Goal: Task Accomplishment & Management: Manage account settings

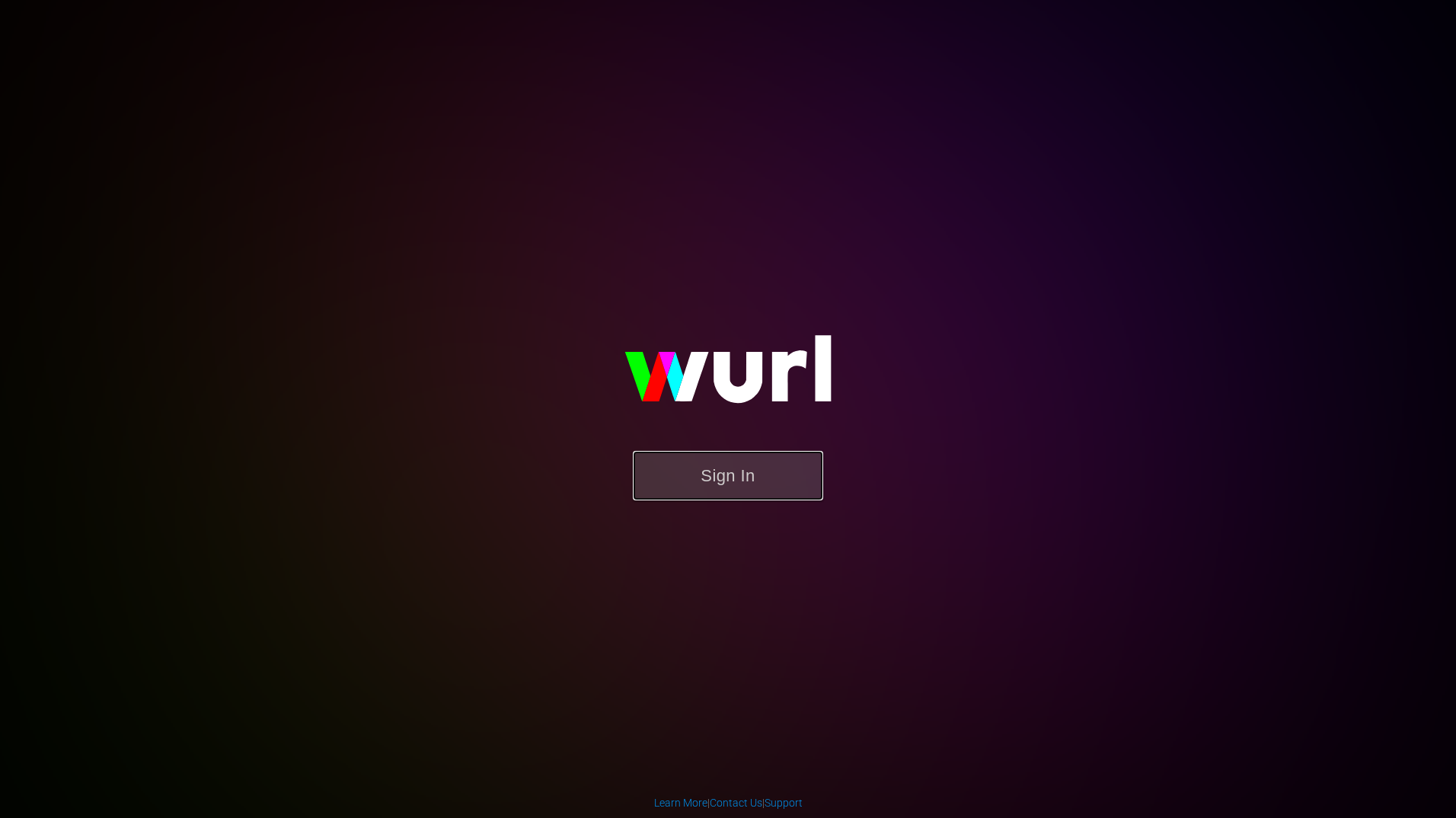
click at [782, 479] on button "Sign In" at bounding box center [728, 475] width 191 height 50
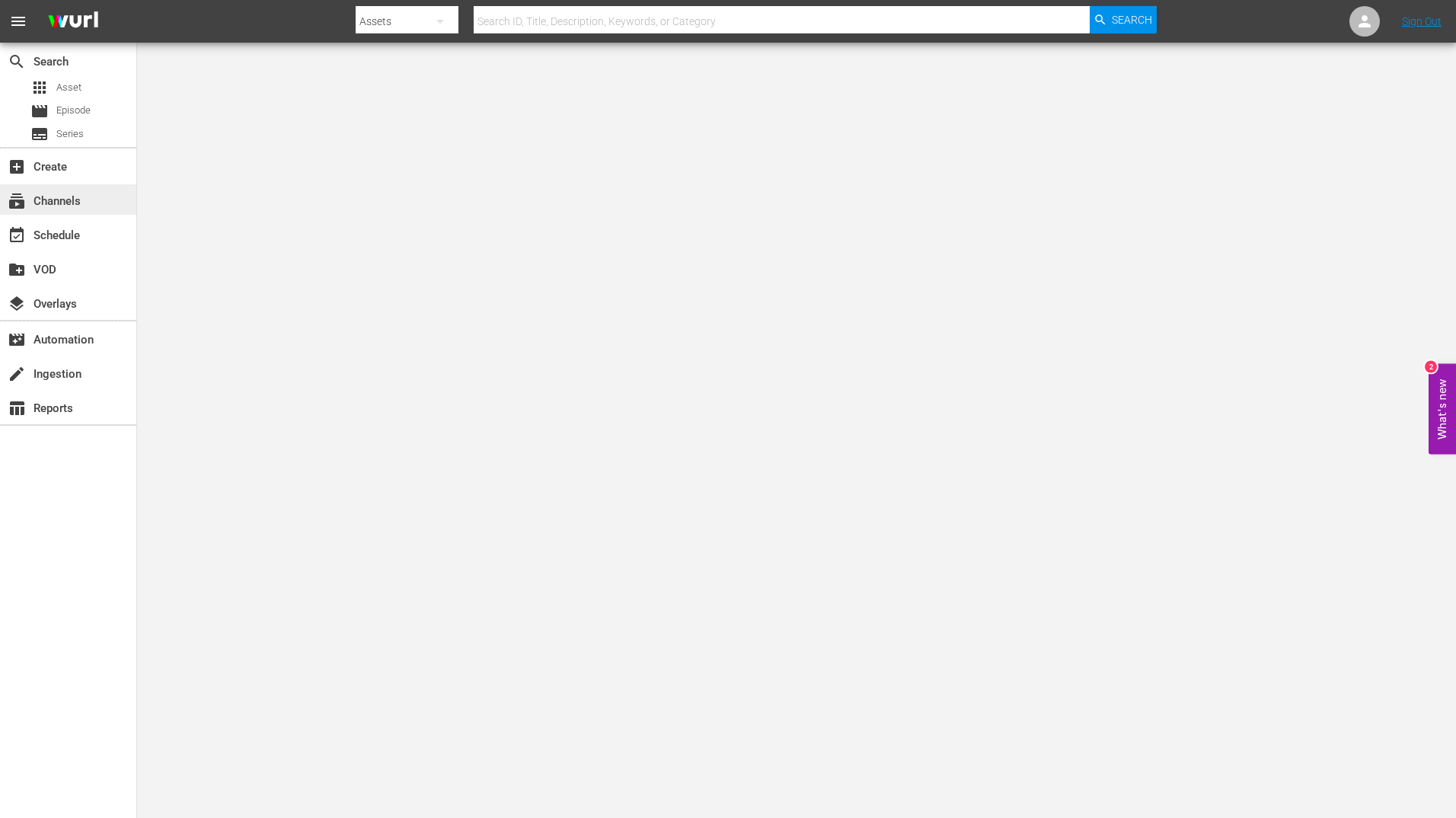
click at [78, 196] on div "subscriptions Channels" at bounding box center [43, 198] width 85 height 14
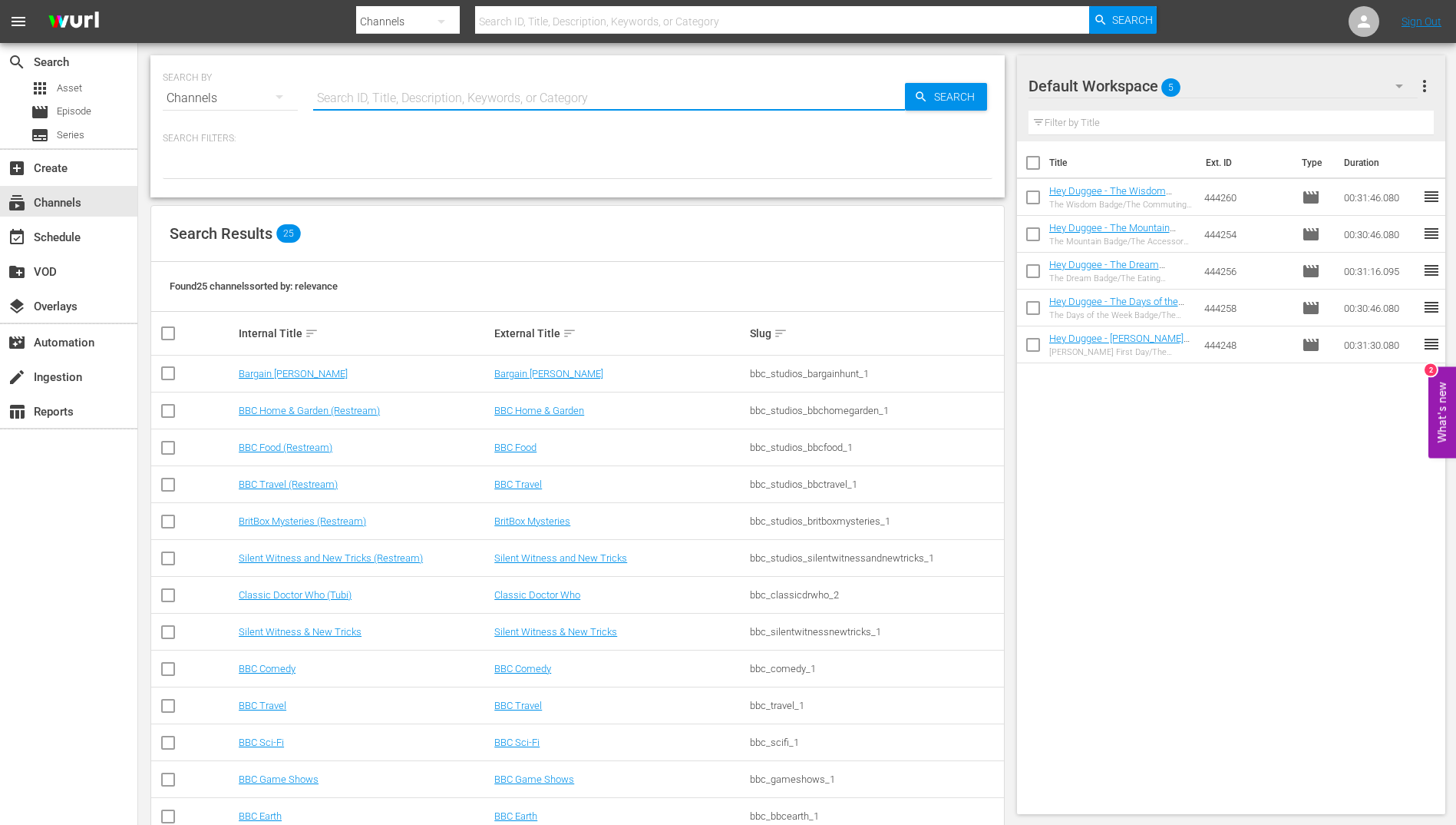
click at [327, 96] on input "text" at bounding box center [609, 98] width 592 height 37
type input "bbc ki"
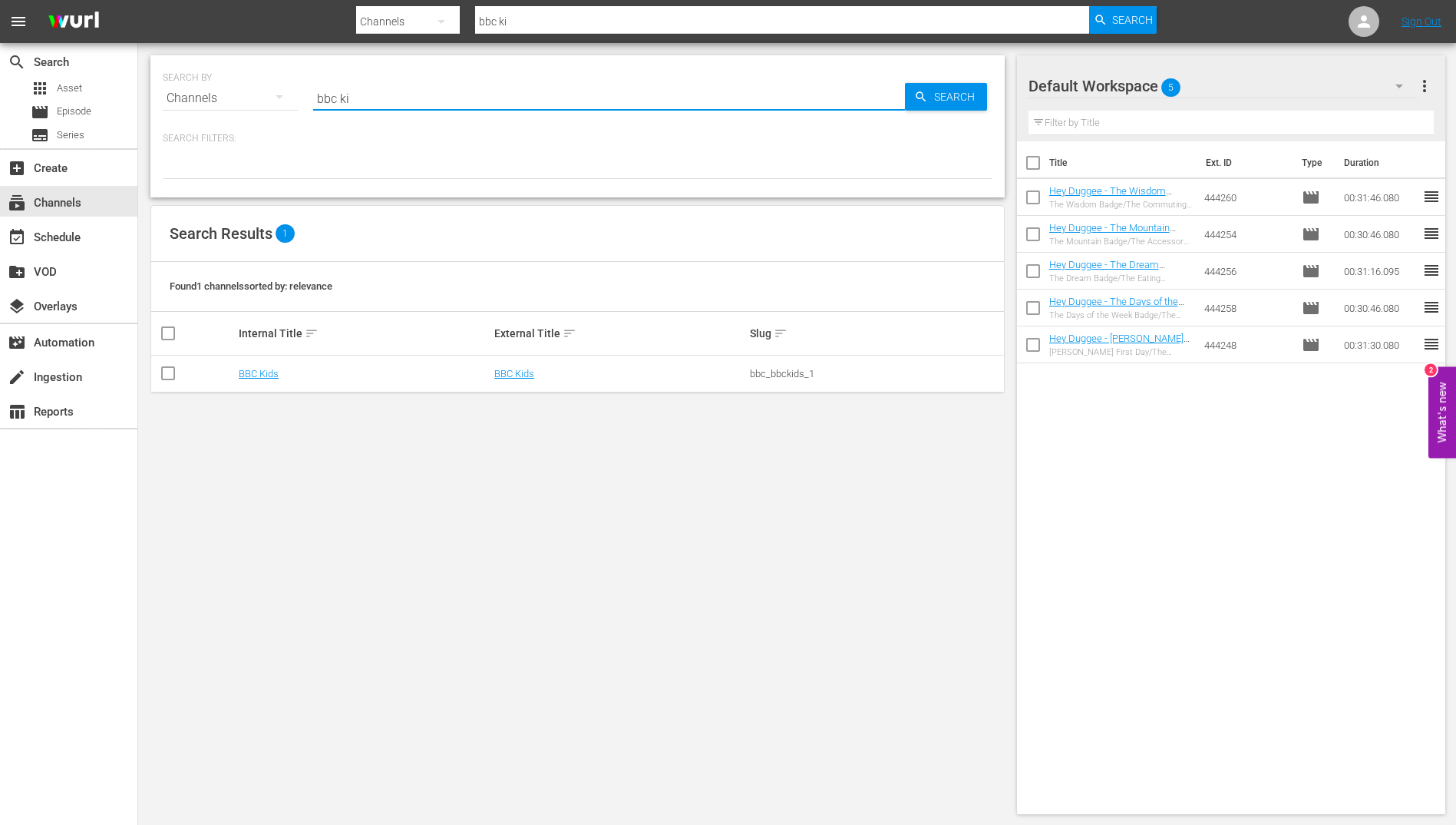
type input "bbc ki"
click at [264, 382] on td "BBC Kids" at bounding box center [363, 374] width 256 height 37
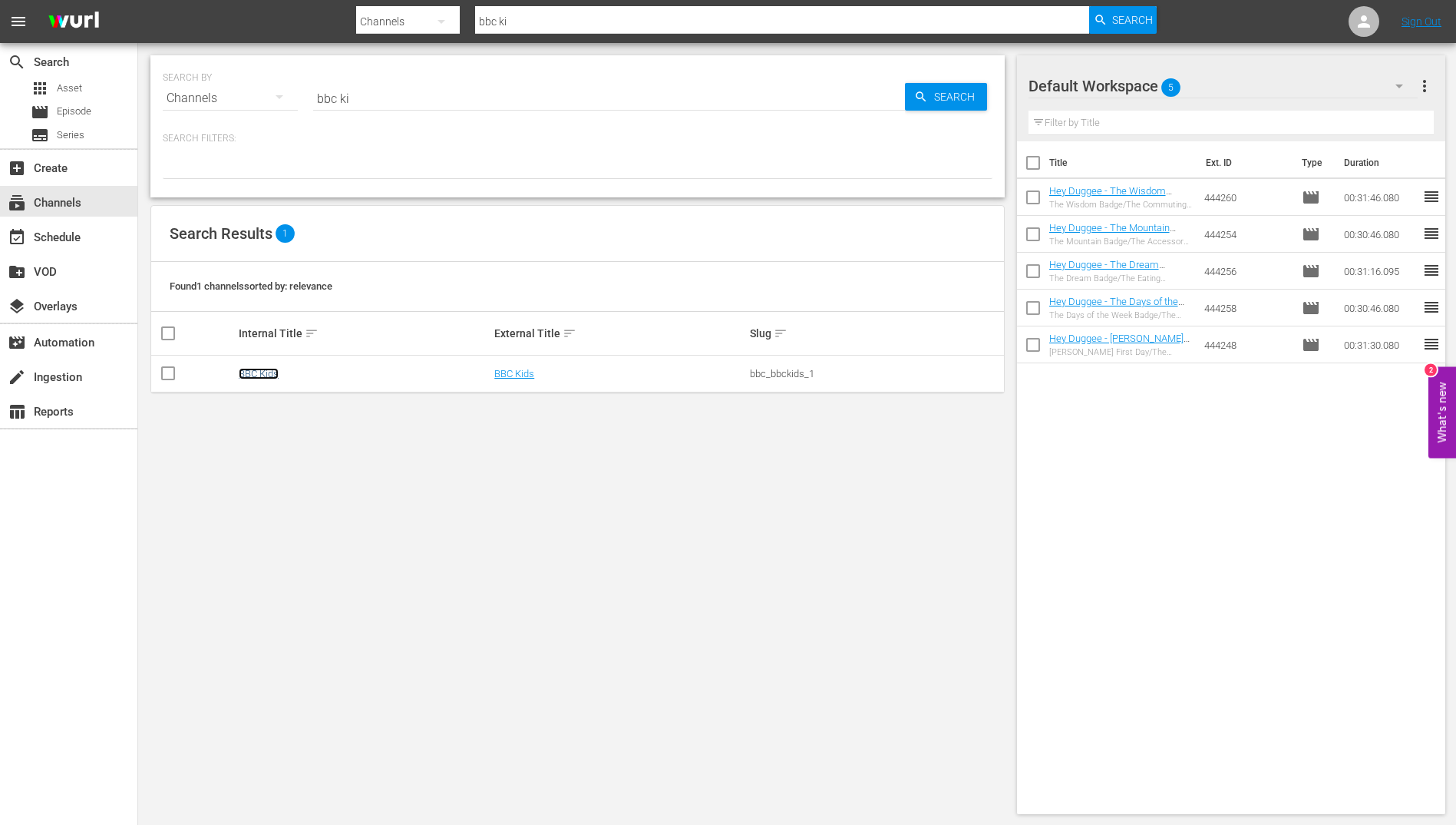
click at [254, 372] on link "BBC Kids" at bounding box center [258, 373] width 40 height 12
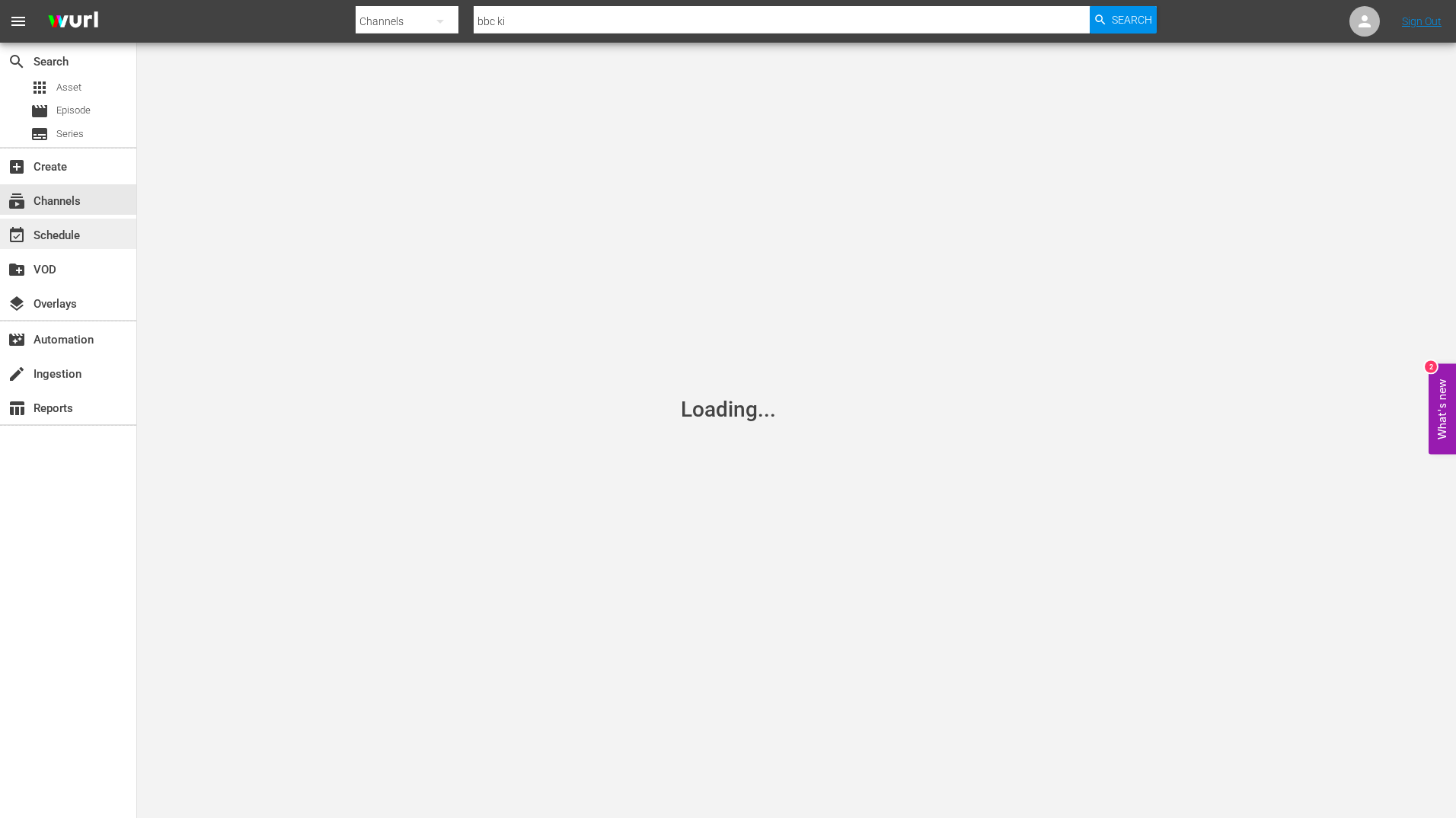
click at [102, 243] on div "event_available Schedule" at bounding box center [68, 233] width 136 height 30
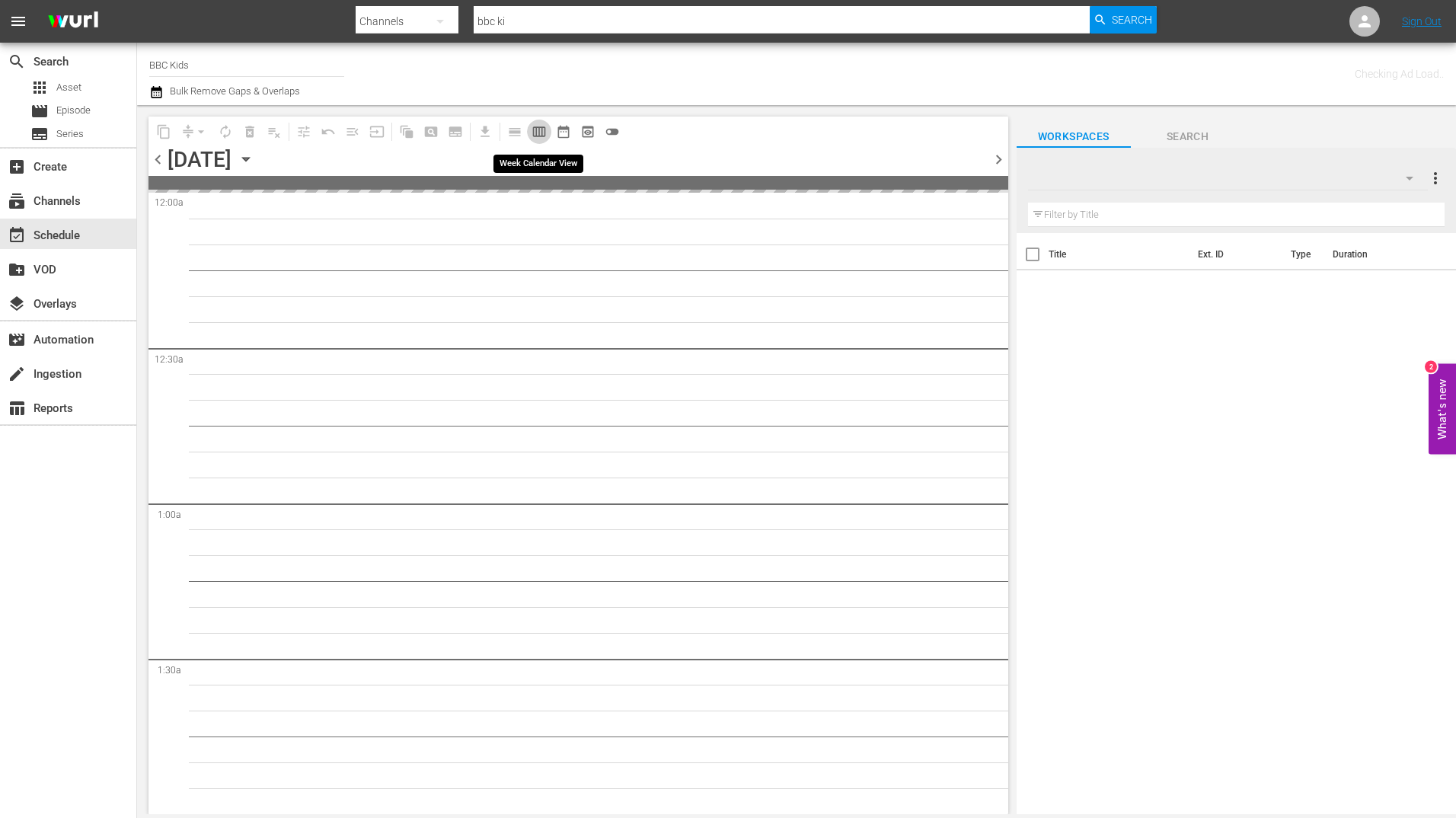
click at [535, 125] on span "calendar_view_week_outlined" at bounding box center [540, 132] width 16 height 16
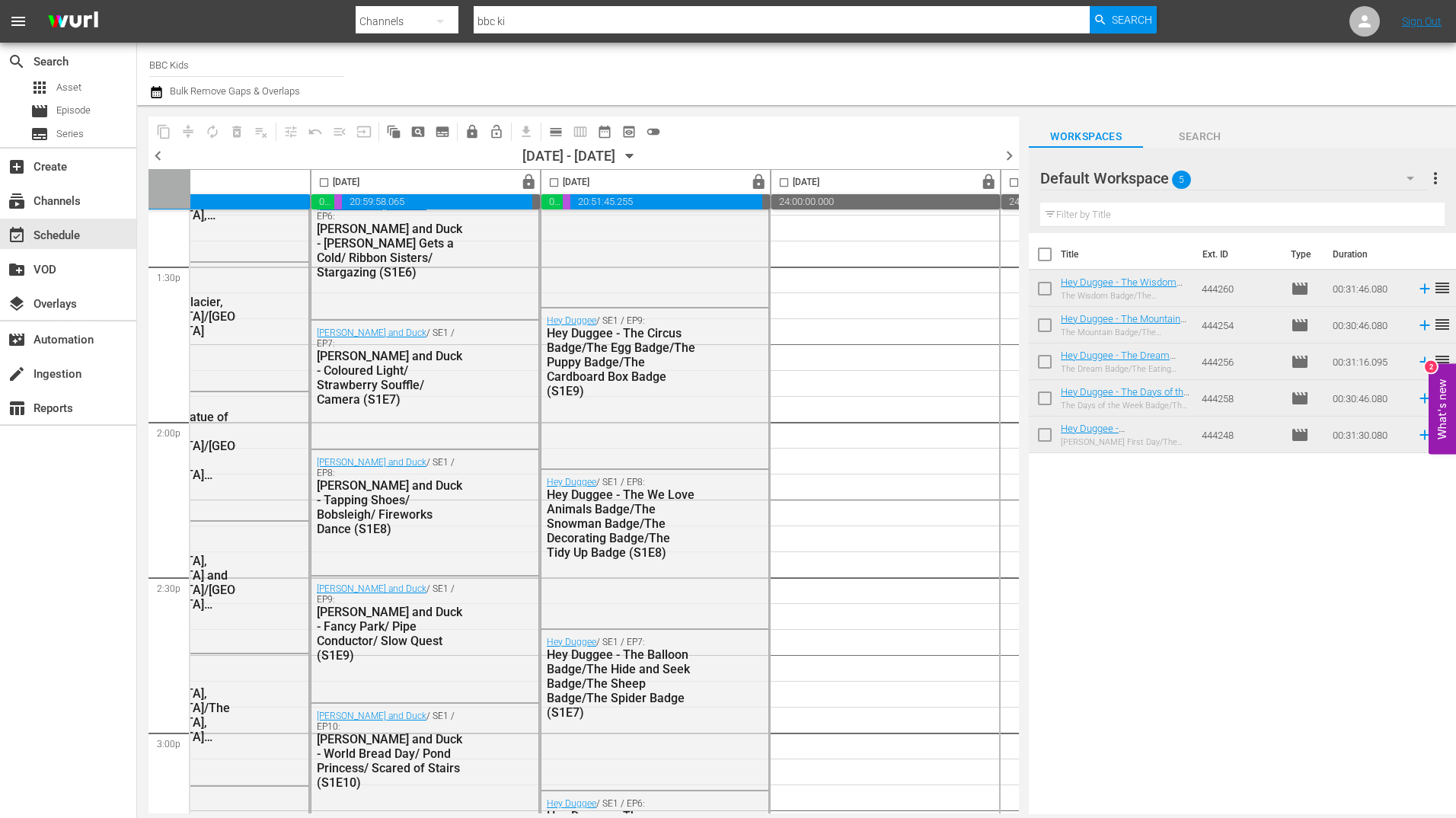
scroll to position [4143, 340]
click at [991, 184] on span "lock" at bounding box center [988, 182] width 18 height 18
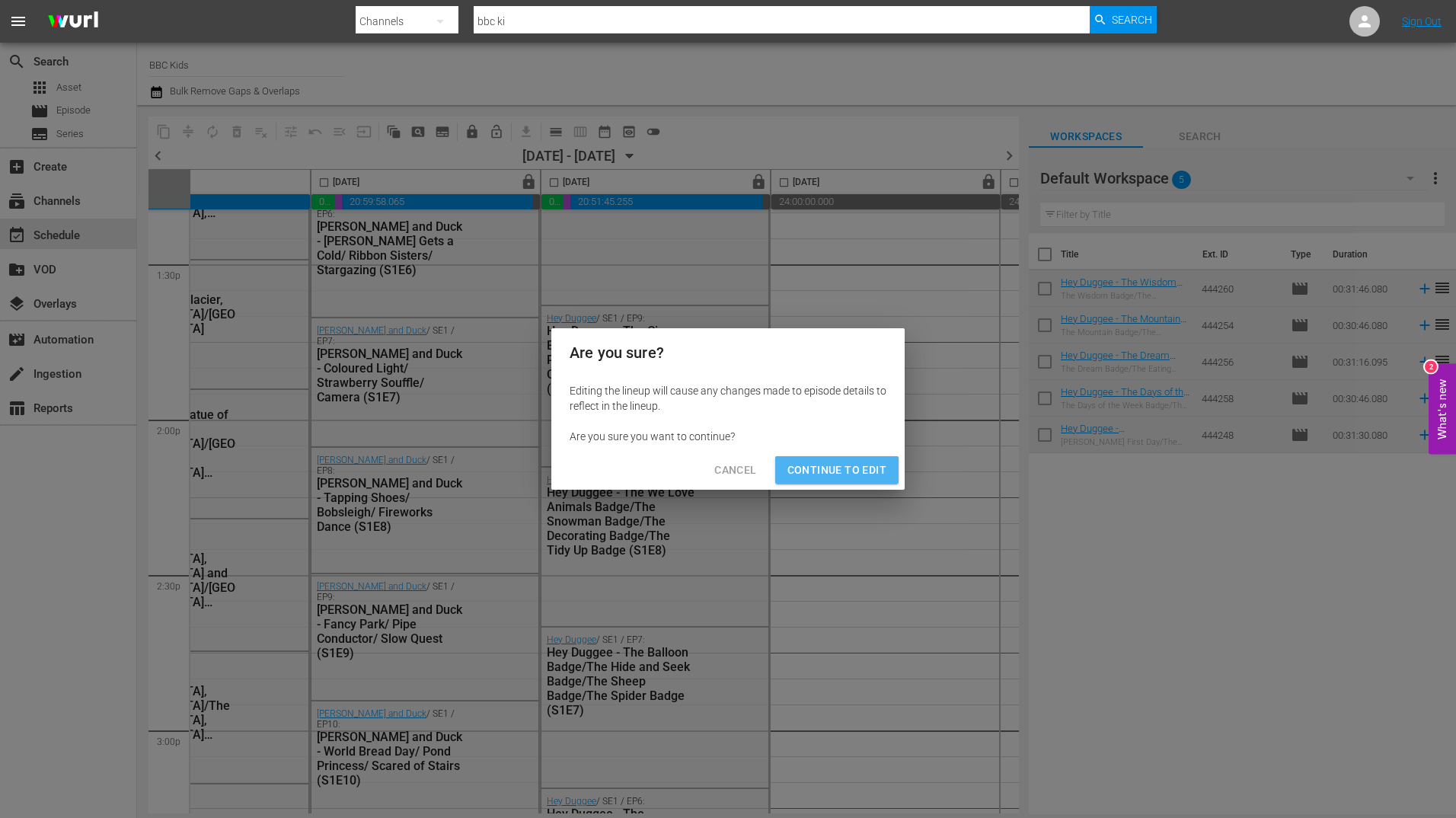
click at [833, 464] on span "Continue to Edit" at bounding box center [837, 470] width 99 height 19
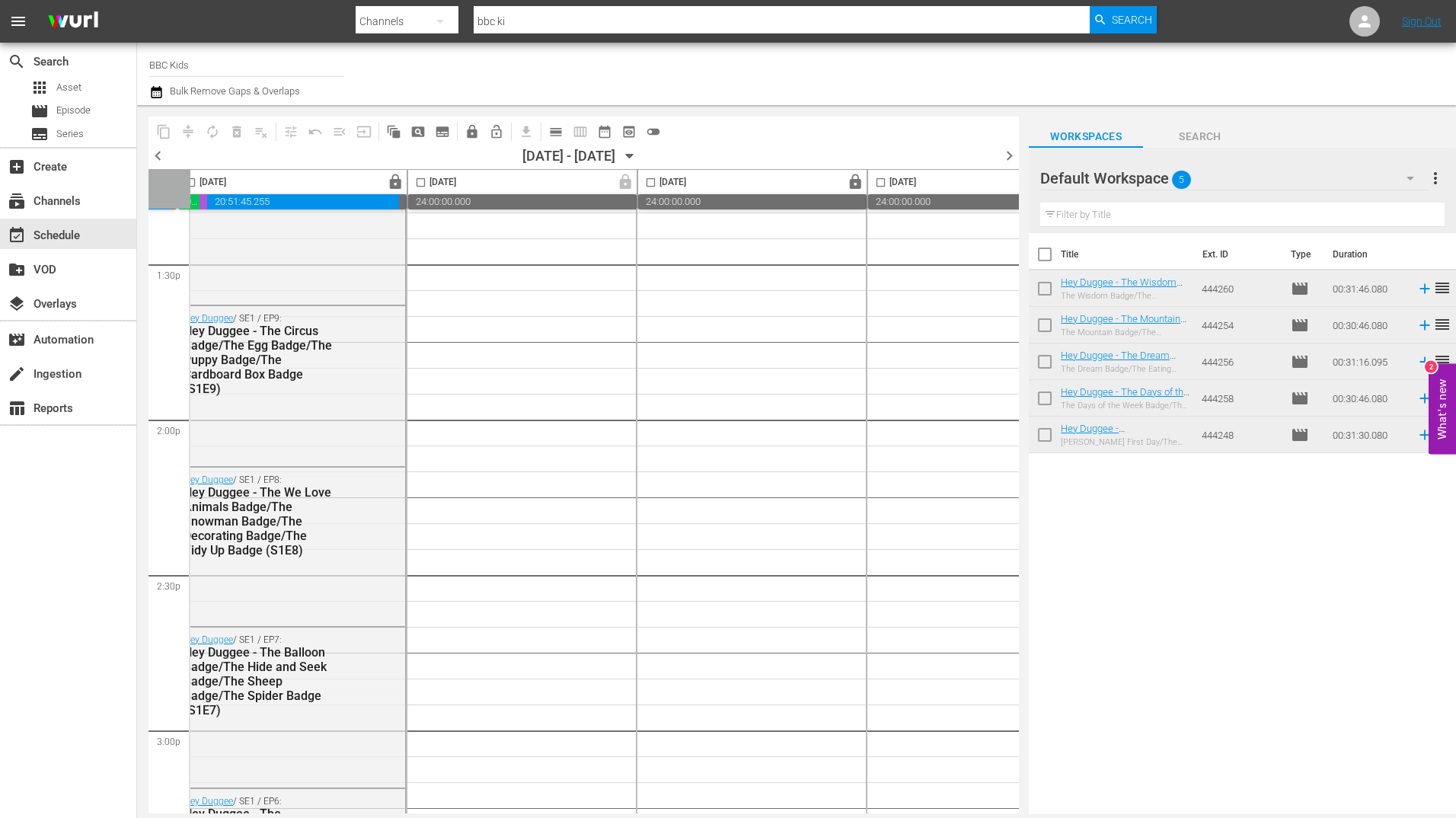
scroll to position [4143, 704]
click at [856, 180] on span "lock" at bounding box center [854, 182] width 18 height 18
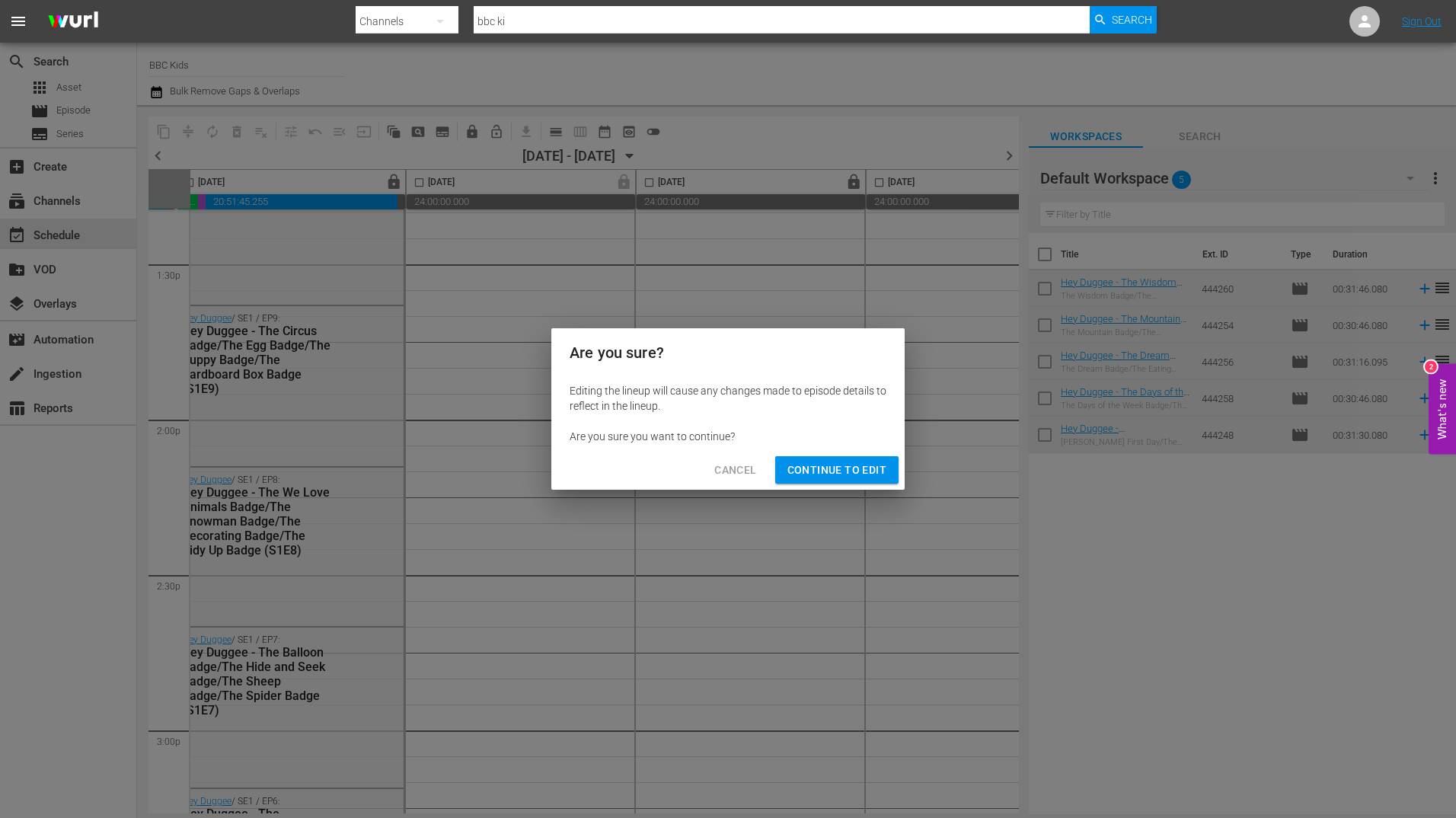
click at [847, 478] on span "Continue to Edit" at bounding box center [837, 470] width 99 height 19
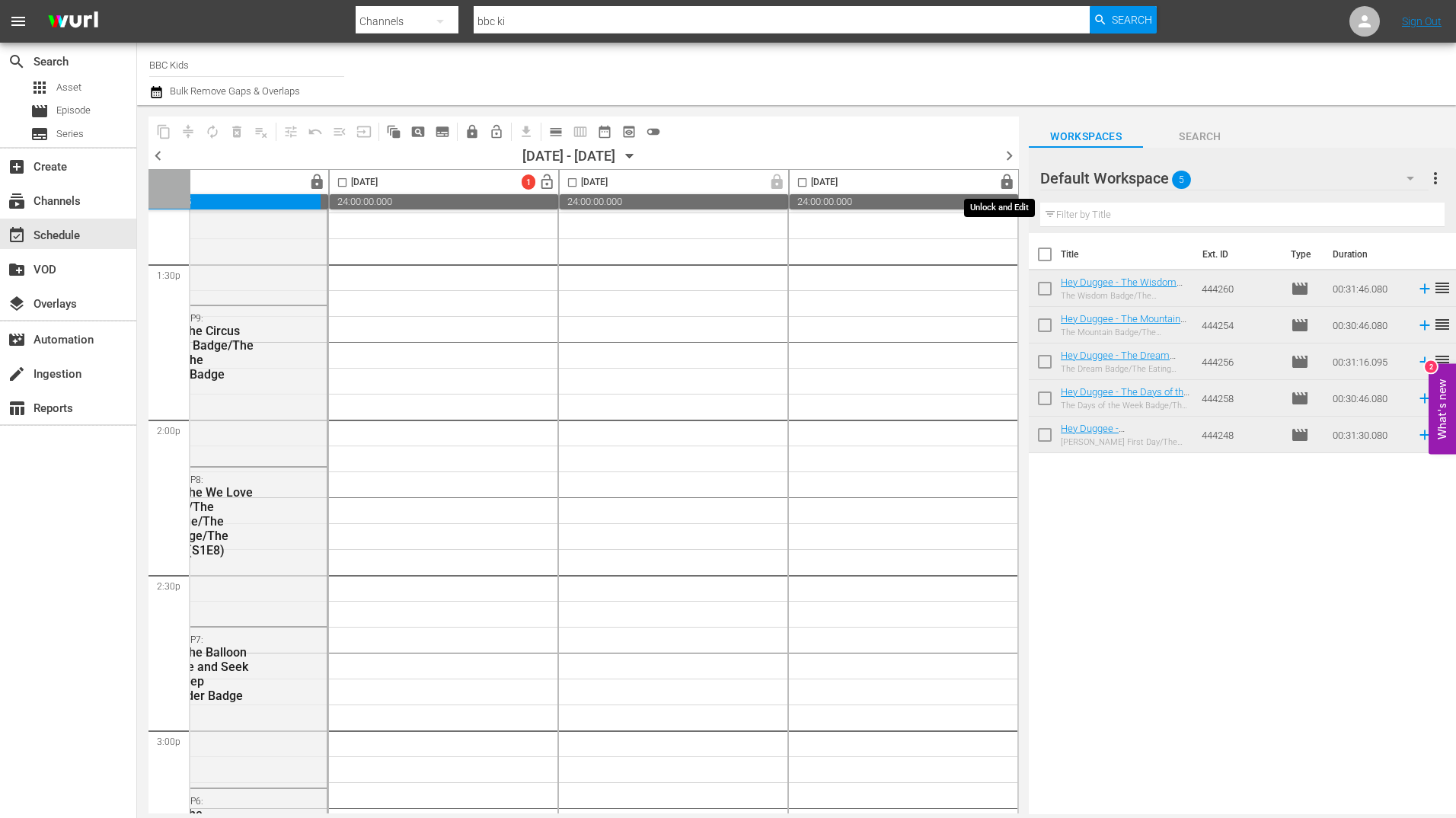
click at [999, 176] on span "lock" at bounding box center [1007, 182] width 18 height 18
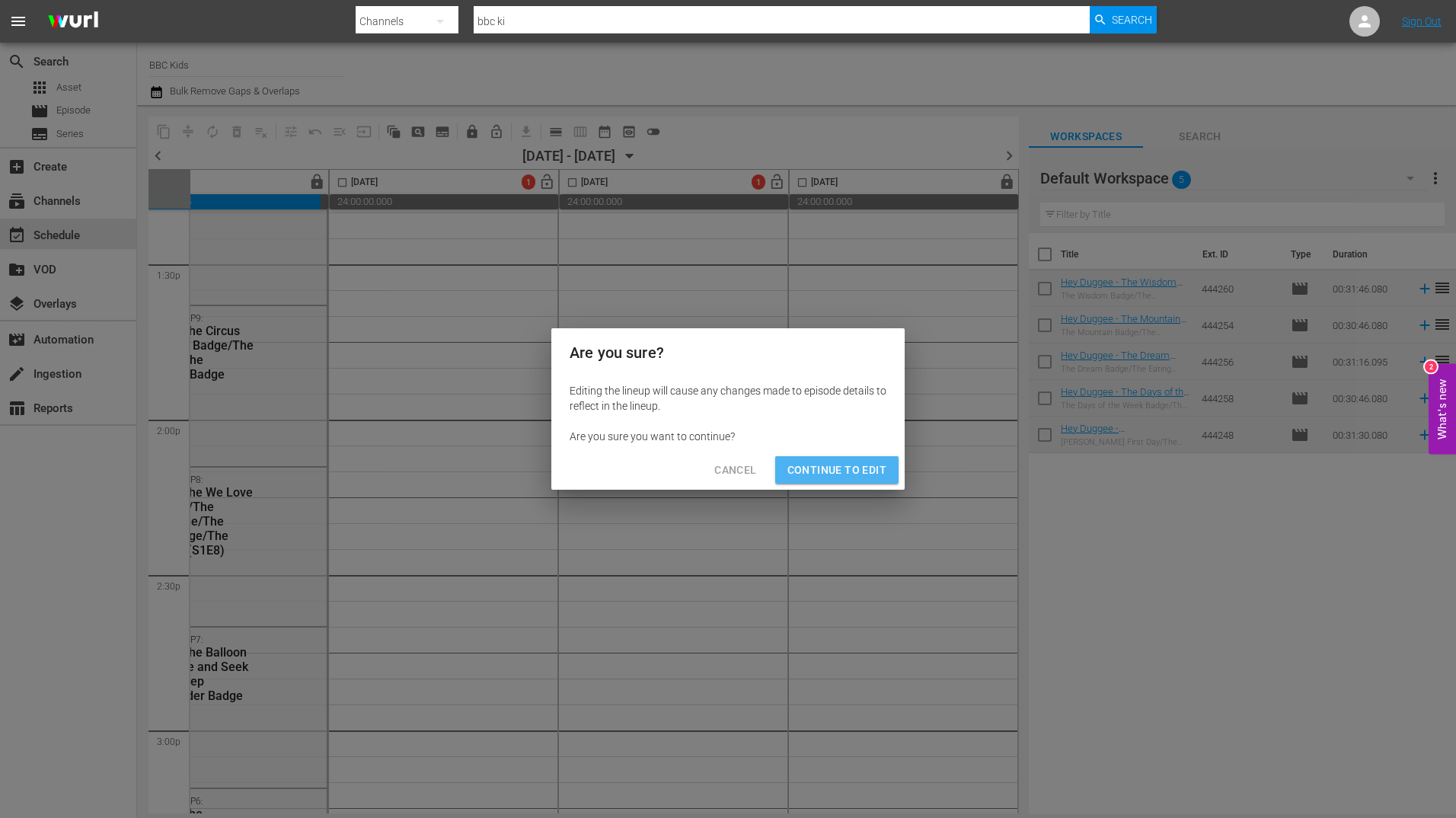
click at [841, 467] on span "Continue to Edit" at bounding box center [837, 470] width 99 height 19
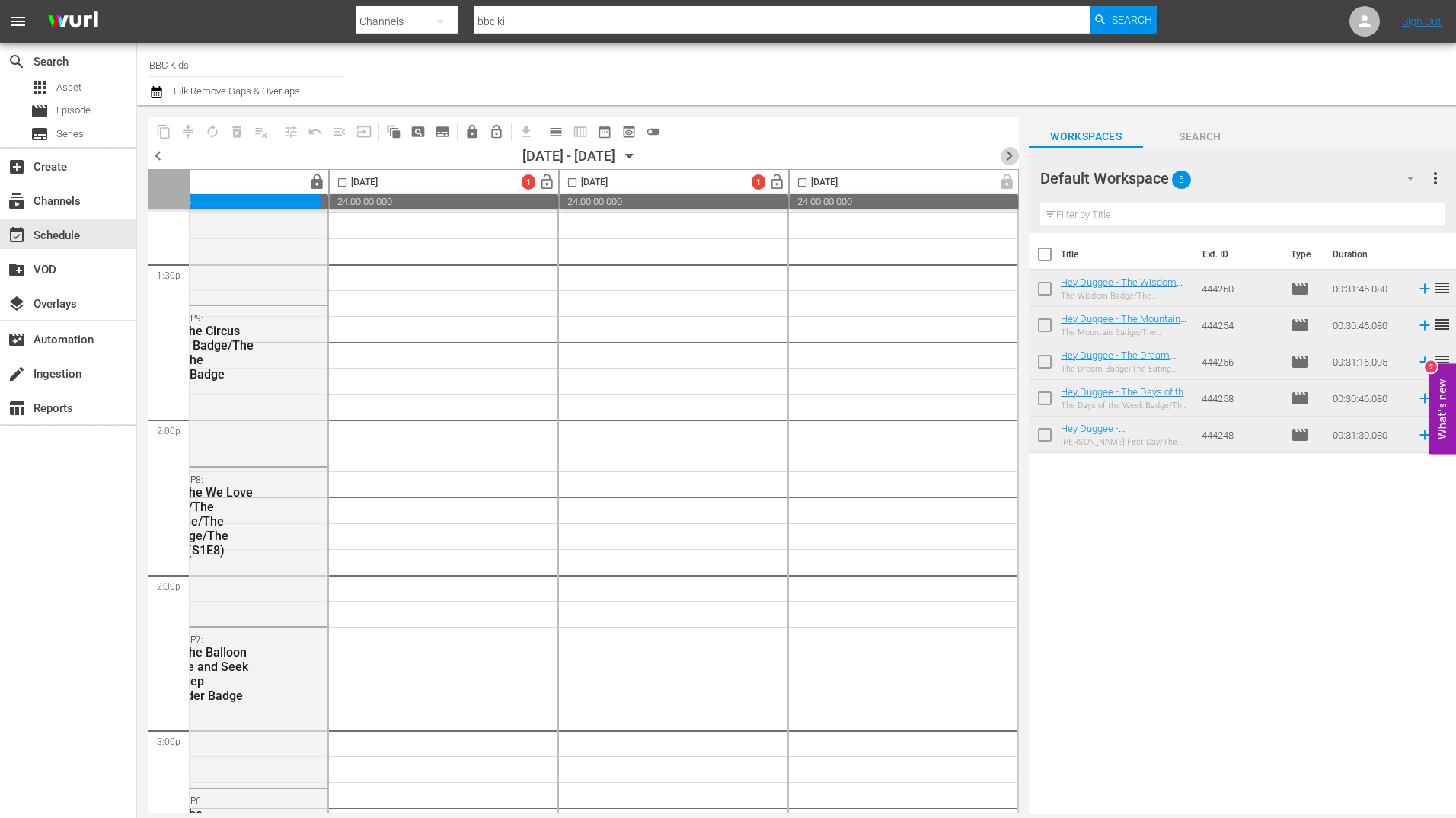
click at [1008, 153] on span "chevron_right" at bounding box center [1009, 156] width 19 height 19
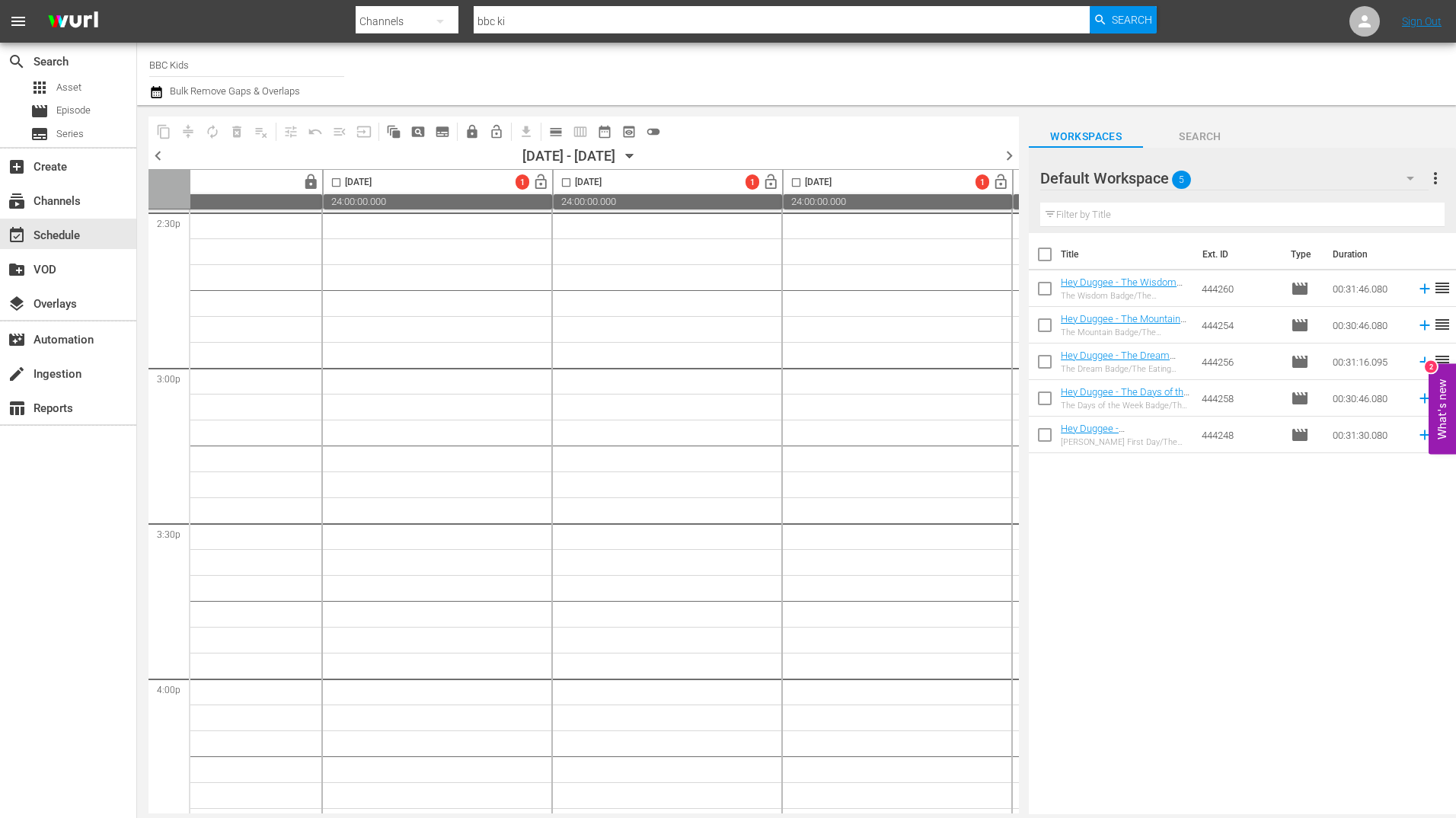
scroll to position [4506, 0]
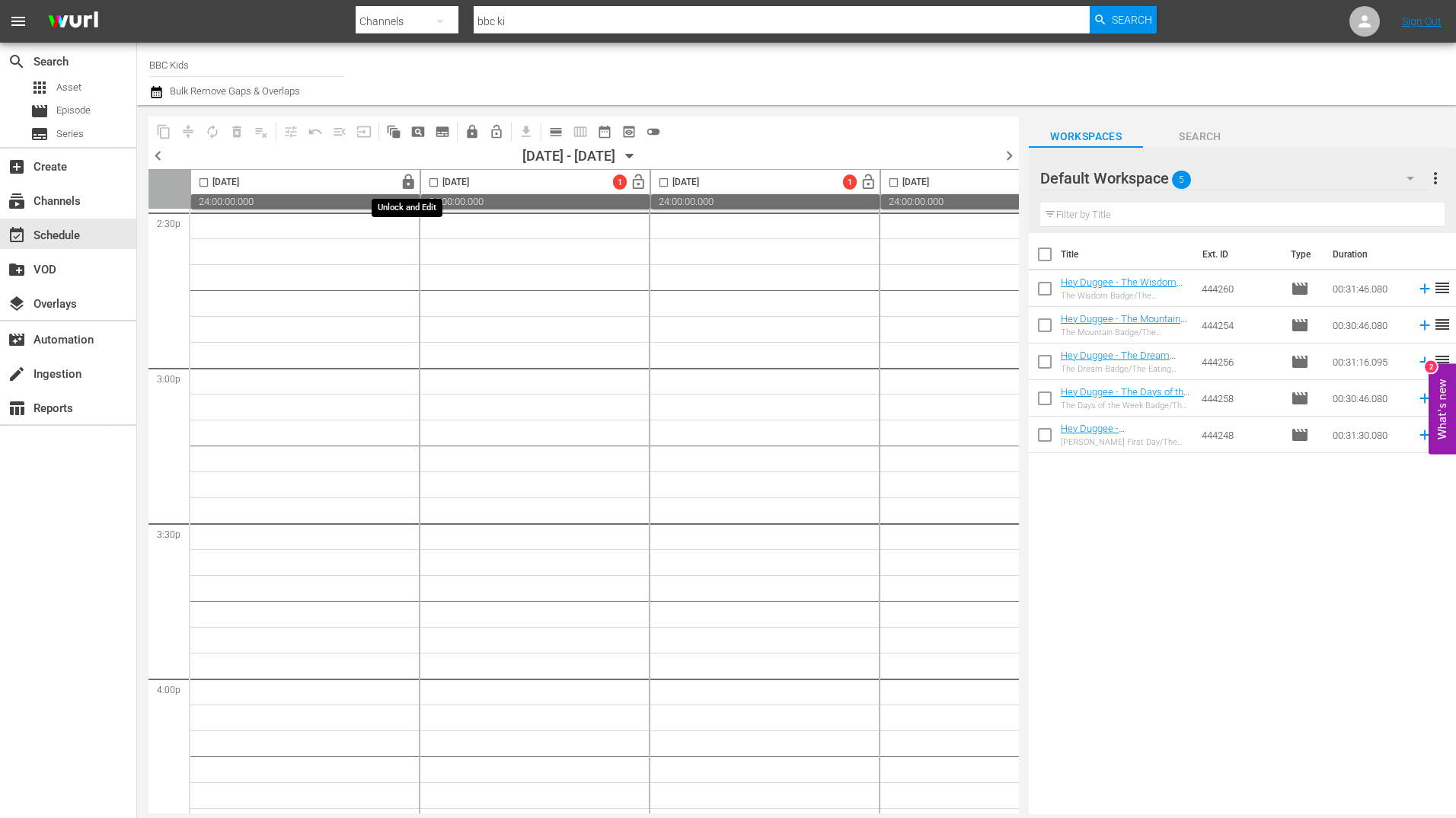
click at [405, 176] on span "lock" at bounding box center [409, 182] width 18 height 18
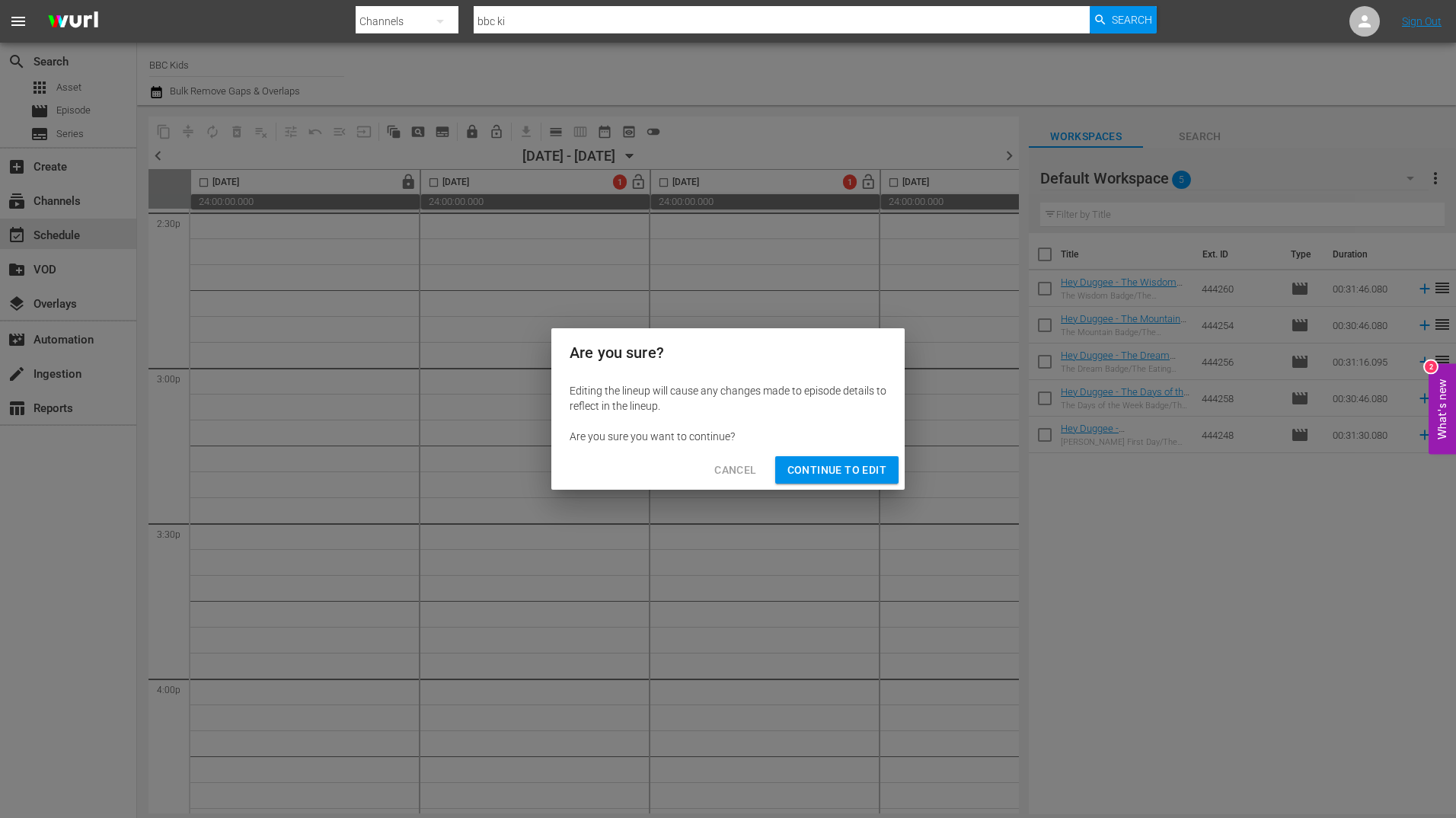
click at [812, 468] on span "Continue to Edit" at bounding box center [837, 470] width 99 height 19
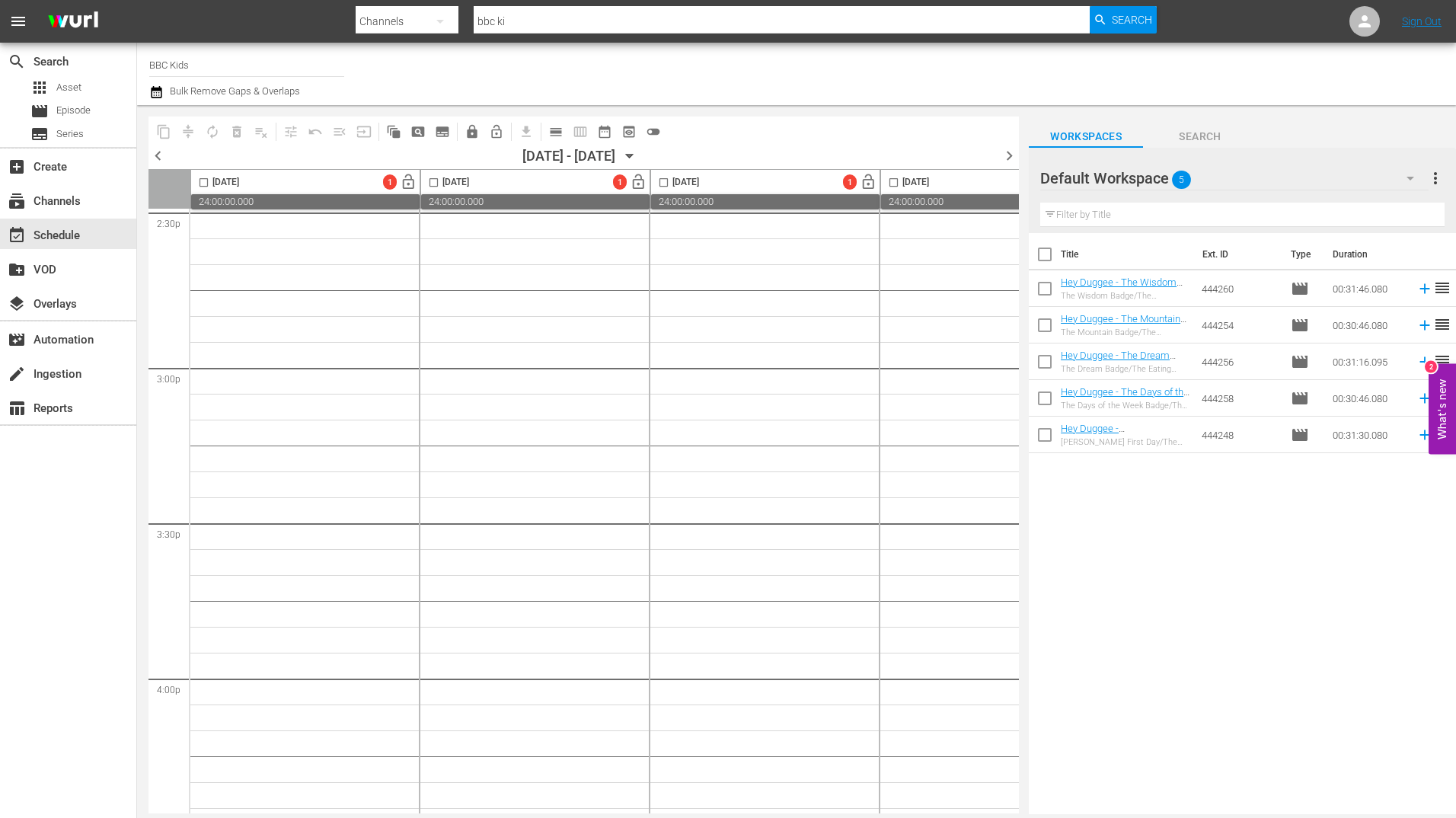
click at [160, 156] on span "chevron_left" at bounding box center [158, 156] width 19 height 19
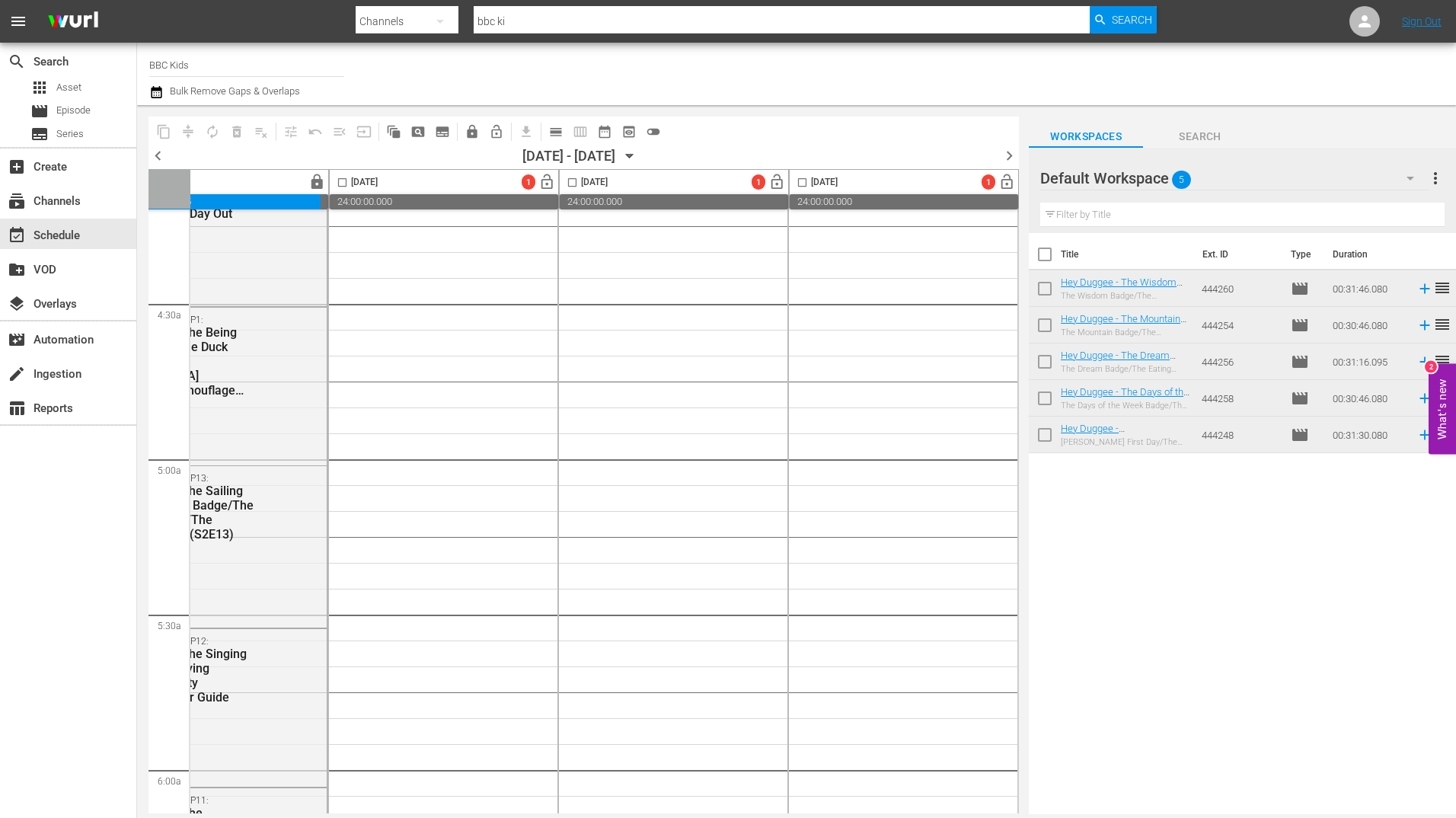
scroll to position [1306, 788]
click at [1437, 181] on span "more_vert" at bounding box center [1436, 178] width 19 height 19
click at [1263, 210] on div "Clear All Workspace Items" at bounding box center [1337, 207] width 179 height 27
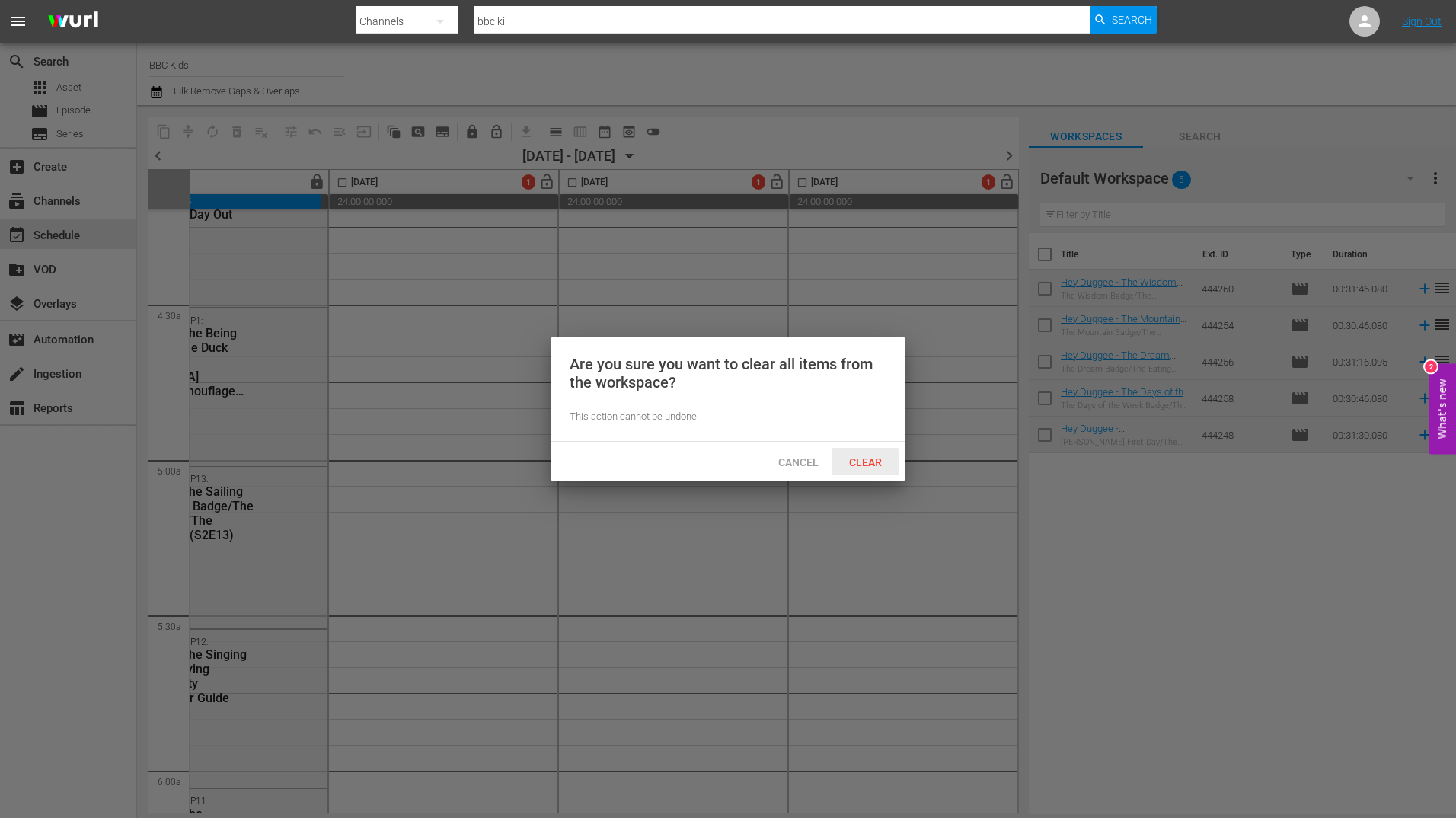
click at [868, 464] on span "Clear" at bounding box center [865, 462] width 57 height 12
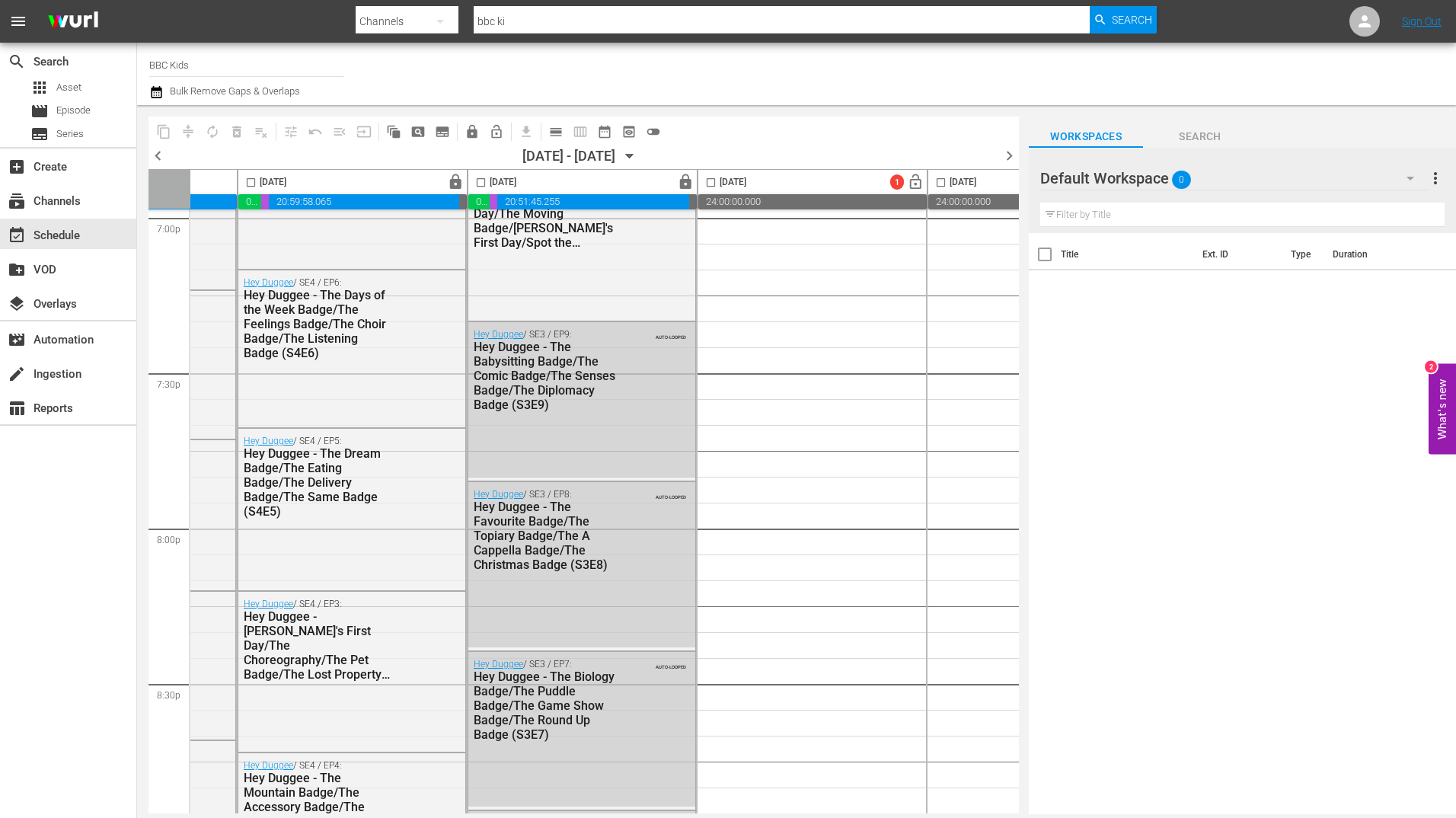
scroll to position [5873, 412]
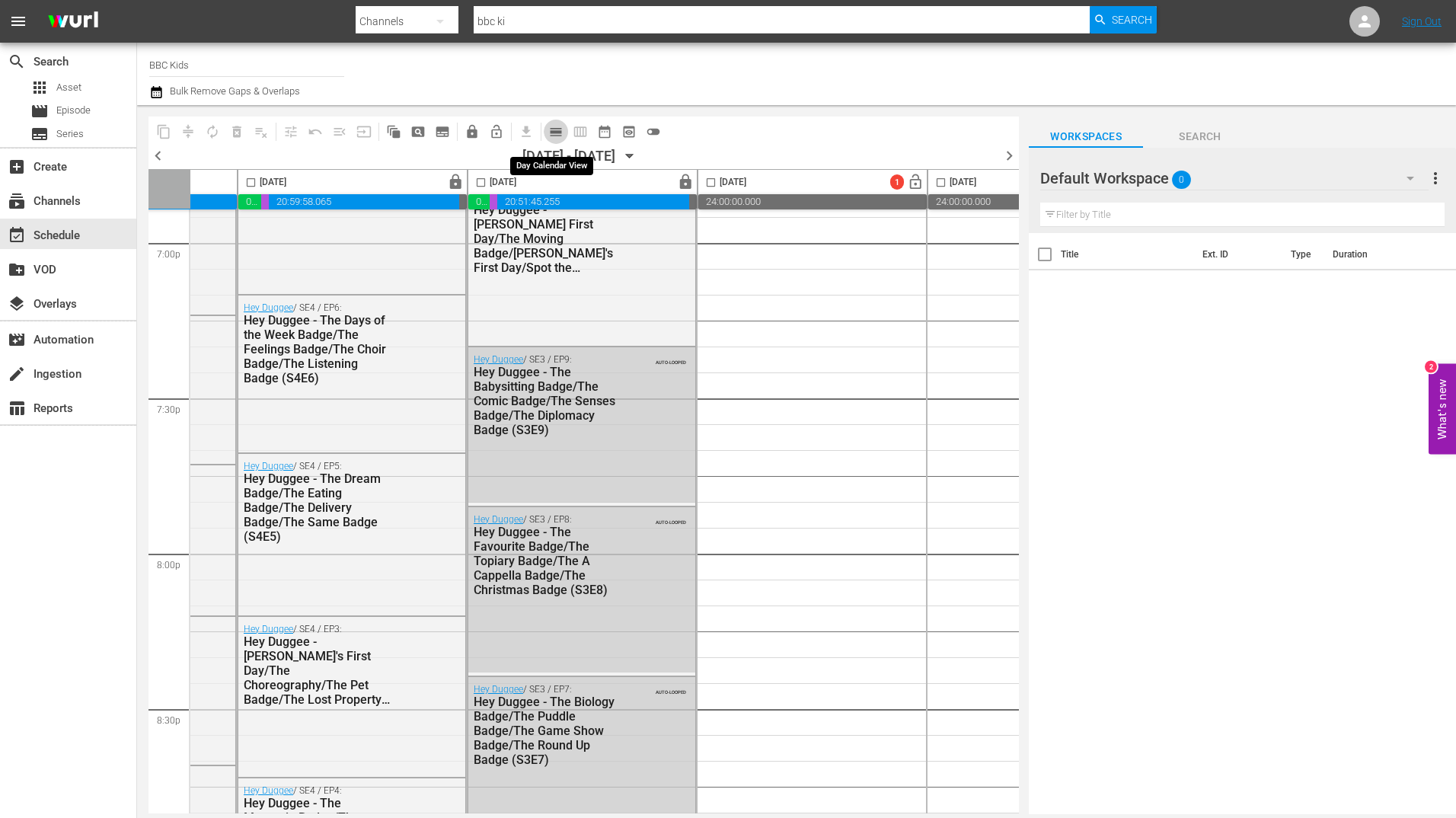
click at [565, 136] on button "calendar_view_day_outlined" at bounding box center [555, 131] width 24 height 24
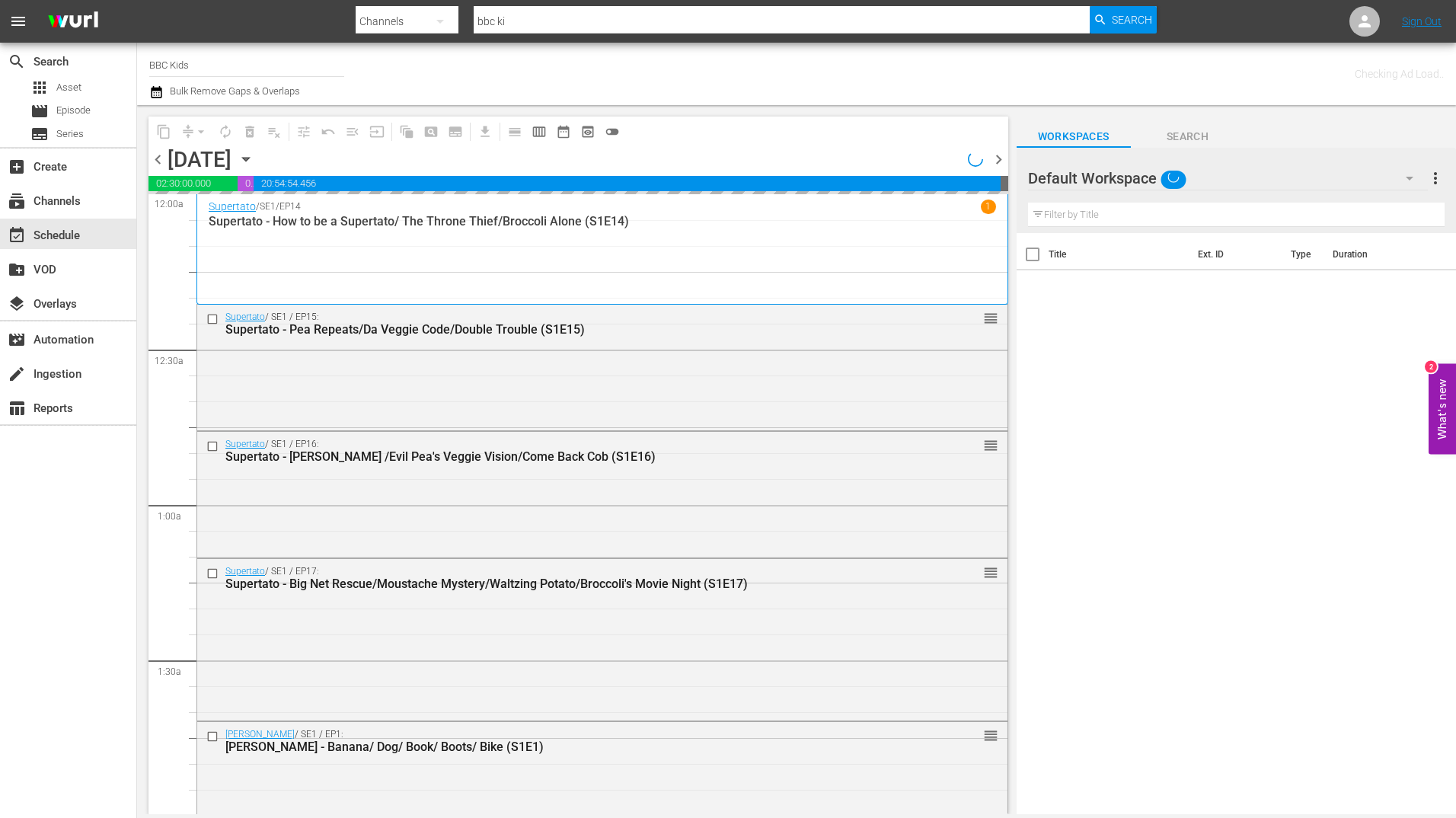
click at [254, 156] on icon "button" at bounding box center [246, 159] width 17 height 17
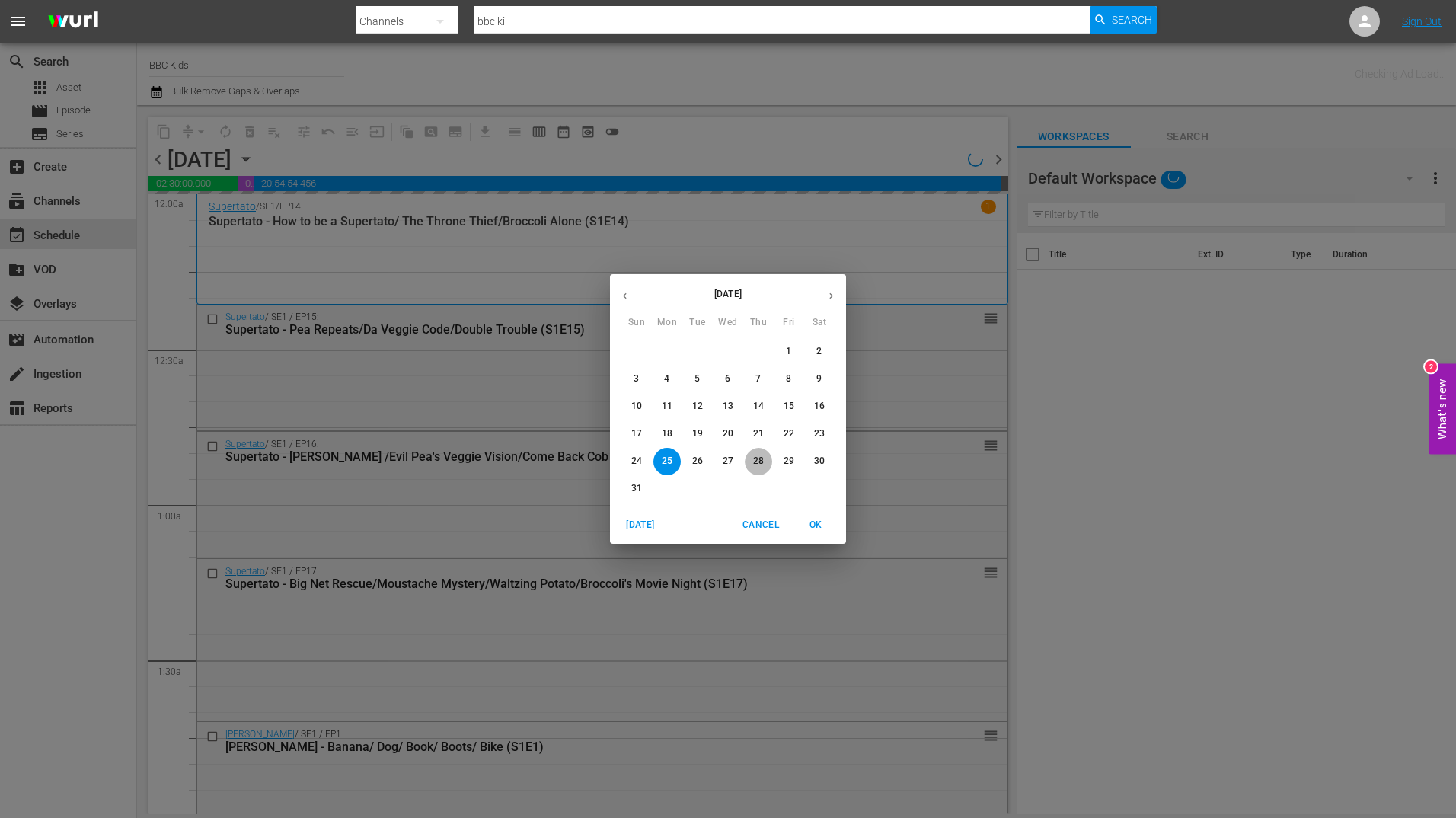
click at [763, 459] on p "28" at bounding box center [758, 461] width 11 height 13
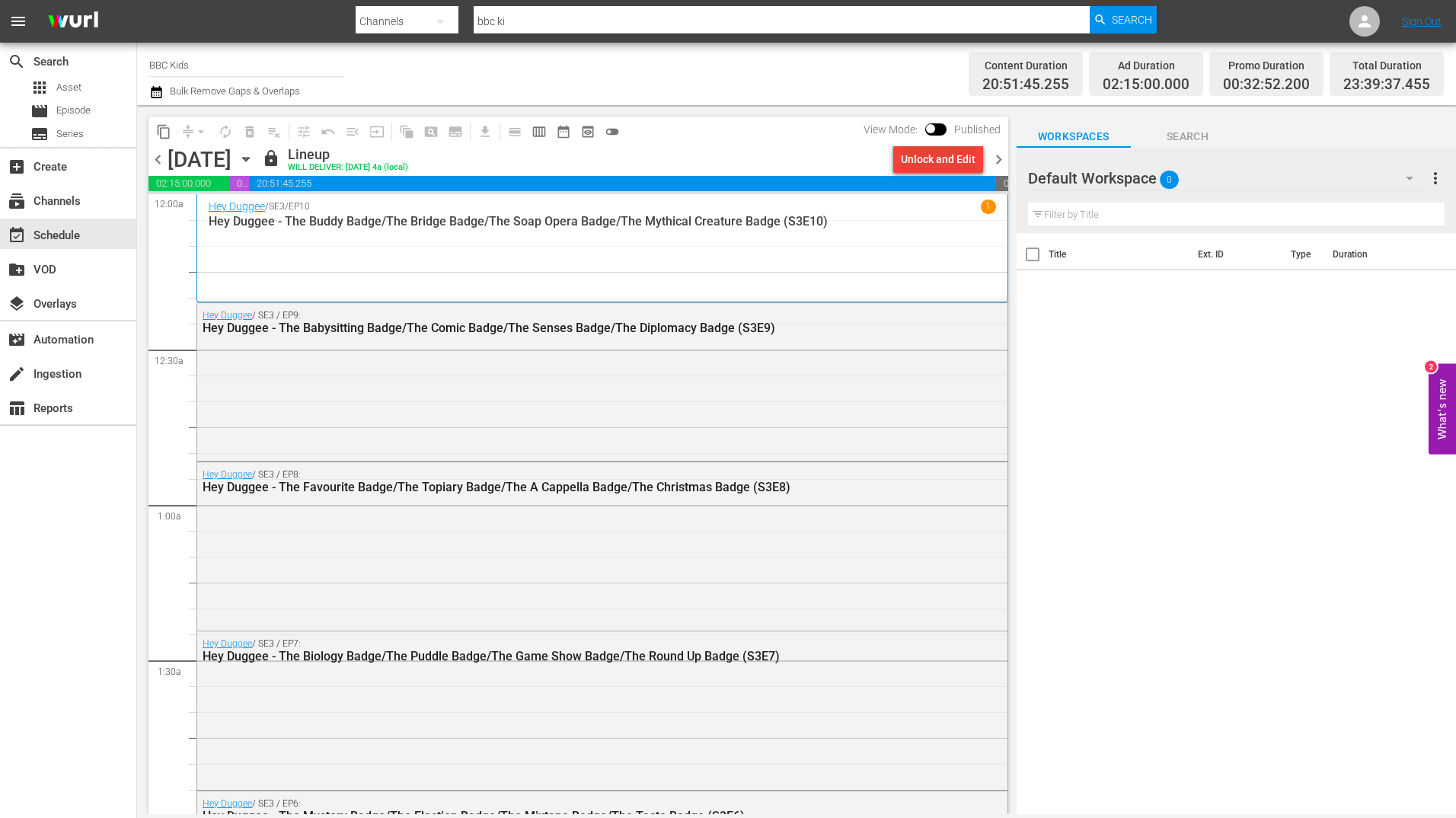
click at [957, 160] on div "Unlock and Edit" at bounding box center [938, 159] width 74 height 27
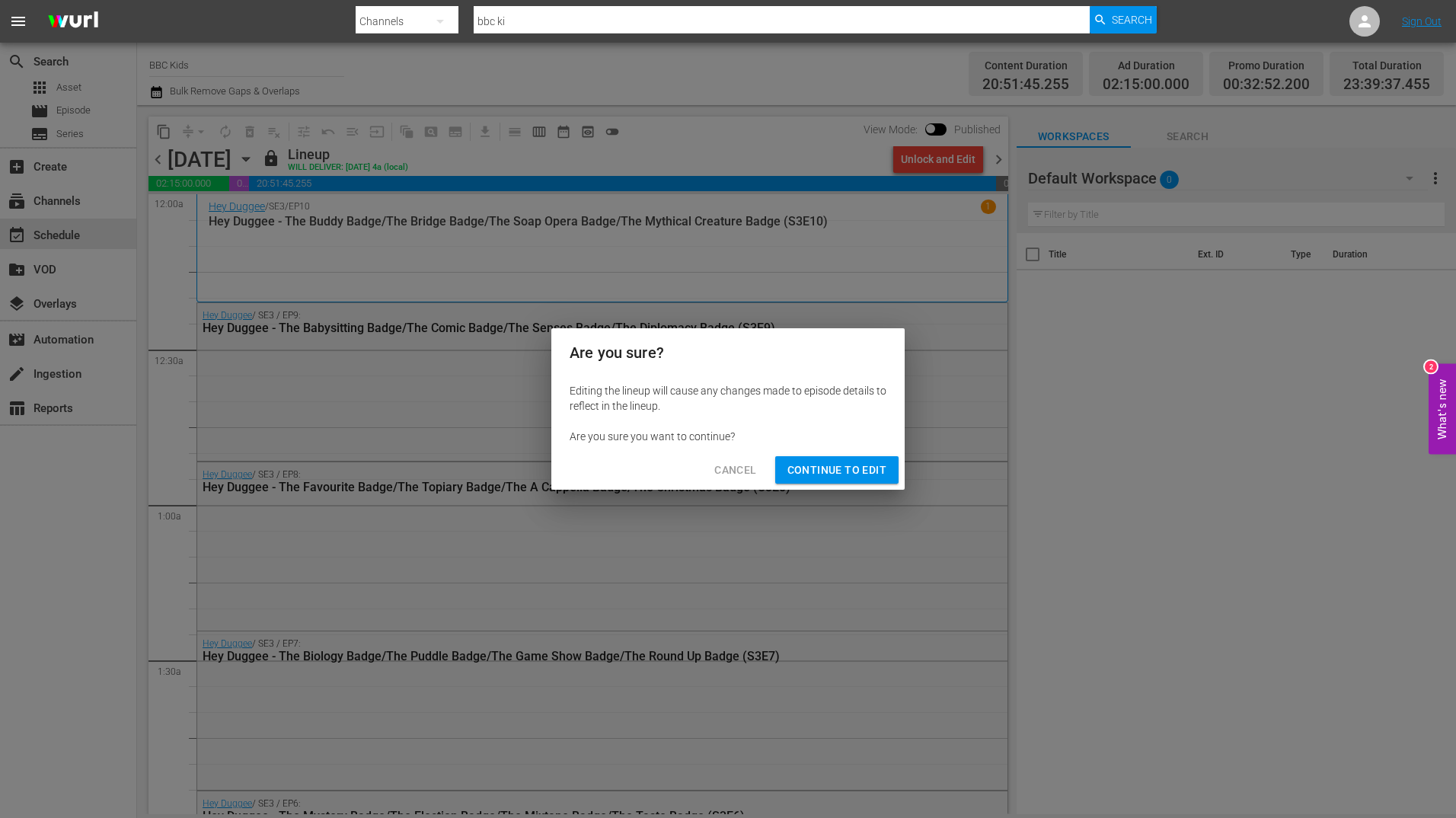
click at [861, 471] on span "Continue to Edit" at bounding box center [837, 470] width 99 height 19
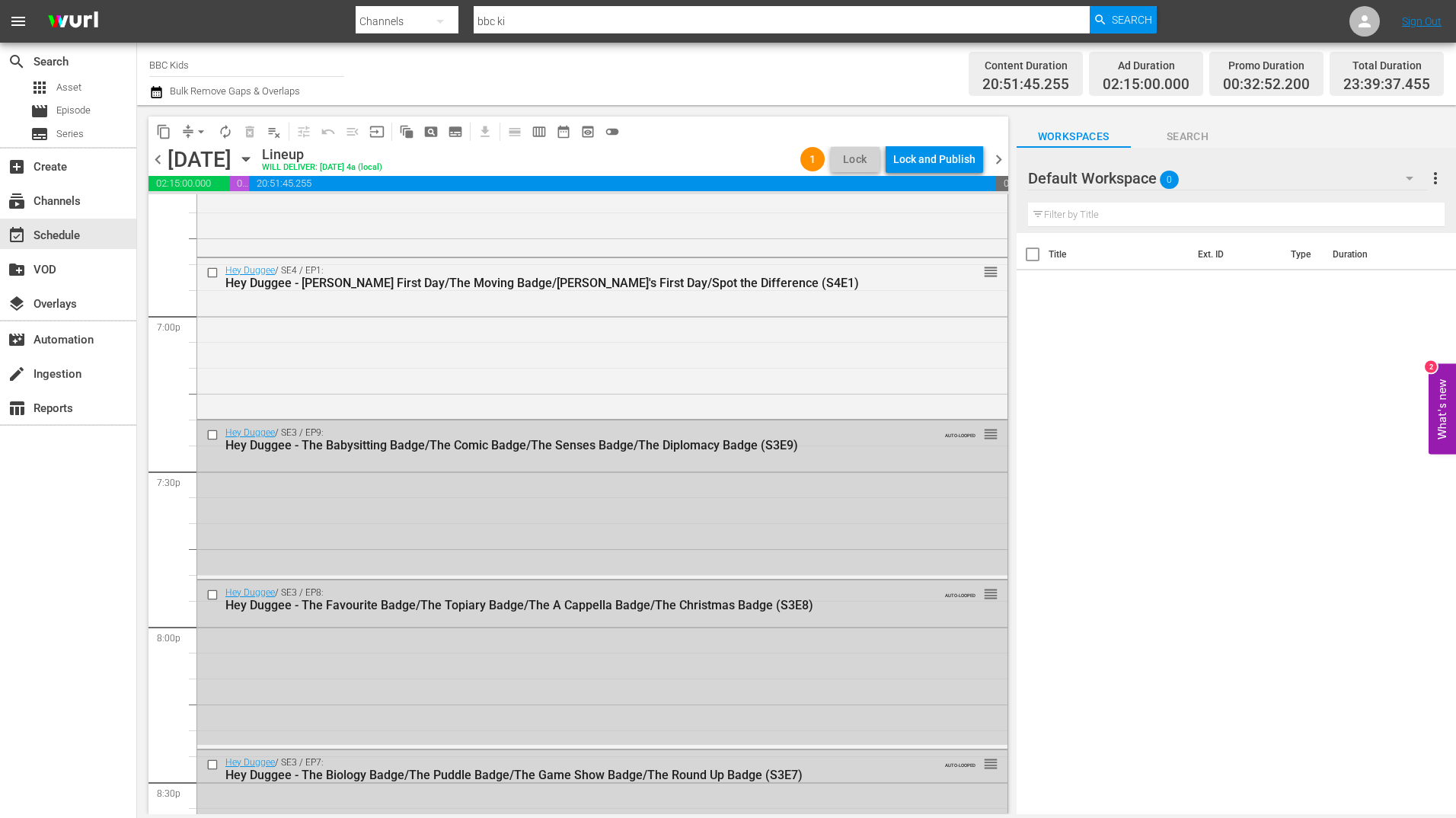
scroll to position [5783, 0]
click at [207, 433] on input "checkbox" at bounding box center [214, 433] width 16 height 13
click at [212, 592] on input "checkbox" at bounding box center [214, 592] width 16 height 13
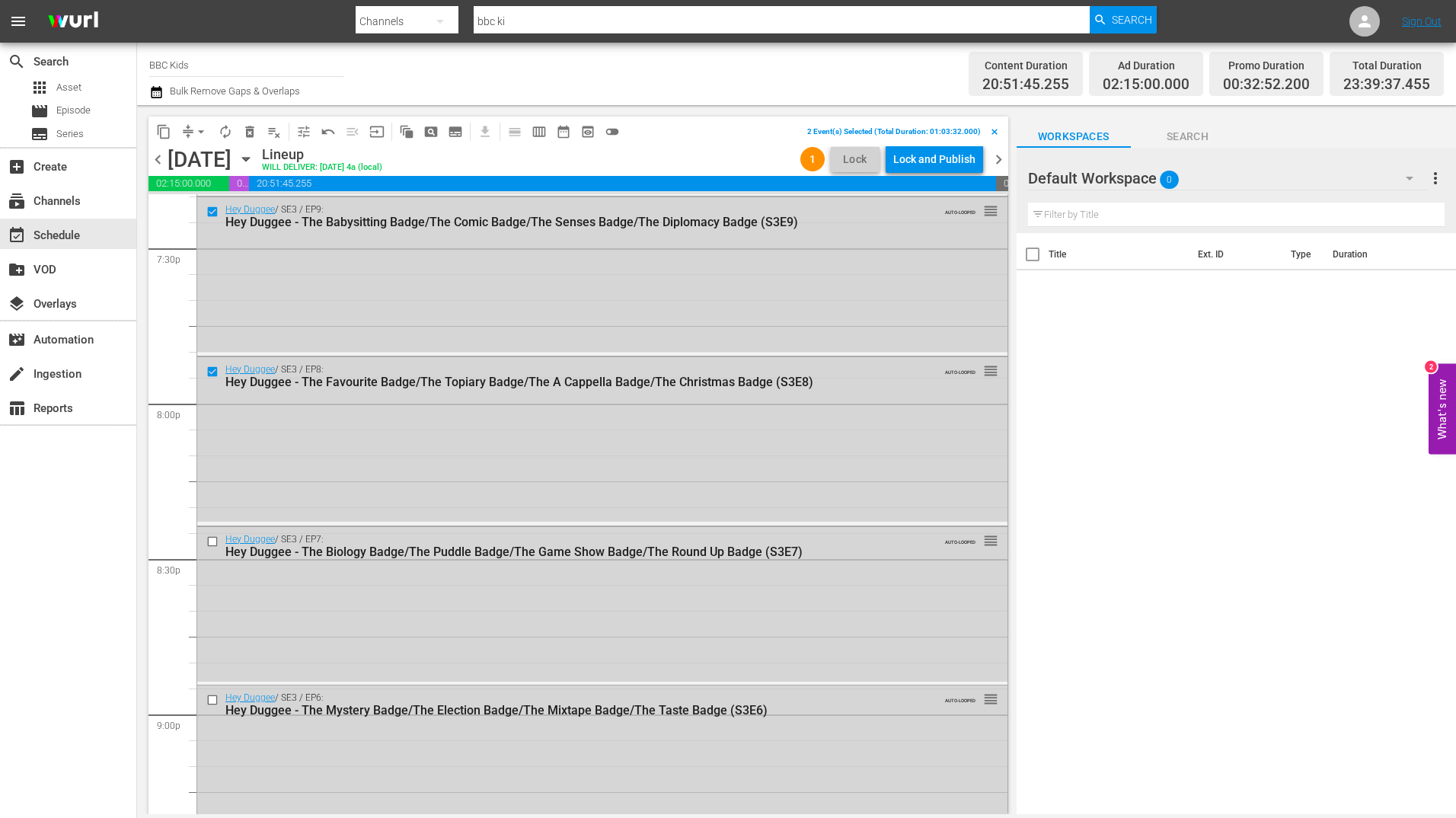
scroll to position [6005, 0]
click at [212, 535] on input "checkbox" at bounding box center [214, 540] width 16 height 13
click at [214, 699] on input "checkbox" at bounding box center [214, 699] width 16 height 13
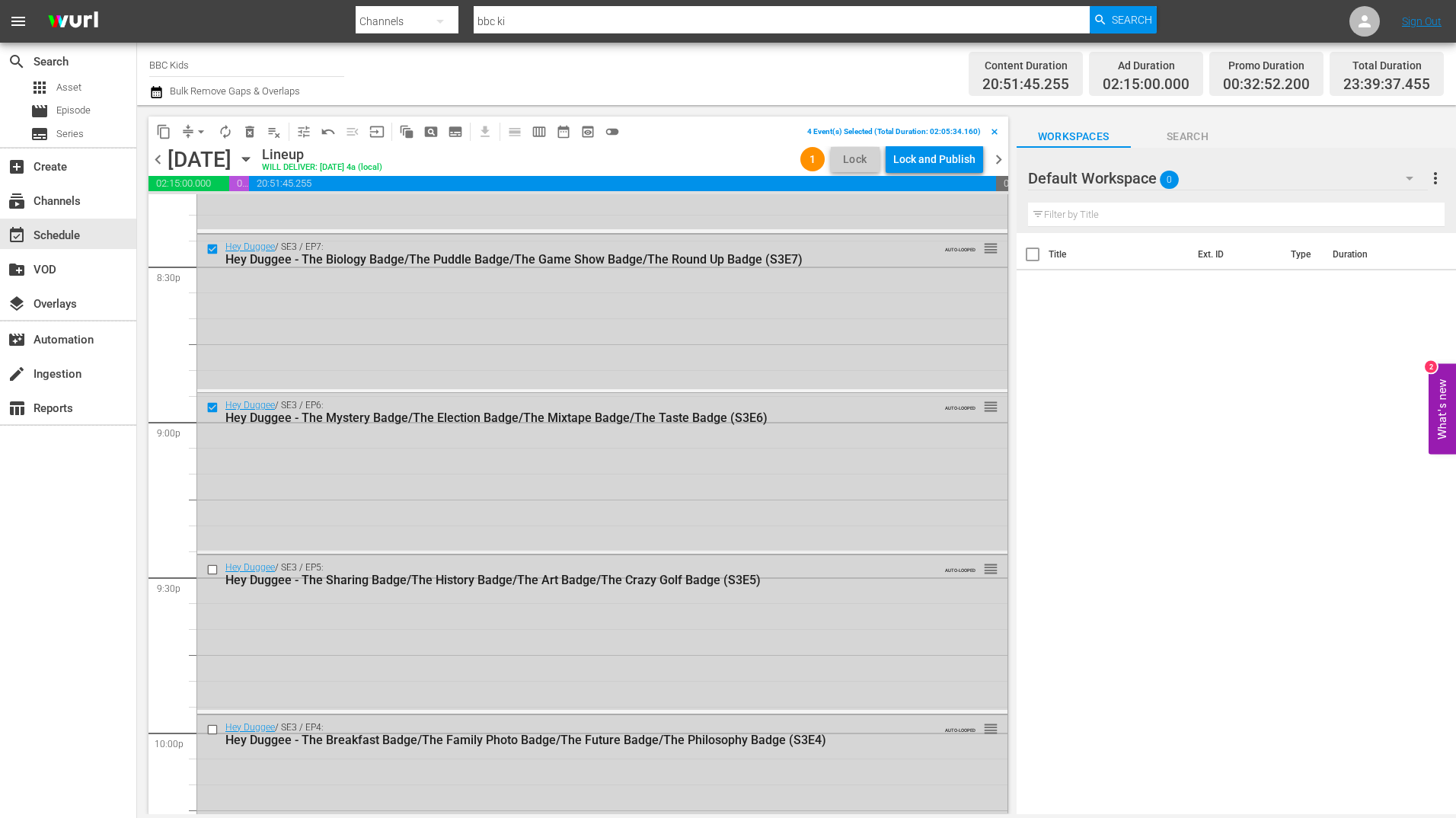
scroll to position [6297, 0]
click at [207, 565] on input "checkbox" at bounding box center [214, 569] width 16 height 13
click at [216, 727] on input "checkbox" at bounding box center [214, 728] width 16 height 13
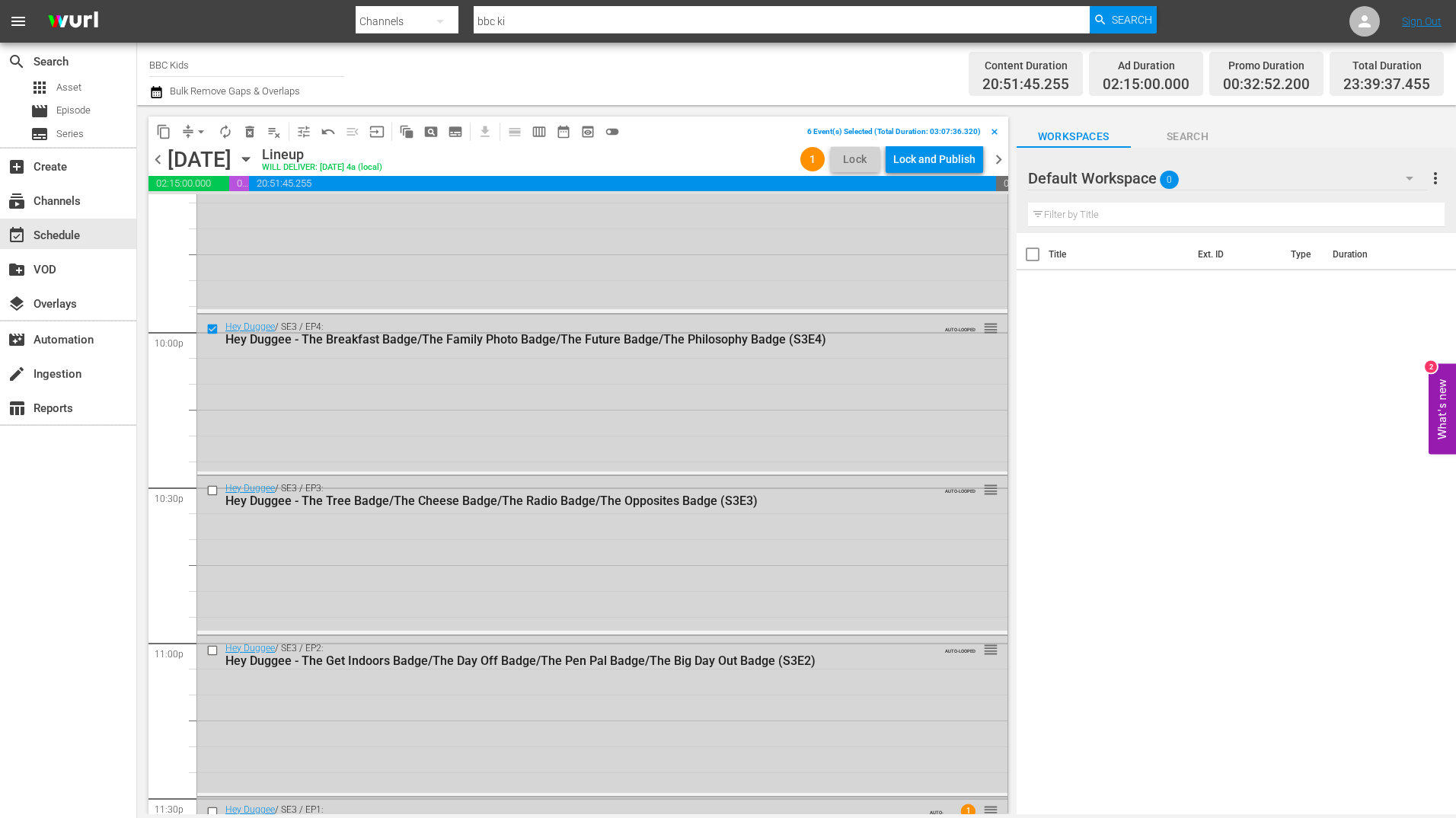
scroll to position [6698, 0]
click at [212, 491] on input "checkbox" at bounding box center [214, 490] width 16 height 13
click at [212, 652] on input "checkbox" at bounding box center [214, 649] width 16 height 13
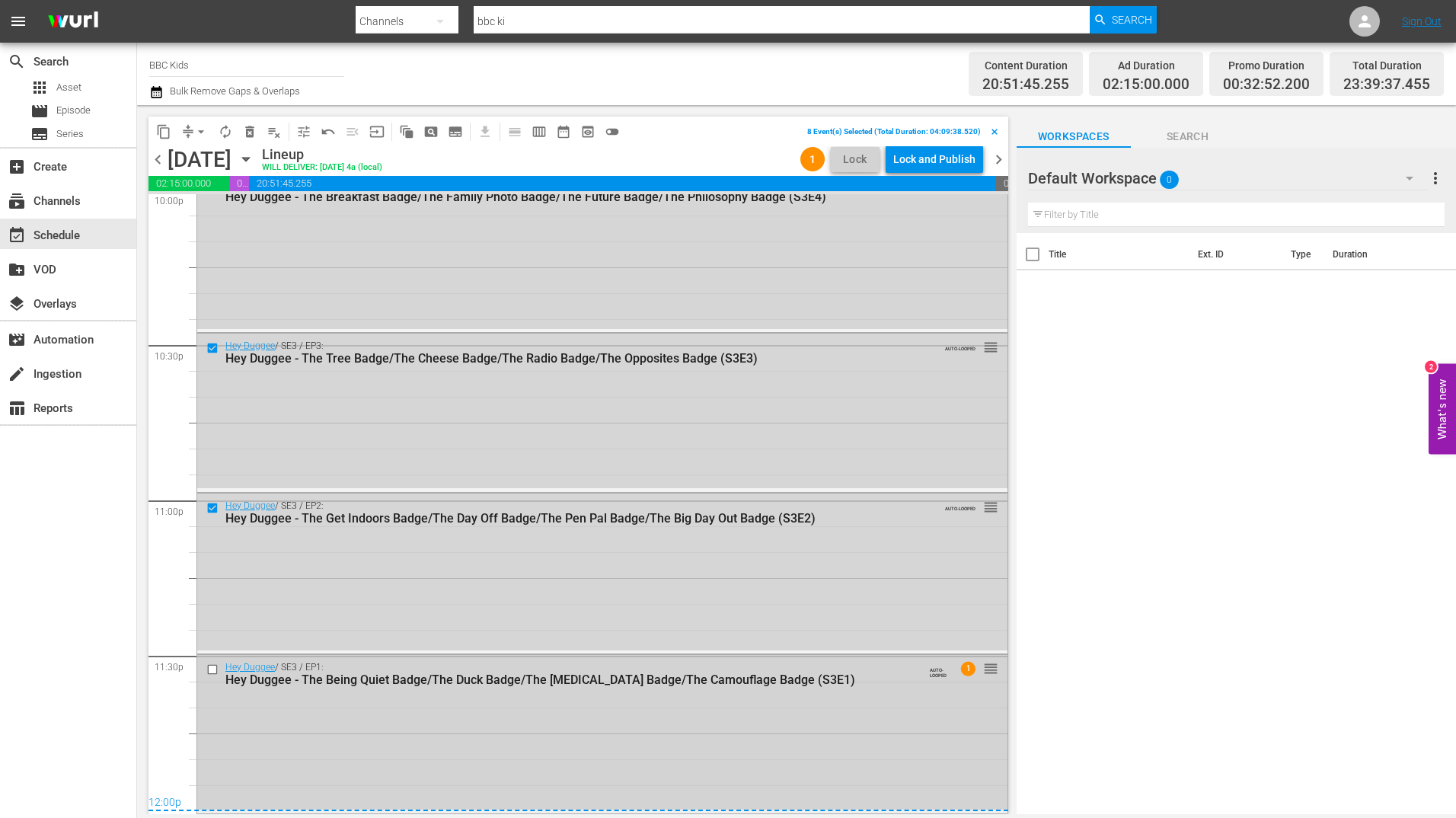
click at [212, 670] on input "checkbox" at bounding box center [214, 669] width 16 height 13
click at [251, 135] on span "delete_forever_outlined" at bounding box center [250, 132] width 16 height 16
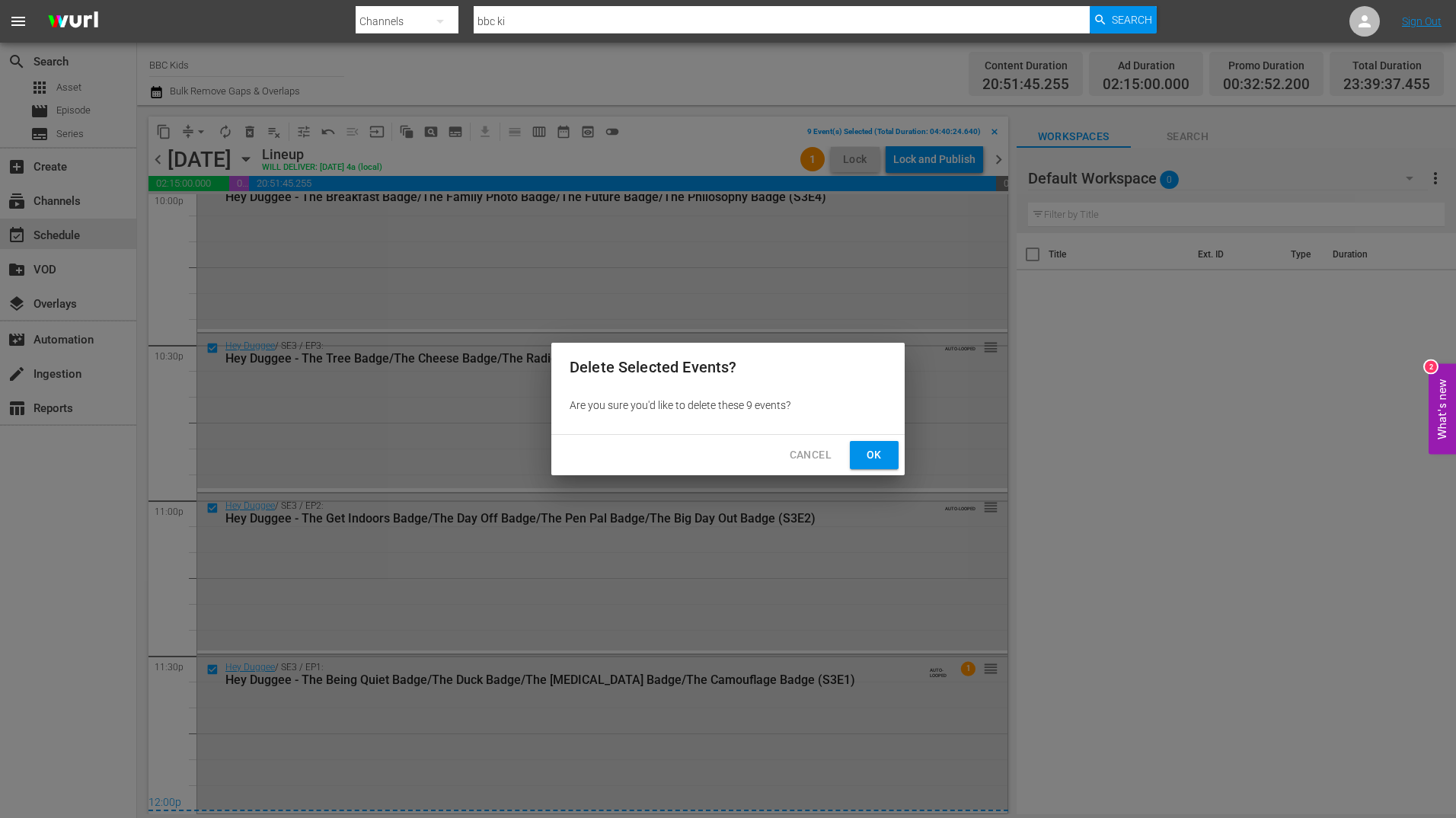
click at [889, 454] on button "Ok" at bounding box center [874, 455] width 49 height 28
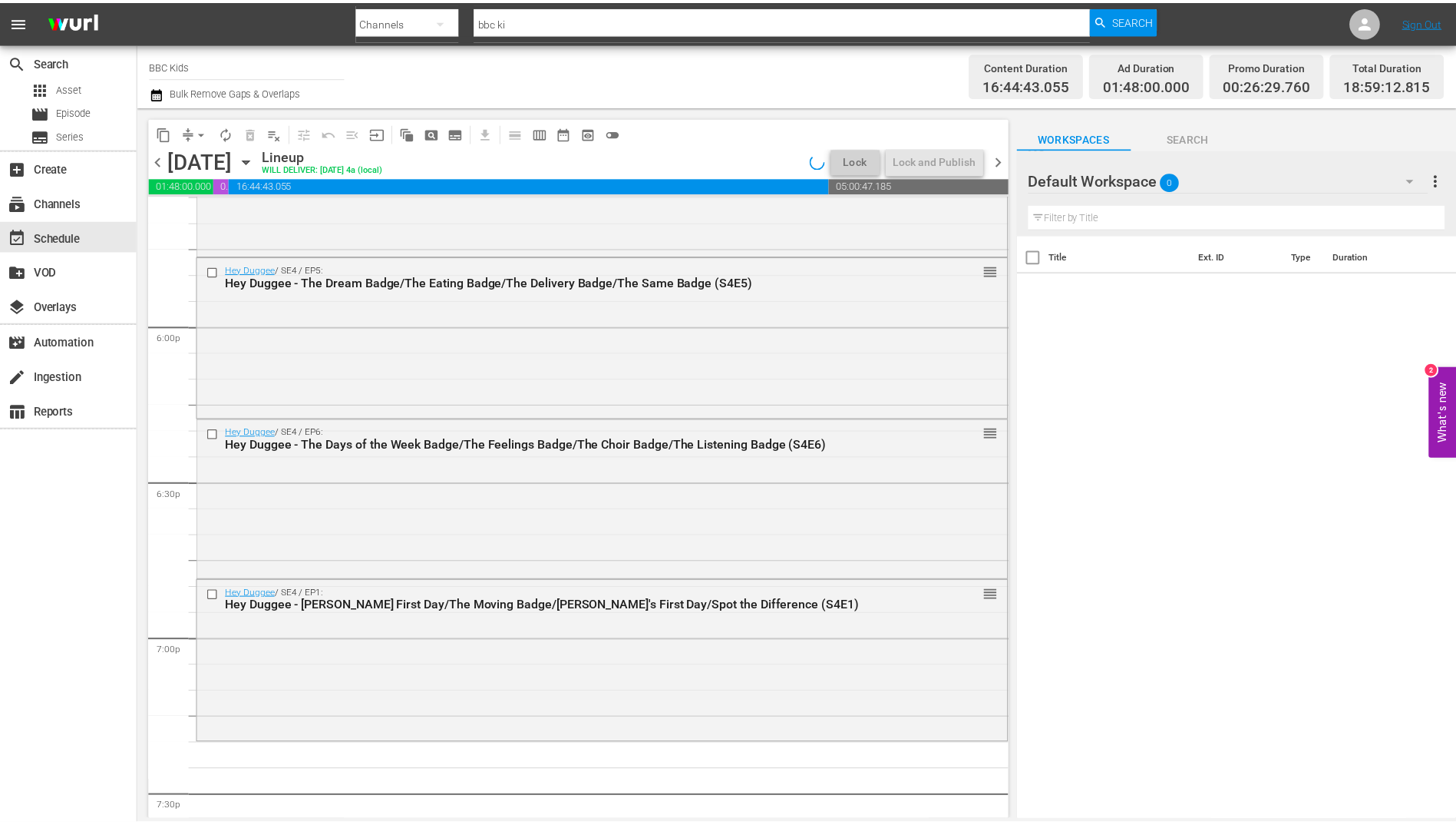
scroll to position [5509, 0]
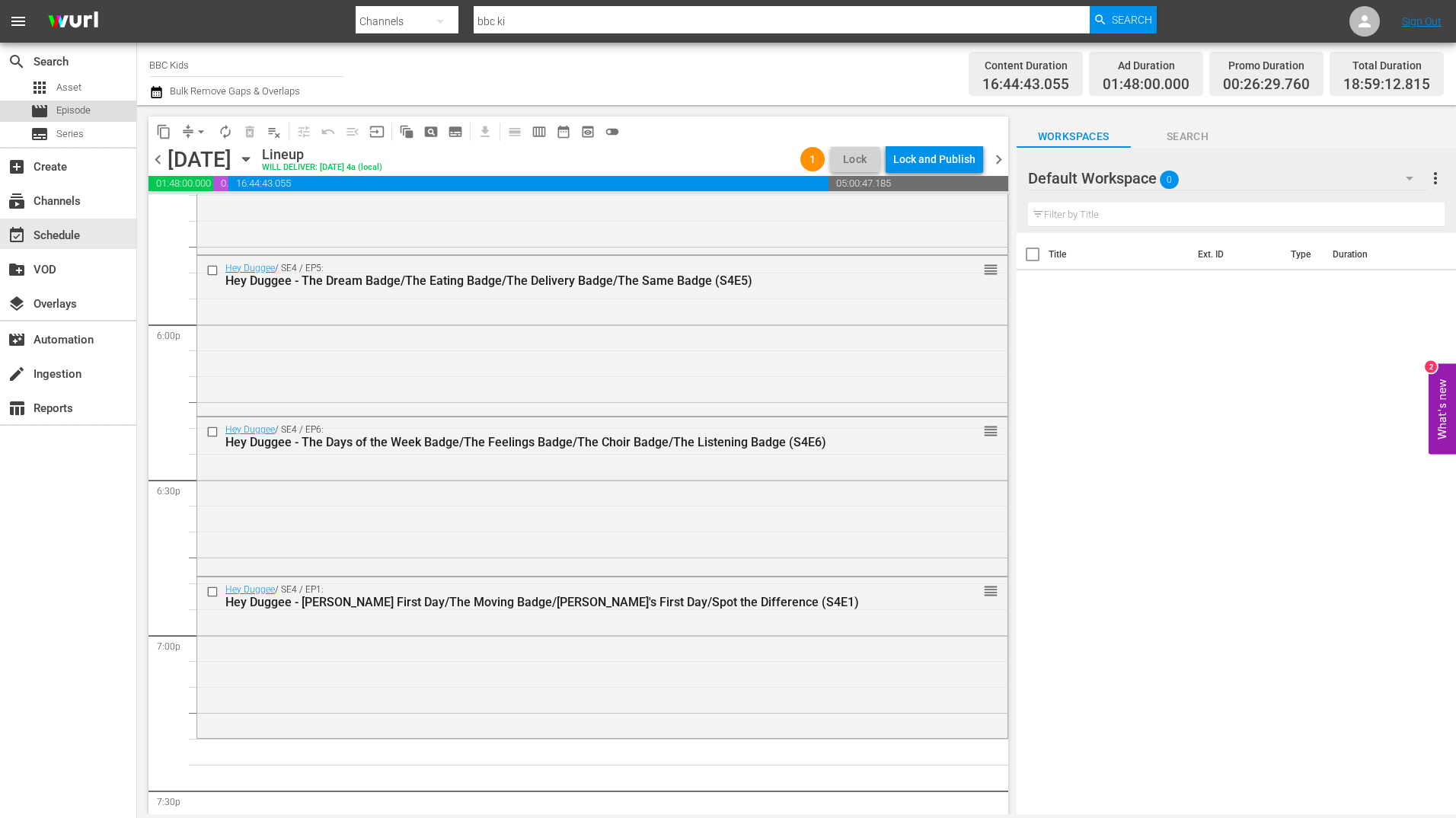
click at [85, 112] on span "Episode" at bounding box center [74, 111] width 34 height 16
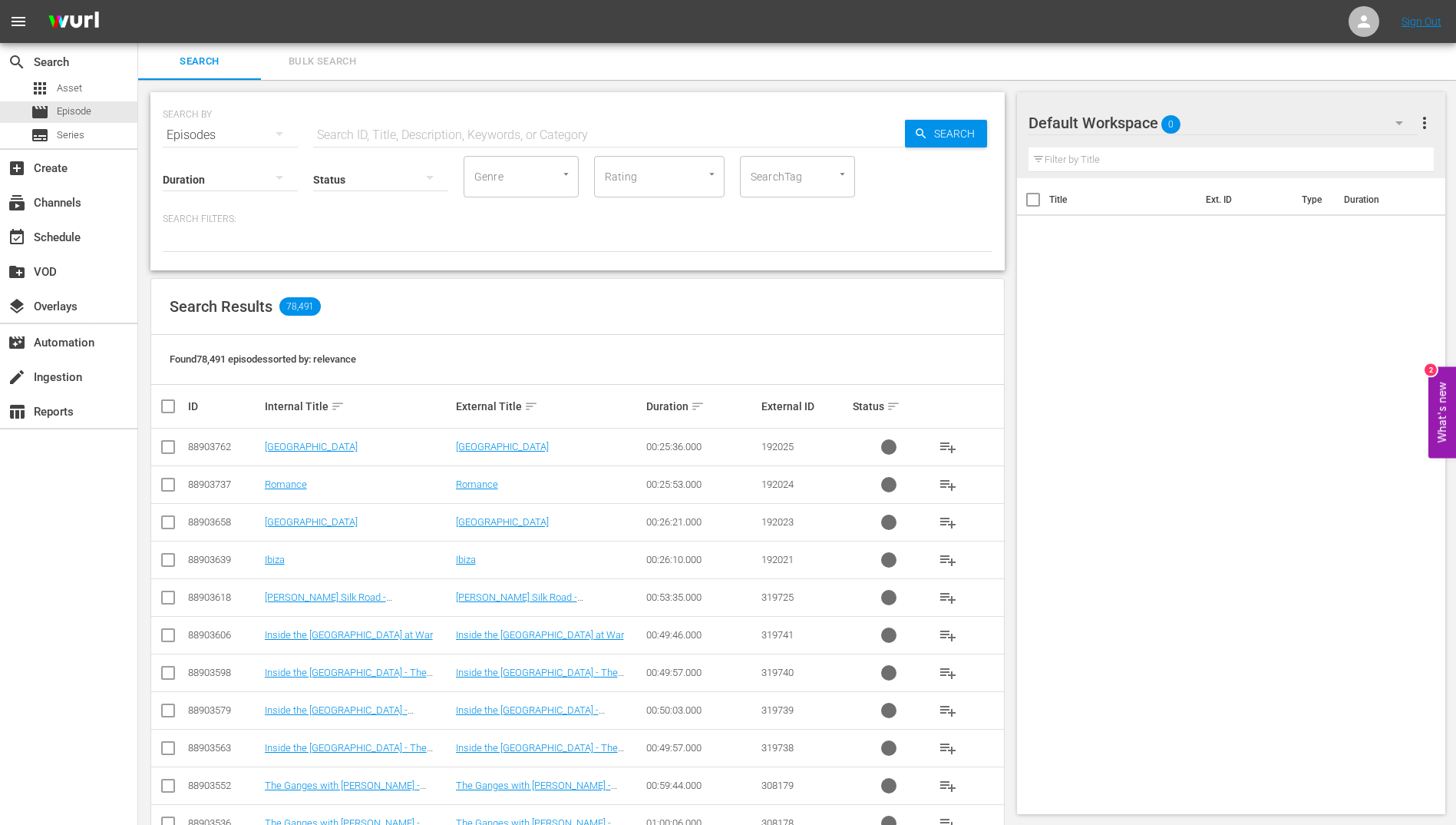
click at [302, 63] on span "Bulk Search" at bounding box center [323, 62] width 105 height 18
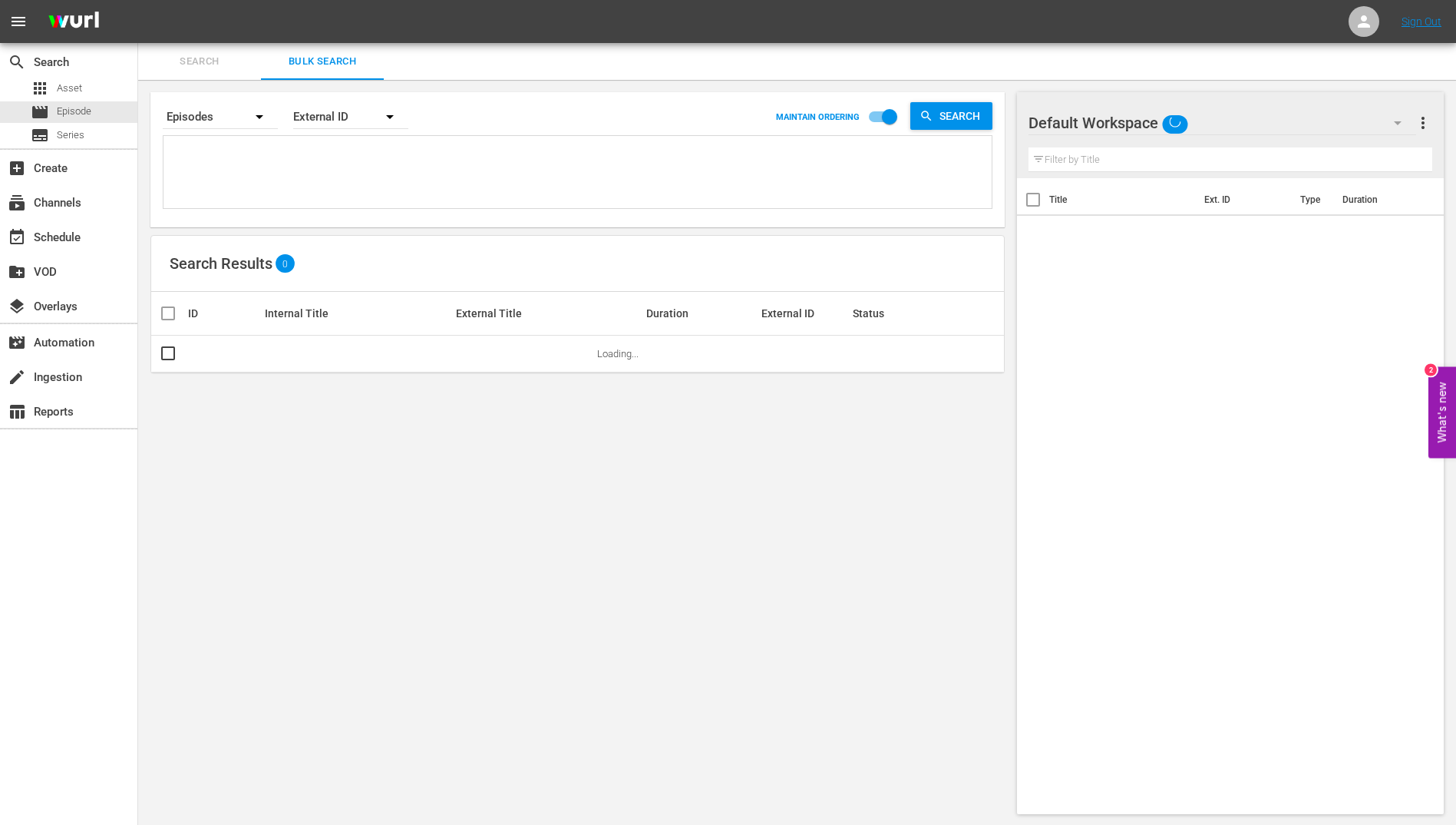
click at [322, 195] on textarea at bounding box center [579, 174] width 825 height 70
paste textarea "303173 303174 303175 303176 303177 303178 303179 303180 303181 303182 303183 30…"
type textarea "303173 303174 303175 303176 303177 303178 303179 303180 303181 303182 303183 30…"
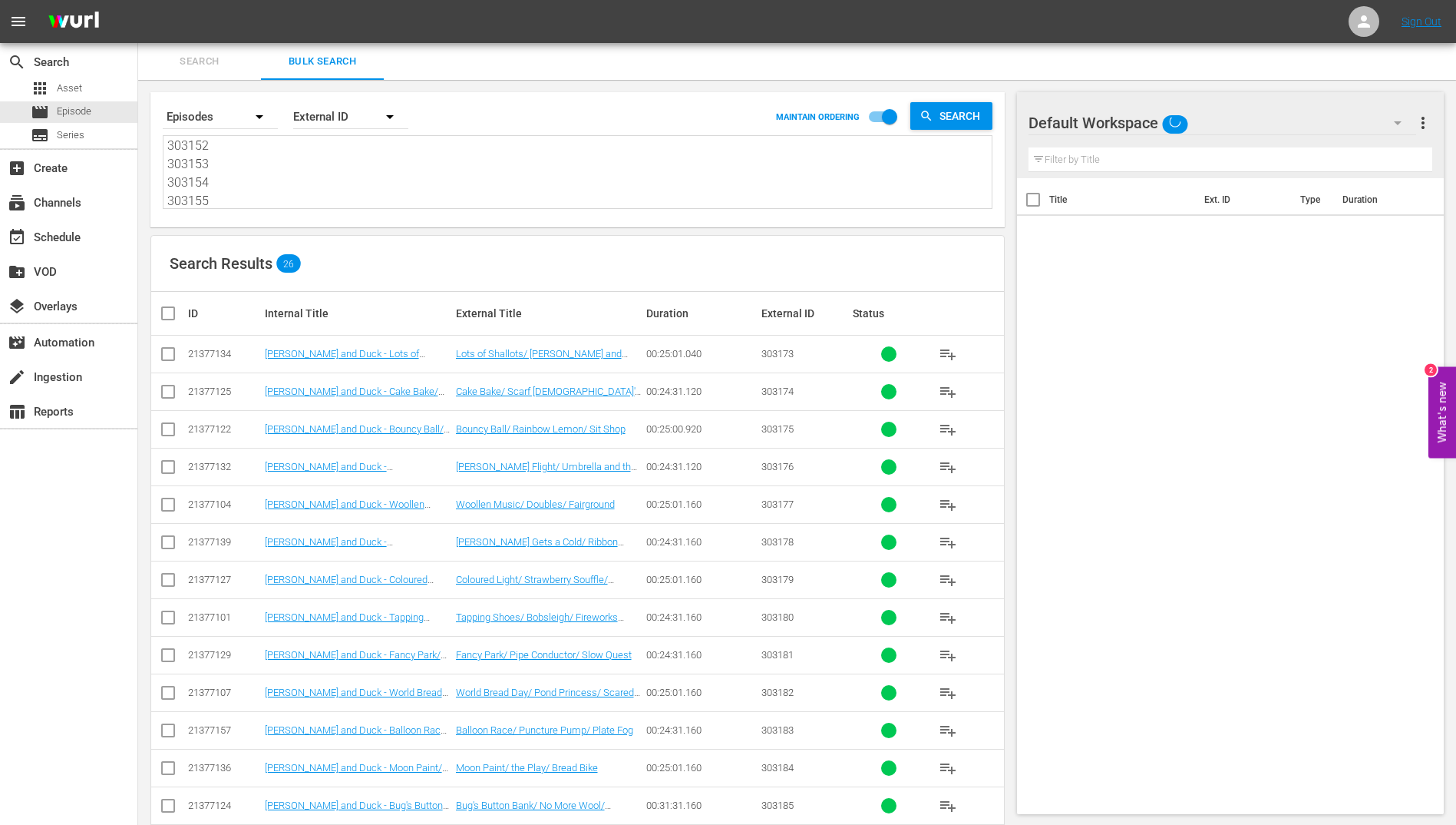
type textarea "303173 303174 303175 303176 303177 303178 303179 303180 303181 303182 303183 30…"
click at [166, 310] on input "checkbox" at bounding box center [174, 314] width 30 height 19
checkbox input "true"
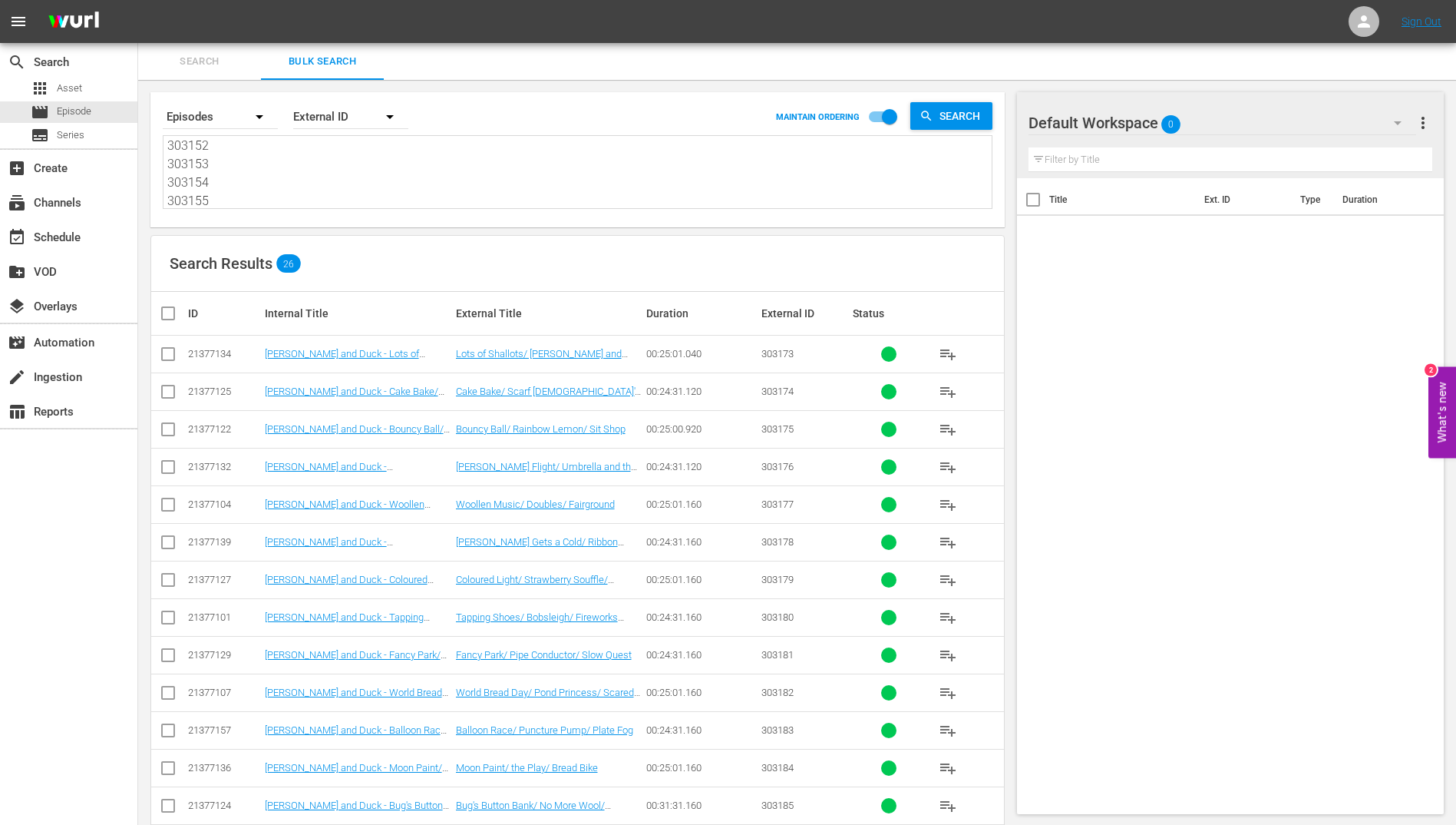
checkbox input "true"
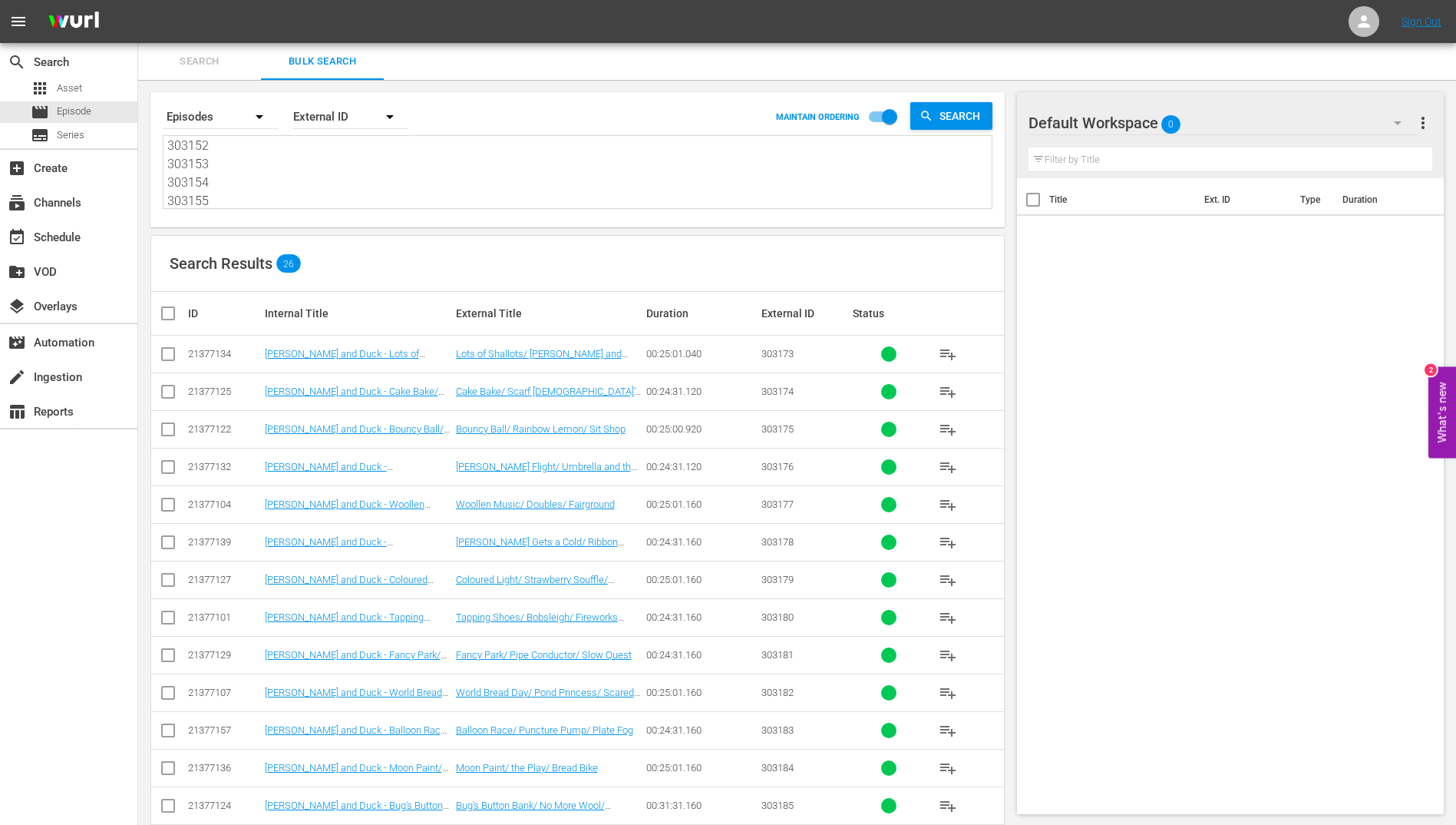
checkbox input "true"
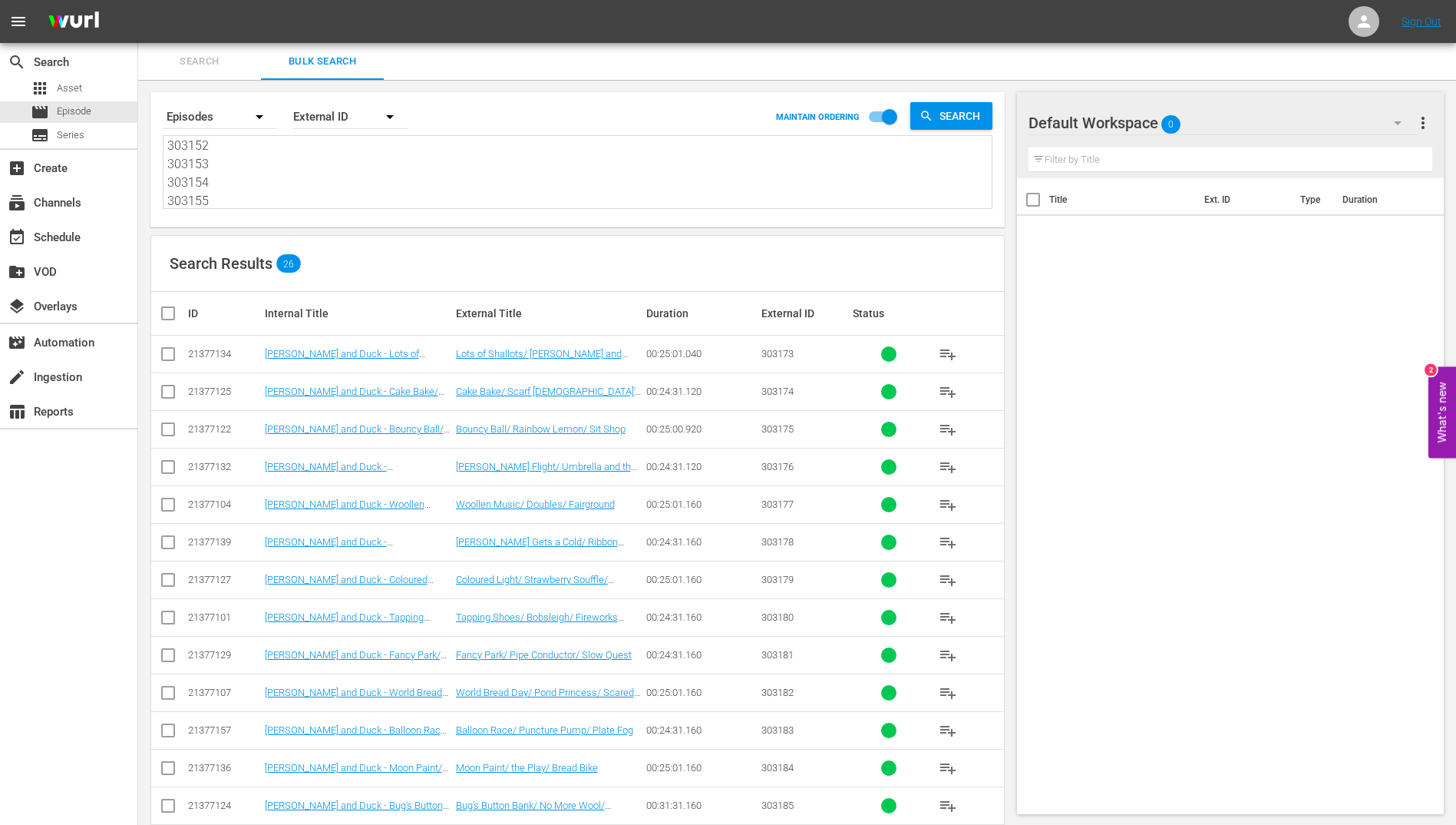
checkbox input "true"
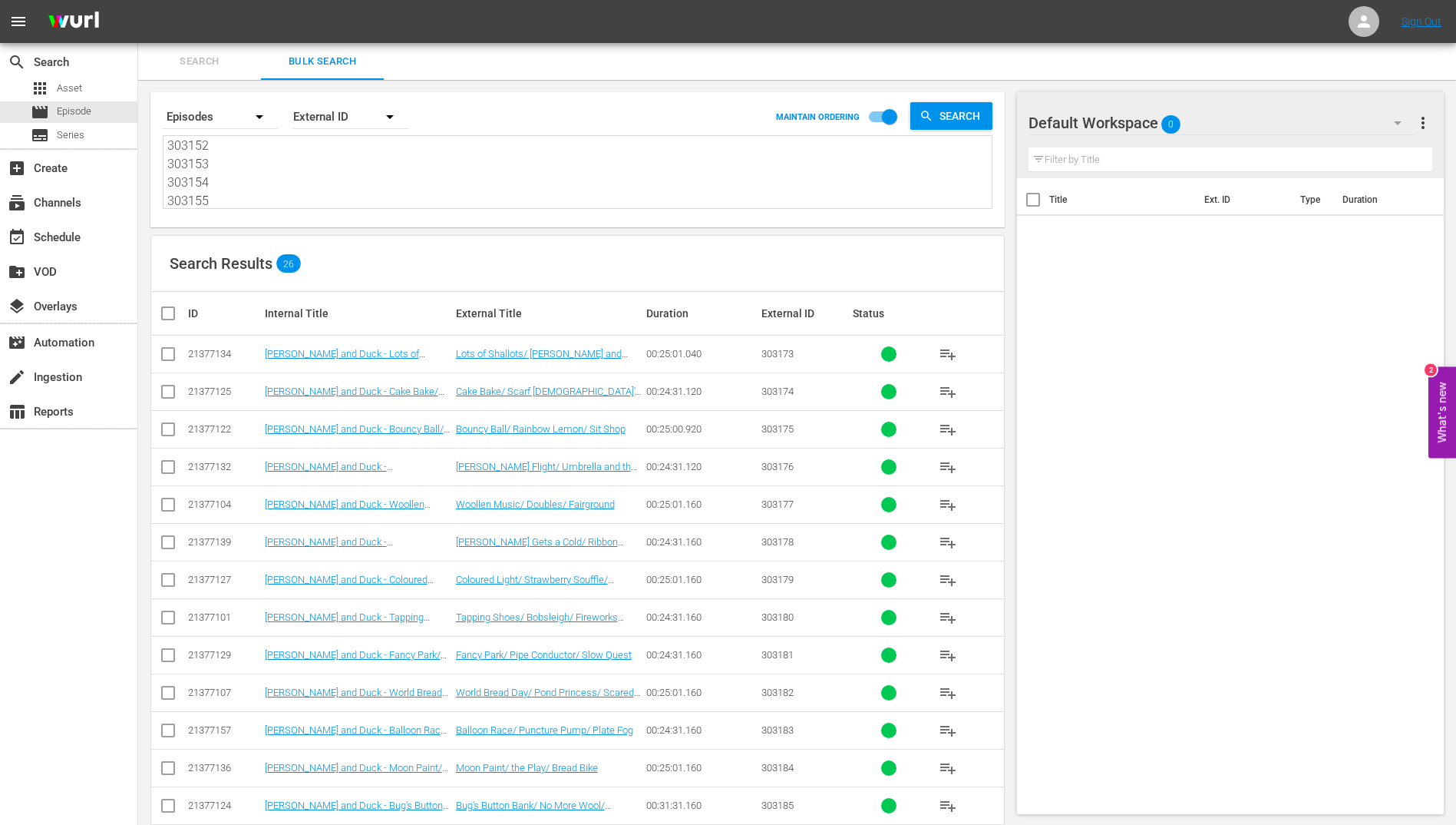
checkbox input "true"
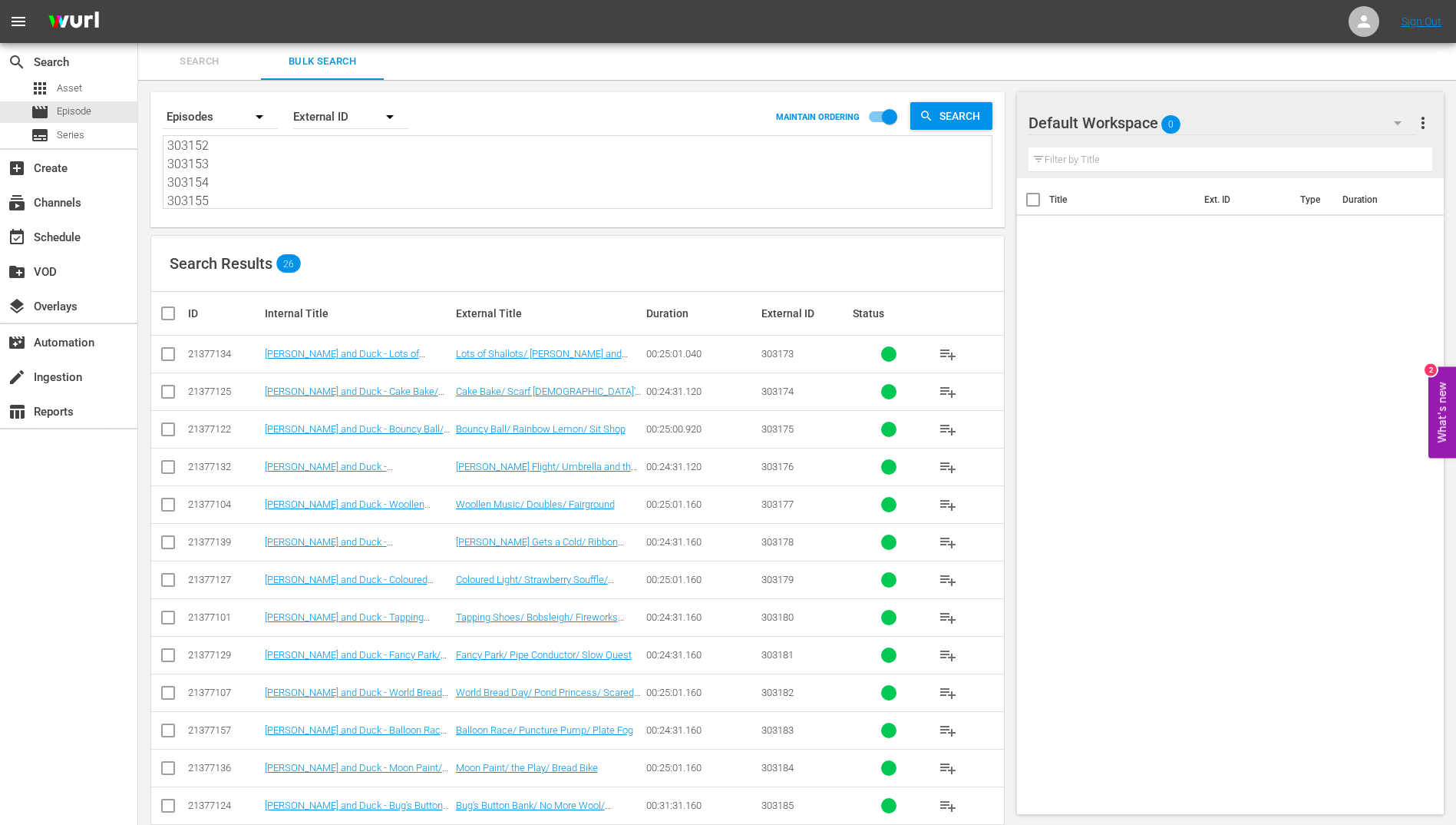
checkbox input "true"
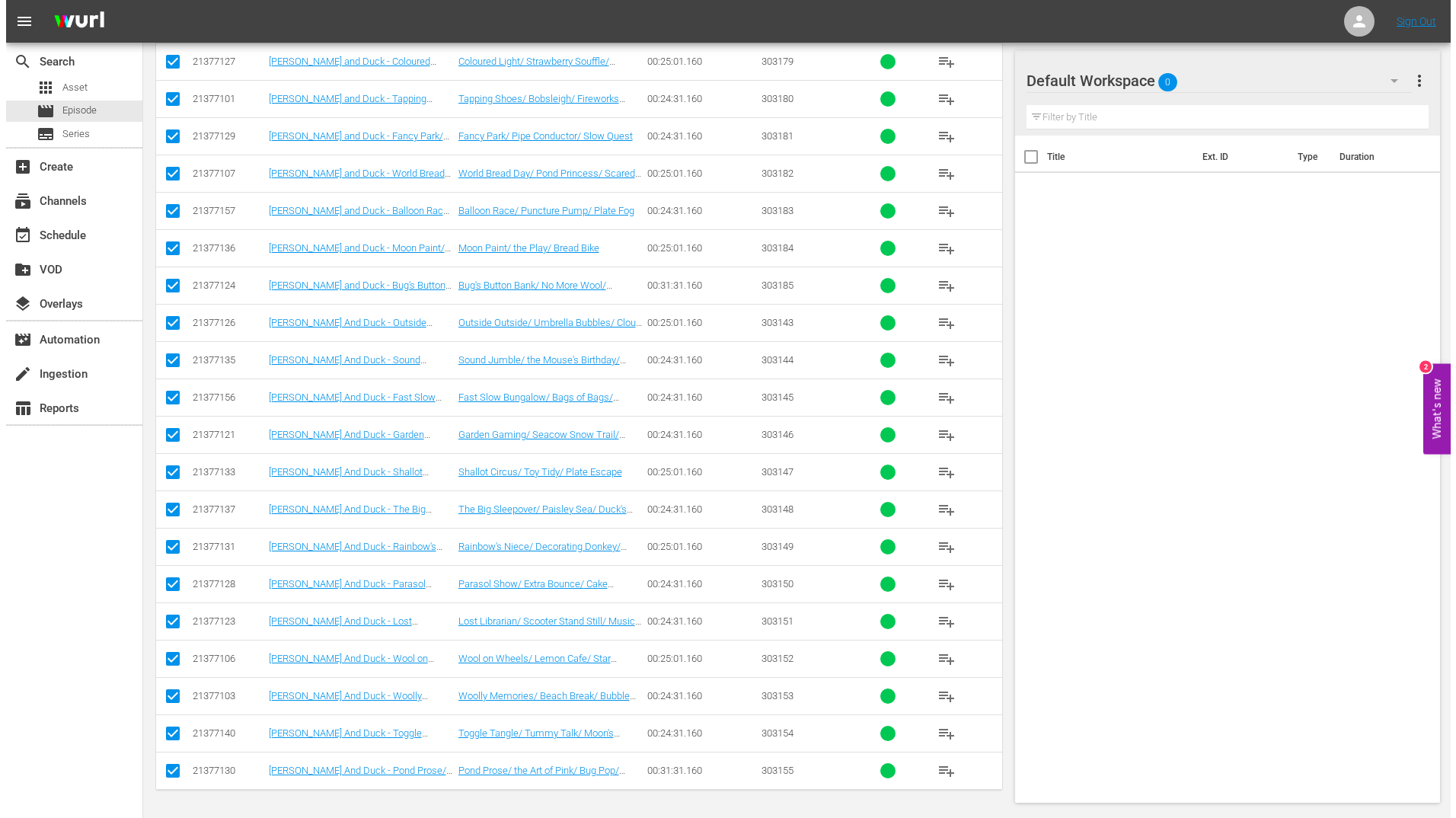
scroll to position [0, 0]
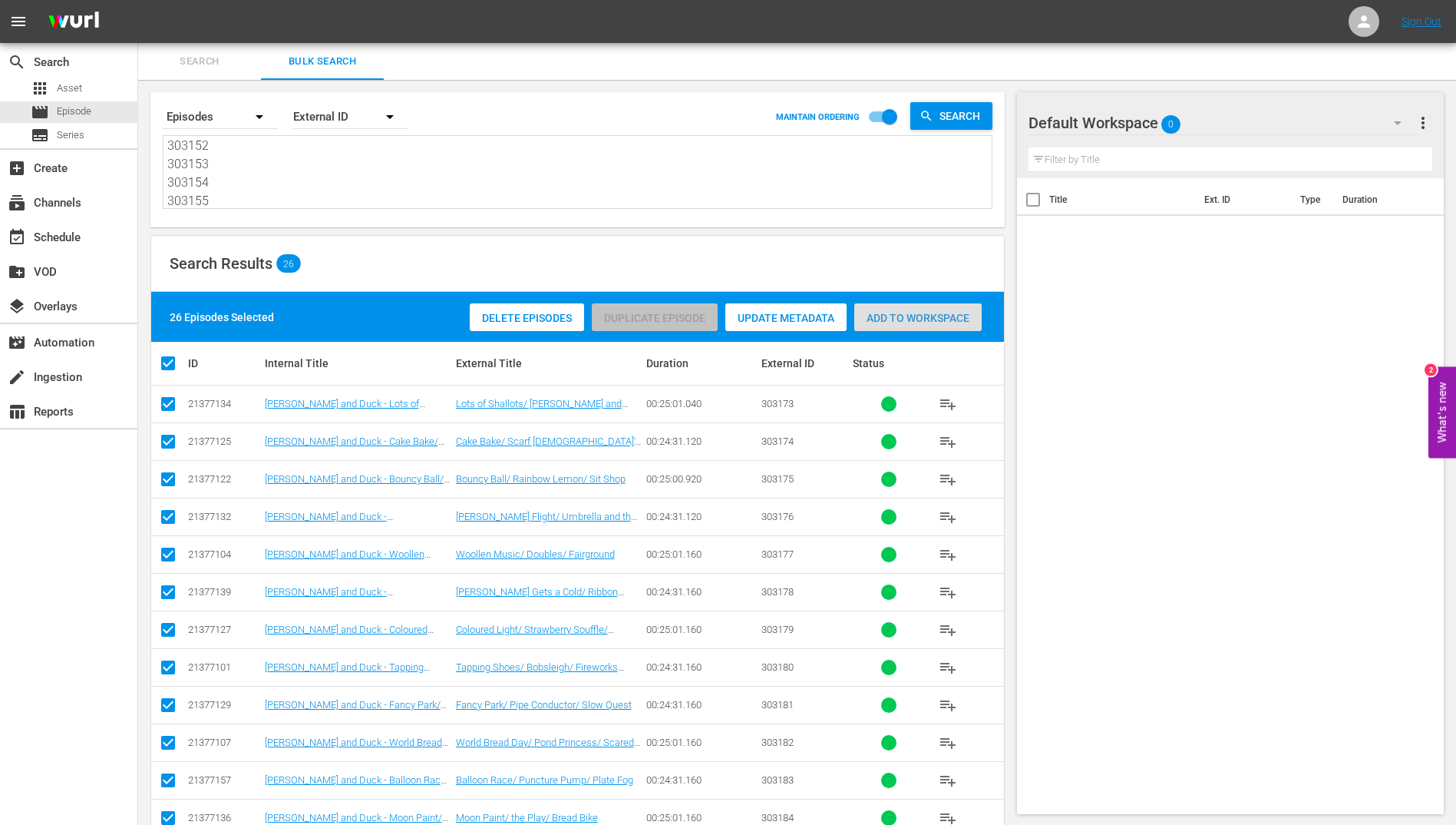
click at [892, 316] on span "Add to Workspace" at bounding box center [918, 318] width 127 height 13
click at [45, 236] on div "event_available Schedule" at bounding box center [43, 235] width 86 height 14
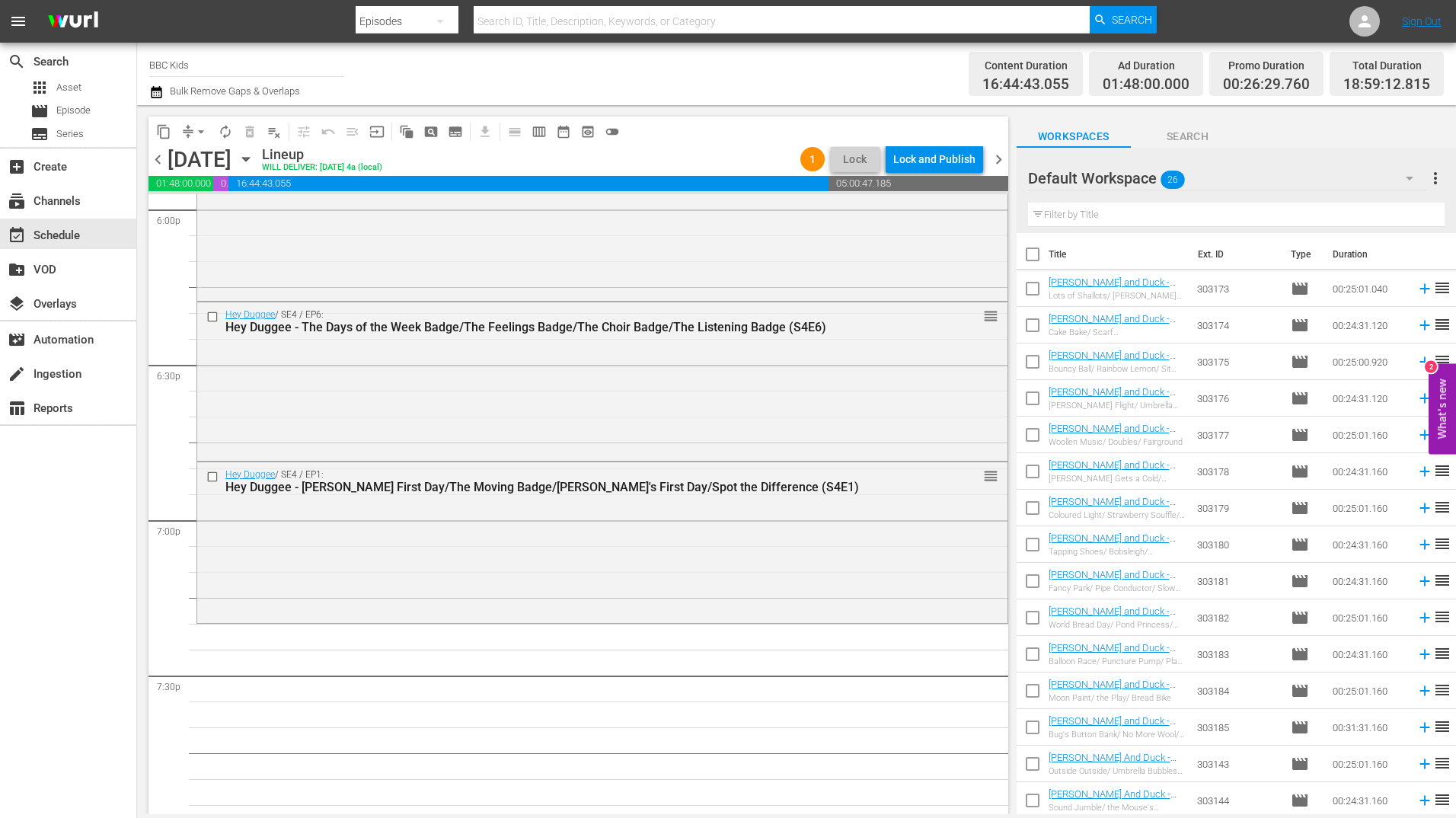
scroll to position [5761, 0]
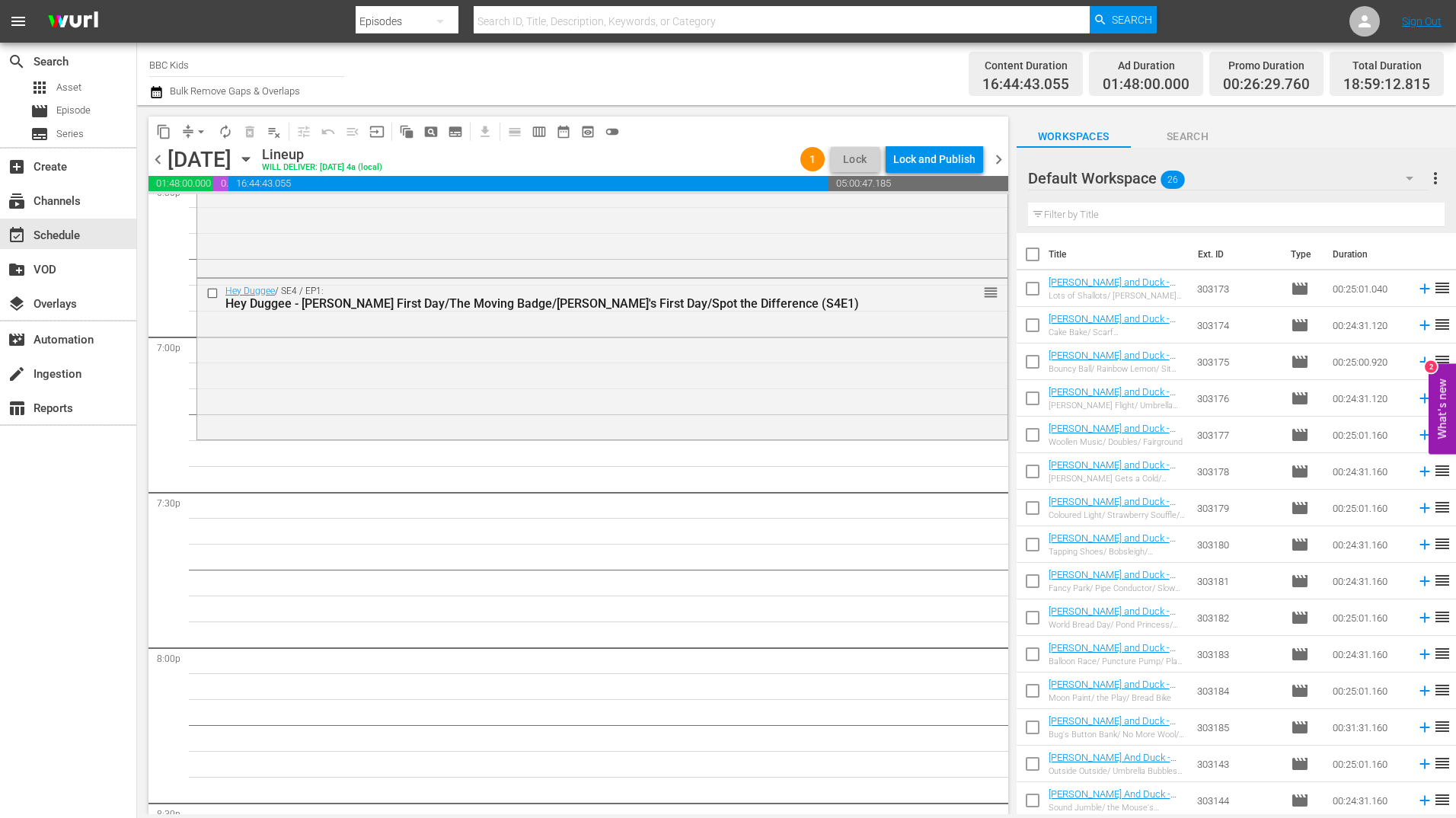
click at [1026, 260] on input "checkbox" at bounding box center [1032, 257] width 32 height 32
checkbox input "true"
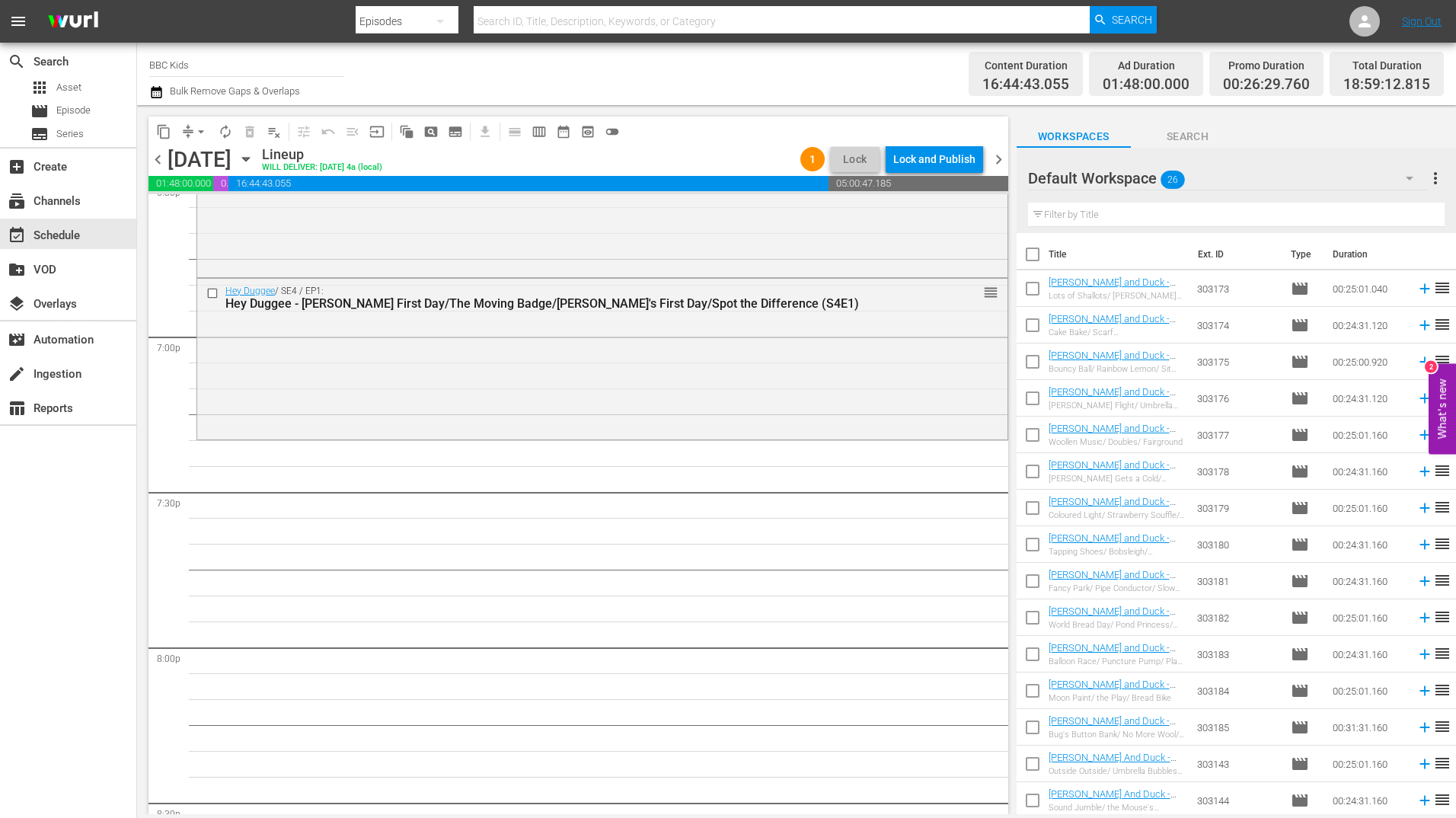
checkbox input "true"
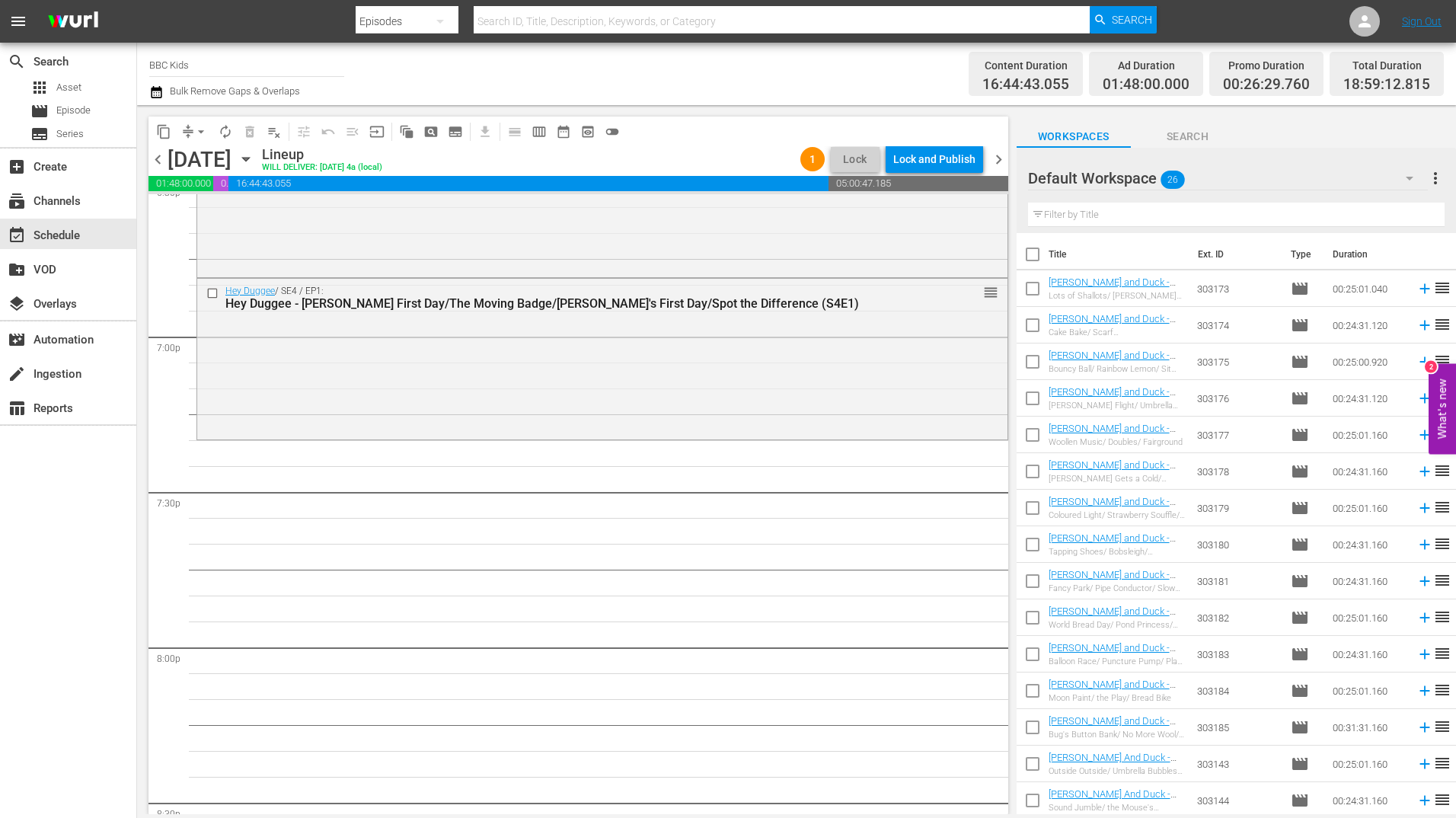
checkbox input "true"
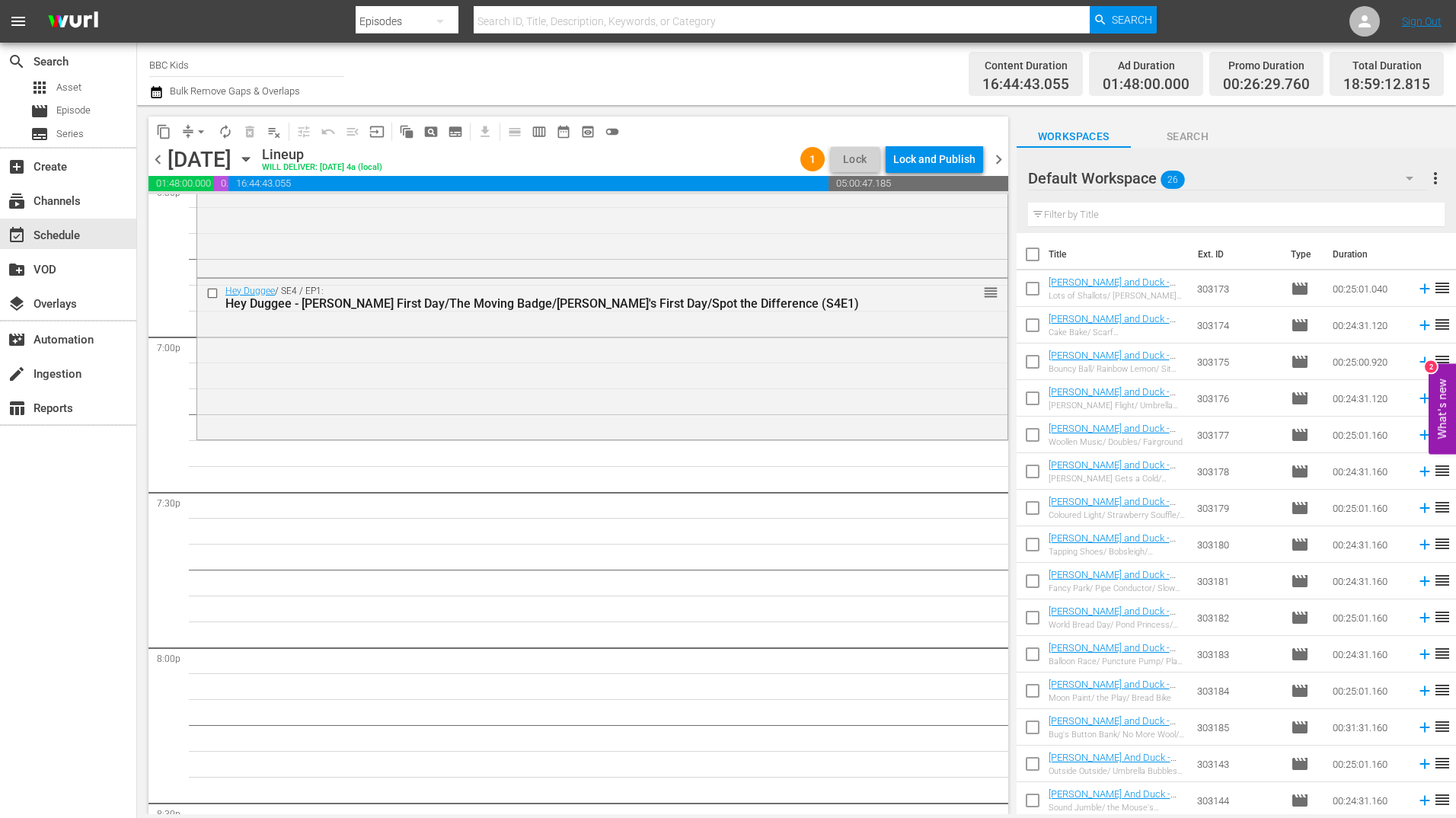
checkbox input "true"
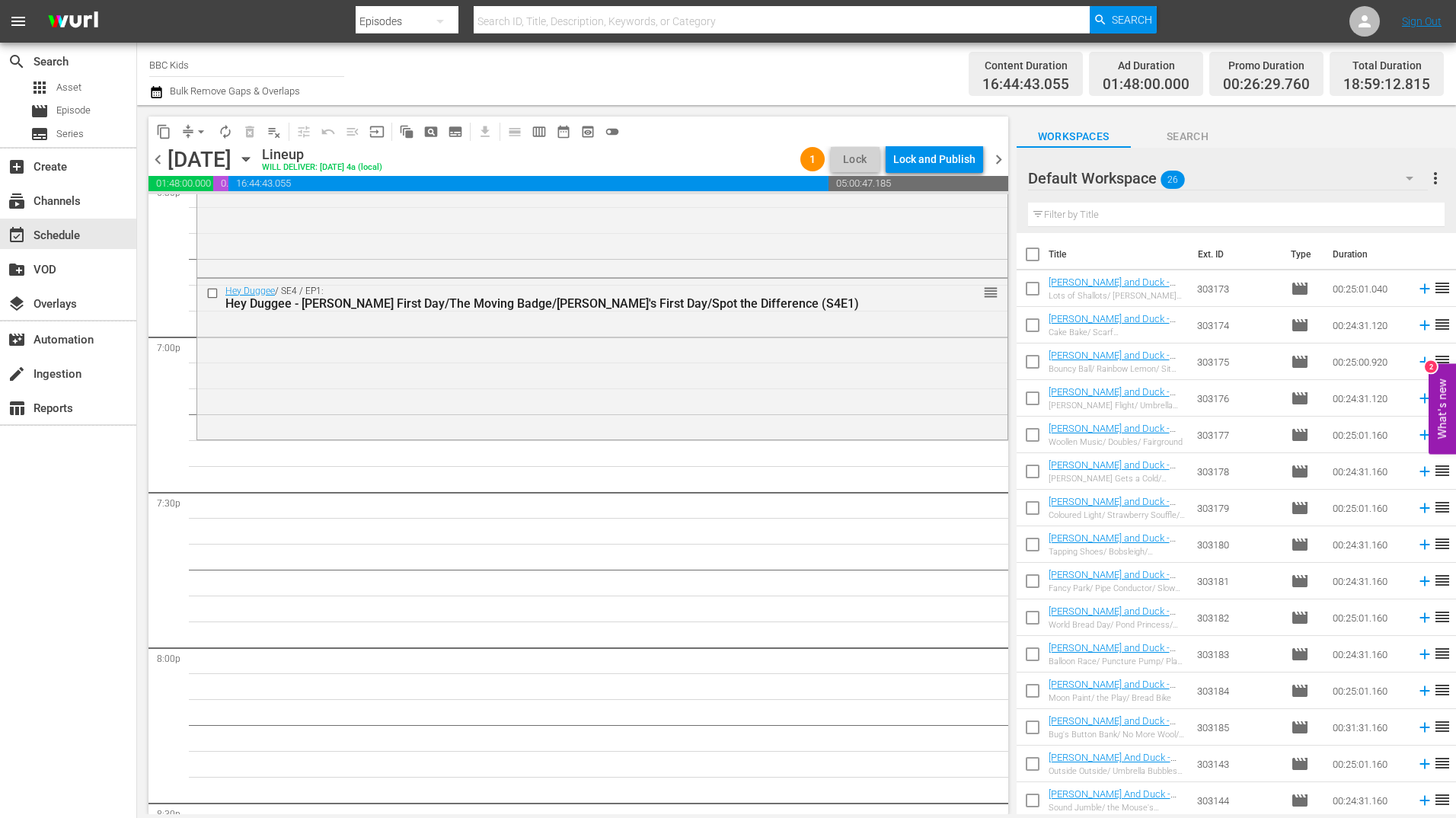
checkbox input "true"
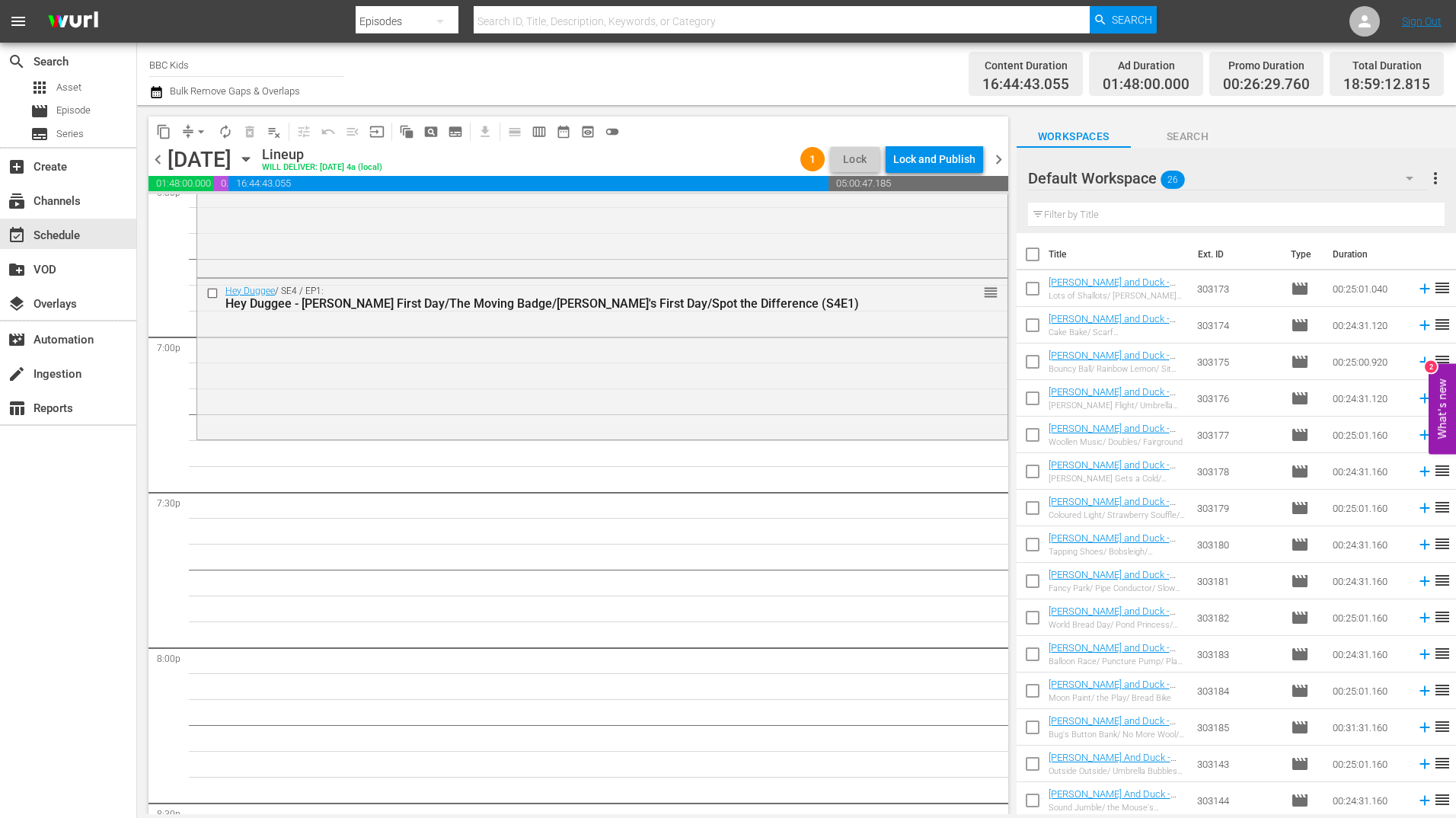
checkbox input "true"
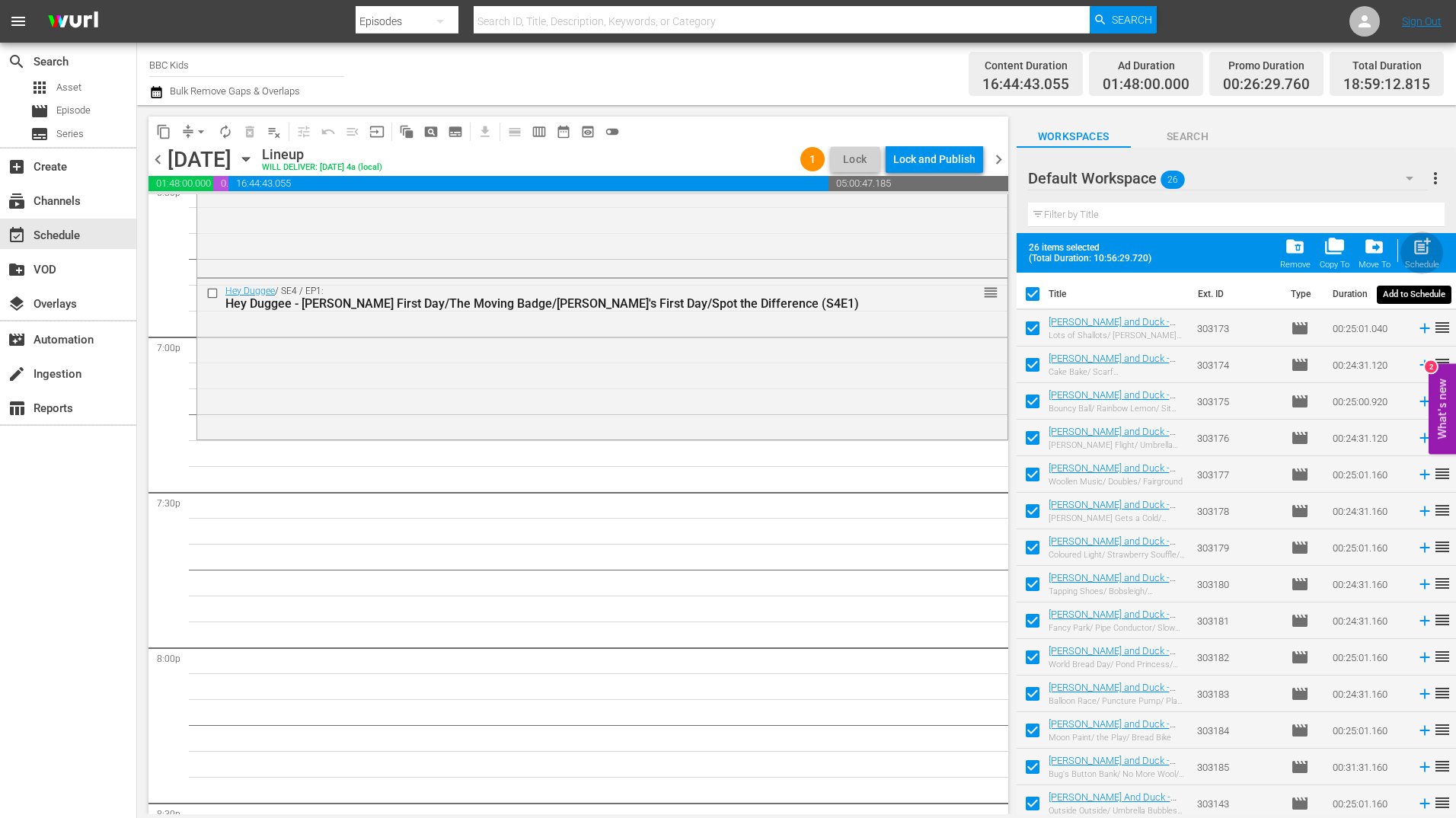
click at [1416, 250] on span "post_add" at bounding box center [1422, 246] width 21 height 21
checkbox input "false"
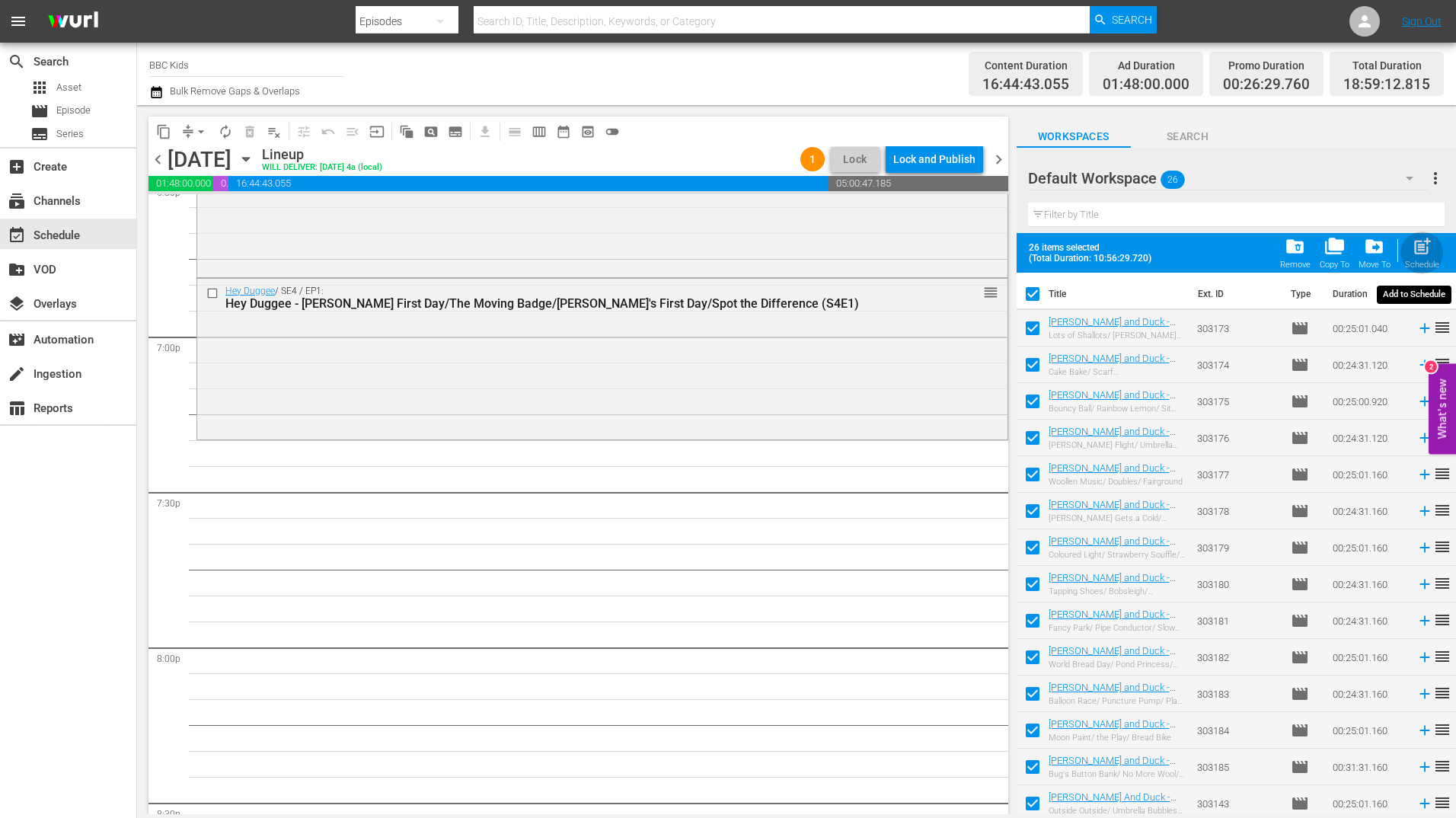
checkbox input "false"
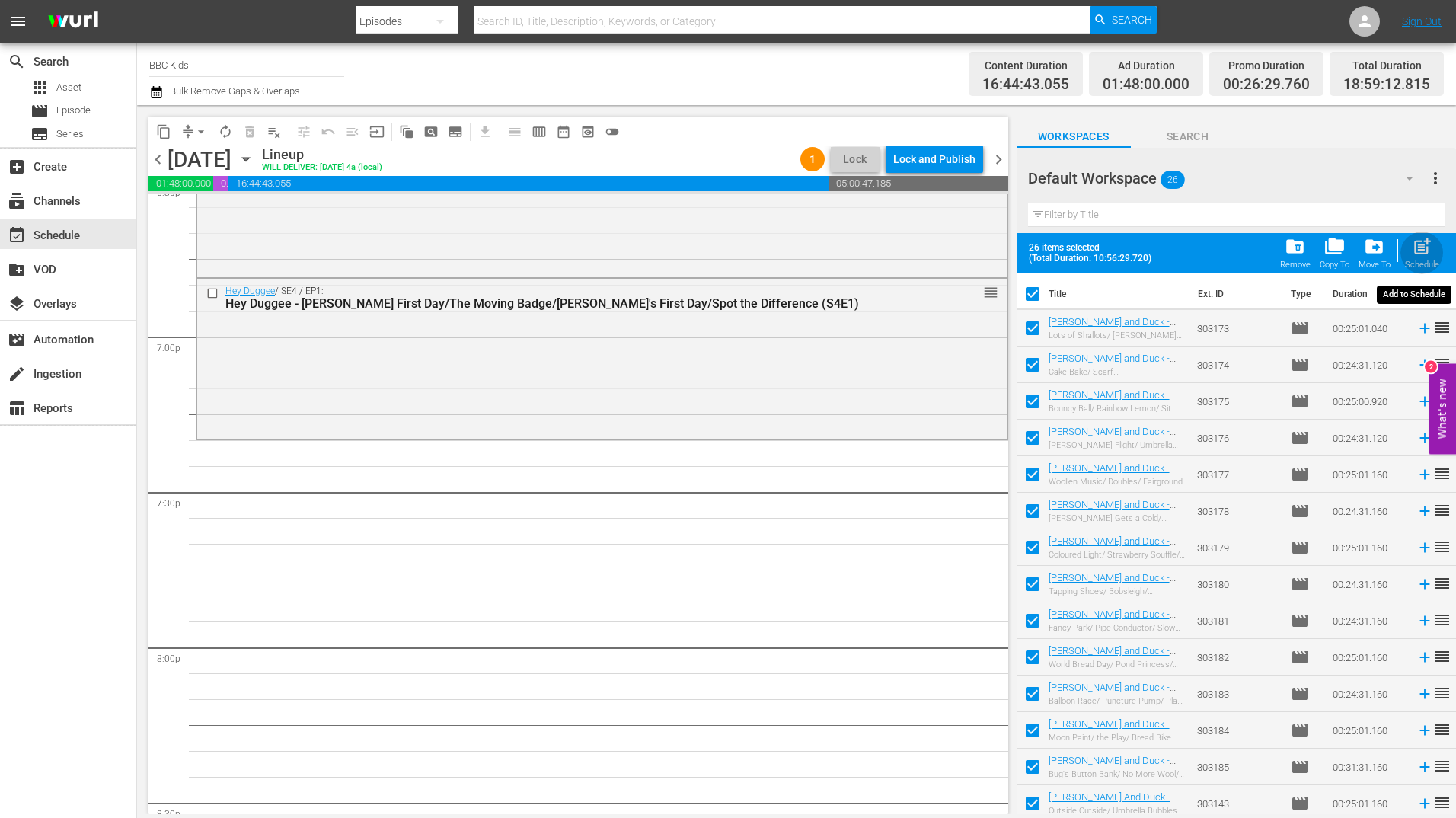
checkbox input "false"
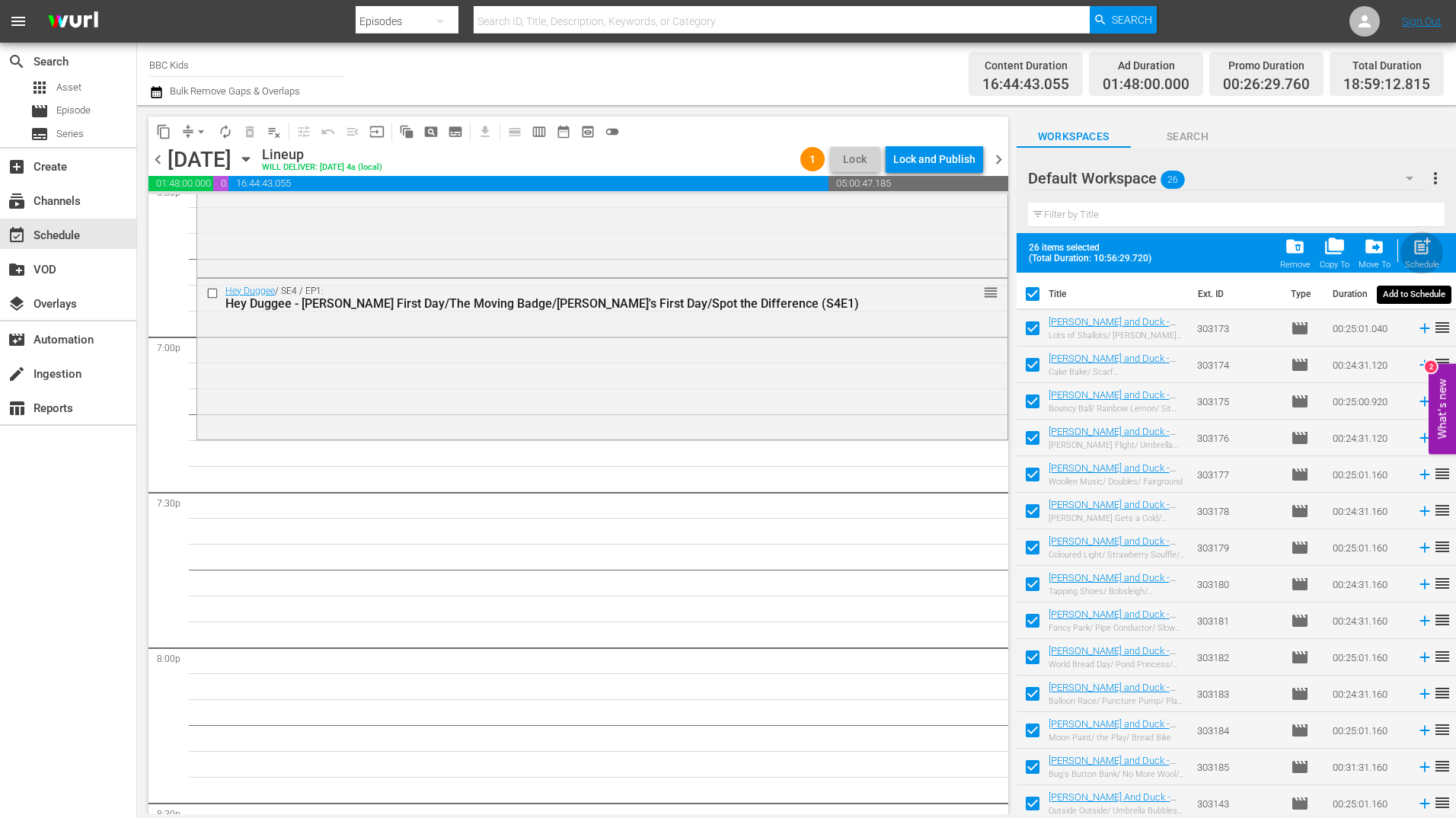
checkbox input "false"
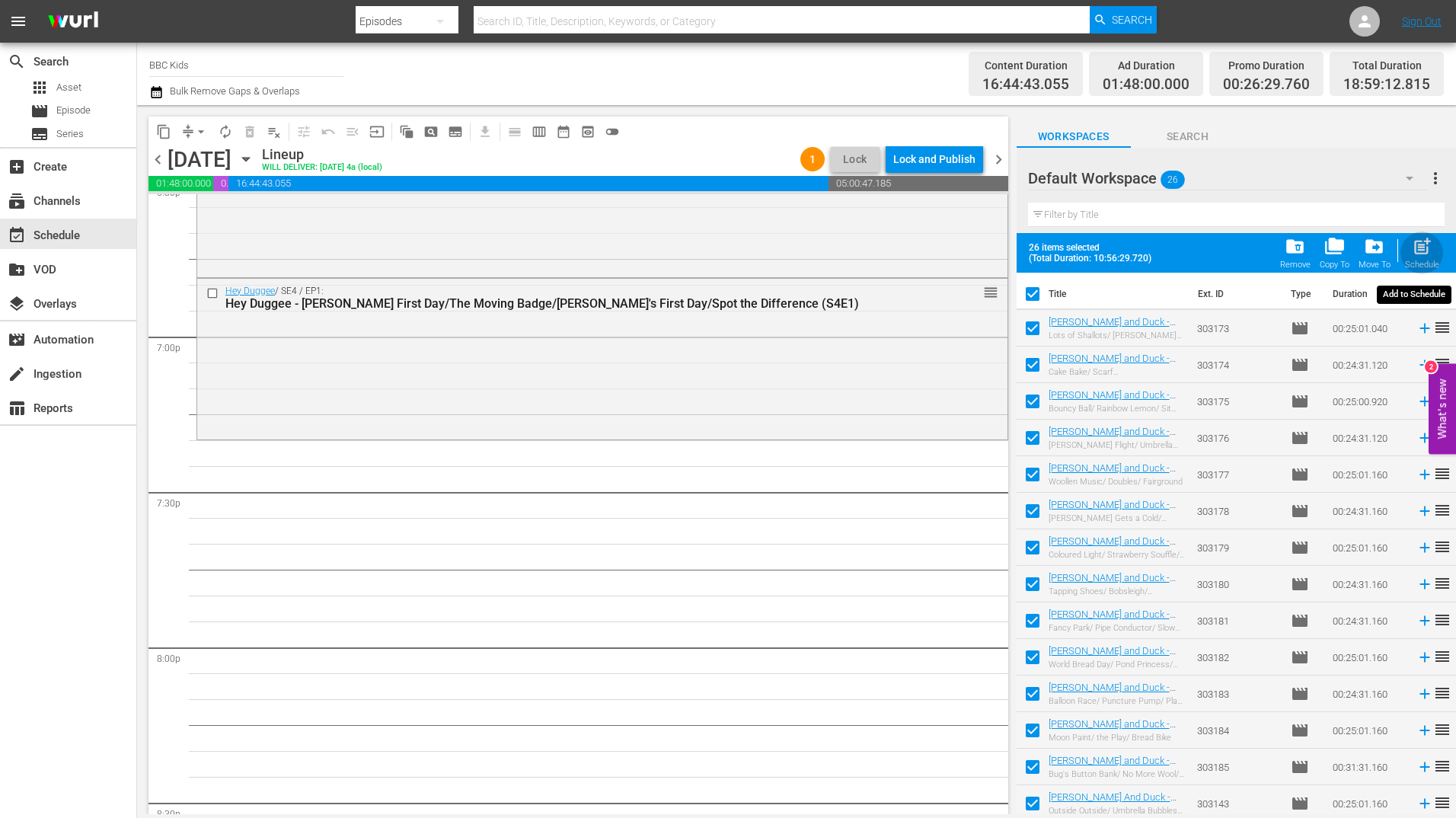
checkbox input "false"
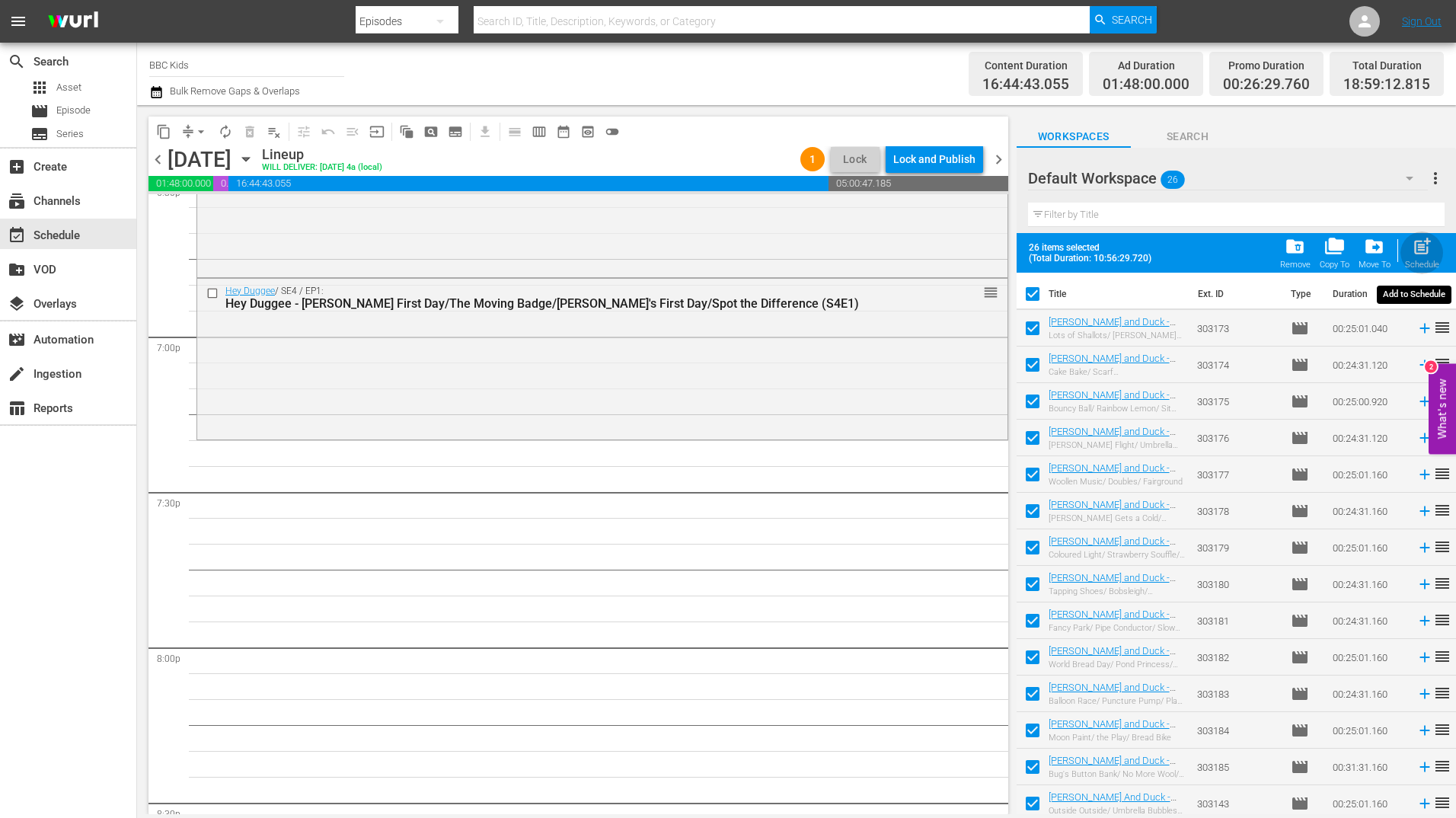
checkbox input "false"
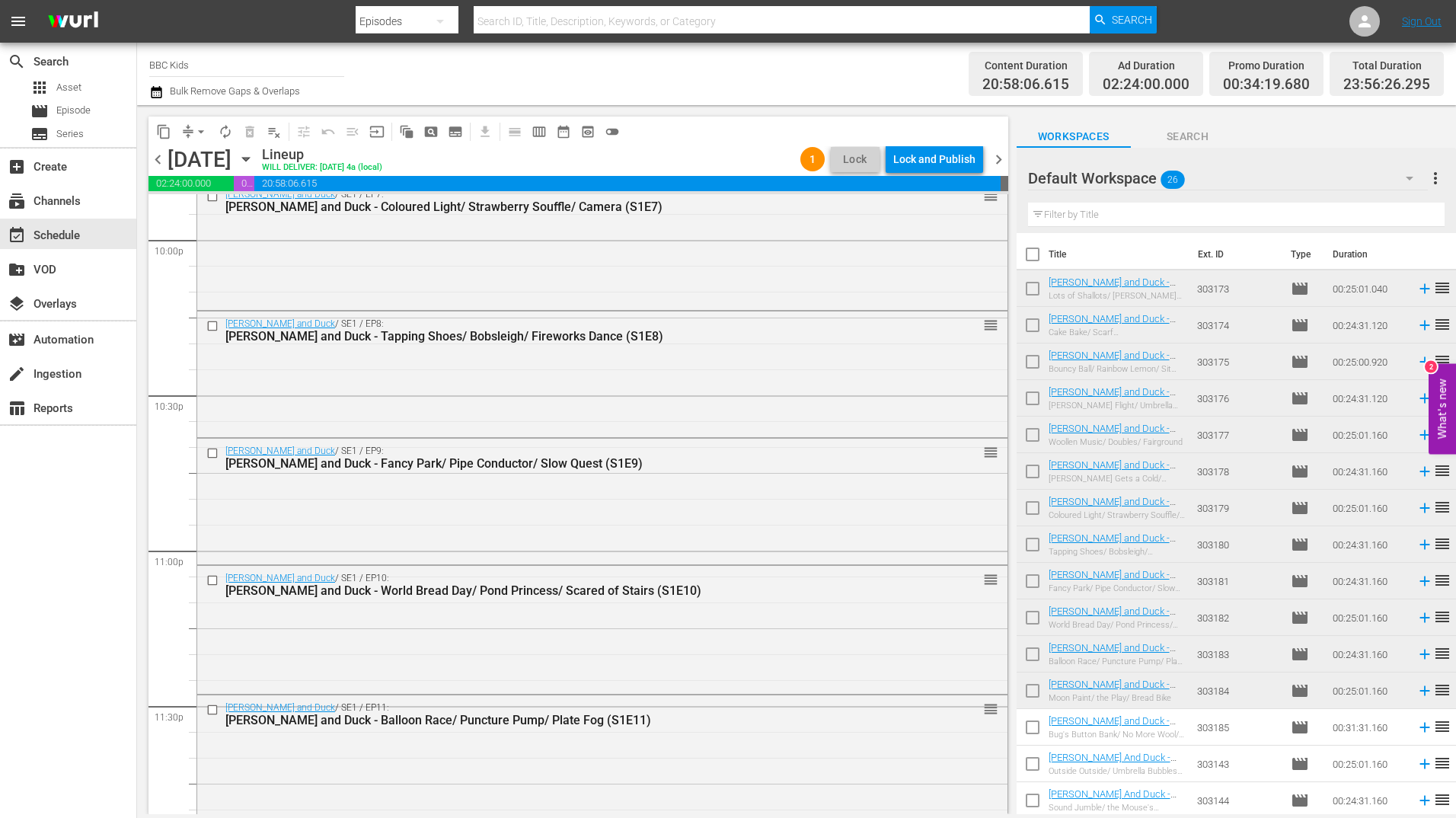
scroll to position [6925, 0]
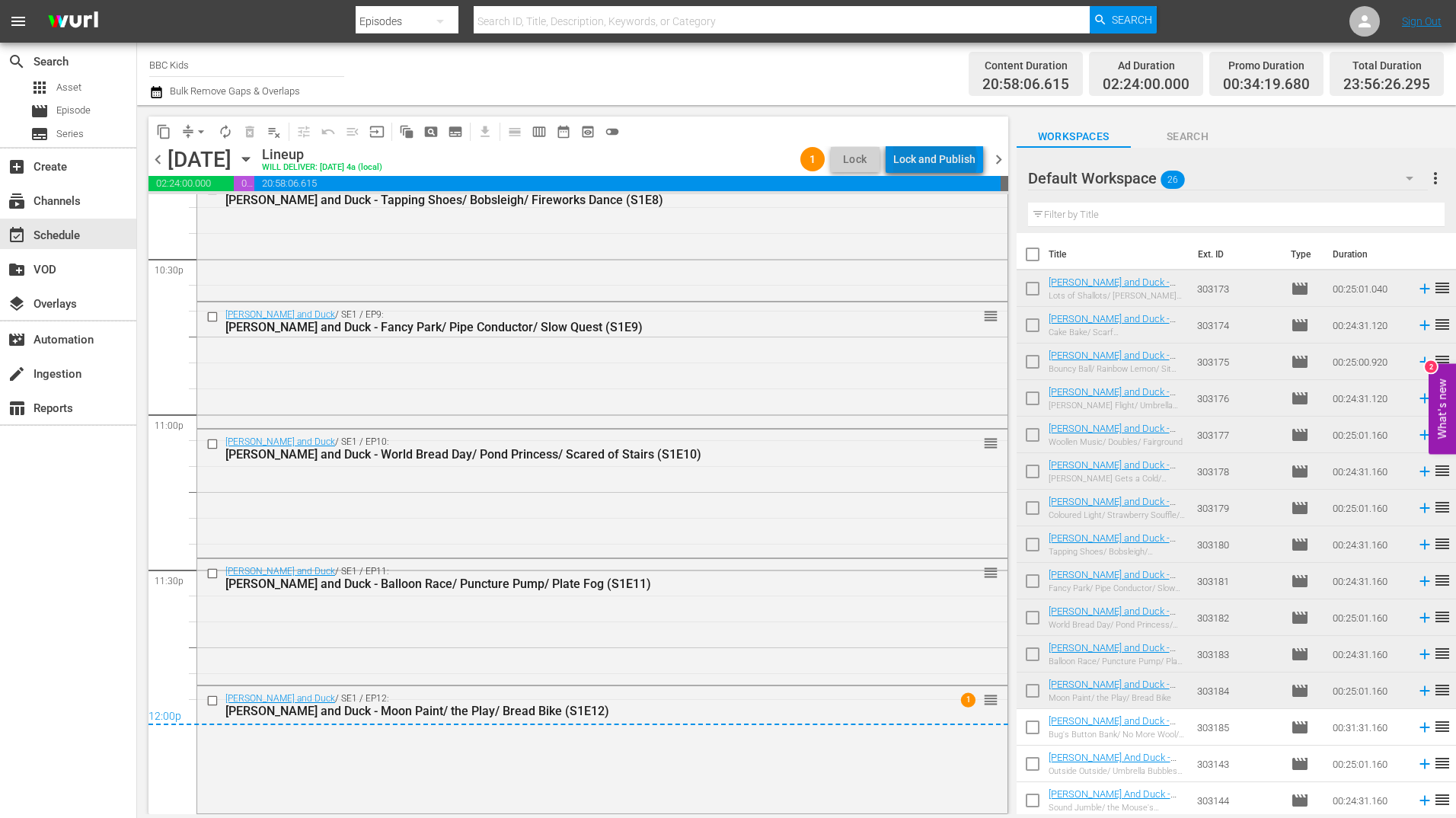
click at [939, 160] on div "Lock and Publish" at bounding box center [934, 159] width 82 height 27
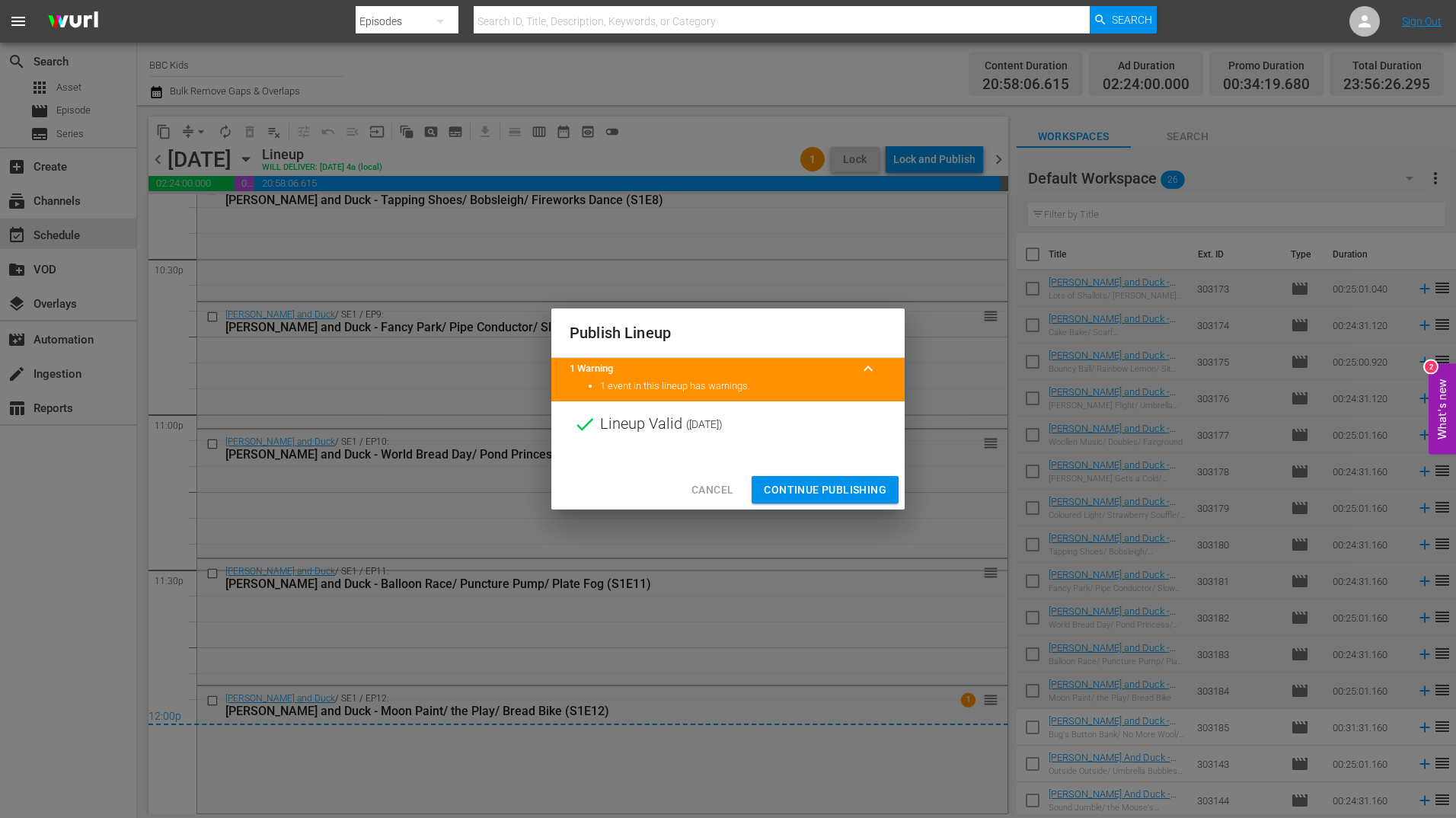
click at [830, 505] on div "Cancel Continue Publishing" at bounding box center [728, 490] width 354 height 40
click at [840, 488] on span "Continue Publishing" at bounding box center [825, 490] width 122 height 19
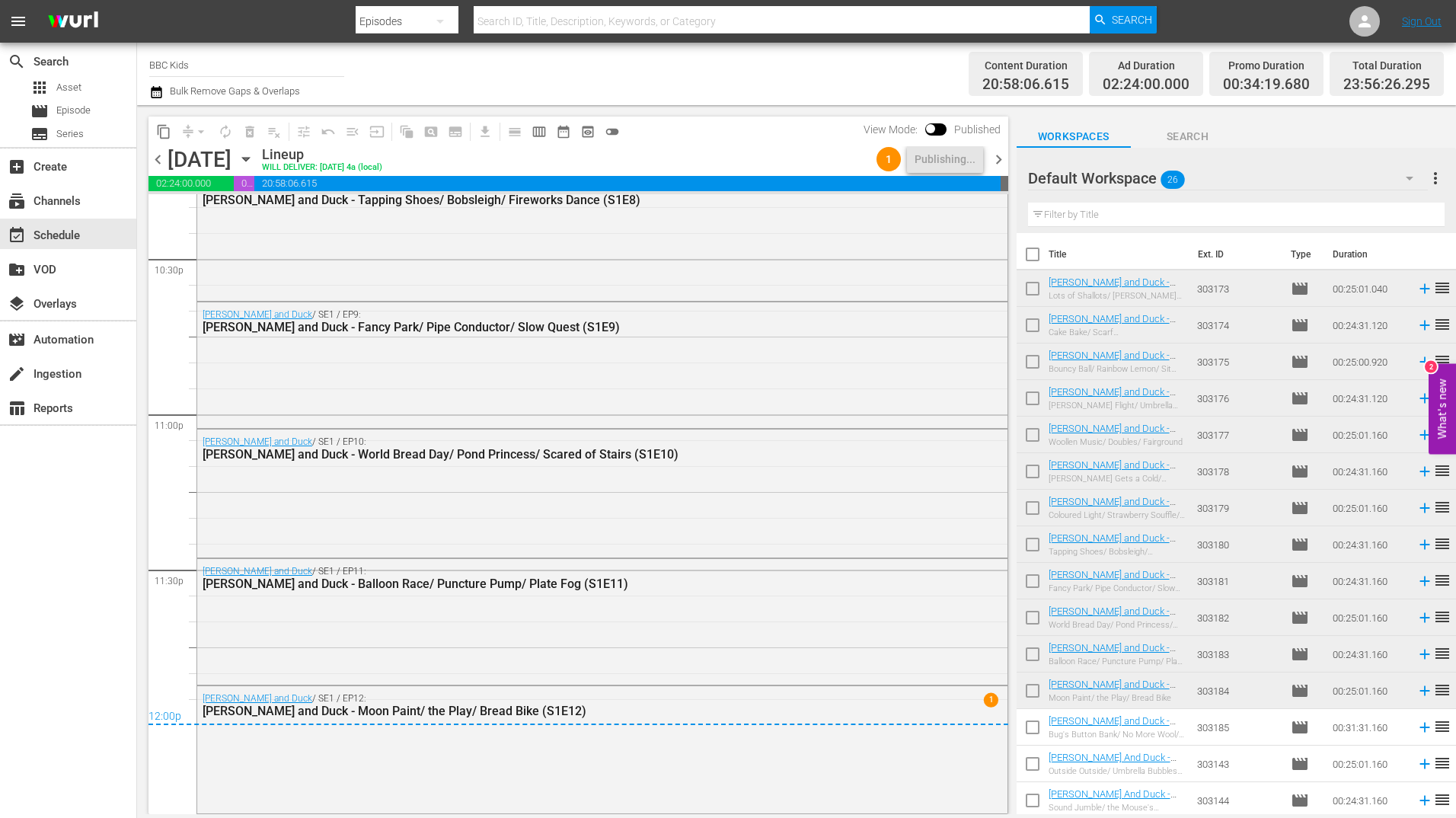
click at [1003, 166] on span "chevron_right" at bounding box center [999, 159] width 19 height 19
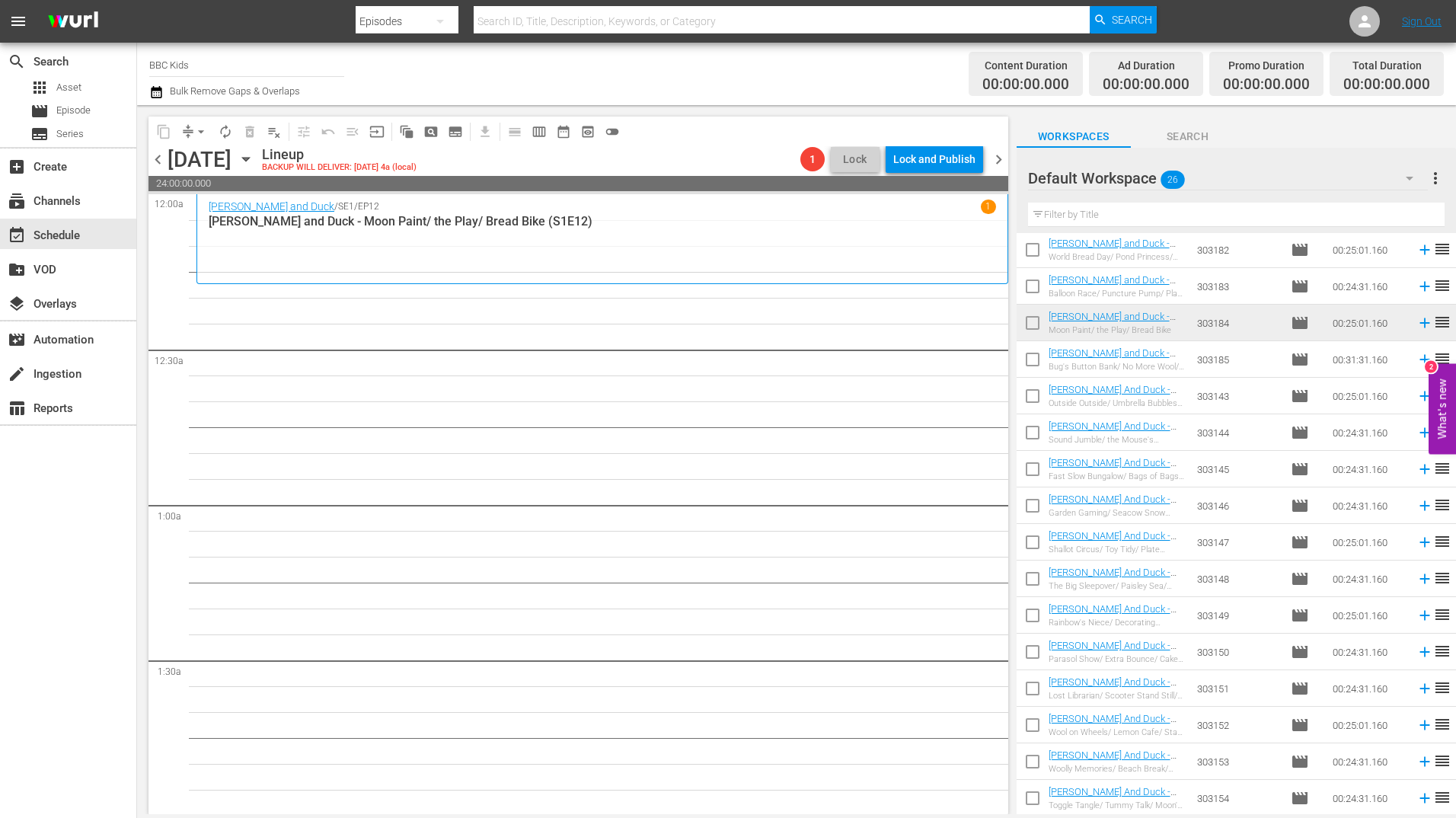
scroll to position [405, 0]
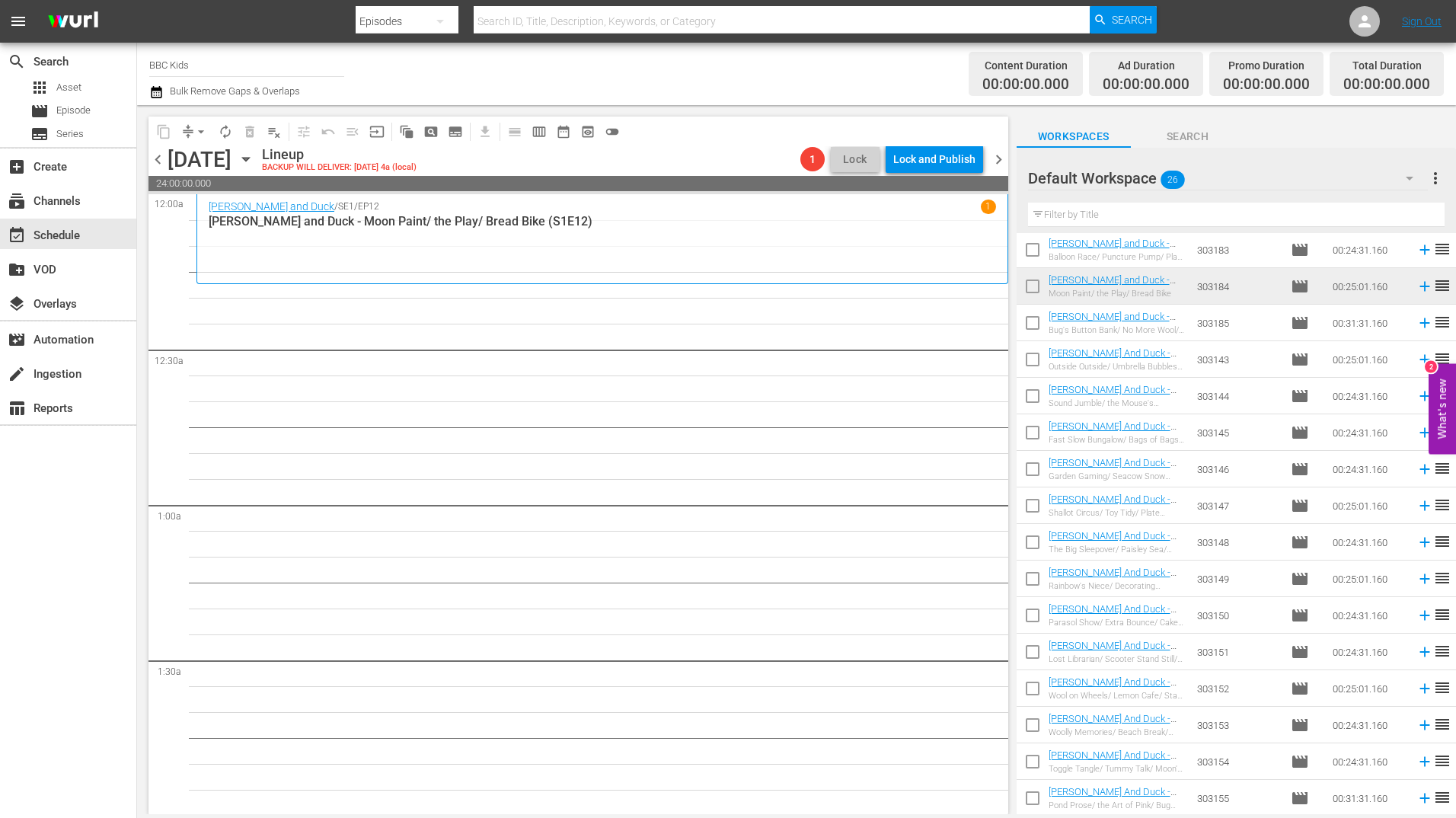
click at [1035, 323] on input "checkbox" at bounding box center [1032, 326] width 32 height 32
checkbox input "true"
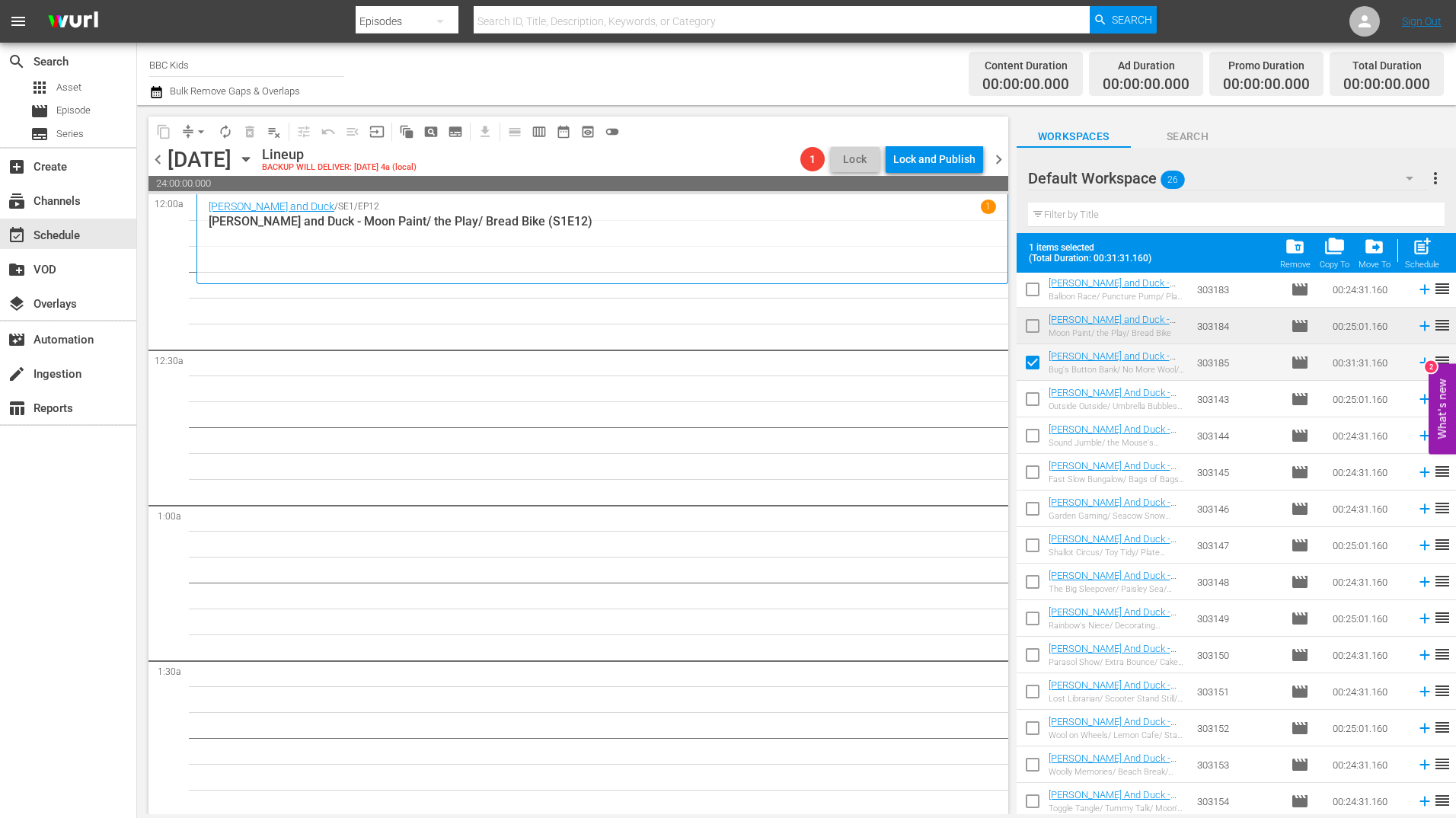
click at [1033, 402] on input "checkbox" at bounding box center [1032, 402] width 32 height 32
checkbox input "true"
click at [1032, 437] on input "checkbox" at bounding box center [1032, 438] width 32 height 32
checkbox input "true"
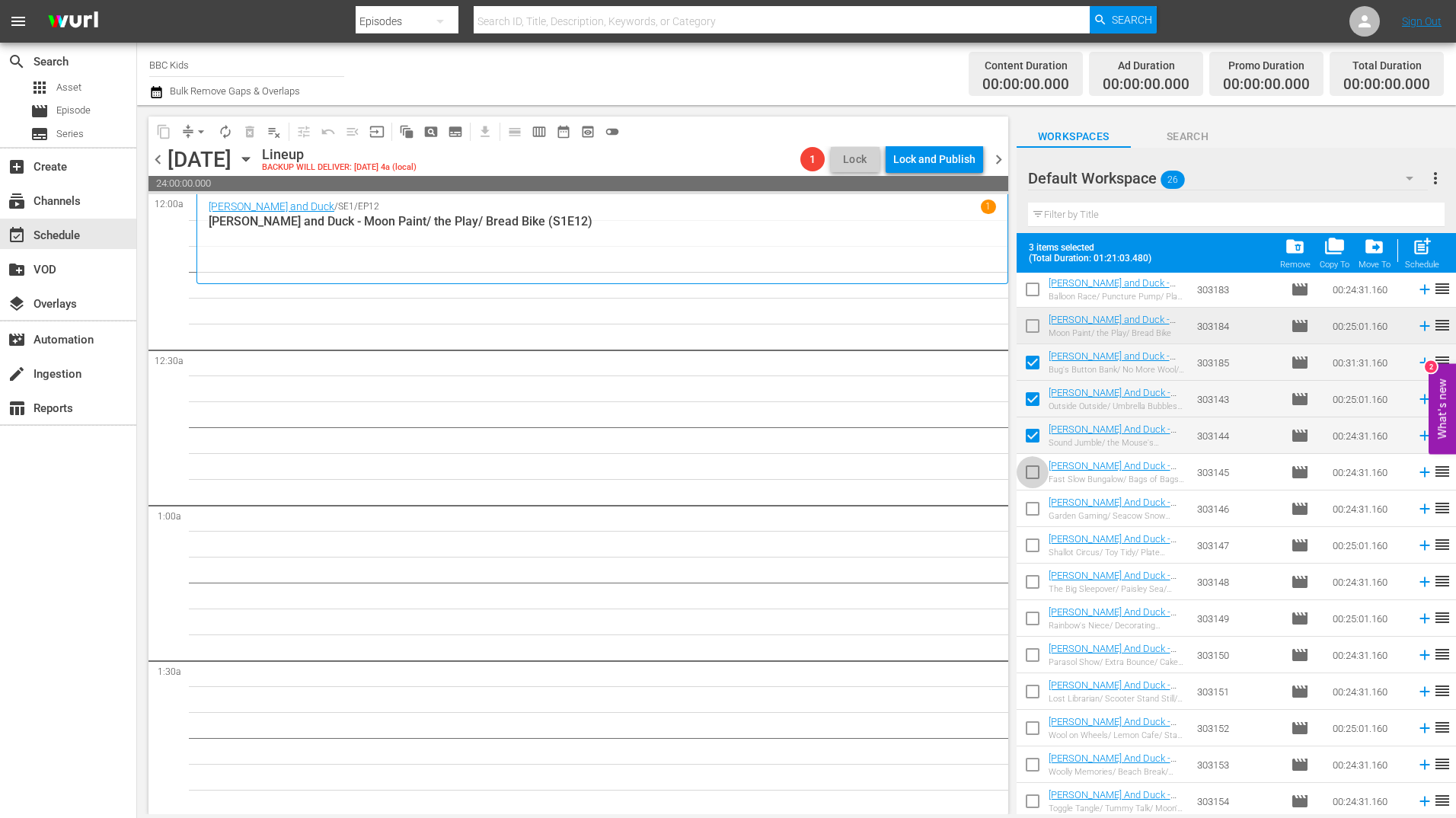
click at [1030, 475] on input "checkbox" at bounding box center [1032, 475] width 32 height 32
checkbox input "true"
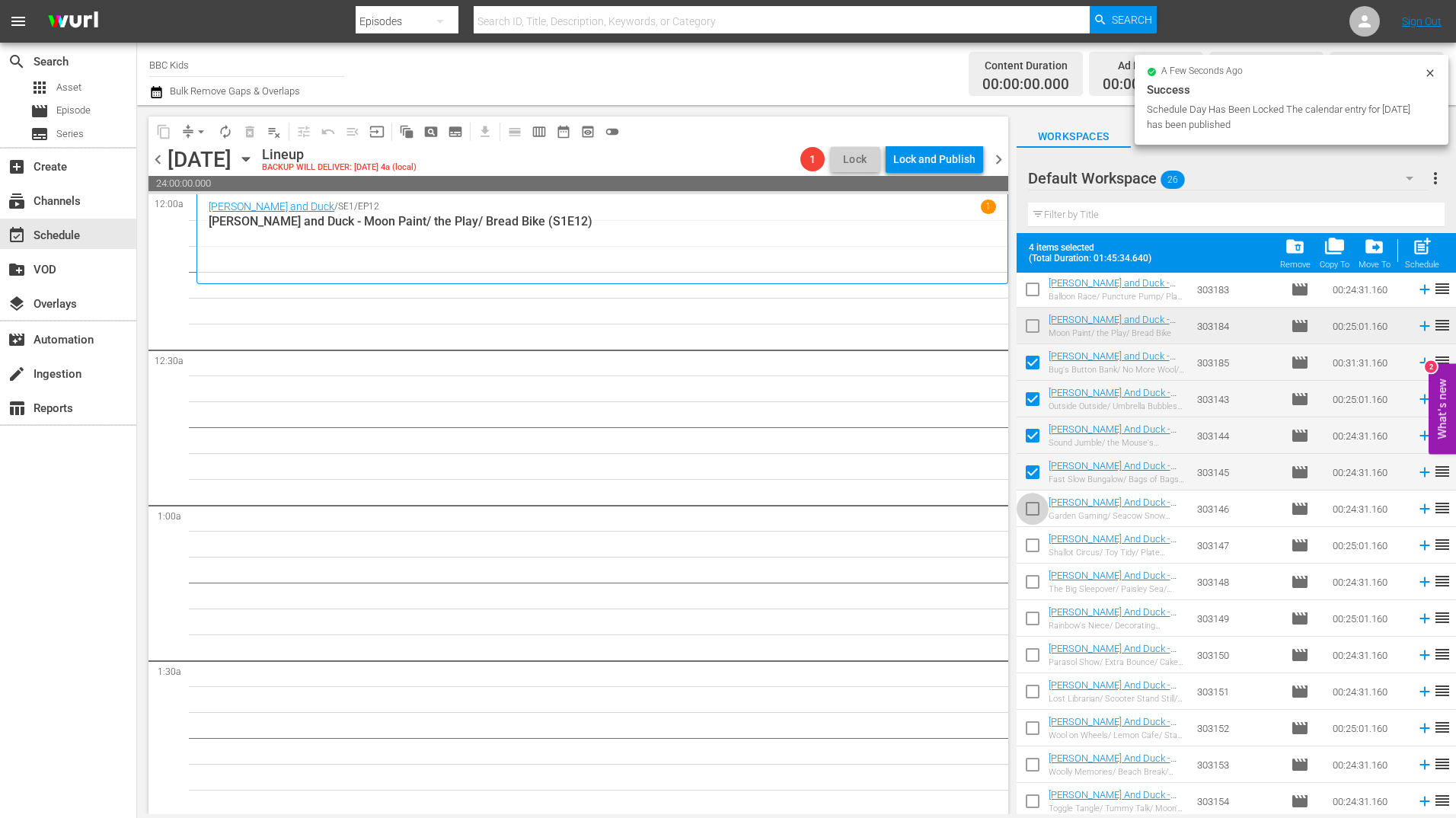
click at [1033, 516] on input "checkbox" at bounding box center [1032, 511] width 32 height 32
checkbox input "true"
click at [1033, 554] on input "checkbox" at bounding box center [1032, 547] width 32 height 32
checkbox input "true"
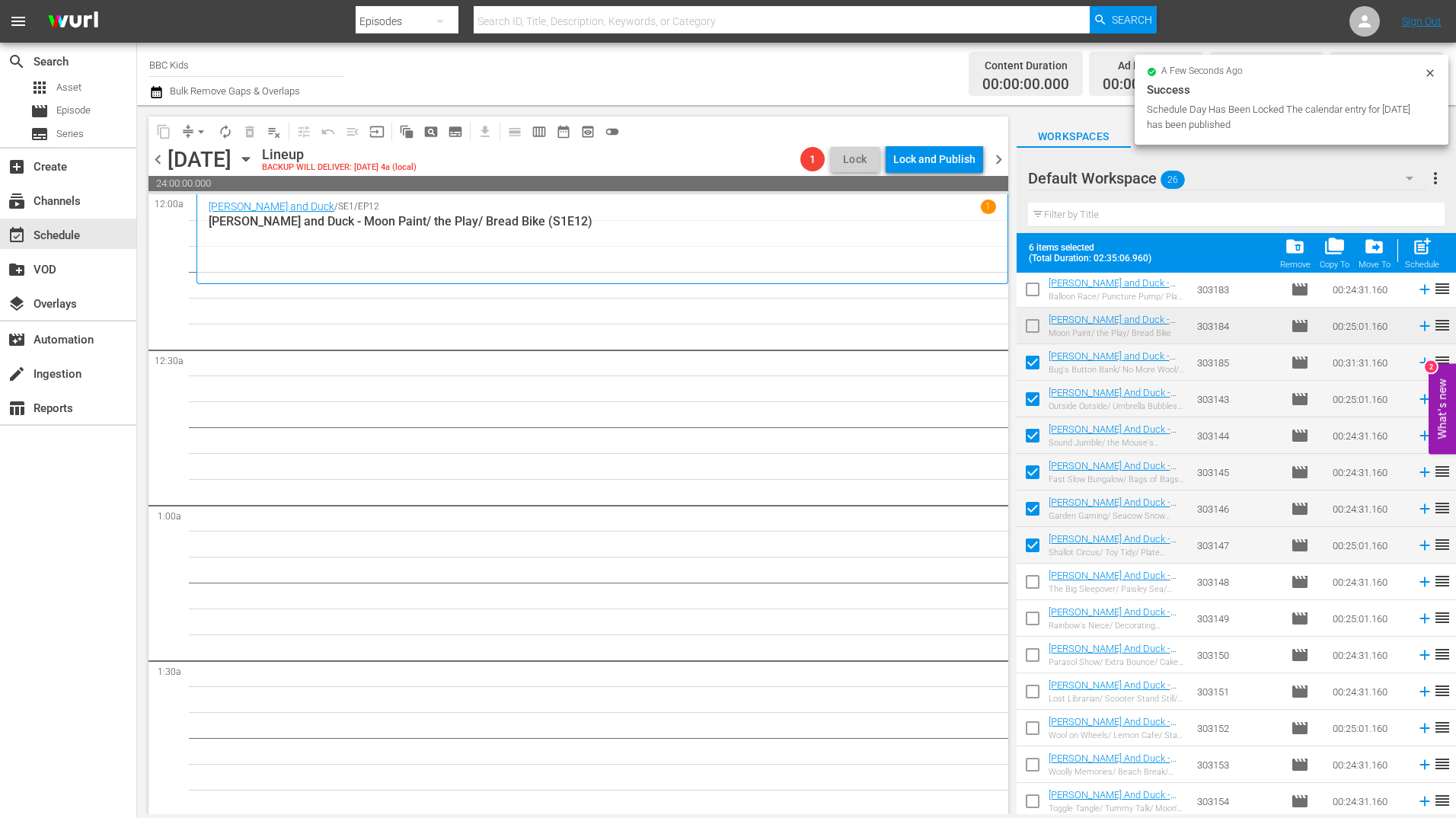
click at [1033, 585] on input "checkbox" at bounding box center [1032, 585] width 32 height 32
checkbox input "true"
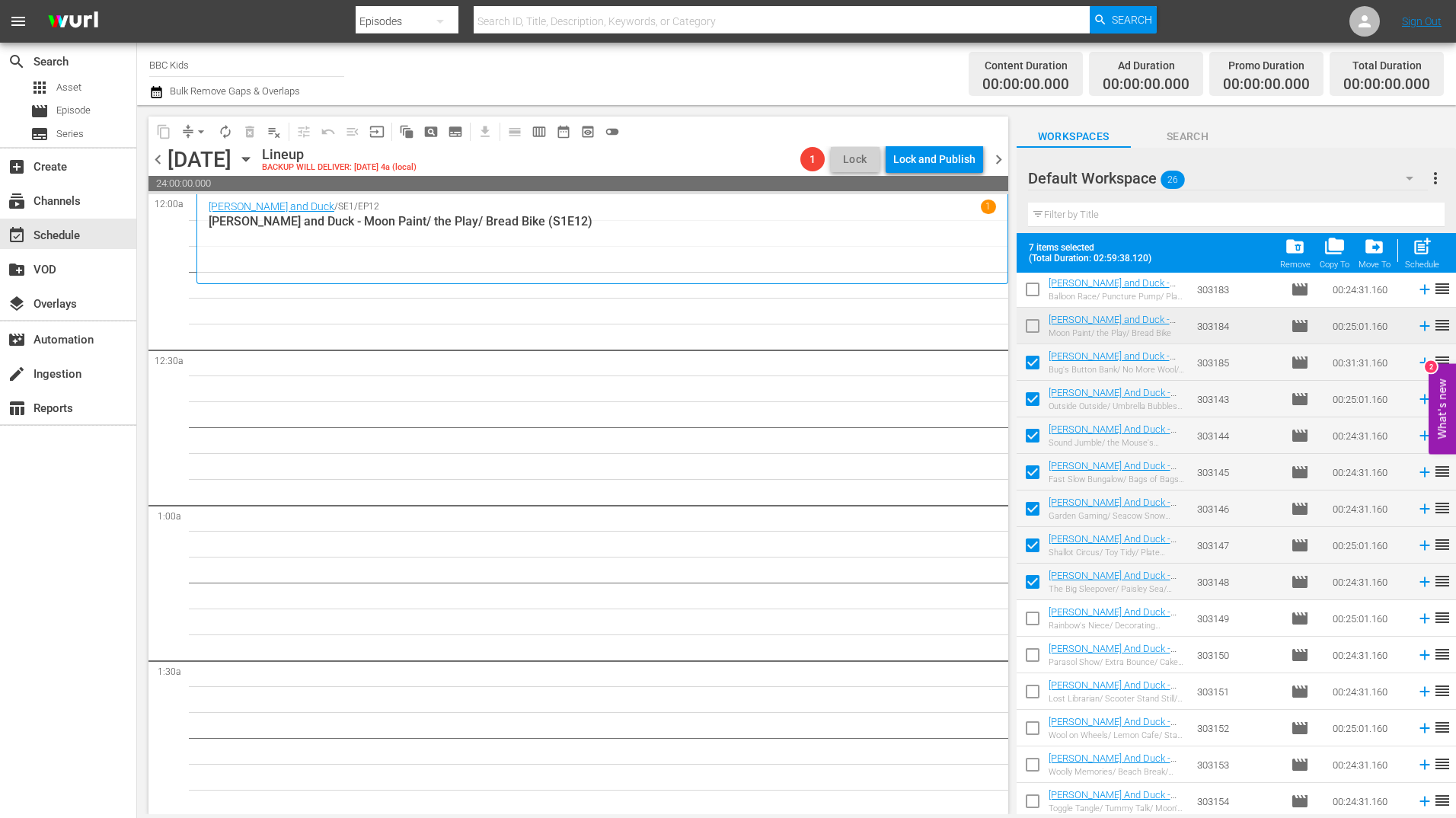
click at [1033, 615] on input "checkbox" at bounding box center [1032, 621] width 32 height 32
checkbox input "true"
click at [1031, 657] on input "checkbox" at bounding box center [1032, 658] width 32 height 32
checkbox input "true"
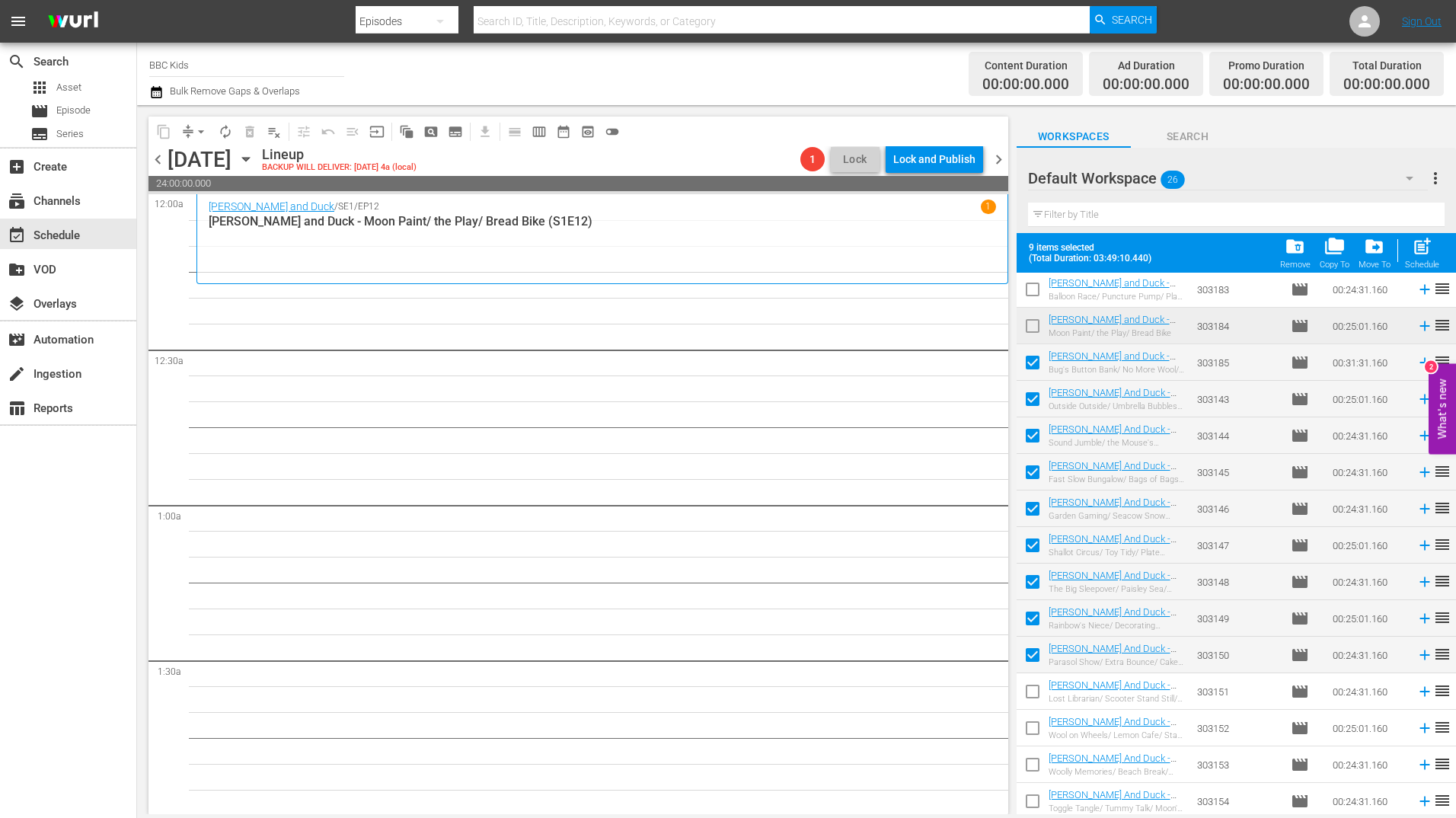
click at [1031, 696] on input "checkbox" at bounding box center [1032, 694] width 32 height 32
checkbox input "true"
click at [1031, 723] on input "checkbox" at bounding box center [1032, 730] width 32 height 32
checkbox input "true"
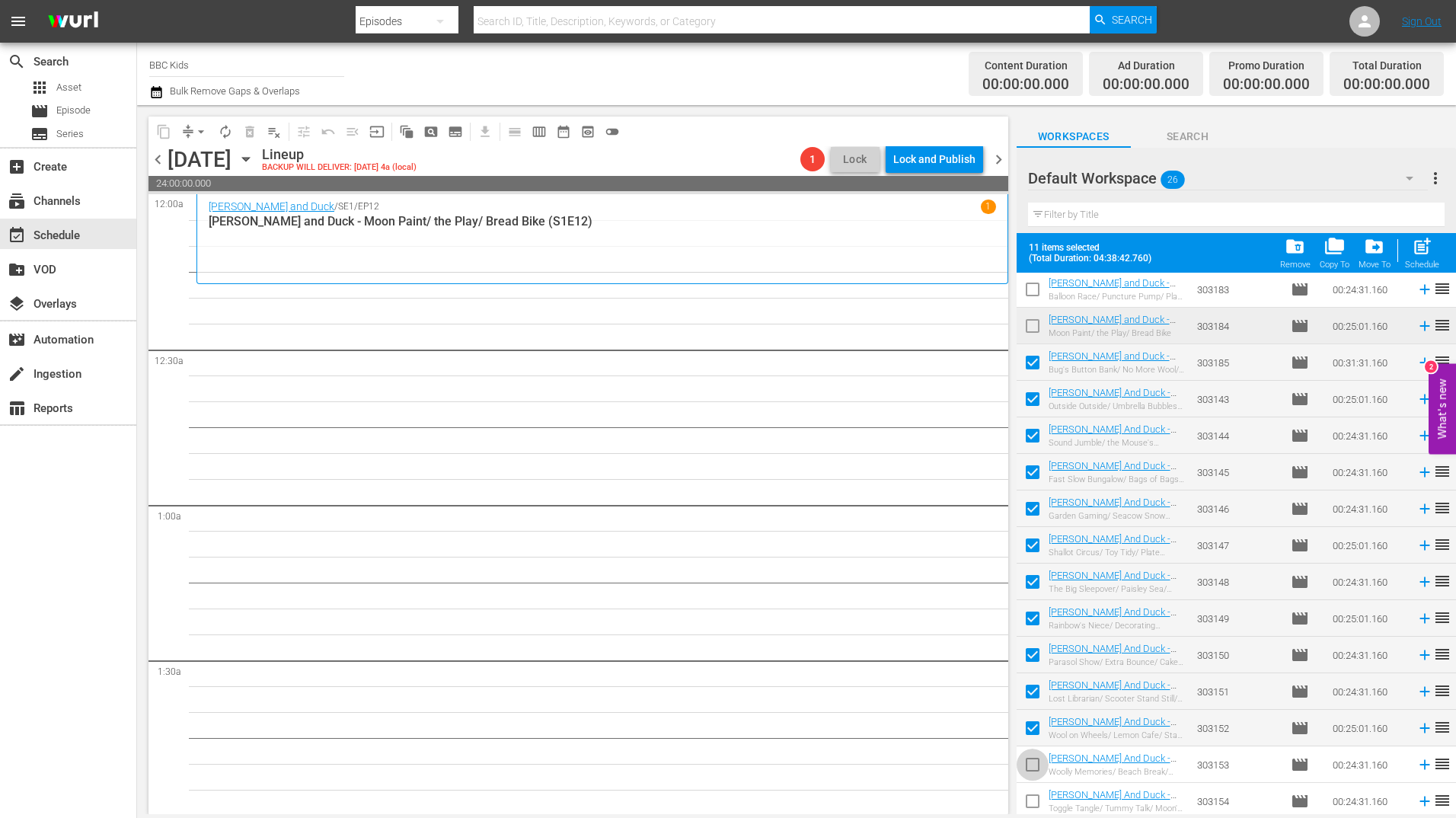
click at [1030, 765] on input "checkbox" at bounding box center [1032, 767] width 32 height 32
checkbox input "true"
click at [1032, 799] on input "checkbox" at bounding box center [1032, 803] width 32 height 32
checkbox input "true"
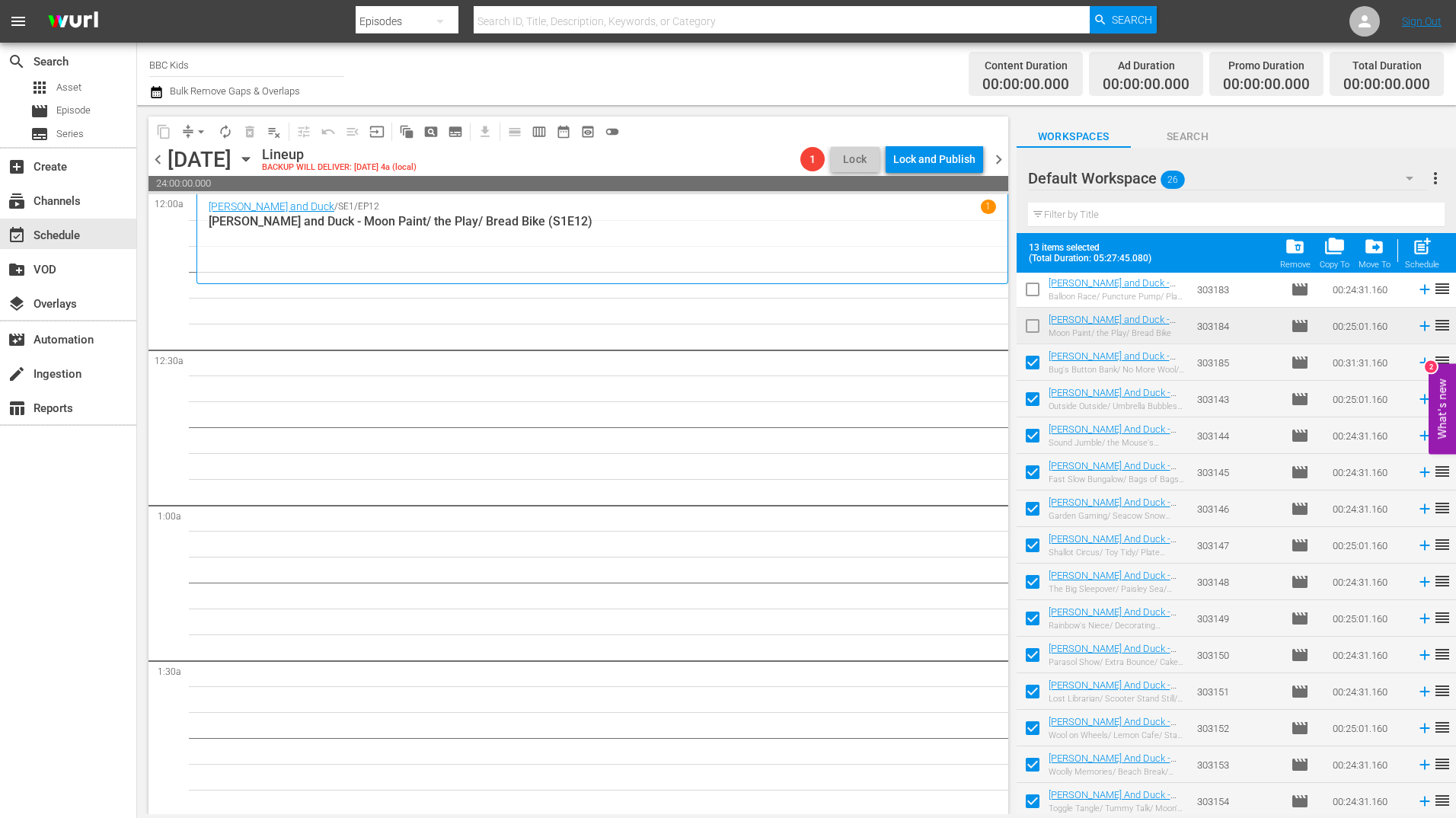
scroll to position [444, 0]
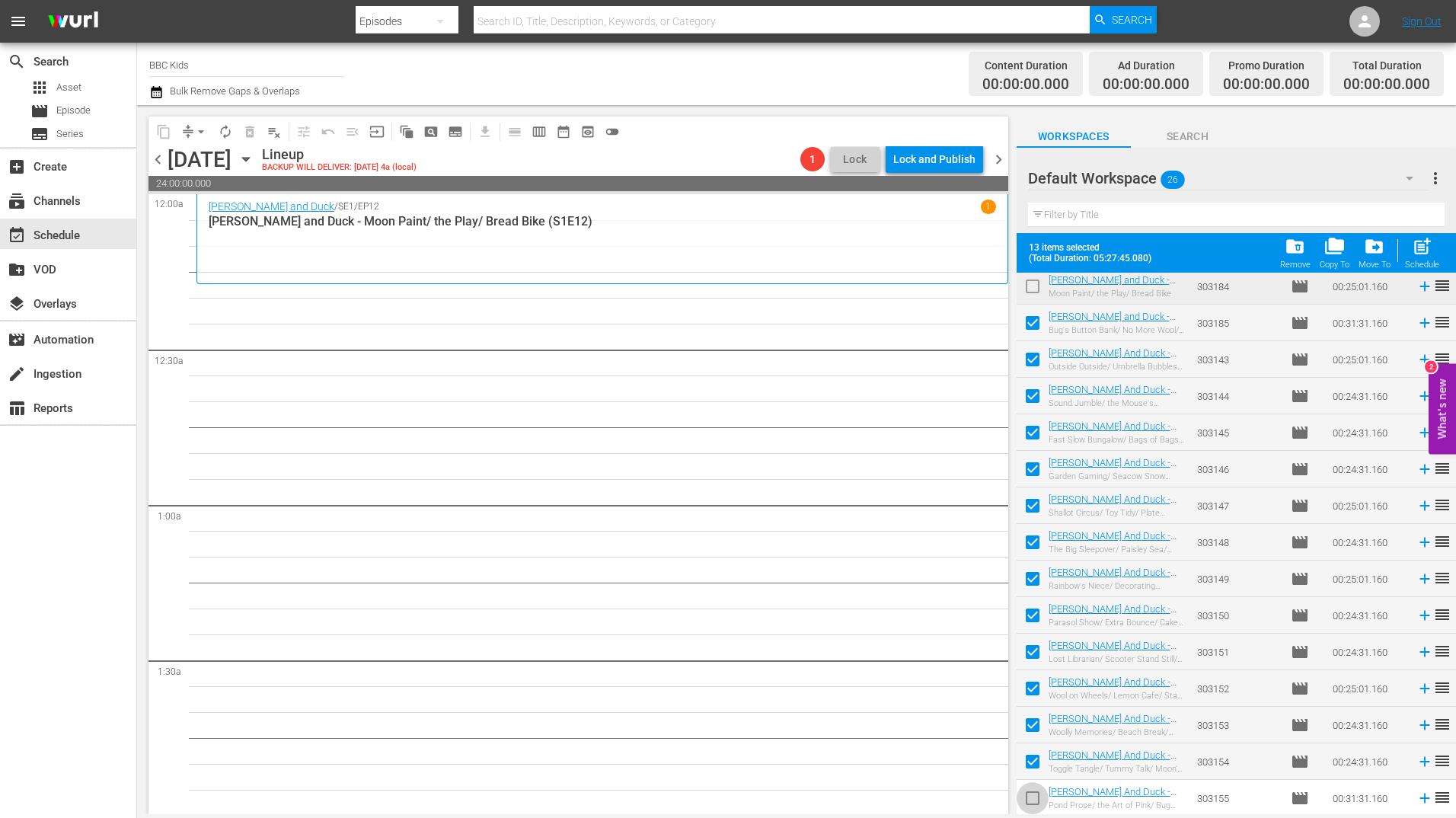
click at [1028, 809] on input "checkbox" at bounding box center [1032, 801] width 32 height 32
checkbox input "true"
click at [1421, 271] on button "post_add Schedule" at bounding box center [1422, 253] width 43 height 43
checkbox input "false"
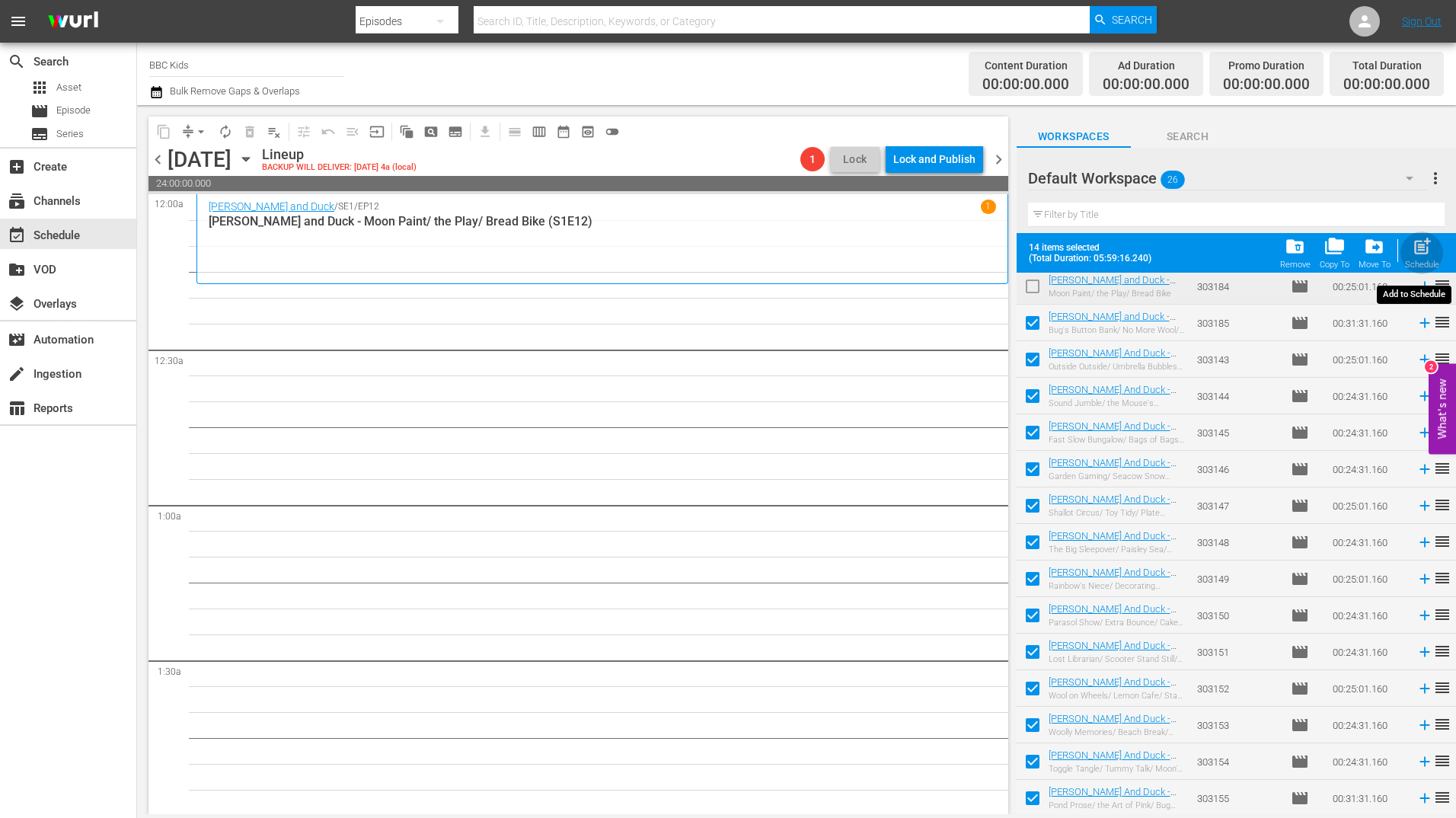
checkbox input "false"
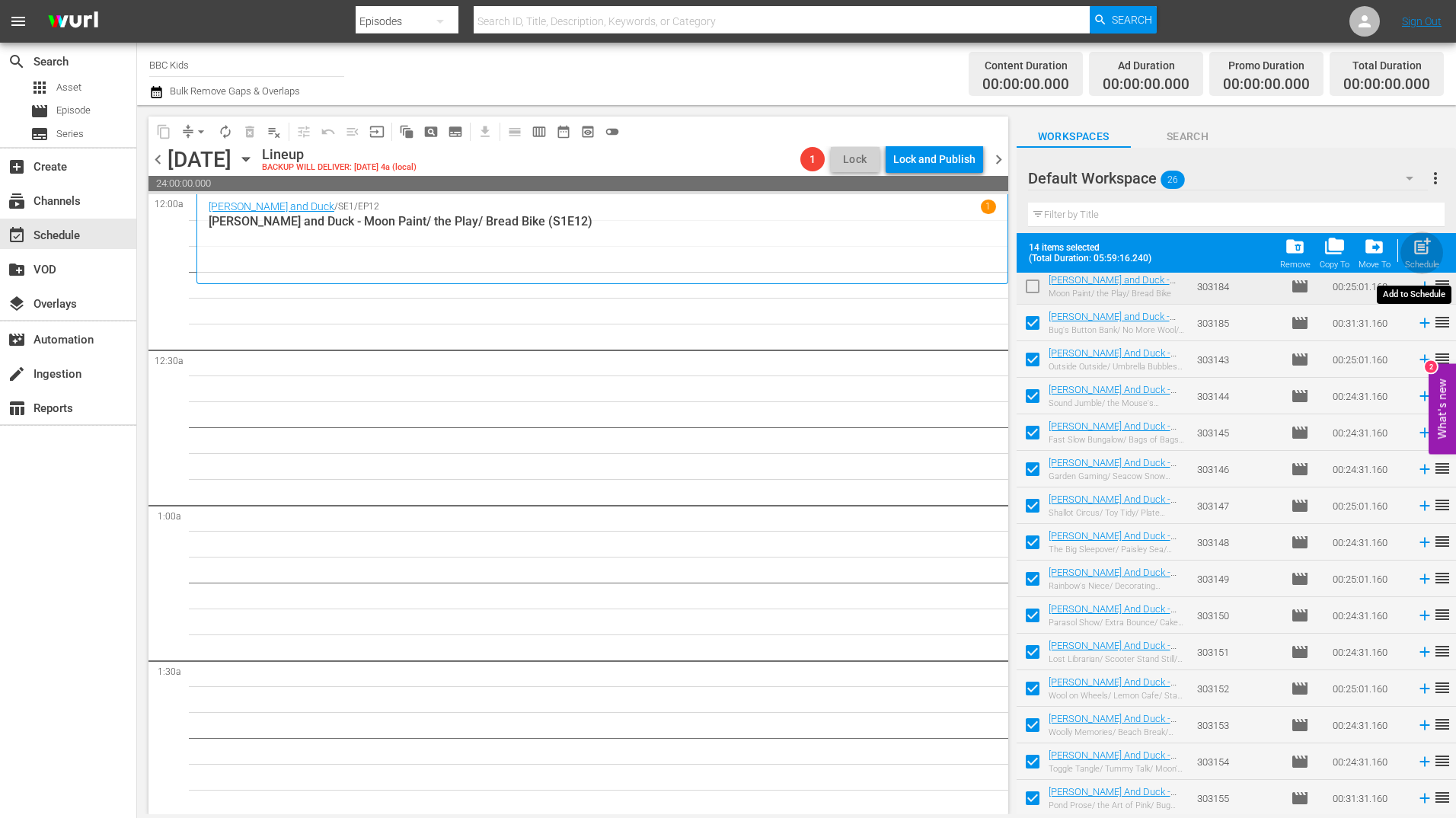
checkbox input "false"
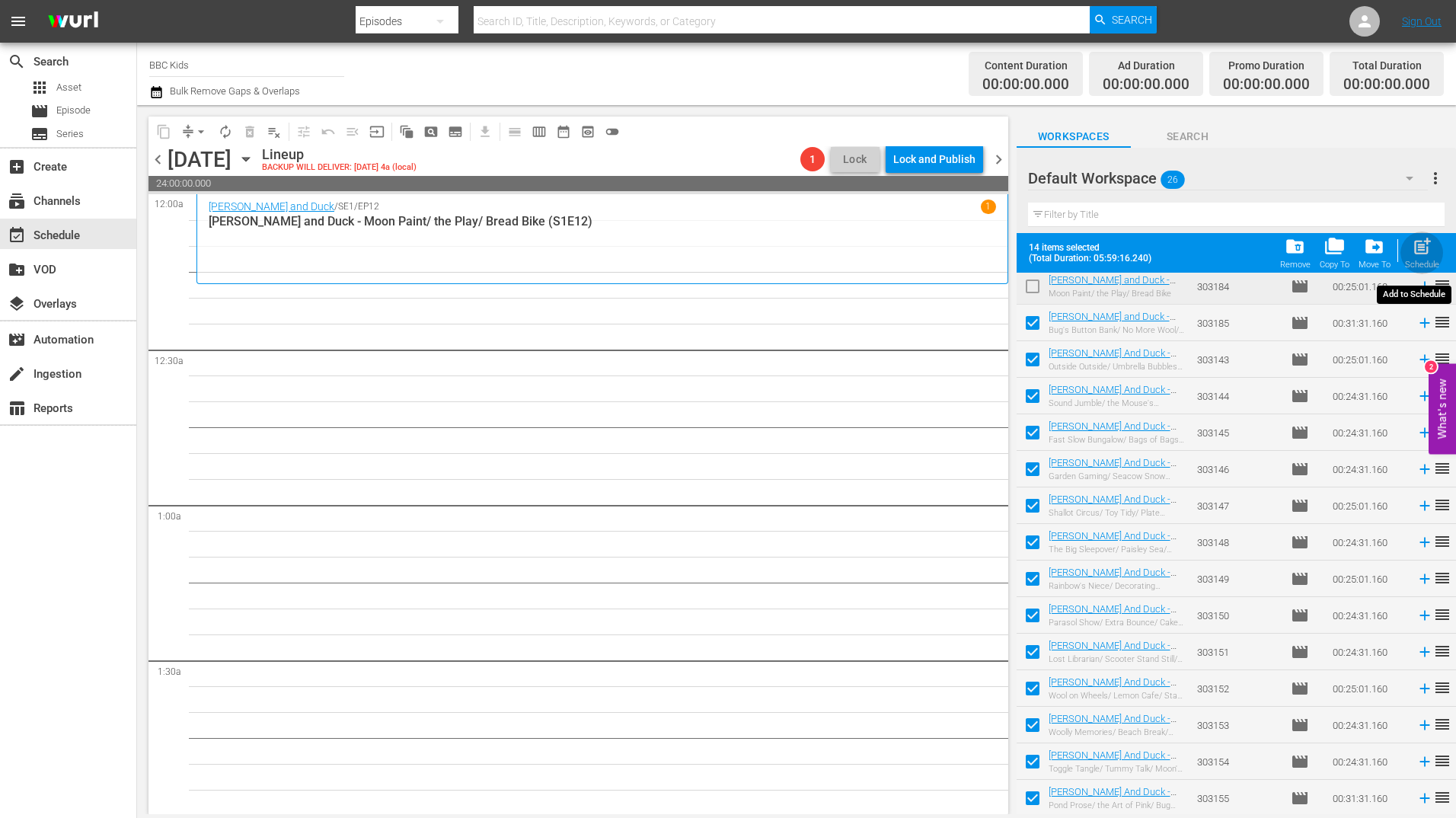
checkbox input "false"
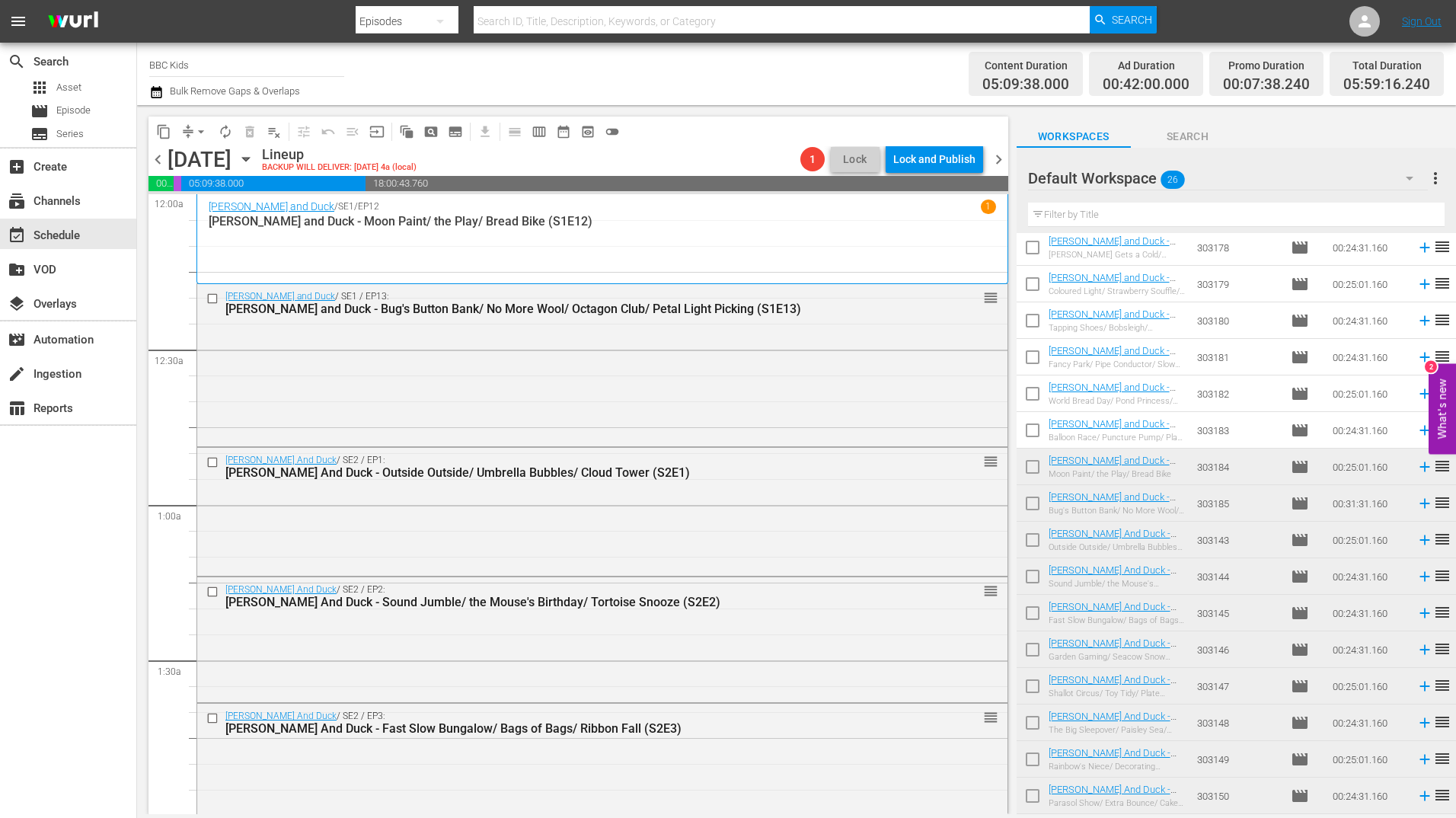
scroll to position [0, 0]
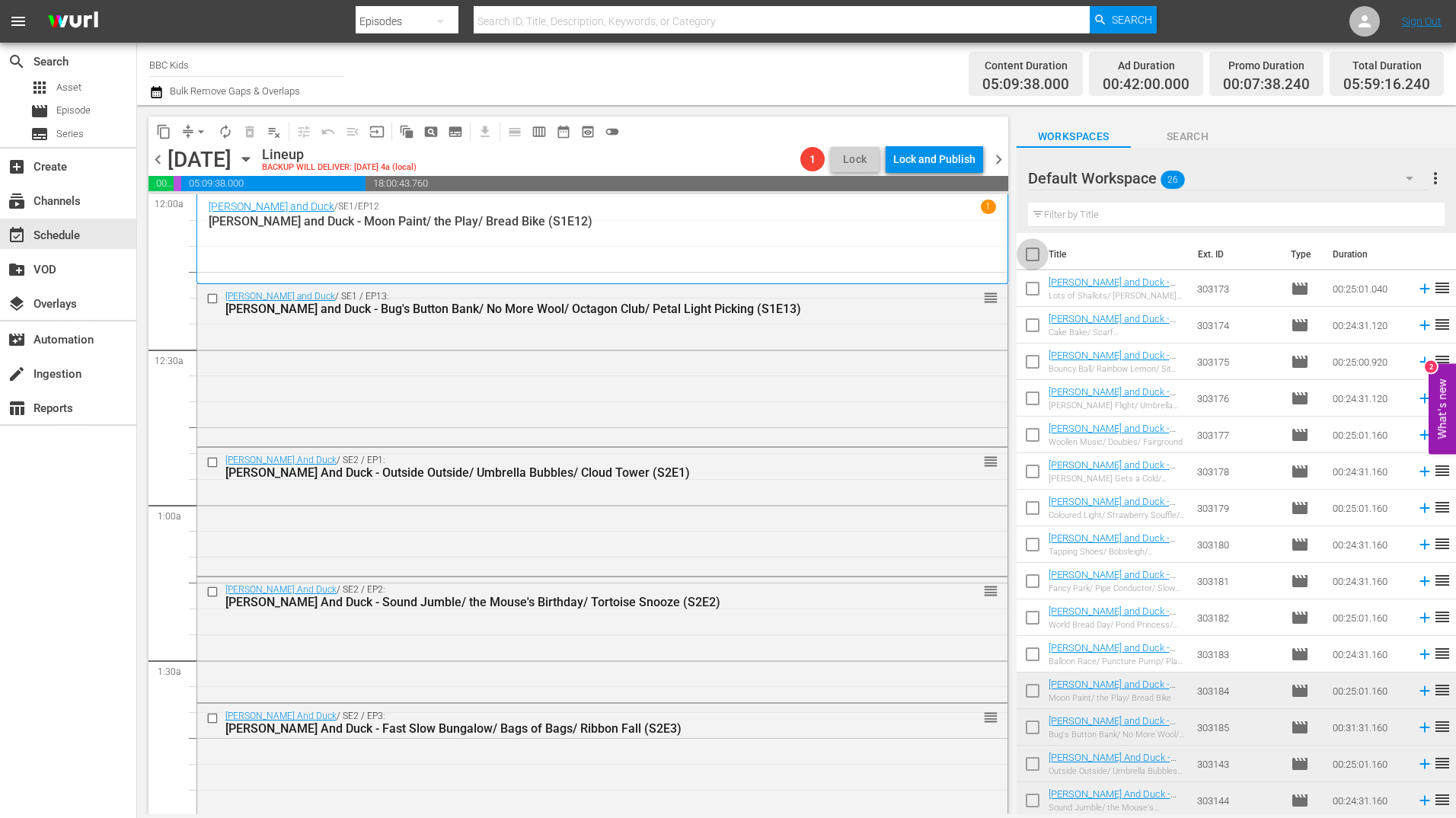
click at [1033, 252] on input "checkbox" at bounding box center [1032, 257] width 32 height 32
checkbox input "true"
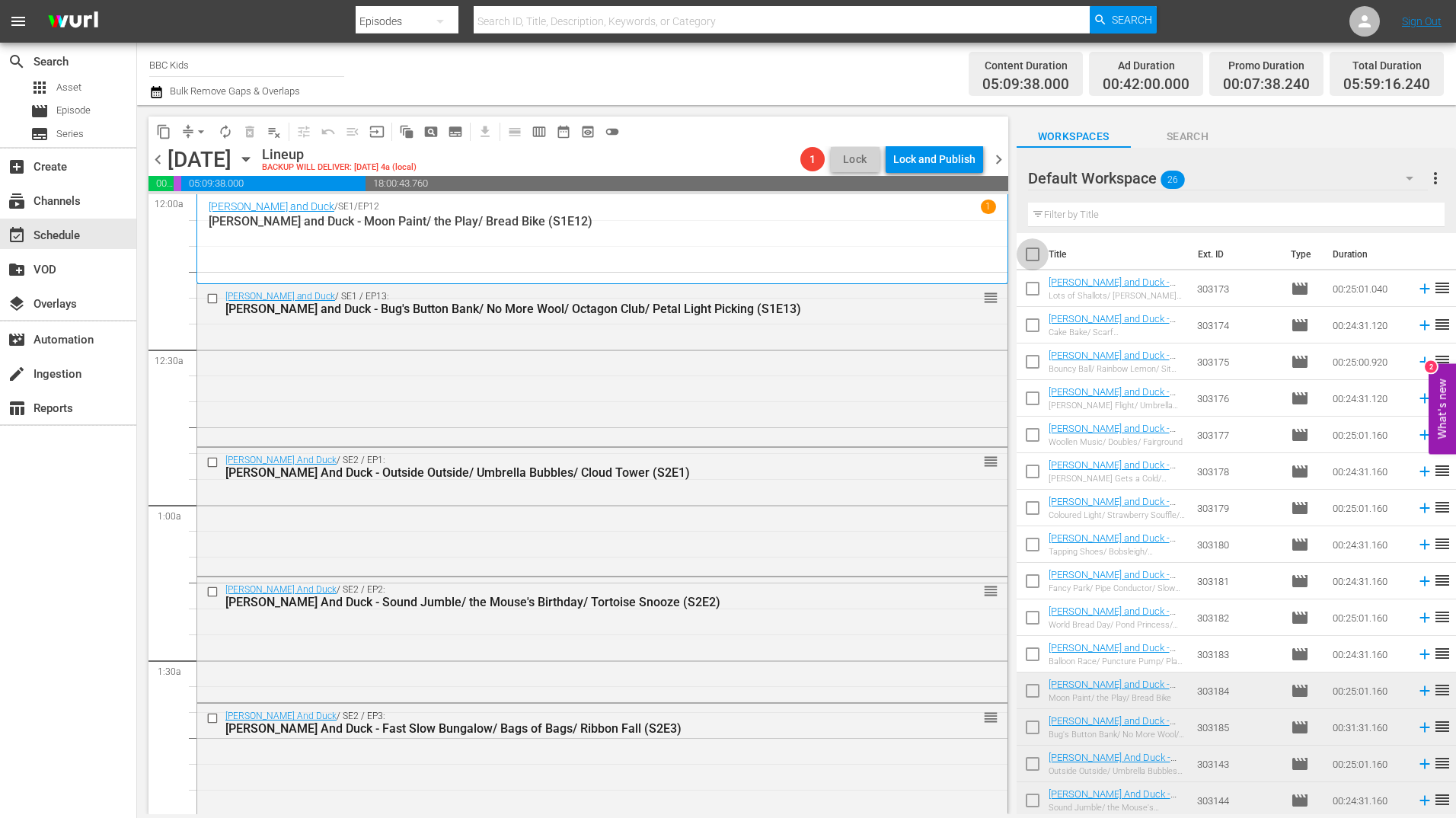
checkbox input "true"
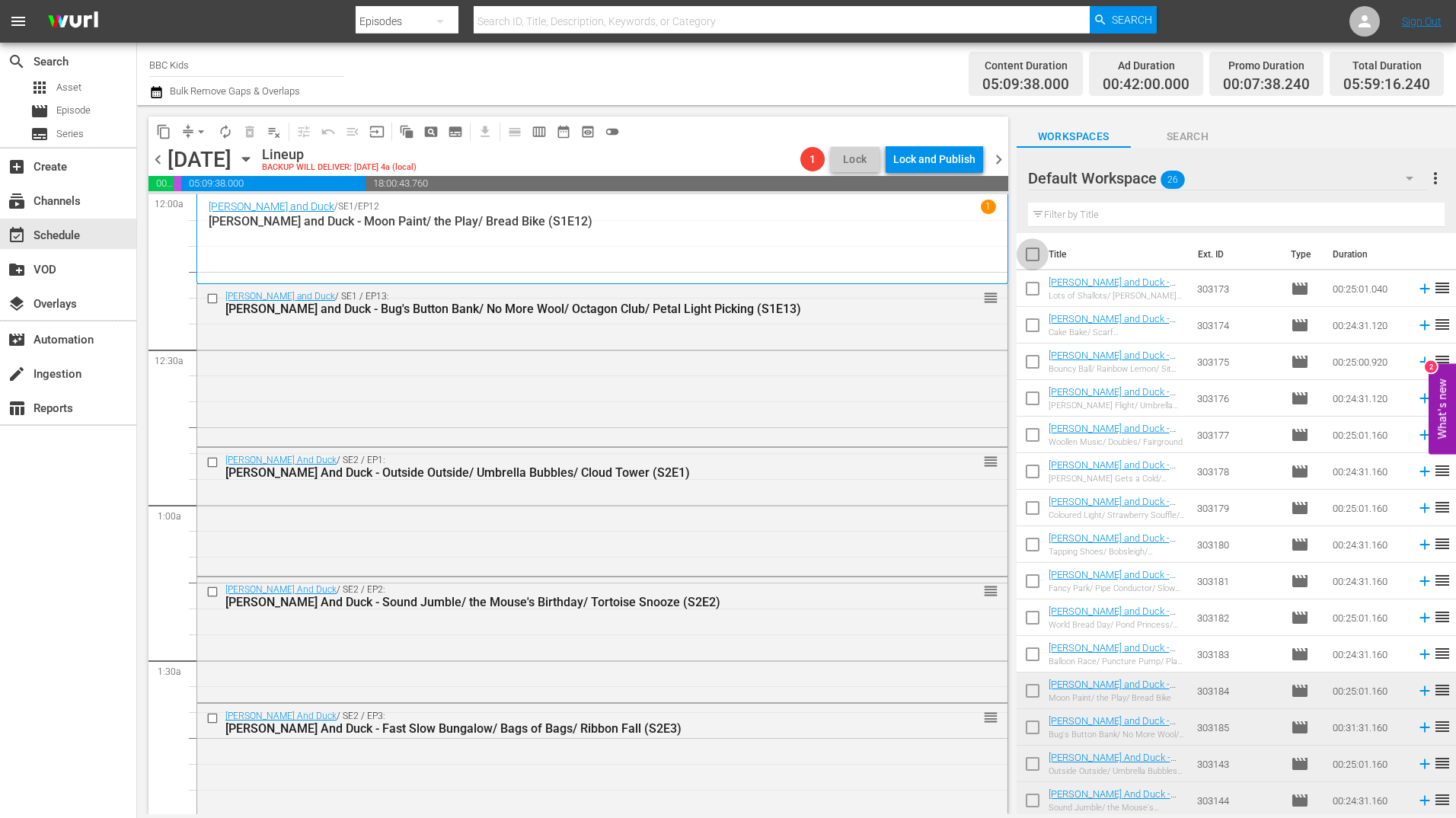
checkbox input "true"
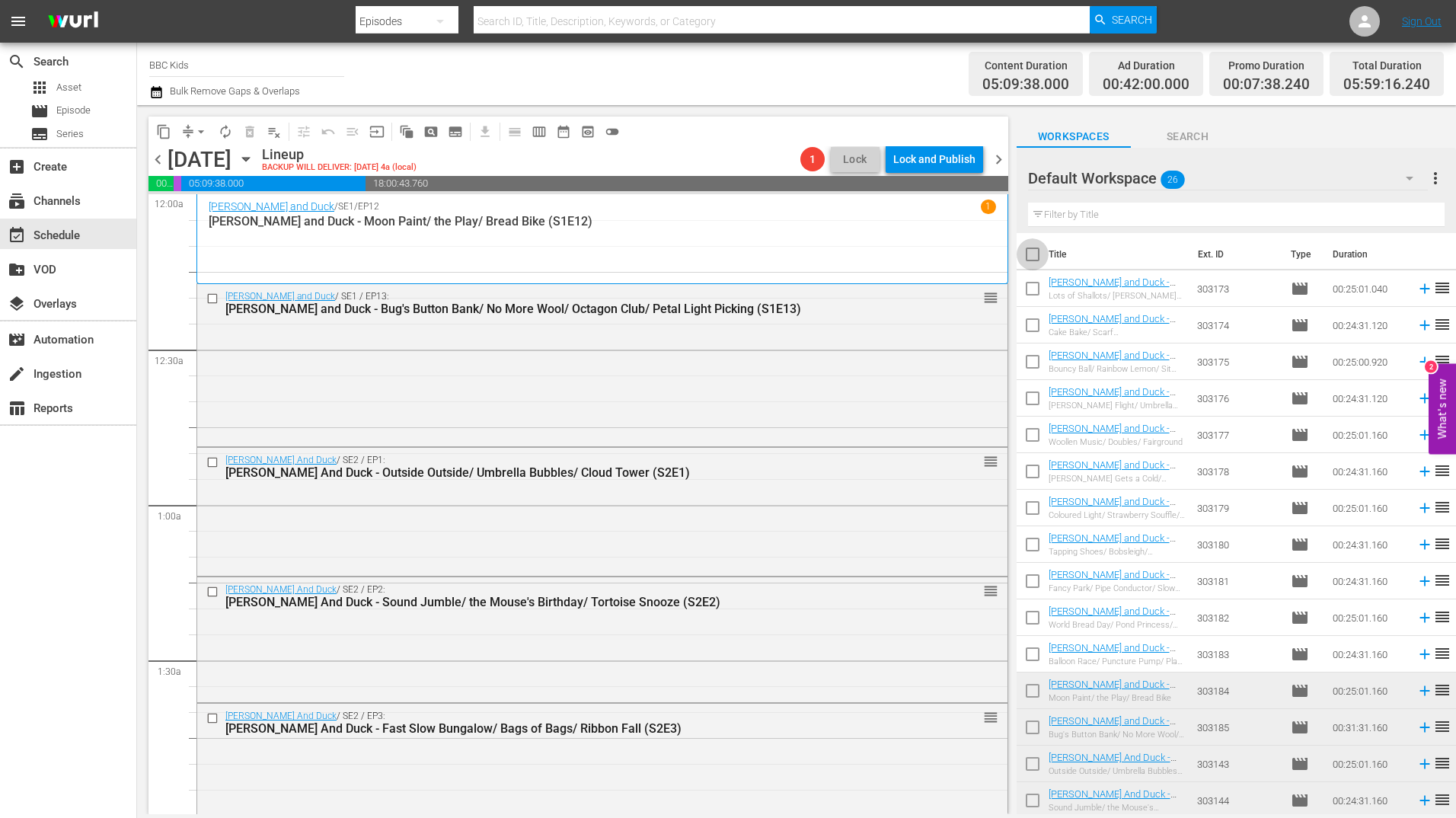
checkbox input "true"
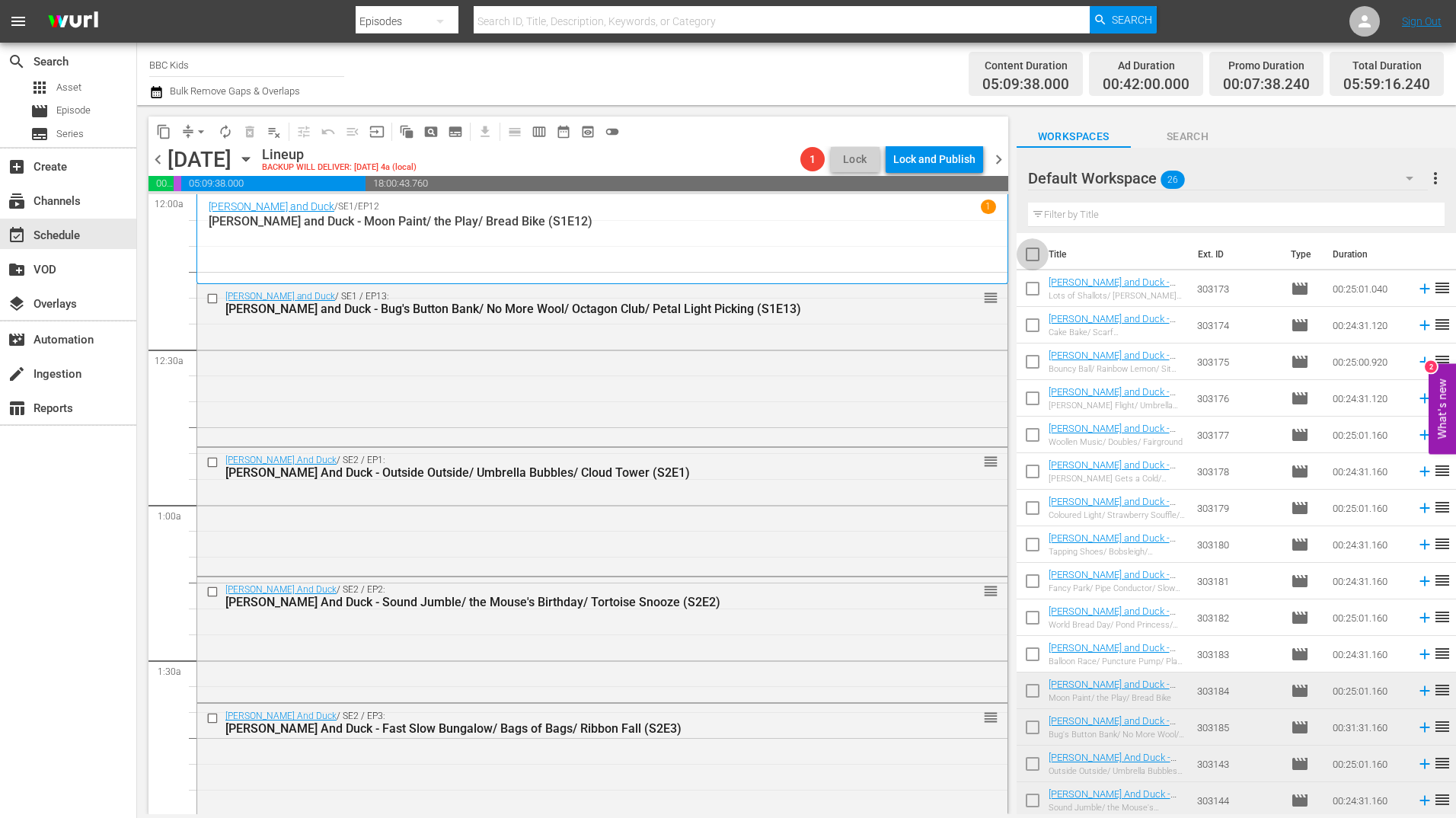
checkbox input "true"
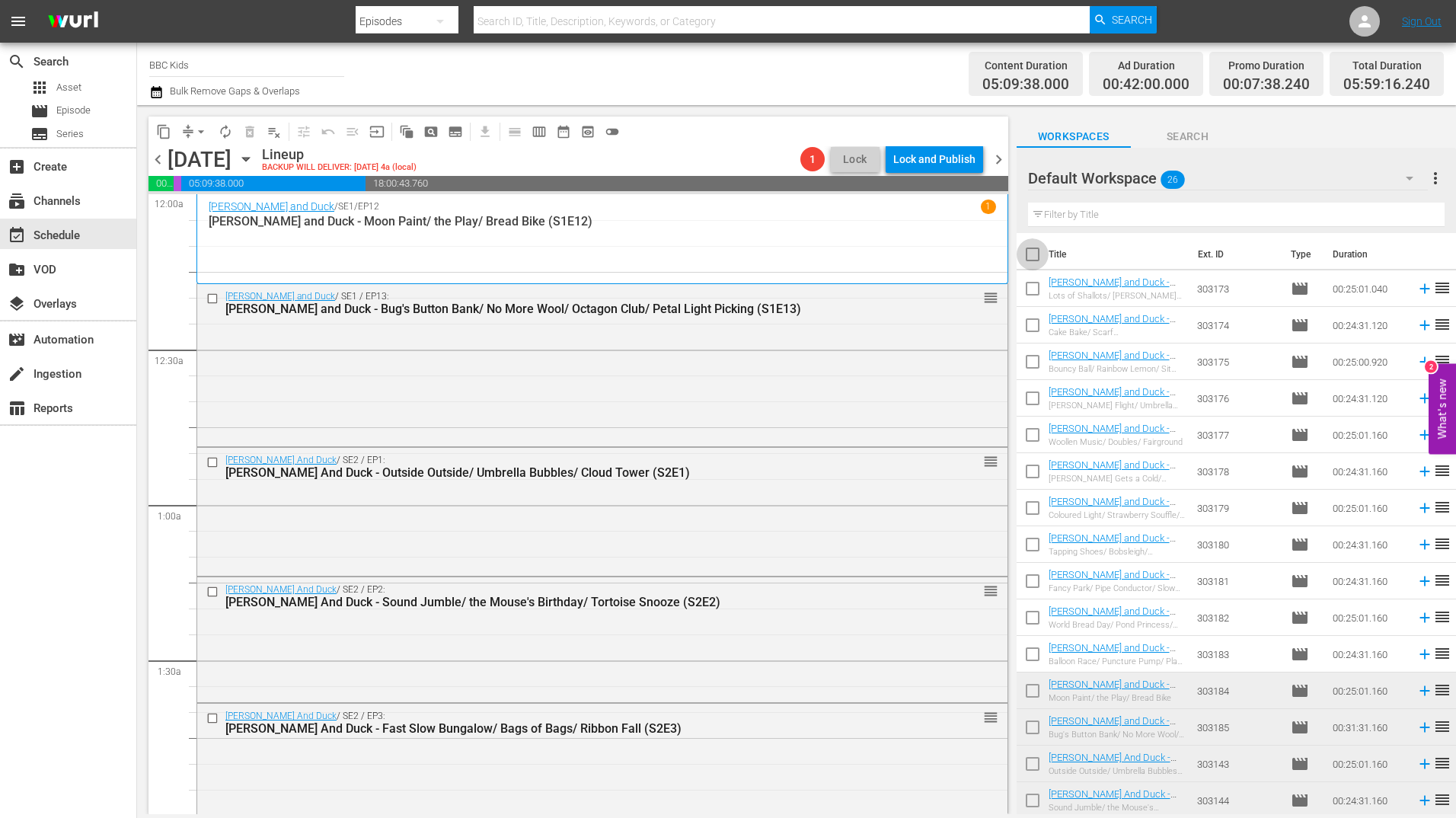
checkbox input "true"
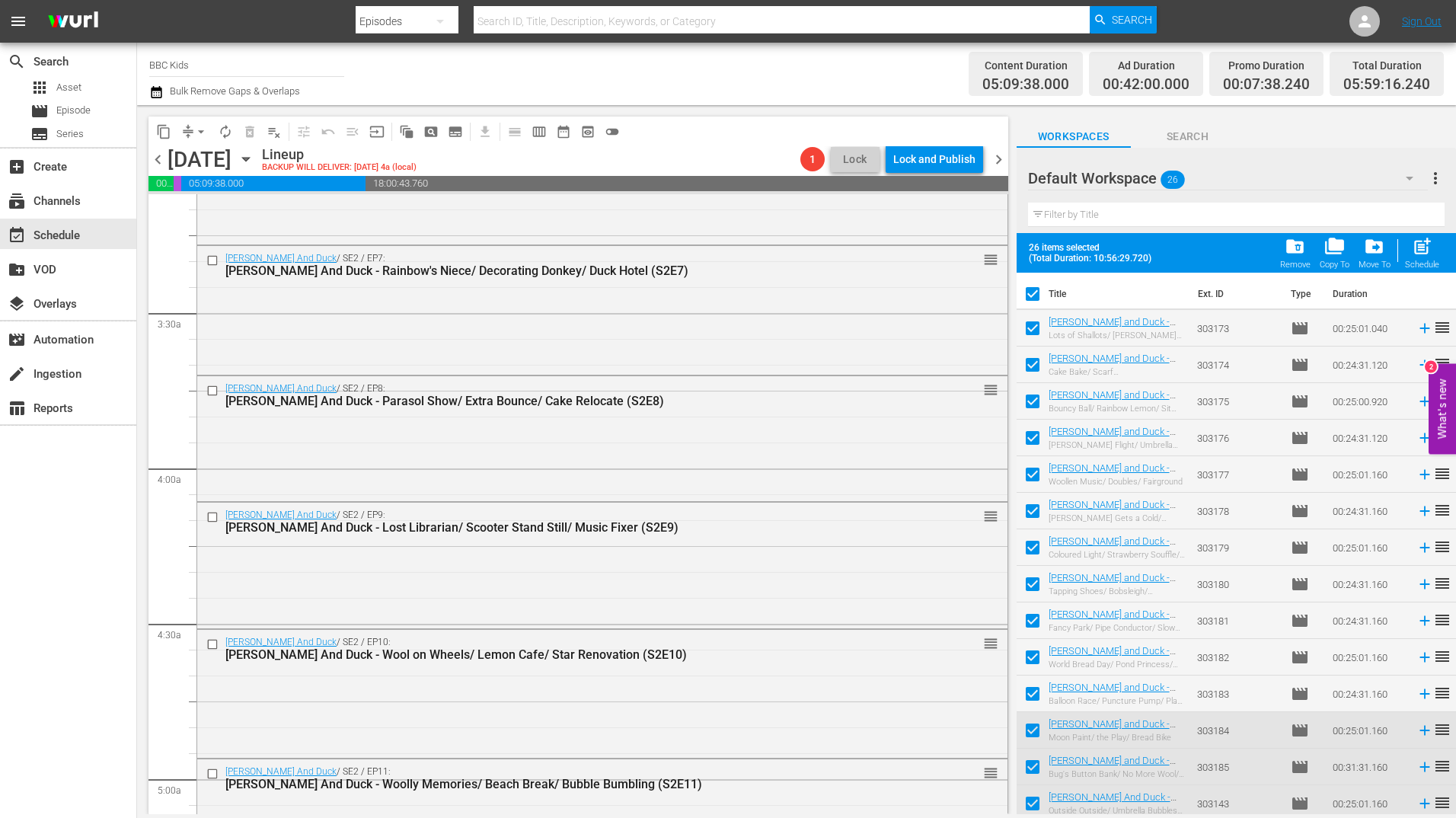
scroll to position [1125, 0]
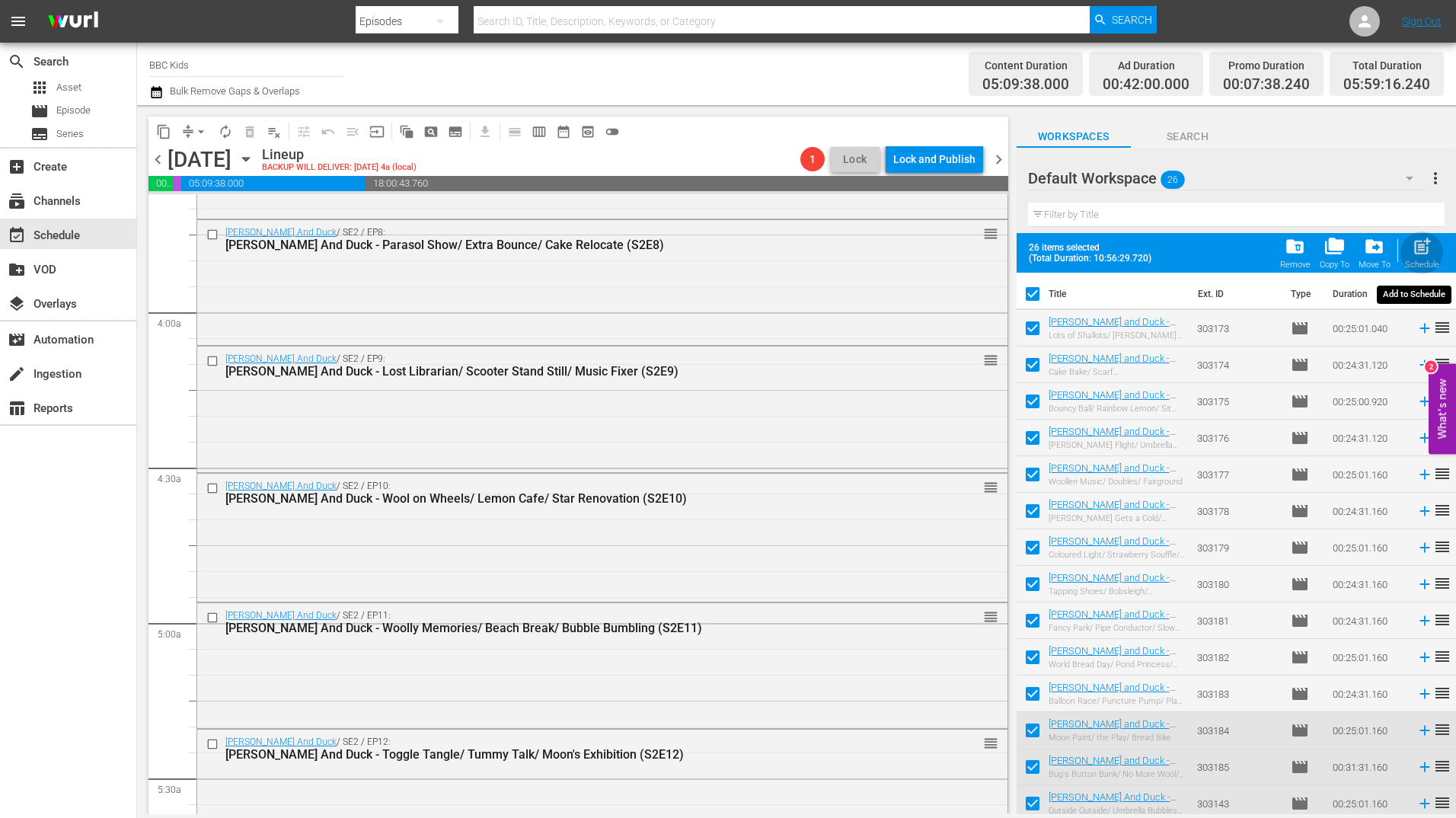
click at [1441, 253] on button "post_add Schedule" at bounding box center [1422, 253] width 43 height 43
checkbox input "false"
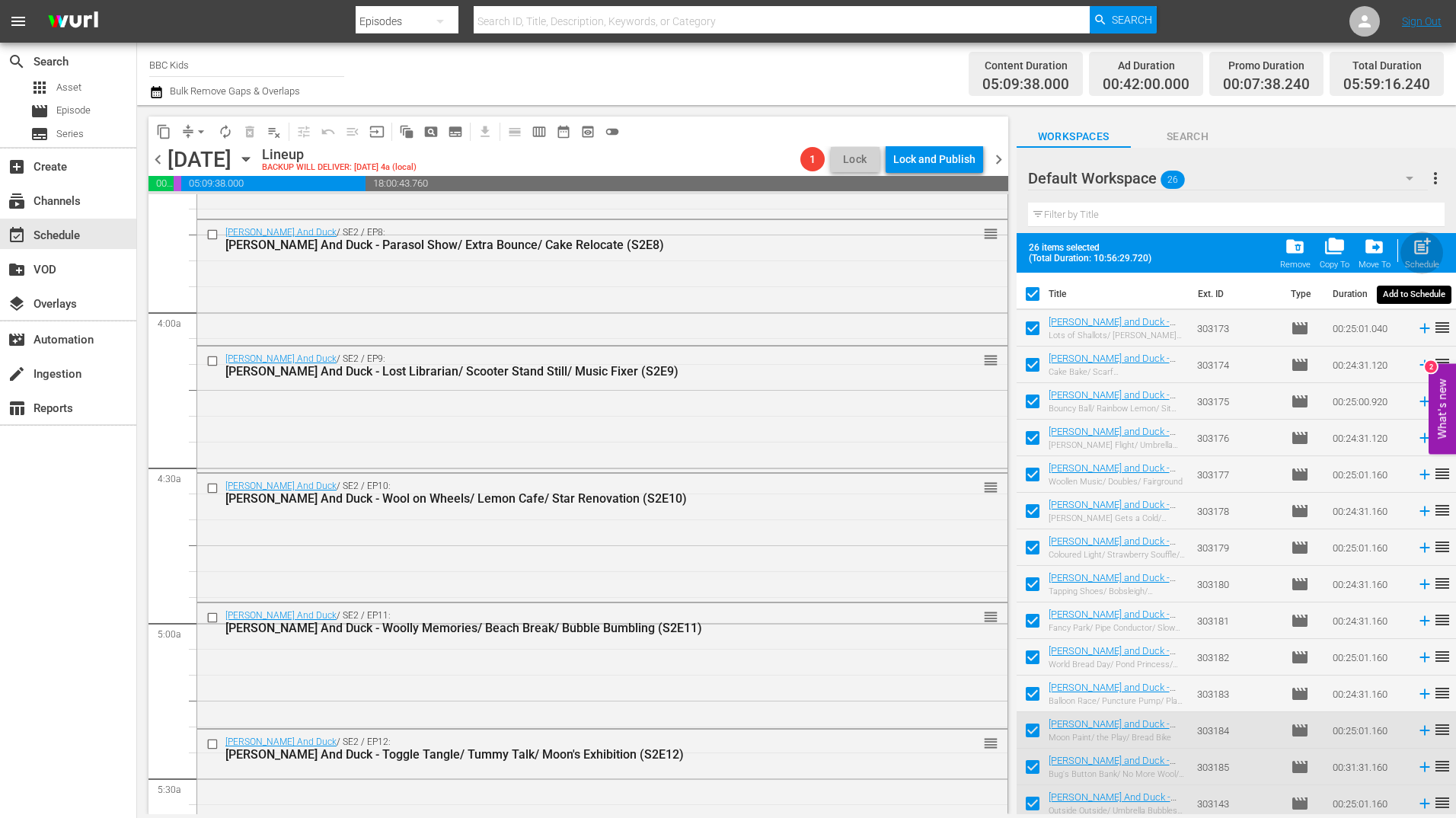
checkbox input "false"
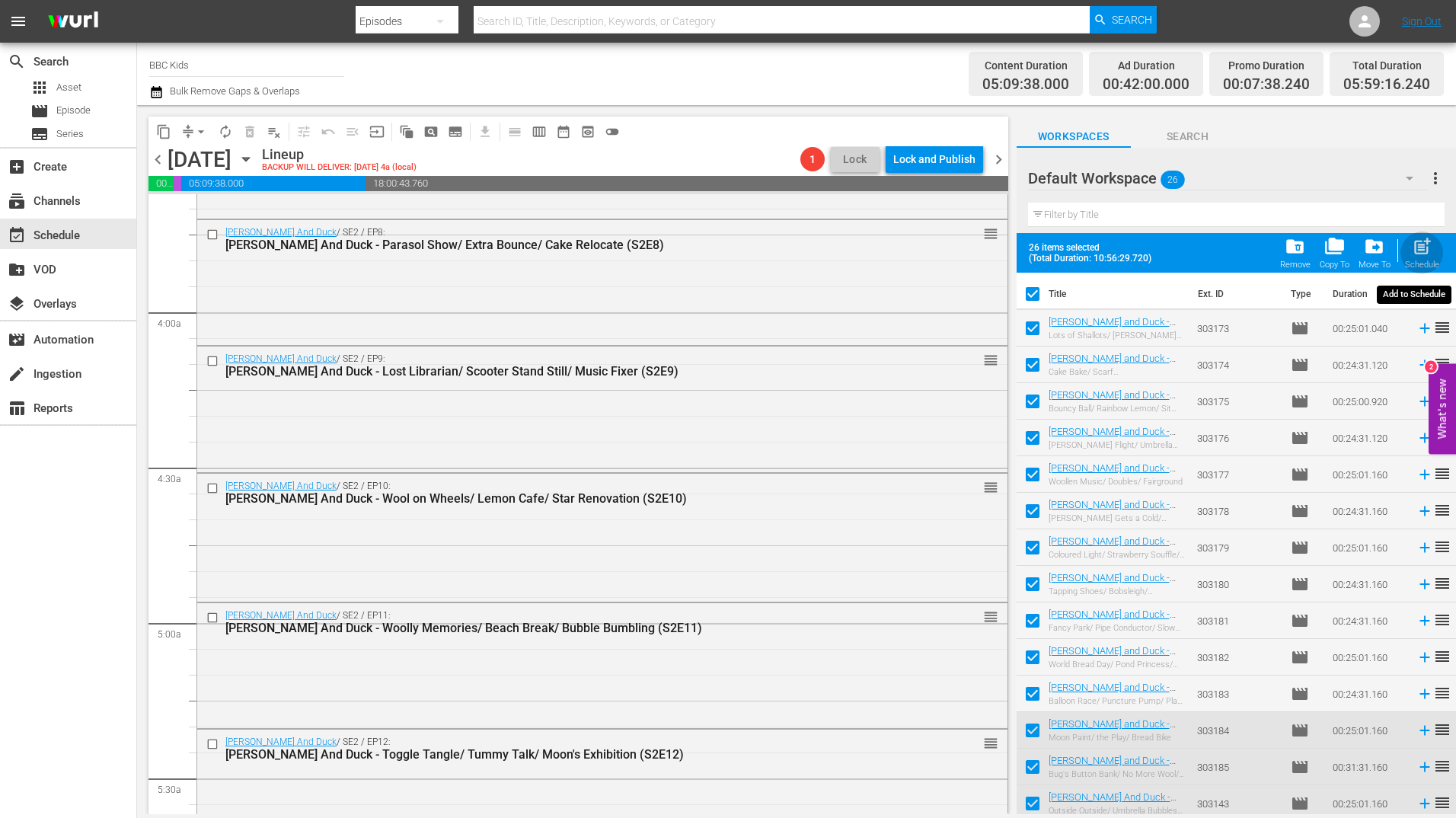
checkbox input "false"
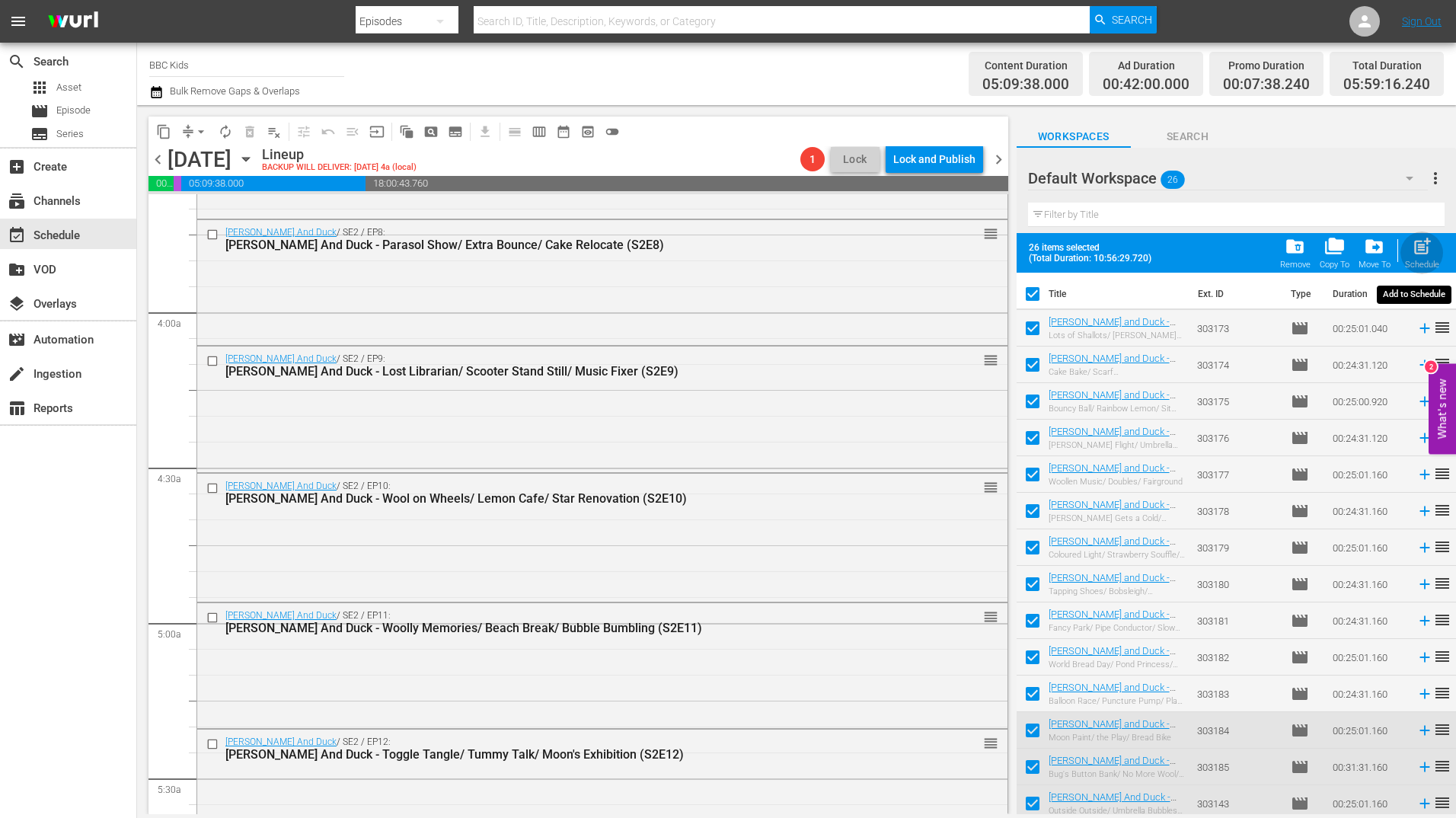
checkbox input "false"
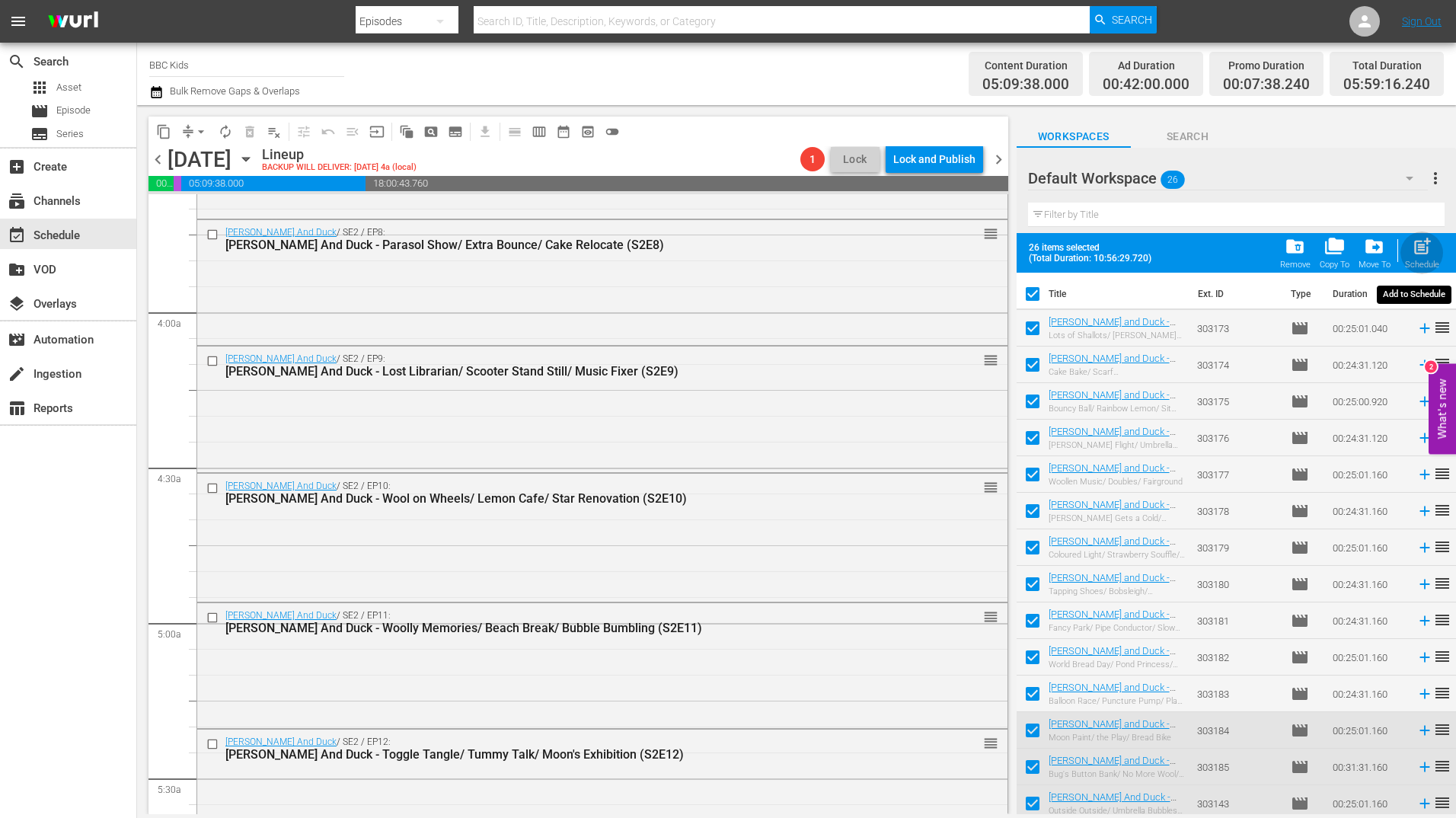
checkbox input "false"
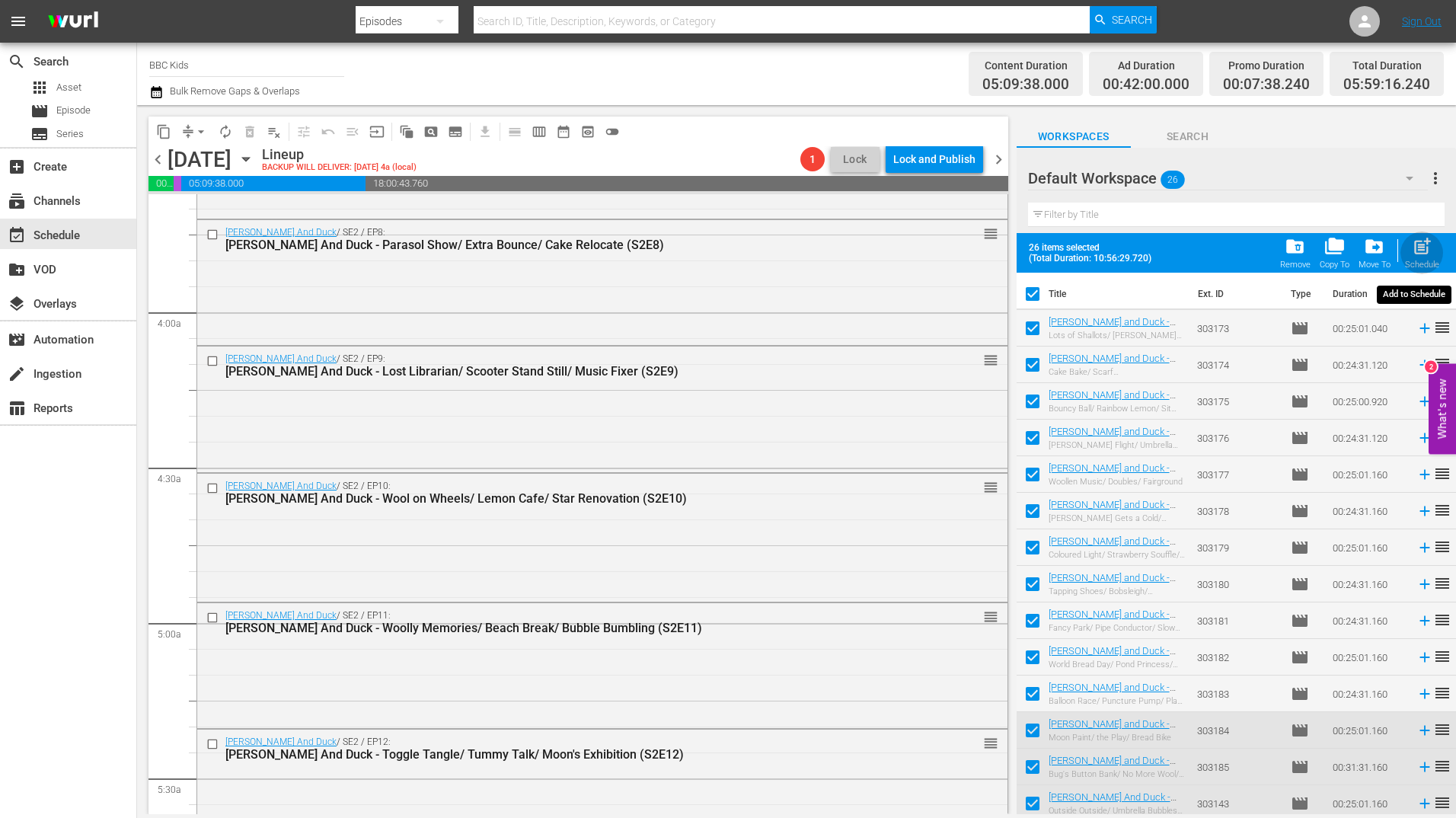
checkbox input "false"
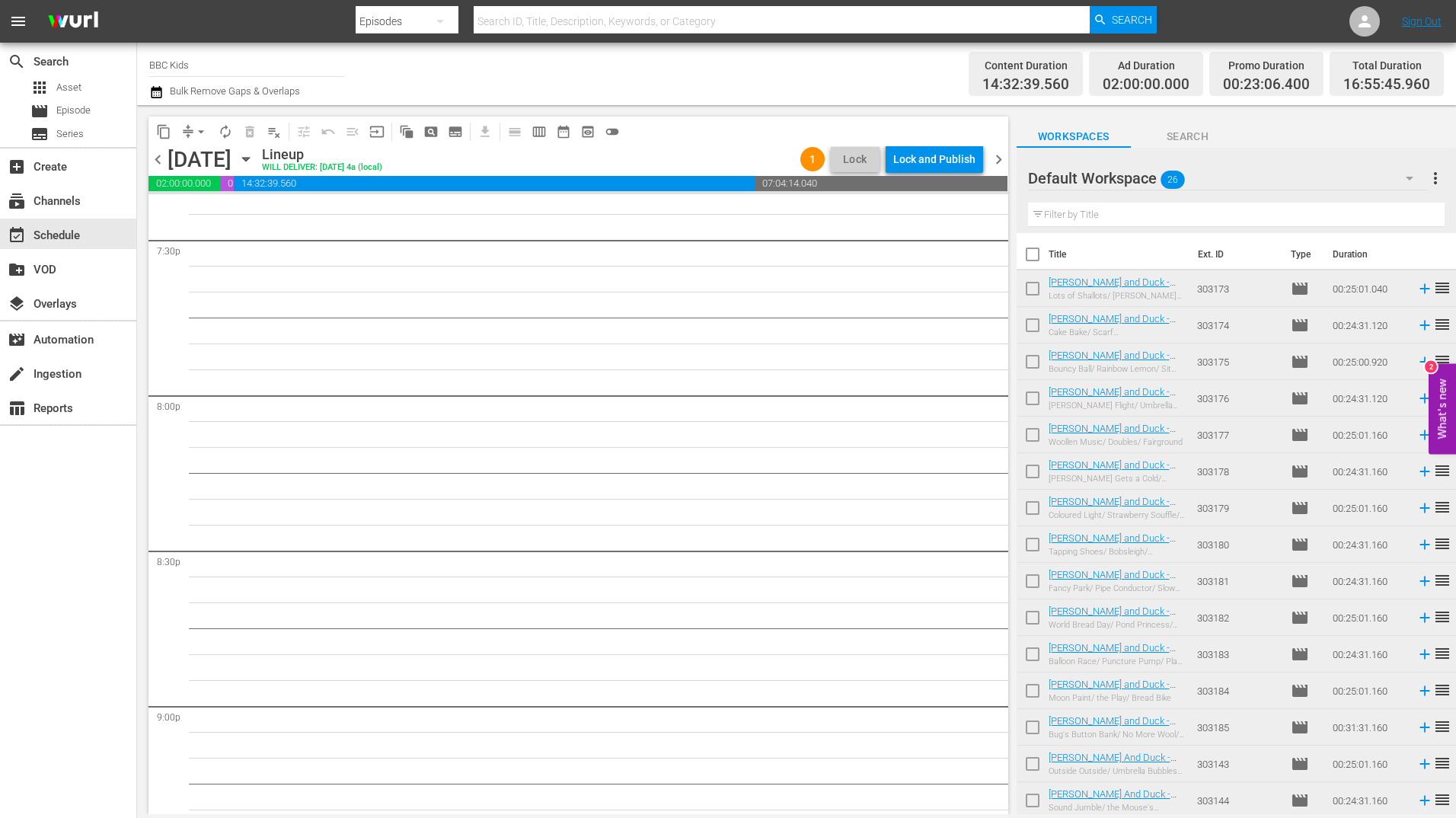
scroll to position [5912, 0]
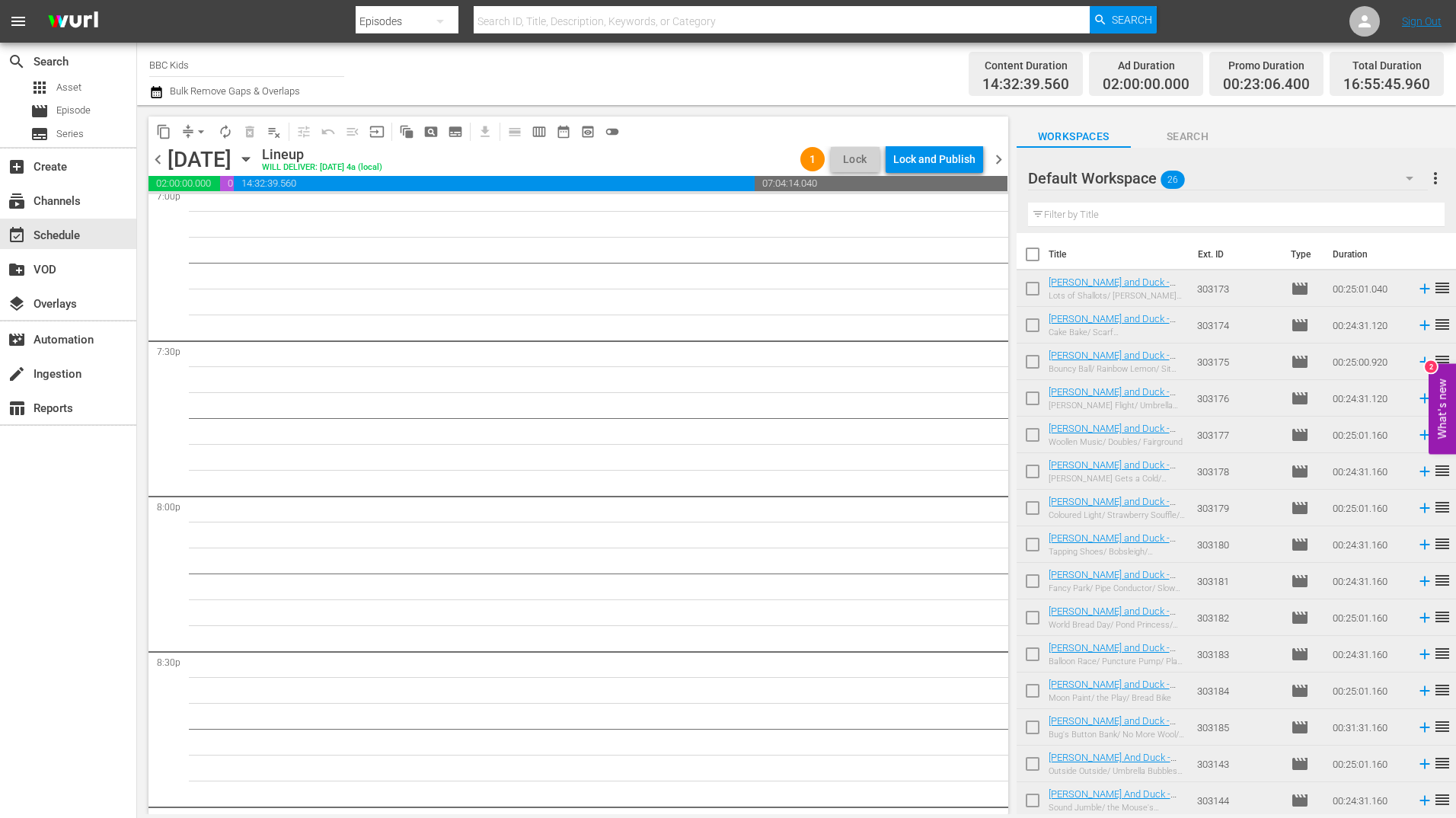
click at [1038, 257] on input "checkbox" at bounding box center [1032, 257] width 32 height 32
checkbox input "true"
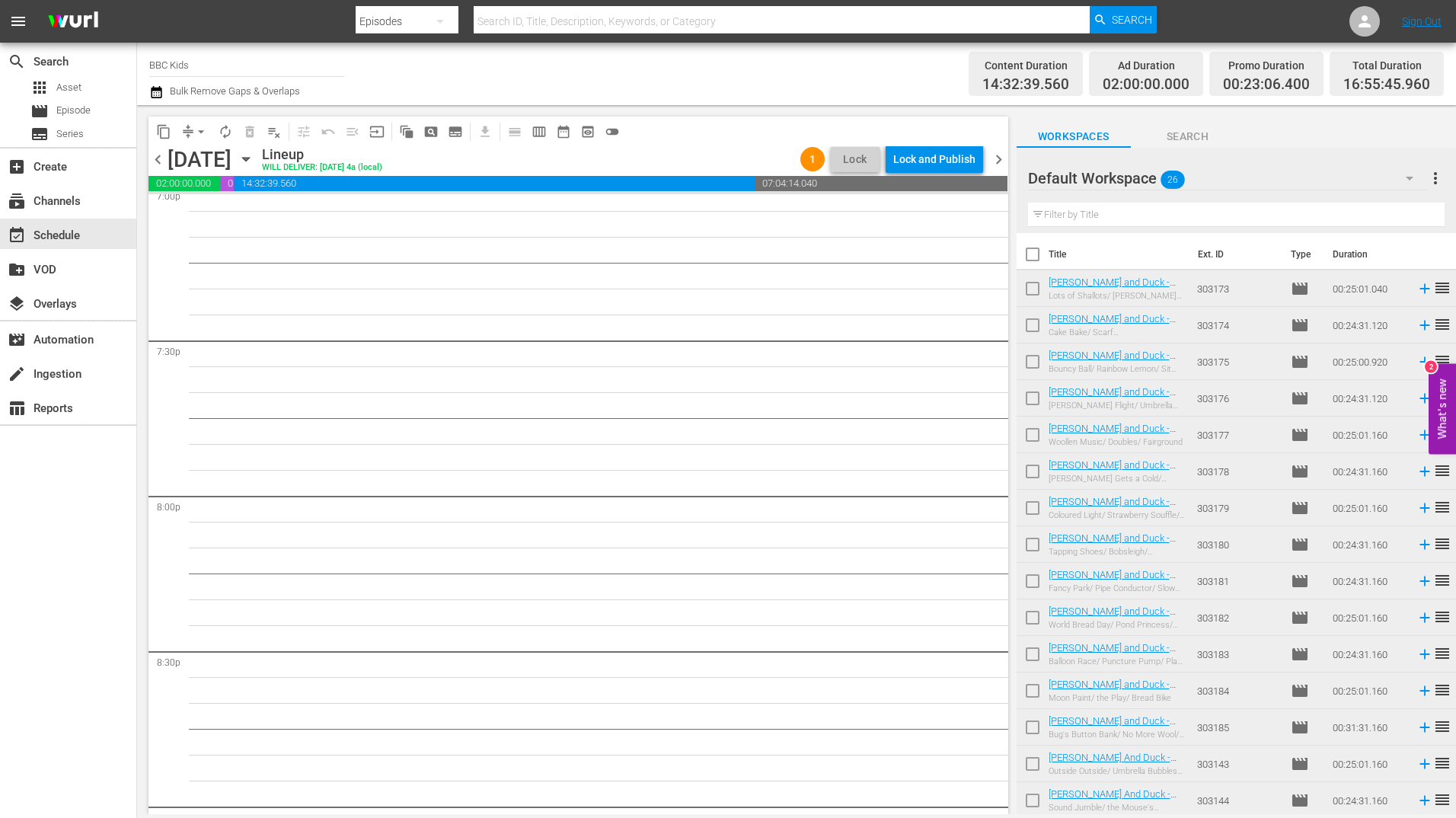
checkbox input "true"
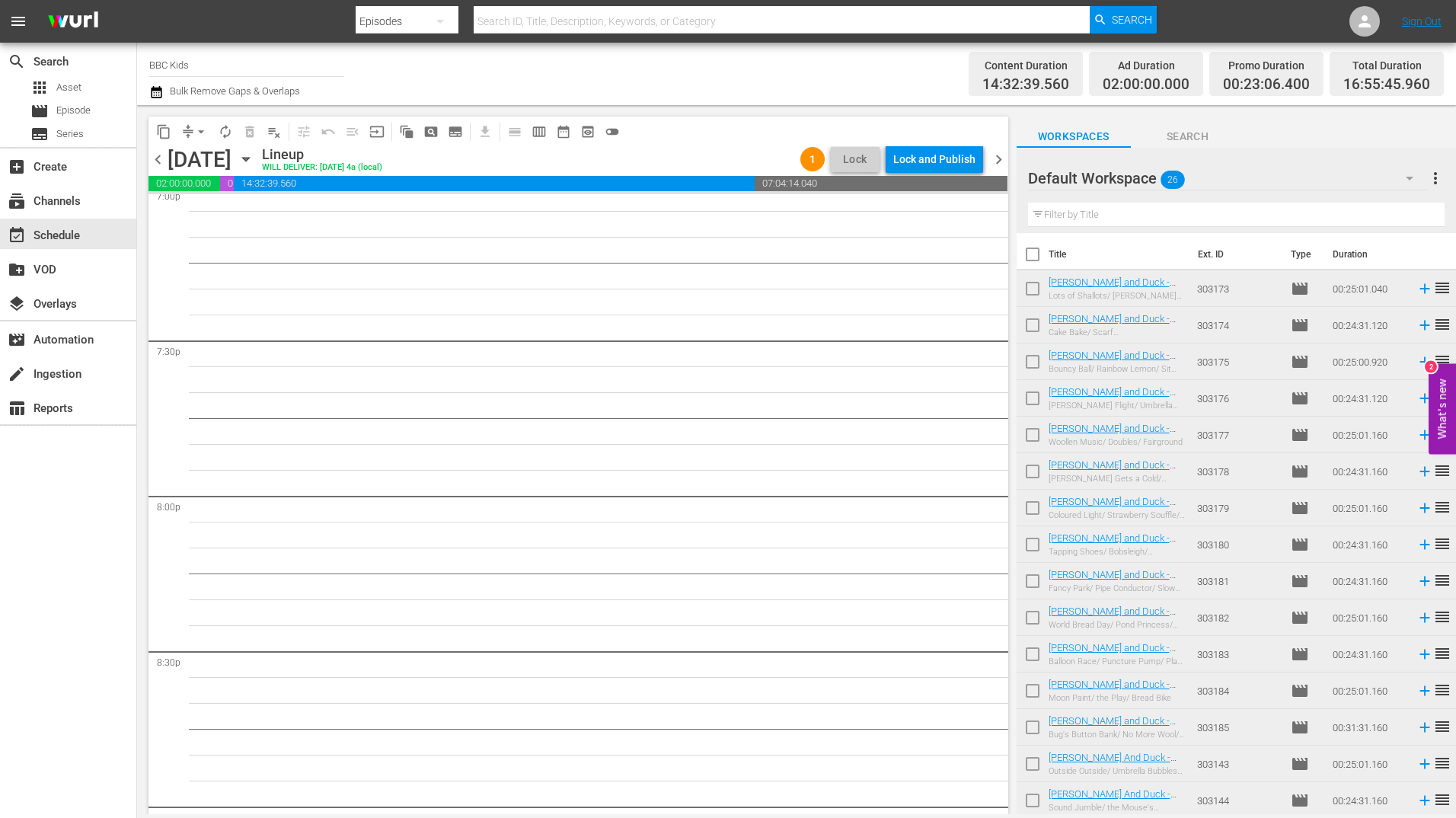
checkbox input "true"
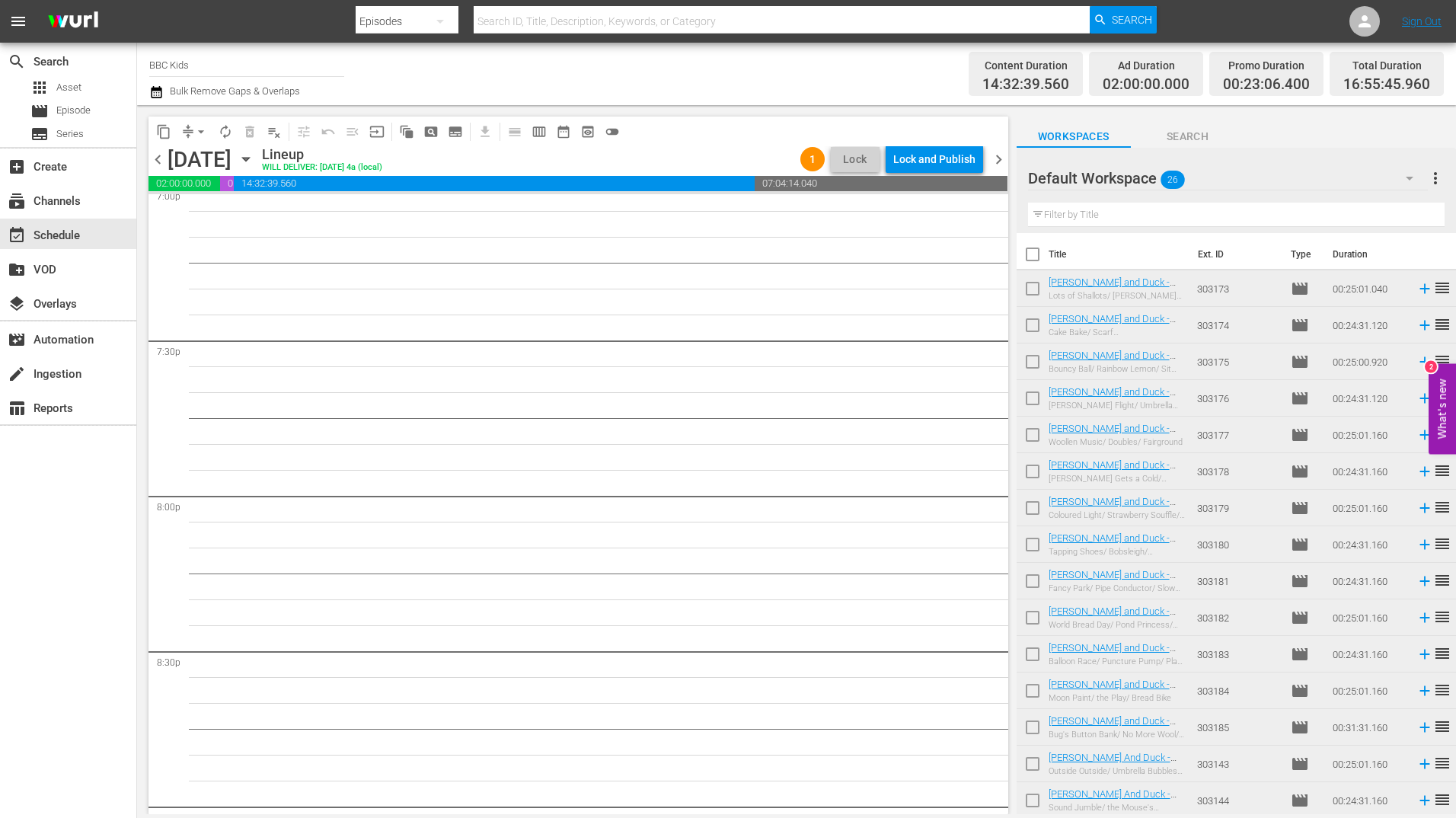
checkbox input "true"
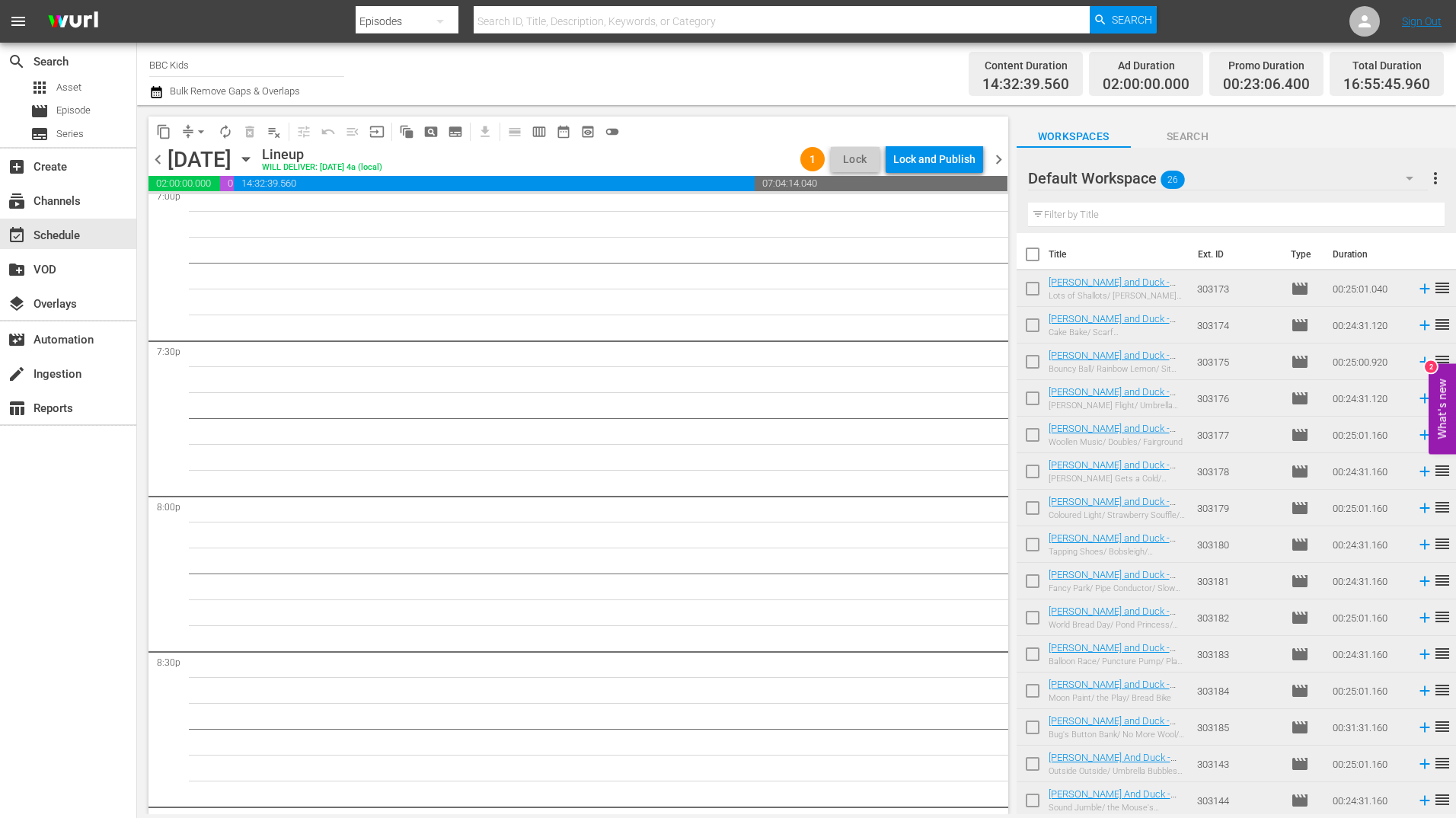
checkbox input "true"
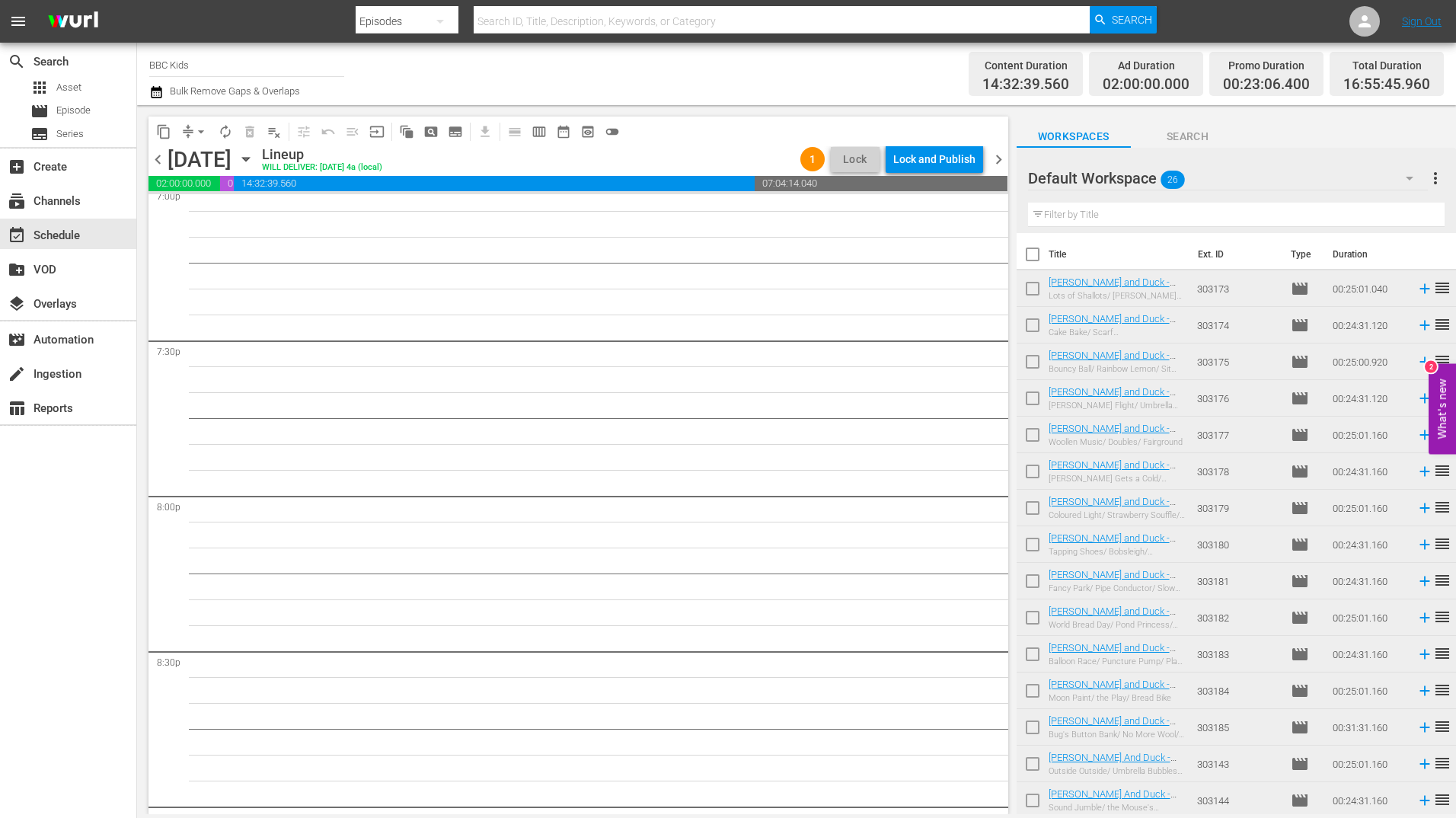
checkbox input "true"
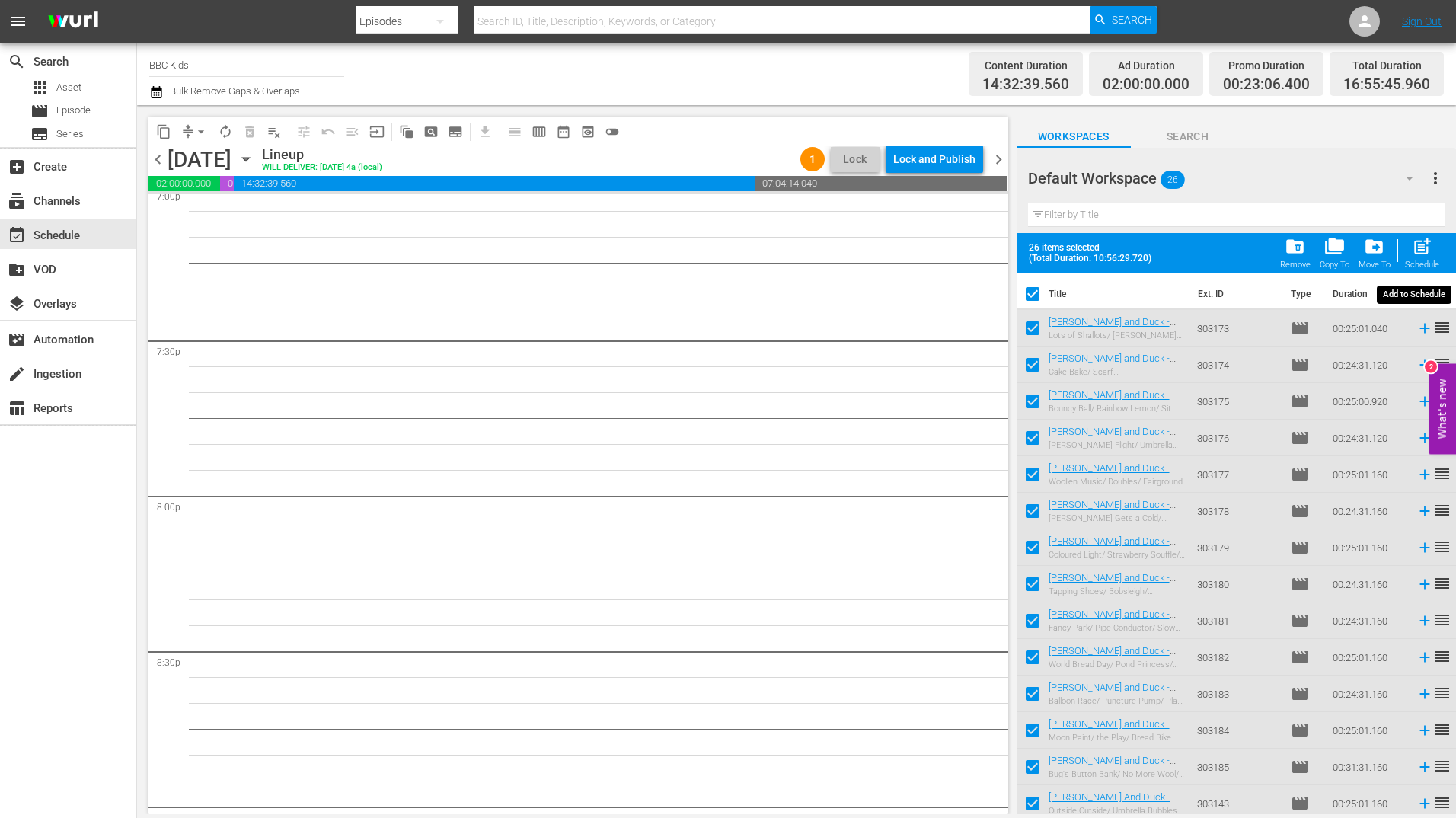
click at [1433, 252] on div "post_add Schedule" at bounding box center [1422, 252] width 34 height 33
checkbox input "false"
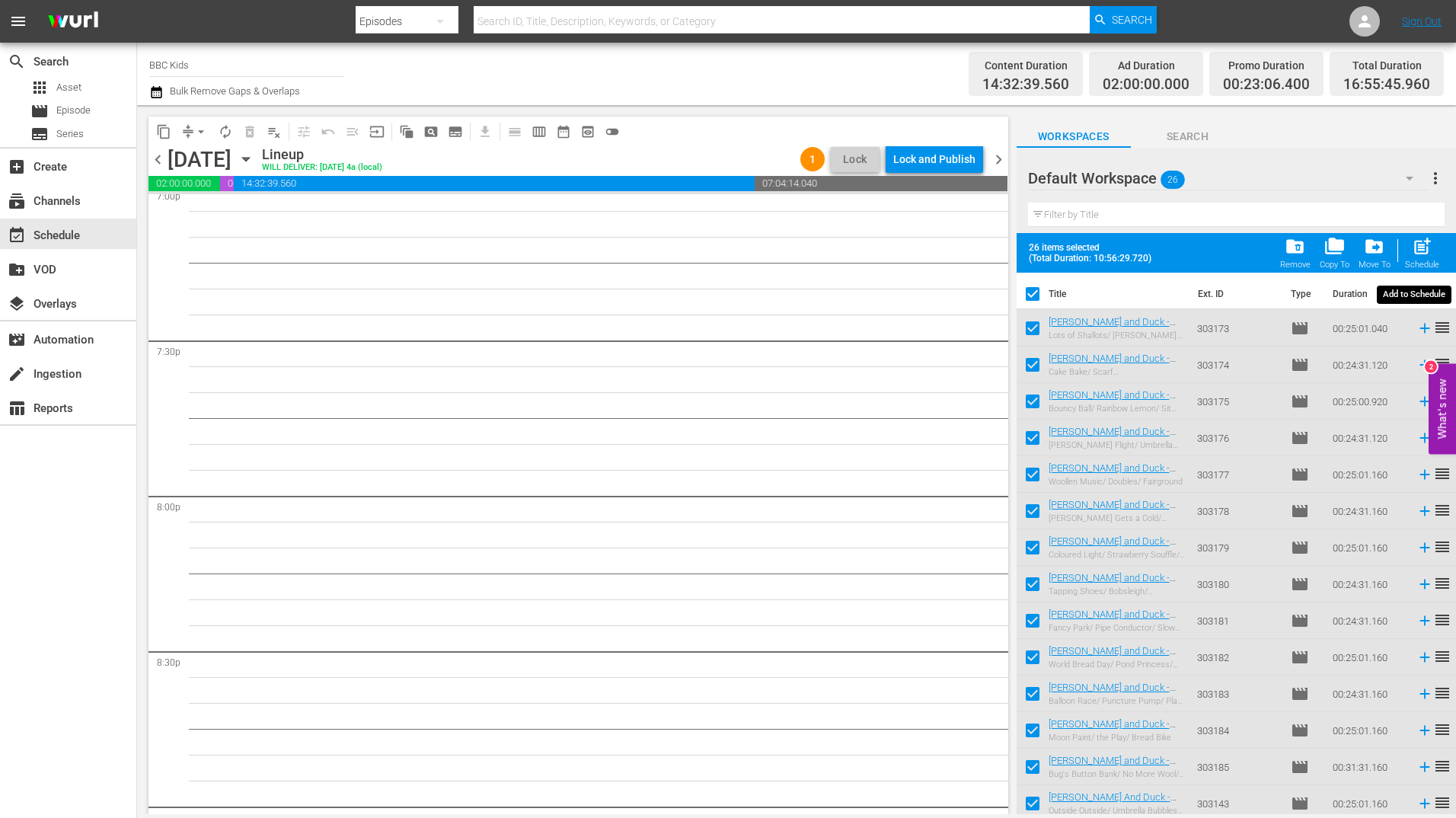
checkbox input "false"
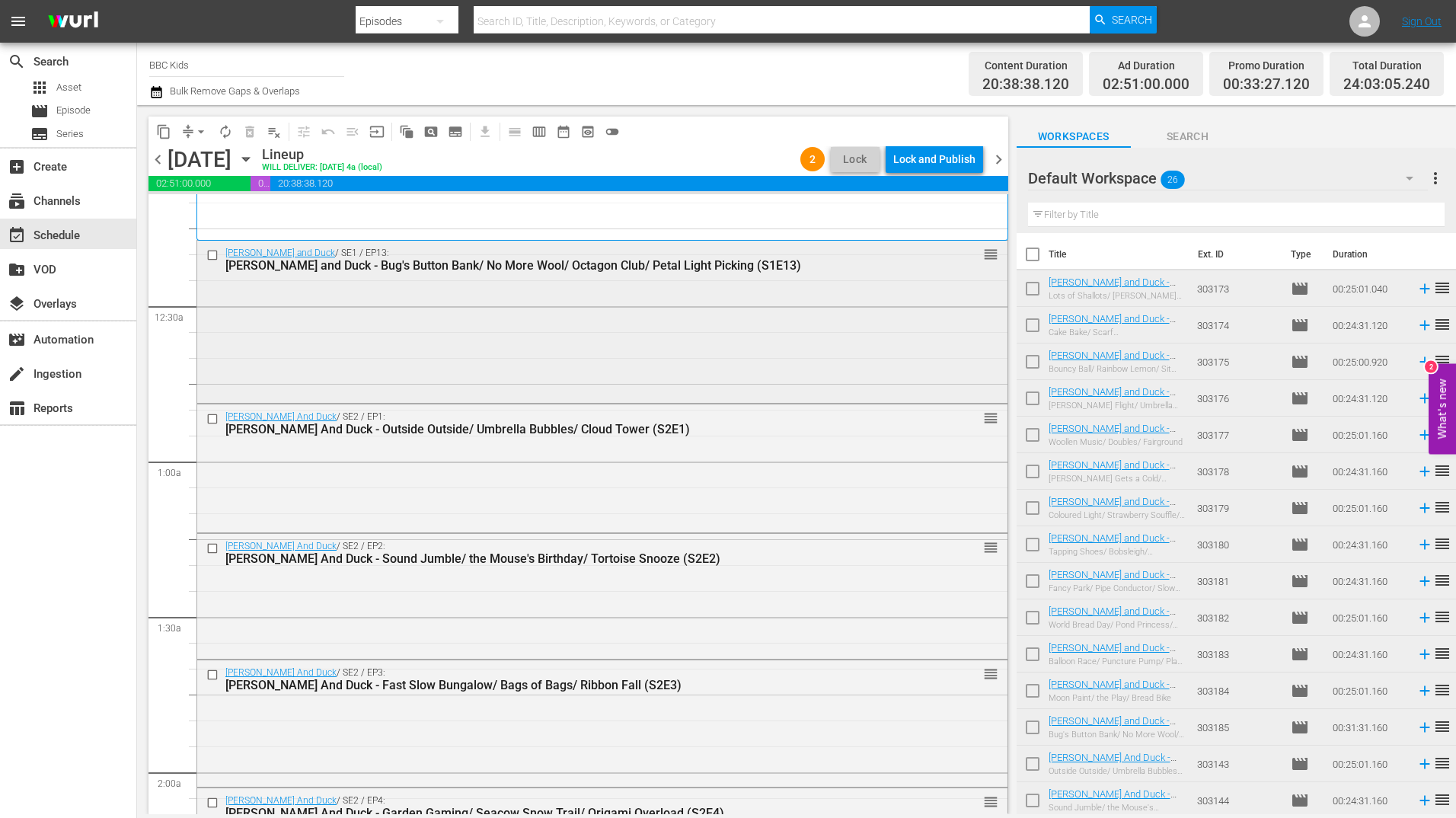
scroll to position [0, 0]
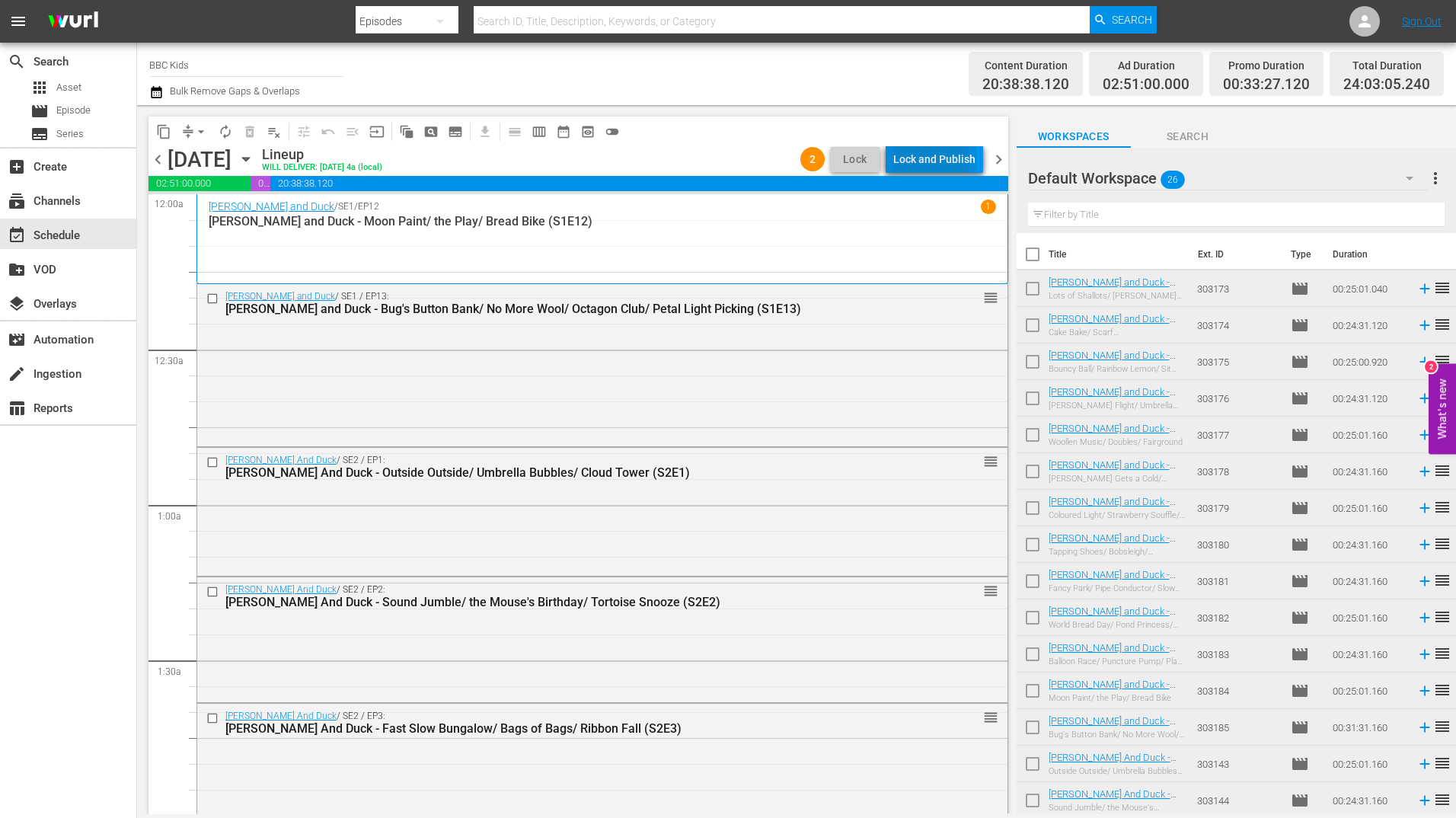
click at [934, 159] on div "Lock and Publish" at bounding box center [934, 159] width 82 height 27
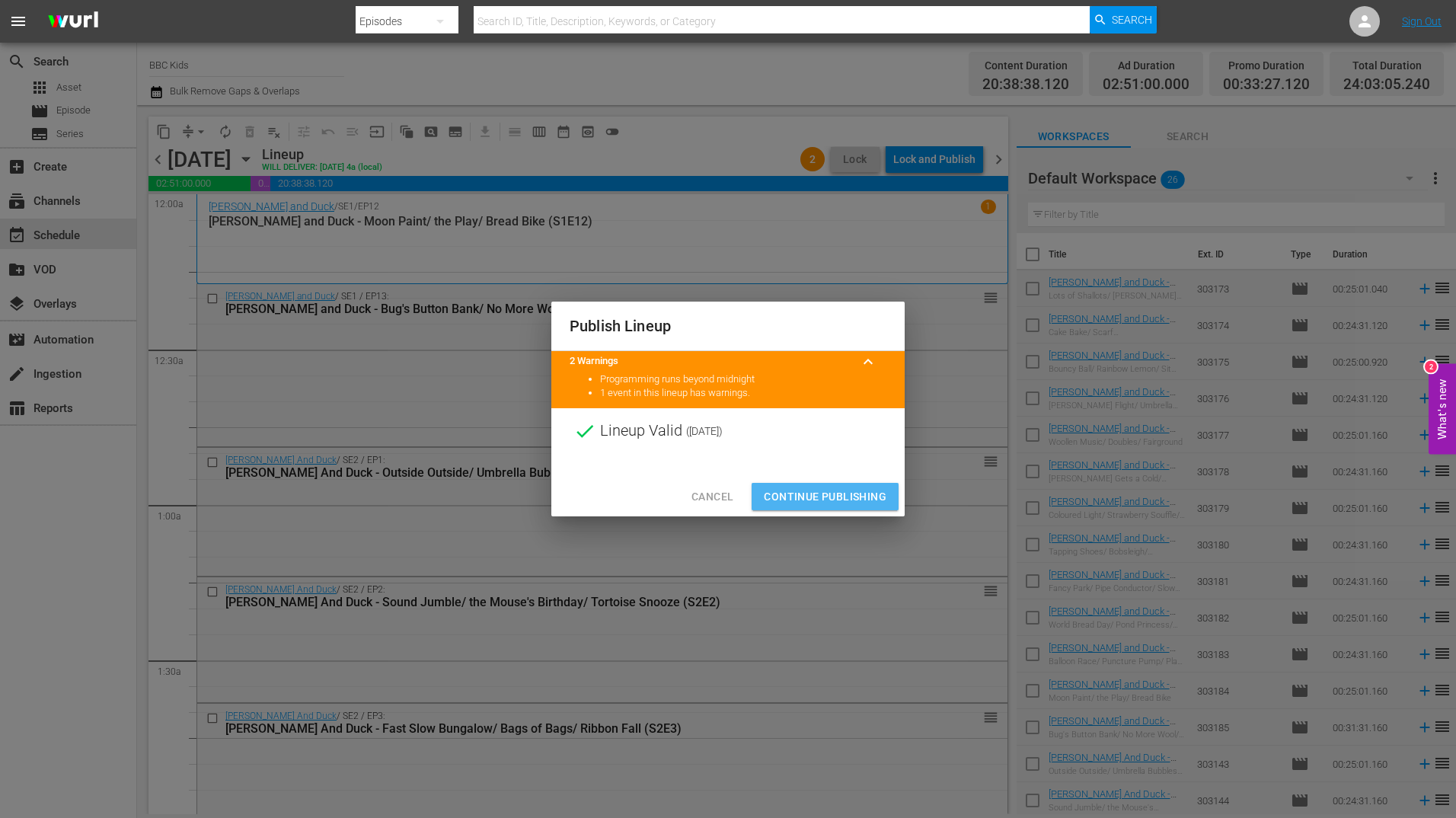
click at [840, 503] on span "Continue Publishing" at bounding box center [825, 497] width 122 height 19
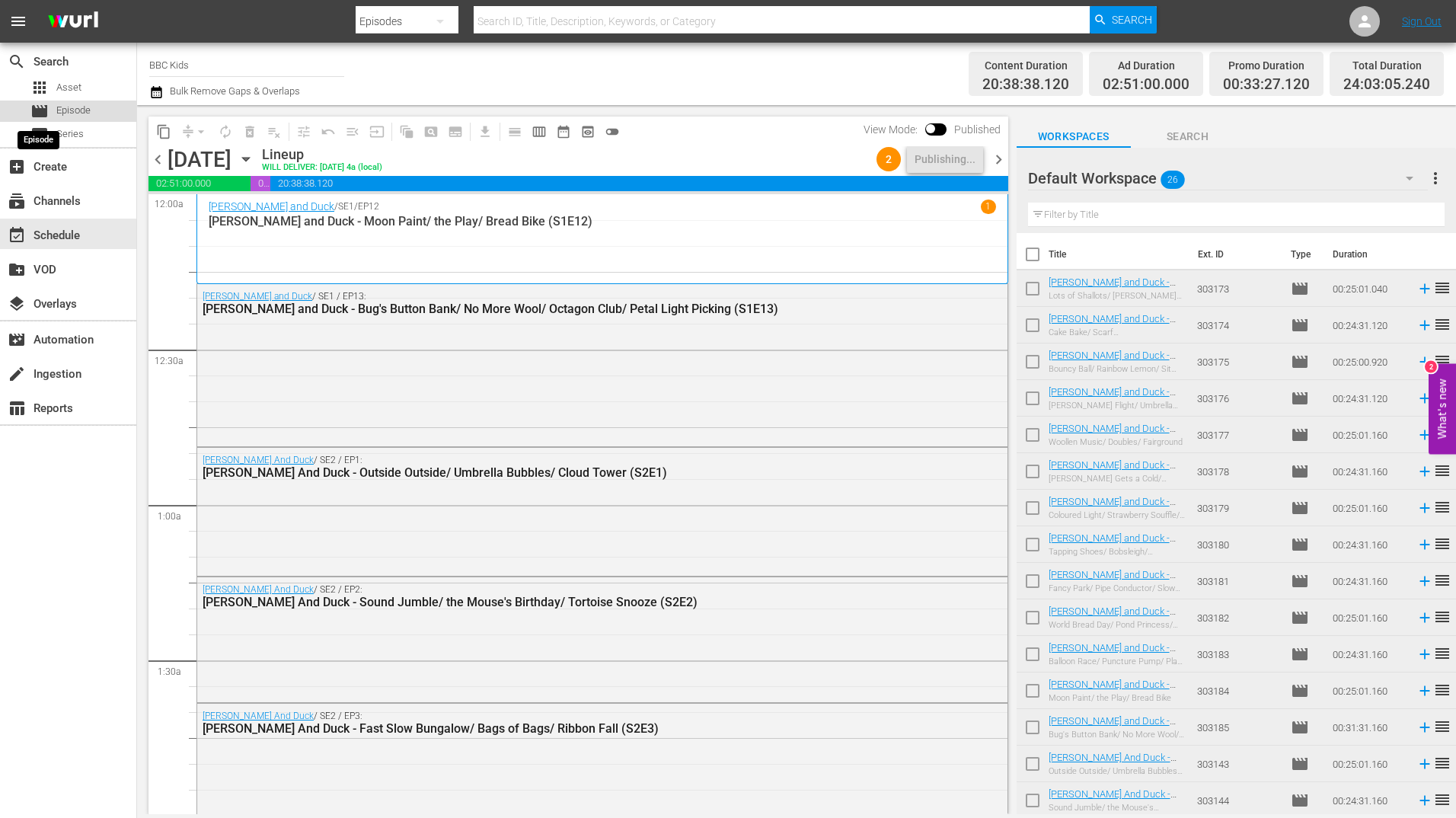
click at [33, 113] on span "movie" at bounding box center [40, 112] width 19 height 19
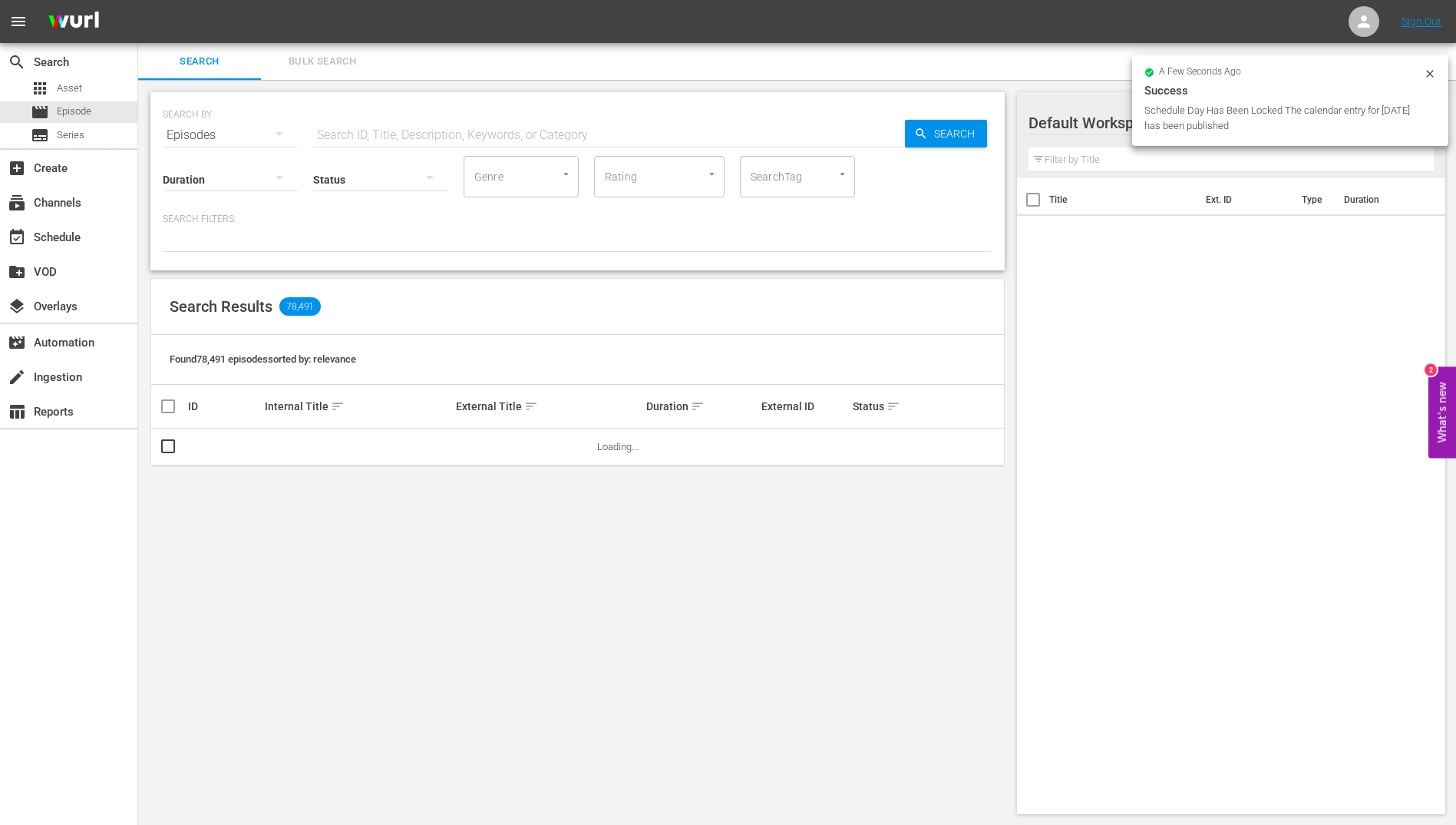
click at [1437, 70] on div "a few seconds ago Success Schedule Day Has Been Locked The calendar entry for 2…" at bounding box center [1290, 101] width 317 height 91
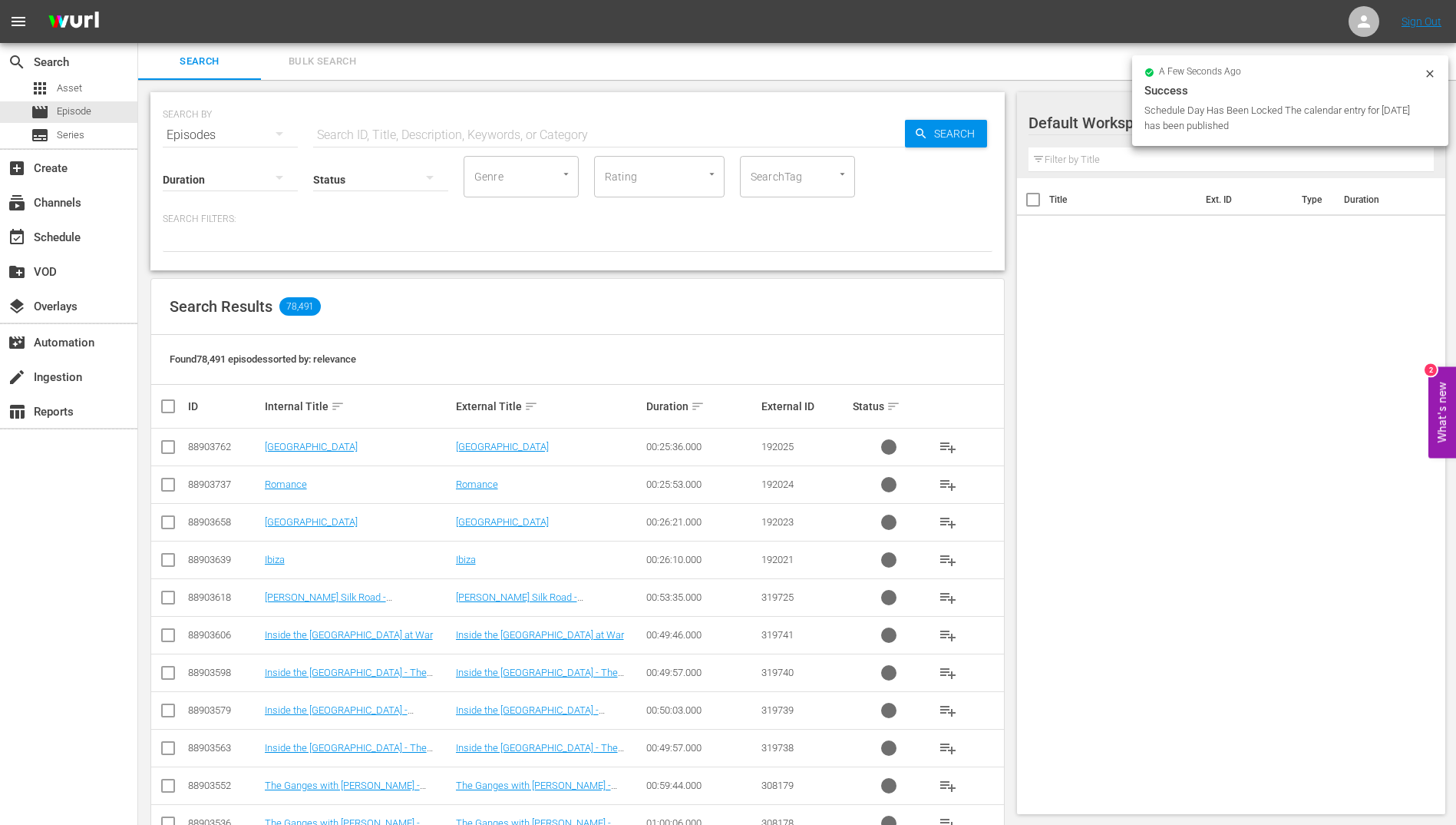
click at [1436, 76] on icon at bounding box center [1430, 74] width 13 height 13
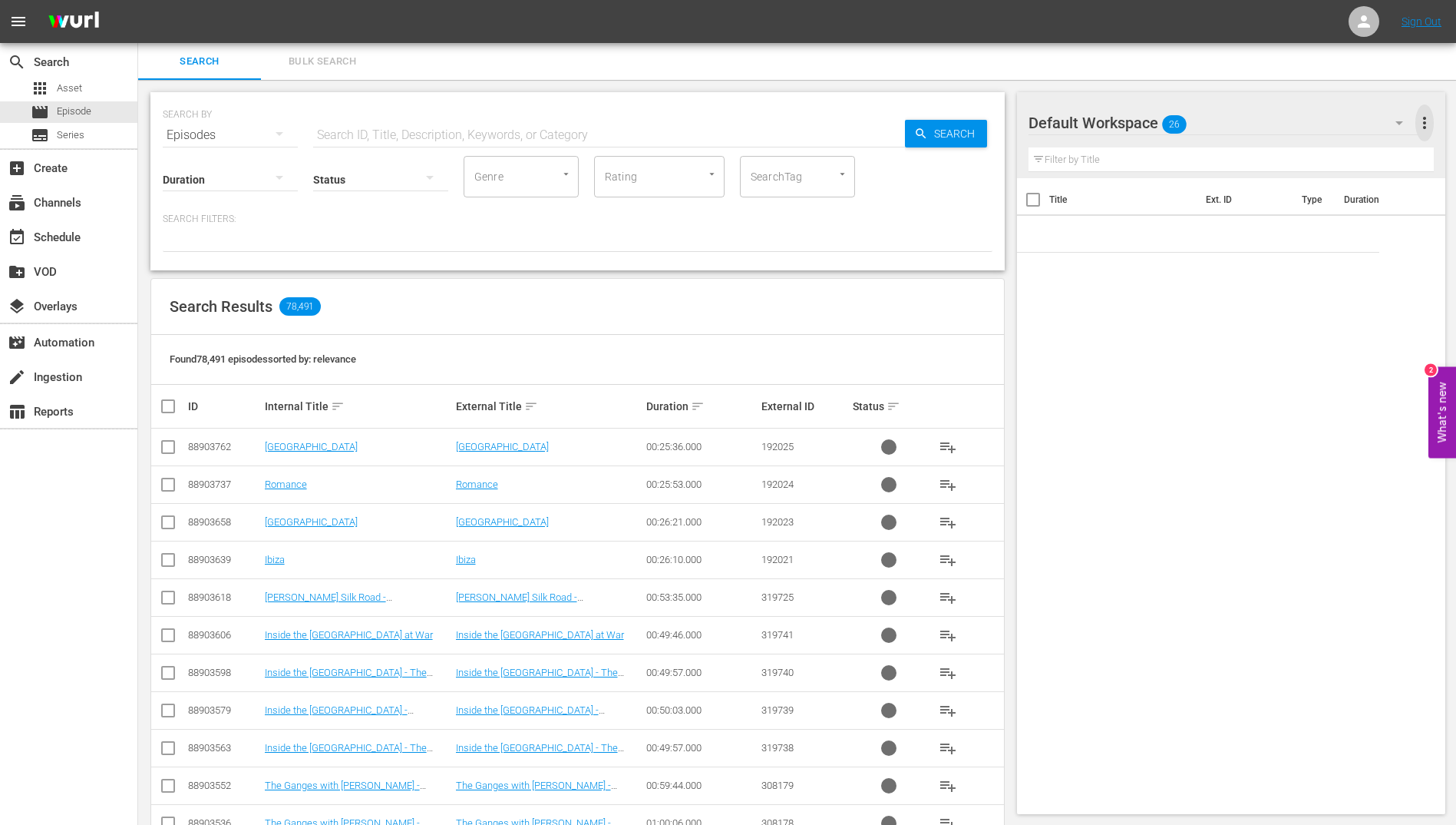
click at [1422, 124] on span "more_vert" at bounding box center [1425, 123] width 19 height 19
click at [1265, 150] on div "Clear All Workspace Items" at bounding box center [1325, 152] width 181 height 27
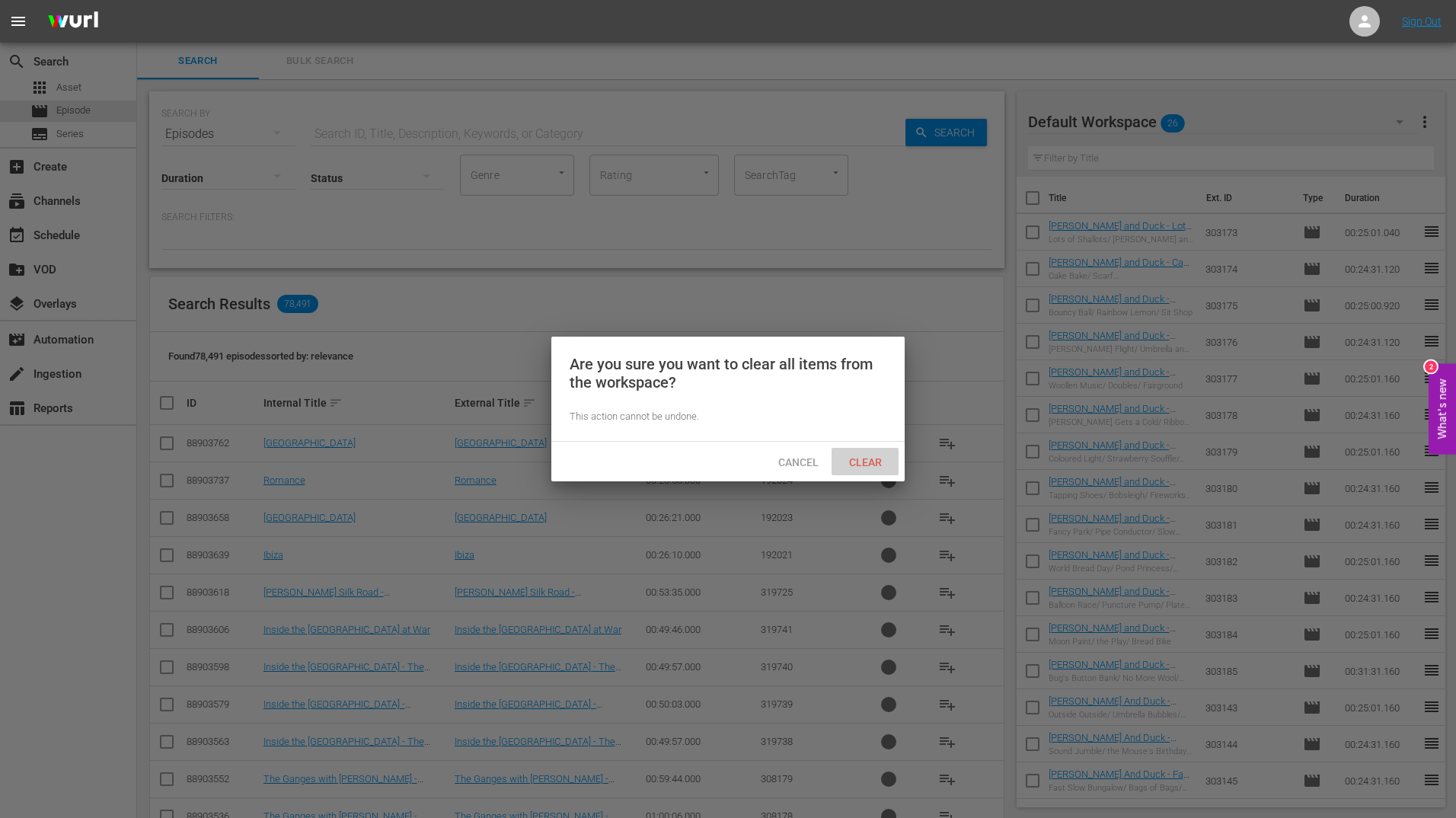
click at [866, 464] on span "Clear" at bounding box center [865, 462] width 57 height 12
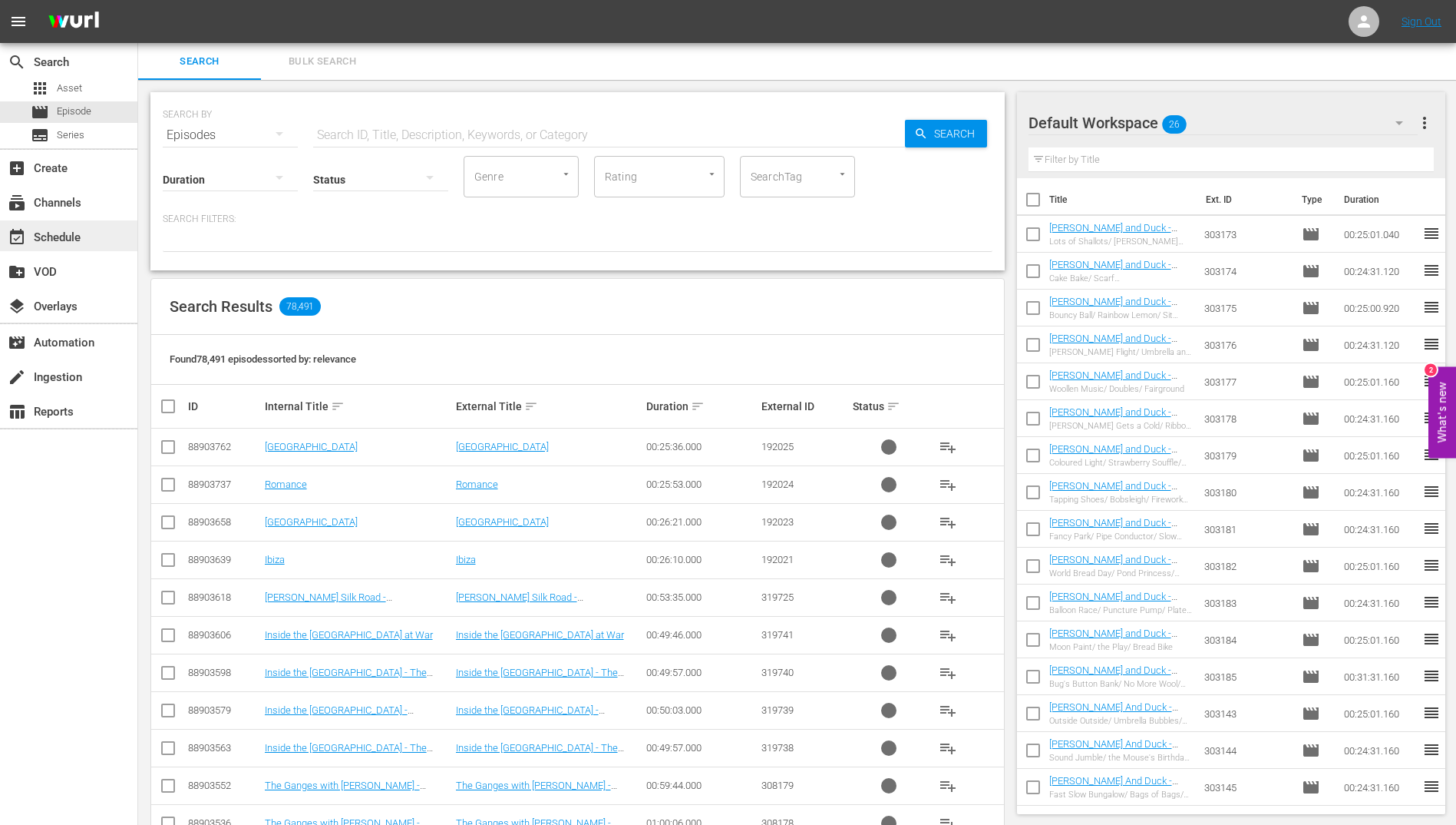
click at [89, 237] on div "event_available Schedule" at bounding box center [69, 235] width 138 height 30
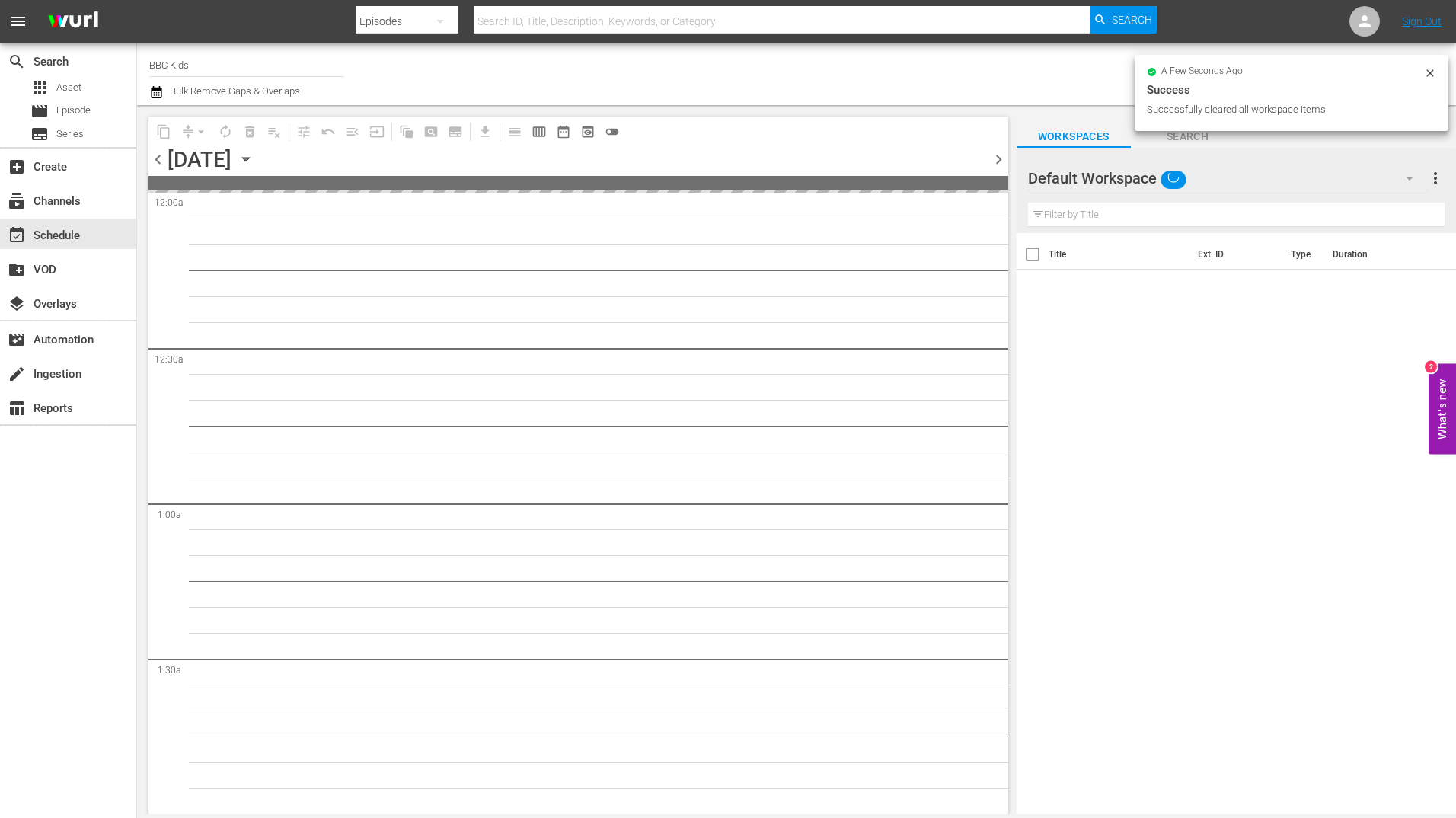
click at [1192, 134] on div "a few seconds ago Success Successfully cleared all workspace items" at bounding box center [1291, 95] width 314 height 81
click at [1198, 139] on span "Search" at bounding box center [1187, 136] width 114 height 19
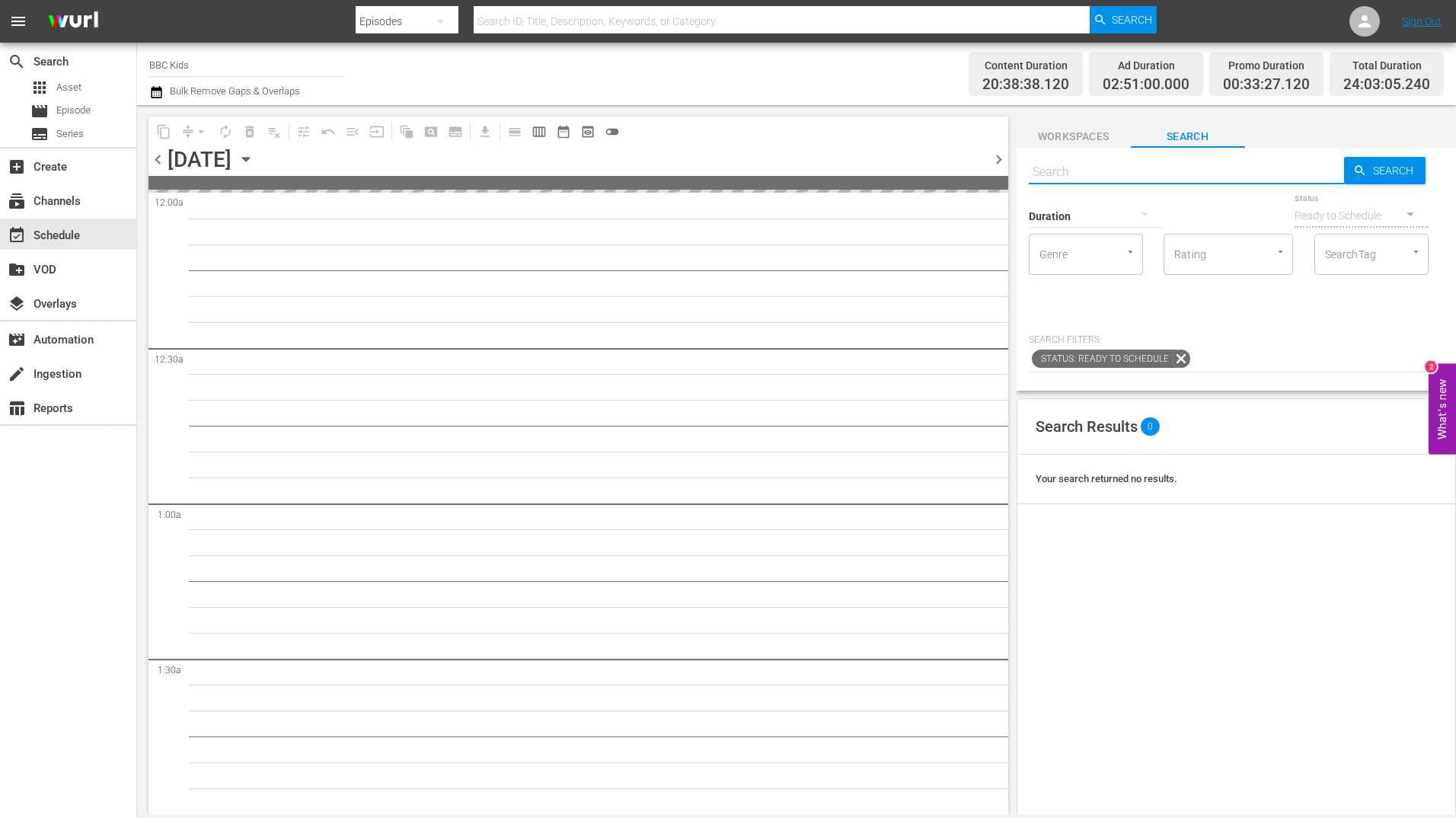
click at [1096, 174] on input "text" at bounding box center [1186, 171] width 316 height 36
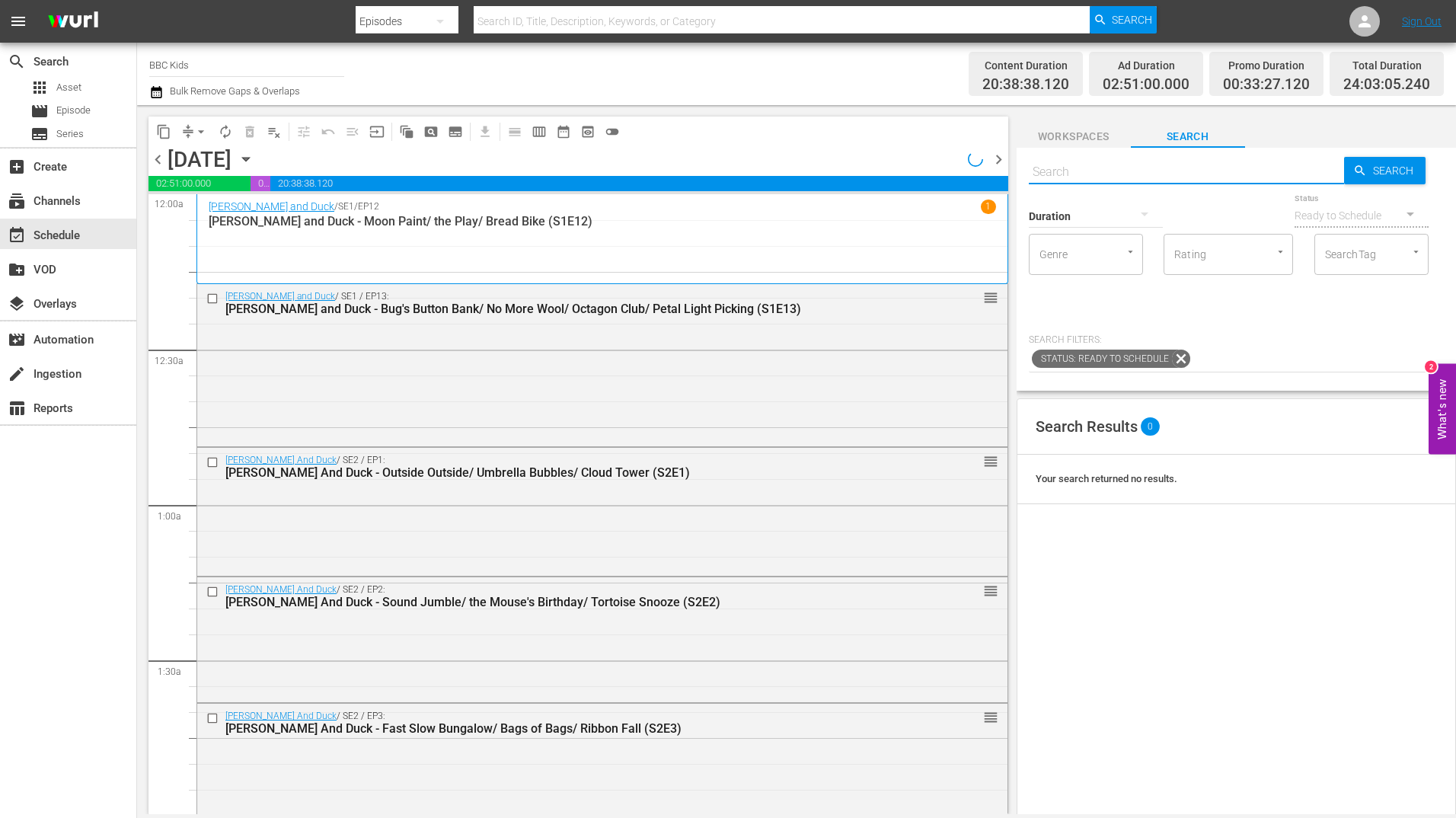
paste input "444270 444272 444274 444276 444278 444280 444282 444284 444286 444288 444290 44…"
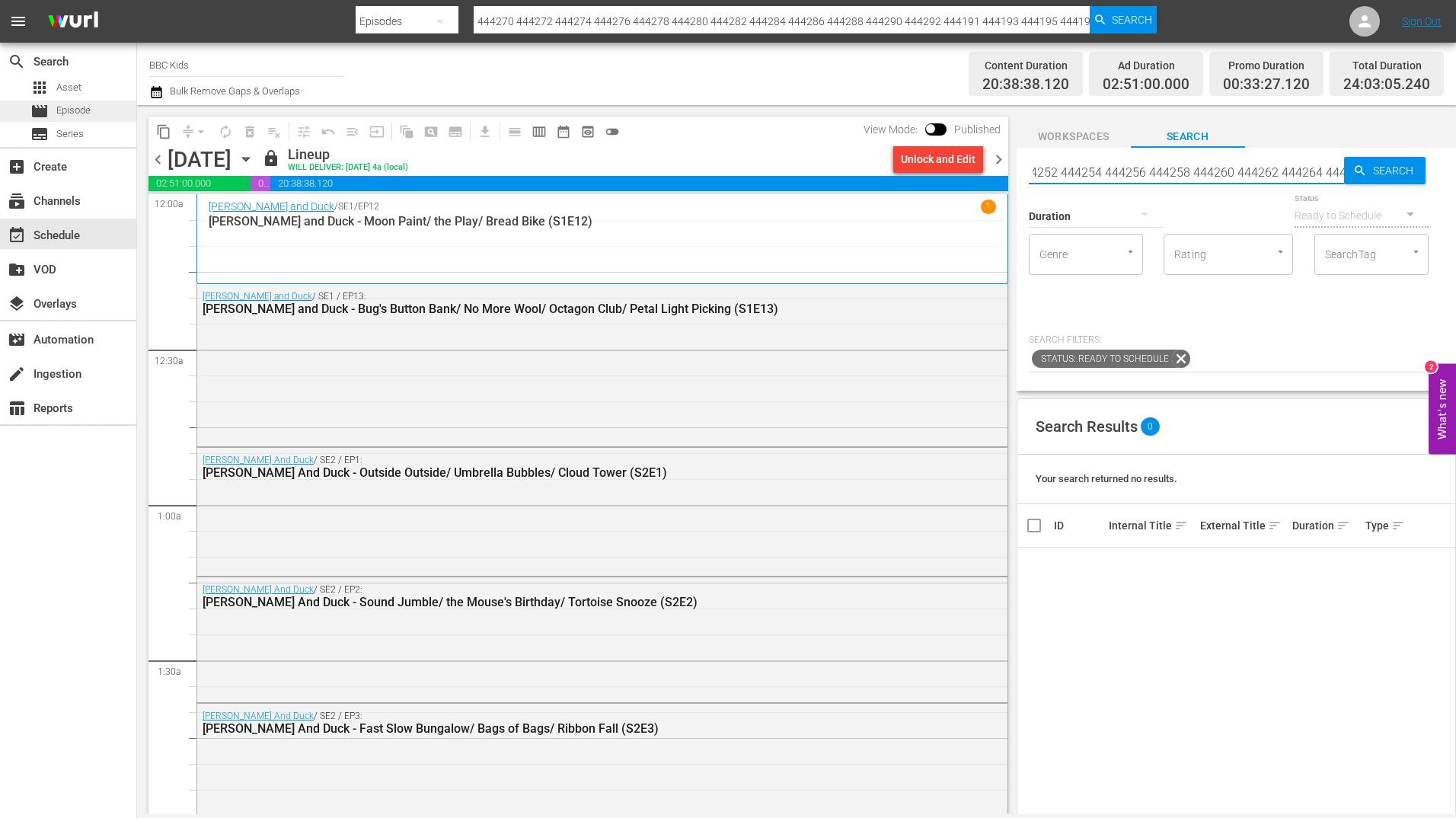
click at [108, 109] on div "movie Episode" at bounding box center [68, 111] width 136 height 21
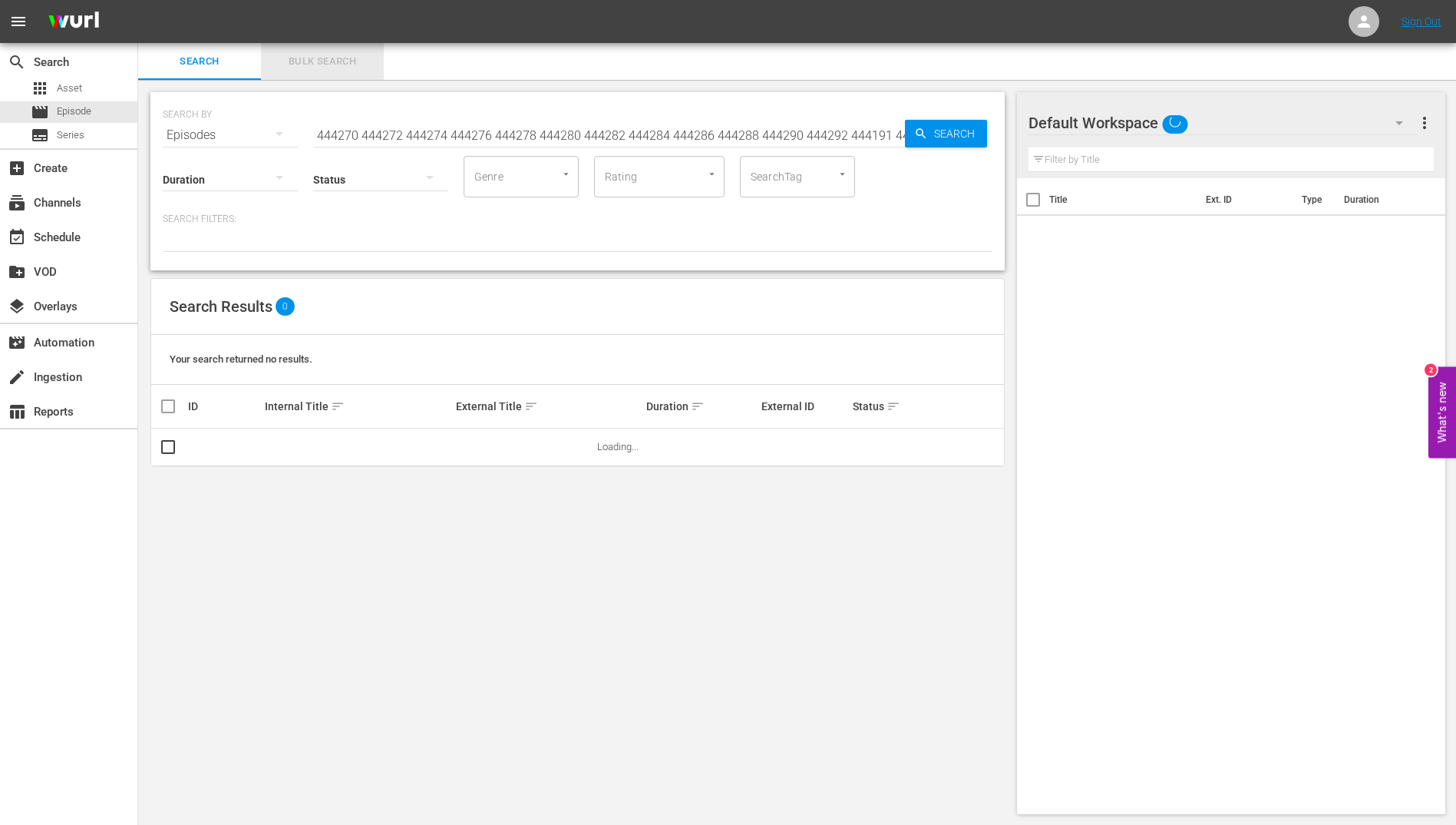
click at [320, 71] on button "Bulk Search" at bounding box center [322, 61] width 123 height 37
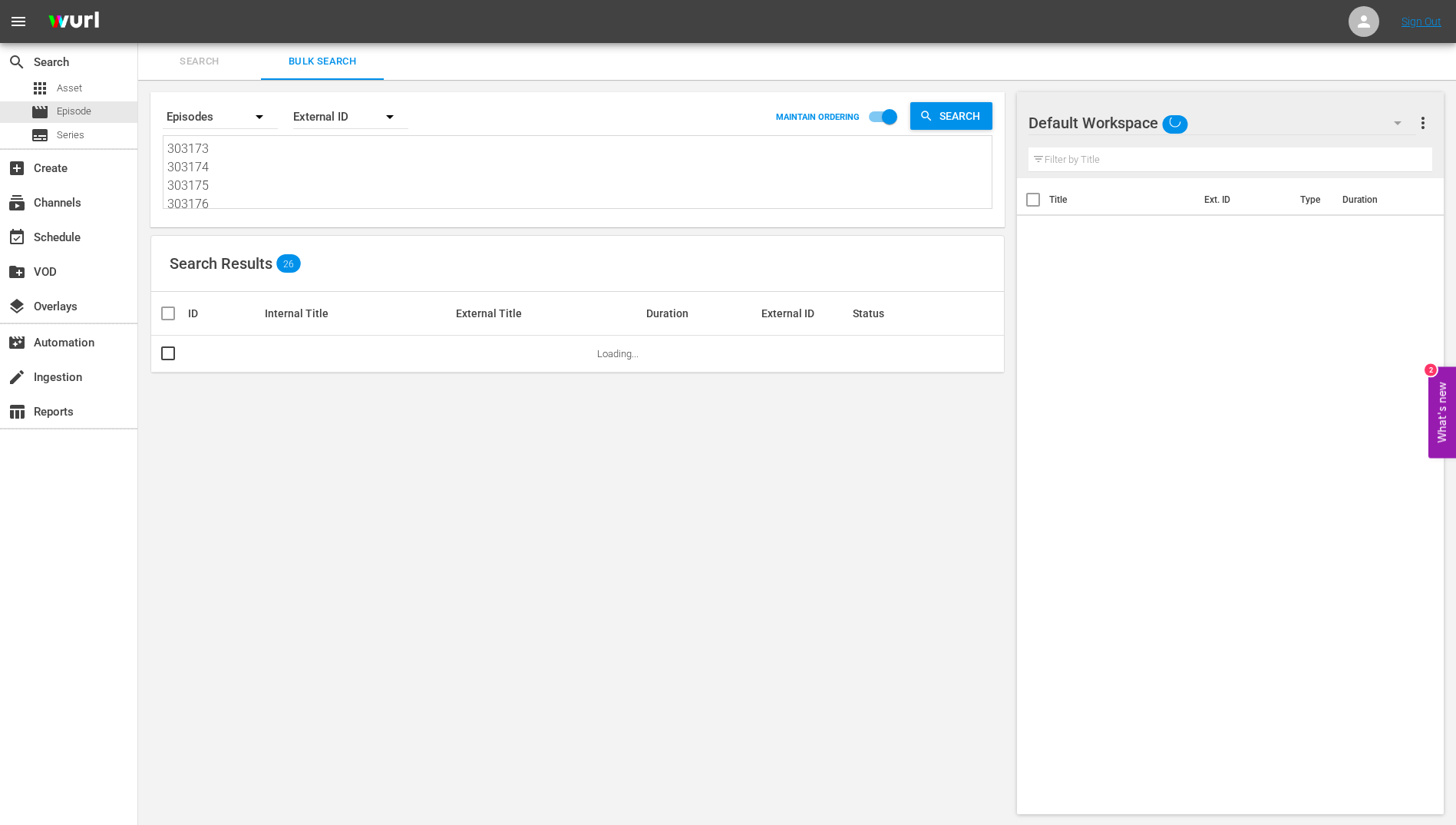
click at [325, 170] on textarea "303173 303174 303175 303176 303177 303178 303179 303180 303181 303182 303183 30…" at bounding box center [579, 174] width 825 height 70
paste textarea "444270 444272 444274 444276 444278 444280 444282 444284 444286 444288 444290 44…"
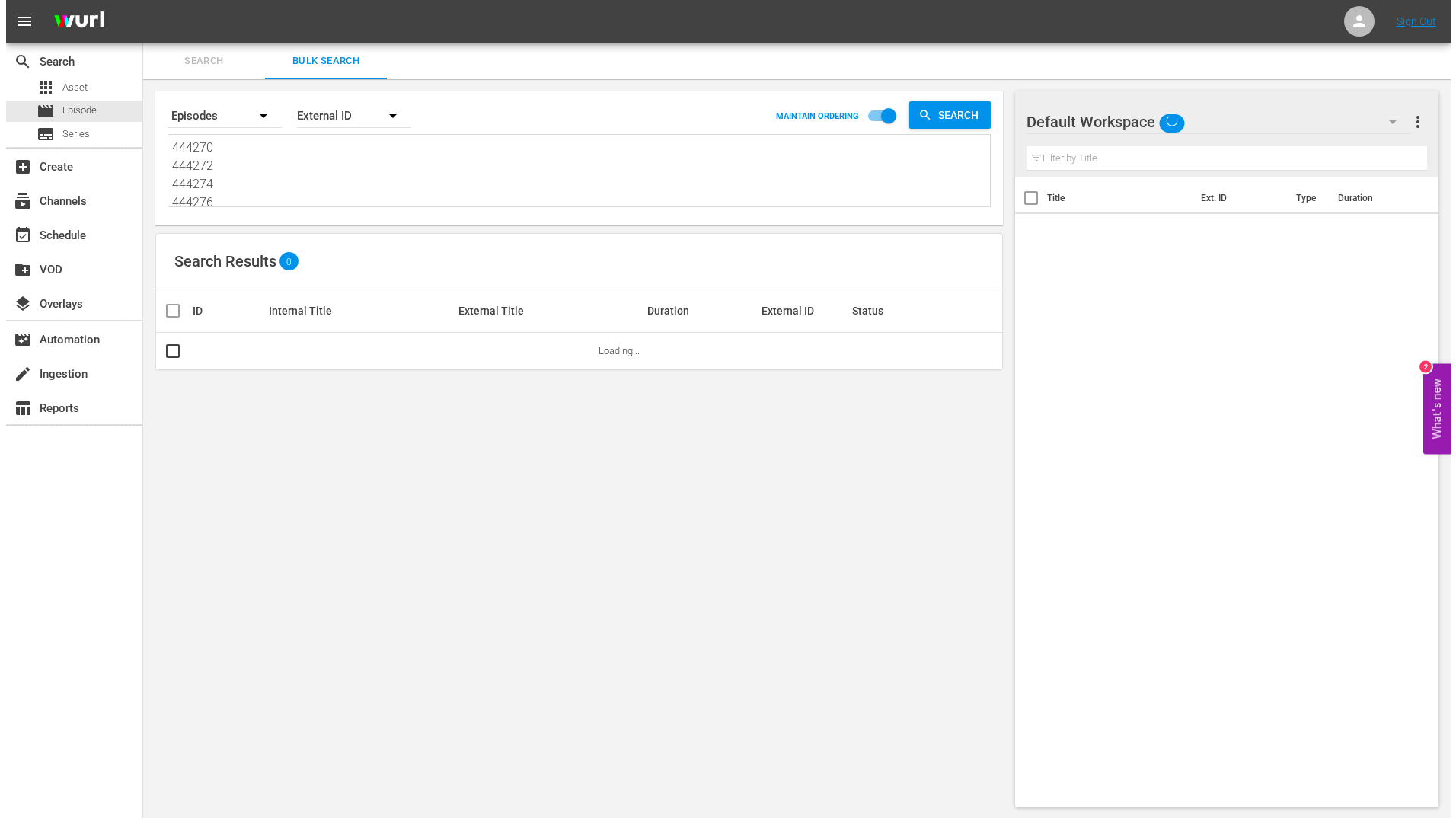
scroll to position [2, 0]
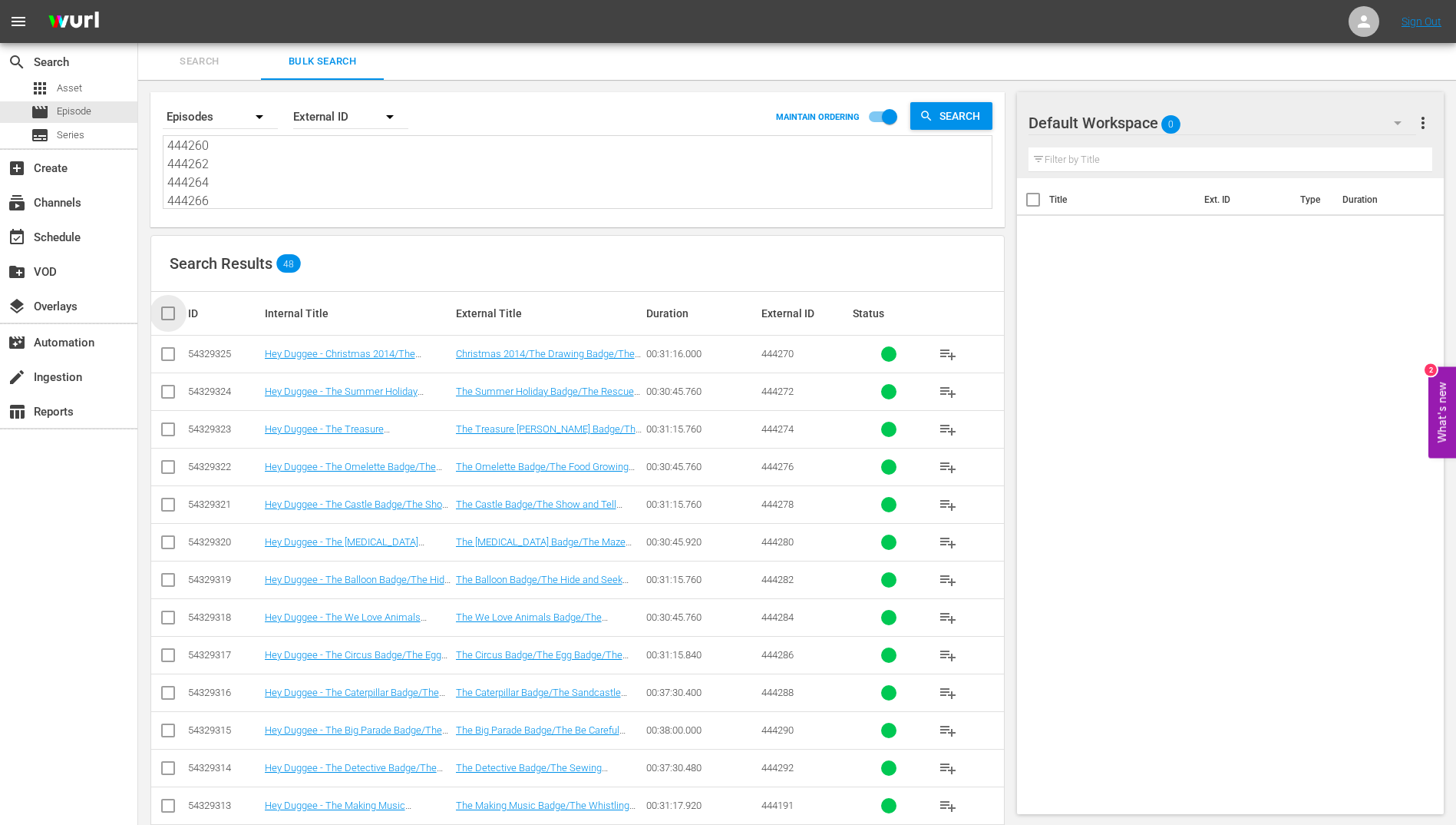
click at [163, 320] on input "checkbox" at bounding box center [174, 314] width 30 height 19
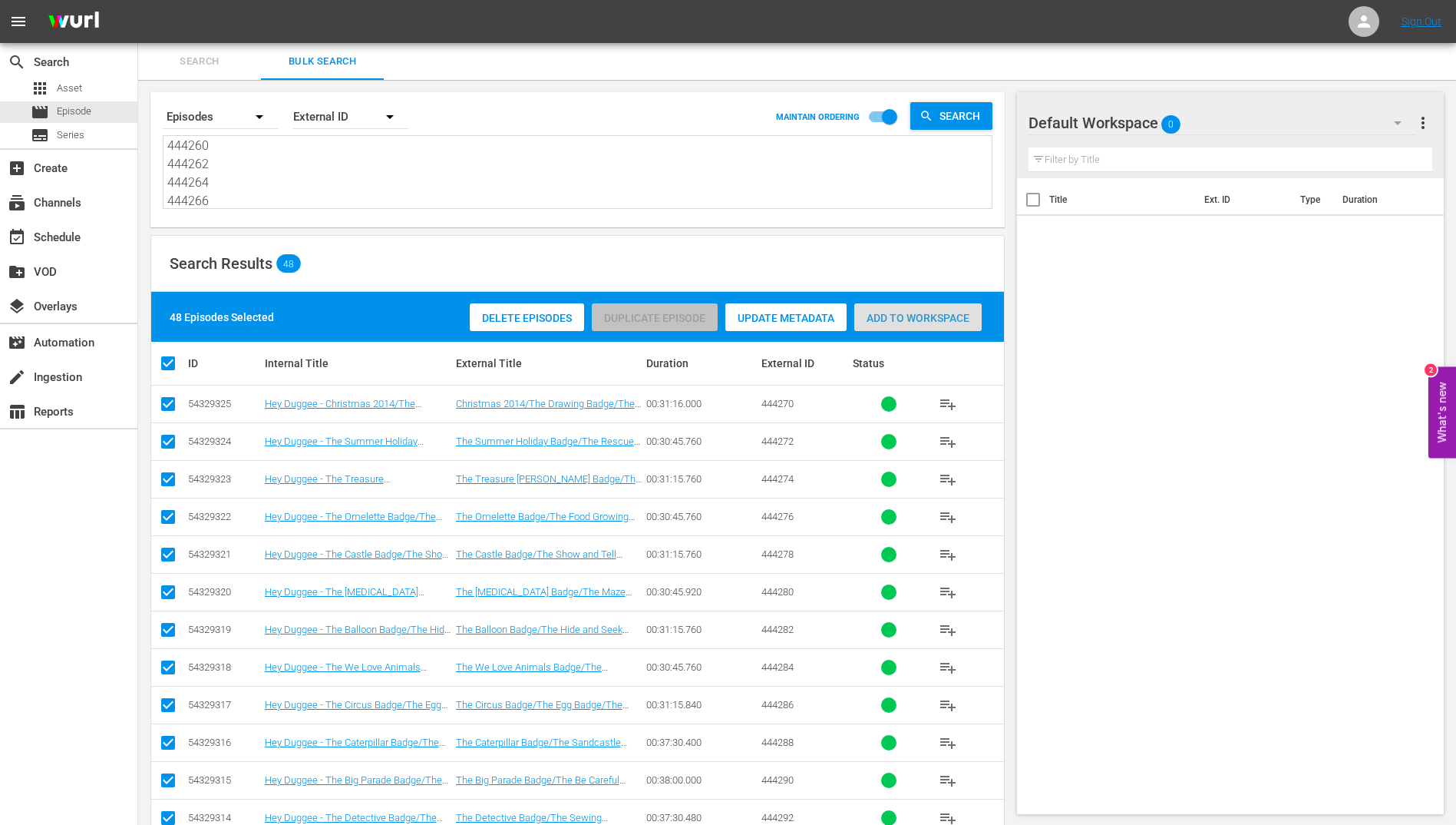
click at [911, 326] on div "Add to Workspace" at bounding box center [918, 317] width 127 height 29
click at [101, 228] on div "event_available Schedule" at bounding box center [69, 235] width 138 height 30
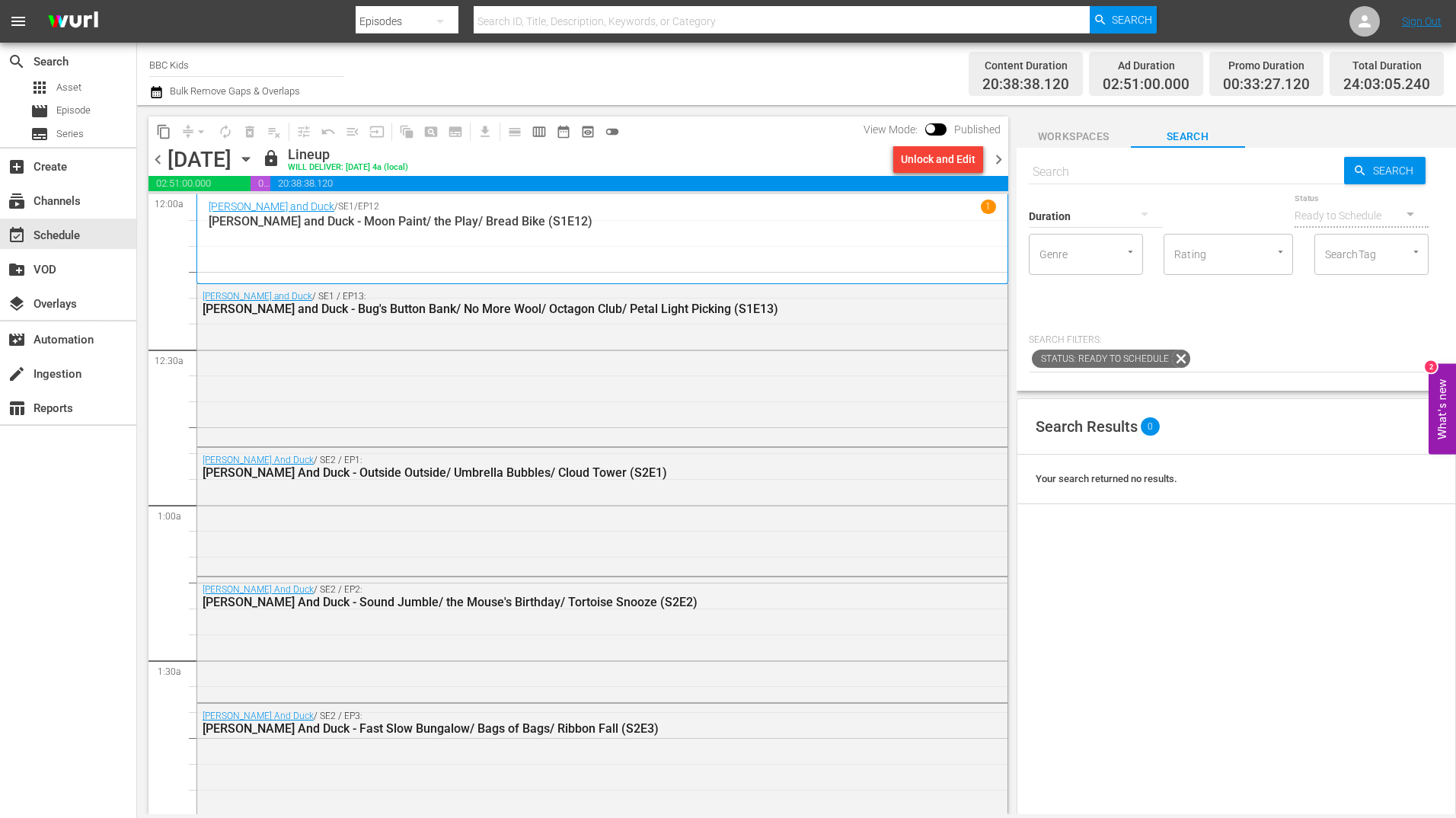
click at [999, 160] on span "chevron_right" at bounding box center [999, 159] width 19 height 19
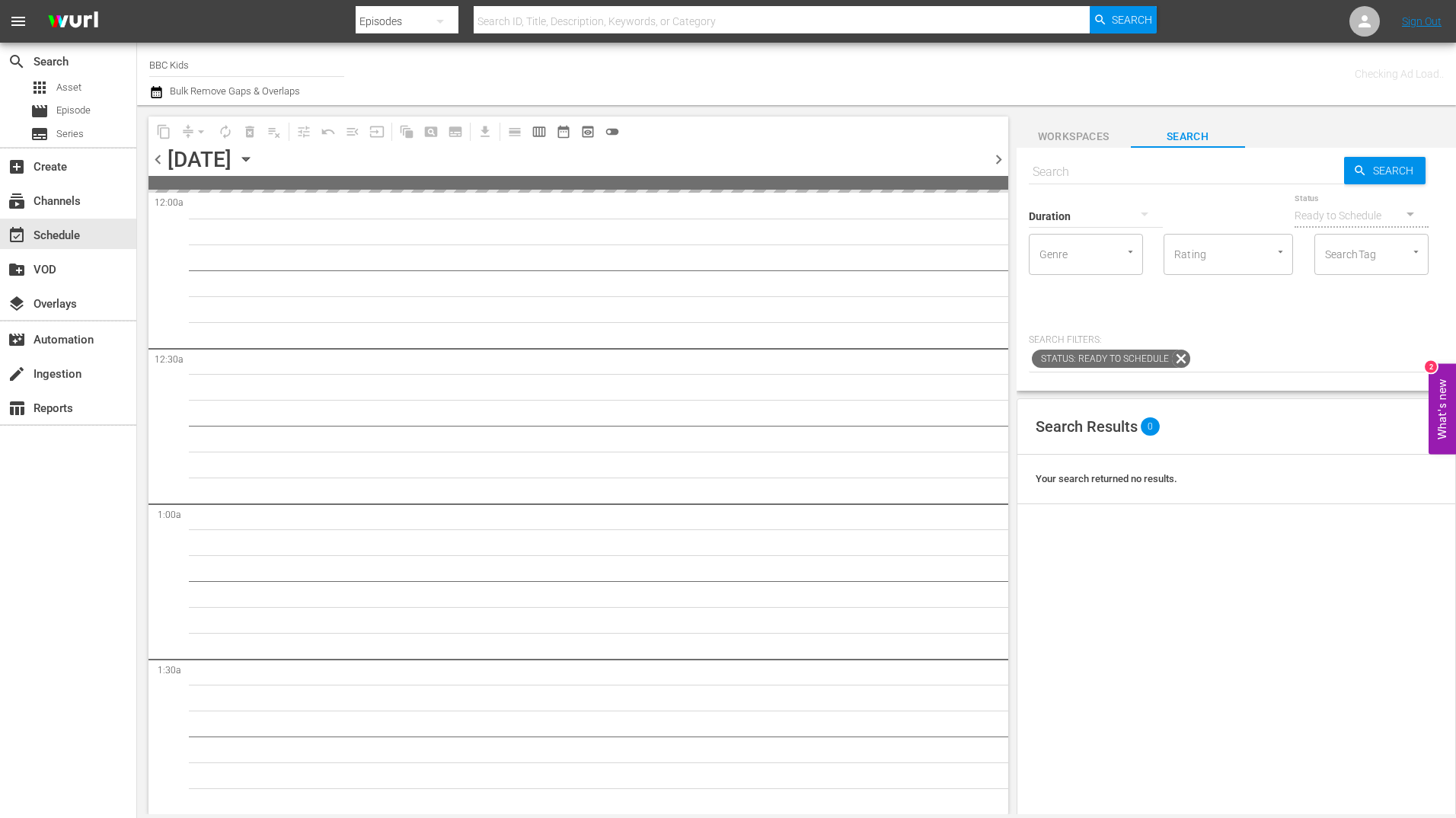
click at [1057, 129] on span "Workspaces" at bounding box center [1073, 136] width 114 height 19
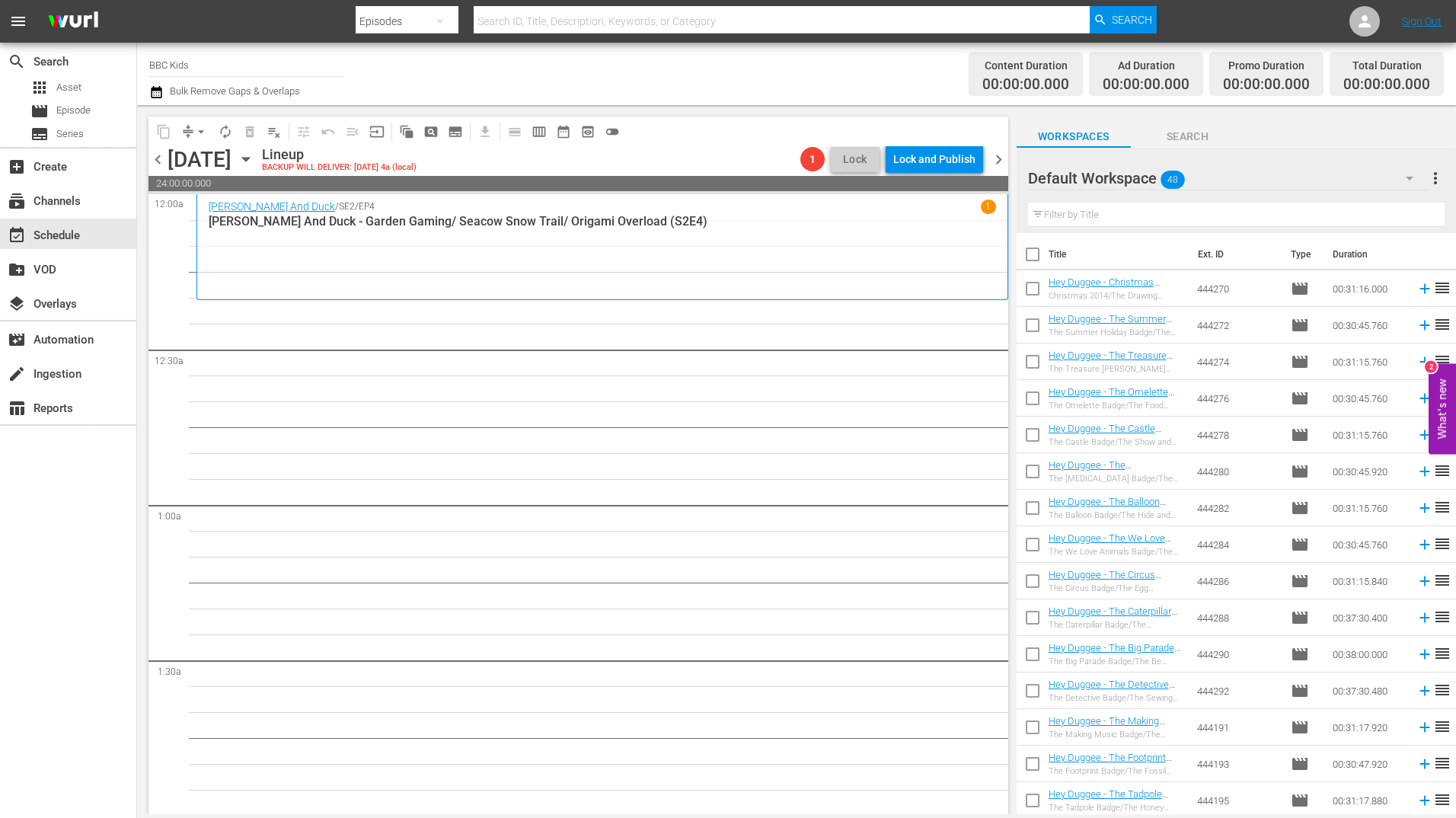
click at [1037, 257] on input "checkbox" at bounding box center [1032, 257] width 32 height 32
checkbox input "true"
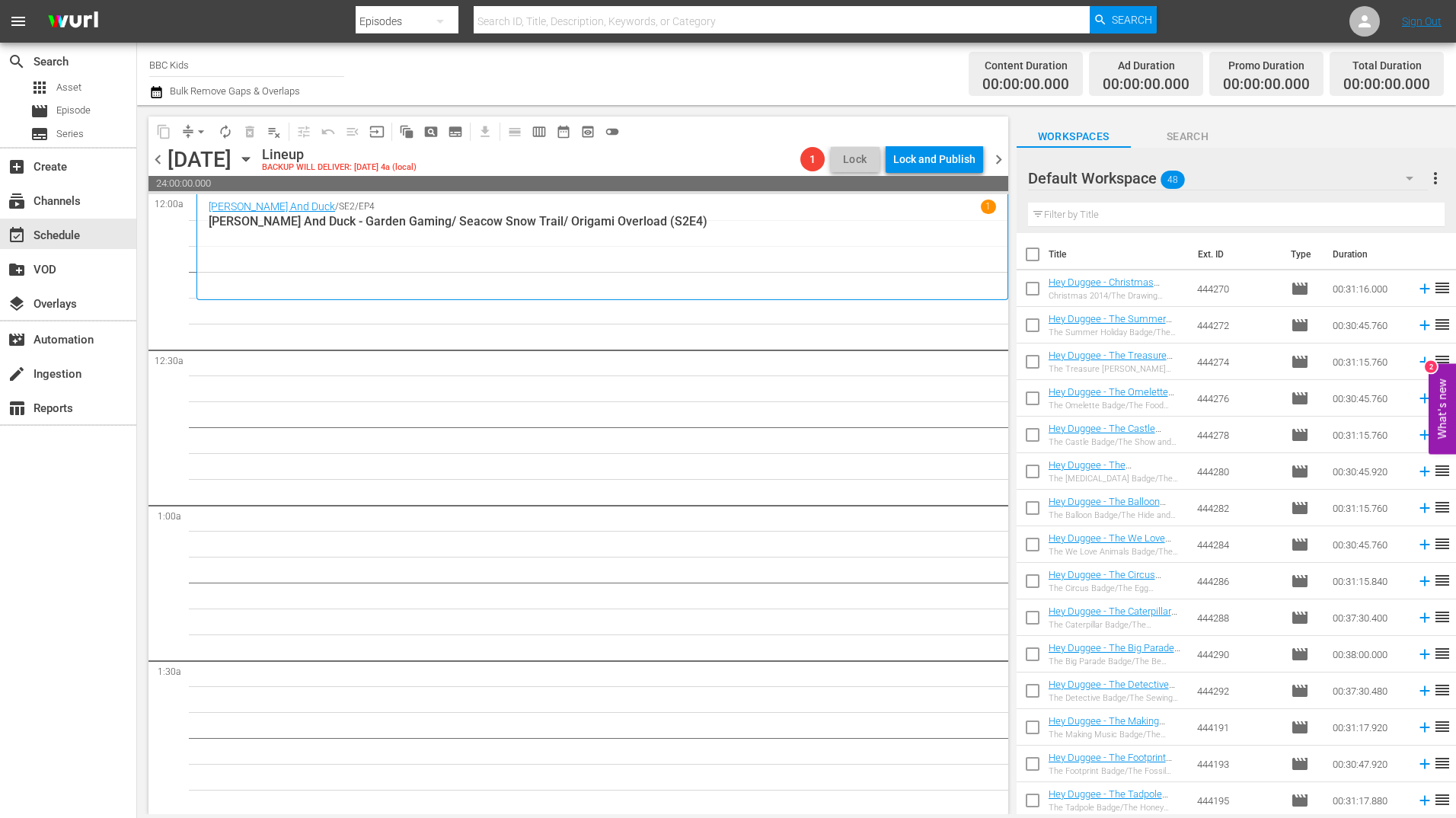
checkbox input "true"
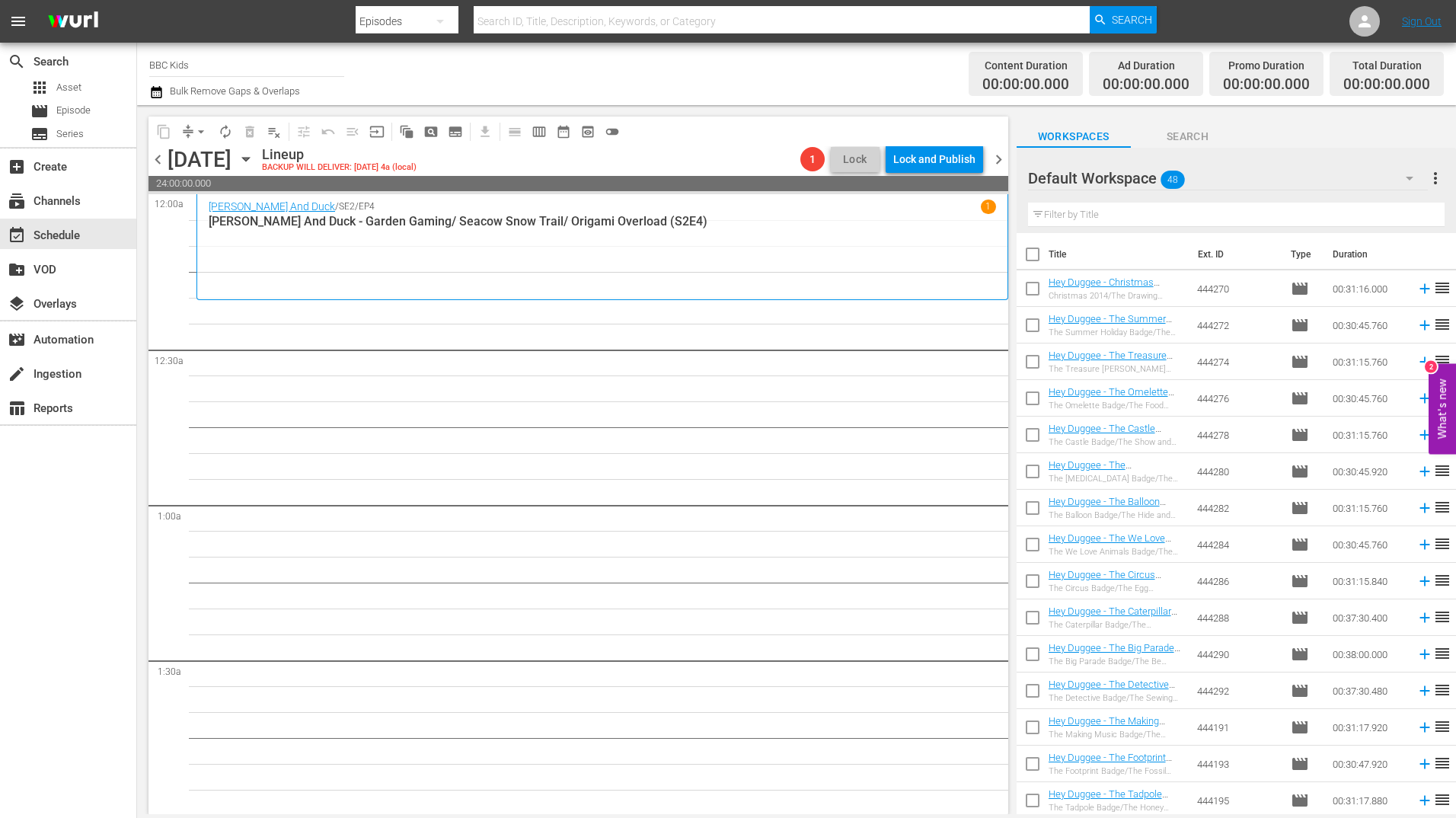
checkbox input "true"
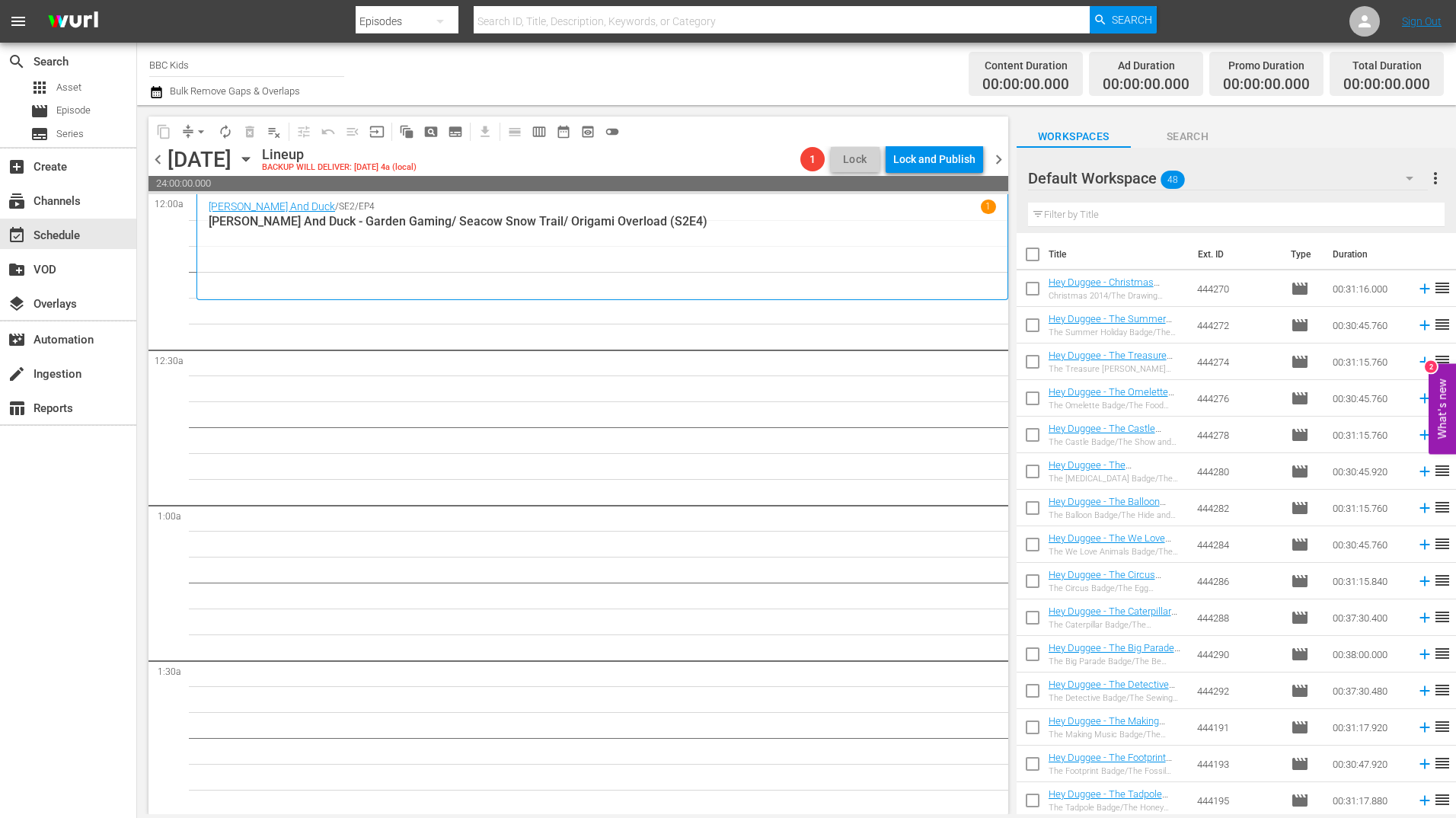
checkbox input "true"
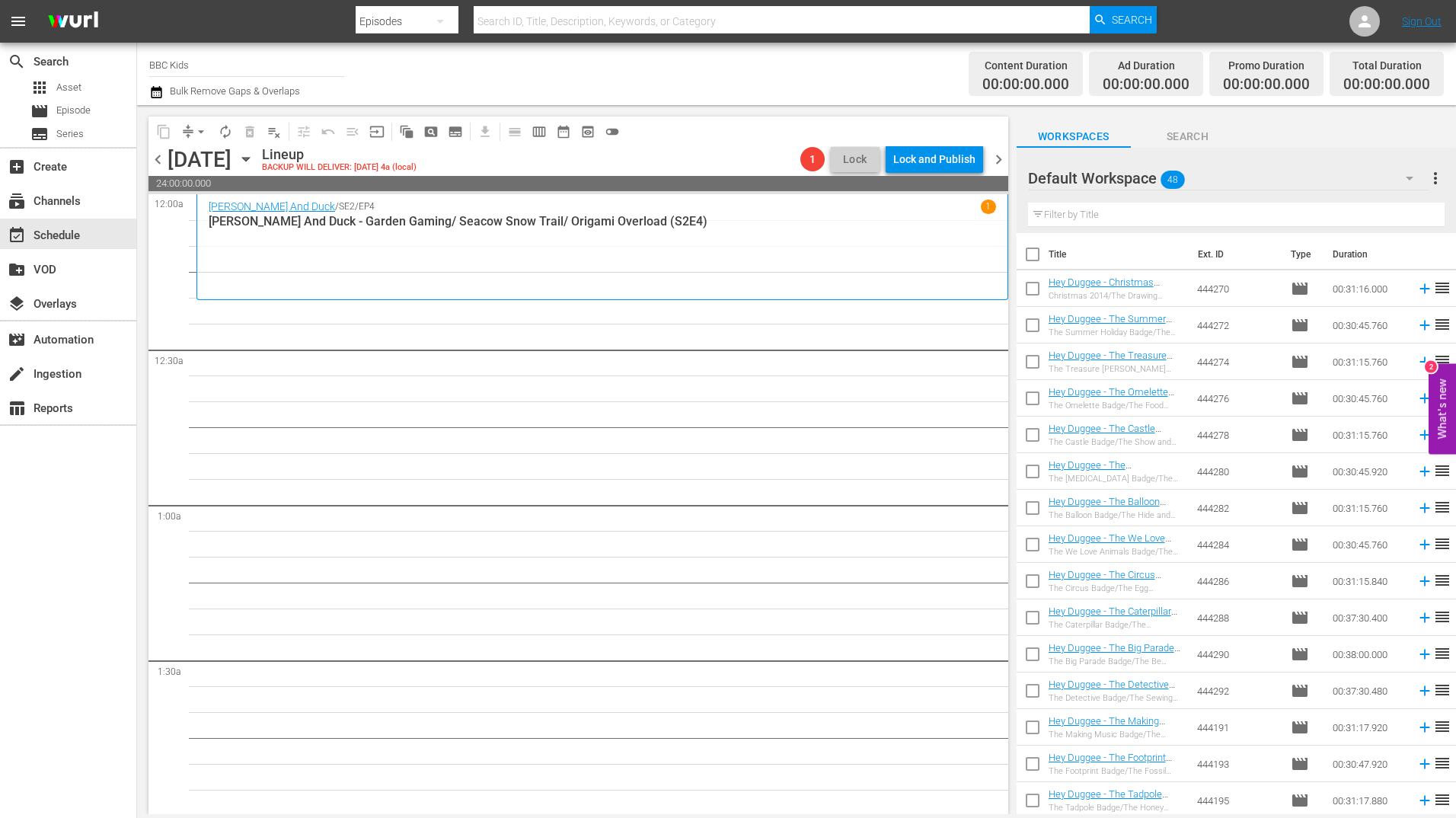
checkbox input "true"
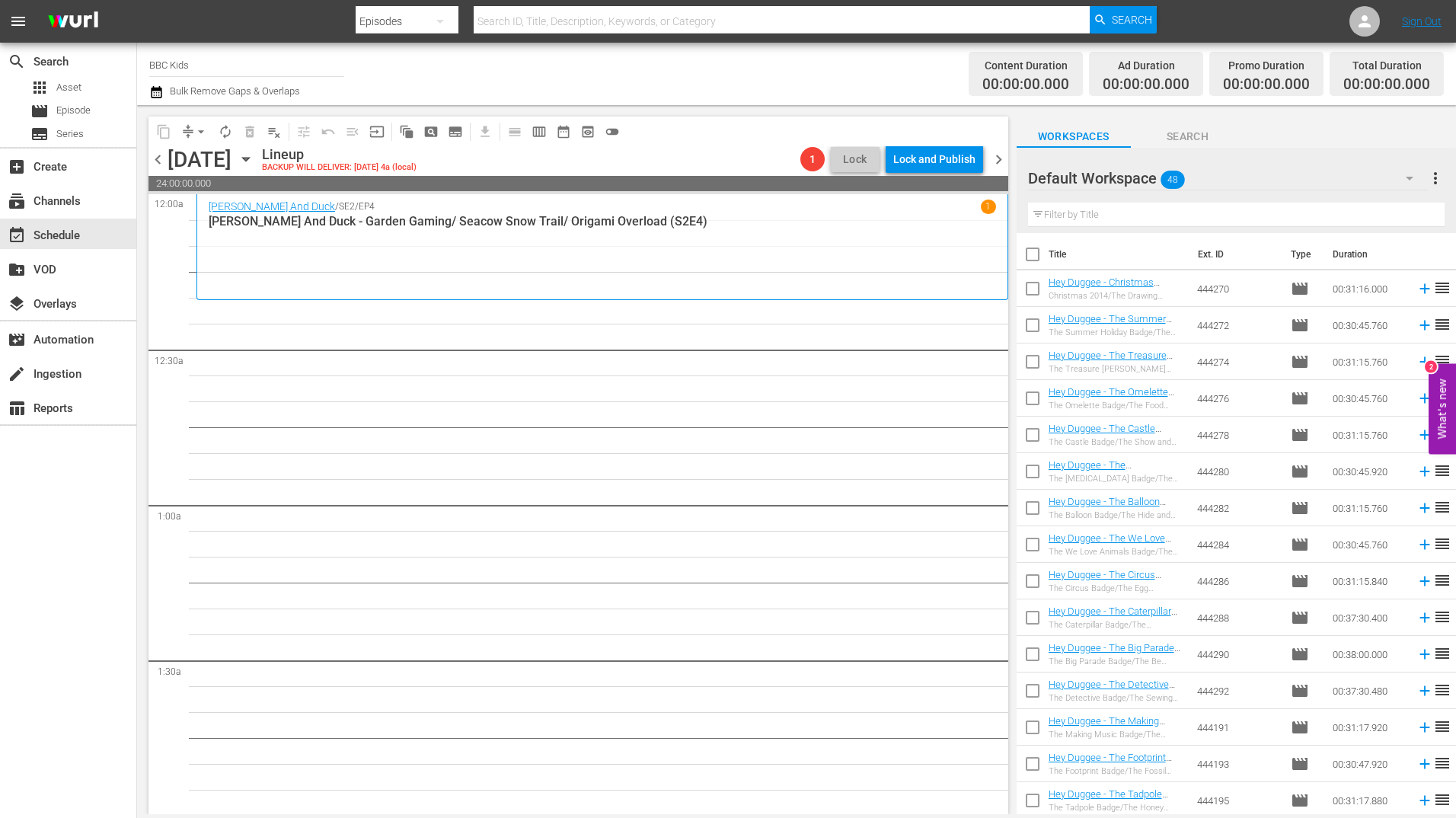
checkbox input "true"
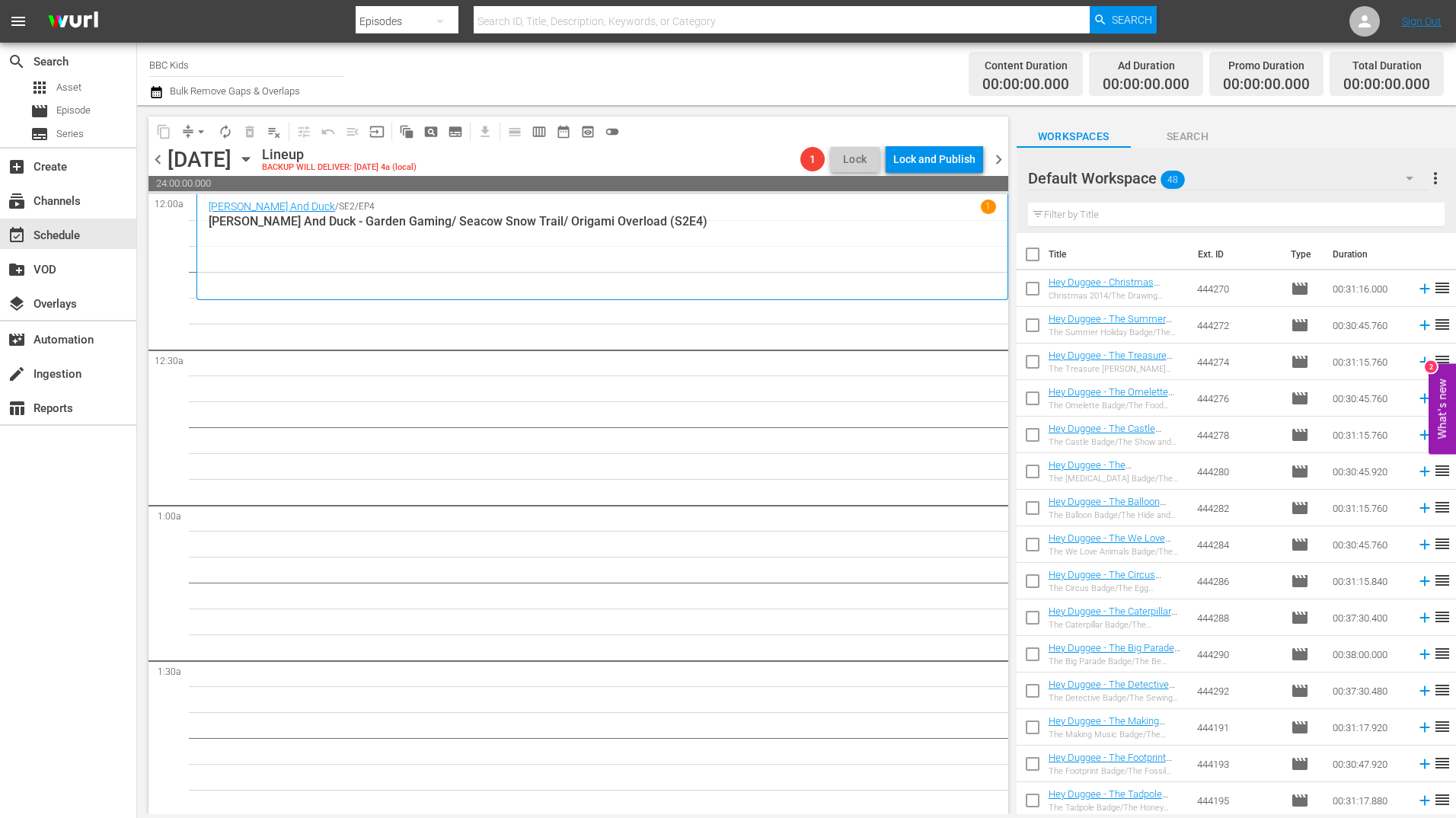
checkbox input "true"
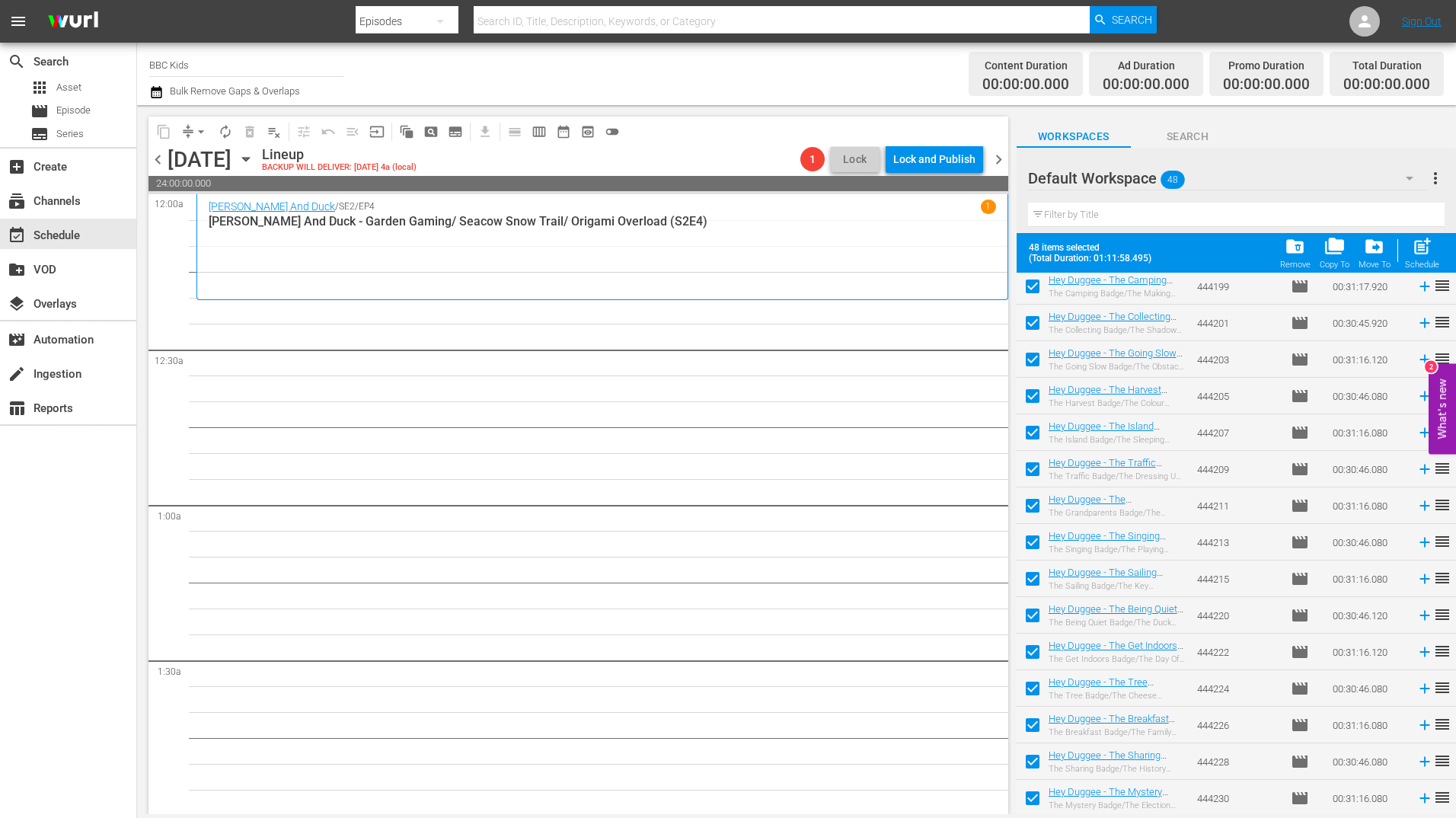
scroll to position [1248, 0]
click at [1421, 263] on div "Schedule" at bounding box center [1422, 264] width 34 height 10
checkbox input "false"
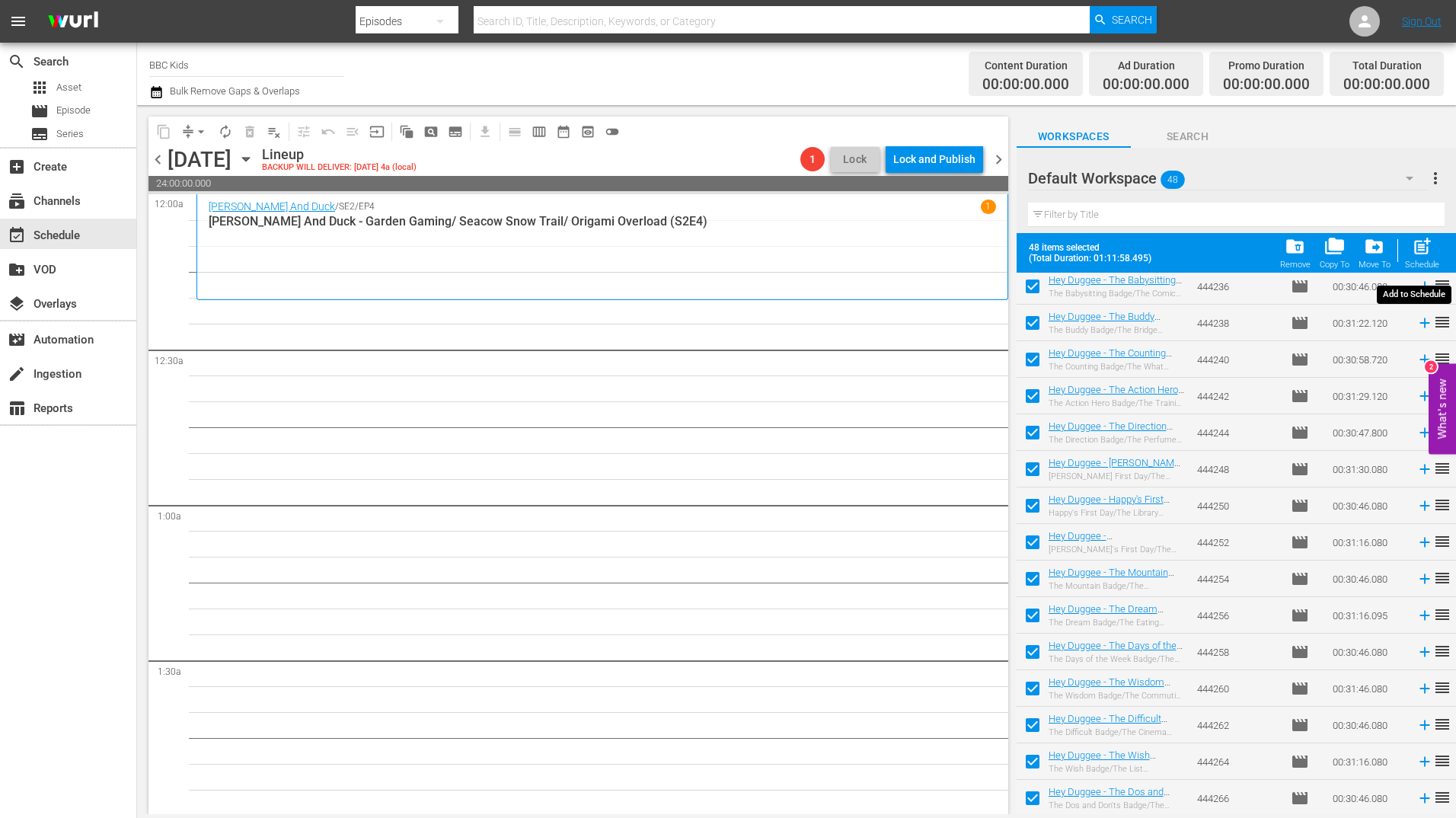
checkbox input "false"
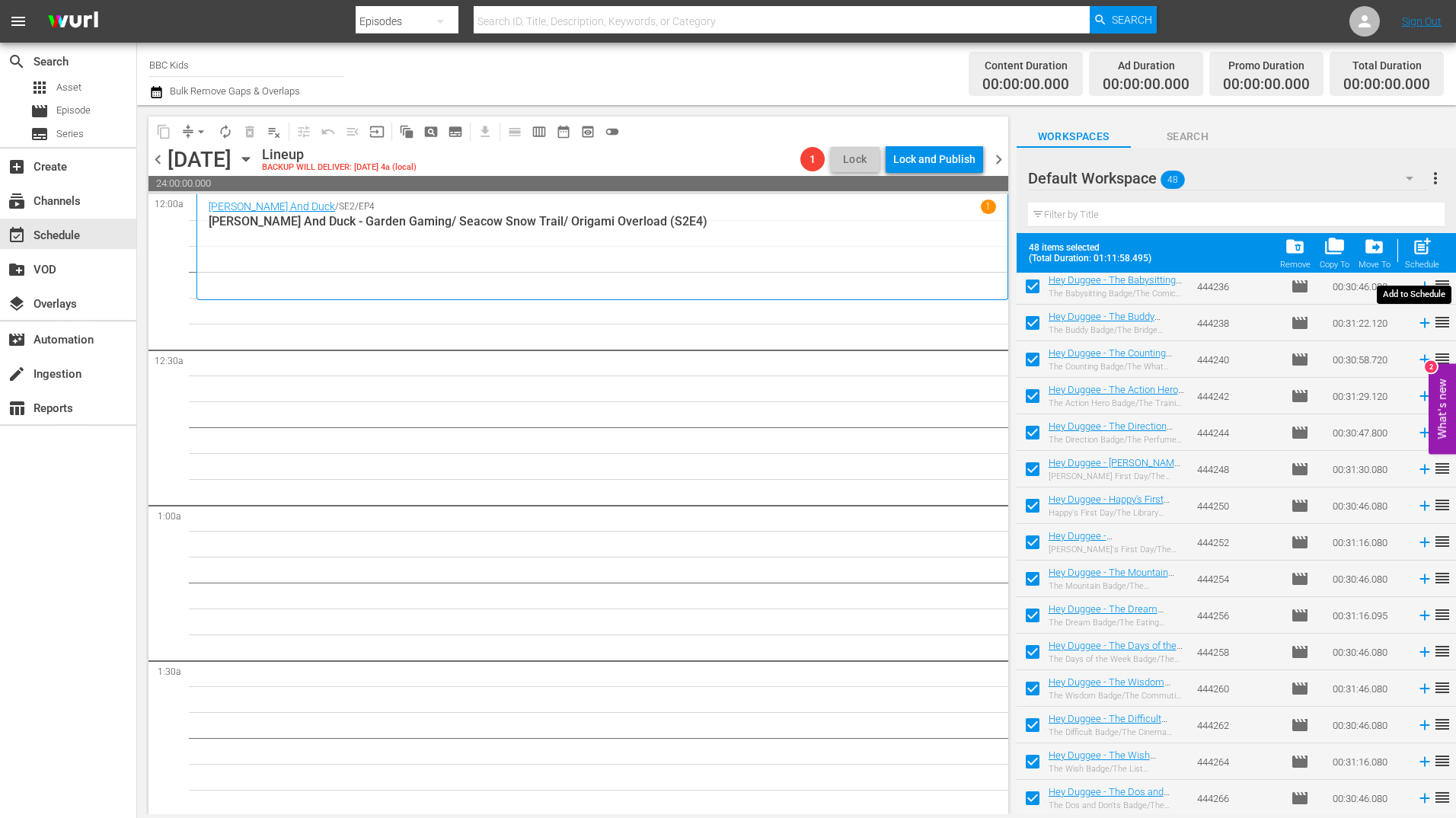
checkbox input "false"
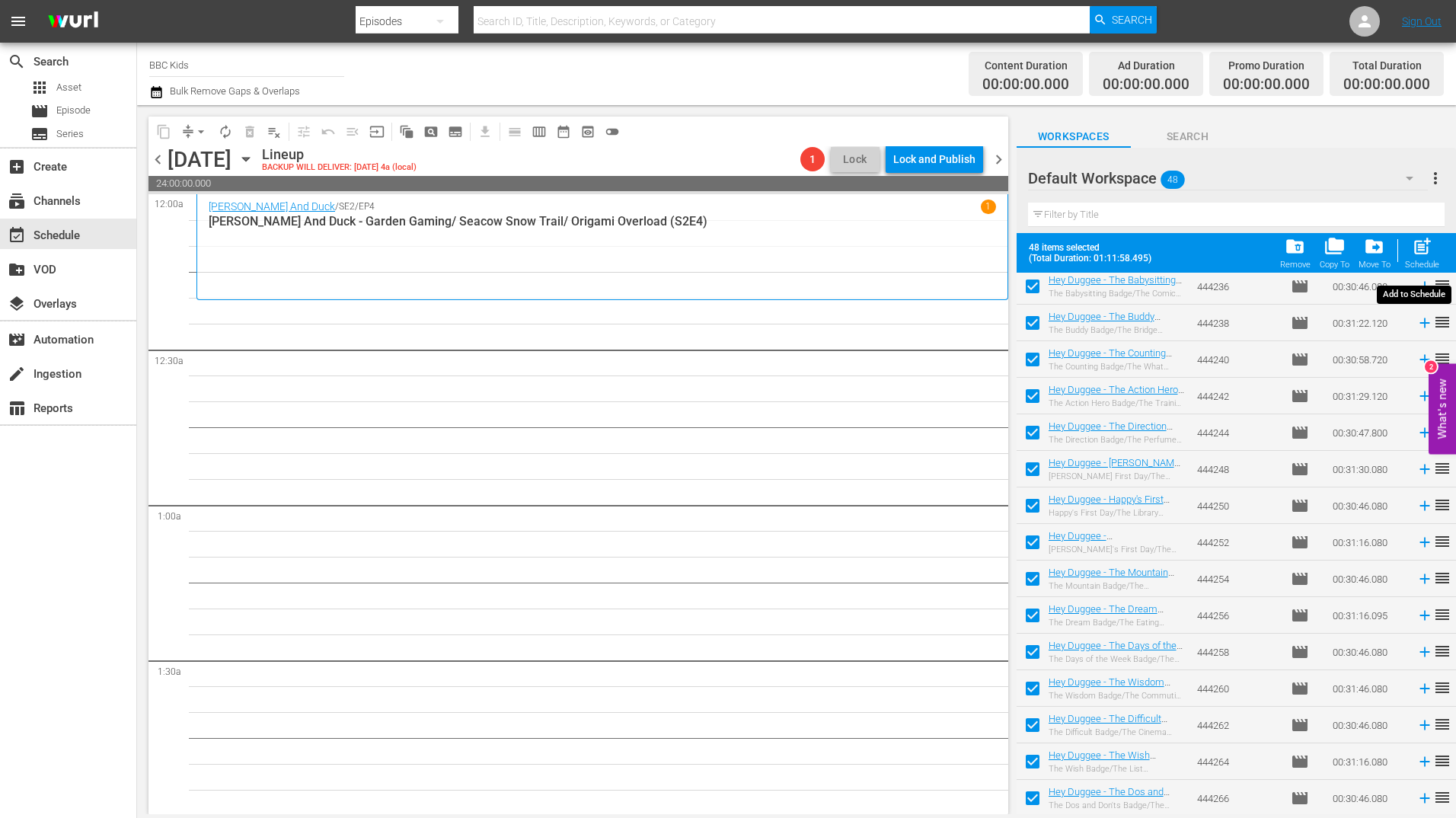
checkbox input "false"
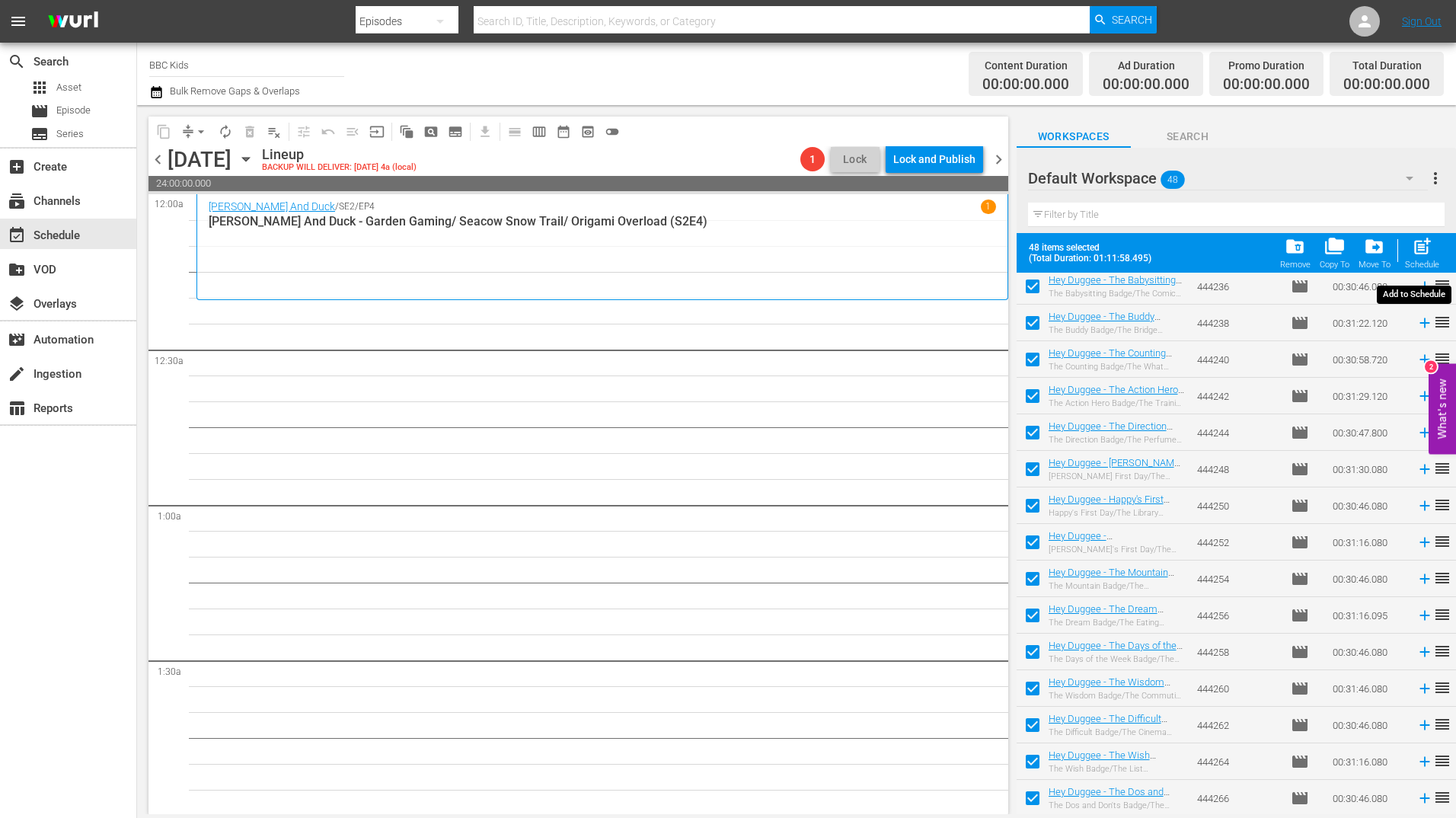
checkbox input "false"
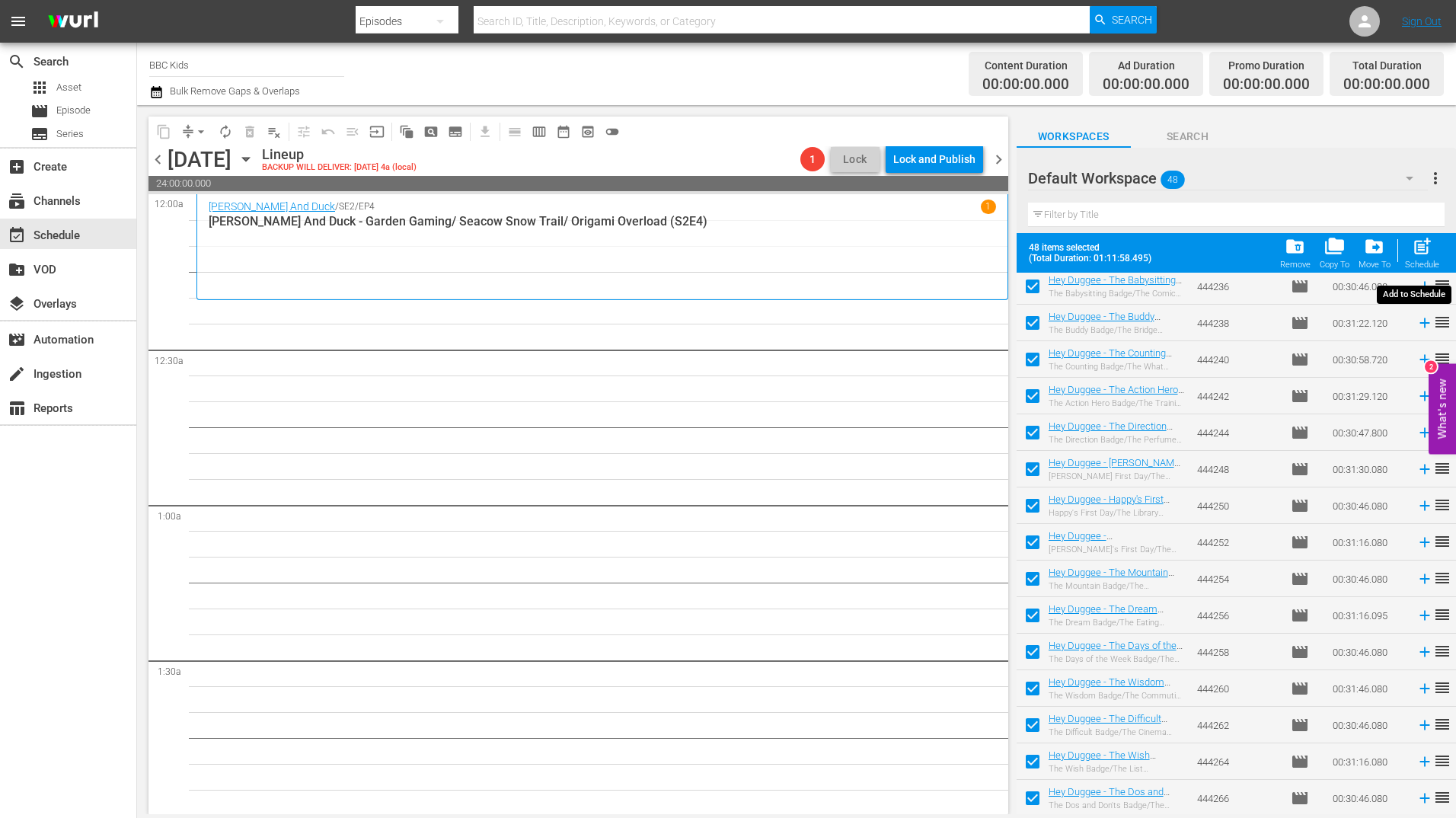
checkbox input "false"
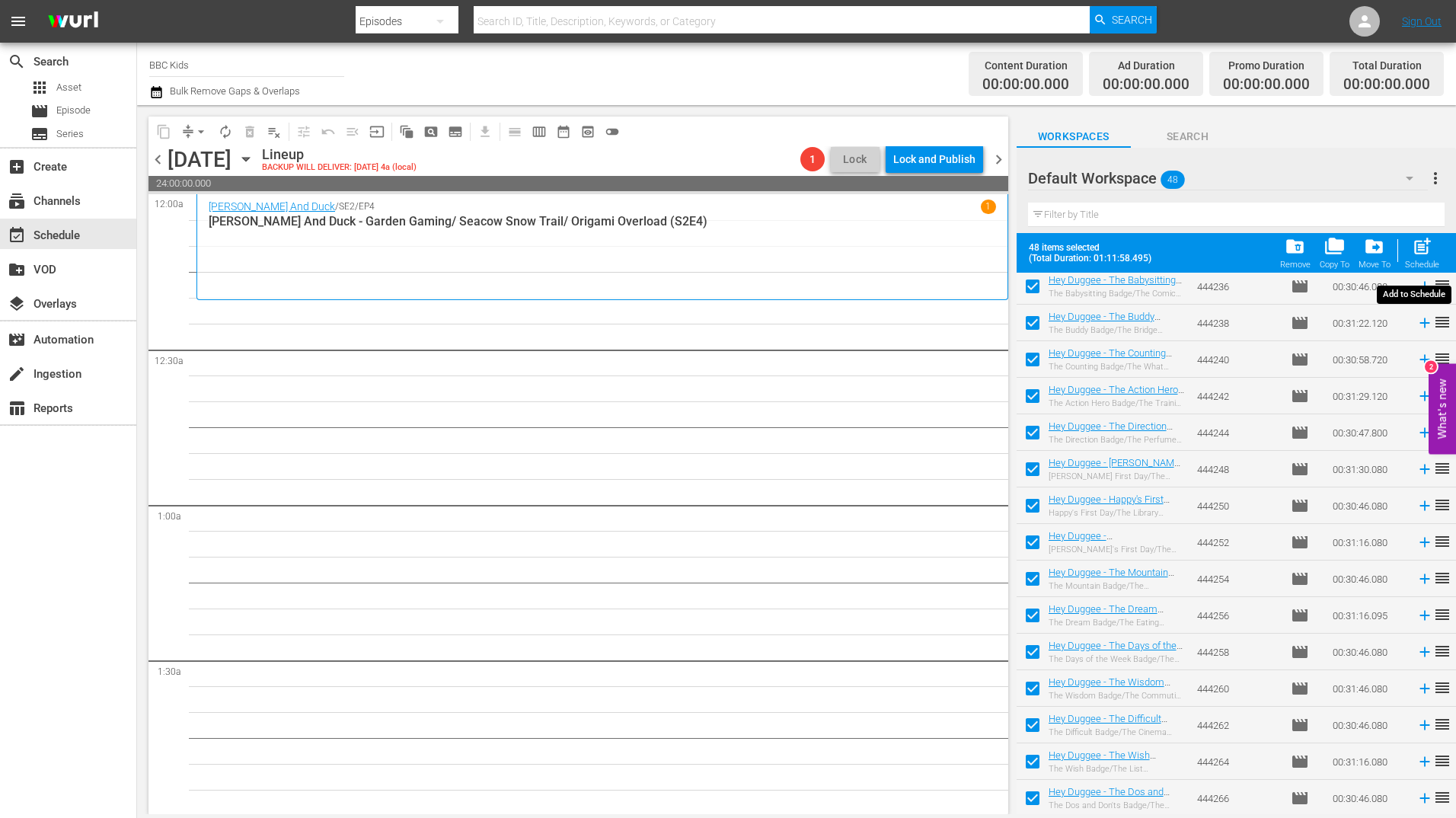
checkbox input "false"
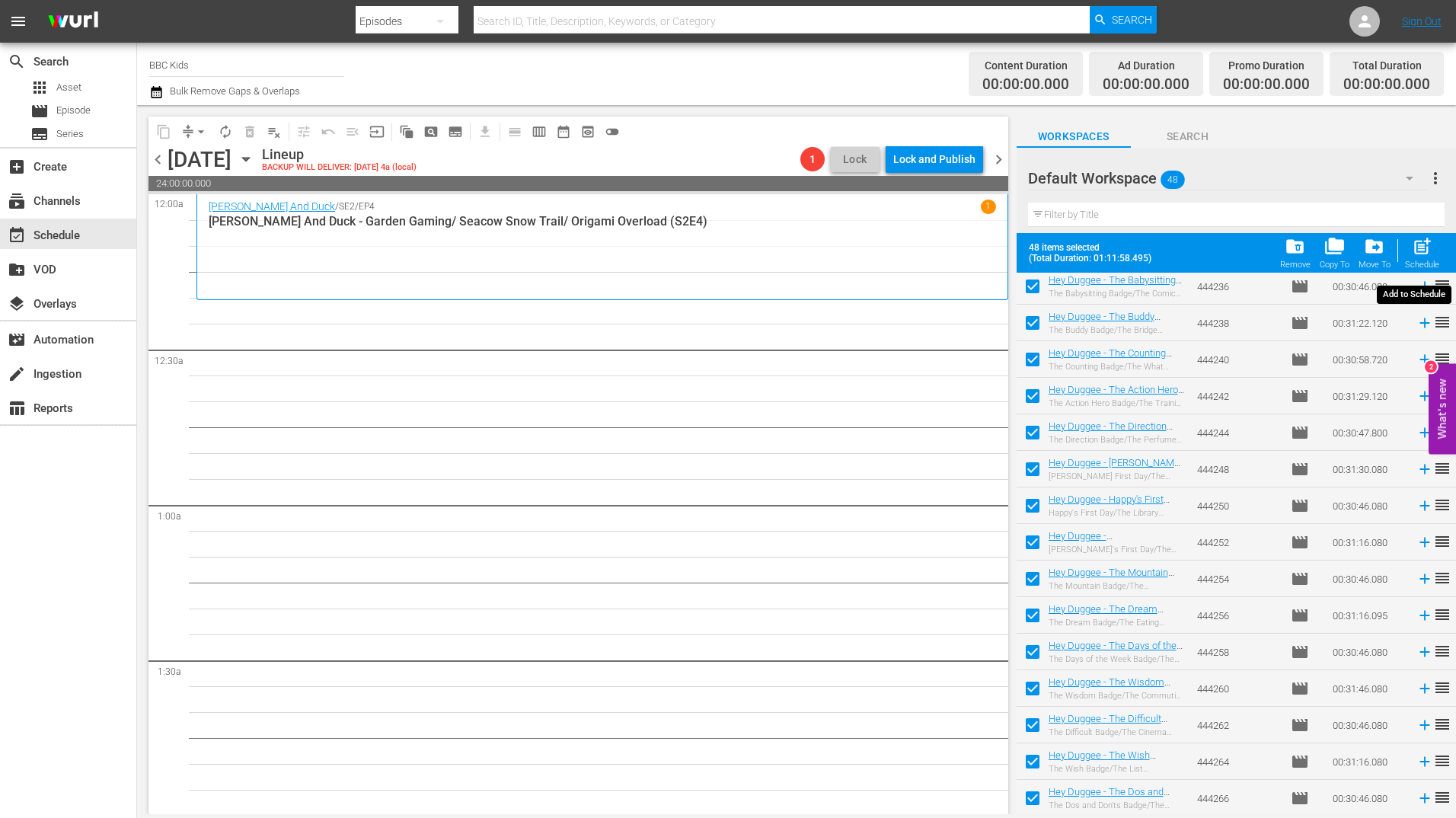
checkbox input "false"
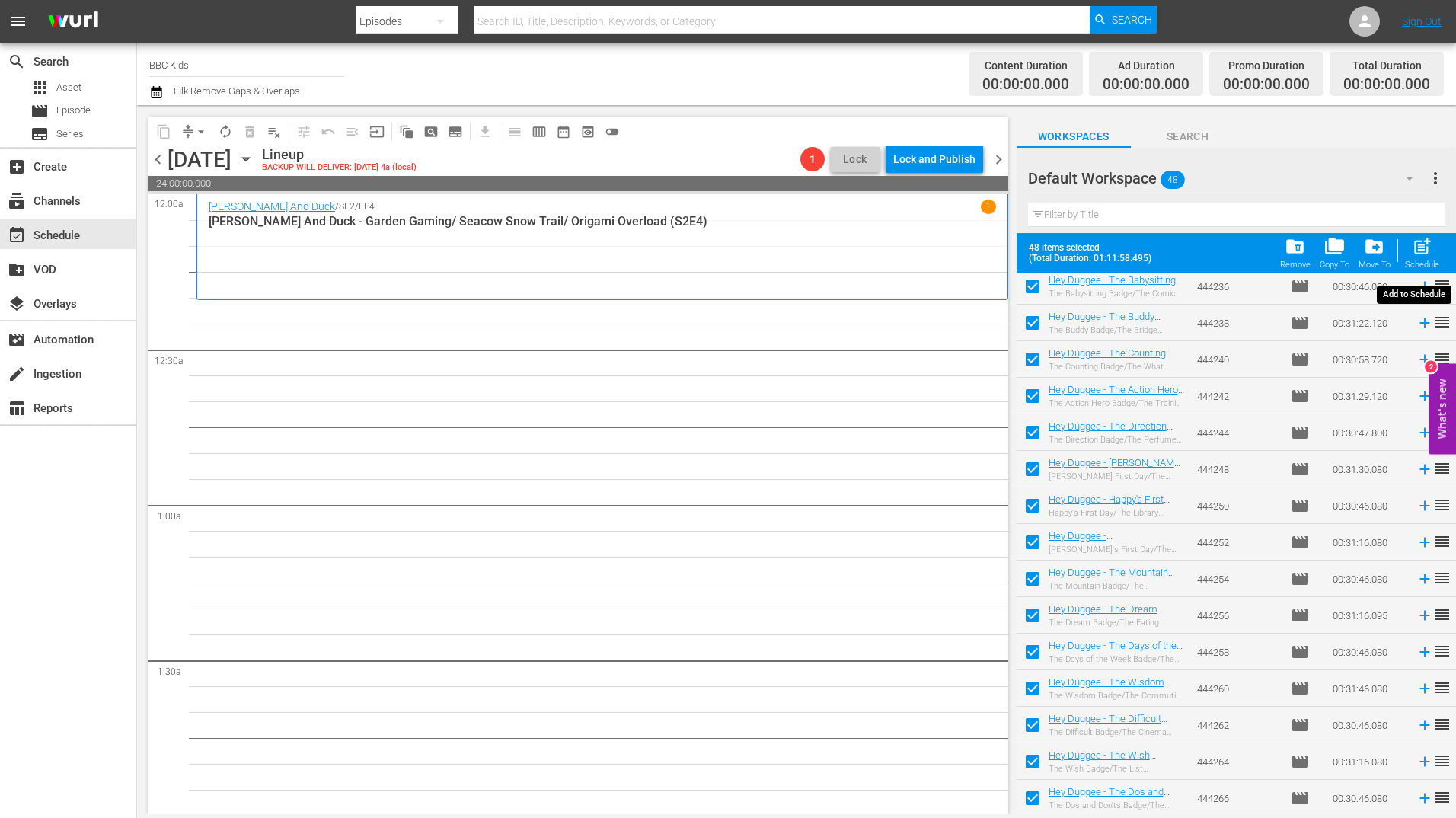
checkbox input "false"
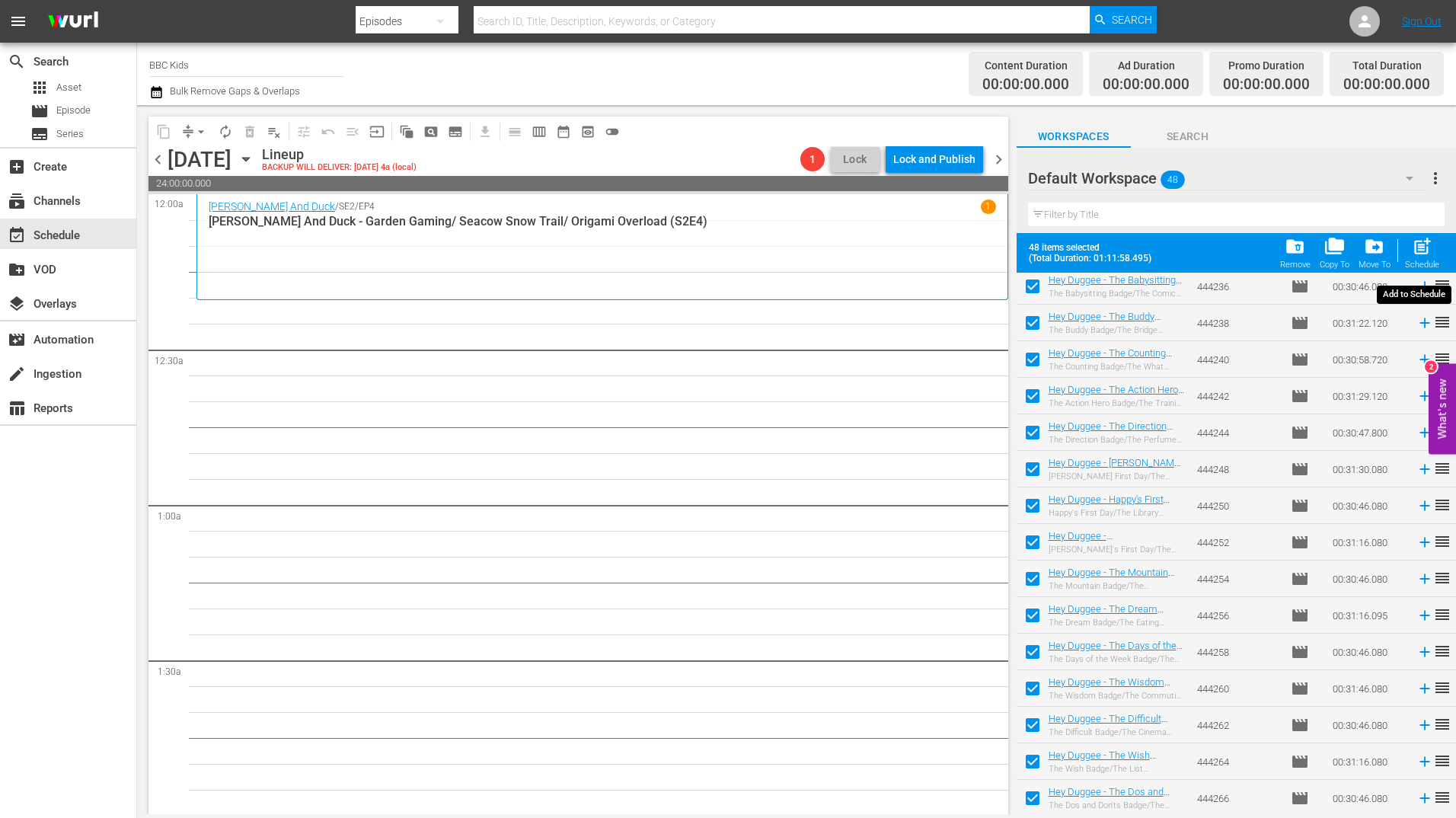
checkbox input "false"
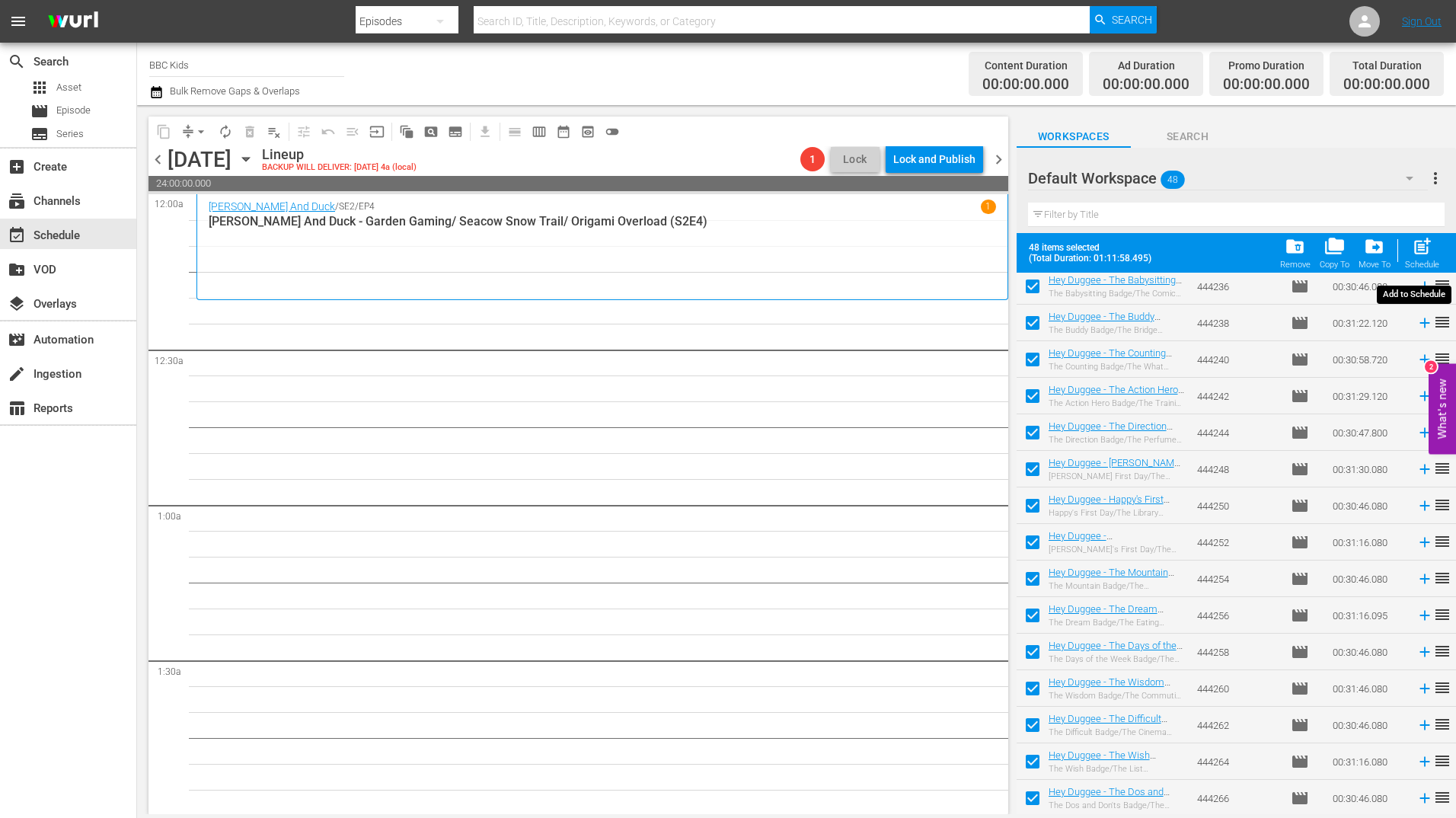
checkbox input "false"
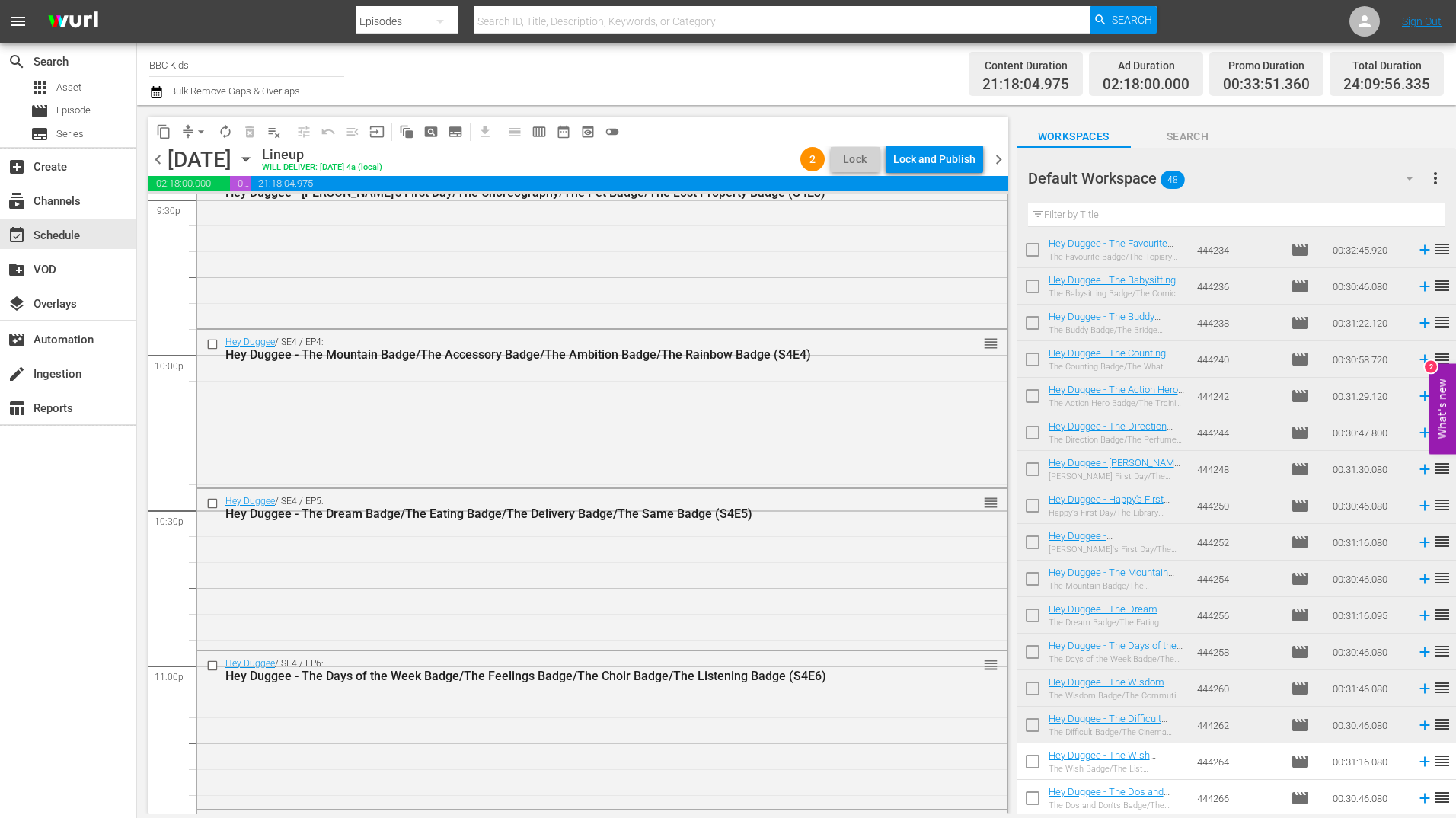
scroll to position [6994, 0]
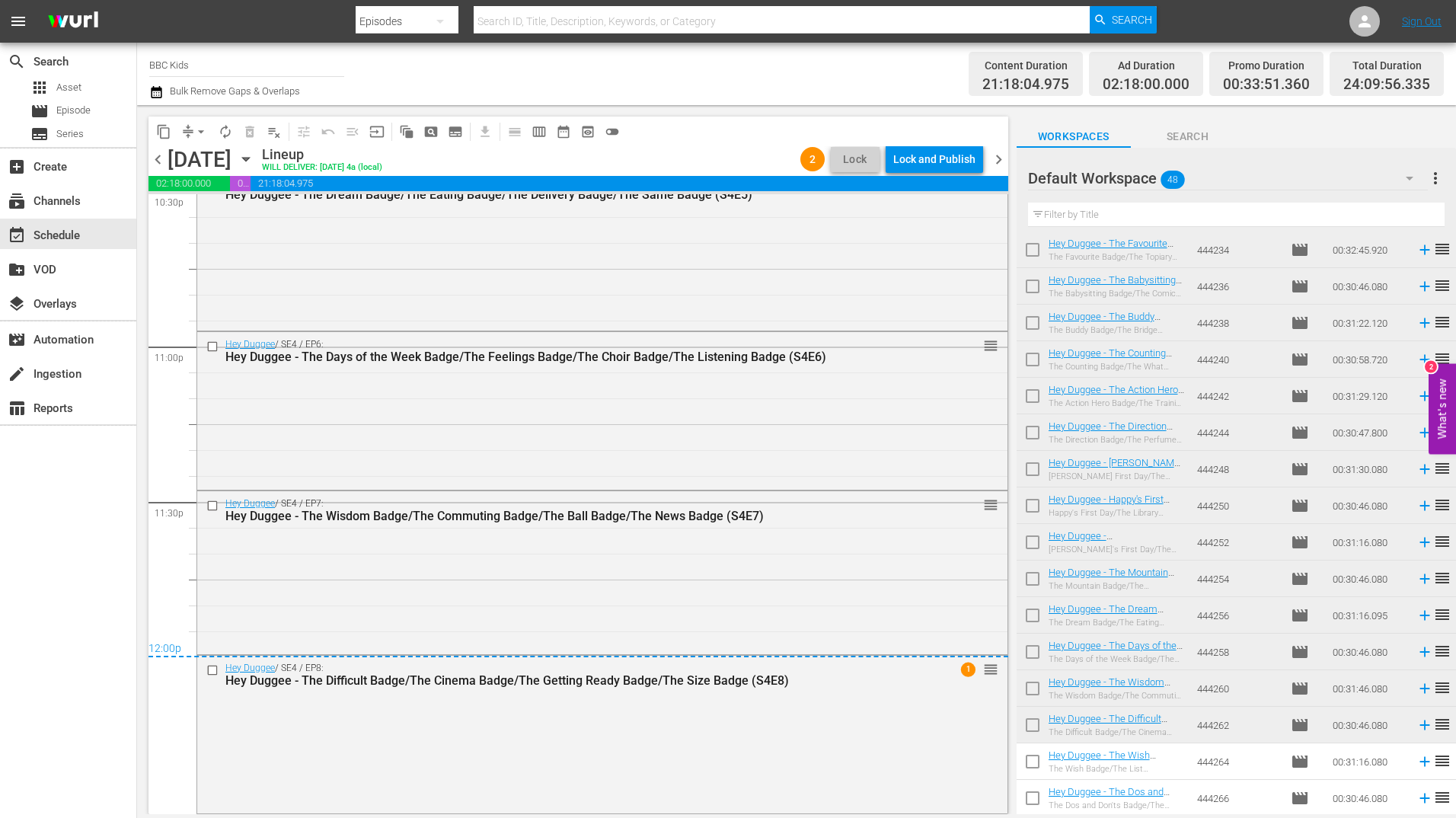
click at [998, 160] on span "chevron_right" at bounding box center [999, 159] width 19 height 19
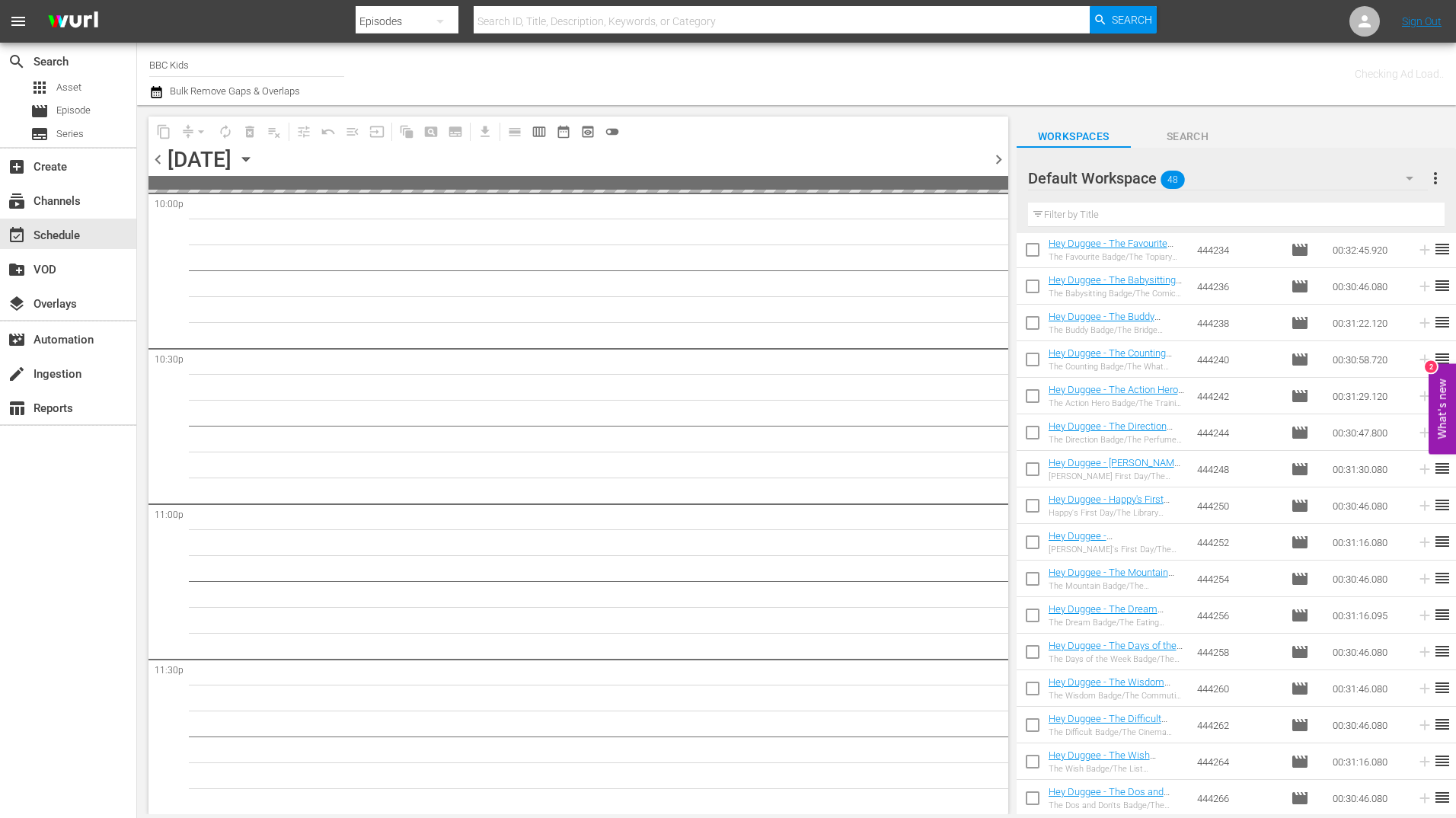
scroll to position [6835, 0]
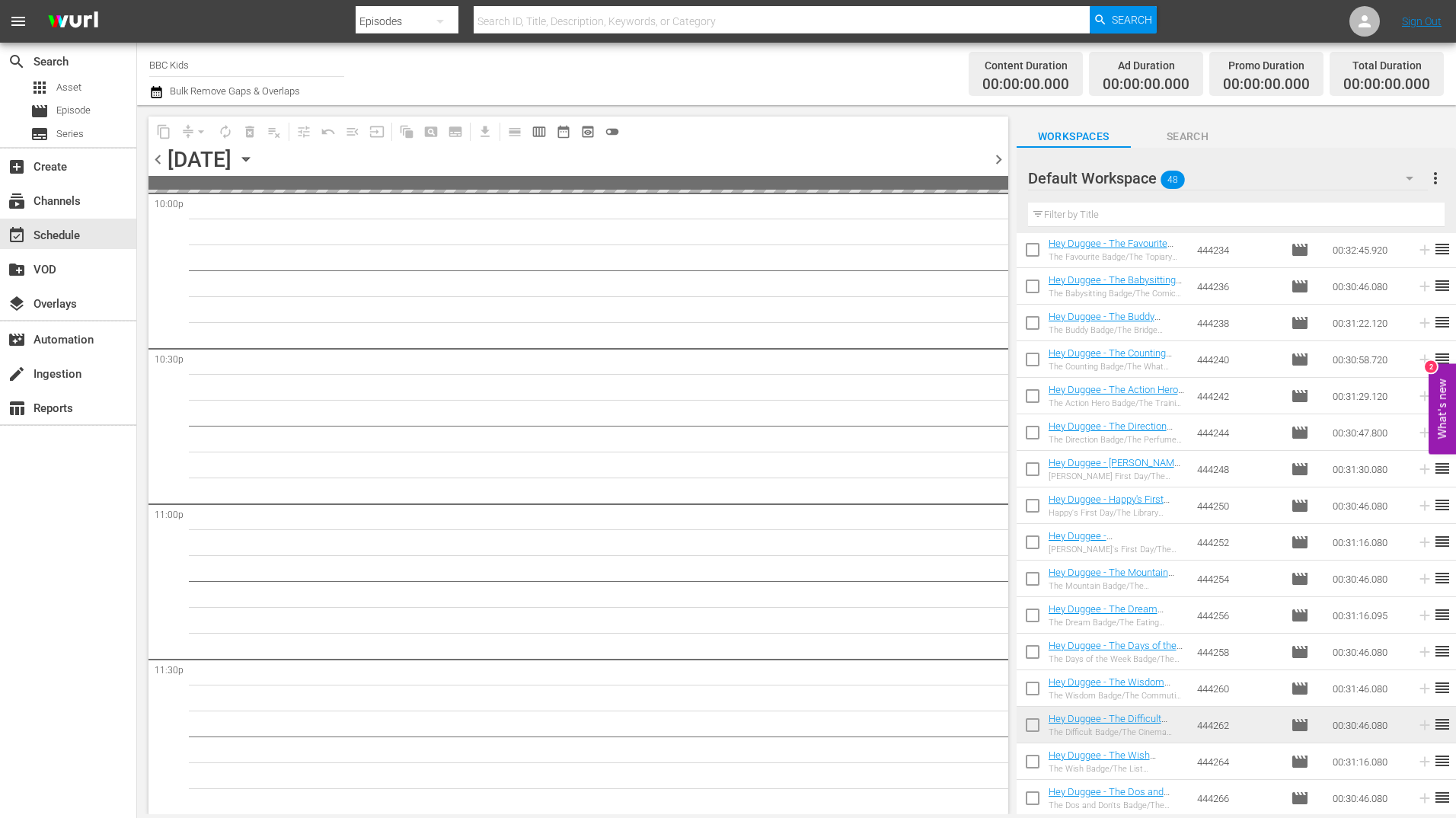
click at [998, 160] on span "chevron_right" at bounding box center [999, 159] width 19 height 19
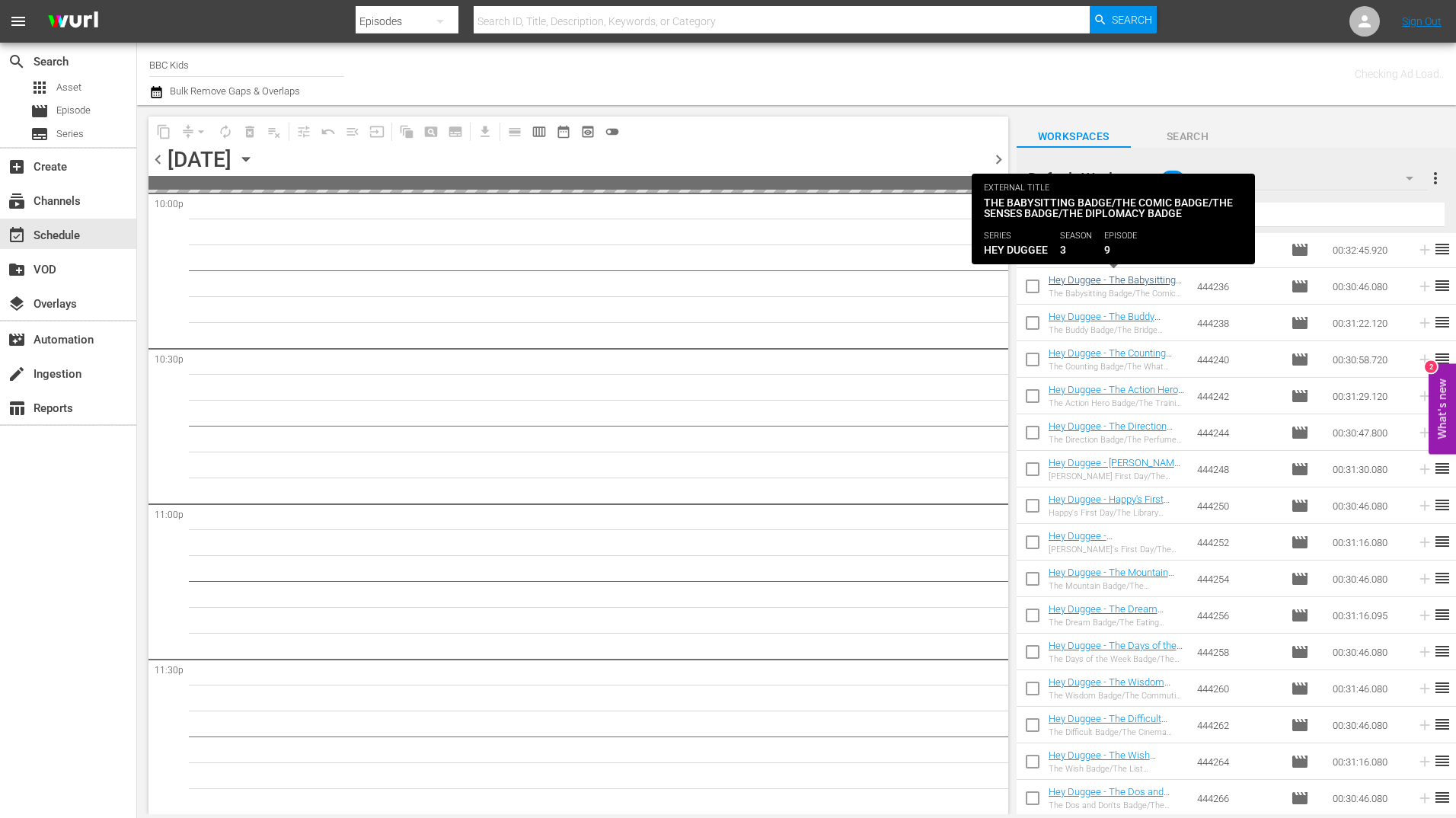
scroll to position [1083, 0]
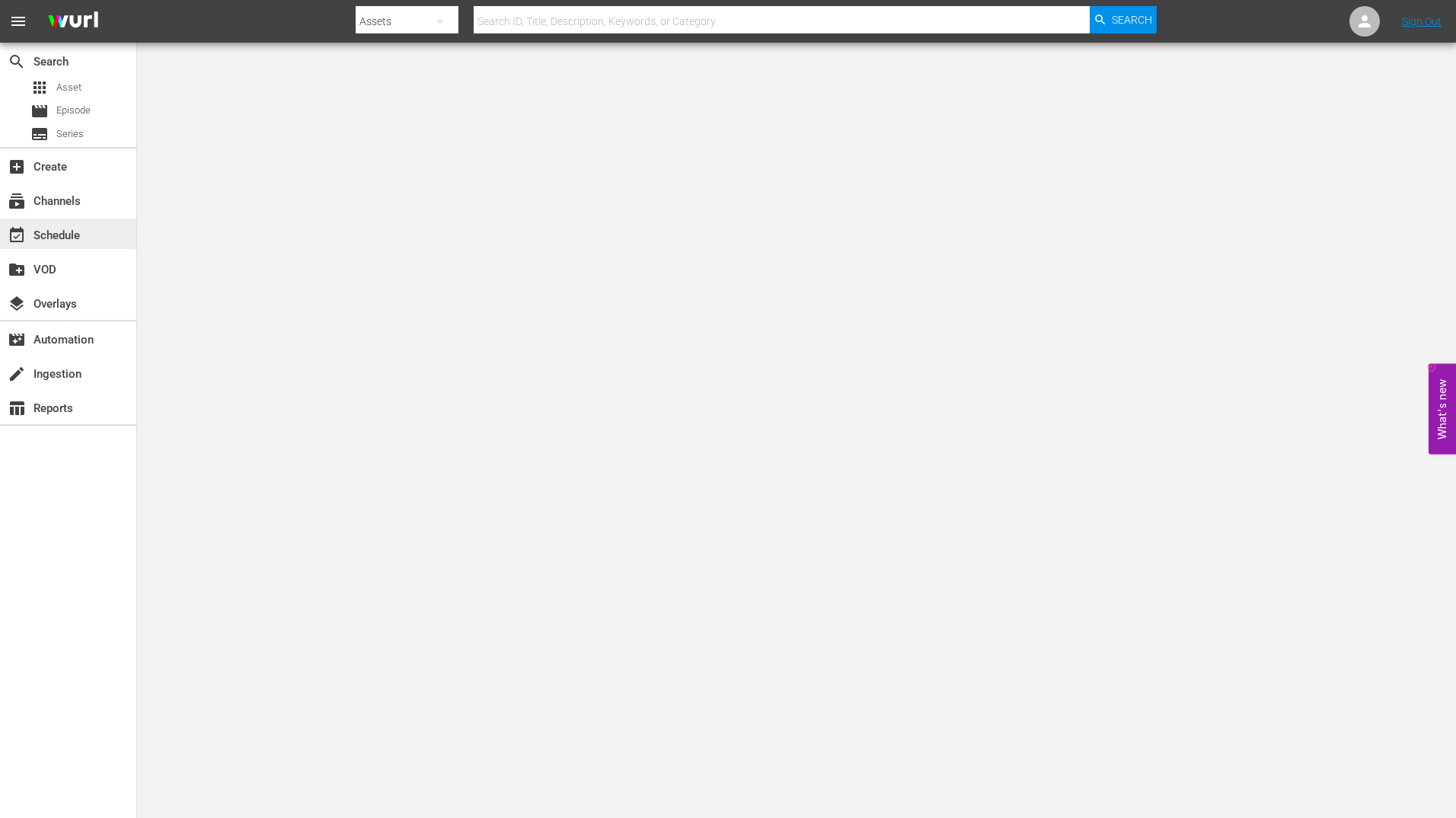
click at [83, 226] on div "event_available Schedule" at bounding box center [43, 233] width 85 height 14
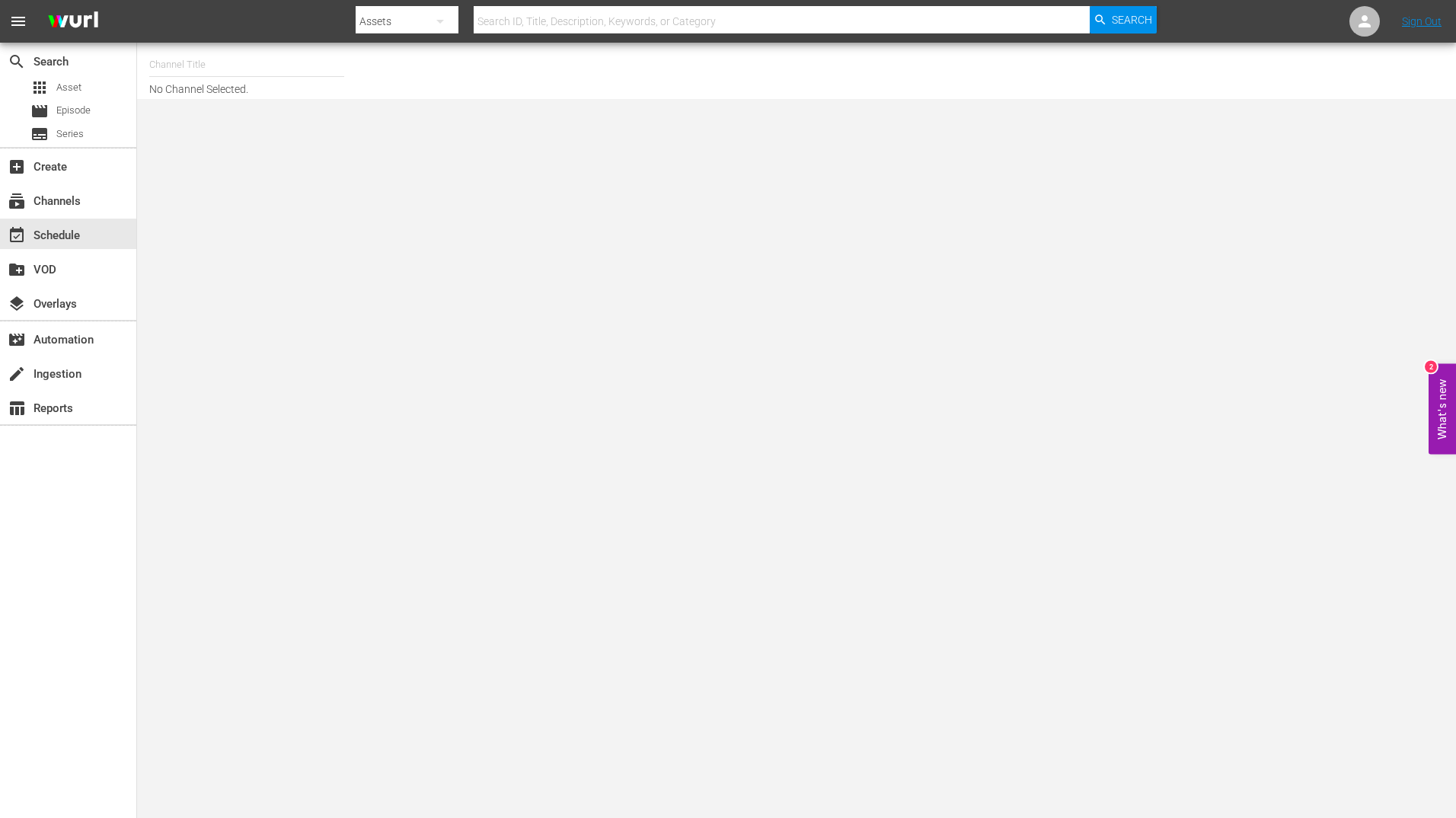
click at [255, 53] on input "text" at bounding box center [246, 64] width 195 height 36
click at [275, 98] on div "BBC Kids (1229 - bbc_bbckids_1)" at bounding box center [358, 107] width 395 height 36
type input "BBC Kids (1229 - bbc_bbckids_1)"
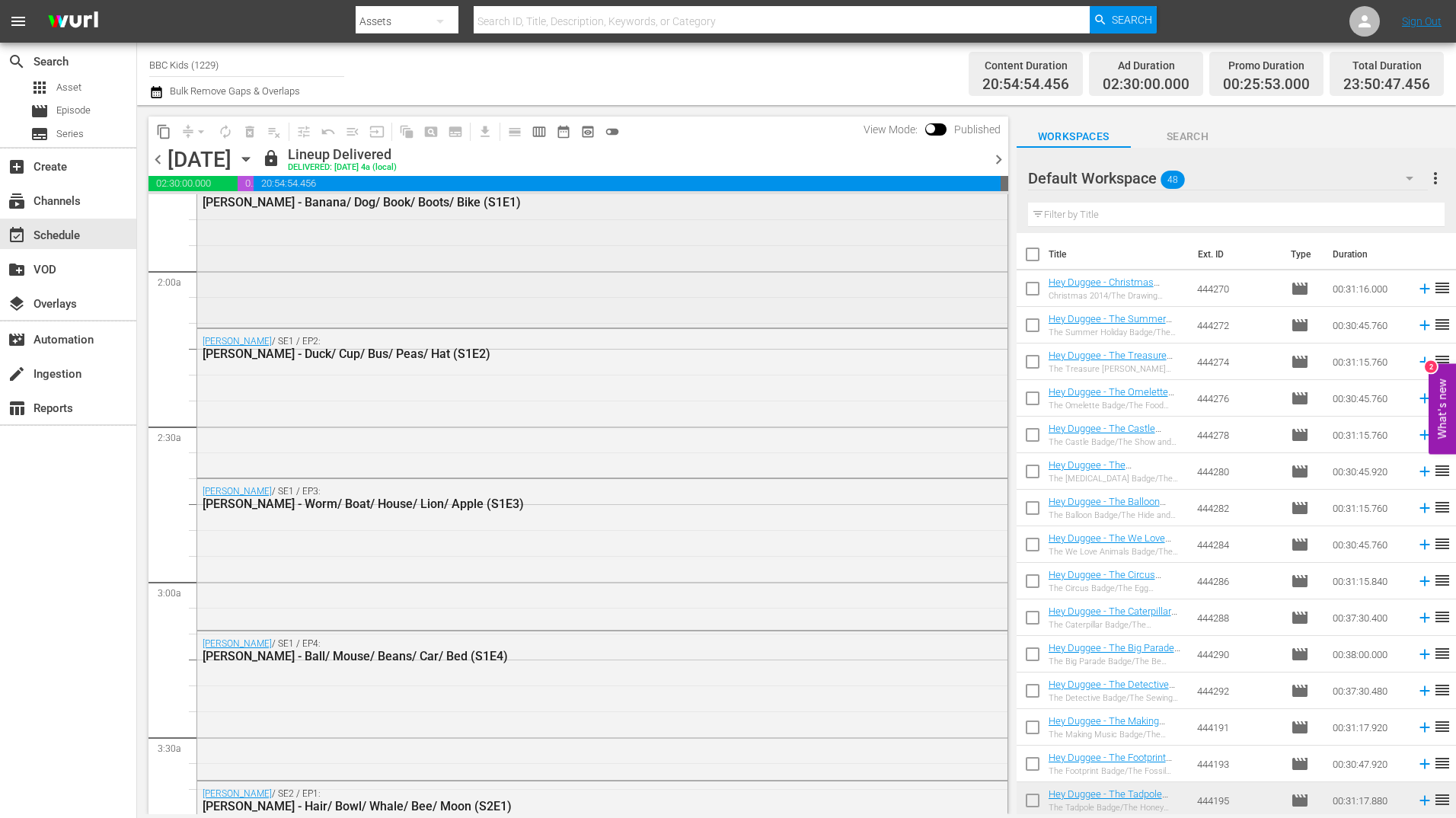
scroll to position [558, 0]
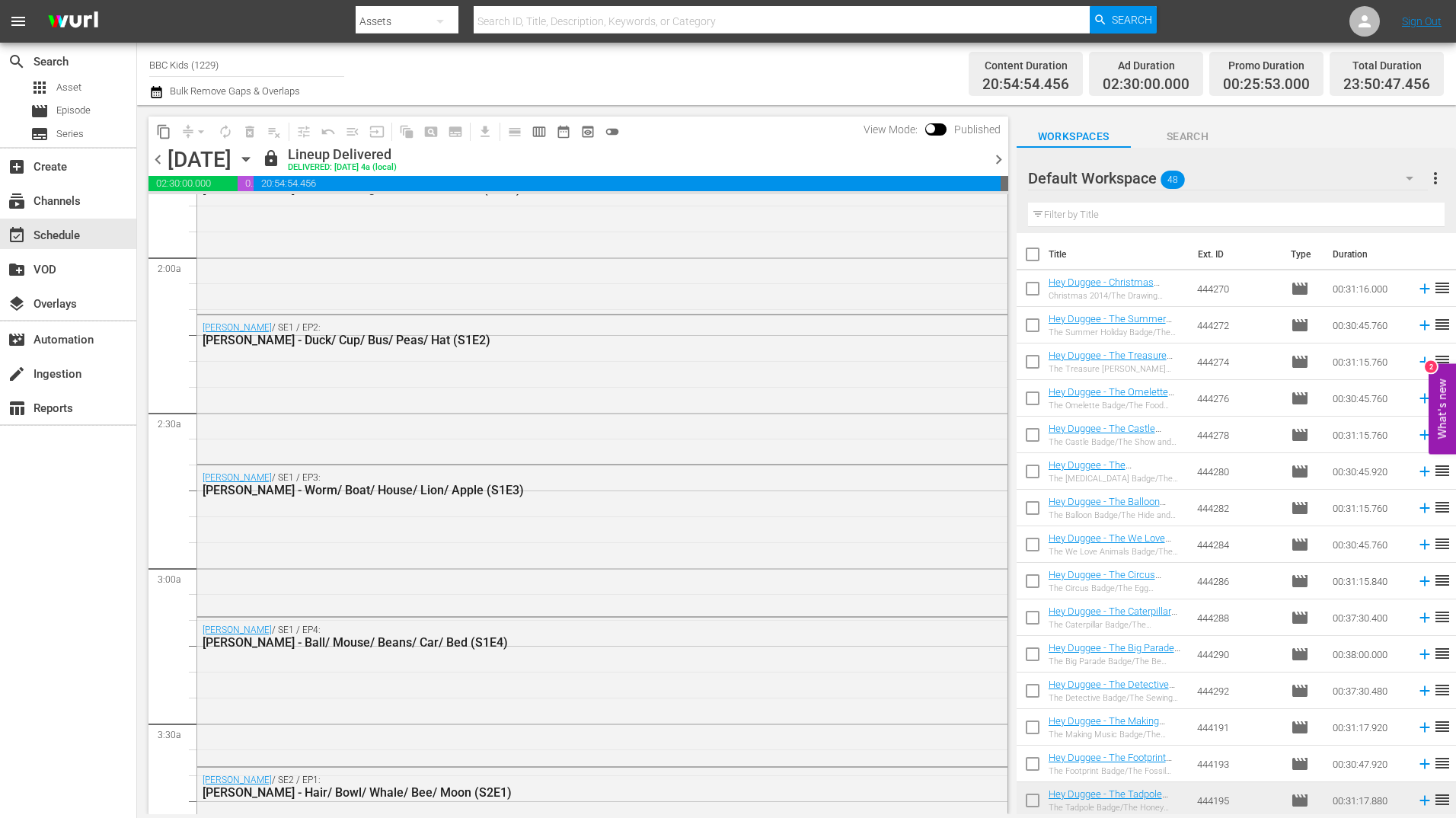
click at [254, 154] on icon "button" at bounding box center [246, 159] width 17 height 17
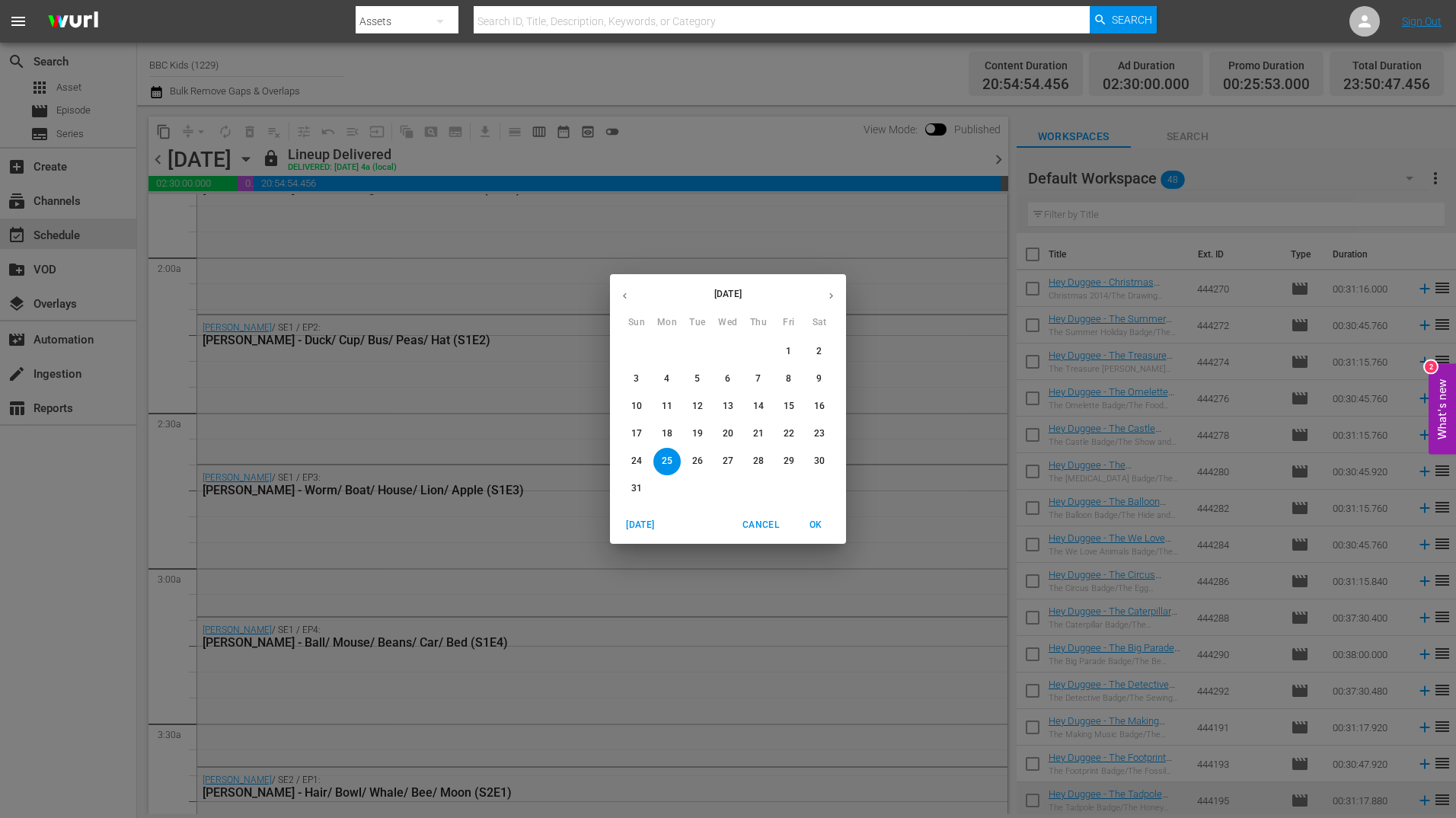
click at [827, 299] on icon "button" at bounding box center [831, 295] width 12 height 12
click at [676, 354] on span "1" at bounding box center [667, 351] width 27 height 13
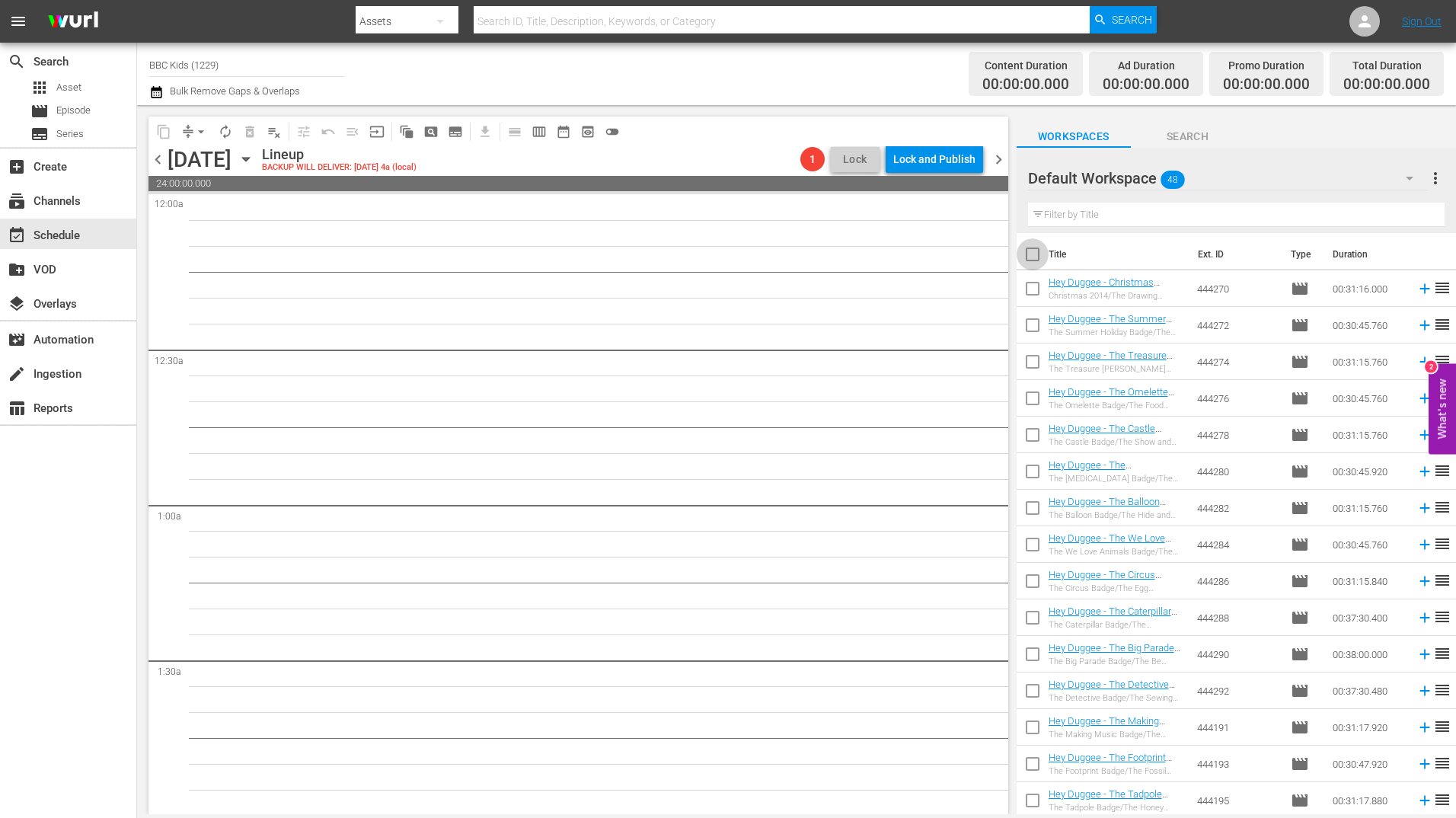
click at [1030, 260] on input "checkbox" at bounding box center [1032, 257] width 32 height 32
checkbox input "true"
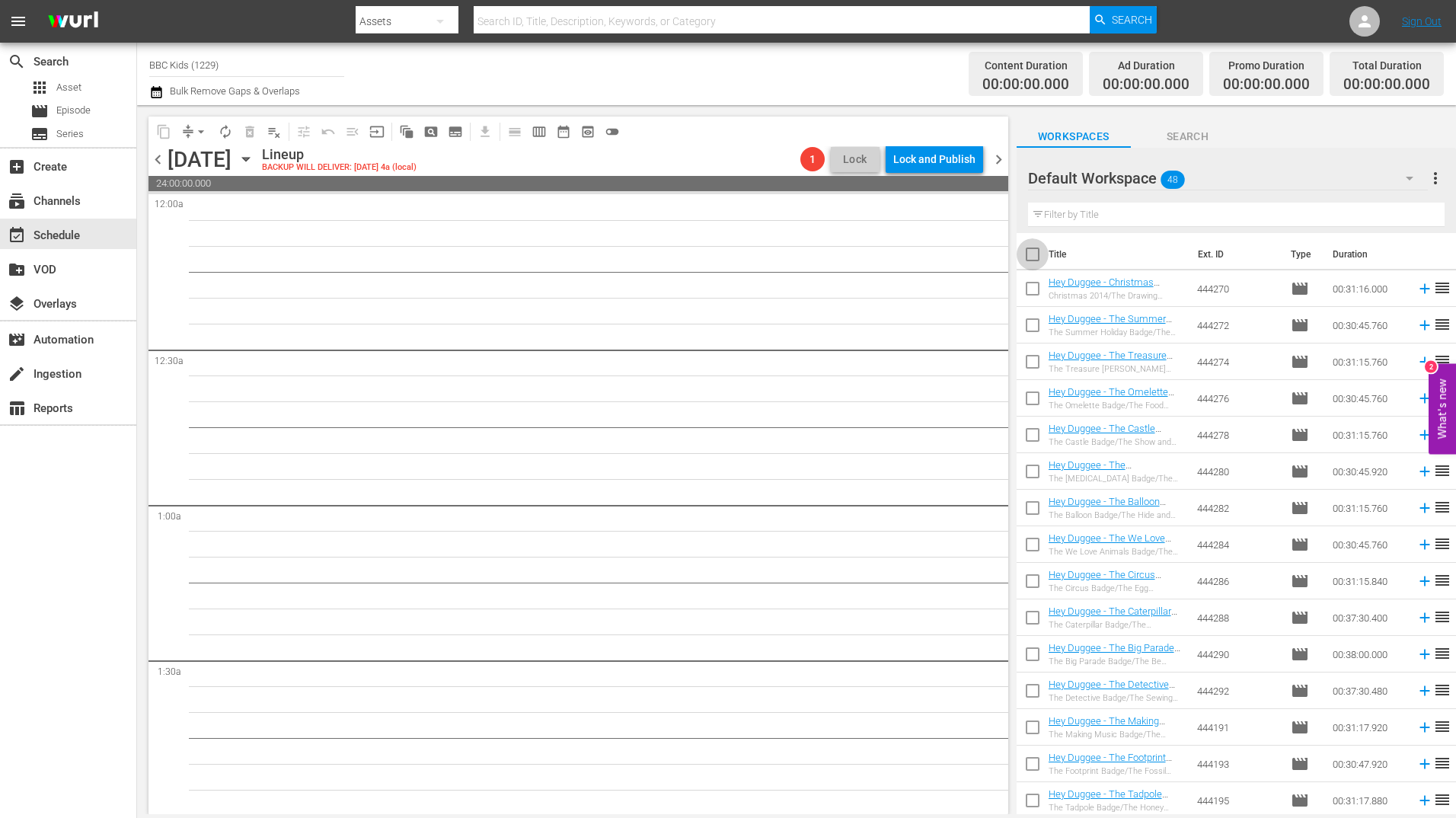
checkbox input "true"
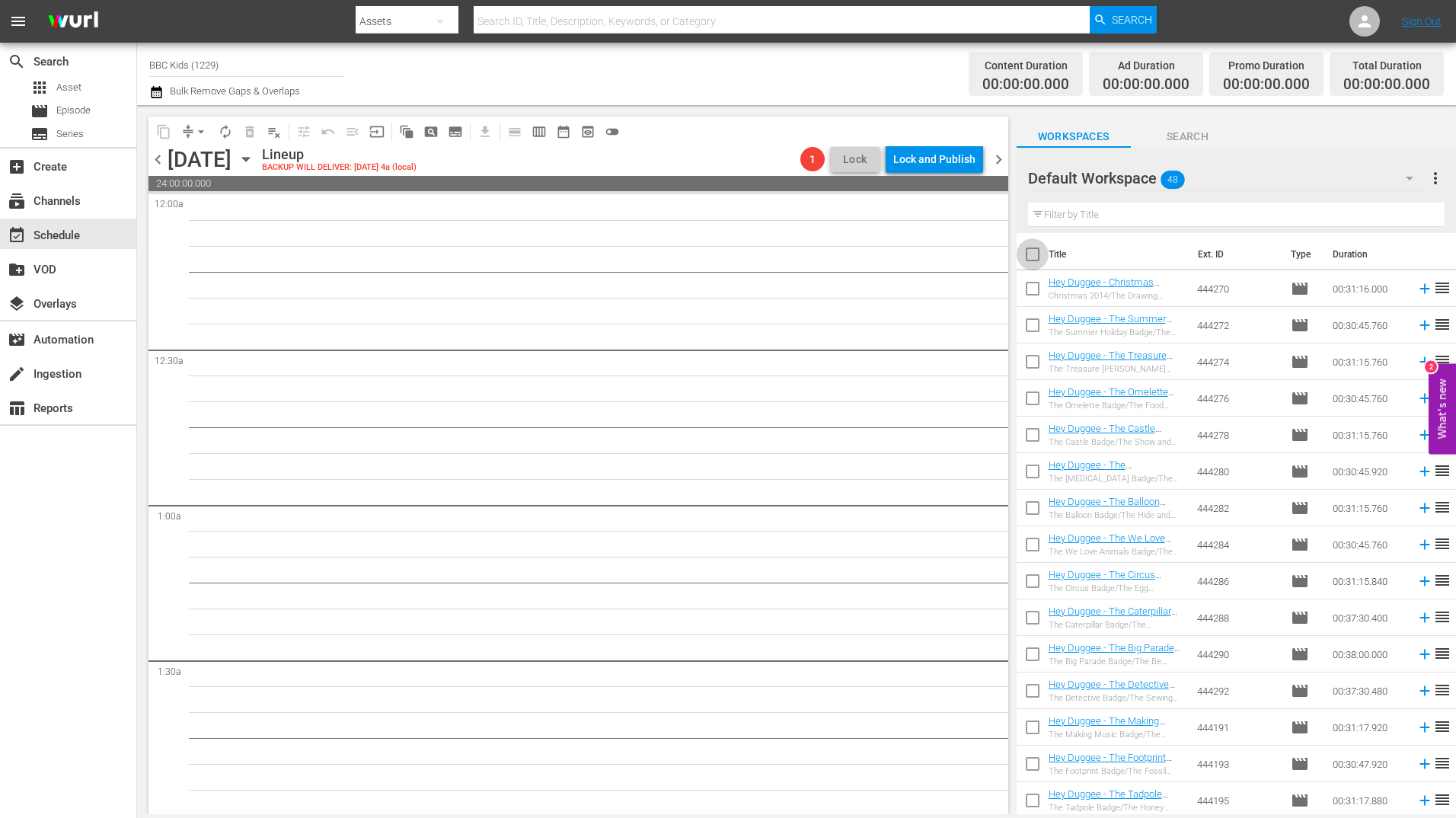
checkbox input "true"
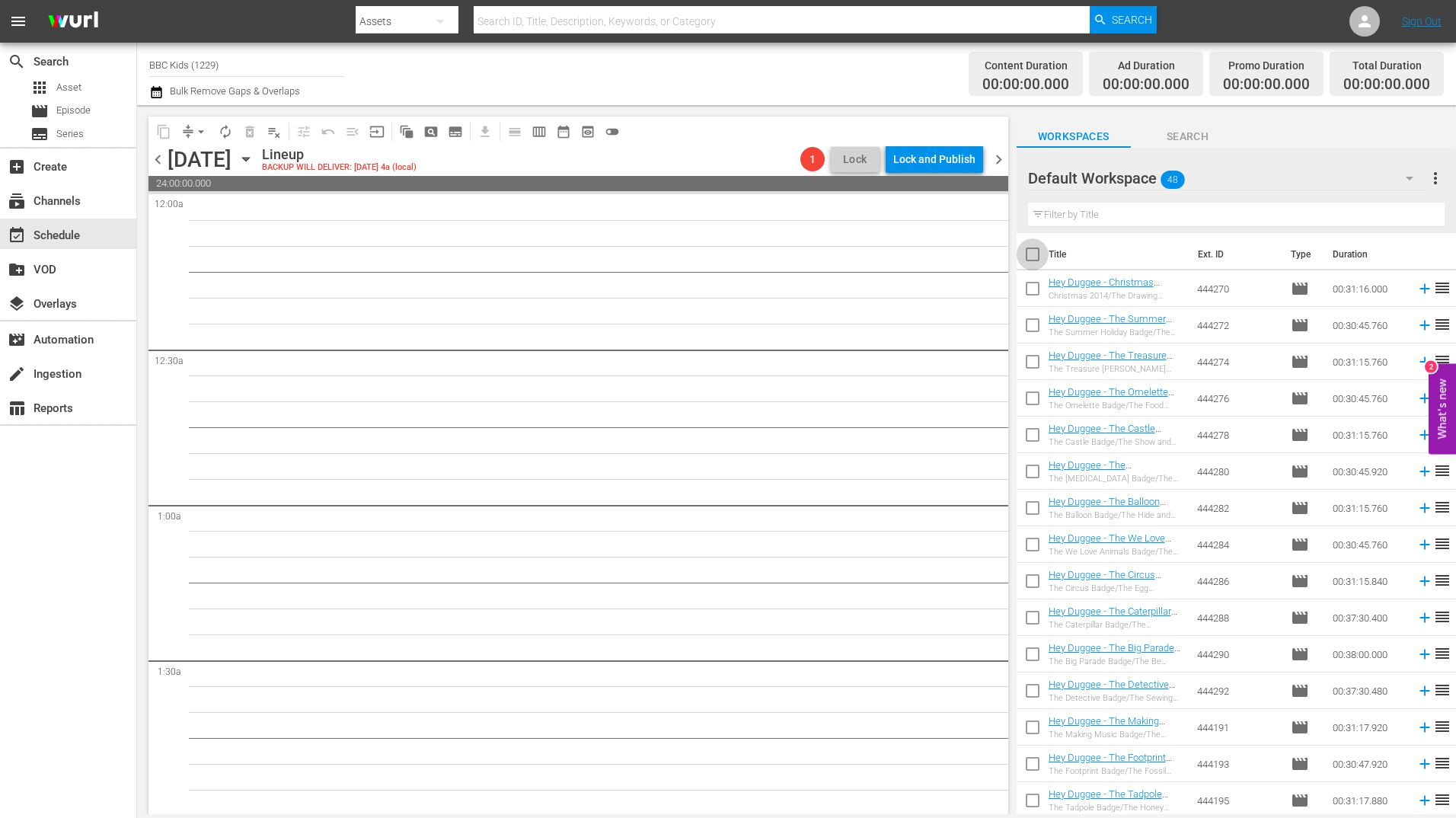
checkbox input "true"
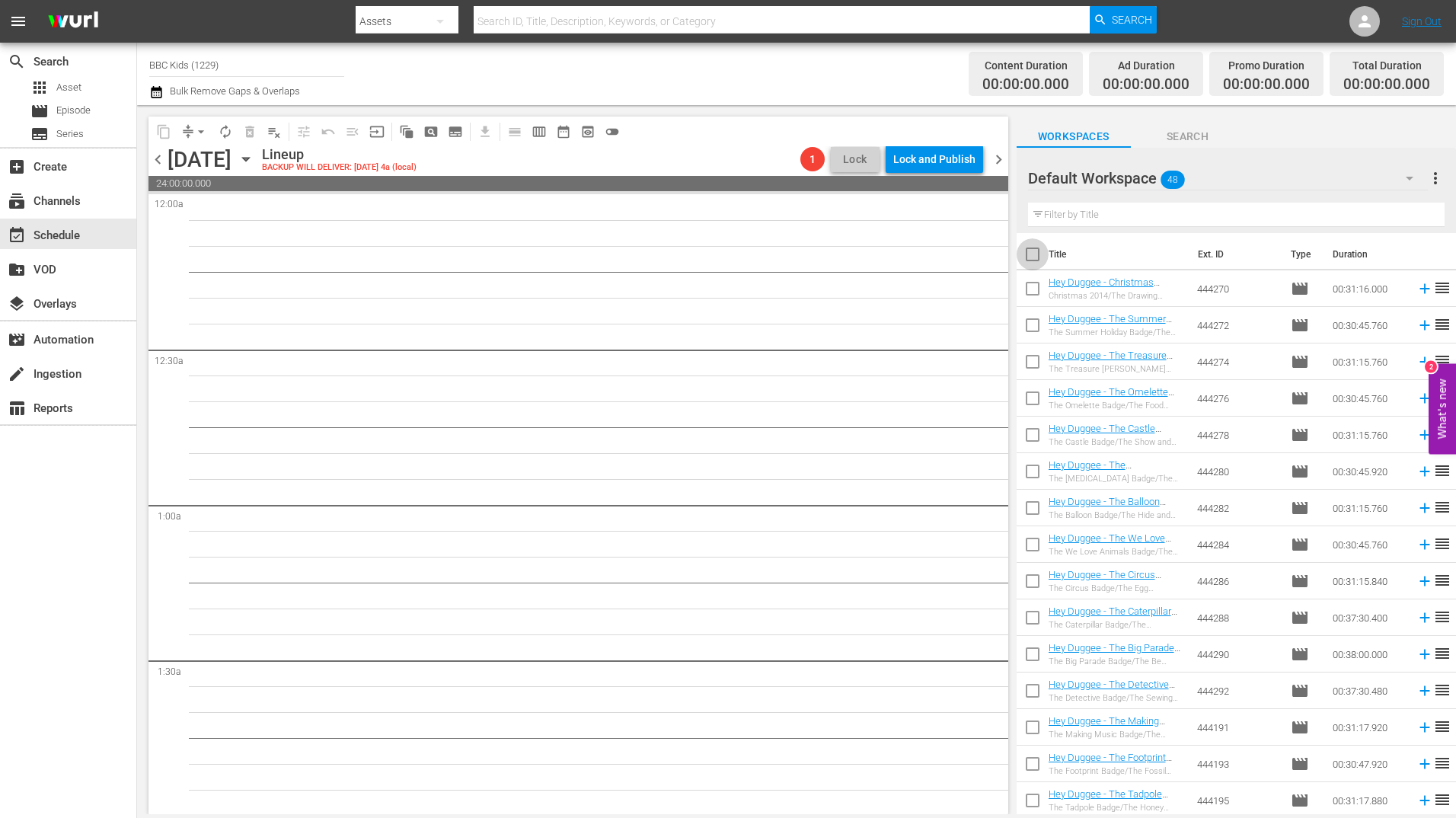
checkbox input "true"
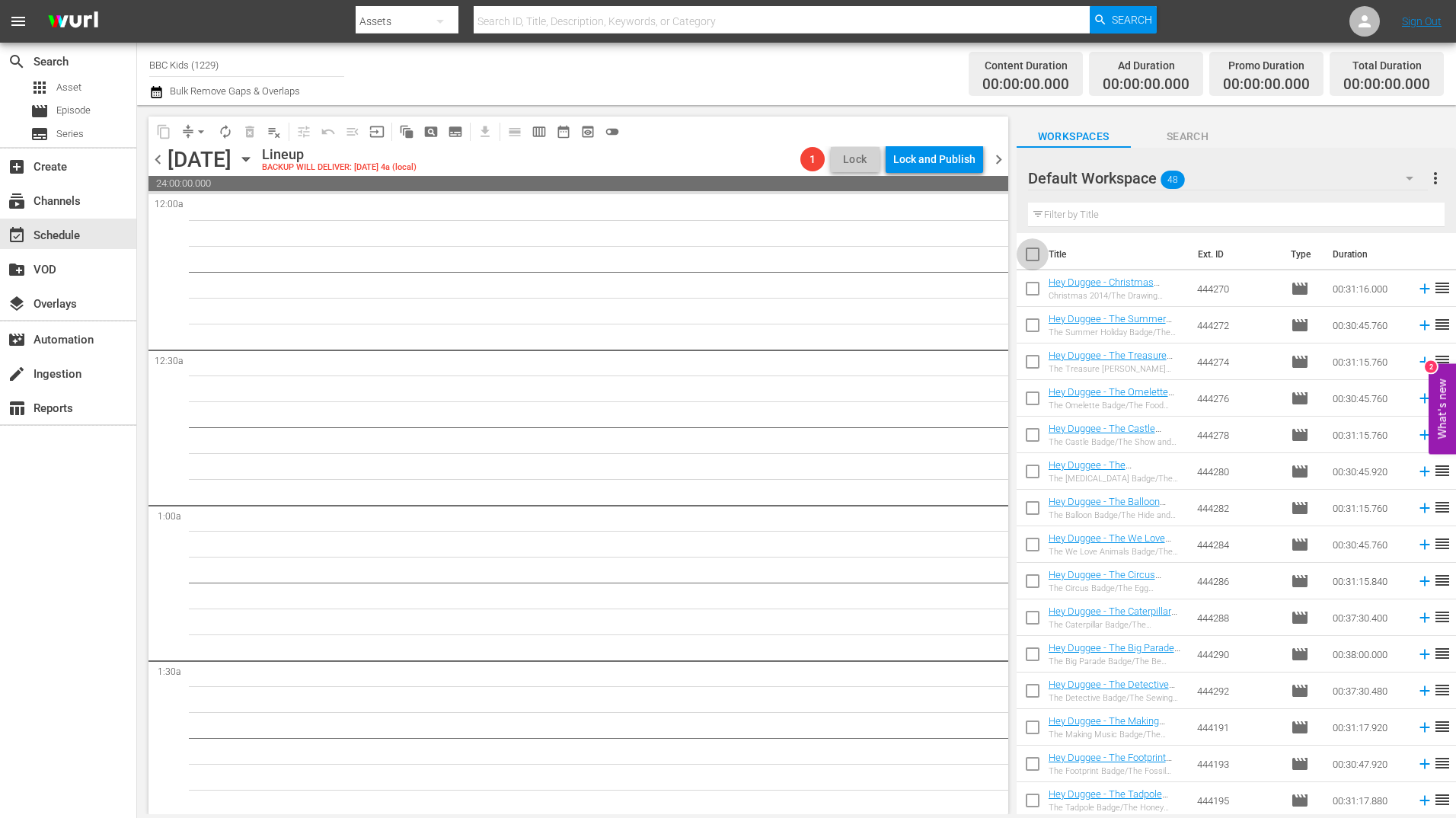
checkbox input "true"
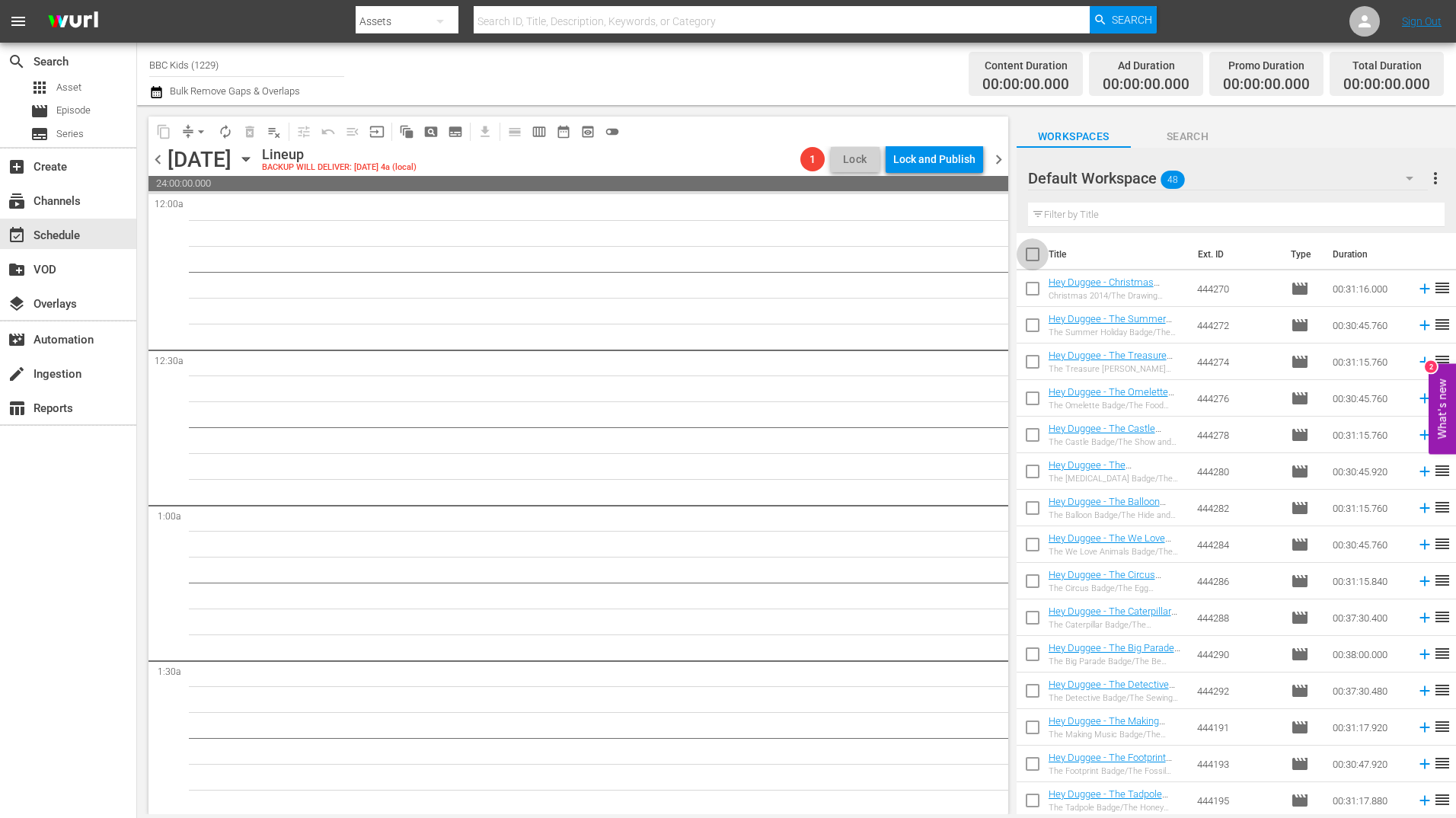
checkbox input "true"
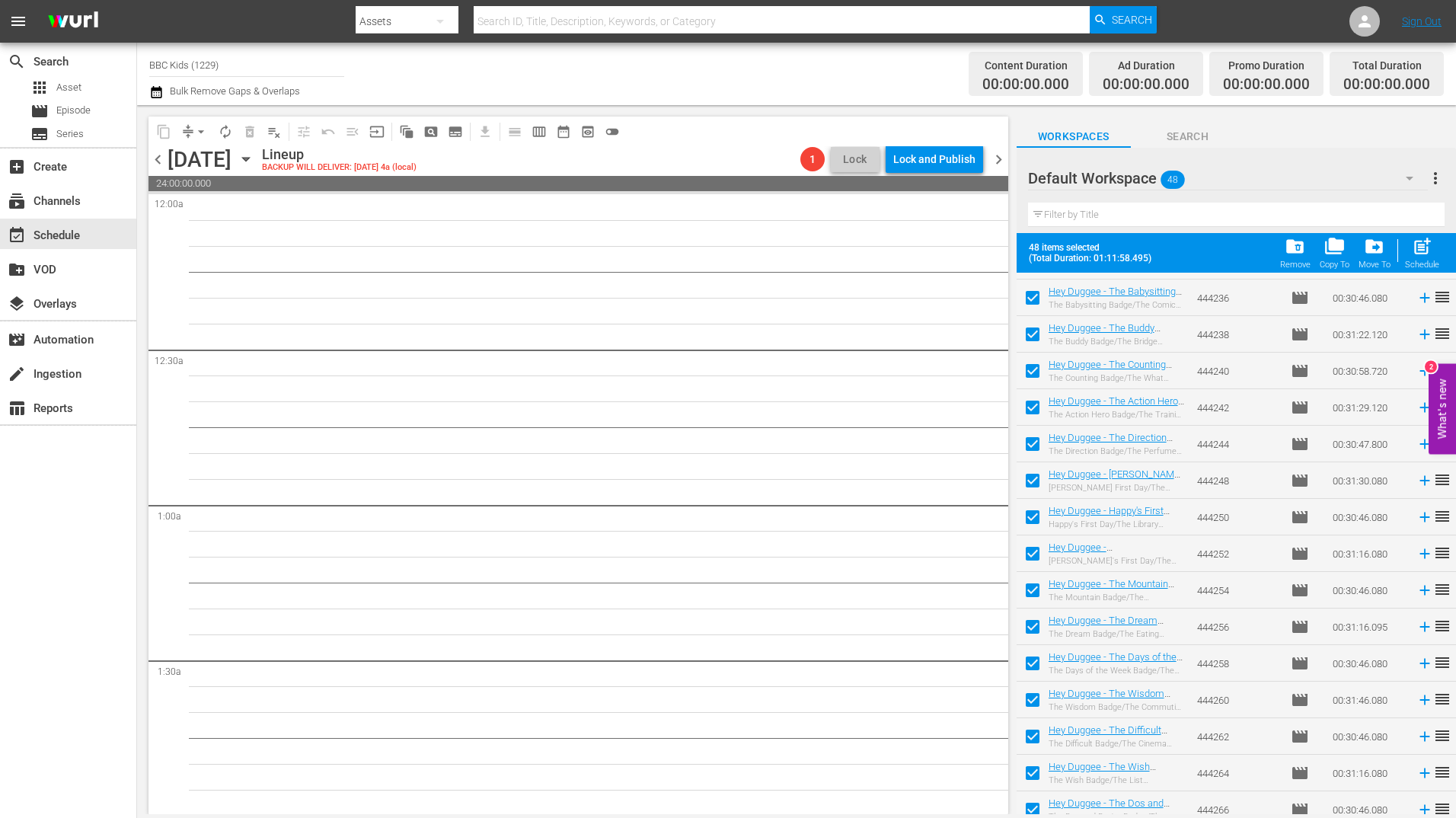
scroll to position [1248, 0]
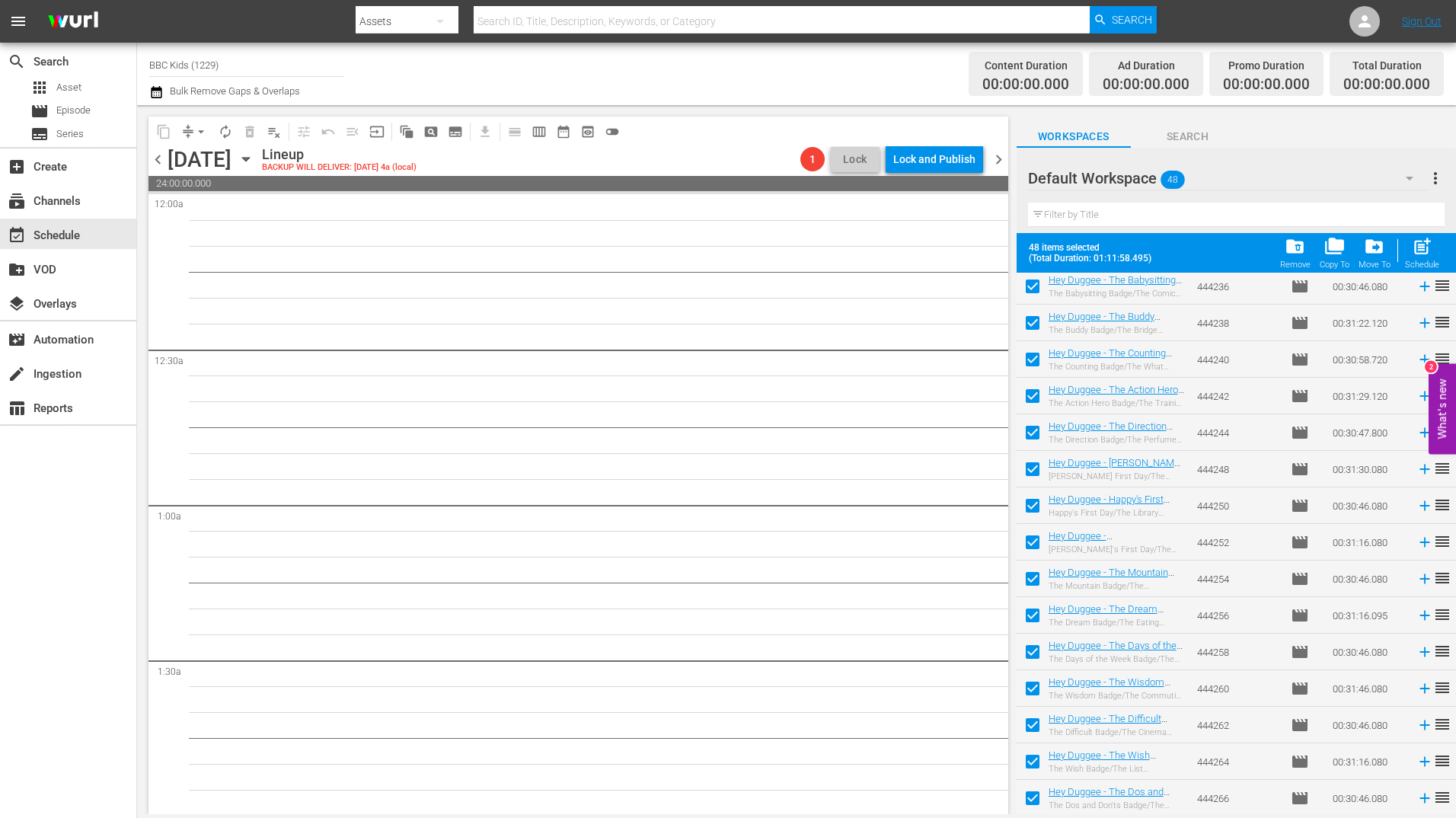
click at [1033, 799] on input "checkbox" at bounding box center [1032, 801] width 32 height 32
checkbox input "false"
click at [1033, 772] on input "checkbox" at bounding box center [1032, 764] width 32 height 32
checkbox input "false"
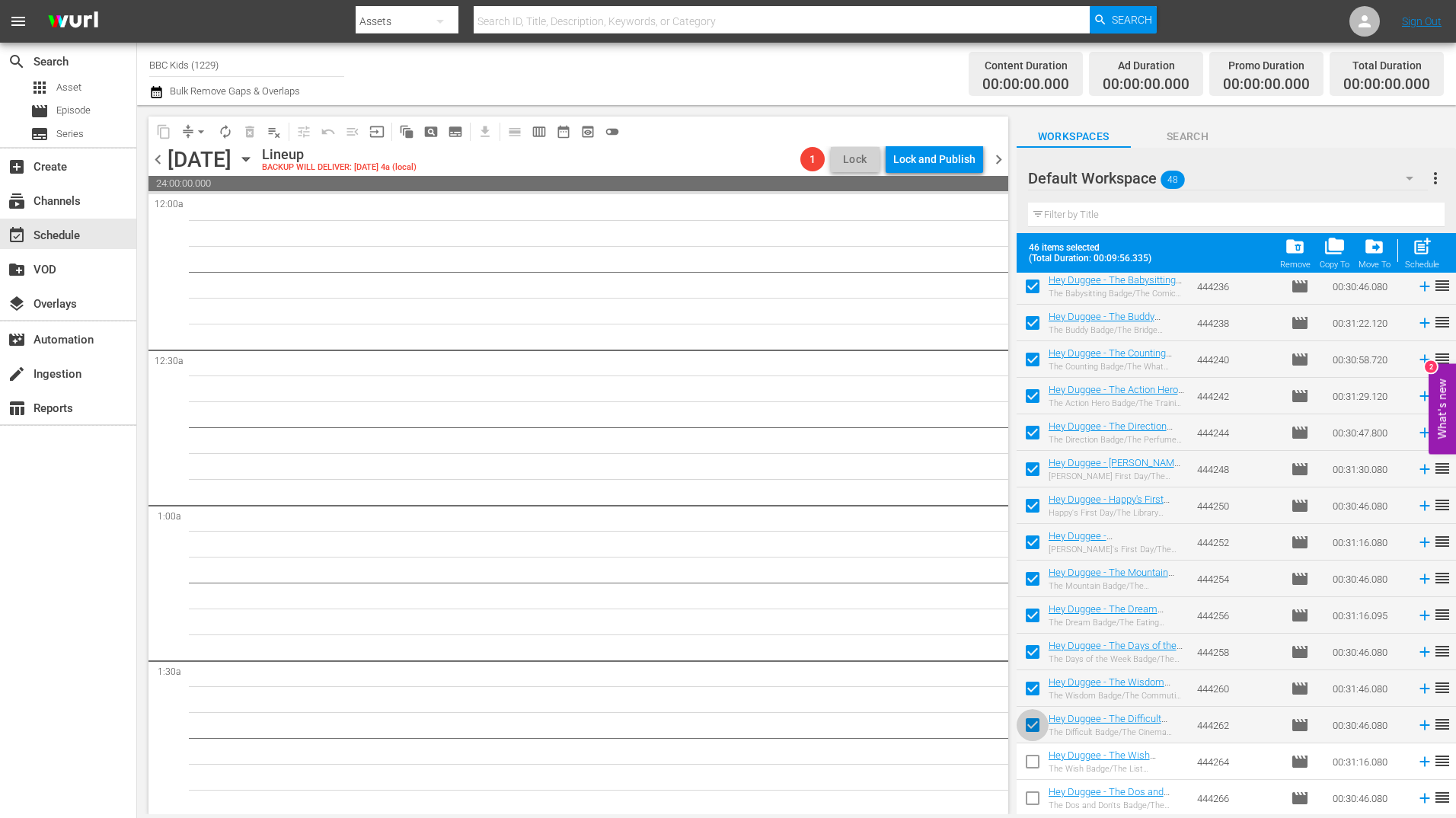
click at [1032, 737] on input "checkbox" at bounding box center [1032, 727] width 32 height 32
checkbox input "false"
click at [1035, 692] on input "checkbox" at bounding box center [1032, 691] width 32 height 32
checkbox input "false"
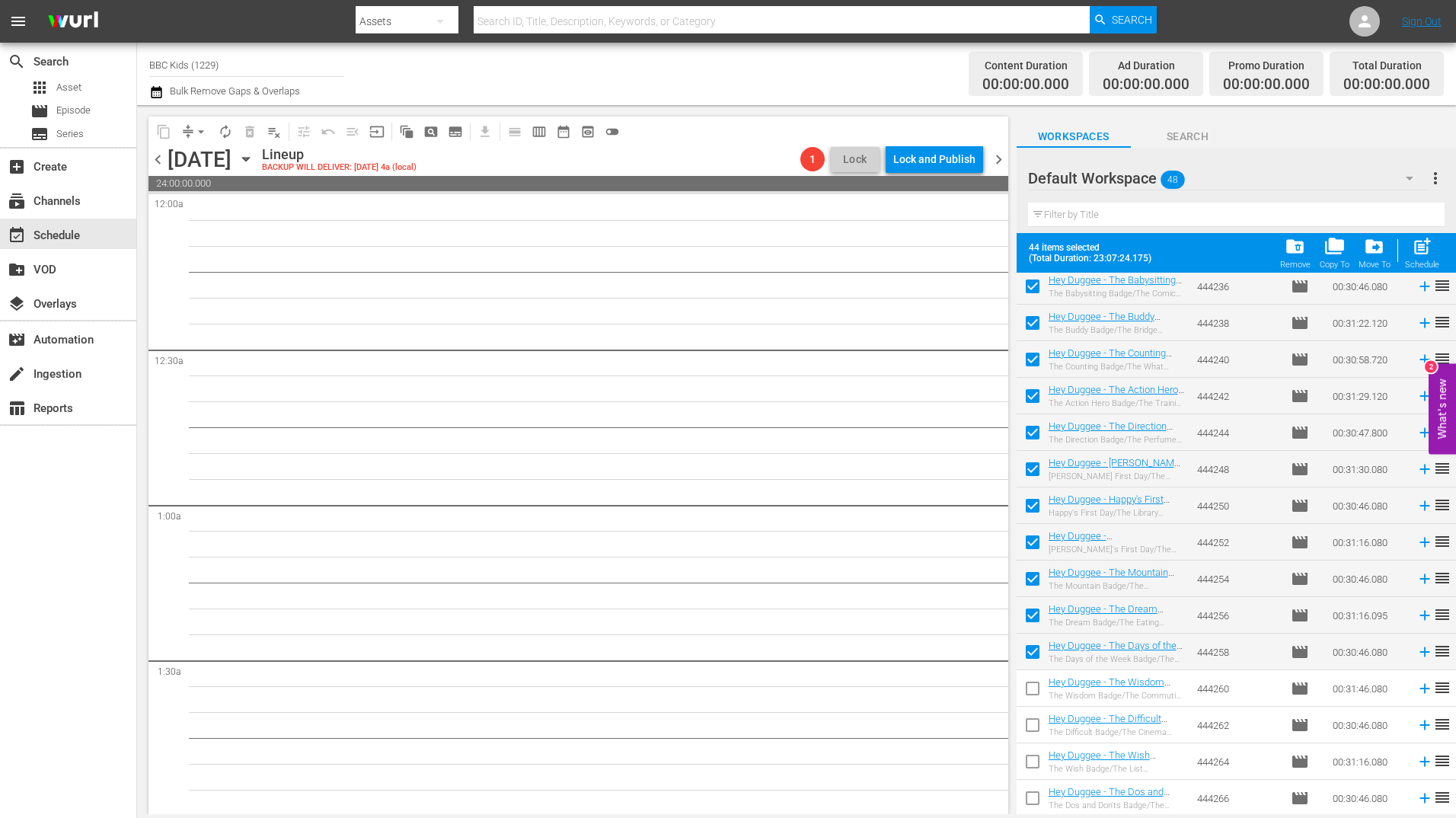
click at [1032, 644] on input "checkbox" at bounding box center [1032, 654] width 32 height 32
checkbox input "false"
click at [1033, 619] on input "checkbox" at bounding box center [1032, 618] width 32 height 32
checkbox input "false"
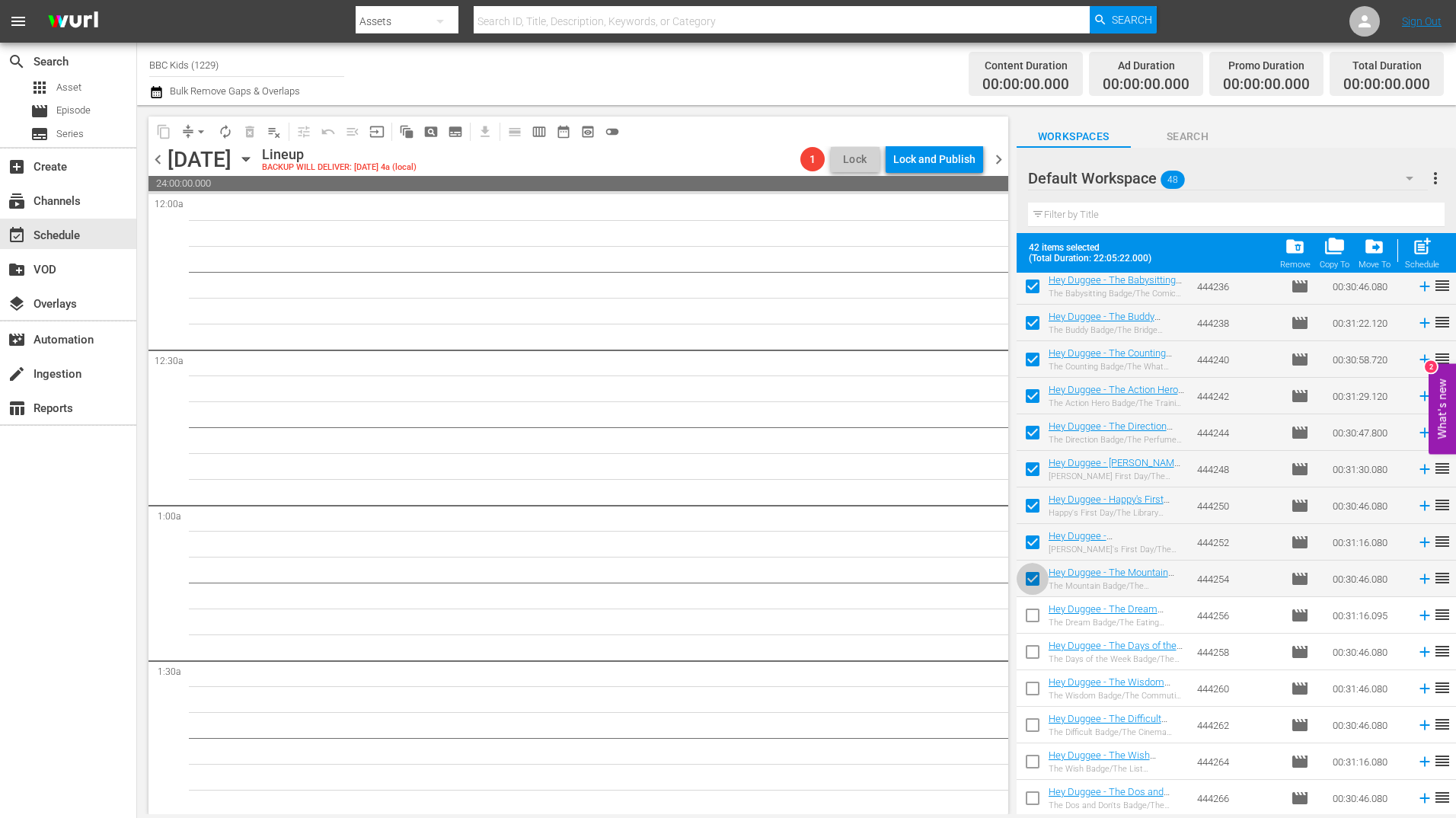
click at [1033, 581] on input "checkbox" at bounding box center [1032, 582] width 32 height 32
checkbox input "false"
click at [1034, 552] on input "checkbox" at bounding box center [1032, 545] width 32 height 32
checkbox input "false"
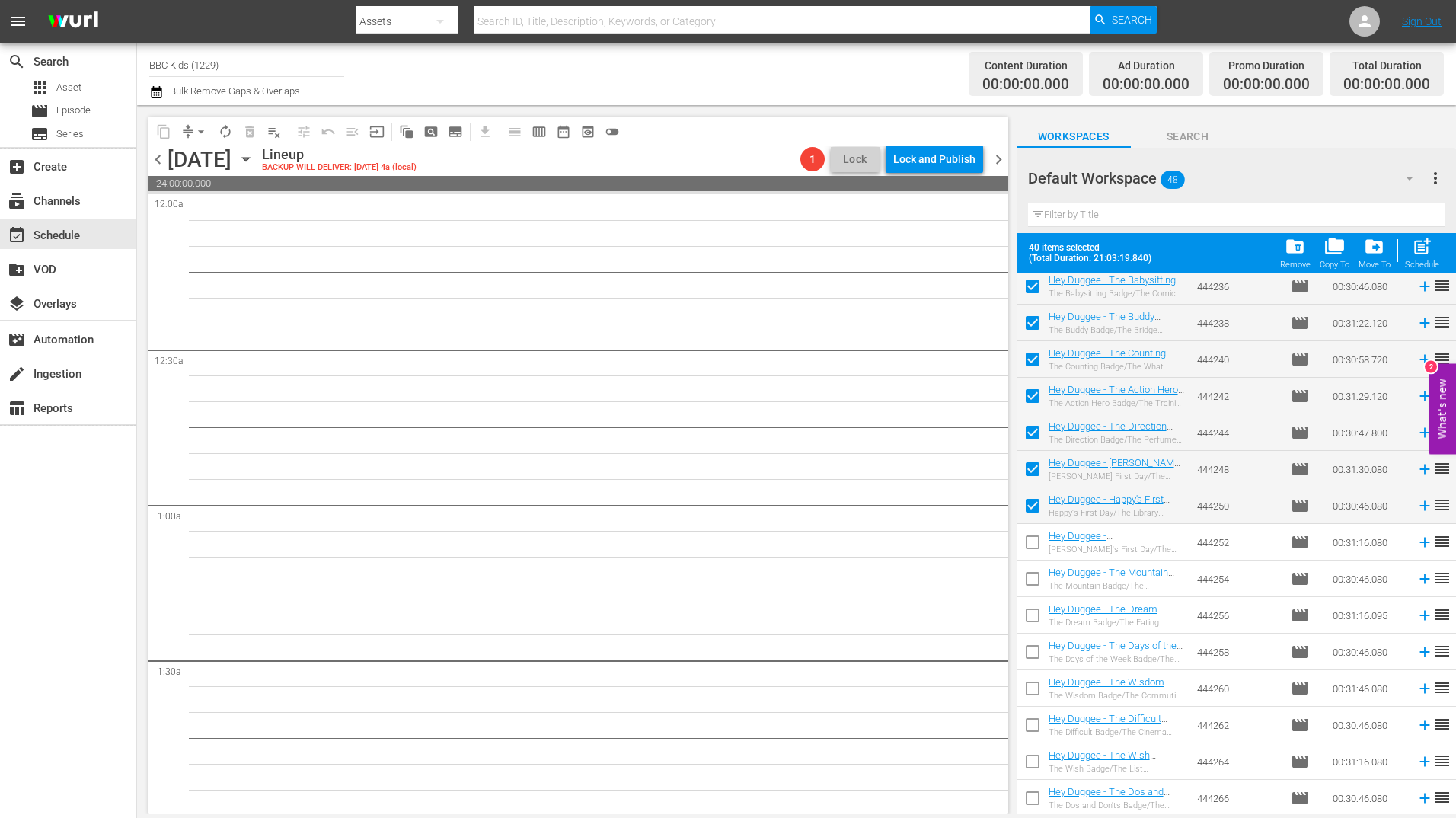
click at [1037, 511] on input "checkbox" at bounding box center [1032, 508] width 32 height 32
checkbox input "false"
click at [1038, 460] on input "checkbox" at bounding box center [1032, 471] width 32 height 32
checkbox input "false"
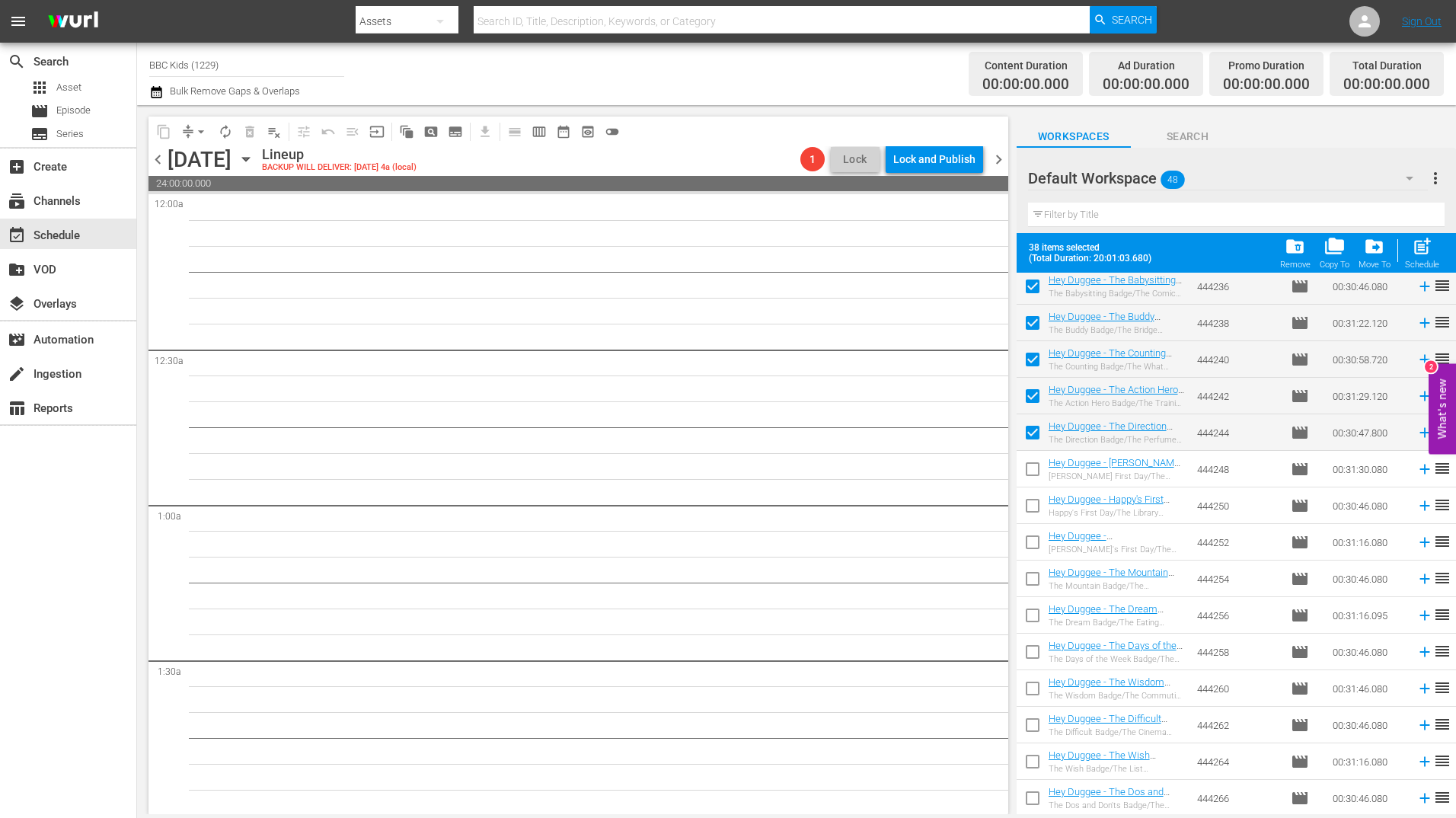
click at [1032, 428] on input "checkbox" at bounding box center [1032, 435] width 32 height 32
checkbox input "false"
click at [1037, 399] on input "checkbox" at bounding box center [1032, 399] width 32 height 32
checkbox input "false"
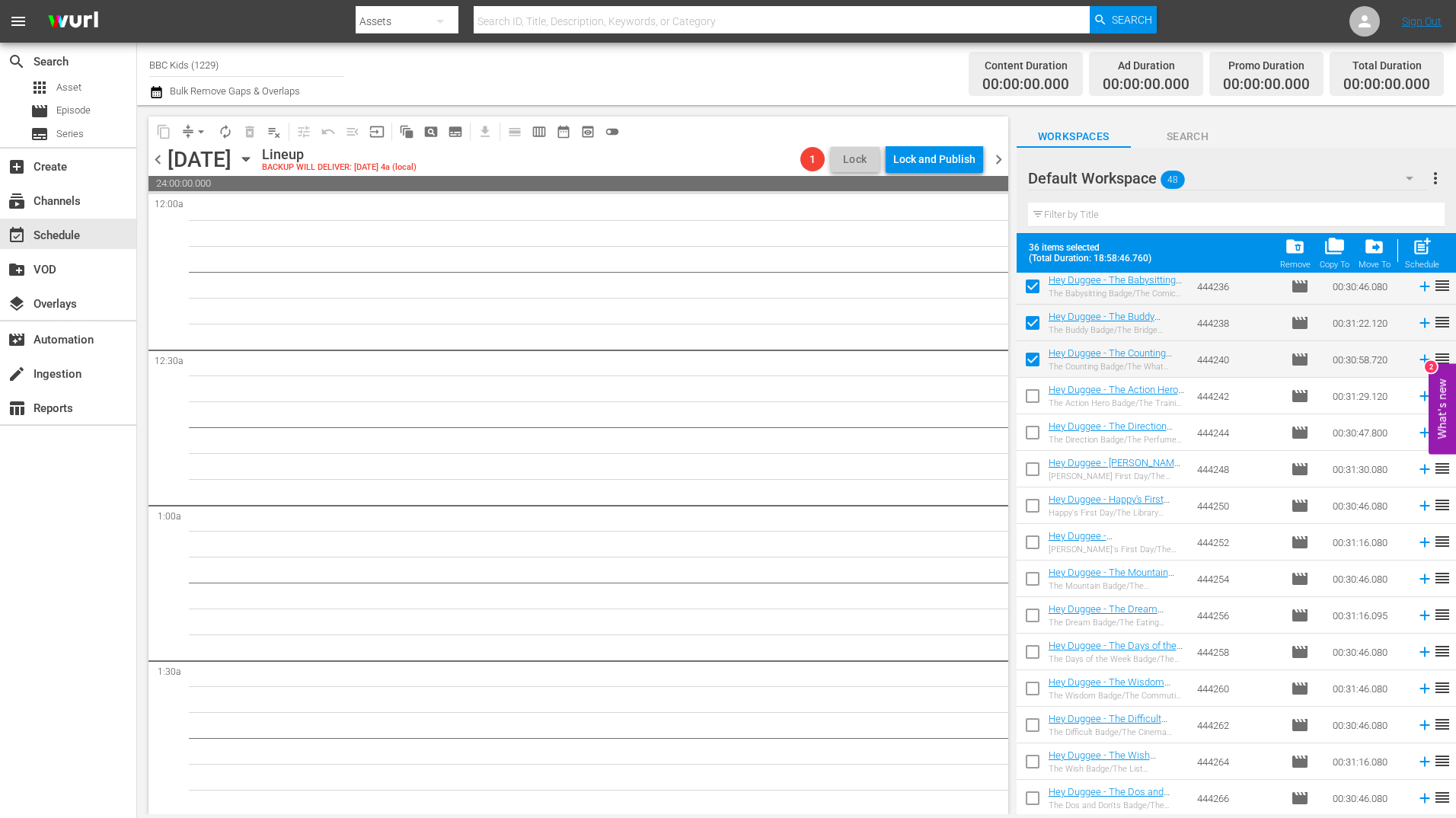
click at [1037, 358] on input "checkbox" at bounding box center [1032, 362] width 32 height 32
checkbox input "false"
click at [1036, 327] on input "checkbox" at bounding box center [1032, 326] width 32 height 32
checkbox input "false"
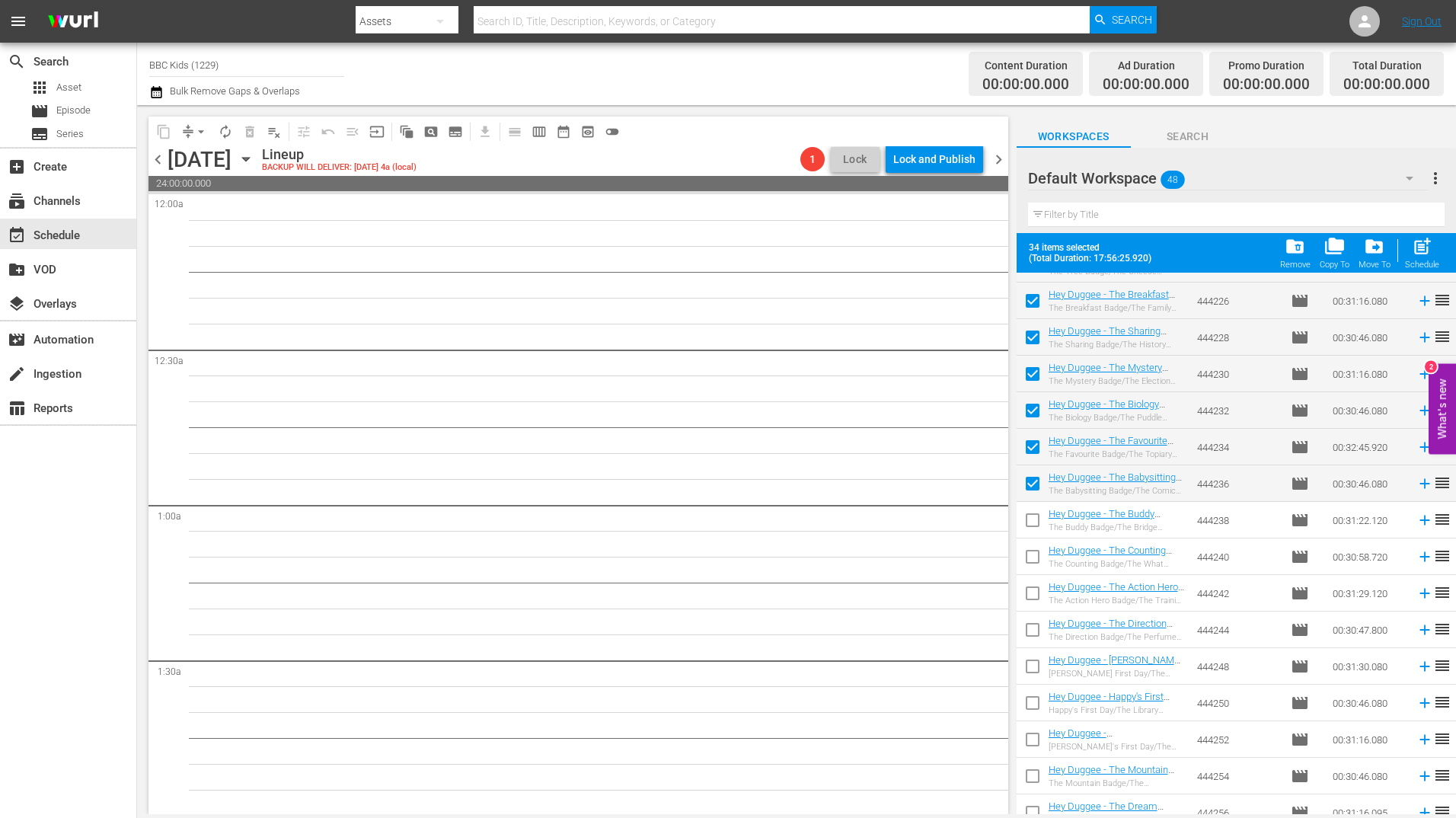
scroll to position [1050, 0]
click at [1034, 478] on input "checkbox" at bounding box center [1032, 487] width 32 height 32
checkbox input "false"
click at [1034, 453] on input "checkbox" at bounding box center [1032, 450] width 32 height 32
checkbox input "false"
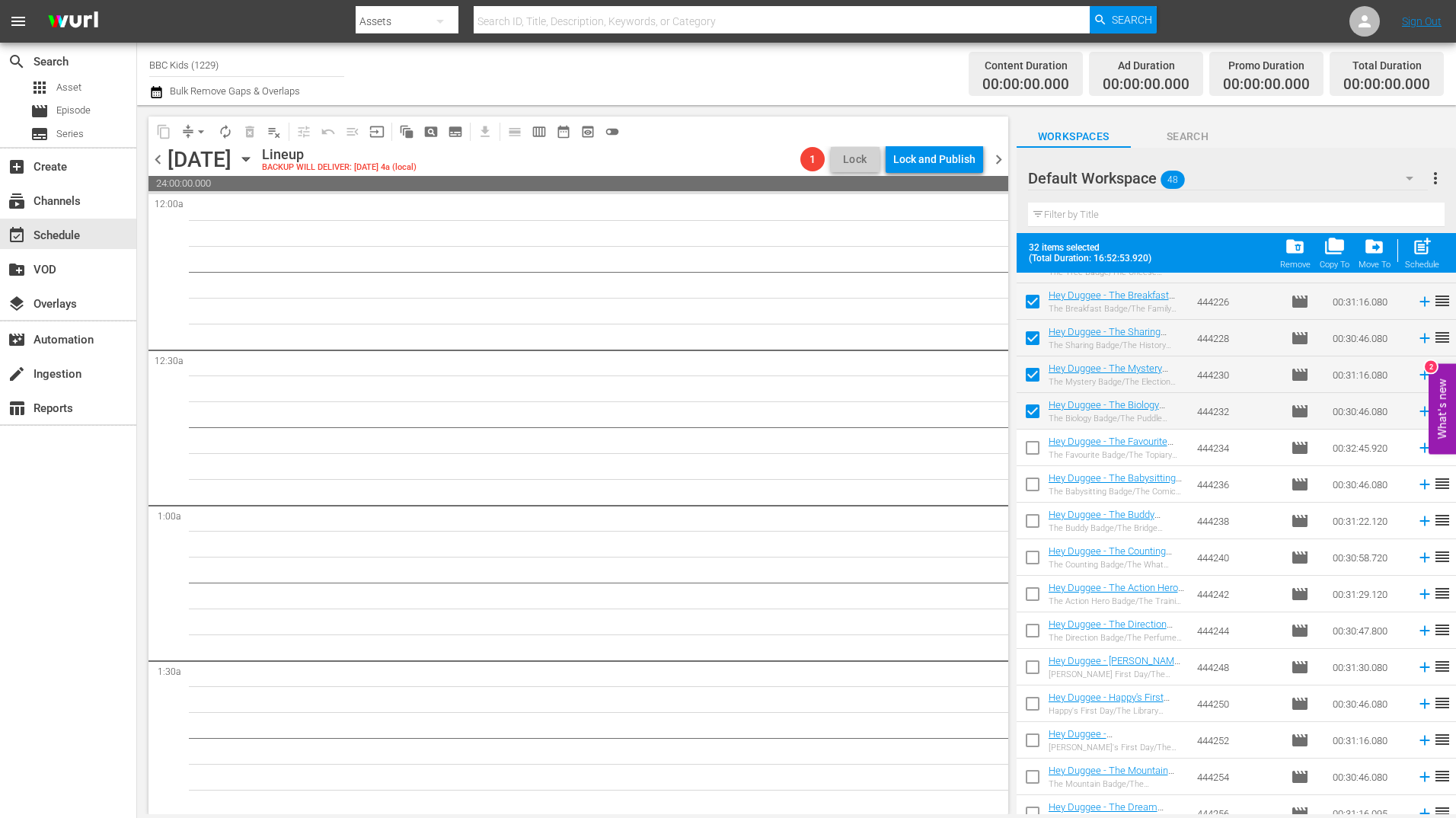
click at [1032, 414] on input "checkbox" at bounding box center [1032, 414] width 32 height 32
checkbox input "false"
click at [1043, 374] on input "checkbox" at bounding box center [1032, 378] width 32 height 32
checkbox input "false"
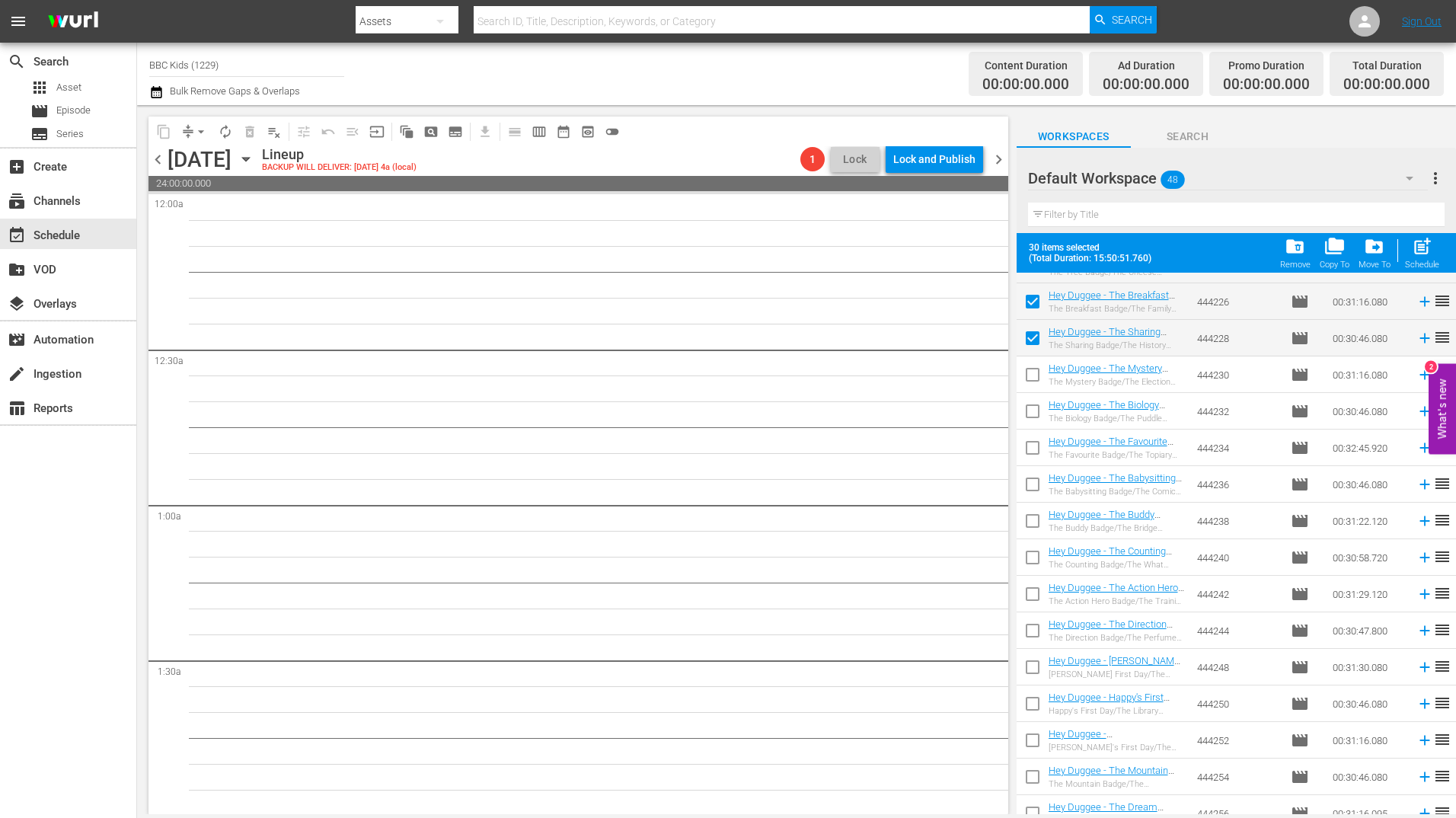
click at [1041, 327] on input "checkbox" at bounding box center [1032, 340] width 32 height 32
checkbox input "false"
click at [1039, 299] on input "checkbox" at bounding box center [1032, 304] width 32 height 32
checkbox input "false"
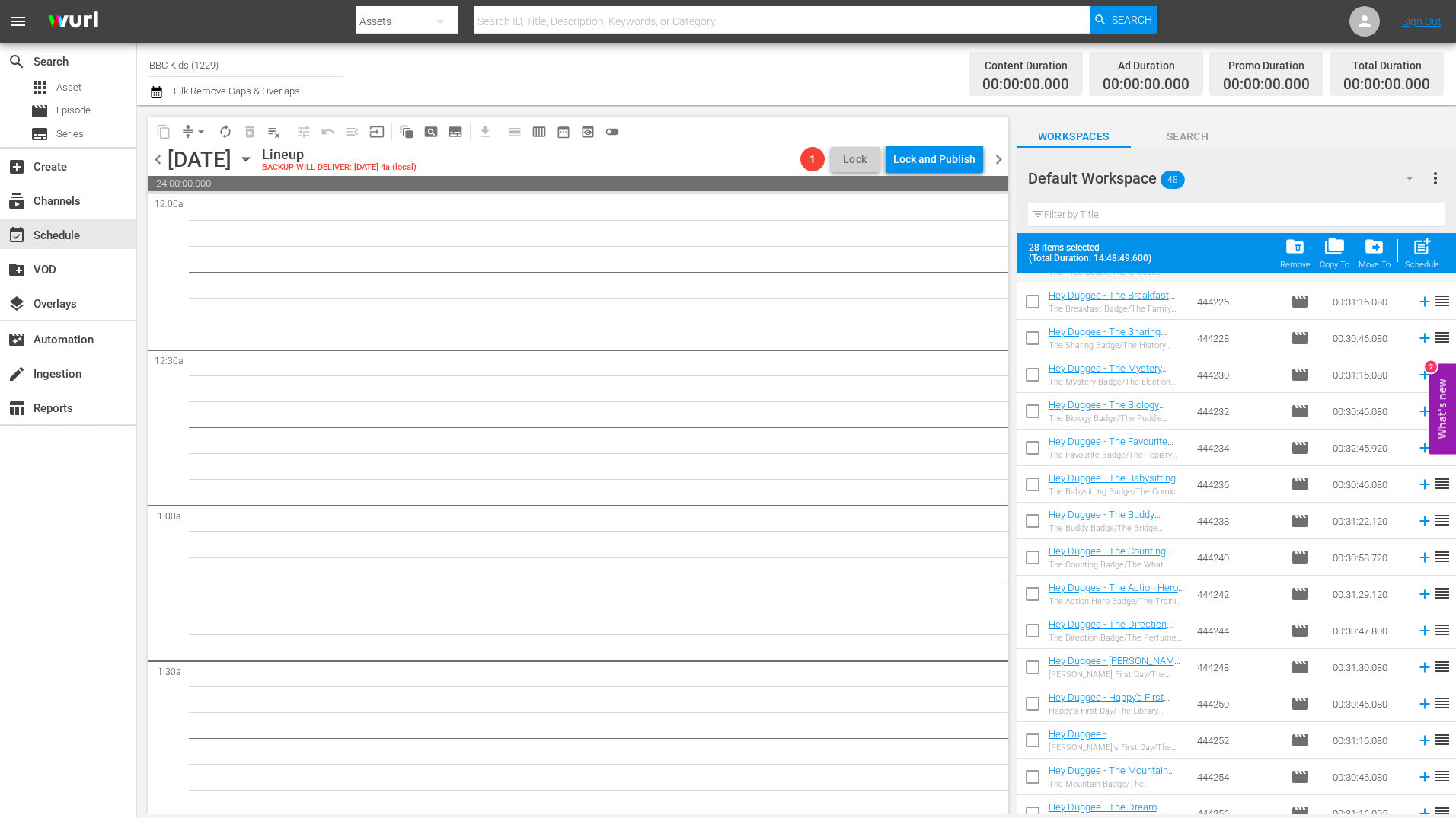
scroll to position [816, 0]
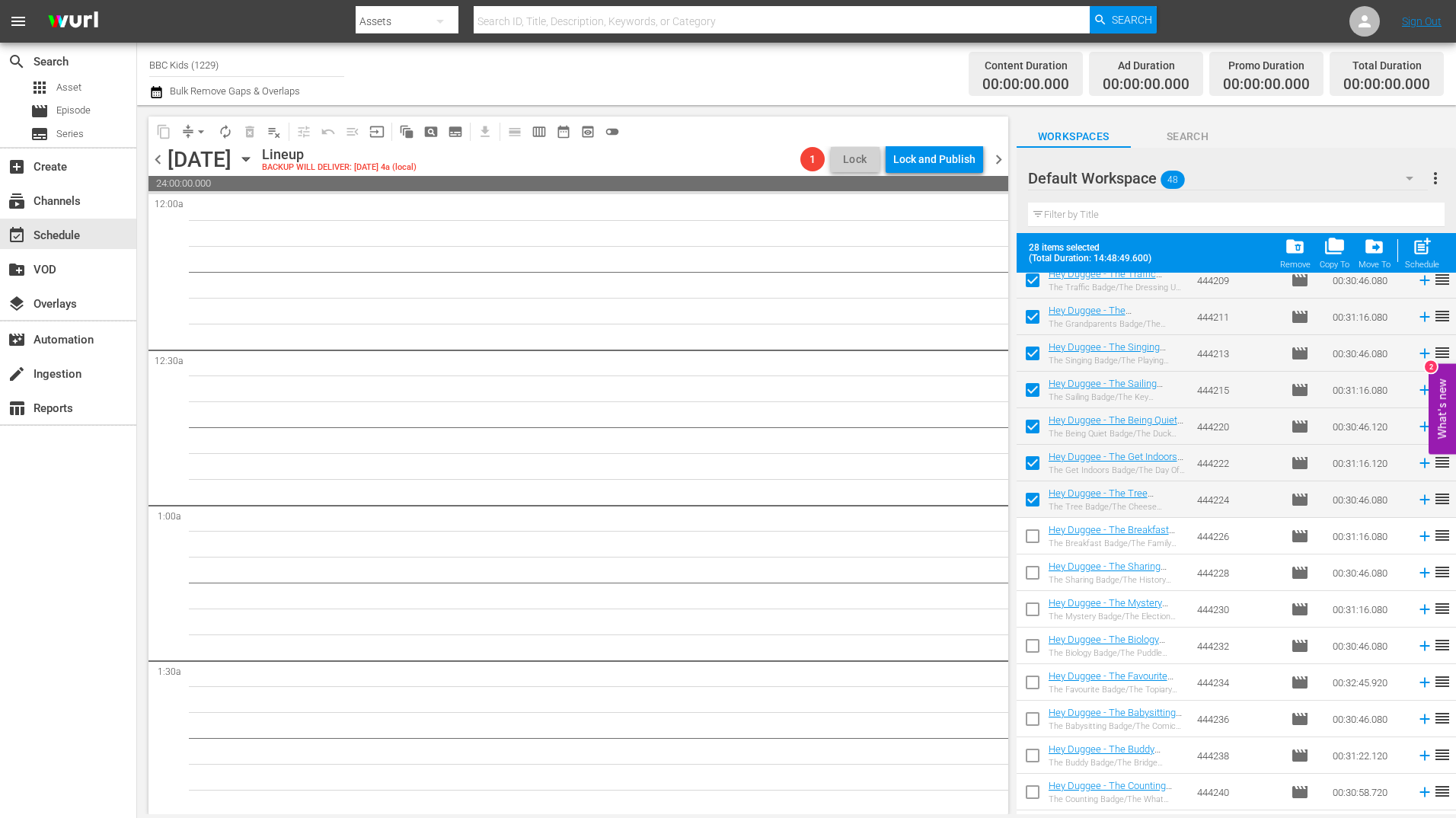
click at [1033, 490] on input "checkbox" at bounding box center [1032, 502] width 32 height 32
checkbox input "false"
click at [1033, 457] on input "checkbox" at bounding box center [1032, 465] width 32 height 32
checkbox input "false"
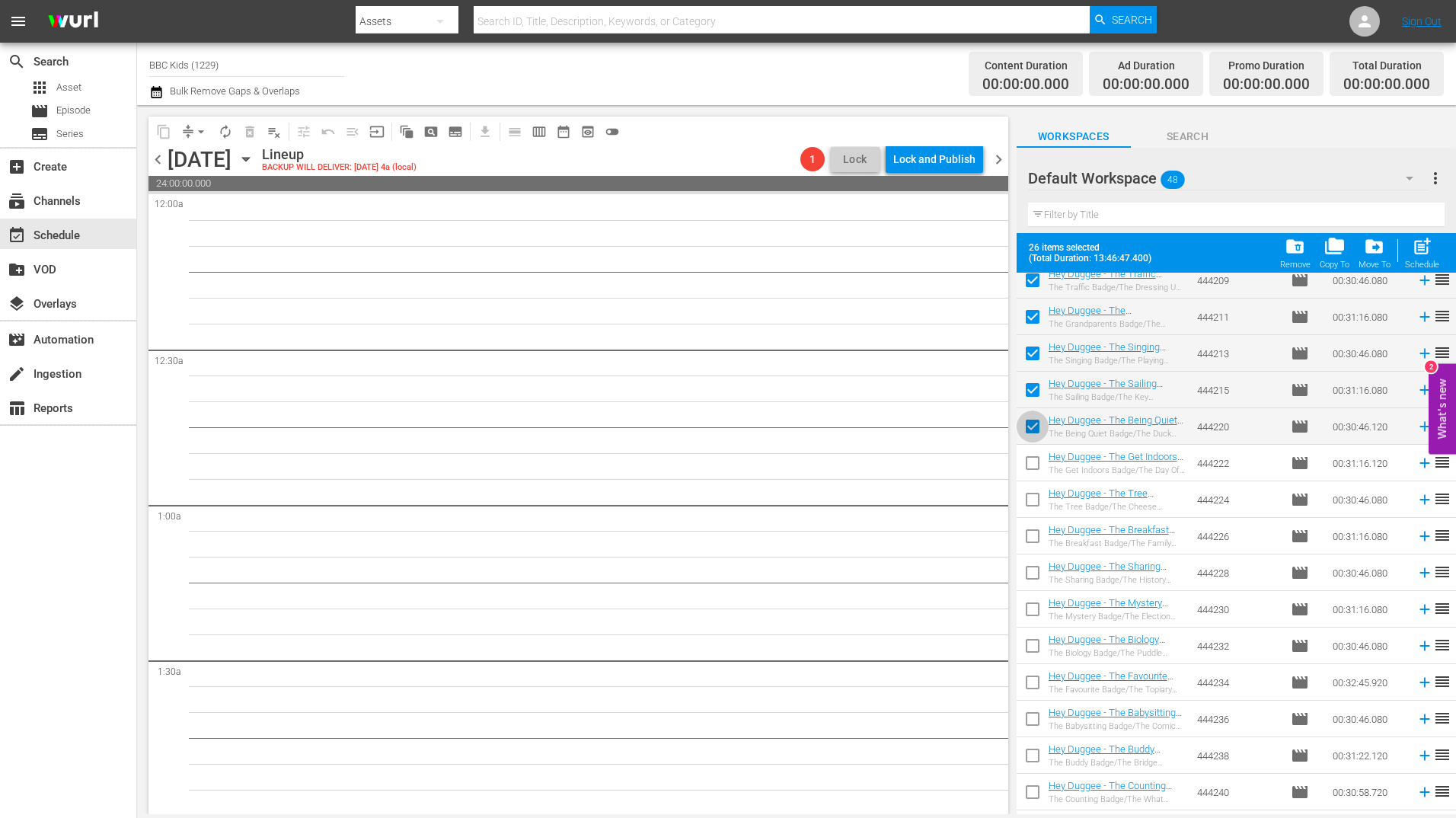
click at [1030, 425] on input "checkbox" at bounding box center [1032, 429] width 32 height 32
checkbox input "false"
click at [1036, 387] on input "checkbox" at bounding box center [1032, 392] width 32 height 32
checkbox input "false"
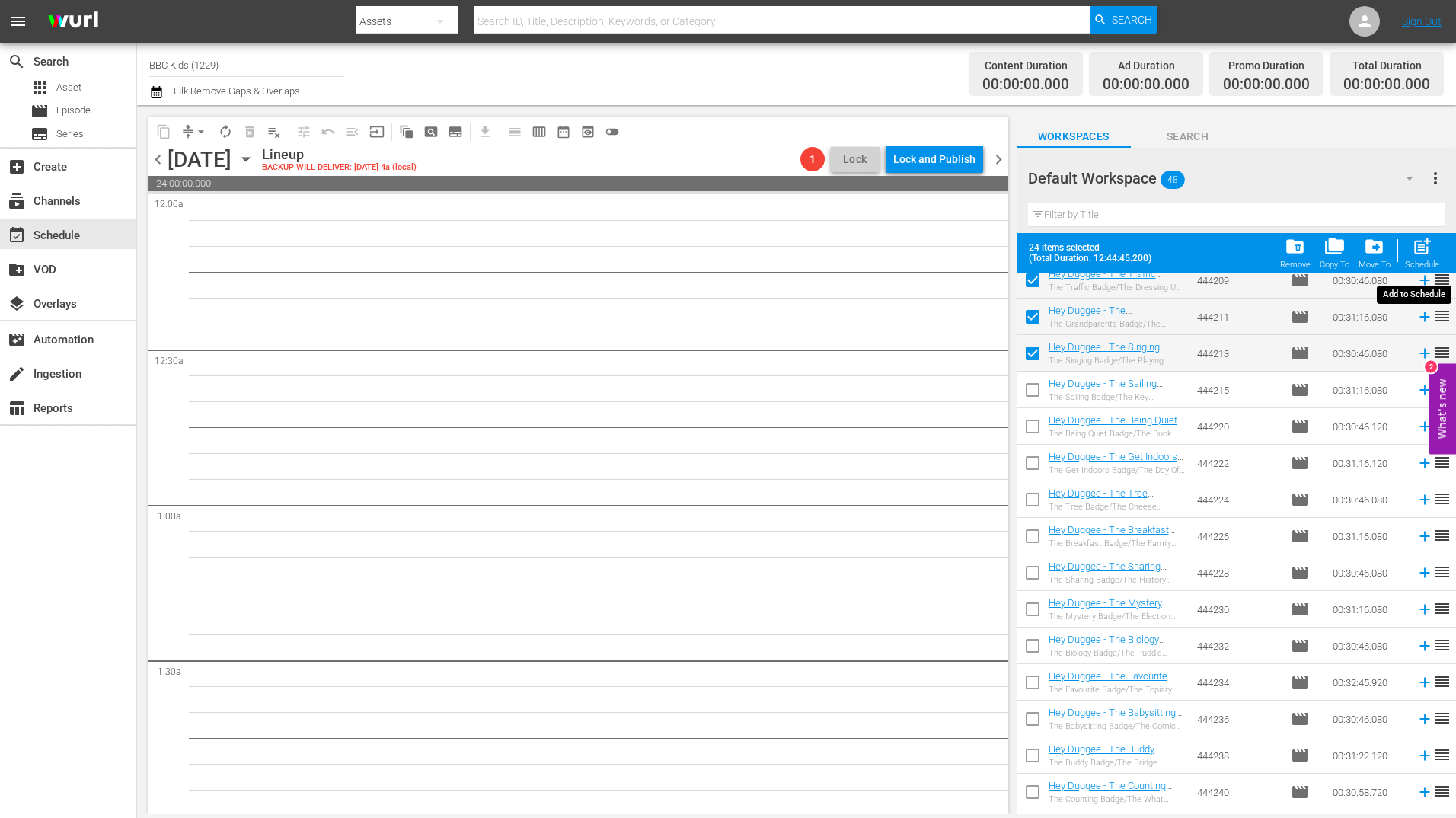
click at [1426, 254] on span "post_add" at bounding box center [1422, 246] width 21 height 21
checkbox input "false"
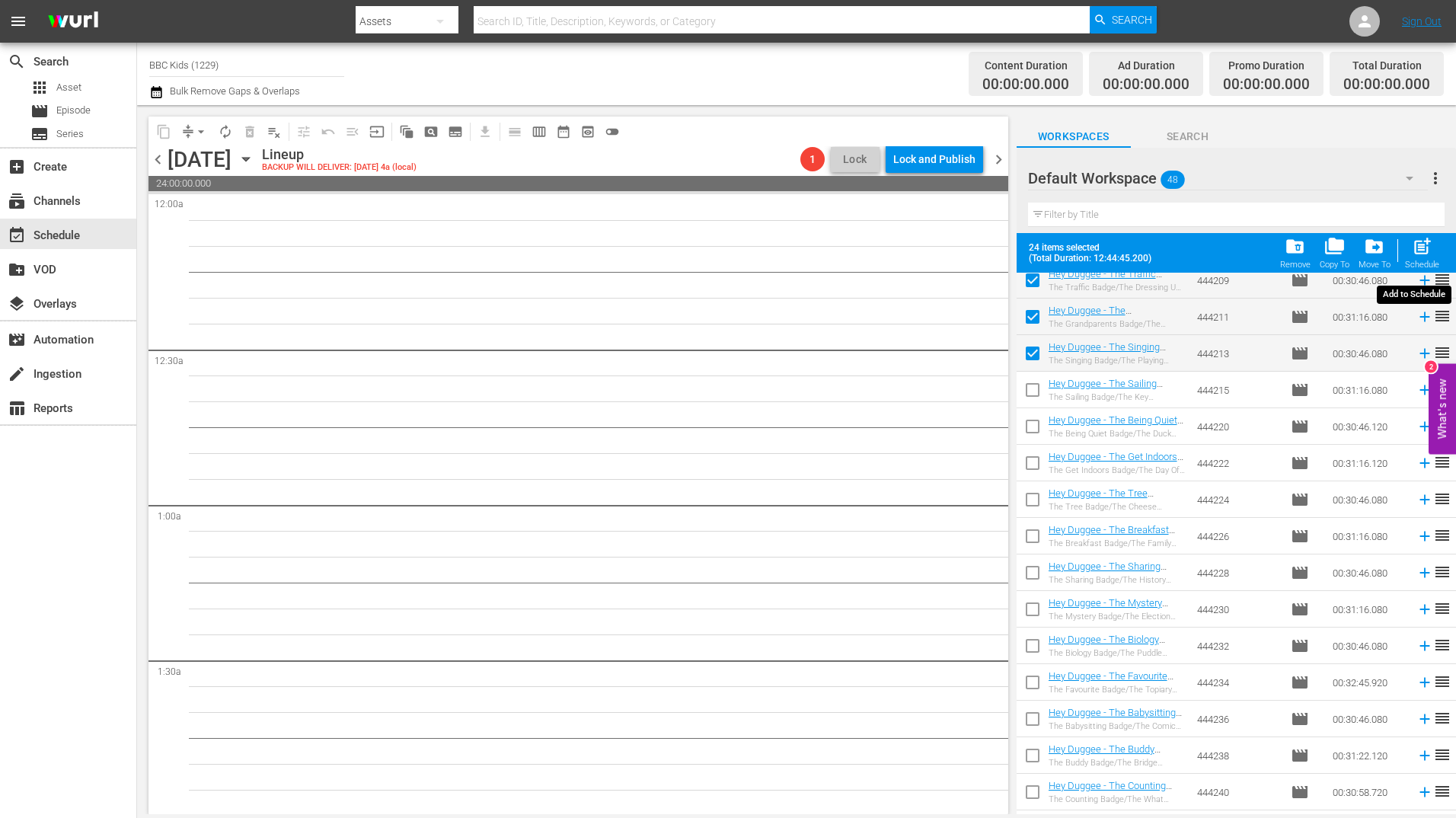
checkbox input "false"
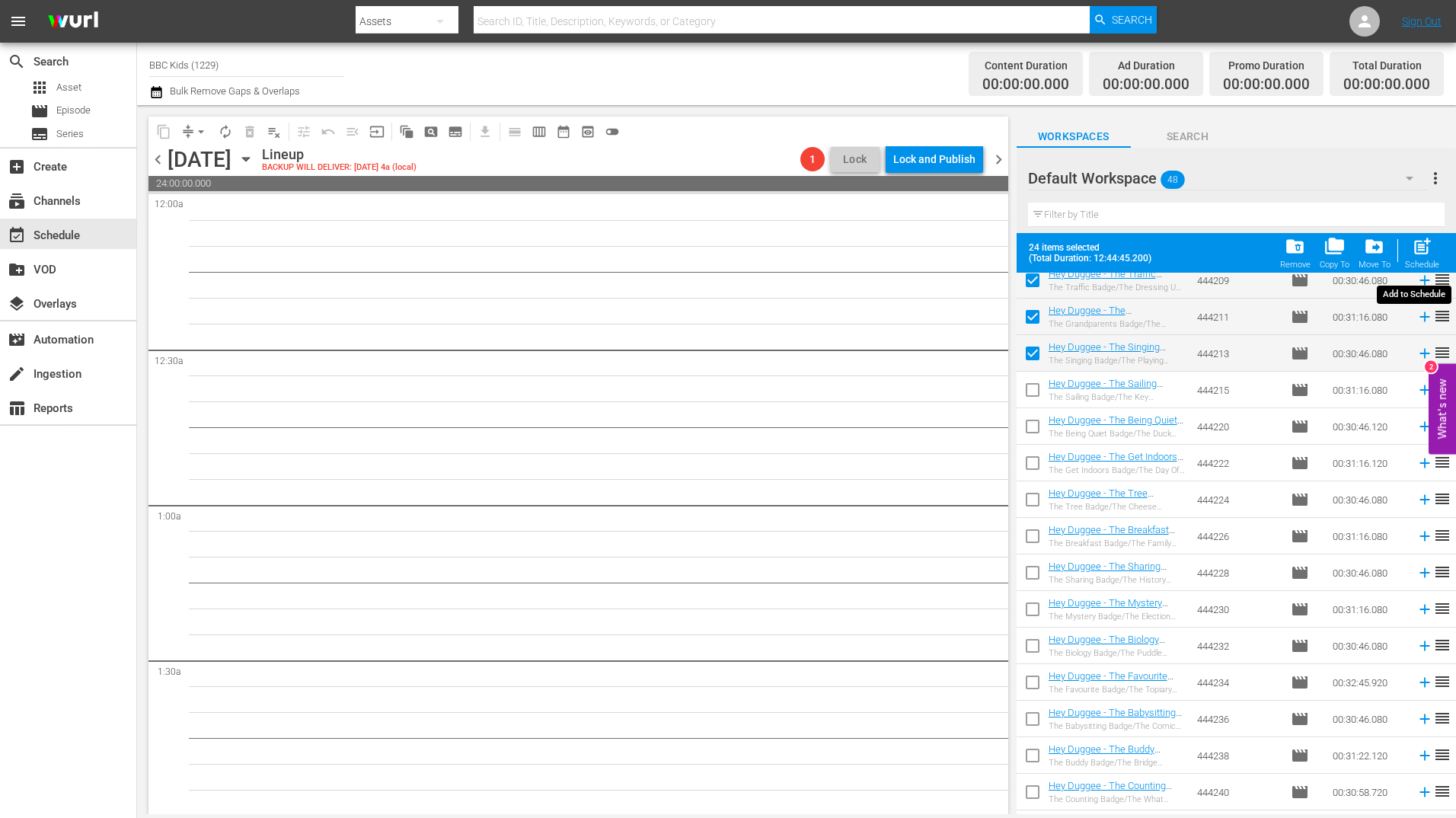
checkbox input "false"
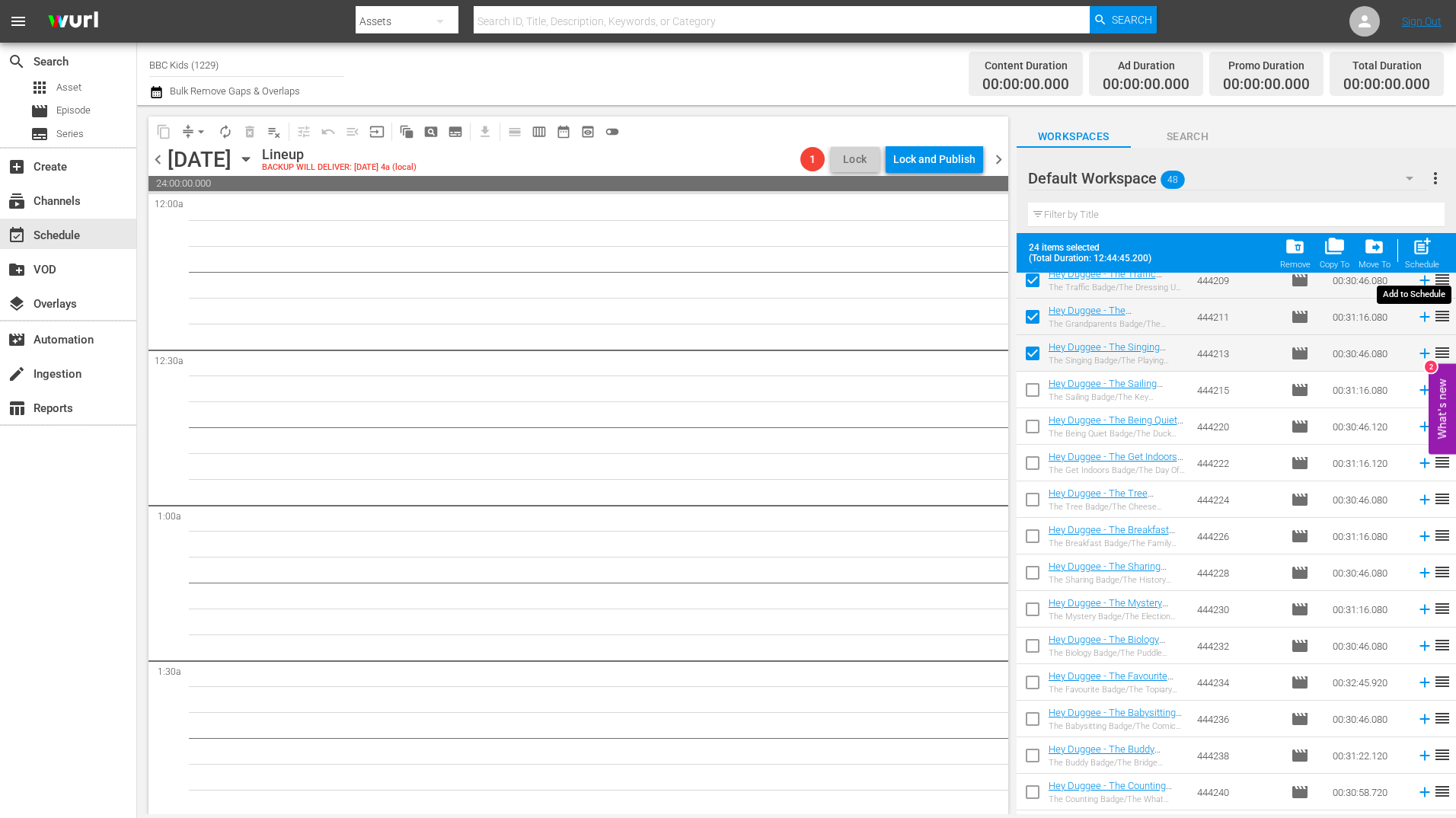
checkbox input "false"
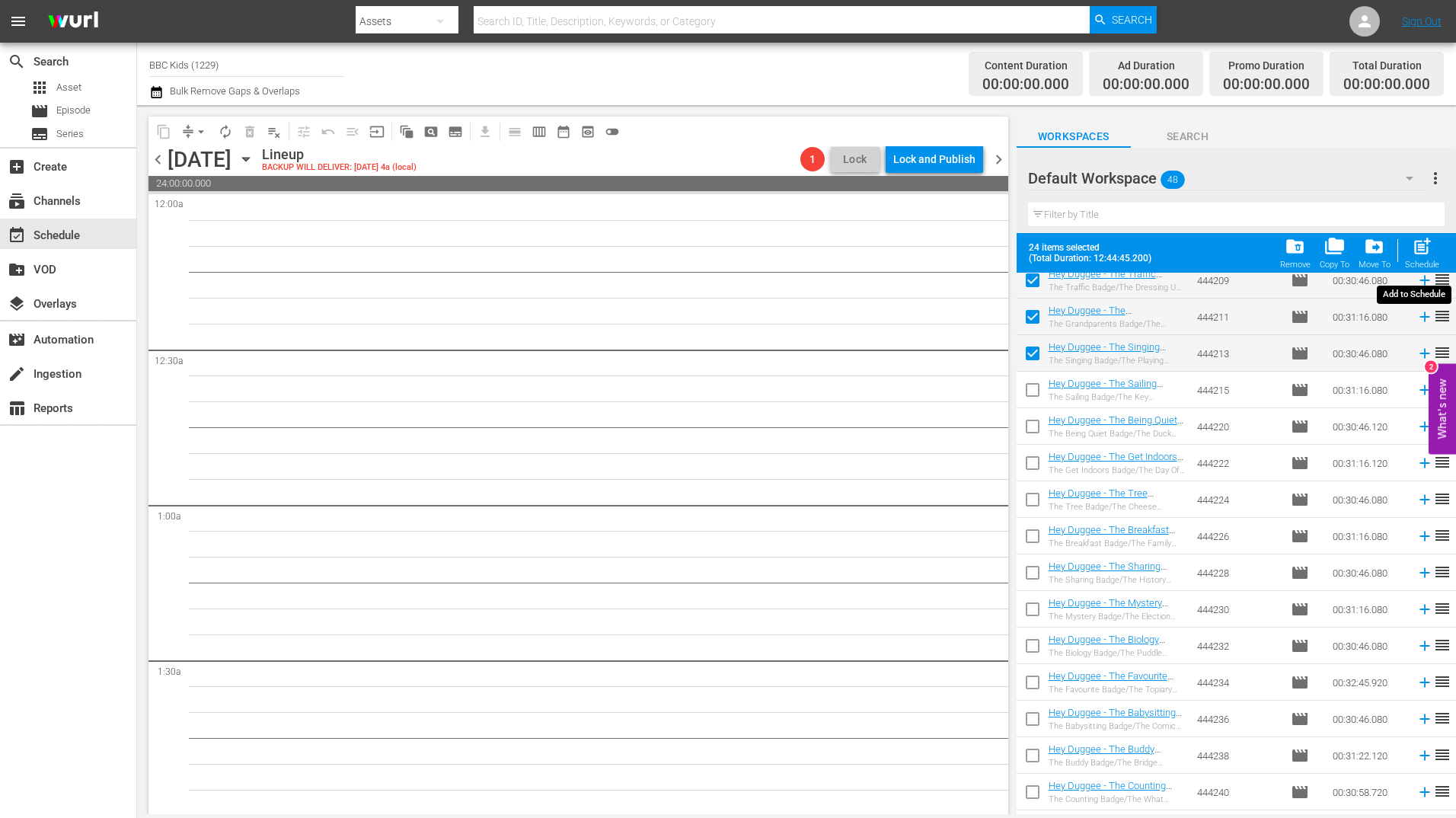
checkbox input "false"
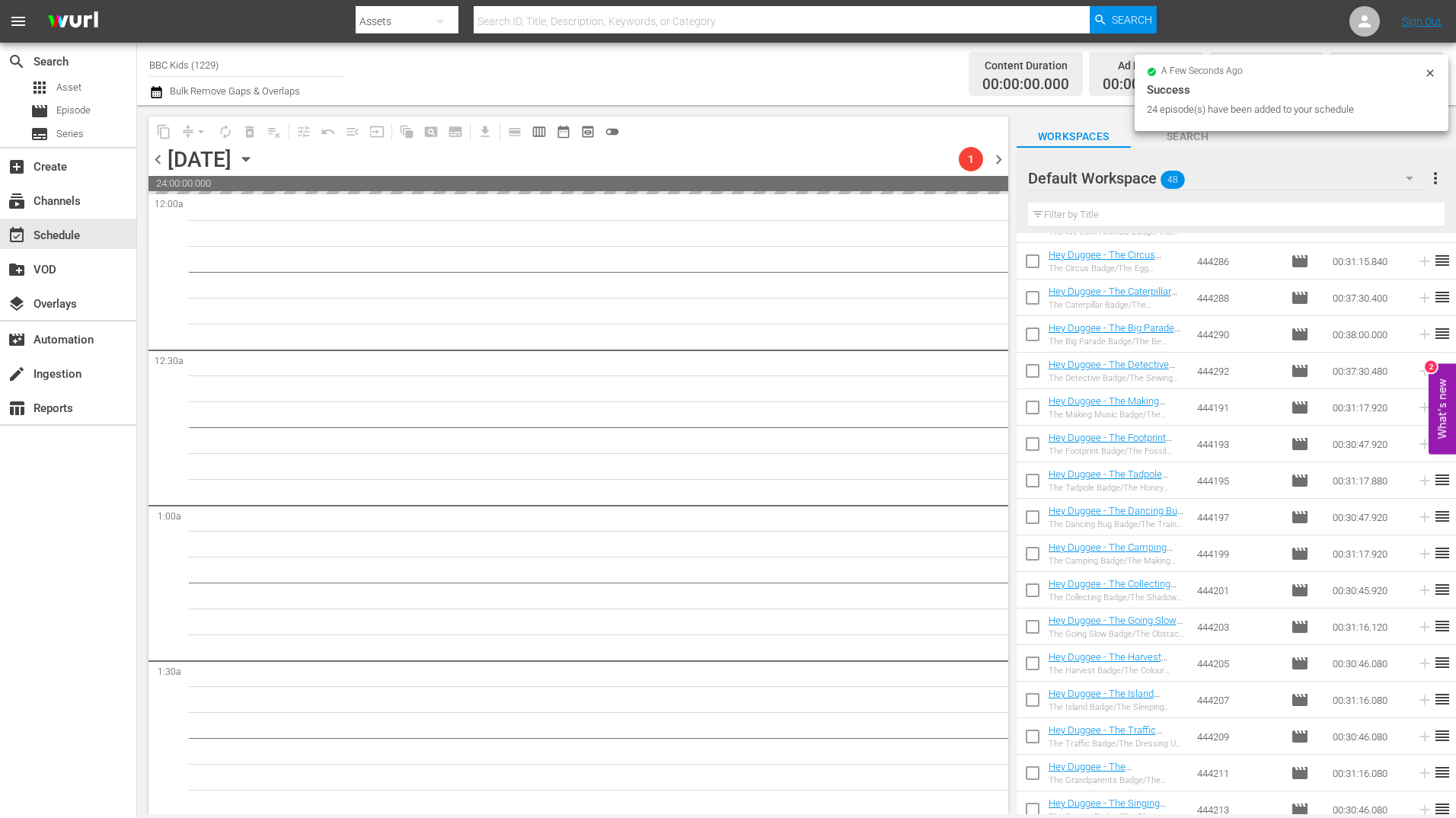
scroll to position [0, 0]
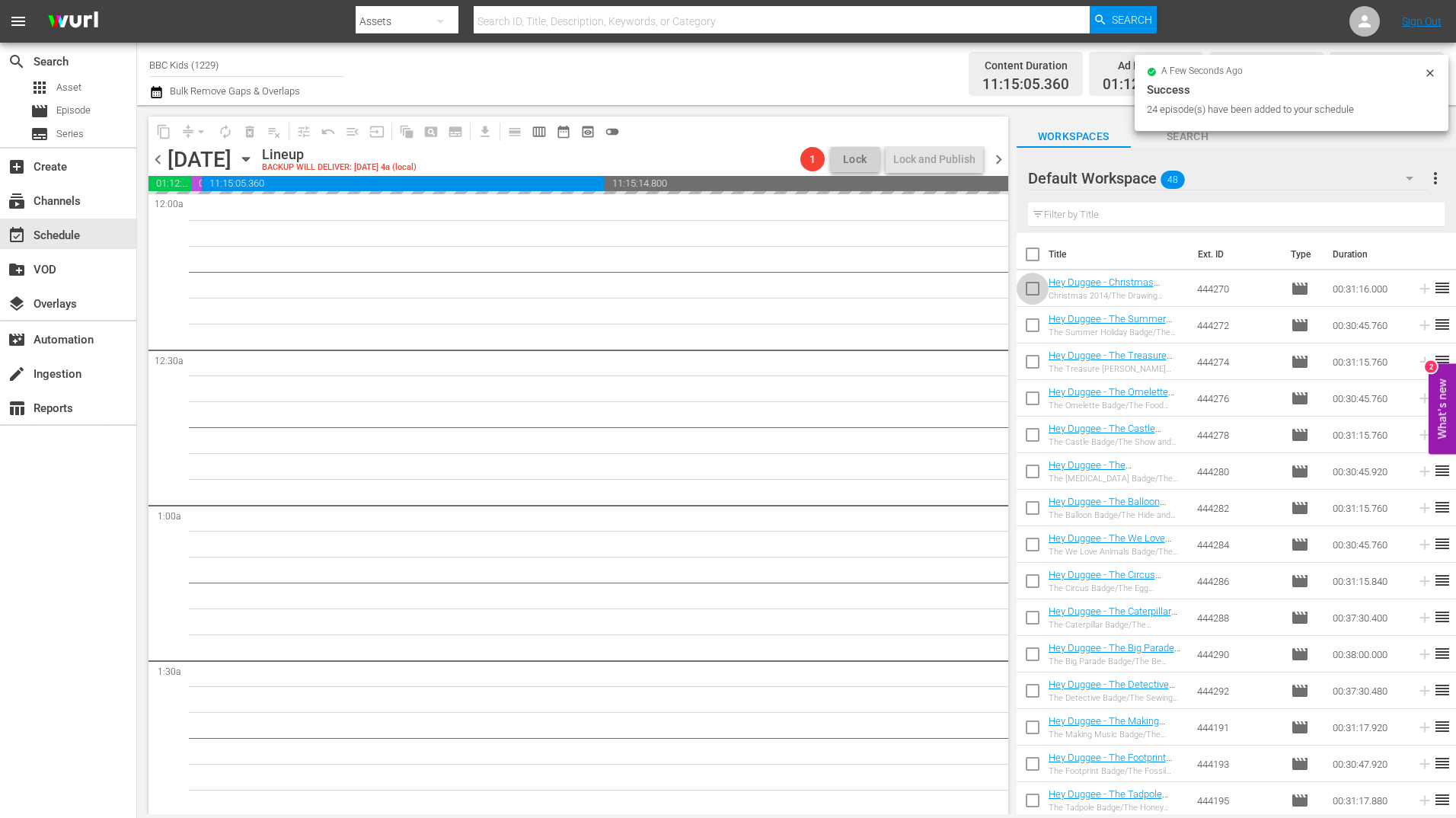
click at [1026, 288] on input "checkbox" at bounding box center [1032, 292] width 32 height 32
checkbox input "true"
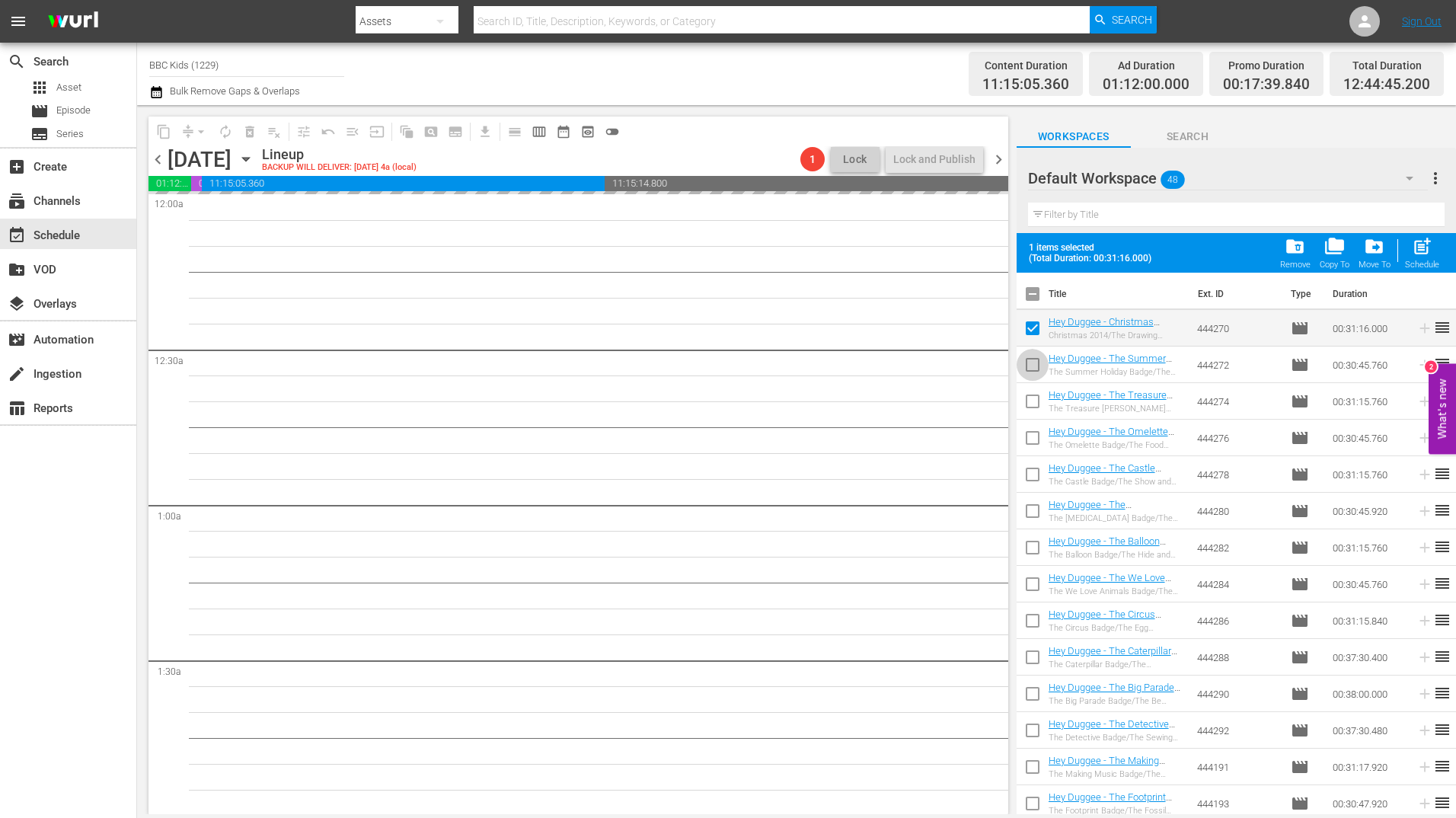
click at [1032, 371] on input "checkbox" at bounding box center [1032, 368] width 32 height 32
checkbox input "true"
click at [1033, 409] on input "checkbox" at bounding box center [1032, 404] width 32 height 32
checkbox input "true"
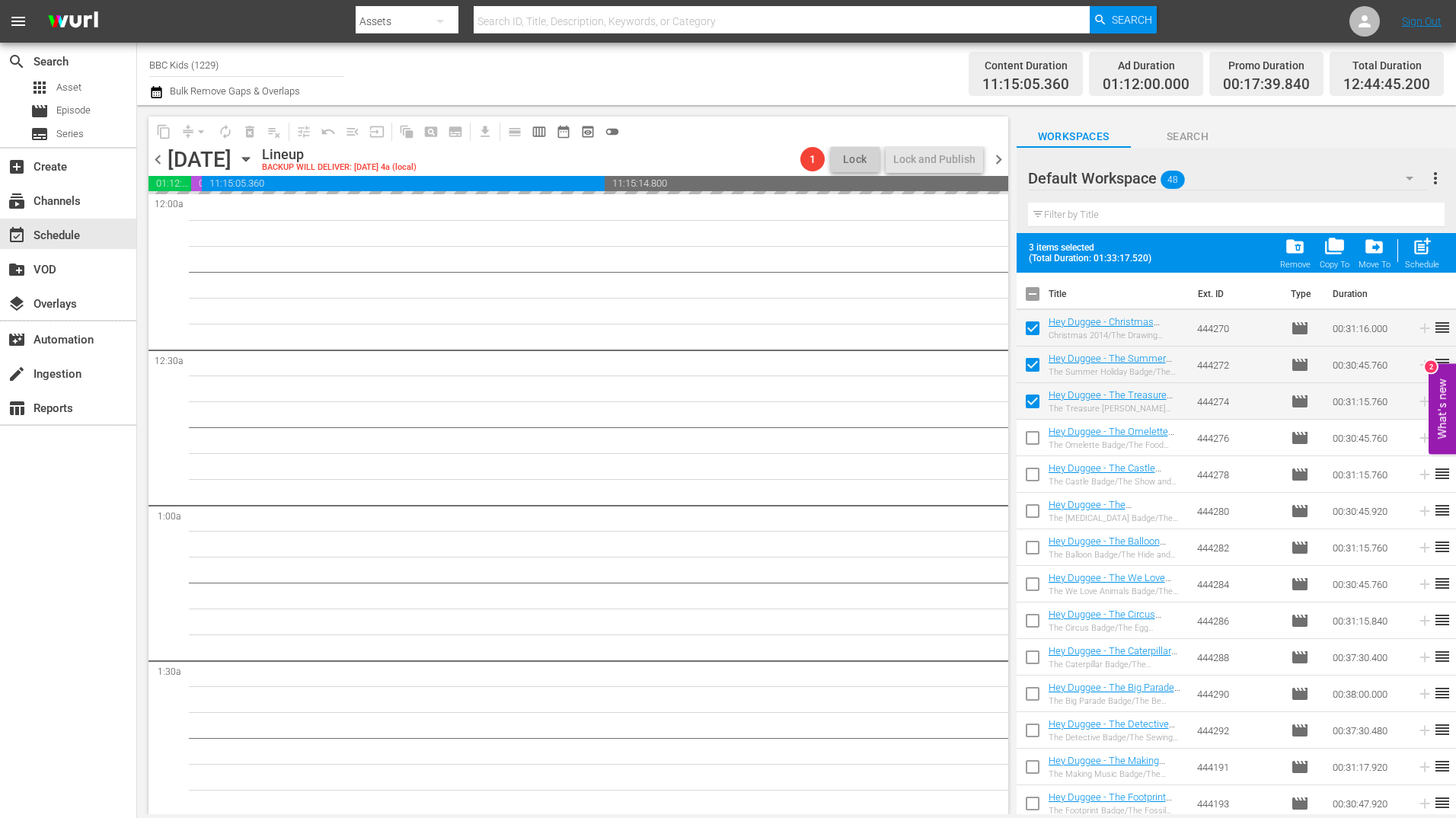
click at [1033, 439] on input "checkbox" at bounding box center [1032, 440] width 32 height 32
checkbox input "true"
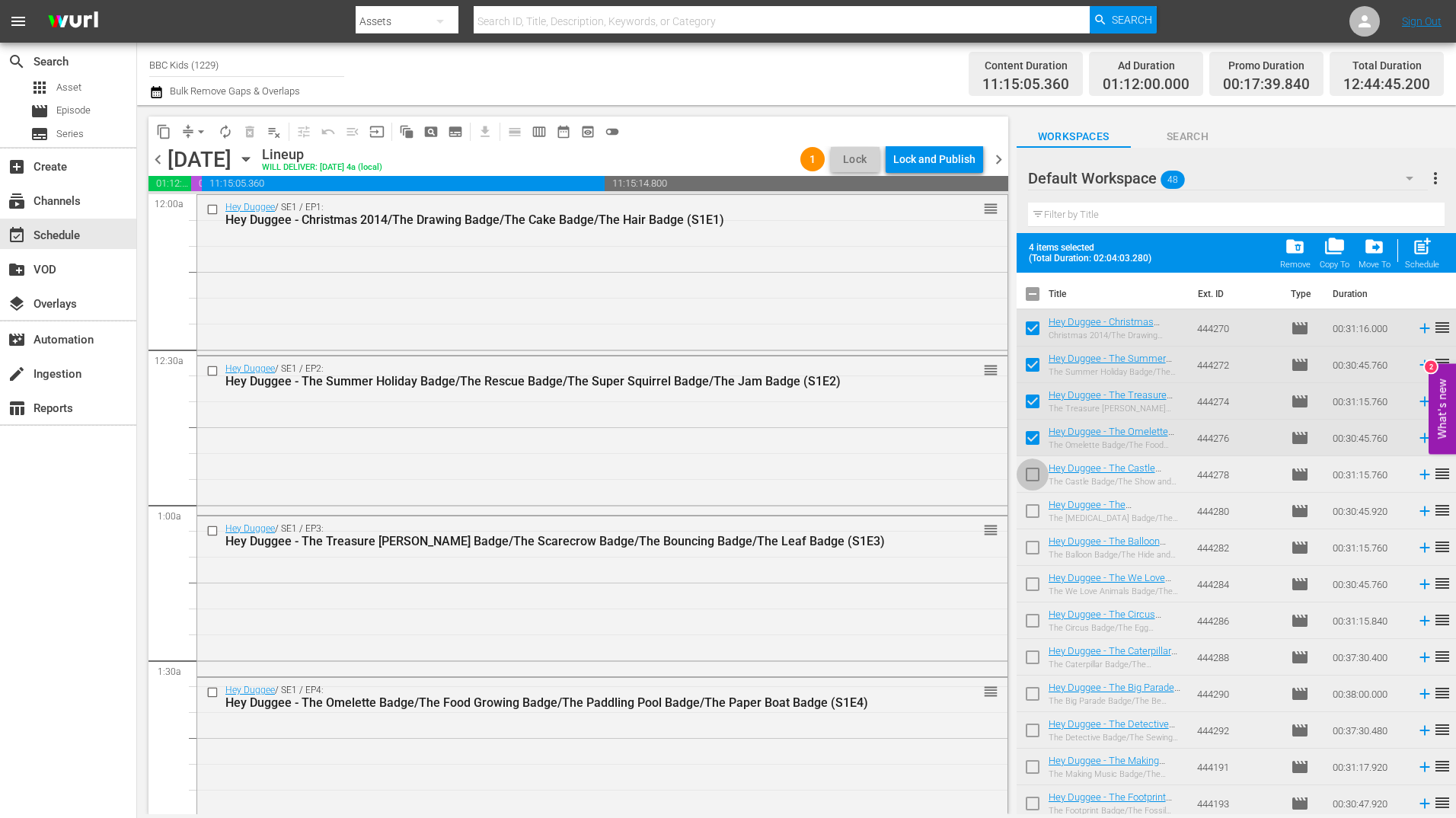
click at [1034, 468] on input "checkbox" at bounding box center [1032, 477] width 32 height 32
checkbox input "true"
click at [1033, 510] on input "checkbox" at bounding box center [1032, 513] width 32 height 32
checkbox input "true"
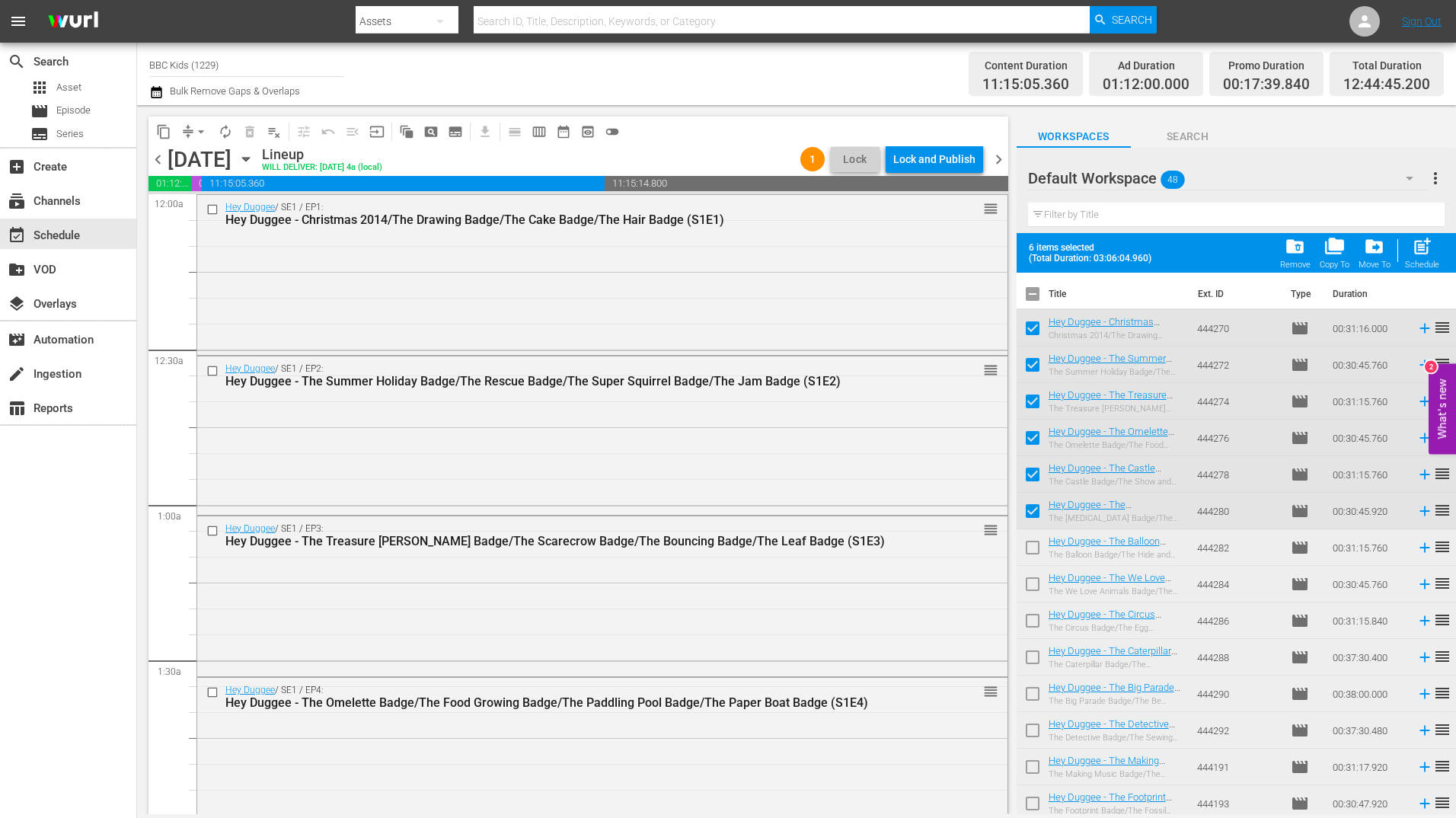
click at [1033, 554] on input "checkbox" at bounding box center [1032, 550] width 32 height 32
checkbox input "true"
click at [1033, 586] on input "checkbox" at bounding box center [1032, 587] width 32 height 32
checkbox input "true"
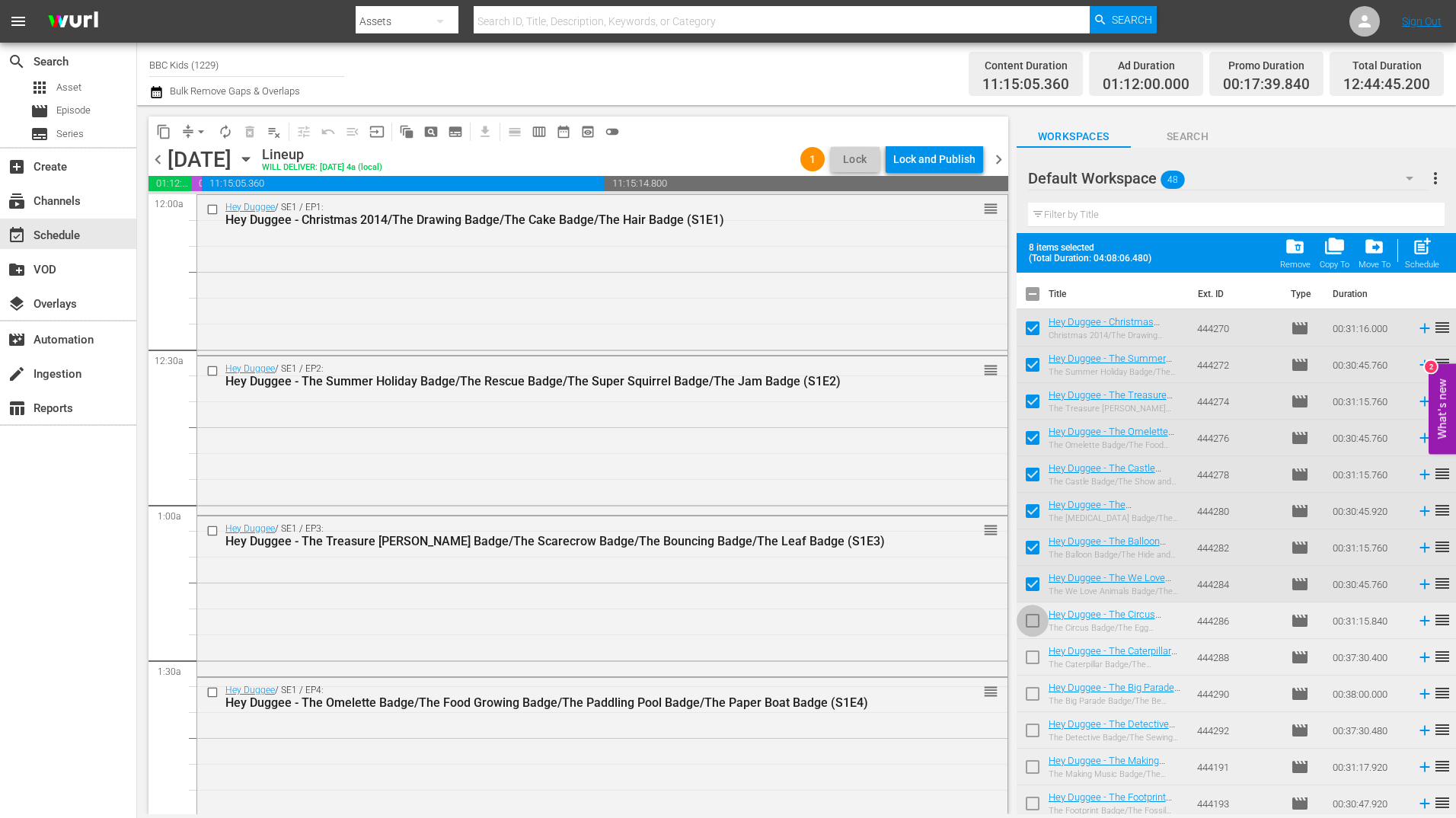
click at [1036, 630] on input "checkbox" at bounding box center [1032, 623] width 32 height 32
checkbox input "true"
click at [1033, 663] on input "checkbox" at bounding box center [1032, 660] width 32 height 32
checkbox input "true"
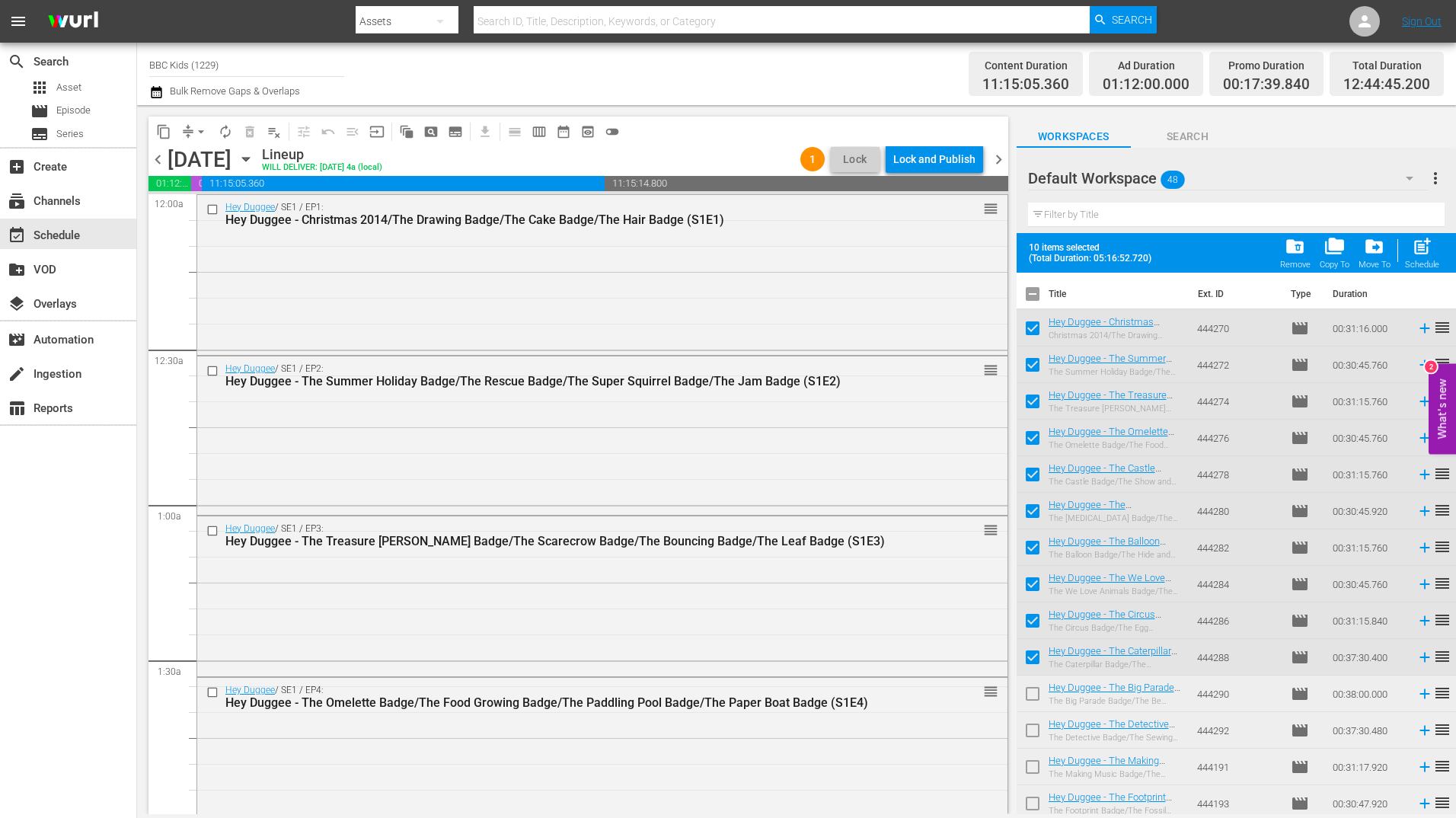
click at [1033, 696] on input "checkbox" at bounding box center [1032, 696] width 32 height 32
checkbox input "true"
click at [1031, 733] on input "checkbox" at bounding box center [1032, 733] width 32 height 32
checkbox input "true"
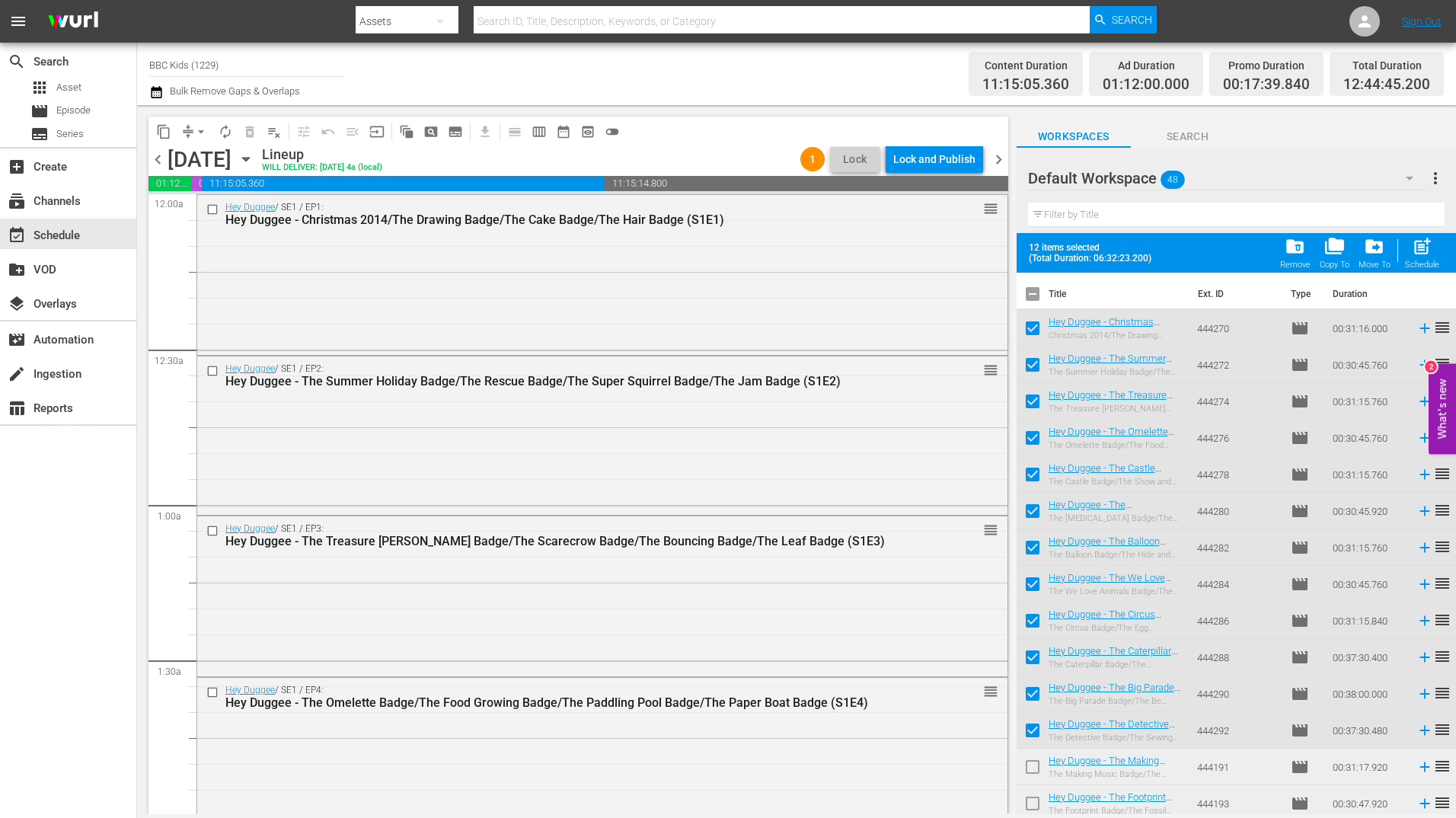
click at [1032, 781] on input "checkbox" at bounding box center [1032, 769] width 32 height 32
checkbox input "true"
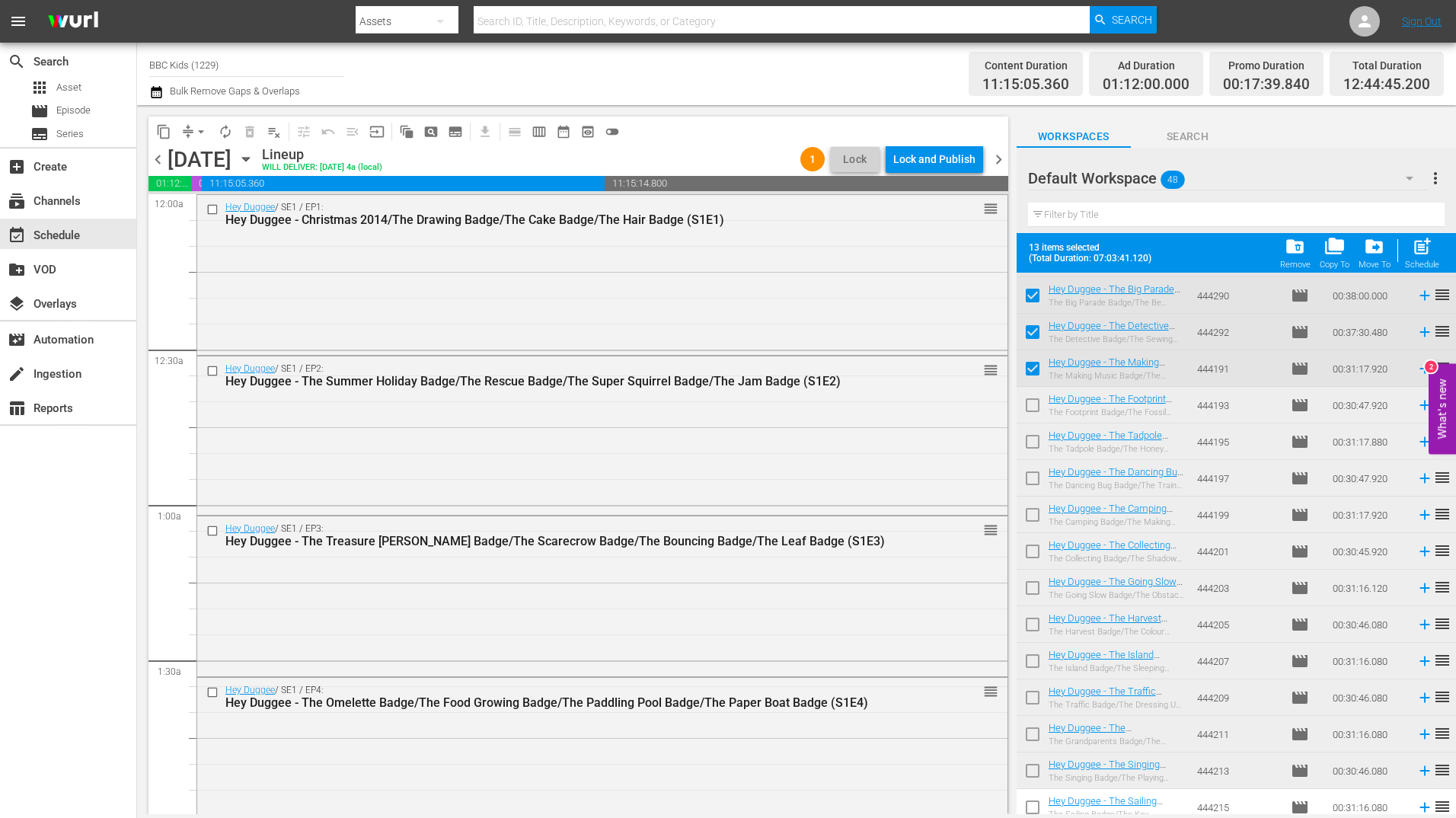
scroll to position [399, 0]
click at [1041, 413] on input "checkbox" at bounding box center [1032, 407] width 32 height 32
checkbox input "true"
click at [1038, 447] on input "checkbox" at bounding box center [1032, 444] width 32 height 32
checkbox input "true"
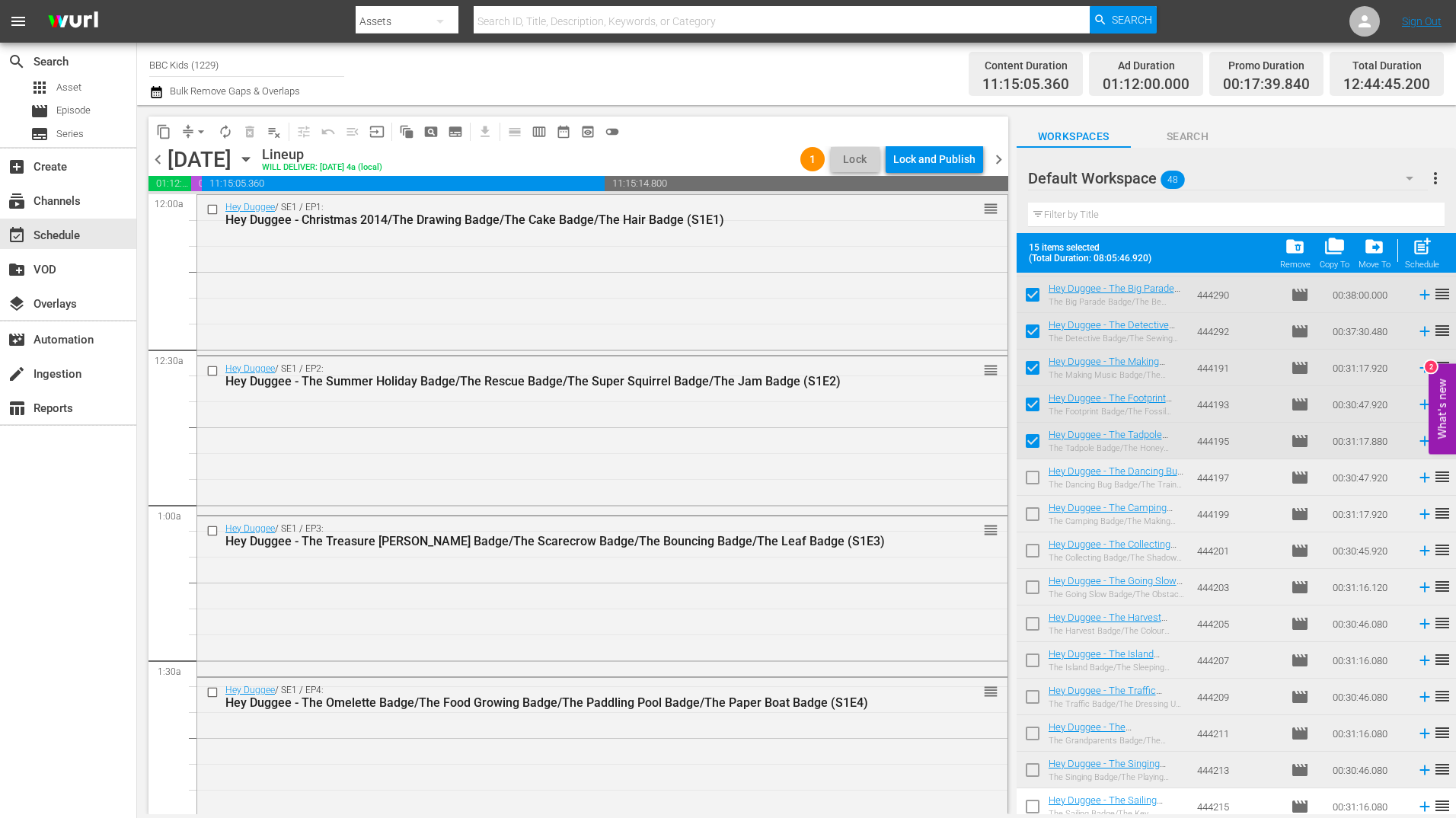
click at [1034, 480] on input "checkbox" at bounding box center [1032, 480] width 32 height 32
checkbox input "true"
click at [1033, 537] on span at bounding box center [1032, 550] width 32 height 32
click at [1030, 514] on input "checkbox" at bounding box center [1032, 516] width 32 height 32
checkbox input "true"
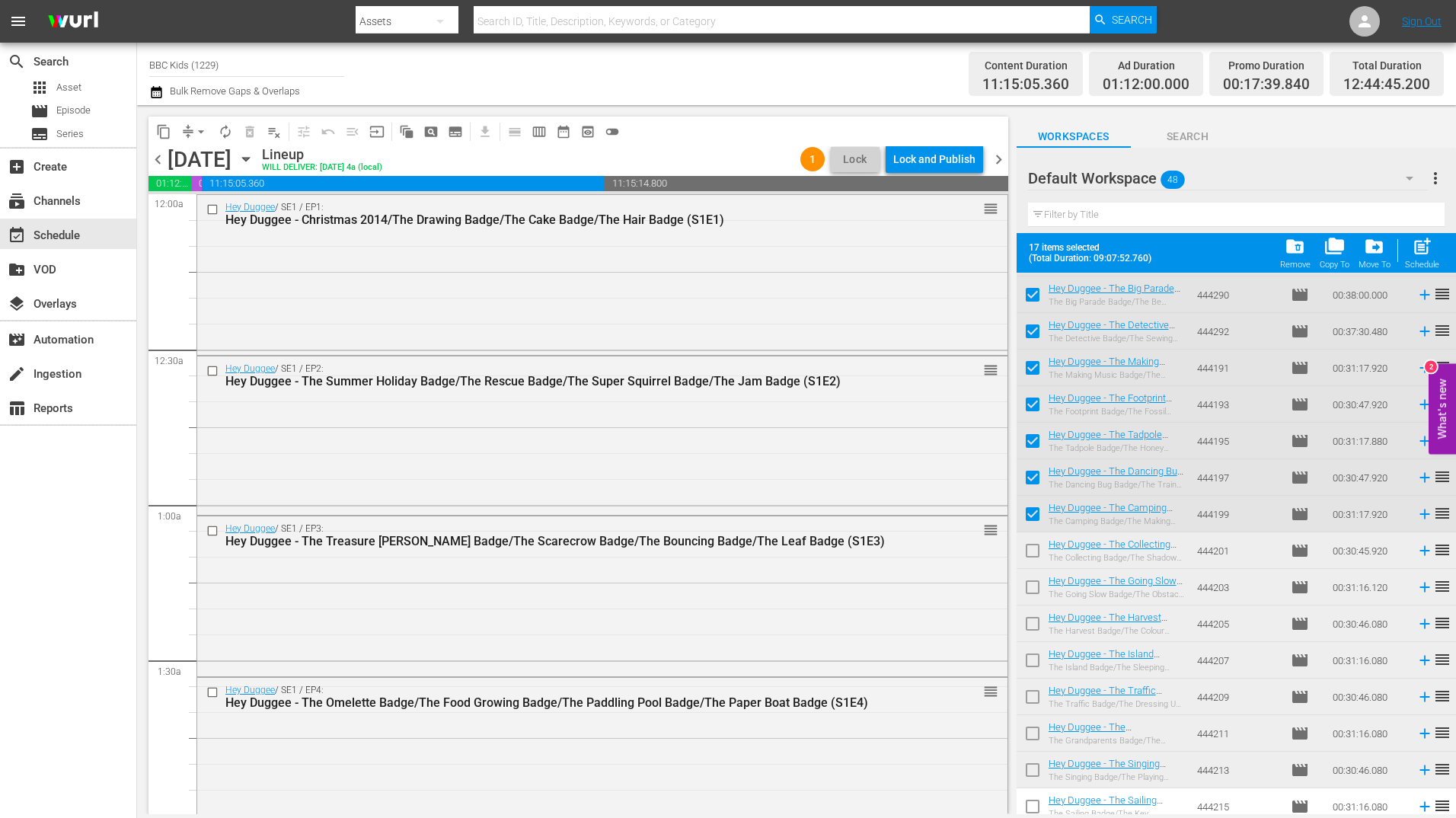
click at [1030, 544] on input "checkbox" at bounding box center [1032, 553] width 32 height 32
checkbox input "true"
click at [1033, 592] on input "checkbox" at bounding box center [1032, 590] width 32 height 32
checkbox input "true"
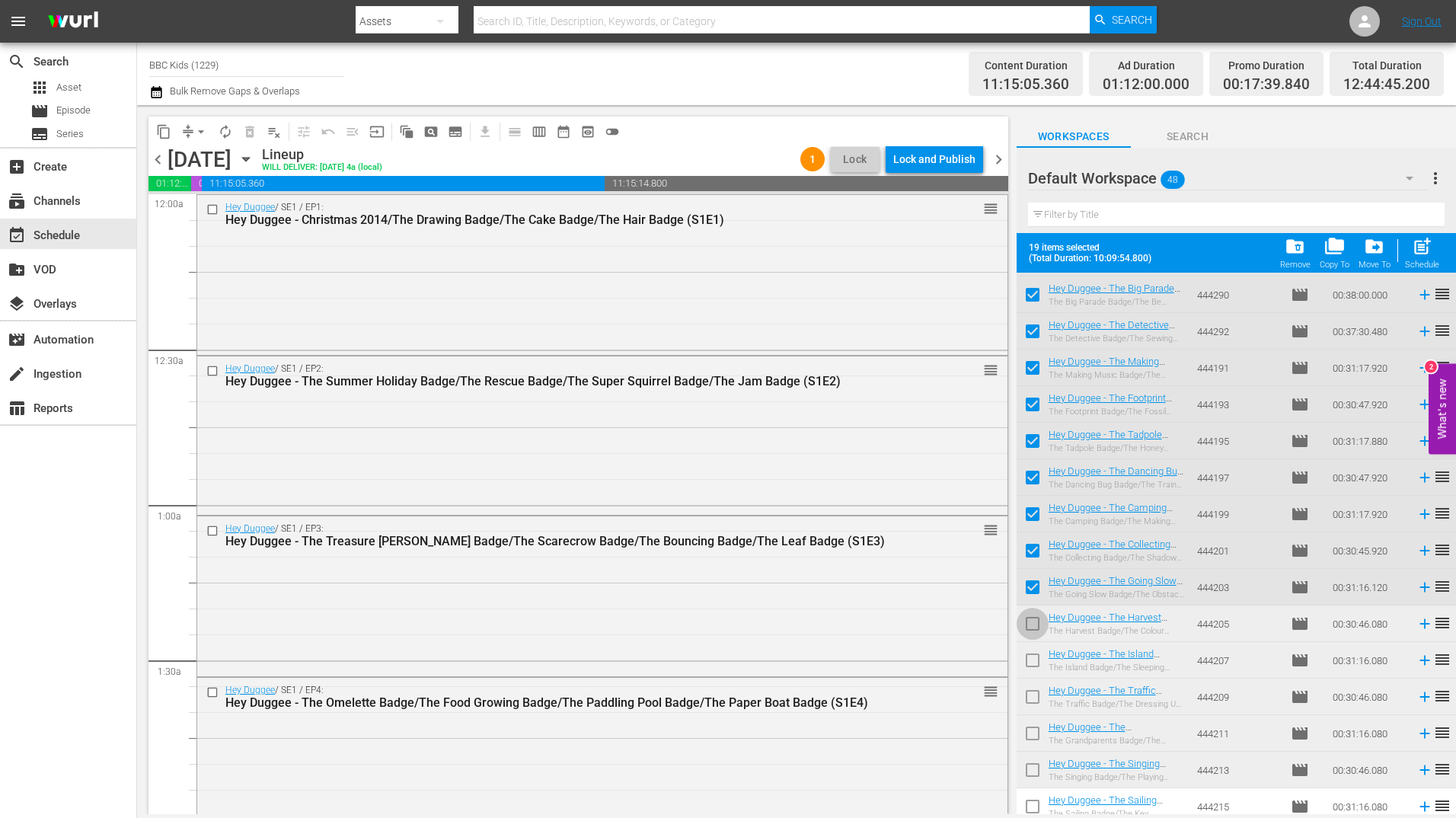
click at [1033, 631] on input "checkbox" at bounding box center [1032, 626] width 32 height 32
checkbox input "true"
click at [1033, 662] on input "checkbox" at bounding box center [1032, 663] width 32 height 32
checkbox input "true"
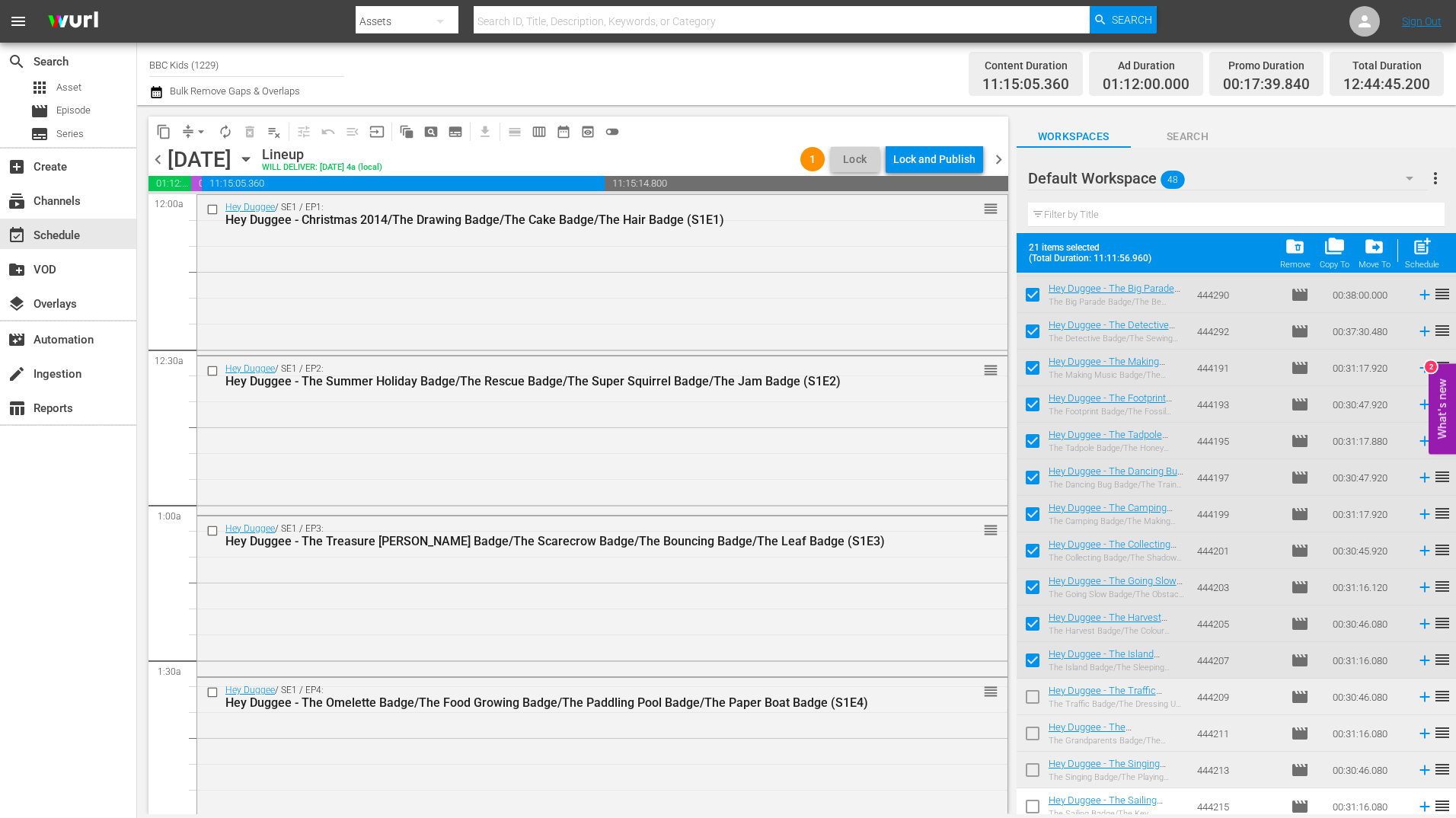
click at [1037, 698] on input "checkbox" at bounding box center [1032, 699] width 32 height 32
checkbox input "true"
click at [1035, 739] on input "checkbox" at bounding box center [1032, 736] width 32 height 32
checkbox input "true"
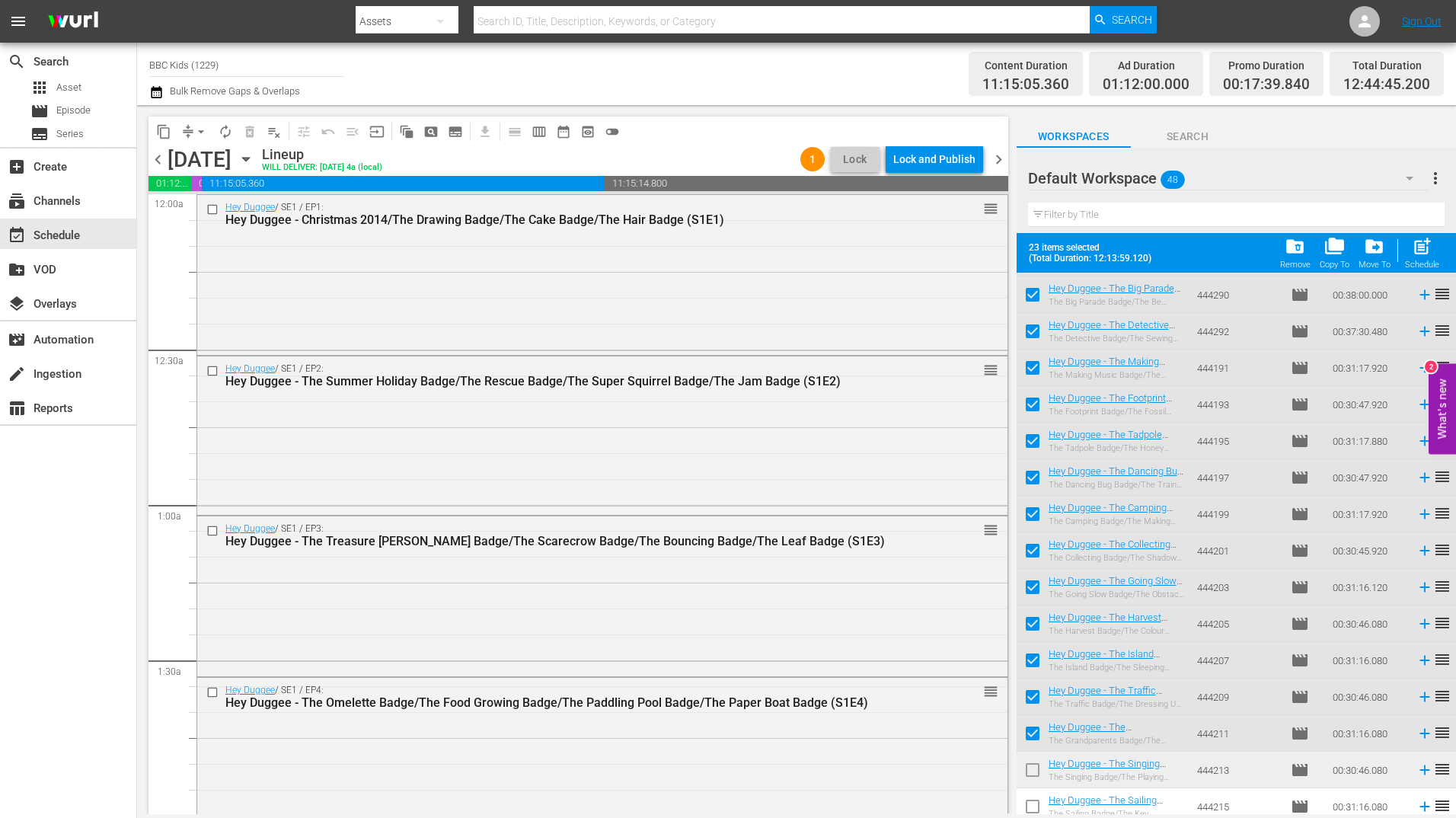
click at [1034, 765] on input "checkbox" at bounding box center [1032, 772] width 32 height 32
checkbox input "true"
click at [1423, 234] on button "post_add Schedule" at bounding box center [1422, 253] width 43 height 43
checkbox input "false"
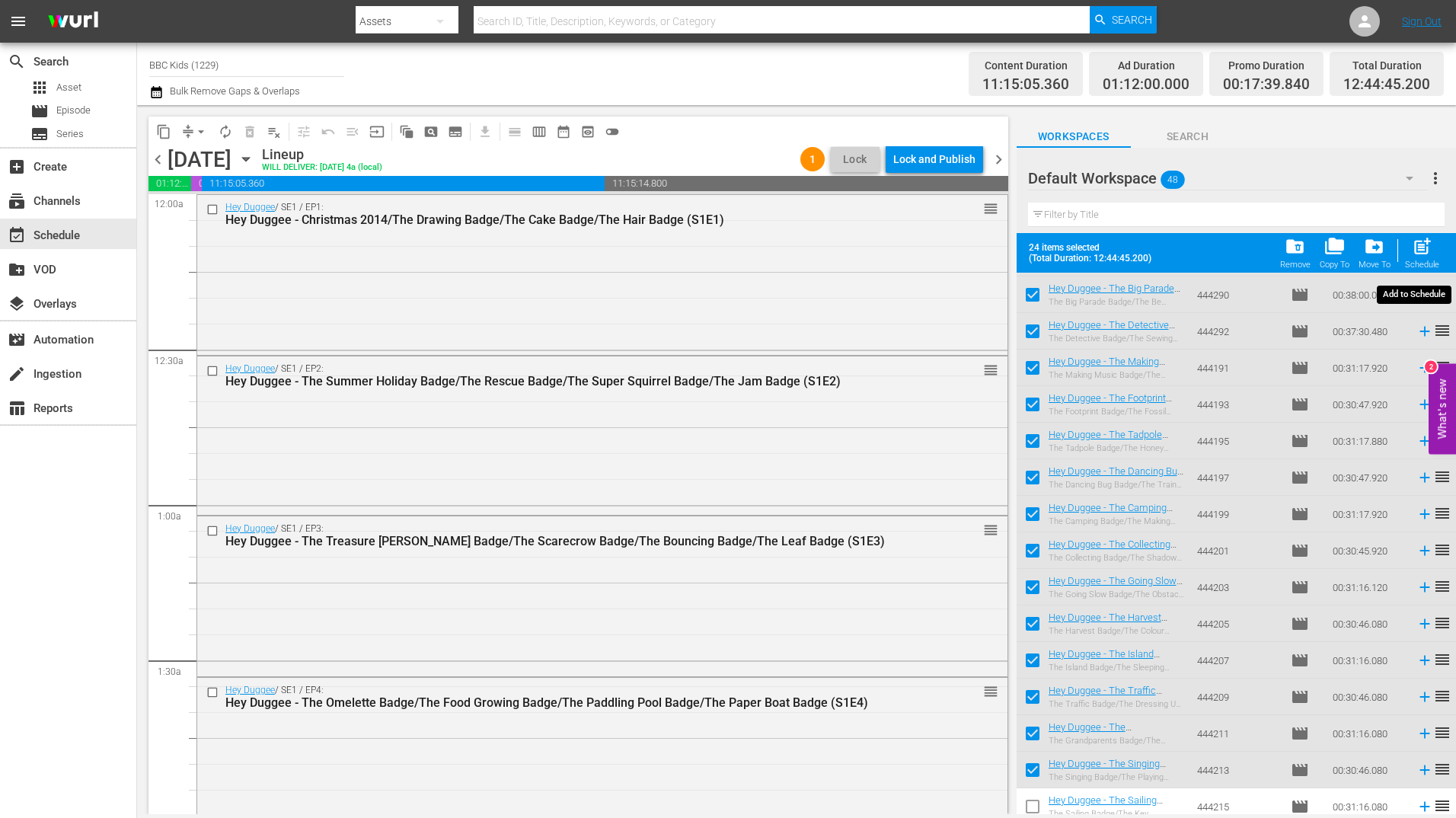
checkbox input "false"
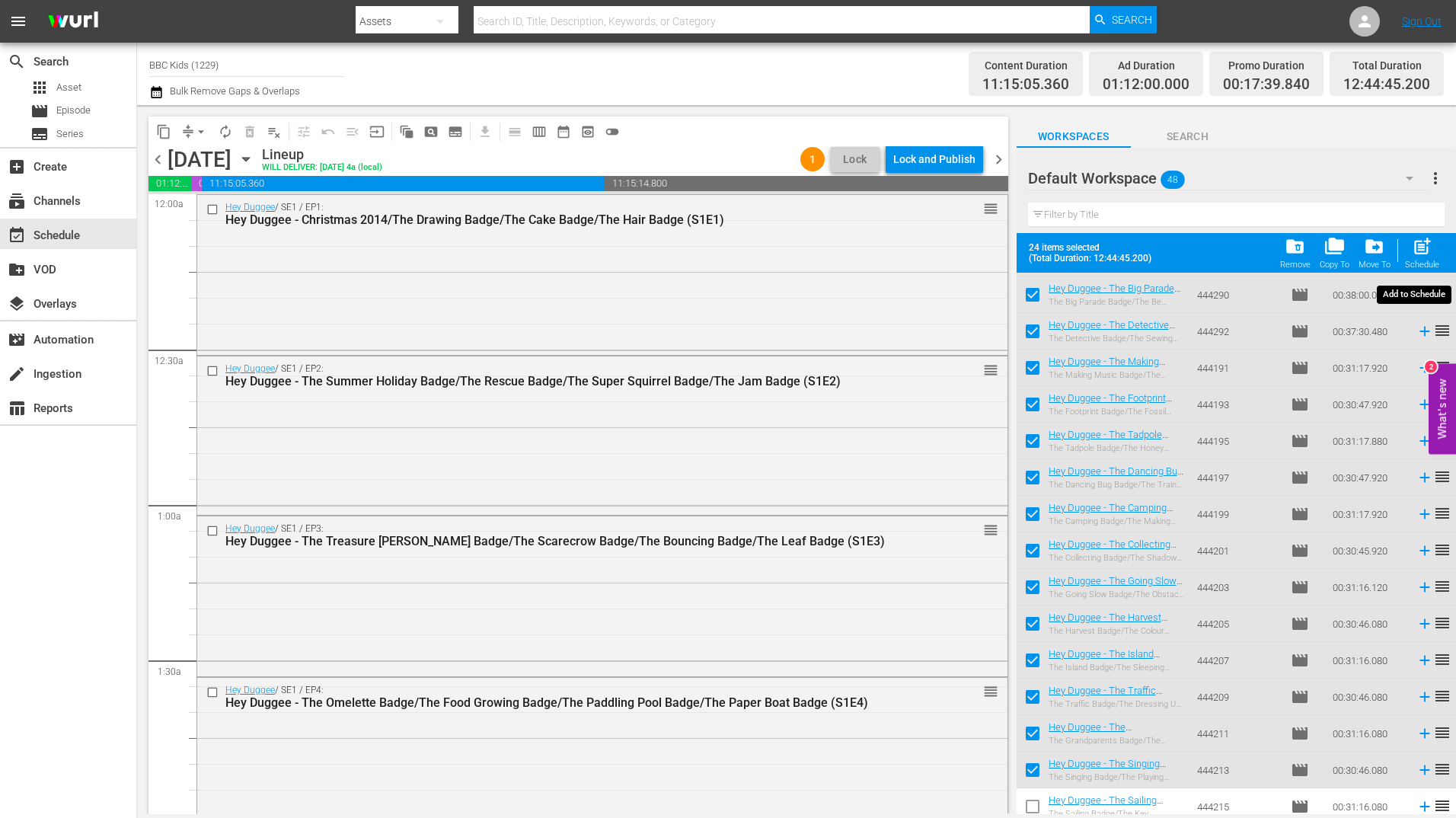
checkbox input "false"
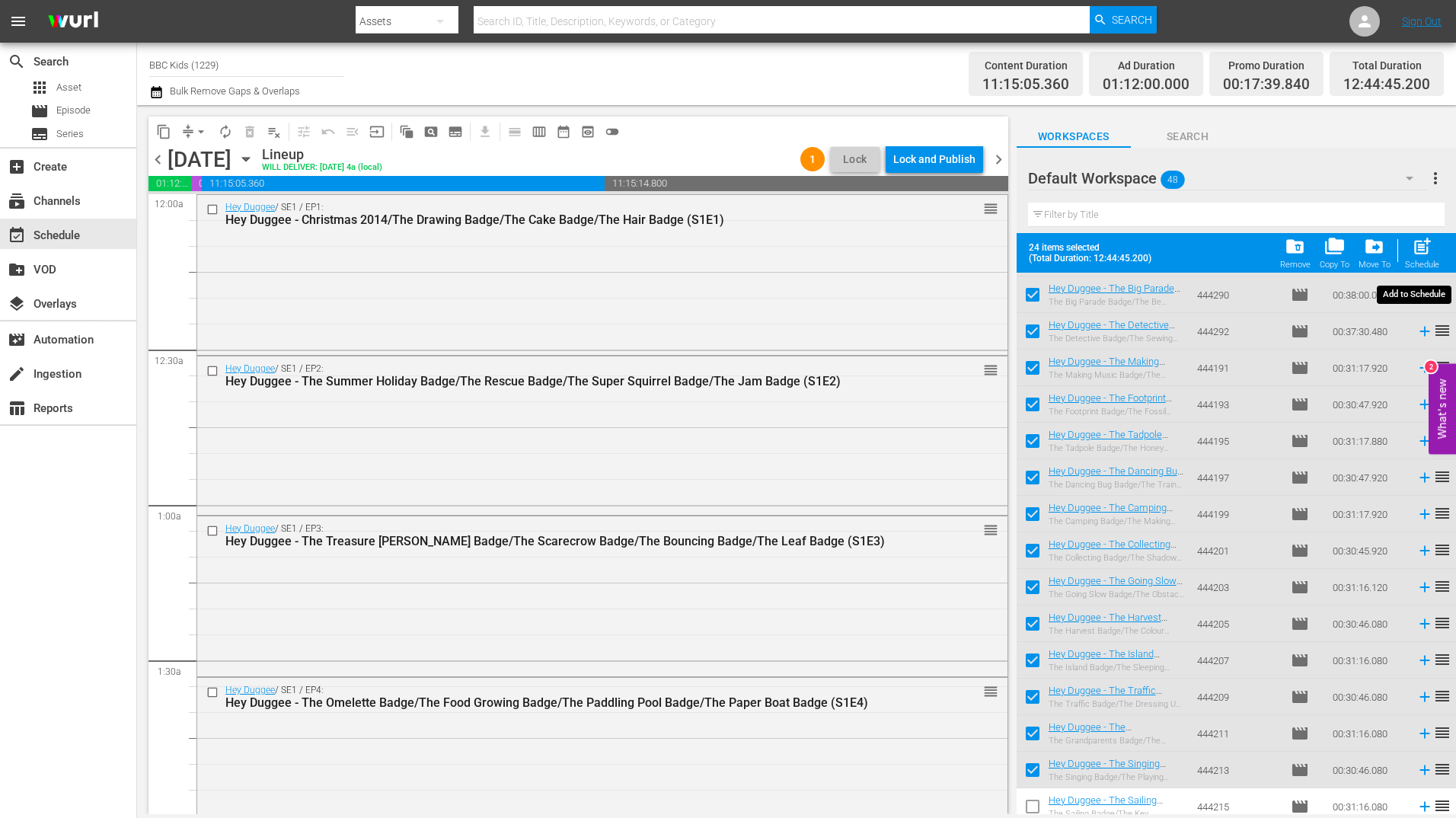
checkbox input "false"
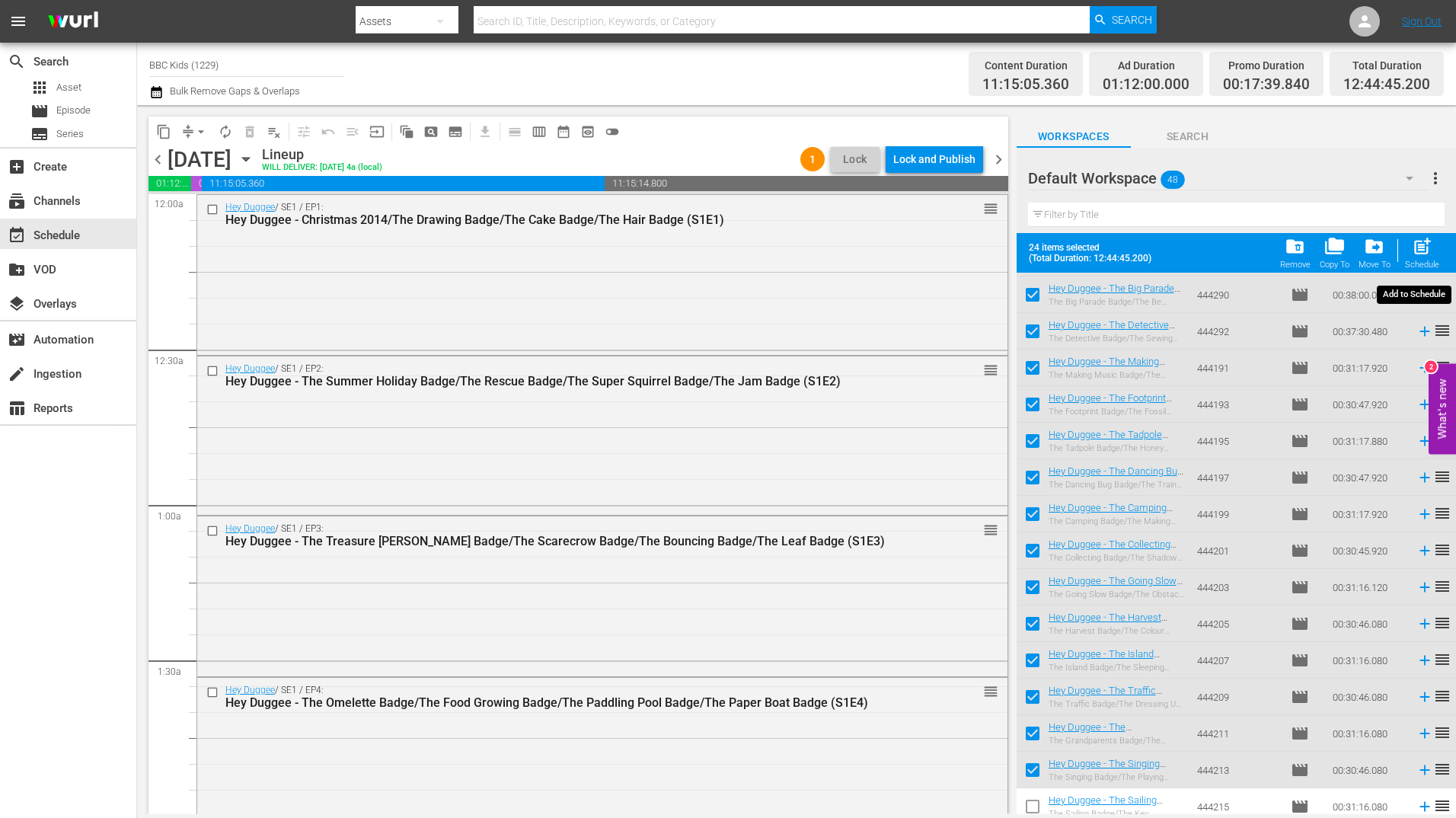
checkbox input "false"
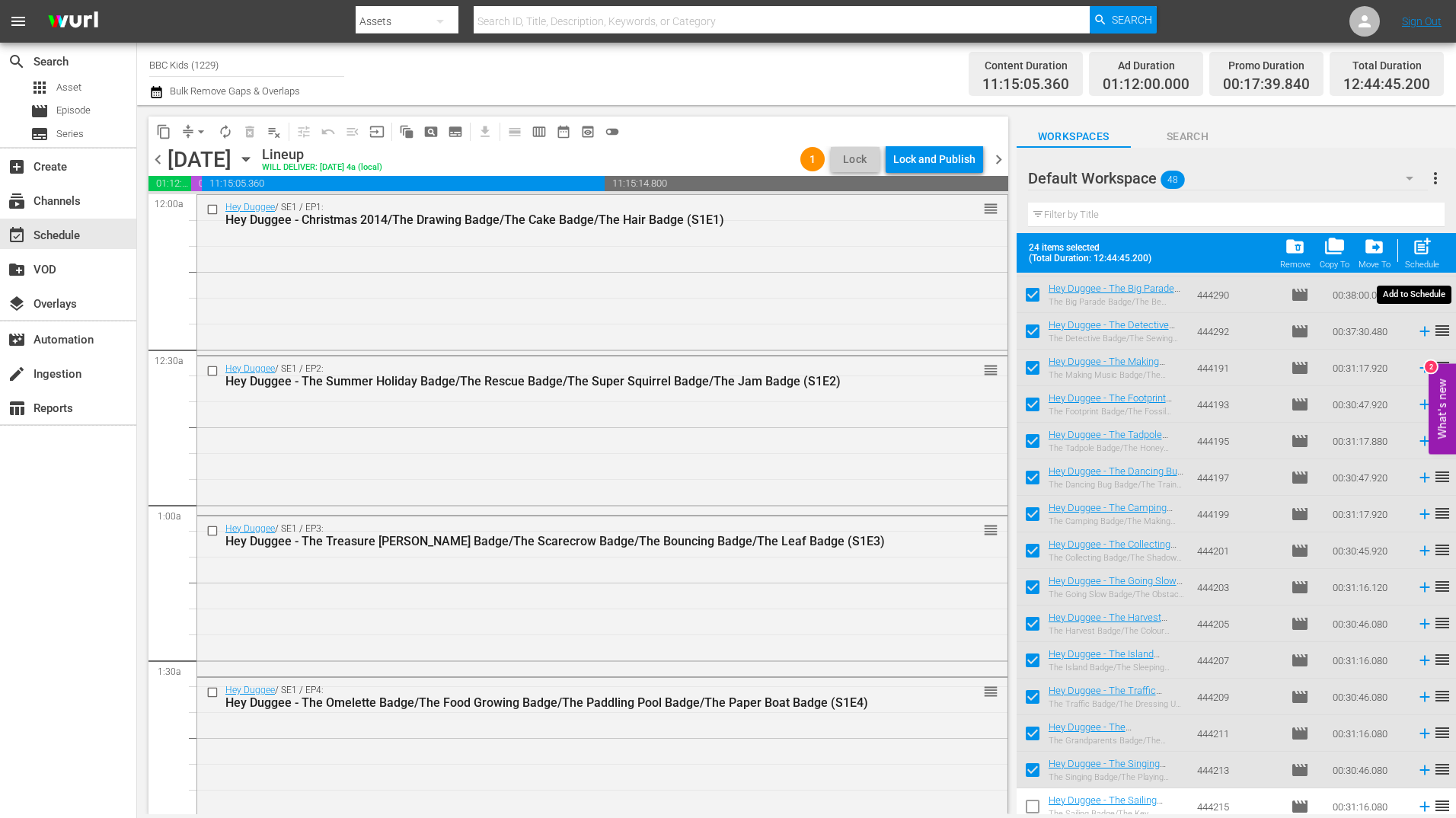
checkbox input "false"
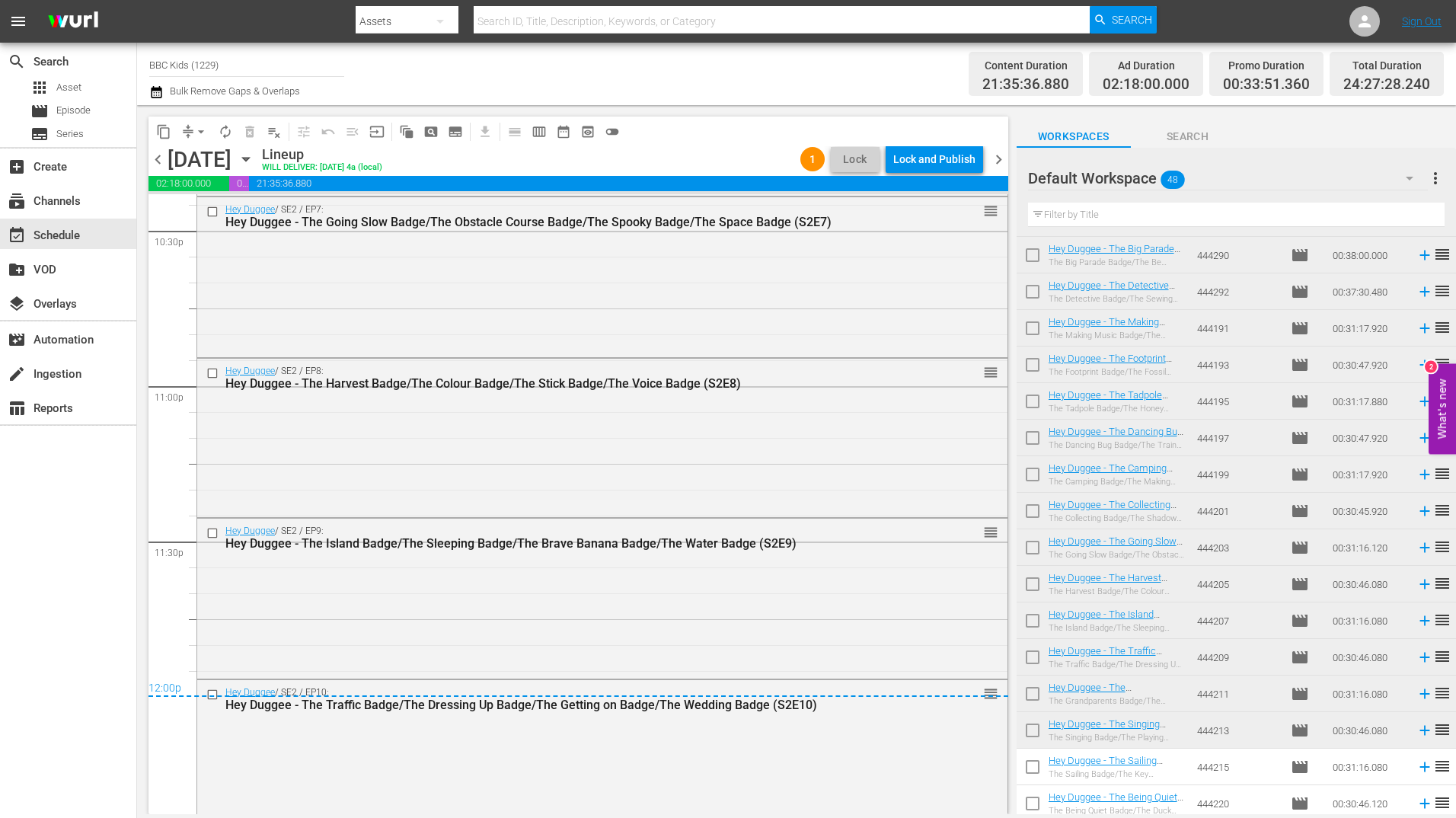
scroll to position [6979, 0]
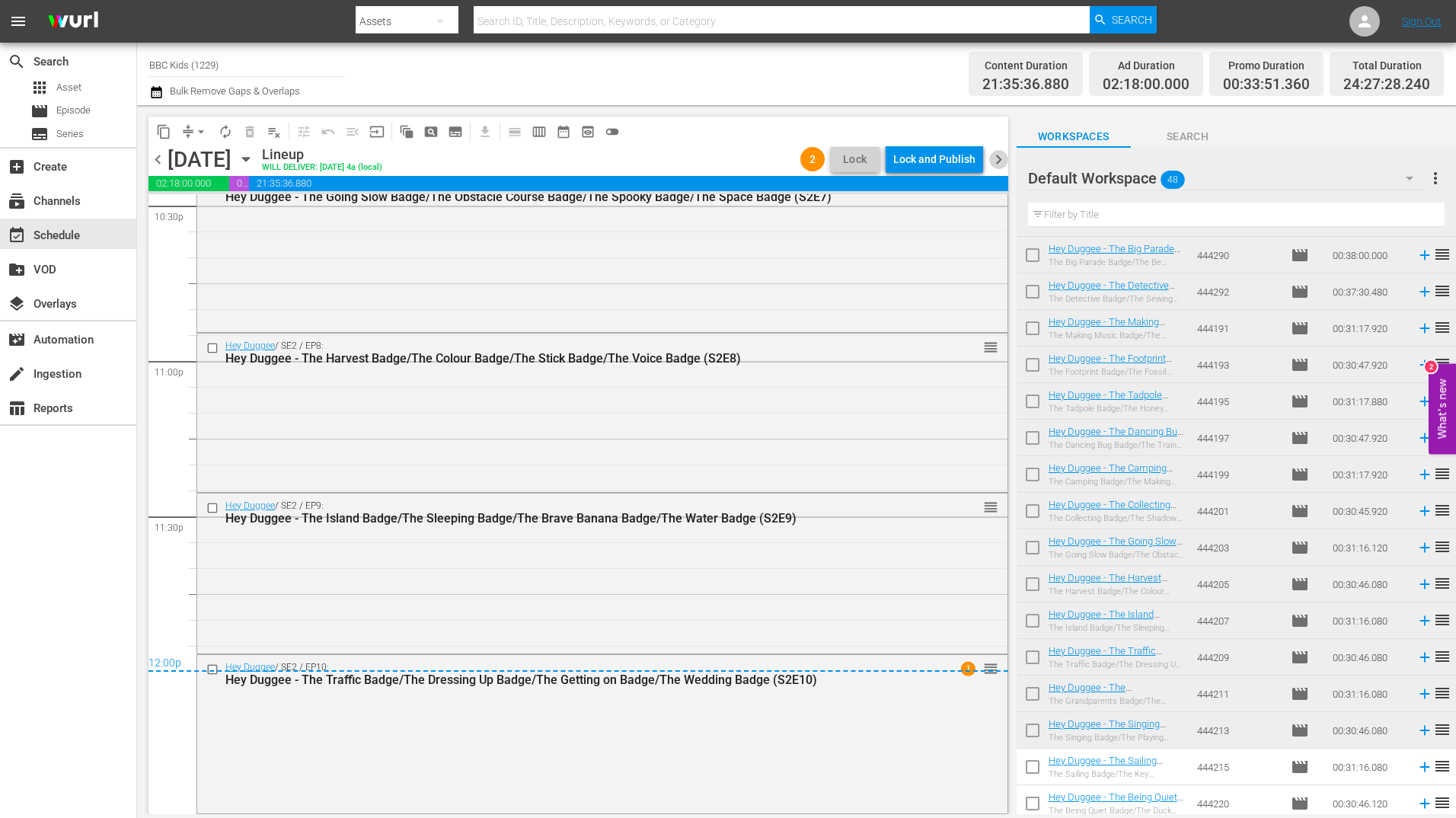
click at [996, 154] on span "chevron_right" at bounding box center [999, 159] width 19 height 19
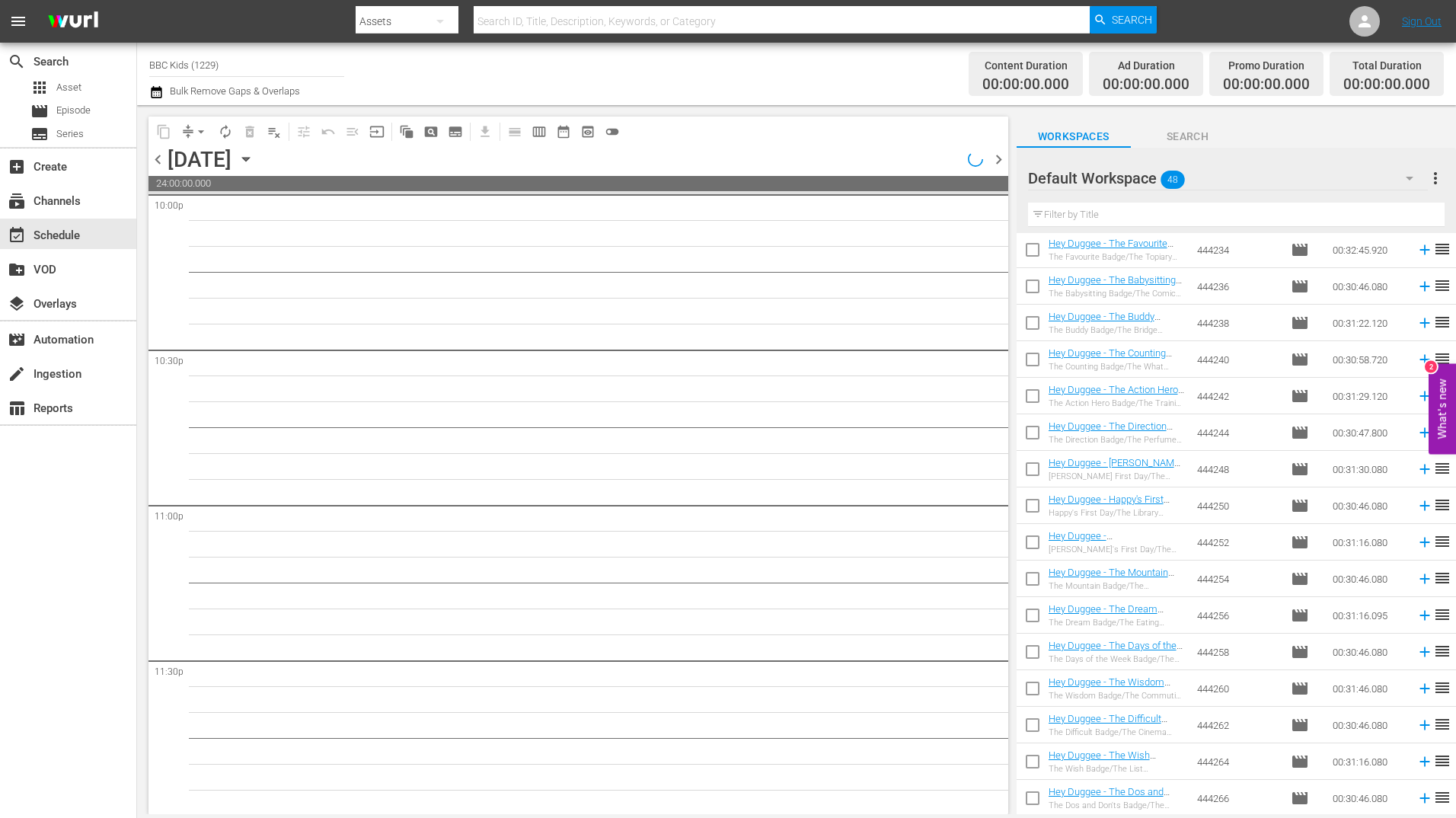
scroll to position [6836, 0]
click at [1036, 799] on input "checkbox" at bounding box center [1032, 801] width 32 height 32
checkbox input "true"
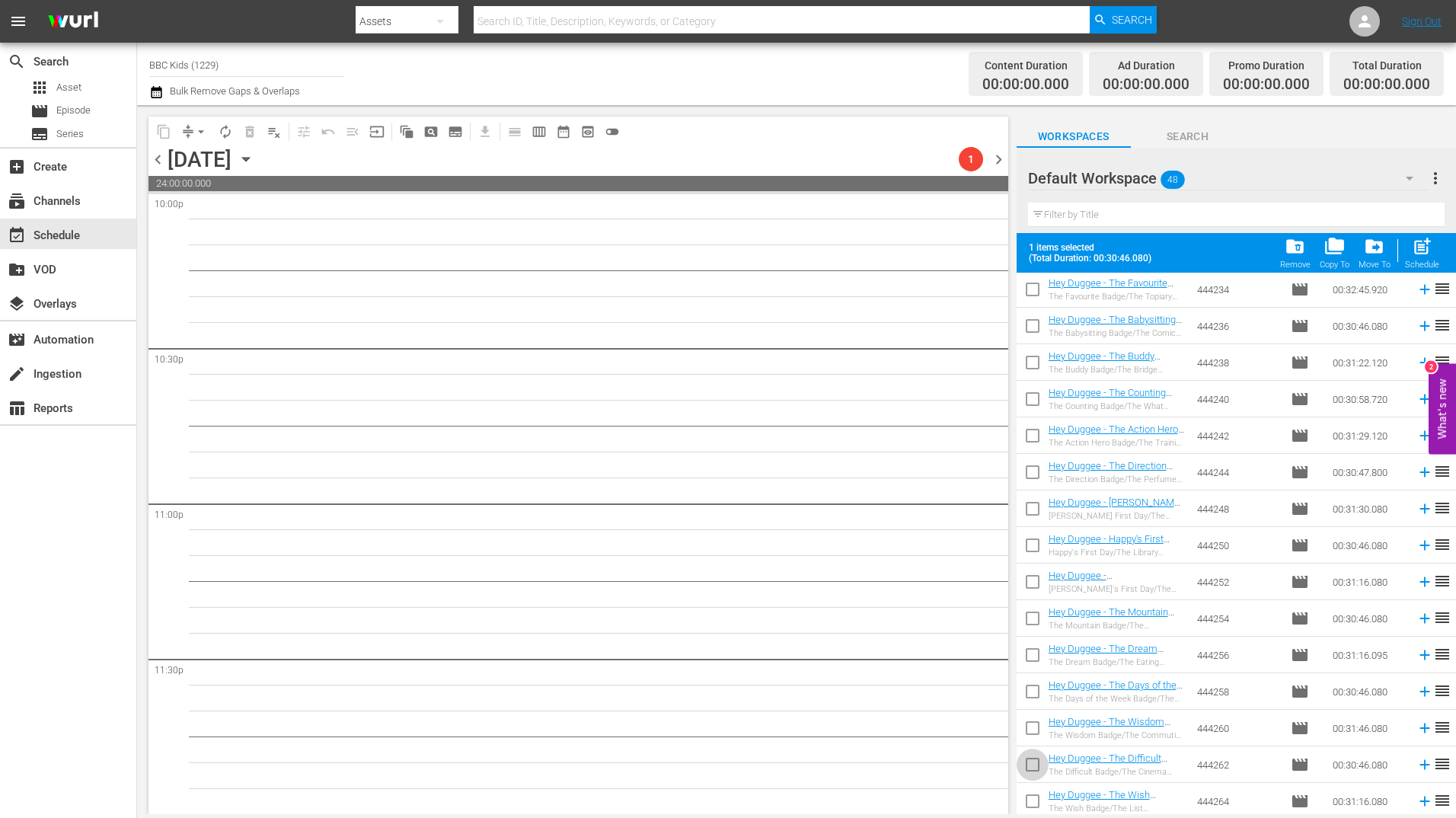
click at [1036, 782] on input "checkbox" at bounding box center [1032, 767] width 32 height 32
checkbox input "true"
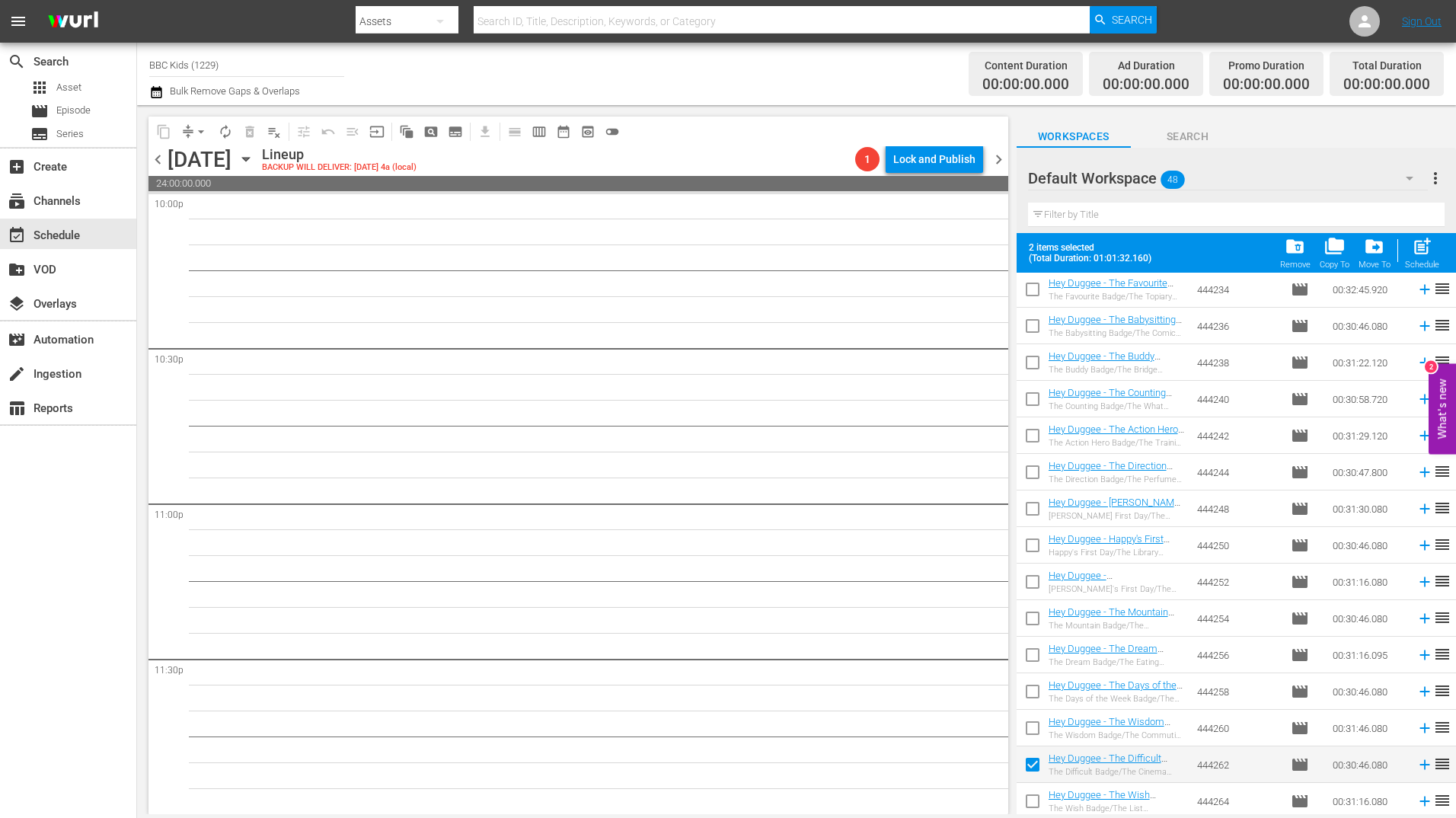
scroll to position [1248, 0]
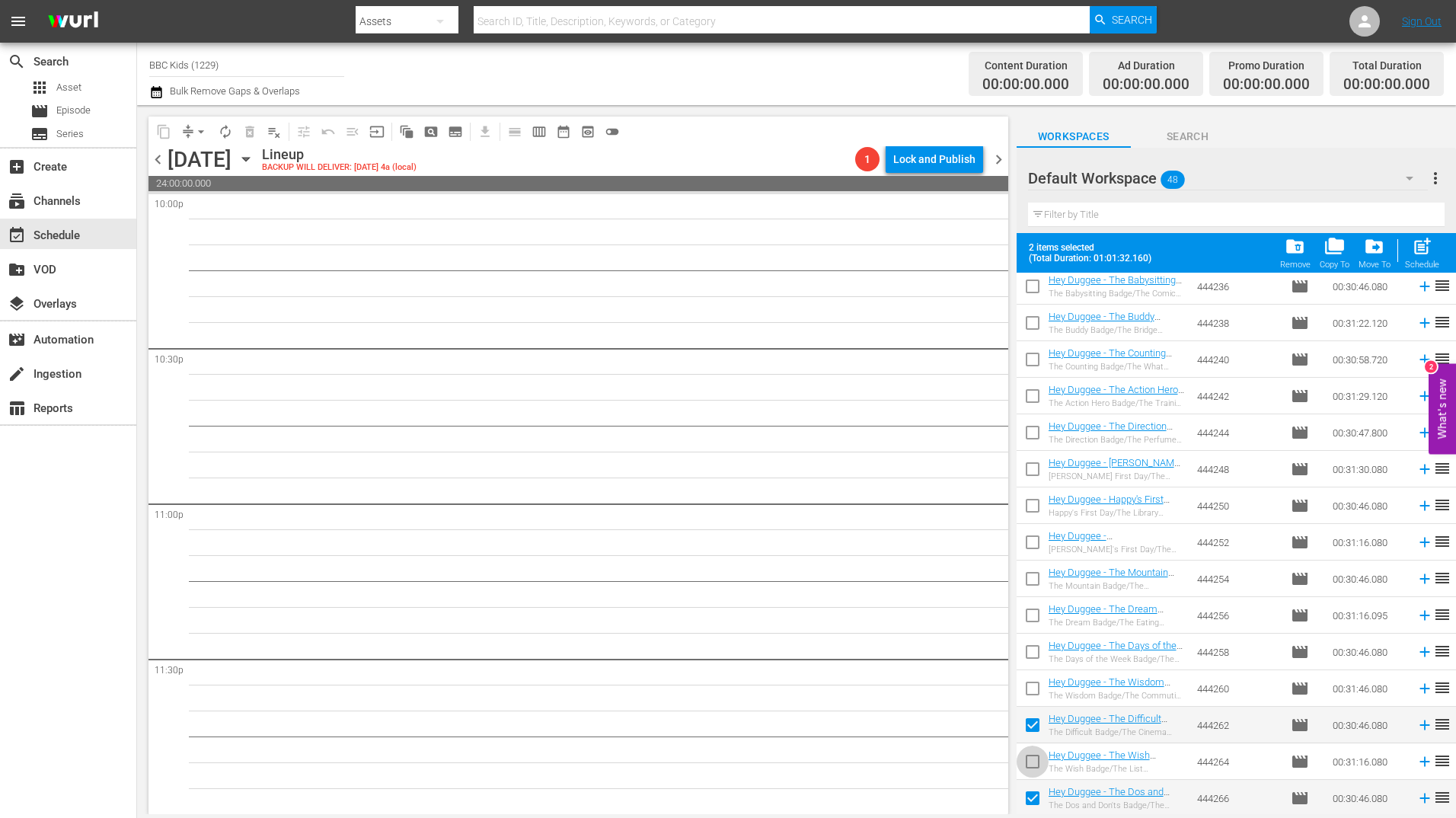
click at [1030, 756] on input "checkbox" at bounding box center [1032, 764] width 32 height 32
checkbox input "true"
click at [1032, 690] on input "checkbox" at bounding box center [1032, 691] width 32 height 32
checkbox input "true"
click at [1037, 641] on input "checkbox" at bounding box center [1032, 654] width 32 height 32
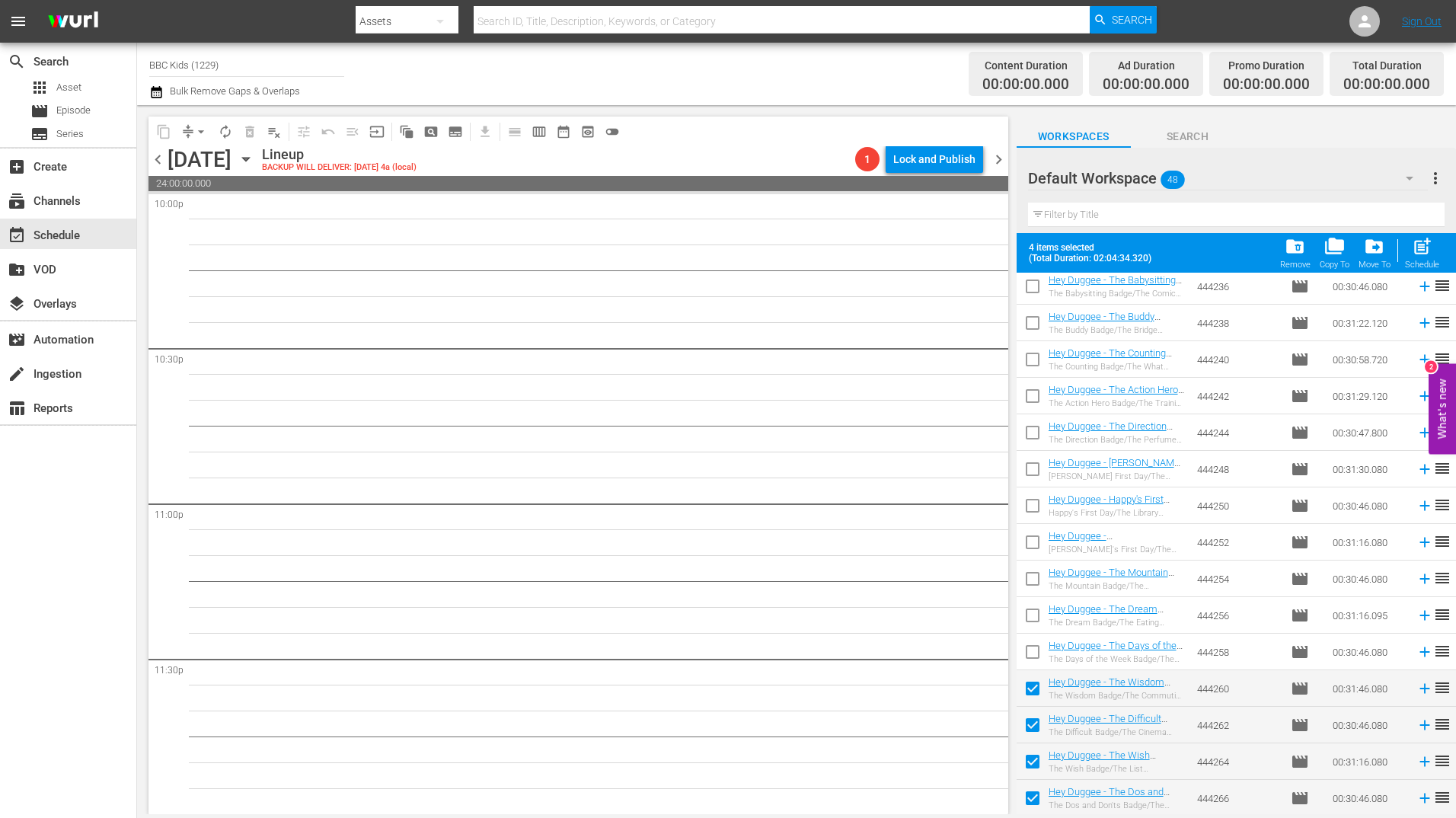
checkbox input "true"
click at [1034, 616] on input "checkbox" at bounding box center [1032, 618] width 32 height 32
checkbox input "true"
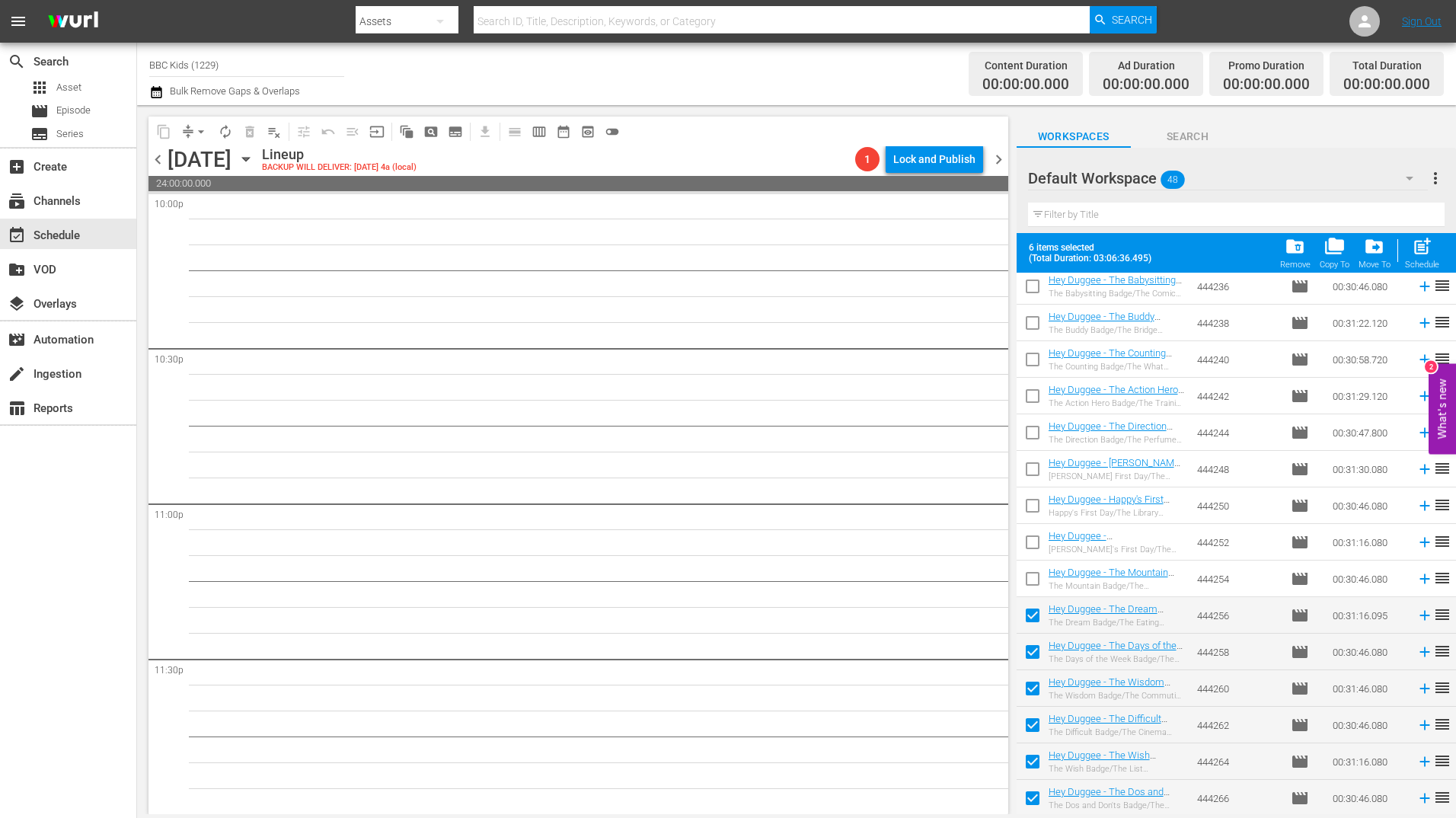
click at [1033, 558] on input "checkbox" at bounding box center [1032, 545] width 32 height 32
checkbox input "true"
click at [1032, 580] on input "checkbox" at bounding box center [1032, 582] width 32 height 32
checkbox input "true"
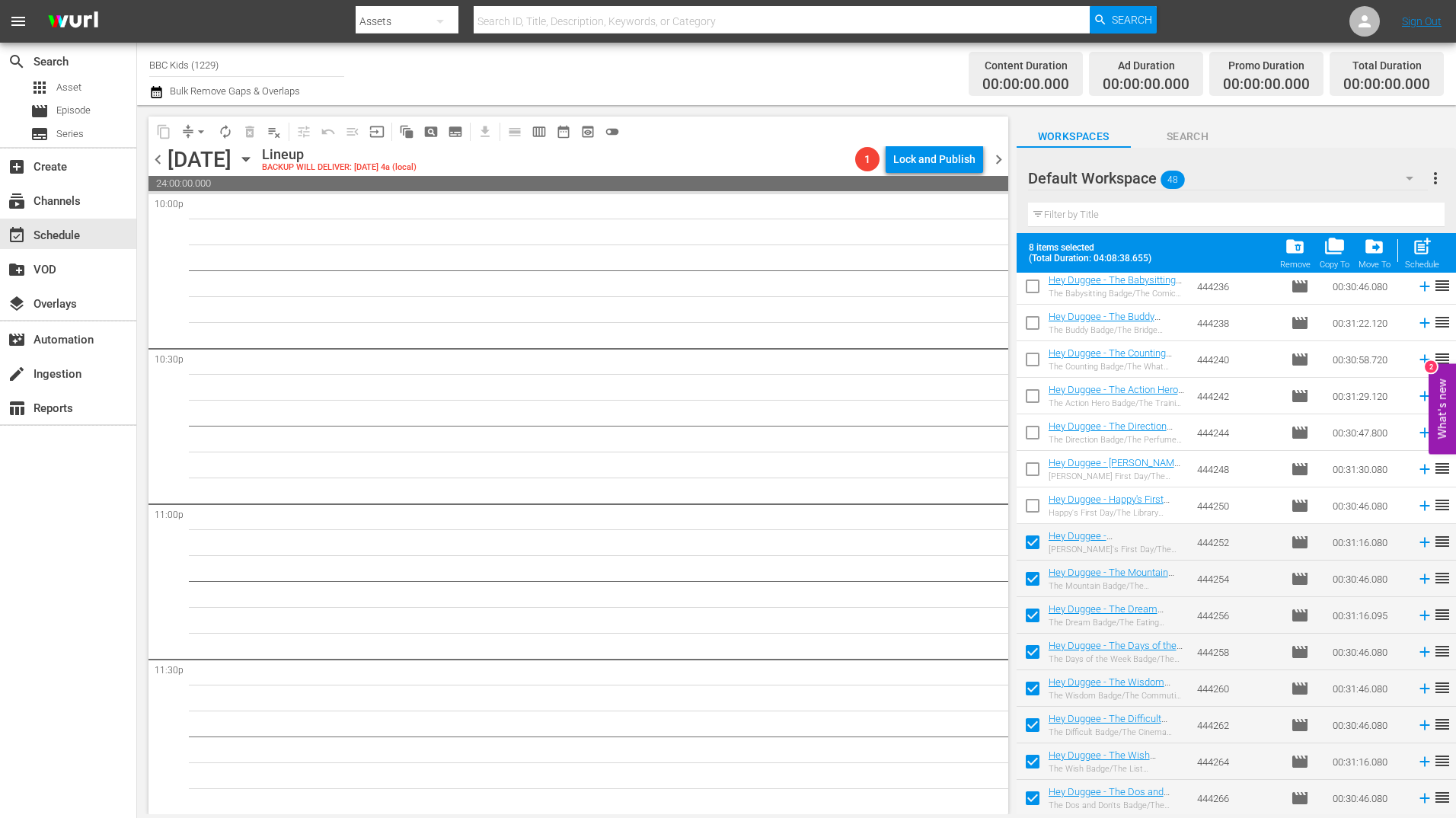
click at [1029, 521] on input "checkbox" at bounding box center [1032, 508] width 32 height 32
checkbox input "true"
click at [1036, 461] on input "checkbox" at bounding box center [1032, 471] width 32 height 32
checkbox input "true"
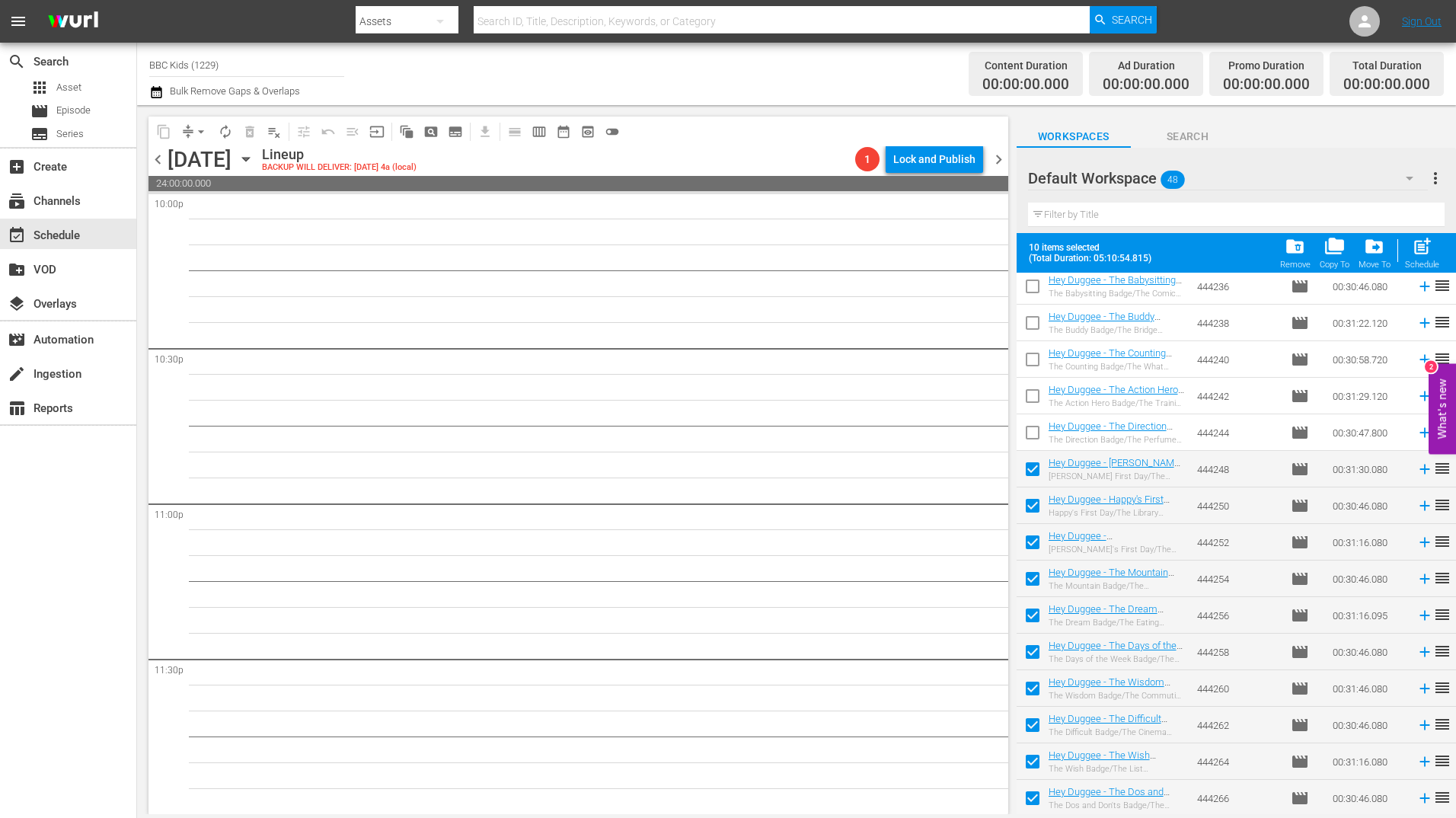
click at [1037, 440] on input "checkbox" at bounding box center [1032, 435] width 32 height 32
checkbox input "true"
click at [1037, 397] on input "checkbox" at bounding box center [1032, 399] width 32 height 32
checkbox input "true"
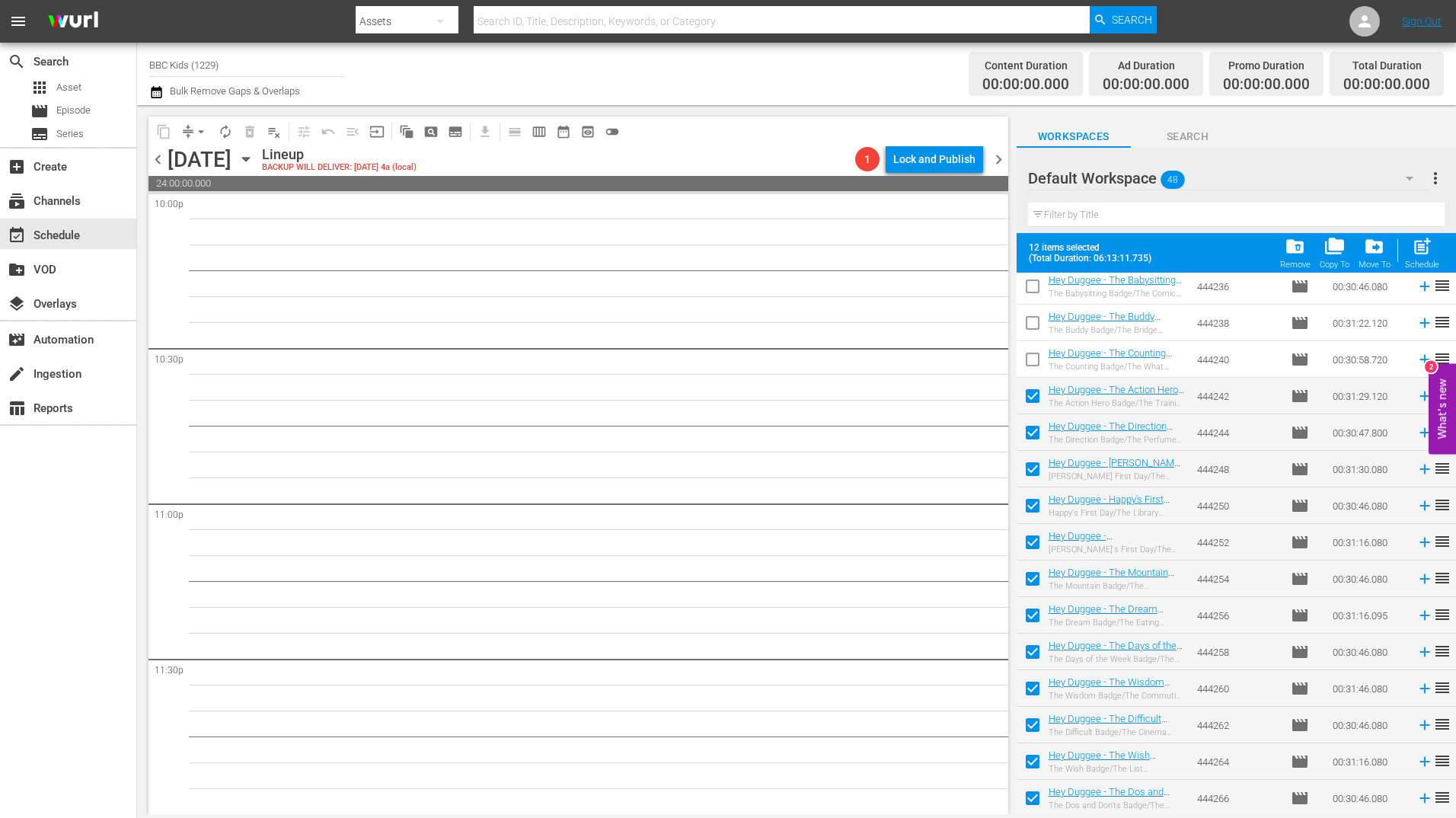
click at [1035, 351] on input "checkbox" at bounding box center [1032, 362] width 32 height 32
checkbox input "true"
click at [1035, 330] on input "checkbox" at bounding box center [1032, 326] width 32 height 32
checkbox input "true"
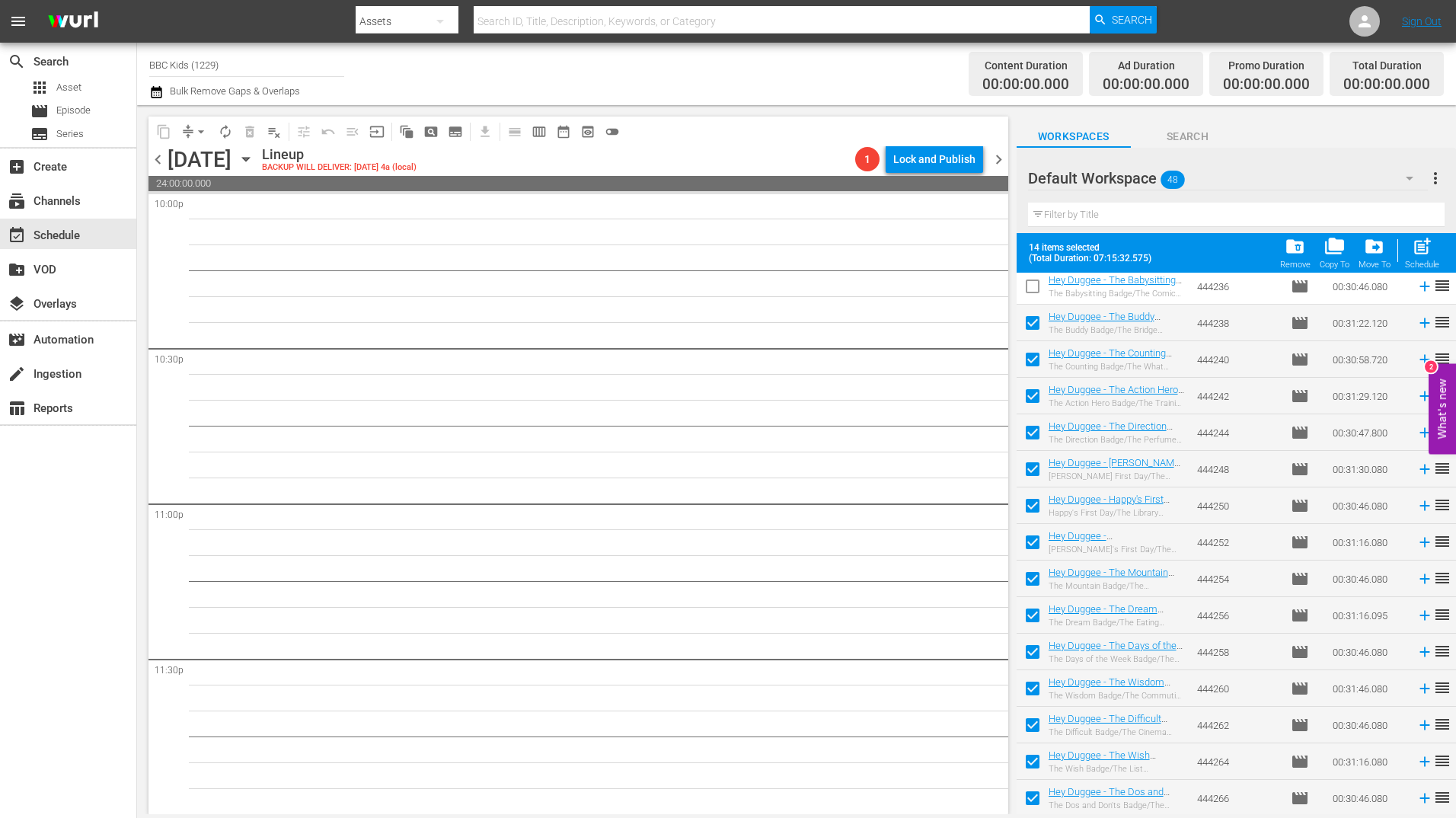
click at [1033, 295] on input "checkbox" at bounding box center [1032, 289] width 32 height 32
checkbox input "true"
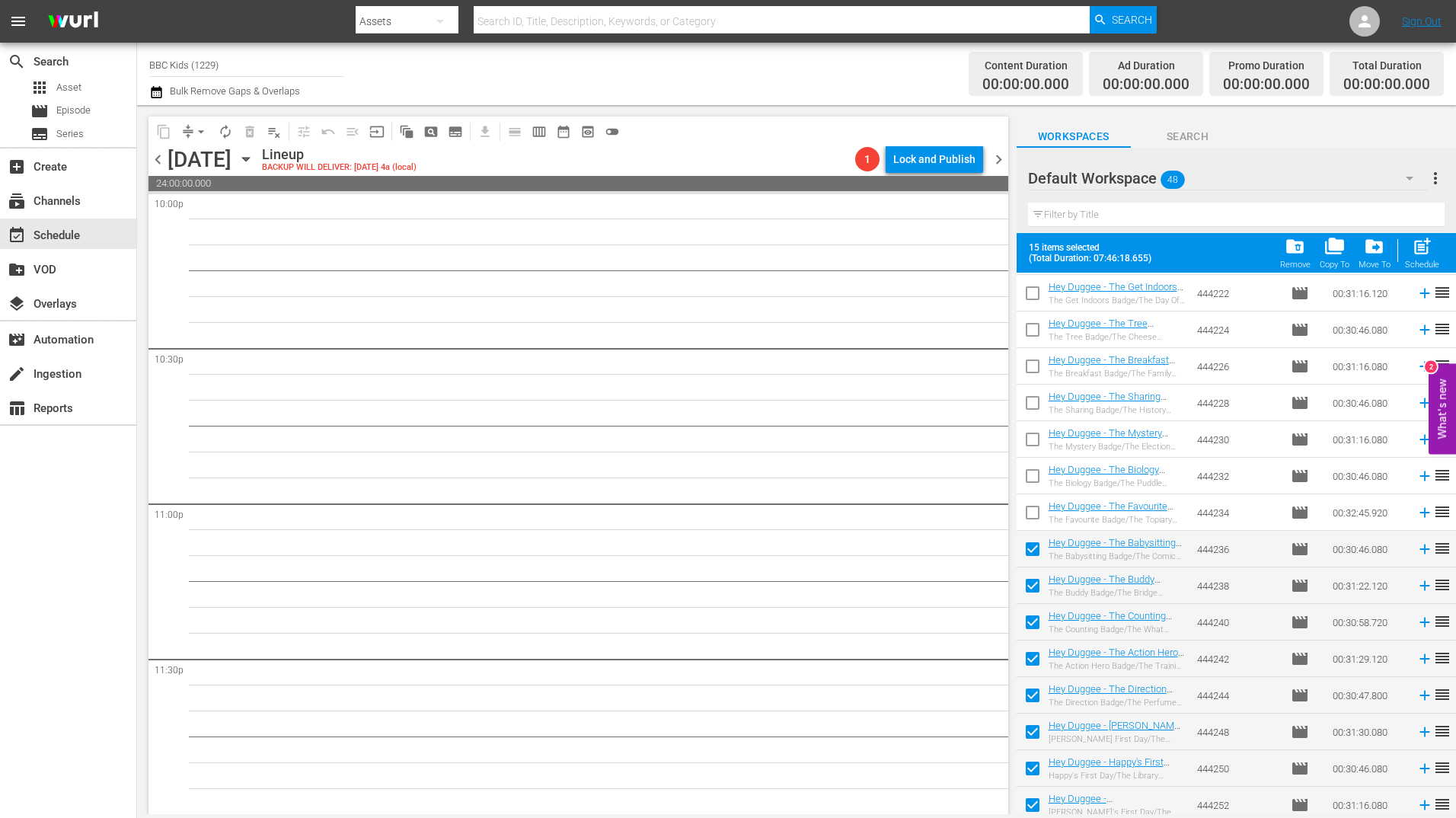
scroll to position [934, 0]
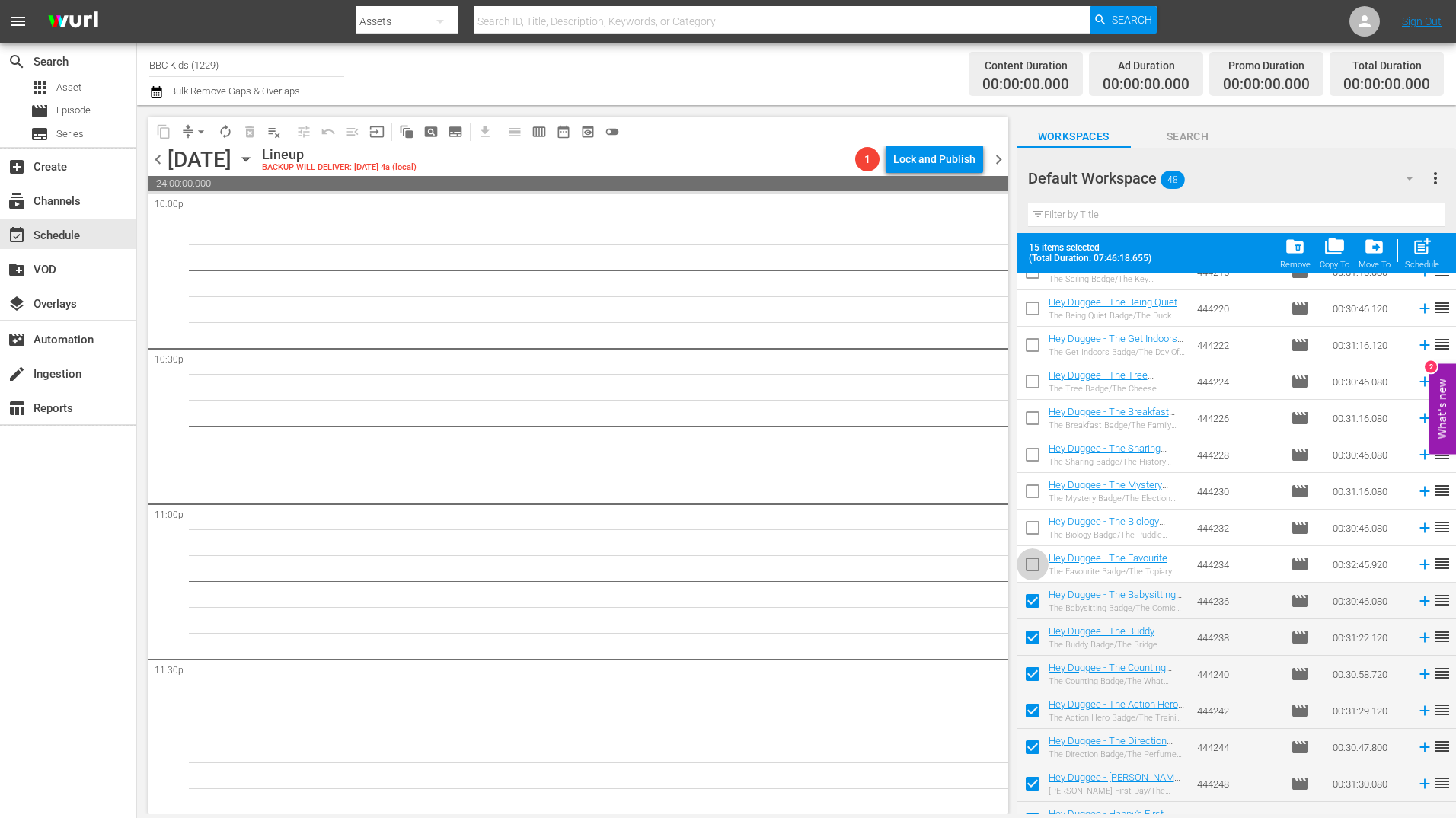
click at [1031, 561] on input "checkbox" at bounding box center [1032, 567] width 32 height 32
checkbox input "true"
click at [1031, 539] on input "checkbox" at bounding box center [1032, 530] width 32 height 32
checkbox input "true"
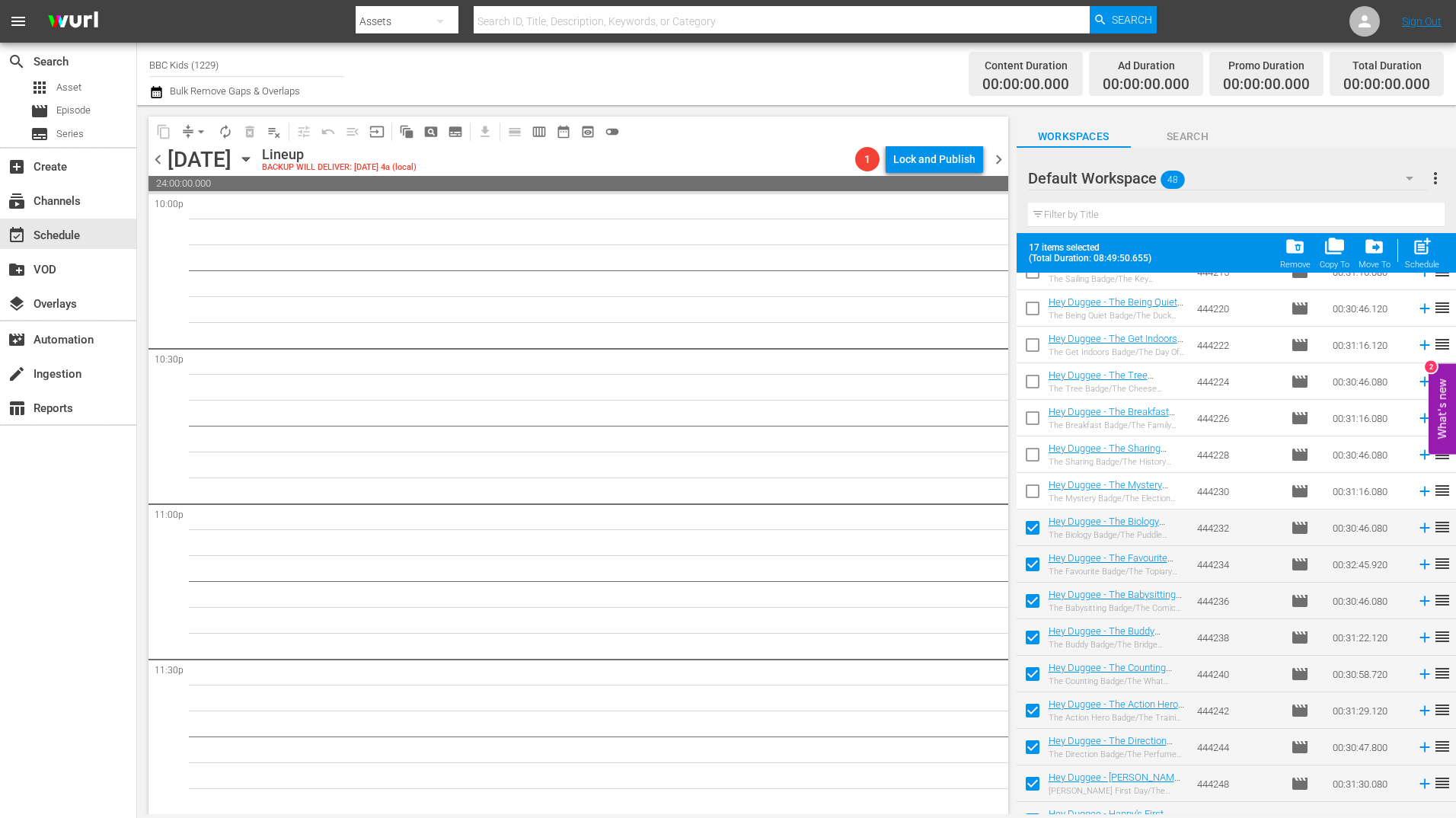
click at [1038, 480] on input "checkbox" at bounding box center [1032, 494] width 32 height 32
checkbox input "true"
click at [1037, 451] on input "checkbox" at bounding box center [1032, 457] width 32 height 32
checkbox input "true"
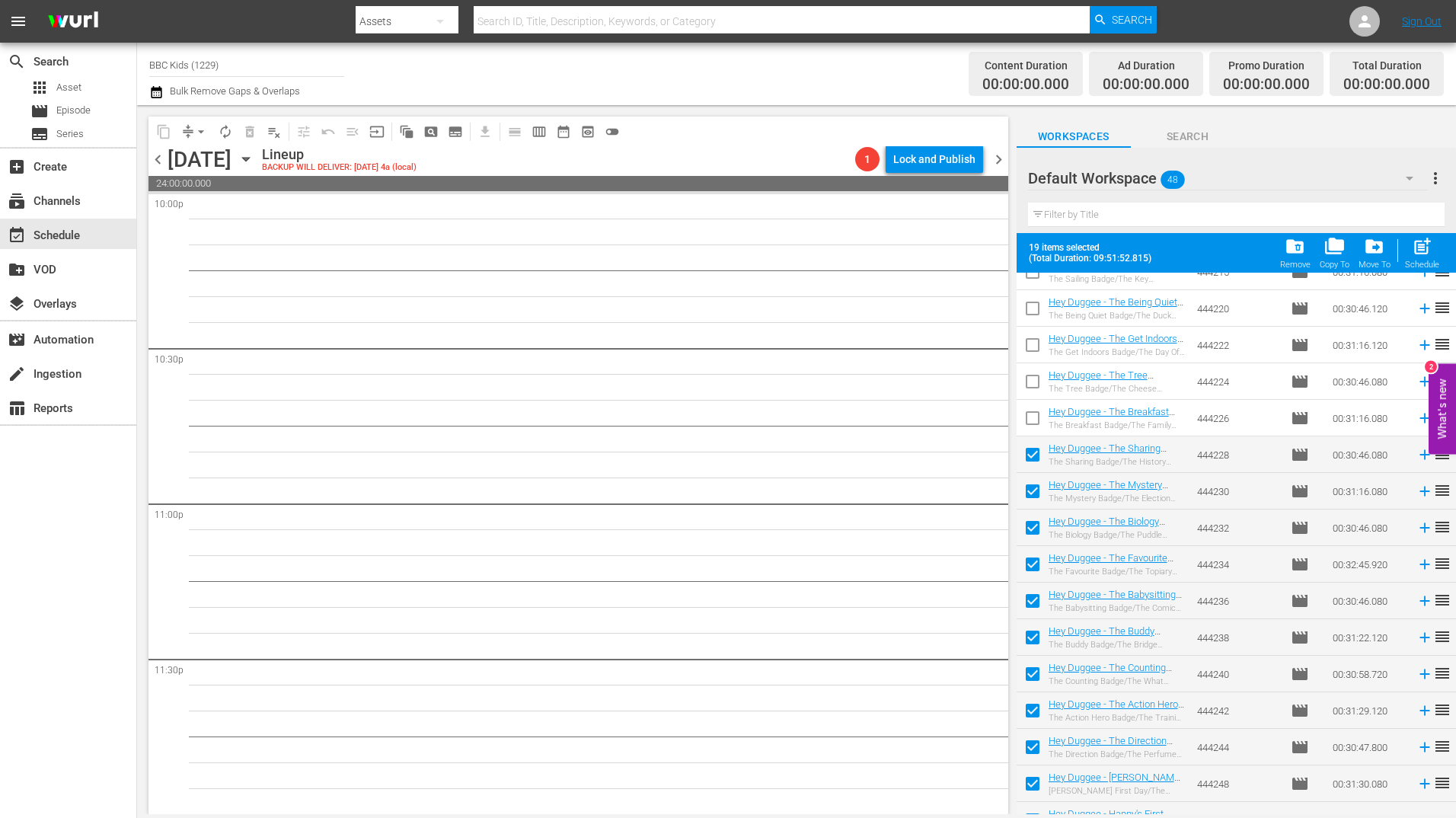
click at [1035, 416] on input "checkbox" at bounding box center [1032, 420] width 32 height 32
checkbox input "true"
click at [1034, 372] on input "checkbox" at bounding box center [1032, 384] width 32 height 32
checkbox input "true"
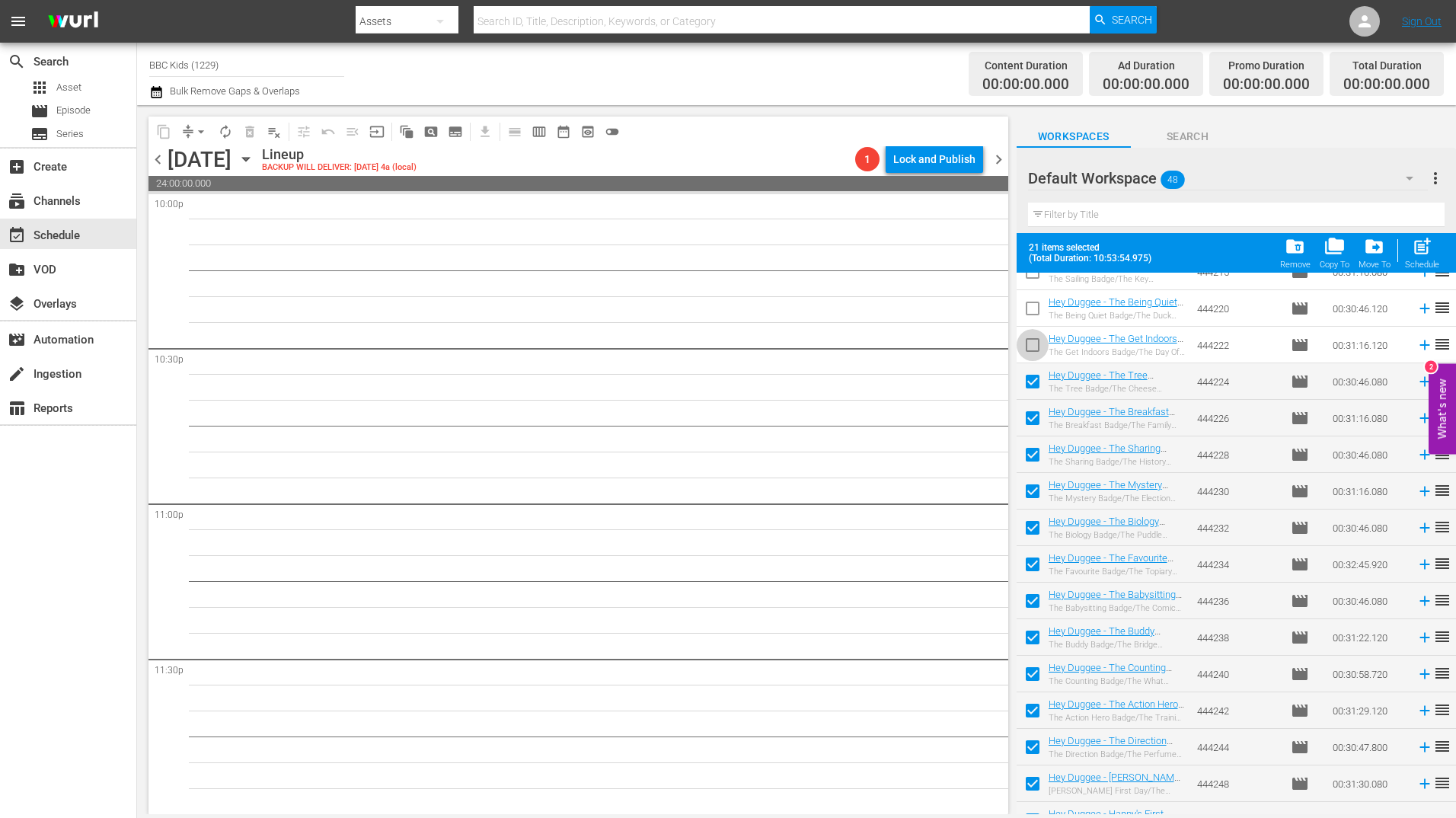
click at [1038, 331] on span at bounding box center [1032, 344] width 32 height 32
click at [1038, 301] on input "checkbox" at bounding box center [1032, 311] width 32 height 32
checkbox input "true"
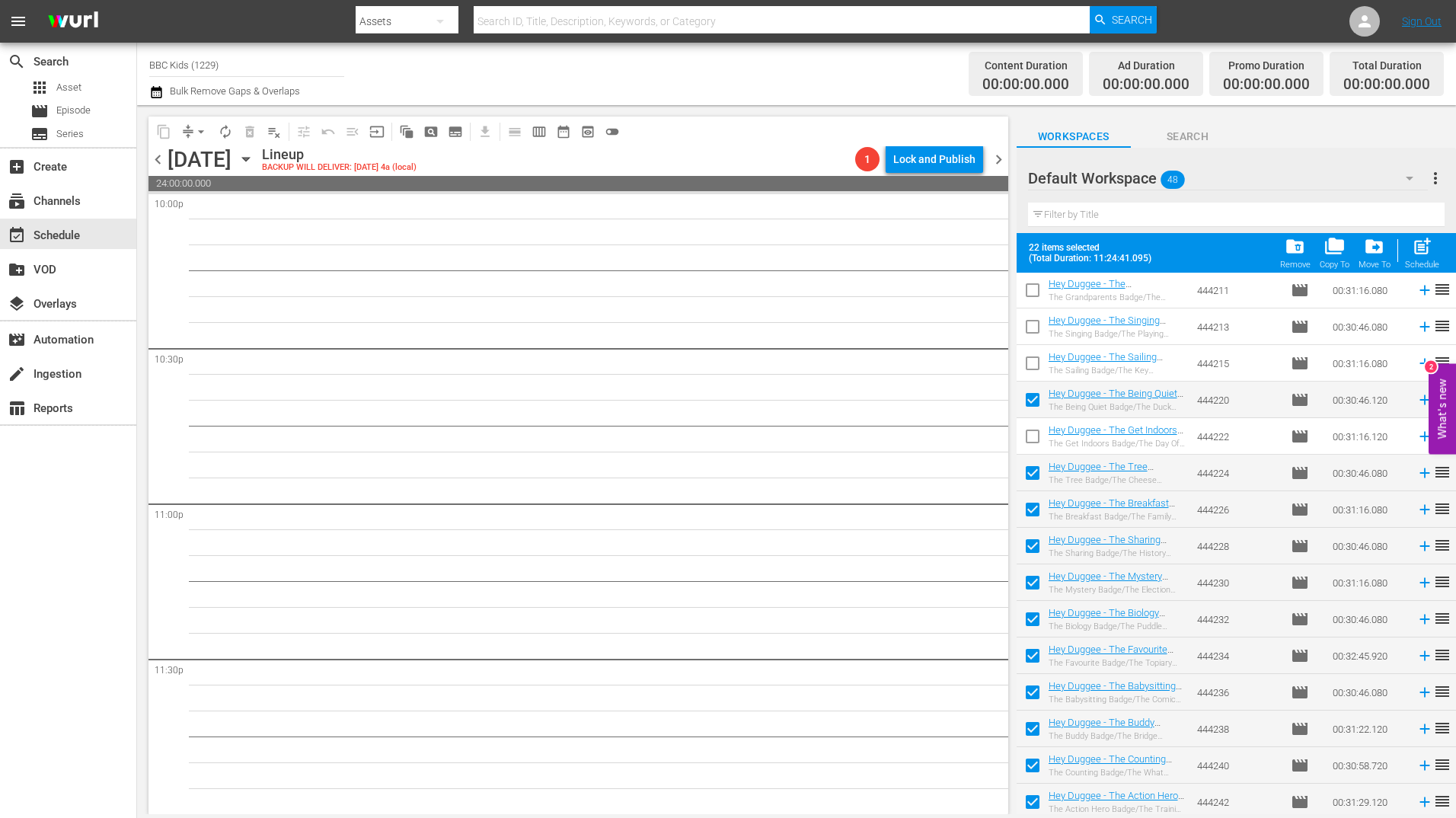
scroll to position [754, 0]
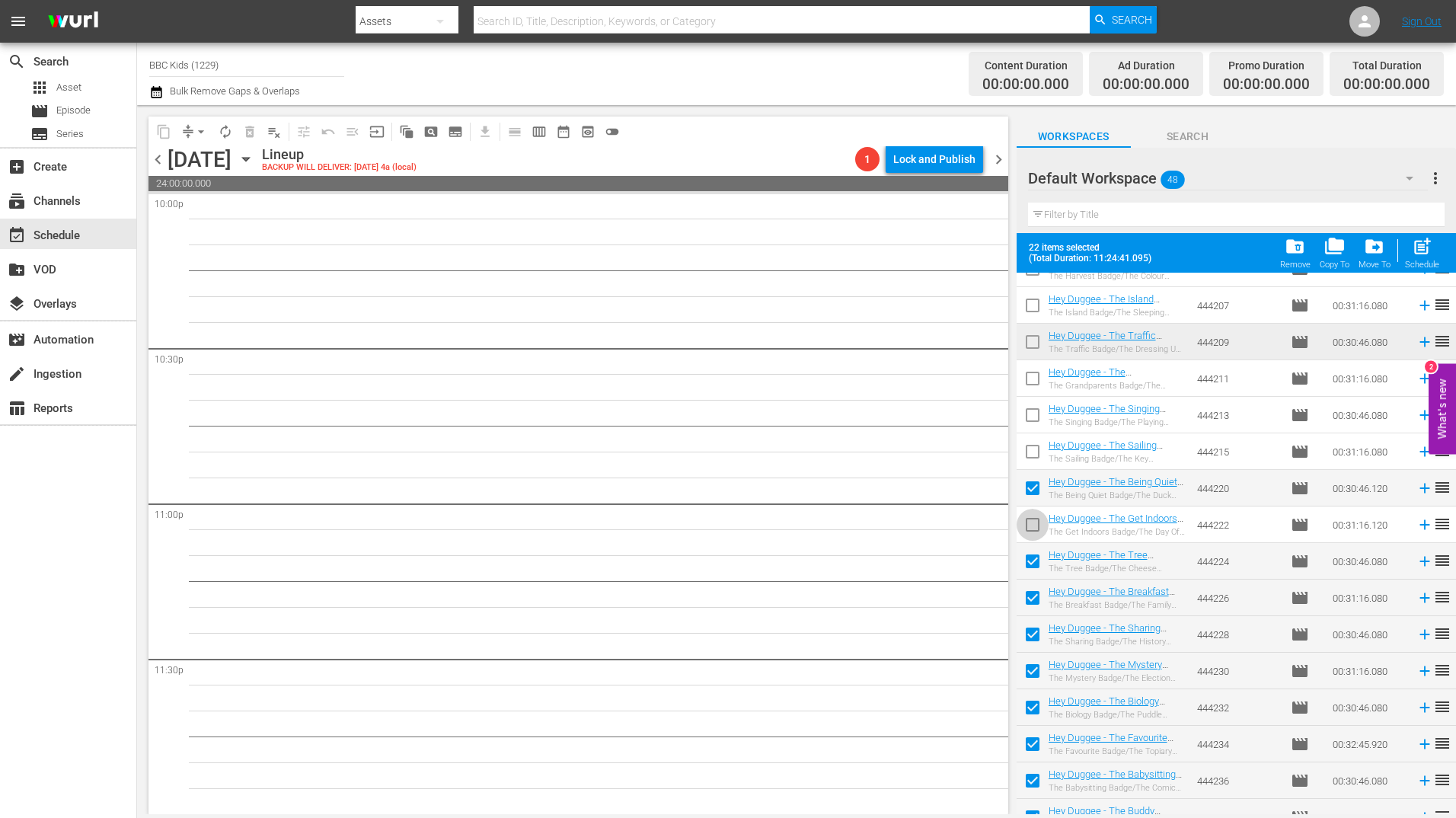
click at [1030, 519] on input "checkbox" at bounding box center [1032, 527] width 32 height 32
checkbox input "true"
click at [1031, 460] on input "checkbox" at bounding box center [1032, 454] width 32 height 32
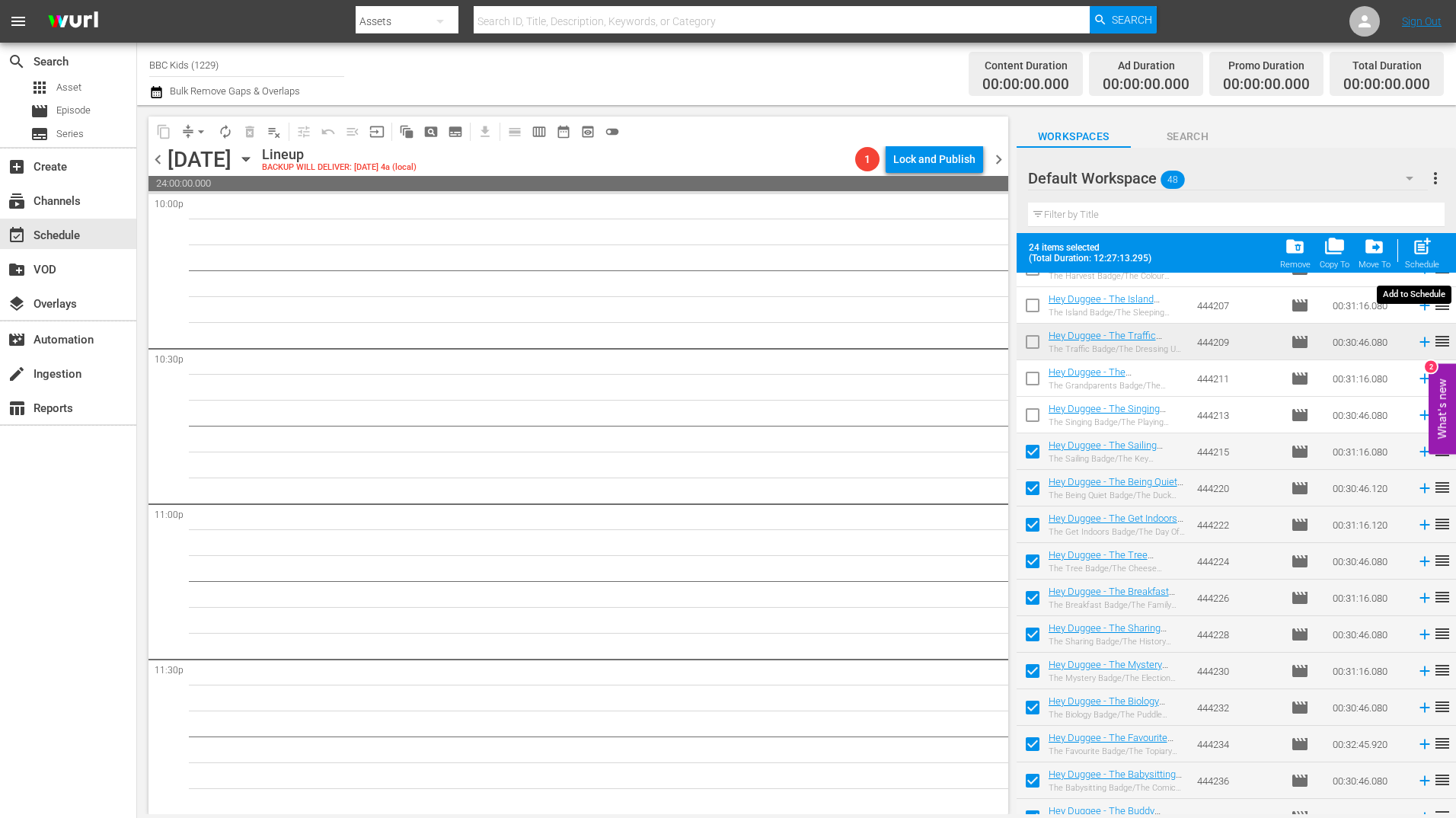
click at [1423, 259] on div "post_add Schedule" at bounding box center [1422, 252] width 34 height 33
checkbox input "false"
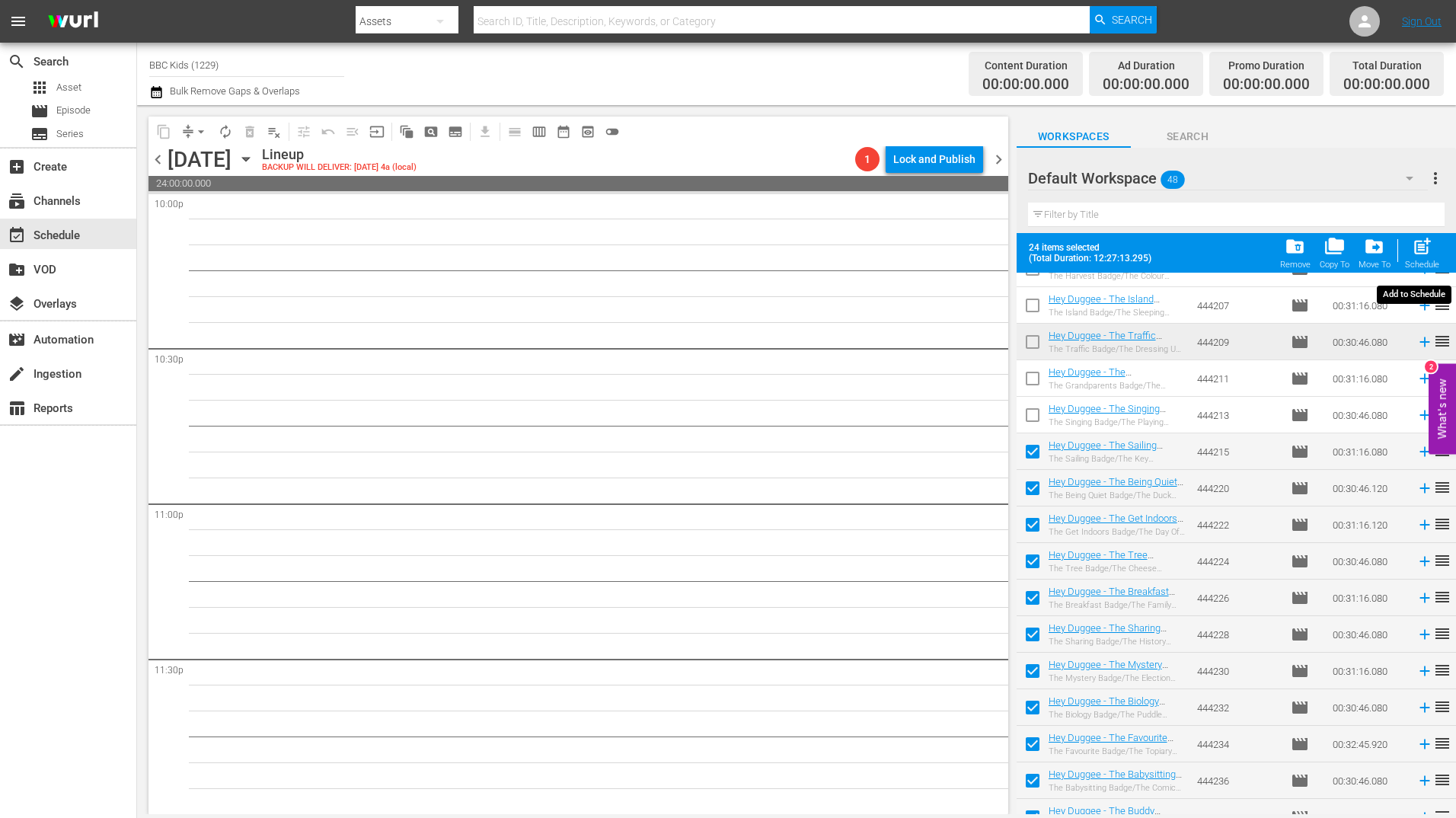
checkbox input "false"
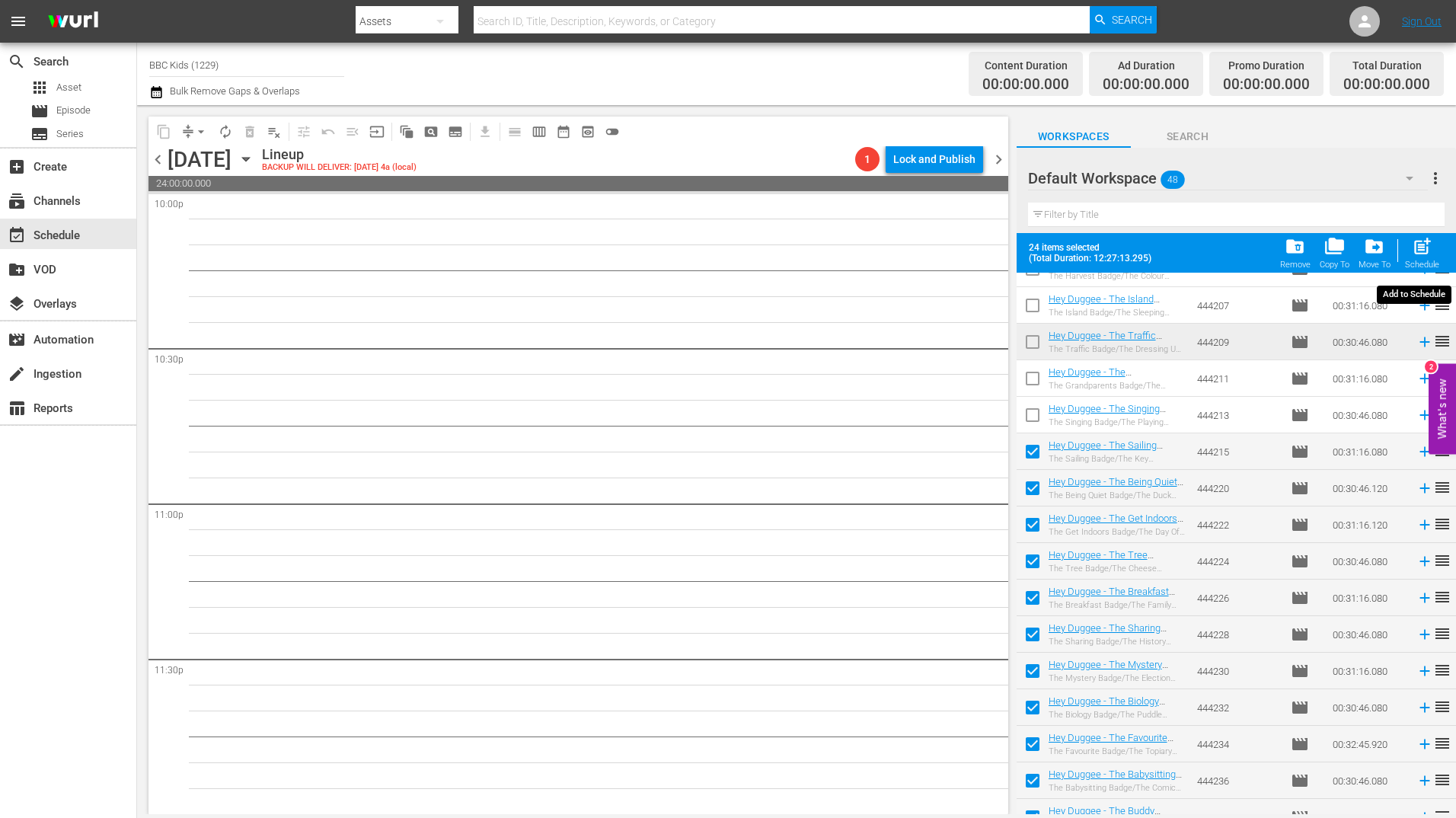
checkbox input "false"
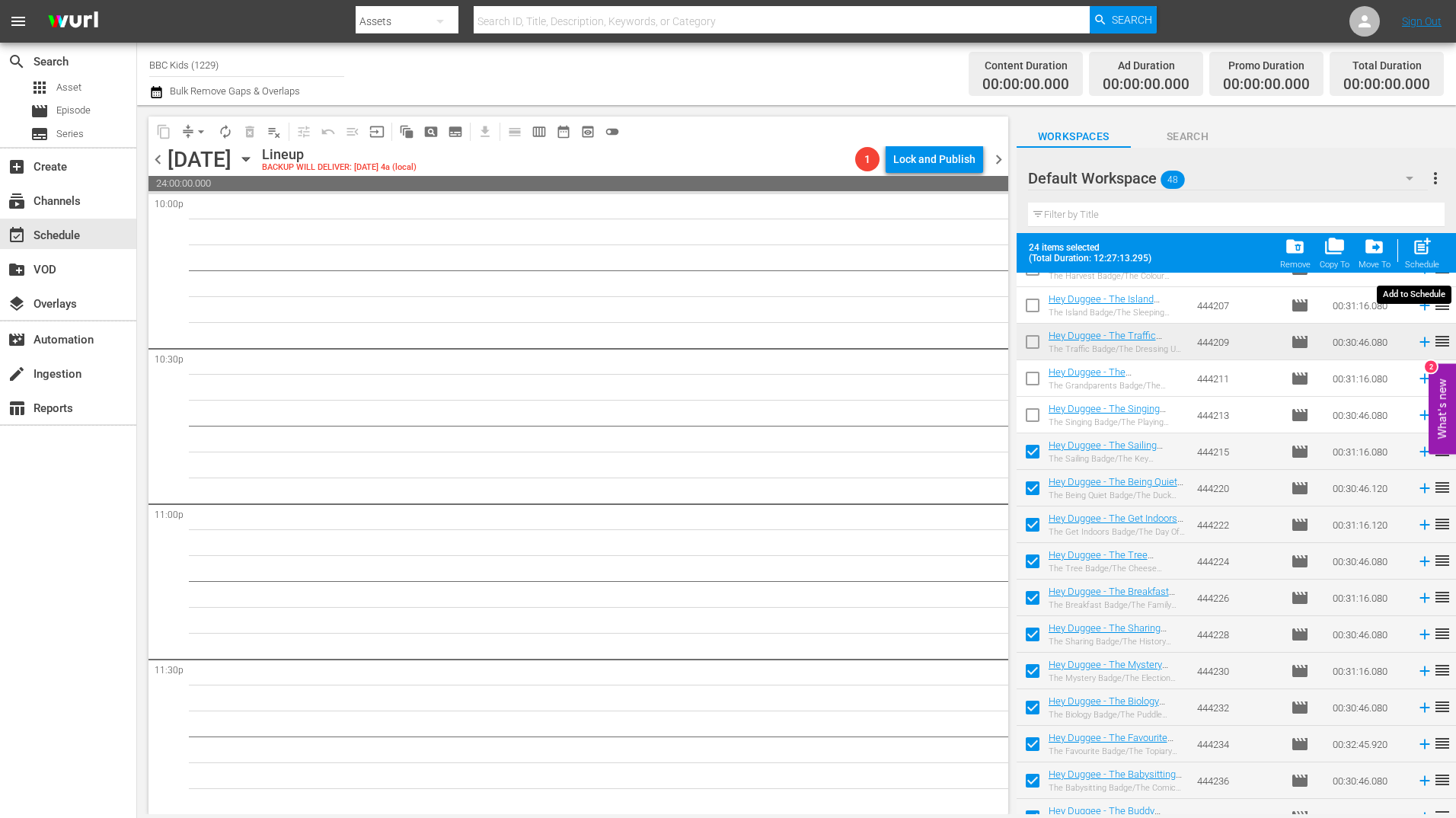
checkbox input "false"
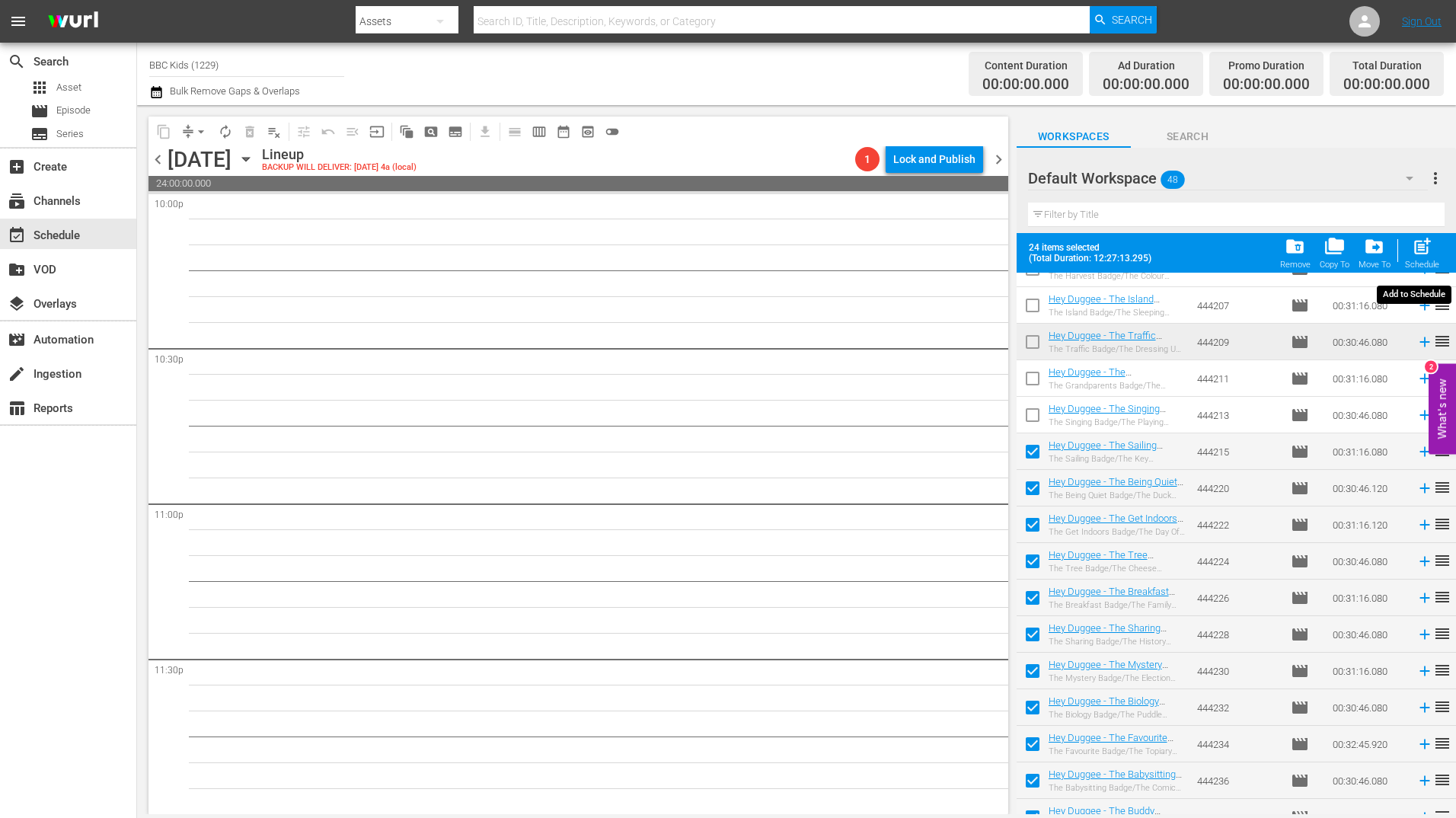
checkbox input "false"
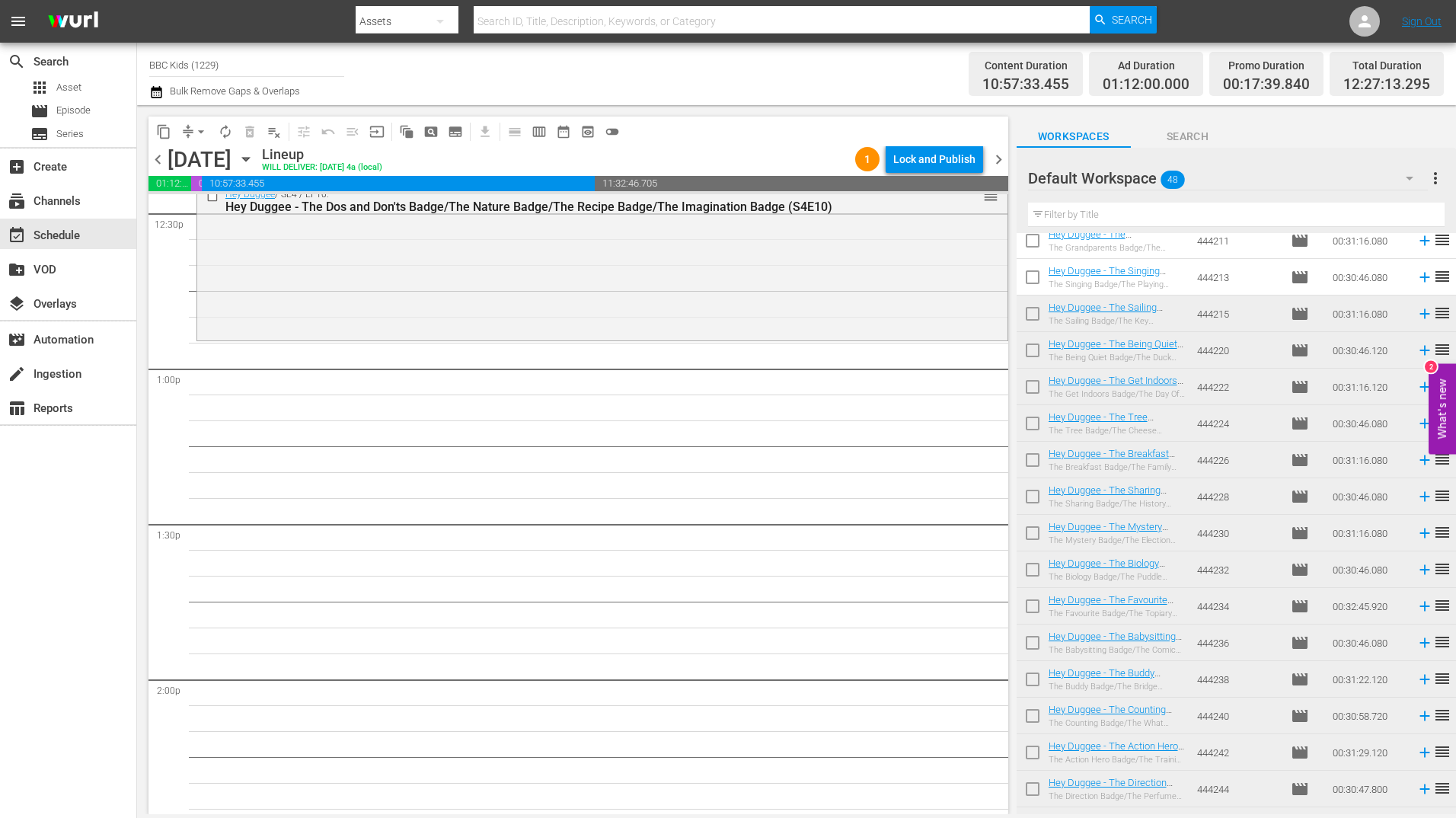
scroll to position [794, 0]
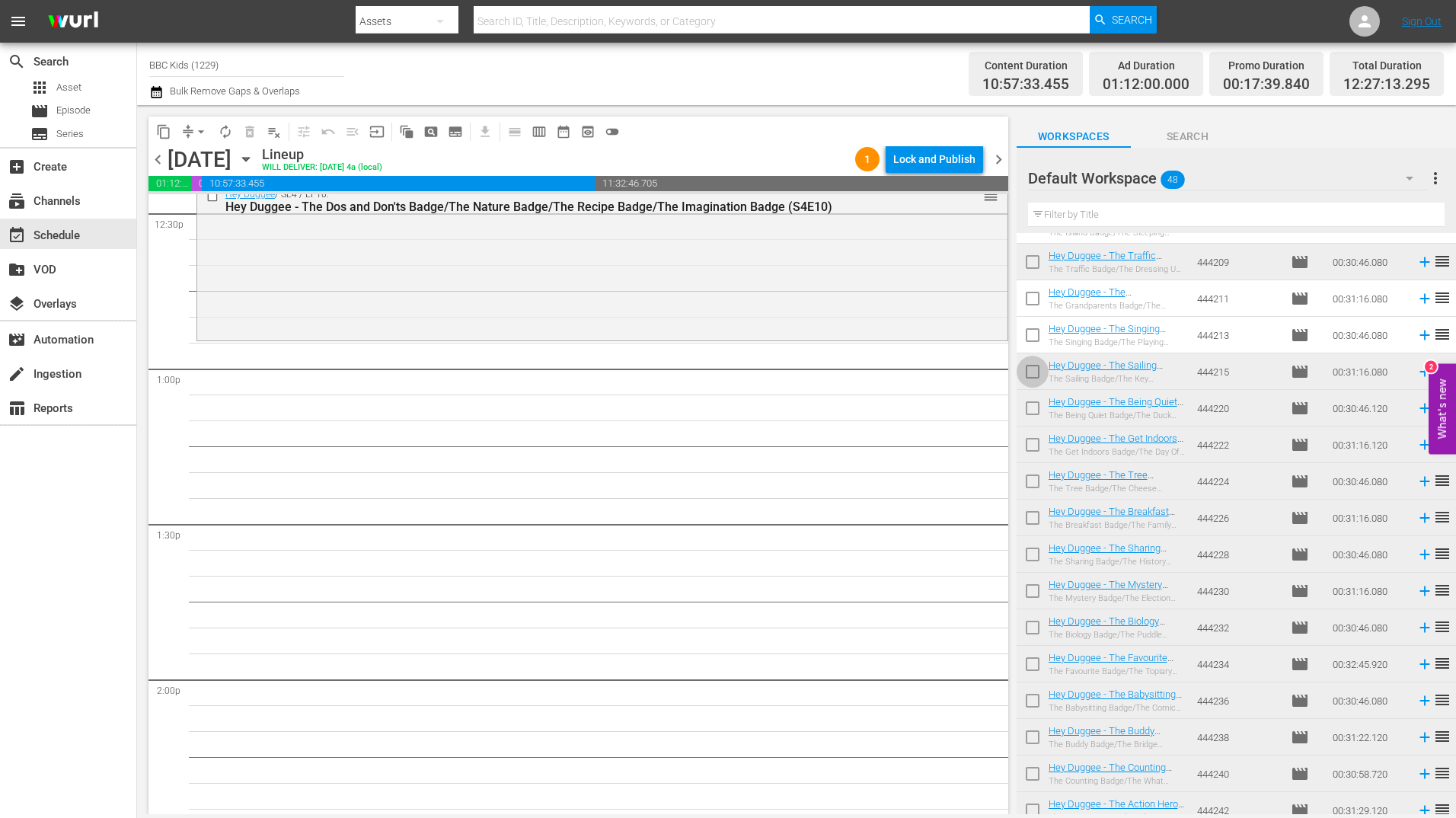
click at [1041, 371] on input "checkbox" at bounding box center [1032, 374] width 32 height 32
checkbox input "true"
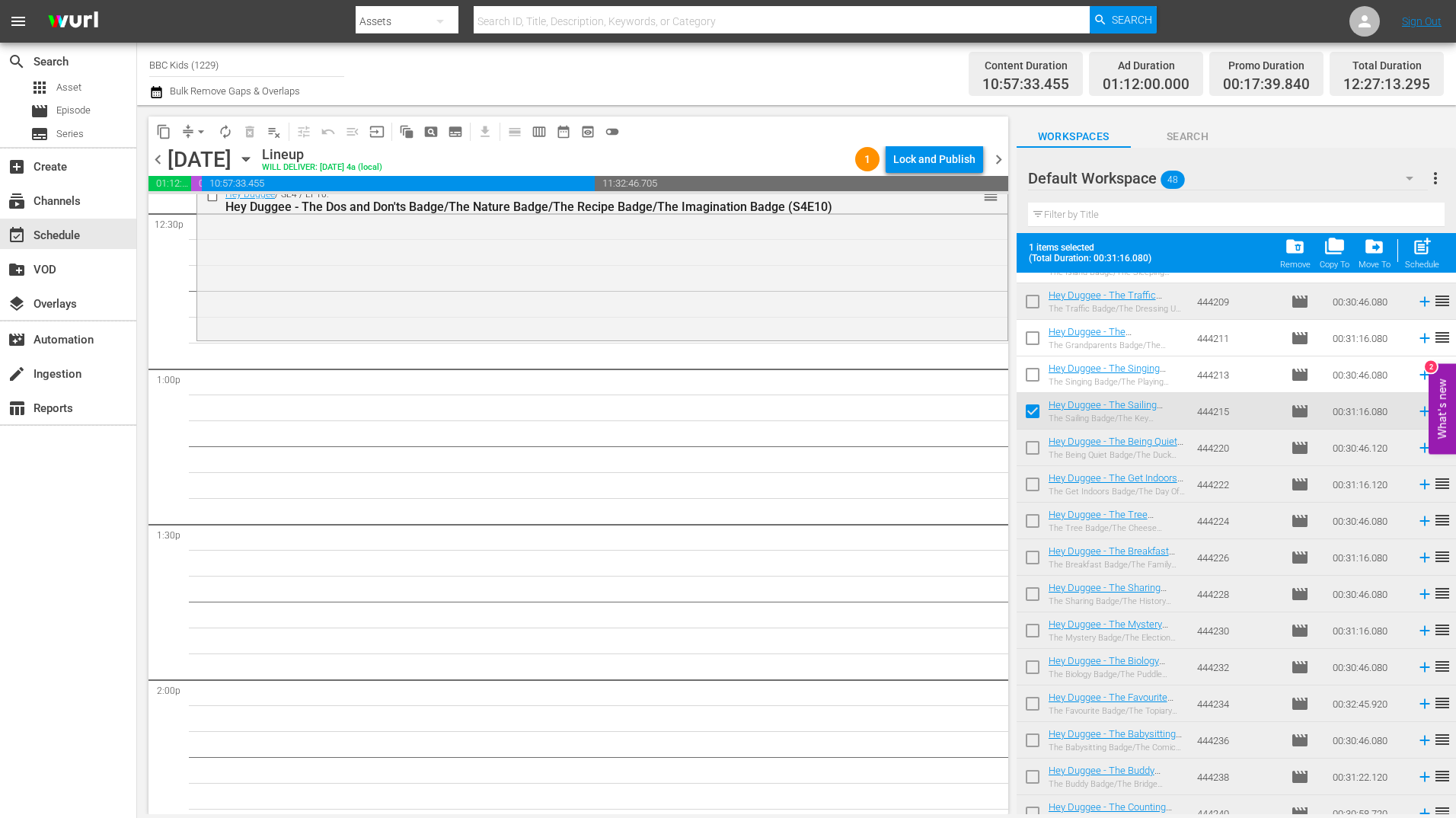
click at [1034, 449] on input "checkbox" at bounding box center [1032, 450] width 32 height 32
checkbox input "true"
click at [1033, 499] on input "checkbox" at bounding box center [1032, 487] width 32 height 32
checkbox input "true"
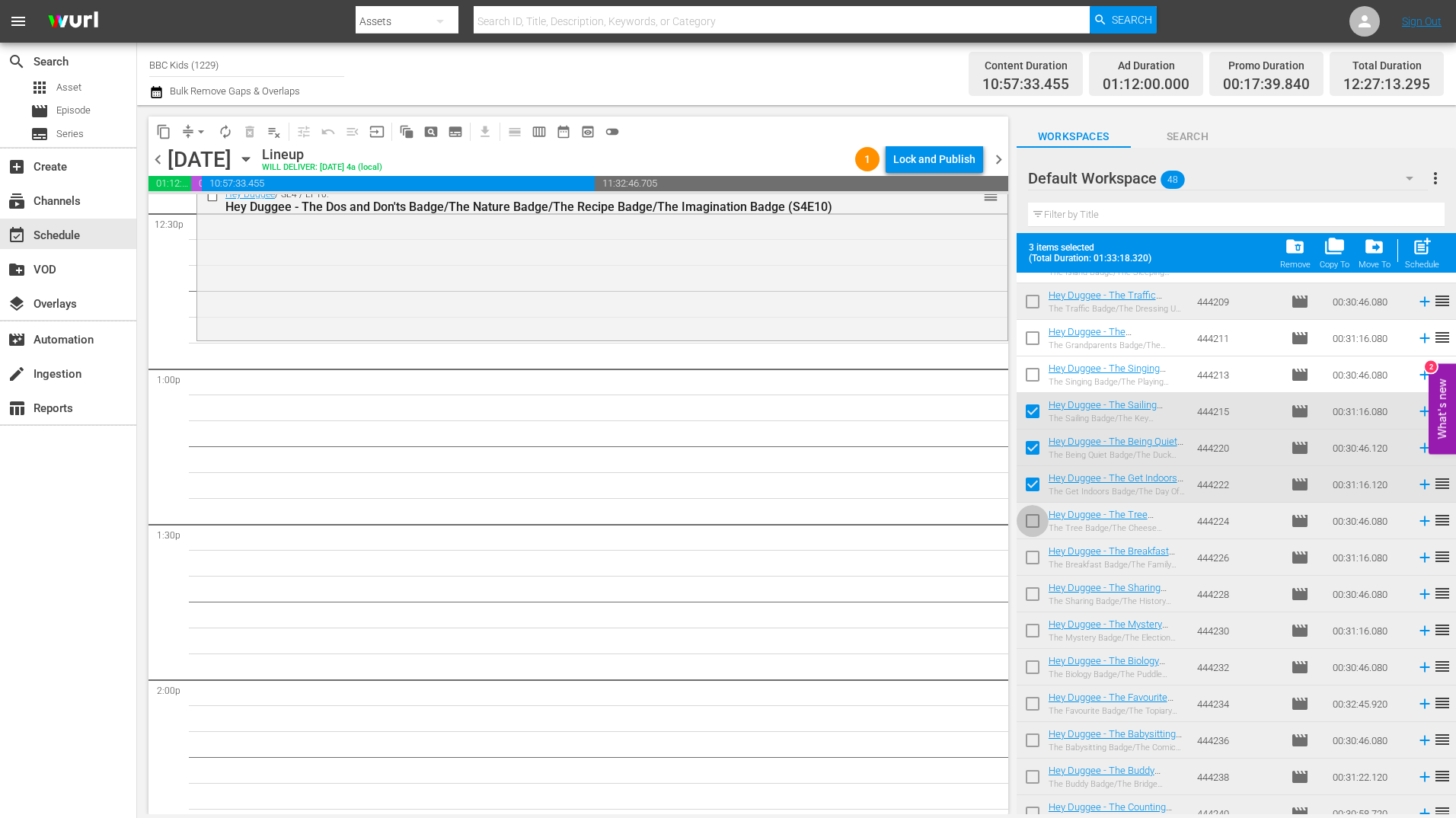
click at [1033, 533] on input "checkbox" at bounding box center [1032, 523] width 32 height 32
checkbox input "true"
click at [1033, 557] on input "checkbox" at bounding box center [1032, 560] width 32 height 32
checkbox input "true"
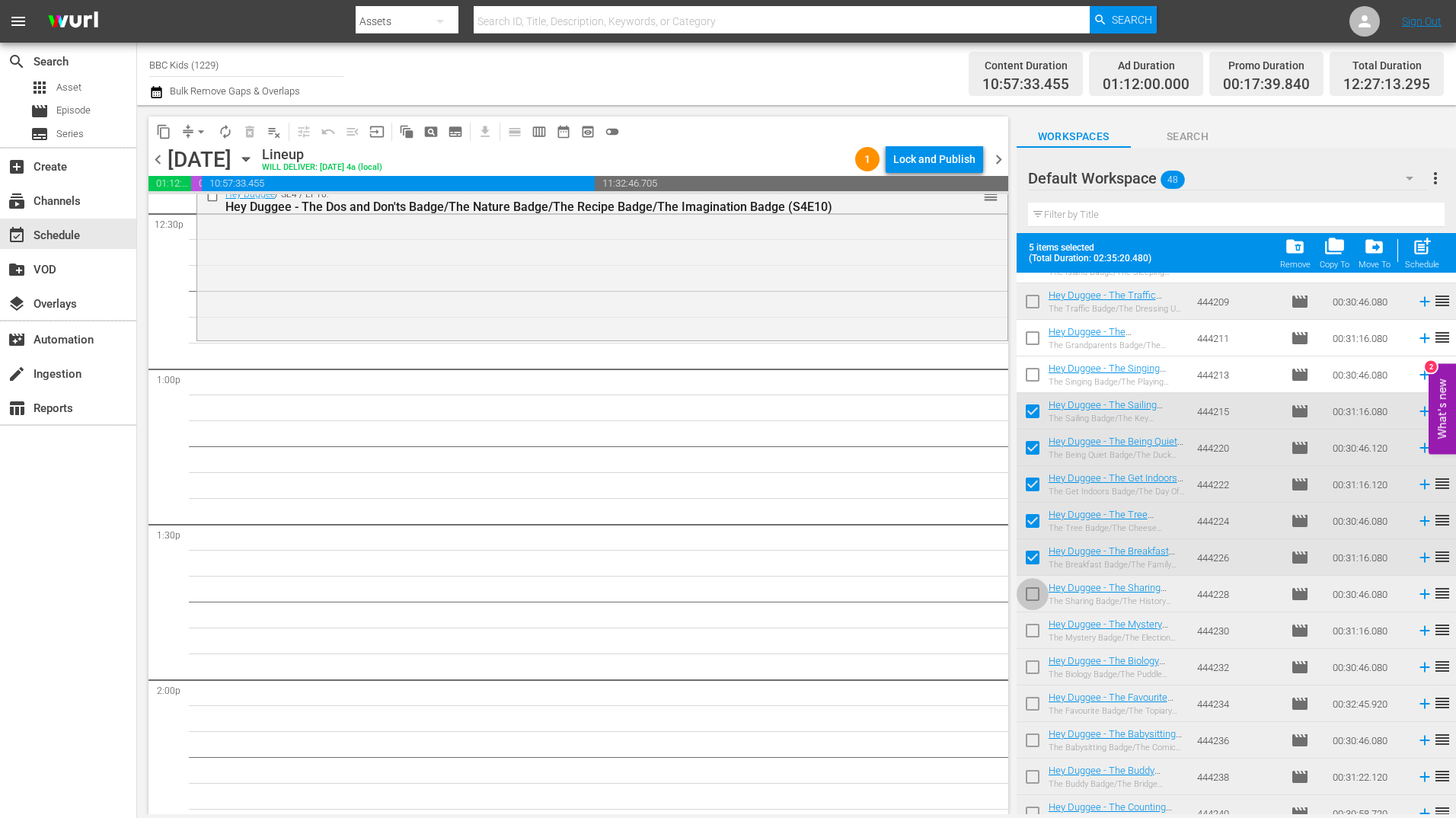
click at [1031, 594] on input "checkbox" at bounding box center [1032, 596] width 32 height 32
checkbox input "true"
click at [1032, 640] on input "checkbox" at bounding box center [1032, 633] width 32 height 32
checkbox input "true"
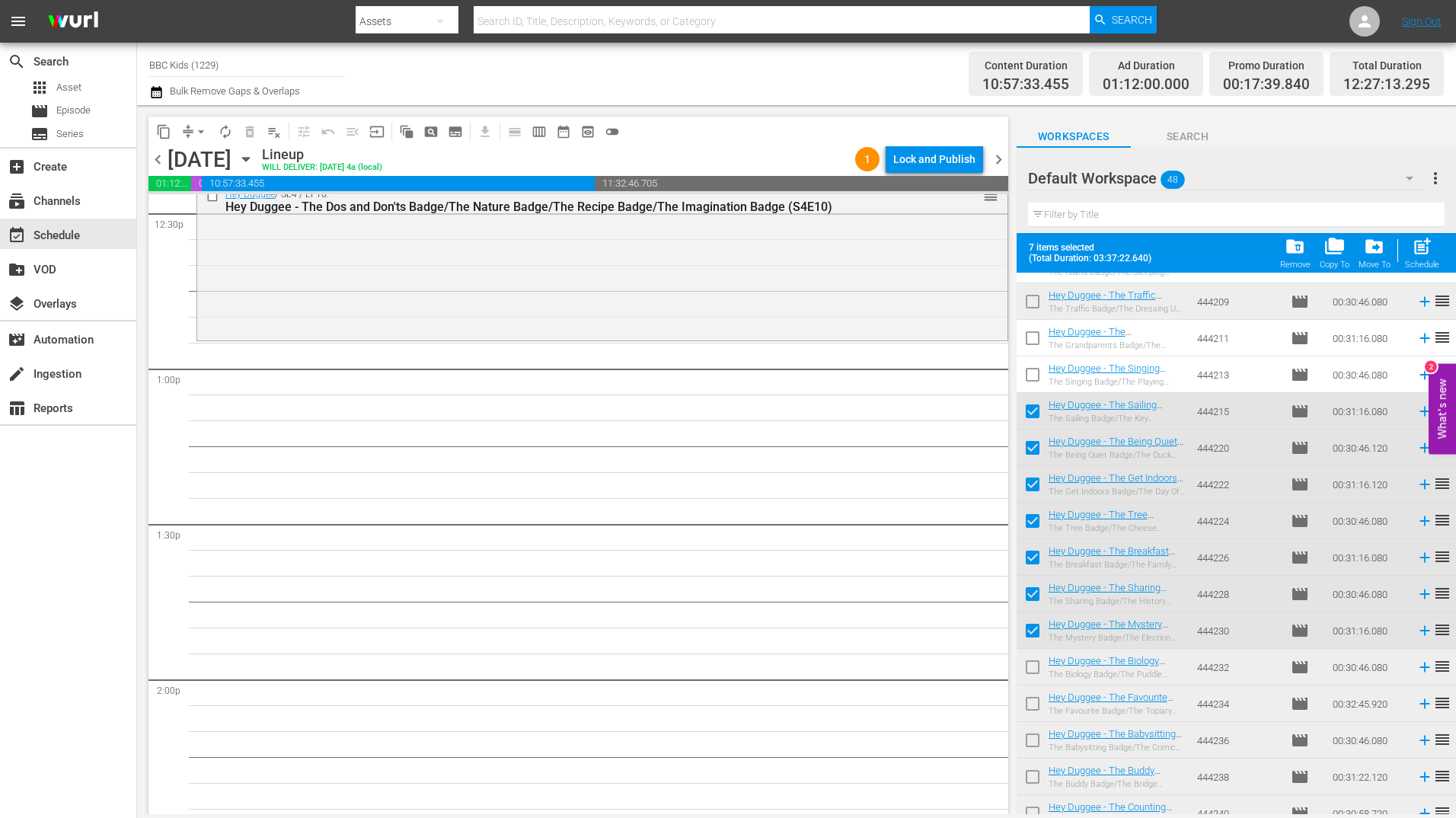
click at [1032, 690] on span at bounding box center [1032, 703] width 32 height 32
click at [1033, 669] on input "checkbox" at bounding box center [1032, 670] width 32 height 32
checkbox input "true"
click at [1033, 695] on input "checkbox" at bounding box center [1032, 706] width 32 height 32
checkbox input "true"
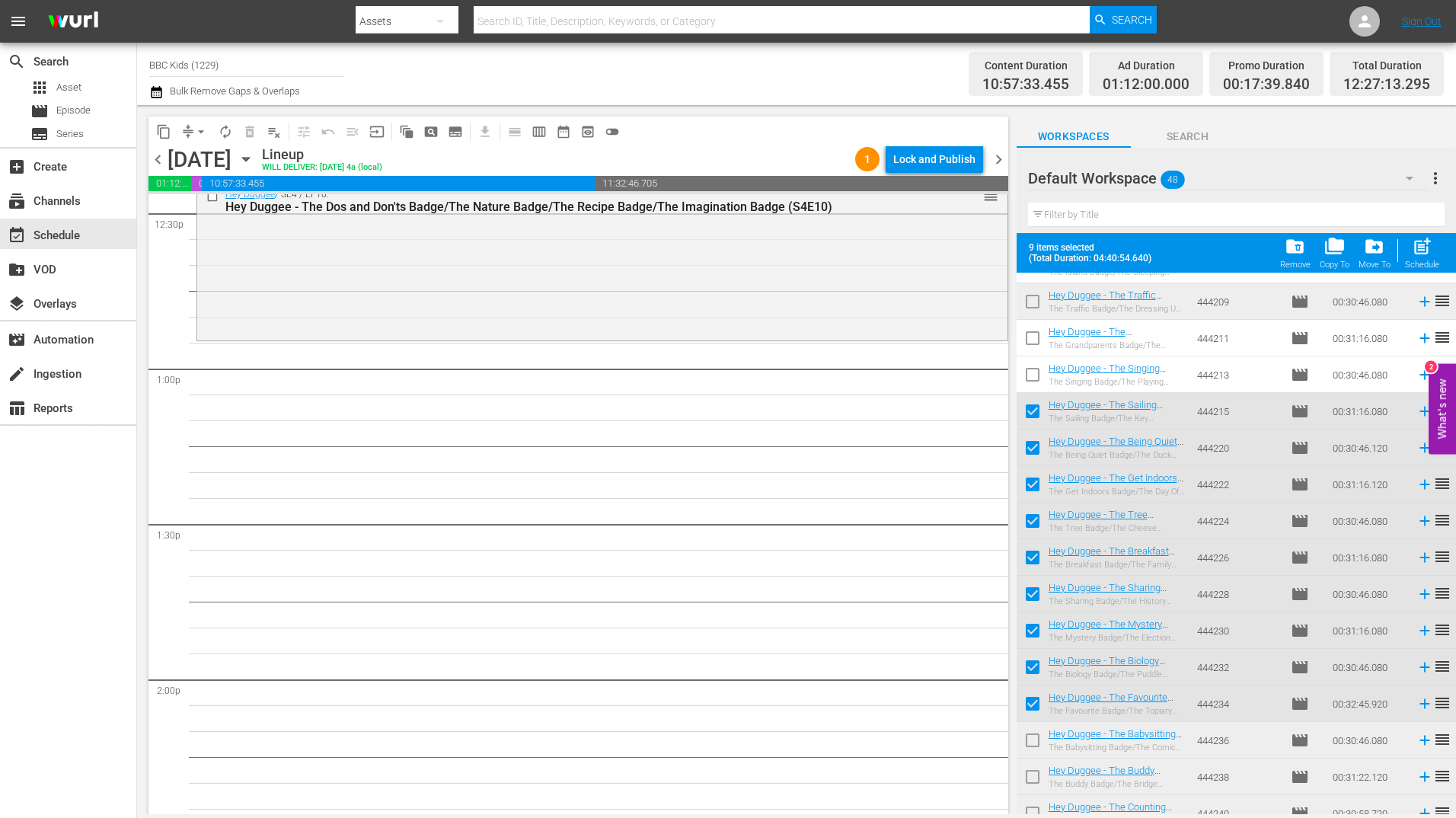
click at [1030, 744] on input "checkbox" at bounding box center [1032, 743] width 32 height 32
checkbox input "true"
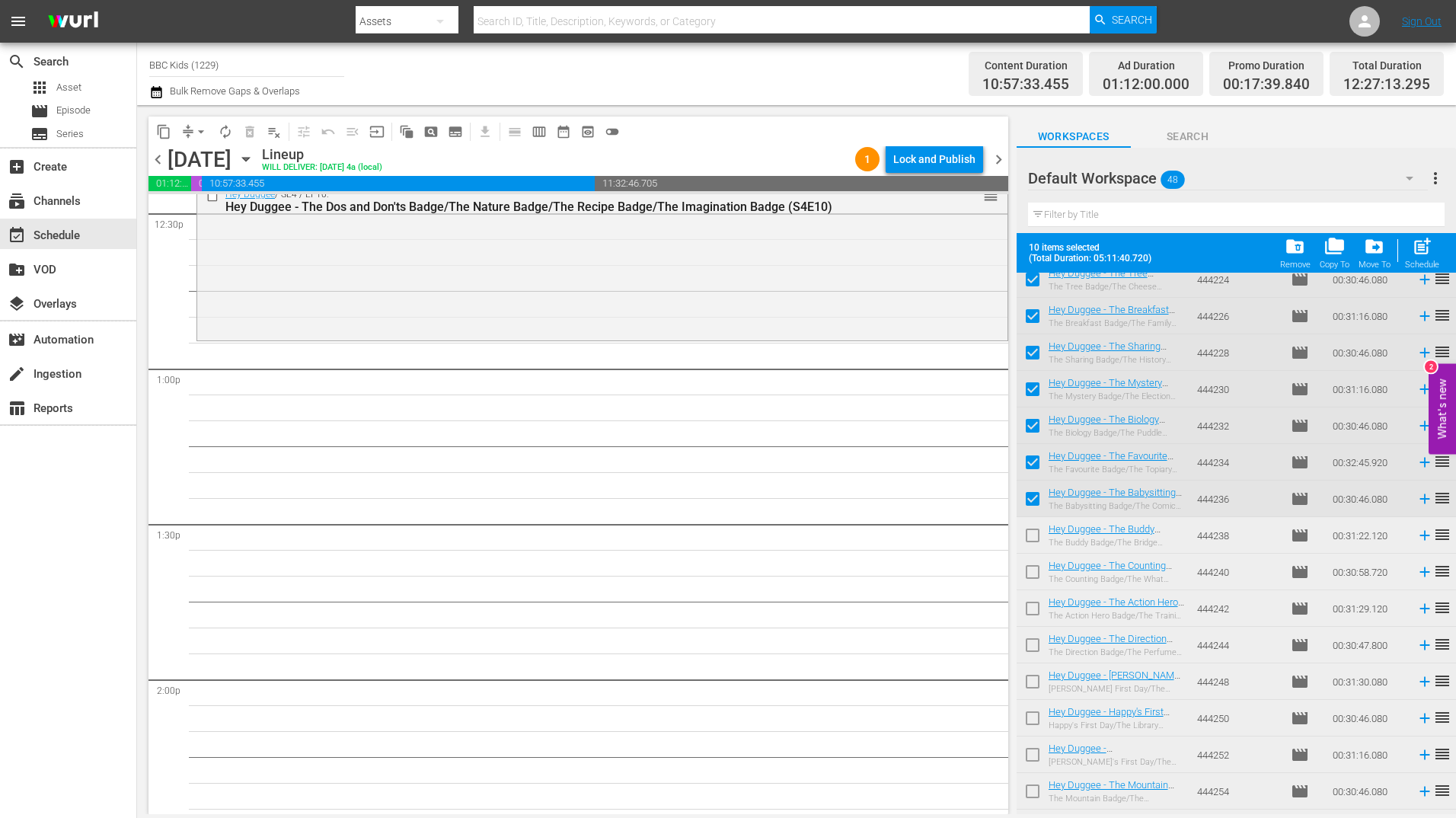
scroll to position [1037, 0]
click at [1040, 547] on input "checkbox" at bounding box center [1032, 537] width 32 height 32
checkbox input "true"
click at [1040, 577] on input "checkbox" at bounding box center [1032, 574] width 32 height 32
checkbox input "true"
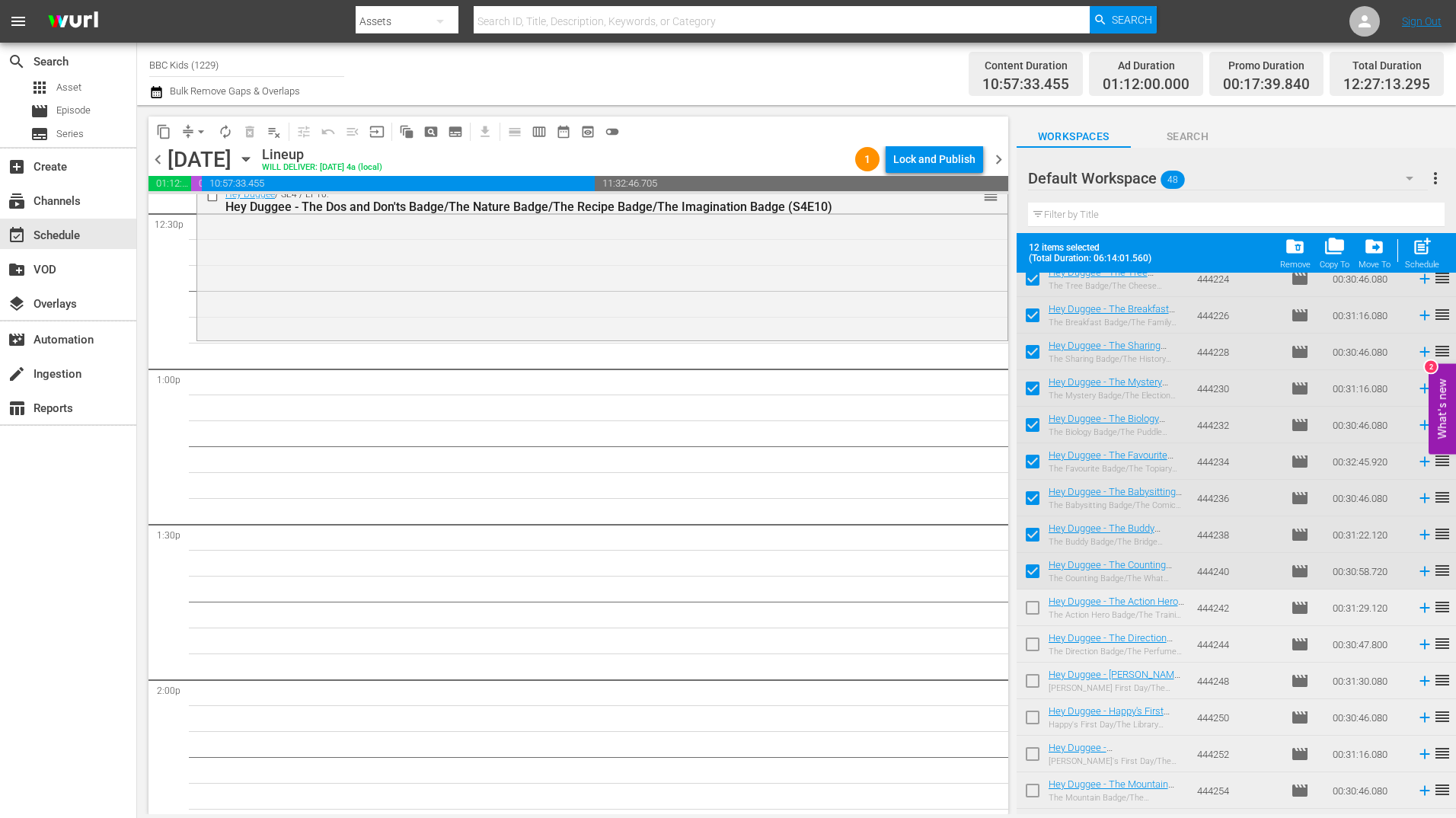
click at [1039, 617] on input "checkbox" at bounding box center [1032, 610] width 32 height 32
checkbox input "true"
click at [1034, 644] on input "checkbox" at bounding box center [1032, 647] width 32 height 32
checkbox input "true"
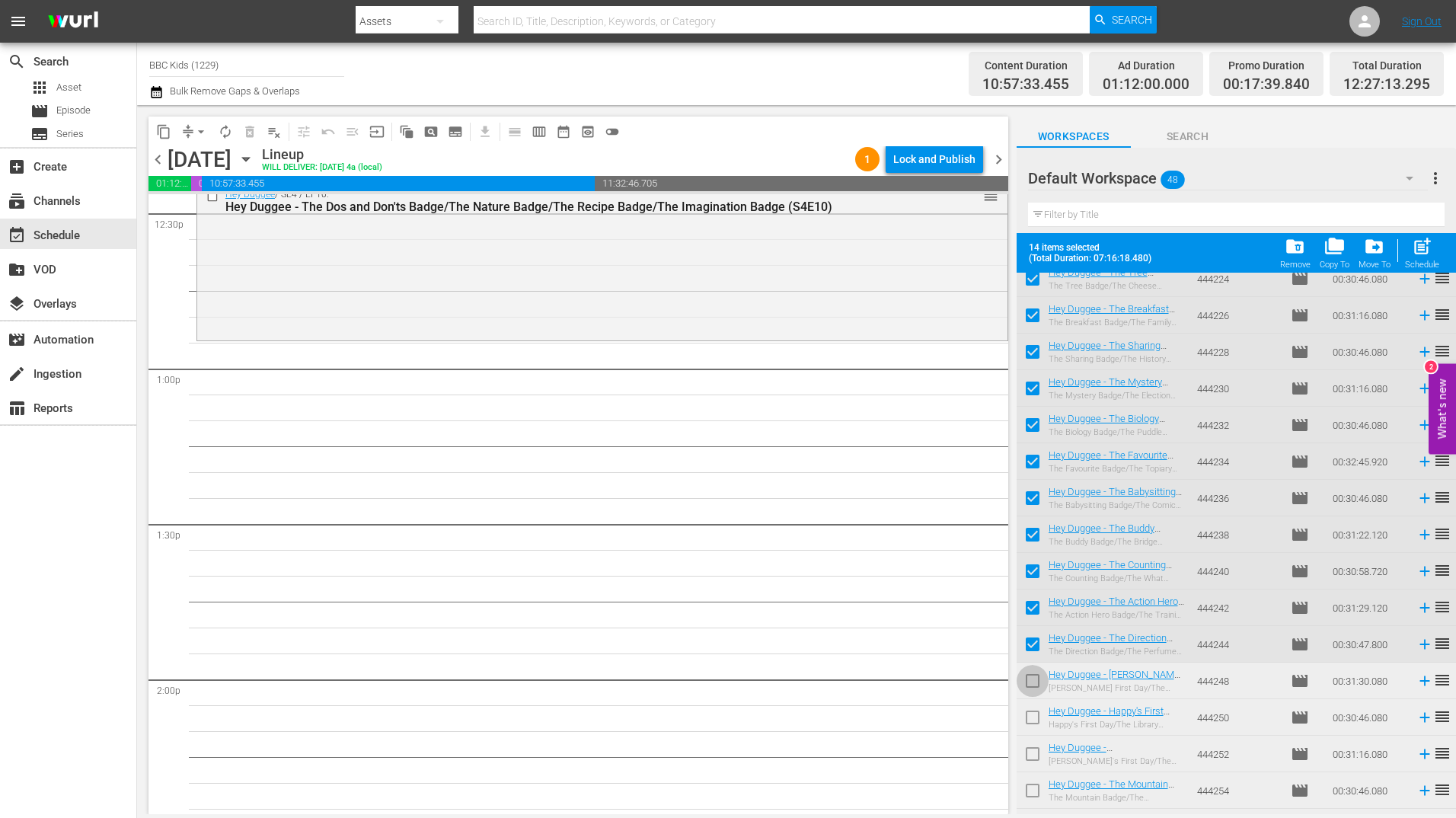
click at [1034, 686] on input "checkbox" at bounding box center [1032, 683] width 32 height 32
checkbox input "true"
click at [1033, 721] on input "checkbox" at bounding box center [1032, 720] width 32 height 32
checkbox input "true"
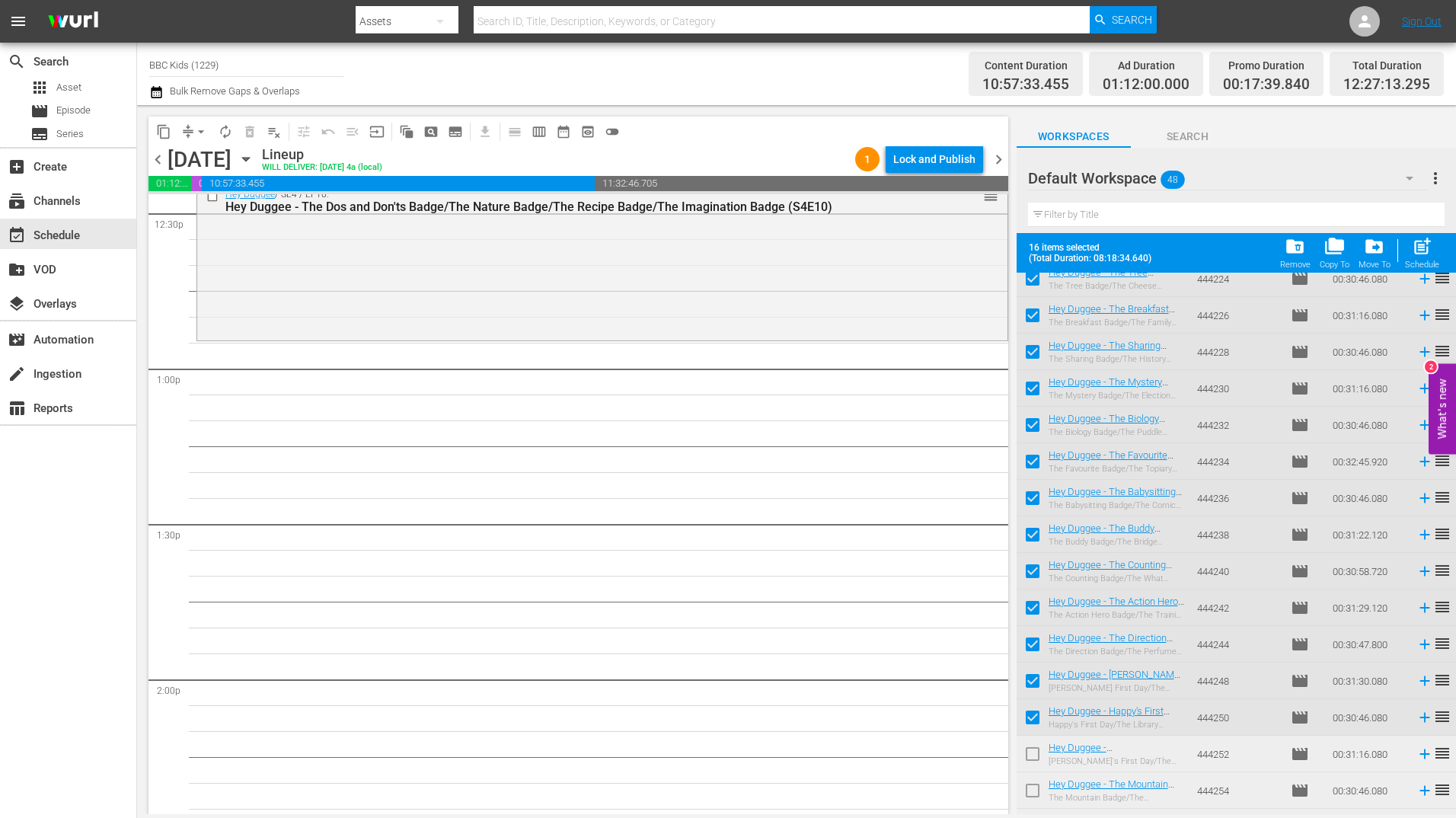
click at [1032, 759] on input "checkbox" at bounding box center [1032, 757] width 32 height 32
checkbox input "true"
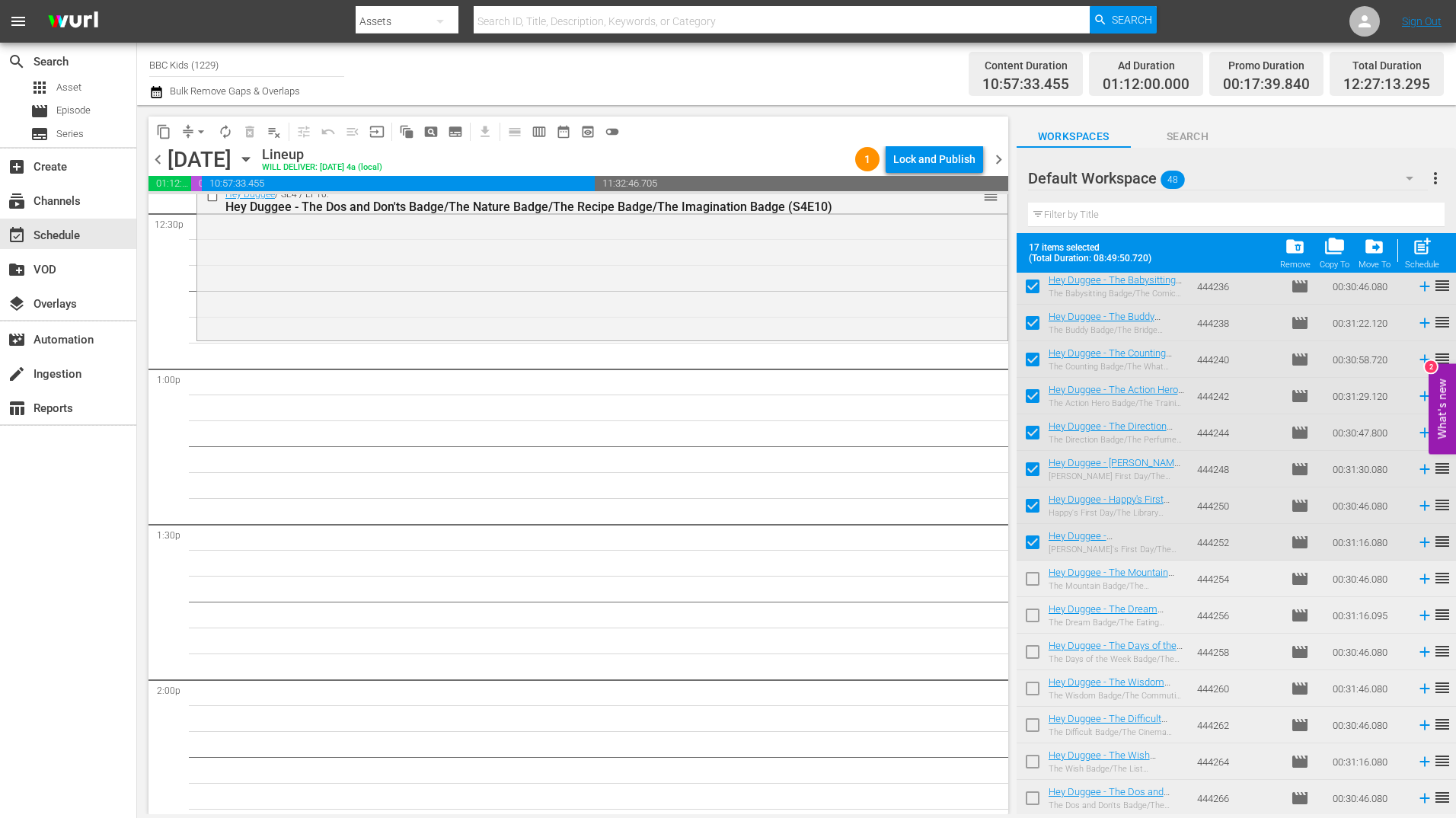
click at [1026, 588] on input "checkbox" at bounding box center [1032, 582] width 32 height 32
checkbox input "true"
click at [1037, 630] on input "checkbox" at bounding box center [1032, 618] width 32 height 32
checkbox input "true"
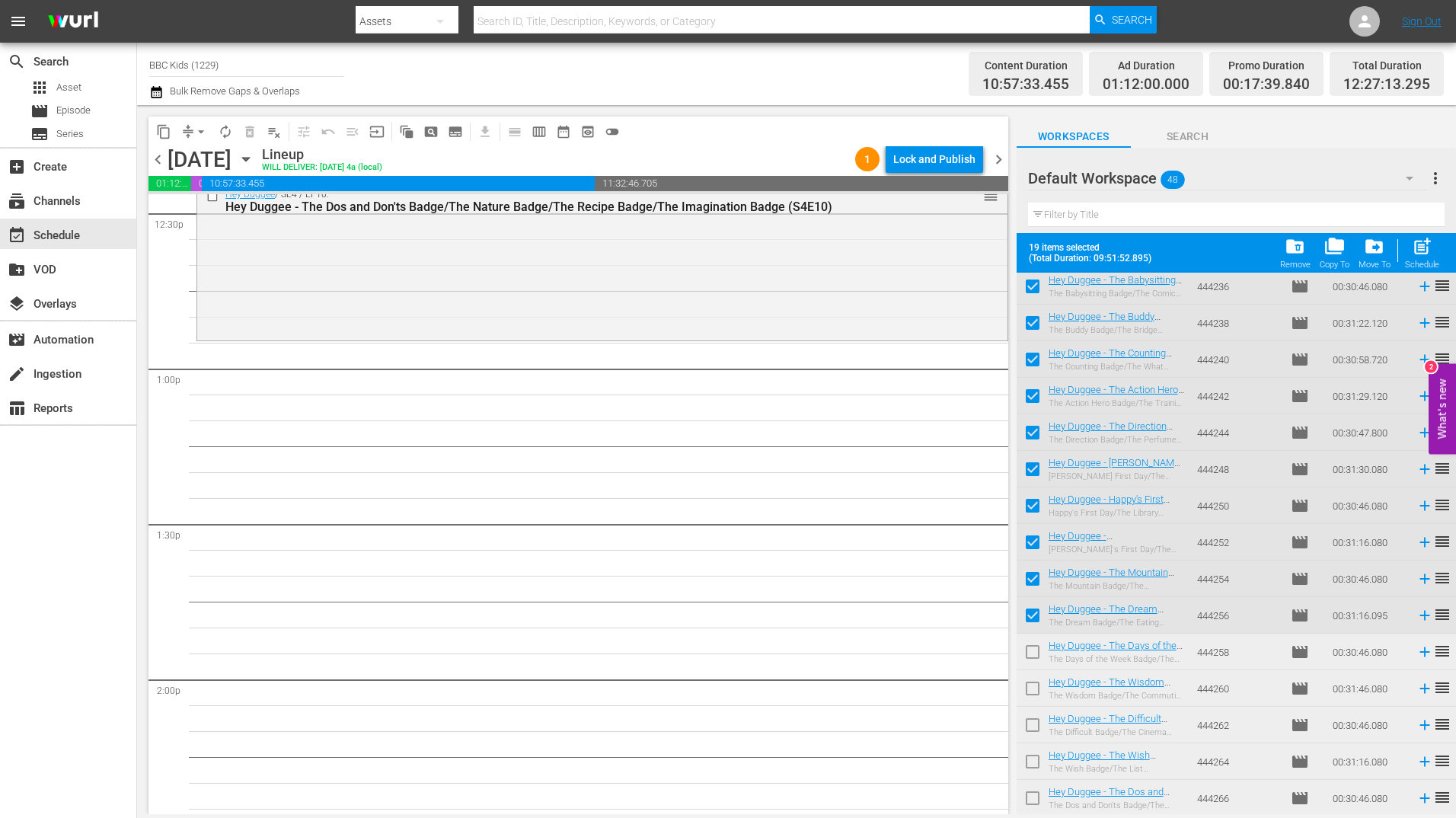
click at [1034, 660] on input "checkbox" at bounding box center [1032, 654] width 32 height 32
checkbox input "true"
click at [1034, 705] on input "checkbox" at bounding box center [1032, 691] width 32 height 32
checkbox input "true"
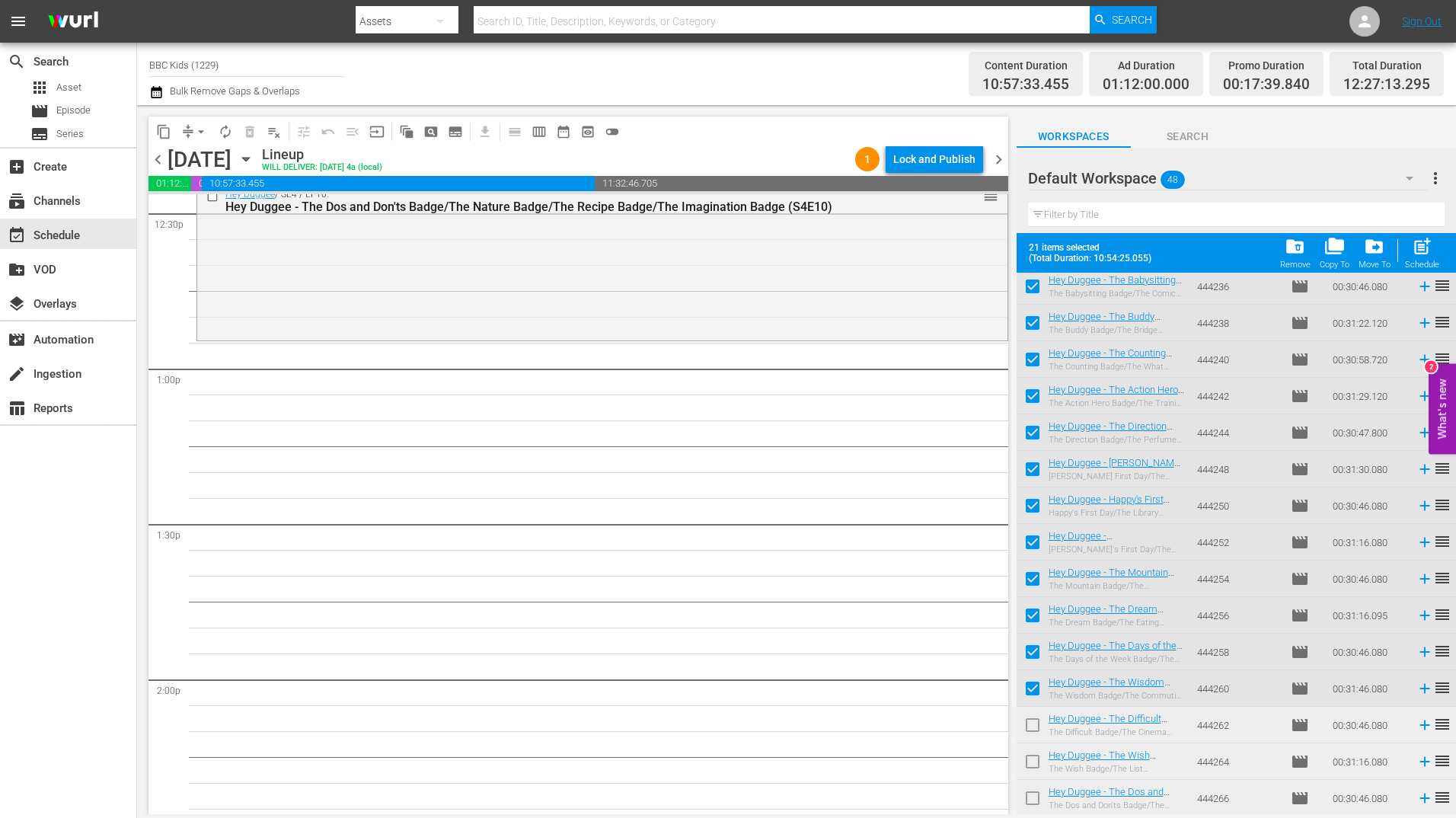
click at [1033, 730] on input "checkbox" at bounding box center [1032, 727] width 32 height 32
checkbox input "true"
click at [1032, 775] on input "checkbox" at bounding box center [1032, 764] width 32 height 32
checkbox input "true"
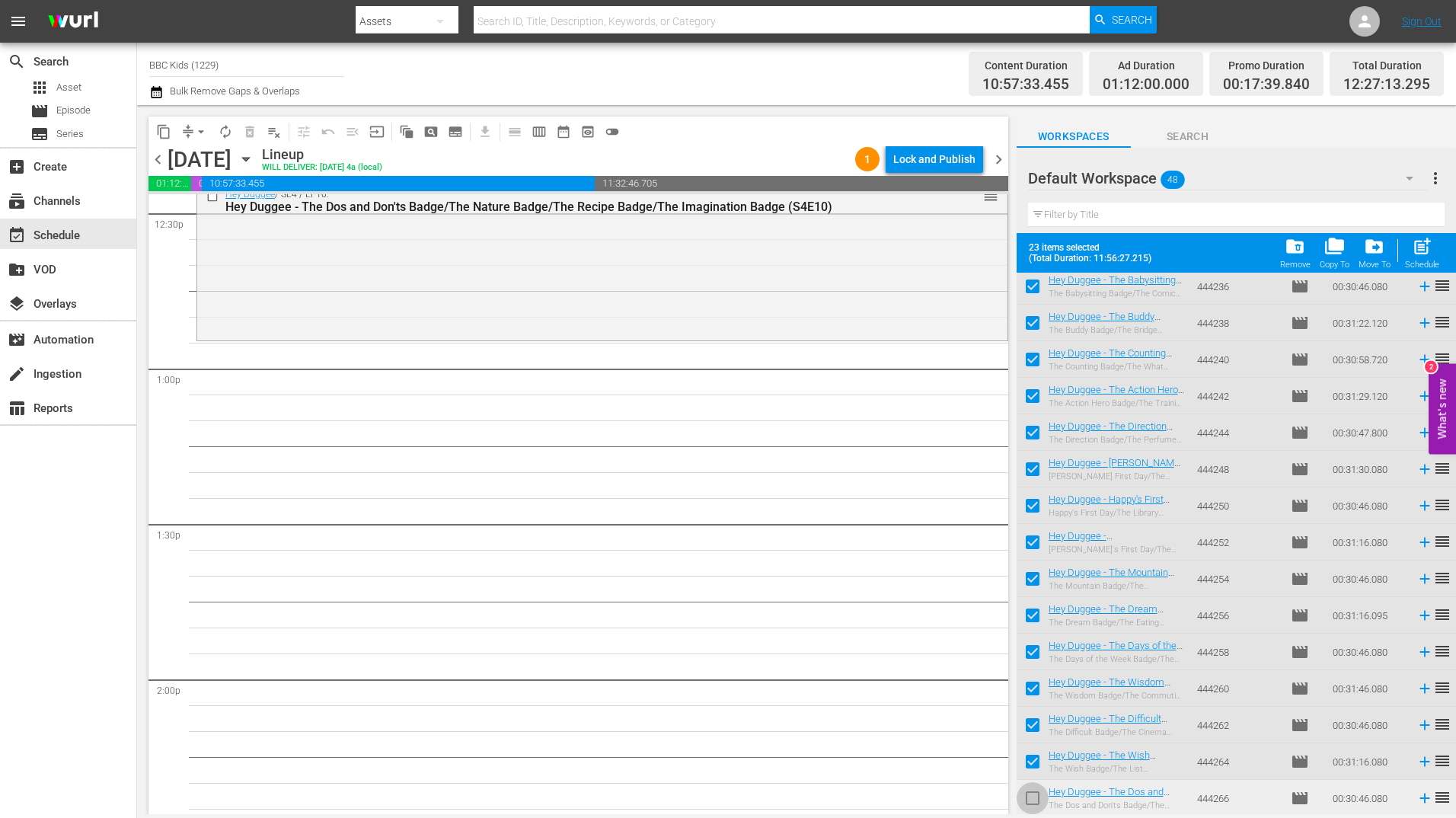
click at [1032, 799] on input "checkbox" at bounding box center [1032, 801] width 32 height 32
checkbox input "true"
click at [1423, 269] on div "Schedule" at bounding box center [1422, 264] width 34 height 10
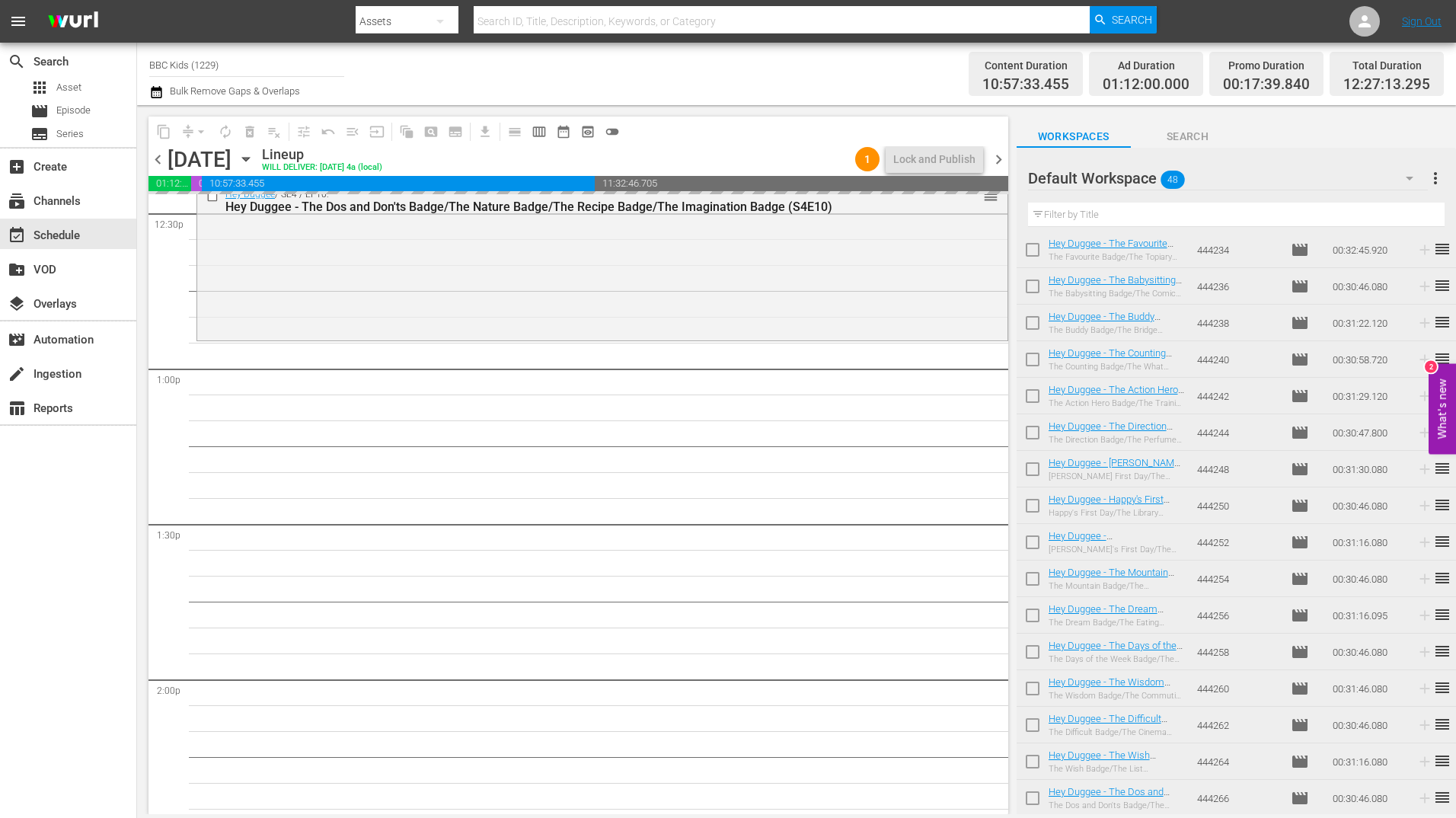
scroll to position [1209, 0]
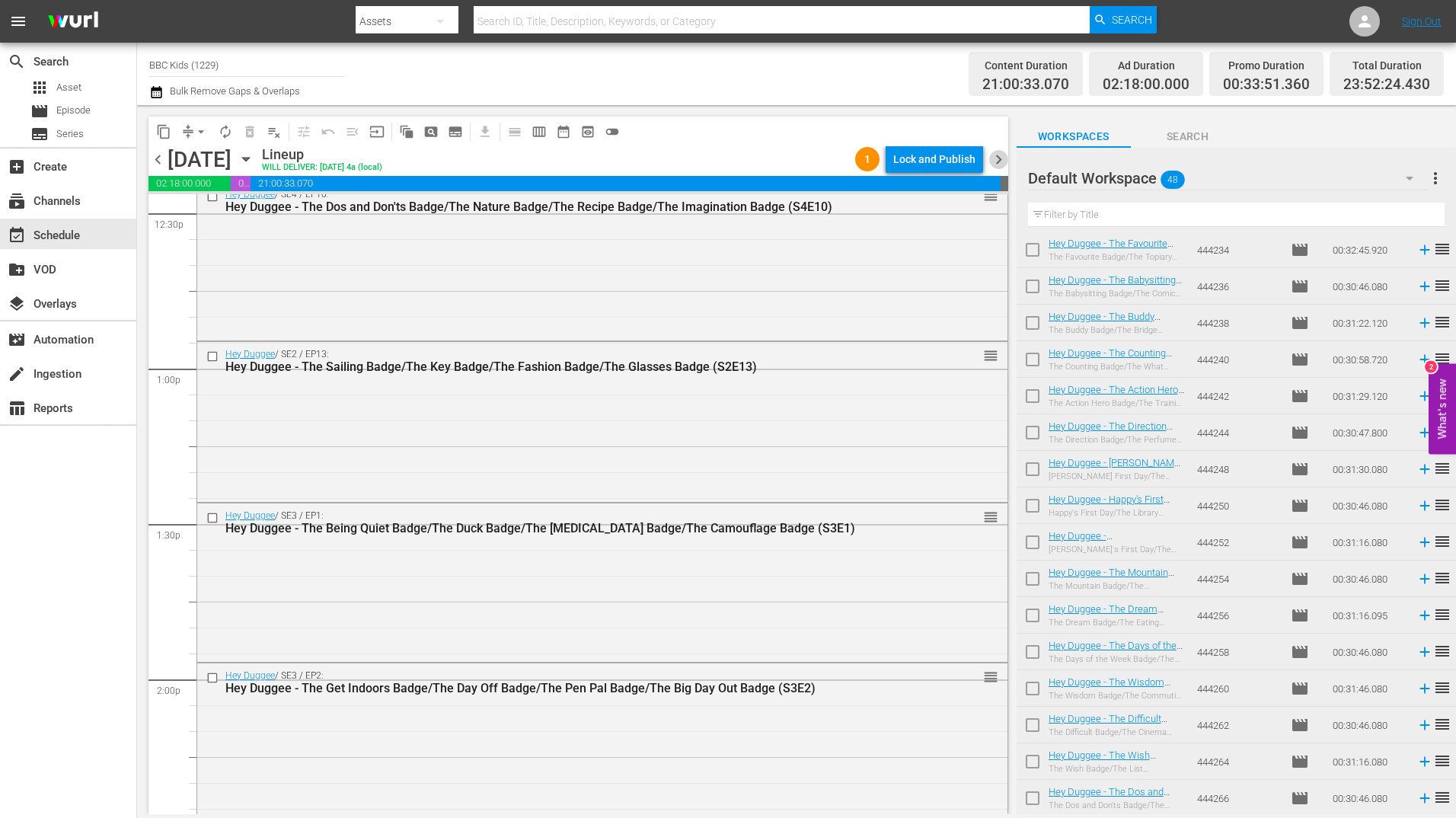
click at [1001, 161] on span "chevron_right" at bounding box center [999, 159] width 19 height 19
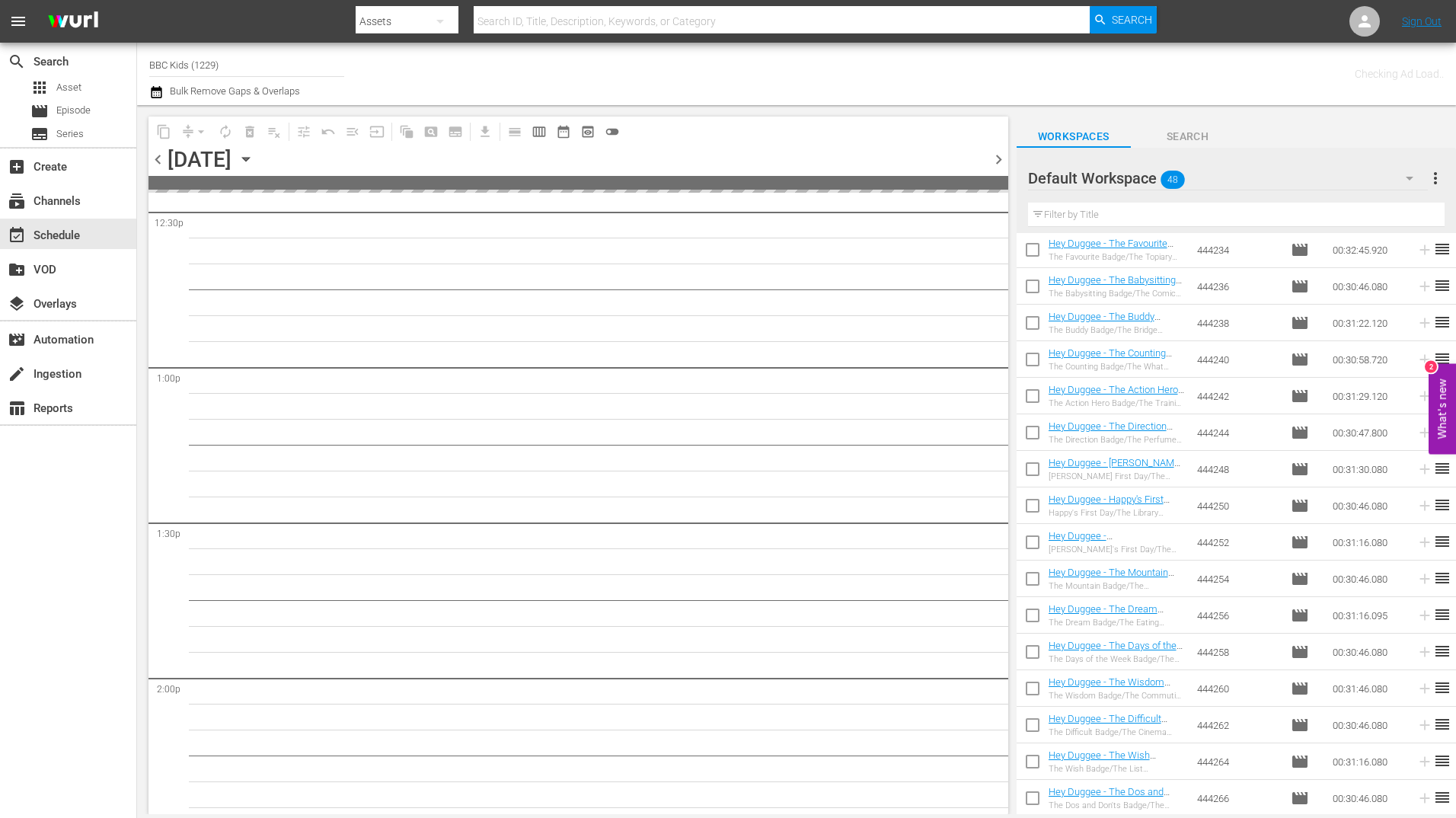
scroll to position [4253, 0]
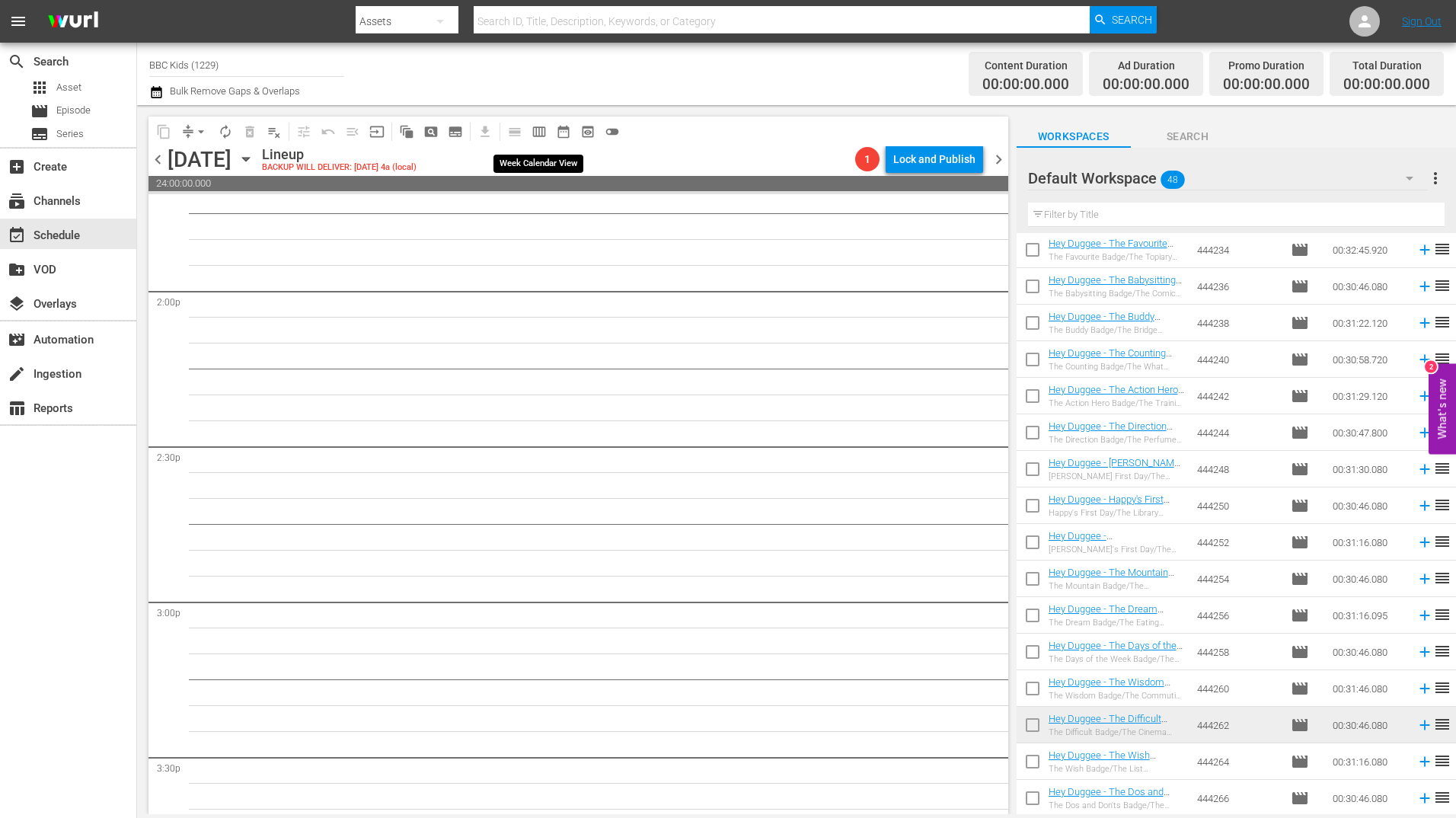
click at [533, 129] on span "calendar_view_week_outlined" at bounding box center [540, 132] width 16 height 16
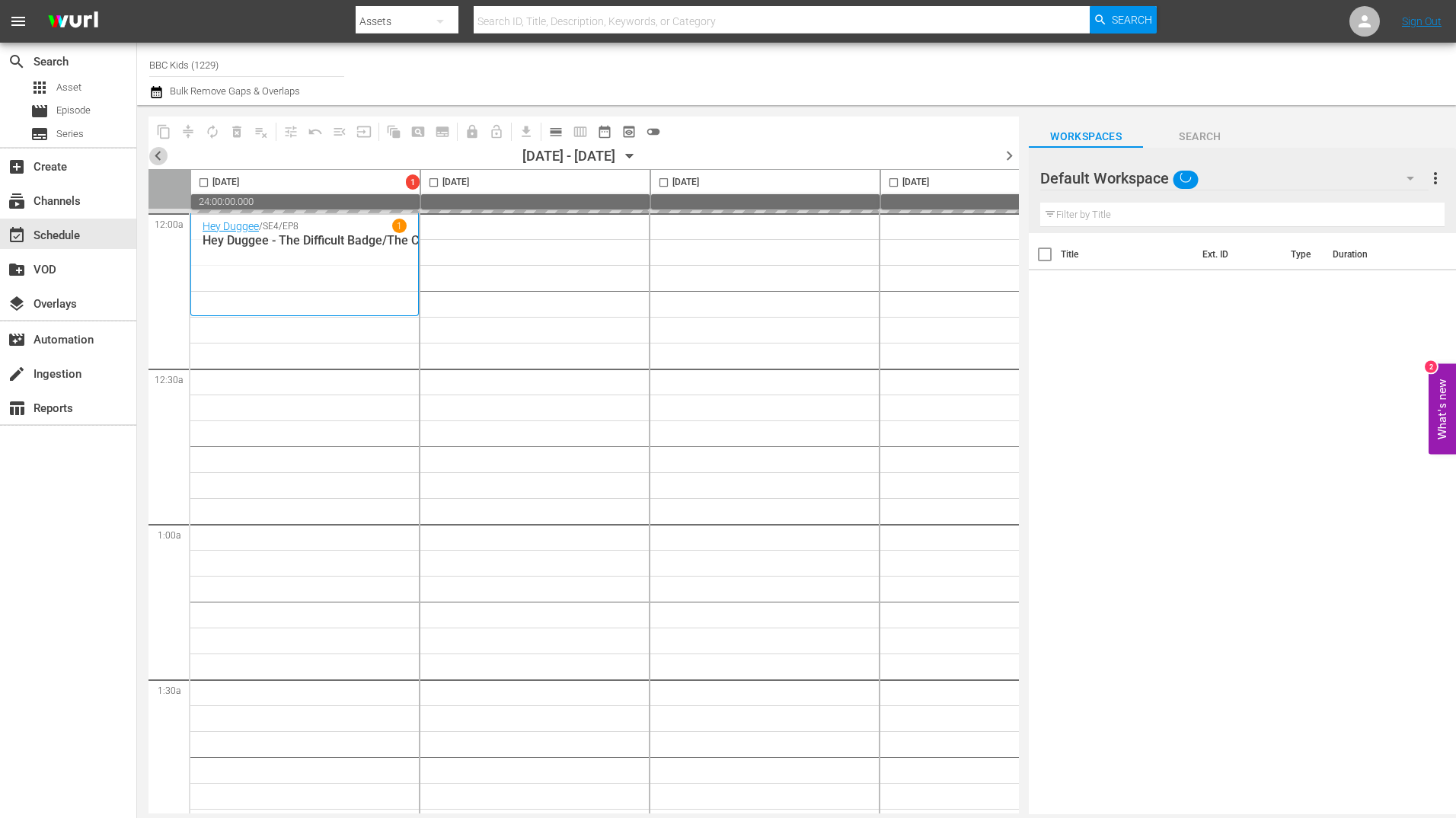
click at [154, 148] on span "chevron_left" at bounding box center [158, 156] width 19 height 19
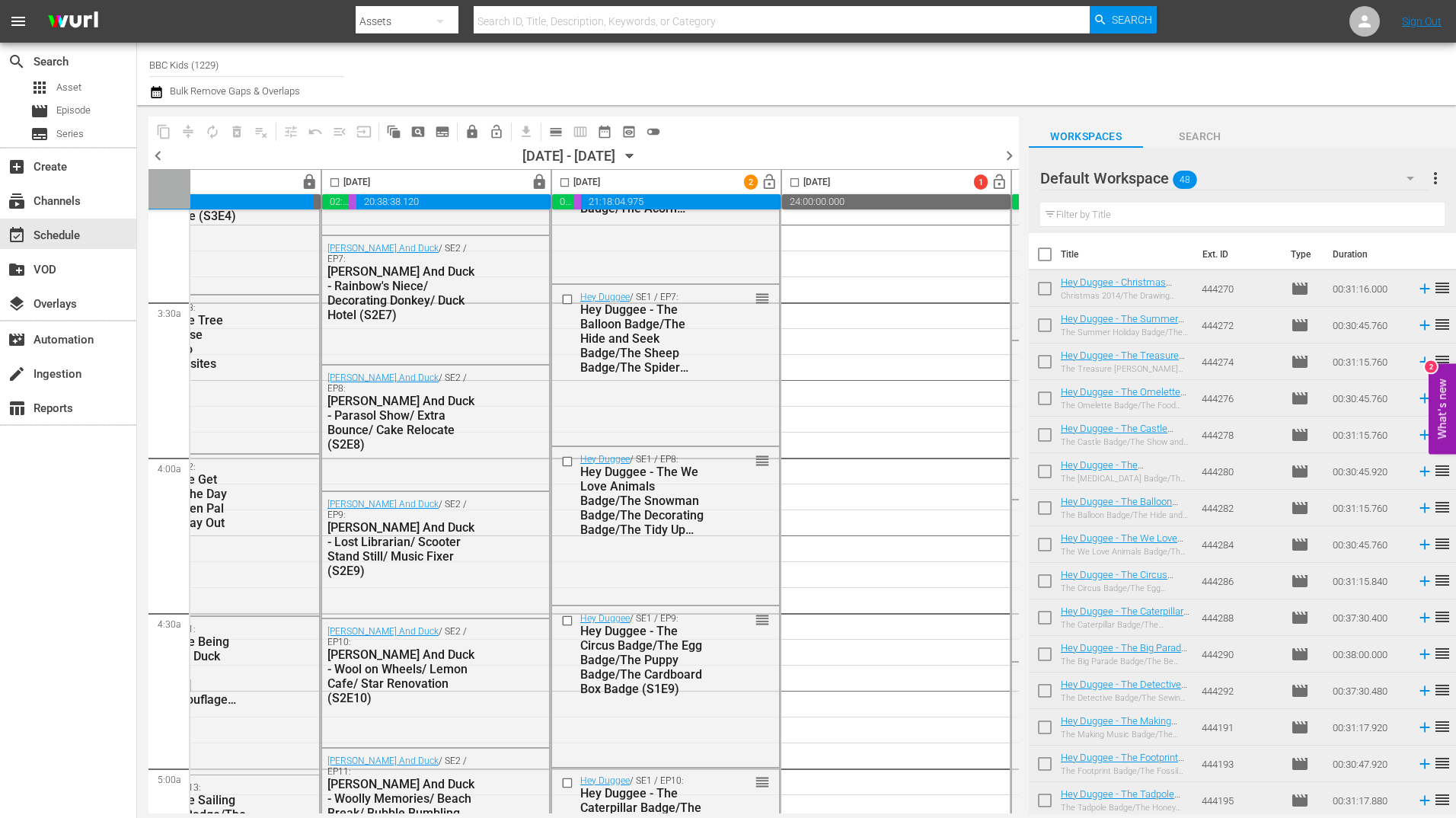
scroll to position [999, 0]
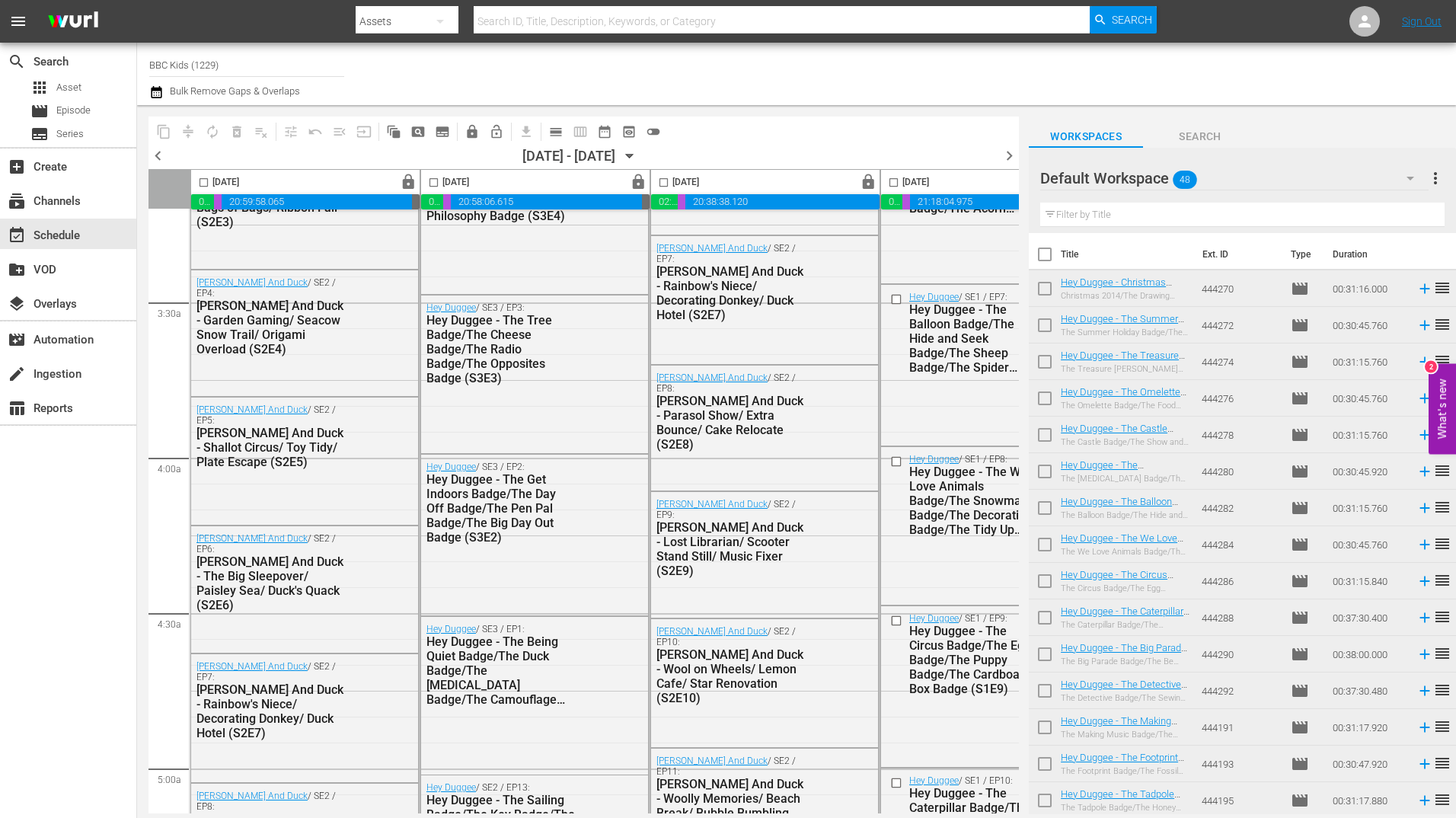
click at [165, 153] on span "chevron_left" at bounding box center [158, 156] width 19 height 19
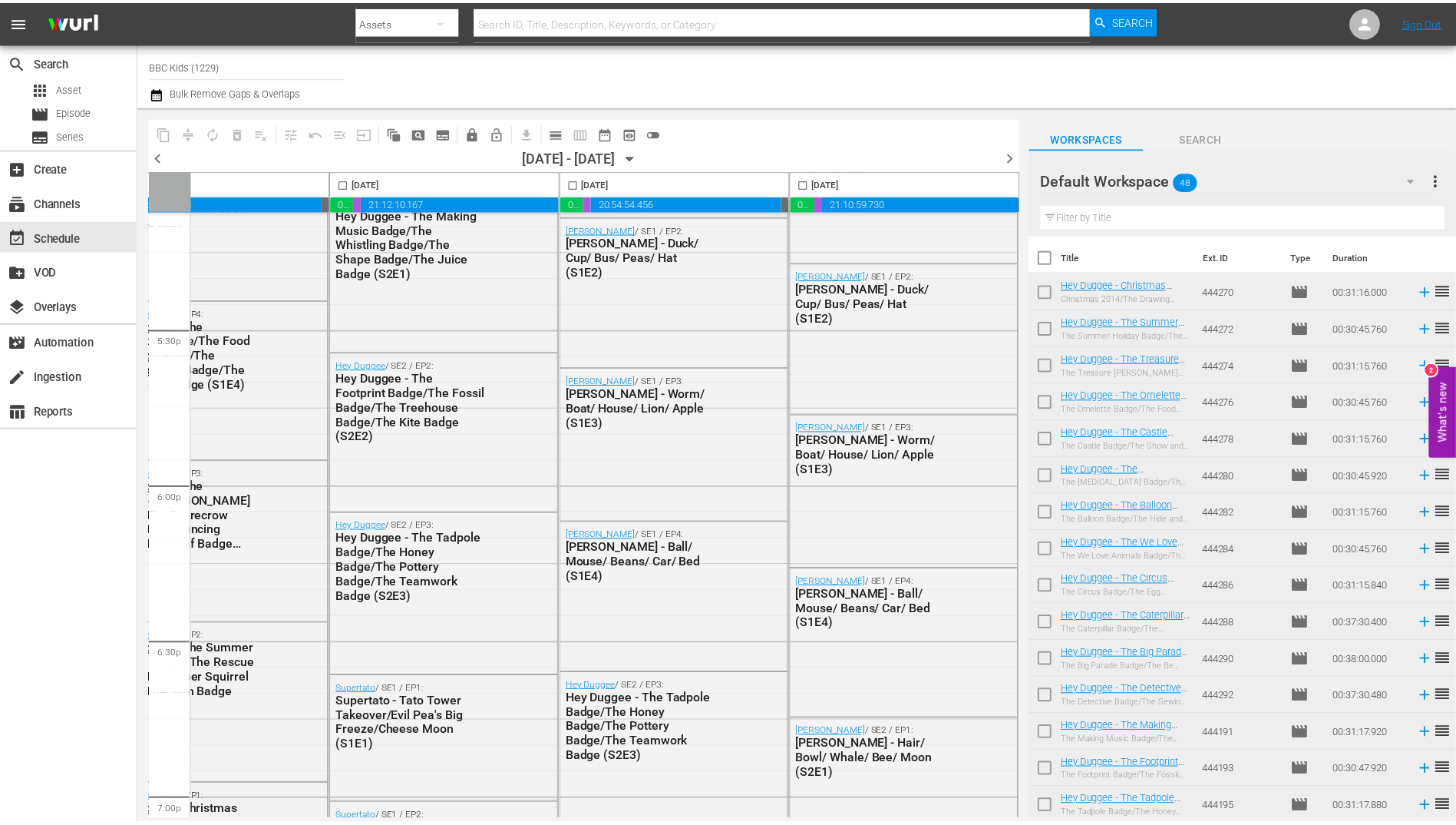
scroll to position [5585, 740]
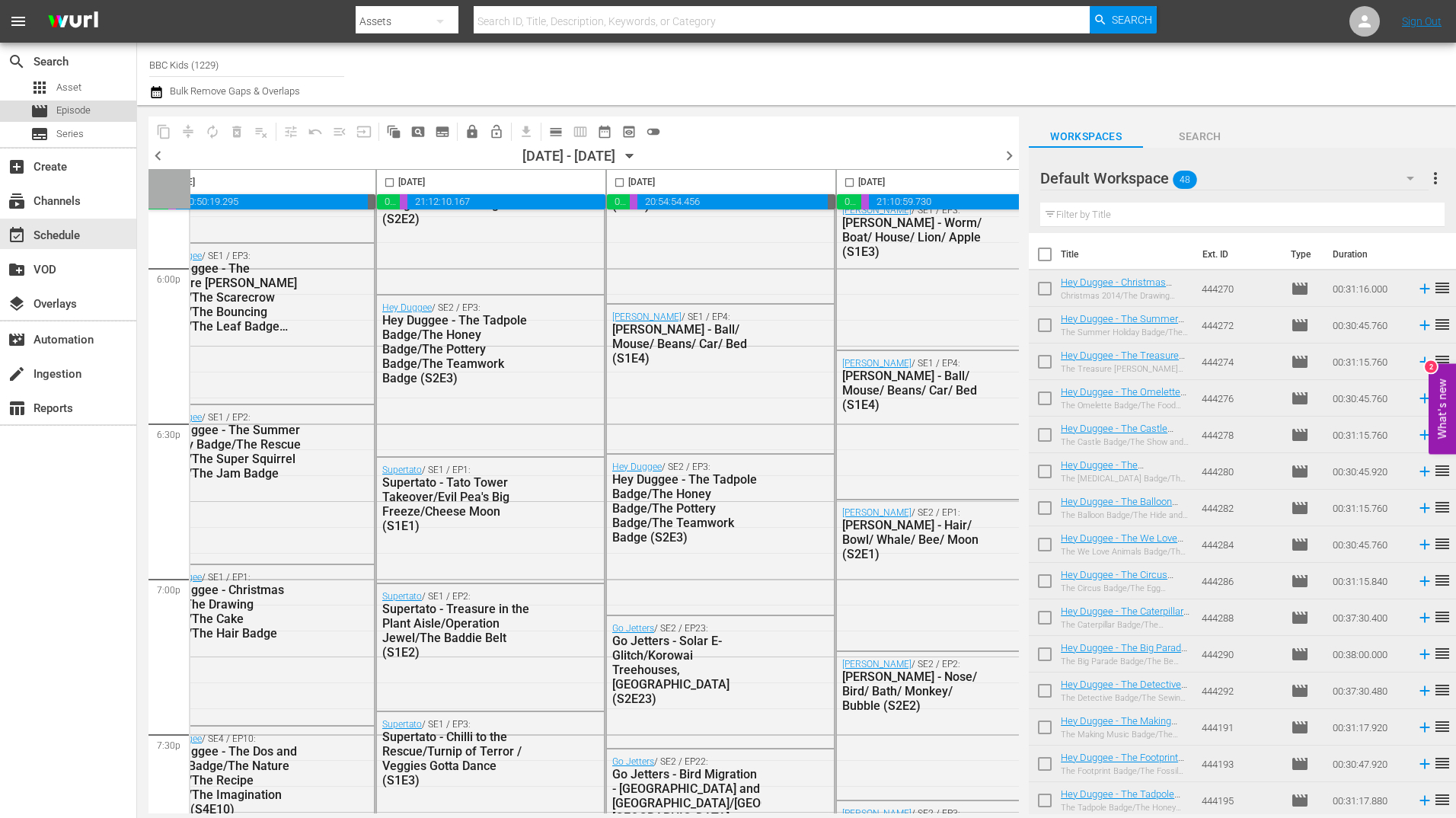
click at [98, 120] on div "movie Episode" at bounding box center [68, 111] width 136 height 21
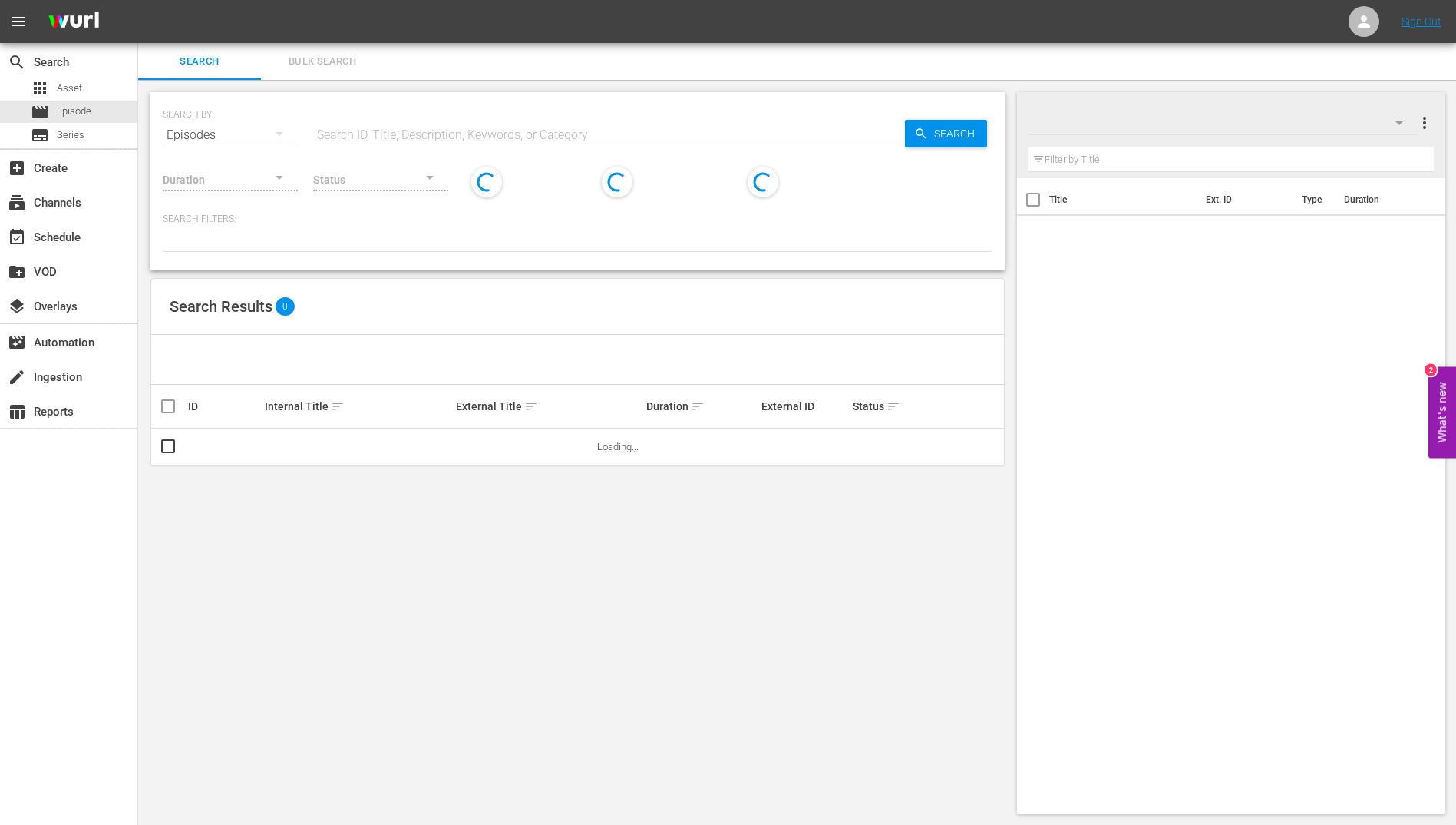
click at [308, 59] on span "Bulk Search" at bounding box center [323, 62] width 105 height 18
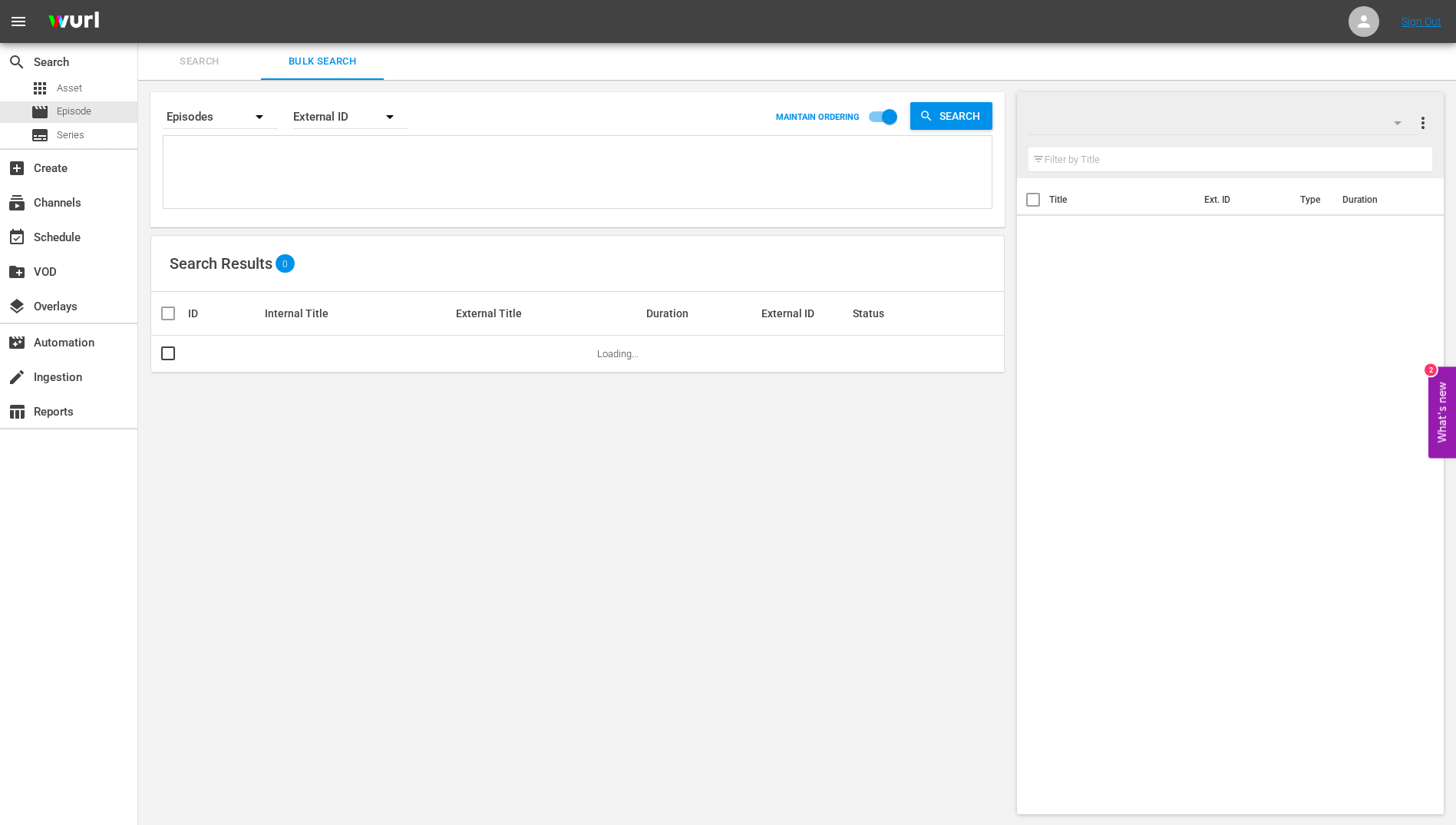
click at [254, 161] on textarea at bounding box center [579, 174] width 825 height 70
paste textarea "452586 452588 452590 452592 452594 452596 452598 452600 452602 452604 452606 45…"
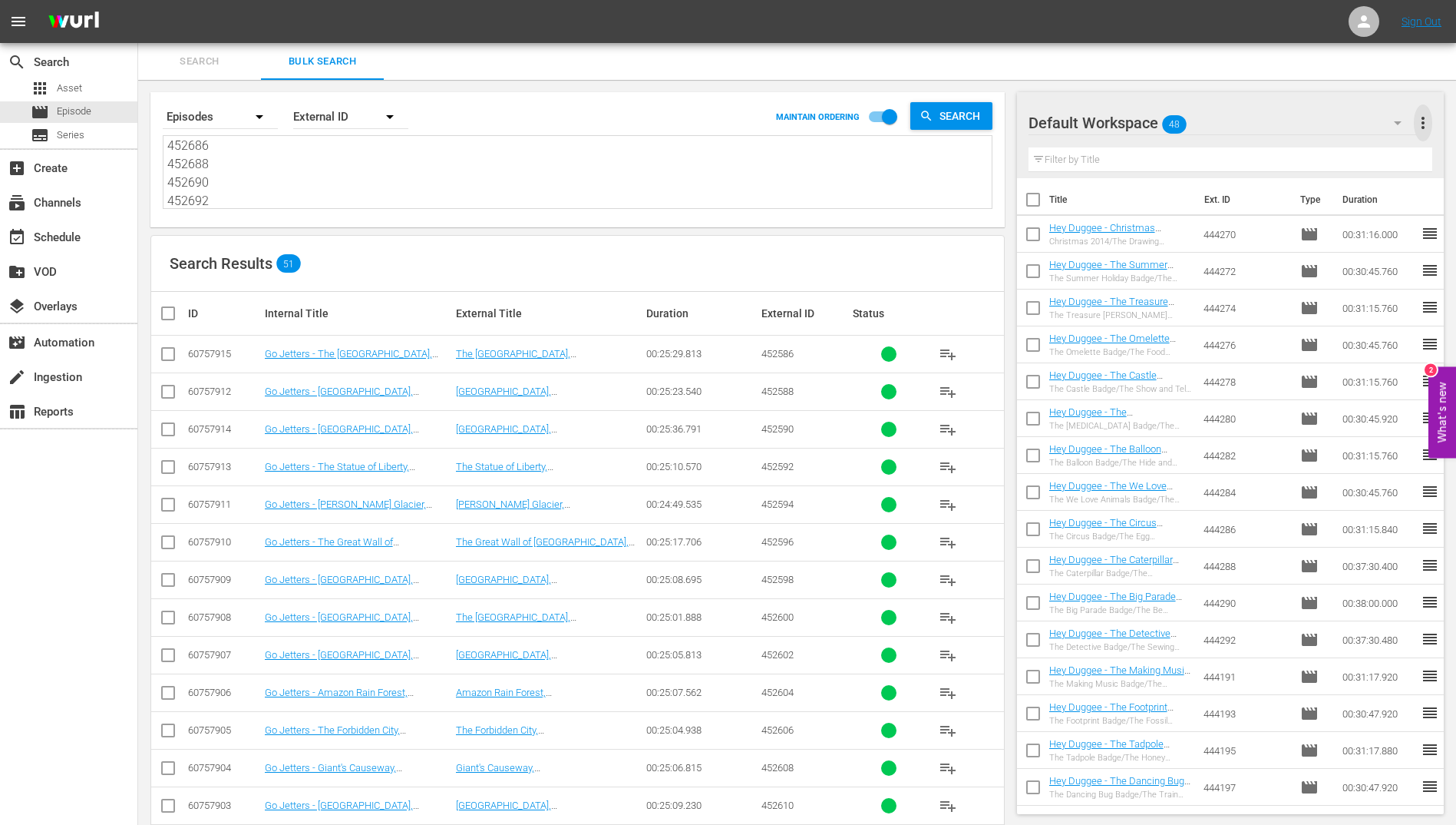
click at [1425, 120] on span "more_vert" at bounding box center [1423, 123] width 19 height 19
click at [1255, 157] on div "Clear All Workspace Items" at bounding box center [1323, 152] width 181 height 27
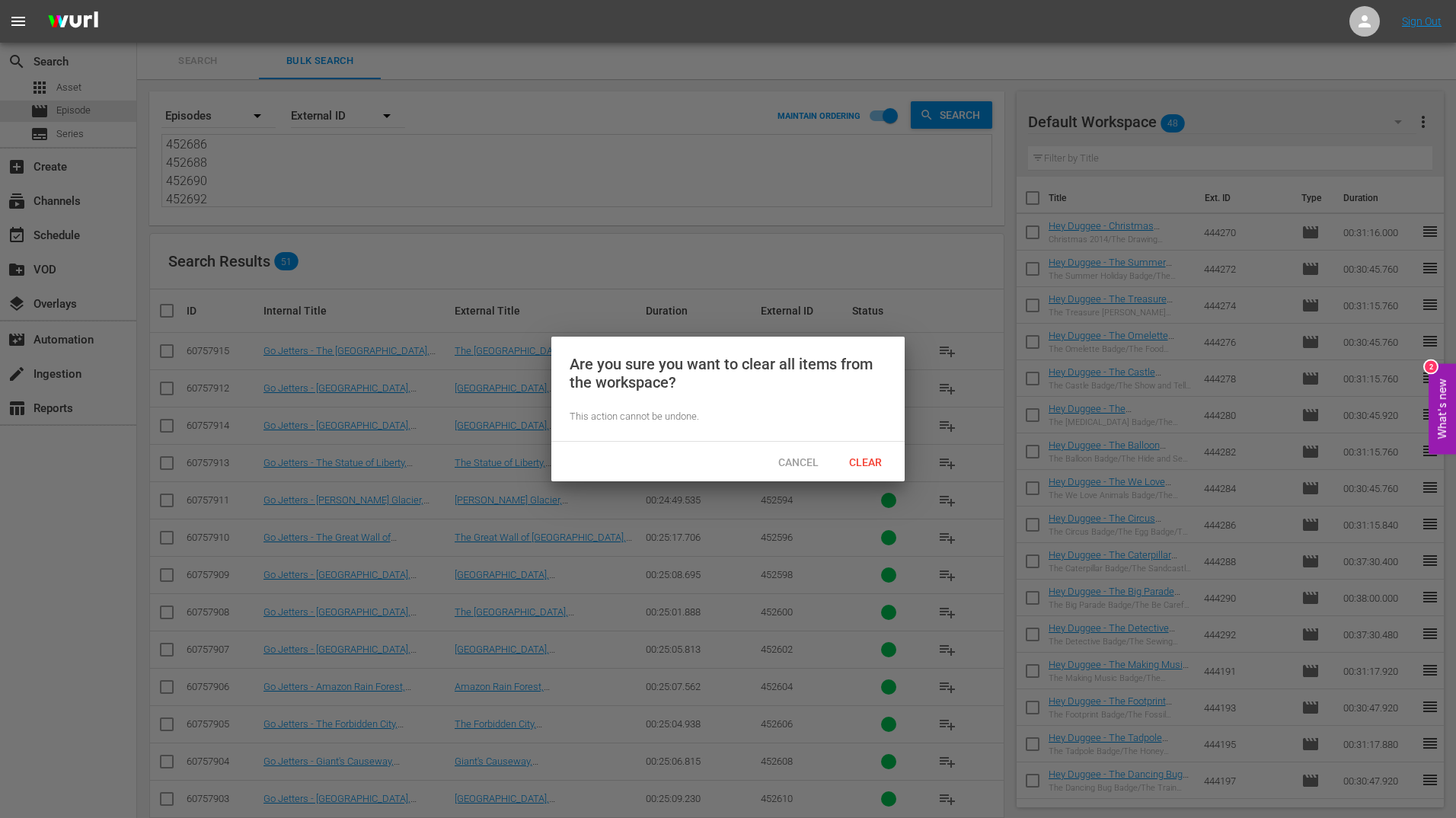
click at [878, 452] on div "Clear" at bounding box center [864, 461] width 67 height 28
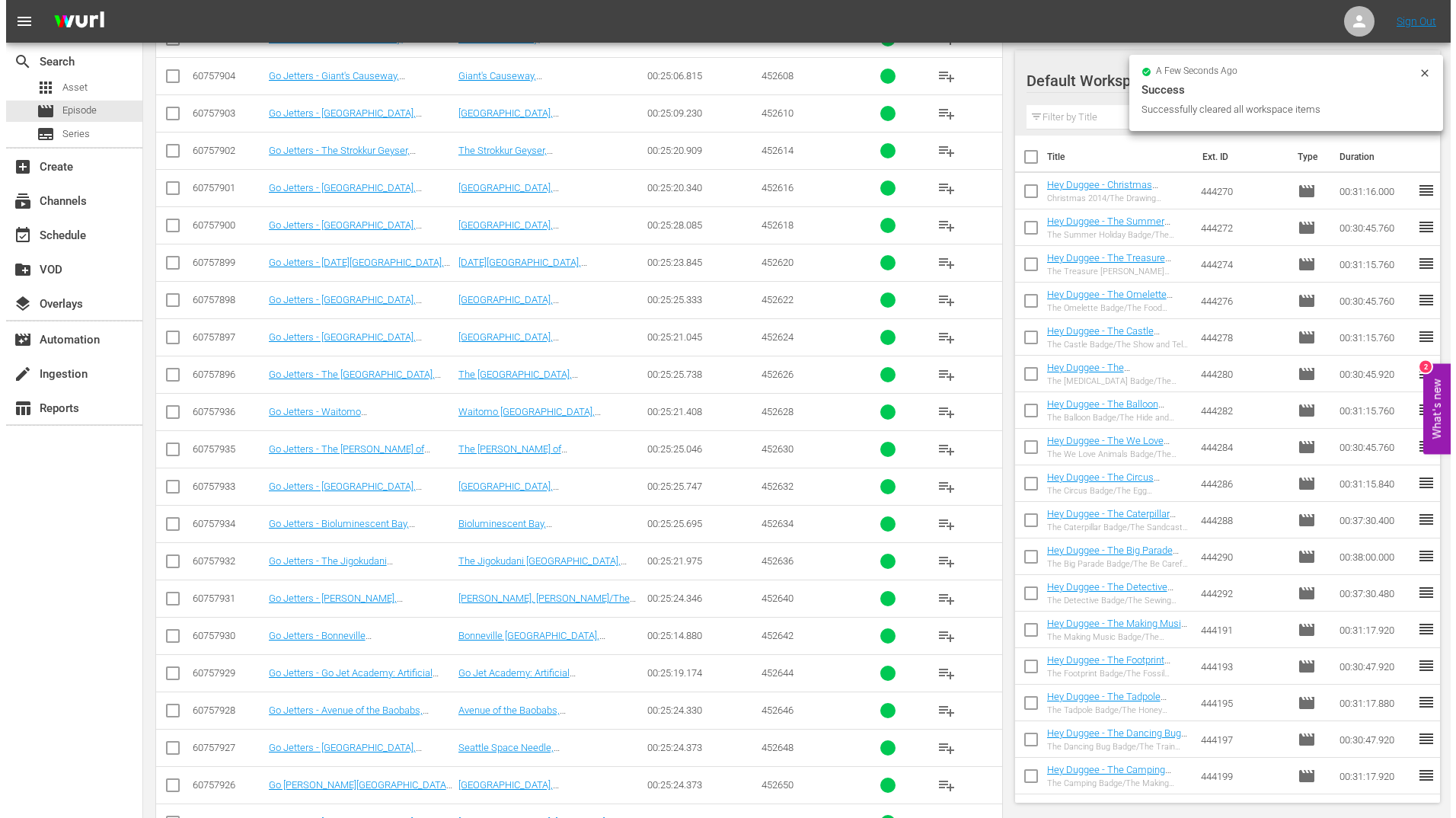
scroll to position [0, 0]
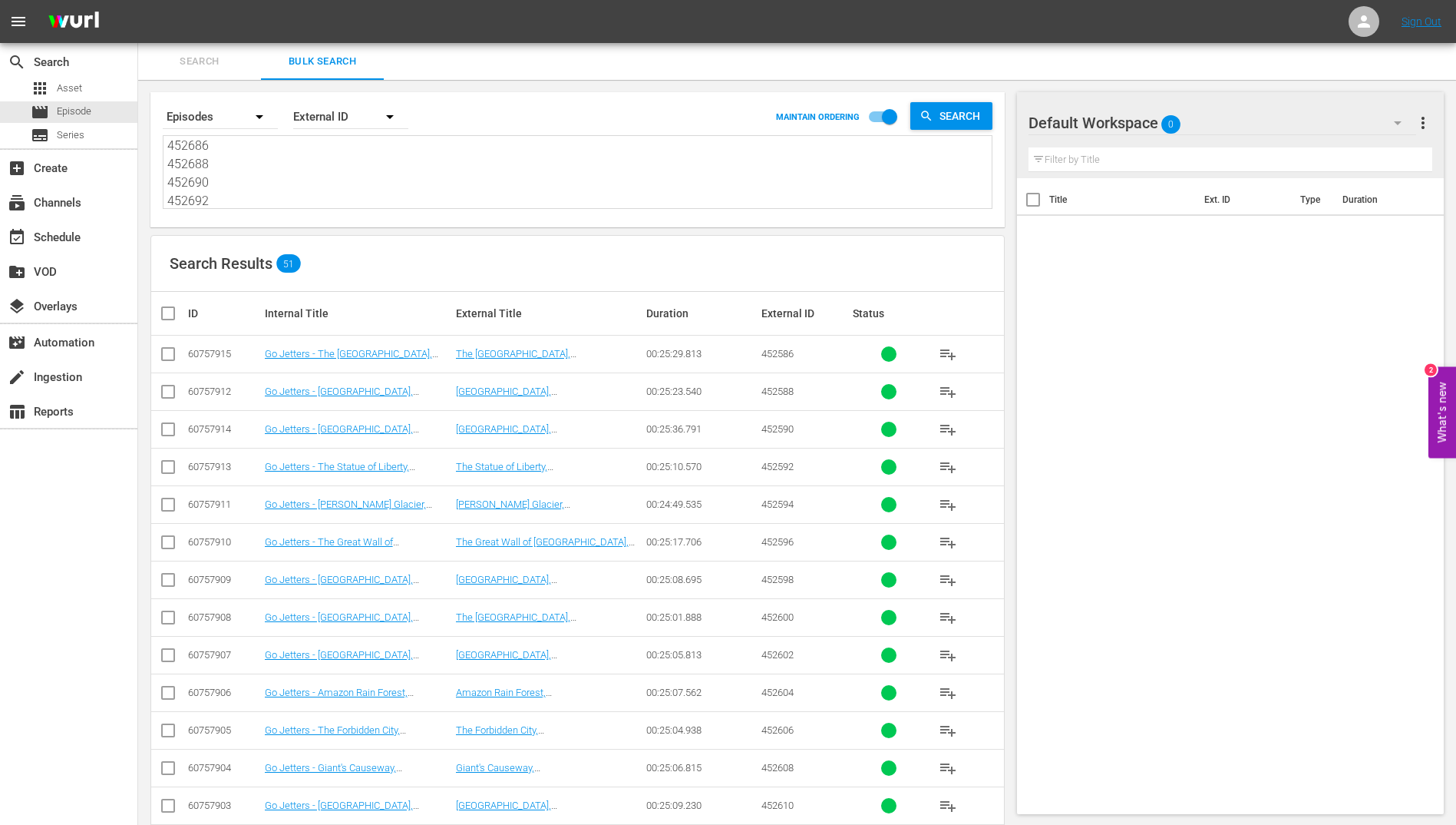
click at [174, 311] on input "checkbox" at bounding box center [174, 314] width 30 height 19
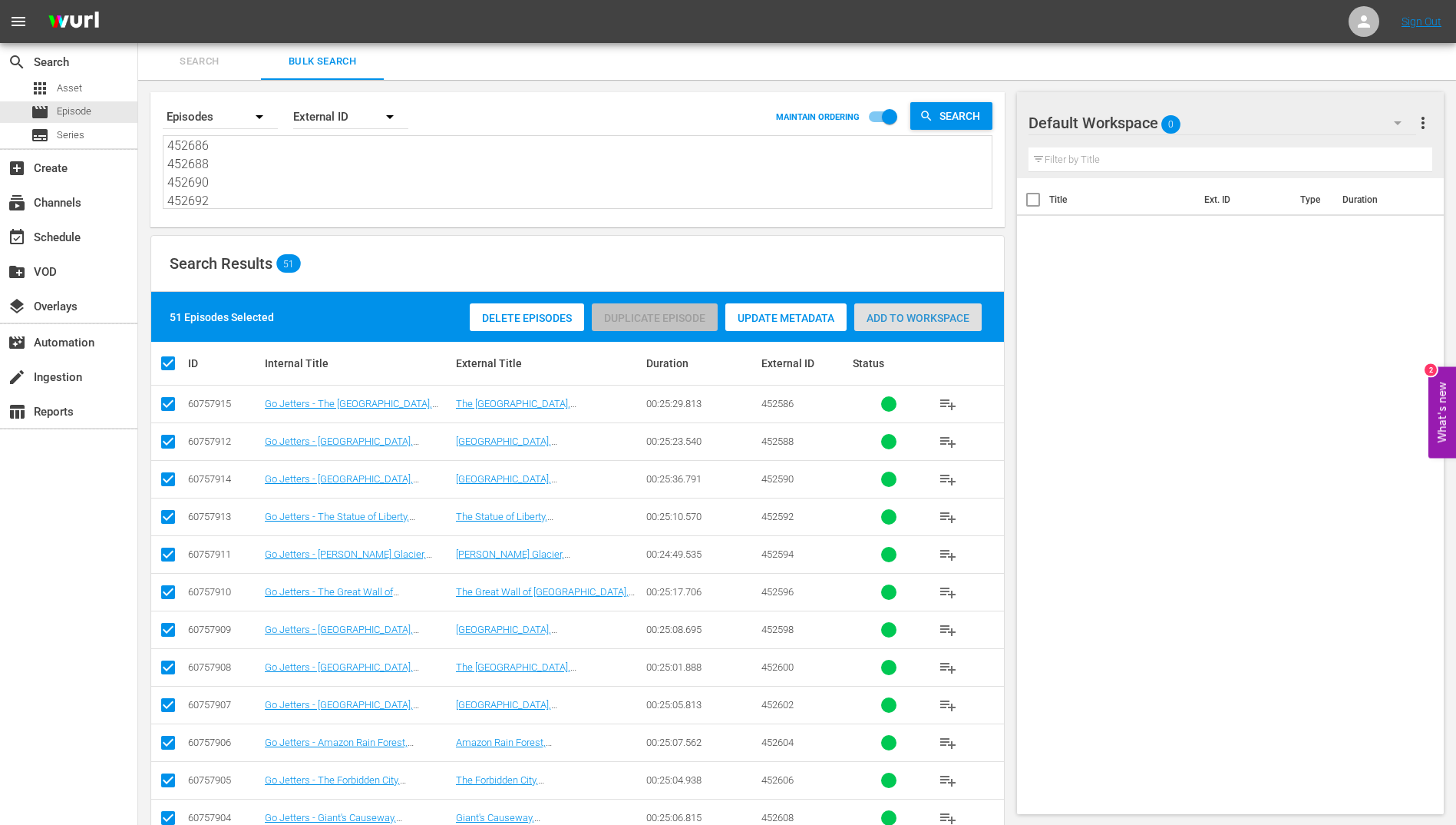
click at [884, 312] on span "Add to Workspace" at bounding box center [918, 318] width 127 height 13
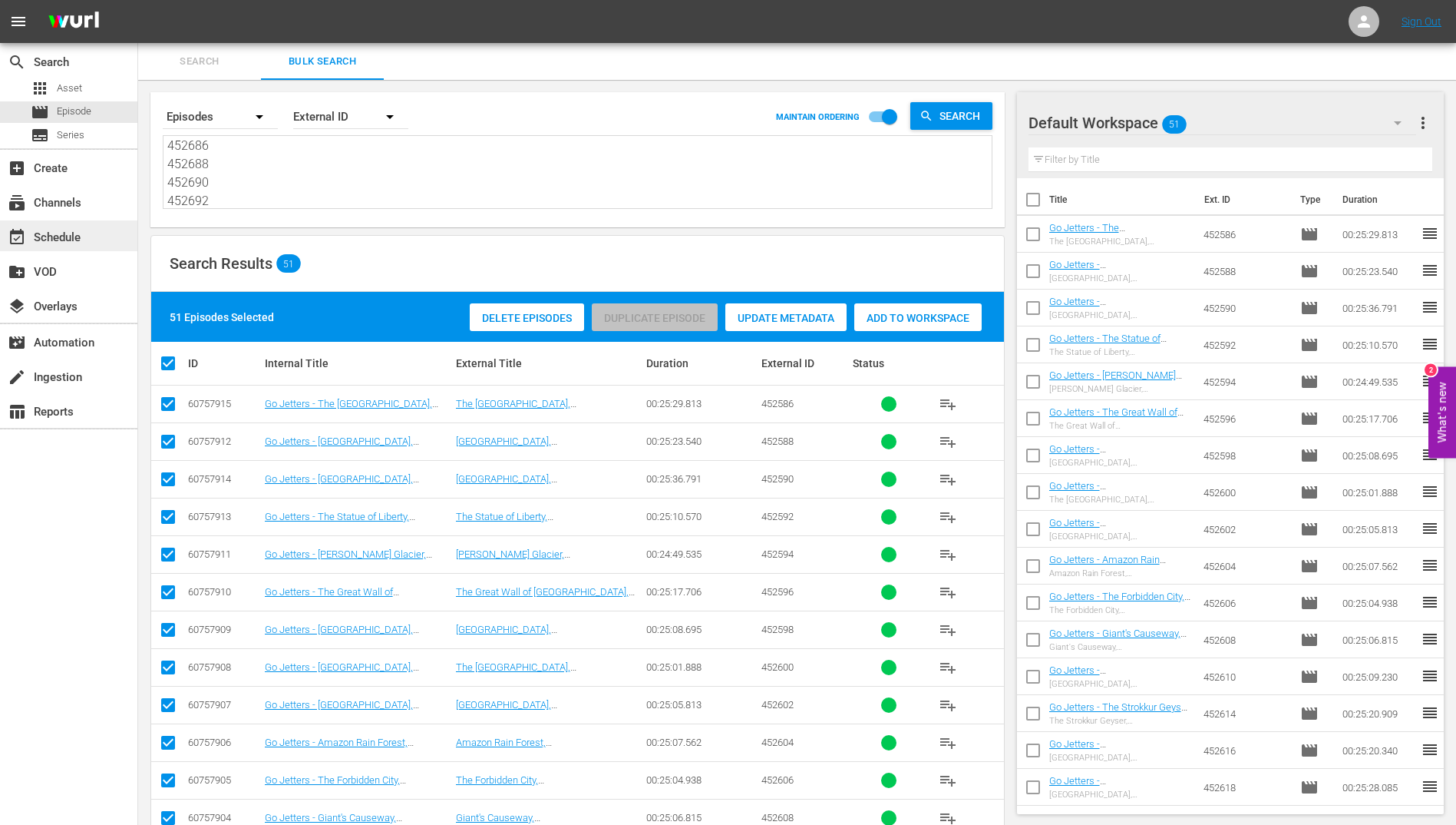
click at [71, 242] on div "event_available Schedule" at bounding box center [43, 235] width 86 height 14
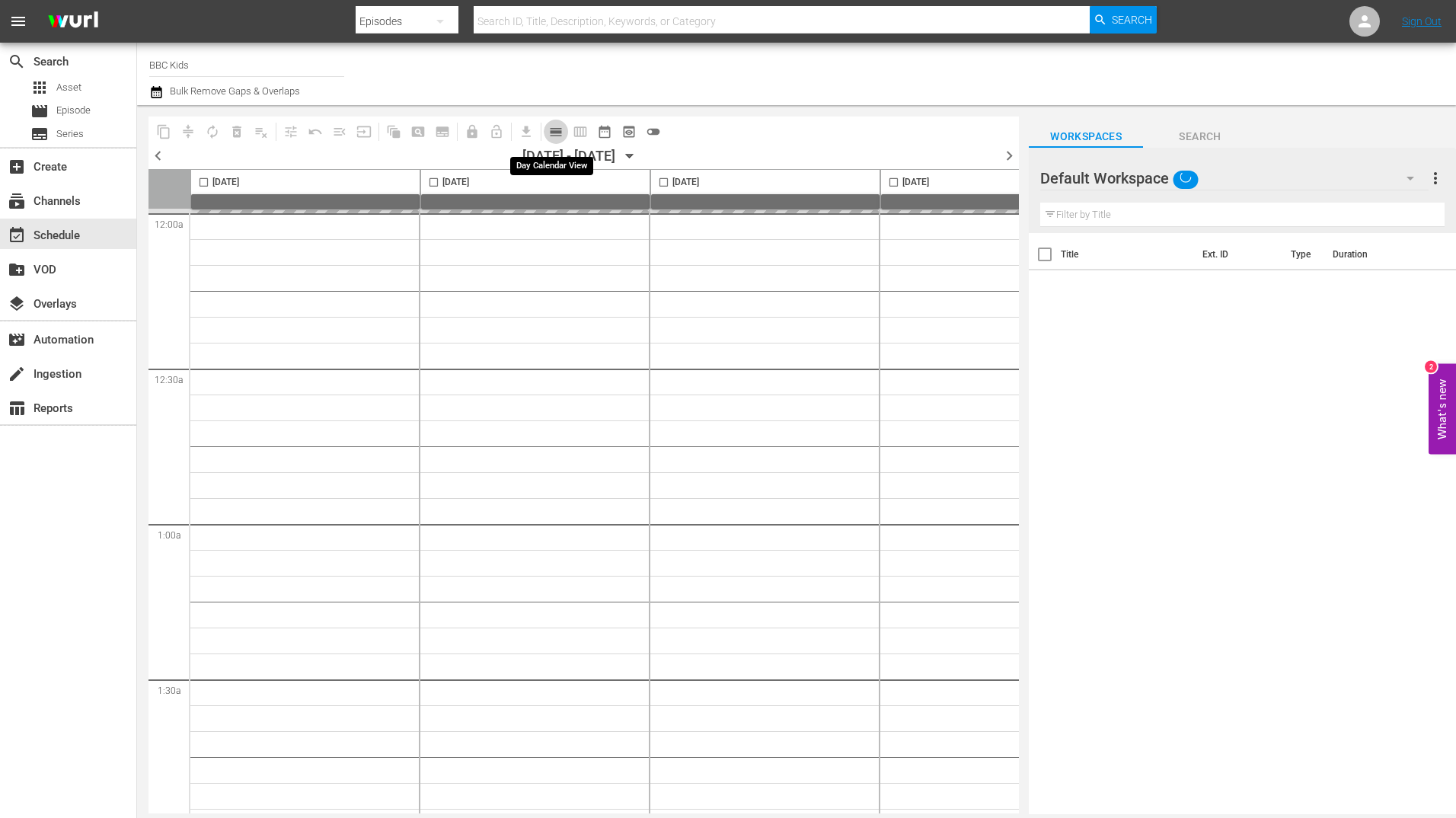
click at [564, 135] on button "calendar_view_day_outlined" at bounding box center [555, 131] width 24 height 24
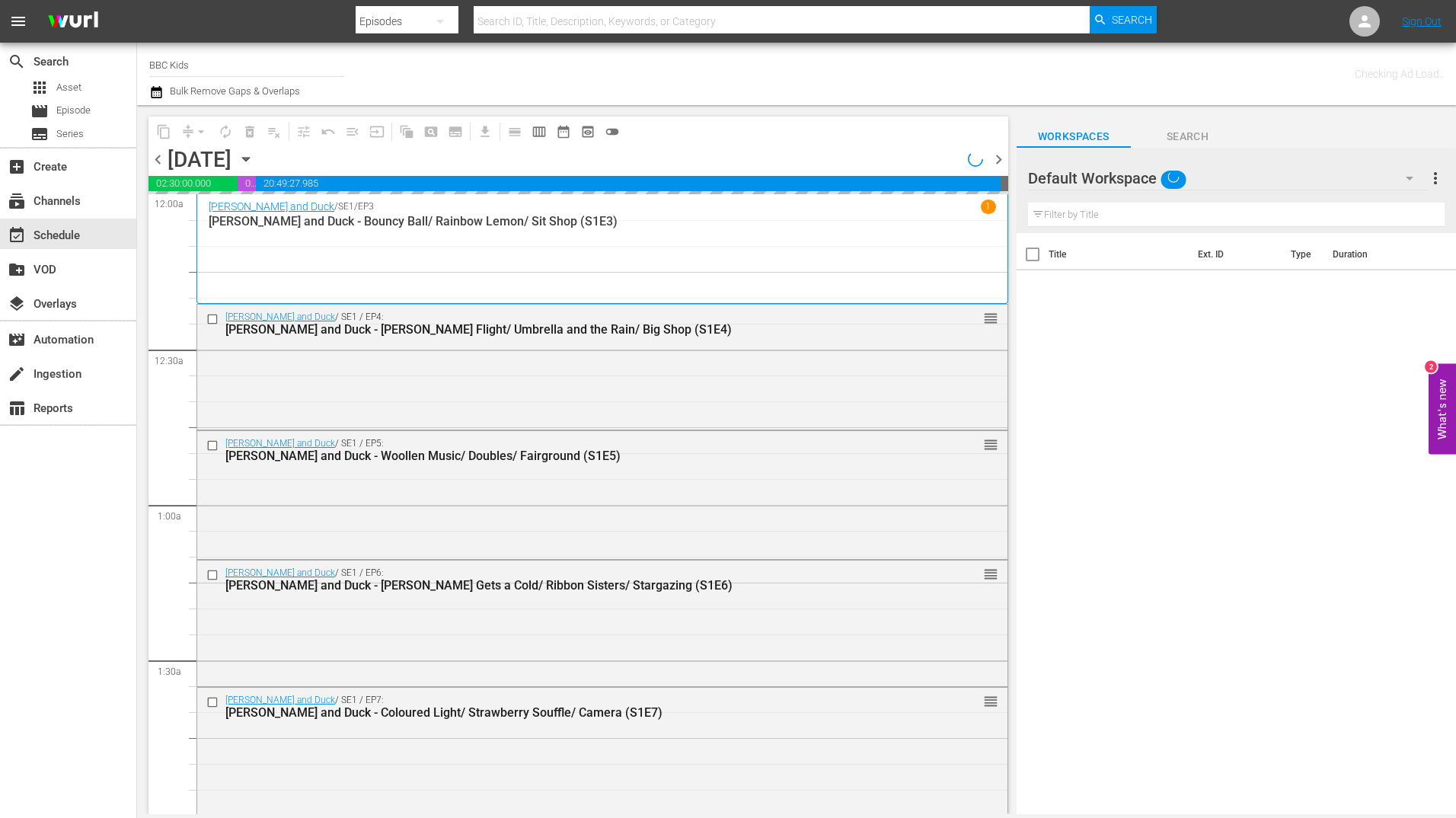
click at [249, 157] on icon "button" at bounding box center [245, 159] width 7 height 4
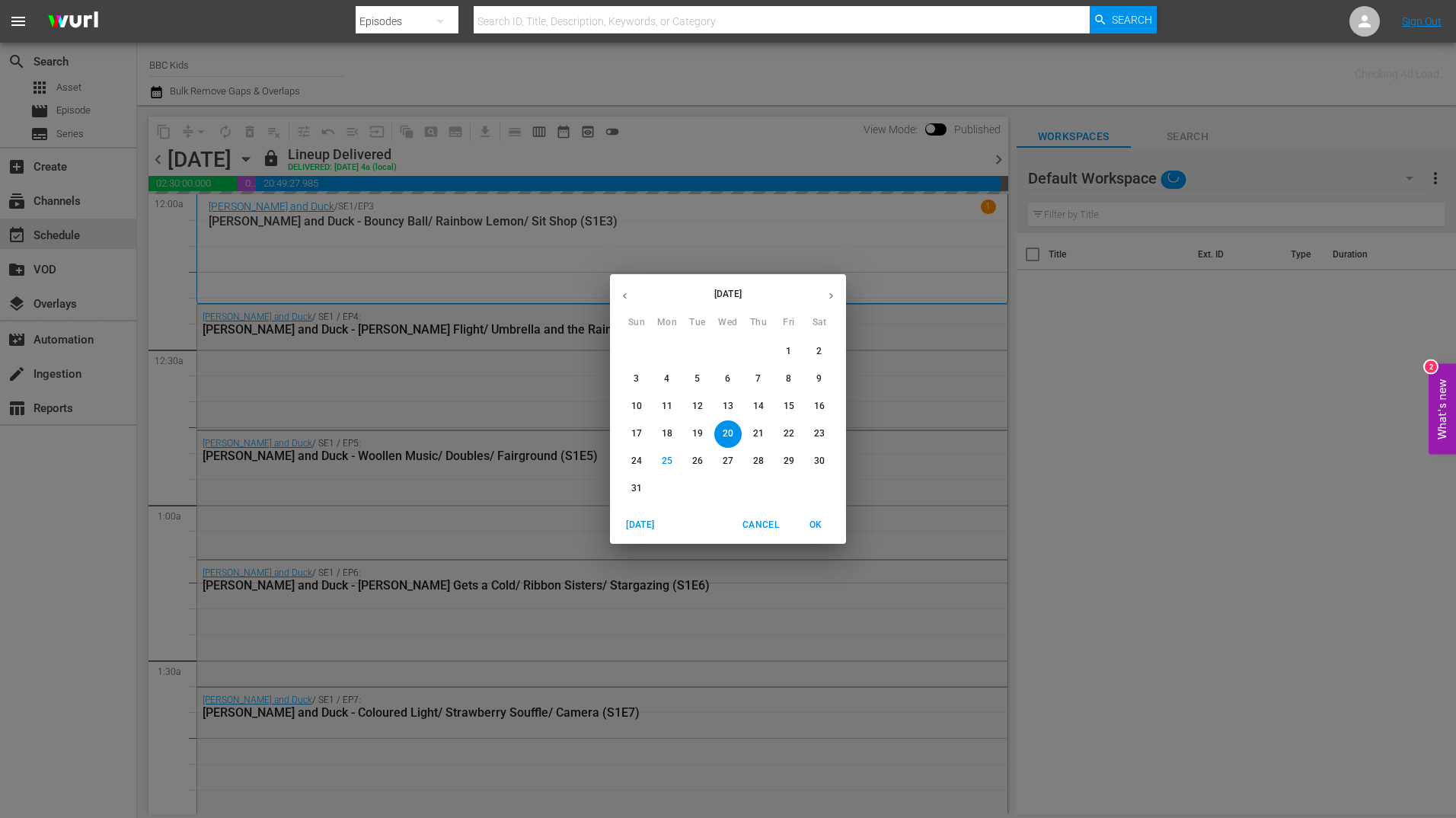
click at [830, 293] on icon "button" at bounding box center [831, 295] width 12 height 12
click at [721, 354] on span "3" at bounding box center [727, 351] width 27 height 13
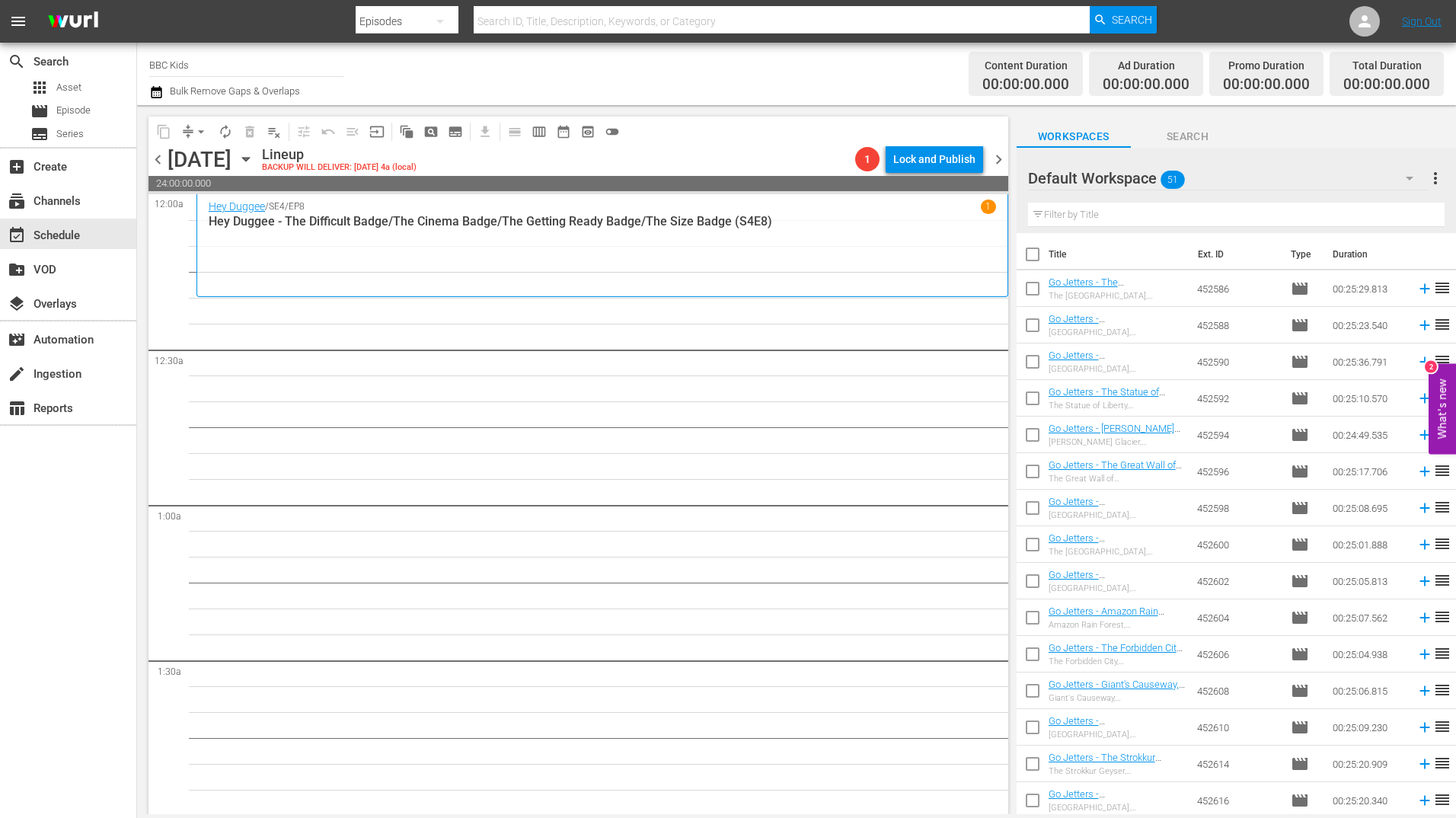
click at [1027, 266] on input "checkbox" at bounding box center [1032, 257] width 32 height 32
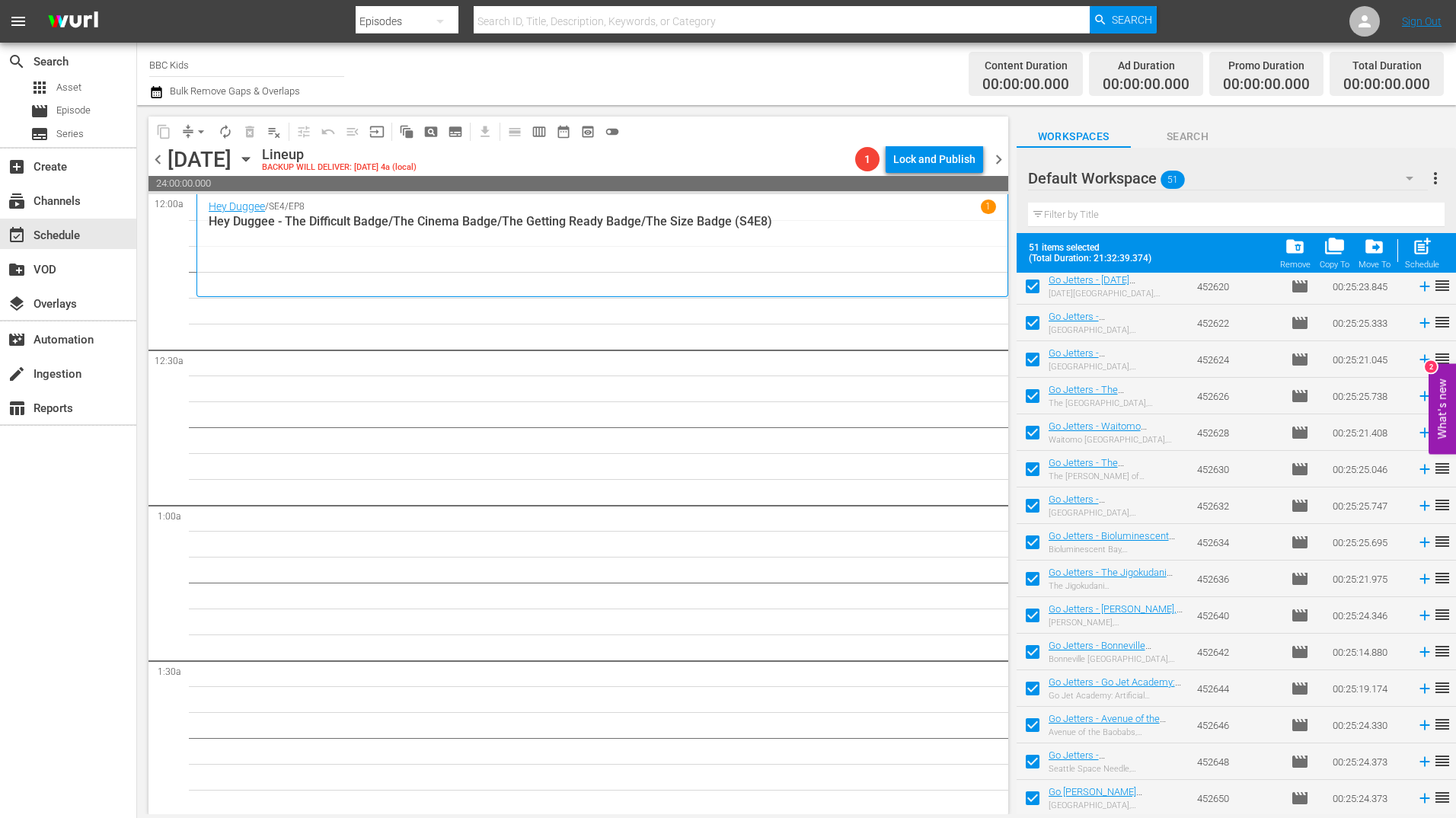
scroll to position [1358, 0]
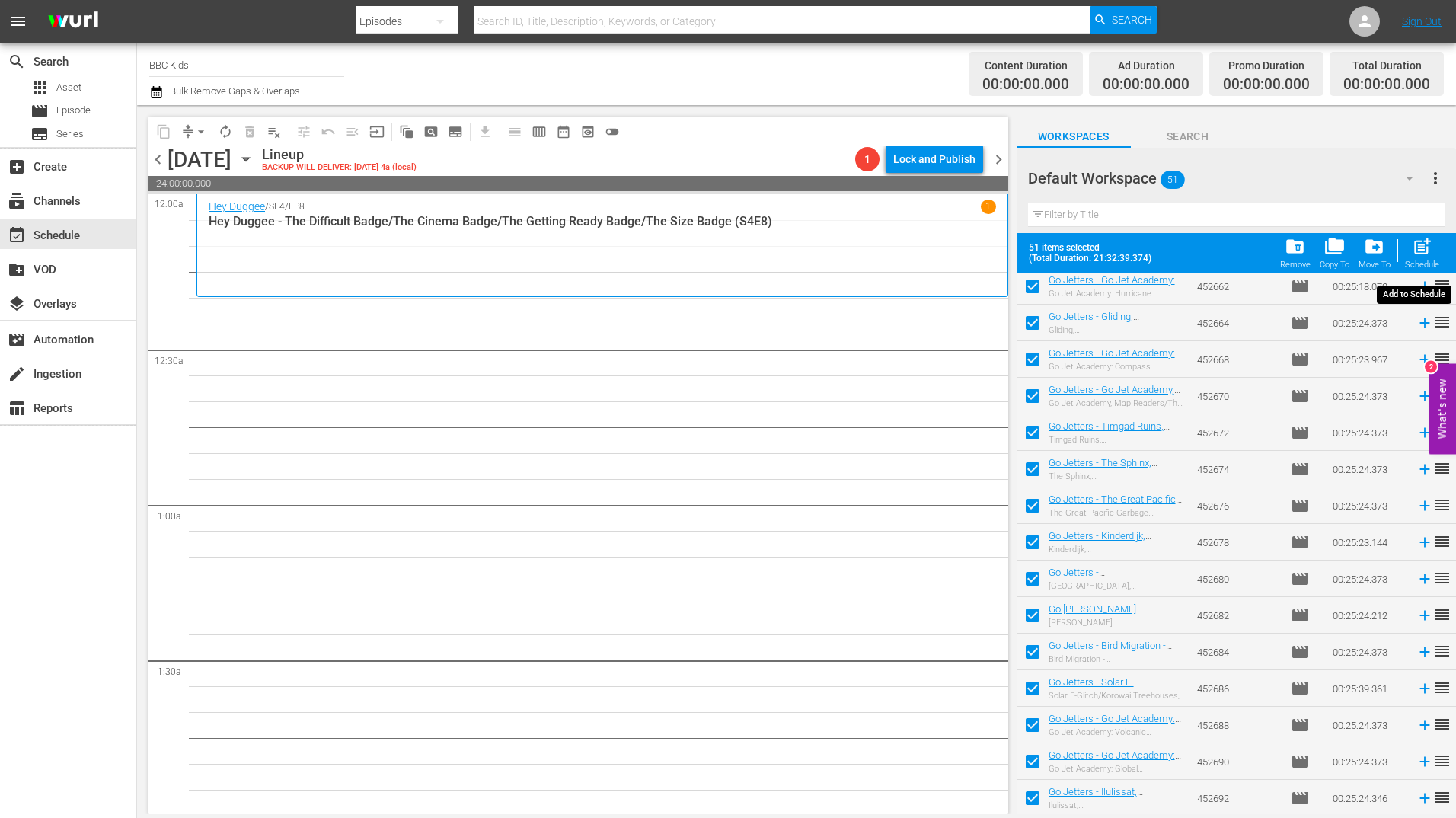
click at [1426, 271] on button "post_add Schedule" at bounding box center [1422, 253] width 43 height 43
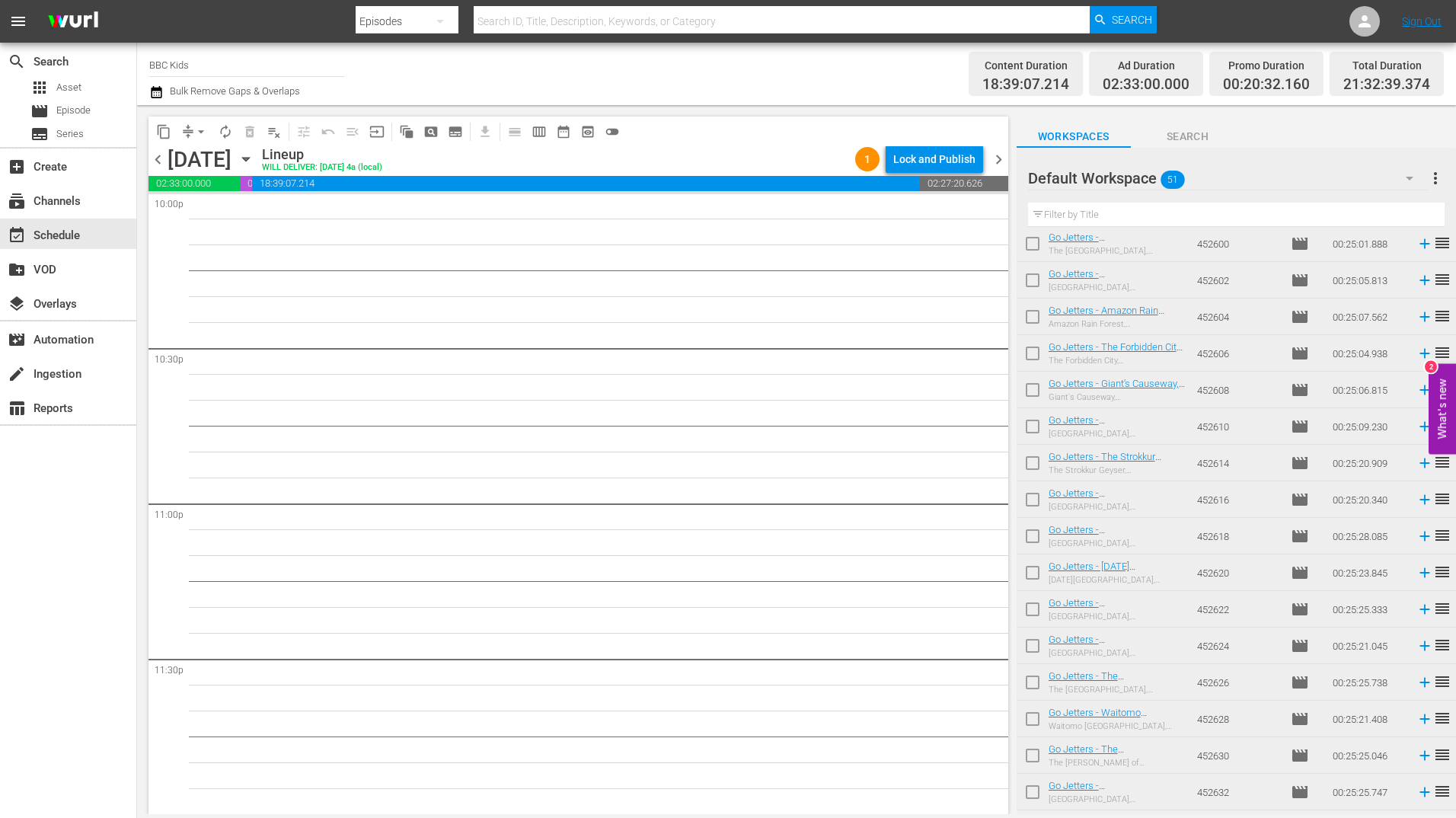
scroll to position [0, 0]
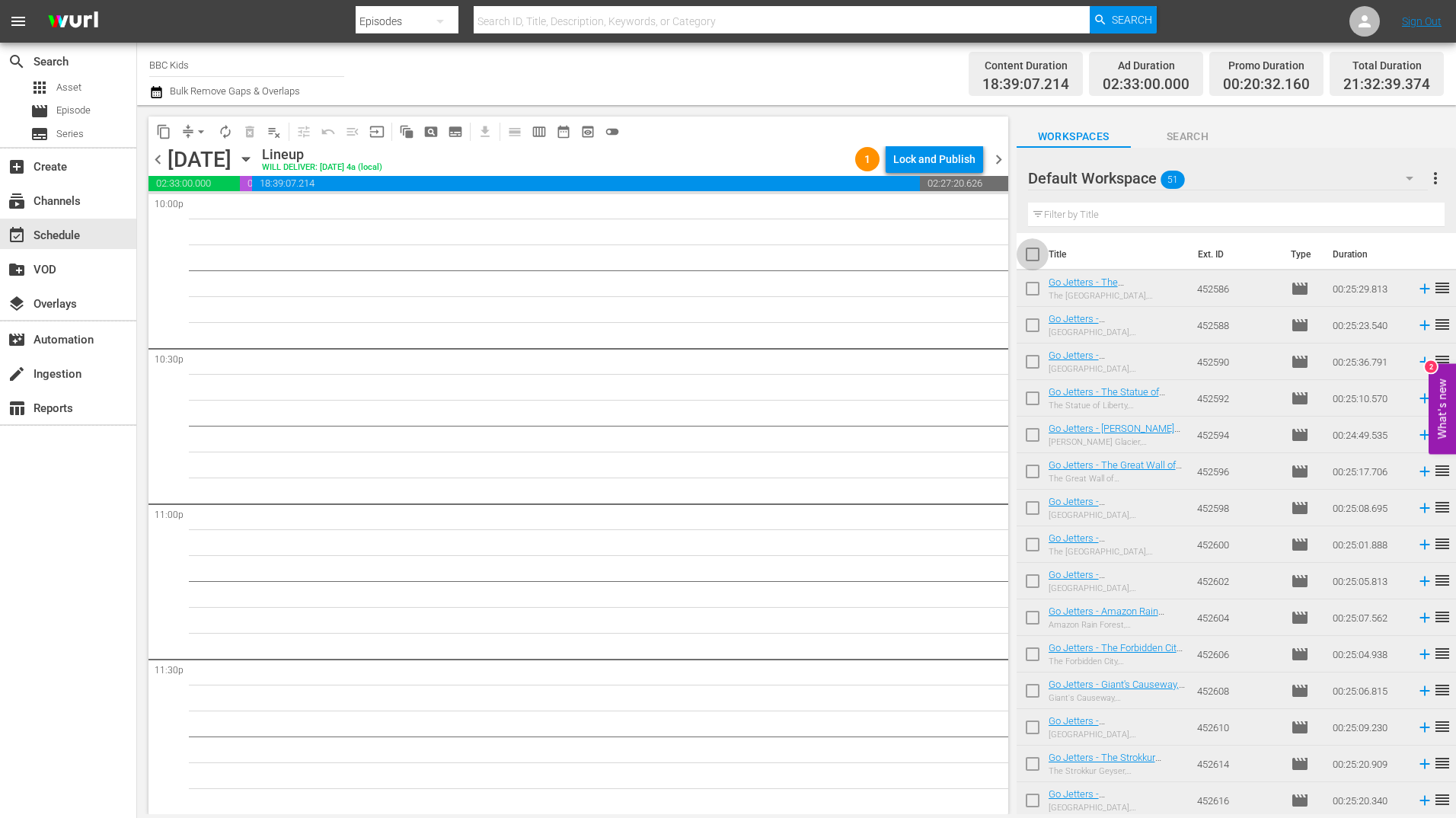
click at [1030, 262] on input "checkbox" at bounding box center [1032, 257] width 32 height 32
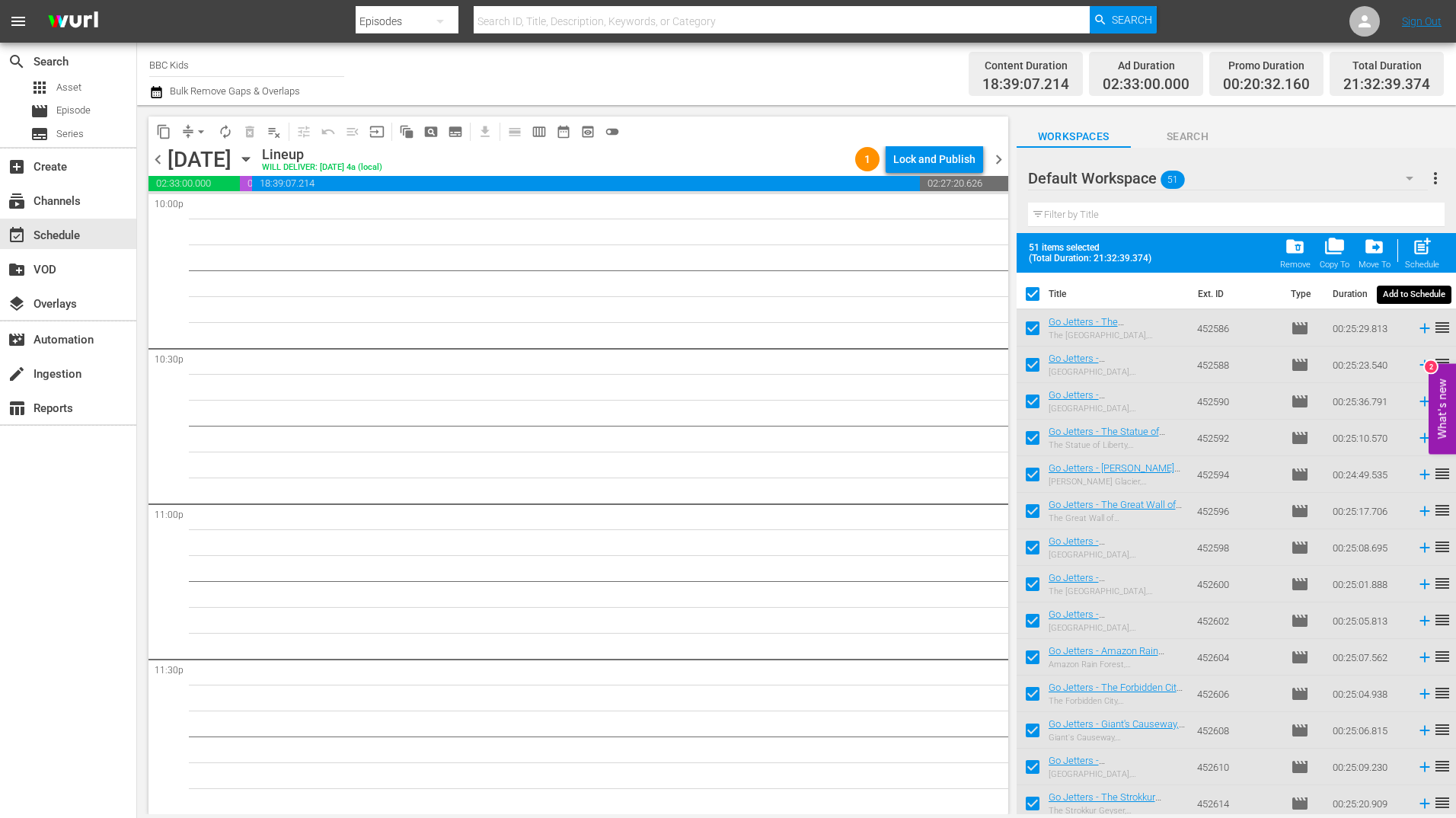
click at [1419, 248] on span "post_add" at bounding box center [1422, 246] width 21 height 21
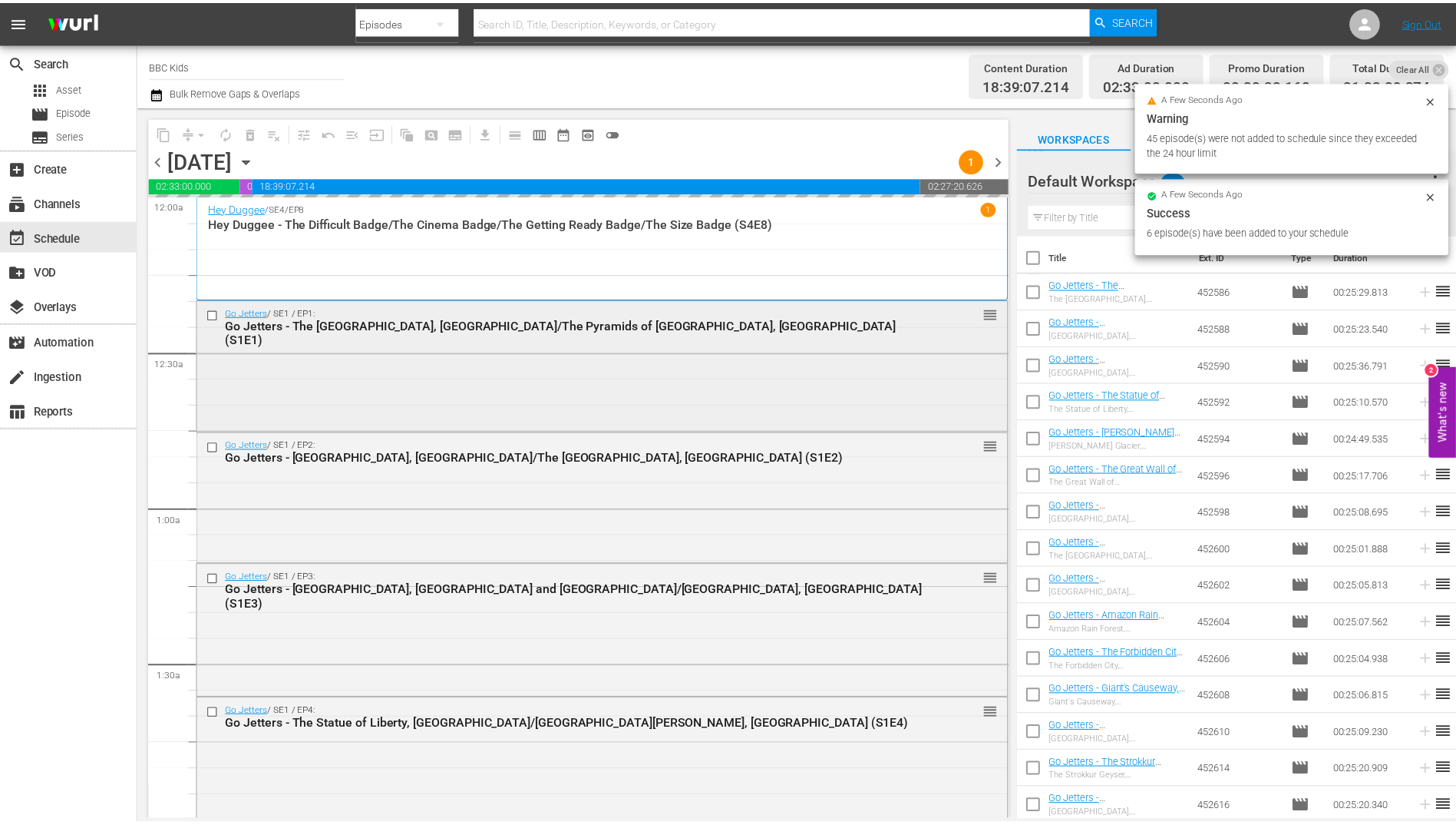
scroll to position [142, 0]
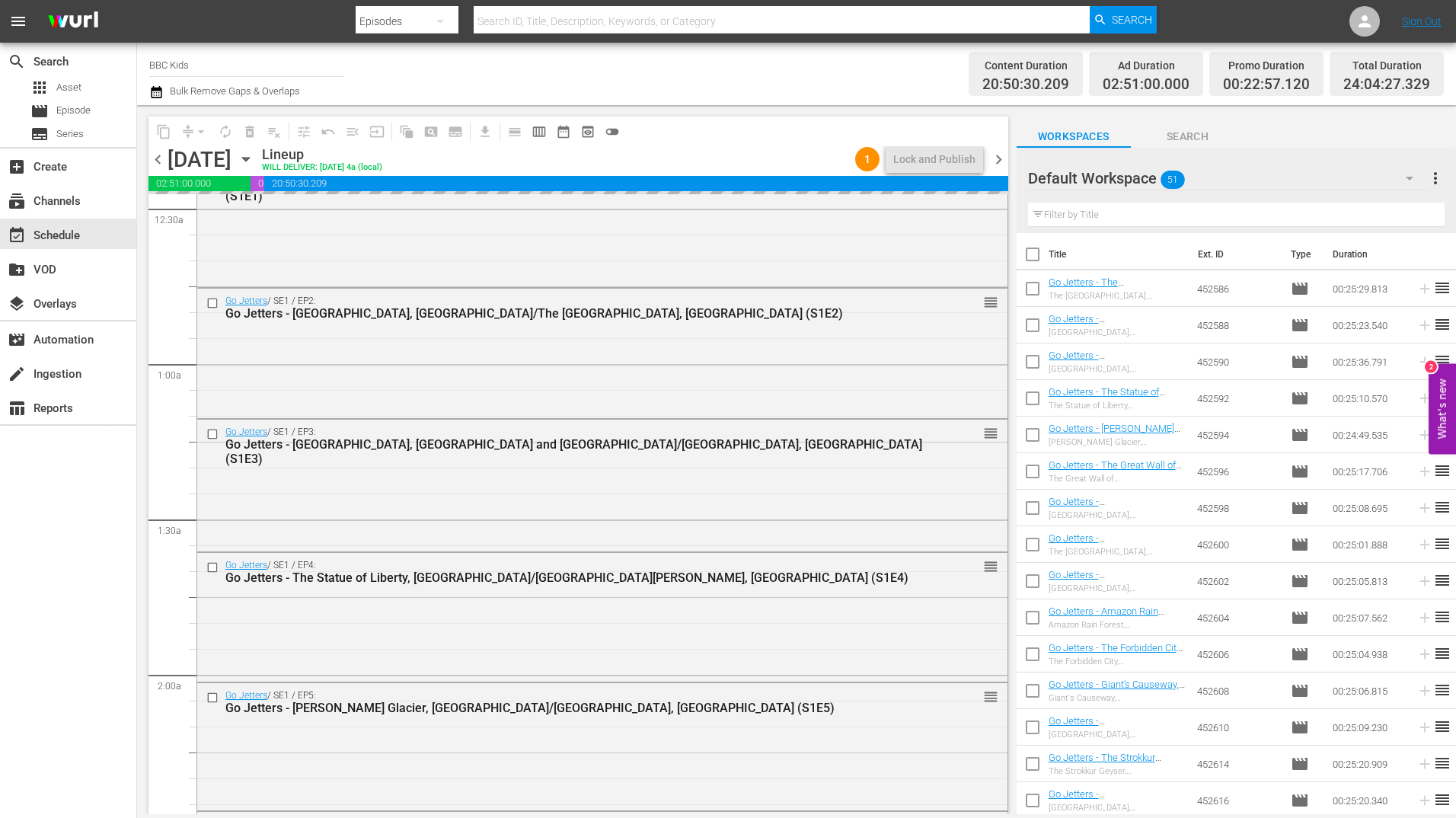
click at [999, 155] on span "chevron_right" at bounding box center [999, 159] width 19 height 19
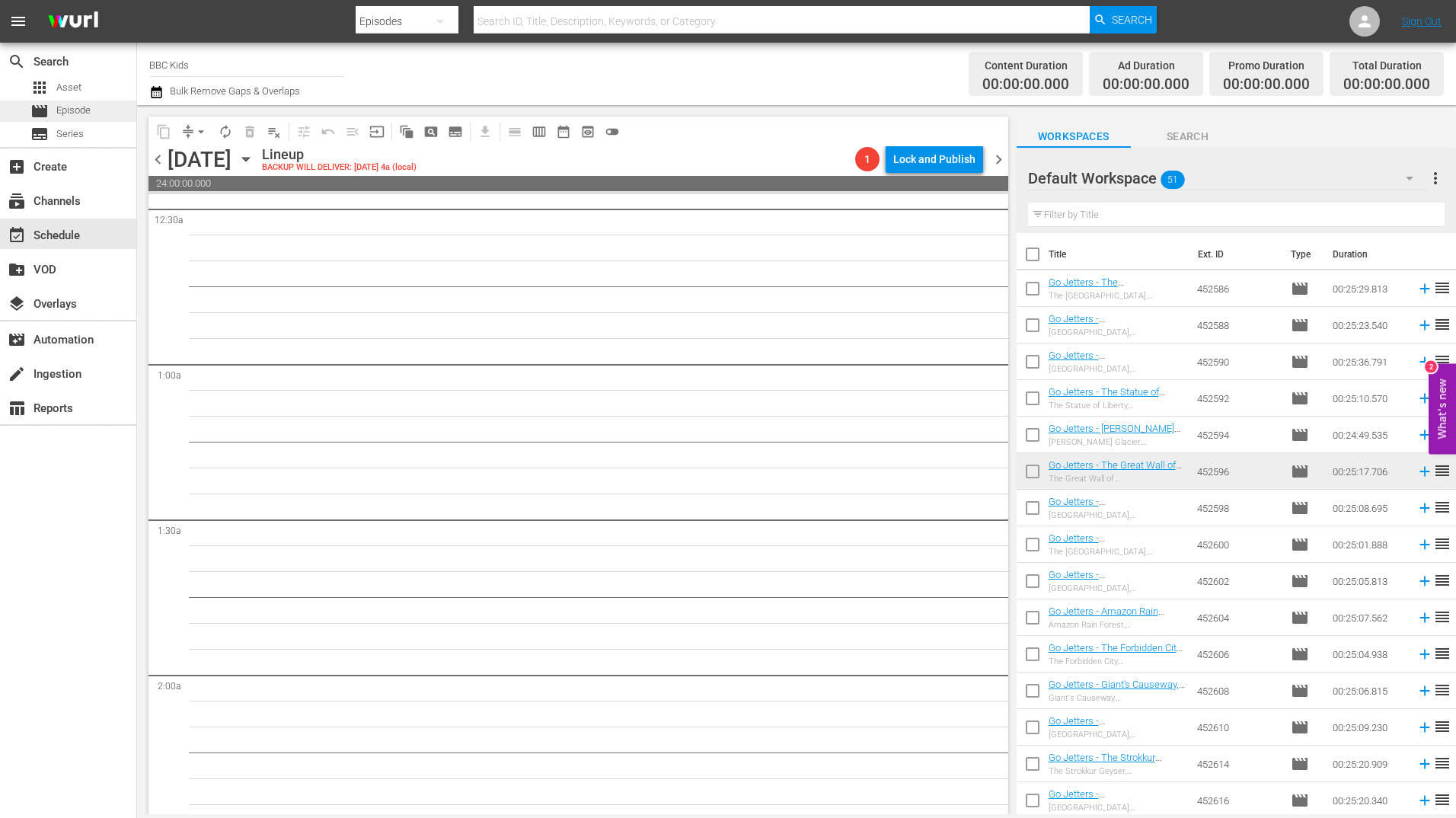
click at [78, 112] on span "Episode" at bounding box center [74, 111] width 34 height 16
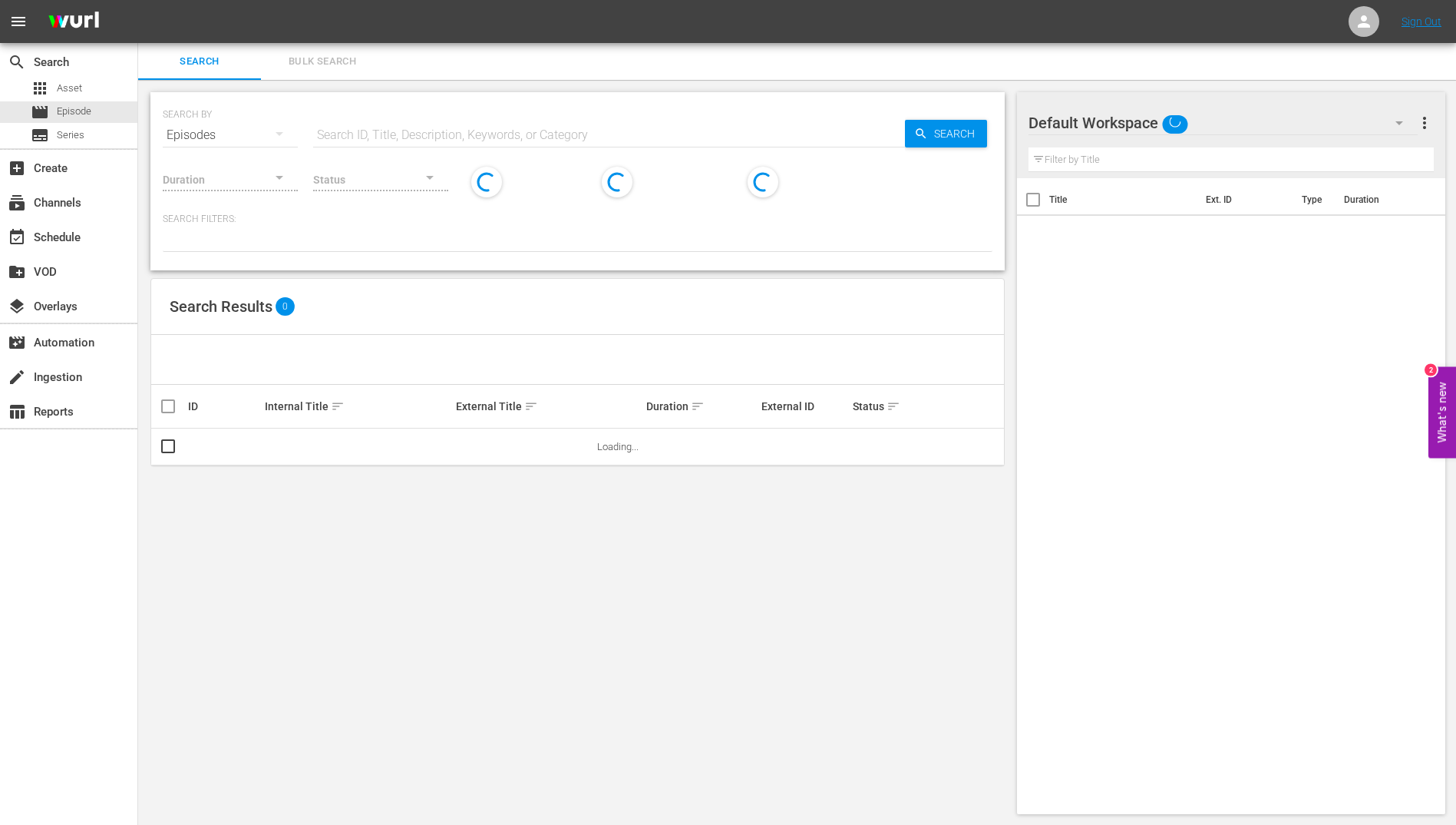
click at [331, 56] on span "Bulk Search" at bounding box center [323, 62] width 105 height 18
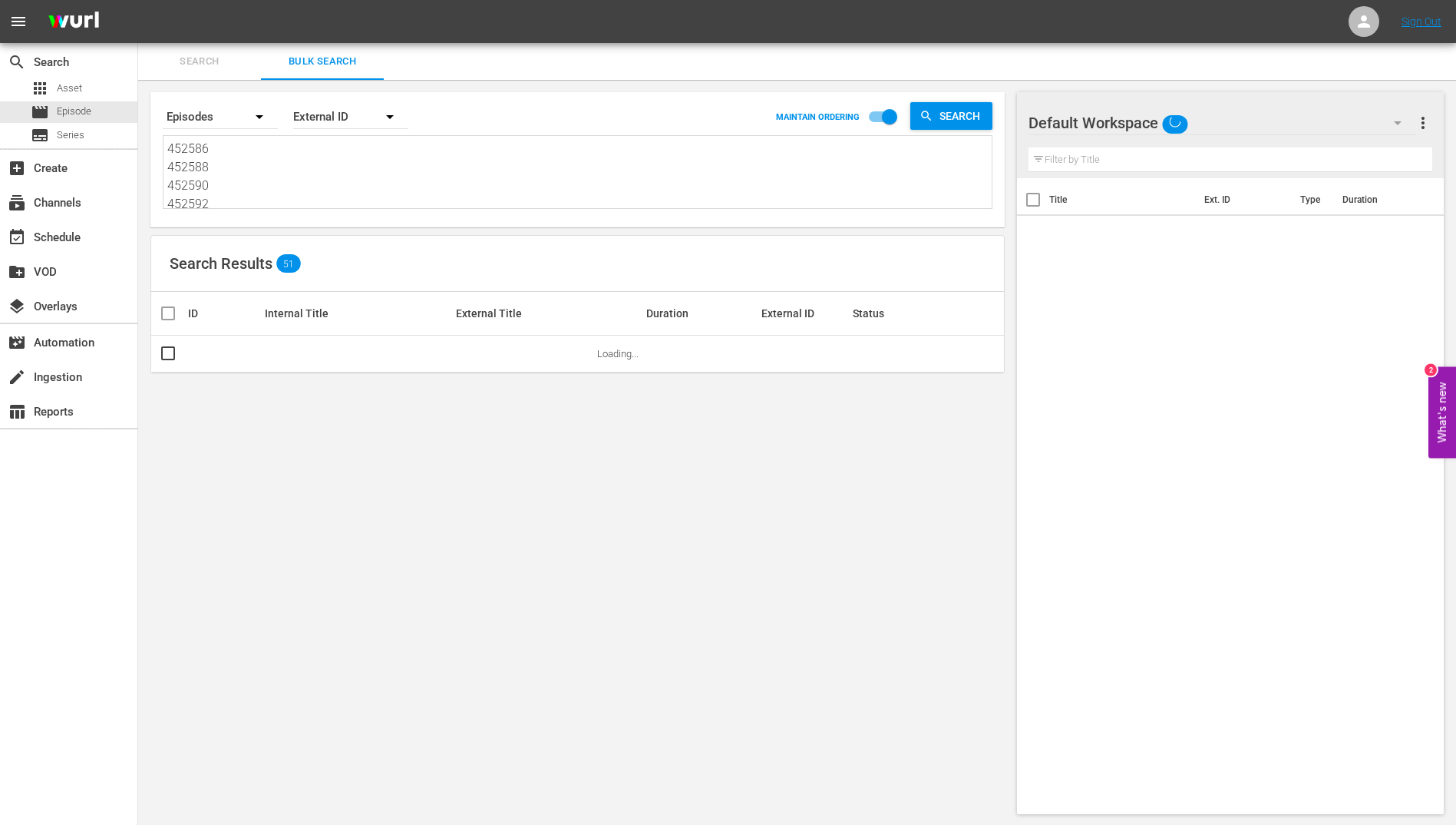
click at [306, 160] on textarea "452586 452588 452590 452592 452594 452596 452598 452600 452602 452604 452606 45…" at bounding box center [579, 174] width 825 height 70
paste textarea "454204 454222 454240 454258 454276 454294 454312 454330 454348 454366 454384 45…"
click at [877, 193] on textarea "454204 454222 454240 454258 454276 454294 454312 454330 454348 454366 454384 45…" at bounding box center [579, 173] width 825 height 70
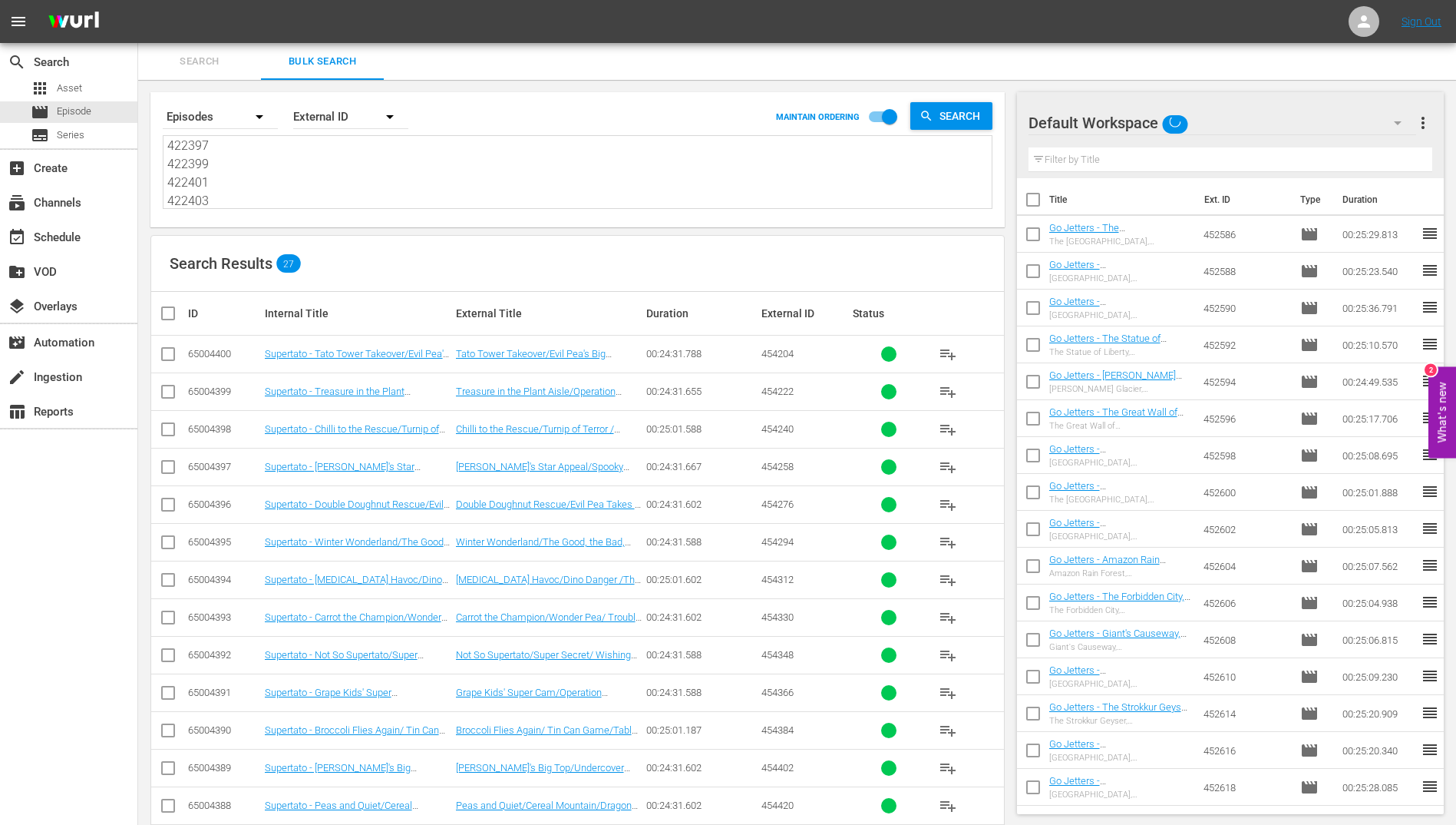
click at [1430, 119] on span "more_vert" at bounding box center [1423, 123] width 19 height 19
click at [1316, 156] on div "Clear All Workspace Items" at bounding box center [1323, 152] width 181 height 27
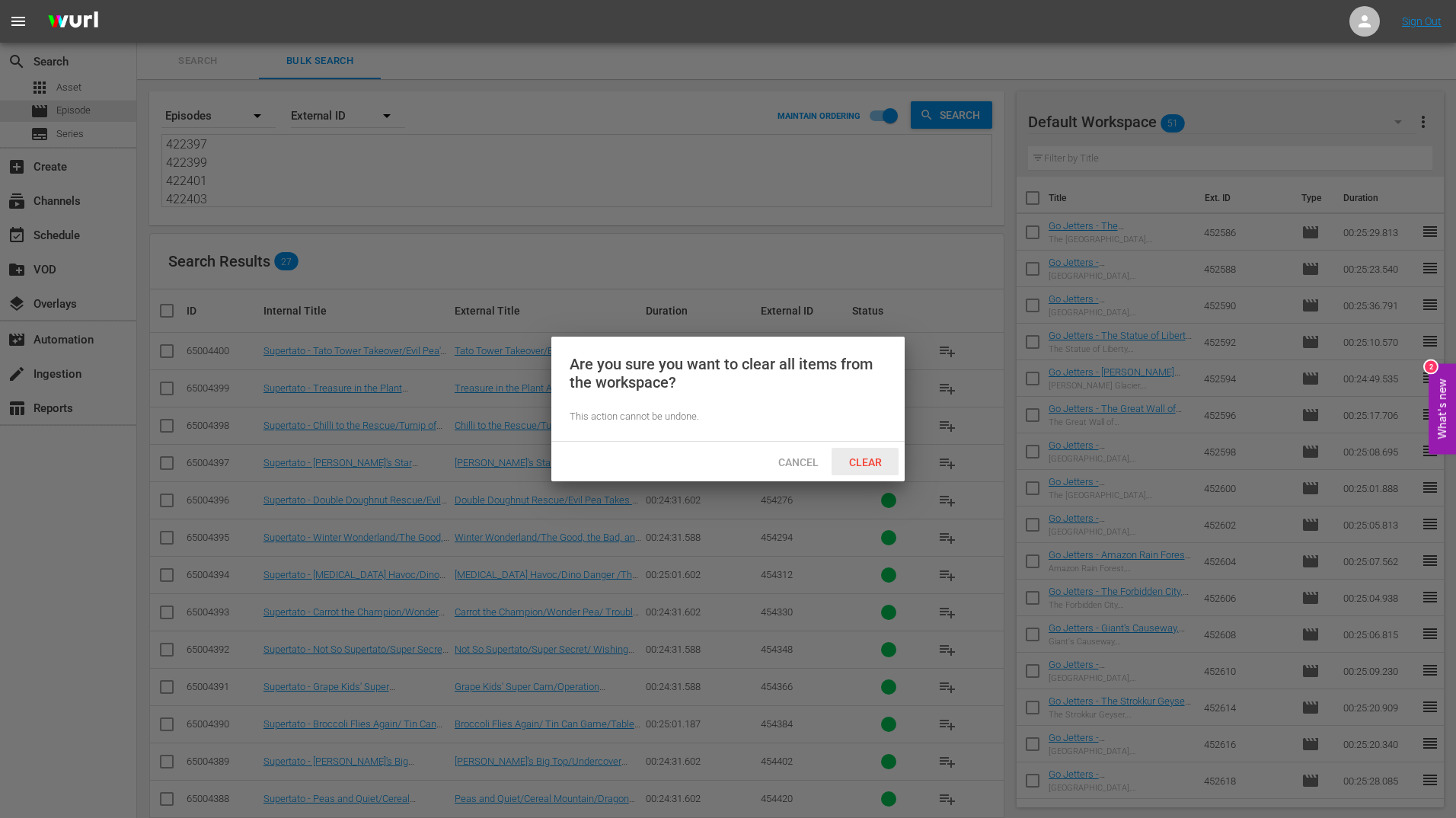
click at [876, 465] on span "Clear" at bounding box center [865, 462] width 57 height 12
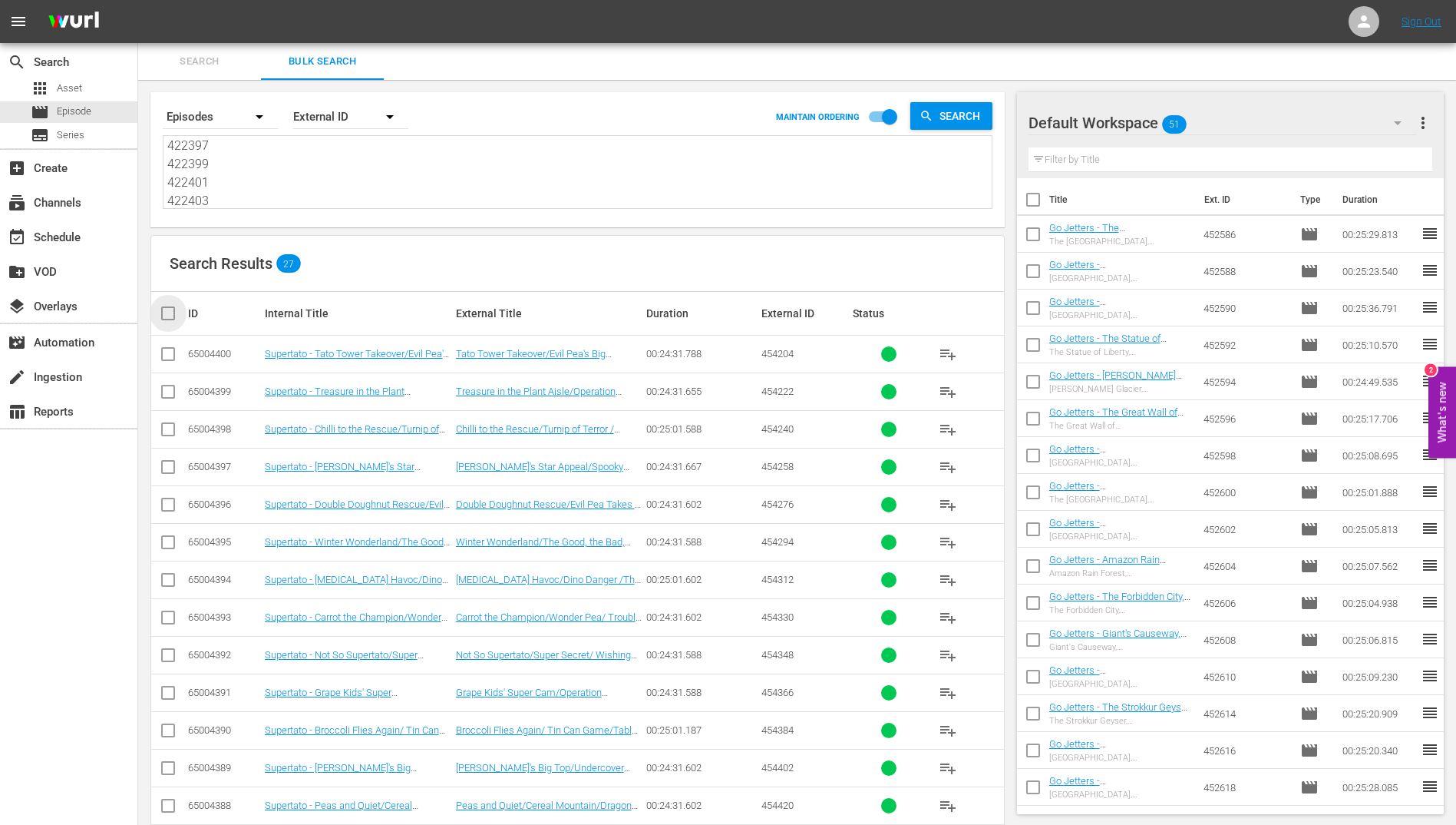
click at [166, 318] on input "checkbox" at bounding box center [174, 314] width 30 height 19
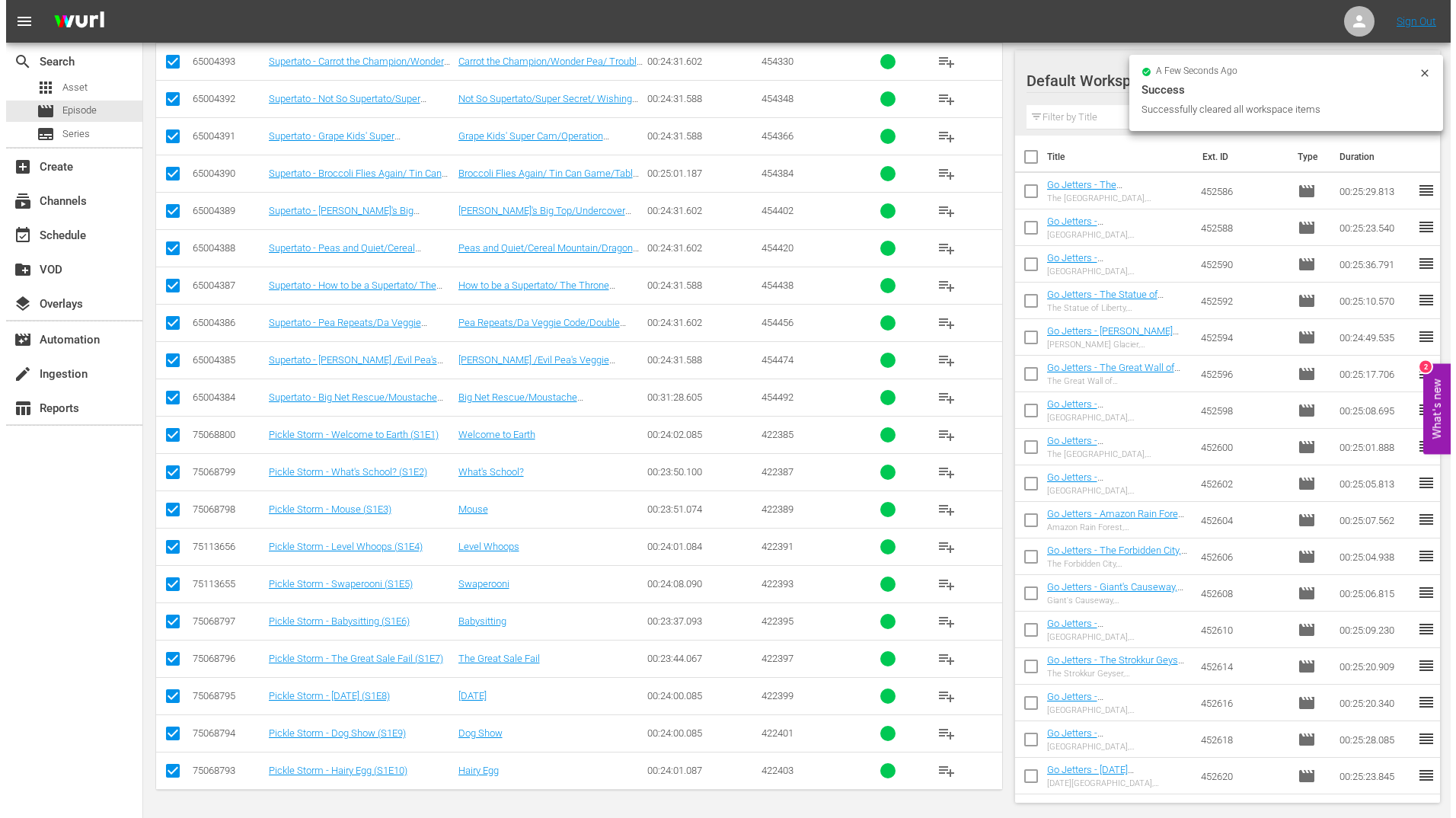
scroll to position [0, 0]
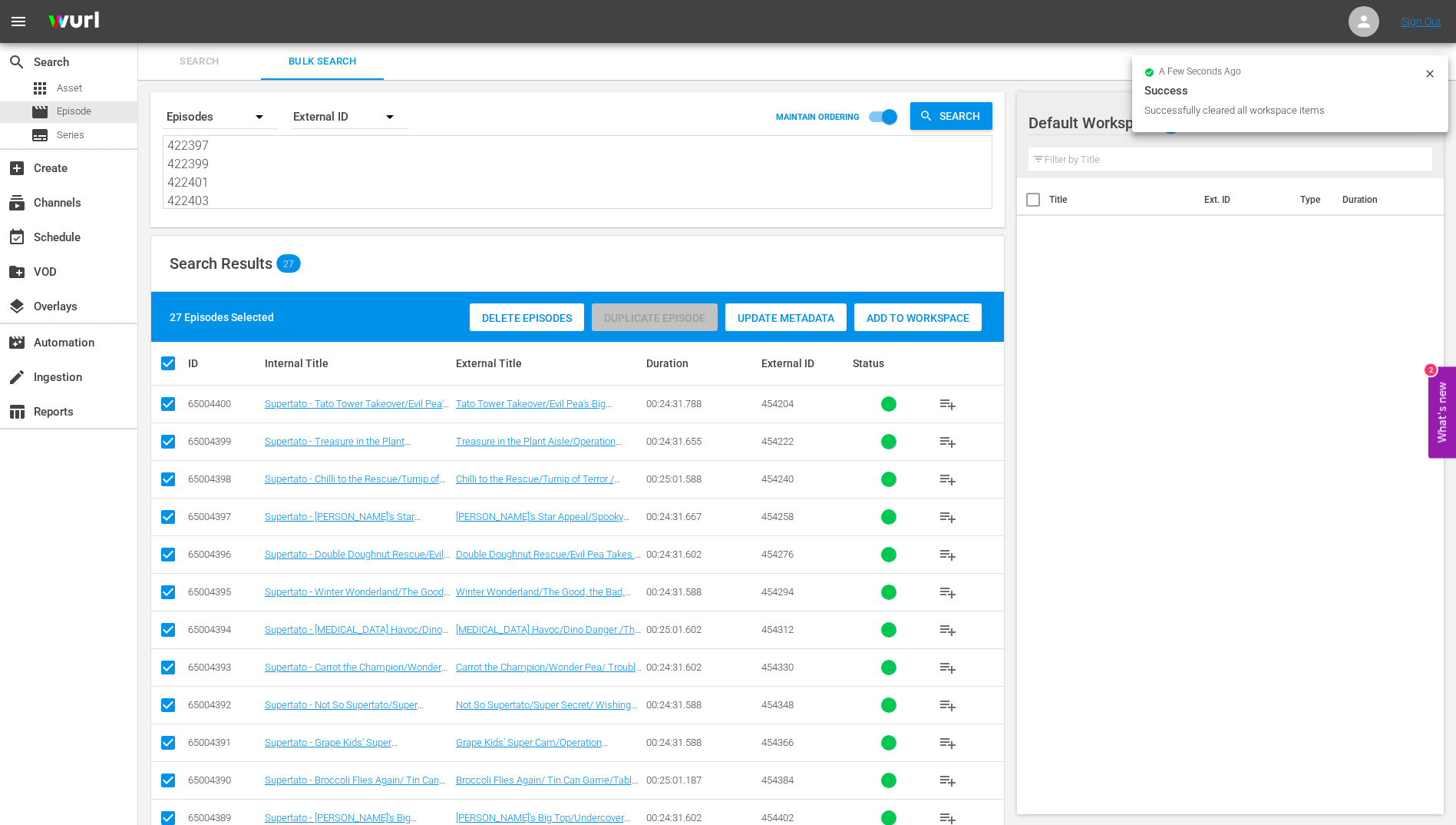
click at [952, 324] on div "Add to Workspace" at bounding box center [918, 317] width 127 height 29
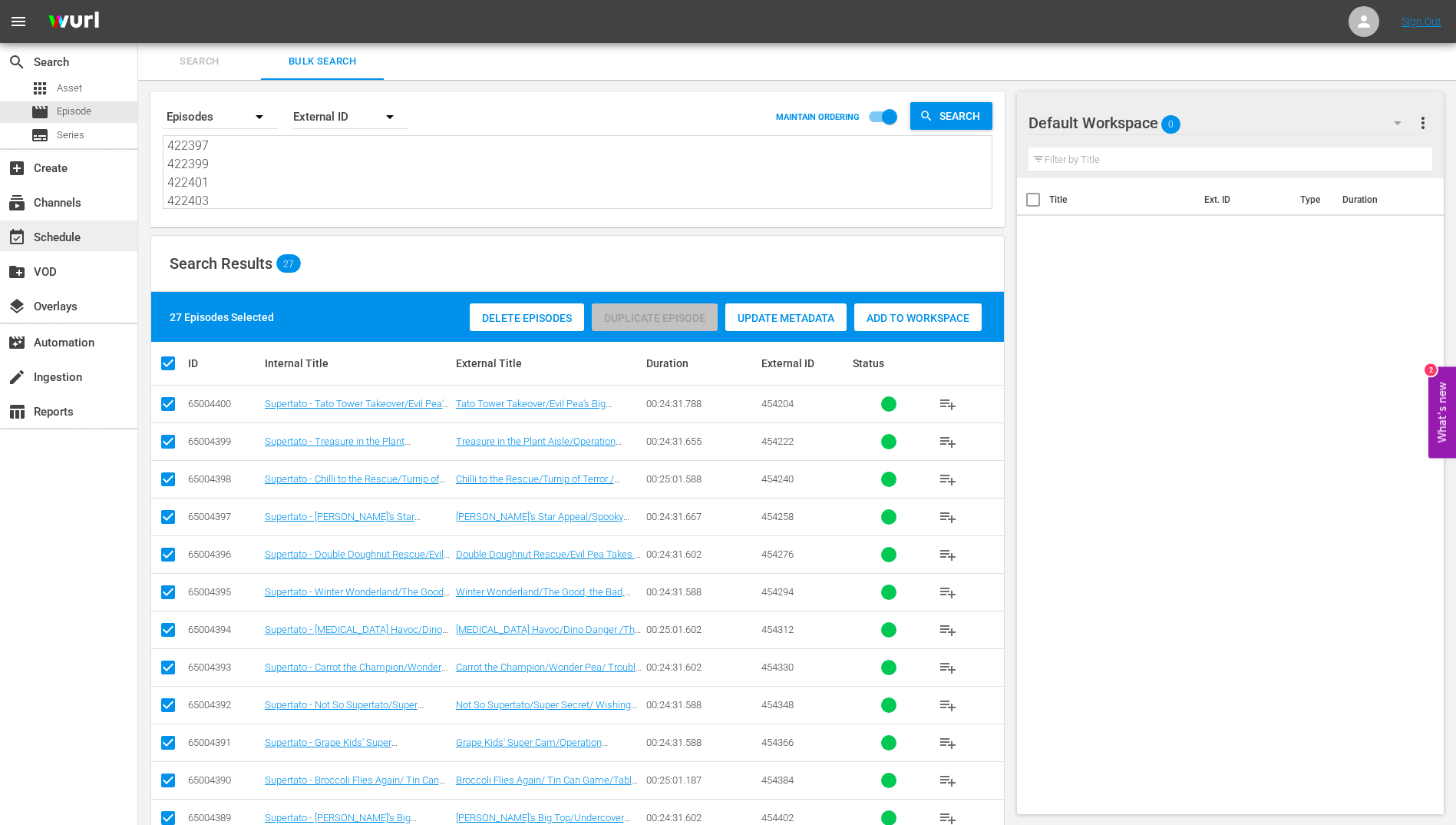
click at [53, 241] on div "event_available Schedule" at bounding box center [43, 235] width 86 height 14
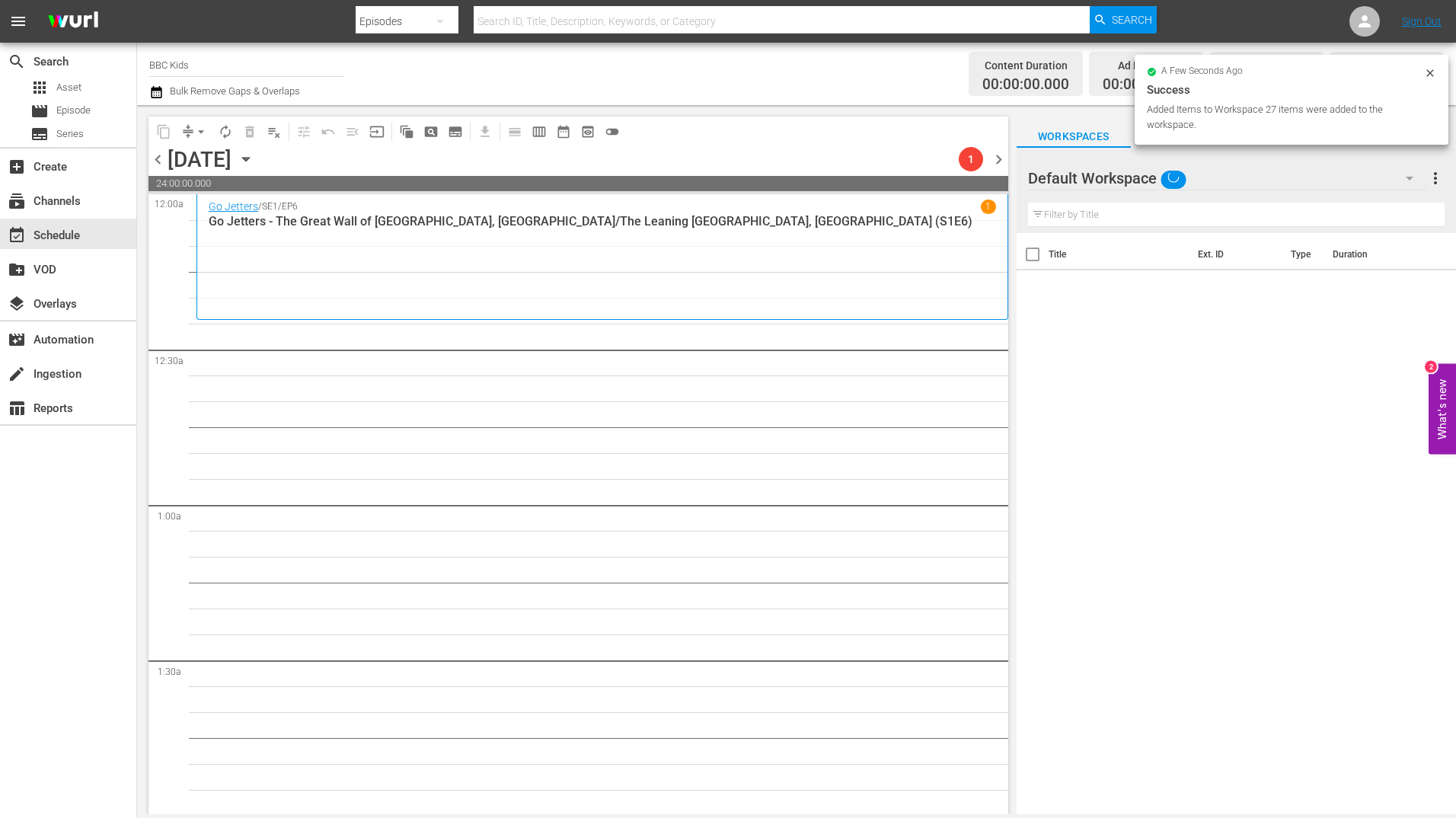
click at [1120, 384] on div "Title Ext. ID Type Duration" at bounding box center [1236, 525] width 440 height 583
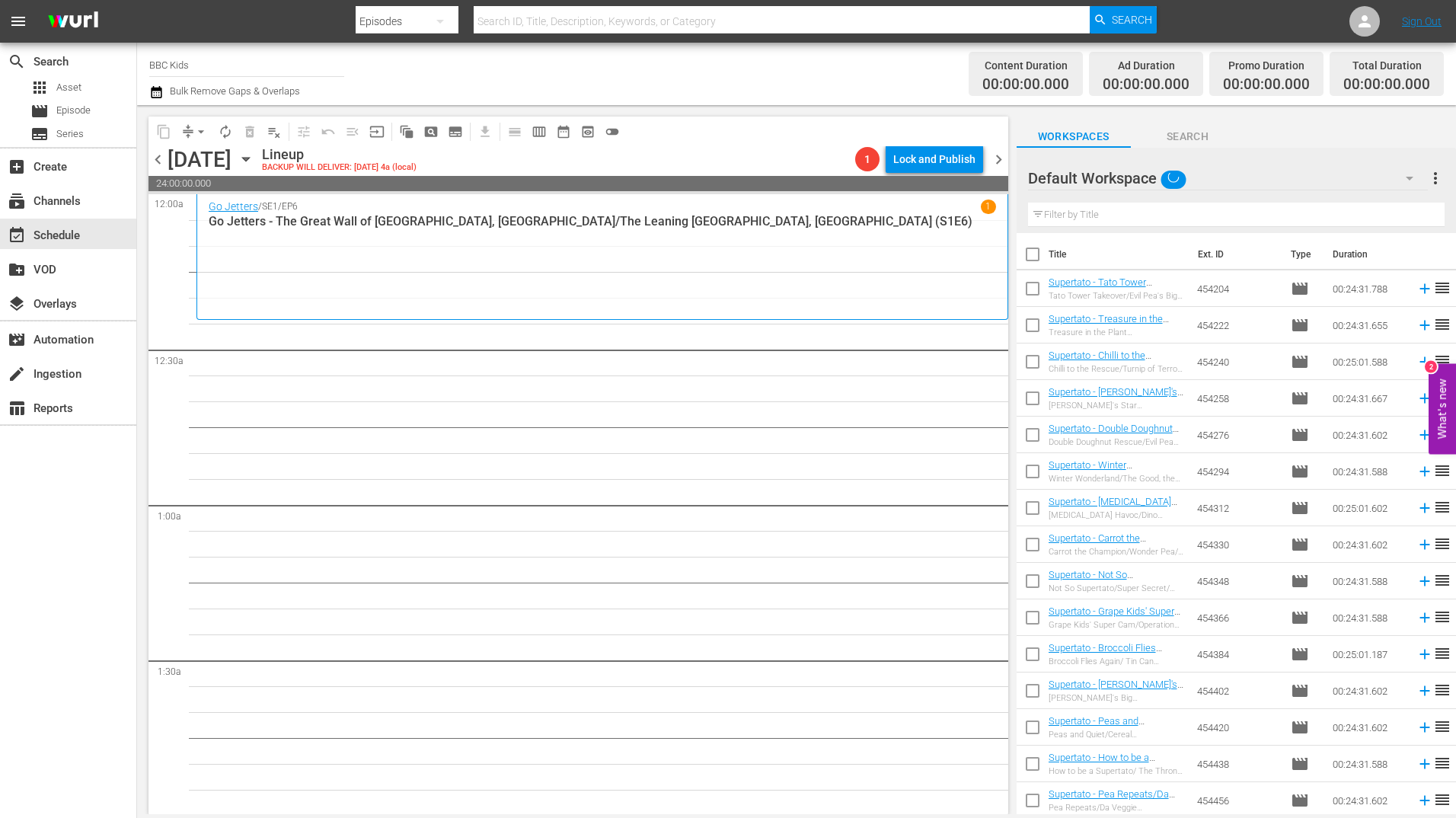
click at [1032, 260] on input "checkbox" at bounding box center [1032, 257] width 32 height 32
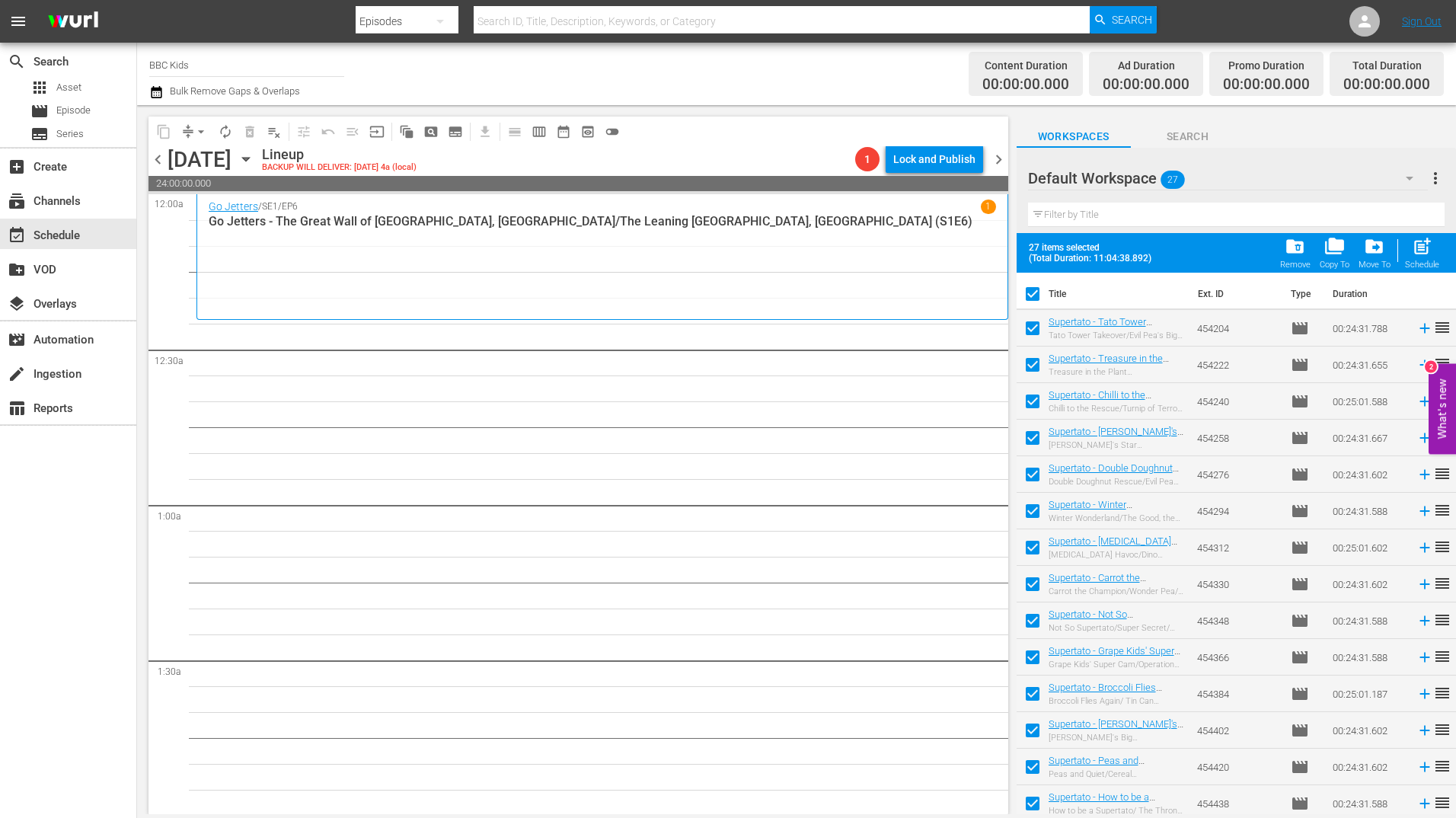
scroll to position [481, 0]
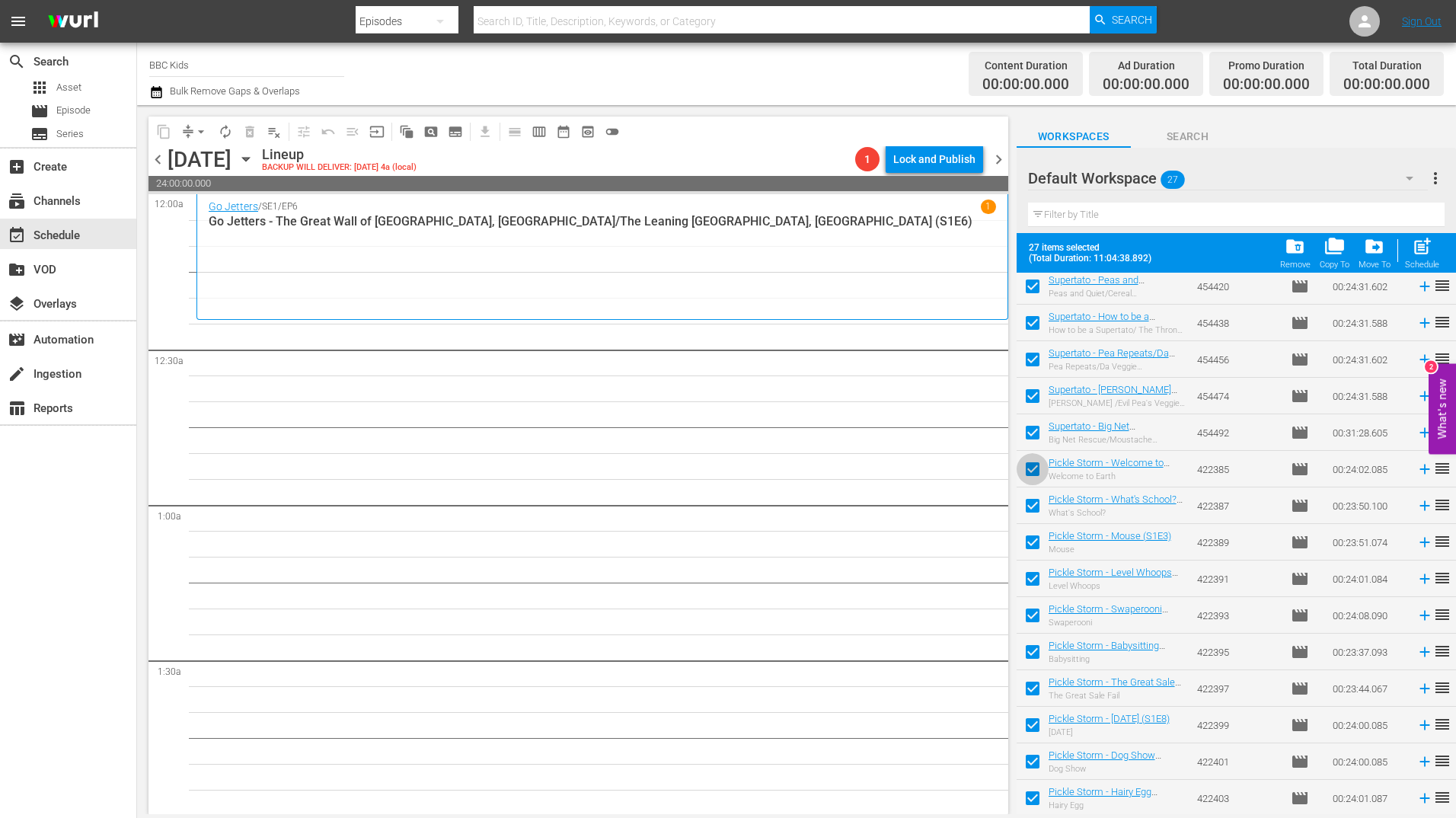
click at [1025, 471] on input "checkbox" at bounding box center [1032, 471] width 32 height 32
click at [1026, 495] on input "checkbox" at bounding box center [1032, 508] width 32 height 32
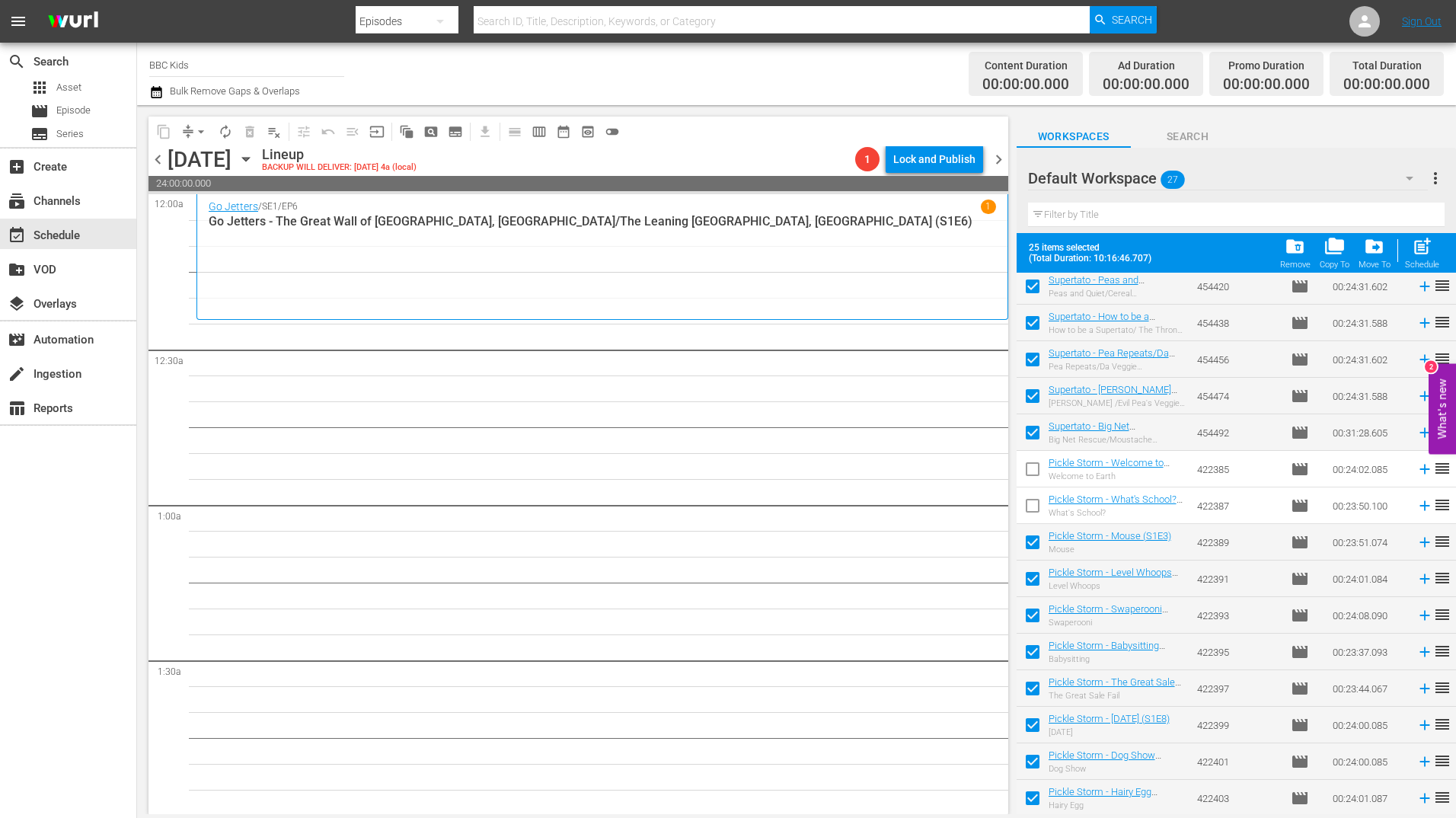
click at [1030, 536] on input "checkbox" at bounding box center [1032, 545] width 32 height 32
click at [1032, 577] on input "checkbox" at bounding box center [1032, 582] width 32 height 32
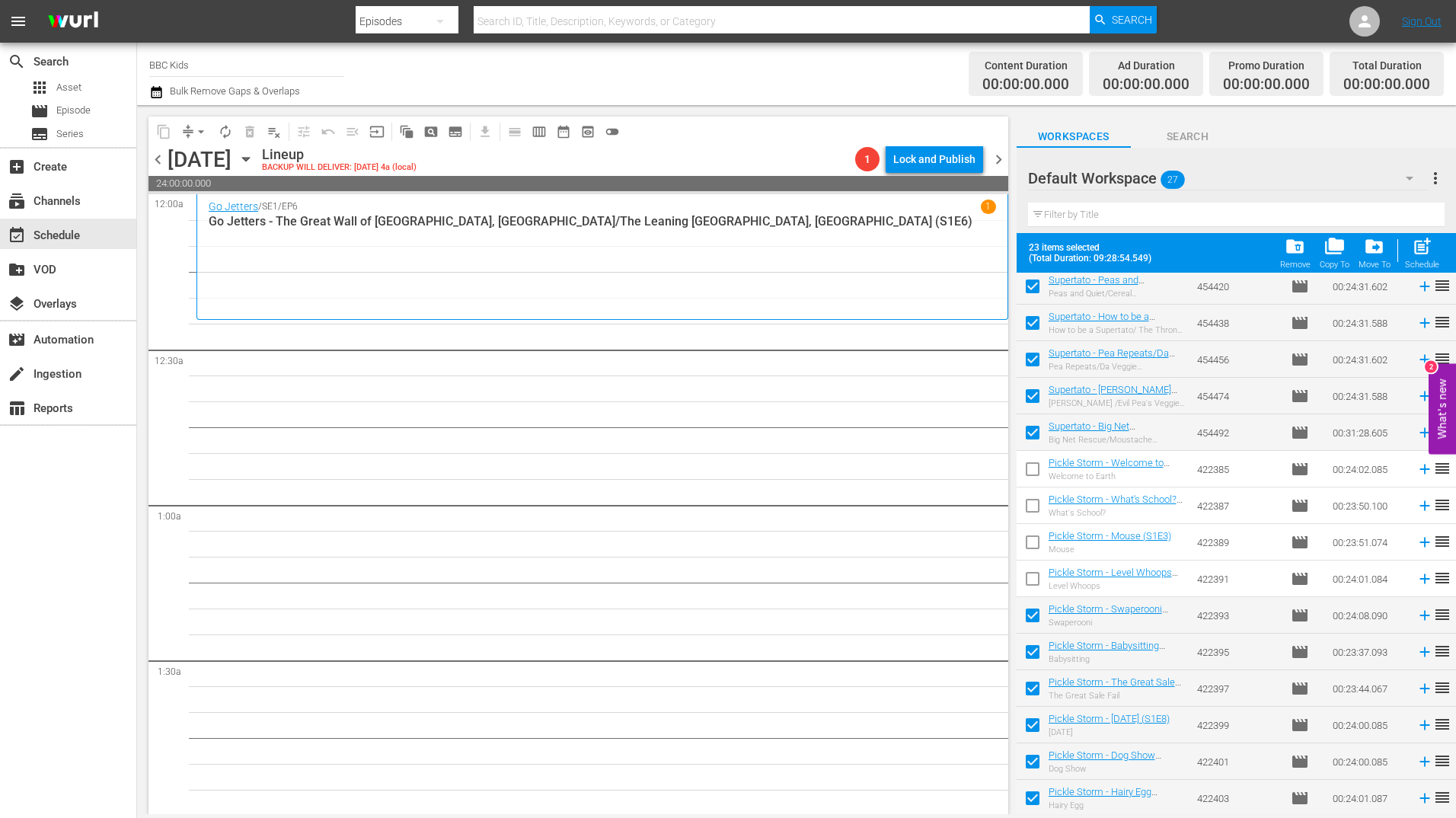
click at [1032, 611] on input "checkbox" at bounding box center [1032, 618] width 32 height 32
click at [1033, 650] on input "checkbox" at bounding box center [1032, 654] width 32 height 32
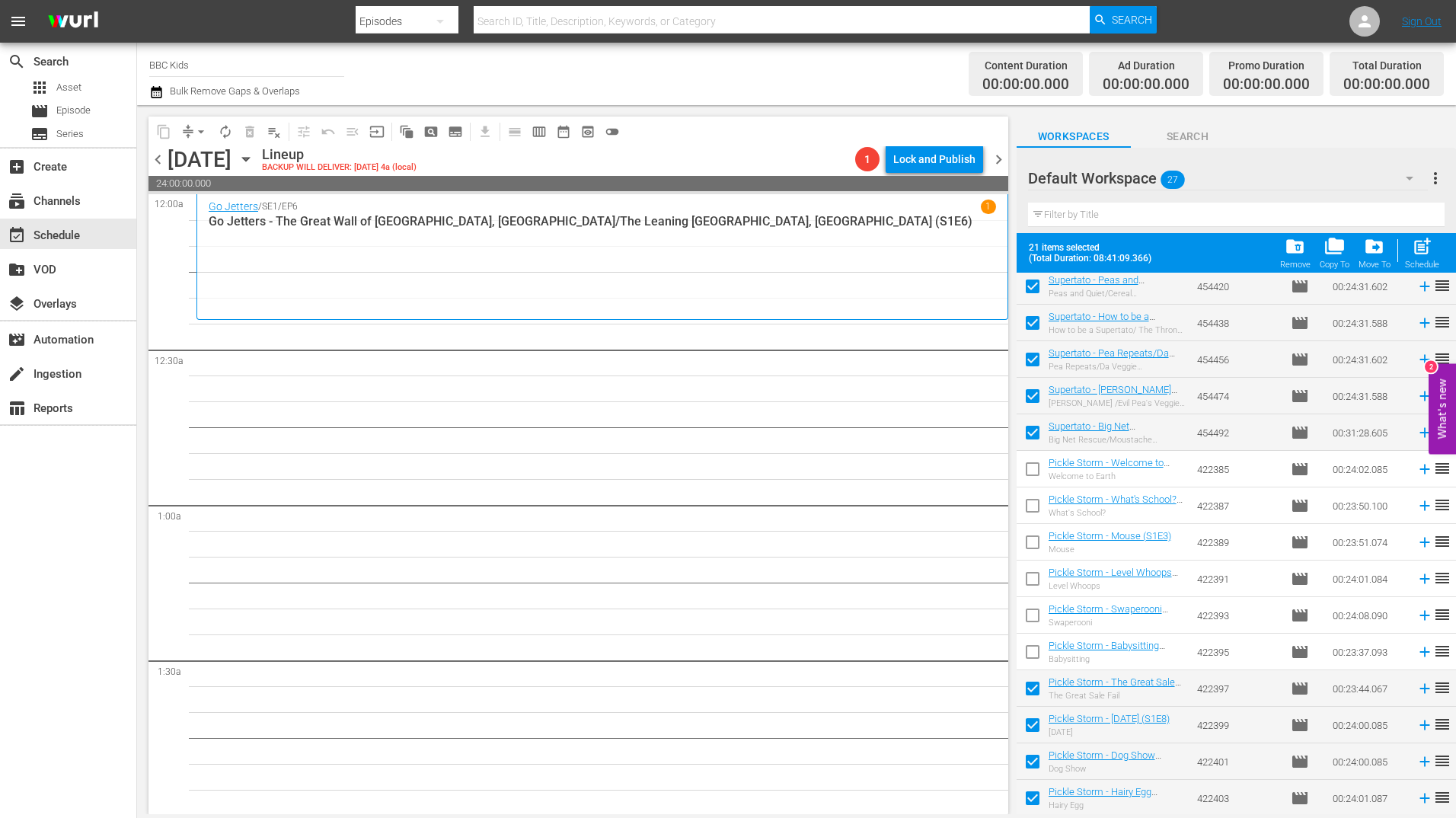
click at [1033, 671] on td at bounding box center [1032, 688] width 32 height 36
click at [1033, 685] on input "checkbox" at bounding box center [1032, 691] width 32 height 32
click at [1033, 716] on input "checkbox" at bounding box center [1032, 727] width 32 height 32
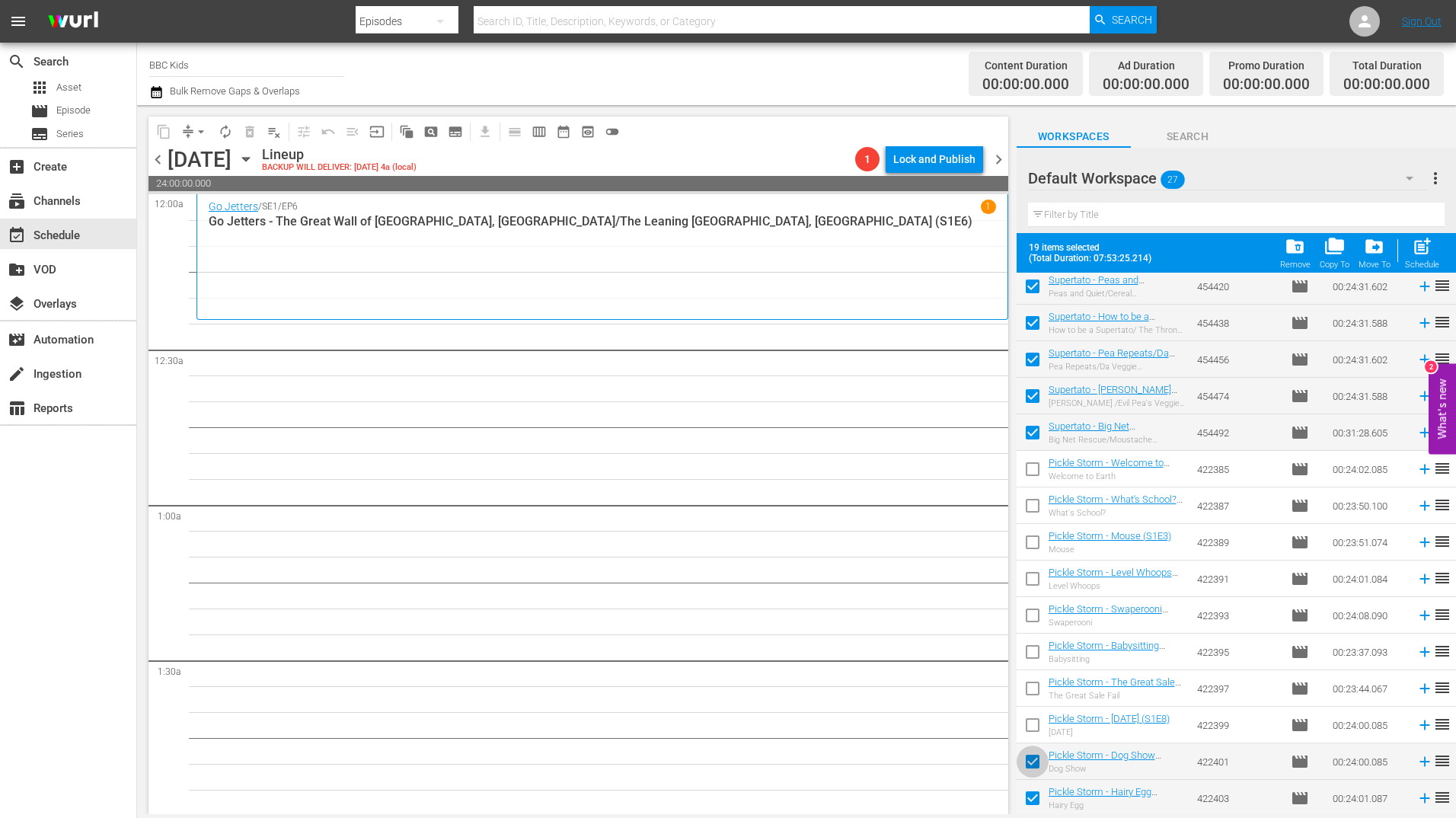
click at [1032, 758] on input "checkbox" at bounding box center [1032, 764] width 32 height 32
click at [1032, 792] on input "checkbox" at bounding box center [1032, 801] width 32 height 32
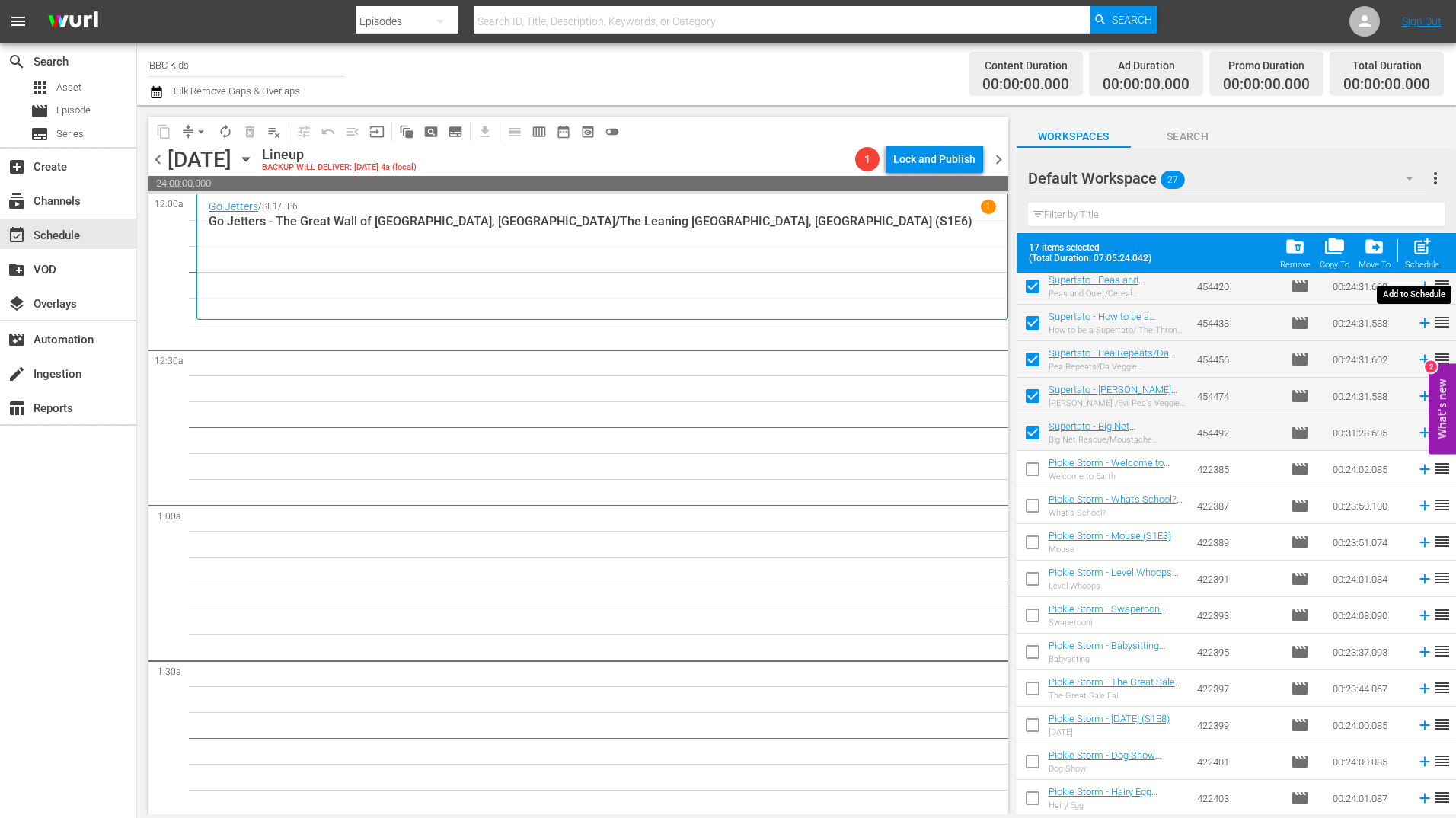
click at [1421, 264] on div "Schedule" at bounding box center [1422, 264] width 34 height 10
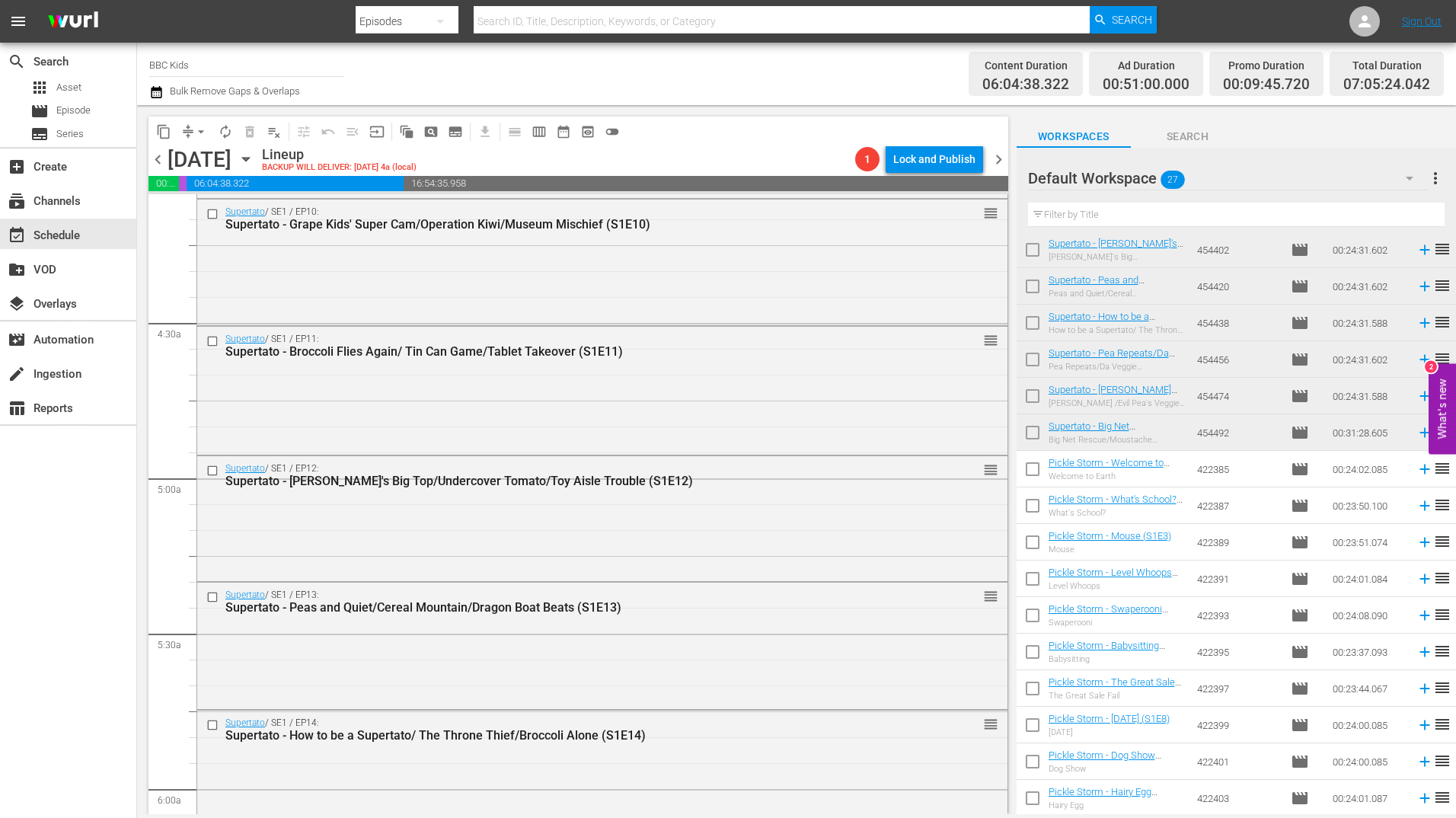
scroll to position [1270, 0]
click at [1030, 477] on input "checkbox" at bounding box center [1032, 471] width 32 height 32
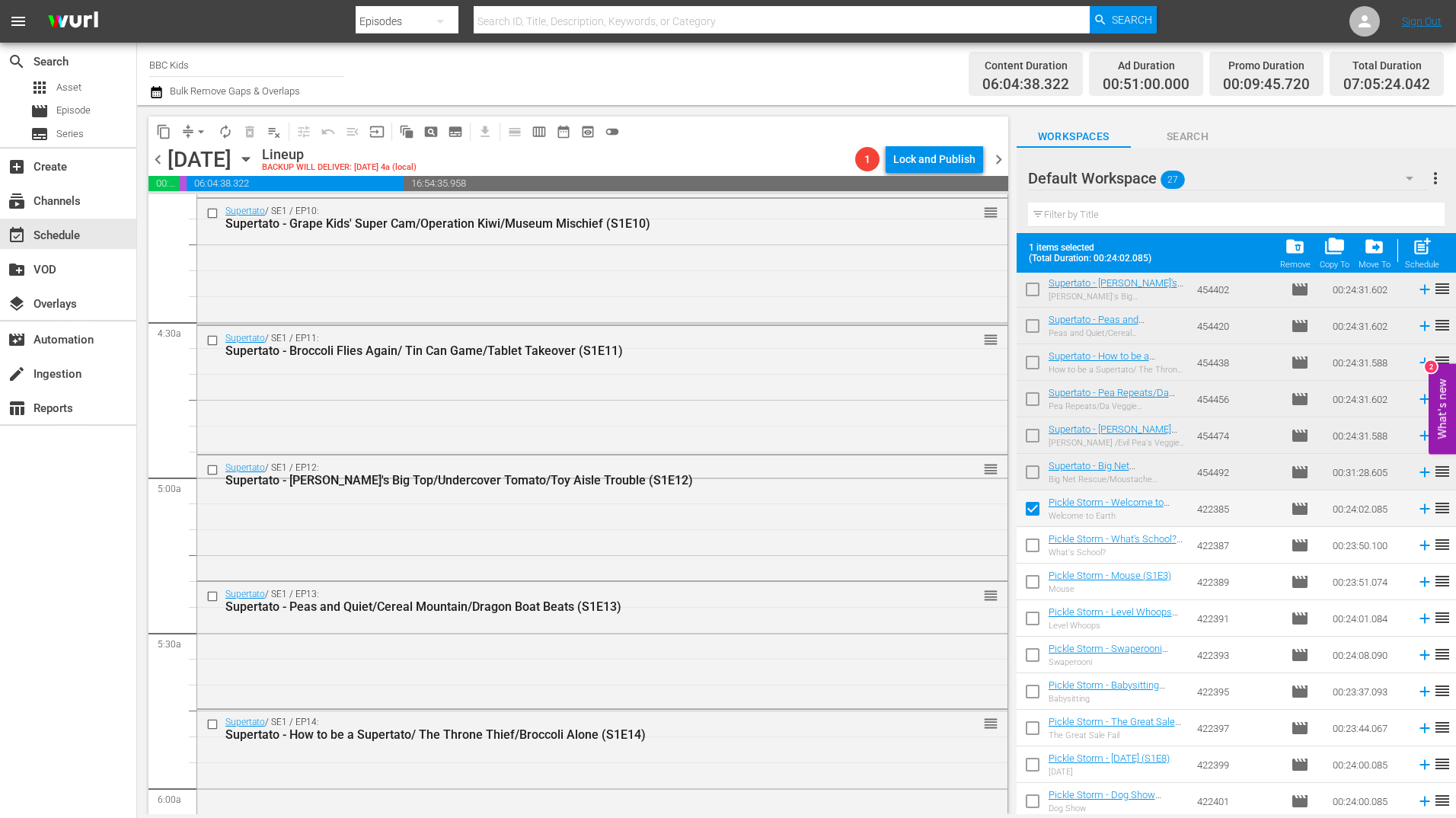
click at [1033, 552] on input "checkbox" at bounding box center [1032, 547] width 32 height 32
click at [1033, 586] on input "checkbox" at bounding box center [1032, 585] width 32 height 32
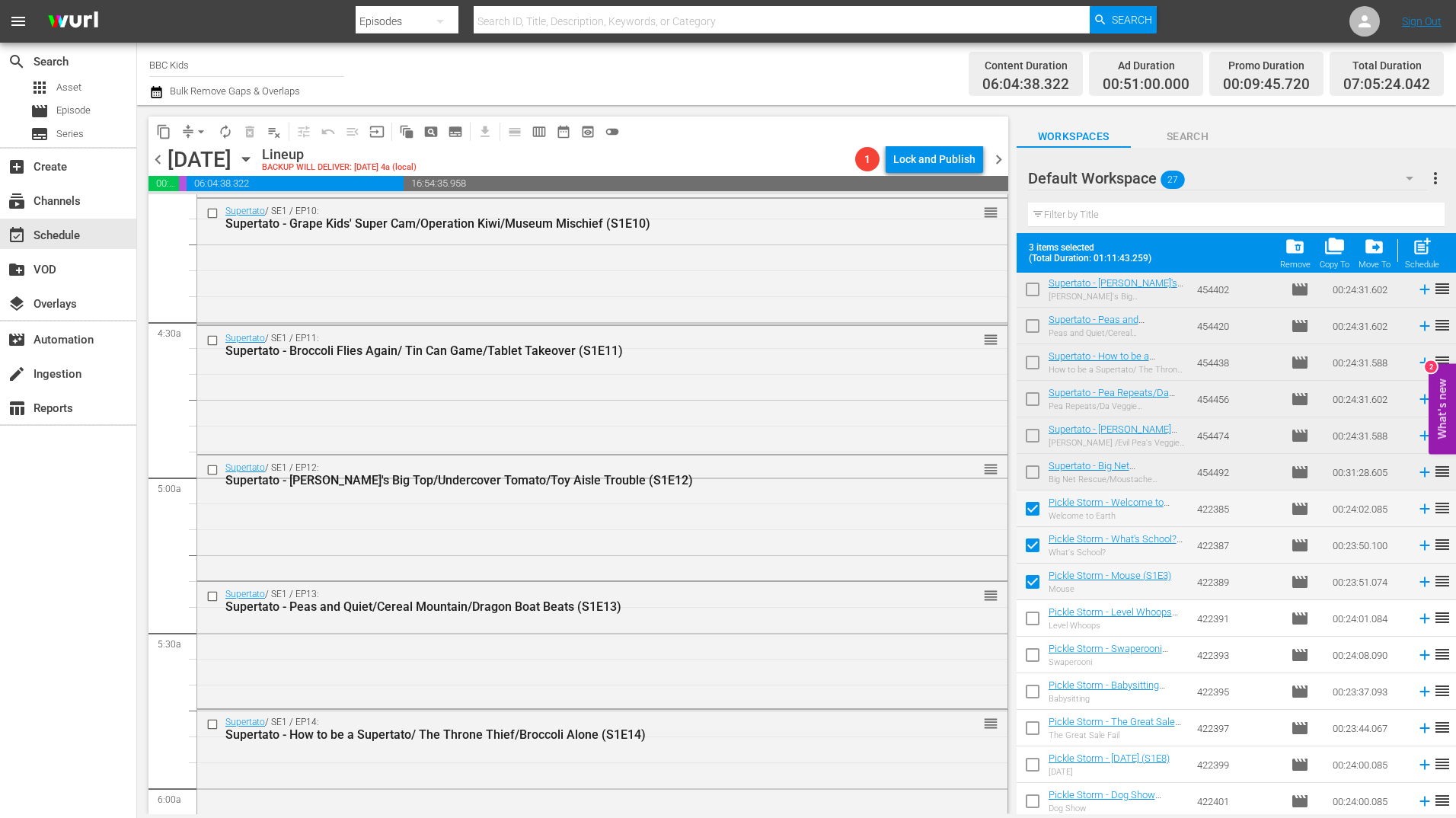
click at [1035, 634] on input "checkbox" at bounding box center [1032, 621] width 32 height 32
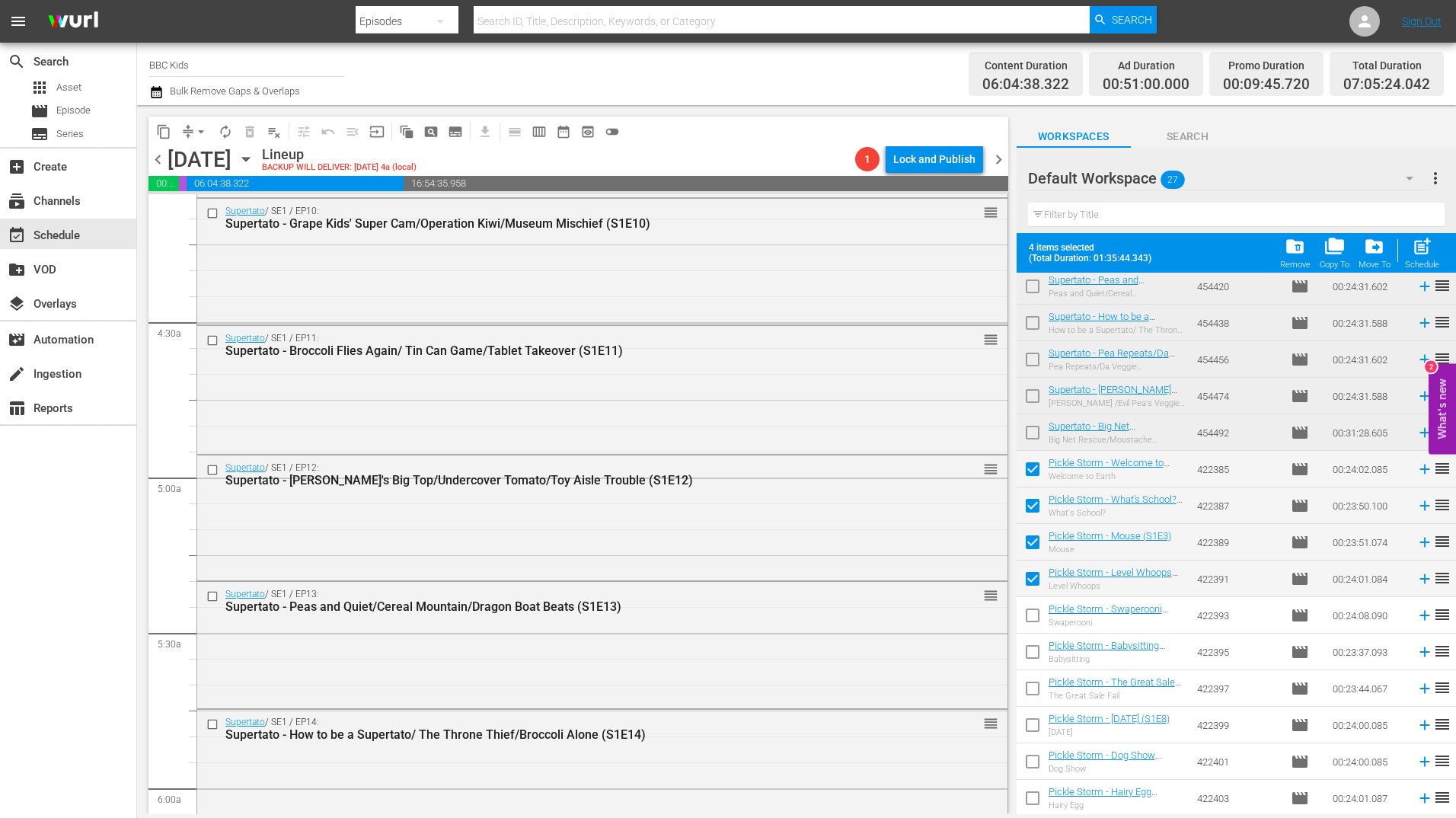
click at [1034, 610] on input "checkbox" at bounding box center [1032, 618] width 32 height 32
click at [1032, 652] on input "checkbox" at bounding box center [1032, 654] width 32 height 32
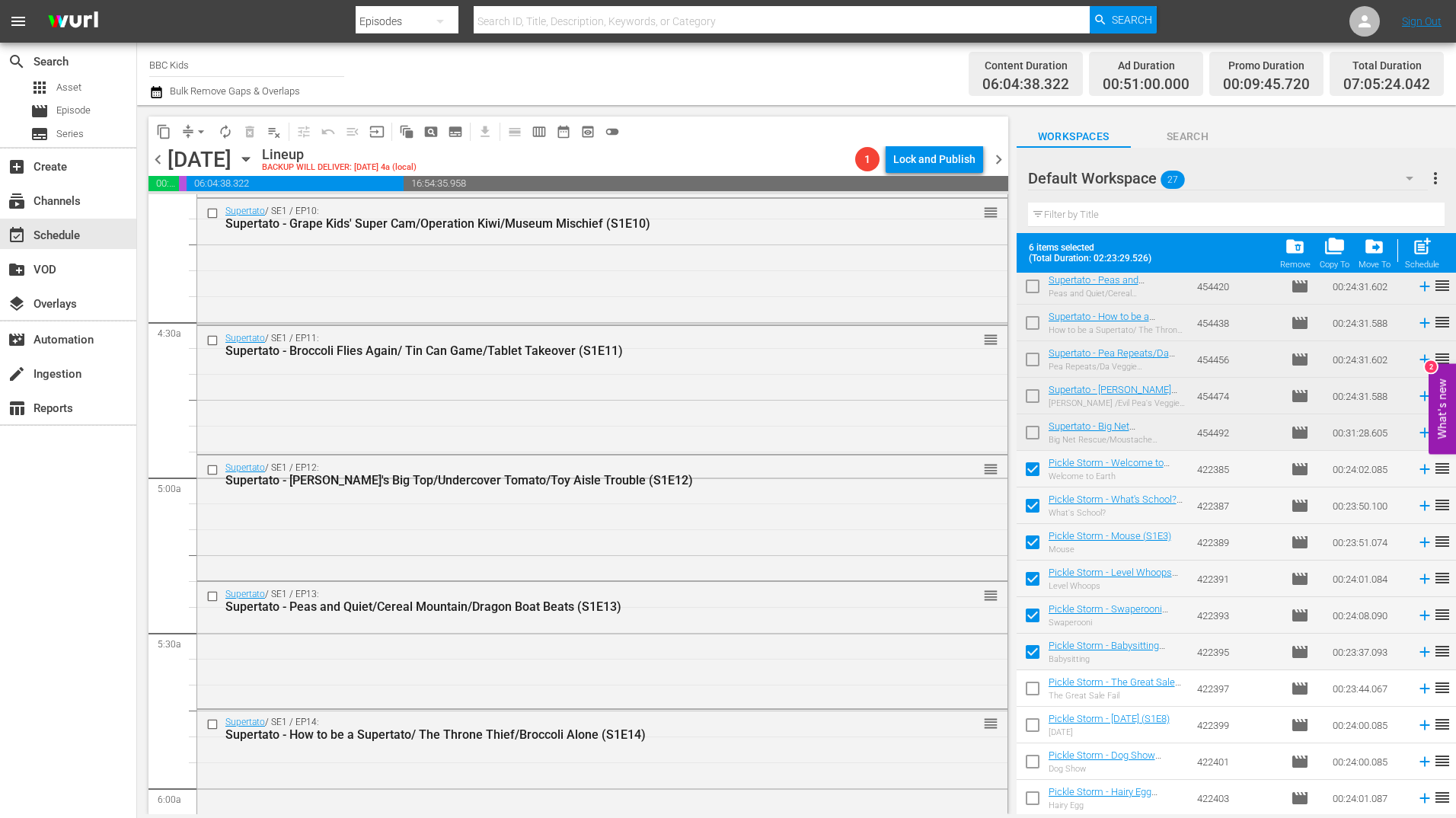
click at [1026, 696] on input "checkbox" at bounding box center [1032, 691] width 32 height 32
click at [1029, 721] on input "checkbox" at bounding box center [1032, 727] width 32 height 32
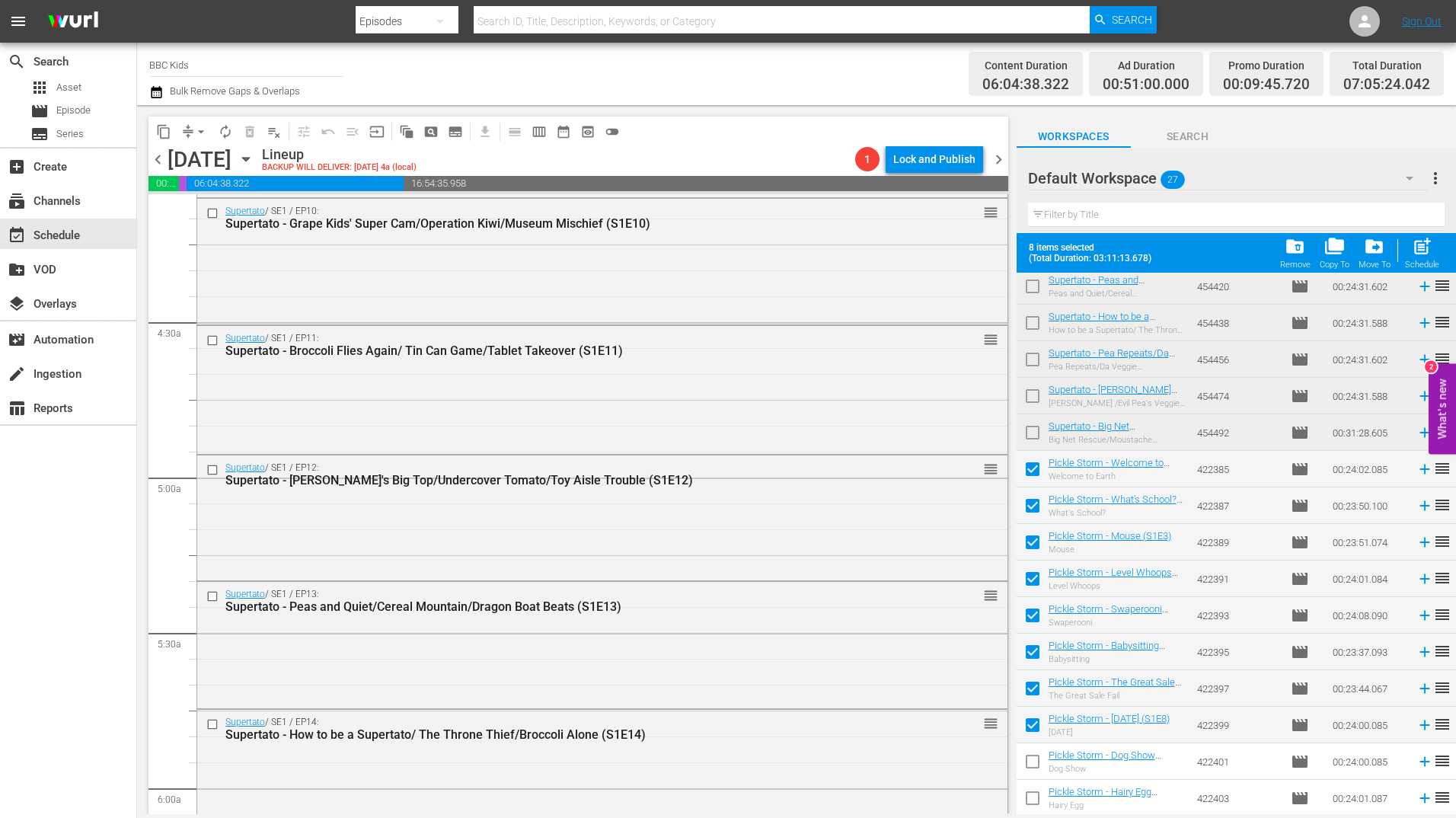
click at [1031, 761] on input "checkbox" at bounding box center [1032, 764] width 32 height 32
click at [1030, 793] on input "checkbox" at bounding box center [1032, 801] width 32 height 32
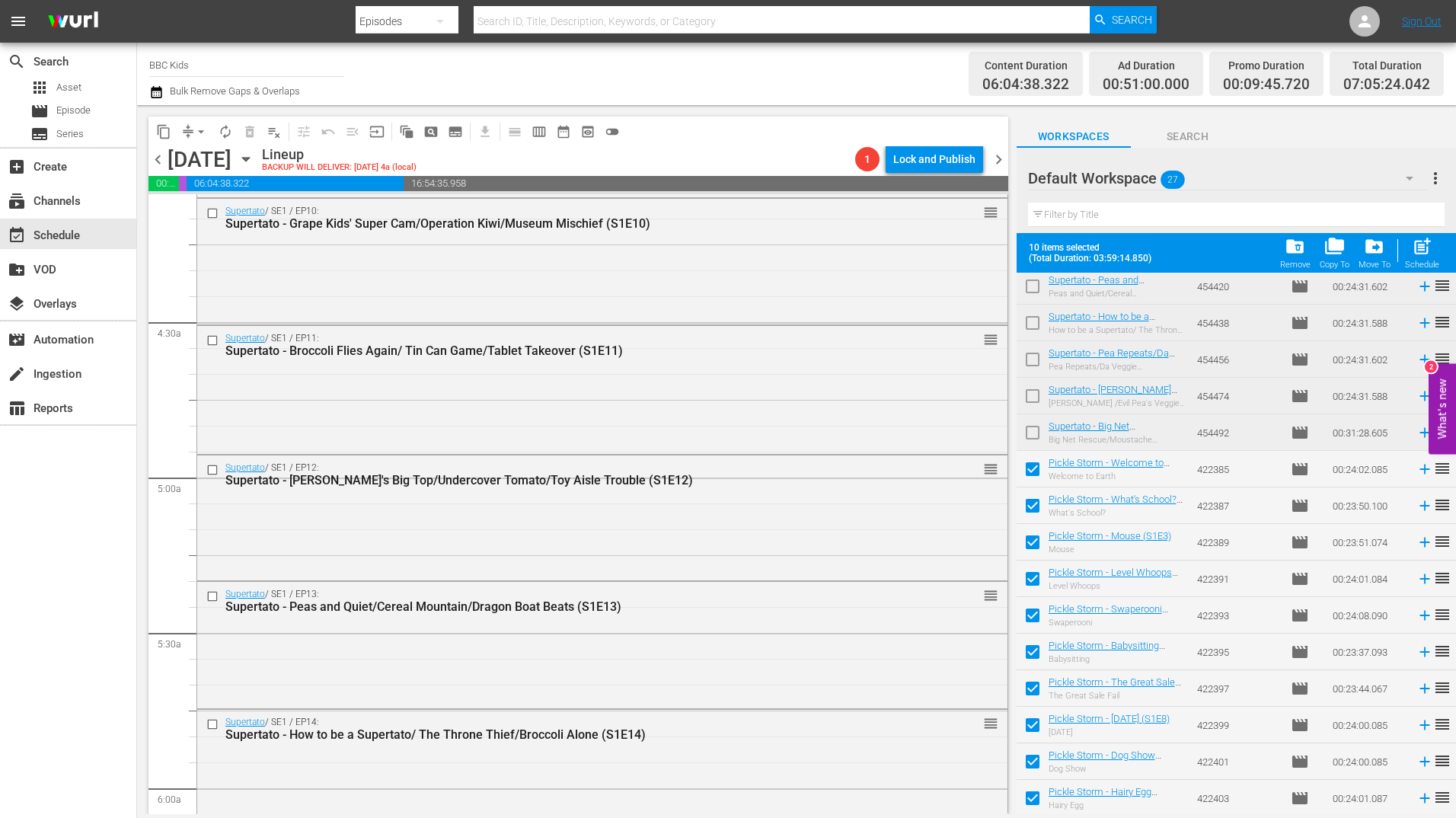
click at [1422, 239] on span "post_add" at bounding box center [1422, 246] width 21 height 21
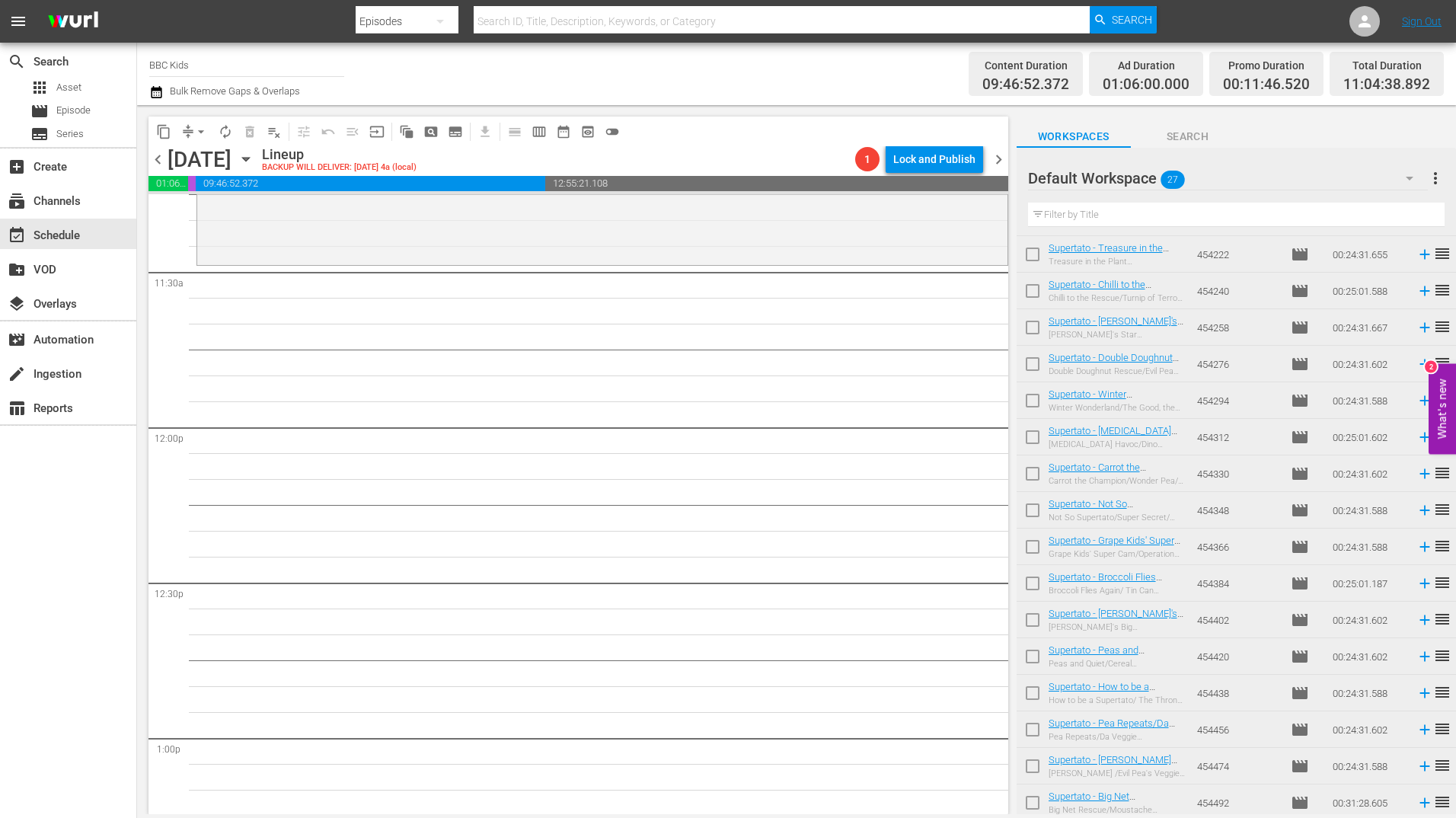
scroll to position [0, 0]
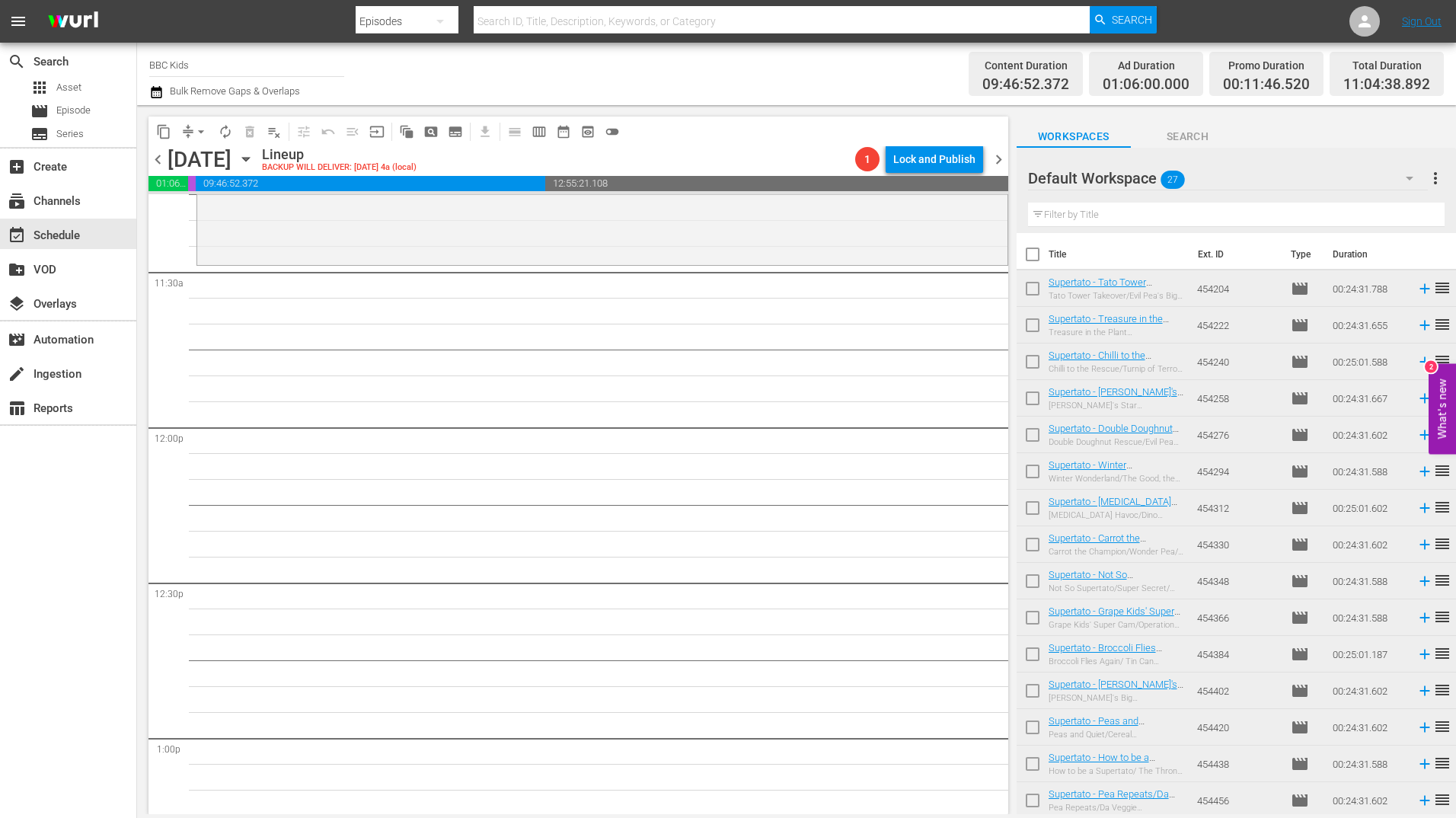
click at [1033, 254] on input "checkbox" at bounding box center [1032, 257] width 32 height 32
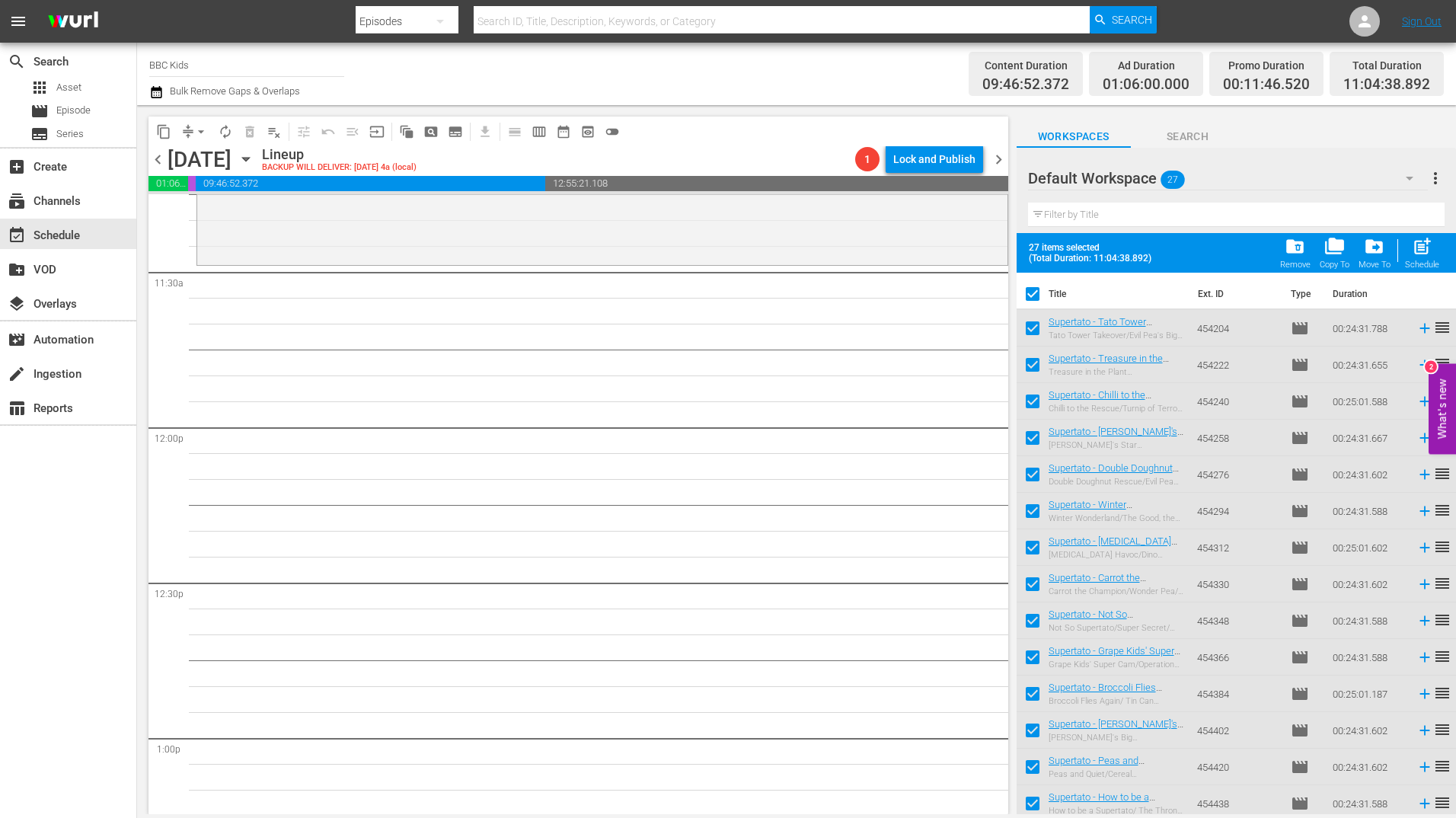
scroll to position [481, 0]
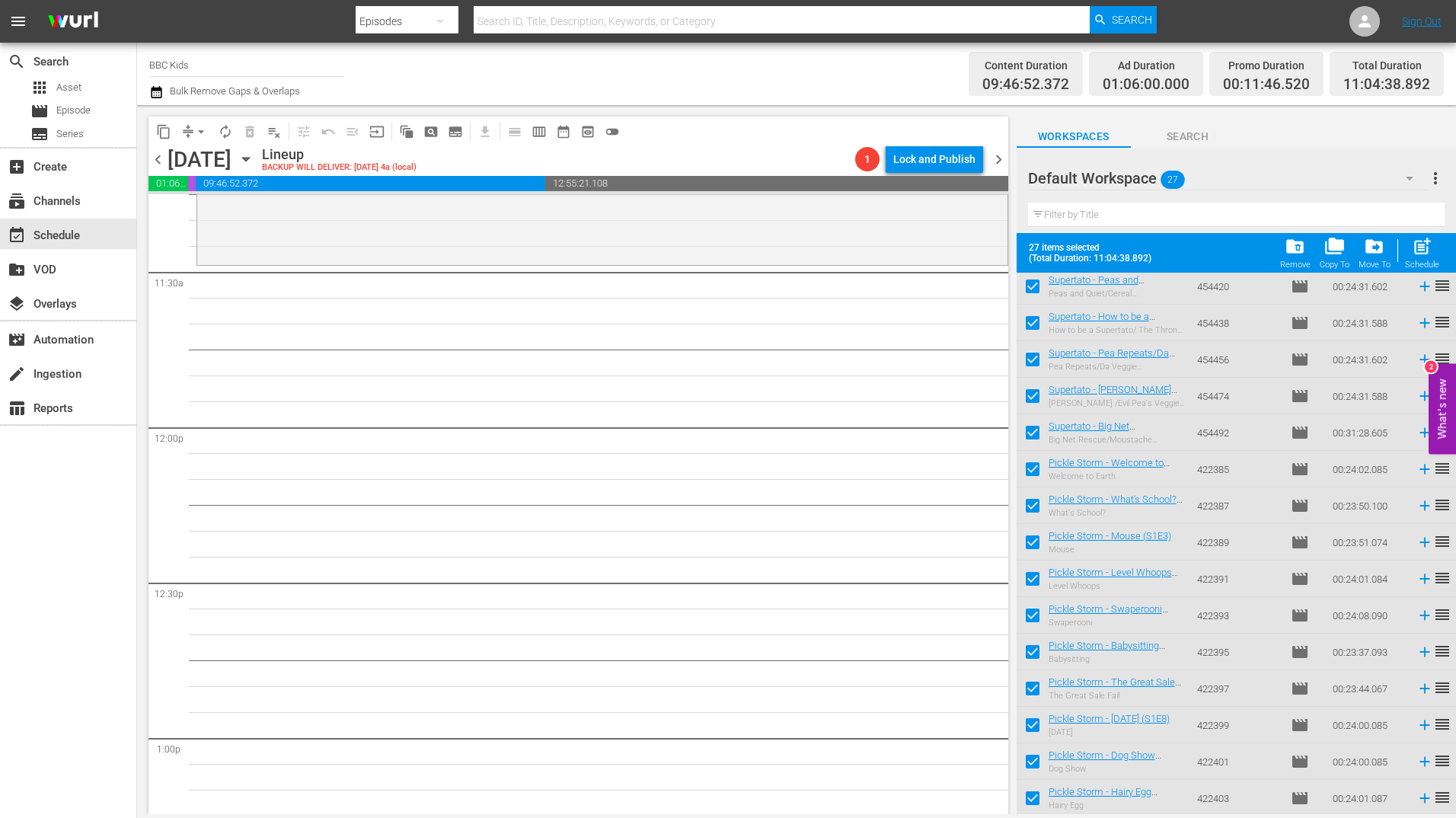
click at [1415, 254] on span "post_add" at bounding box center [1422, 246] width 21 height 21
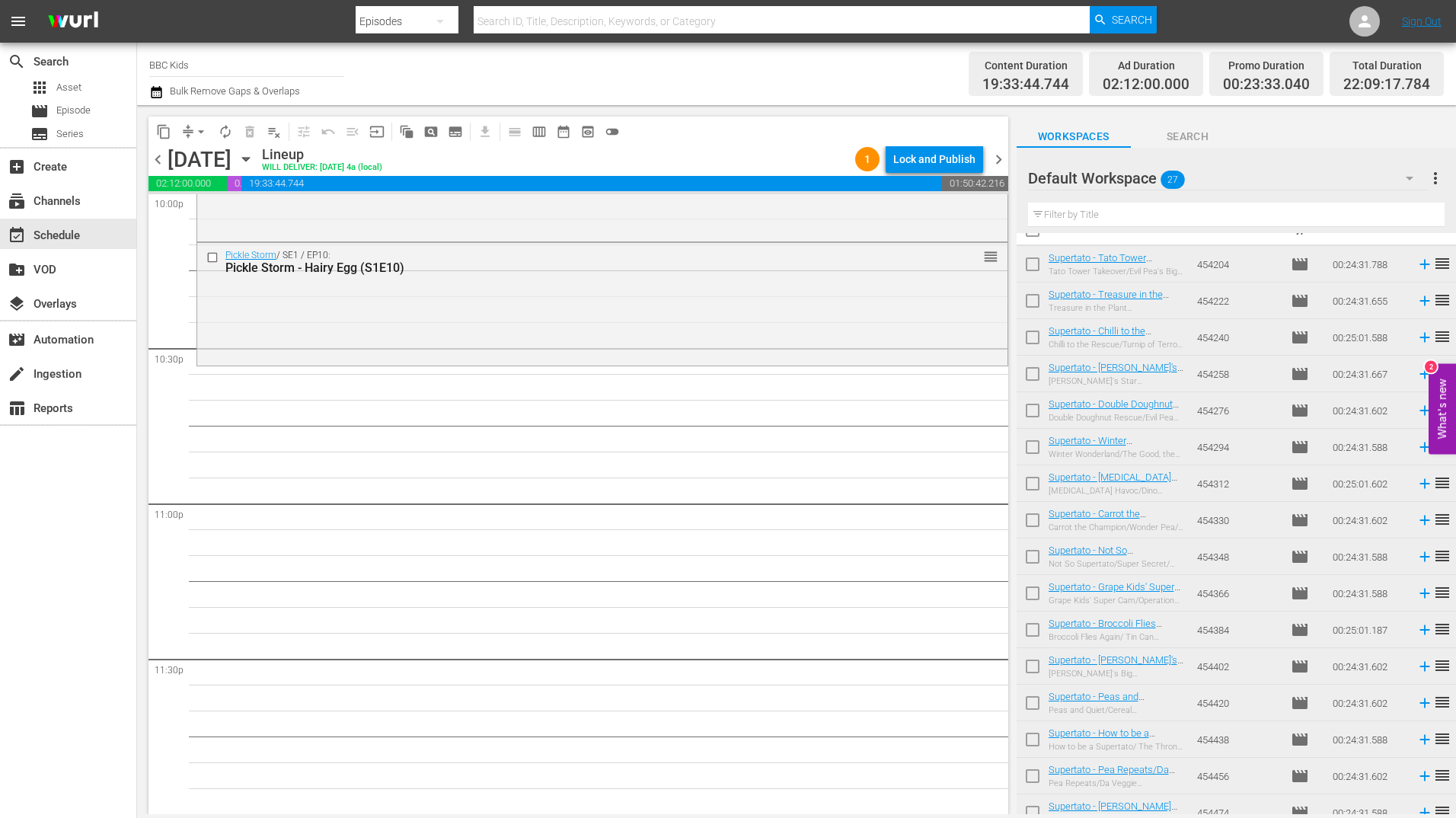
scroll to position [0, 0]
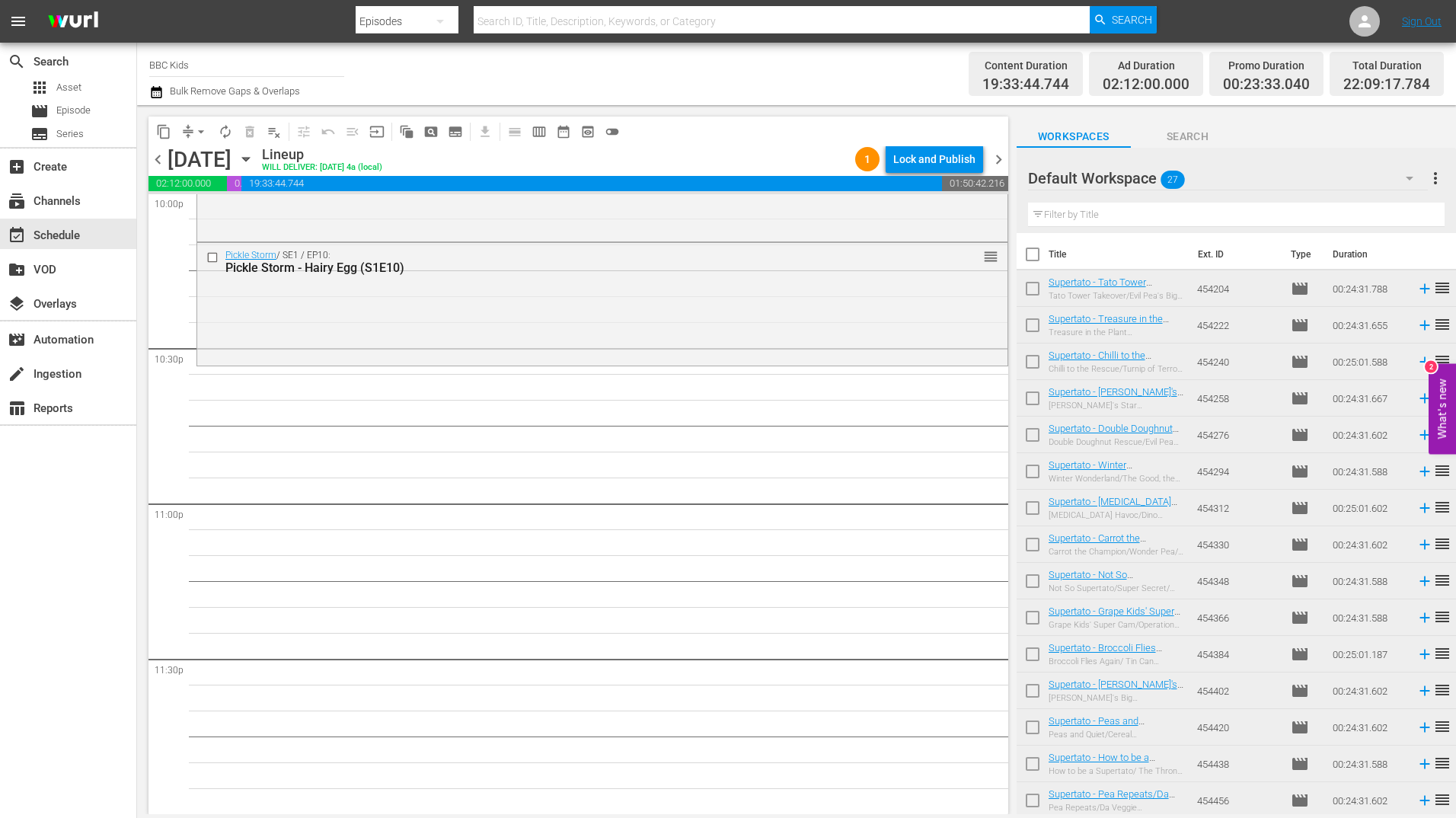
click at [1032, 257] on input "checkbox" at bounding box center [1032, 257] width 32 height 32
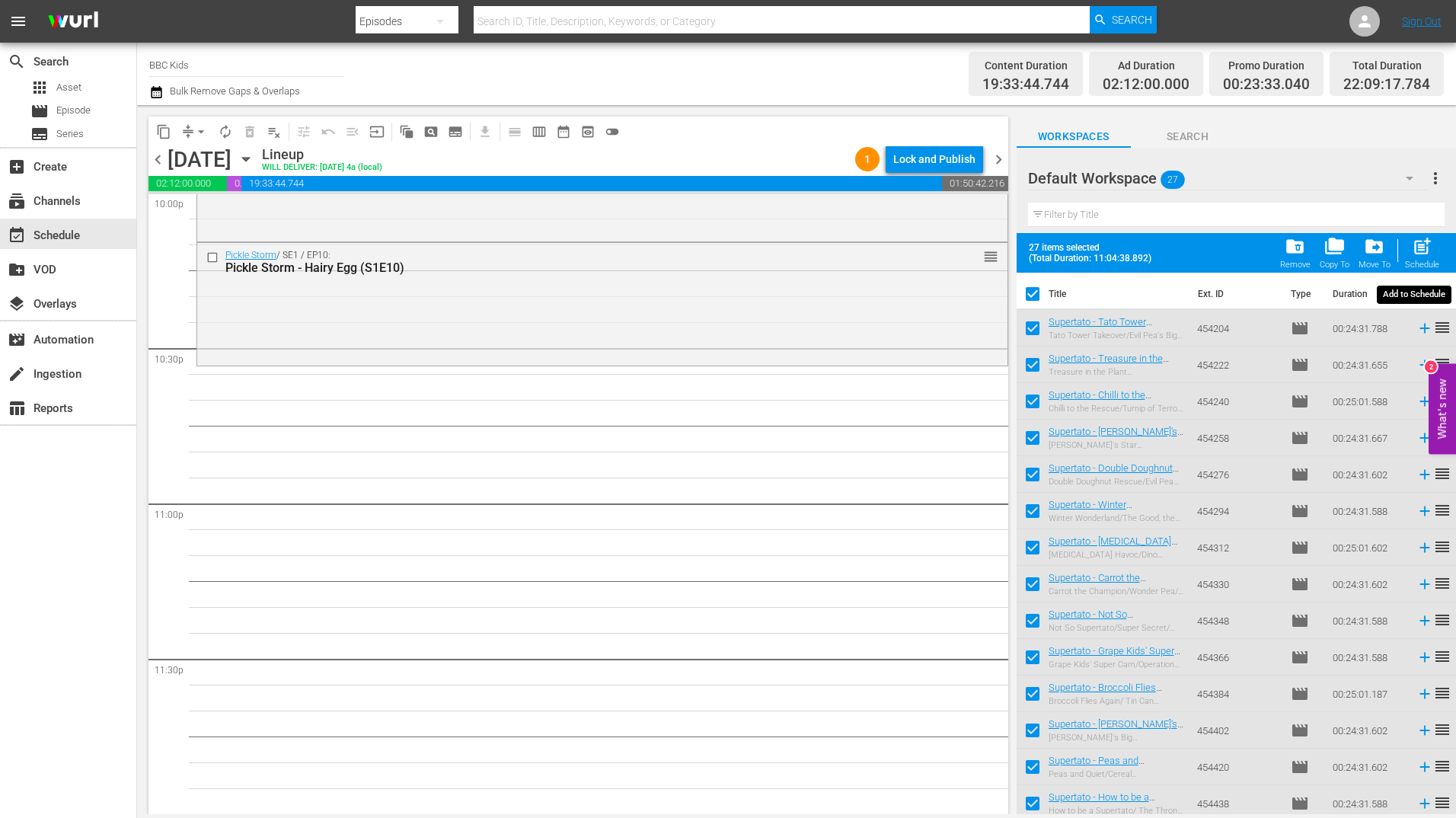
click at [1431, 255] on span "post_add" at bounding box center [1422, 246] width 21 height 21
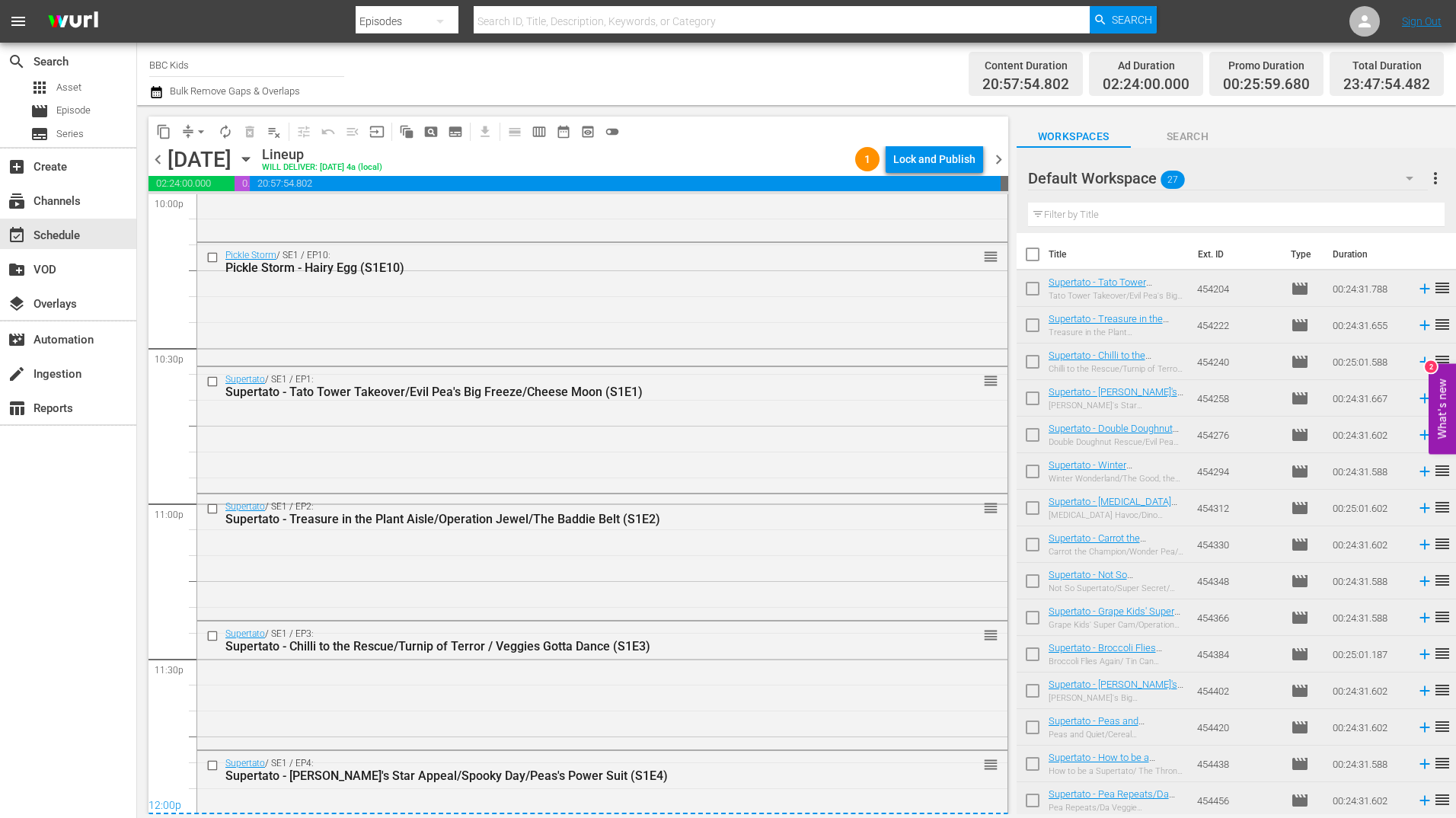
click at [999, 159] on span "chevron_right" at bounding box center [999, 159] width 19 height 19
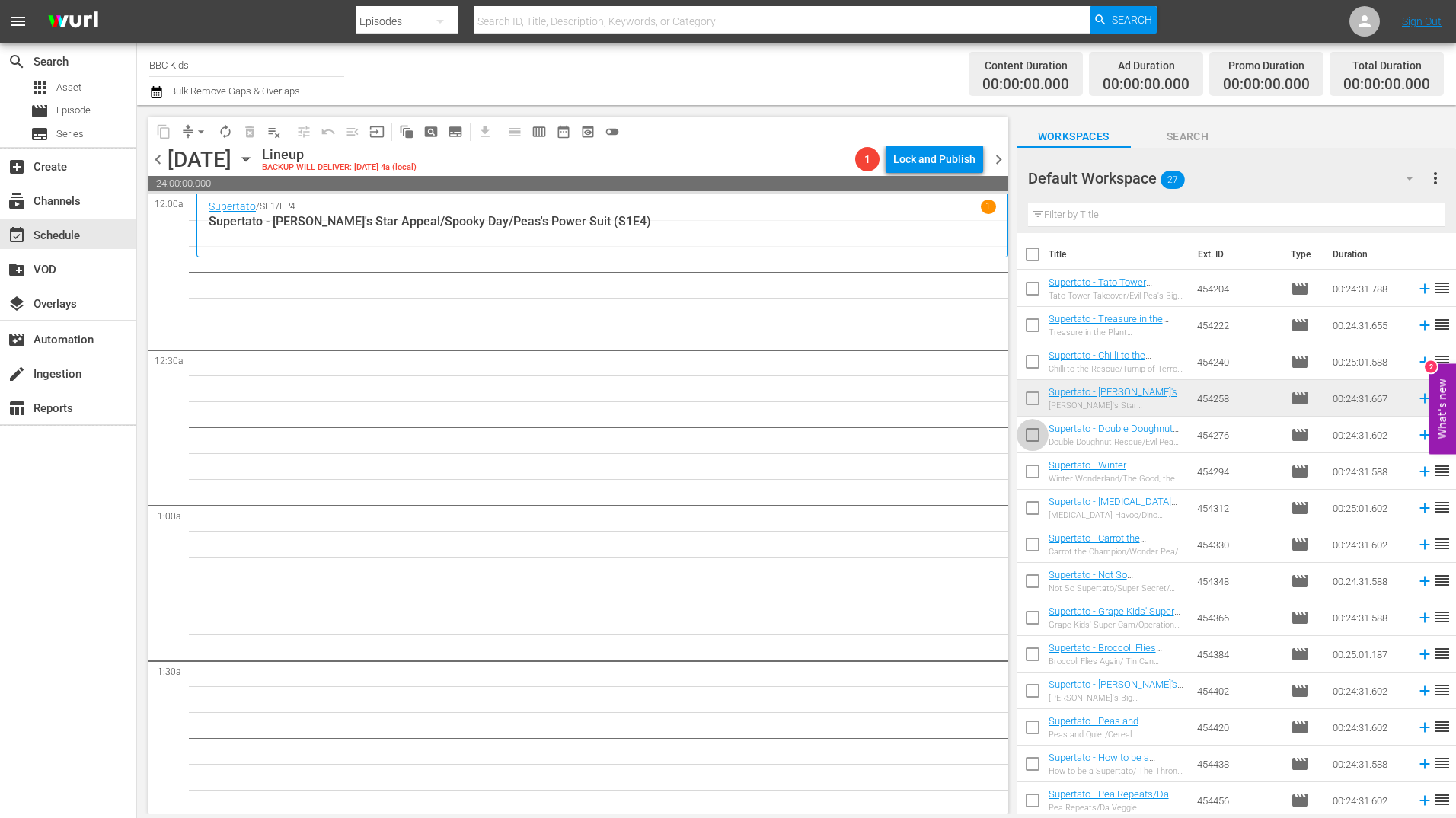
click at [1029, 442] on input "checkbox" at bounding box center [1032, 437] width 32 height 32
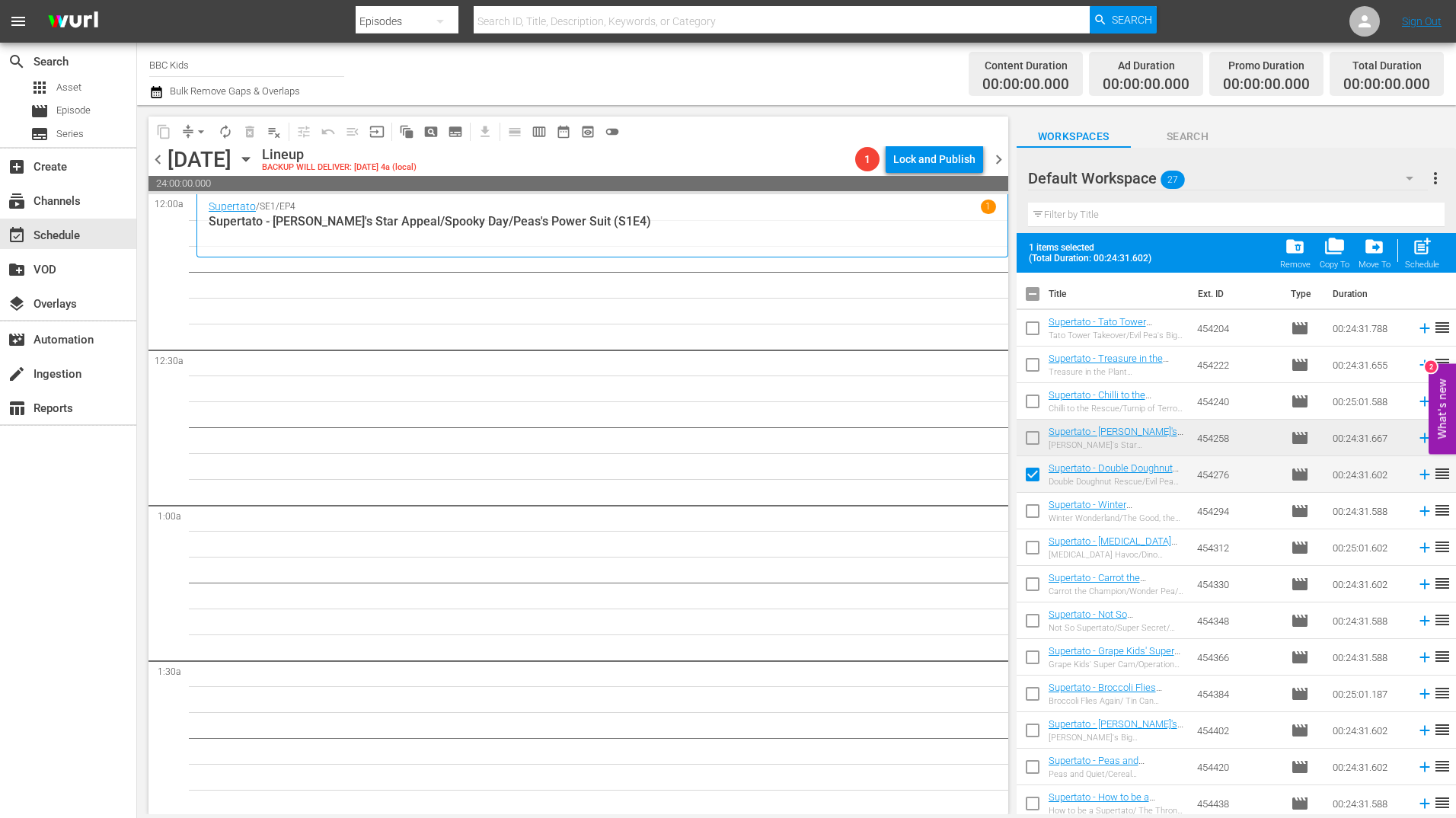
scroll to position [58, 0]
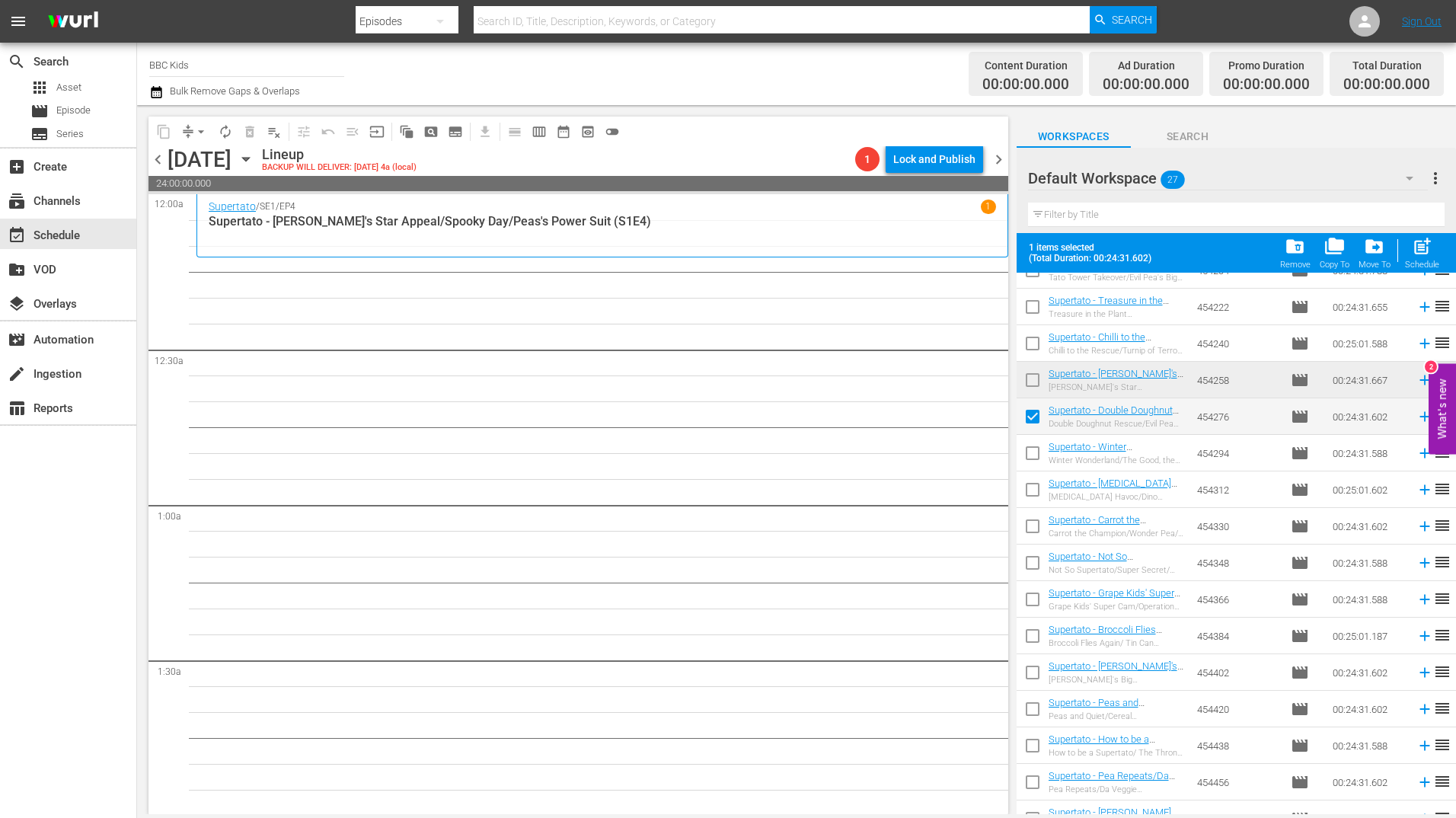
click at [1030, 447] on input "checkbox" at bounding box center [1032, 456] width 32 height 32
click at [1035, 482] on input "checkbox" at bounding box center [1032, 492] width 32 height 32
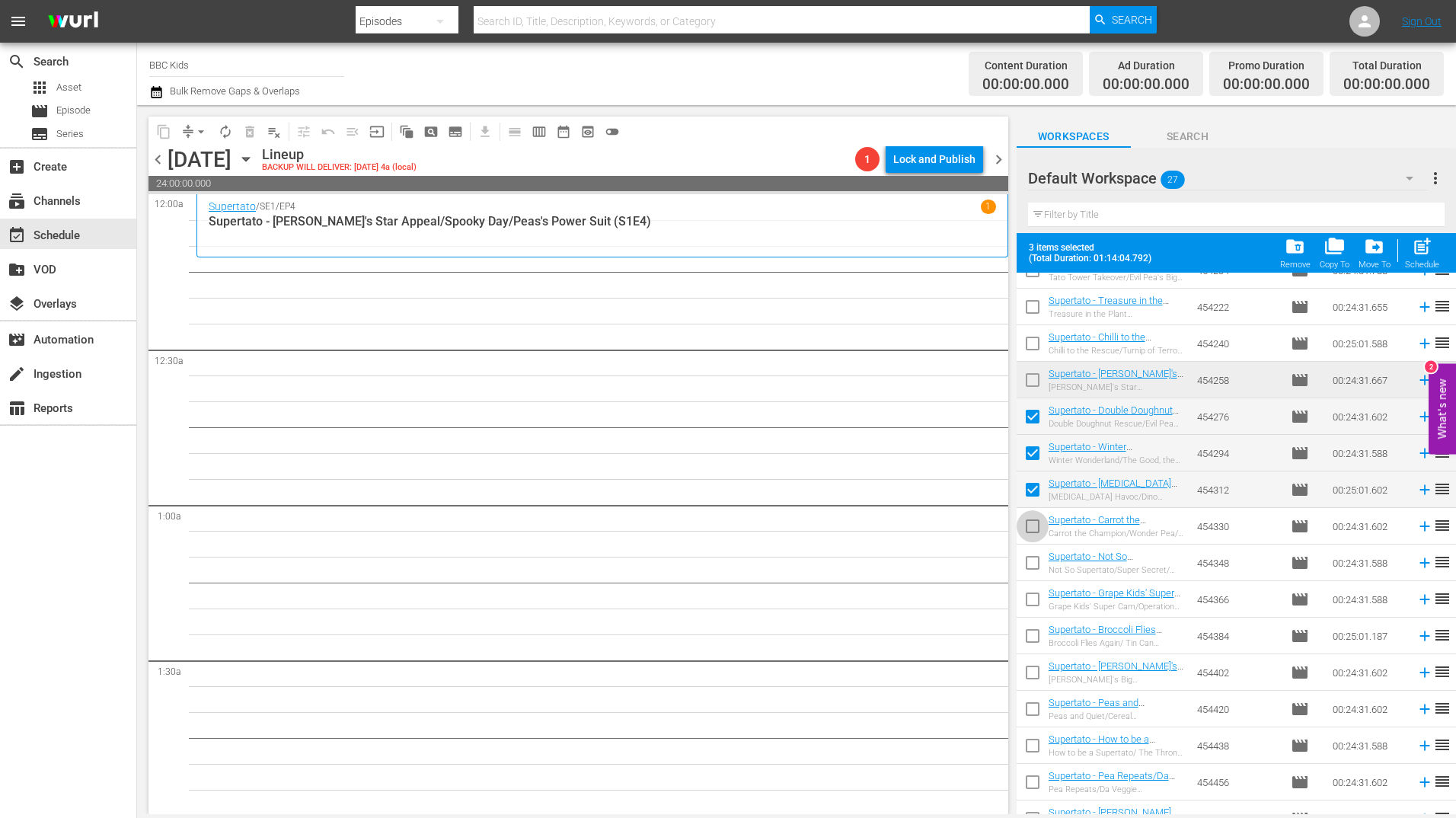
click at [1033, 513] on span at bounding box center [1032, 526] width 32 height 32
click at [1032, 525] on input "checkbox" at bounding box center [1032, 529] width 32 height 32
click at [1038, 563] on input "checkbox" at bounding box center [1032, 565] width 32 height 32
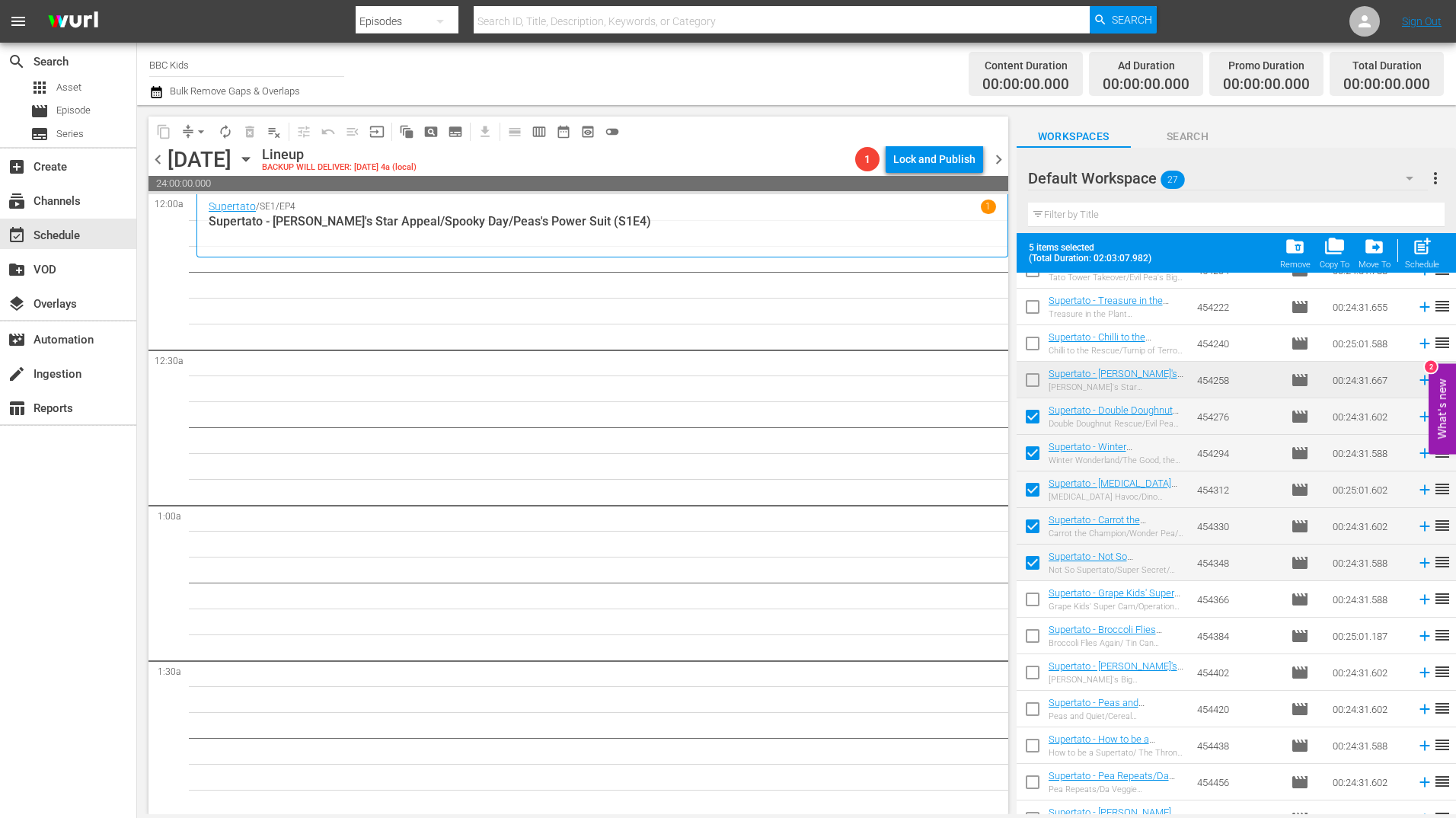
click at [1034, 614] on input "checkbox" at bounding box center [1032, 602] width 32 height 32
click at [1427, 261] on div "Schedule" at bounding box center [1422, 264] width 34 height 10
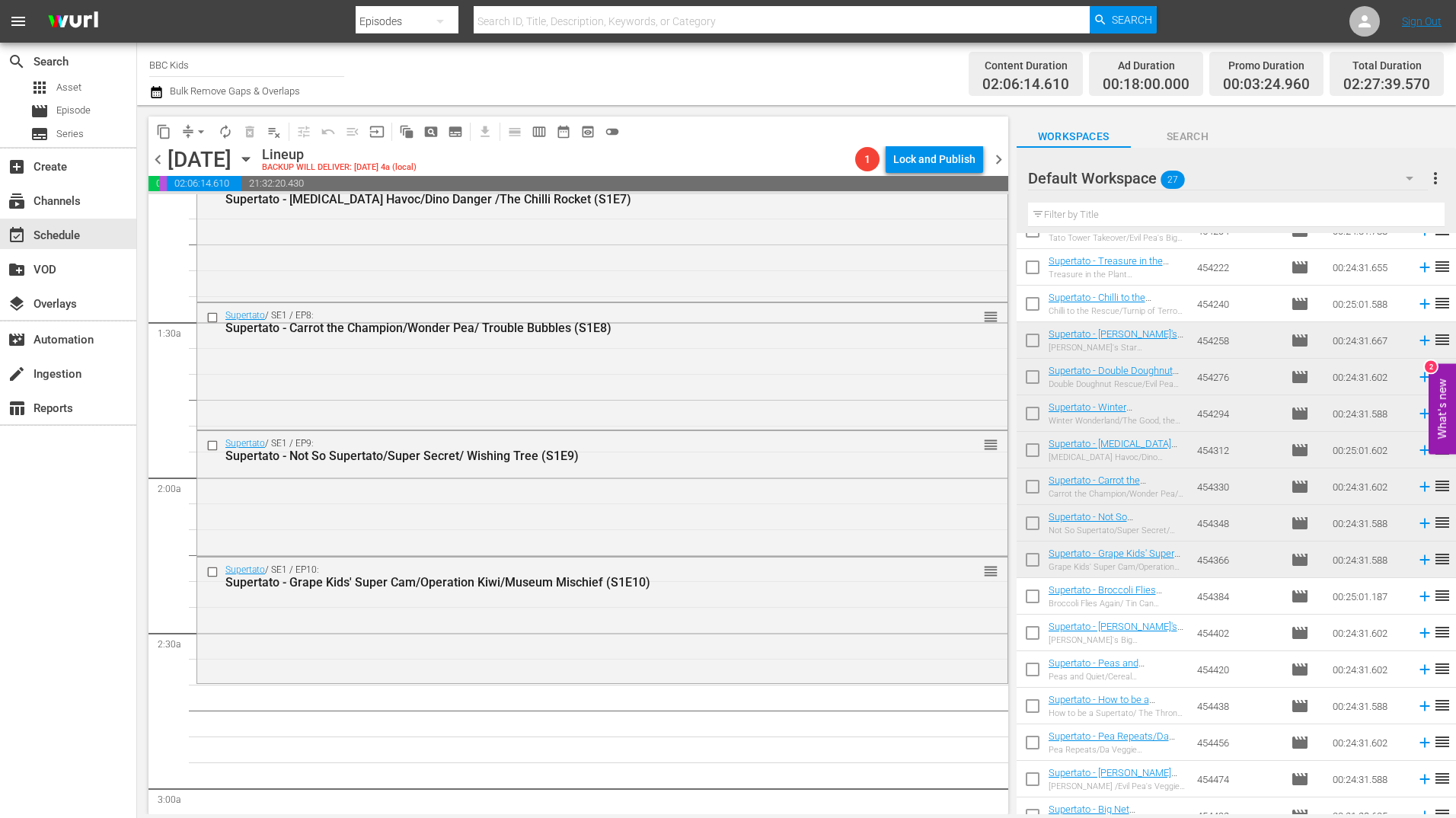
scroll to position [339, 0]
click at [543, 133] on span "calendar_view_week_outlined" at bounding box center [540, 132] width 16 height 16
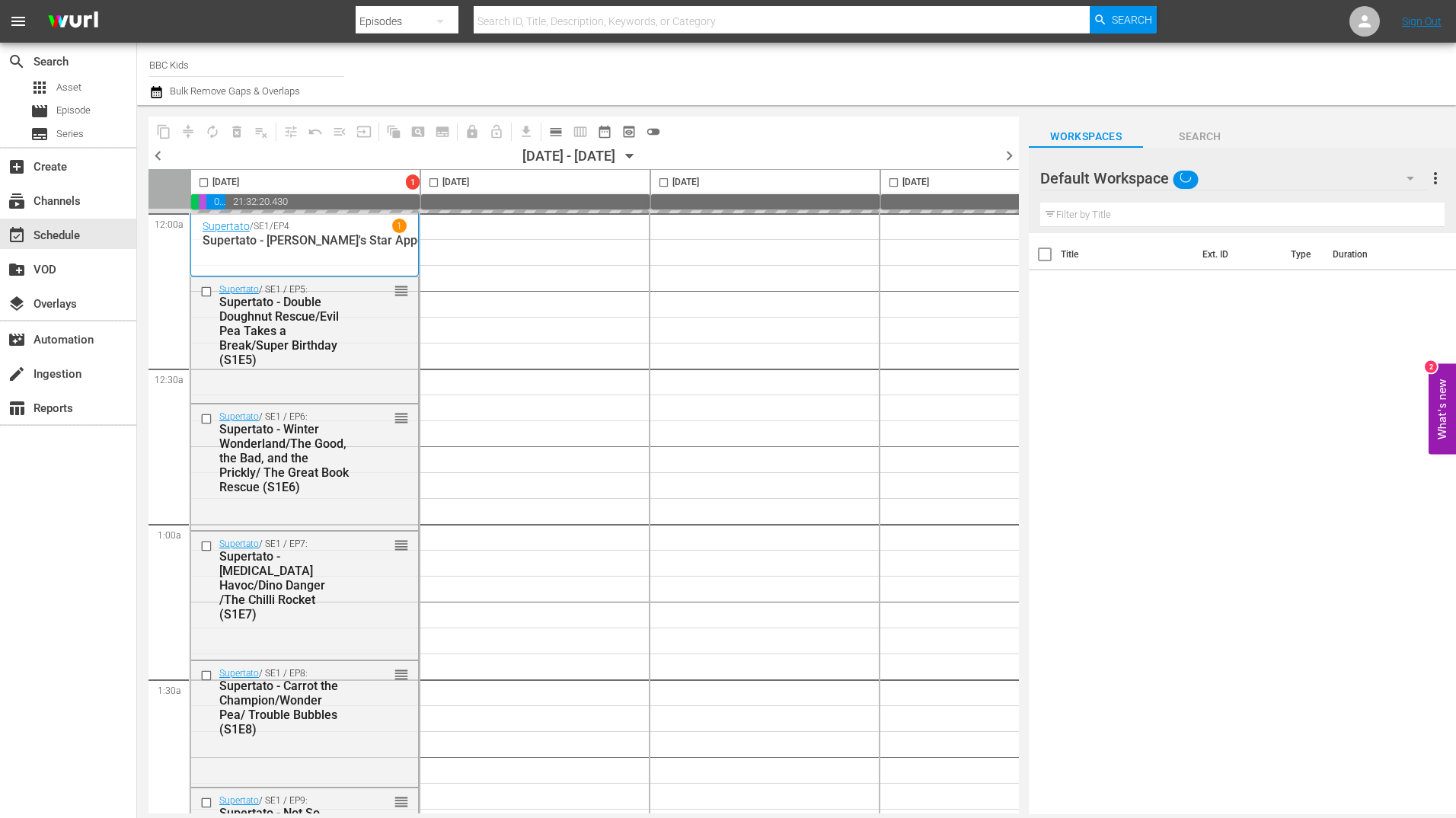
click at [638, 152] on icon "button" at bounding box center [630, 157] width 17 height 17
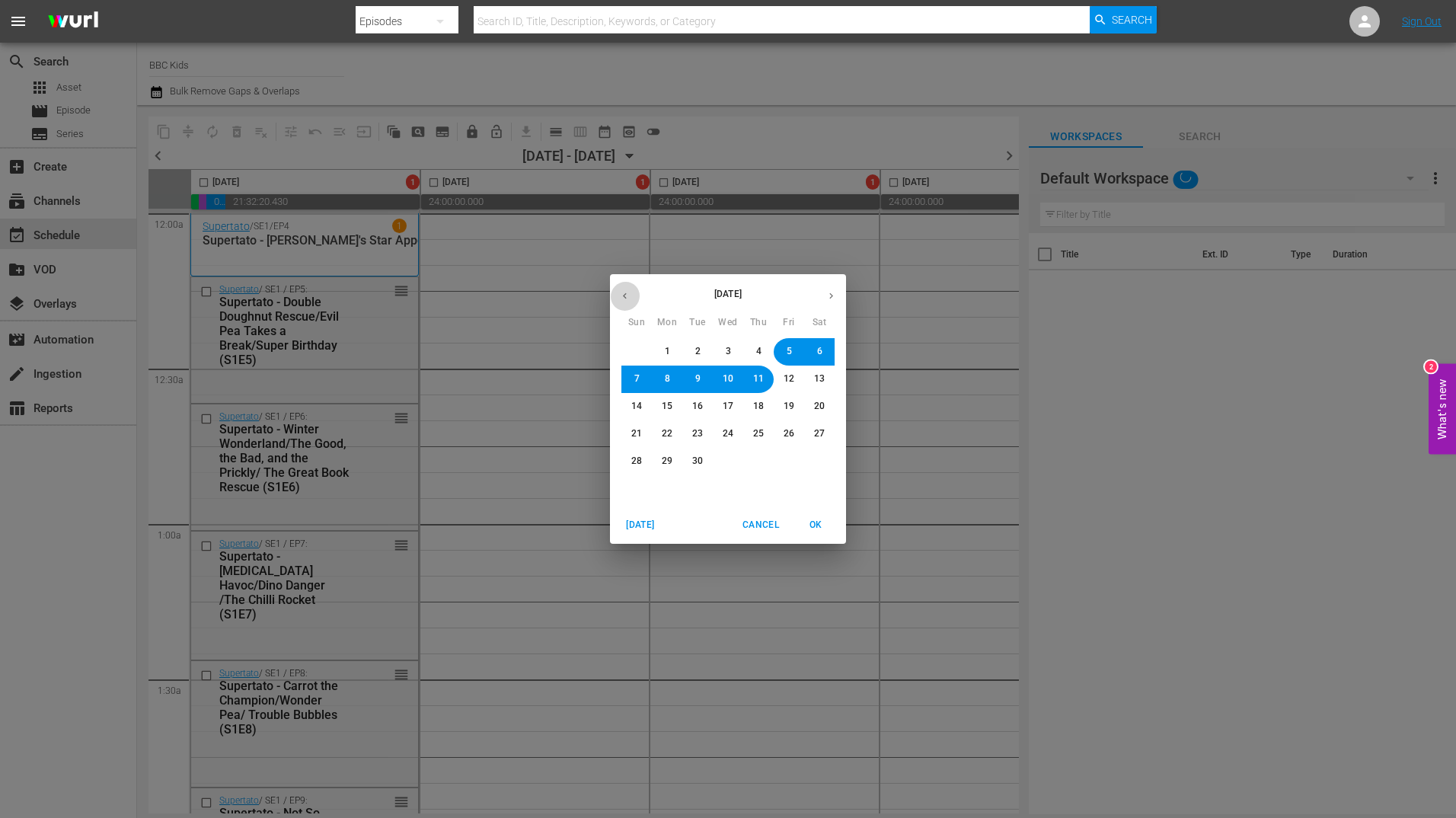
click at [624, 299] on icon "button" at bounding box center [624, 295] width 12 height 12
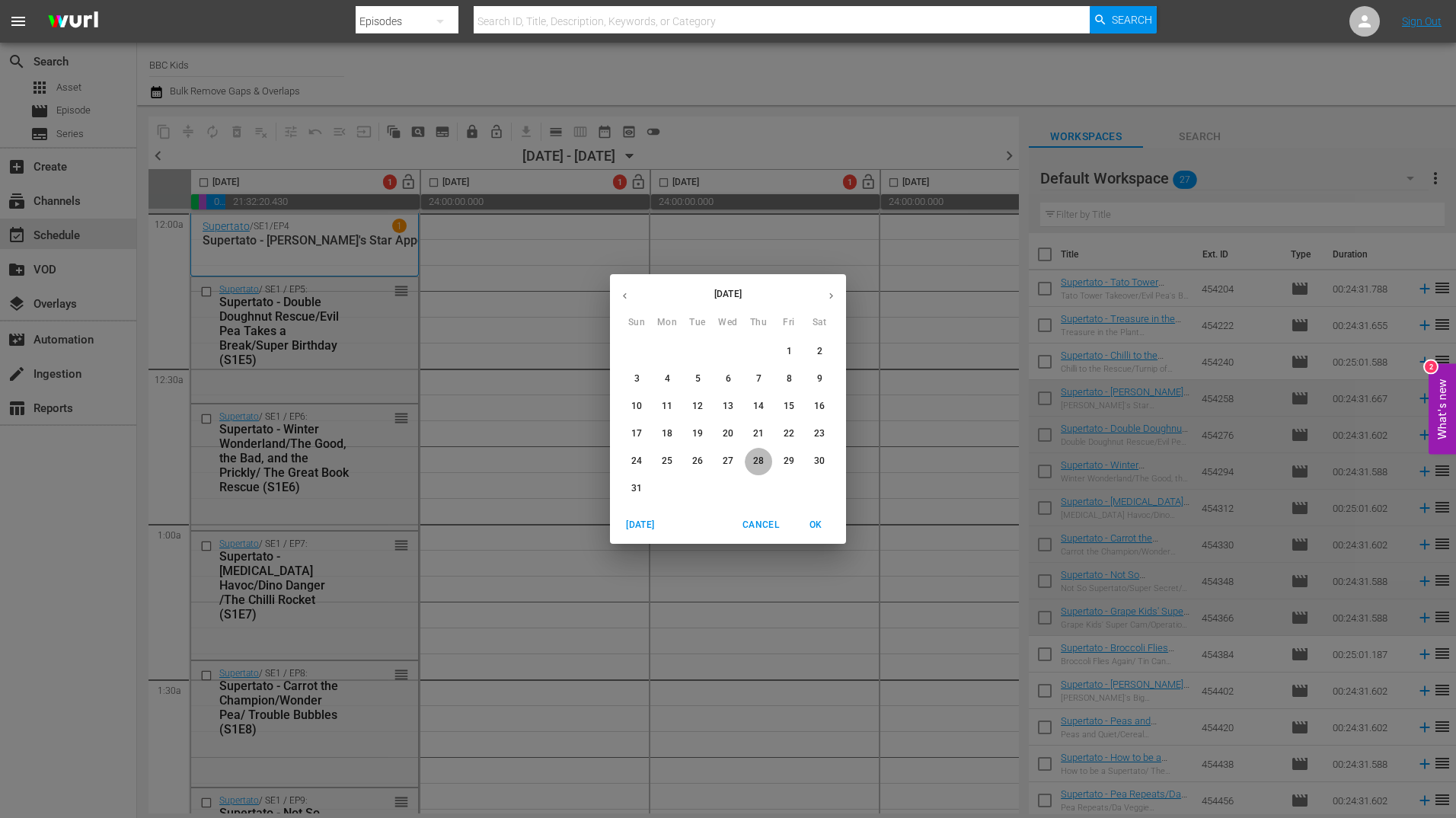
click at [761, 461] on span "28" at bounding box center [758, 461] width 11 height 13
click at [814, 527] on span "OK" at bounding box center [815, 525] width 36 height 16
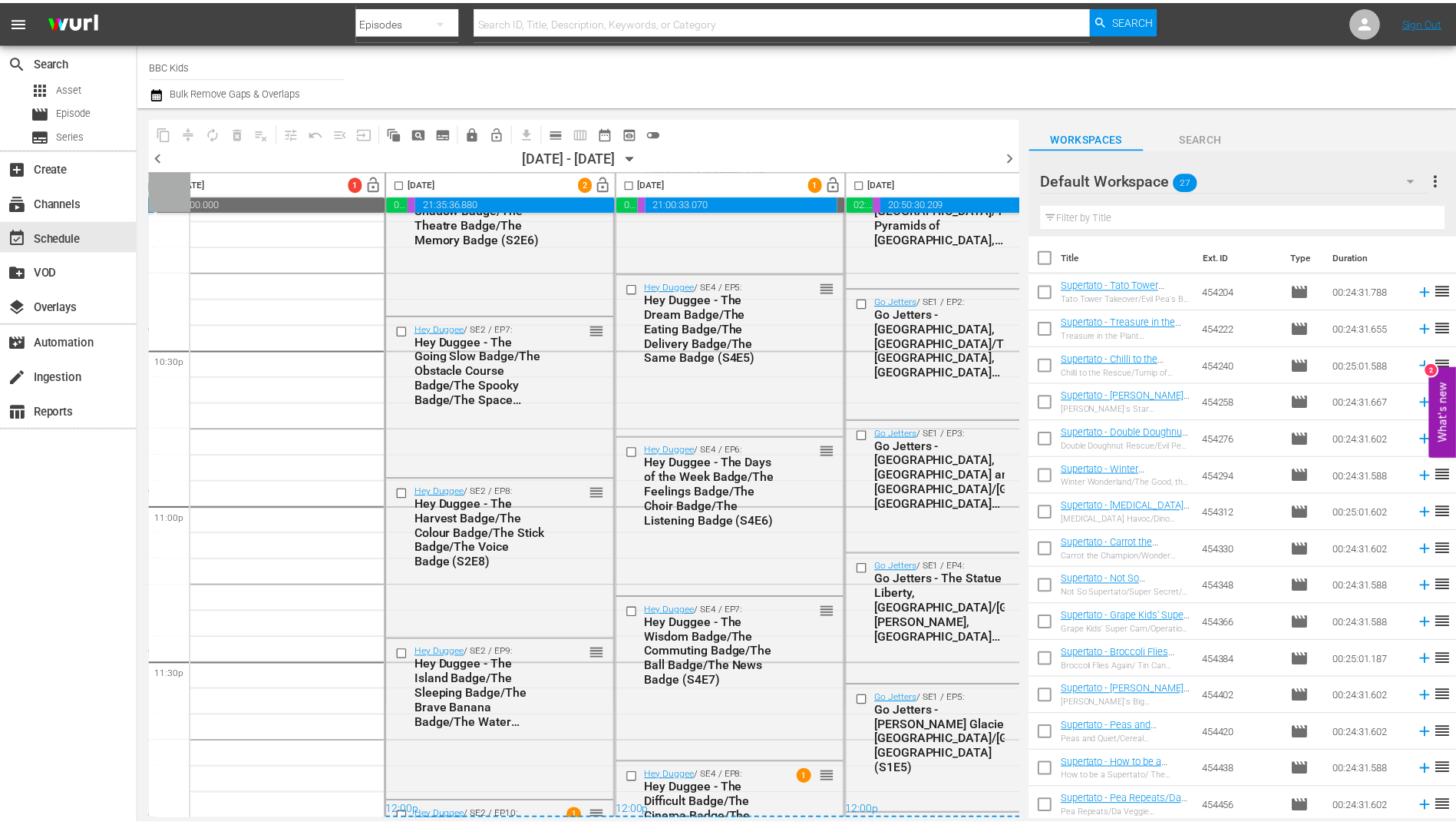
scroll to position [6921, 733]
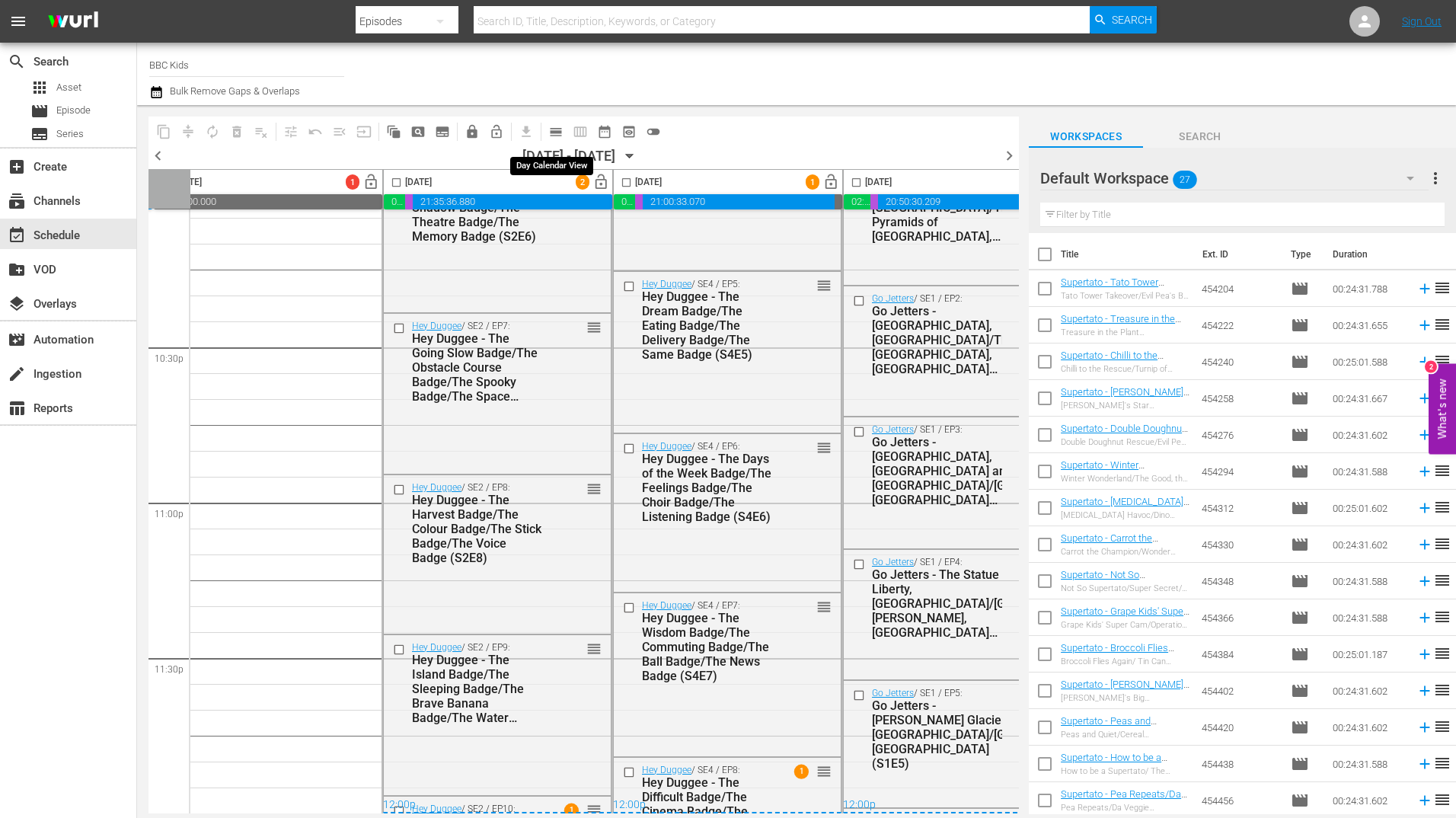
drag, startPoint x: 554, startPoint y: 132, endPoint x: 878, endPoint y: 15, distance: 344.5
click at [554, 132] on span "calendar_view_day_outlined" at bounding box center [556, 132] width 16 height 16
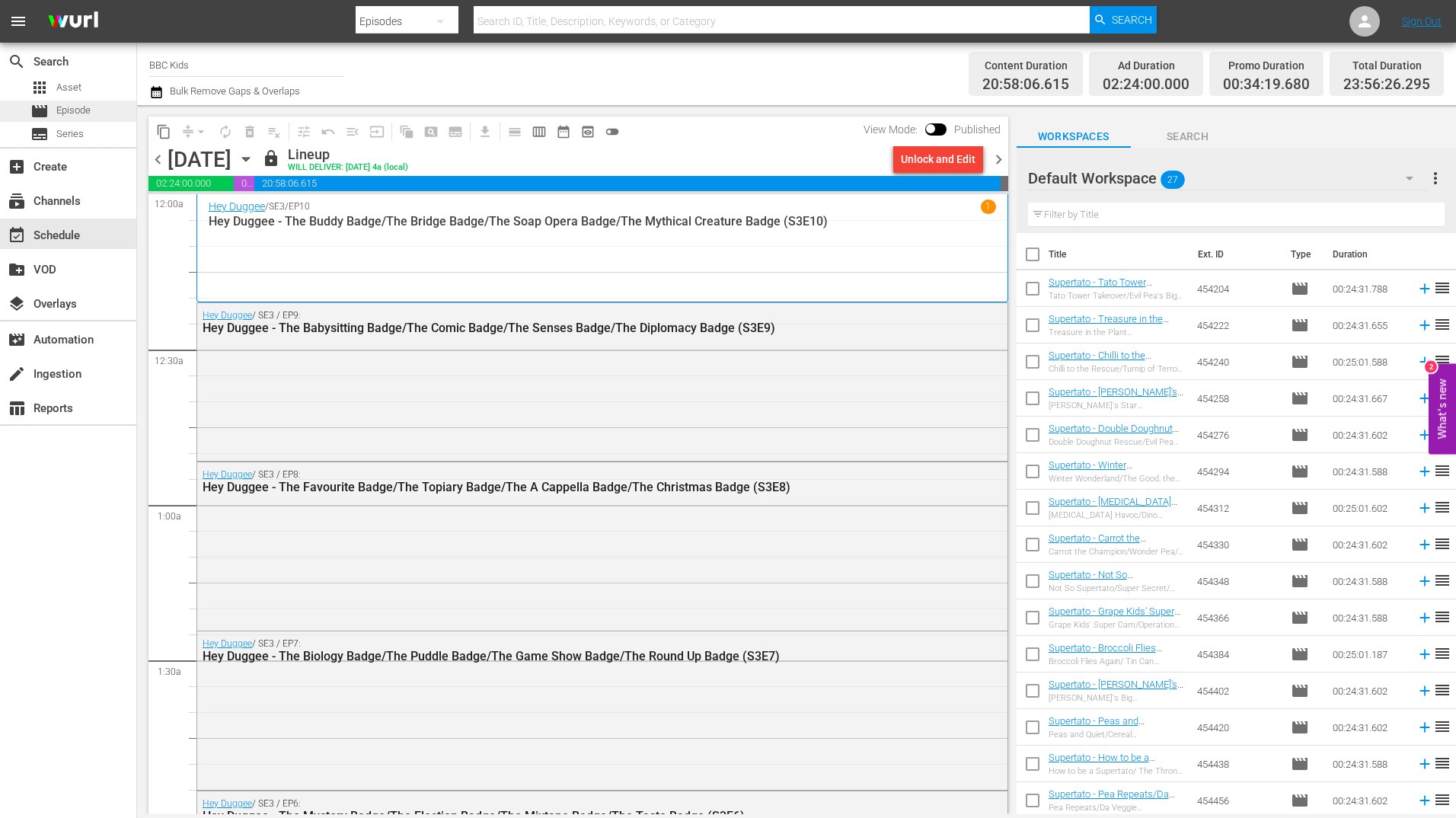
click at [89, 106] on span "Episode" at bounding box center [74, 111] width 34 height 16
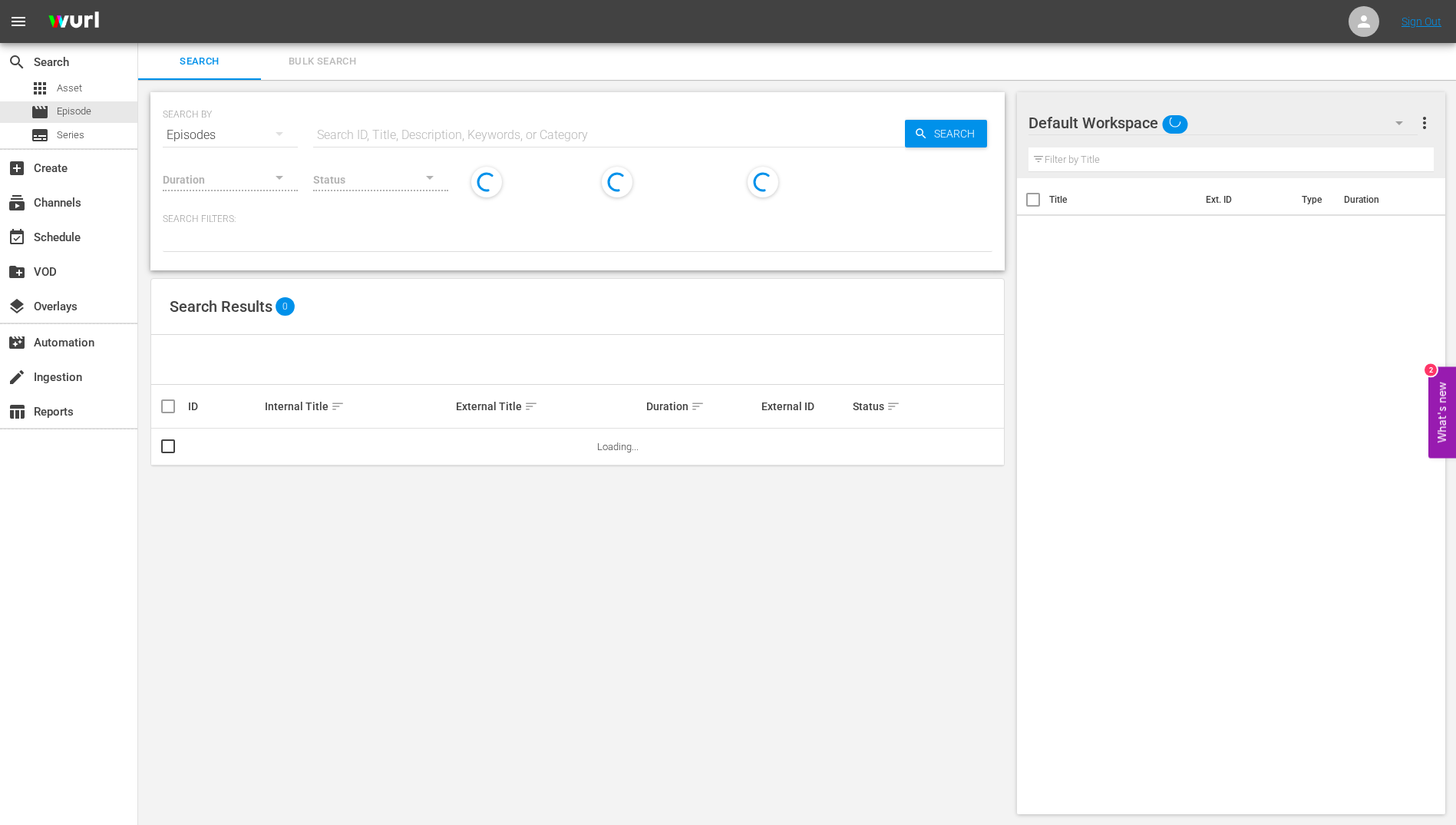
click at [322, 61] on span "Bulk Search" at bounding box center [323, 62] width 105 height 18
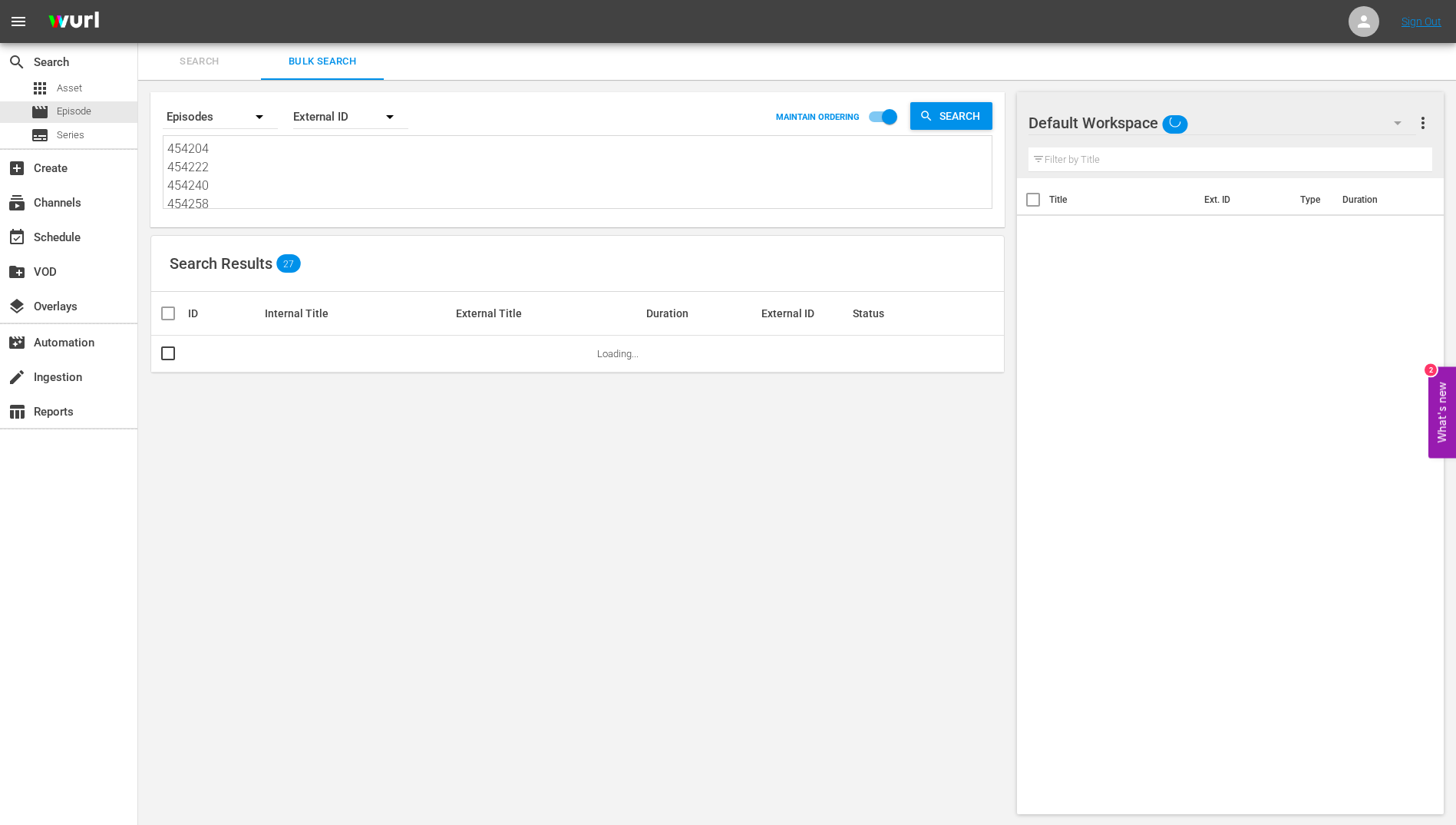
click at [307, 166] on textarea "454204 454222 454240 454258 454276 454294 454312 454330 454348 454366 454384 45…" at bounding box center [579, 174] width 825 height 70
paste textarea "391250 391252 391254 391256 391276 391278 391280 391282"
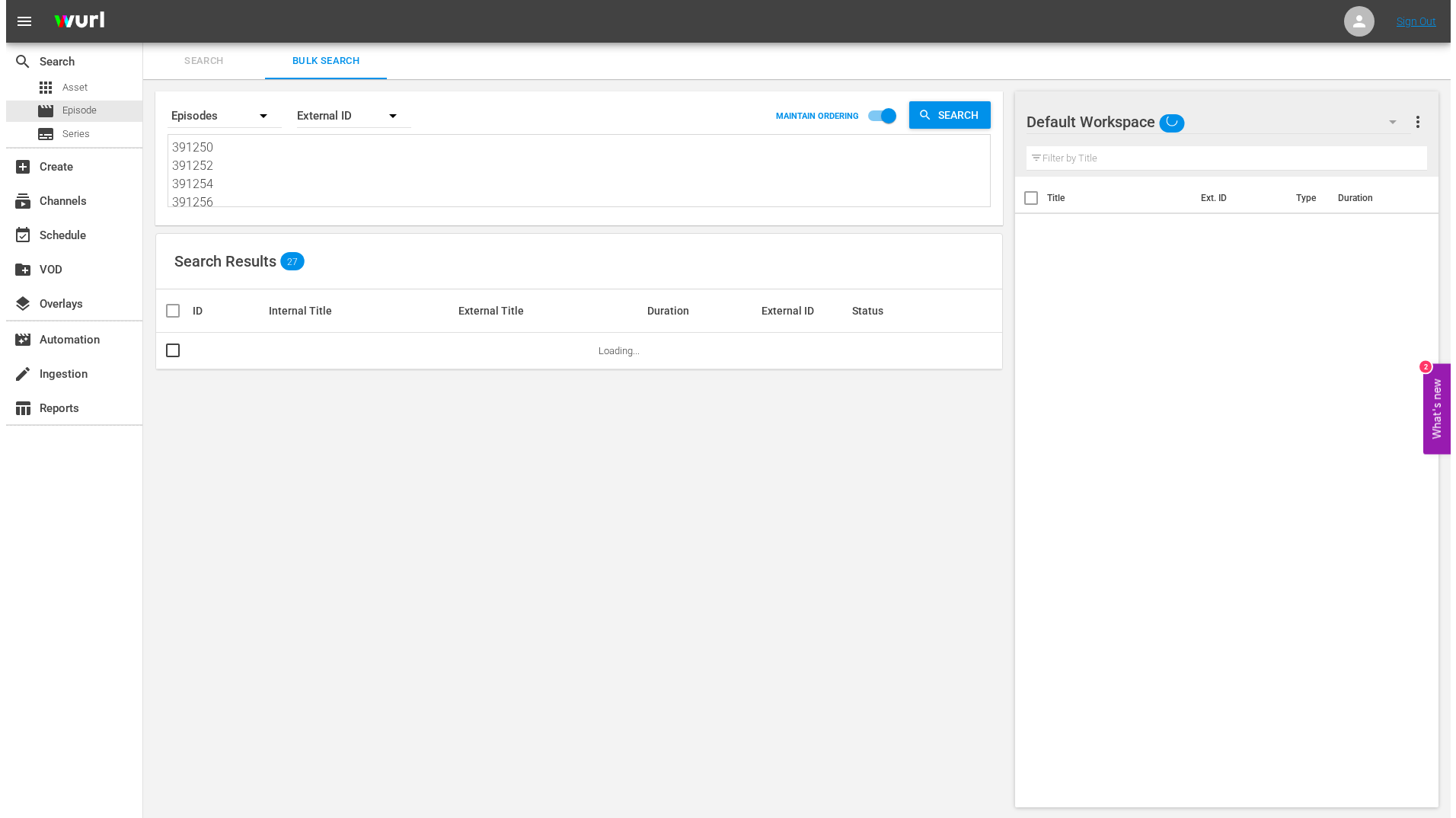
scroll to position [2, 0]
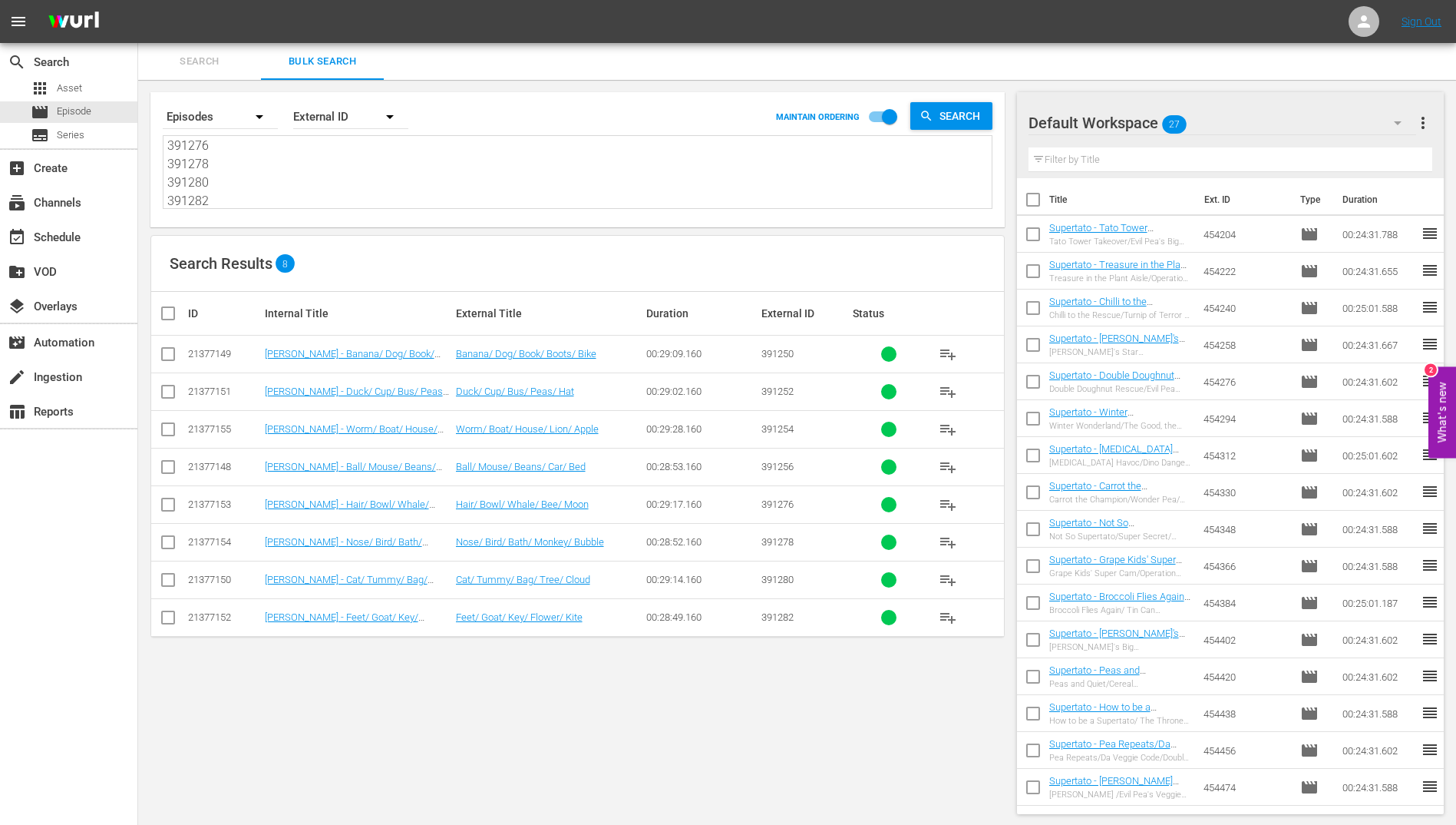
click at [162, 316] on input "checkbox" at bounding box center [174, 314] width 30 height 19
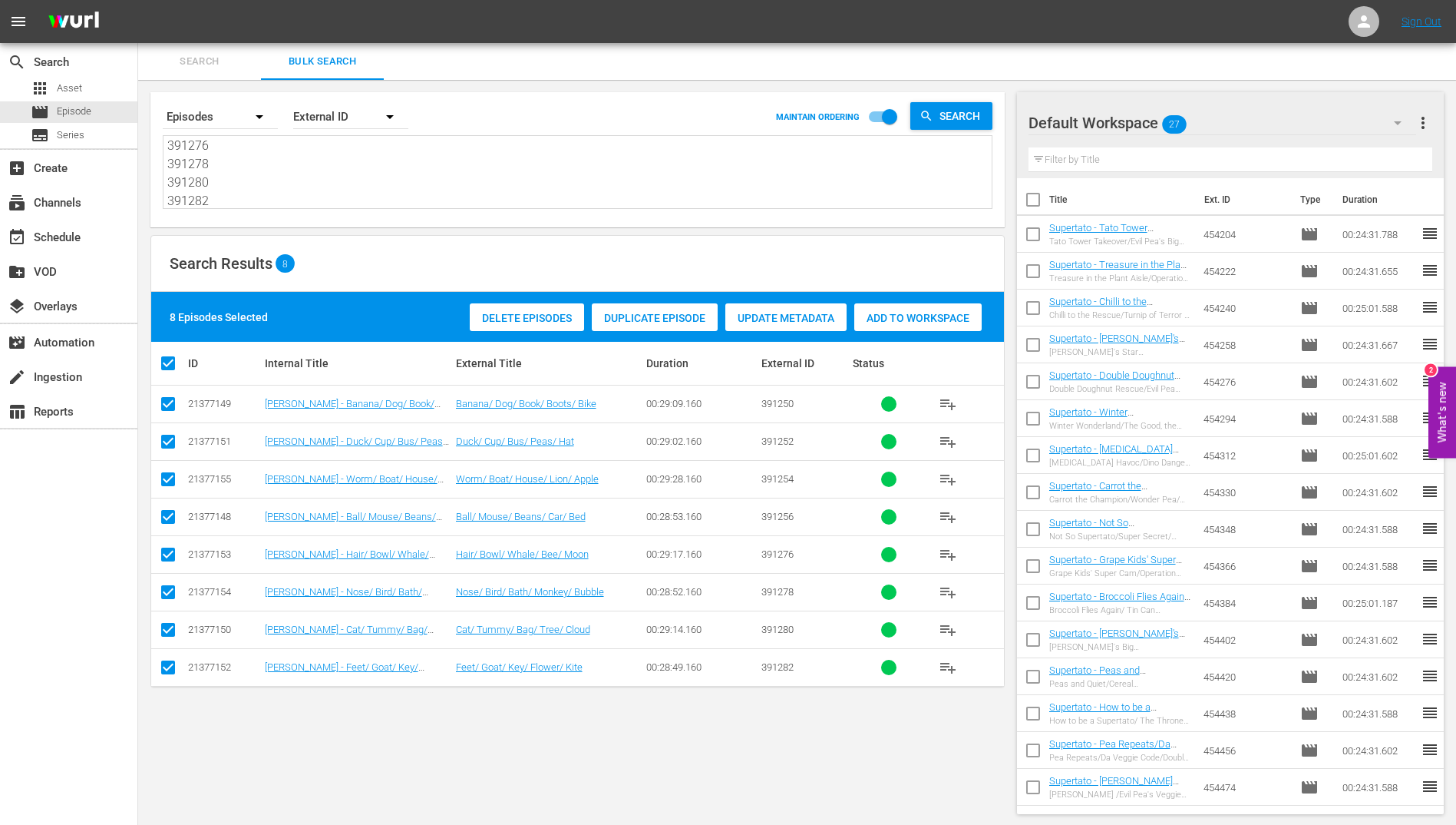
click at [929, 308] on div "Add to Workspace" at bounding box center [918, 317] width 127 height 29
click at [84, 224] on div "event_available Schedule" at bounding box center [69, 235] width 138 height 30
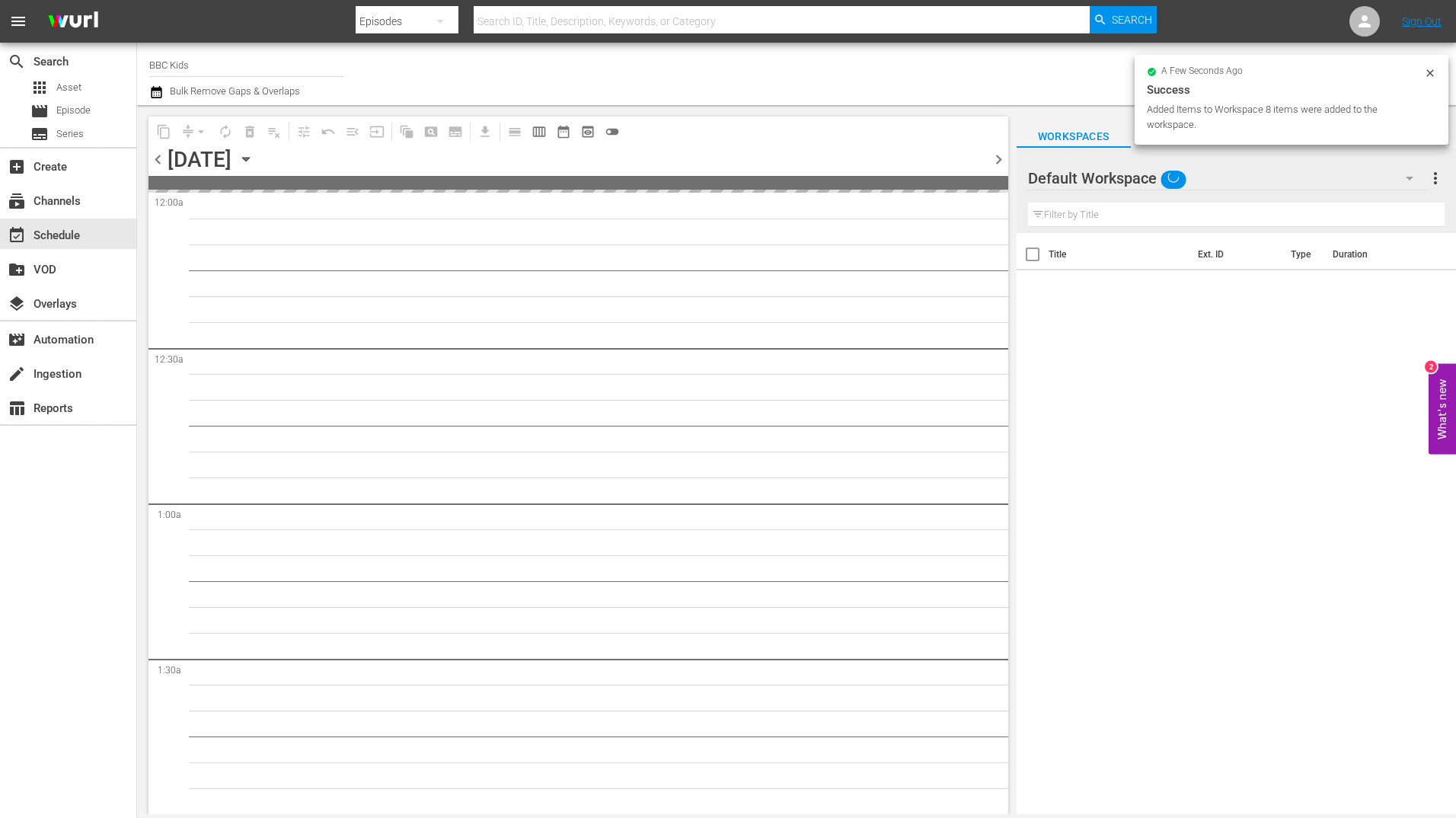
click at [254, 163] on icon "button" at bounding box center [246, 159] width 17 height 17
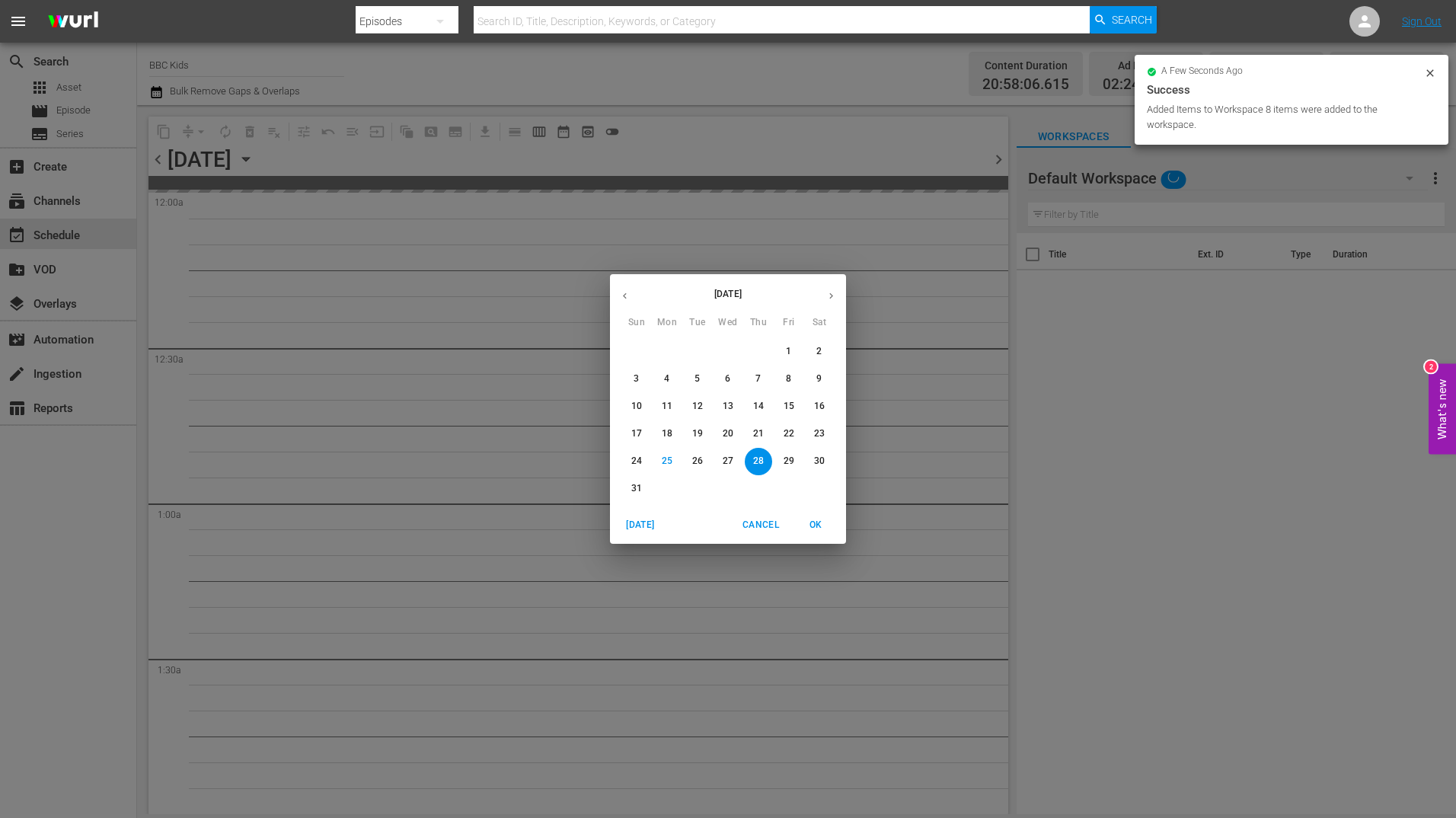
click at [830, 291] on icon "button" at bounding box center [831, 295] width 12 height 12
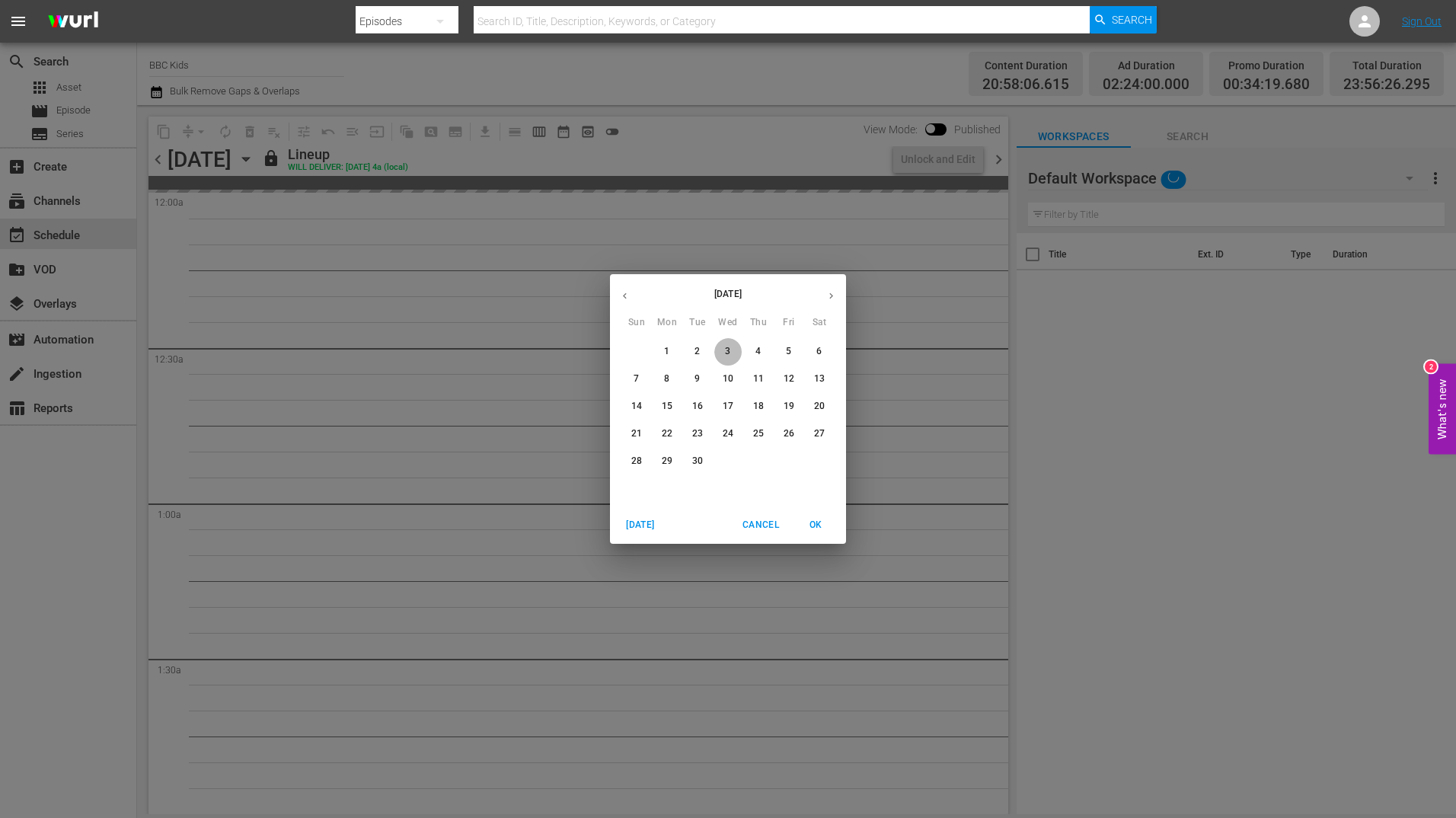
click at [719, 357] on span "3" at bounding box center [727, 351] width 27 height 13
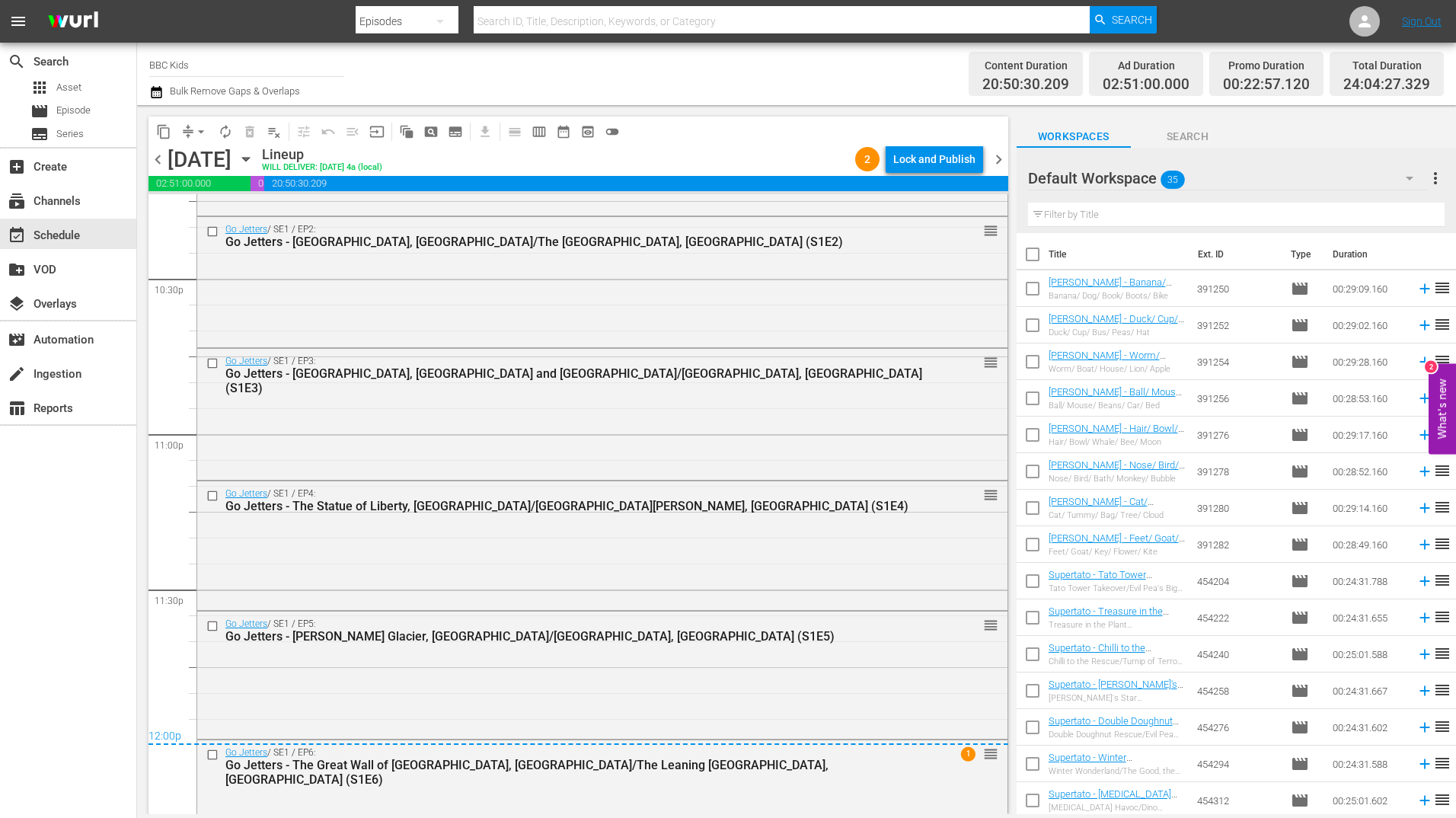
scroll to position [6962, 0]
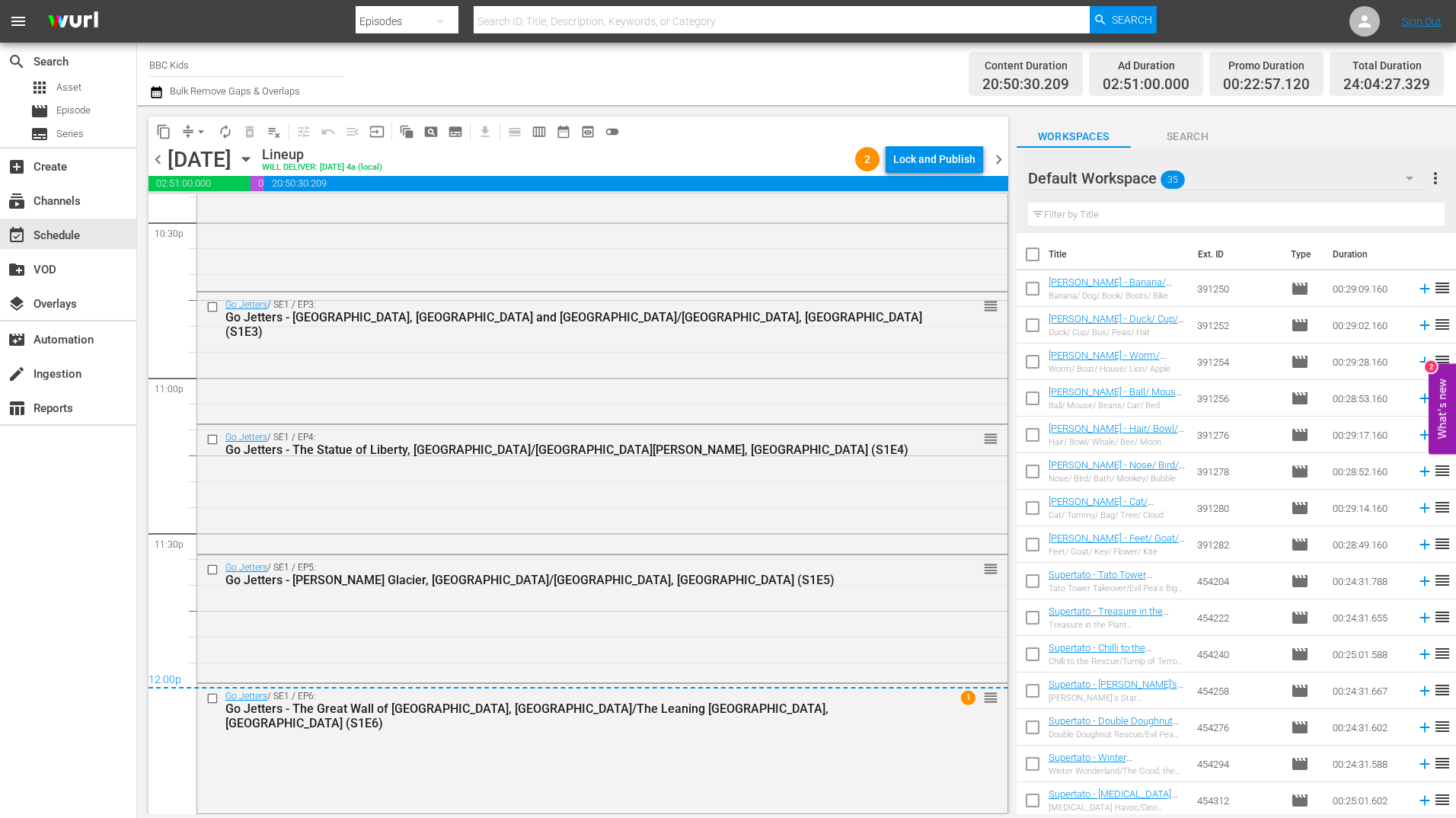
click at [994, 164] on span "chevron_right" at bounding box center [999, 159] width 19 height 19
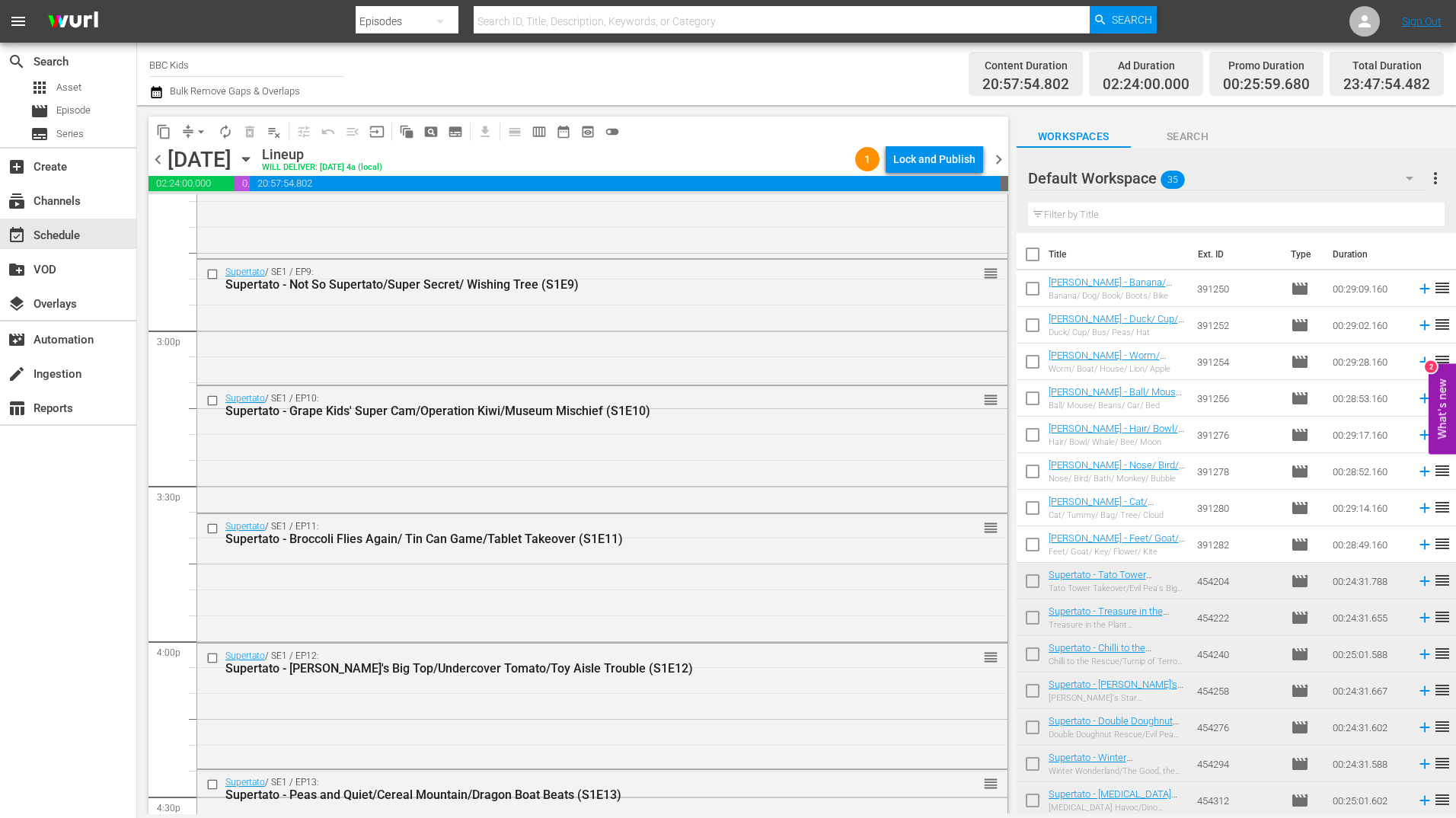
scroll to position [4233, 0]
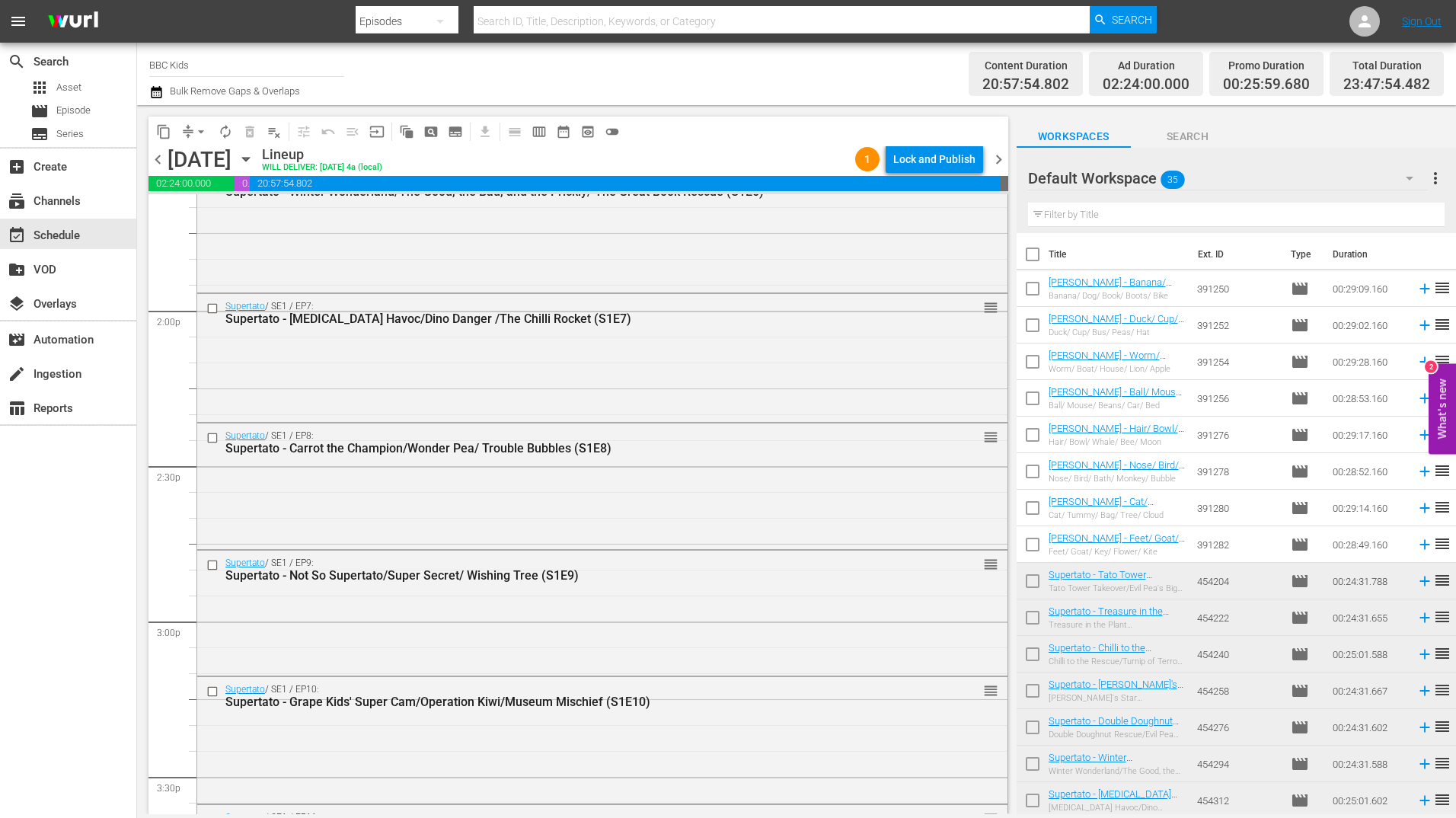
click at [997, 159] on span "chevron_right" at bounding box center [999, 159] width 19 height 19
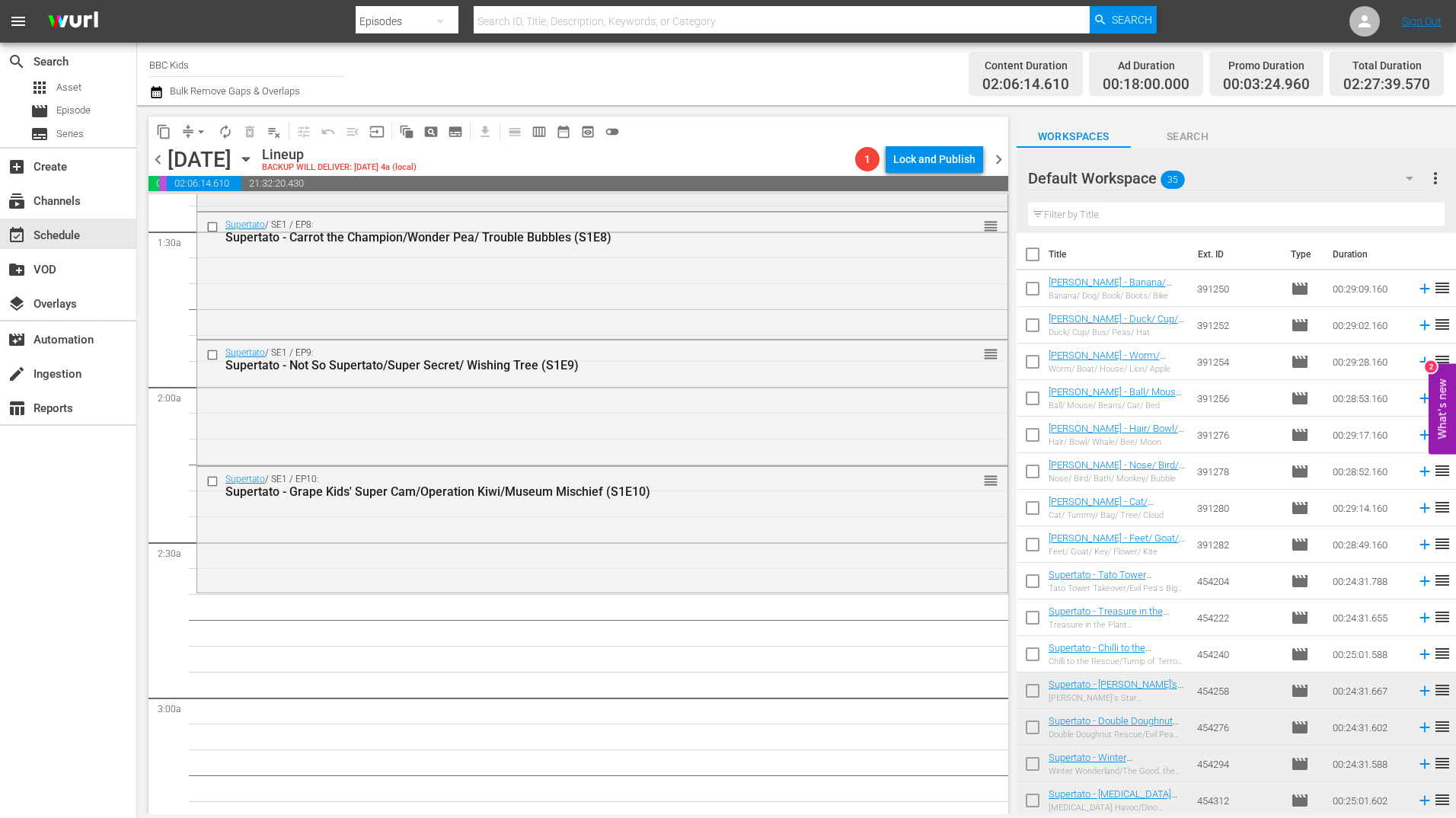
scroll to position [655, 0]
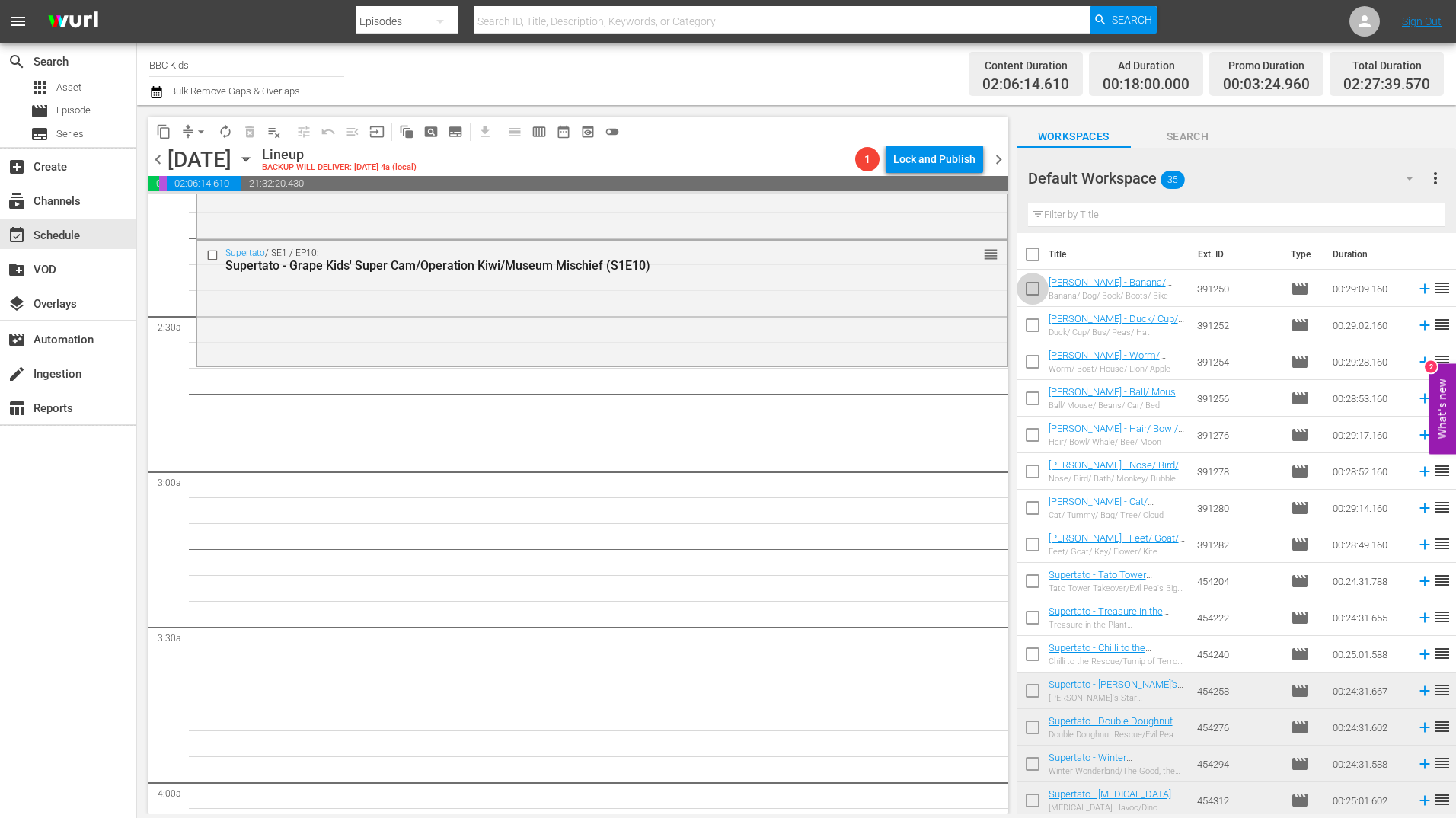
click at [1031, 288] on input "checkbox" at bounding box center [1032, 292] width 32 height 32
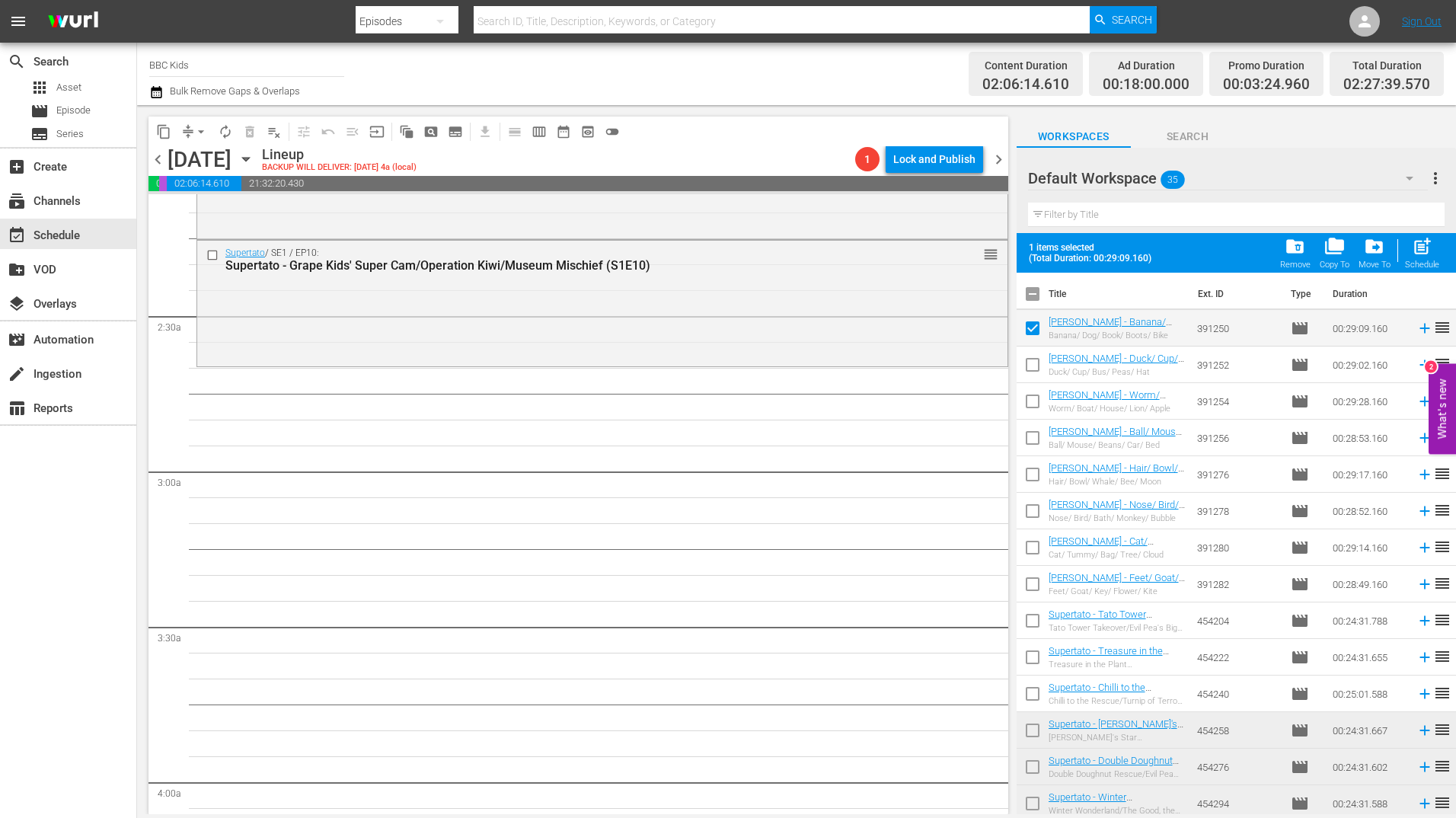
click at [1032, 368] on input "checkbox" at bounding box center [1032, 368] width 32 height 32
click at [1030, 400] on input "checkbox" at bounding box center [1032, 404] width 32 height 32
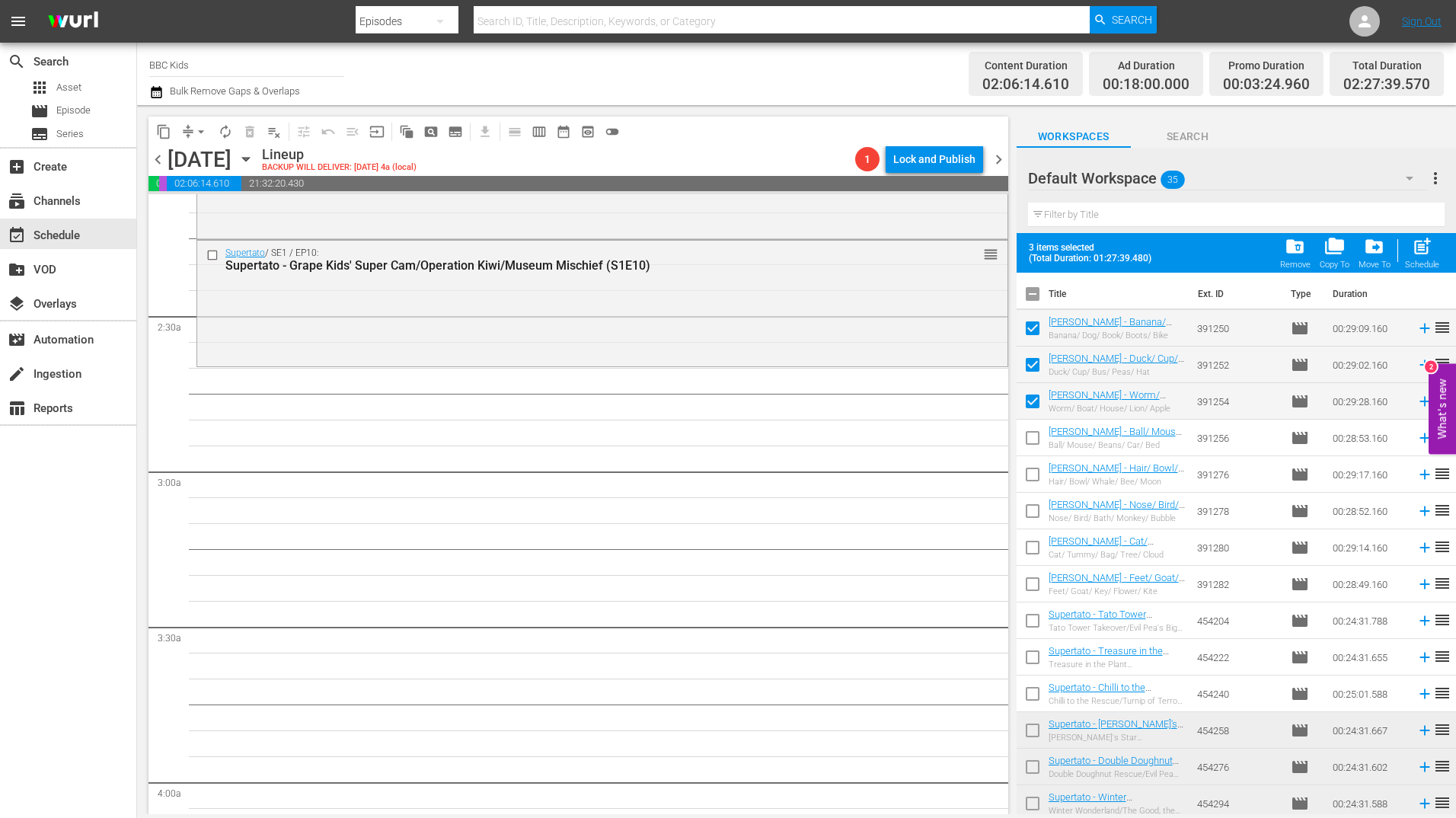
click at [1033, 435] on input "checkbox" at bounding box center [1032, 440] width 32 height 32
click at [1038, 485] on input "checkbox" at bounding box center [1032, 477] width 32 height 32
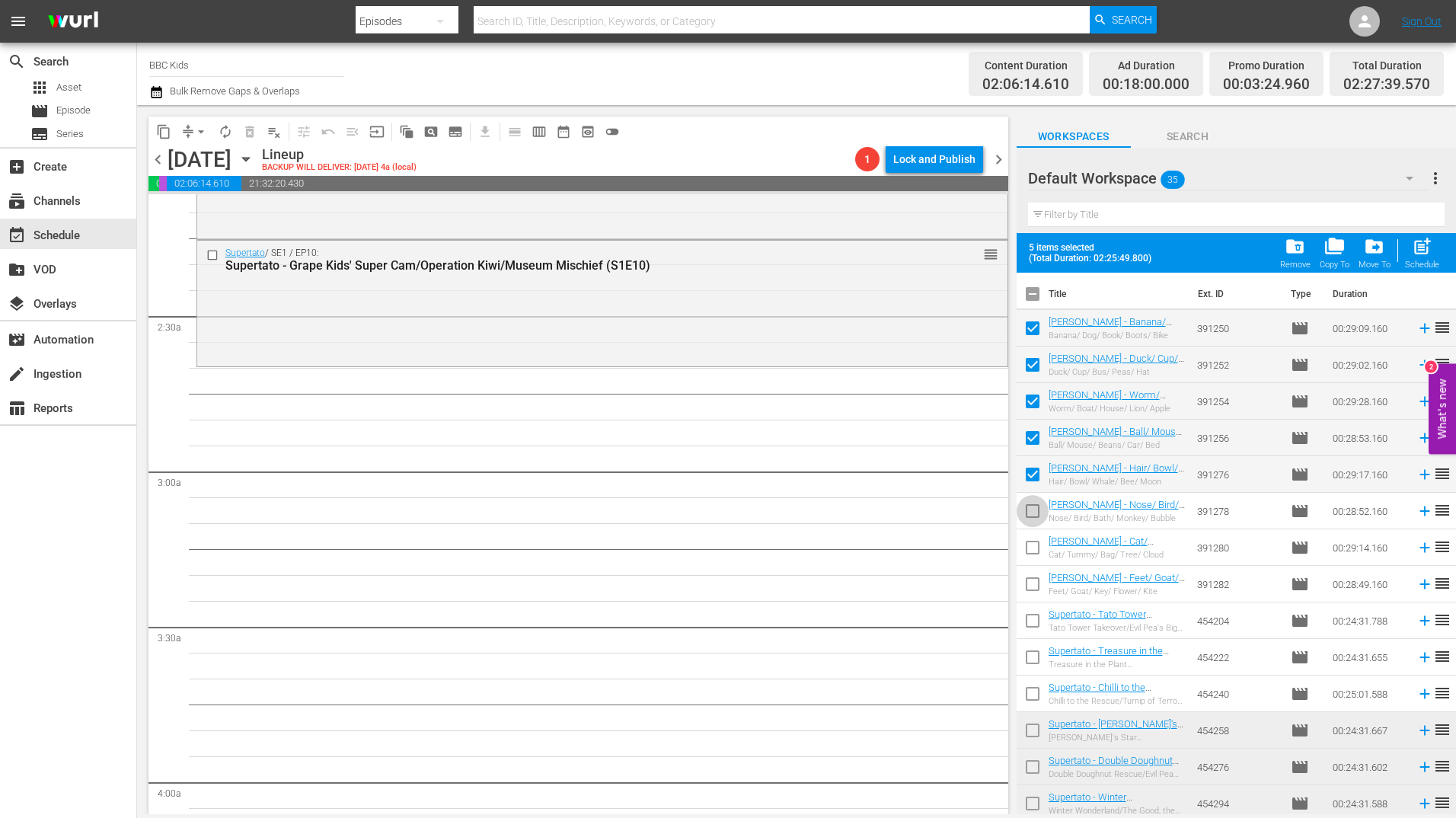
click at [1036, 507] on input "checkbox" at bounding box center [1032, 513] width 32 height 32
click at [1037, 539] on input "checkbox" at bounding box center [1032, 550] width 32 height 32
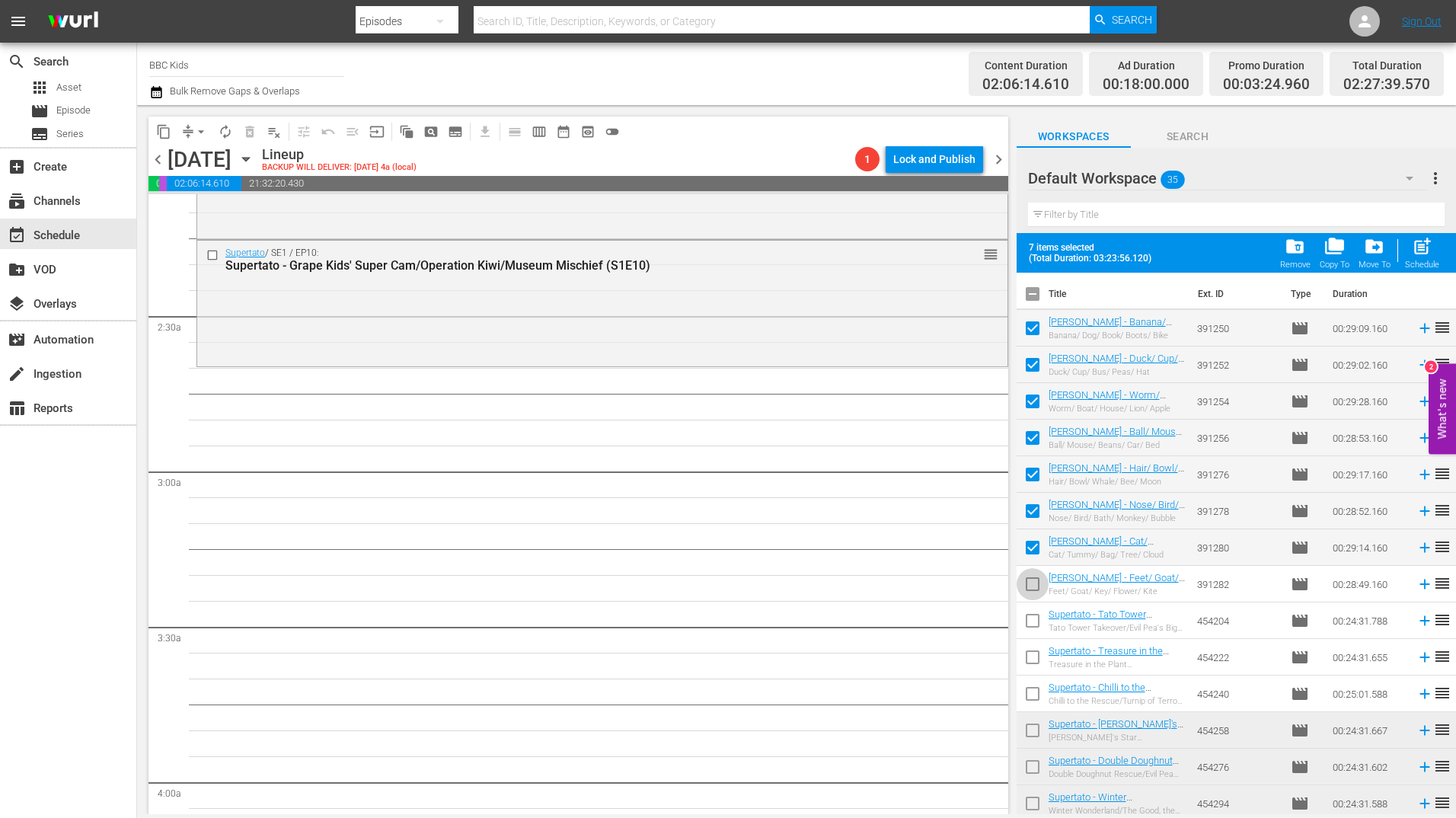
click at [1035, 583] on input "checkbox" at bounding box center [1032, 587] width 32 height 32
click at [1424, 251] on span "post_add" at bounding box center [1422, 246] width 21 height 21
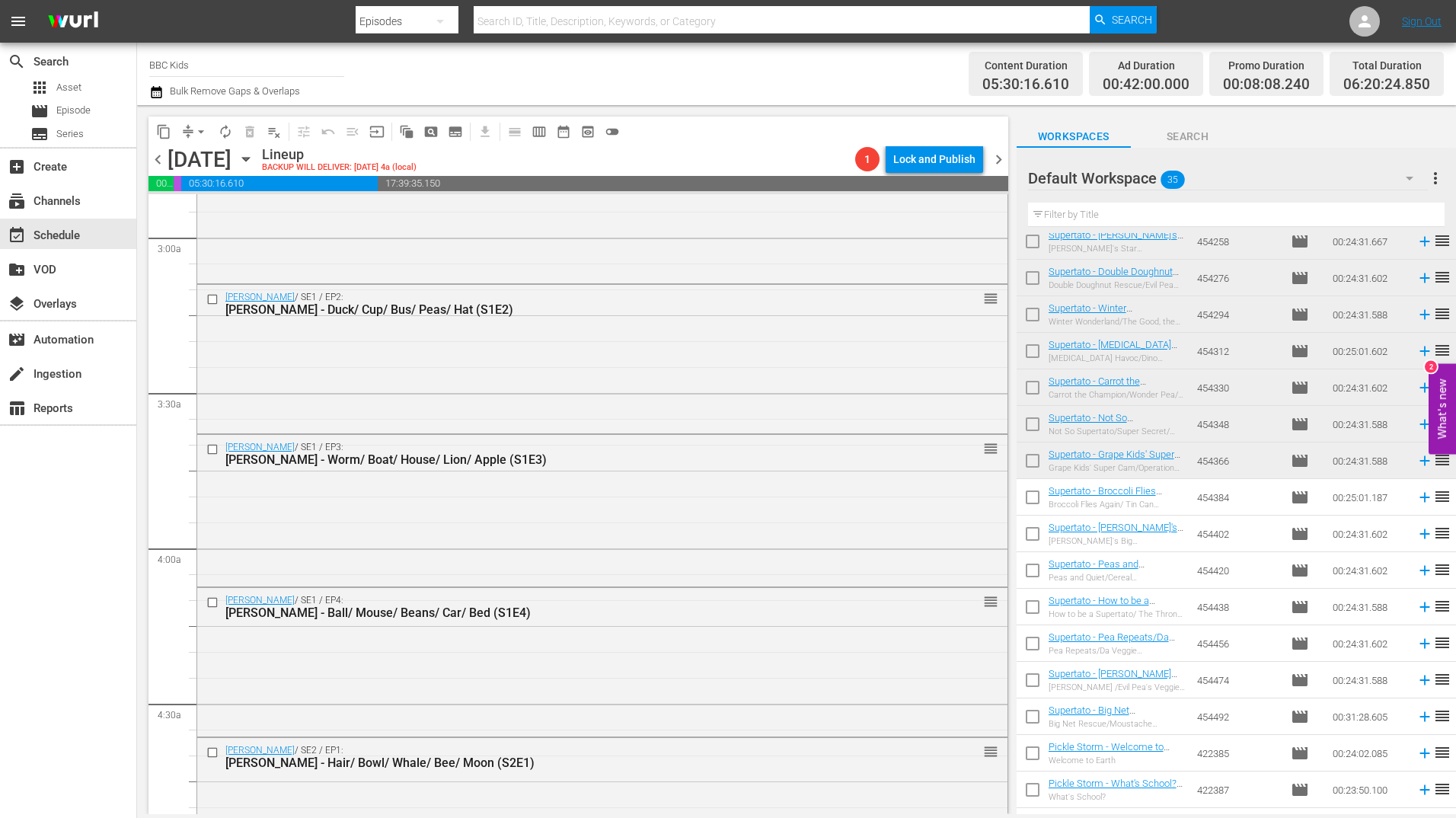
scroll to position [587, 0]
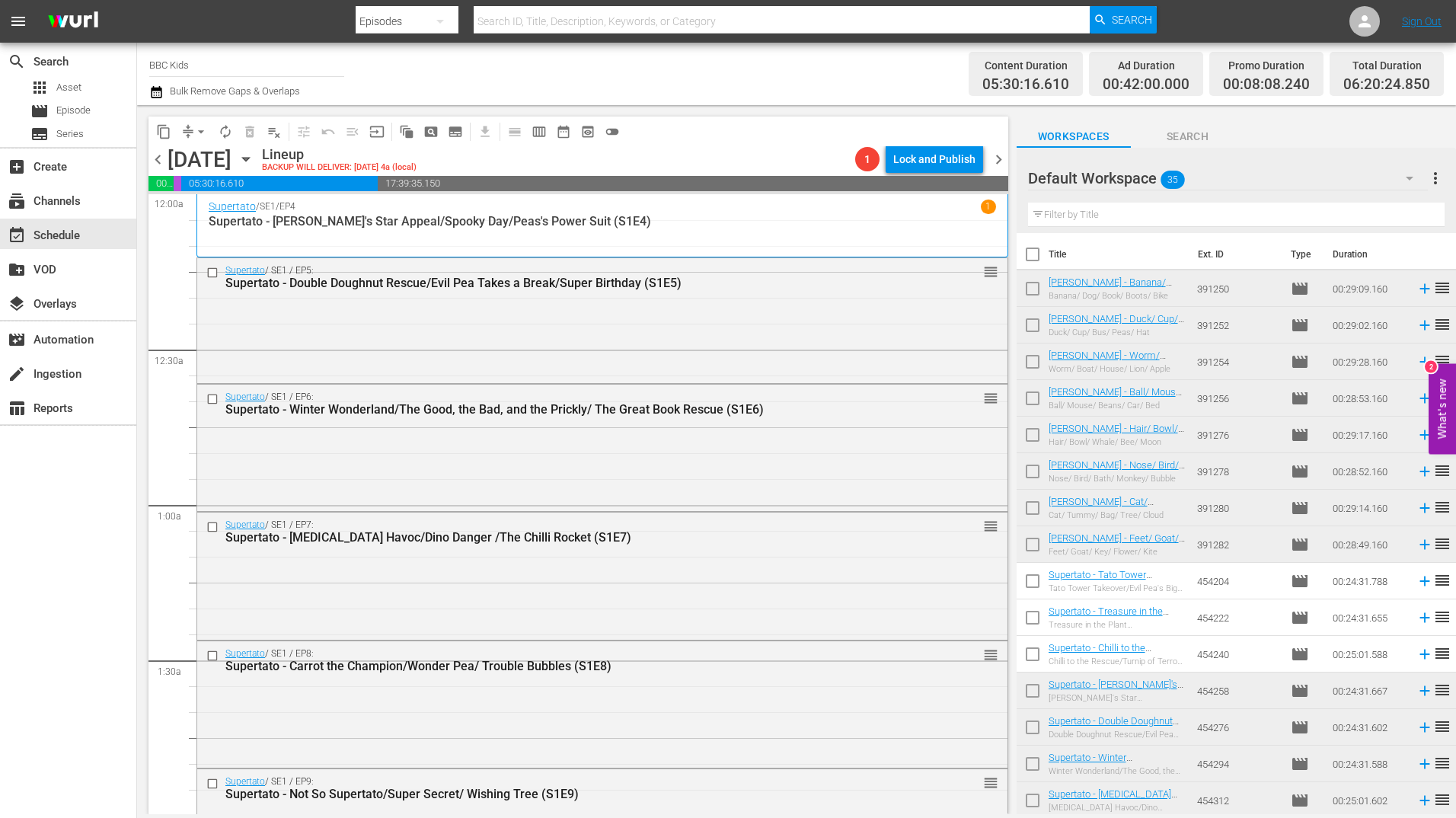
scroll to position [587, 0]
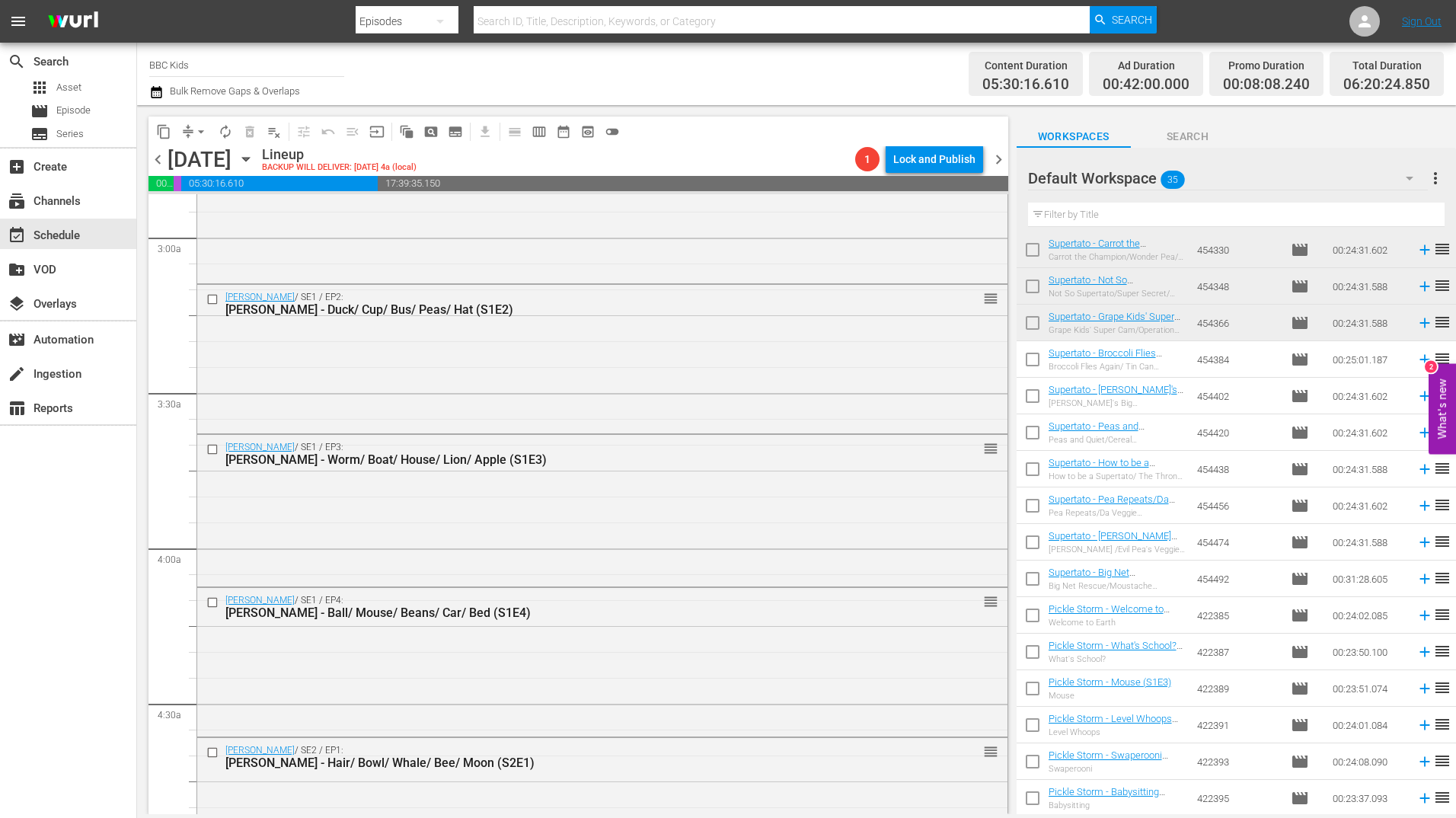
click at [1040, 623] on input "checkbox" at bounding box center [1032, 618] width 32 height 32
checkbox input "true"
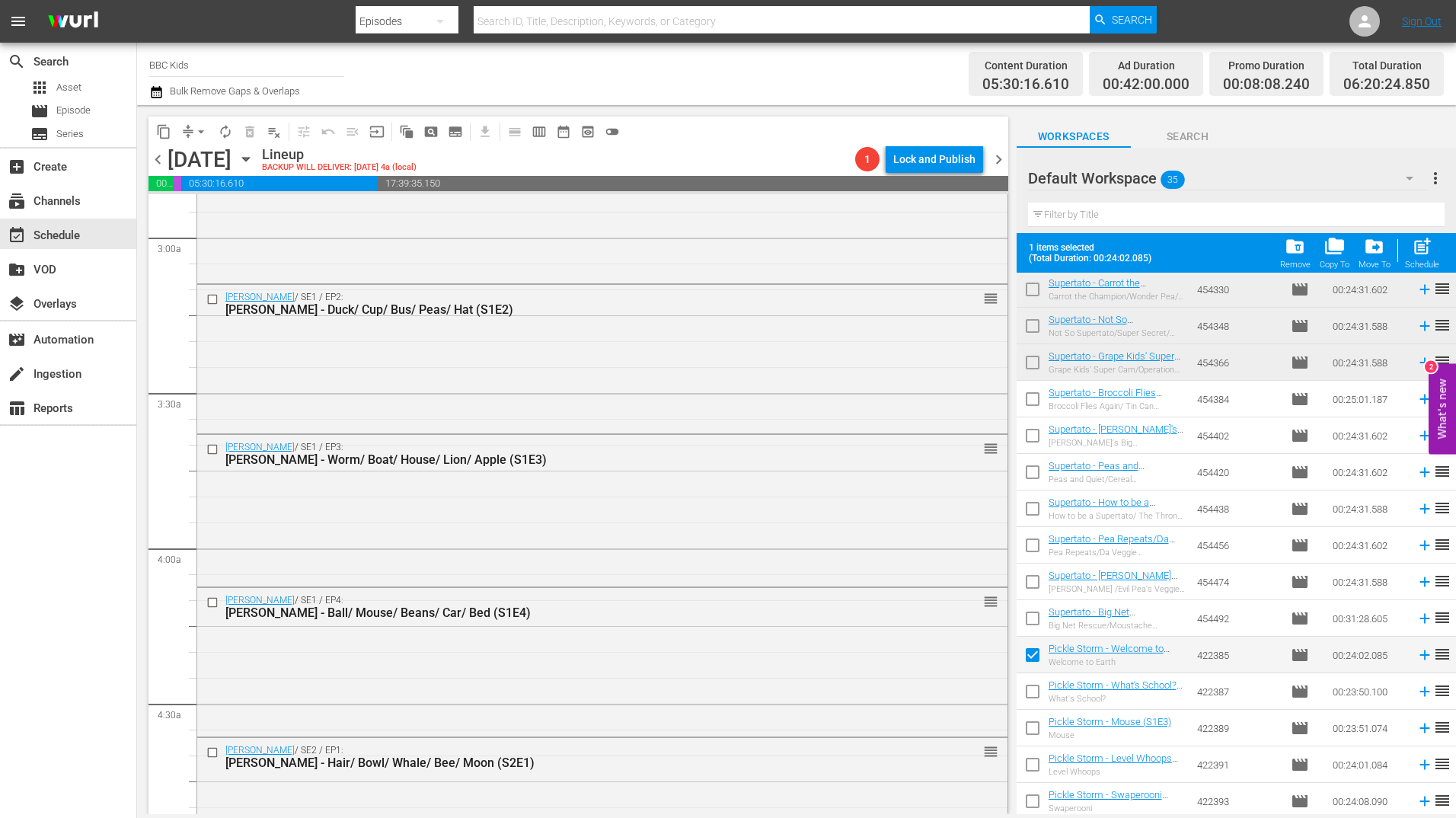
scroll to position [773, 0]
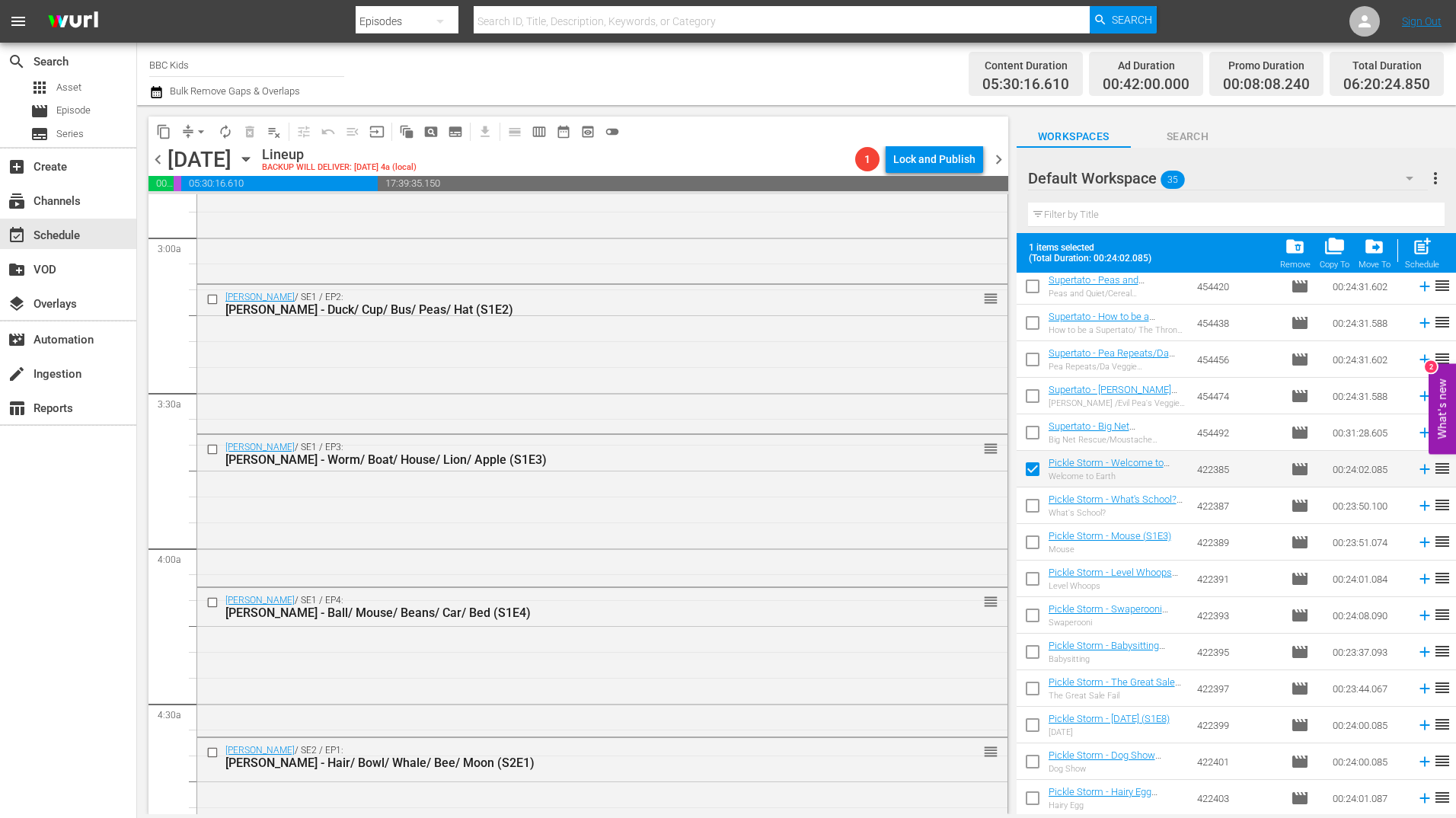
click at [1033, 518] on input "checkbox" at bounding box center [1032, 508] width 32 height 32
checkbox input "true"
click at [1032, 546] on input "checkbox" at bounding box center [1032, 545] width 32 height 32
checkbox input "true"
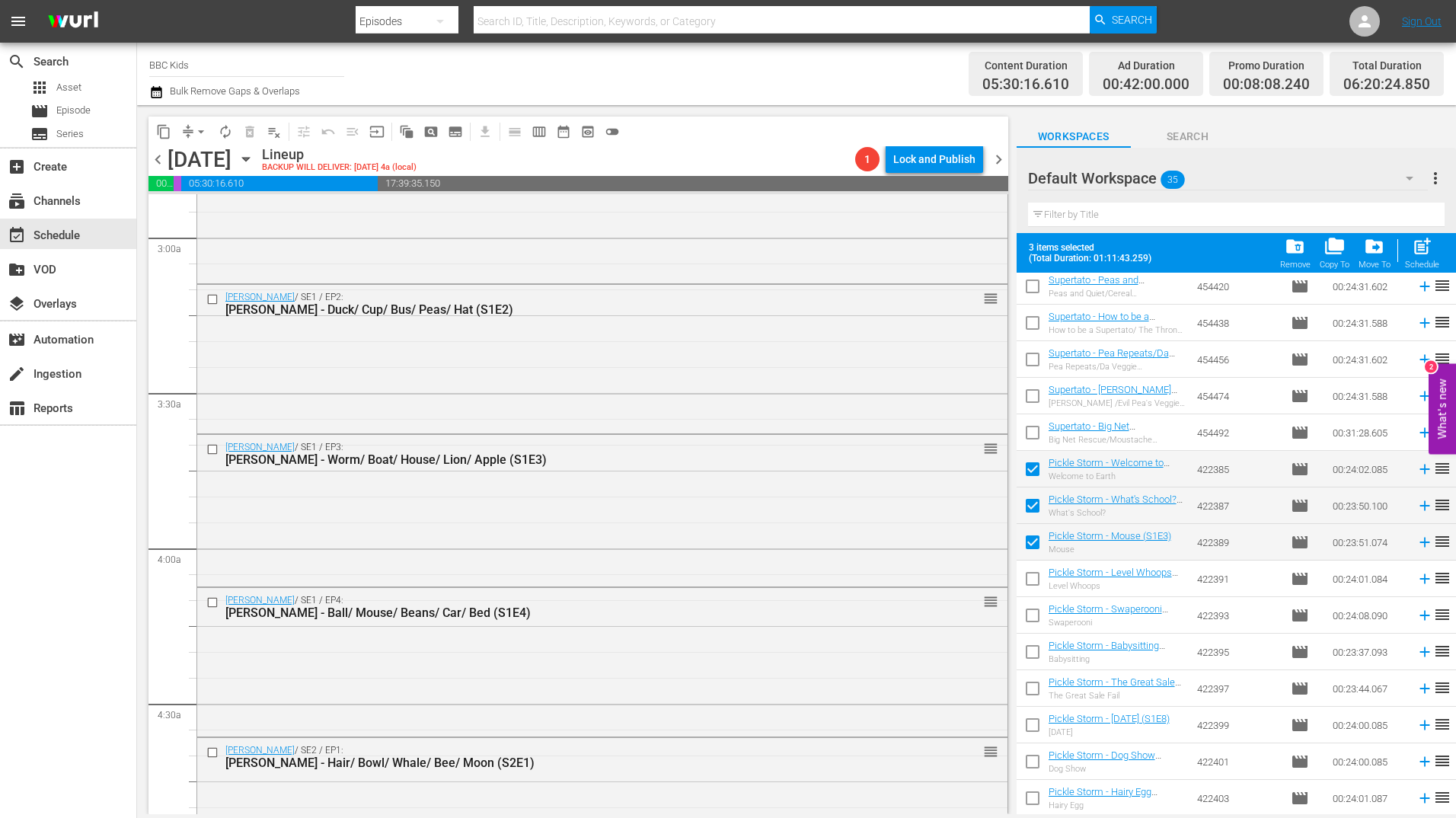
click at [1032, 578] on input "checkbox" at bounding box center [1032, 582] width 32 height 32
checkbox input "true"
click at [1032, 609] on input "checkbox" at bounding box center [1032, 618] width 32 height 32
checkbox input "true"
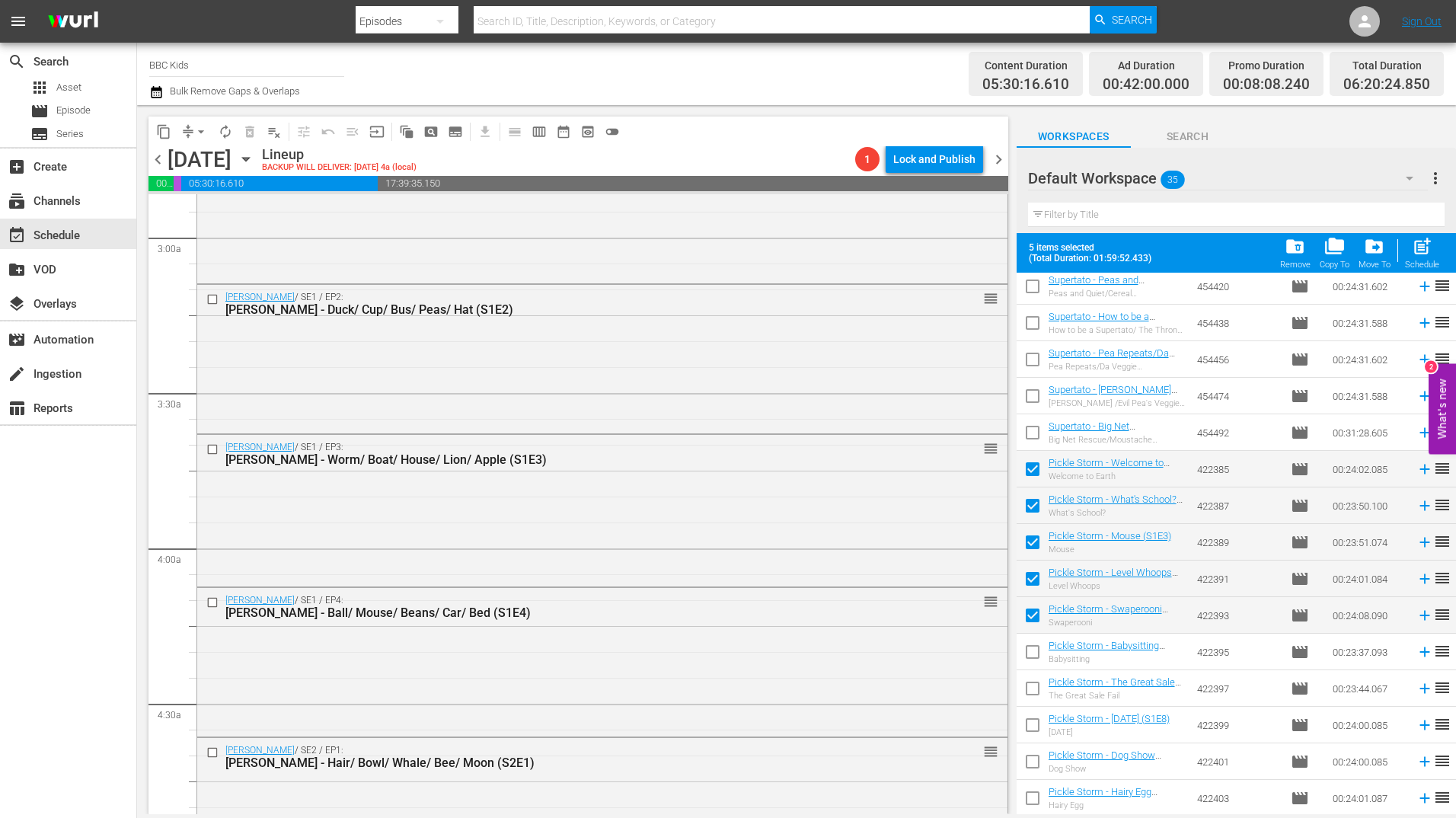
click at [1030, 654] on input "checkbox" at bounding box center [1032, 654] width 32 height 32
checkbox input "true"
click at [1030, 689] on input "checkbox" at bounding box center [1032, 691] width 32 height 32
checkbox input "true"
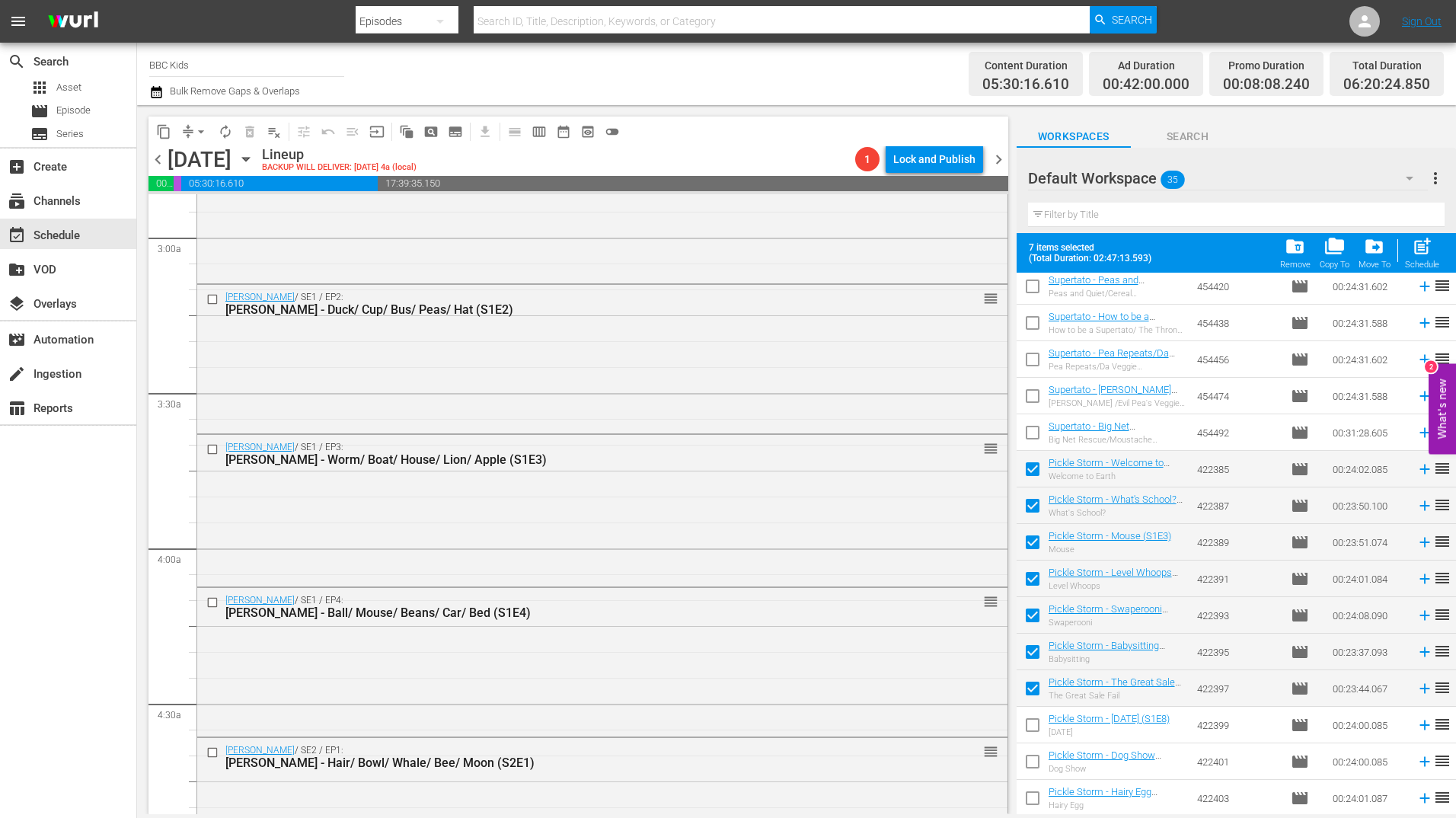
click at [1032, 727] on input "checkbox" at bounding box center [1032, 727] width 32 height 32
checkbox input "true"
click at [1033, 761] on input "checkbox" at bounding box center [1032, 764] width 32 height 32
checkbox input "true"
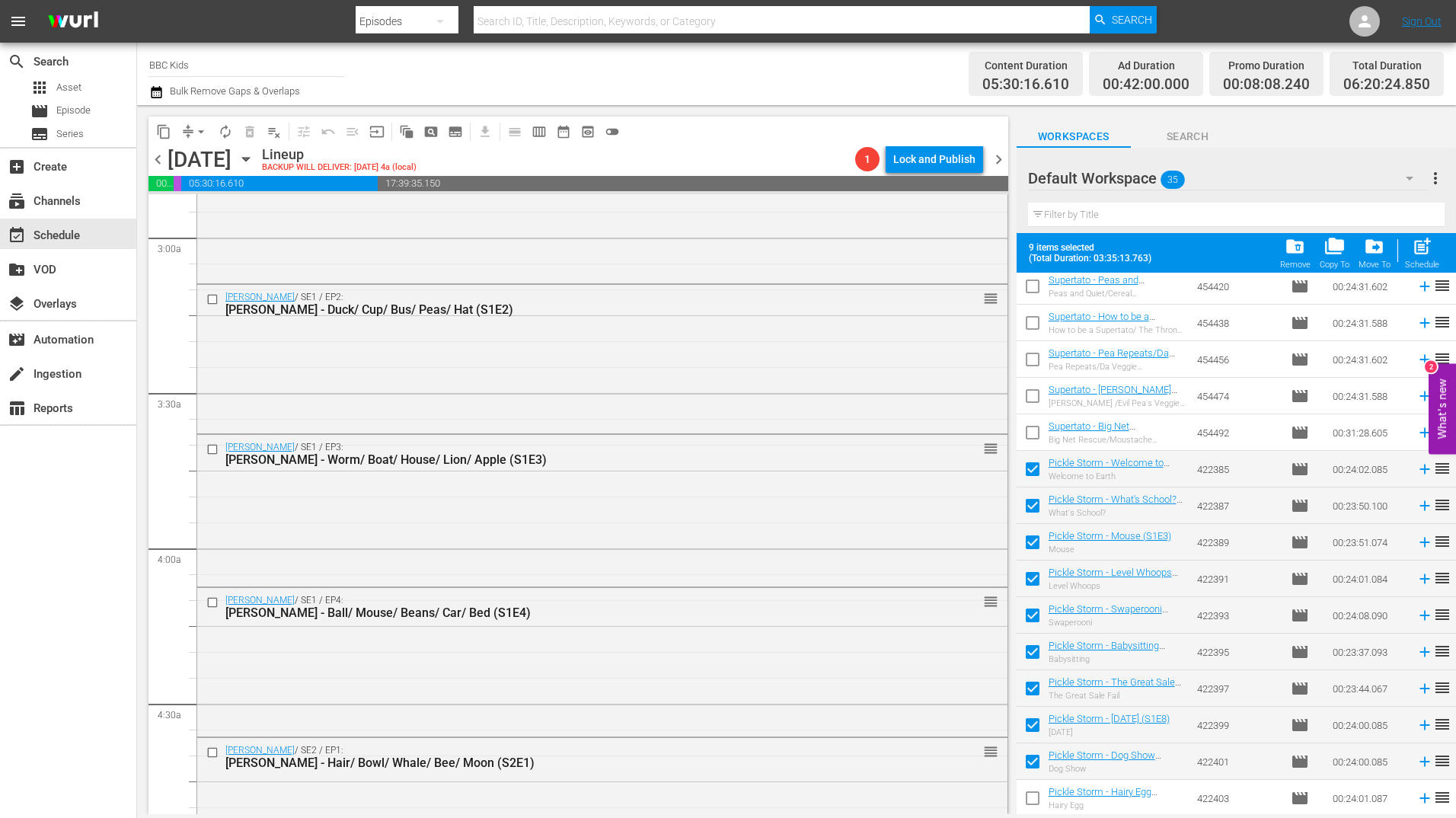
click at [1033, 802] on input "checkbox" at bounding box center [1032, 801] width 32 height 32
checkbox input "true"
click at [1427, 257] on div "post_add Schedule" at bounding box center [1422, 252] width 34 height 33
checkbox input "false"
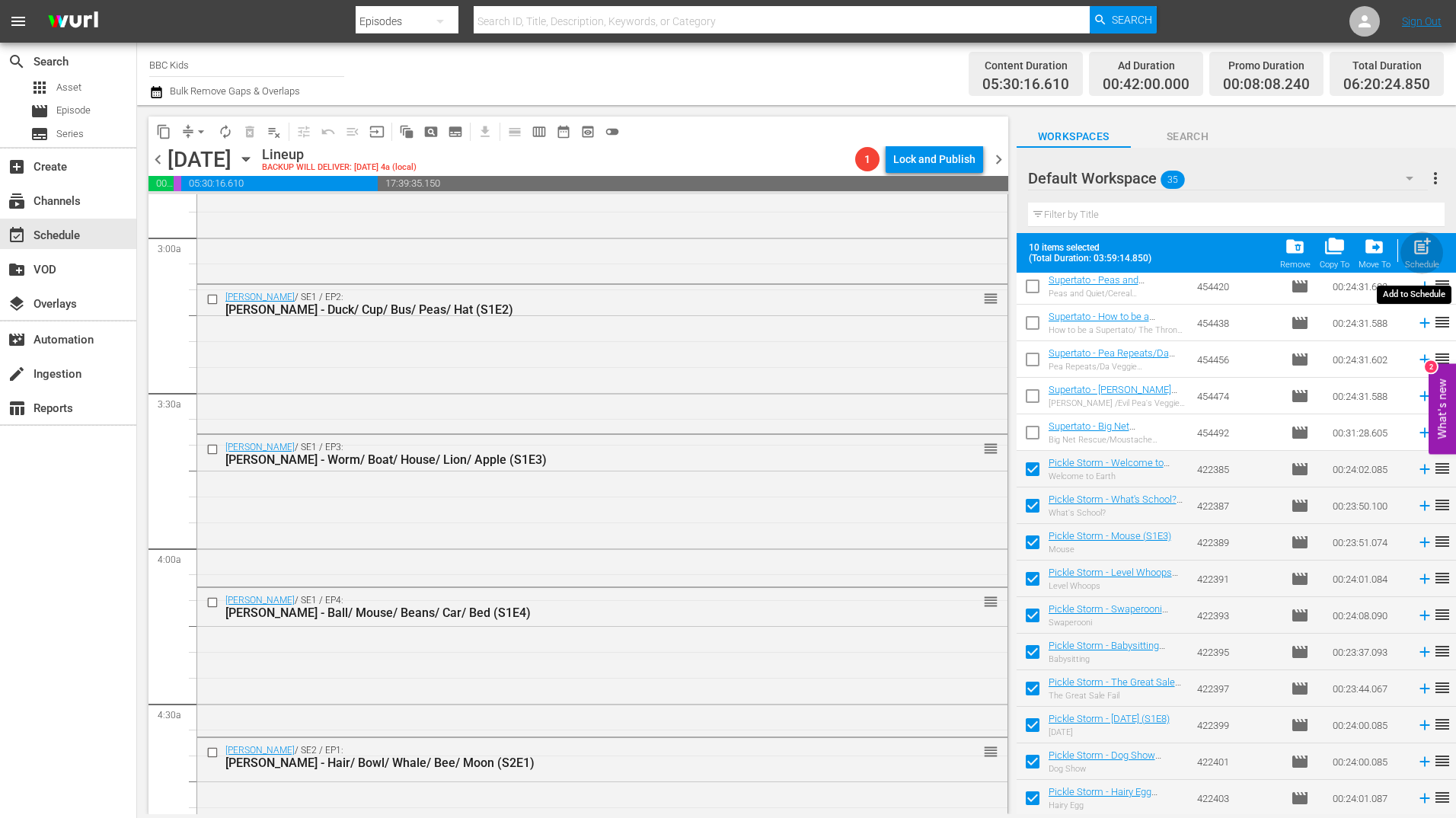
checkbox input "false"
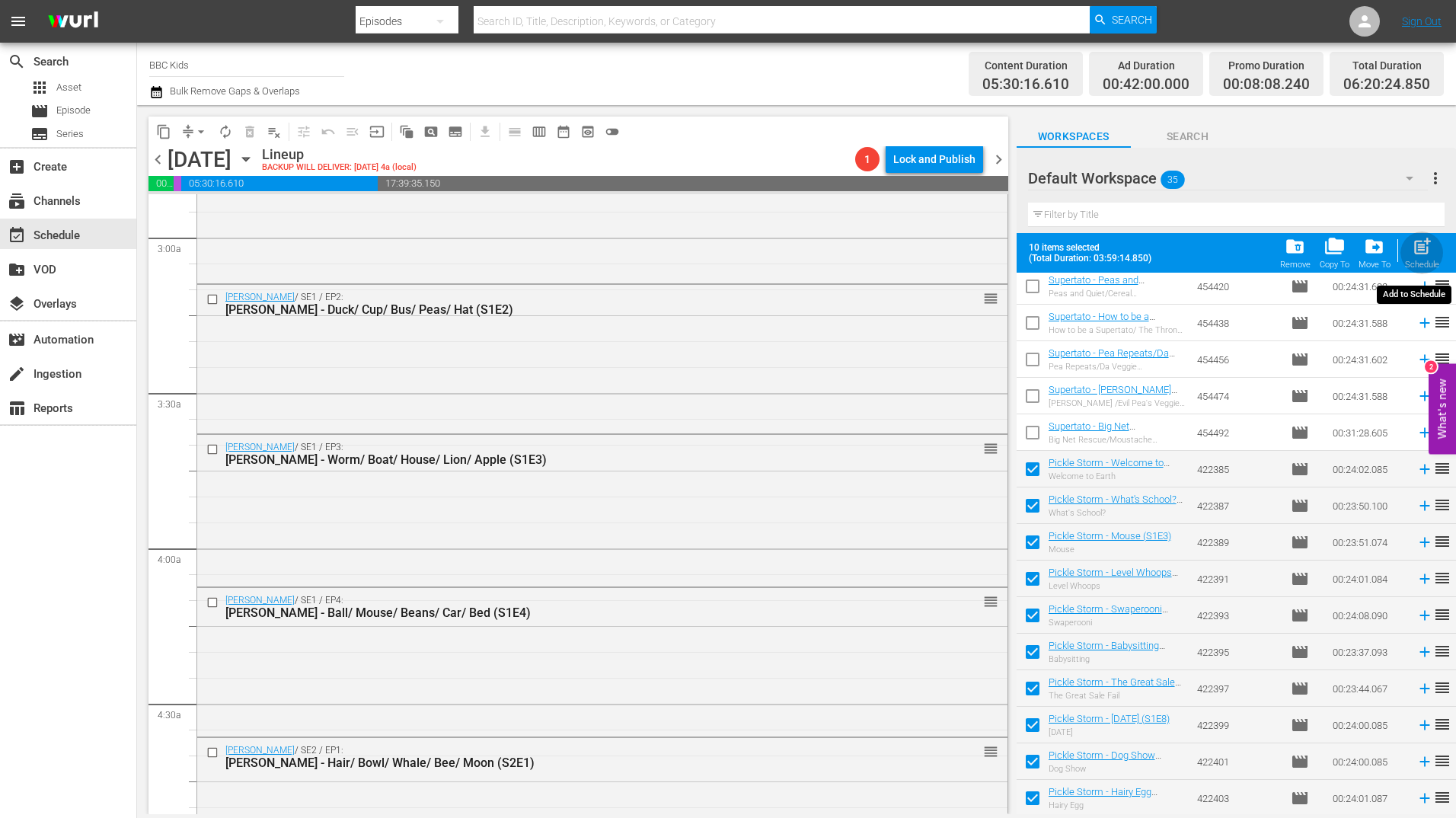
checkbox input "false"
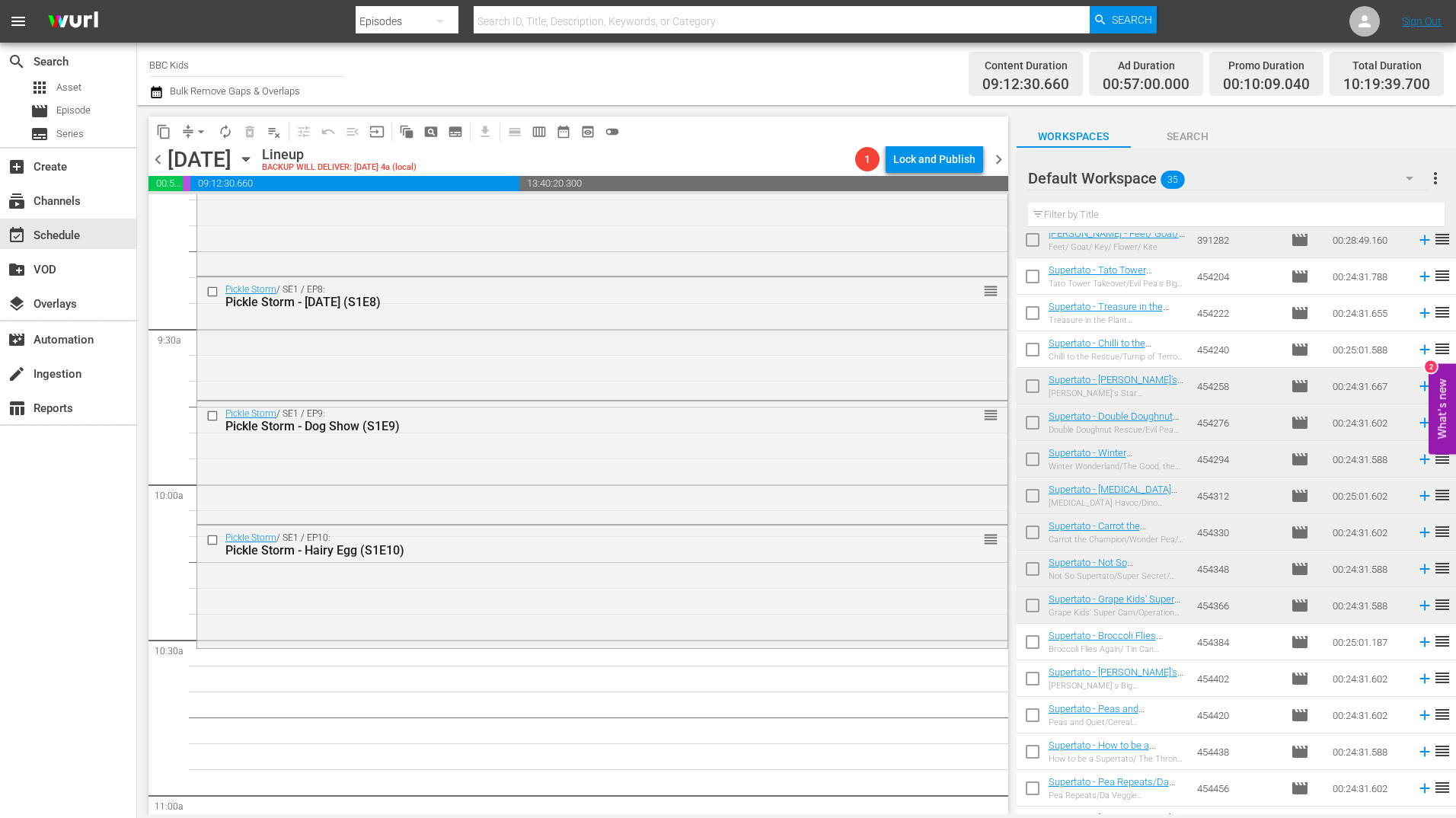
scroll to position [0, 0]
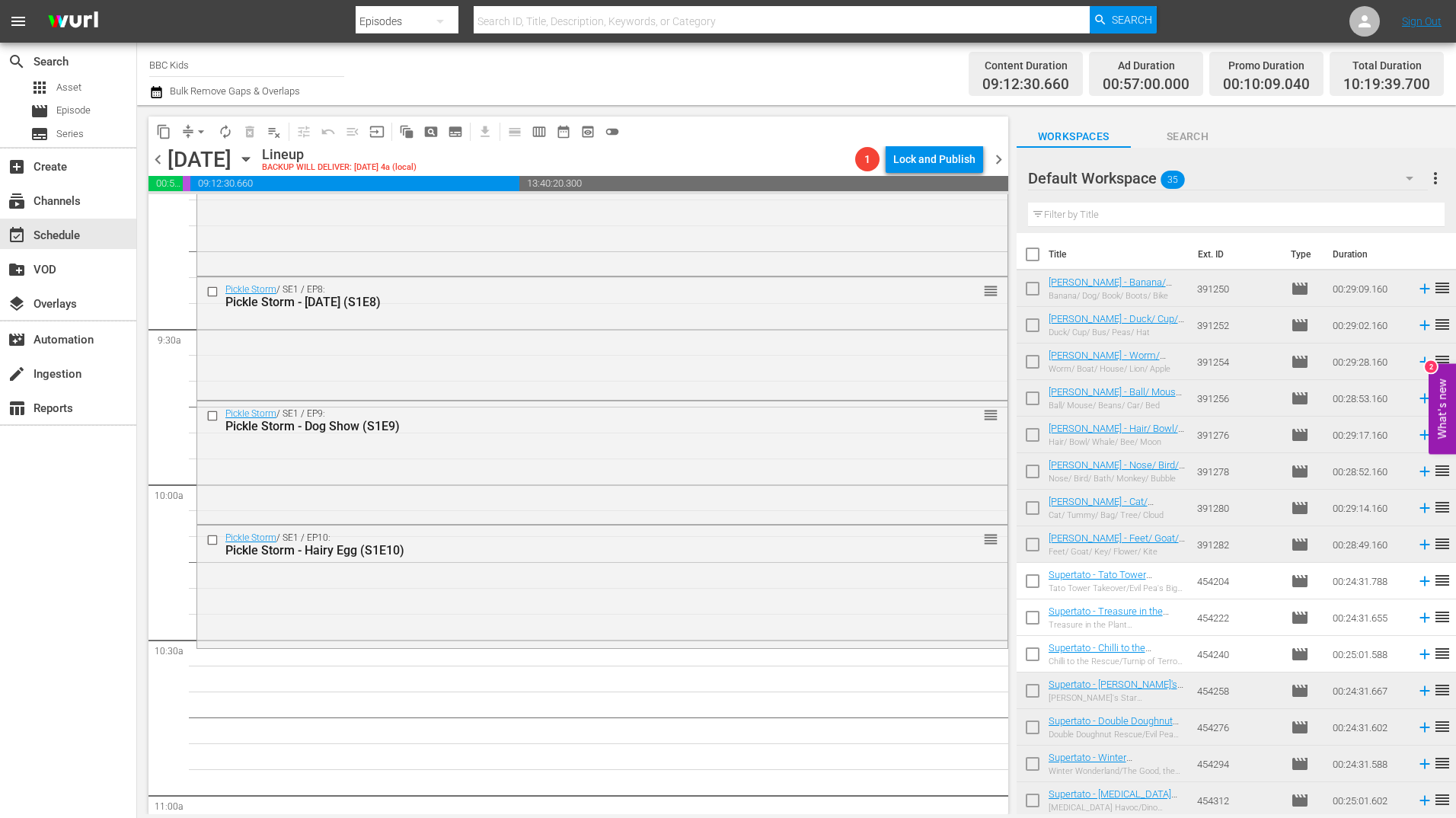
click at [1023, 291] on input "checkbox" at bounding box center [1032, 292] width 32 height 32
checkbox input "true"
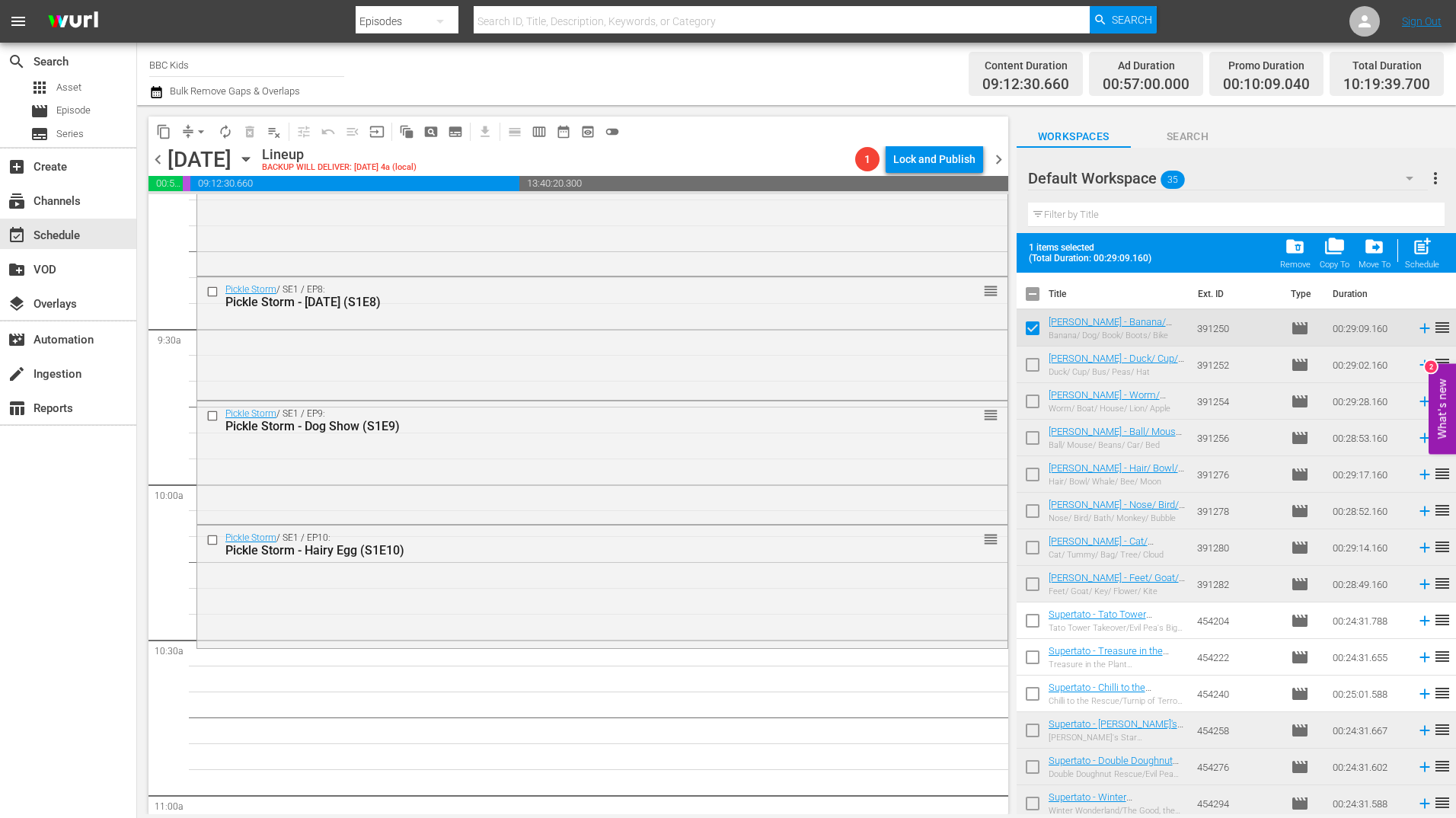
click at [1030, 364] on input "checkbox" at bounding box center [1032, 368] width 32 height 32
checkbox input "true"
click at [1034, 409] on input "checkbox" at bounding box center [1032, 404] width 32 height 32
checkbox input "true"
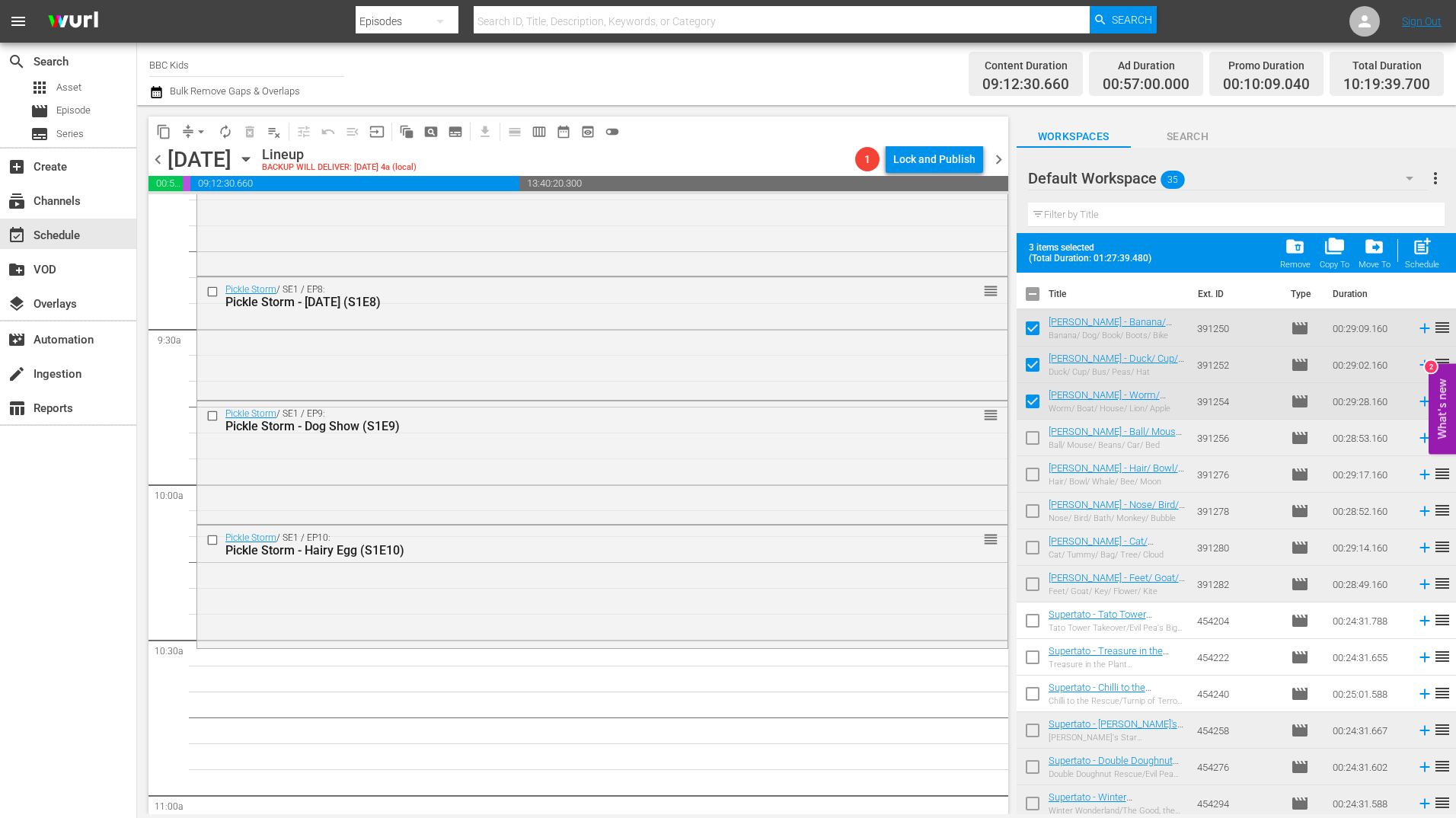
click at [1034, 443] on input "checkbox" at bounding box center [1032, 440] width 32 height 32
checkbox input "true"
click at [1033, 477] on input "checkbox" at bounding box center [1032, 477] width 32 height 32
checkbox input "true"
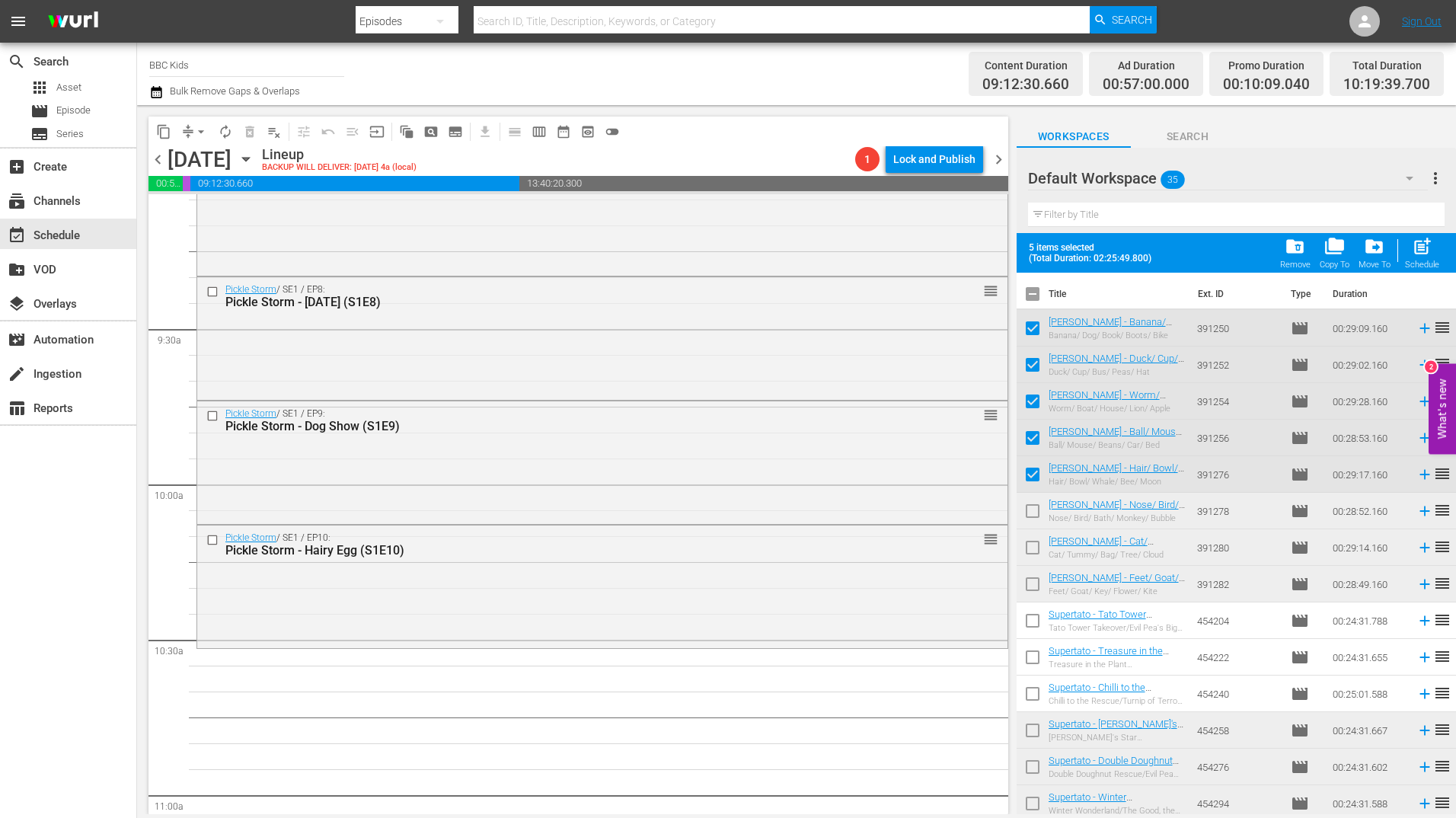
click at [1033, 502] on input "checkbox" at bounding box center [1032, 513] width 32 height 32
checkbox input "true"
click at [1032, 547] on input "checkbox" at bounding box center [1032, 550] width 32 height 32
checkbox input "true"
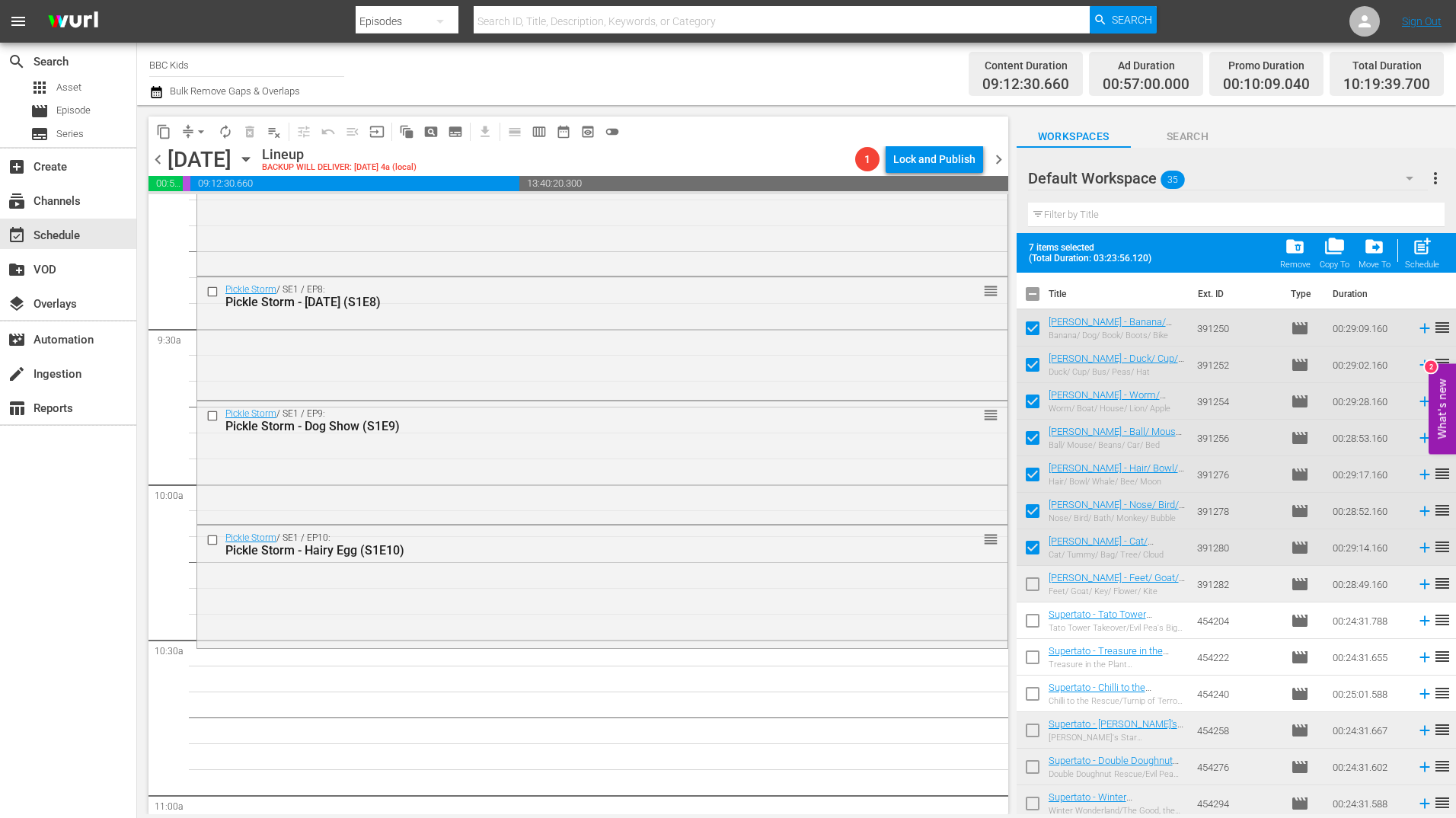
click at [1031, 585] on input "checkbox" at bounding box center [1032, 587] width 32 height 32
checkbox input "false"
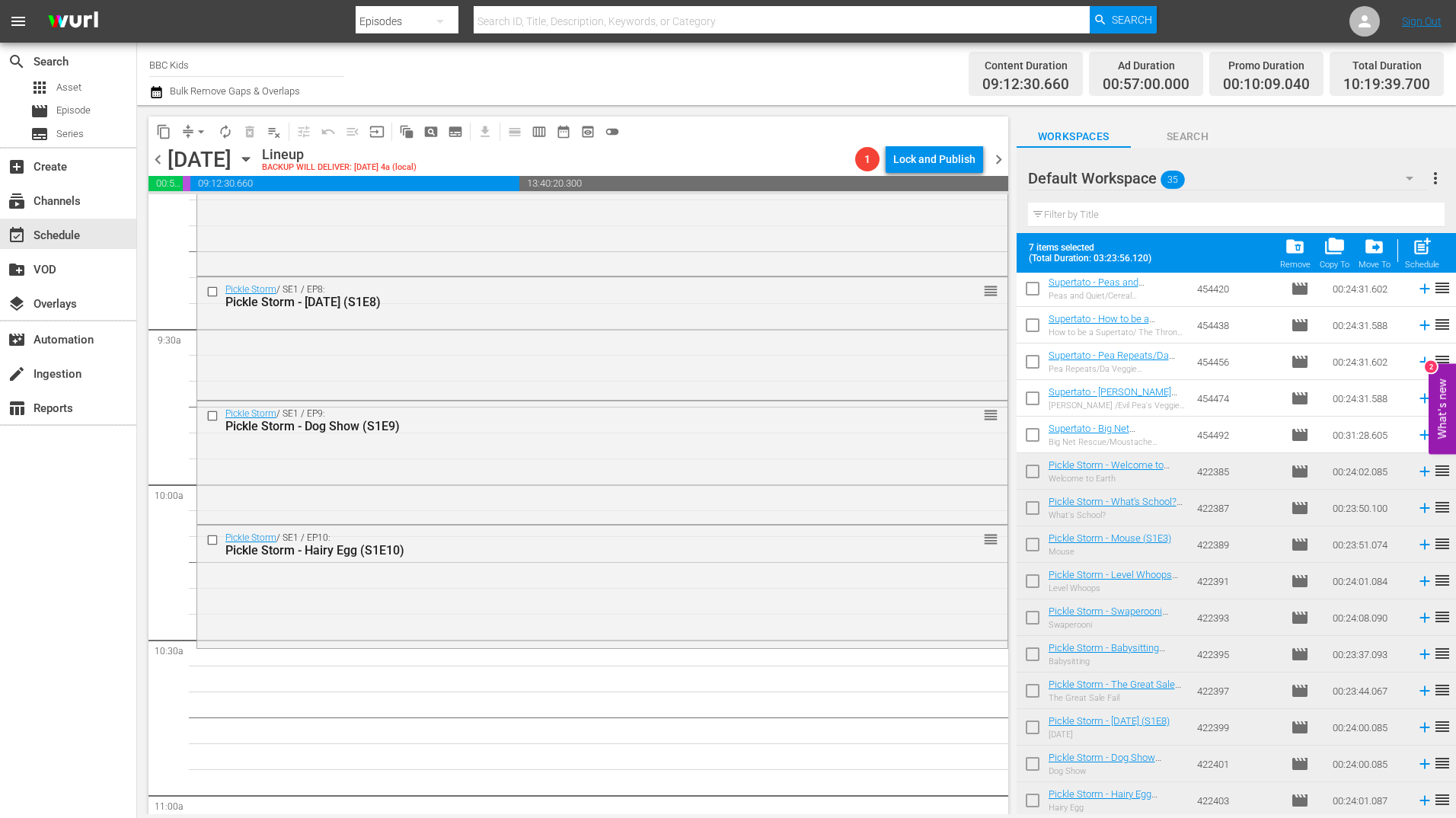
scroll to position [773, 0]
click at [1035, 461] on input "checkbox" at bounding box center [1032, 471] width 32 height 32
checkbox input "true"
click at [1030, 513] on input "checkbox" at bounding box center [1032, 508] width 32 height 32
checkbox input "true"
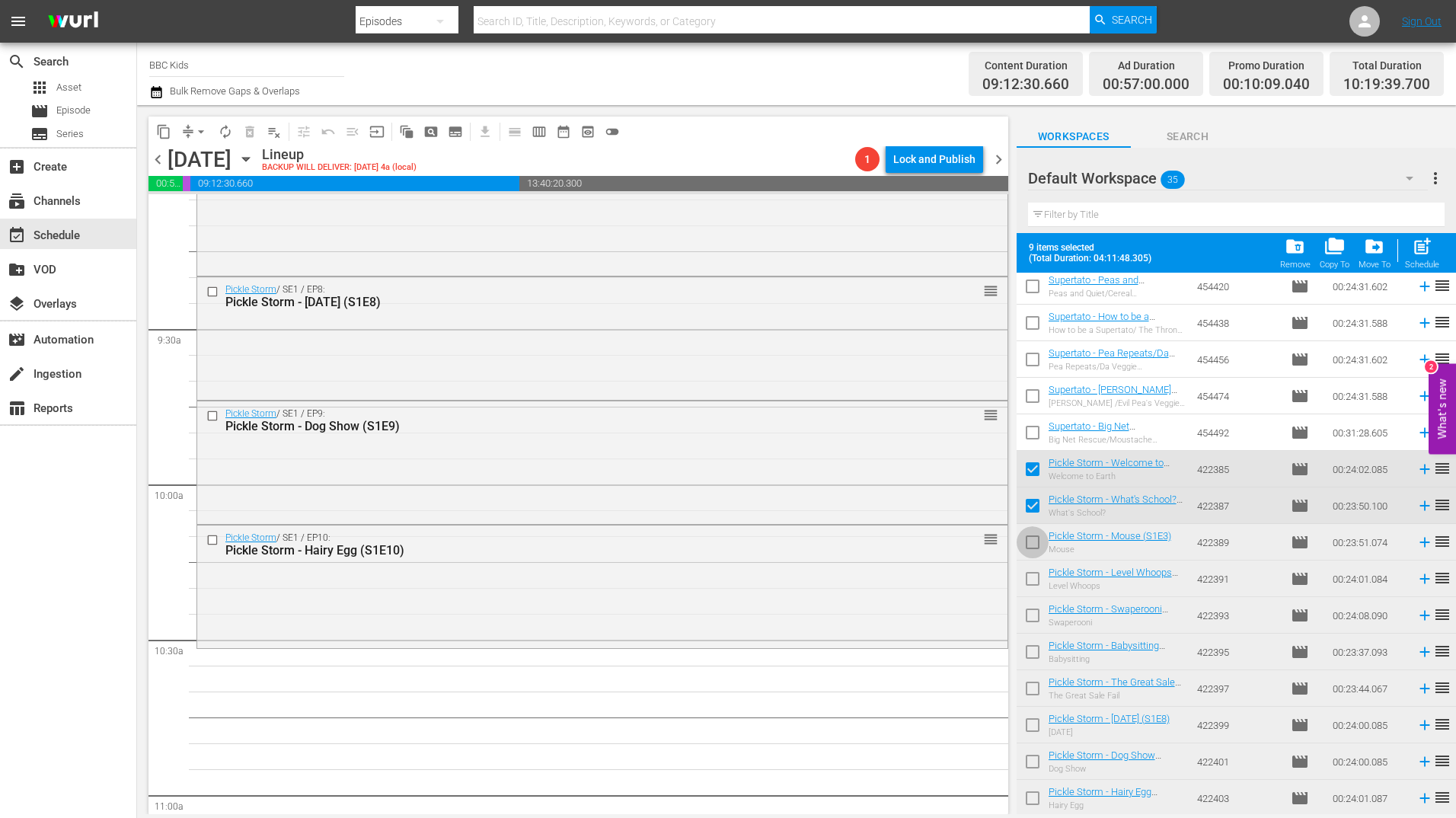
click at [1031, 536] on input "checkbox" at bounding box center [1032, 545] width 32 height 32
checkbox input "true"
click at [1031, 575] on input "checkbox" at bounding box center [1032, 582] width 32 height 32
checkbox input "true"
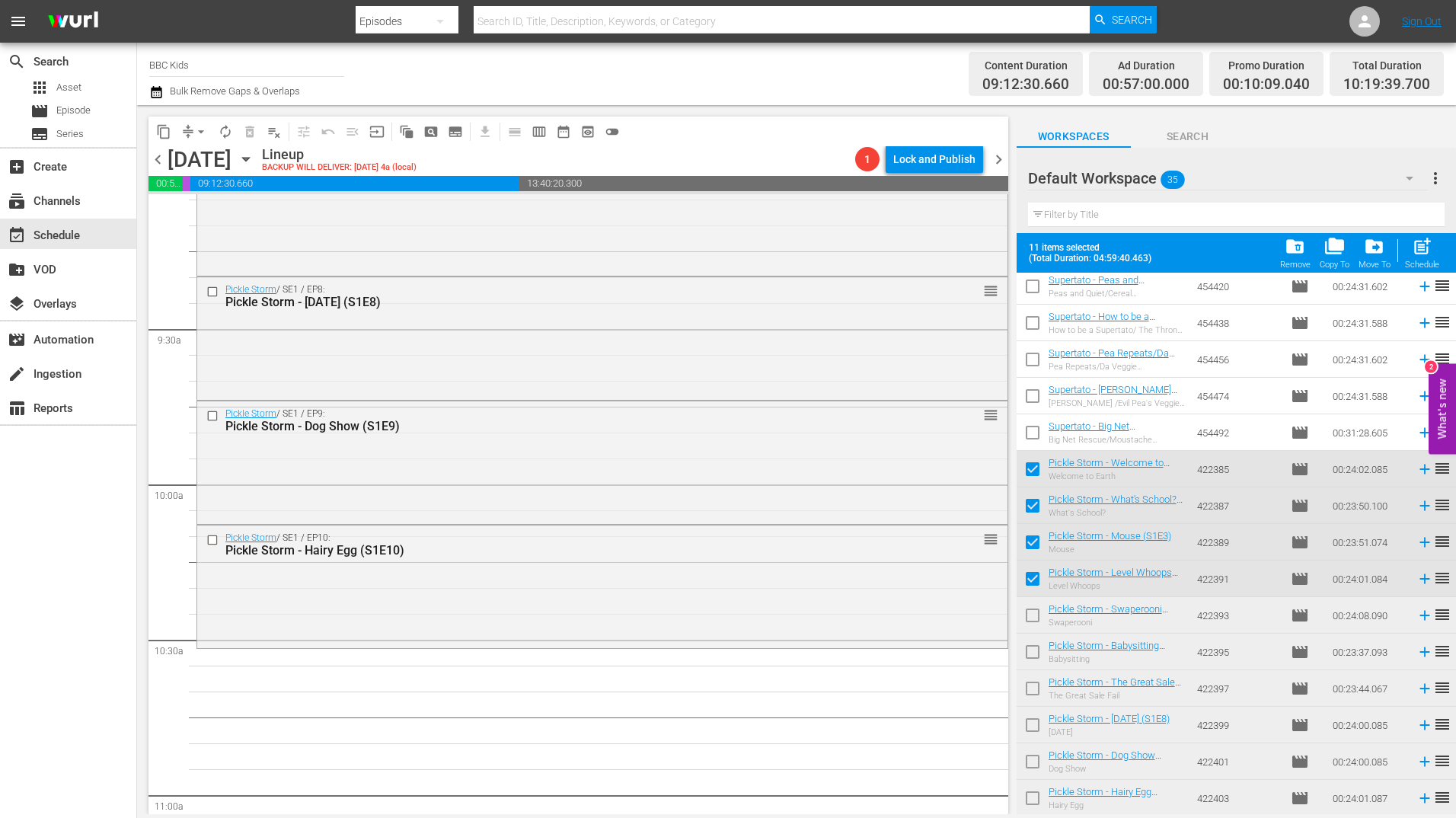
click at [1031, 613] on input "checkbox" at bounding box center [1032, 618] width 32 height 32
checkbox input "true"
click at [1032, 660] on input "checkbox" at bounding box center [1032, 654] width 32 height 32
checkbox input "true"
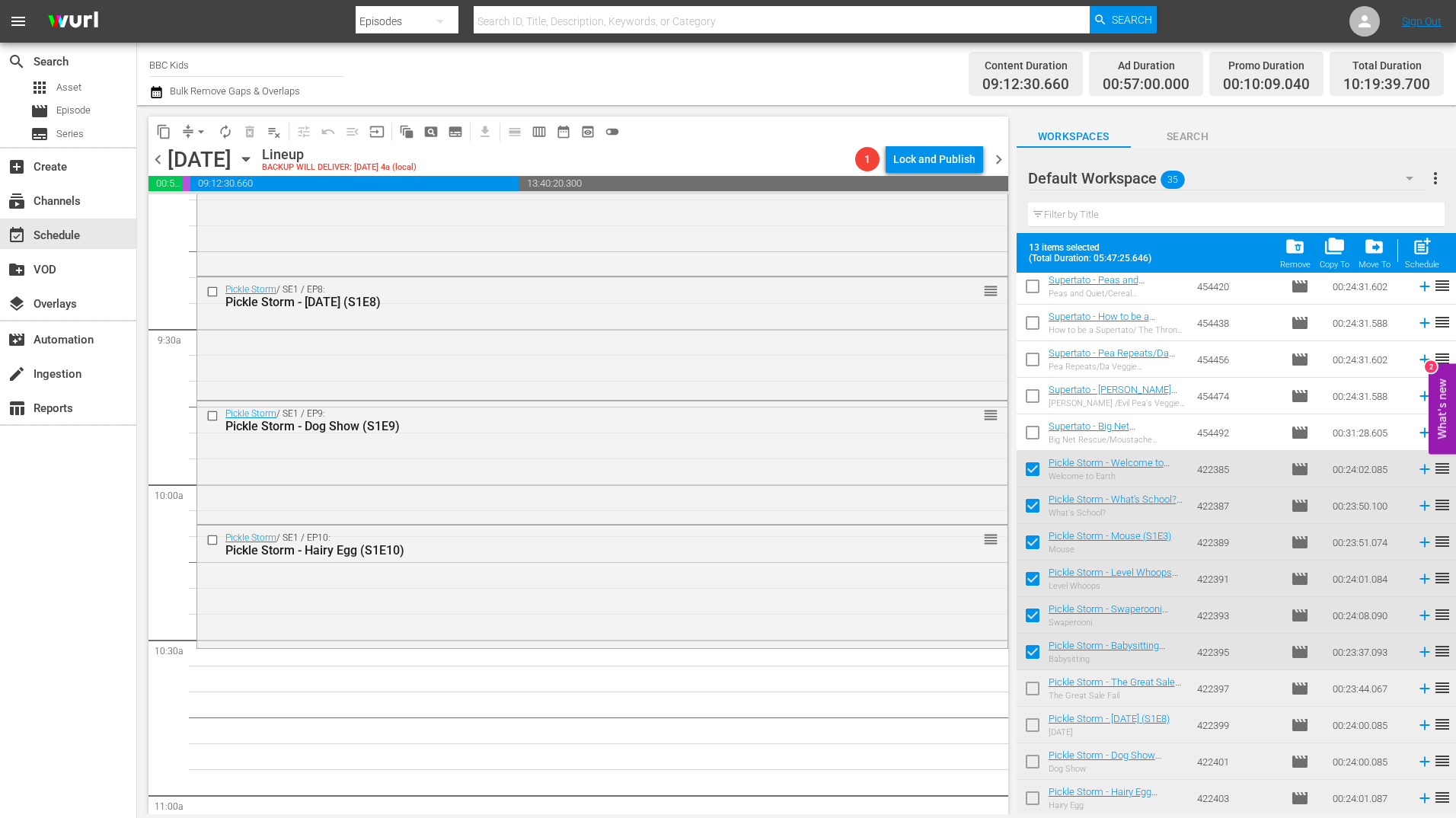
click at [1032, 698] on input "checkbox" at bounding box center [1032, 691] width 32 height 32
checkbox input "true"
click at [1033, 729] on input "checkbox" at bounding box center [1032, 727] width 32 height 32
checkbox input "true"
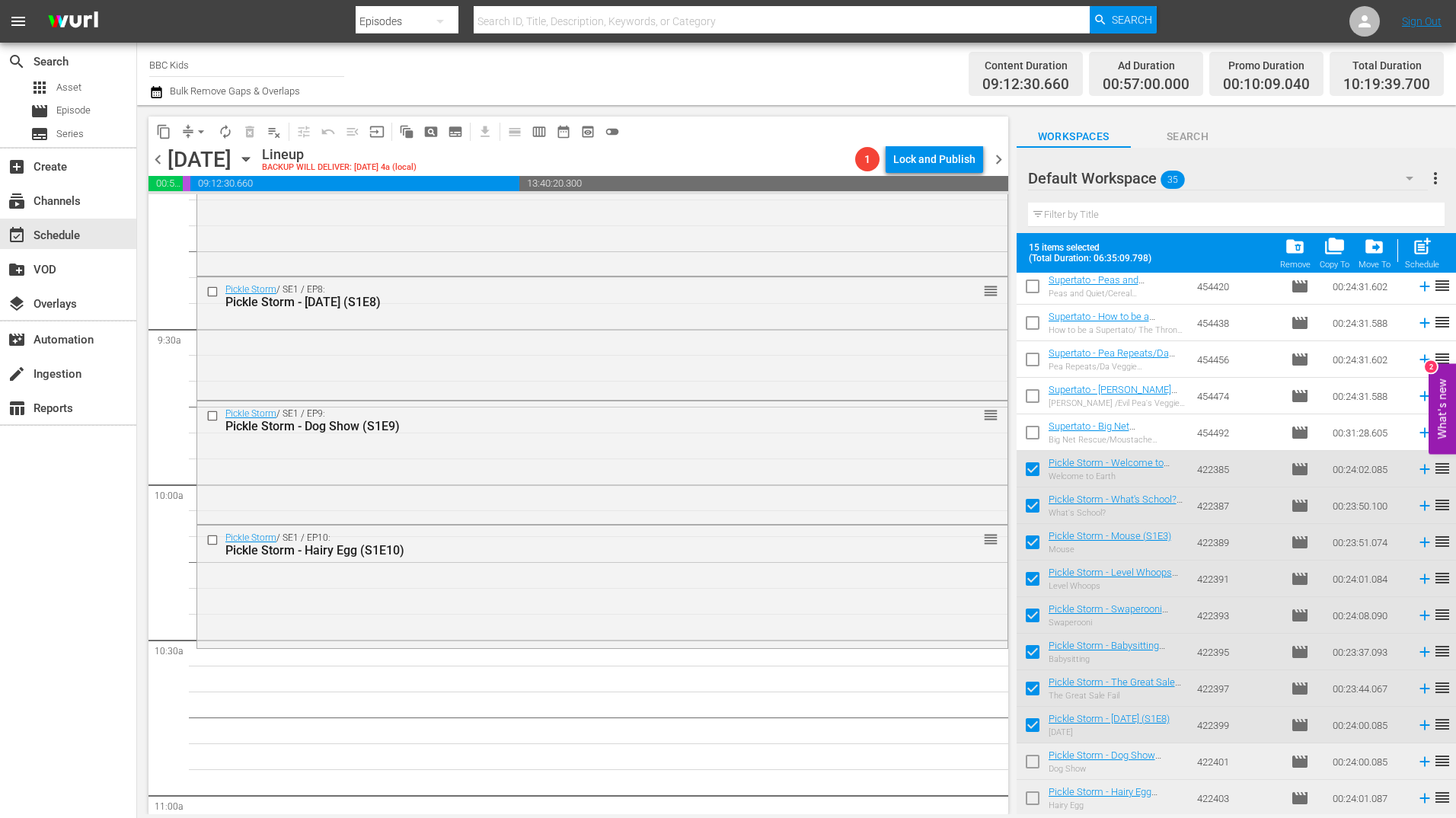
click at [1033, 765] on input "checkbox" at bounding box center [1032, 764] width 32 height 32
checkbox input "true"
click at [1033, 800] on input "checkbox" at bounding box center [1032, 801] width 32 height 32
checkbox input "true"
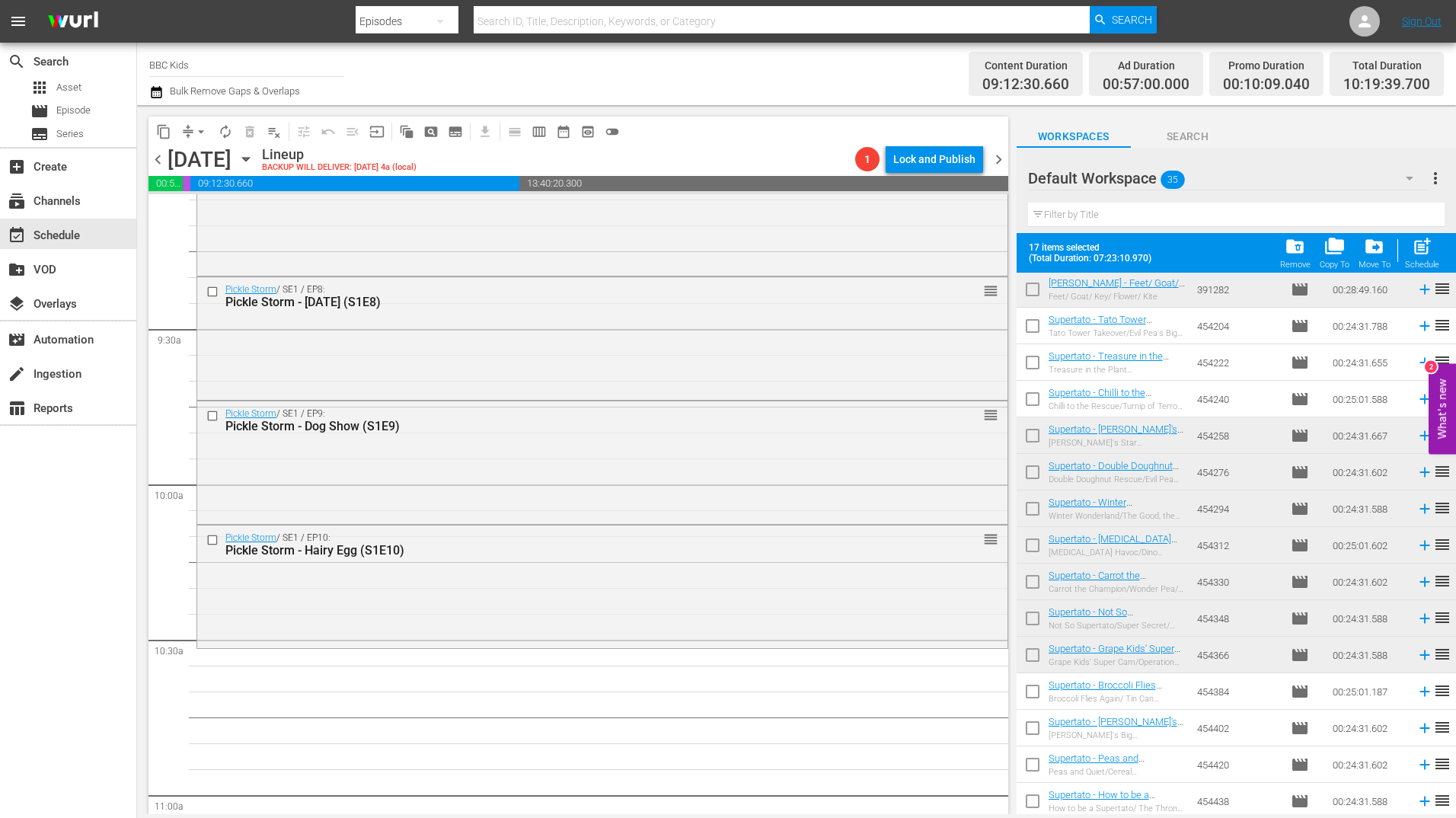
scroll to position [0, 0]
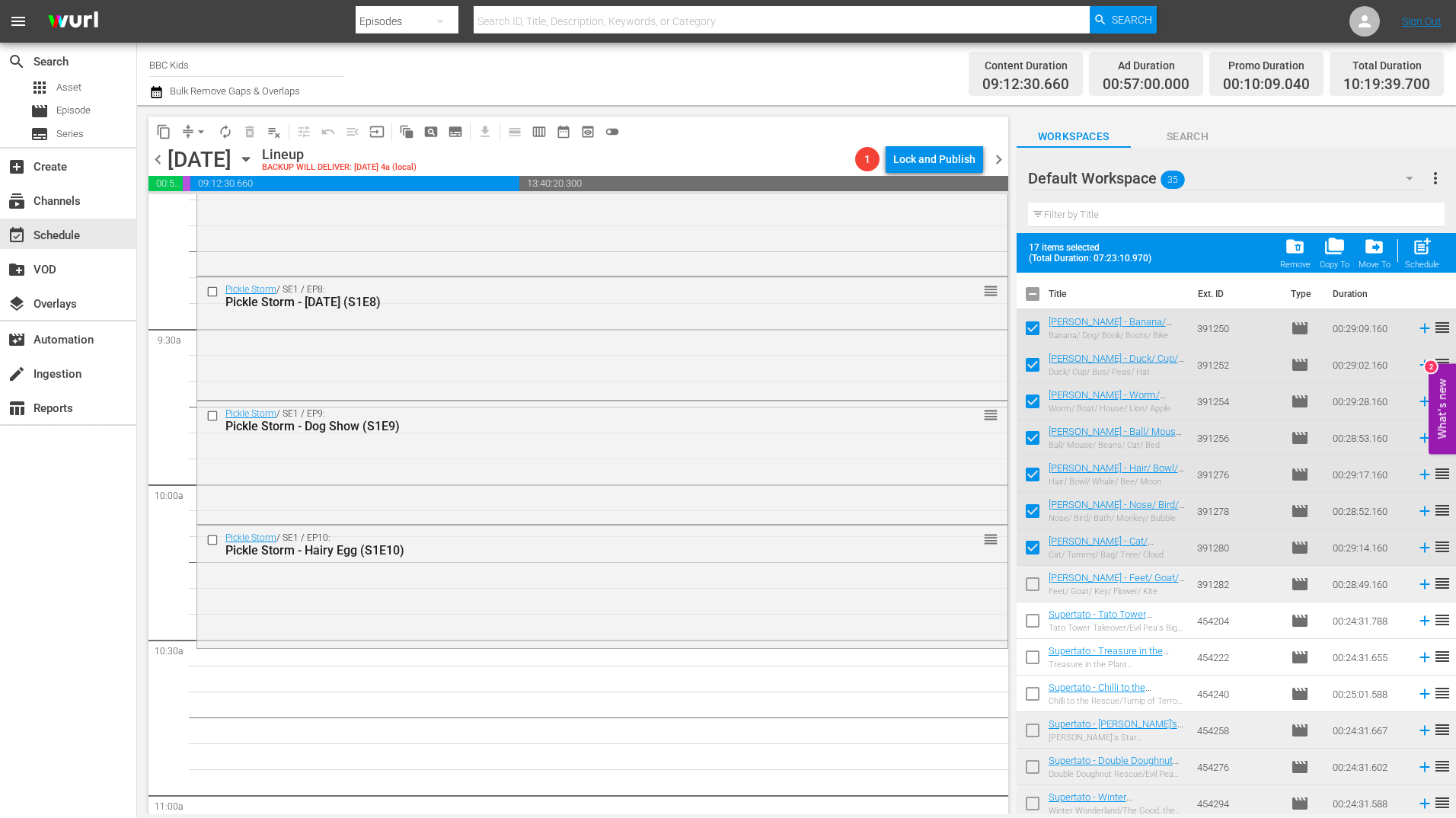
click at [1041, 588] on input "checkbox" at bounding box center [1032, 587] width 32 height 32
checkbox input "true"
click at [1424, 243] on span "post_add" at bounding box center [1422, 246] width 21 height 21
checkbox input "false"
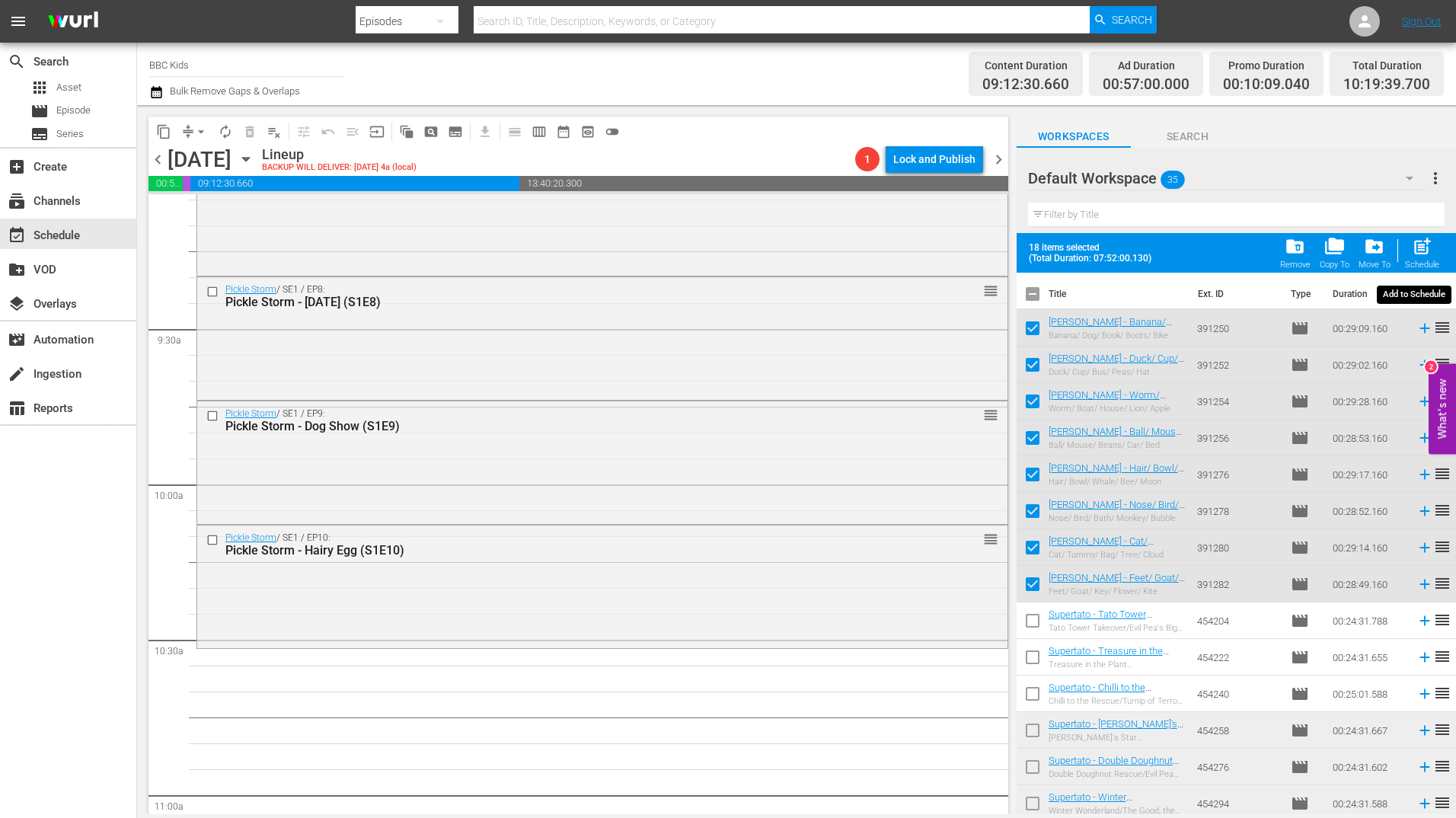
checkbox input "false"
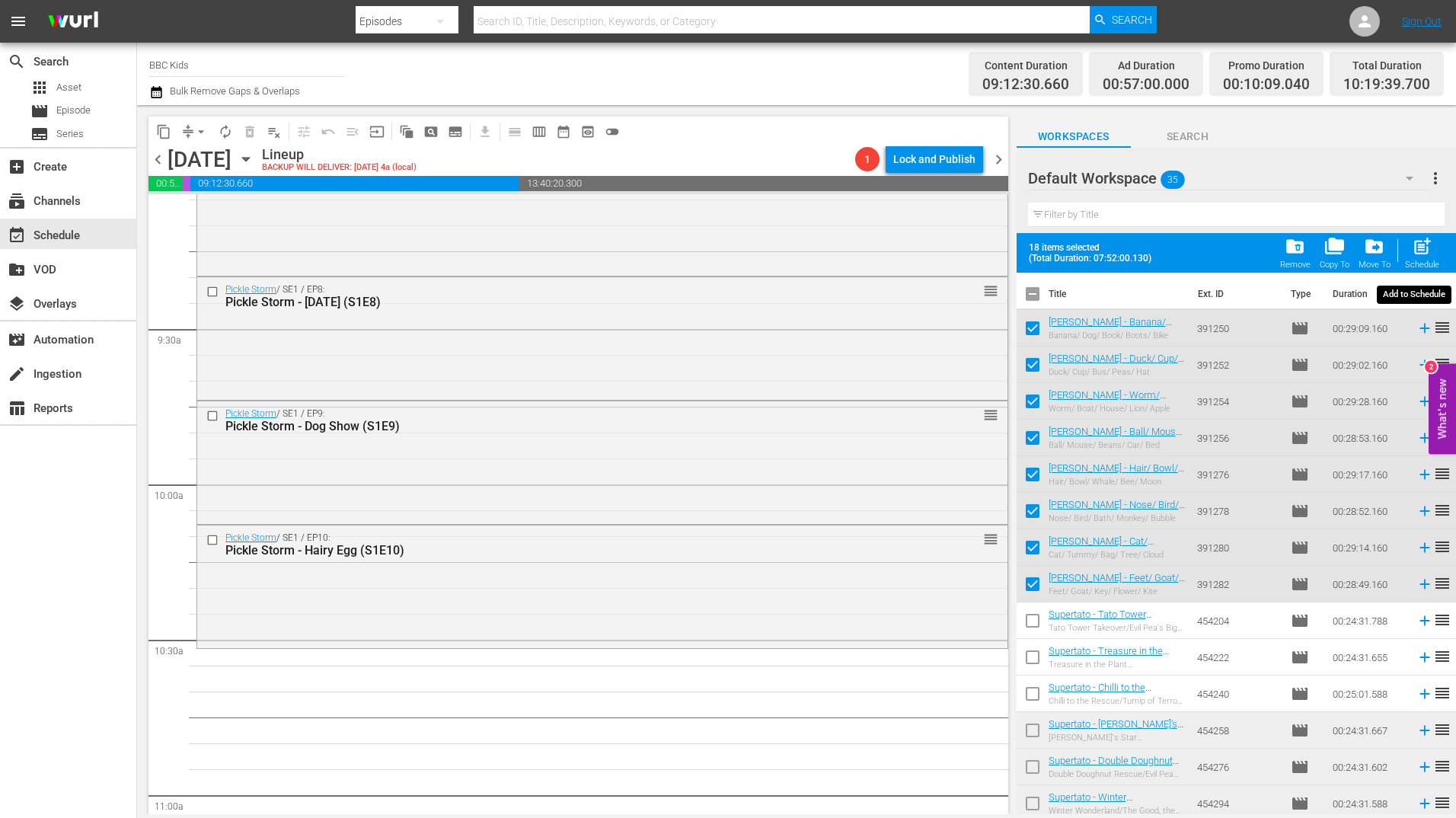
checkbox input "false"
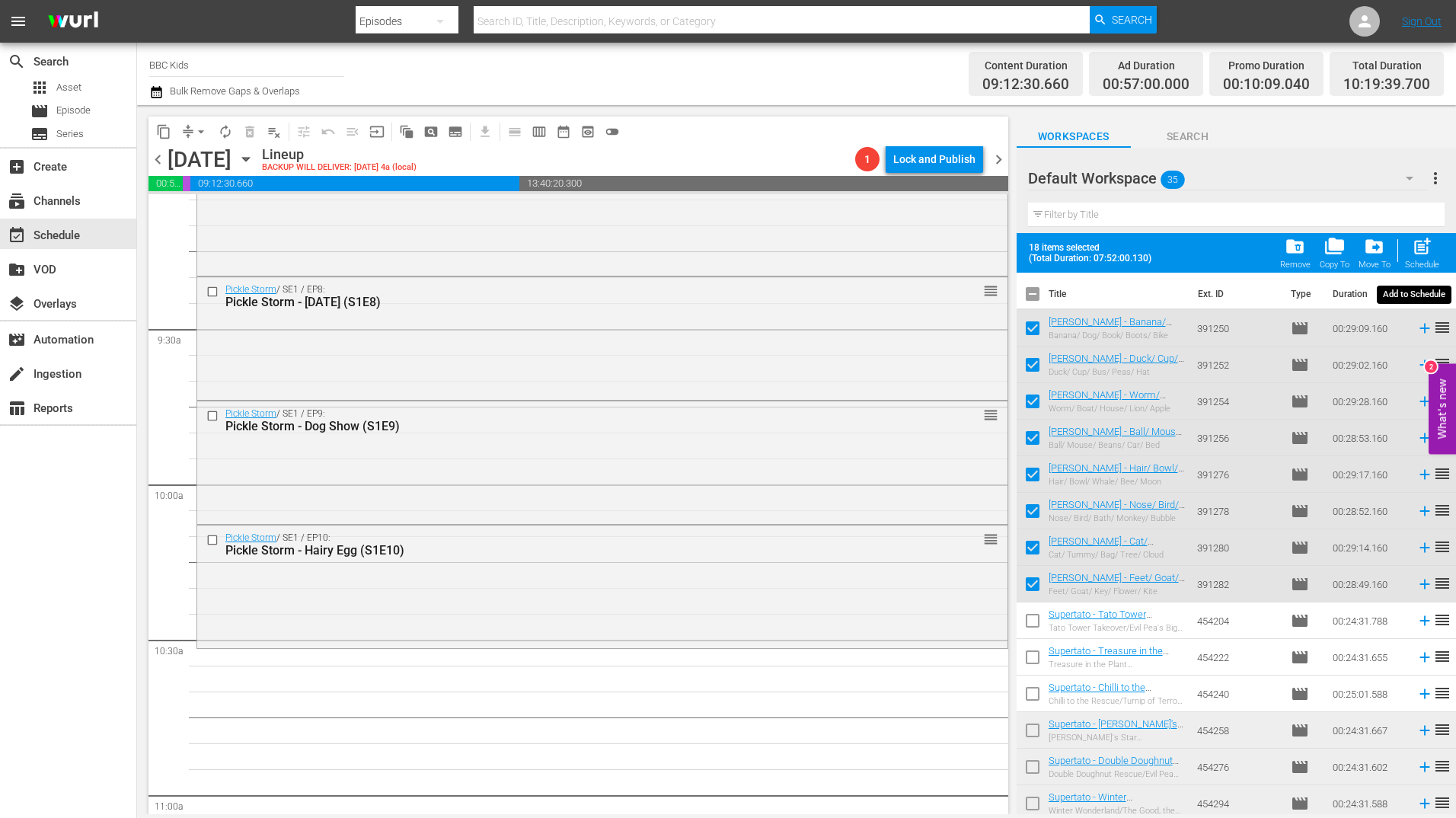
checkbox input "false"
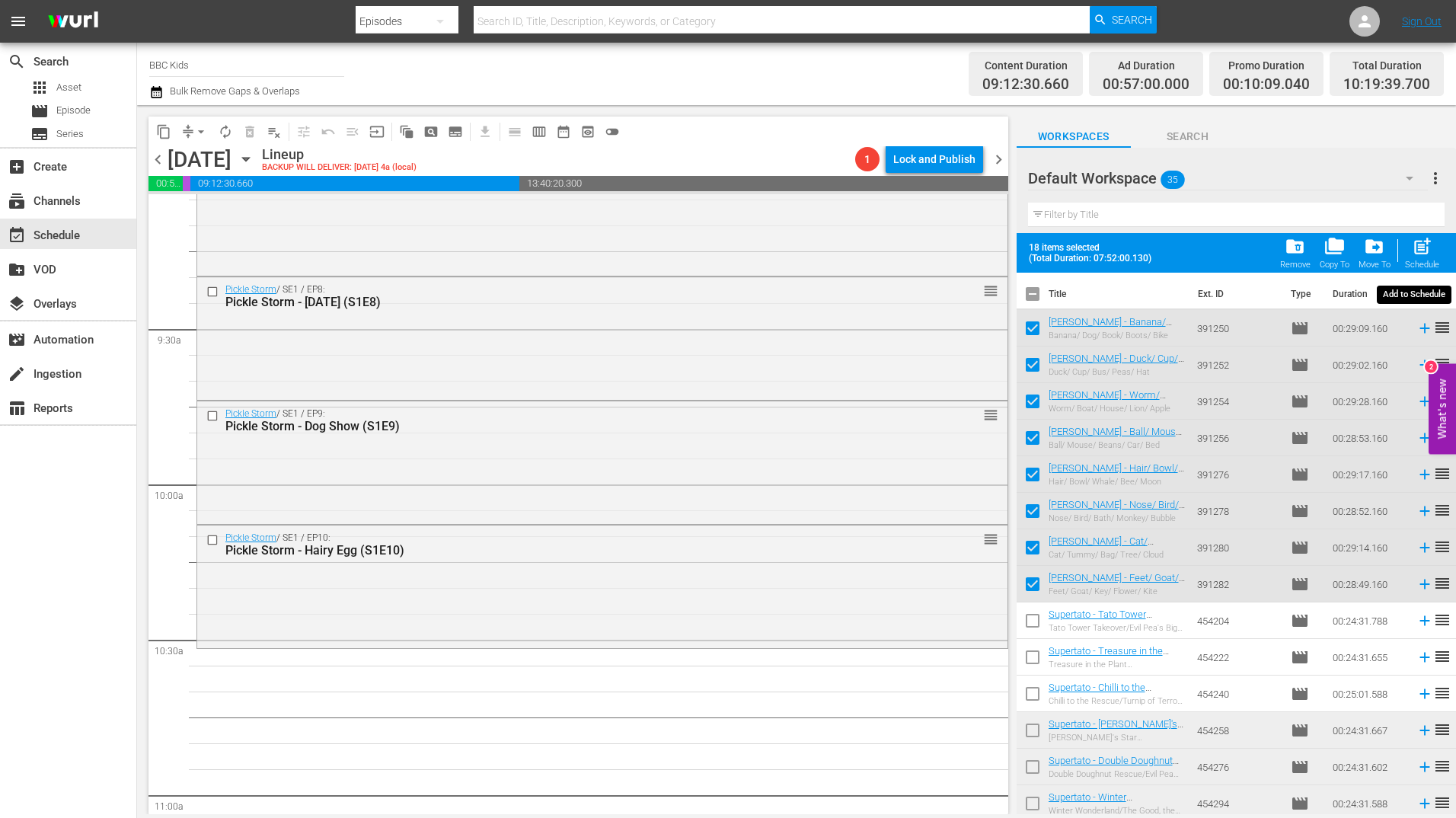
checkbox input "false"
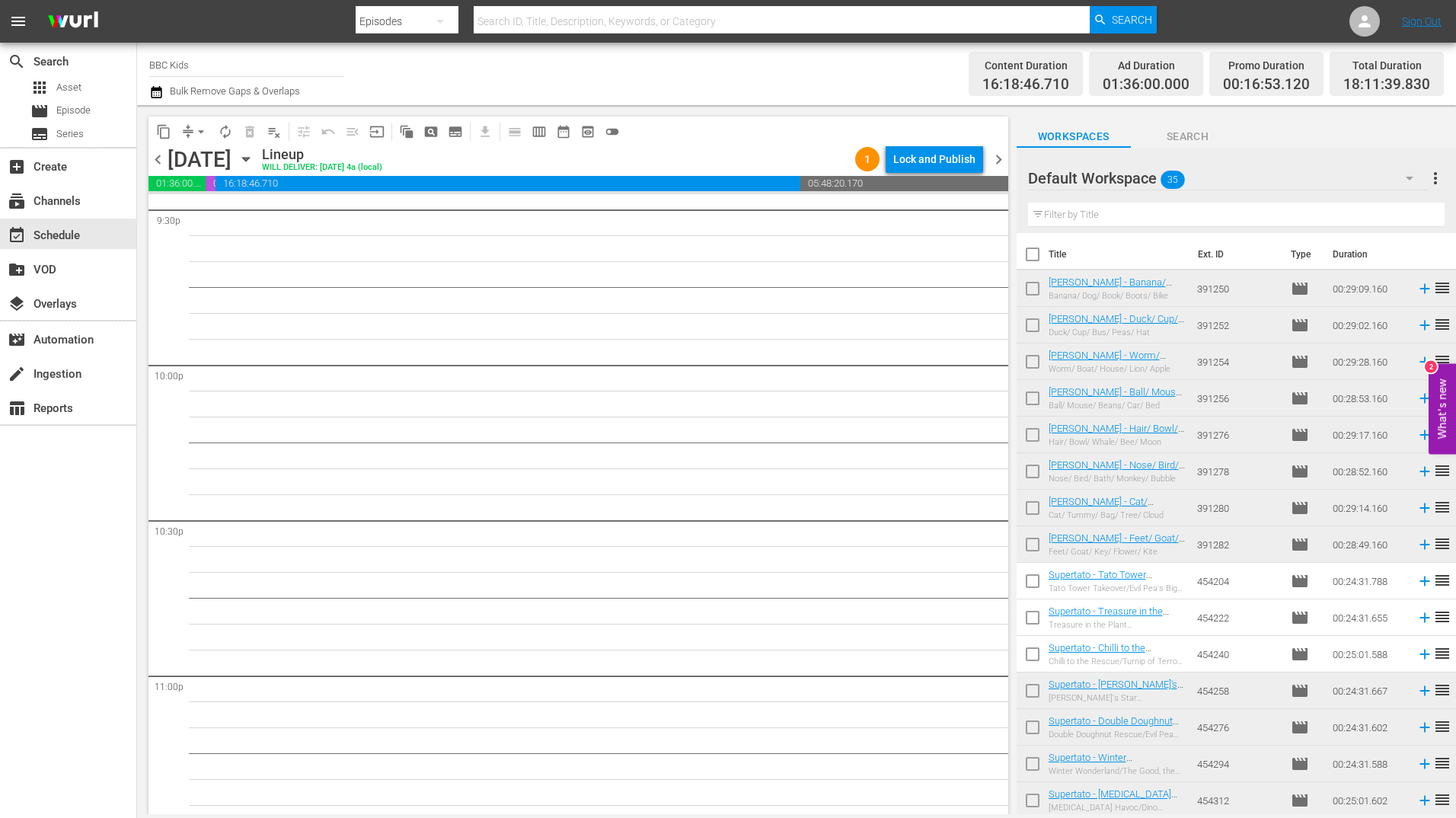
scroll to position [6836, 0]
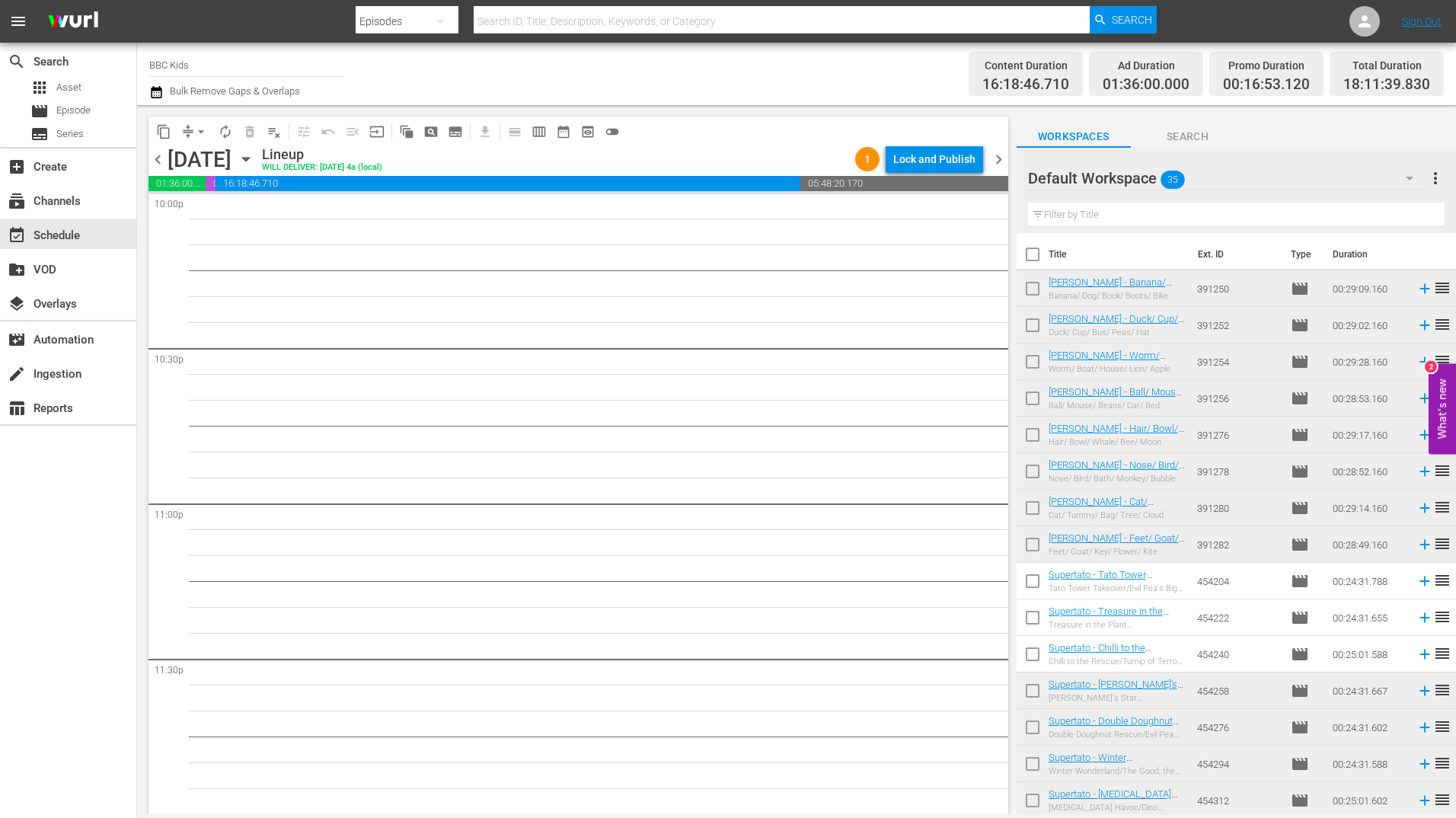
click at [1022, 280] on input "checkbox" at bounding box center [1032, 292] width 32 height 32
checkbox input "true"
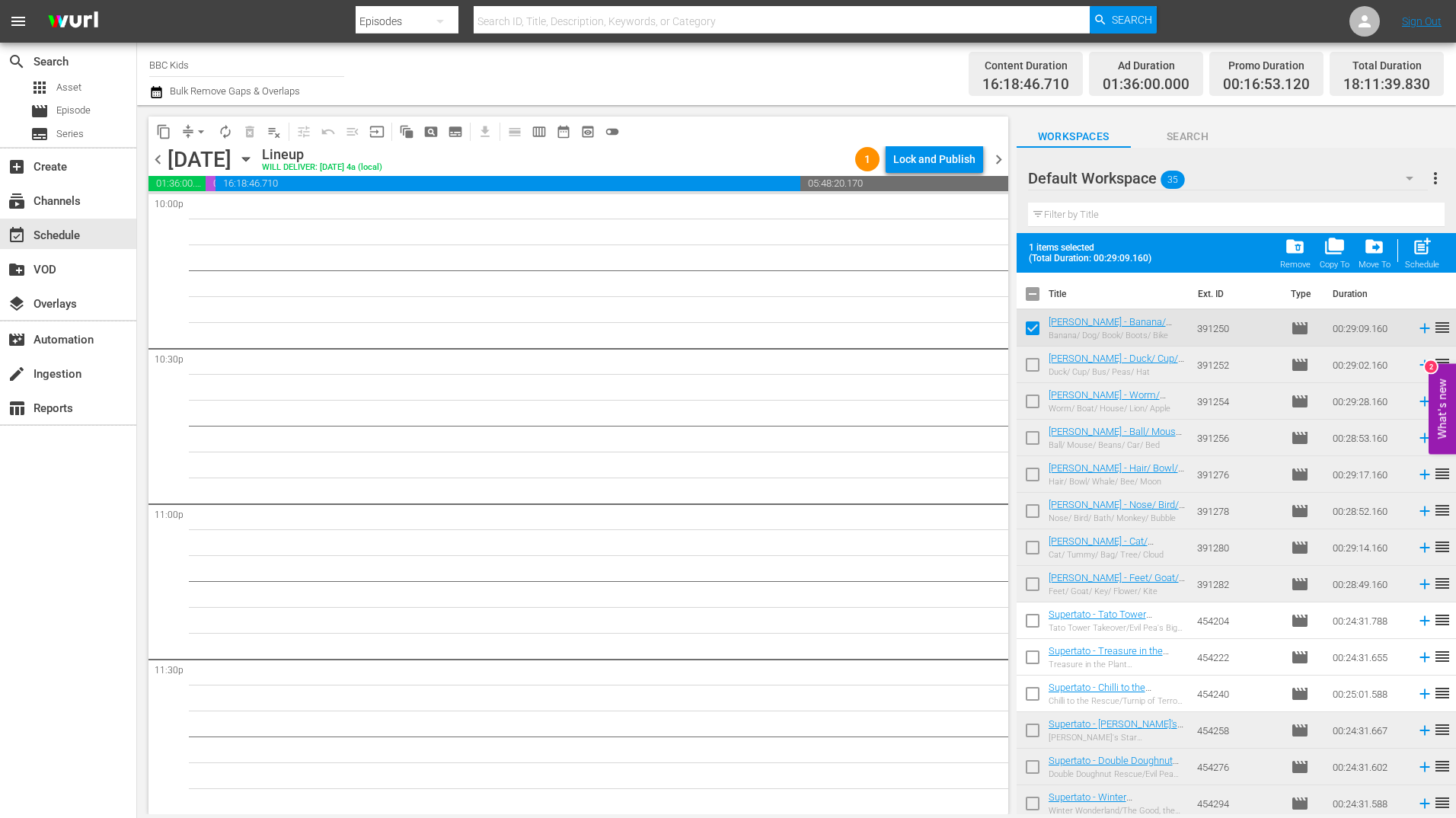
click at [1033, 364] on input "checkbox" at bounding box center [1032, 368] width 32 height 32
checkbox input "true"
click at [1033, 400] on input "checkbox" at bounding box center [1032, 404] width 32 height 32
checkbox input "true"
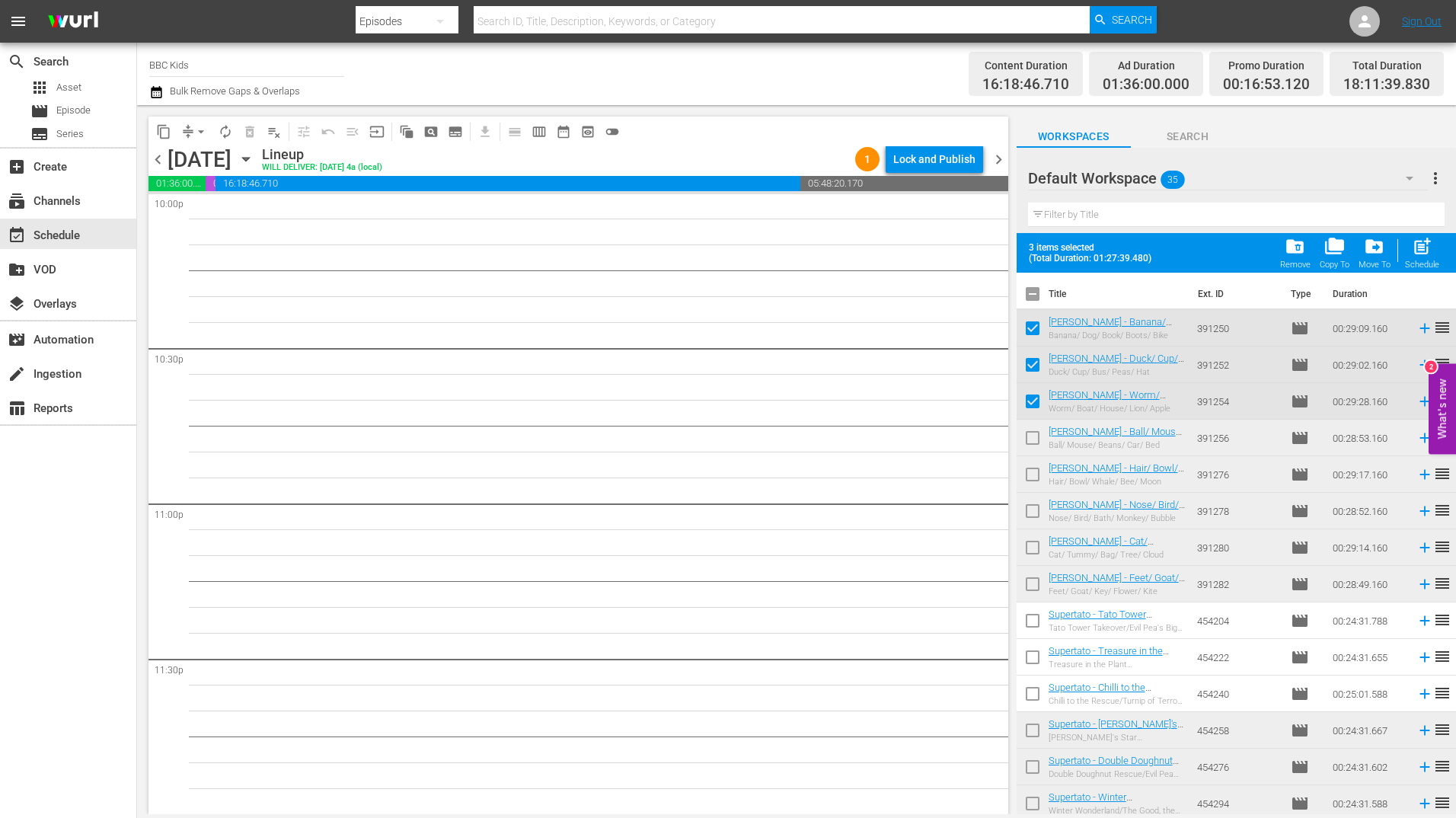
click at [1030, 441] on input "checkbox" at bounding box center [1032, 440] width 32 height 32
checkbox input "true"
click at [1030, 491] on input "checkbox" at bounding box center [1032, 477] width 32 height 32
checkbox input "true"
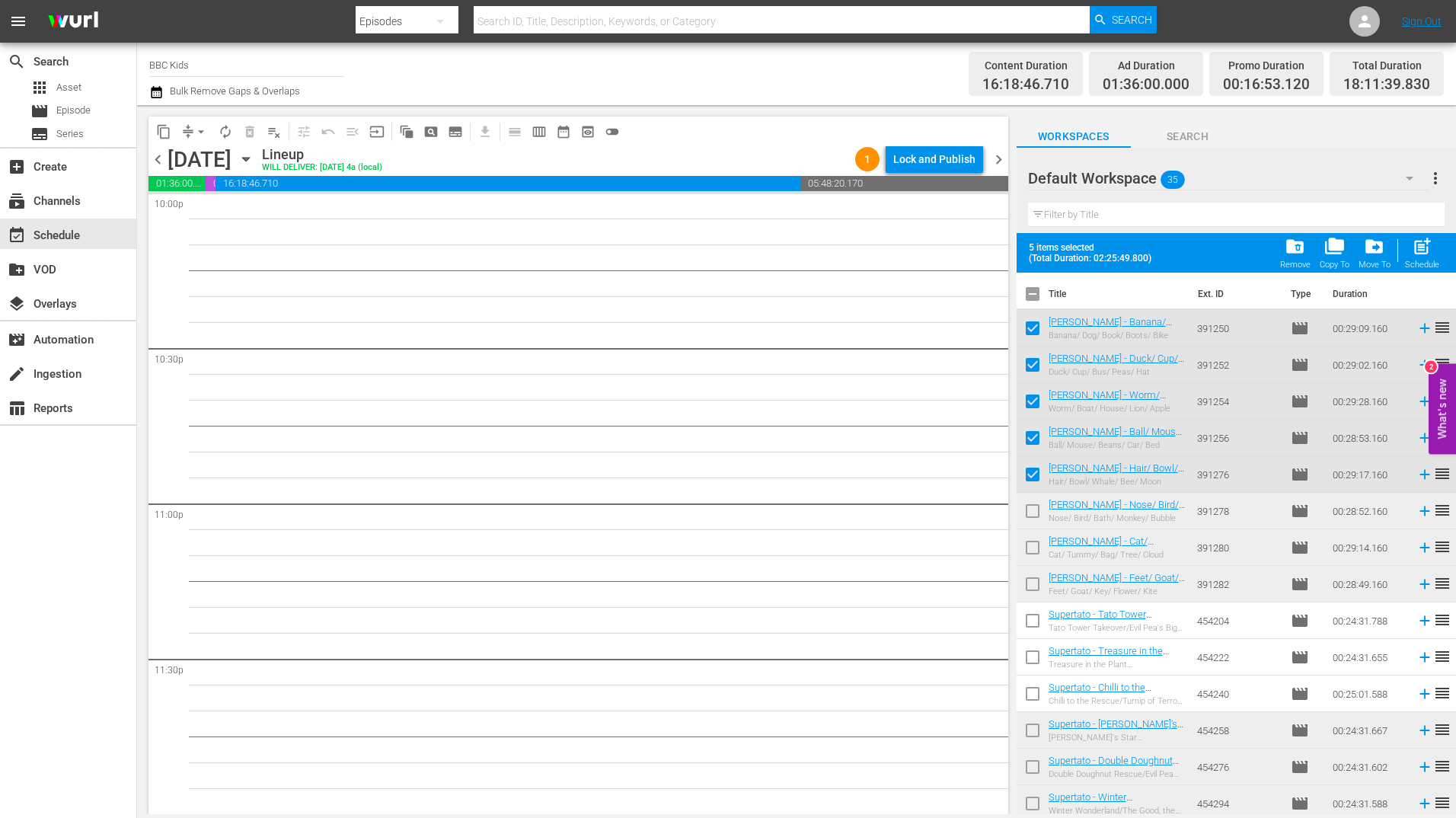
click at [1031, 517] on input "checkbox" at bounding box center [1032, 513] width 32 height 32
checkbox input "true"
click at [1031, 540] on input "checkbox" at bounding box center [1032, 550] width 32 height 32
checkbox input "true"
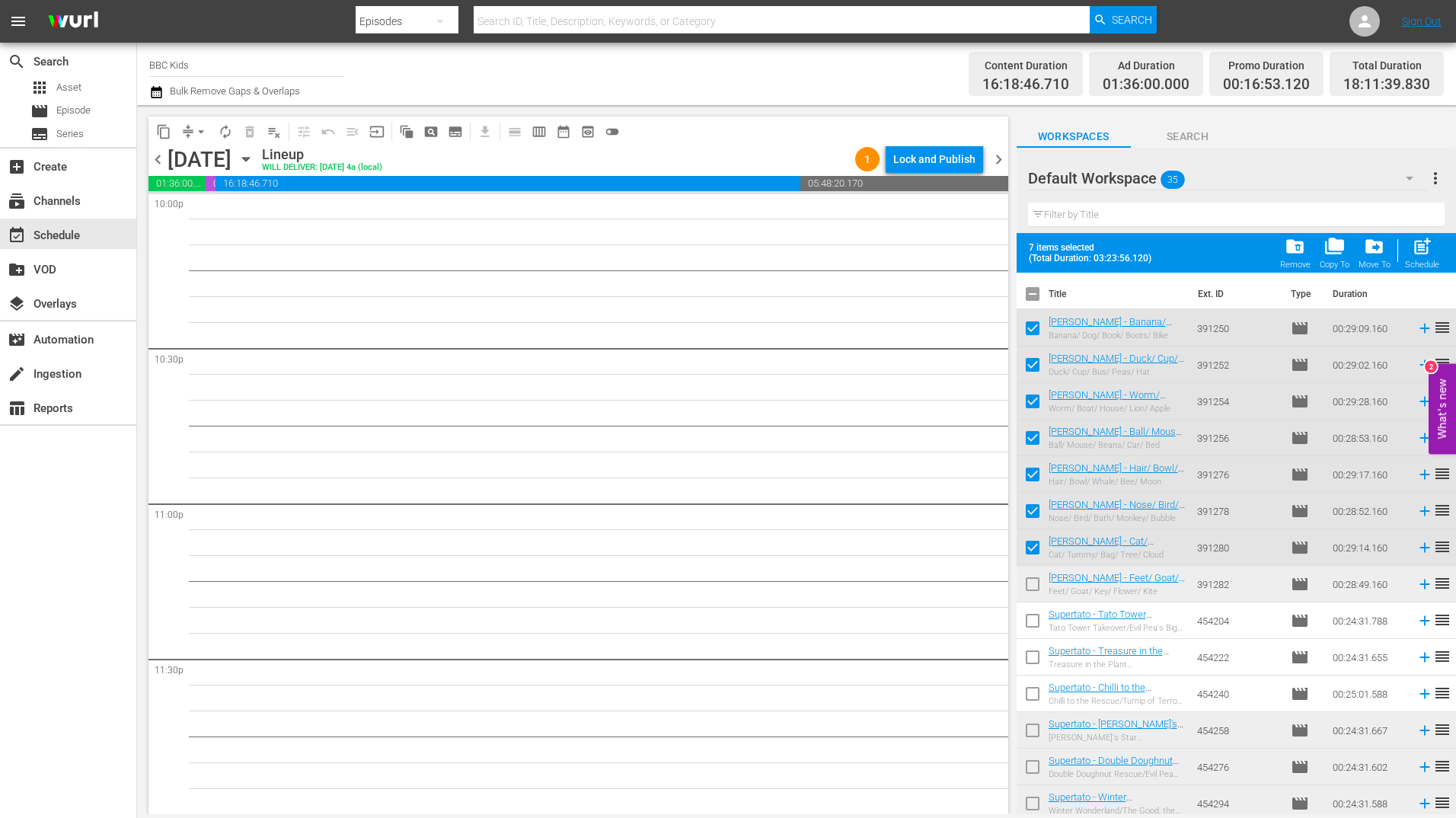
click at [1031, 585] on input "checkbox" at bounding box center [1032, 587] width 32 height 32
checkbox input "true"
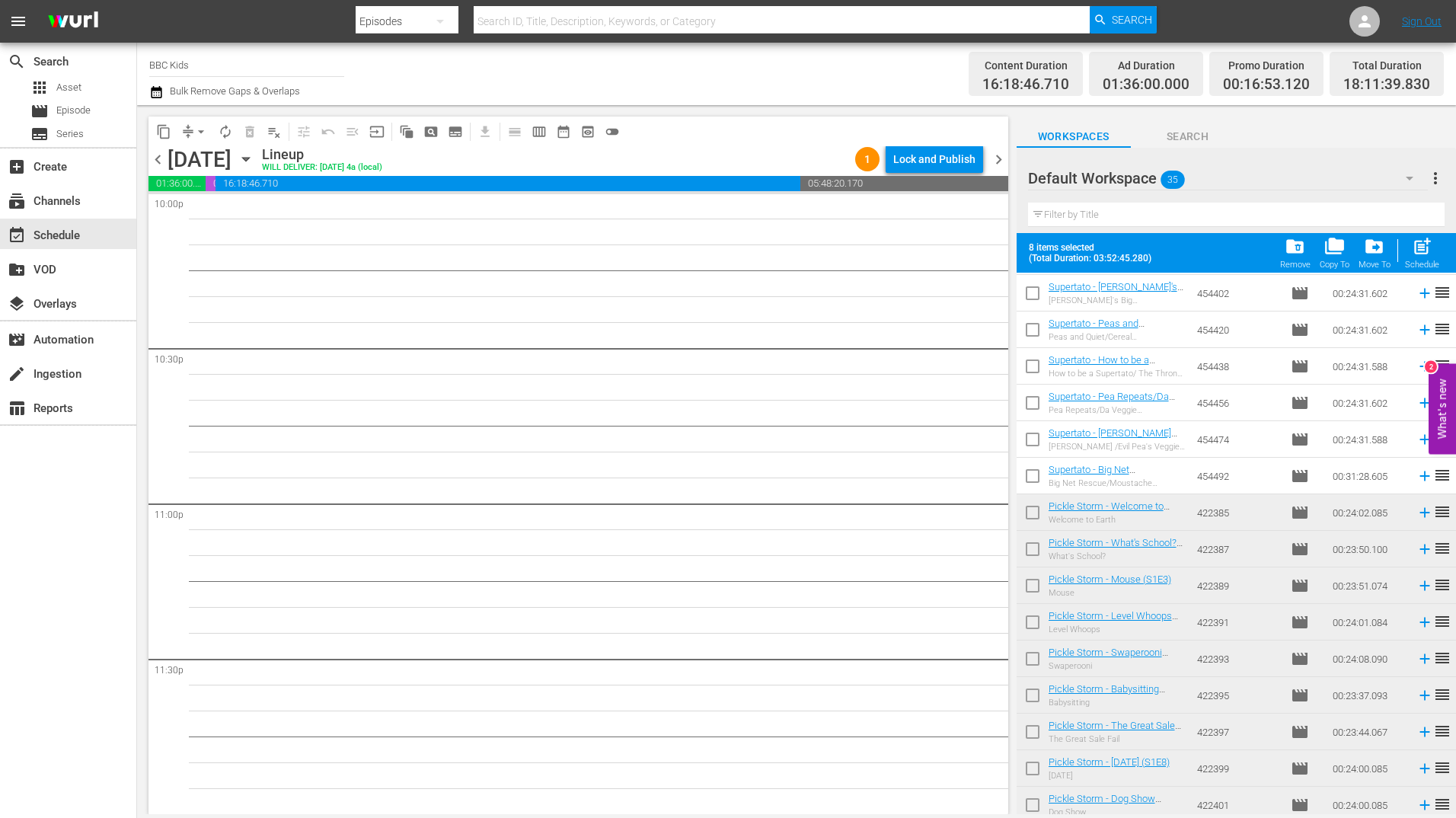
scroll to position [773, 0]
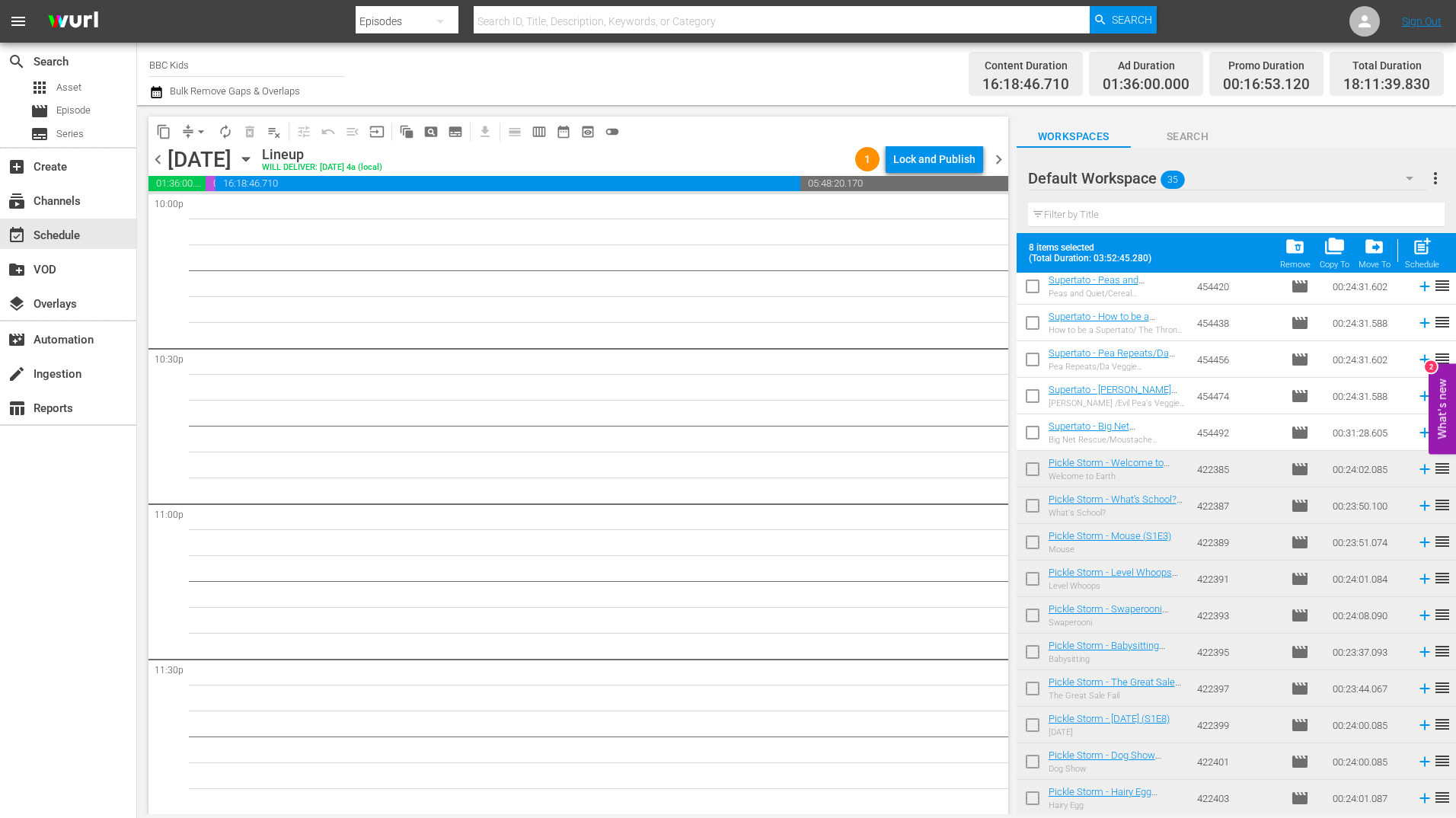
click at [1029, 478] on input "checkbox" at bounding box center [1032, 471] width 32 height 32
checkbox input "true"
click at [1030, 505] on input "checkbox" at bounding box center [1032, 508] width 32 height 32
checkbox input "true"
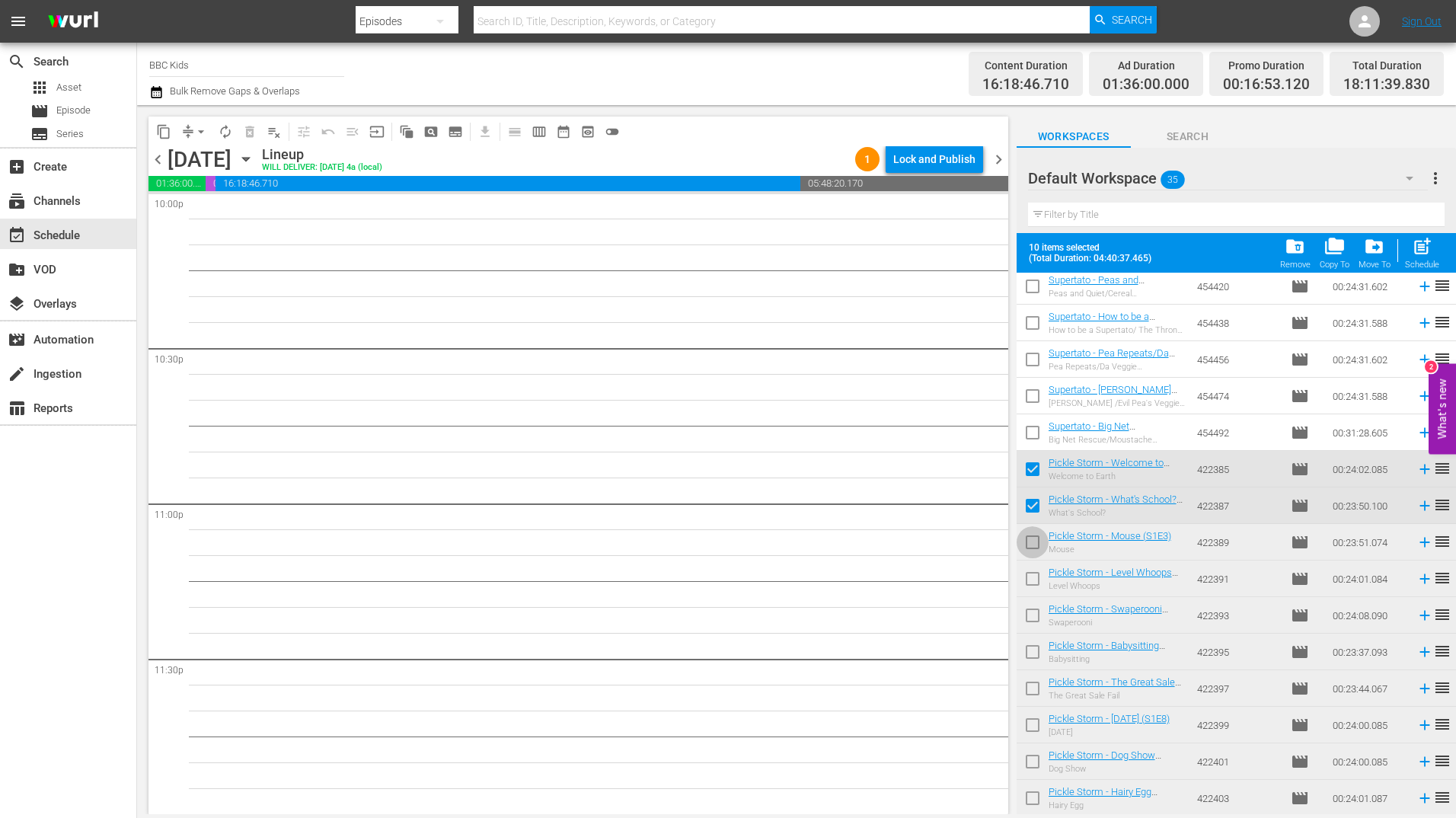
click at [1030, 540] on input "checkbox" at bounding box center [1032, 545] width 32 height 32
checkbox input "true"
click at [1030, 568] on input "checkbox" at bounding box center [1032, 582] width 32 height 32
checkbox input "true"
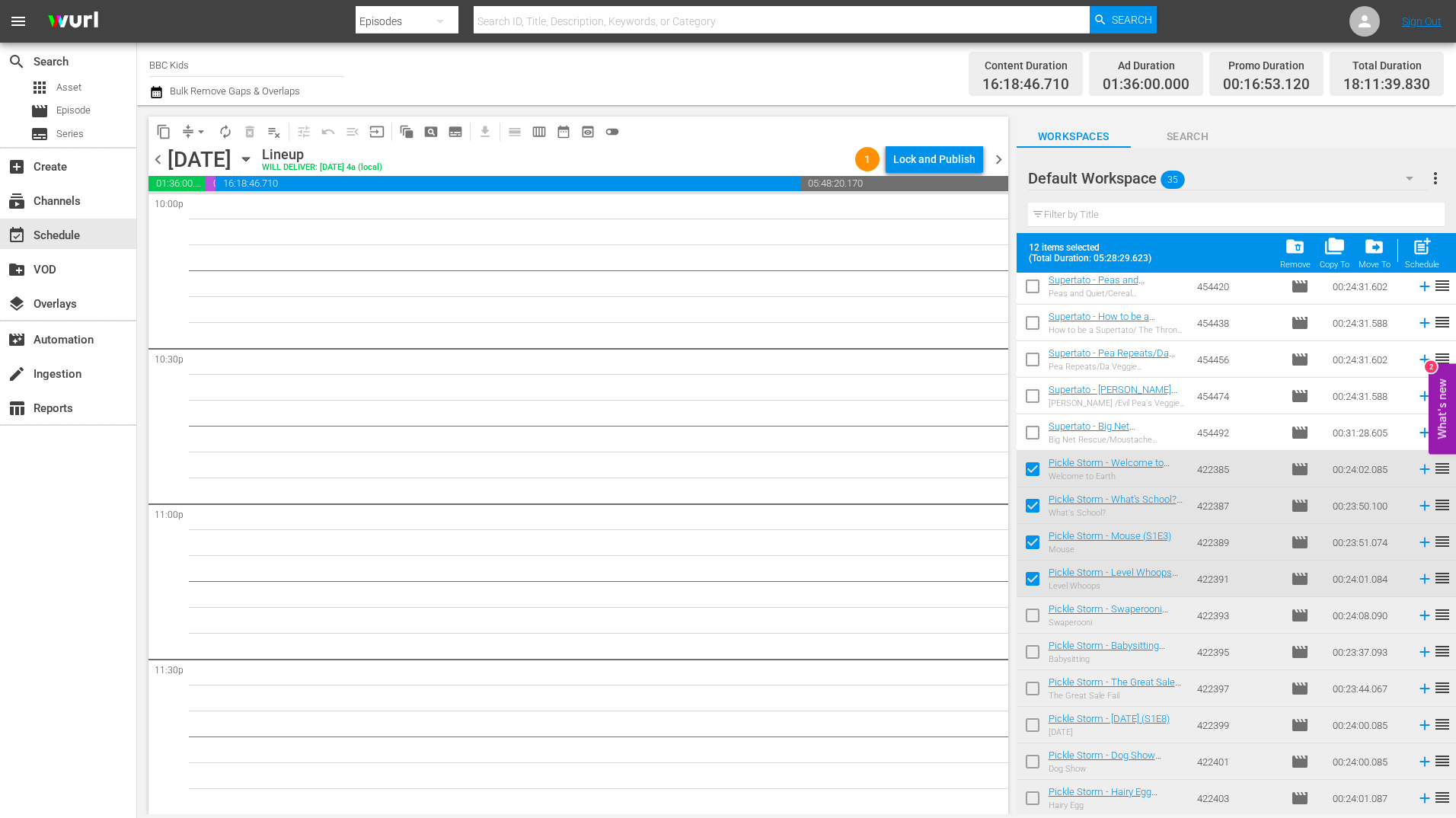
click at [1030, 624] on input "checkbox" at bounding box center [1032, 618] width 32 height 32
checkbox input "true"
click at [1030, 647] on input "checkbox" at bounding box center [1032, 654] width 32 height 32
checkbox input "true"
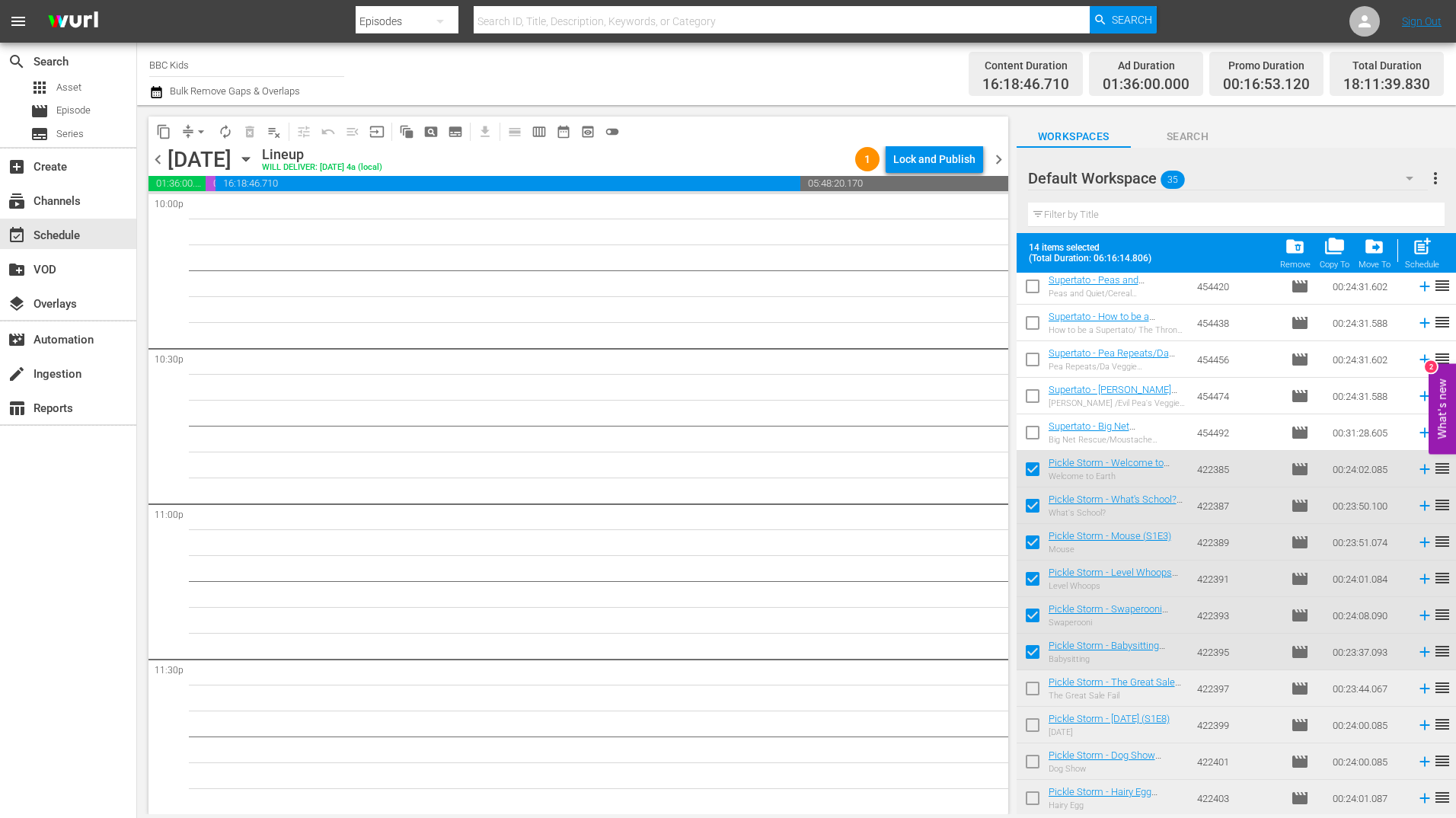
click at [1028, 681] on input "checkbox" at bounding box center [1032, 691] width 32 height 32
checkbox input "true"
click at [1030, 730] on input "checkbox" at bounding box center [1032, 727] width 32 height 32
checkbox input "true"
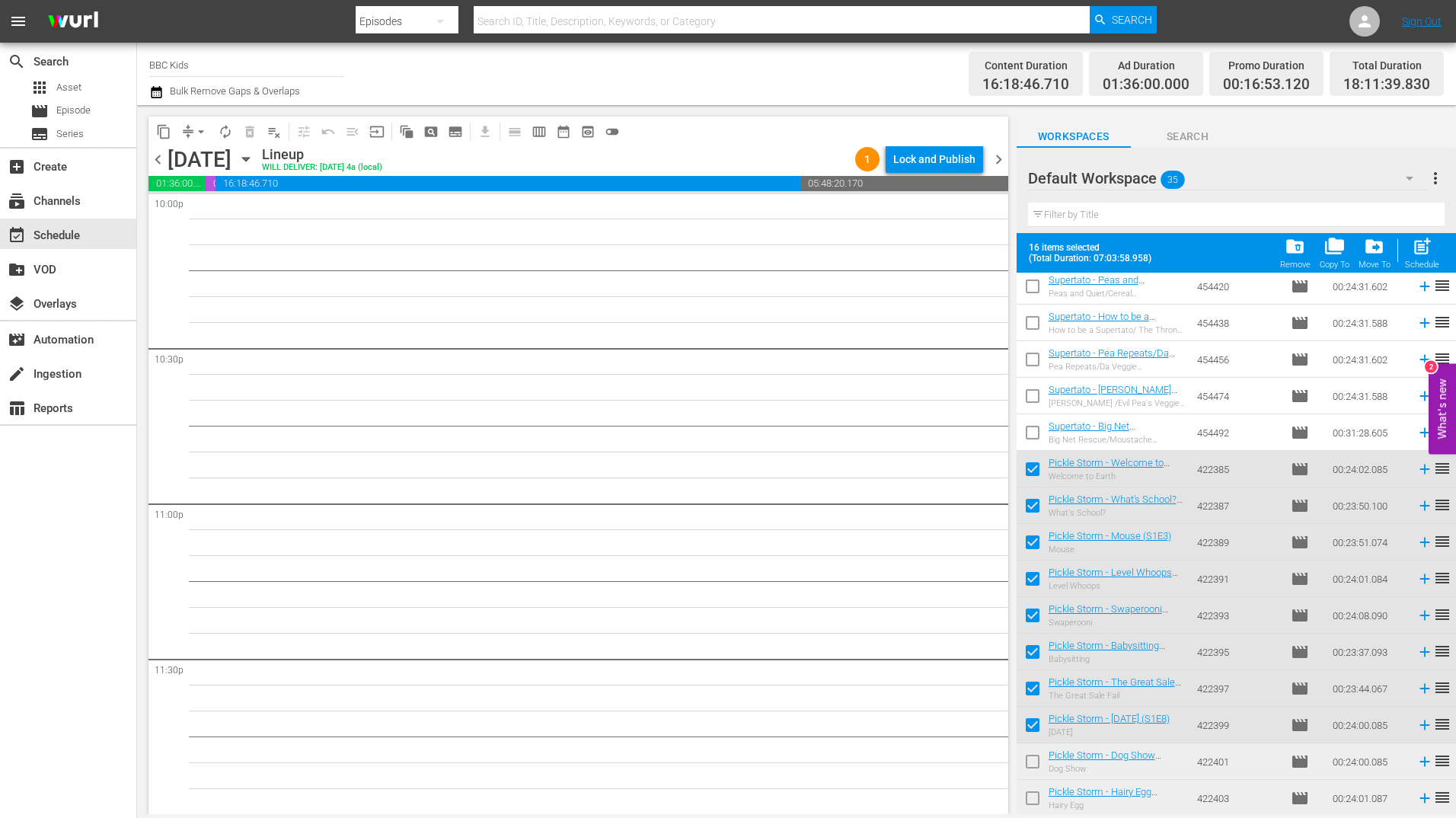
click at [1030, 763] on input "checkbox" at bounding box center [1032, 764] width 32 height 32
checkbox input "true"
click at [1030, 792] on input "checkbox" at bounding box center [1032, 801] width 32 height 32
checkbox input "true"
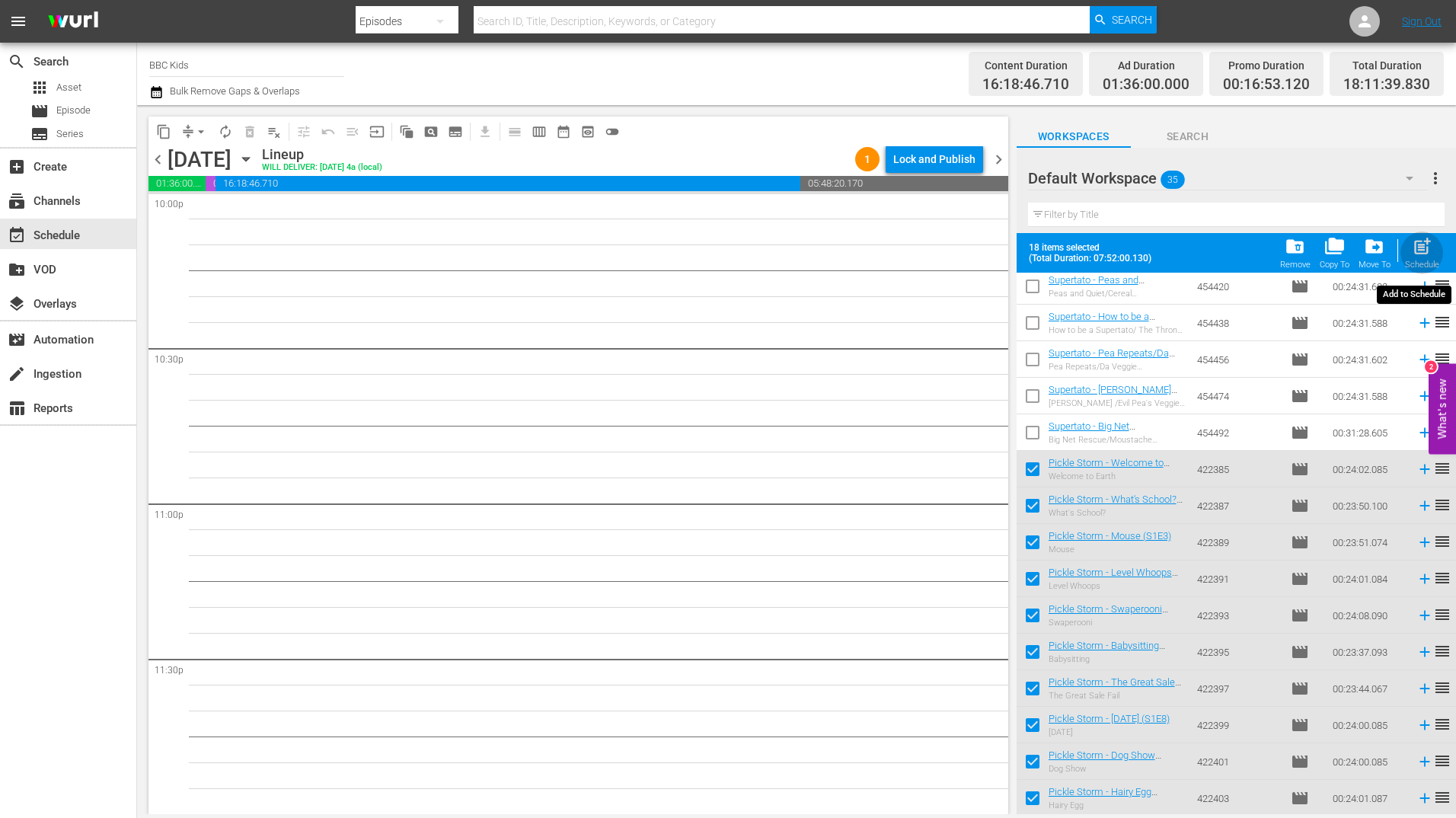
click at [1420, 250] on span "post_add" at bounding box center [1422, 246] width 21 height 21
checkbox input "false"
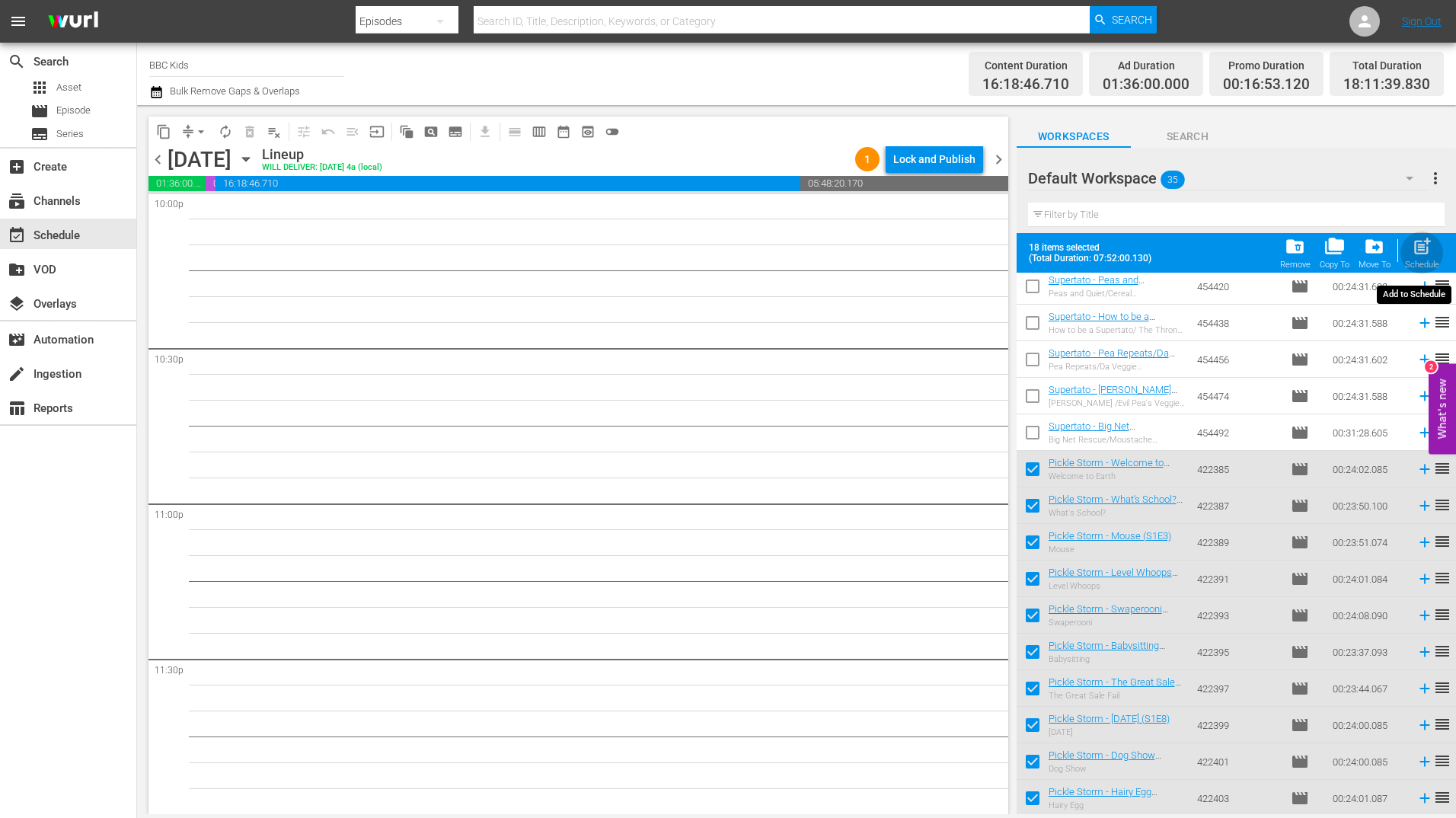
checkbox input "false"
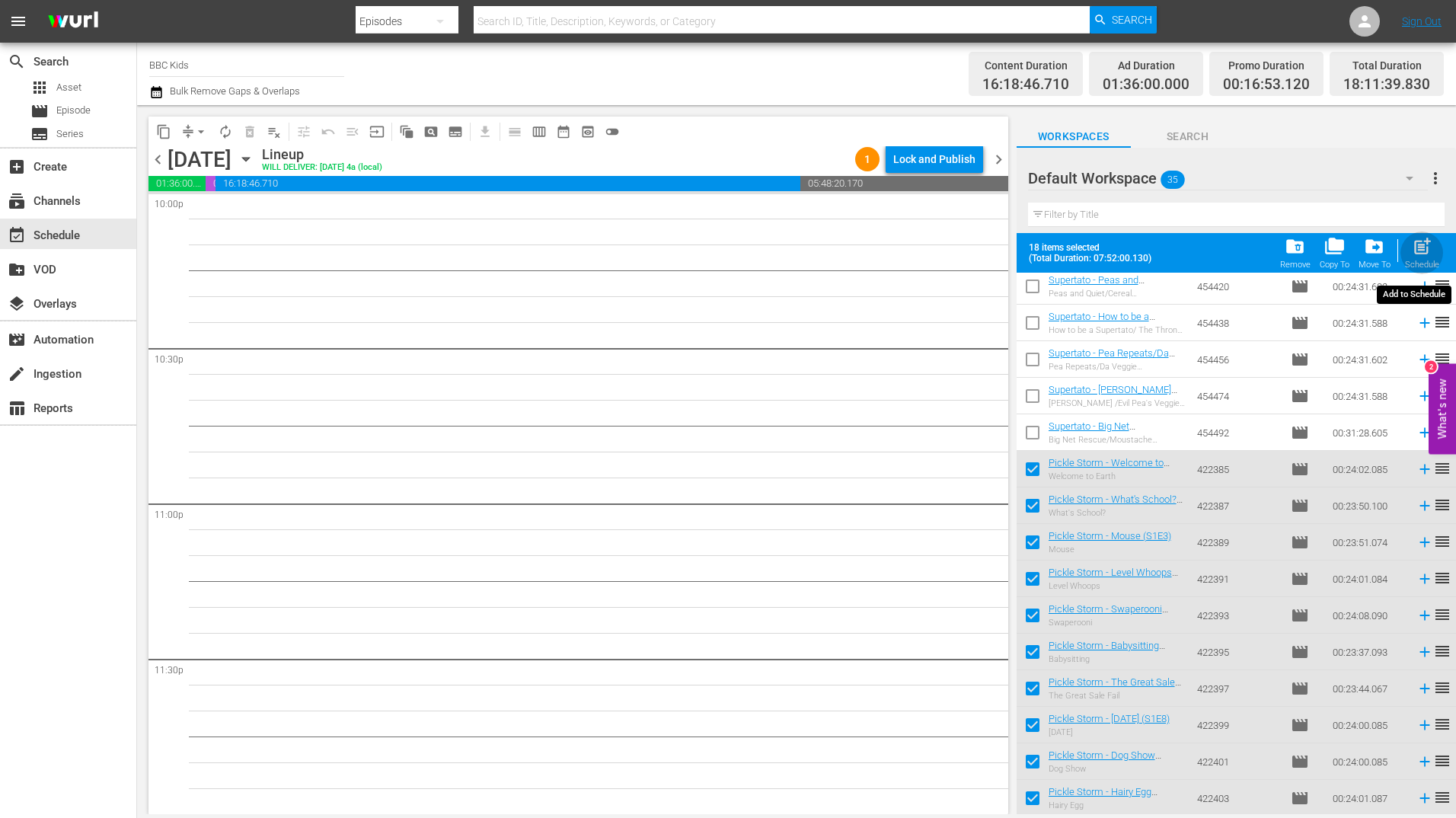
checkbox input "false"
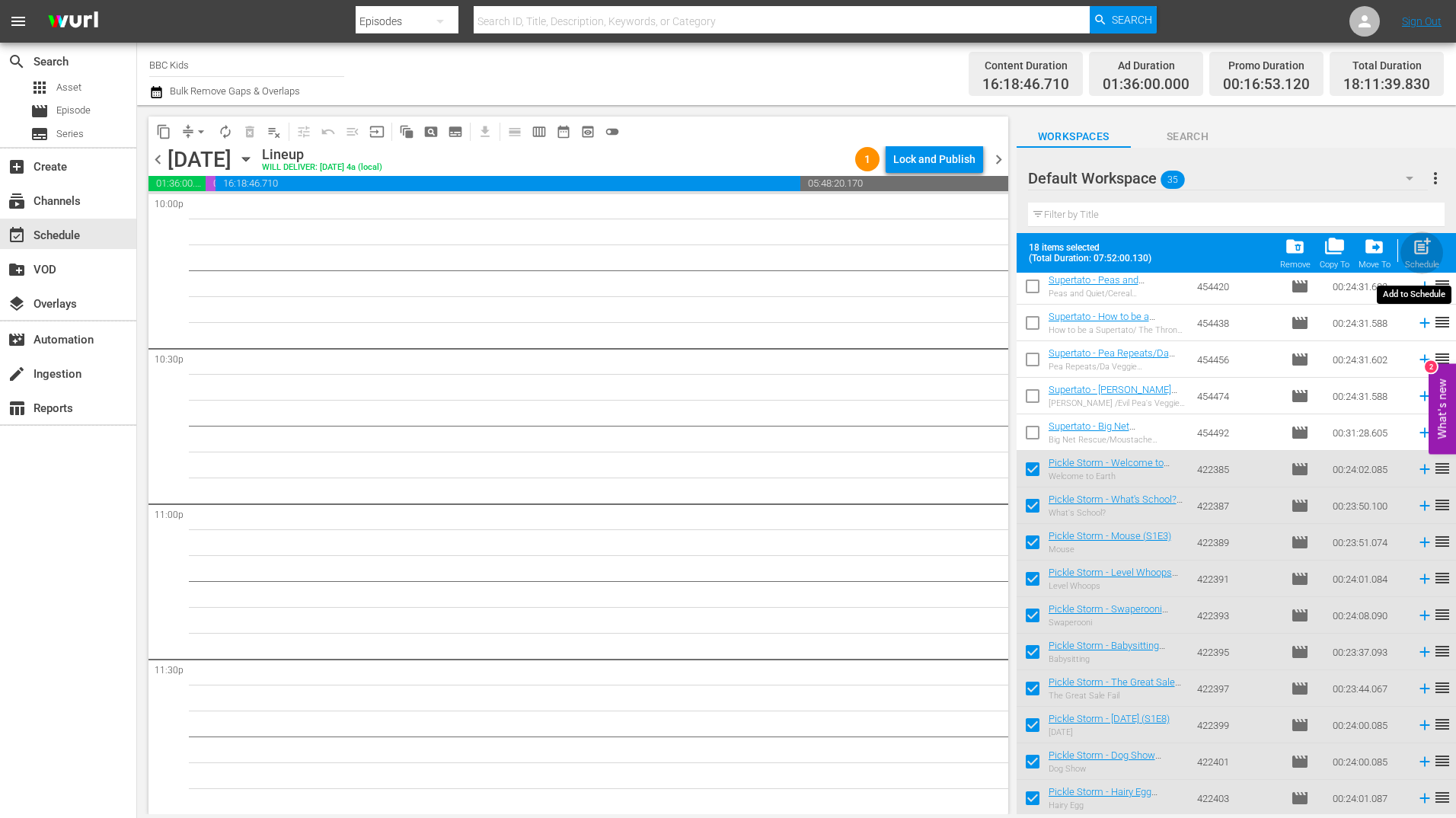
checkbox input "false"
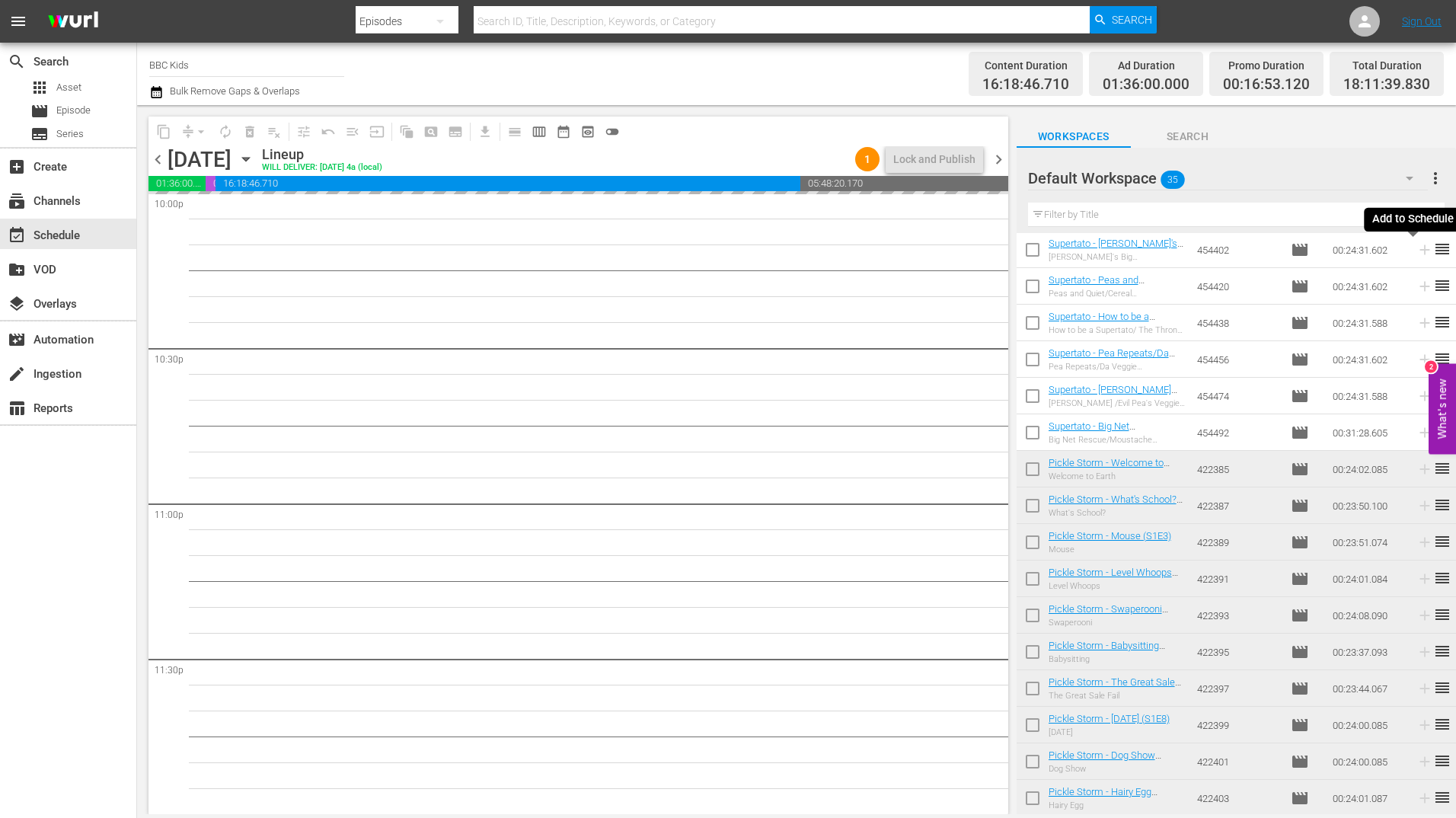
scroll to position [733, 0]
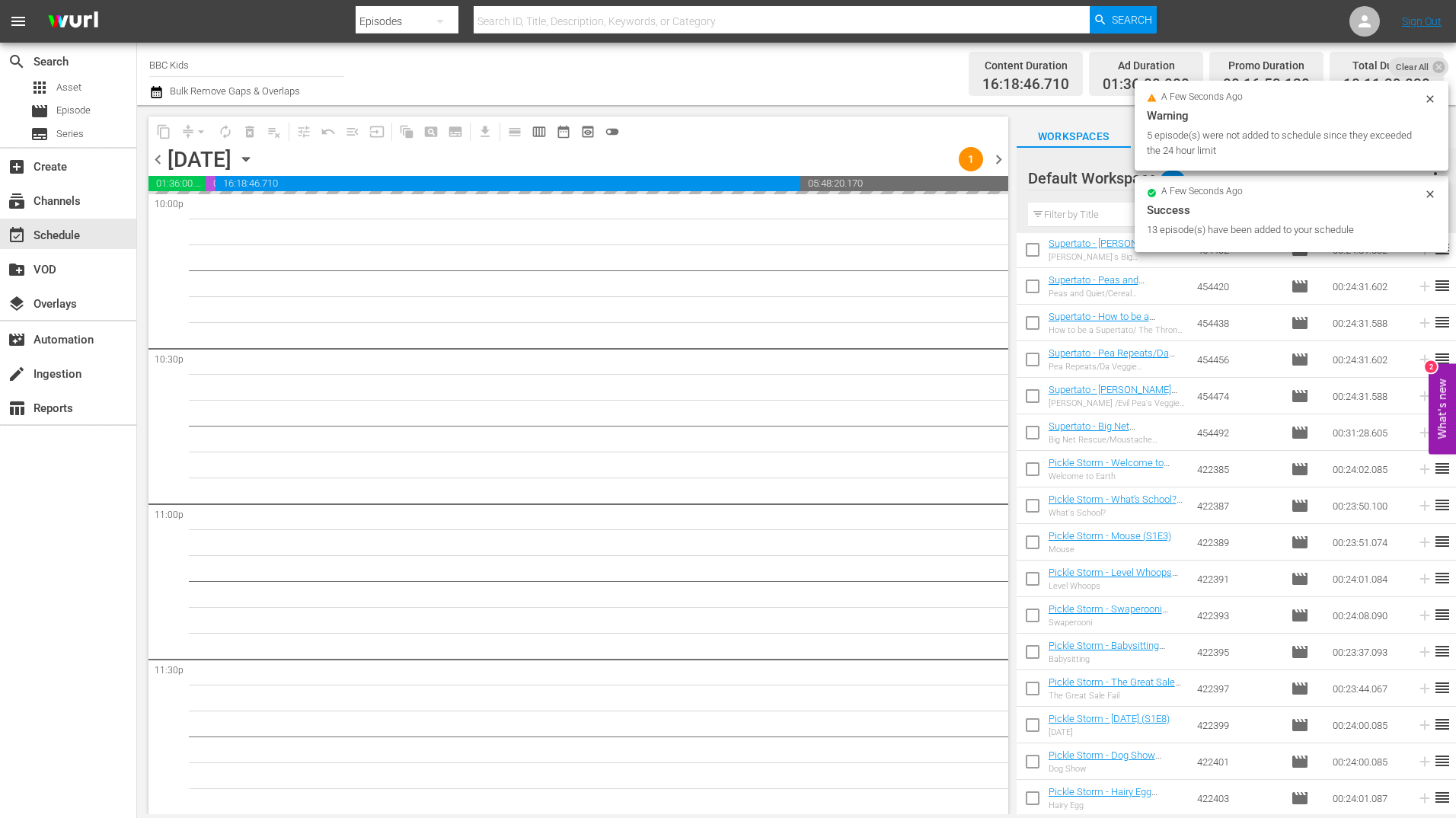
click at [870, 87] on div "Content Duration 16:18:46.710 Ad Duration 01:36:00.000 Promo Duration 00:16:53.…" at bounding box center [1149, 74] width 588 height 55
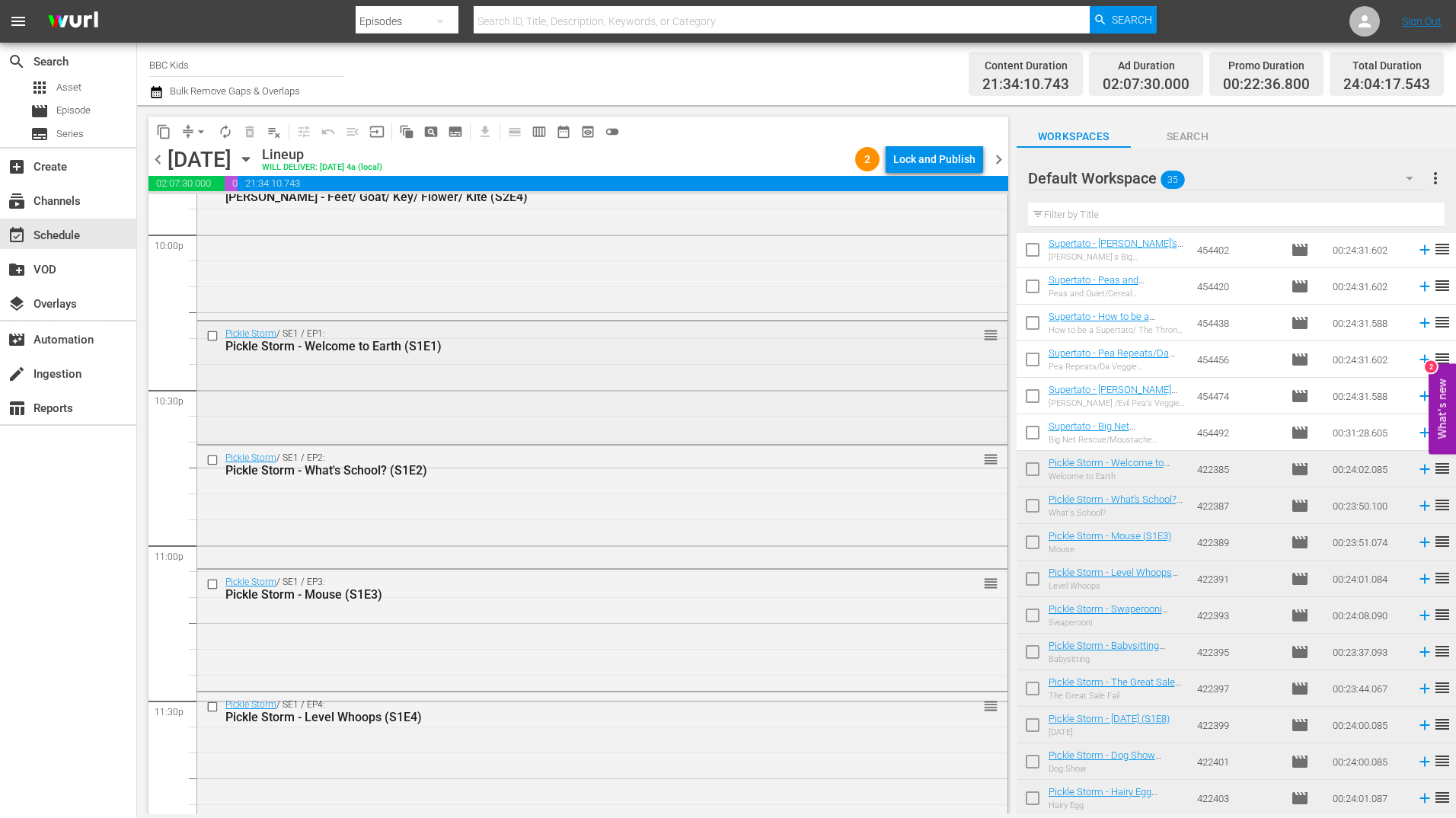
scroll to position [6794, 0]
click at [997, 164] on span "chevron_right" at bounding box center [999, 159] width 19 height 19
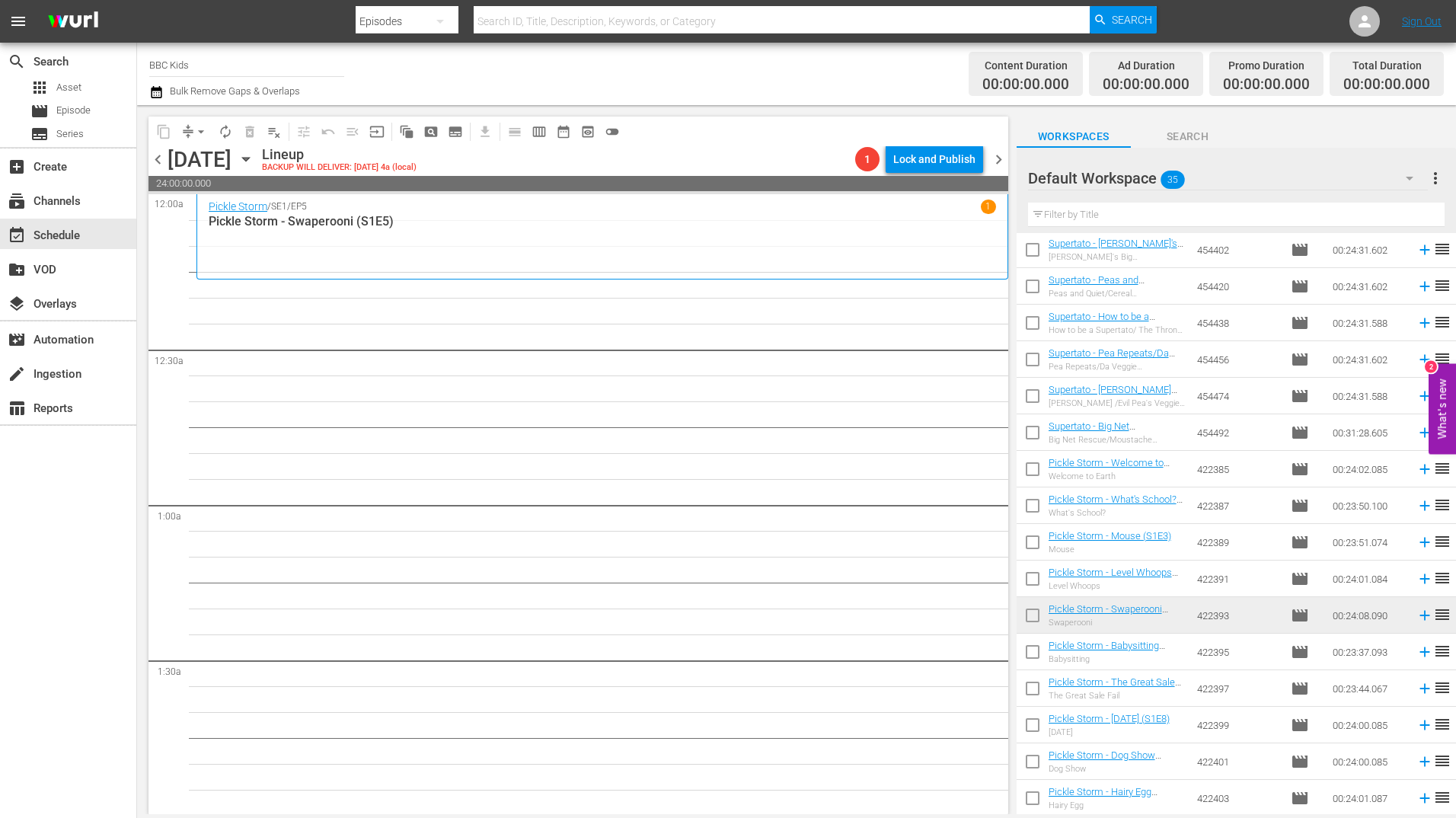
click at [249, 159] on icon "button" at bounding box center [245, 159] width 7 height 4
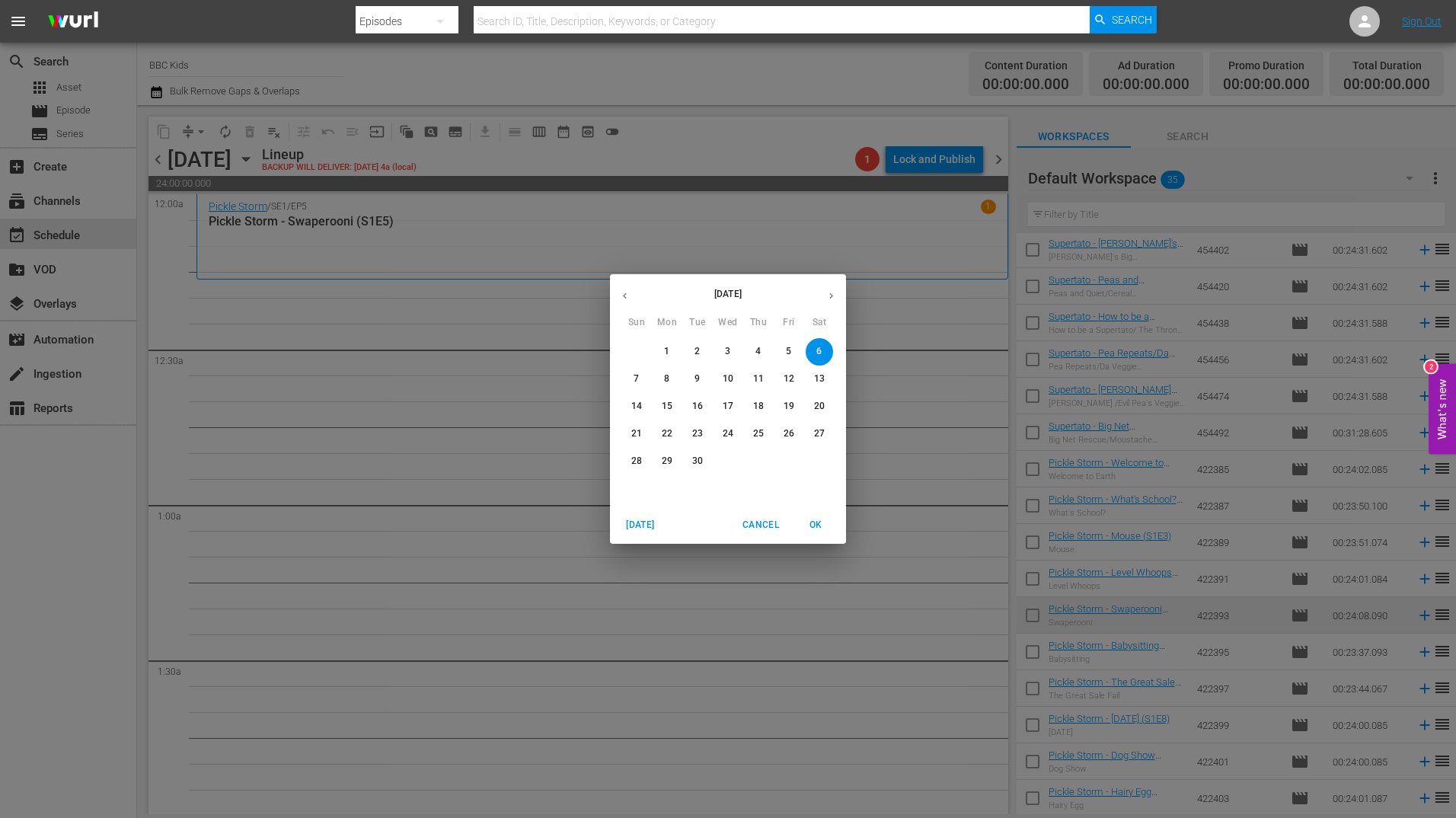
click at [620, 293] on icon "button" at bounding box center [624, 295] width 12 height 12
click at [635, 495] on p "31" at bounding box center [637, 488] width 11 height 13
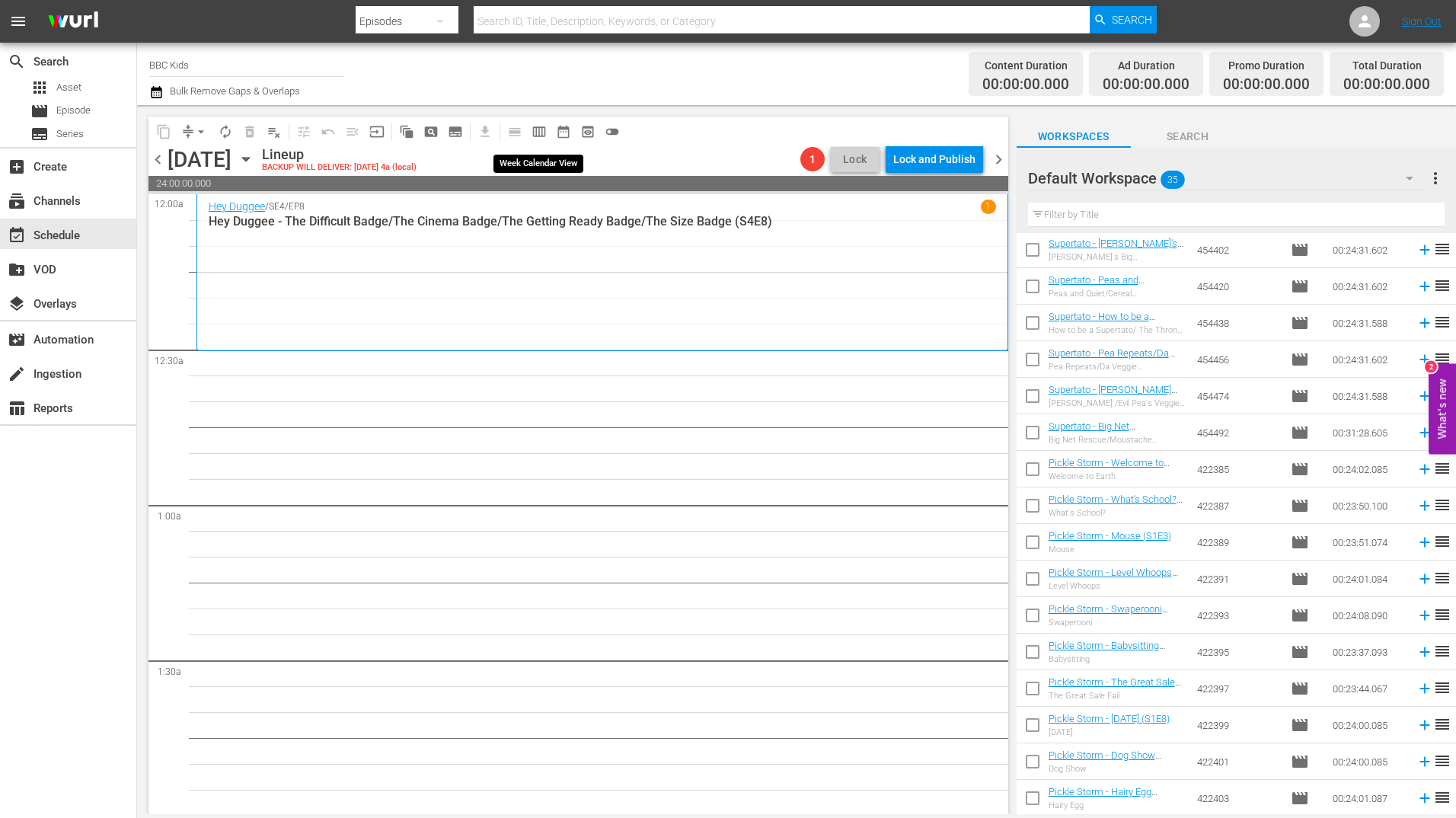
click at [536, 131] on span "calendar_view_week_outlined" at bounding box center [540, 132] width 16 height 16
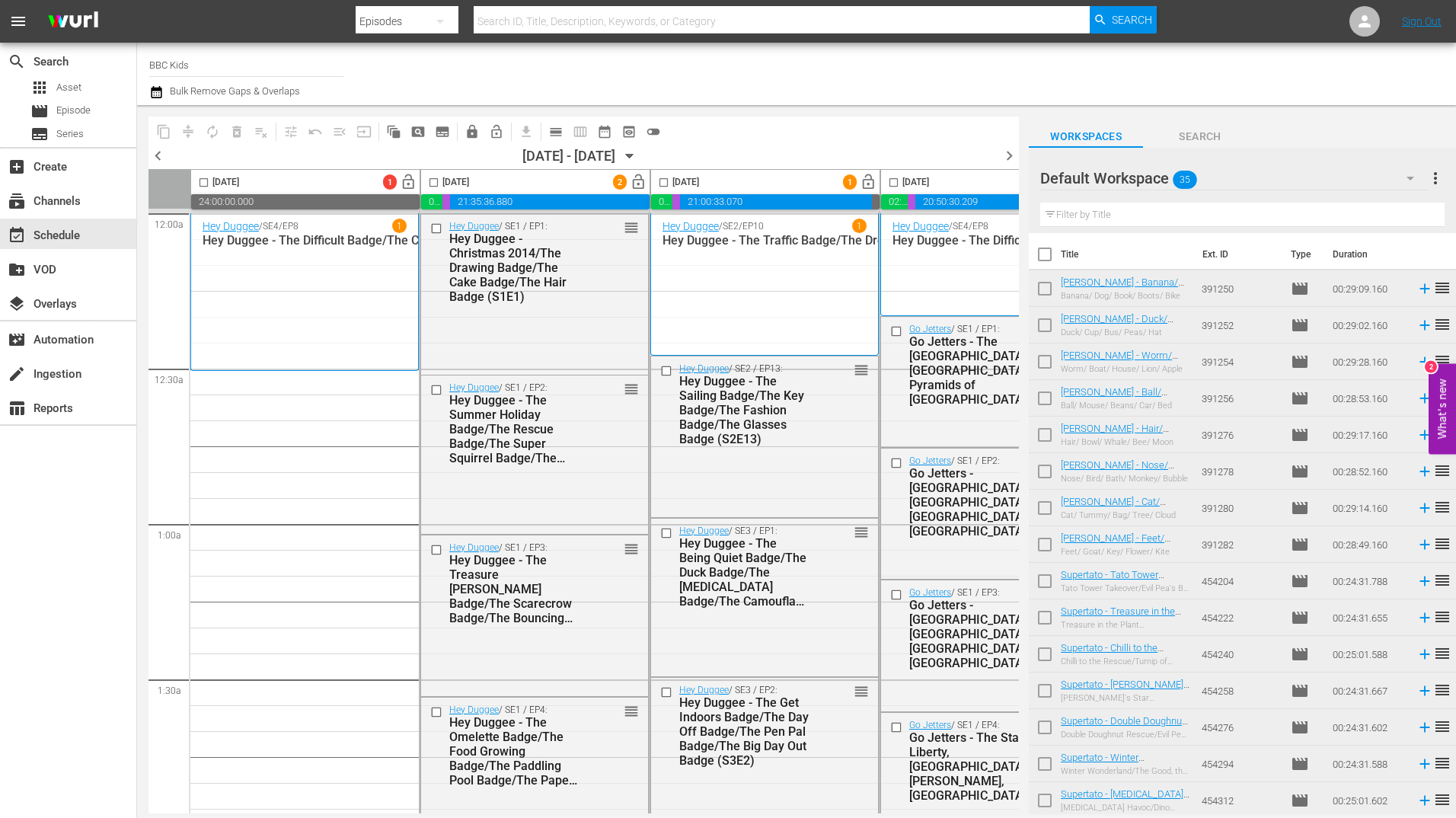
click at [638, 158] on icon "button" at bounding box center [630, 157] width 17 height 17
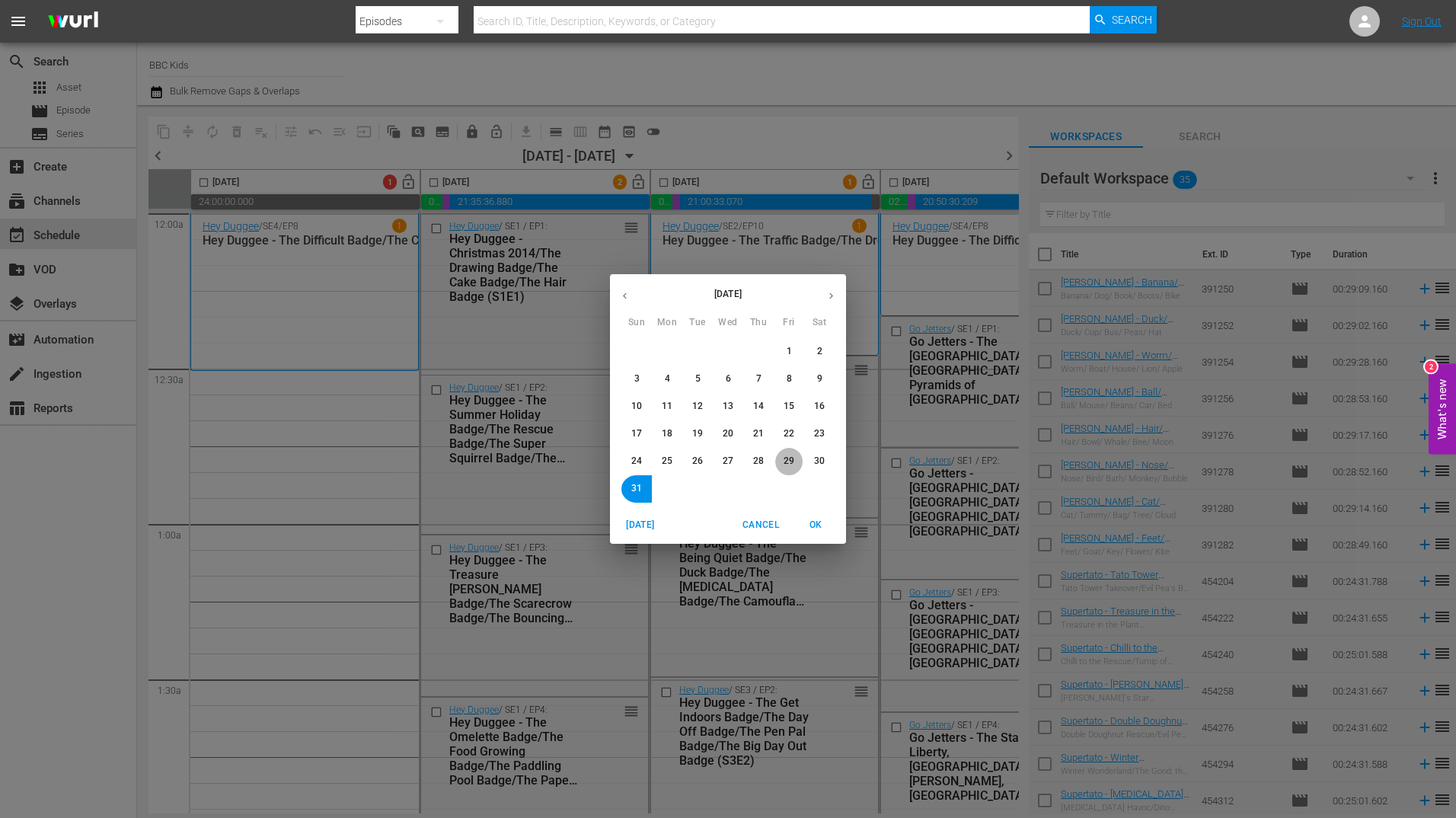
click at [780, 462] on button "29" at bounding box center [788, 461] width 27 height 27
click at [815, 515] on button "OK" at bounding box center [815, 525] width 49 height 25
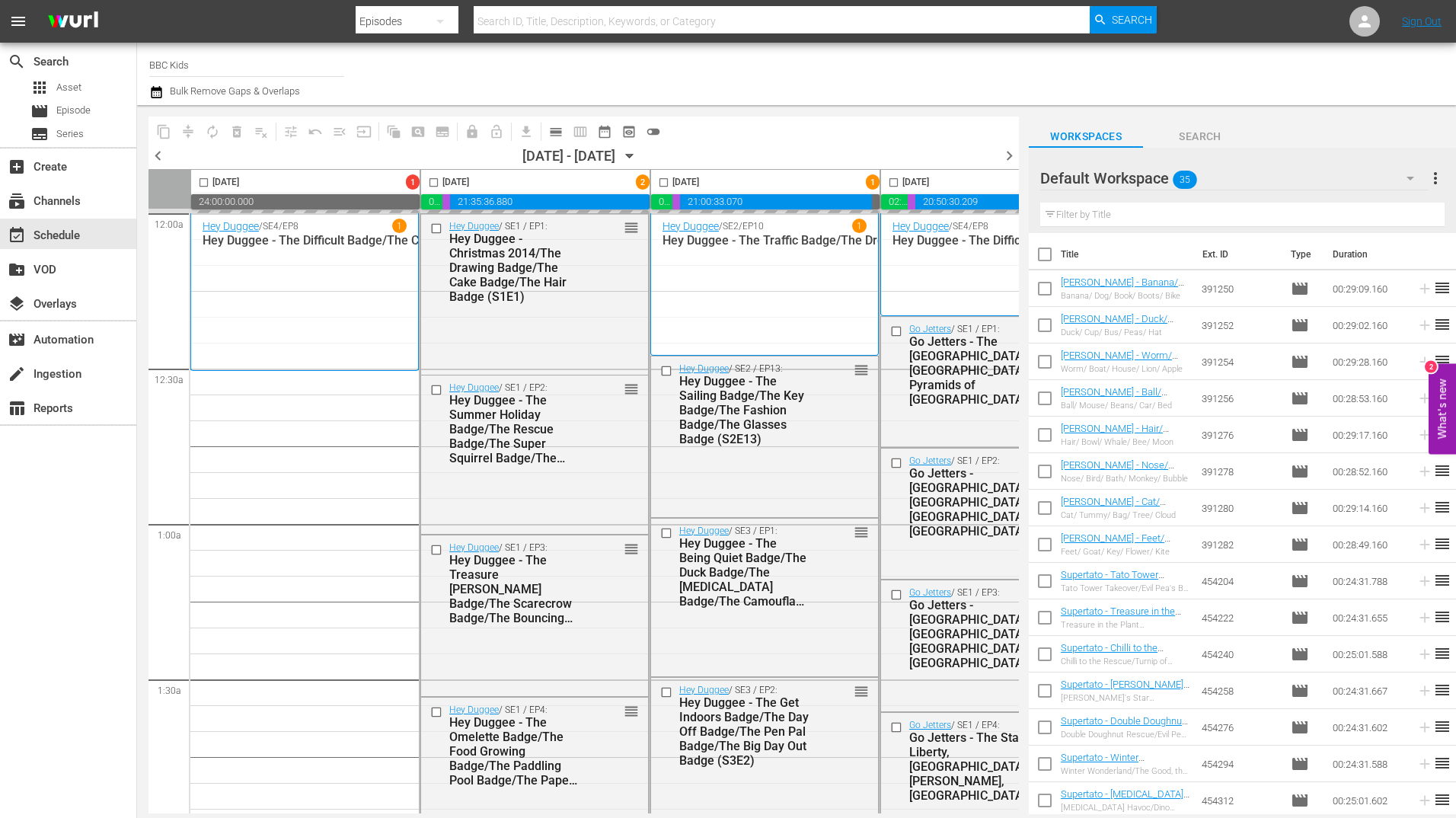
scroll to position [0, 167]
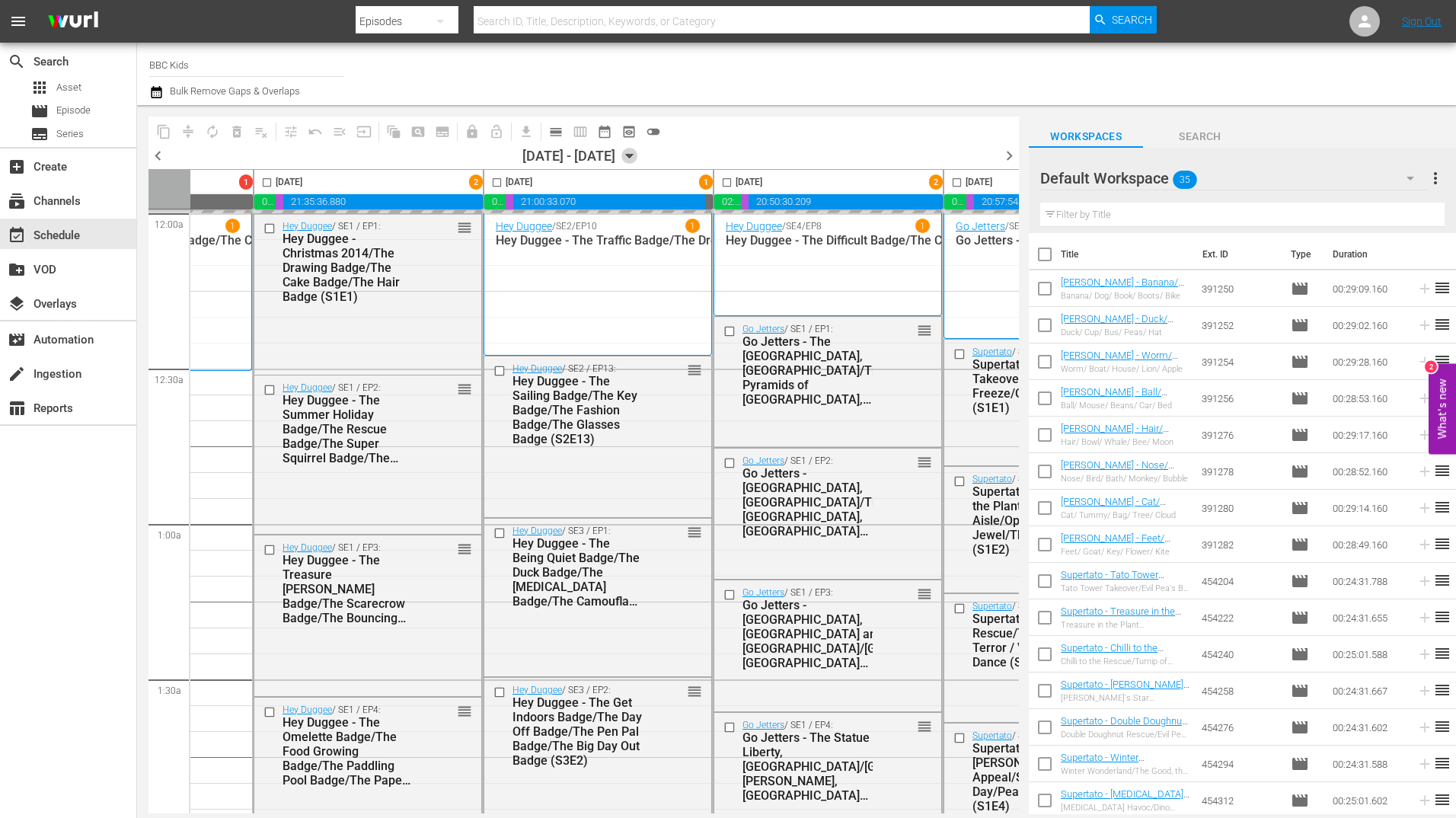
click at [638, 164] on icon "button" at bounding box center [630, 157] width 17 height 17
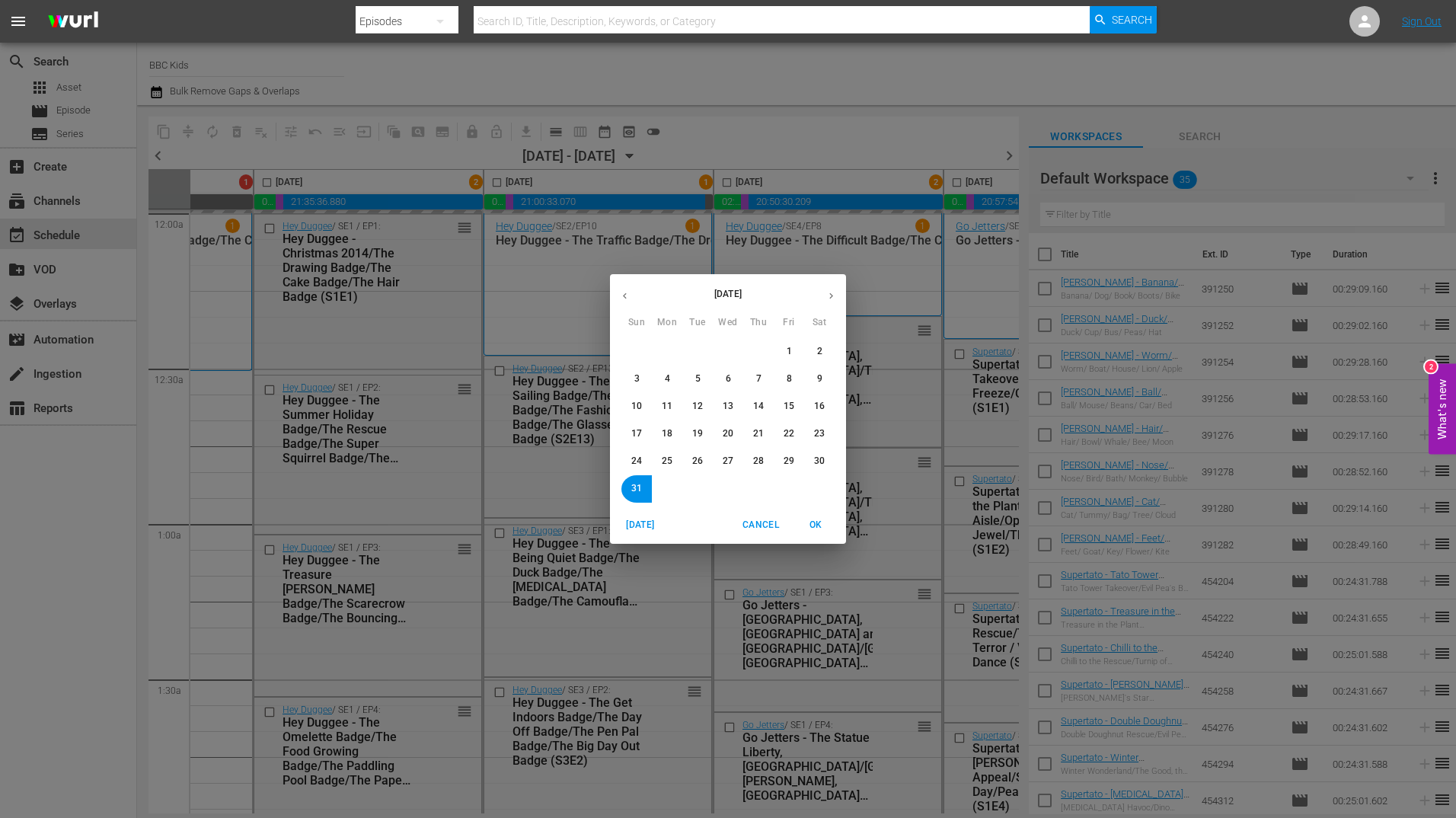
click at [831, 290] on icon "button" at bounding box center [831, 295] width 12 height 12
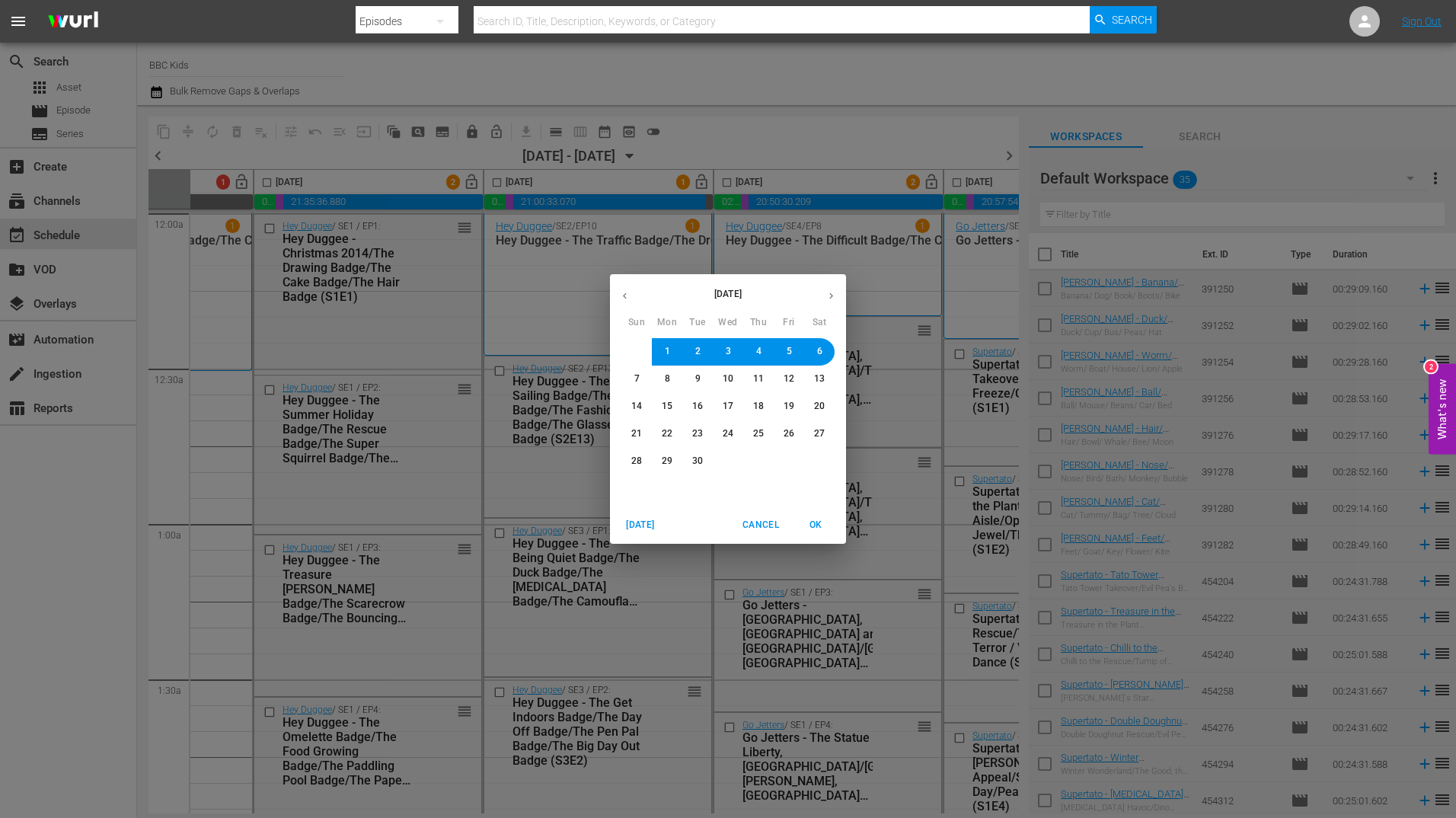
click at [823, 519] on span "OK" at bounding box center [815, 525] width 36 height 16
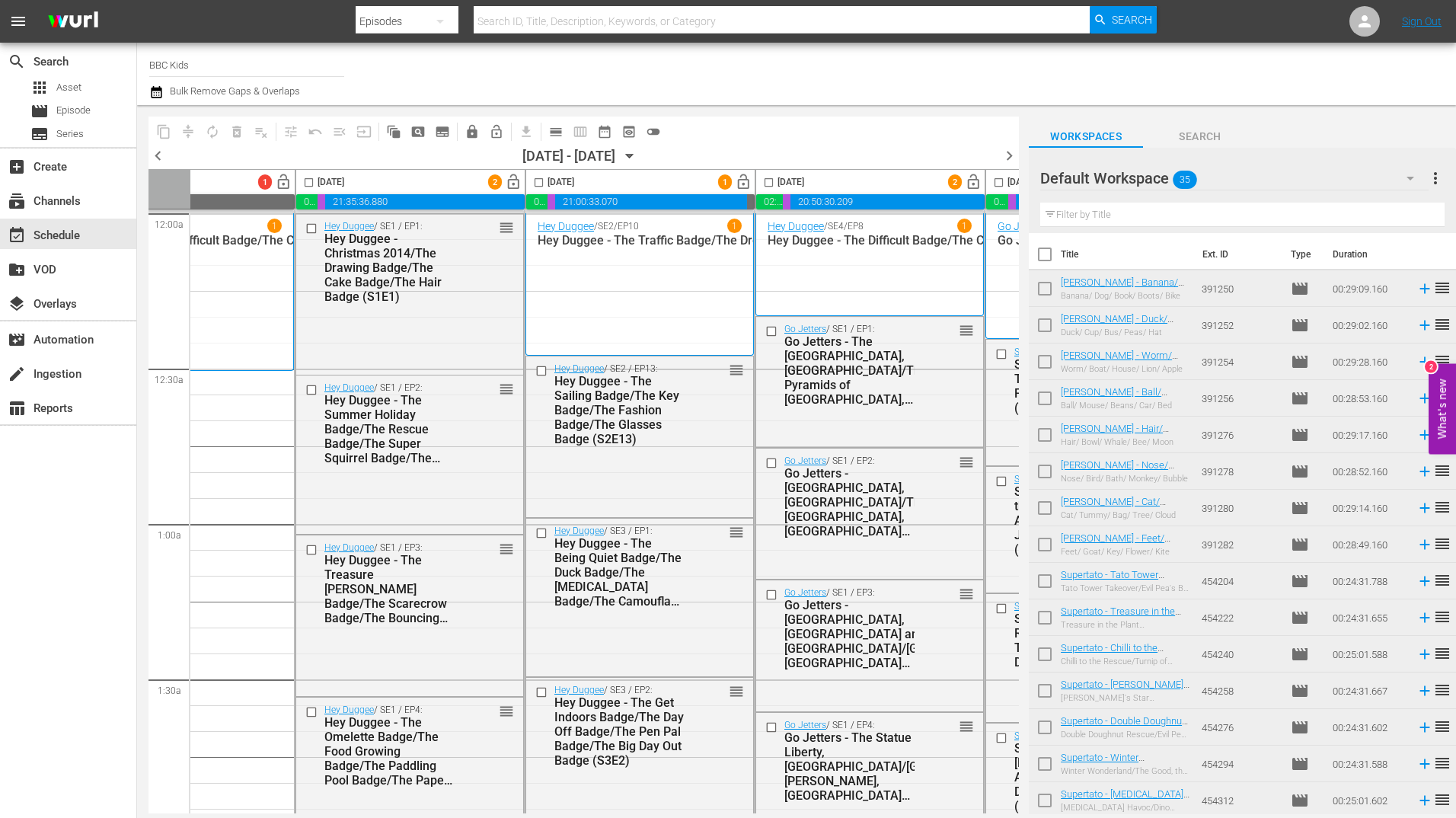
scroll to position [0, 0]
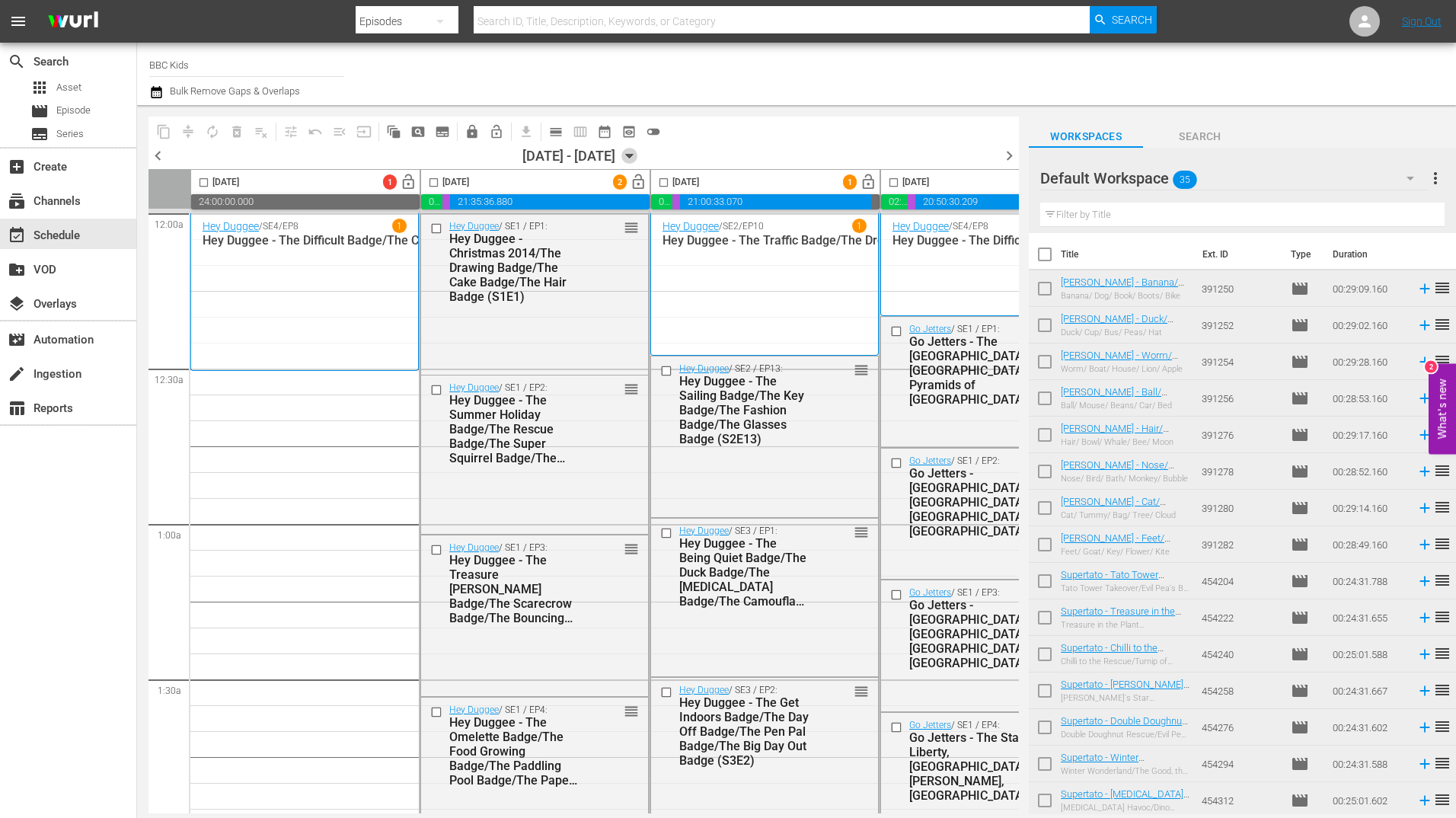
click at [633, 157] on icon "button" at bounding box center [629, 156] width 7 height 4
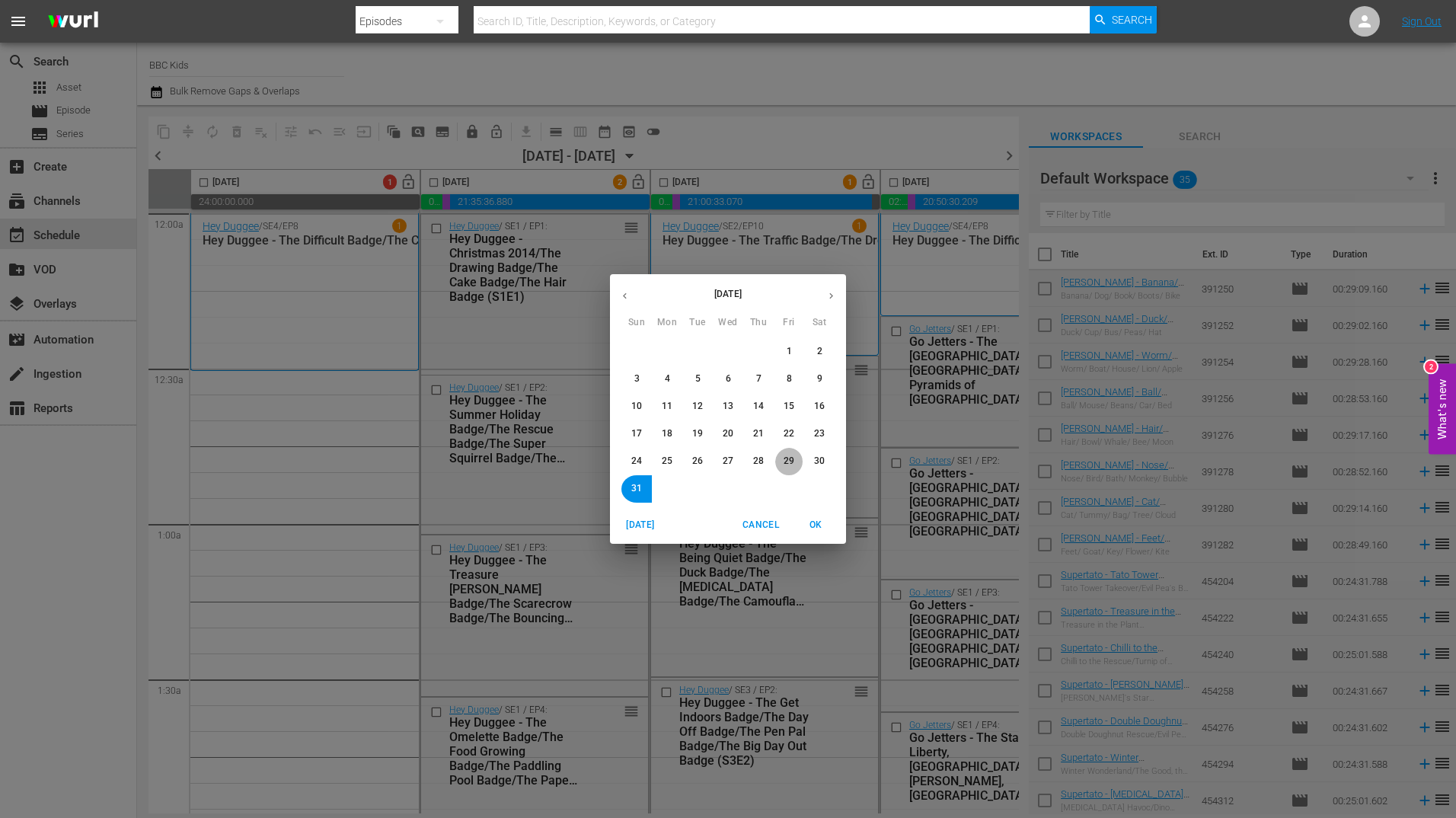
click at [789, 471] on button "29" at bounding box center [788, 461] width 27 height 27
click at [817, 520] on span "OK" at bounding box center [815, 525] width 36 height 16
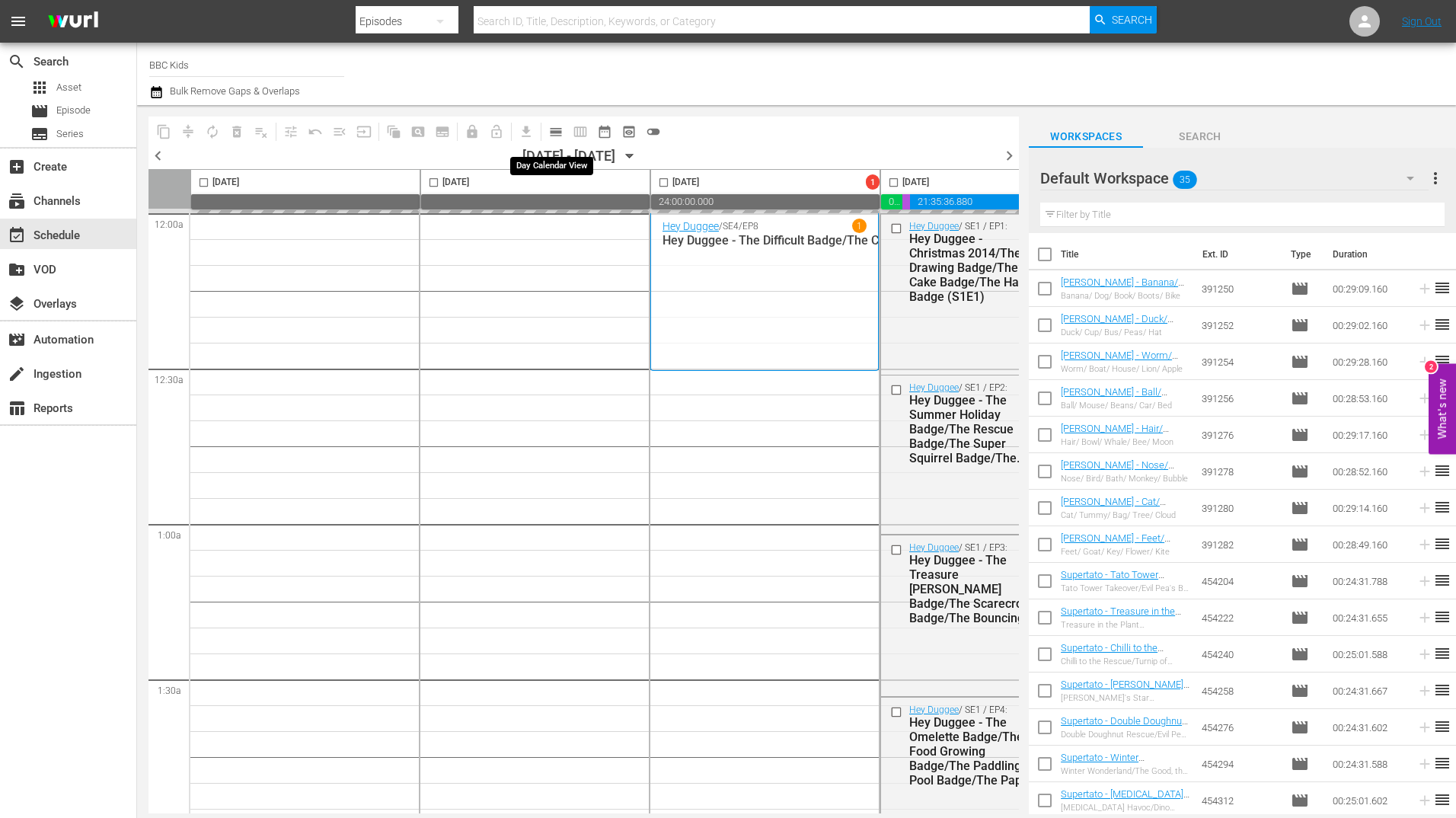
click at [549, 133] on span "calendar_view_day_outlined" at bounding box center [556, 132] width 16 height 16
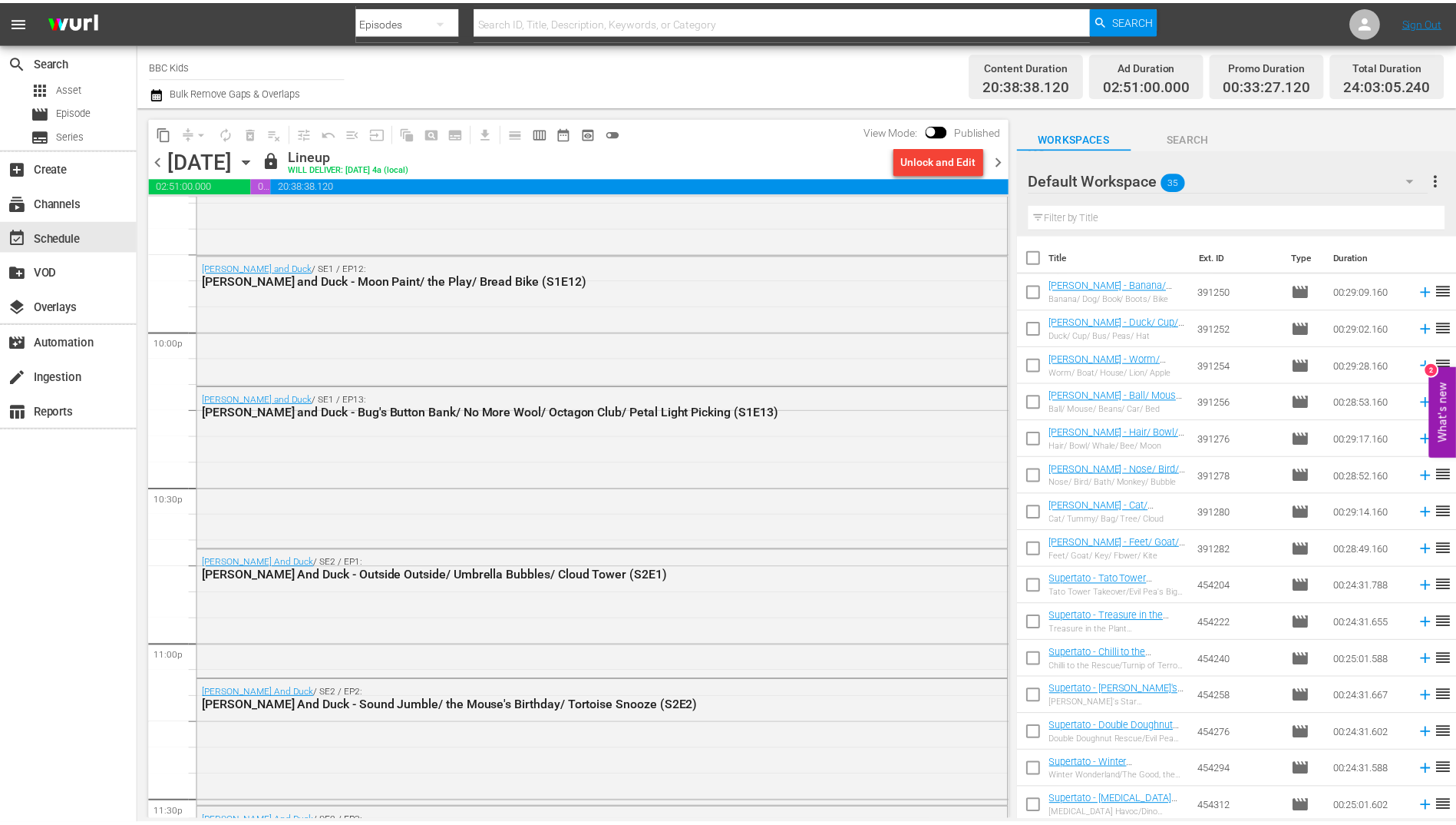
scroll to position [7002, 0]
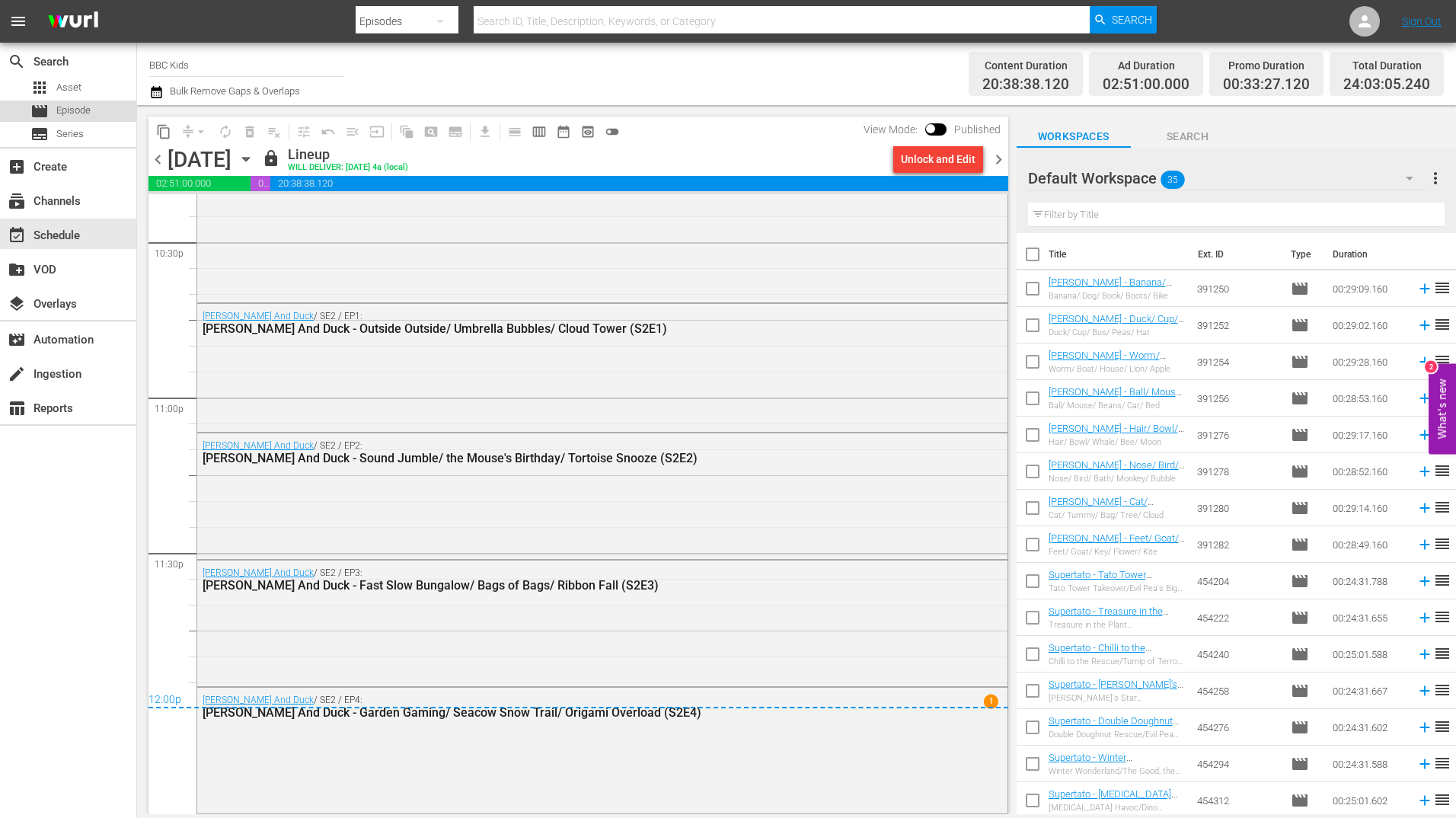
click at [99, 115] on div "movie Episode" at bounding box center [68, 111] width 136 height 21
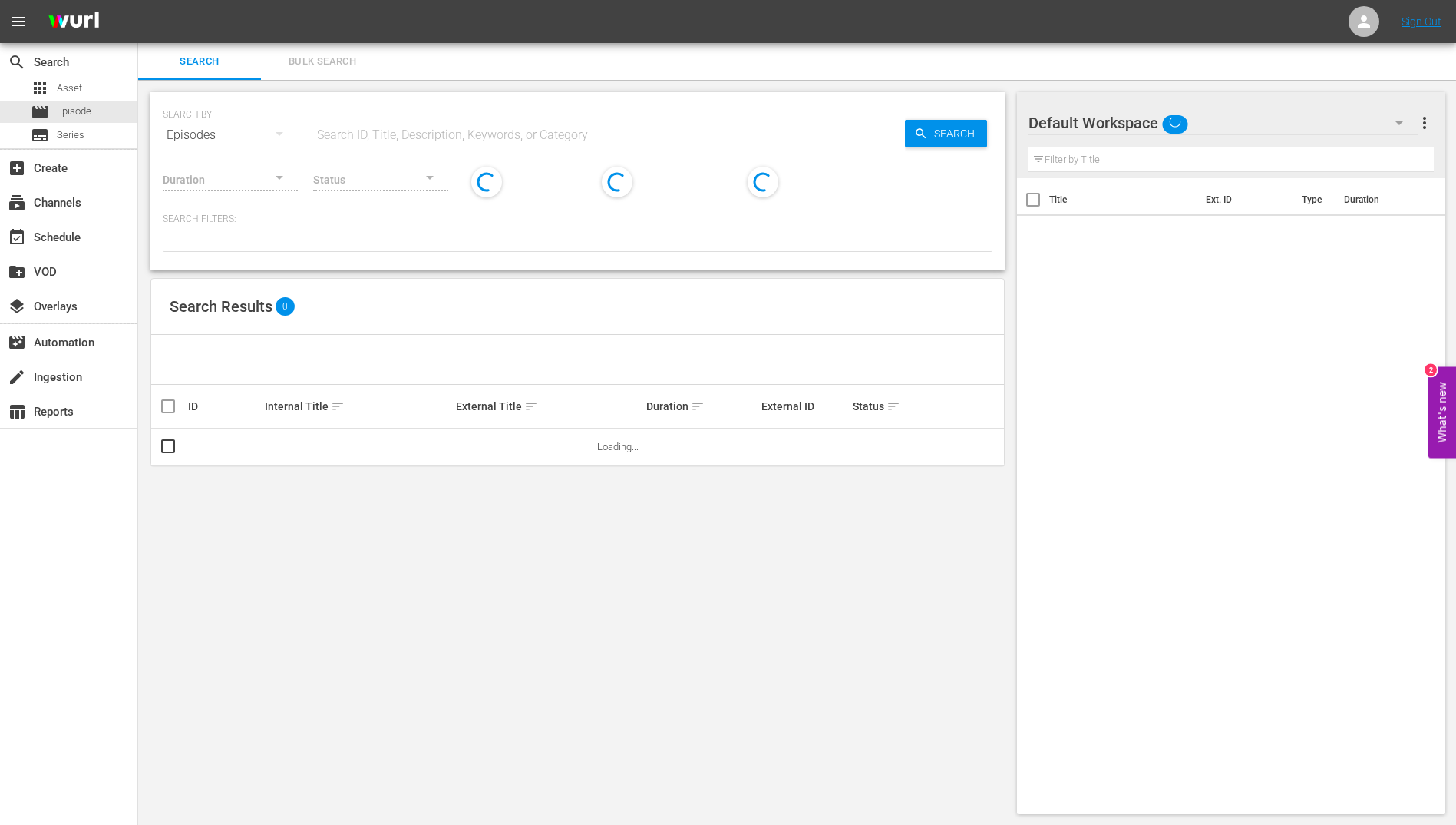
click at [338, 64] on span "Bulk Search" at bounding box center [323, 62] width 105 height 18
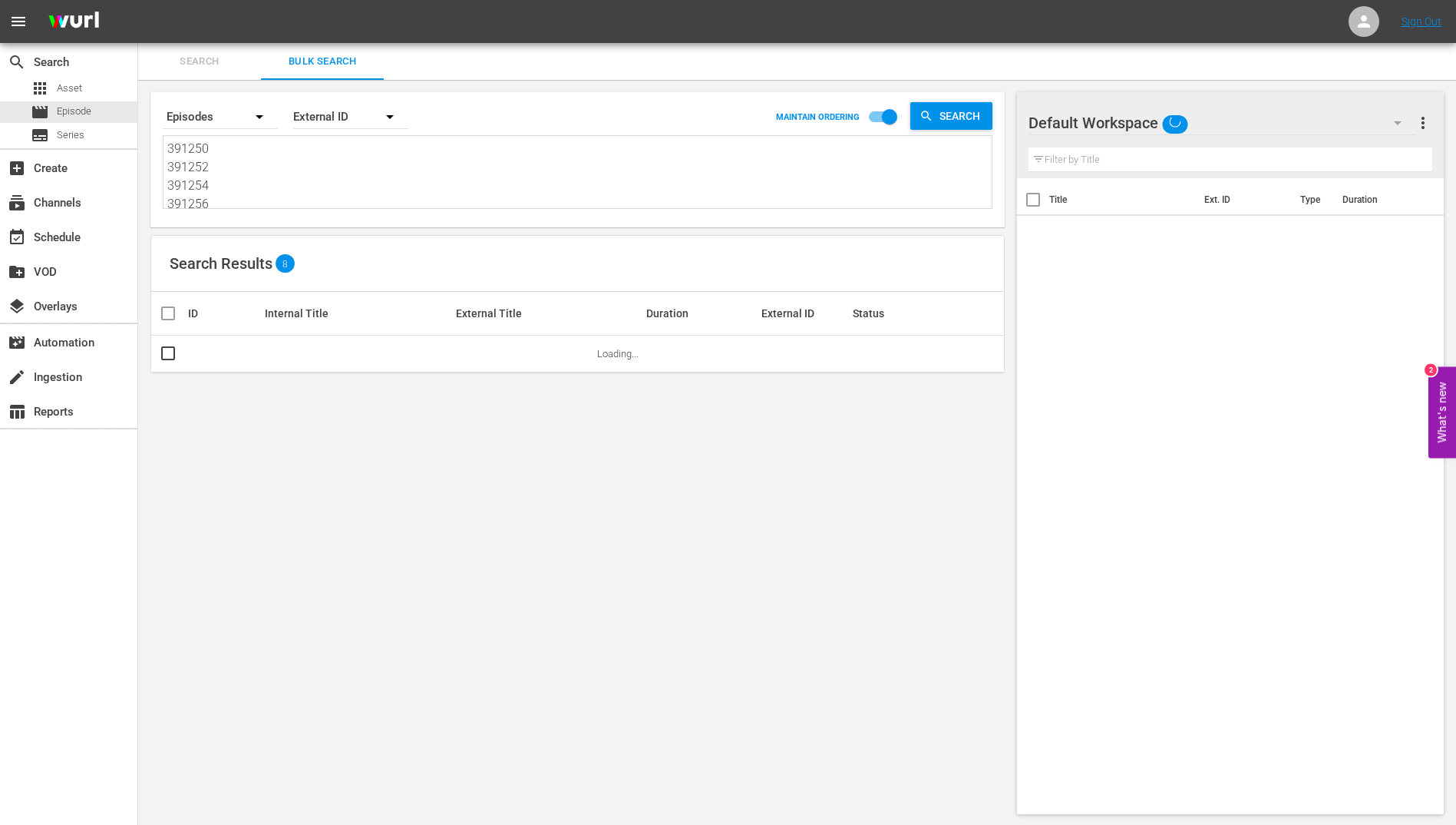
click at [342, 172] on textarea "391250 391252 391254 391256 391276 391278 391280 391282" at bounding box center [579, 174] width 825 height 70
paste textarea "303173 303174 303175 303176 303177 303178 303179 303180 303181 303182 303183 30…"
type textarea "303173 303174 303175 303176 303177 303178 303179 303180 303181 303182 303183 30…"
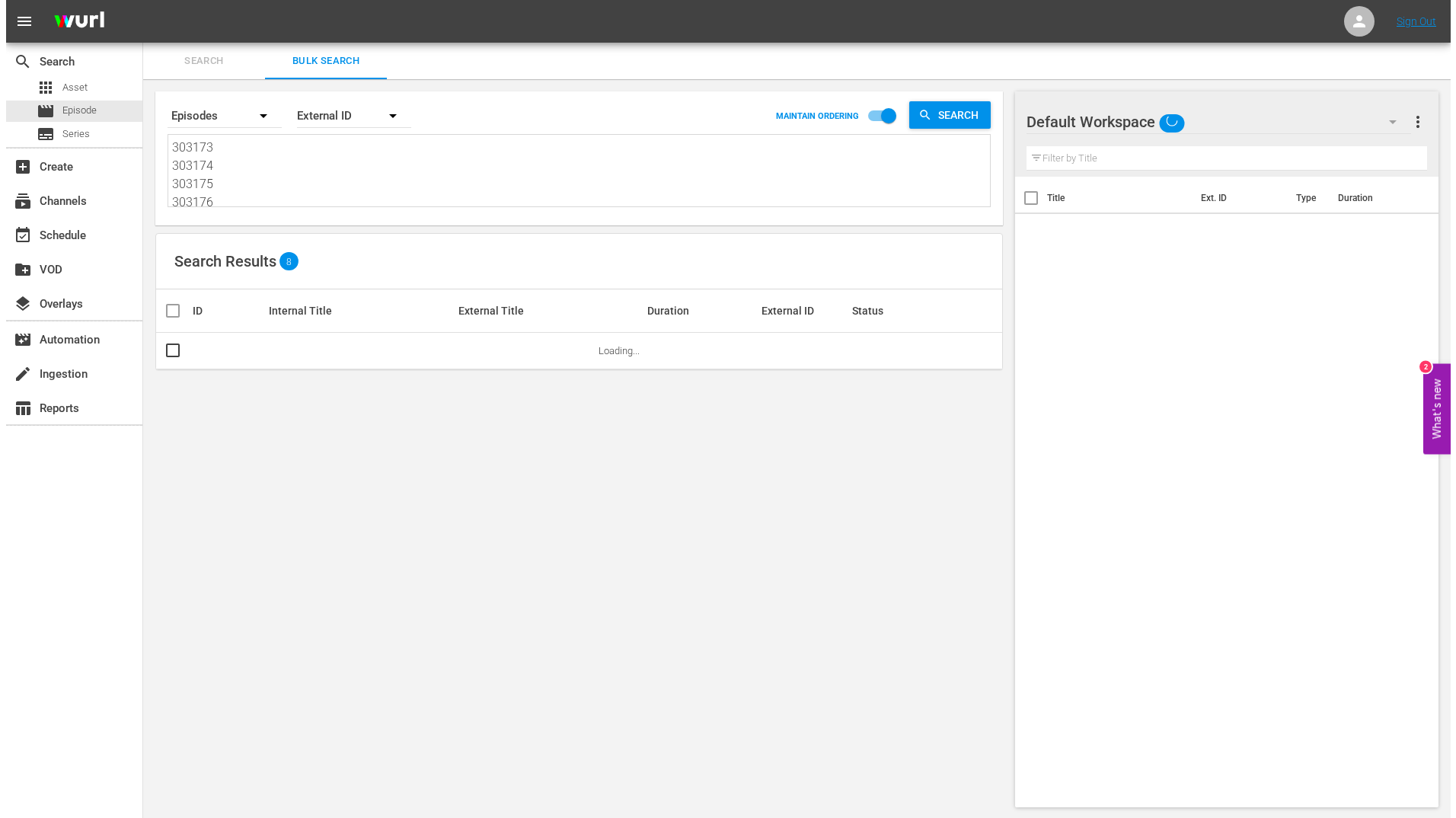
scroll to position [2, 0]
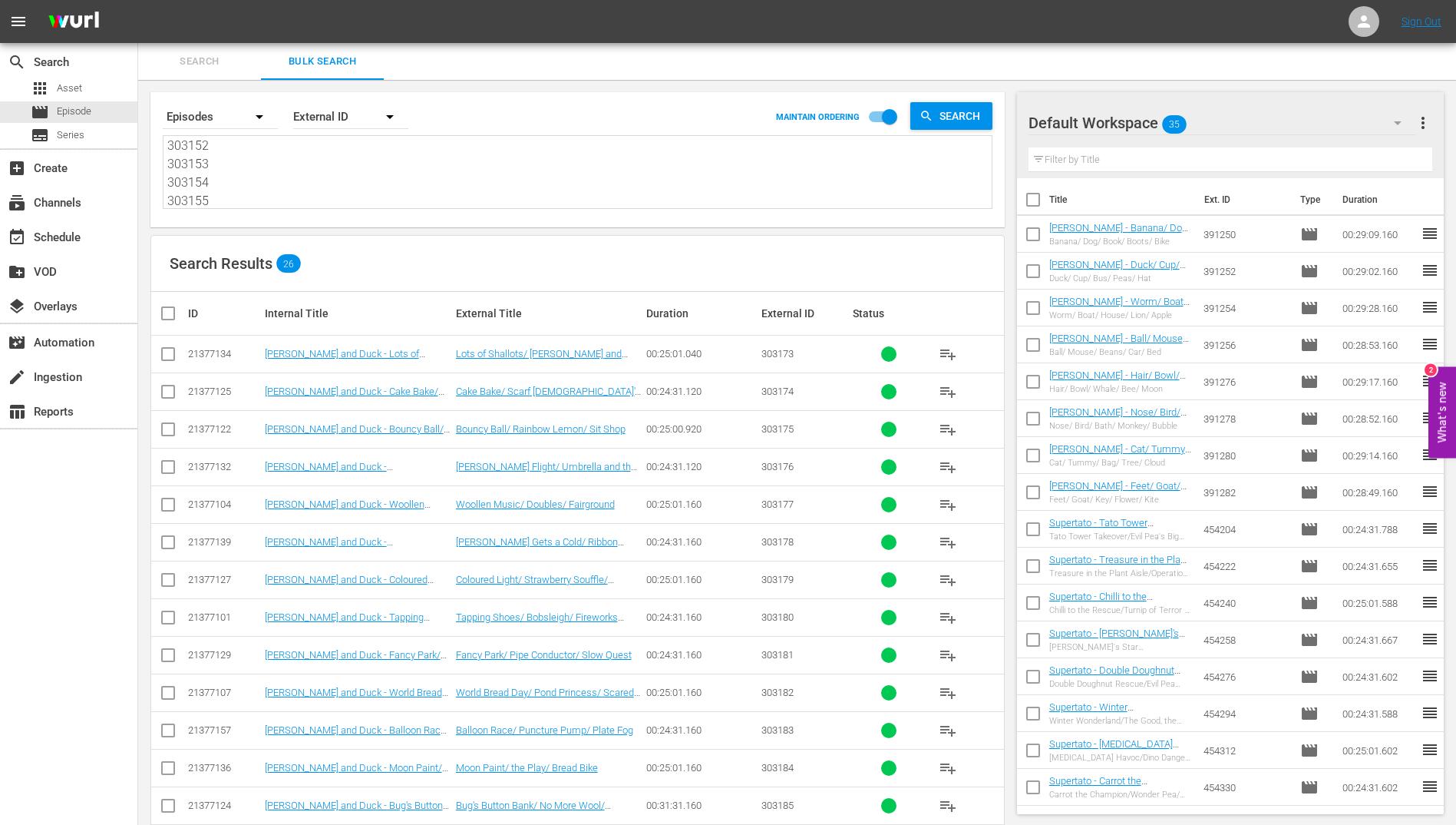
type textarea "303173 303174 303175 303176 303177 303178 303179 303180 303181 303182 303183 30…"
click at [174, 317] on input "checkbox" at bounding box center [174, 314] width 30 height 19
checkbox input "true"
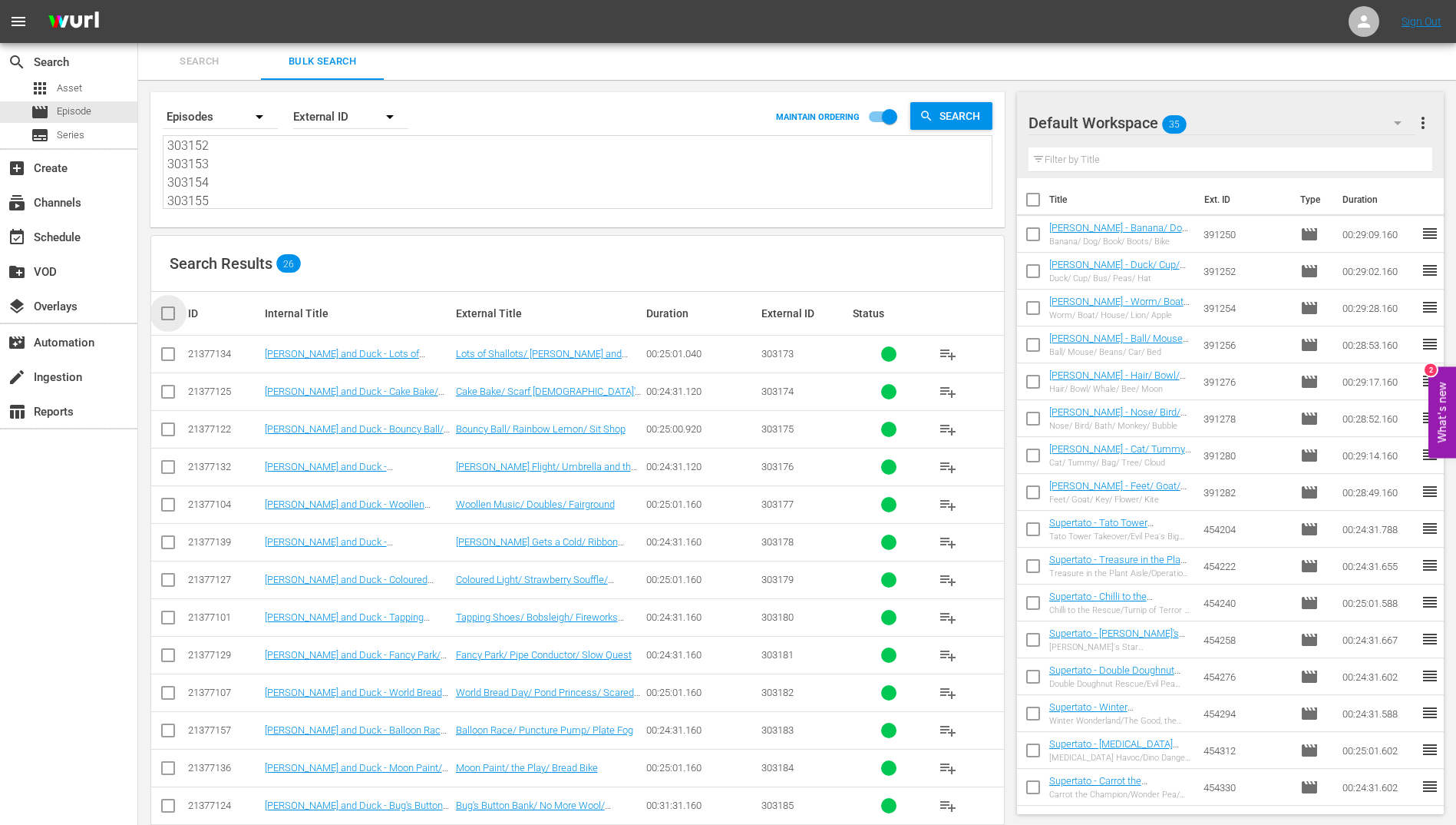
checkbox input "true"
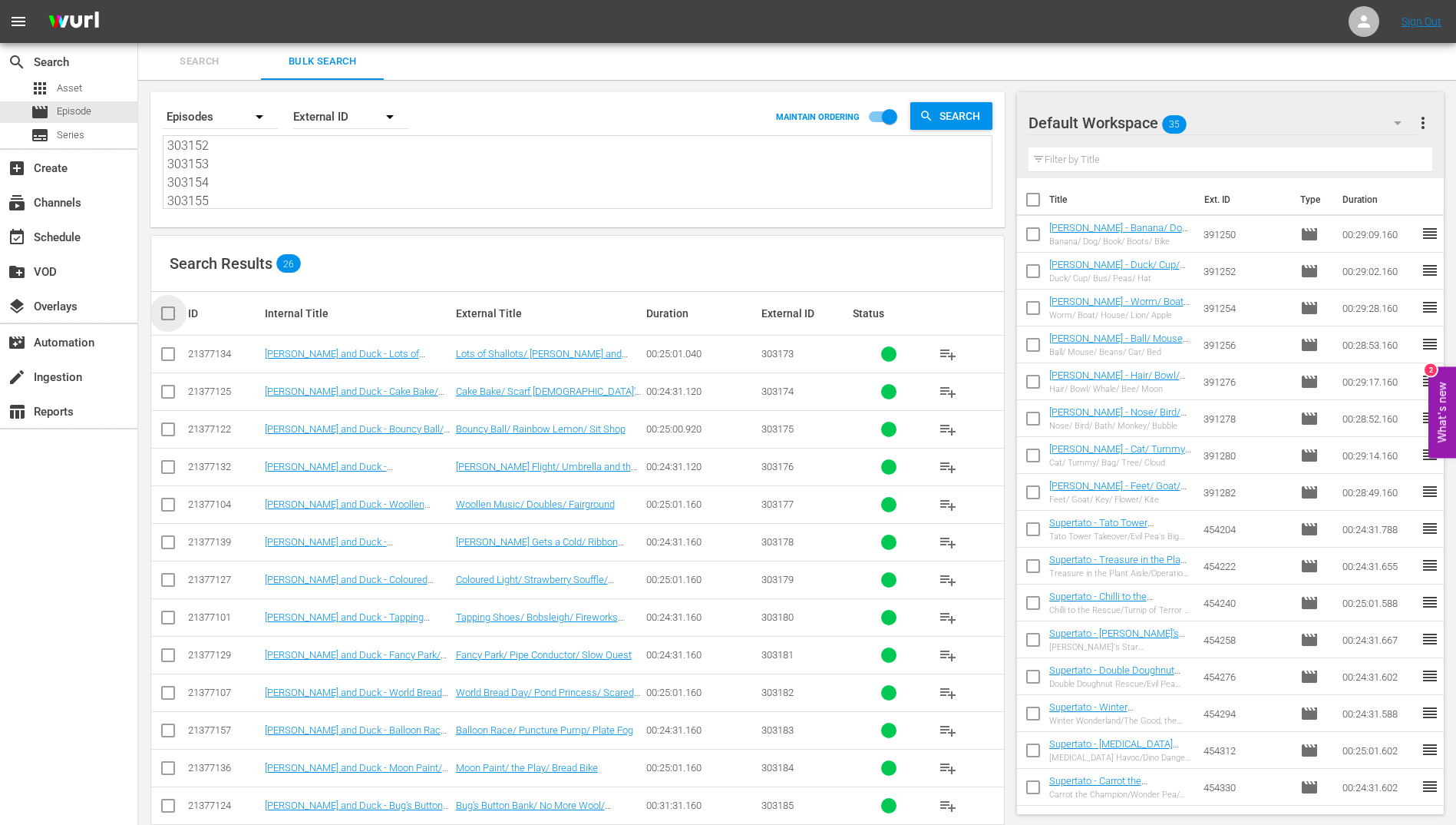
checkbox input "true"
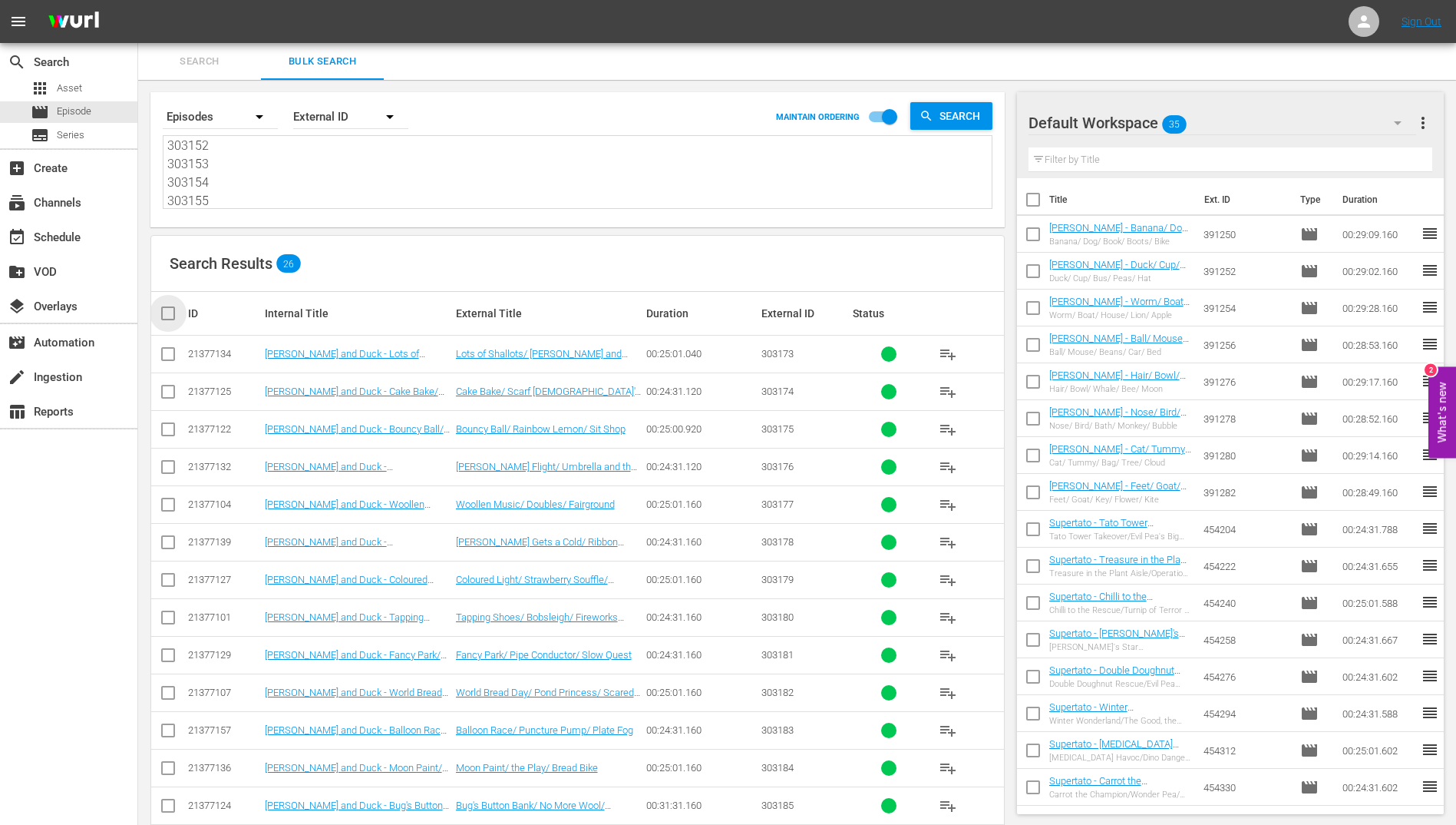
checkbox input "true"
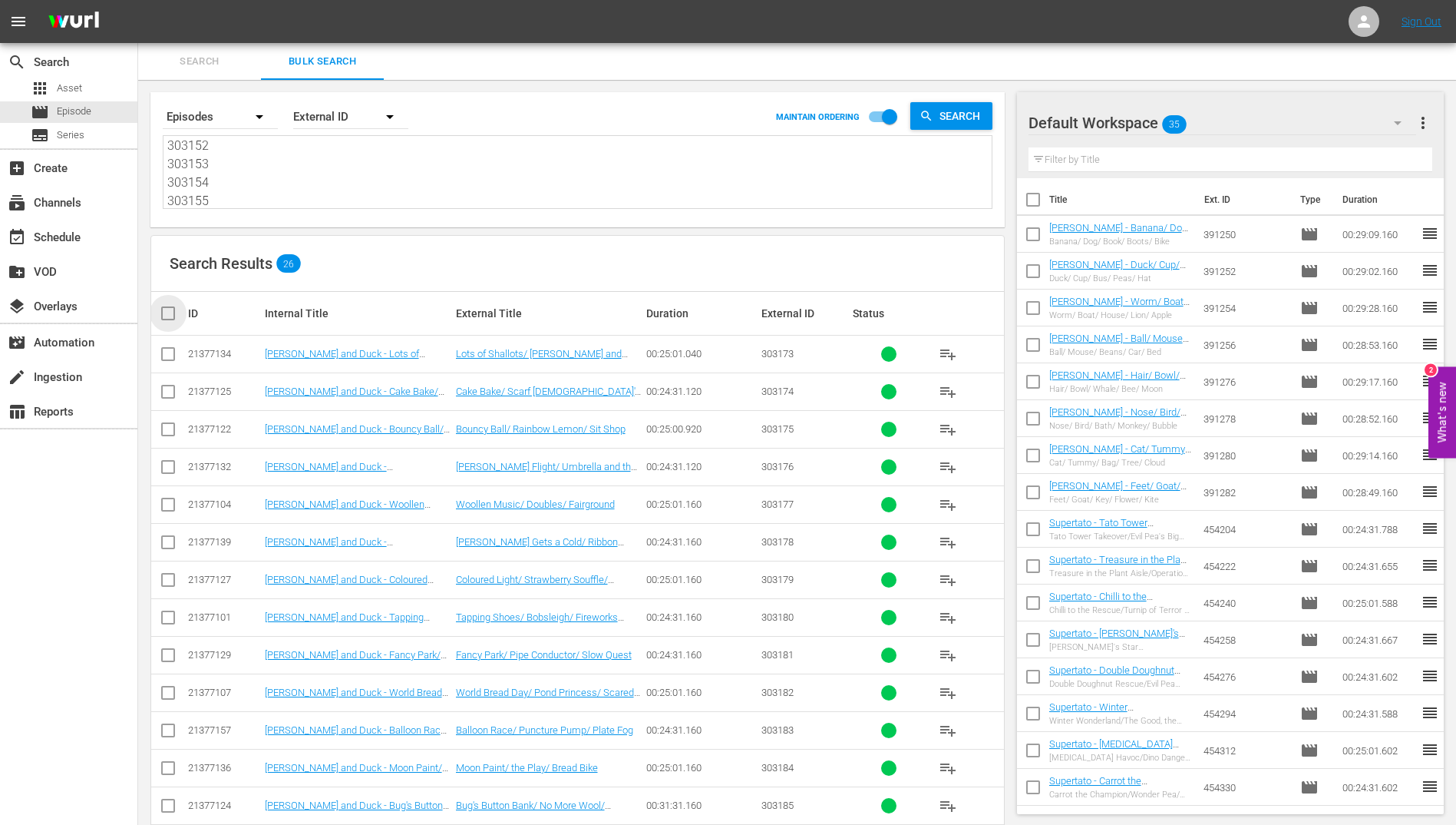
checkbox input "true"
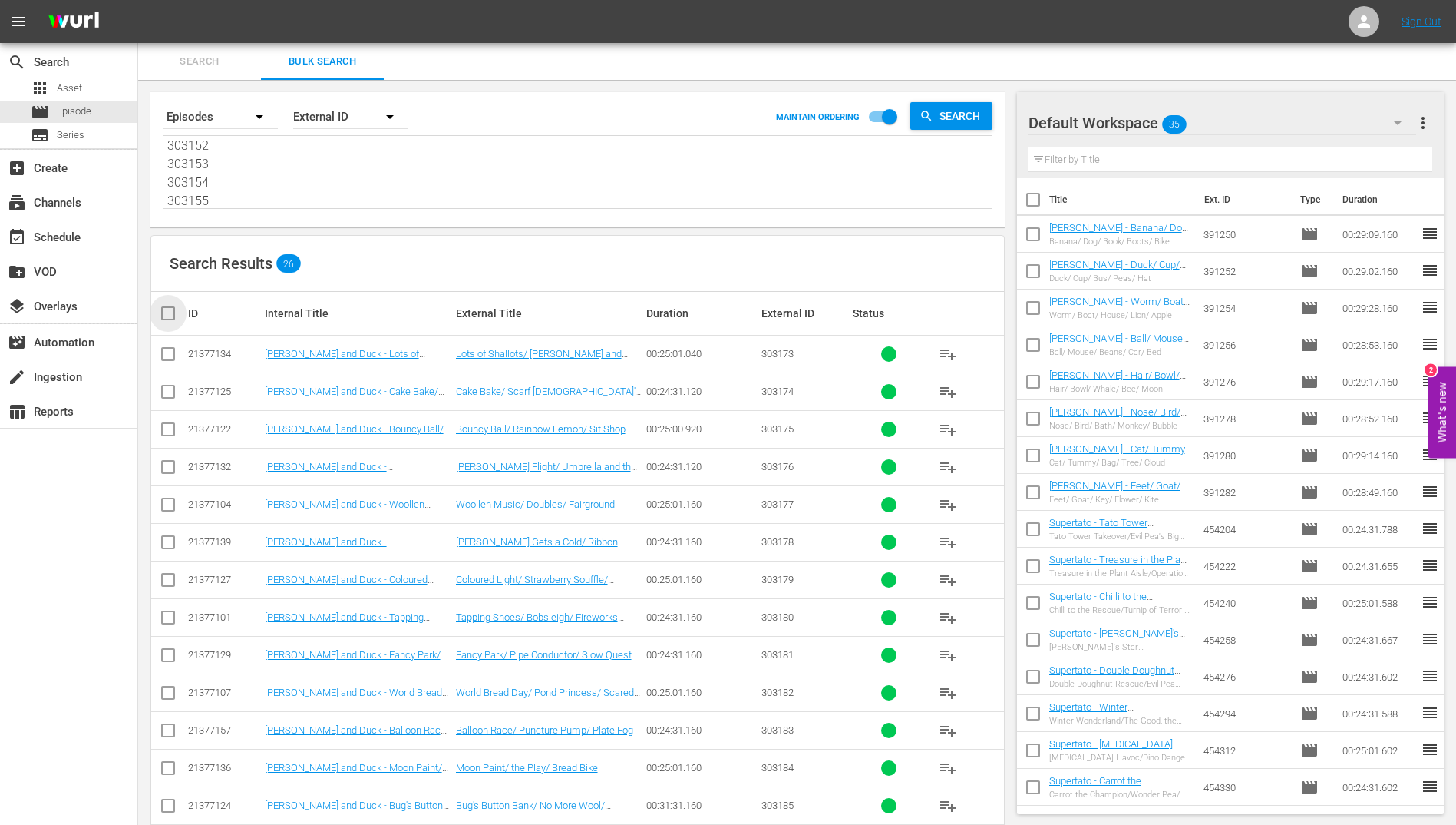
checkbox input "true"
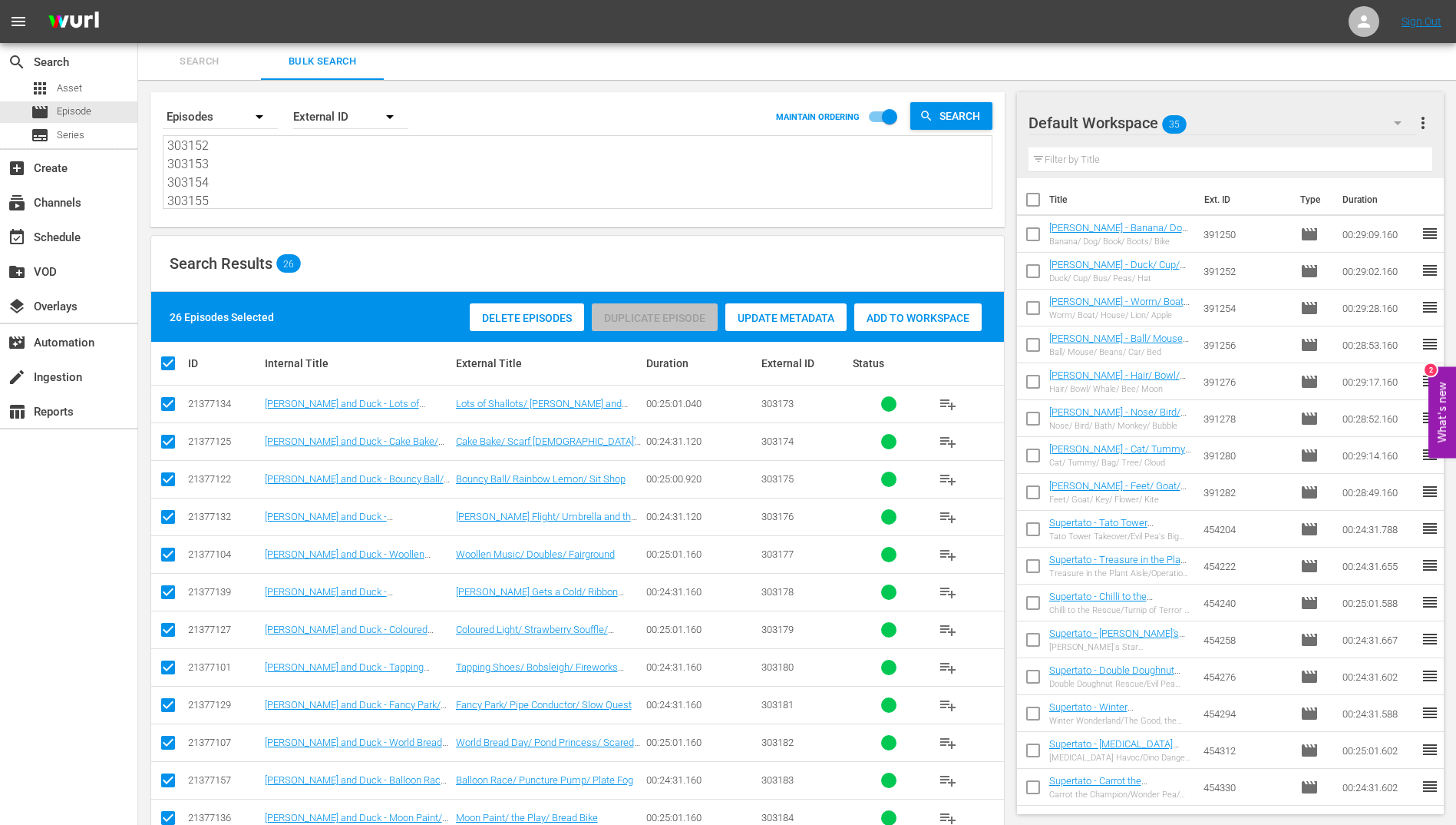
click at [912, 322] on span "Add to Workspace" at bounding box center [918, 318] width 127 height 13
click at [49, 239] on div "event_available Schedule" at bounding box center [43, 235] width 86 height 14
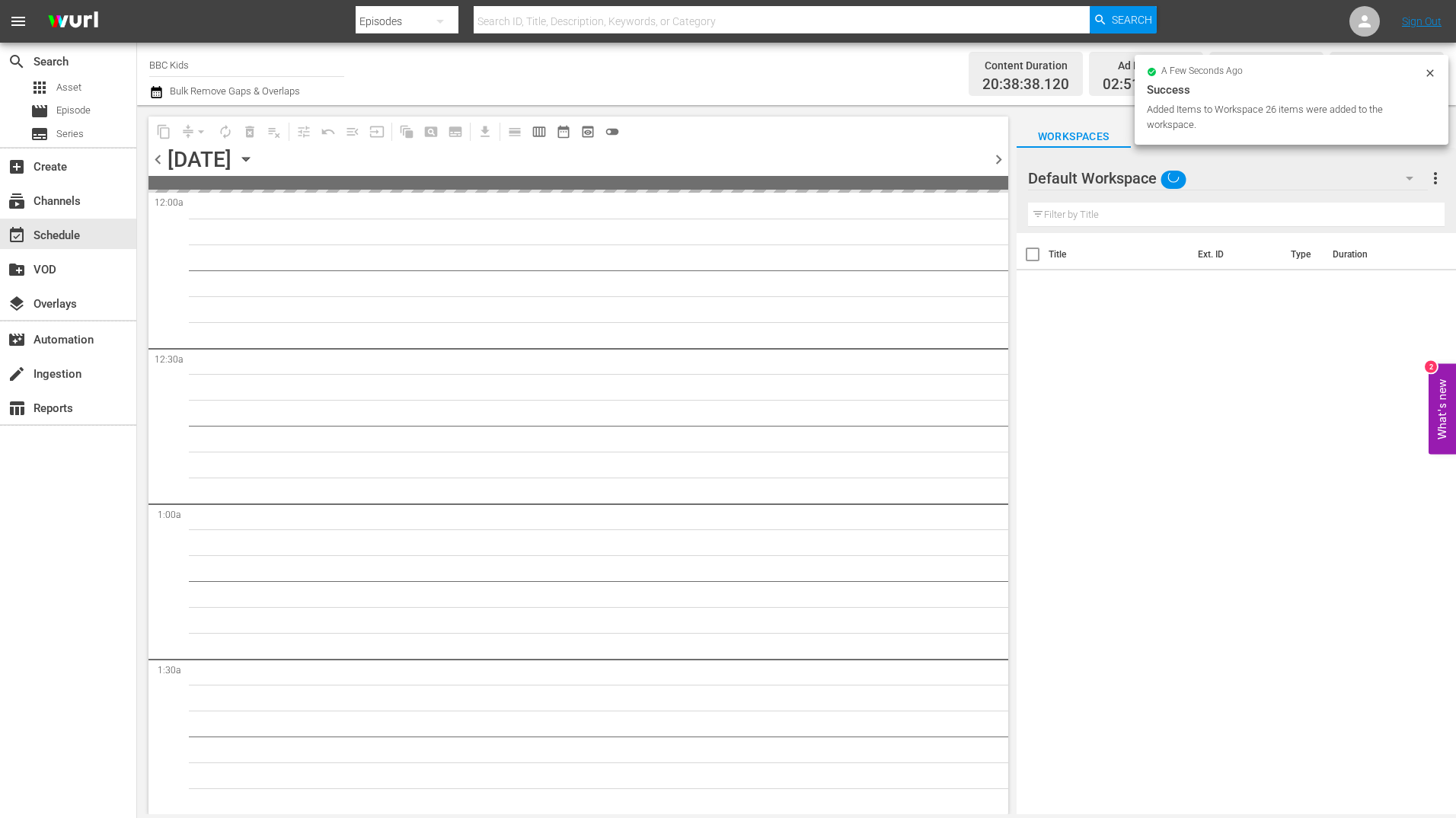
click at [254, 159] on icon "button" at bounding box center [246, 159] width 17 height 17
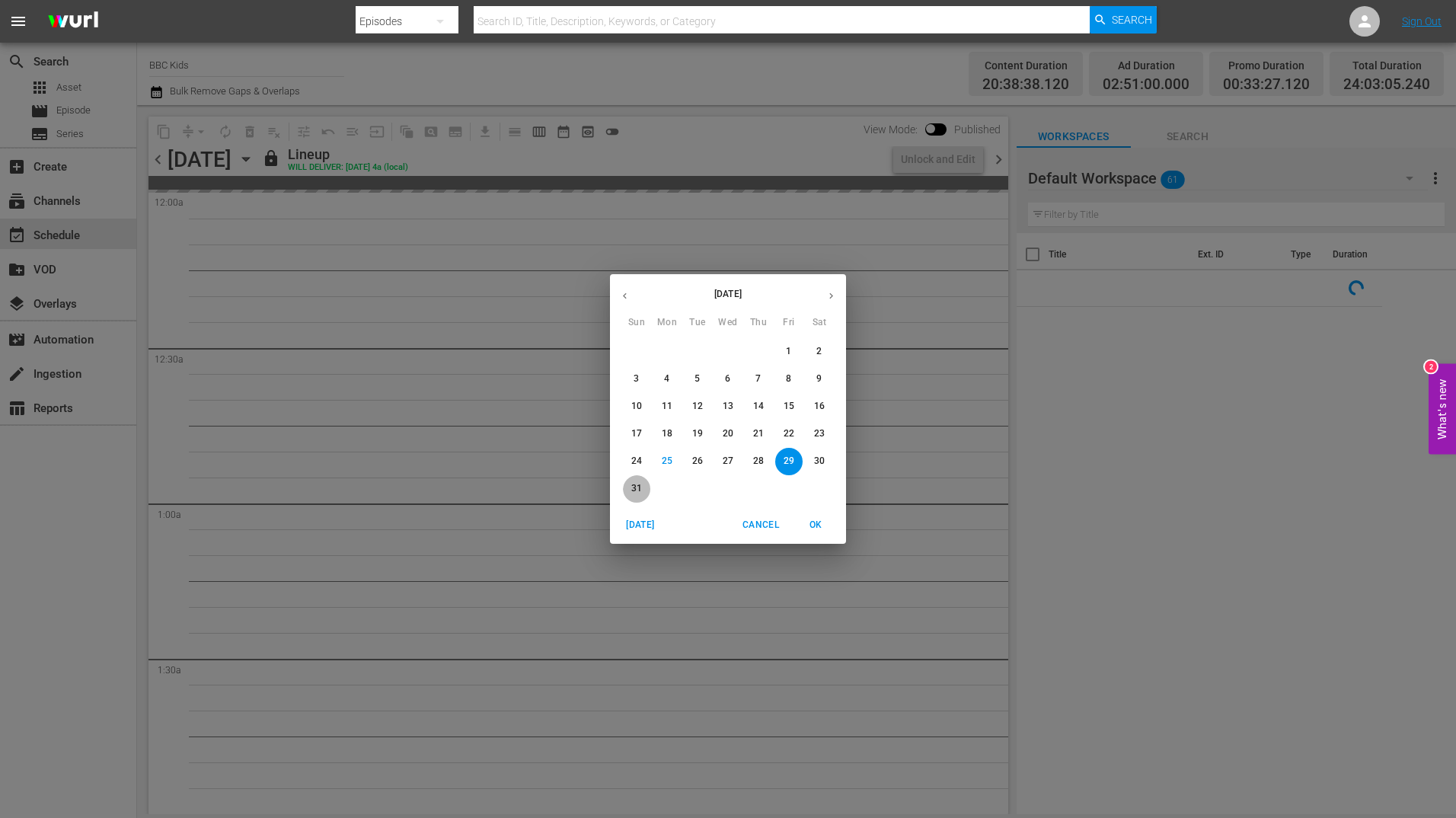
click at [634, 494] on p "31" at bounding box center [637, 488] width 11 height 13
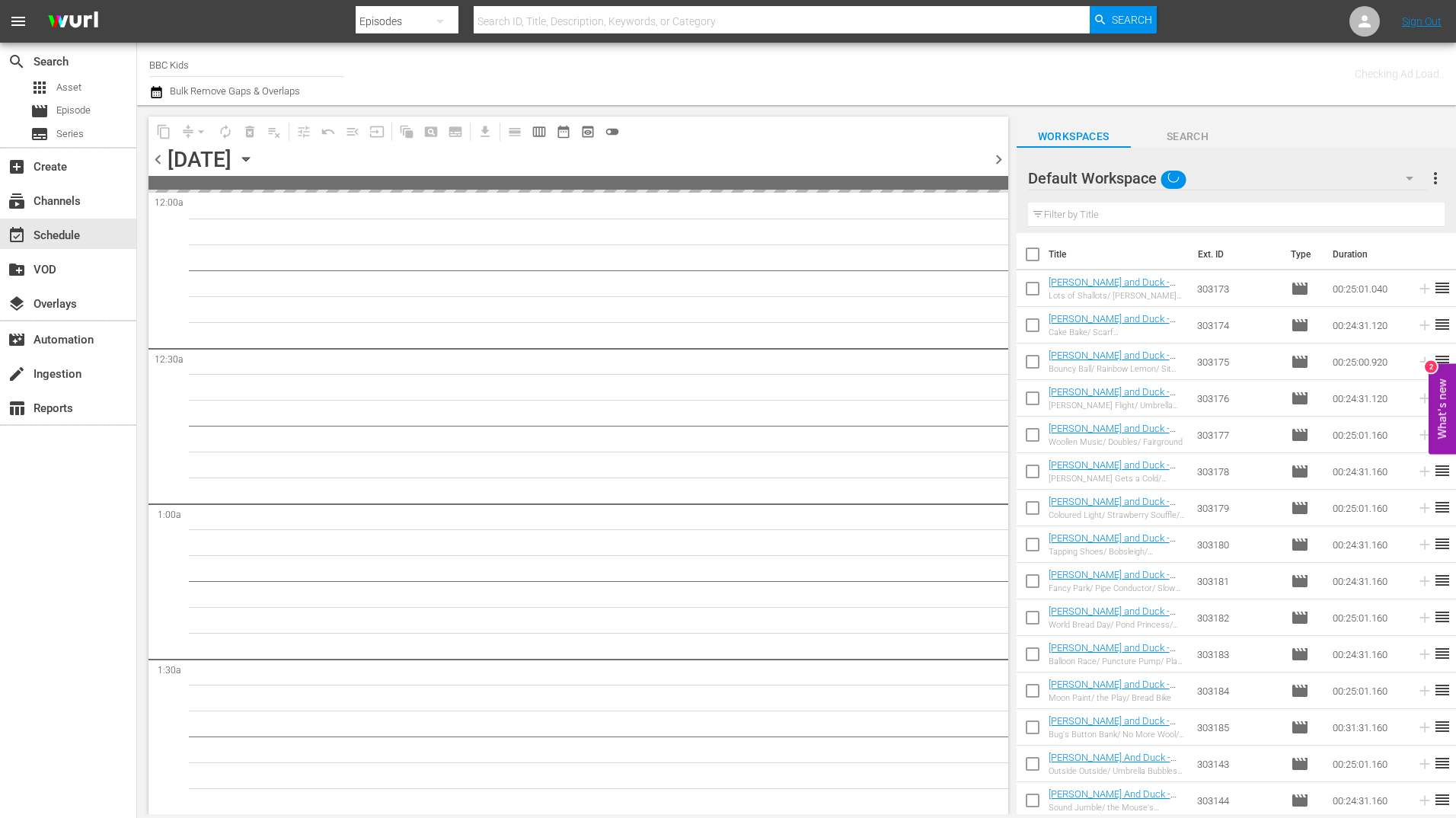
click at [1040, 295] on input "checkbox" at bounding box center [1032, 292] width 32 height 32
checkbox input "true"
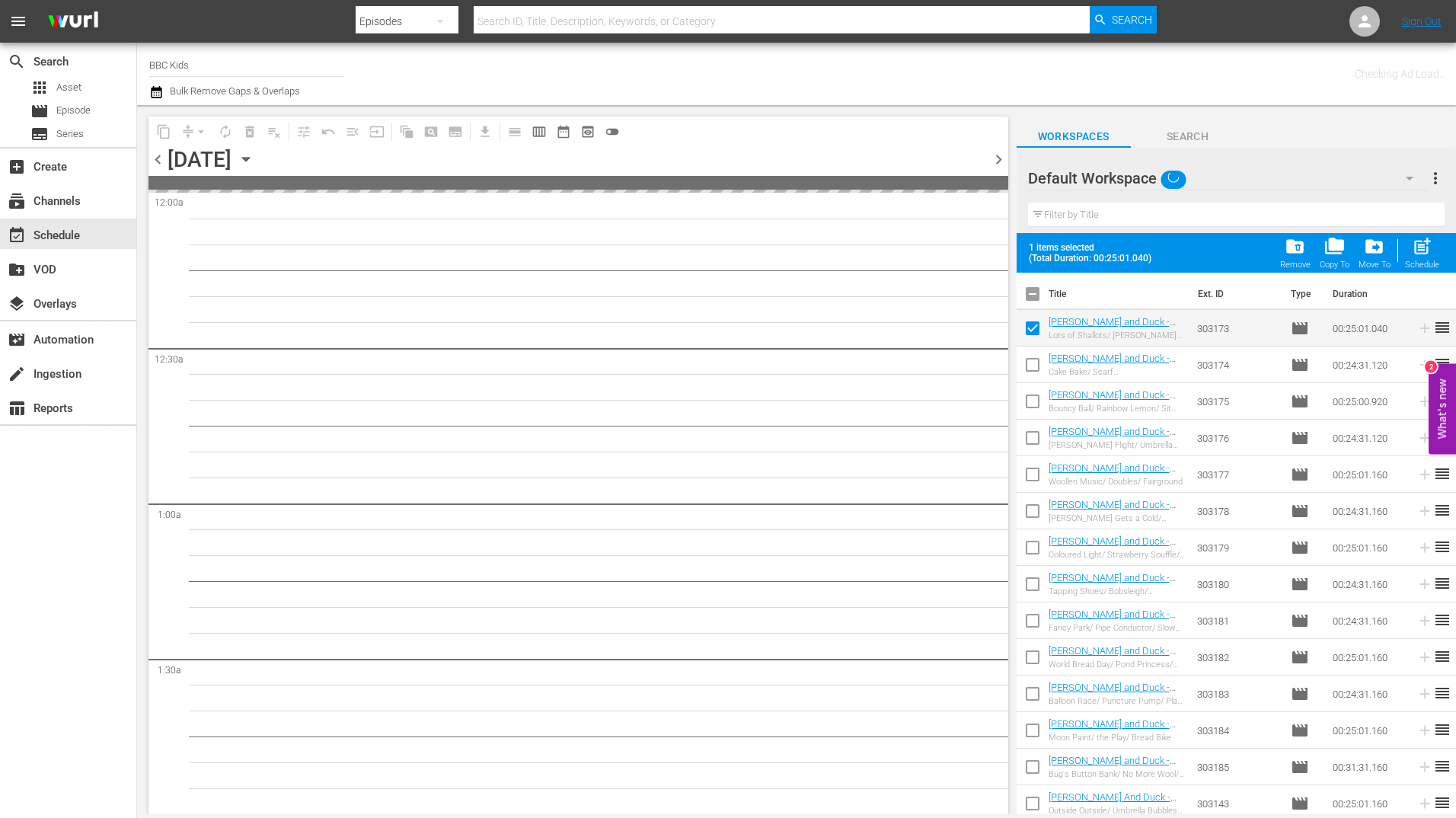
click at [1033, 365] on input "checkbox" at bounding box center [1032, 368] width 32 height 32
checkbox input "true"
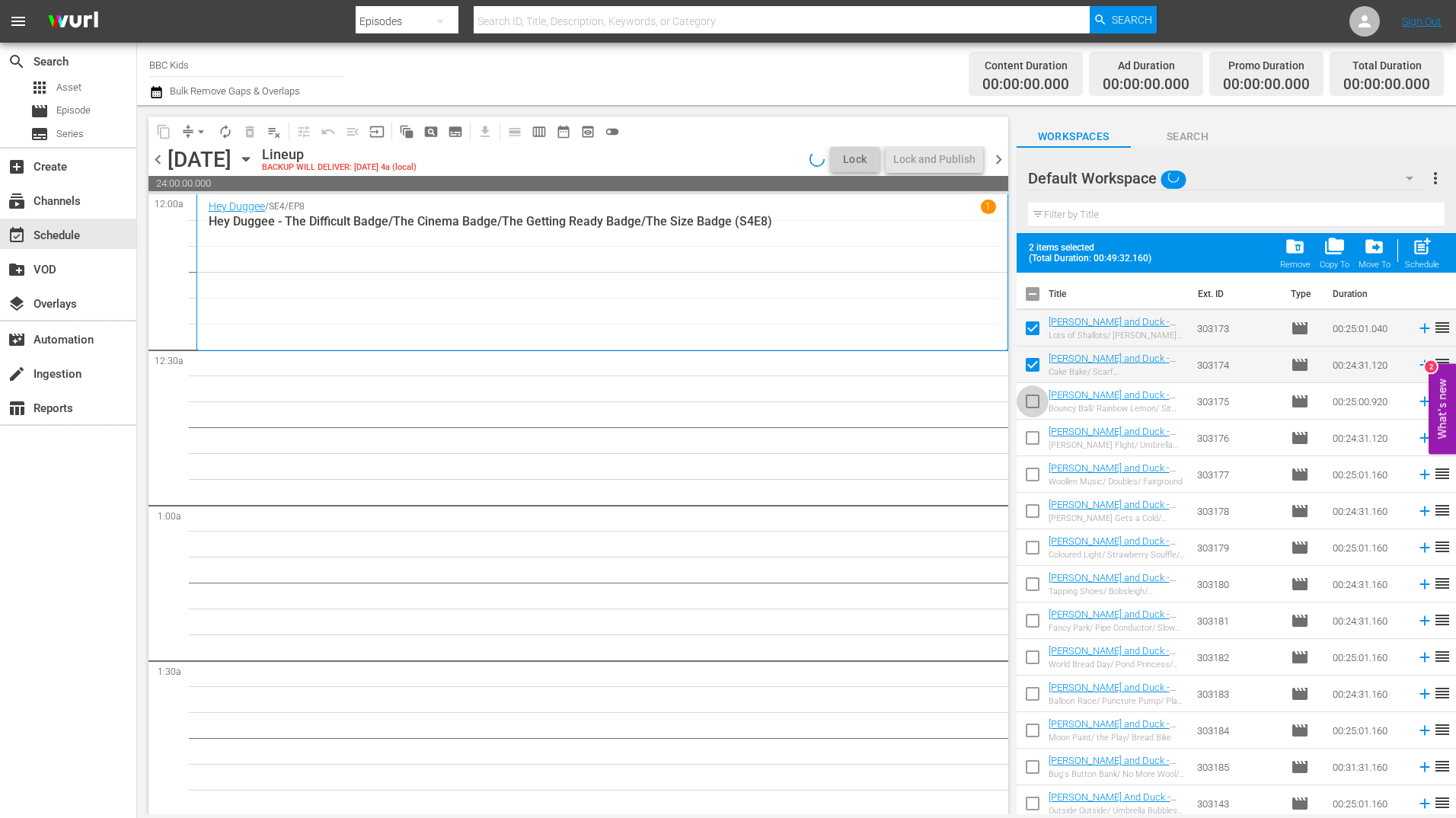
click at [1033, 399] on input "checkbox" at bounding box center [1032, 404] width 32 height 32
checkbox input "true"
click at [1033, 430] on input "checkbox" at bounding box center [1032, 440] width 32 height 32
checkbox input "true"
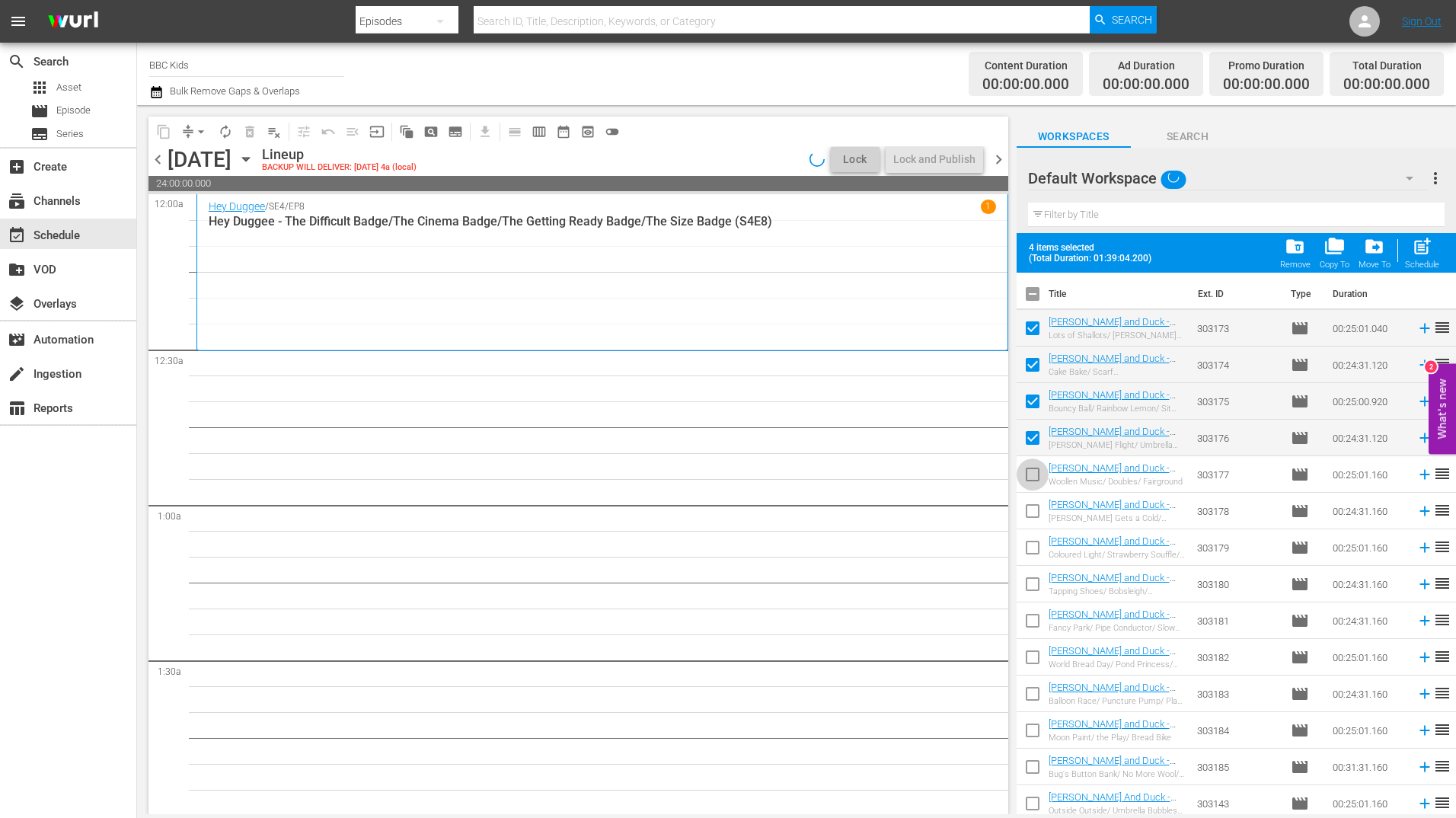
click at [1033, 463] on input "checkbox" at bounding box center [1032, 477] width 32 height 32
checkbox input "true"
click at [1033, 513] on input "checkbox" at bounding box center [1032, 513] width 32 height 32
checkbox input "true"
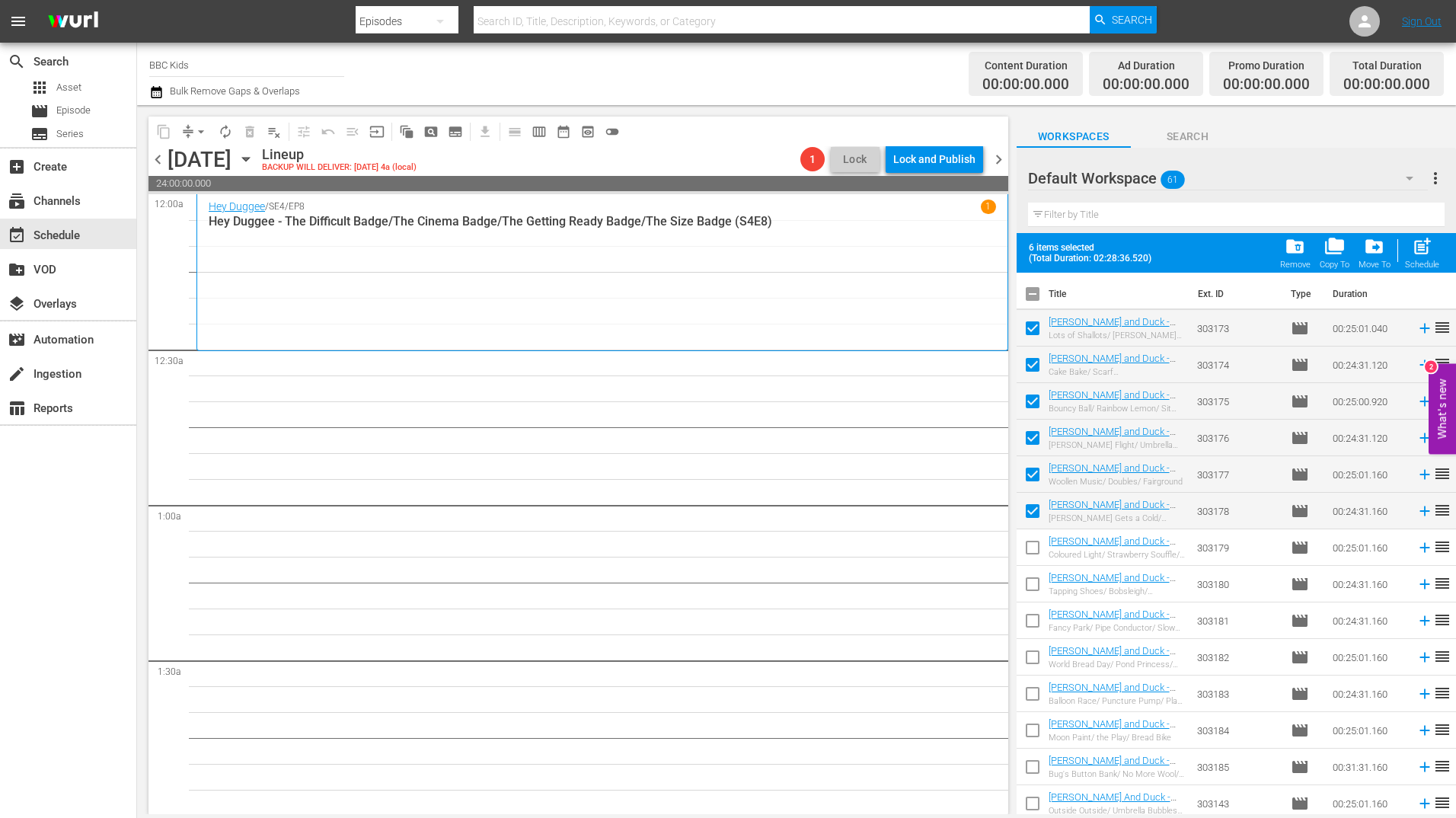
click at [1034, 566] on input "checkbox" at bounding box center [1032, 550] width 32 height 32
checkbox input "true"
click at [1037, 599] on input "checkbox" at bounding box center [1032, 587] width 32 height 32
checkbox input "true"
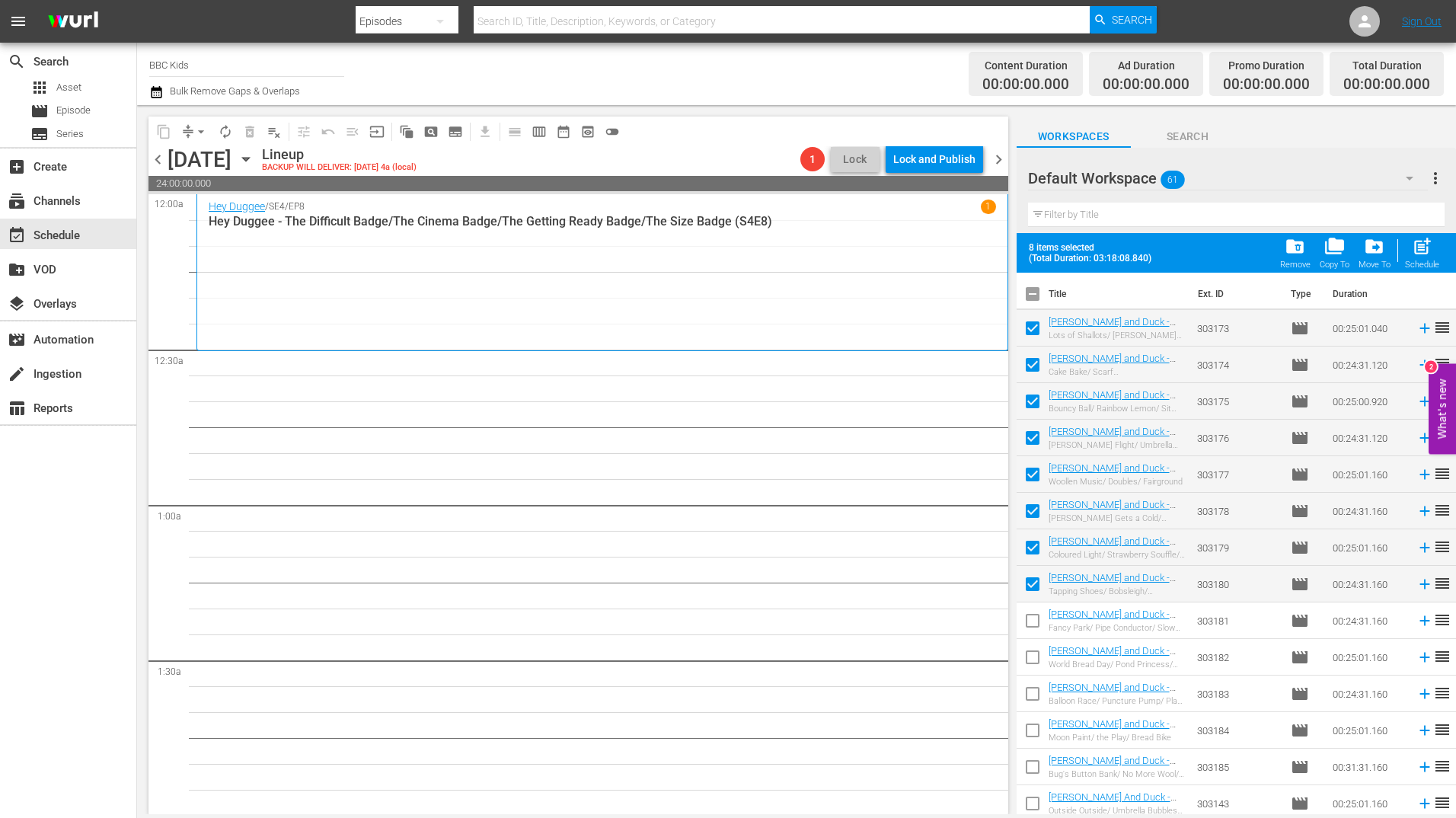
click at [1036, 625] on input "checkbox" at bounding box center [1032, 623] width 32 height 32
checkbox input "true"
click at [1034, 657] on input "checkbox" at bounding box center [1032, 660] width 32 height 32
checkbox input "true"
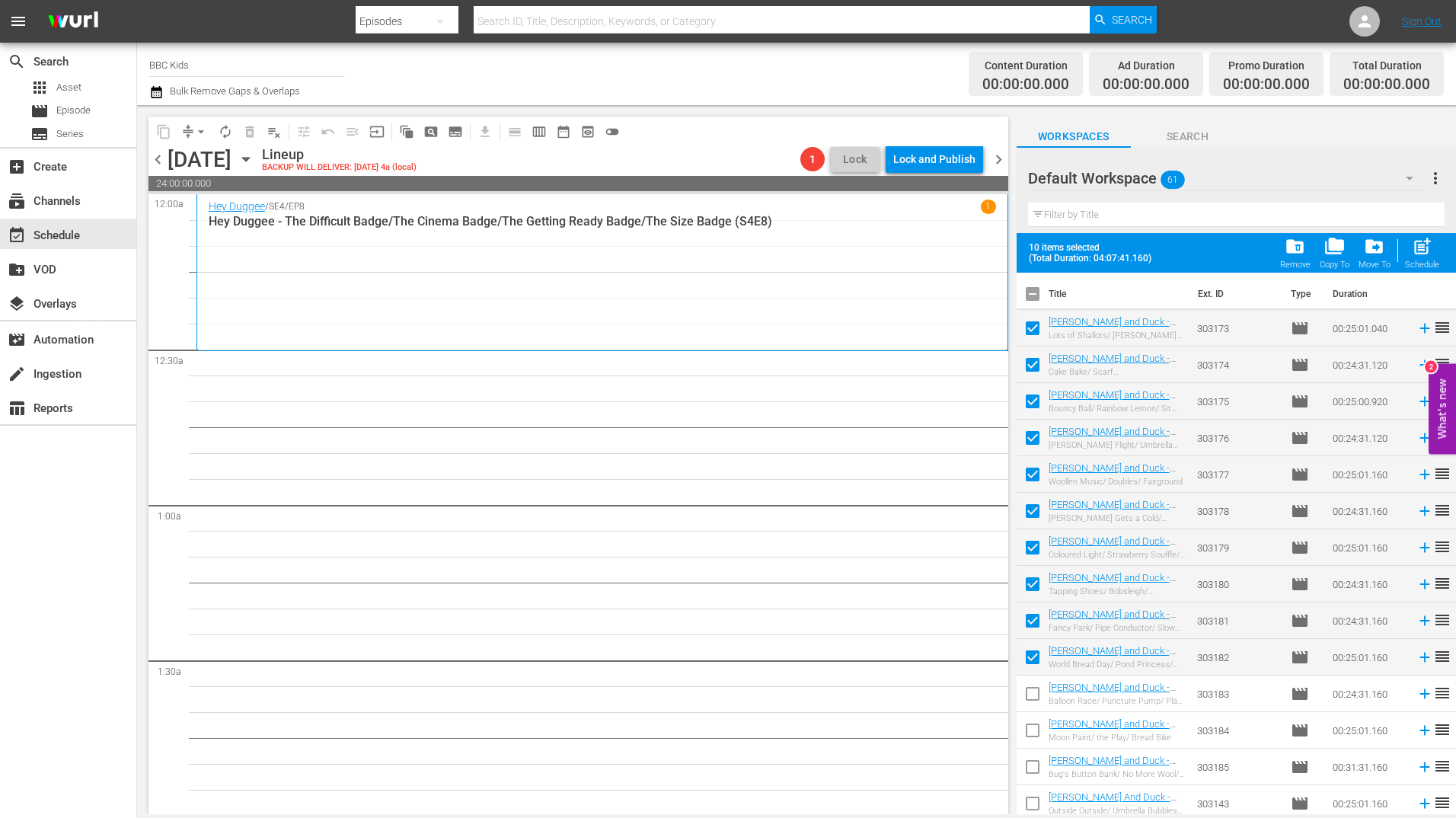
click at [1034, 686] on input "checkbox" at bounding box center [1032, 696] width 32 height 32
checkbox input "true"
click at [1034, 724] on input "checkbox" at bounding box center [1032, 733] width 32 height 32
checkbox input "true"
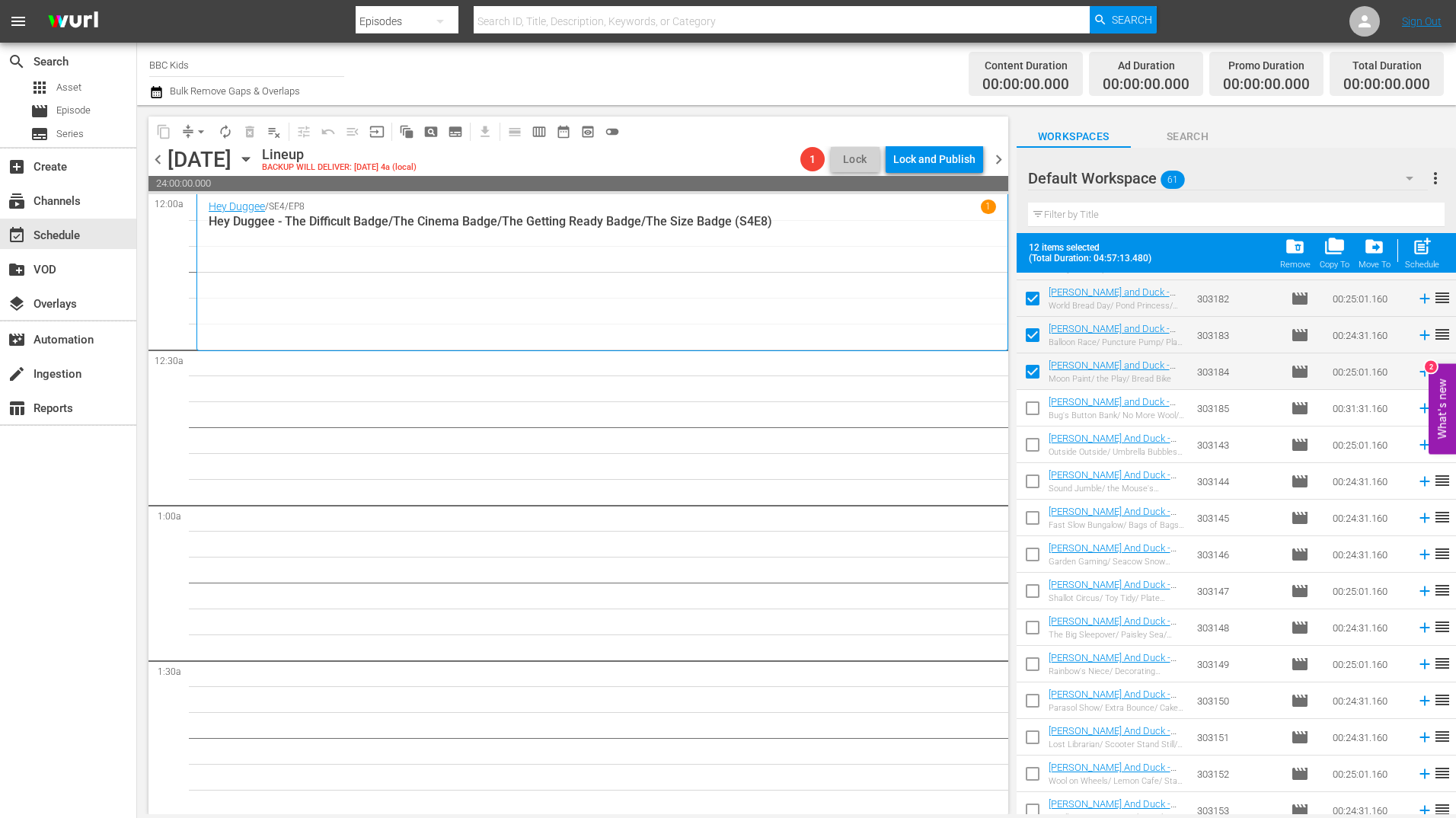
scroll to position [360, 0]
click at [1040, 421] on input "checkbox" at bounding box center [1032, 410] width 32 height 32
checkbox input "true"
click at [1038, 441] on input "checkbox" at bounding box center [1032, 447] width 32 height 32
checkbox input "true"
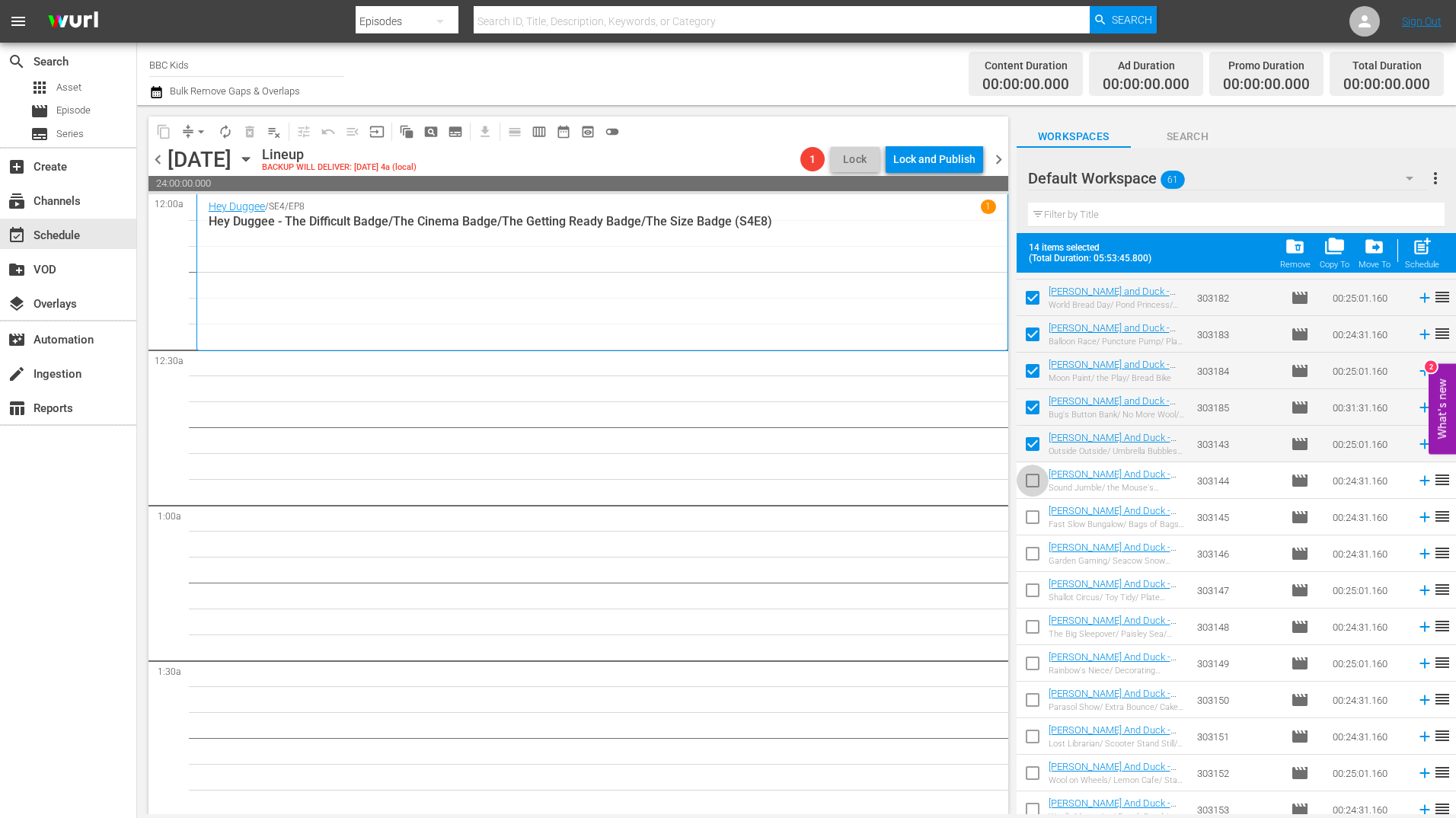
click at [1036, 473] on input "checkbox" at bounding box center [1032, 483] width 32 height 32
checkbox input "true"
click at [1034, 516] on input "checkbox" at bounding box center [1032, 519] width 32 height 32
checkbox input "true"
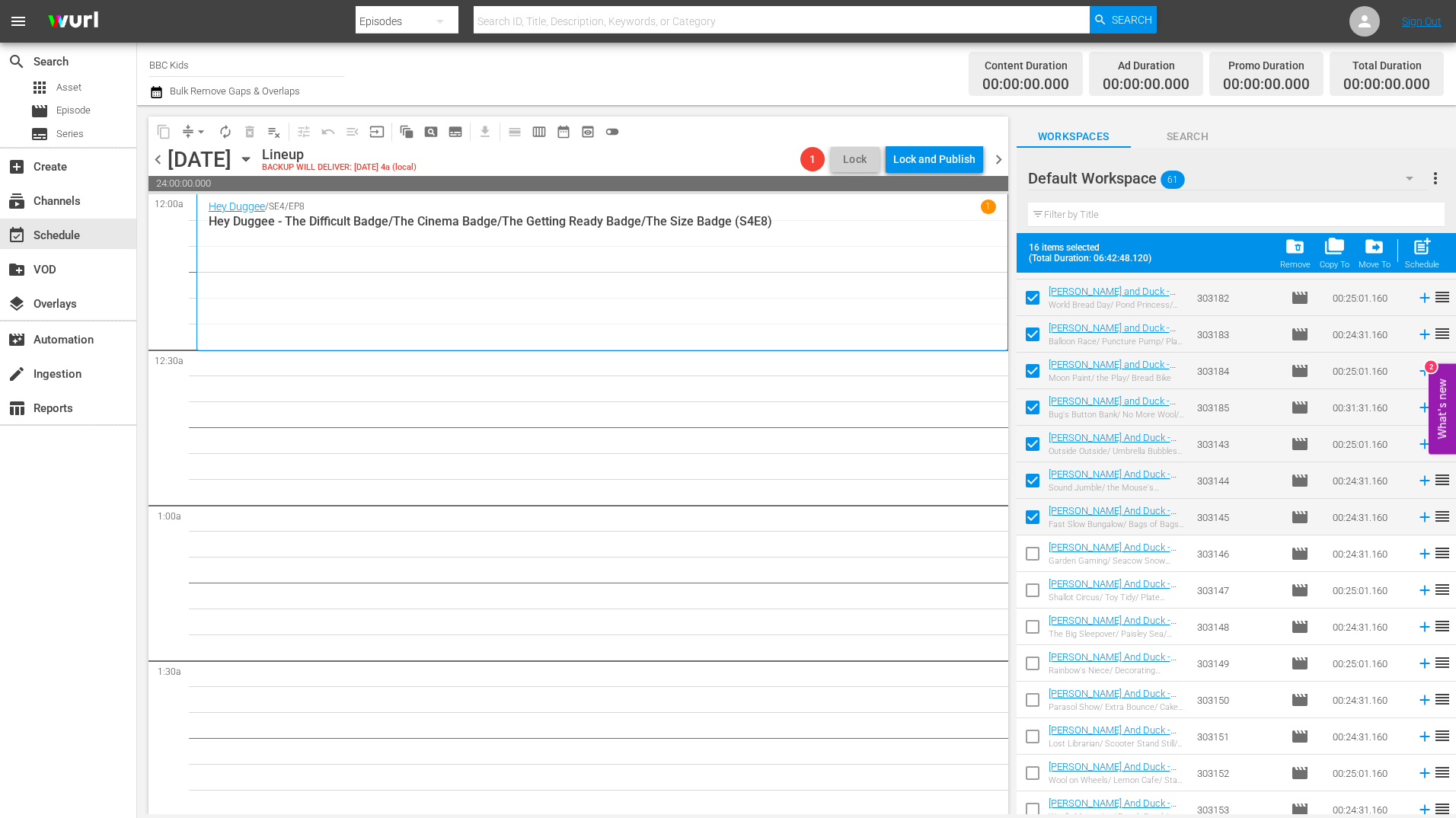
click at [1032, 557] on input "checkbox" at bounding box center [1032, 556] width 32 height 32
checkbox input "true"
click at [1033, 588] on input "checkbox" at bounding box center [1032, 592] width 32 height 32
checkbox input "true"
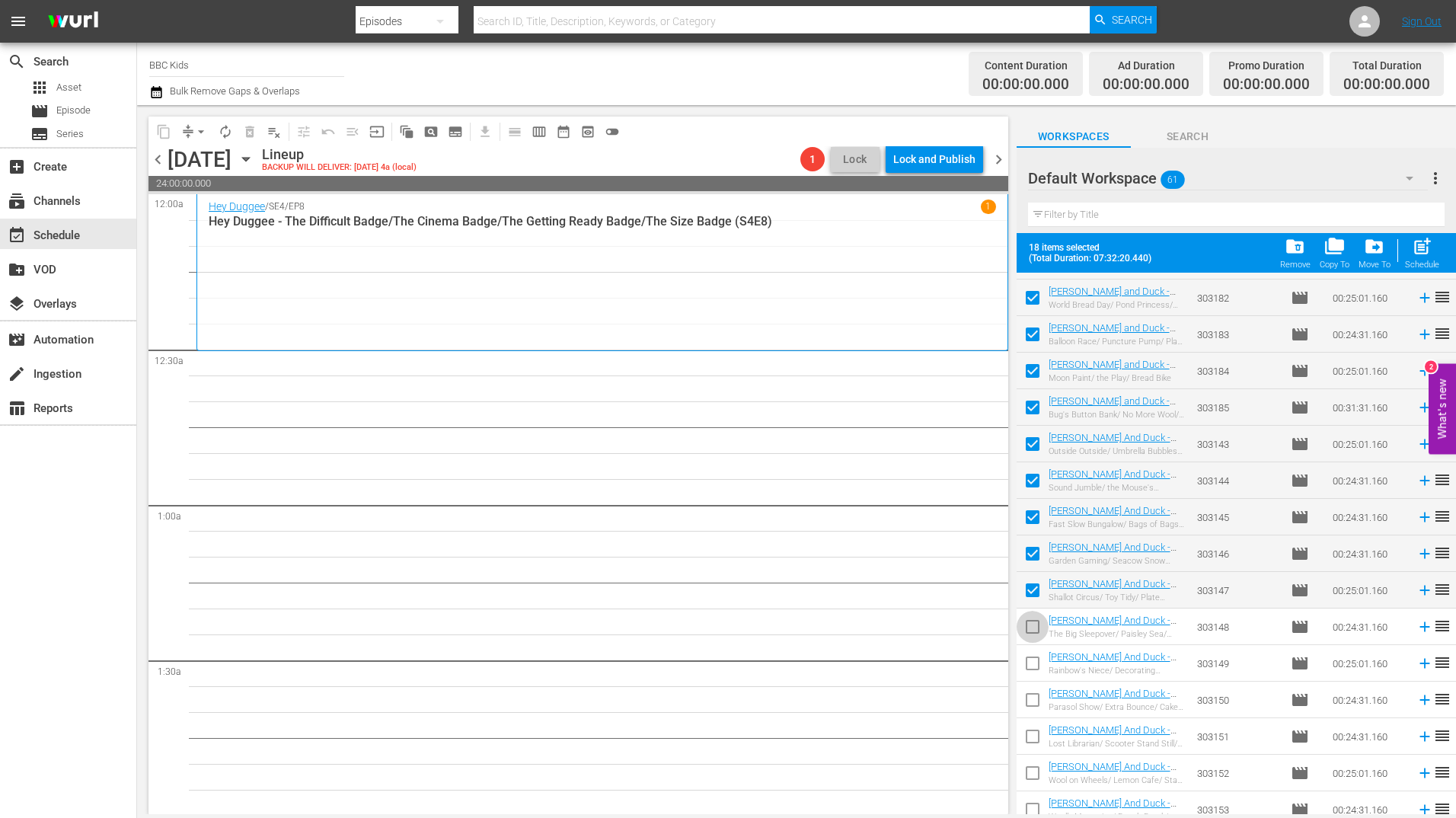
click at [1033, 637] on input "checkbox" at bounding box center [1032, 630] width 32 height 32
checkbox input "true"
click at [1034, 672] on input "checkbox" at bounding box center [1032, 666] width 32 height 32
checkbox input "true"
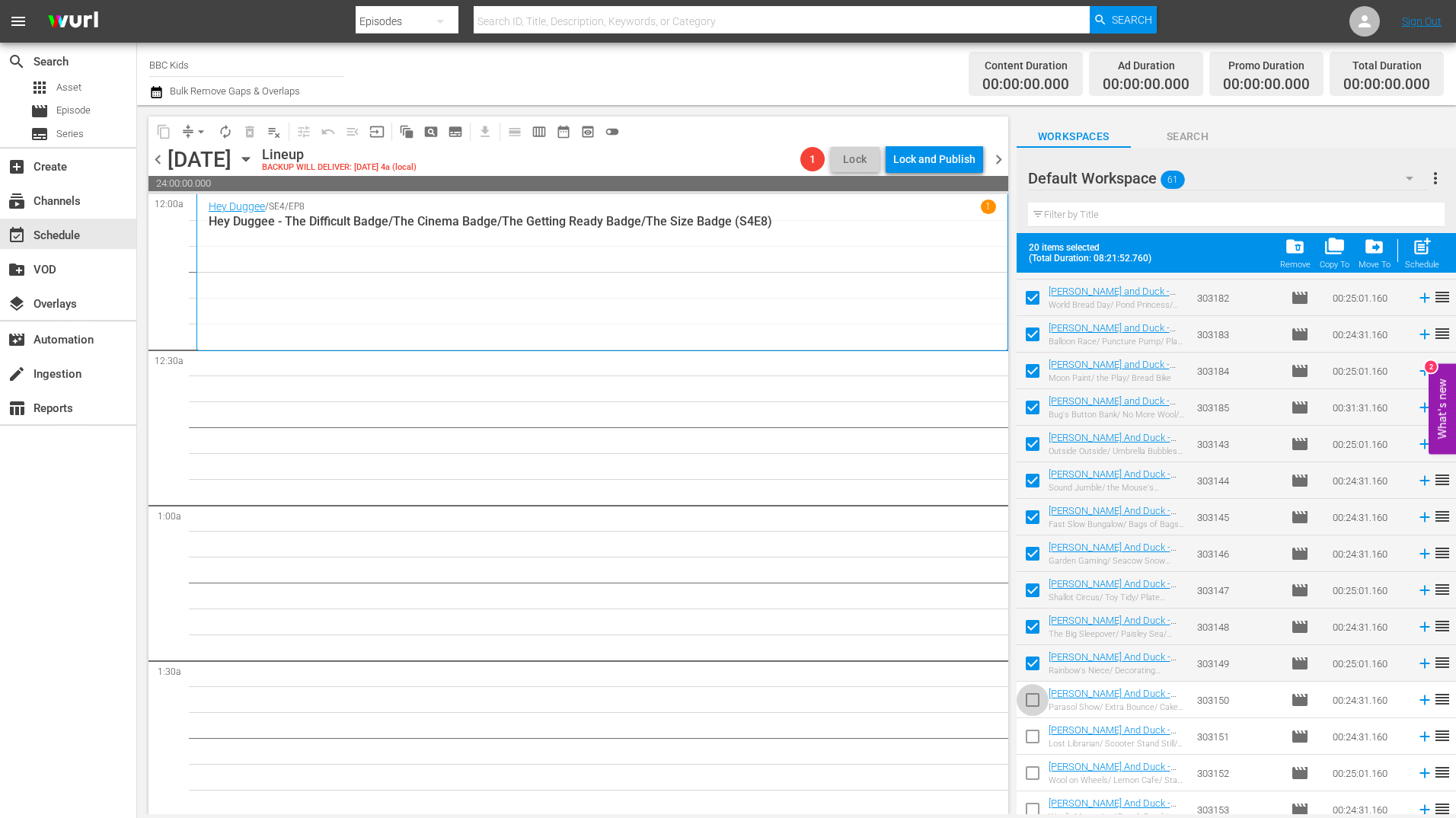
click at [1033, 708] on input "checkbox" at bounding box center [1032, 702] width 32 height 32
checkbox input "true"
click at [1033, 744] on input "checkbox" at bounding box center [1032, 739] width 32 height 32
checkbox input "true"
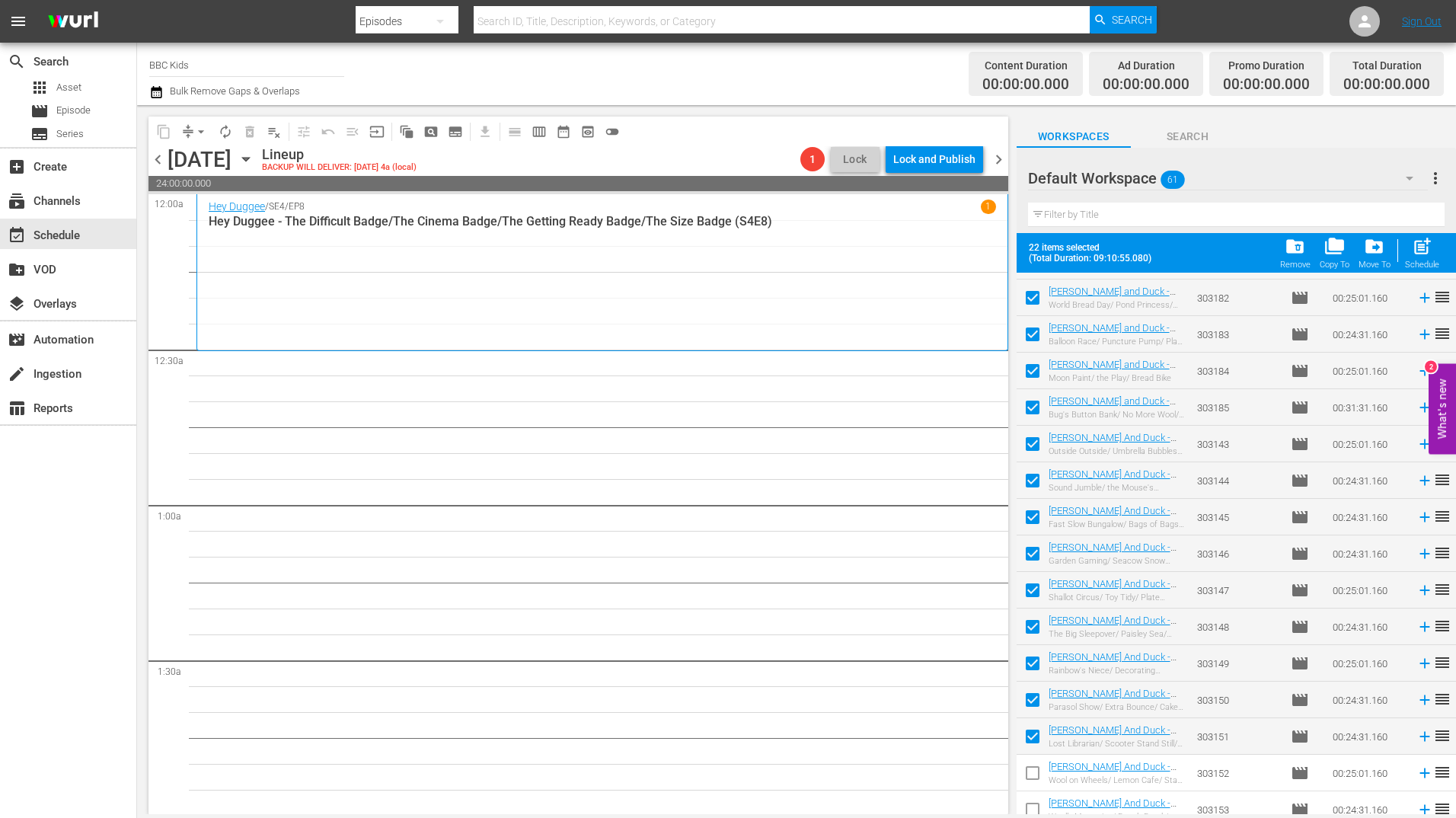
scroll to position [626, 0]
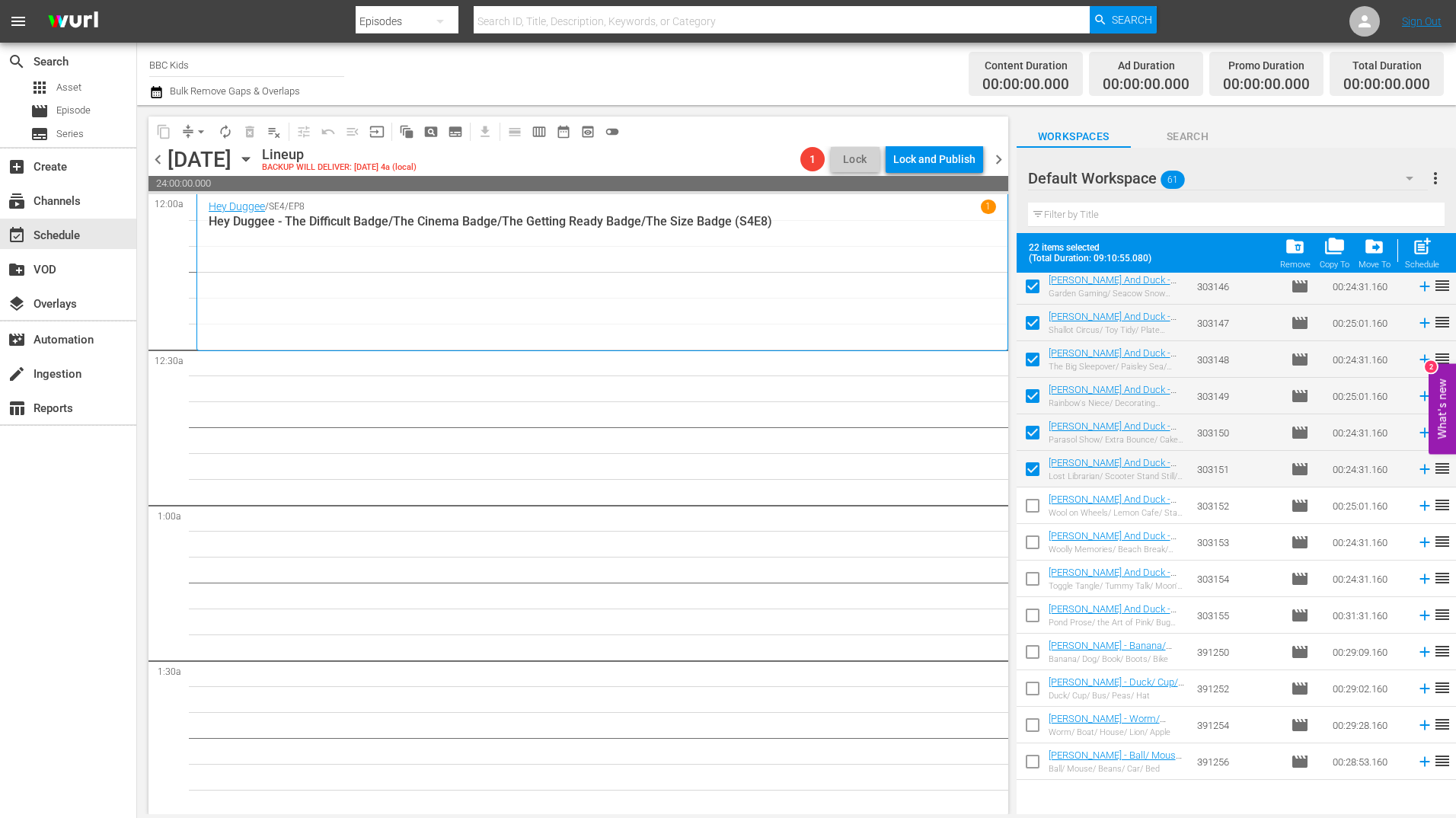
click at [1033, 506] on input "checkbox" at bounding box center [1032, 508] width 32 height 32
checkbox input "true"
click at [1038, 552] on input "checkbox" at bounding box center [1032, 545] width 32 height 32
checkbox input "true"
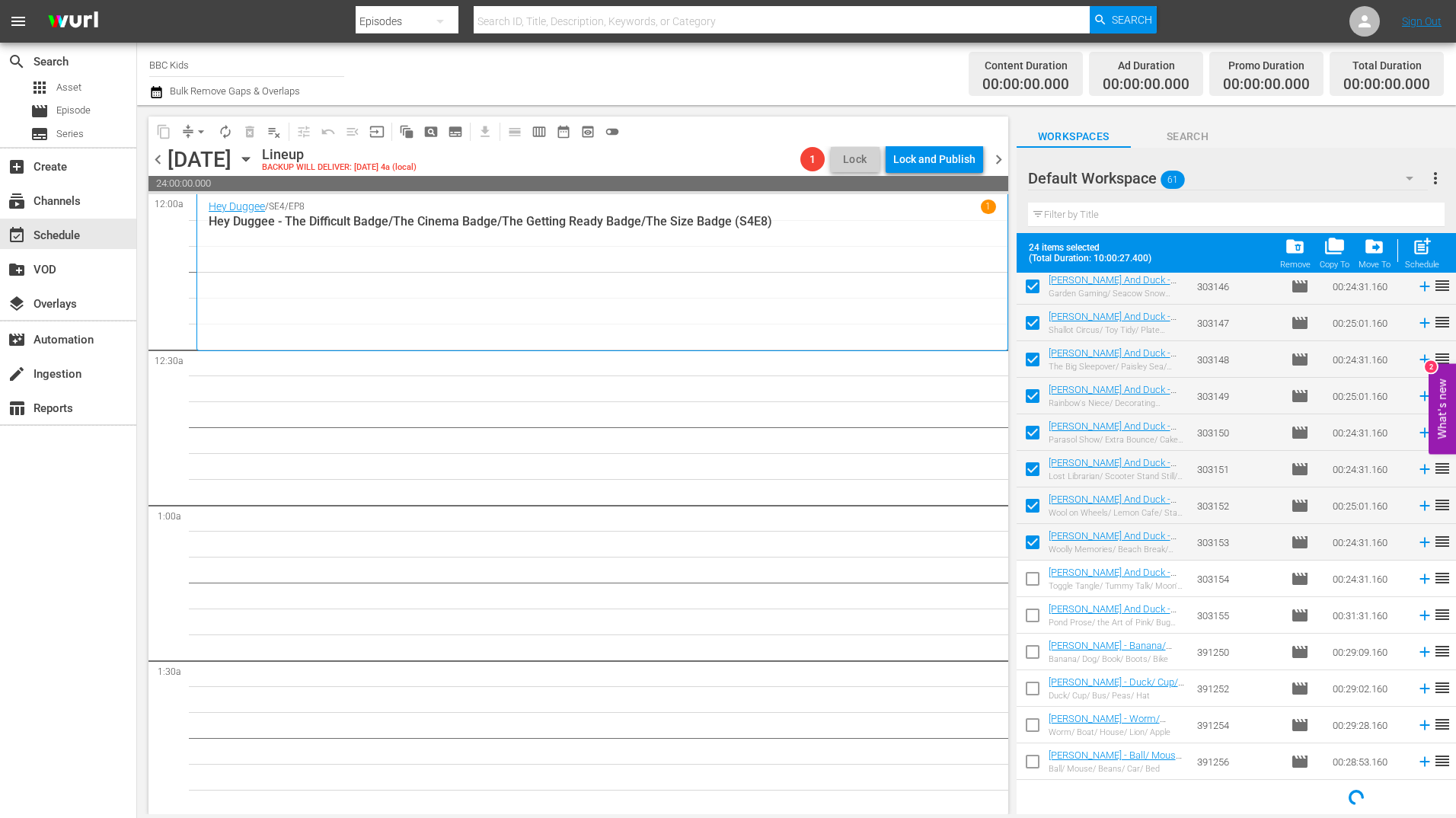
click at [1035, 578] on input "checkbox" at bounding box center [1032, 582] width 32 height 32
checkbox input "true"
click at [1034, 623] on input "checkbox" at bounding box center [1032, 618] width 32 height 32
checkbox input "true"
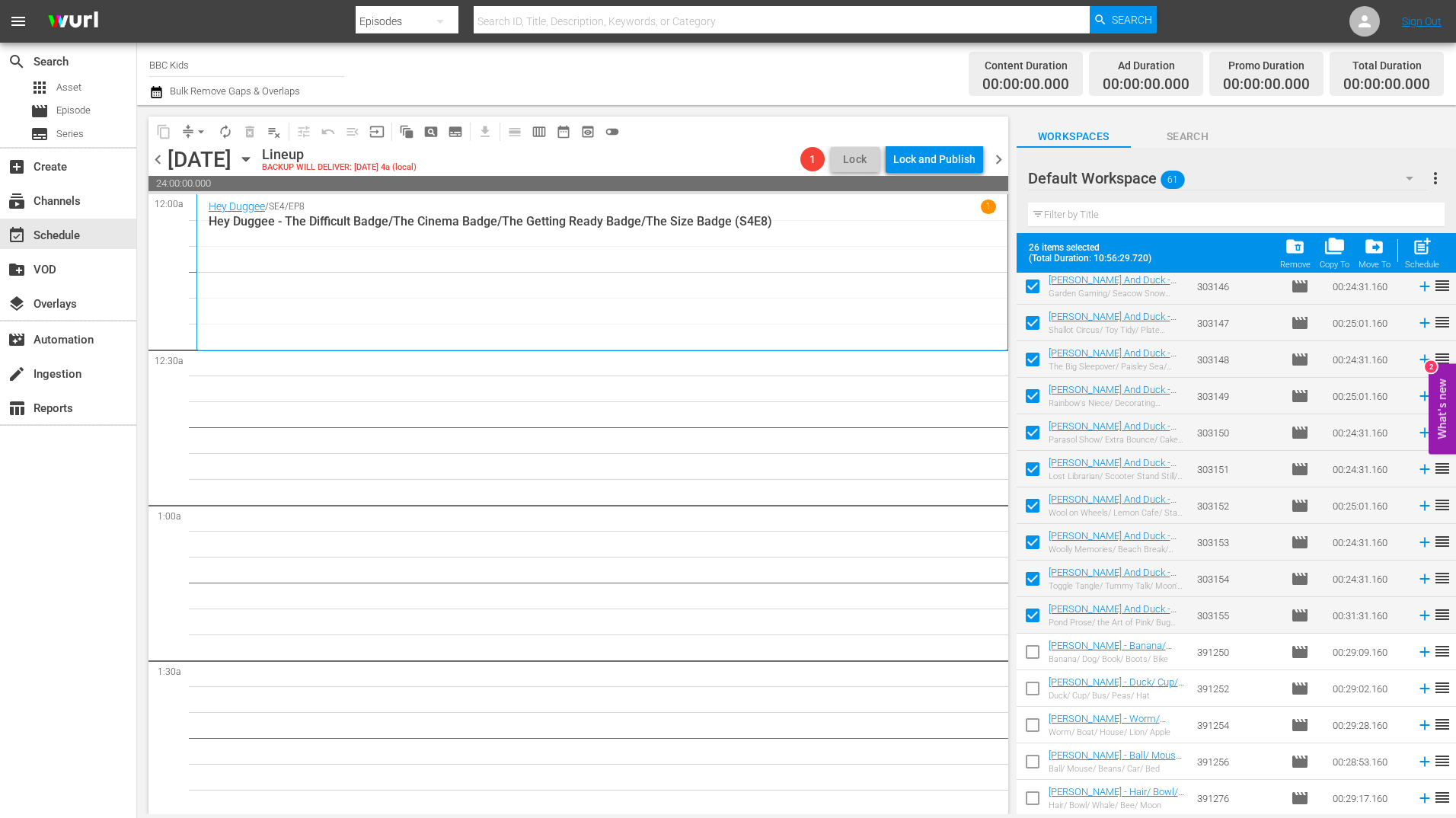
click at [1034, 654] on input "checkbox" at bounding box center [1032, 654] width 32 height 32
click at [1028, 661] on input "checkbox" at bounding box center [1032, 654] width 32 height 32
checkbox input "false"
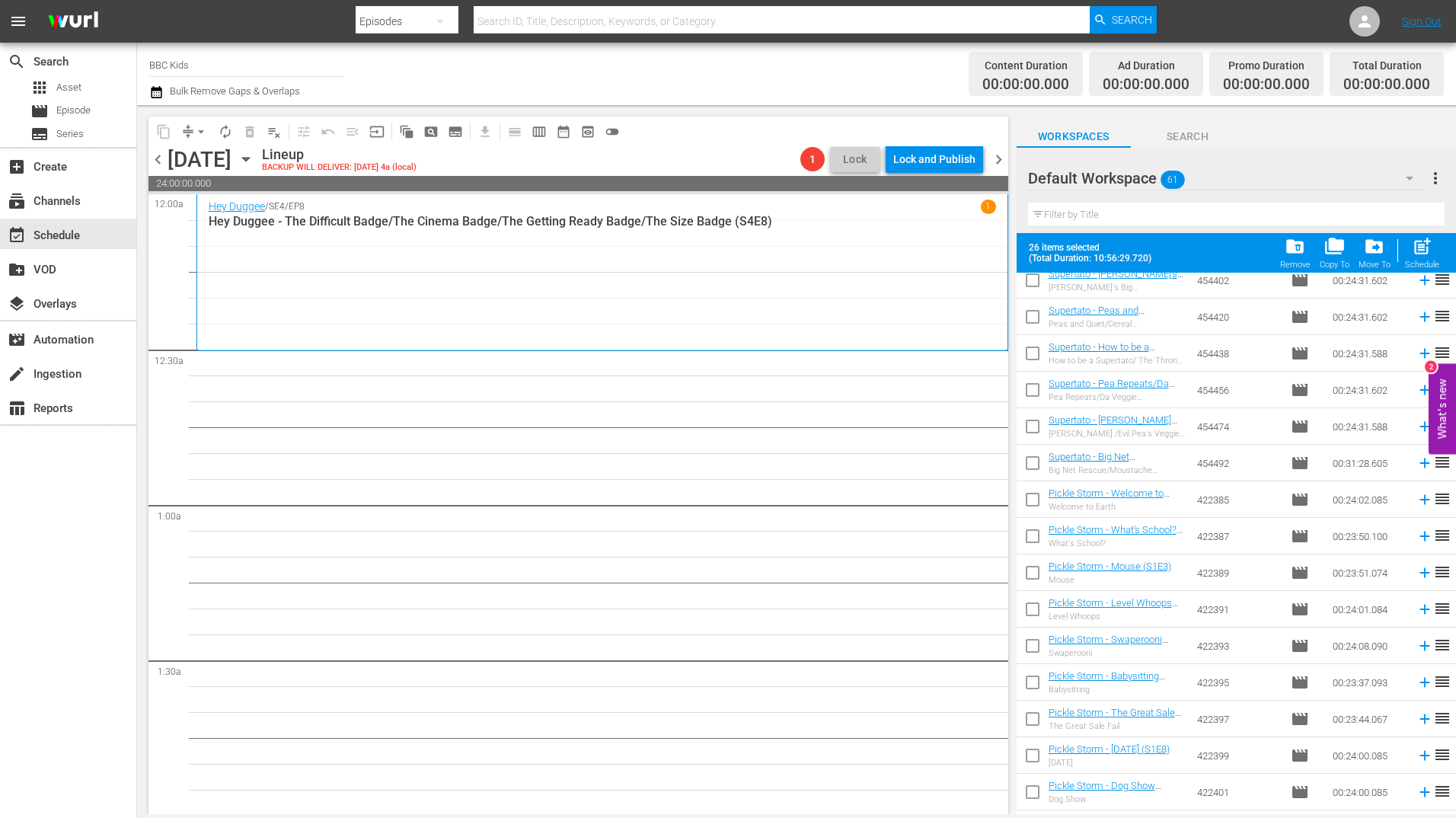
scroll to position [1724, 0]
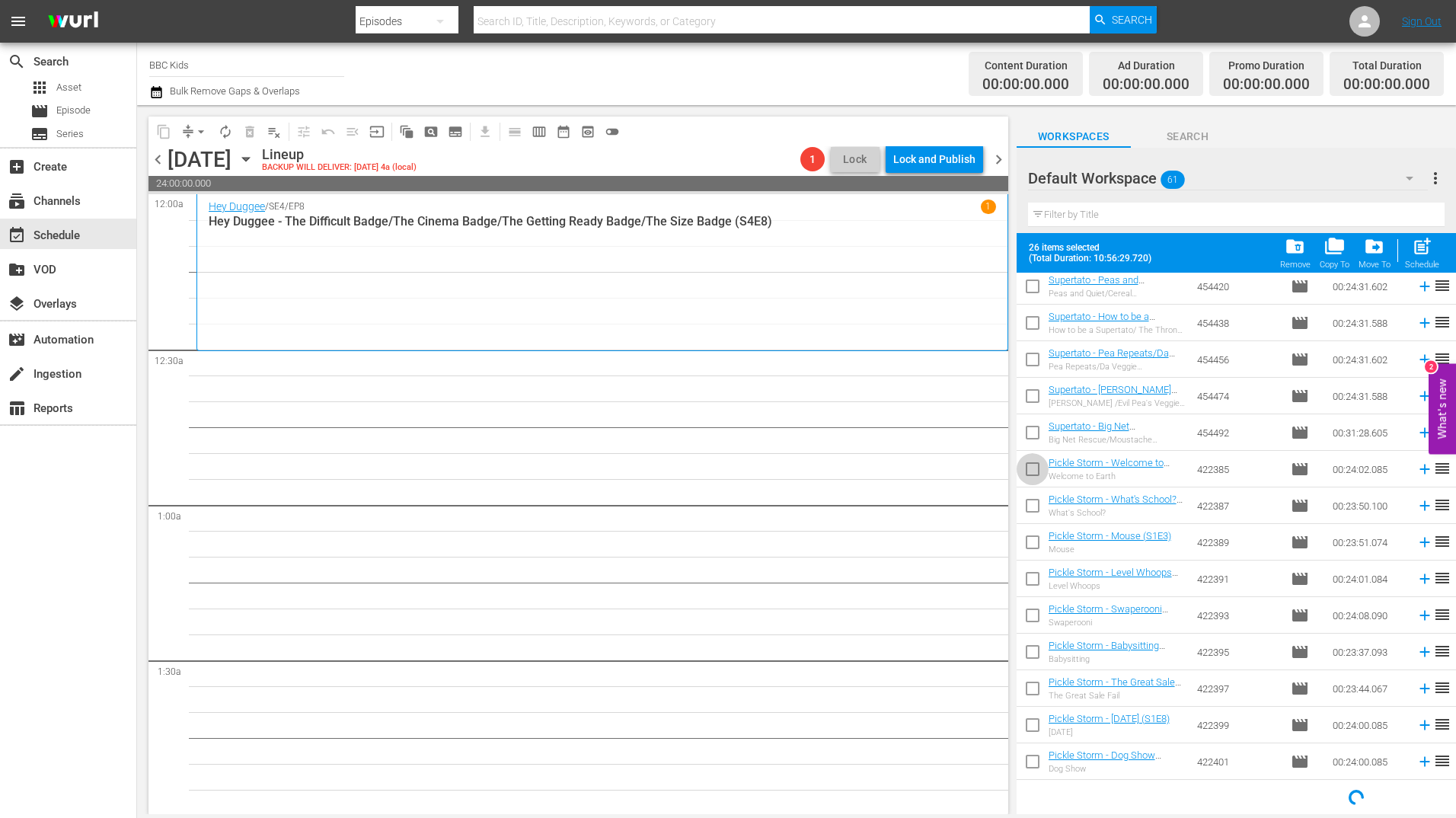
click at [1032, 474] on input "checkbox" at bounding box center [1032, 471] width 32 height 32
checkbox input "true"
click at [1031, 516] on input "checkbox" at bounding box center [1032, 508] width 32 height 32
checkbox input "true"
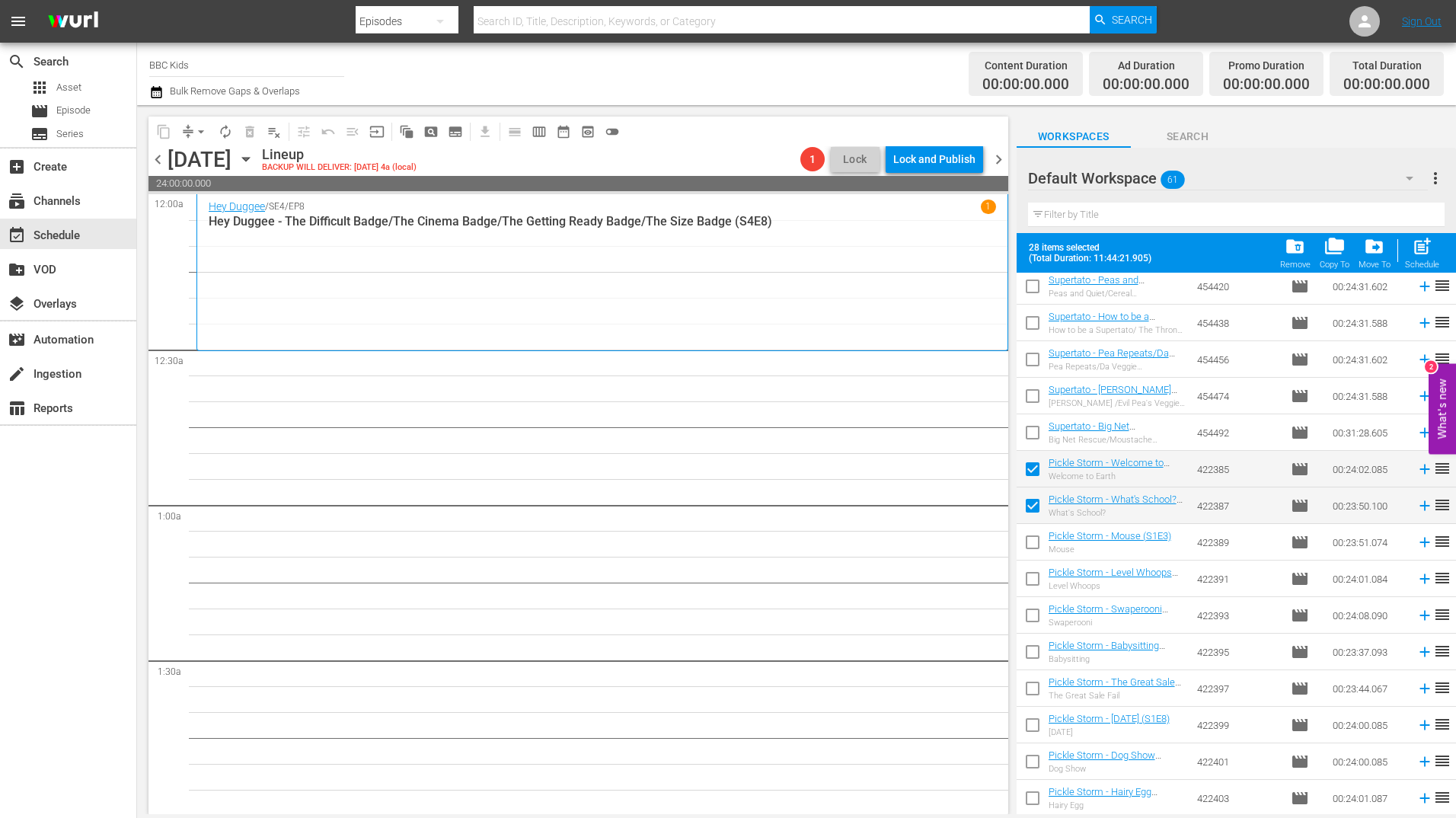
click at [1031, 538] on input "checkbox" at bounding box center [1032, 545] width 32 height 32
checkbox input "true"
click at [1033, 576] on input "checkbox" at bounding box center [1032, 582] width 32 height 32
checkbox input "true"
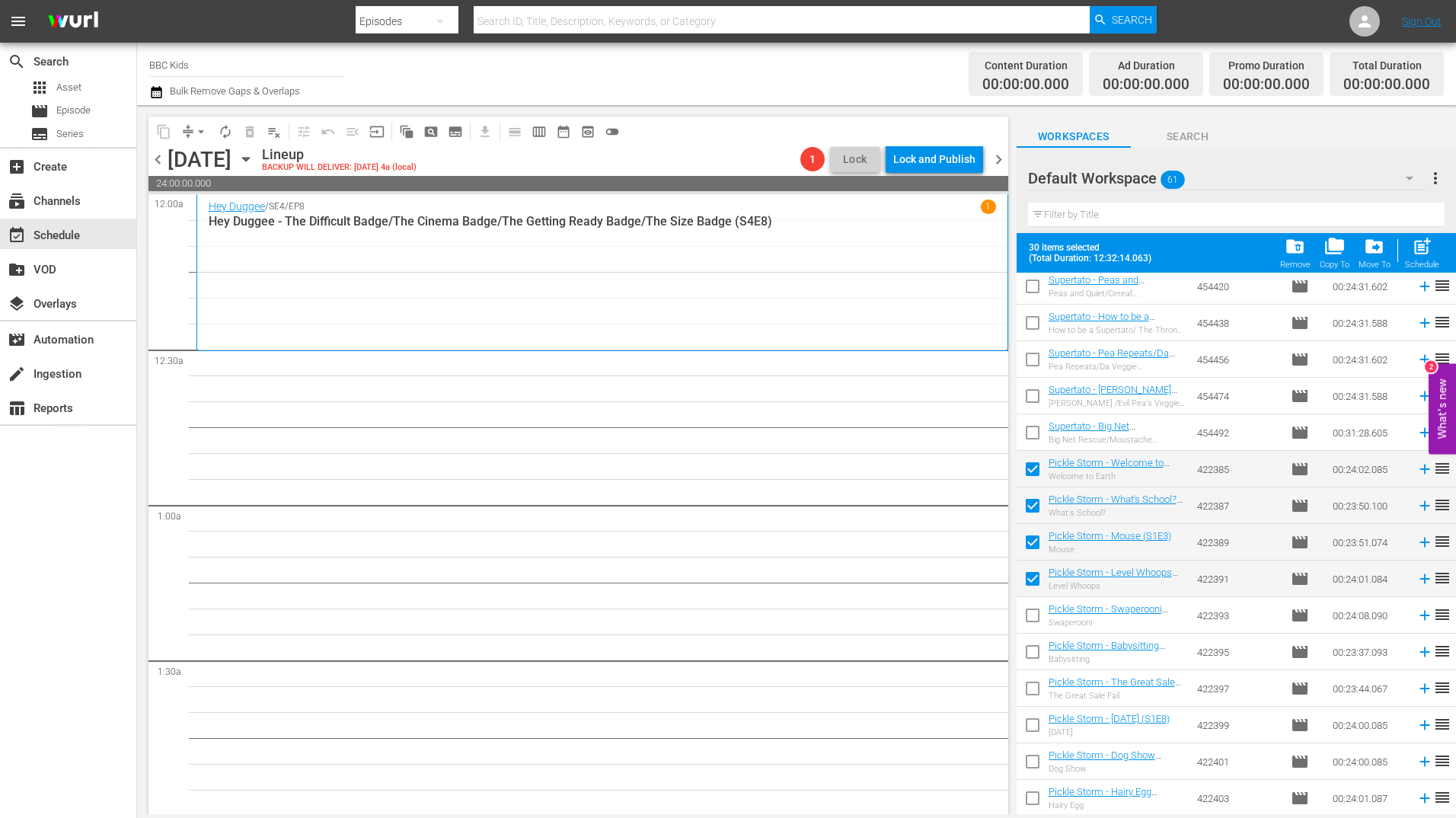
click at [1033, 606] on input "checkbox" at bounding box center [1032, 618] width 32 height 32
checkbox input "true"
click at [1033, 644] on input "checkbox" at bounding box center [1032, 654] width 32 height 32
checkbox input "true"
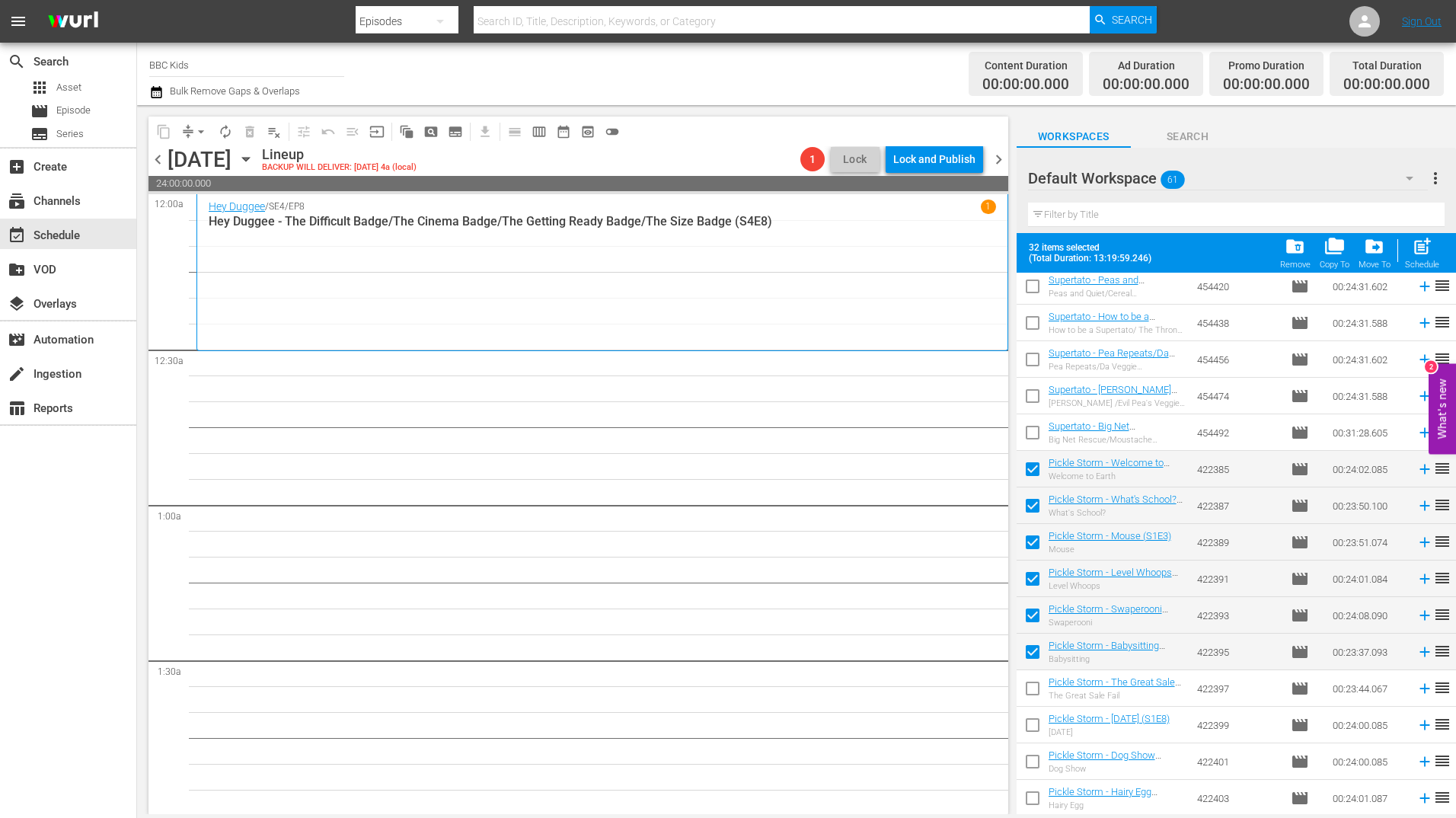
click at [1030, 677] on input "checkbox" at bounding box center [1032, 691] width 32 height 32
checkbox input "true"
click at [1030, 719] on input "checkbox" at bounding box center [1032, 727] width 32 height 32
checkbox input "true"
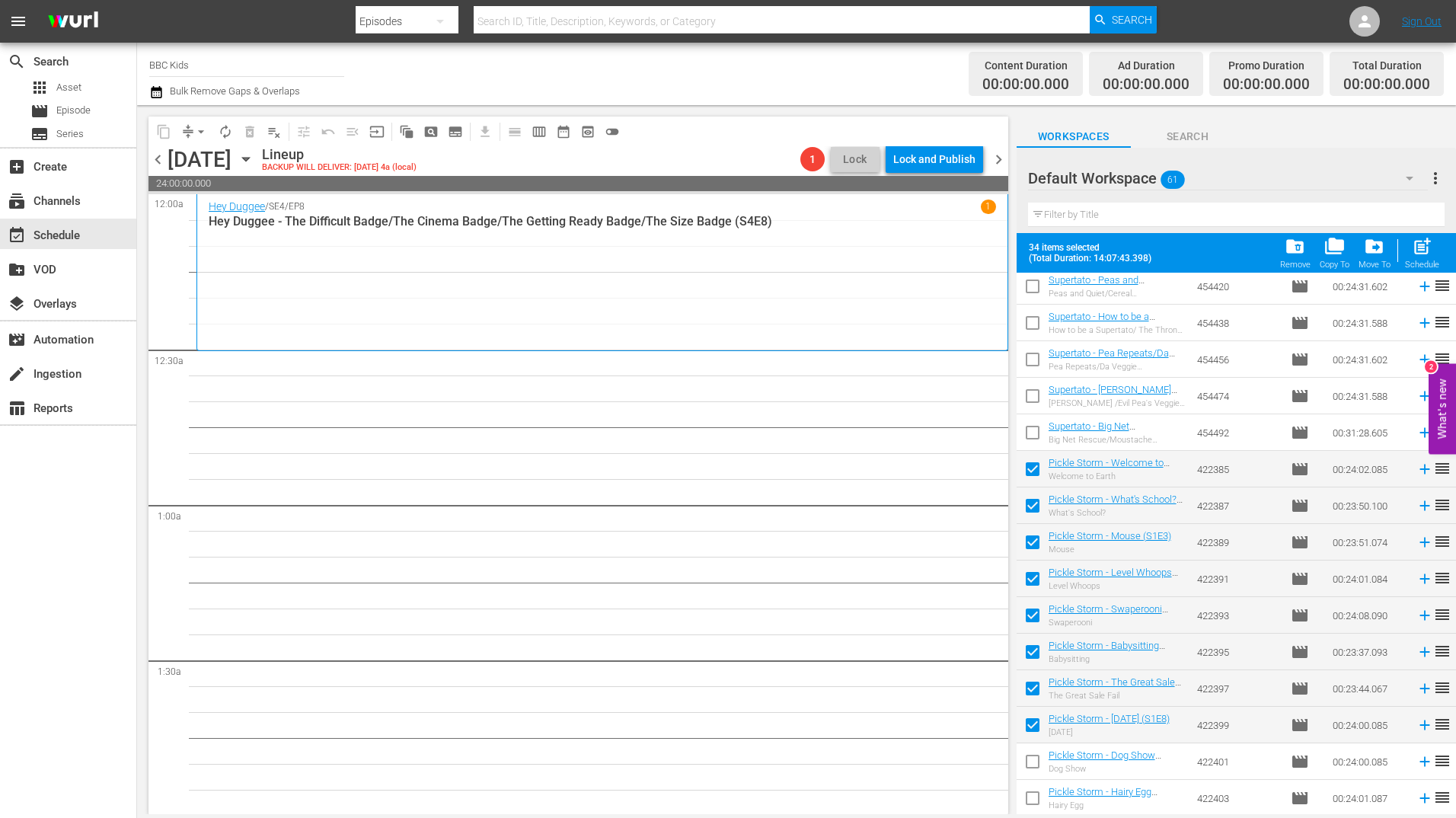
click at [1030, 750] on input "checkbox" at bounding box center [1032, 764] width 32 height 32
checkbox input "true"
click at [1032, 799] on input "checkbox" at bounding box center [1032, 801] width 32 height 32
checkbox input "true"
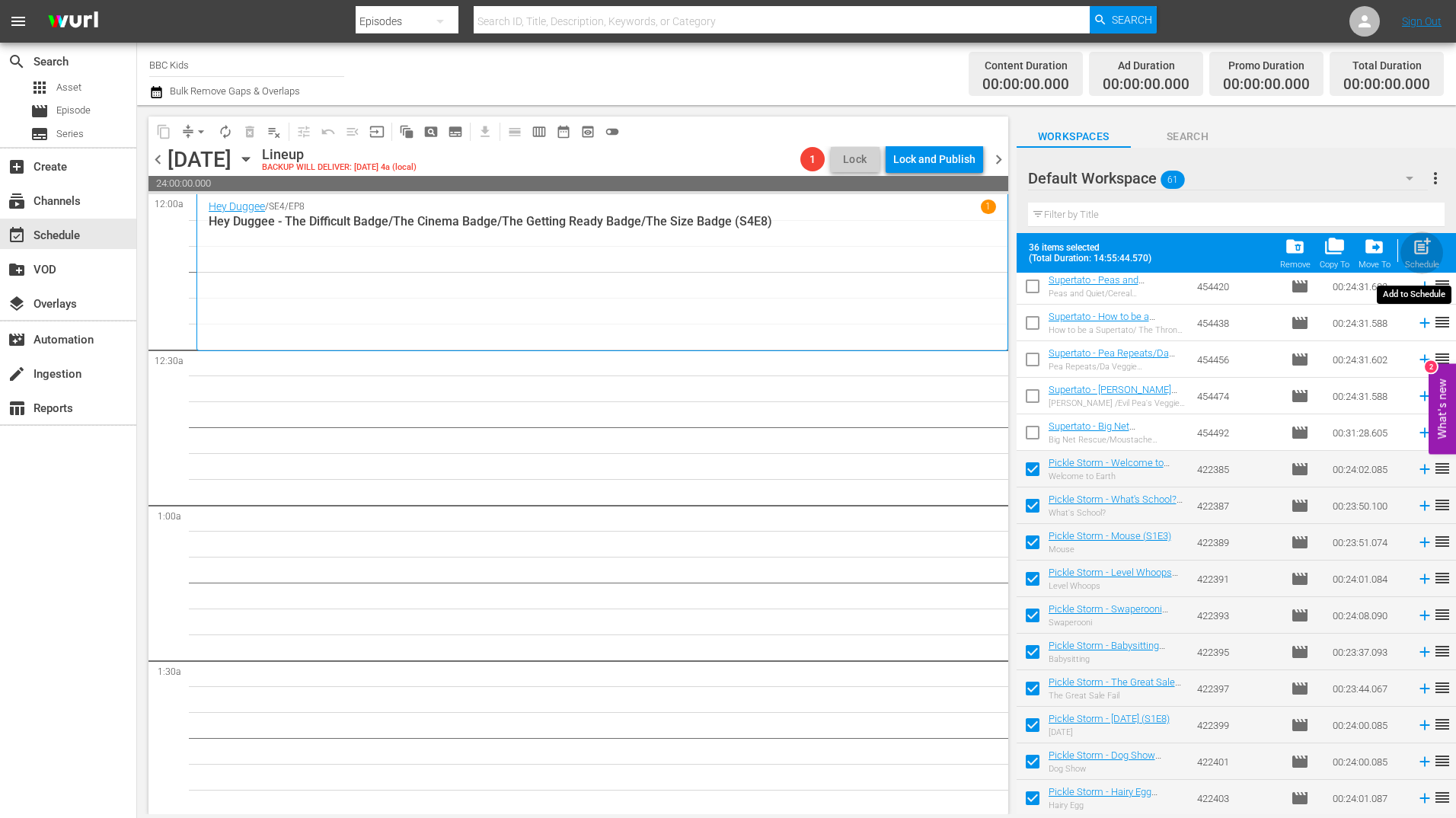
click at [1426, 244] on span "post_add" at bounding box center [1422, 246] width 21 height 21
checkbox input "false"
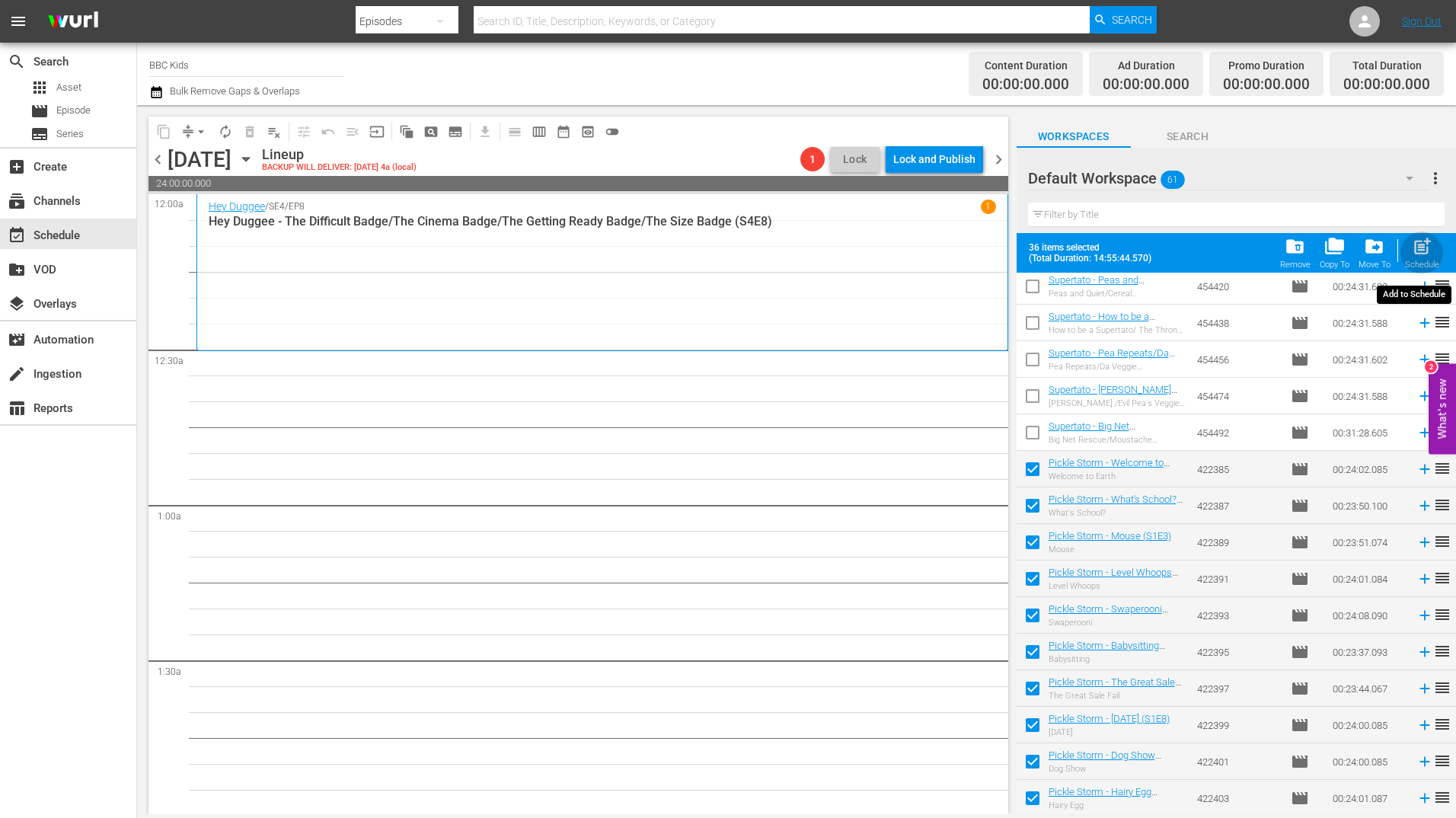
checkbox input "false"
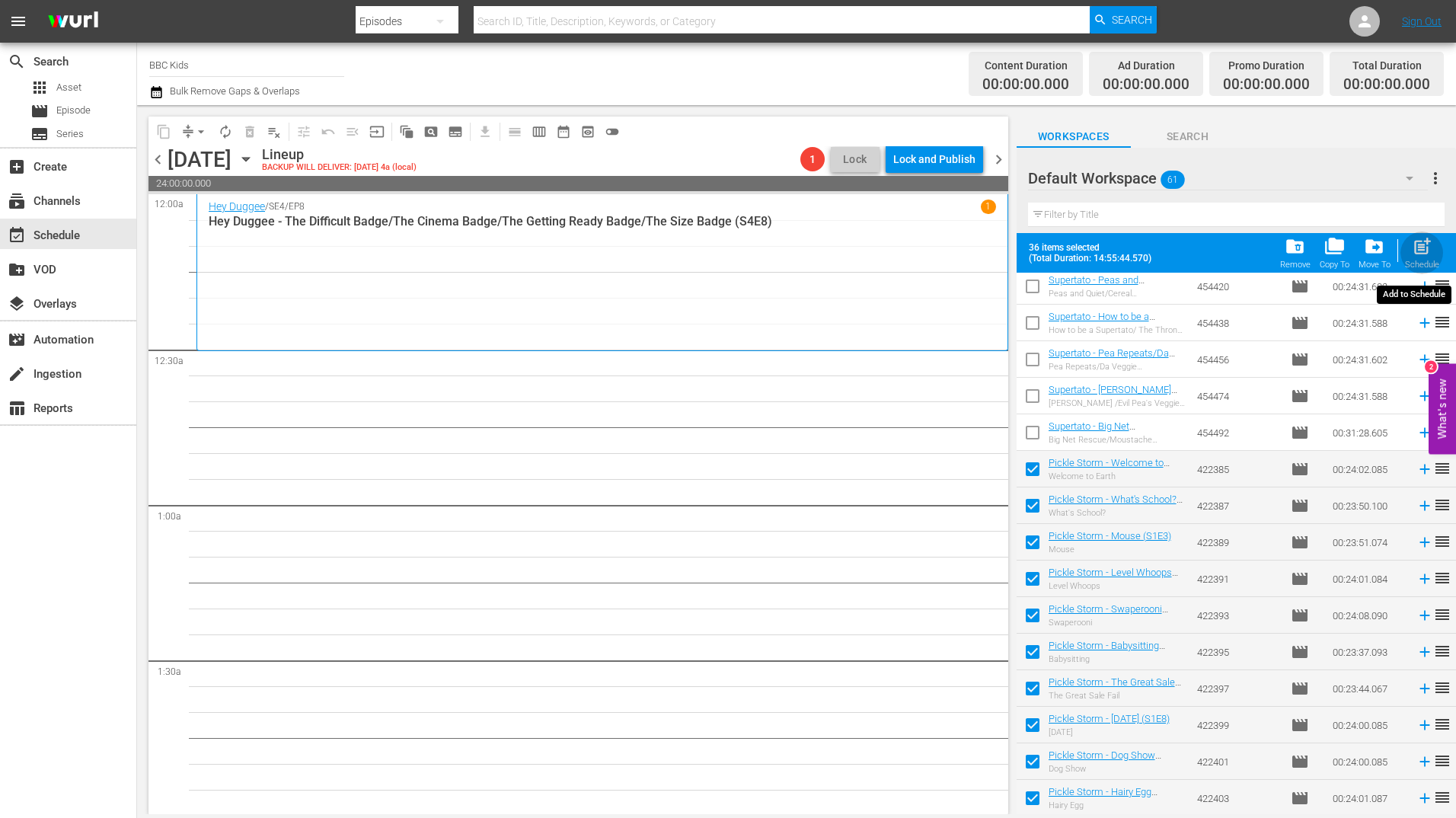
checkbox input "false"
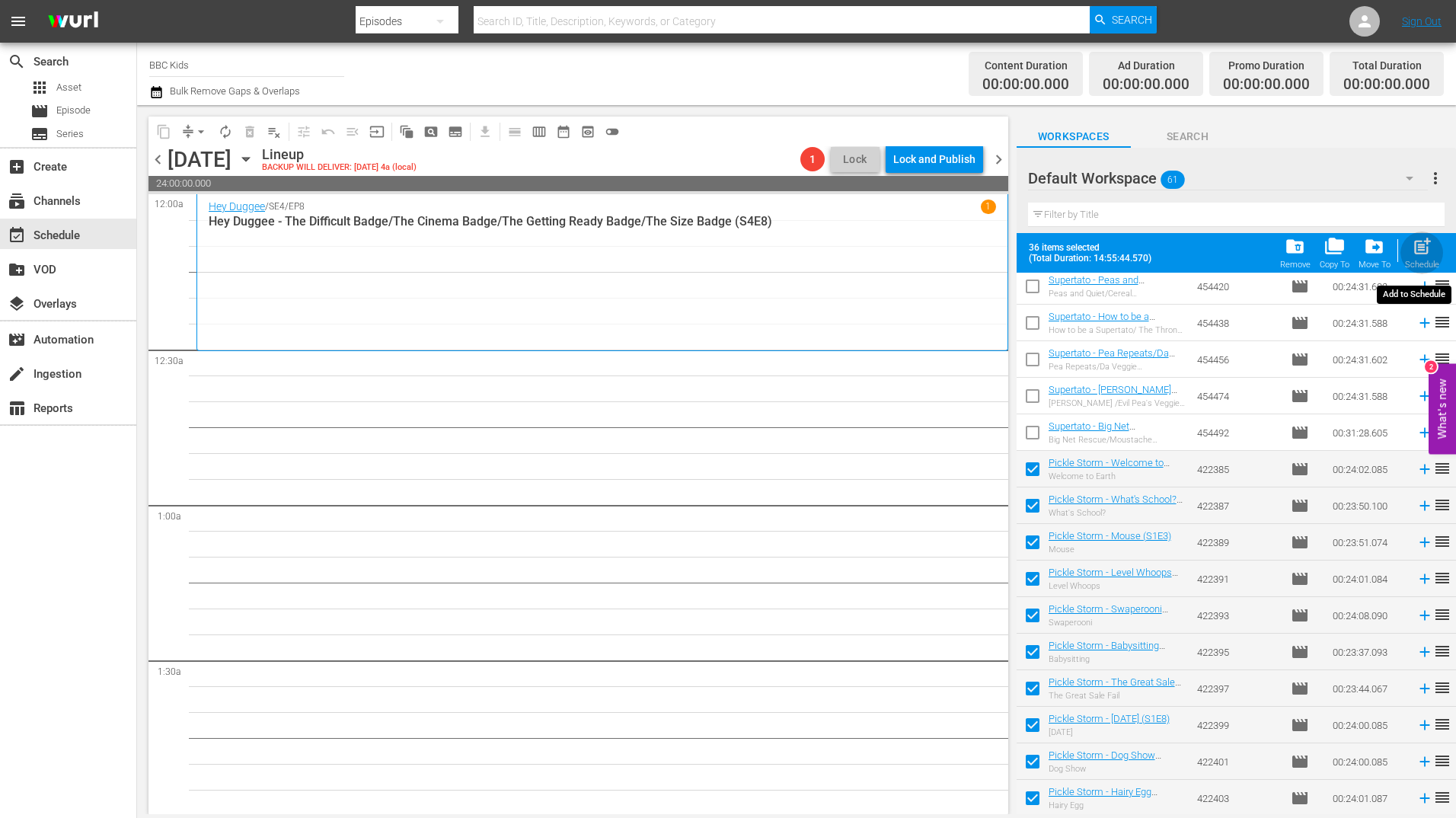
checkbox input "false"
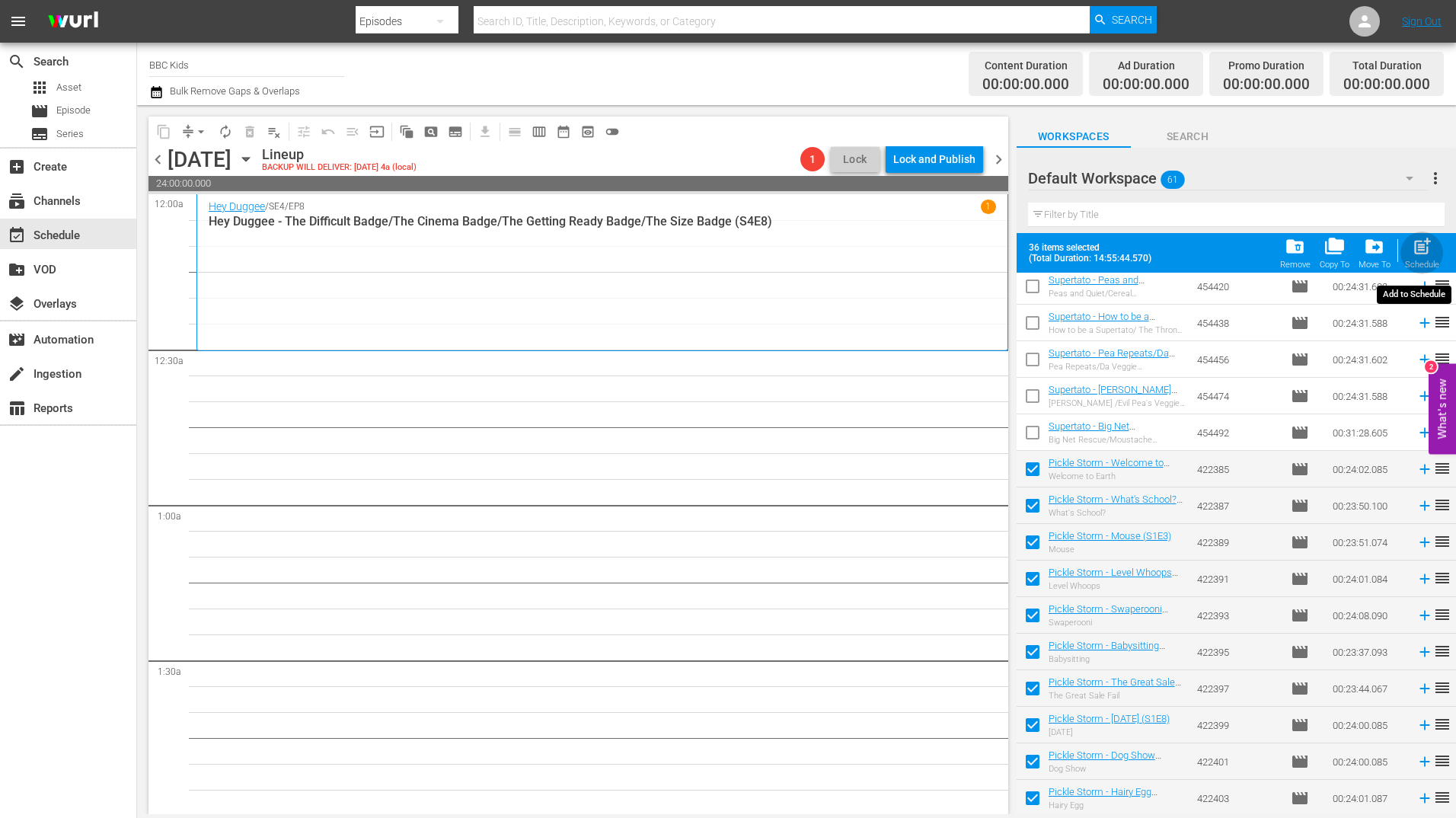
checkbox input "false"
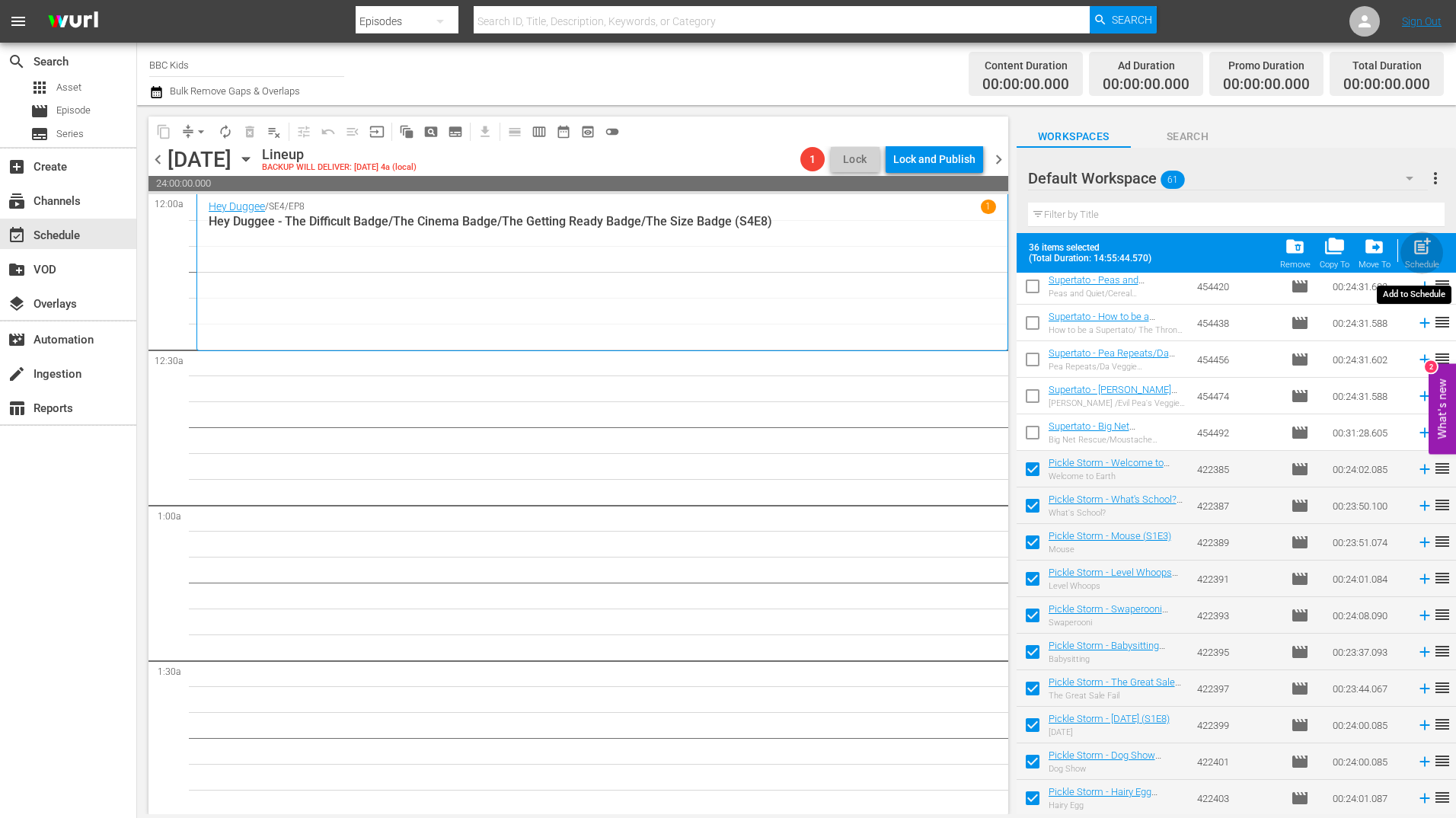
checkbox input "false"
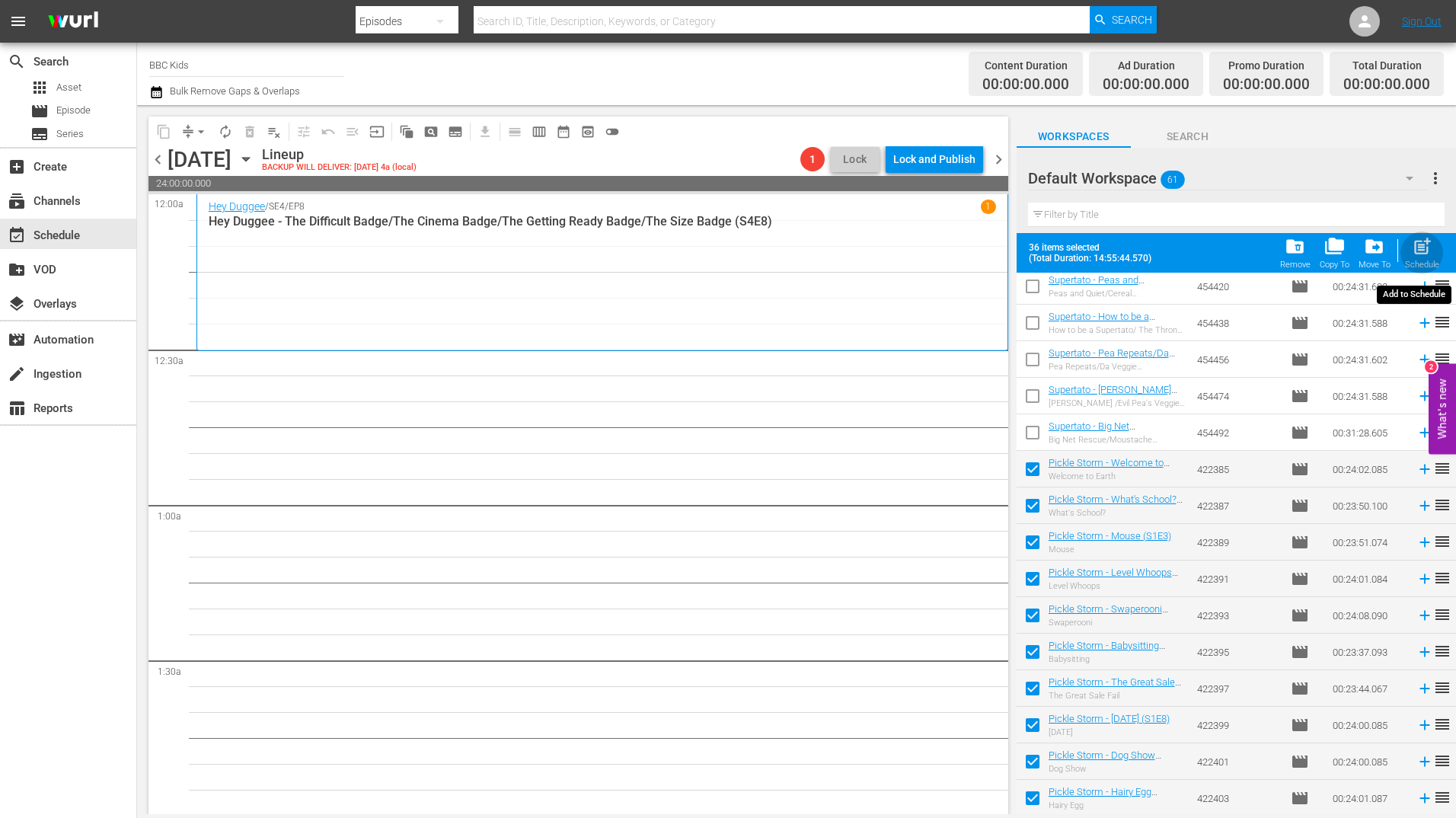
checkbox input "false"
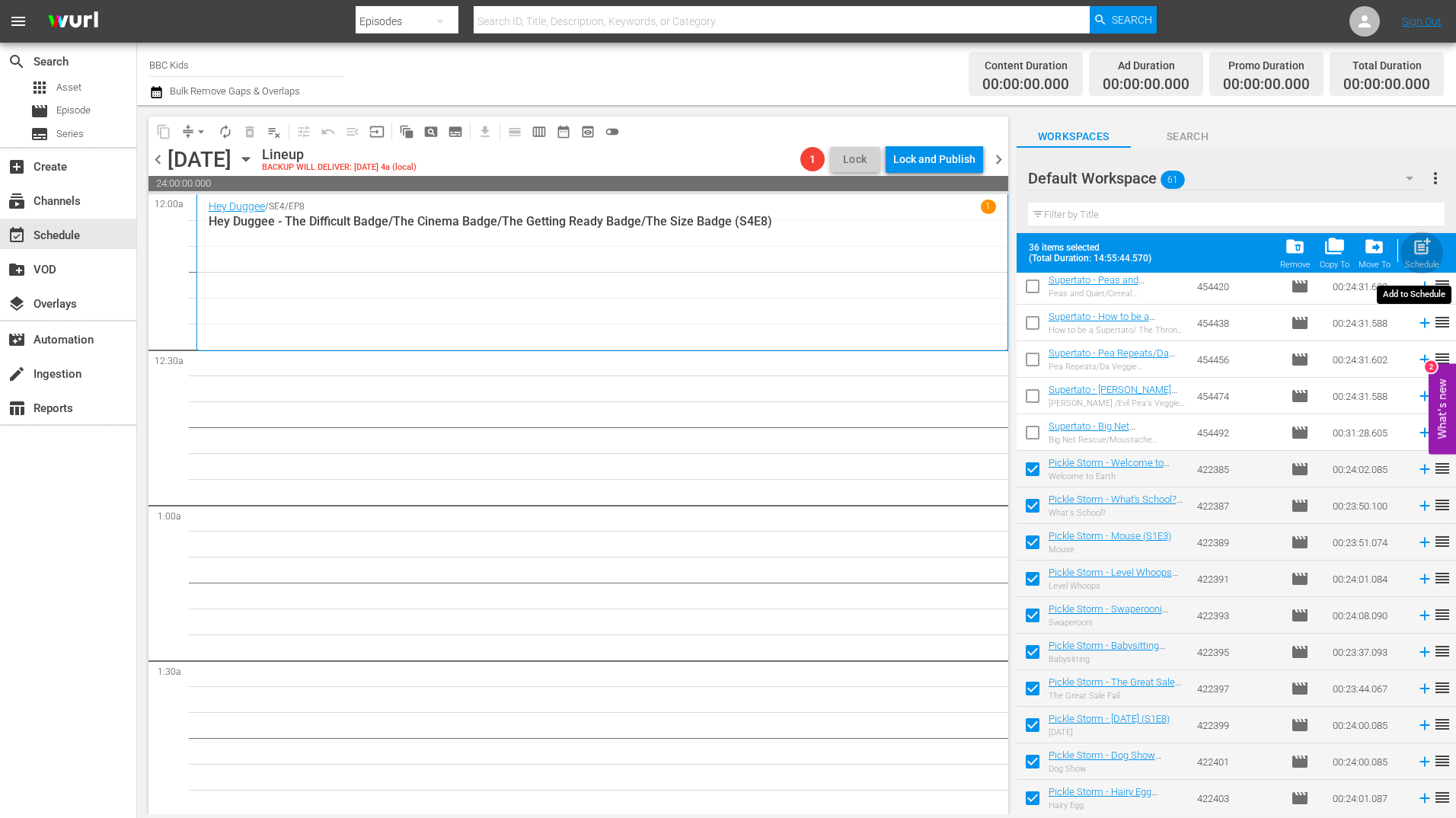
checkbox input "false"
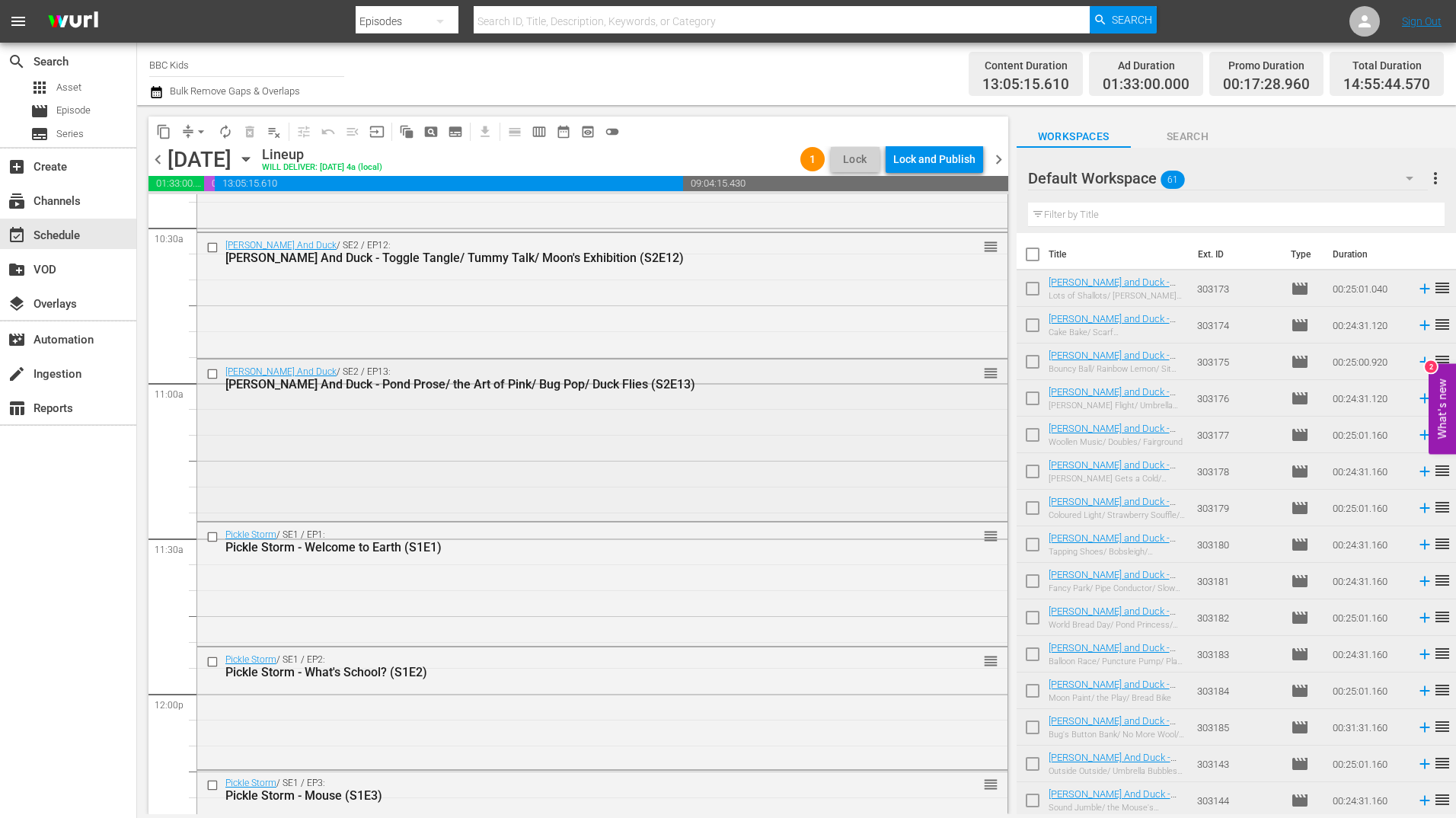
scroll to position [3660, 0]
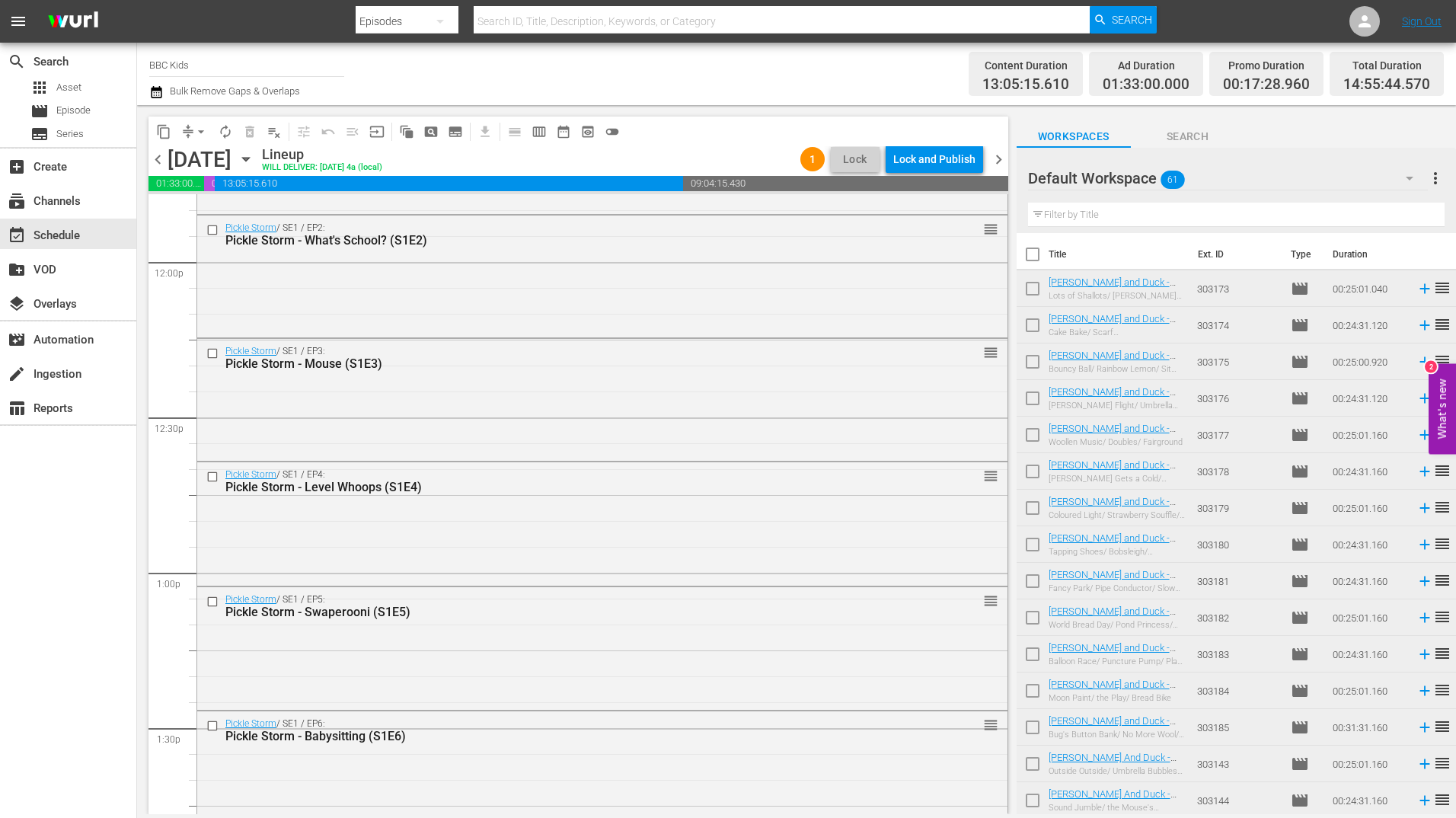
click at [1016, 296] on input "checkbox" at bounding box center [1032, 292] width 32 height 32
checkbox input "true"
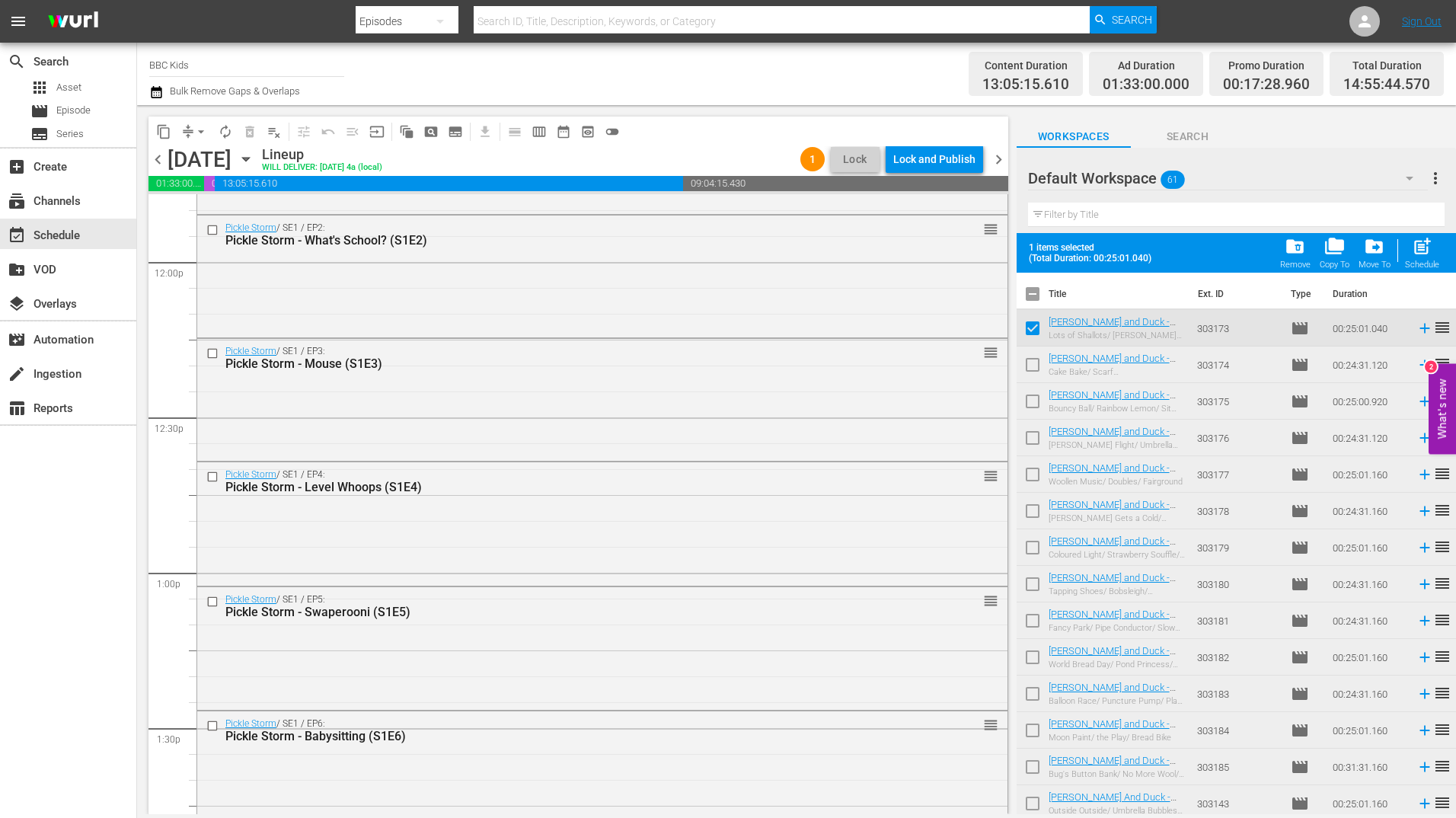
click at [1026, 369] on input "checkbox" at bounding box center [1032, 368] width 32 height 32
checkbox input "true"
click at [1036, 415] on input "checkbox" at bounding box center [1032, 404] width 32 height 32
checkbox input "true"
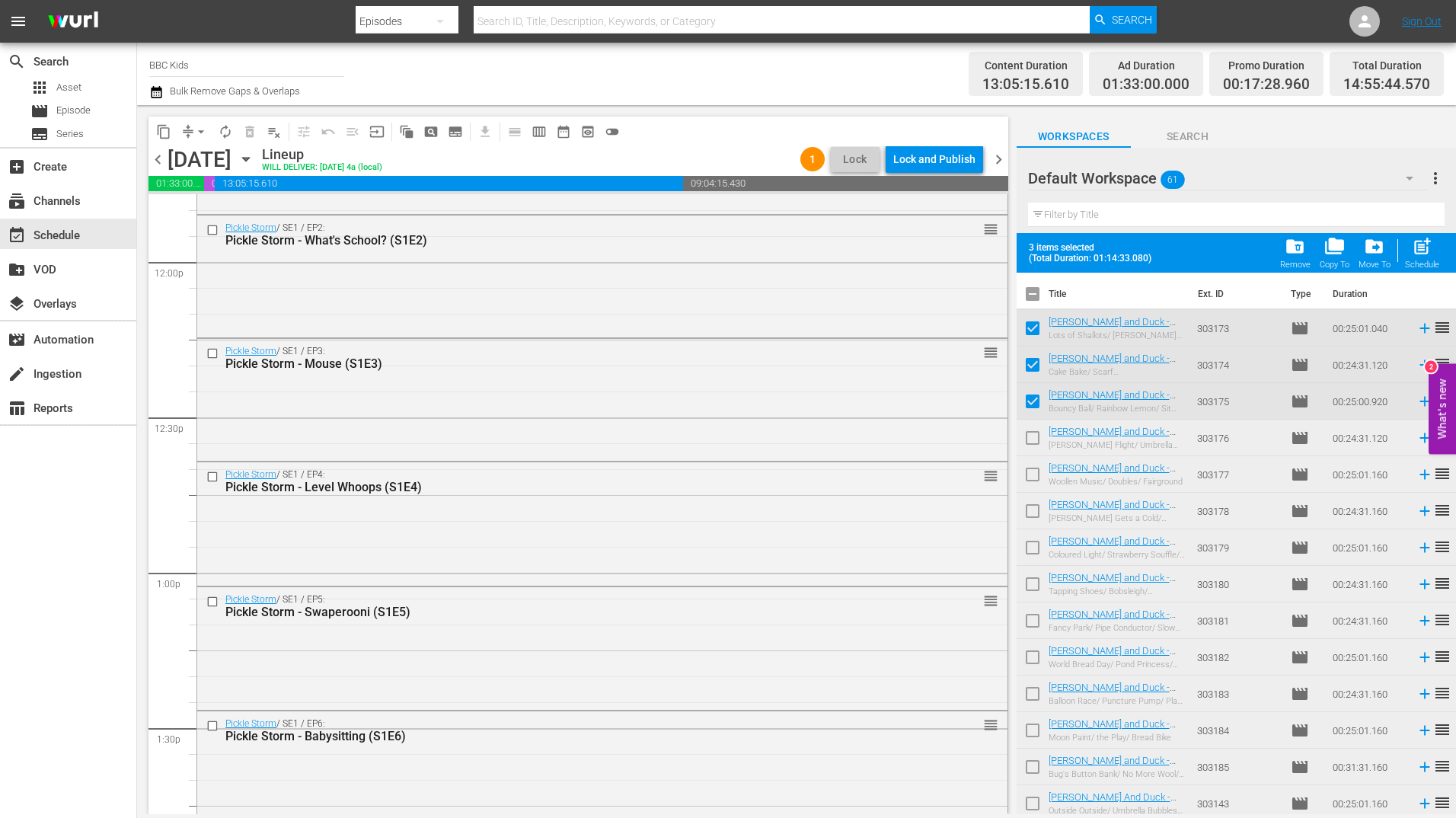
click at [1035, 281] on input "checkbox" at bounding box center [1032, 296] width 32 height 32
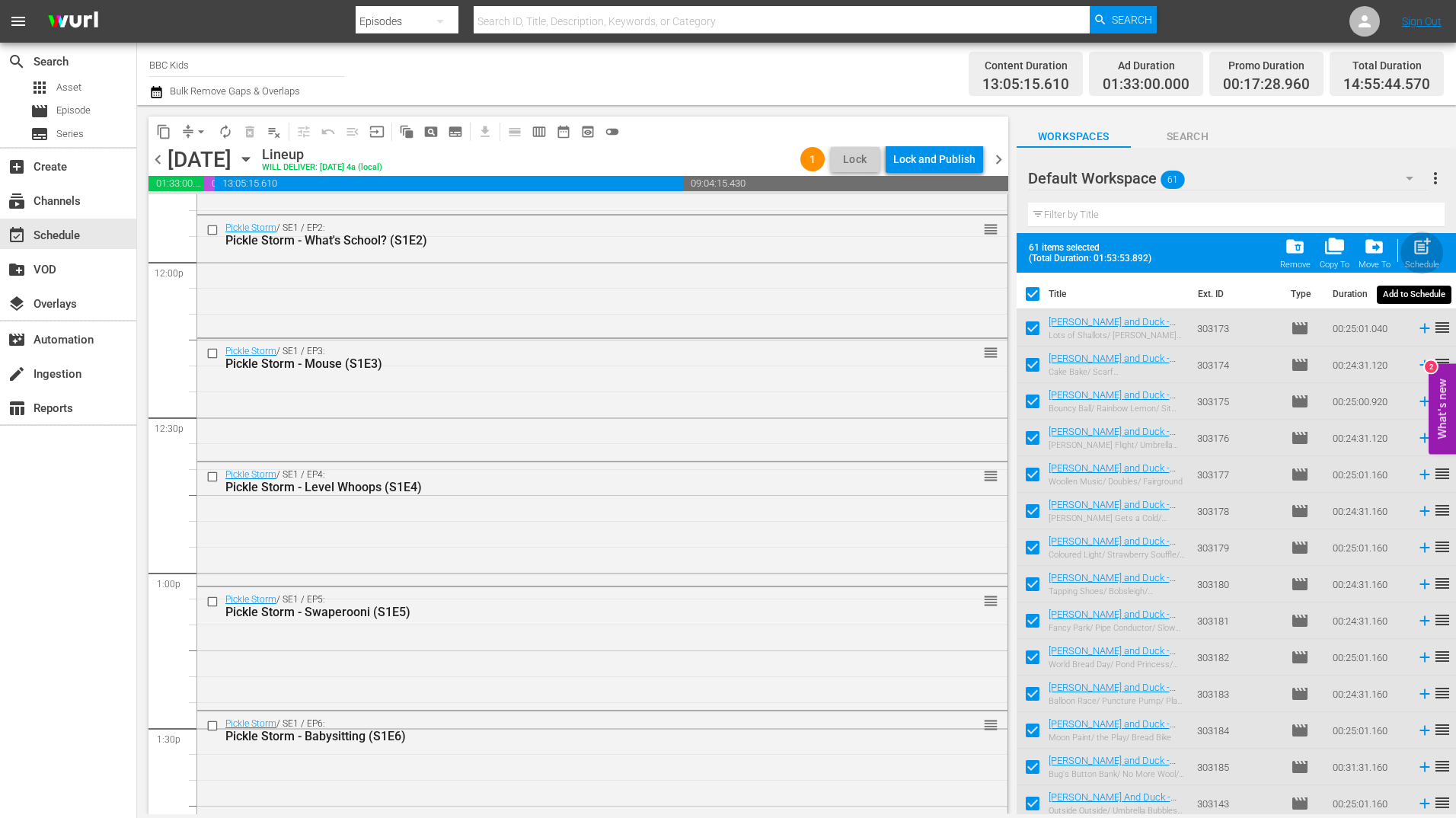
click at [1425, 240] on span "post_add" at bounding box center [1422, 246] width 21 height 21
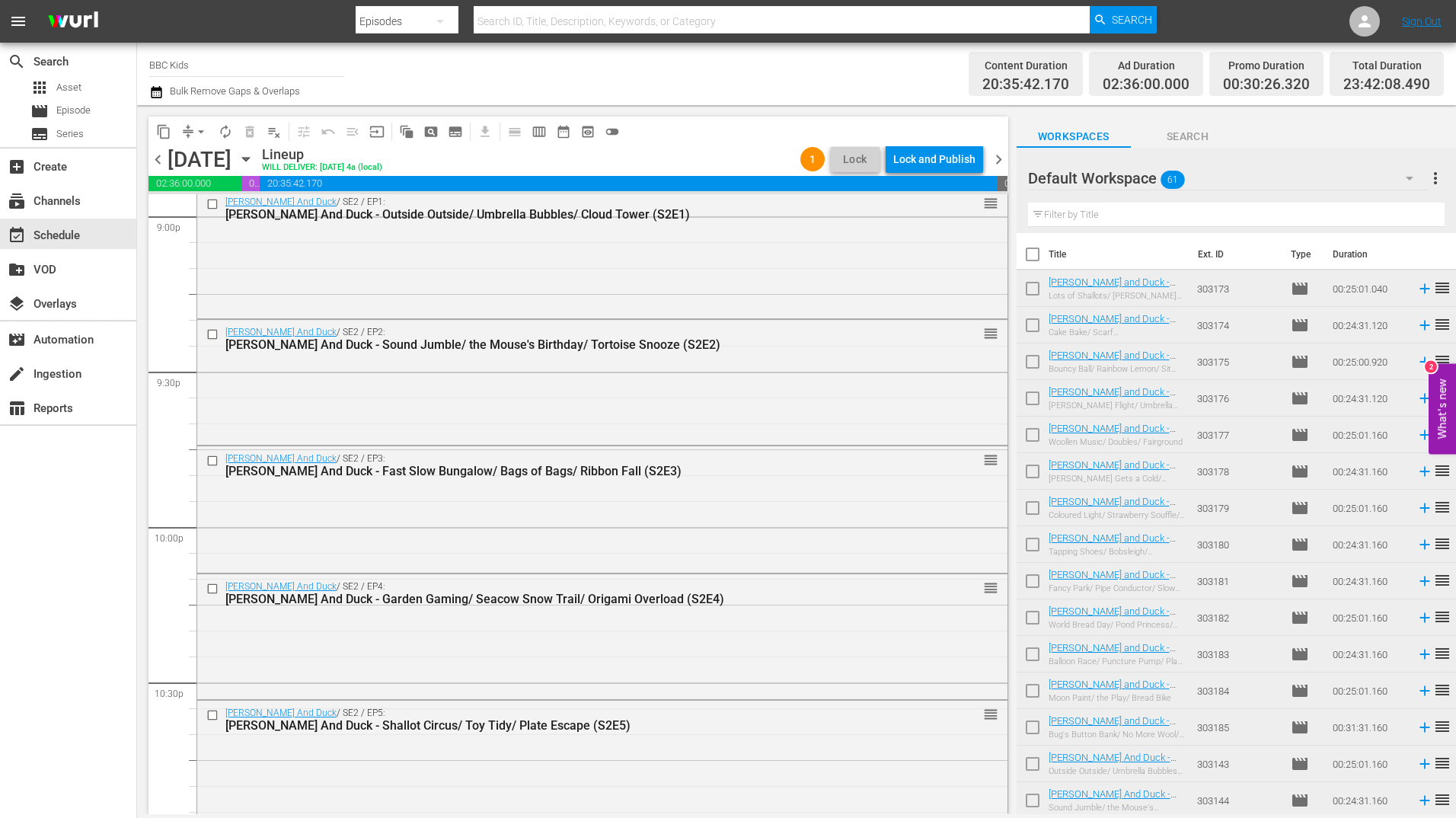
scroll to position [6901, 0]
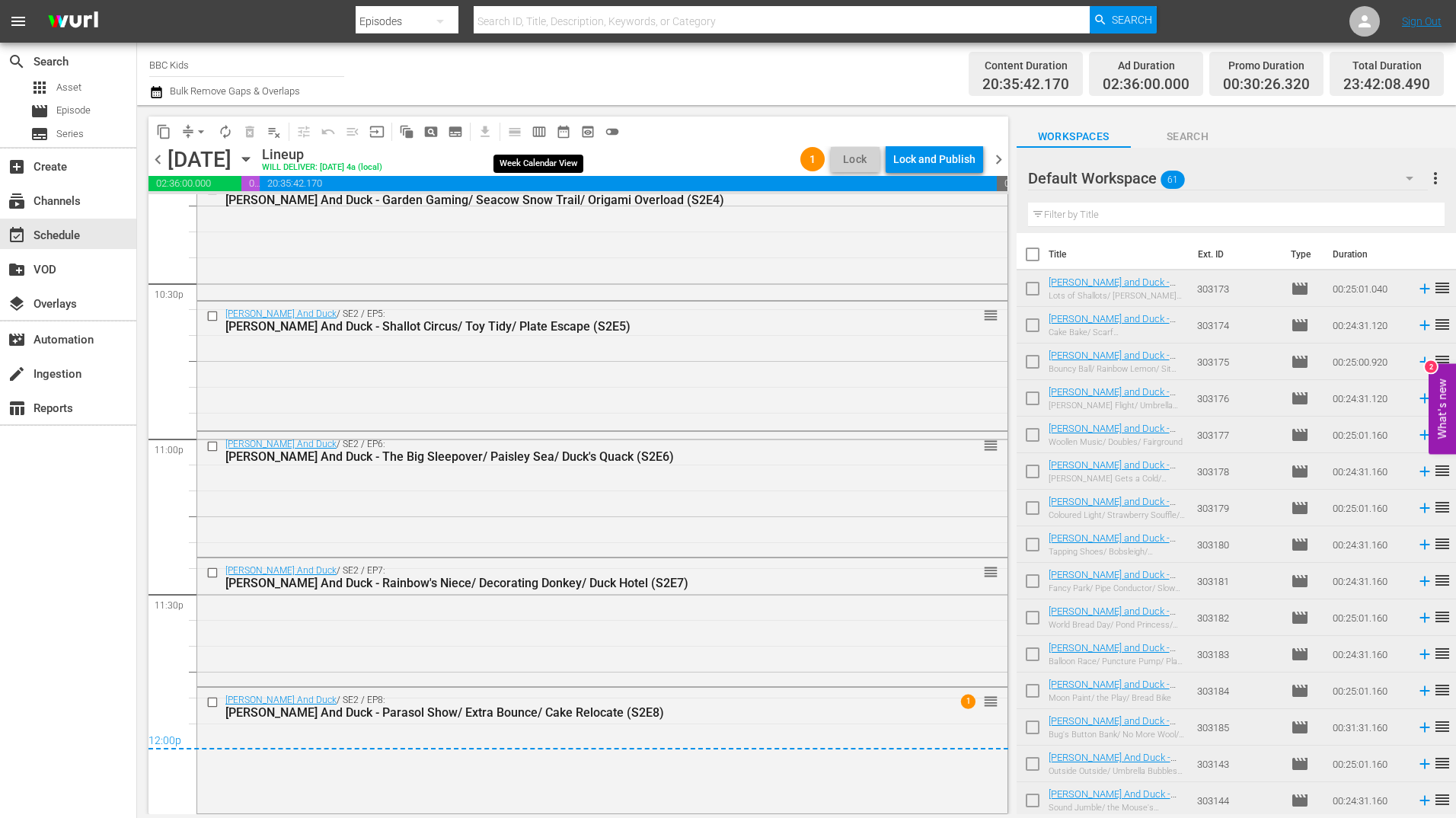
click at [539, 133] on span "calendar_view_week_outlined" at bounding box center [540, 132] width 16 height 16
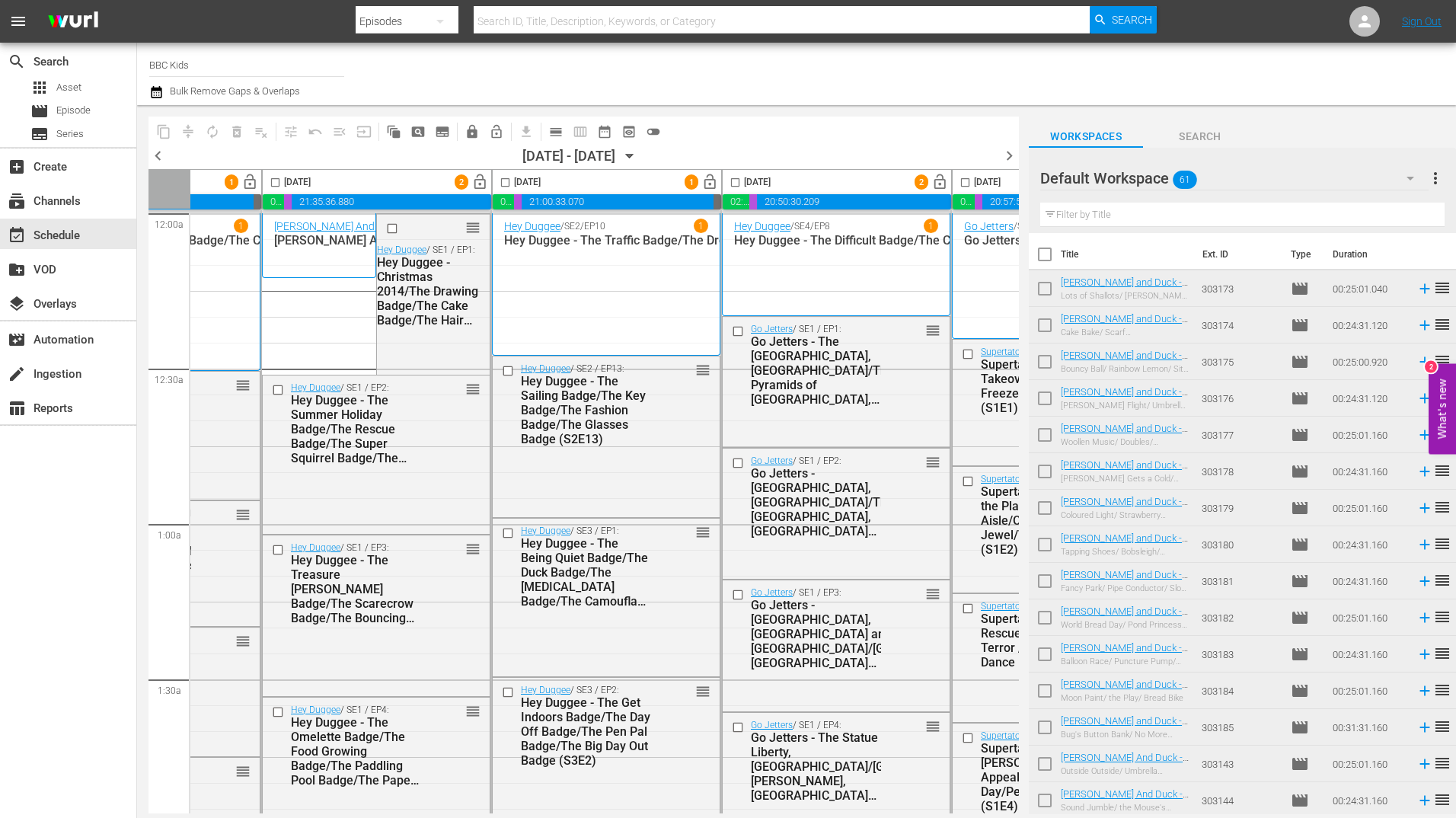
scroll to position [0, 0]
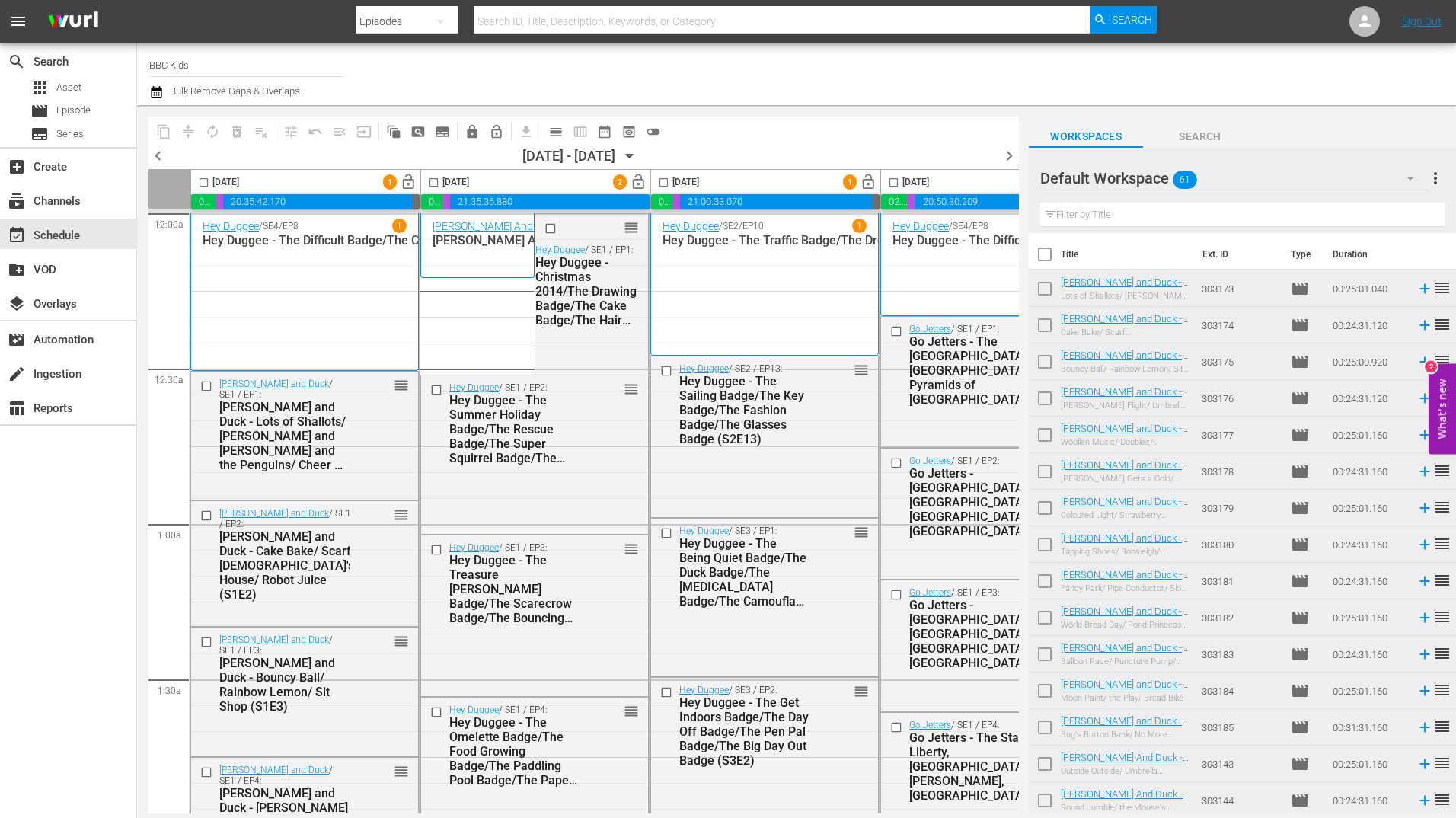
click at [147, 91] on div "Channel Title BBC Kids Bulk Remove Gaps & Overlaps" at bounding box center [796, 74] width 1319 height 63
click at [155, 92] on icon "button" at bounding box center [156, 92] width 15 height 19
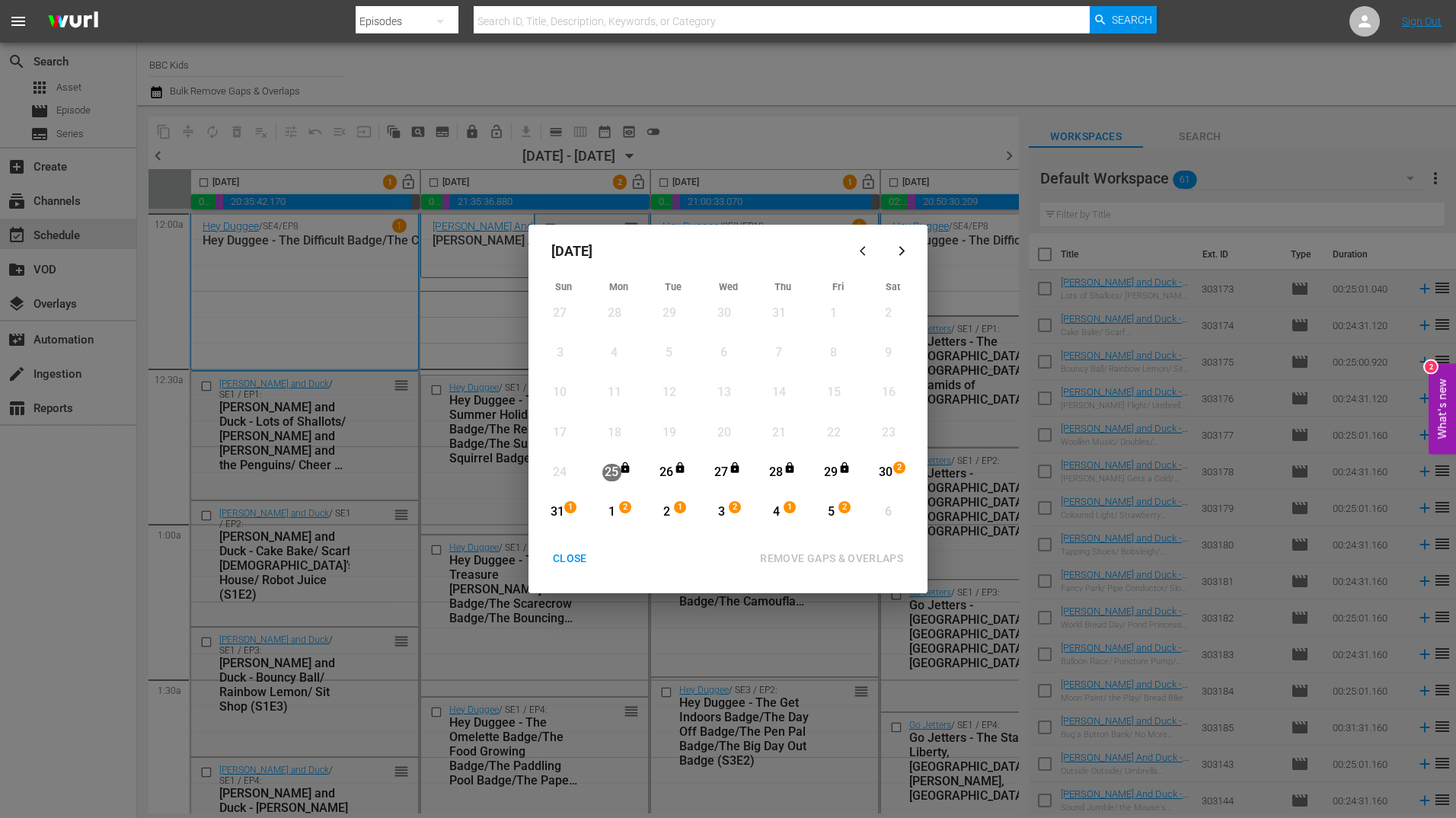
click at [892, 468] on div "30" at bounding box center [885, 472] width 19 height 18
click at [831, 506] on div "5" at bounding box center [831, 512] width 19 height 18
click at [804, 563] on div "REMOVE GAPS & OVERLAPS" at bounding box center [831, 558] width 167 height 19
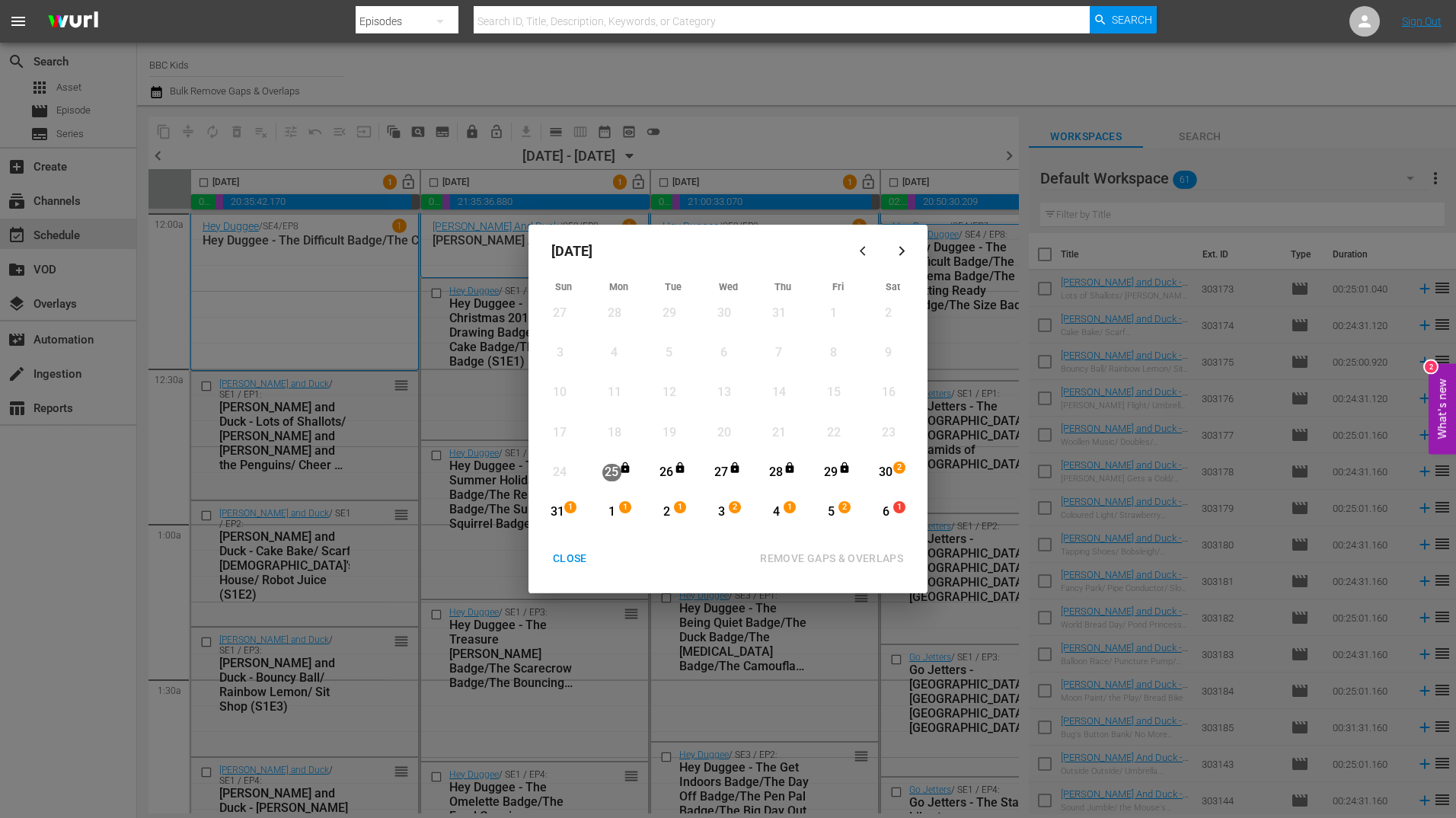
click at [578, 558] on div "CLOSE" at bounding box center [570, 558] width 59 height 19
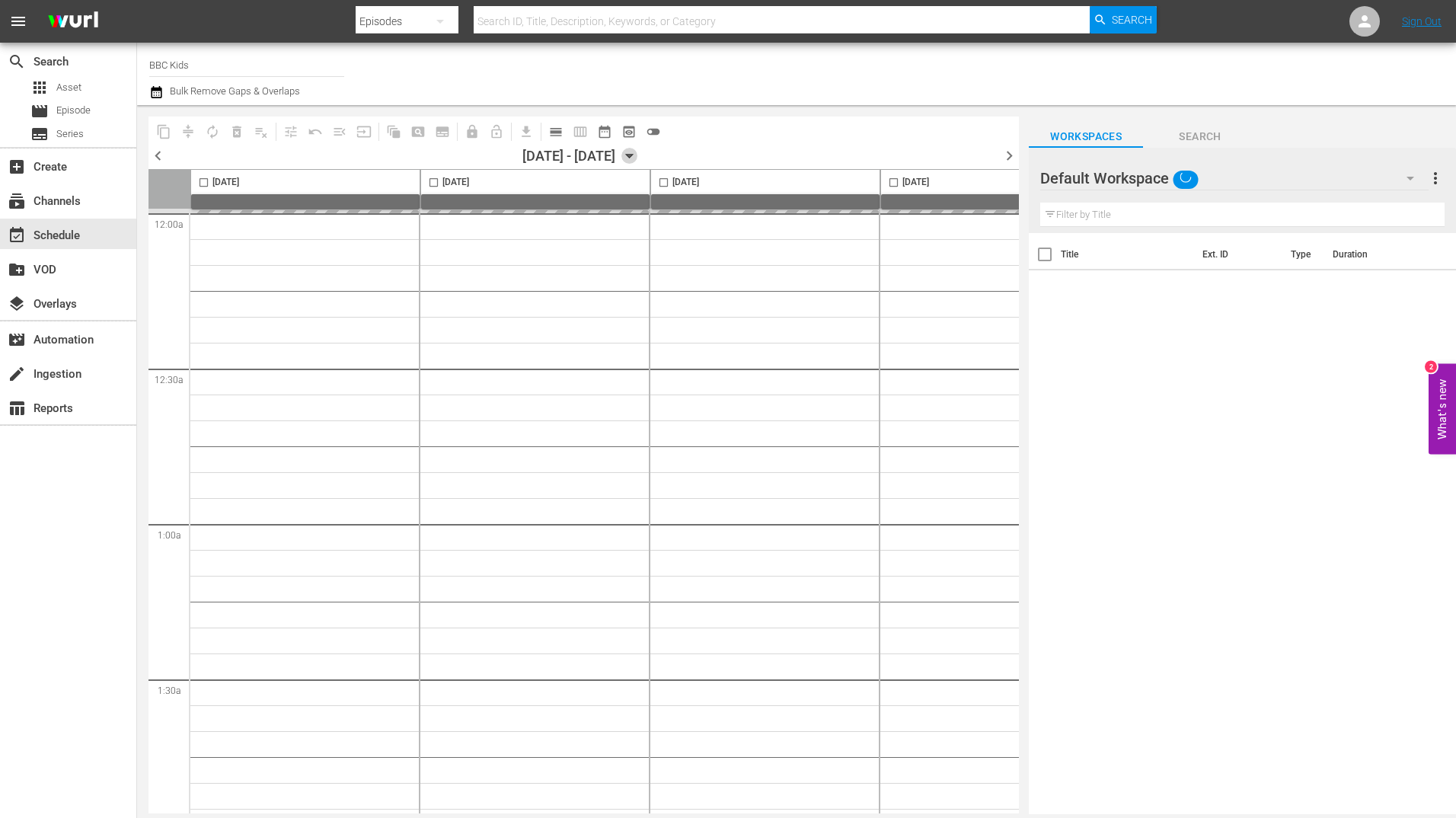
click at [638, 159] on icon "button" at bounding box center [630, 157] width 17 height 17
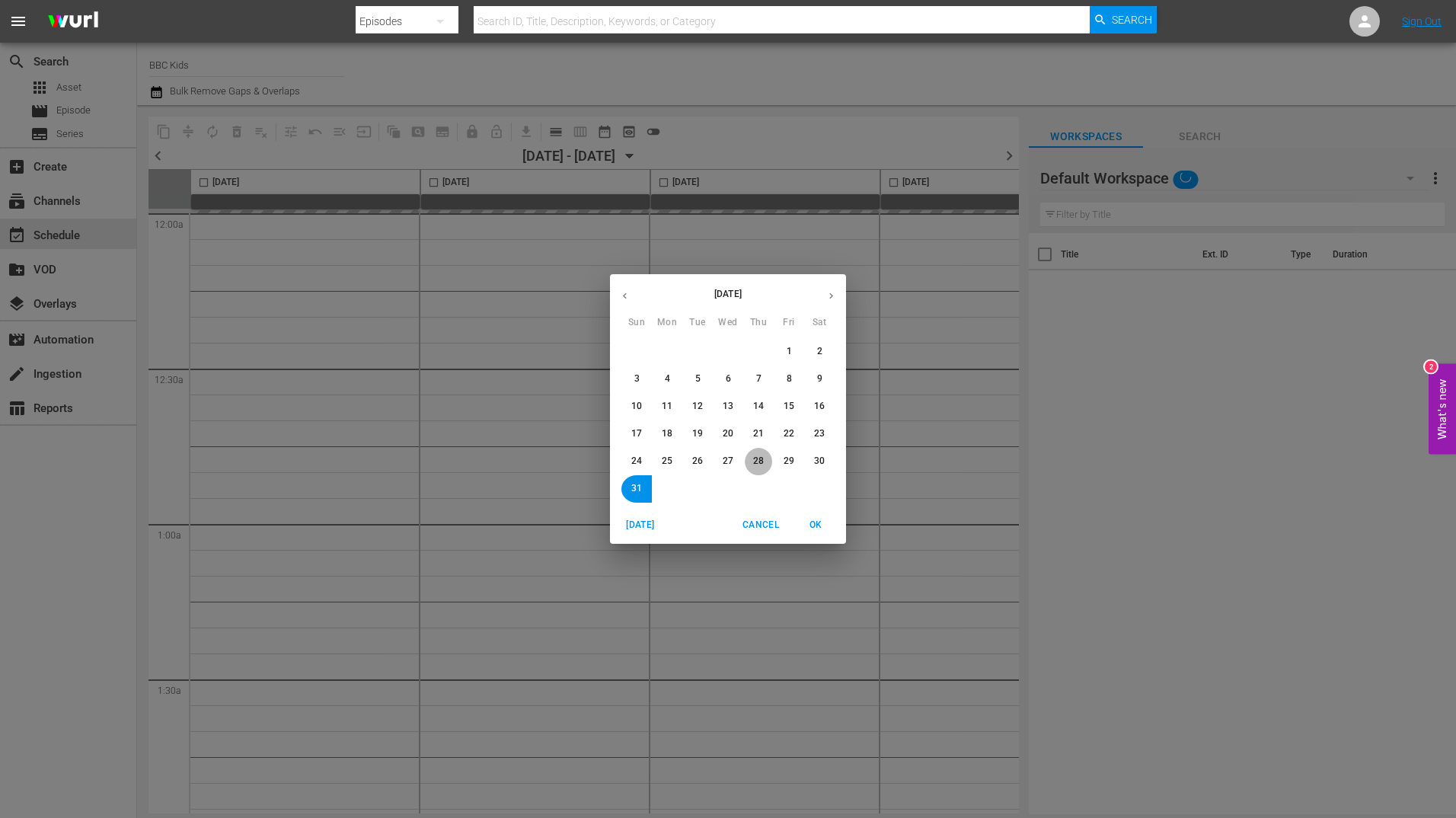
click at [750, 465] on button "28" at bounding box center [758, 461] width 27 height 27
click at [814, 523] on span "OK" at bounding box center [815, 525] width 36 height 16
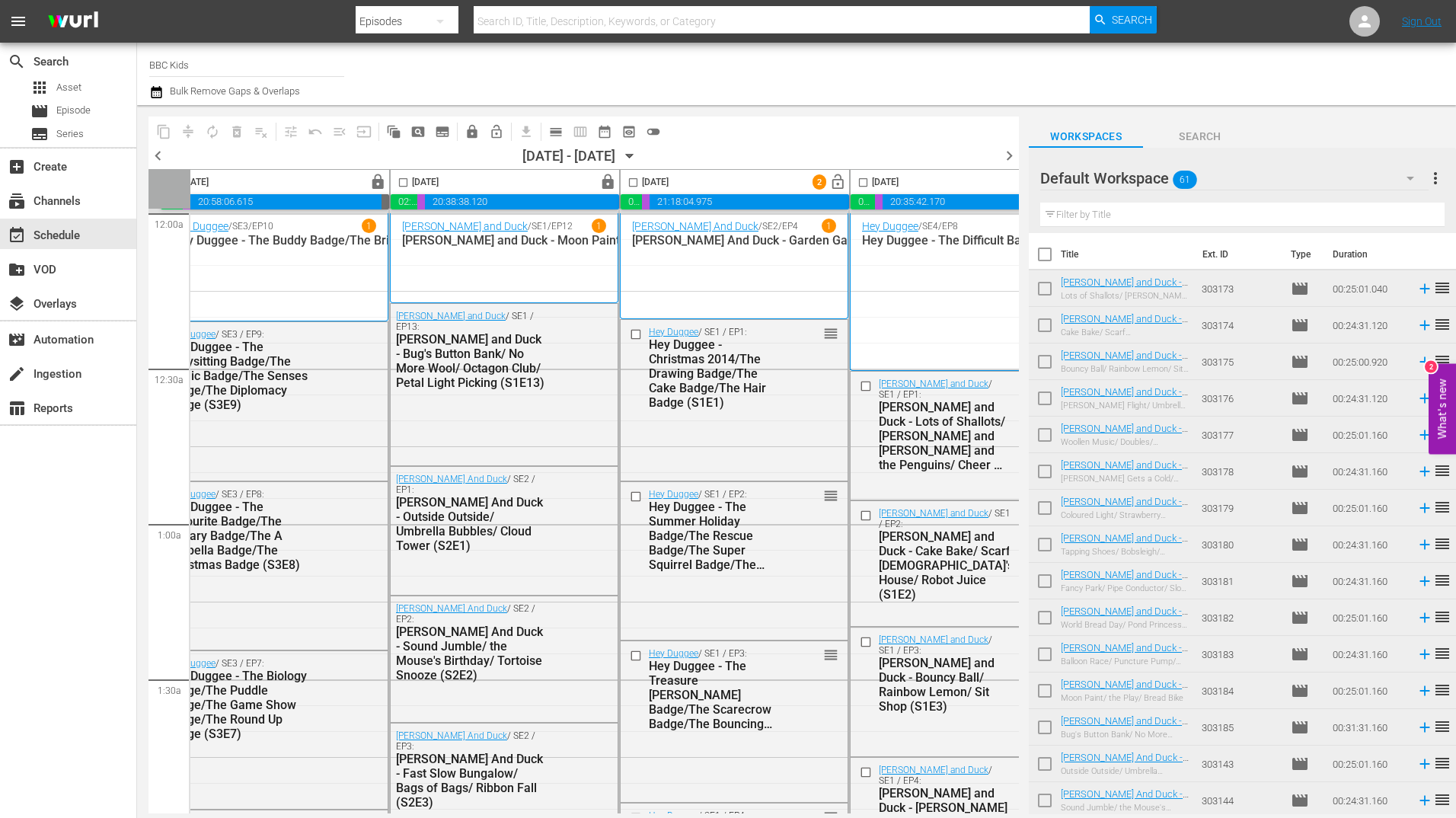
scroll to position [0, 85]
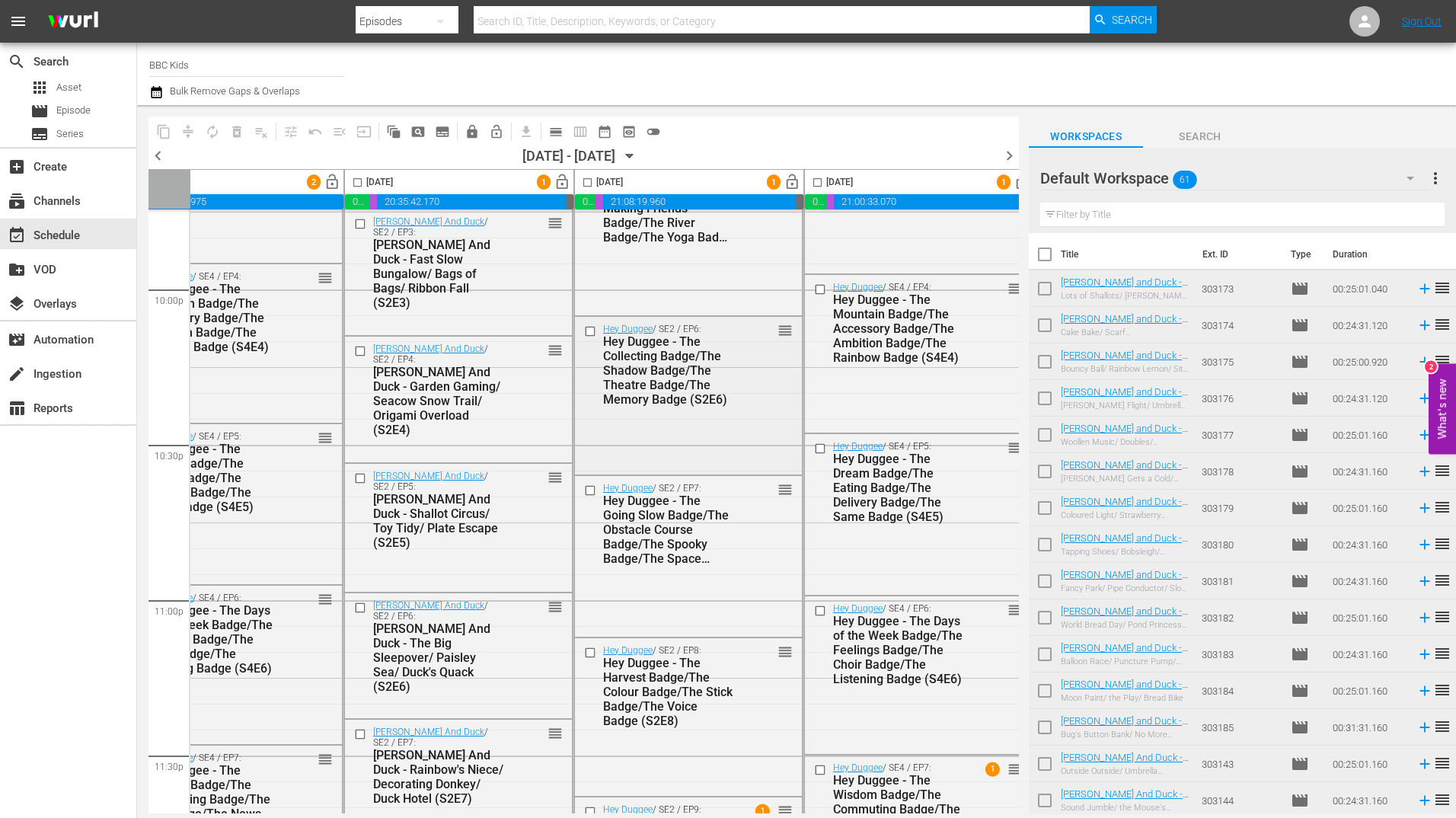
scroll to position [6759, 0]
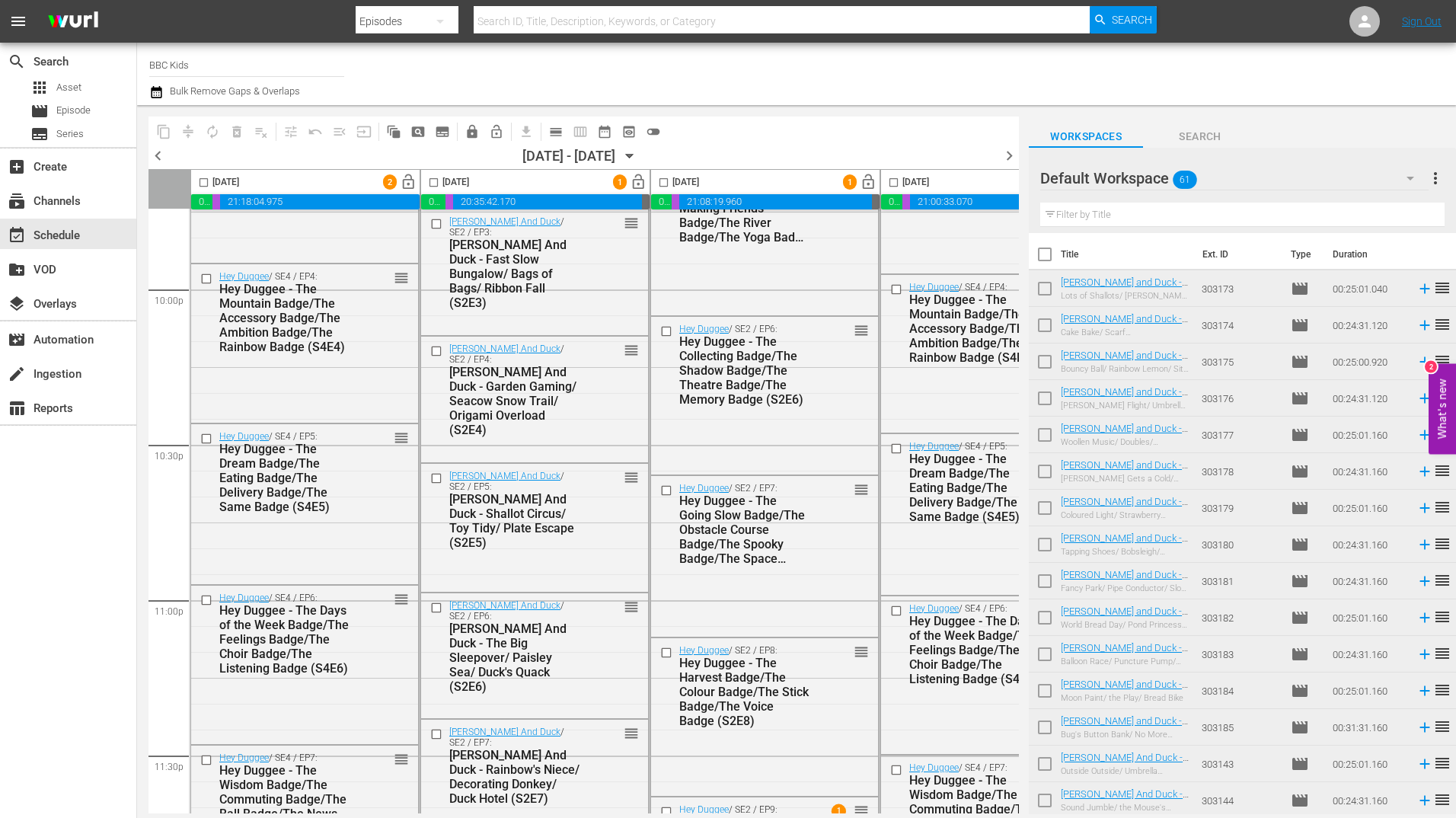
click at [197, 185] on input "checkbox" at bounding box center [203, 185] width 18 height 18
checkbox input "true"
click at [429, 180] on input "checkbox" at bounding box center [433, 185] width 18 height 18
checkbox input "true"
click at [666, 188] on input "checkbox" at bounding box center [664, 185] width 18 height 18
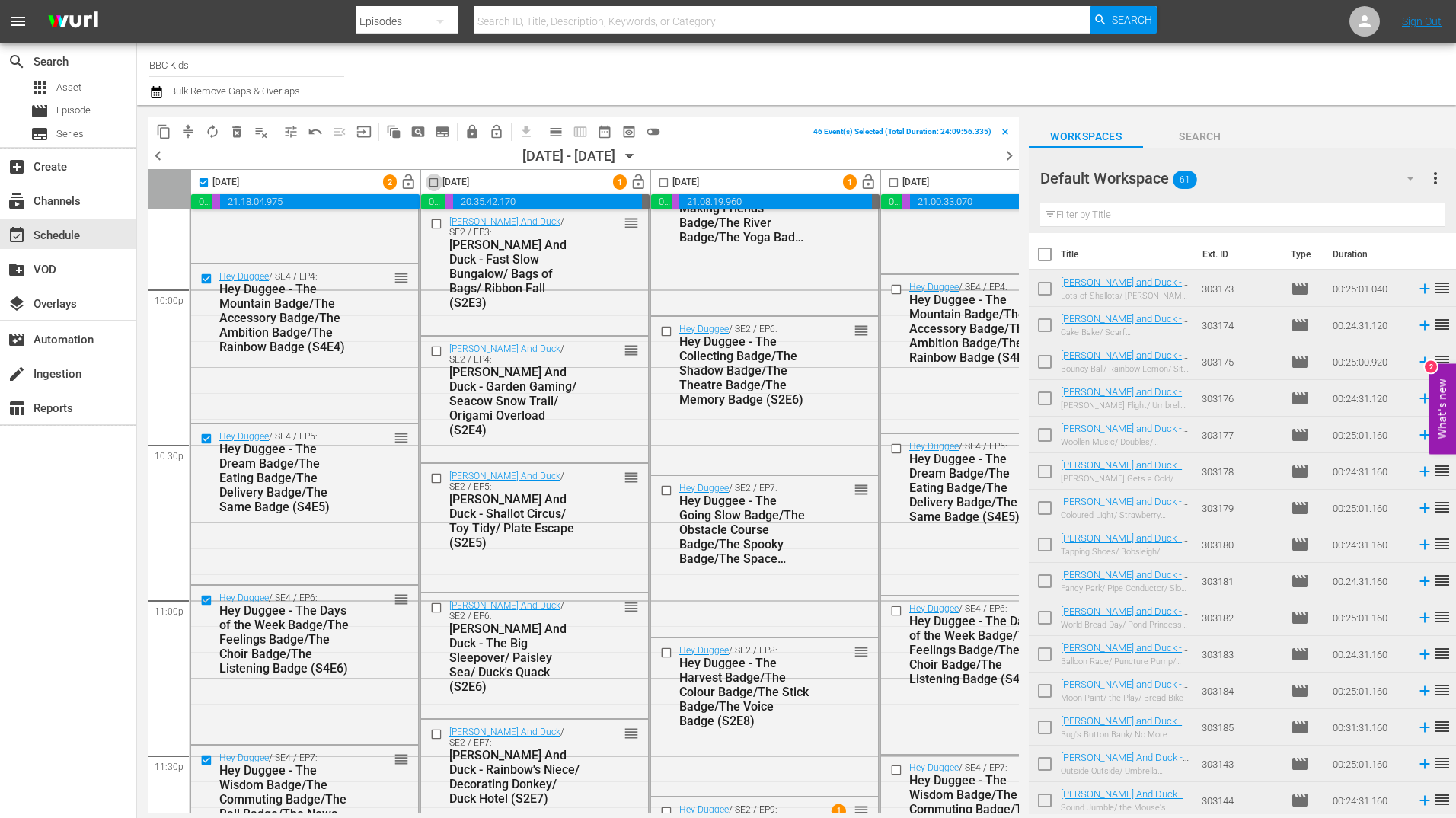
checkbox input "true"
click at [893, 185] on input "checkbox" at bounding box center [893, 185] width 18 height 18
checkbox input "true"
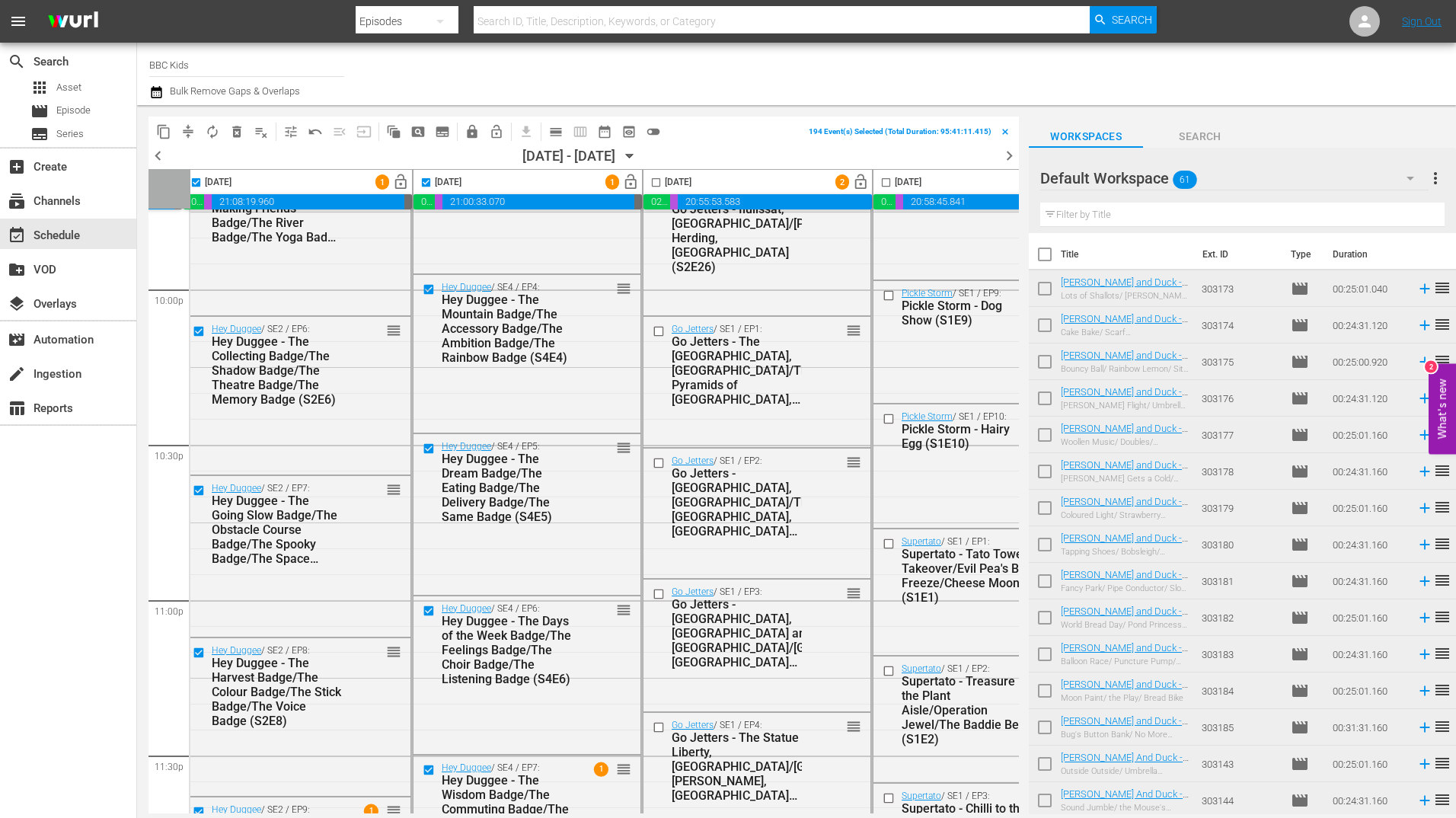
scroll to position [6759, 634]
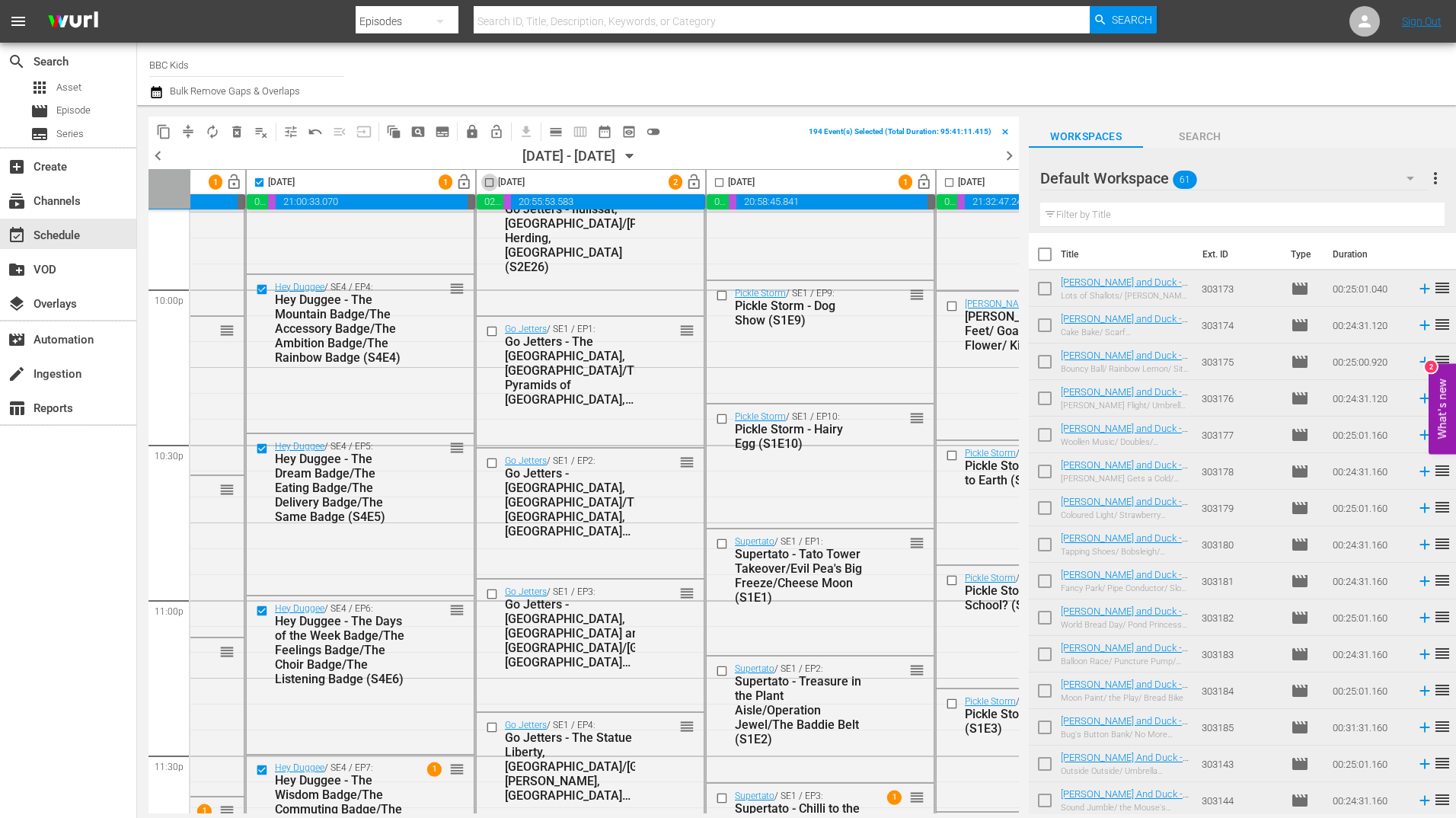
click at [488, 183] on input "checkbox" at bounding box center [489, 185] width 18 height 18
checkbox input "true"
click at [720, 184] on input "checkbox" at bounding box center [719, 185] width 18 height 18
checkbox input "true"
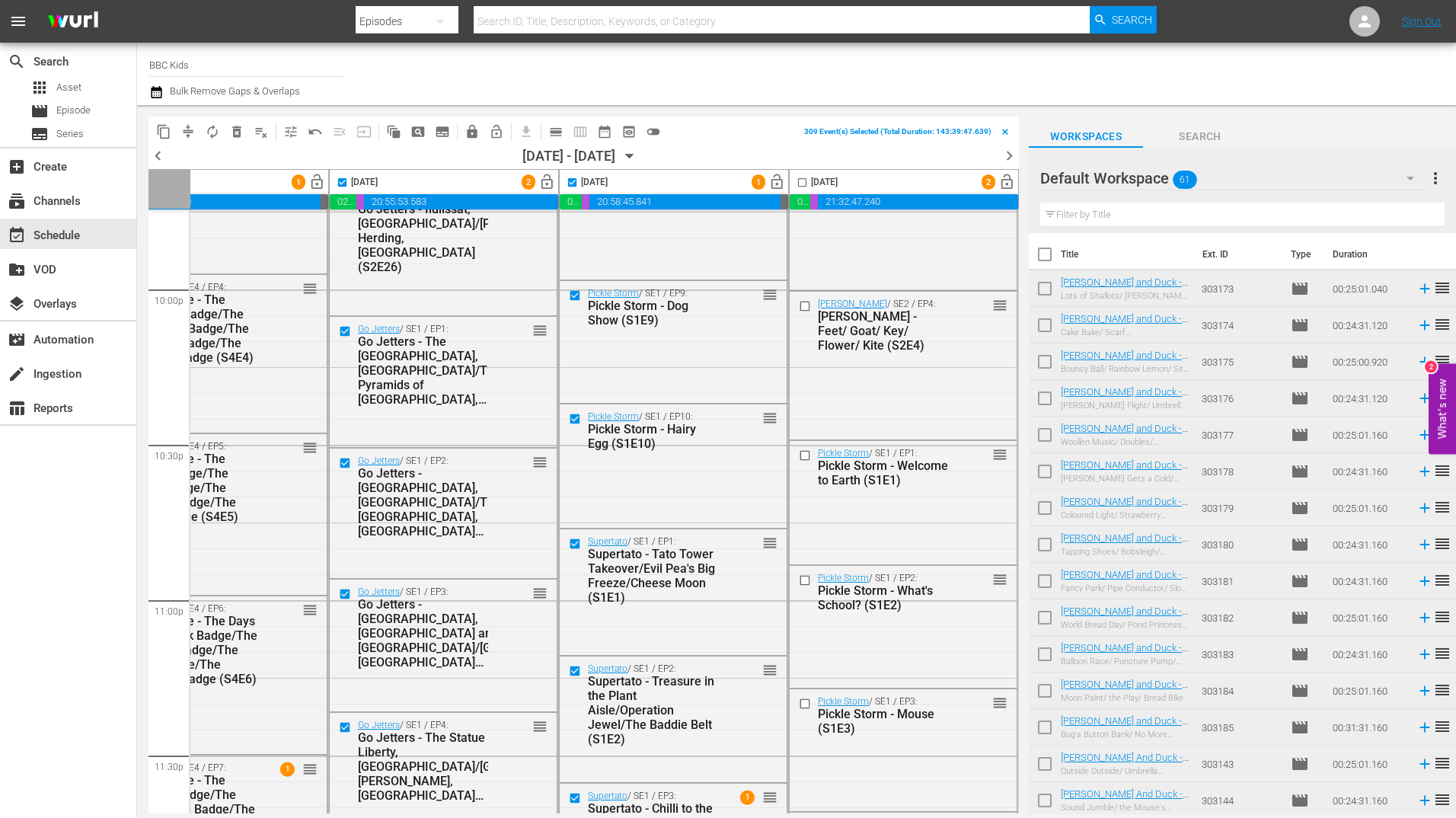
click at [793, 180] on input "checkbox" at bounding box center [802, 185] width 18 height 18
checkbox input "true"
click at [165, 131] on span "content_copy" at bounding box center [164, 132] width 16 height 16
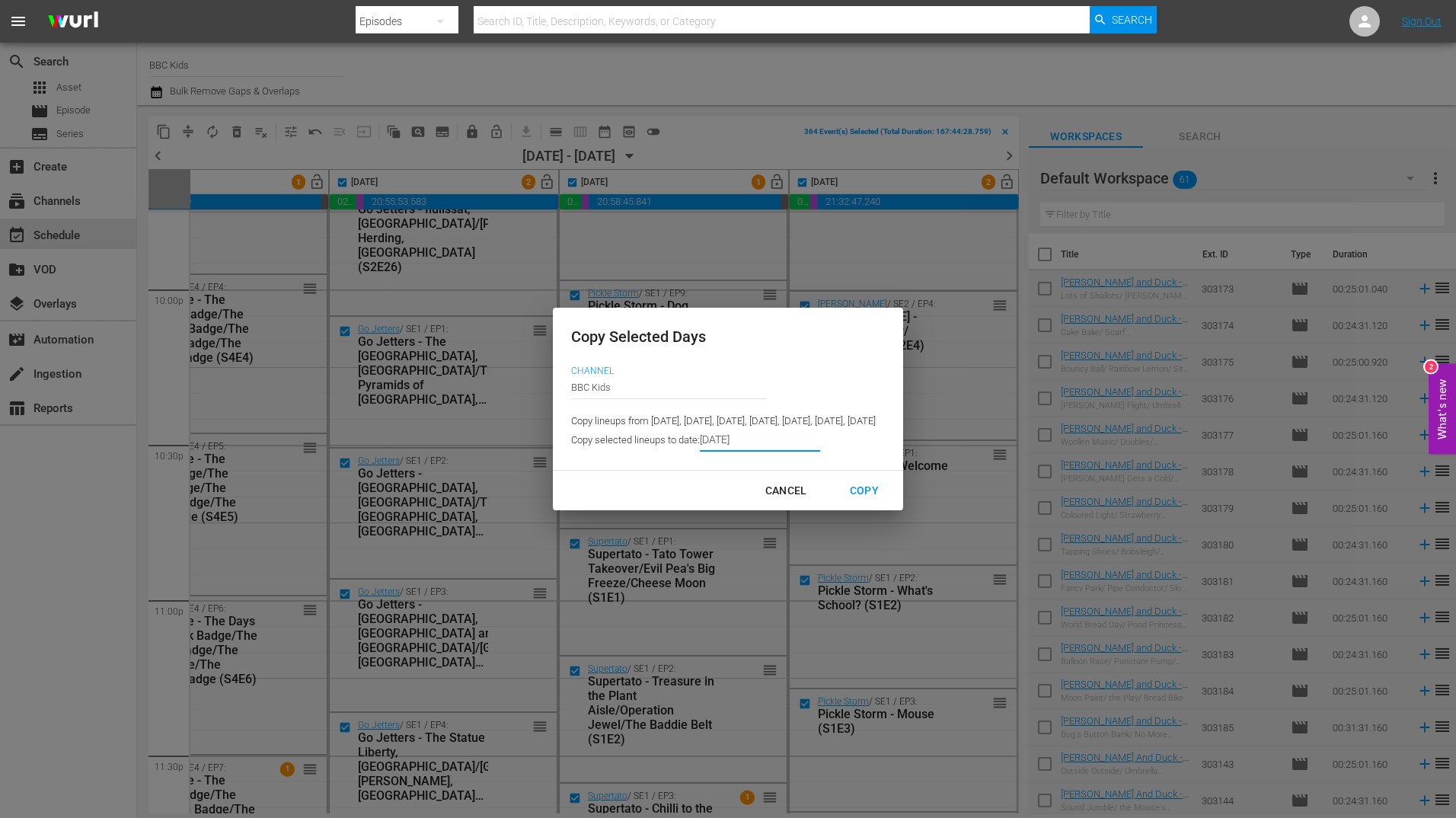
click at [700, 444] on input "[DATE]" at bounding box center [760, 440] width 120 height 22
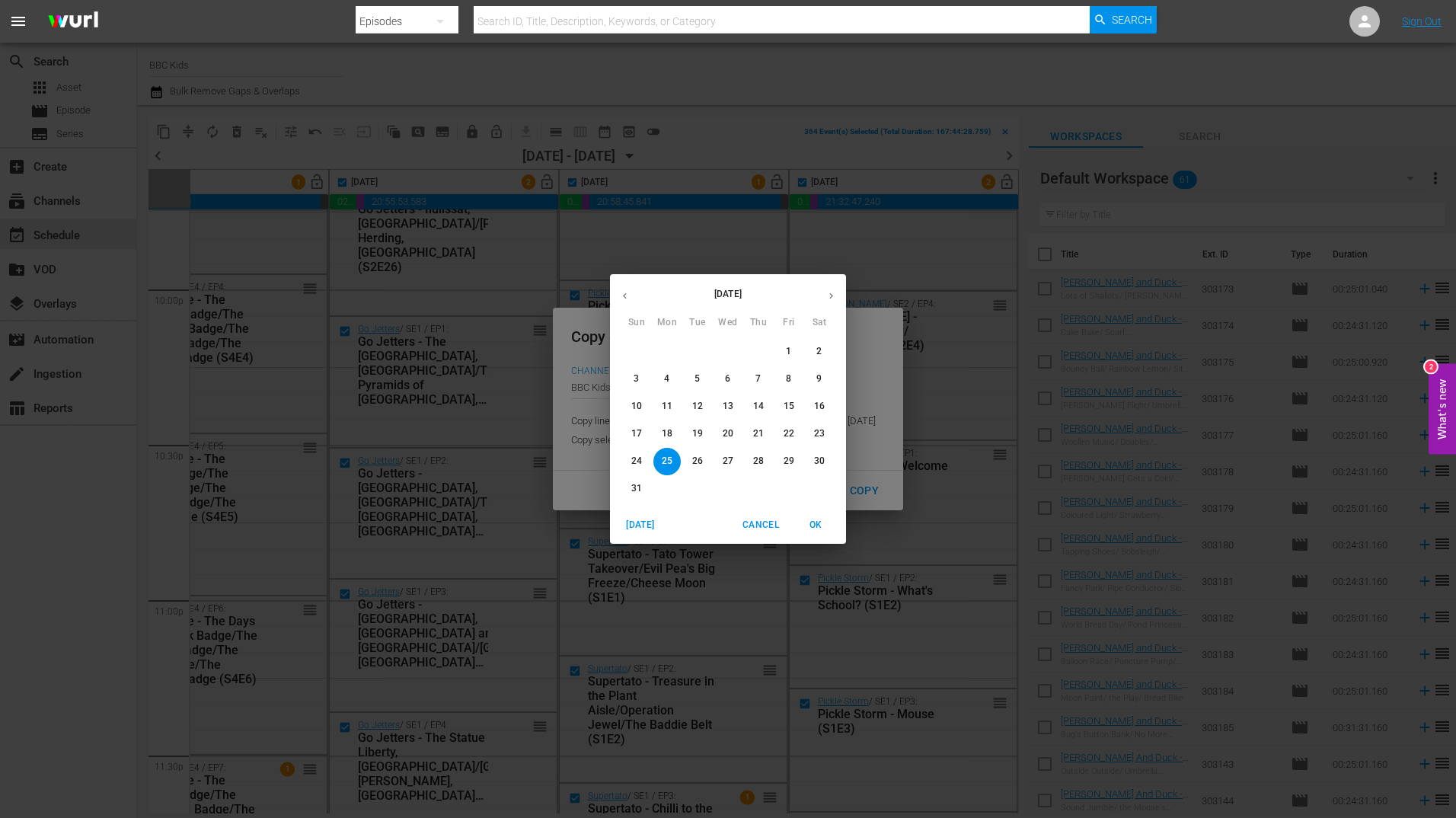
click at [826, 299] on icon "button" at bounding box center [831, 295] width 12 height 12
click at [819, 356] on p "6" at bounding box center [819, 351] width 5 height 13
type input "[DATE]"
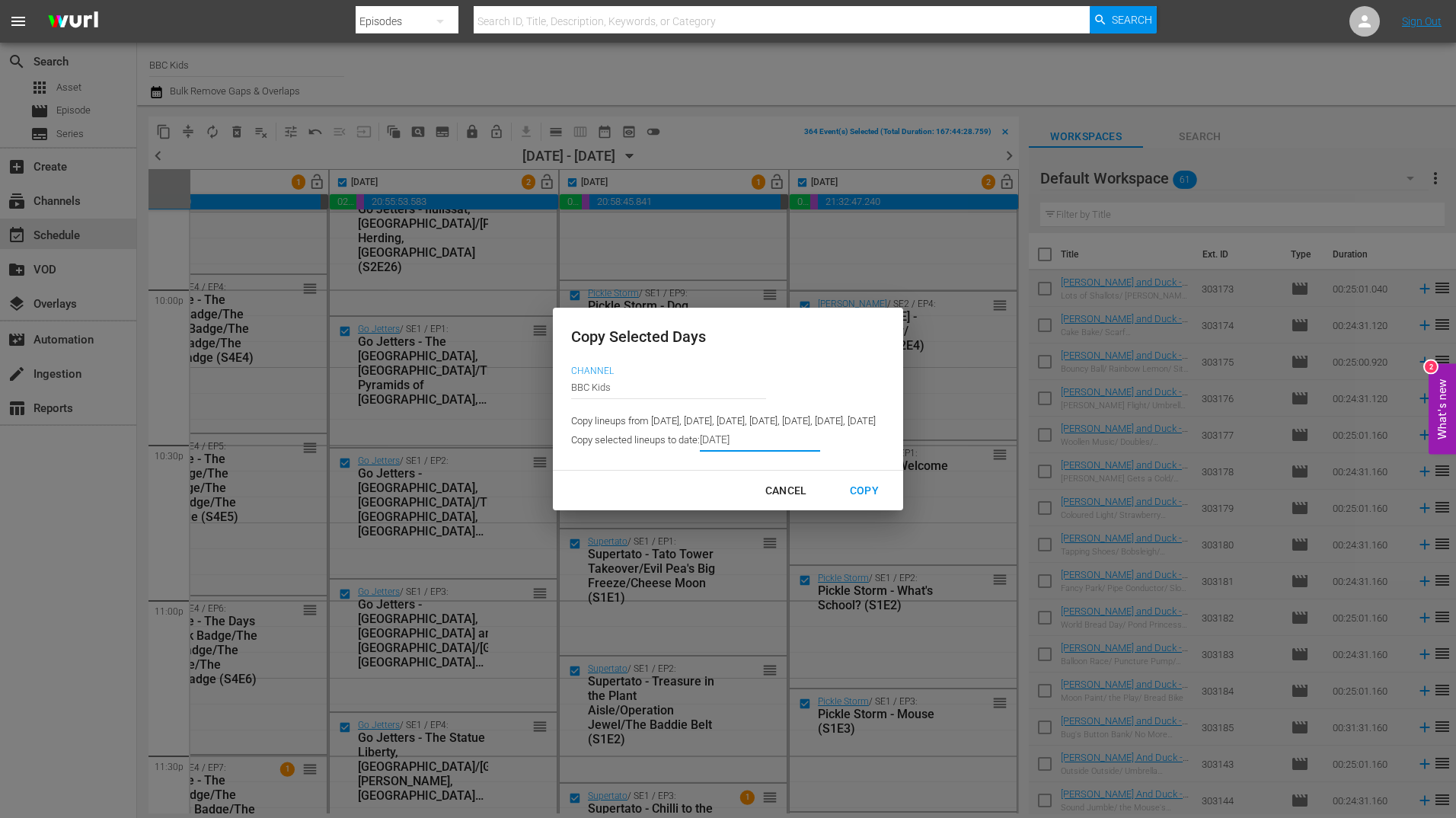
click at [891, 496] on div "Copy" at bounding box center [864, 491] width 53 height 19
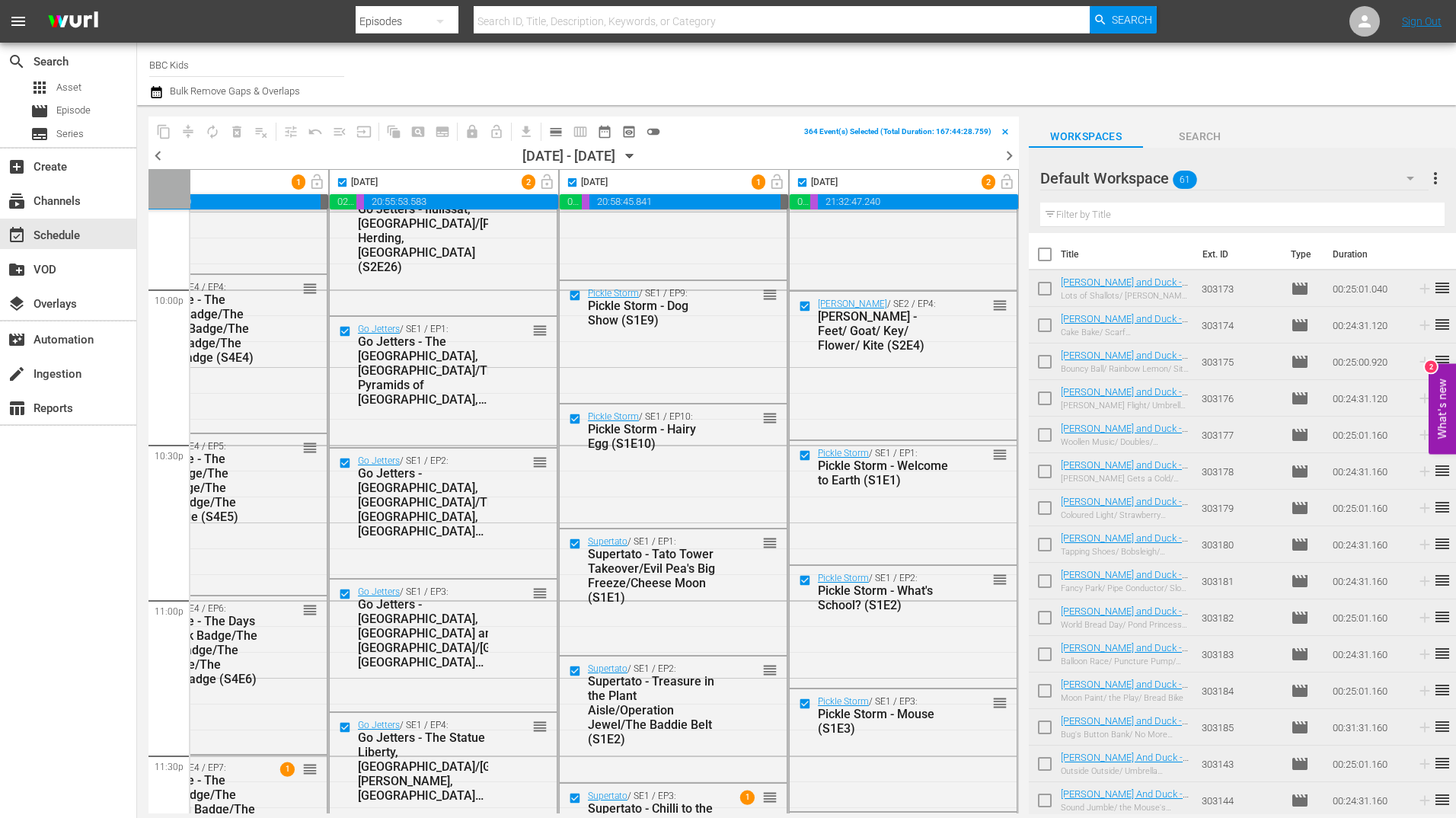
click at [638, 151] on icon "button" at bounding box center [630, 157] width 17 height 17
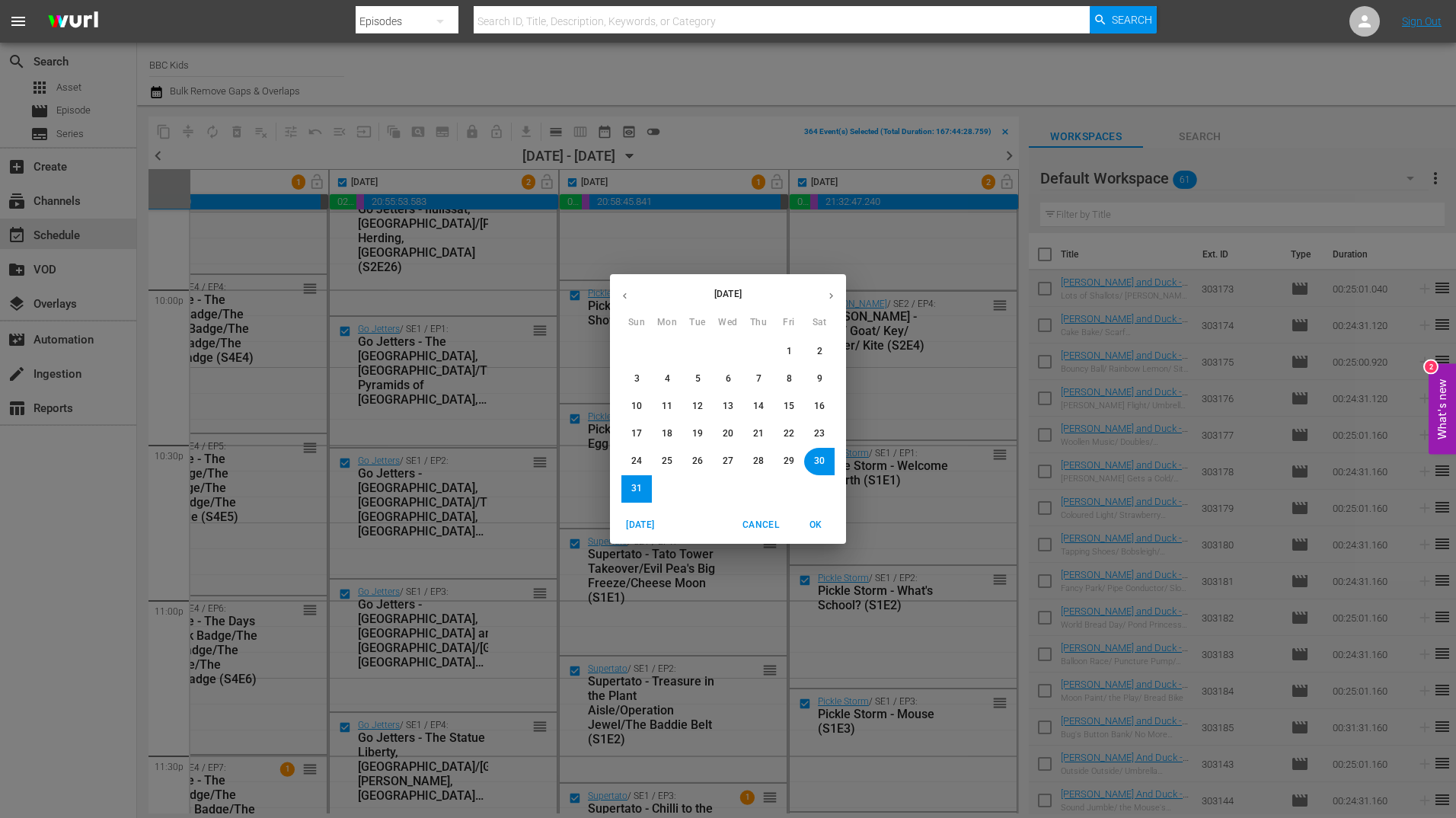
click at [830, 292] on icon "button" at bounding box center [831, 295] width 12 height 12
click at [822, 357] on span "6" at bounding box center [819, 351] width 5 height 13
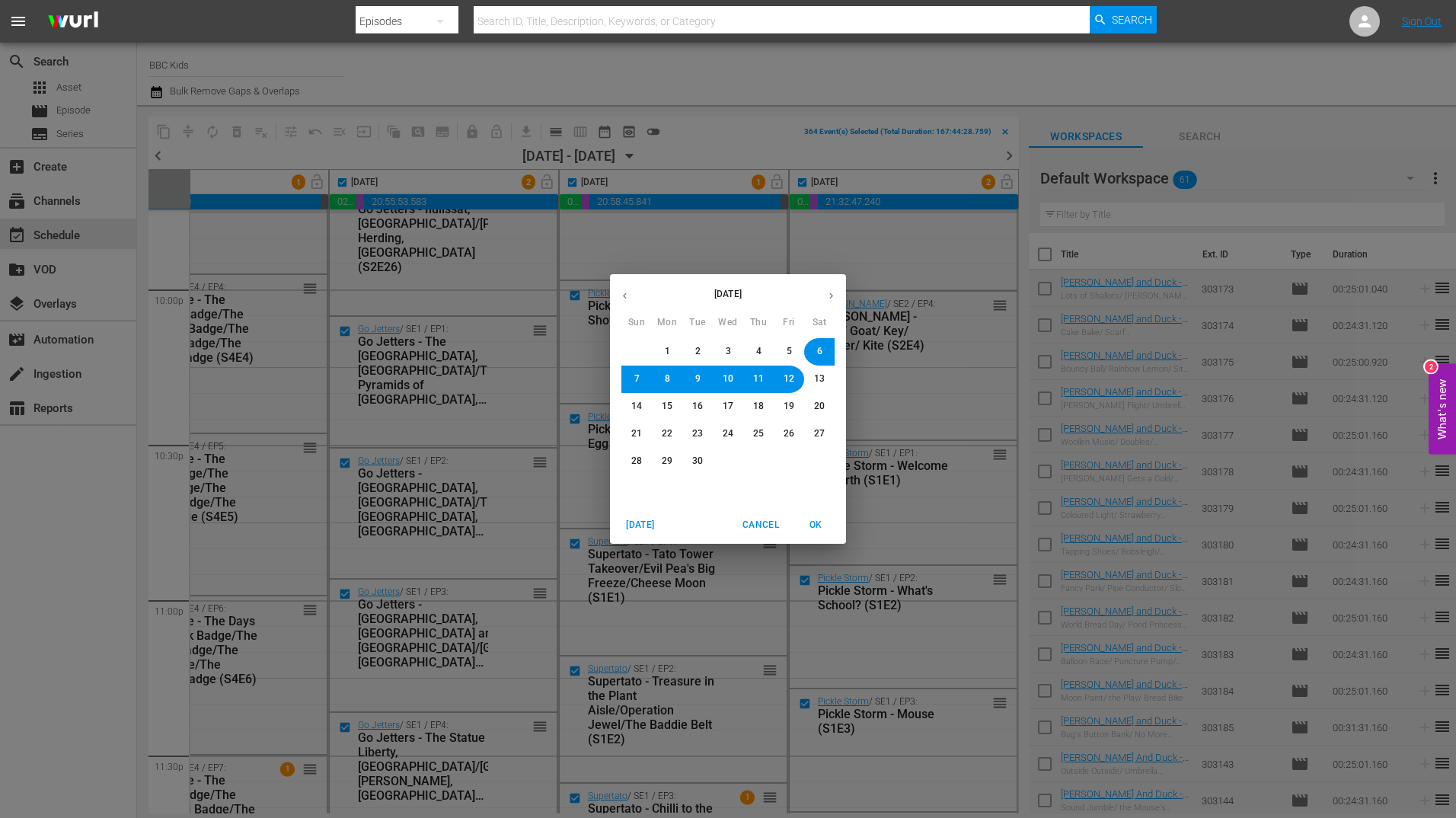
click at [816, 517] on span "OK" at bounding box center [815, 525] width 36 height 16
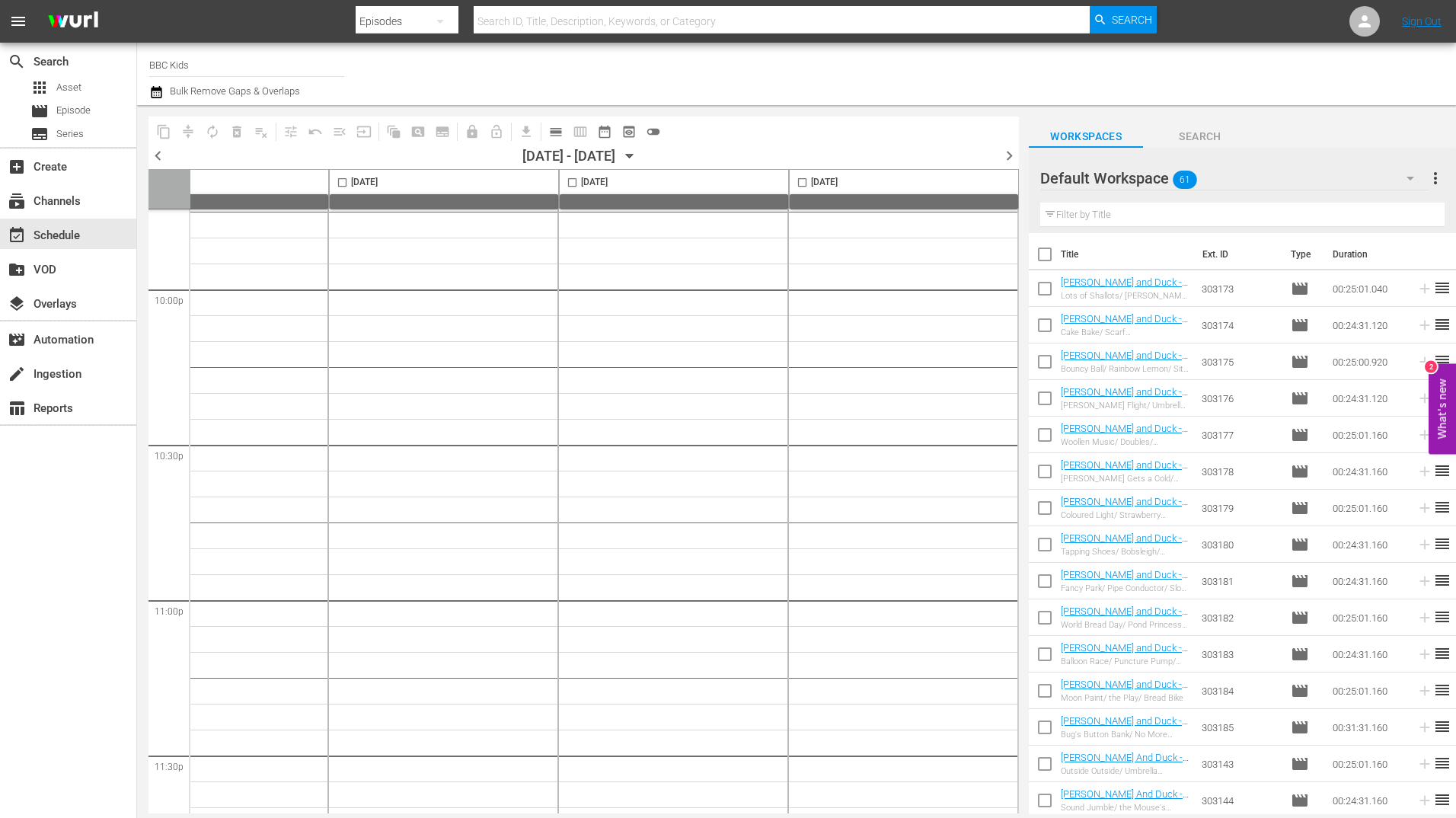
checkbox input "false"
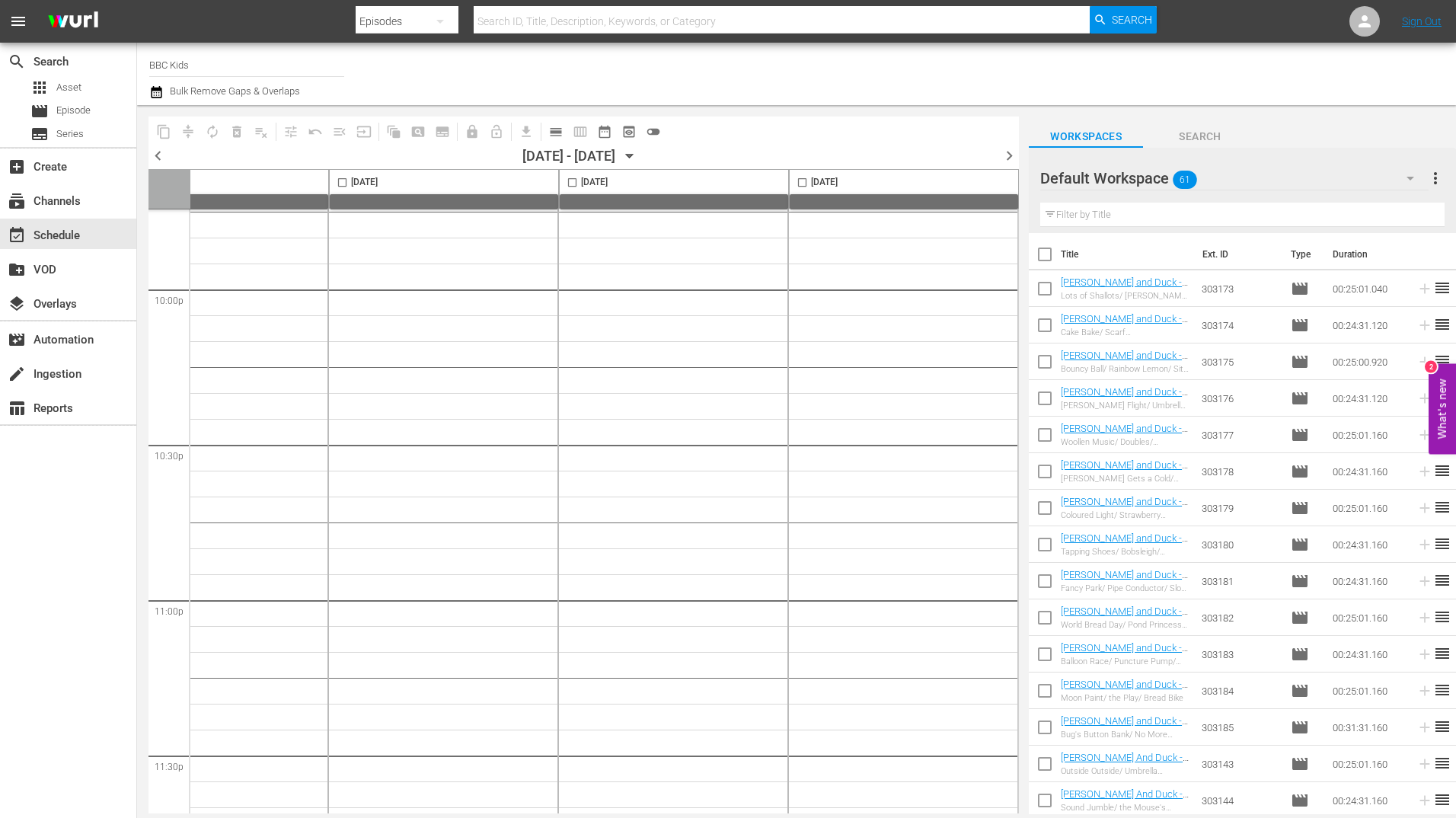
checkbox input "false"
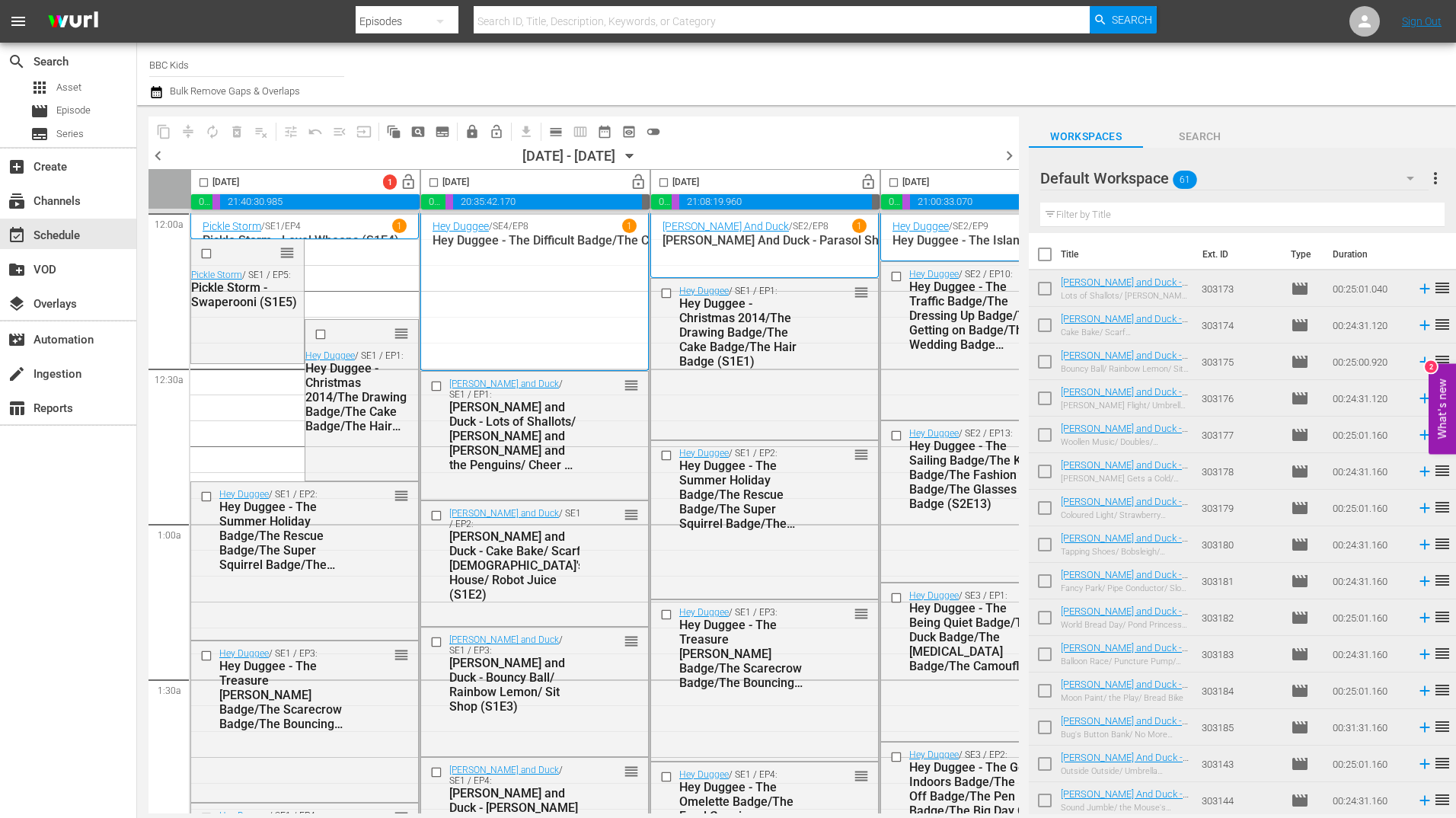
click at [160, 87] on icon "button" at bounding box center [156, 92] width 11 height 12
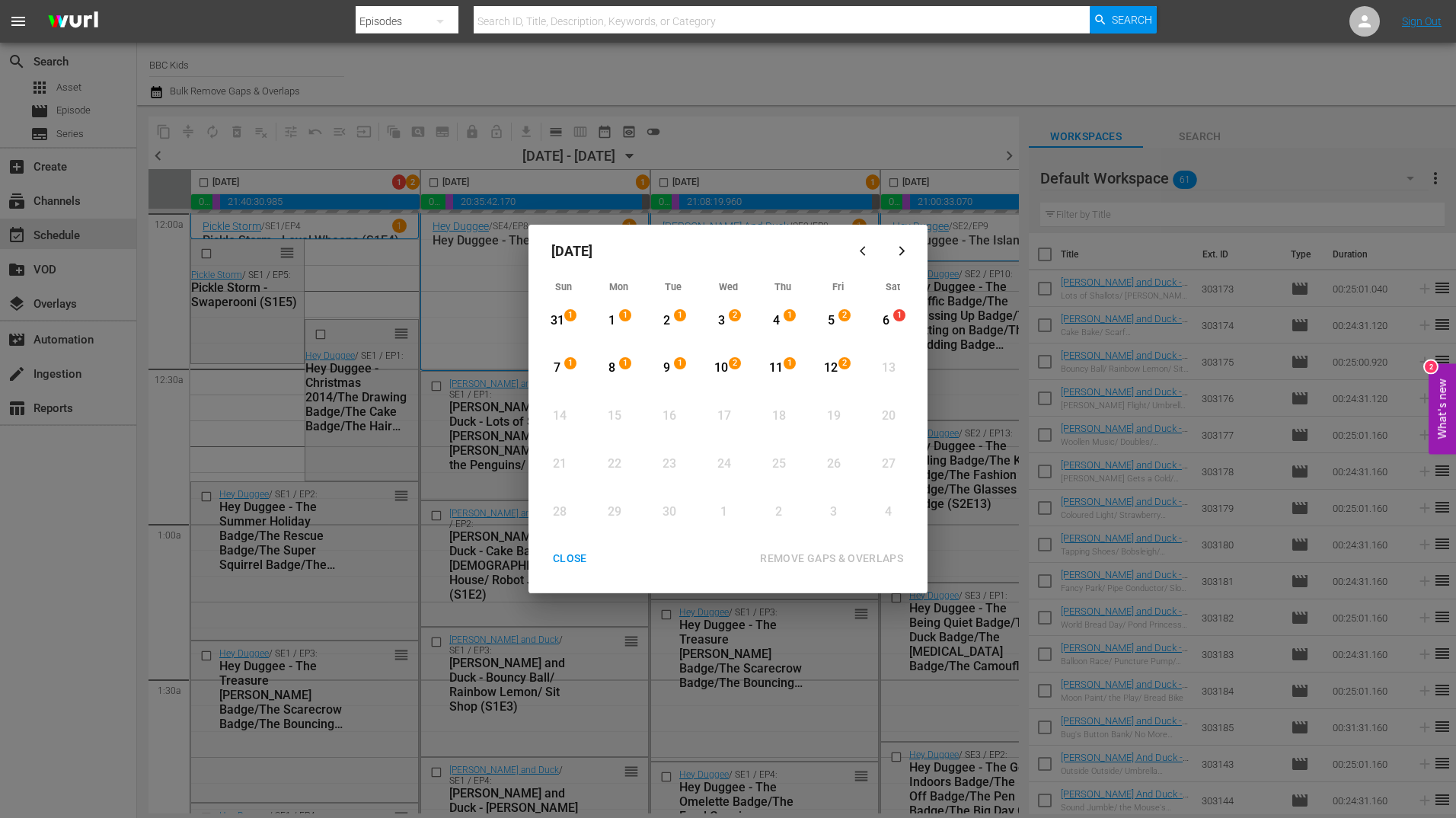
click at [840, 322] on div "2" at bounding box center [847, 321] width 12 height 16
click at [831, 364] on div "12" at bounding box center [831, 368] width 19 height 18
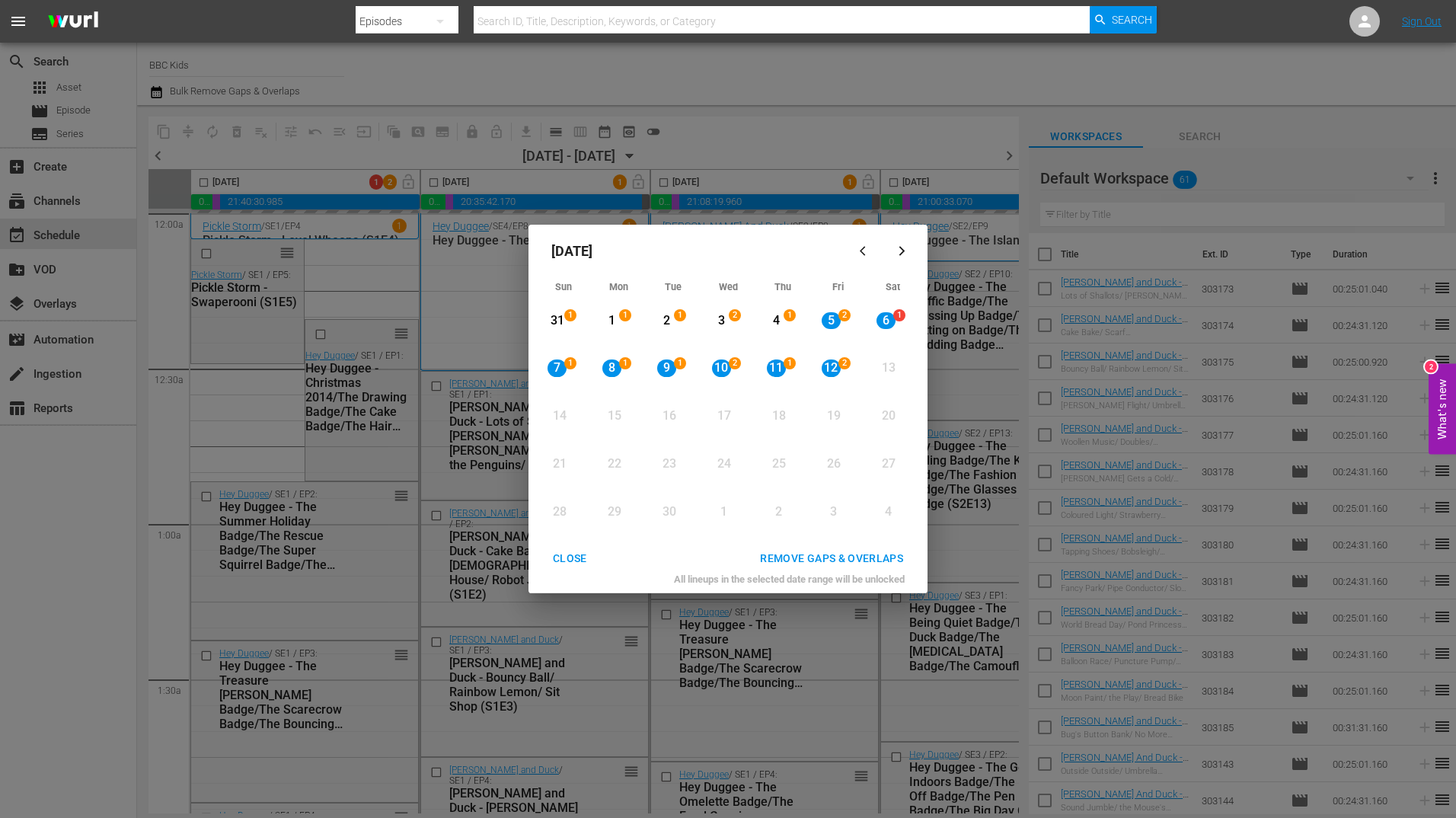
click at [795, 556] on div "REMOVE GAPS & OVERLAPS" at bounding box center [831, 558] width 167 height 19
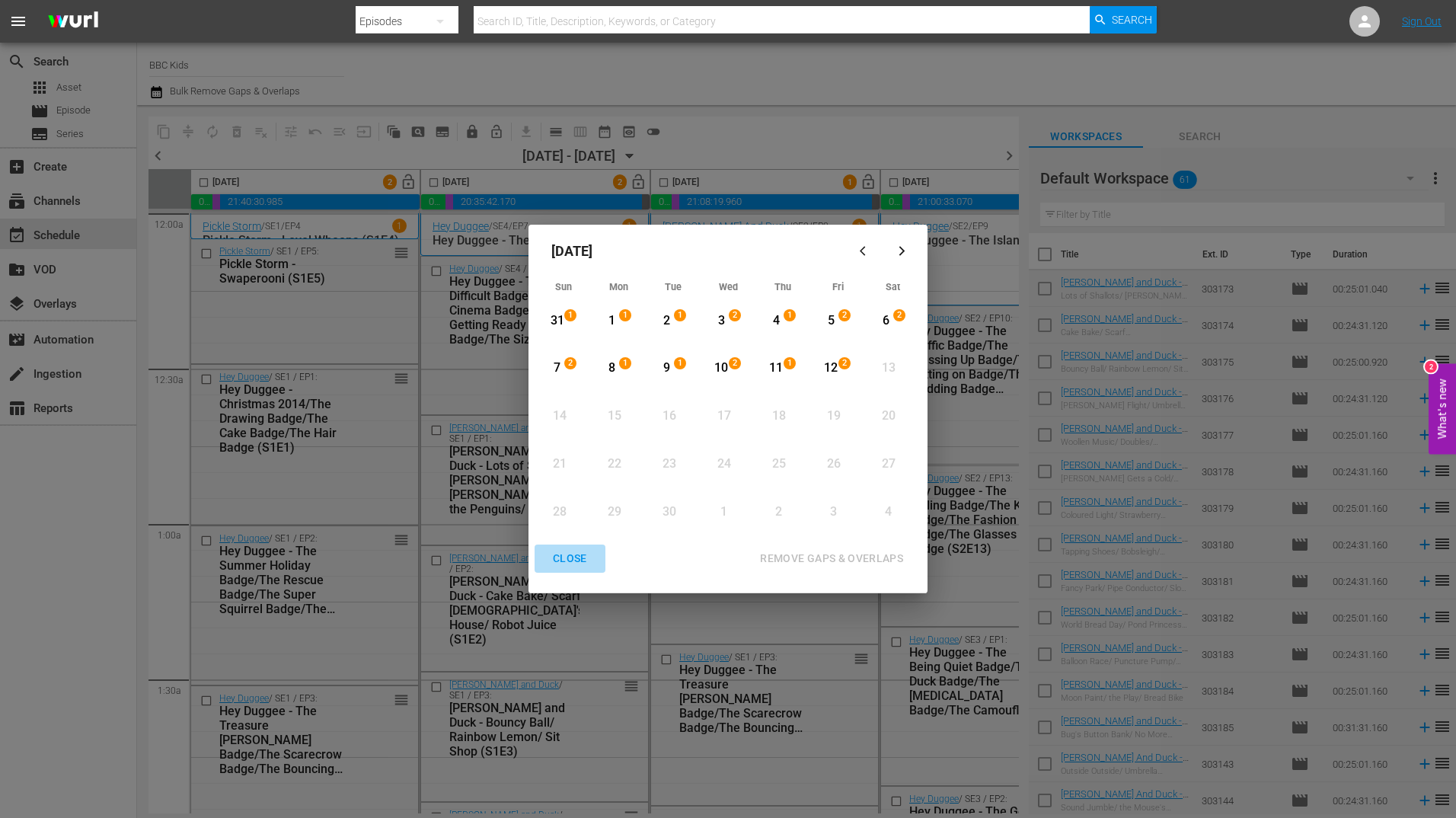
click at [578, 552] on div "CLOSE" at bounding box center [570, 558] width 59 height 19
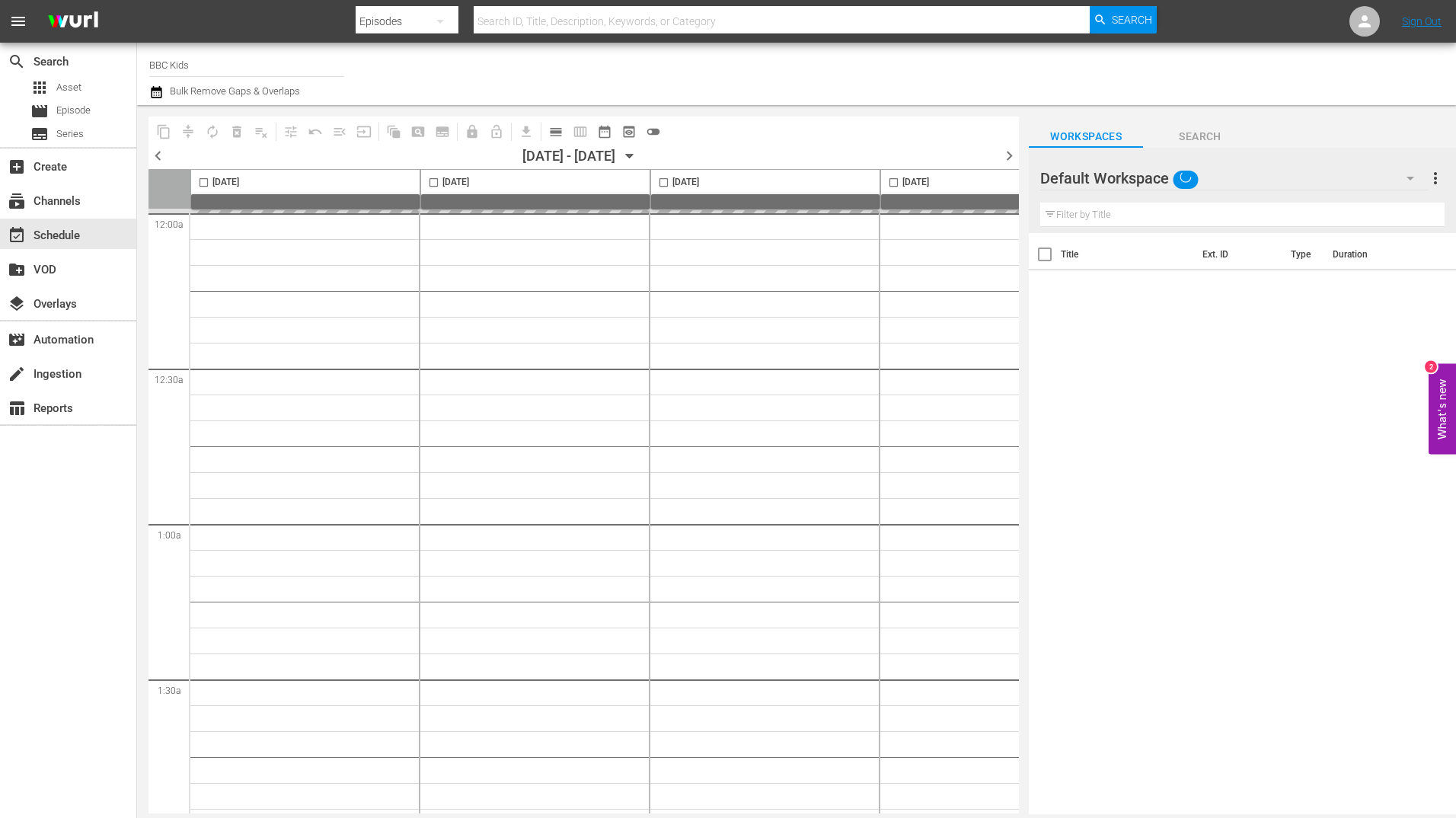
click at [638, 156] on icon "button" at bounding box center [630, 157] width 17 height 17
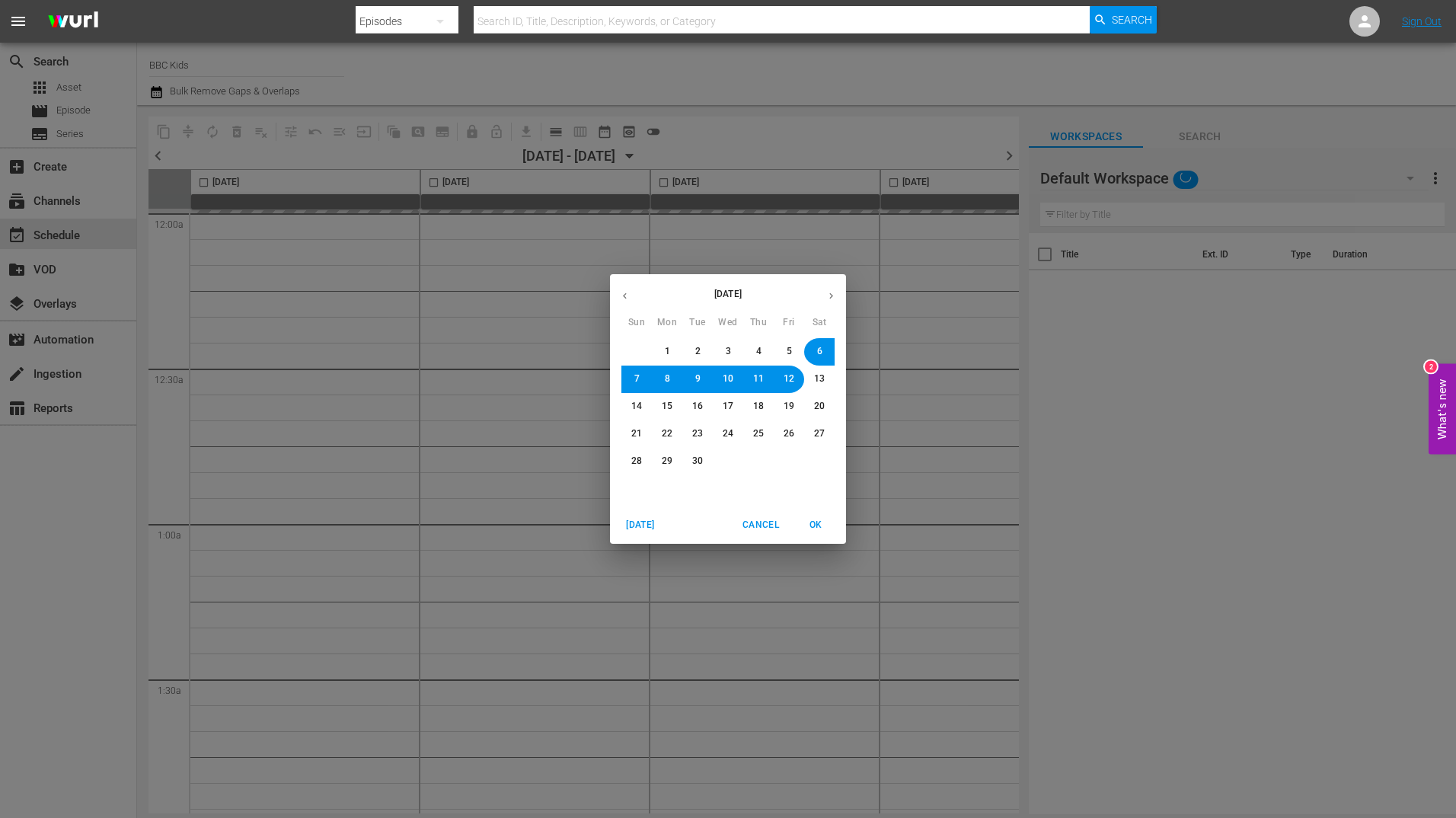
click at [764, 527] on span "Cancel" at bounding box center [761, 525] width 36 height 16
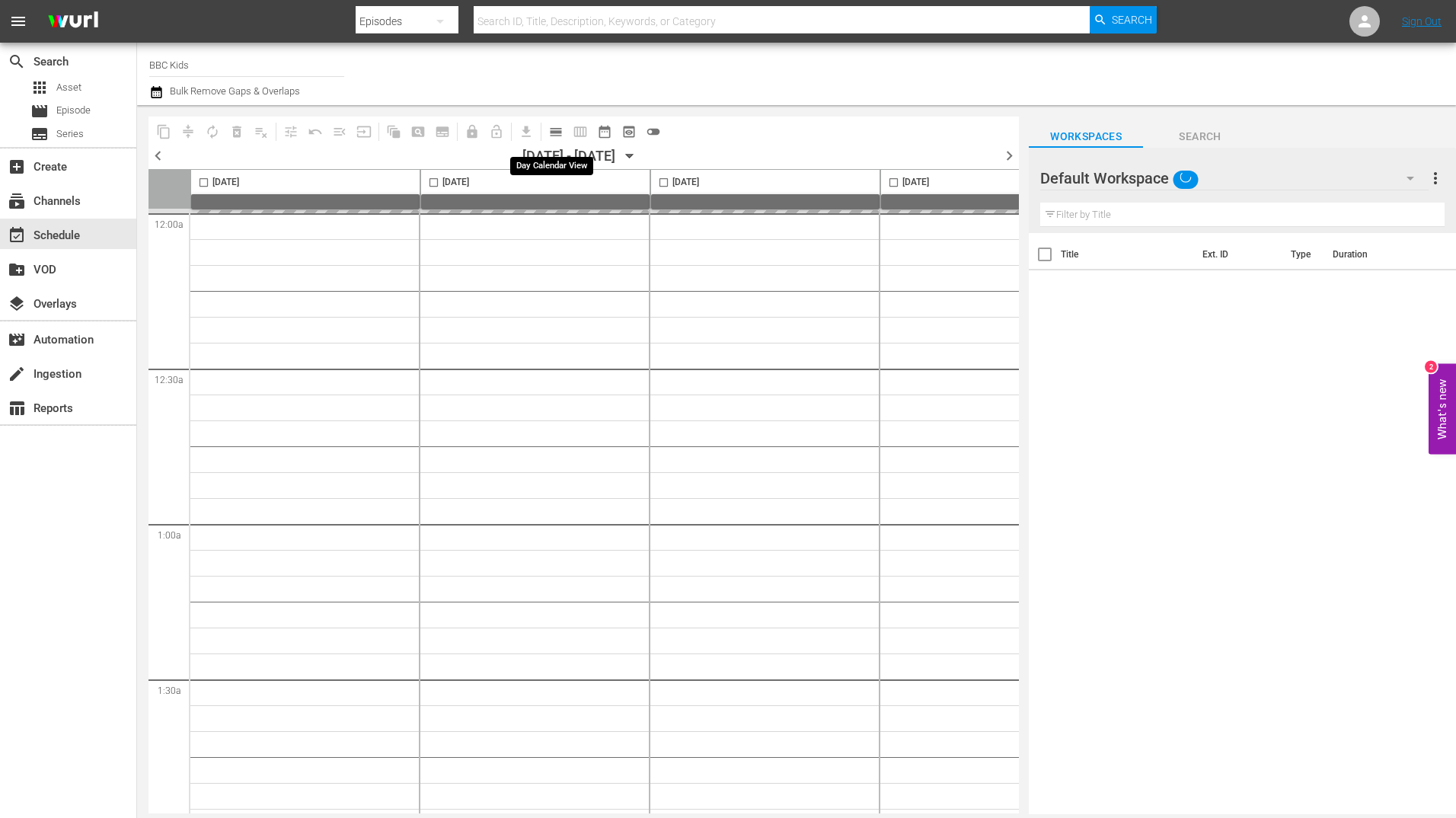
click at [553, 143] on button "calendar_view_day_outlined" at bounding box center [555, 131] width 24 height 24
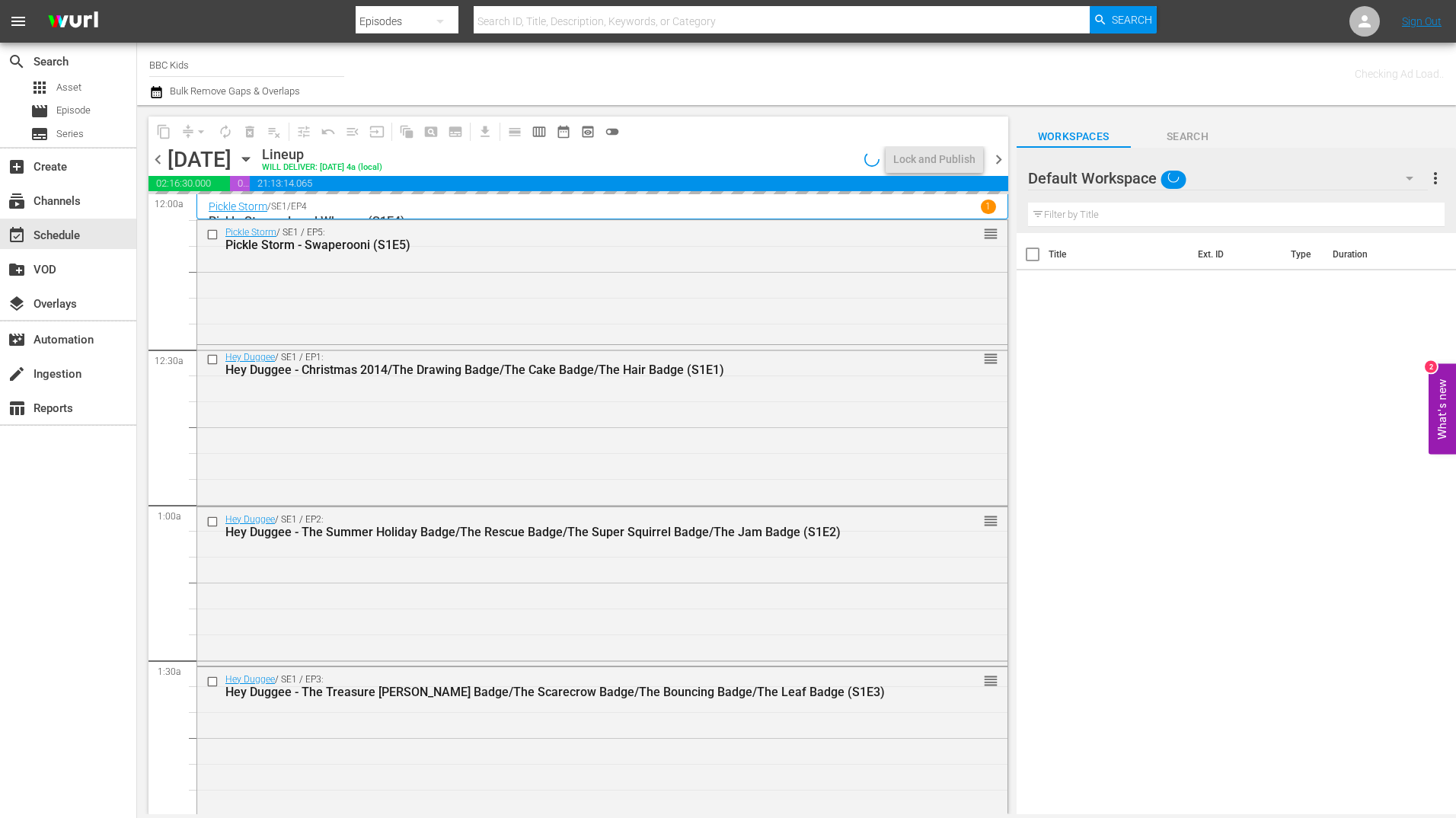
click at [254, 165] on icon "button" at bounding box center [246, 159] width 17 height 17
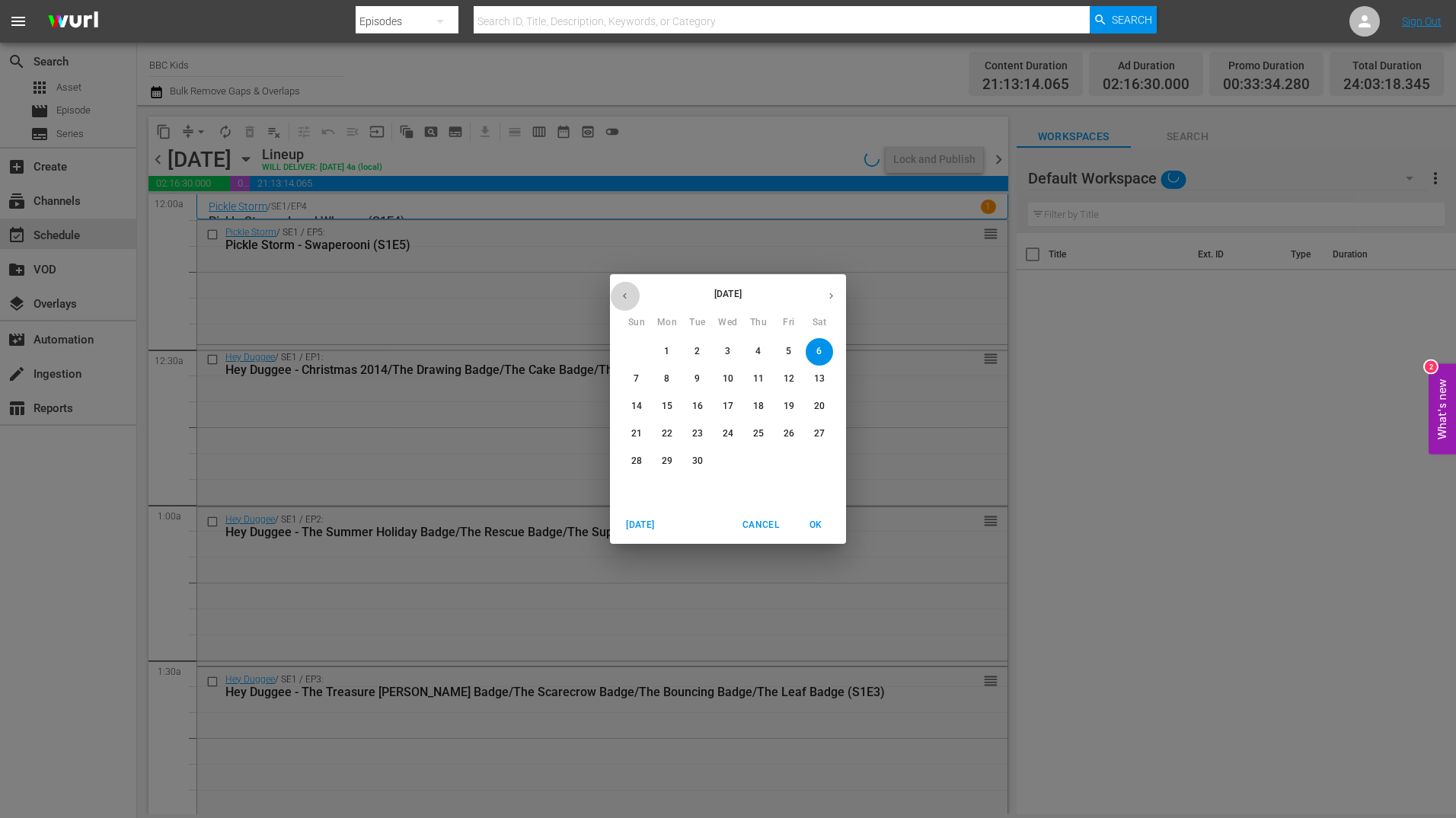
click at [626, 292] on icon "button" at bounding box center [624, 295] width 12 height 12
click at [786, 465] on p "29" at bounding box center [789, 461] width 11 height 13
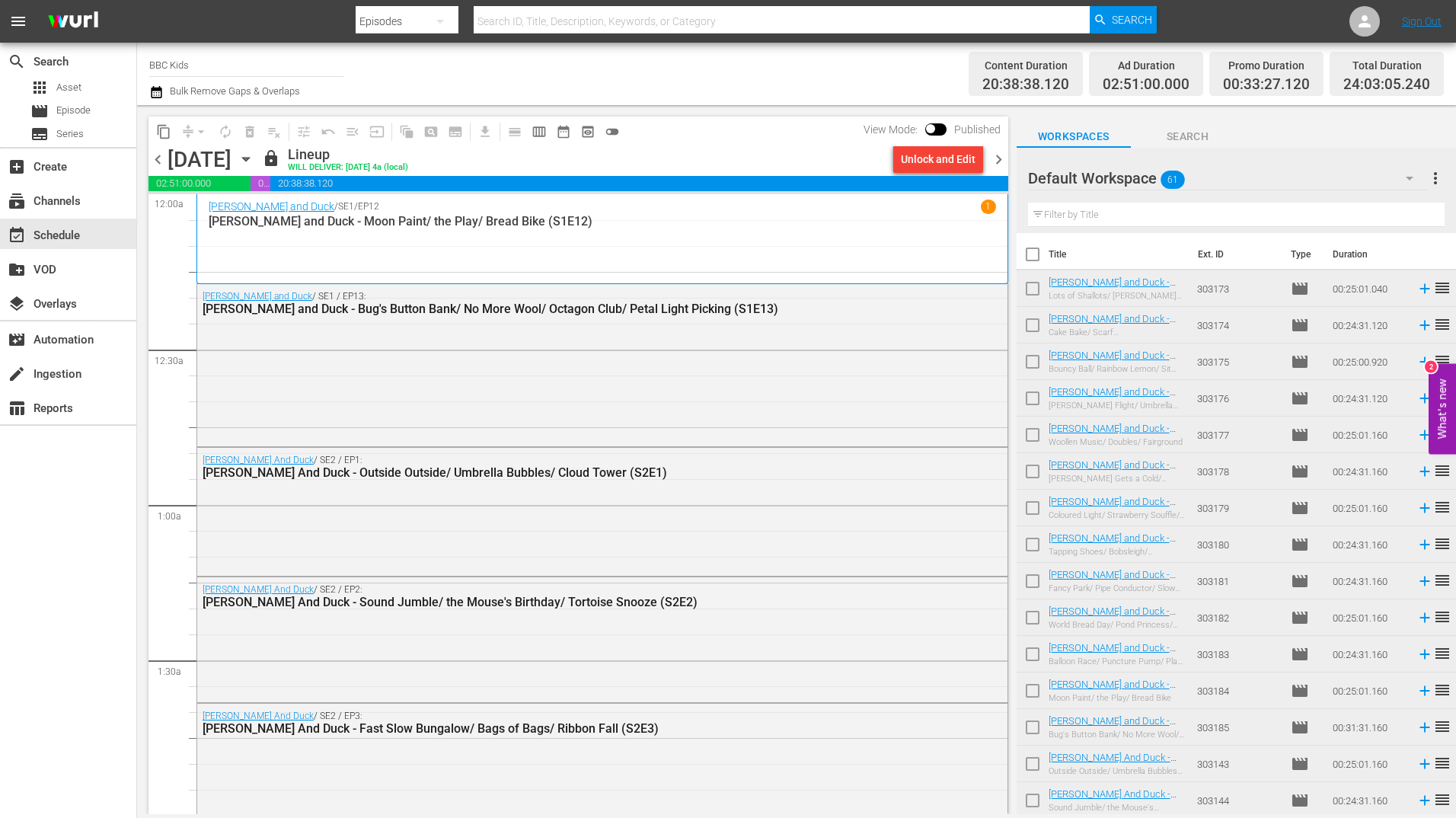
click at [999, 160] on span "chevron_right" at bounding box center [999, 159] width 19 height 19
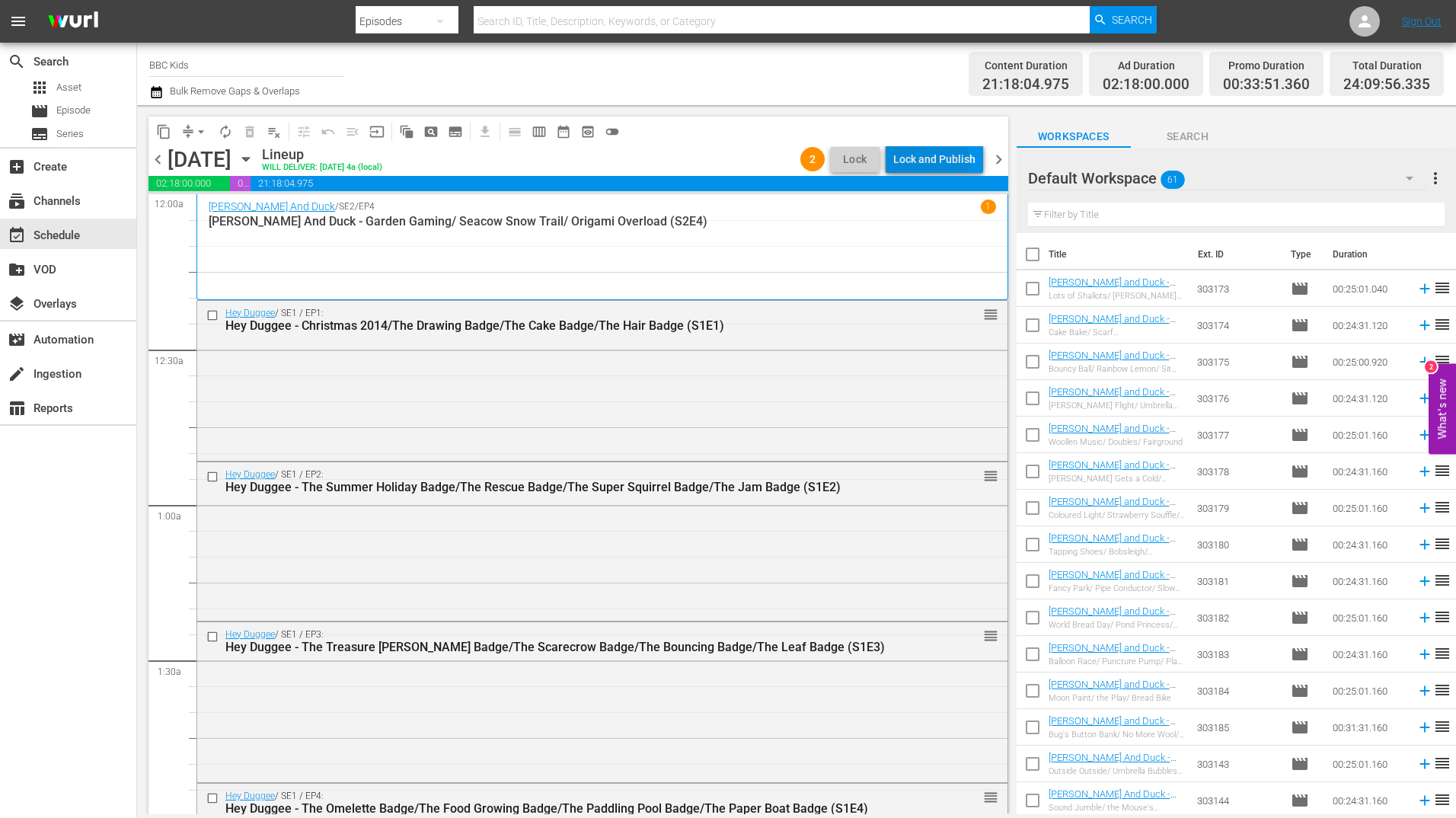
click at [928, 161] on div "Lock and Publish" at bounding box center [934, 159] width 82 height 27
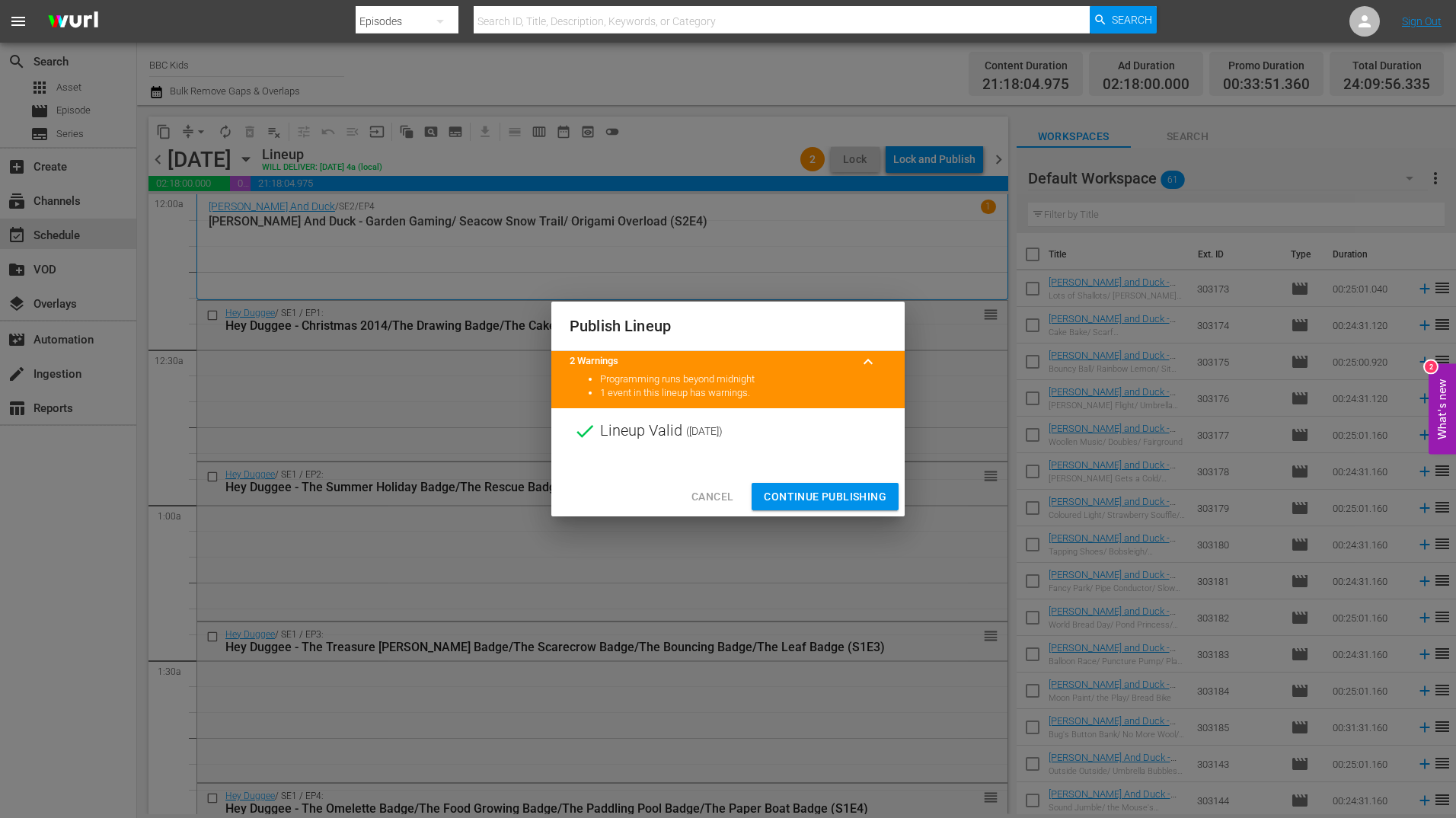
click at [830, 503] on span "Continue Publishing" at bounding box center [825, 497] width 122 height 19
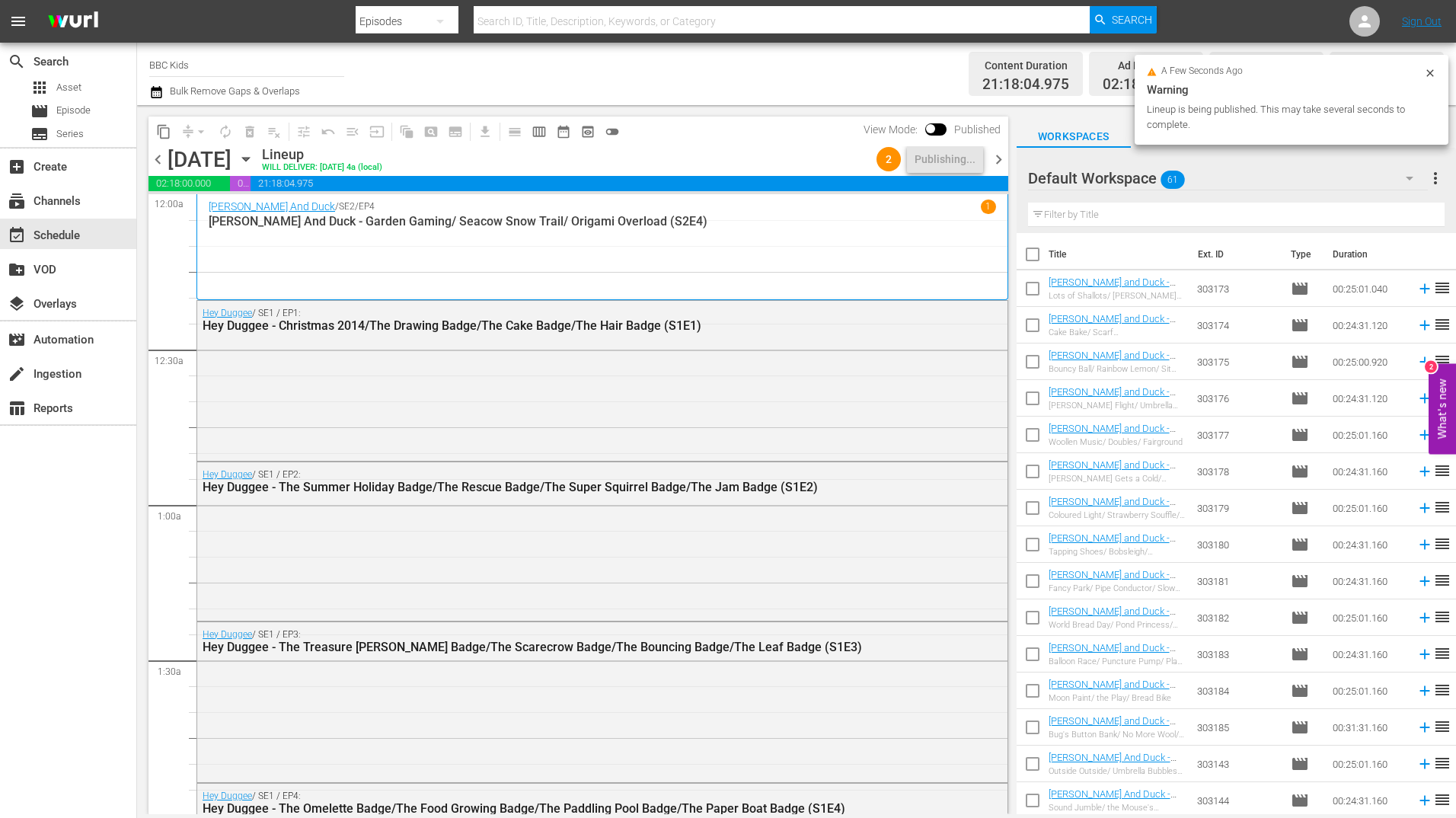
click at [999, 166] on span "chevron_right" at bounding box center [999, 159] width 19 height 19
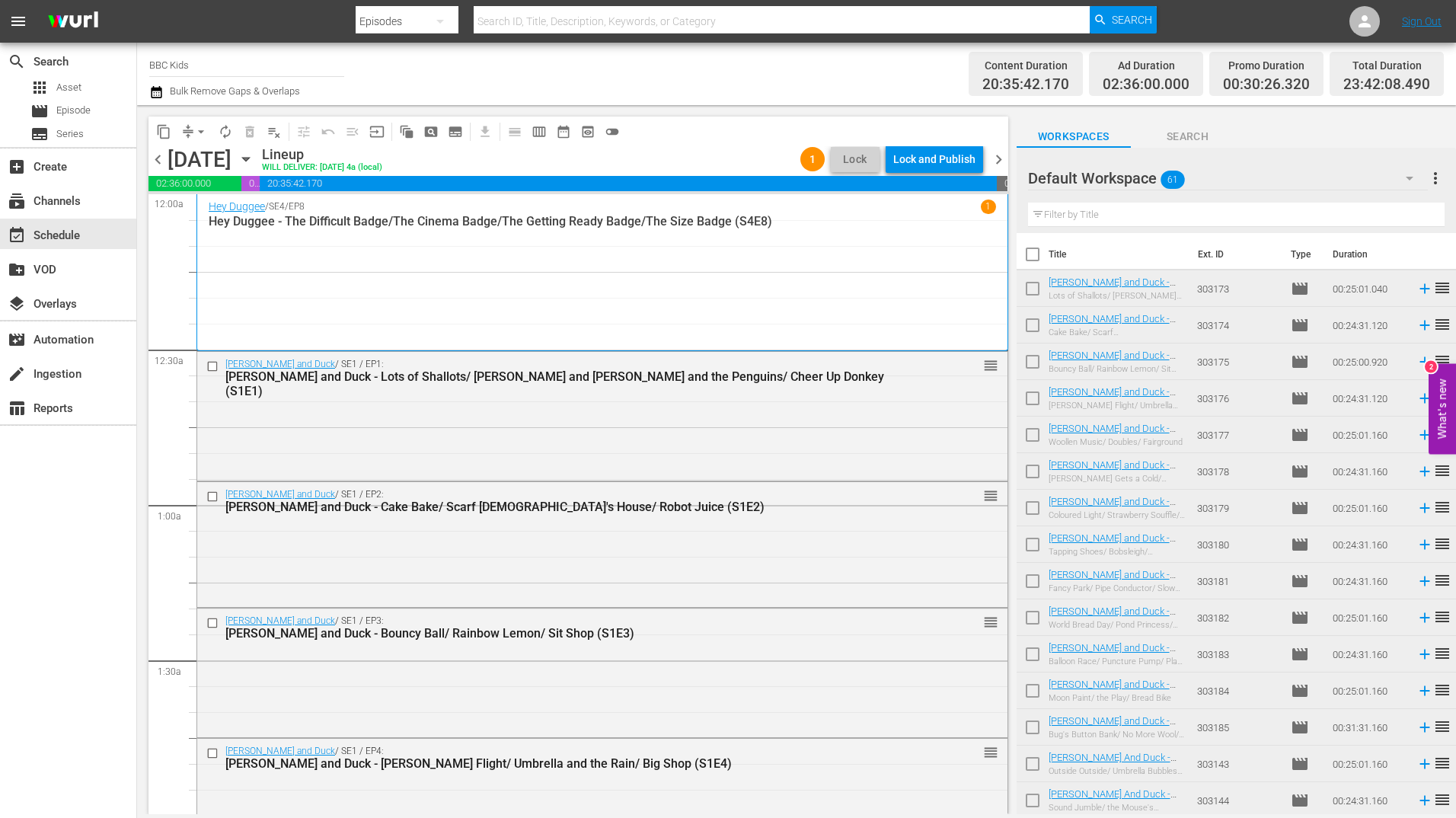
click at [943, 166] on div "Lock and Publish" at bounding box center [934, 159] width 82 height 27
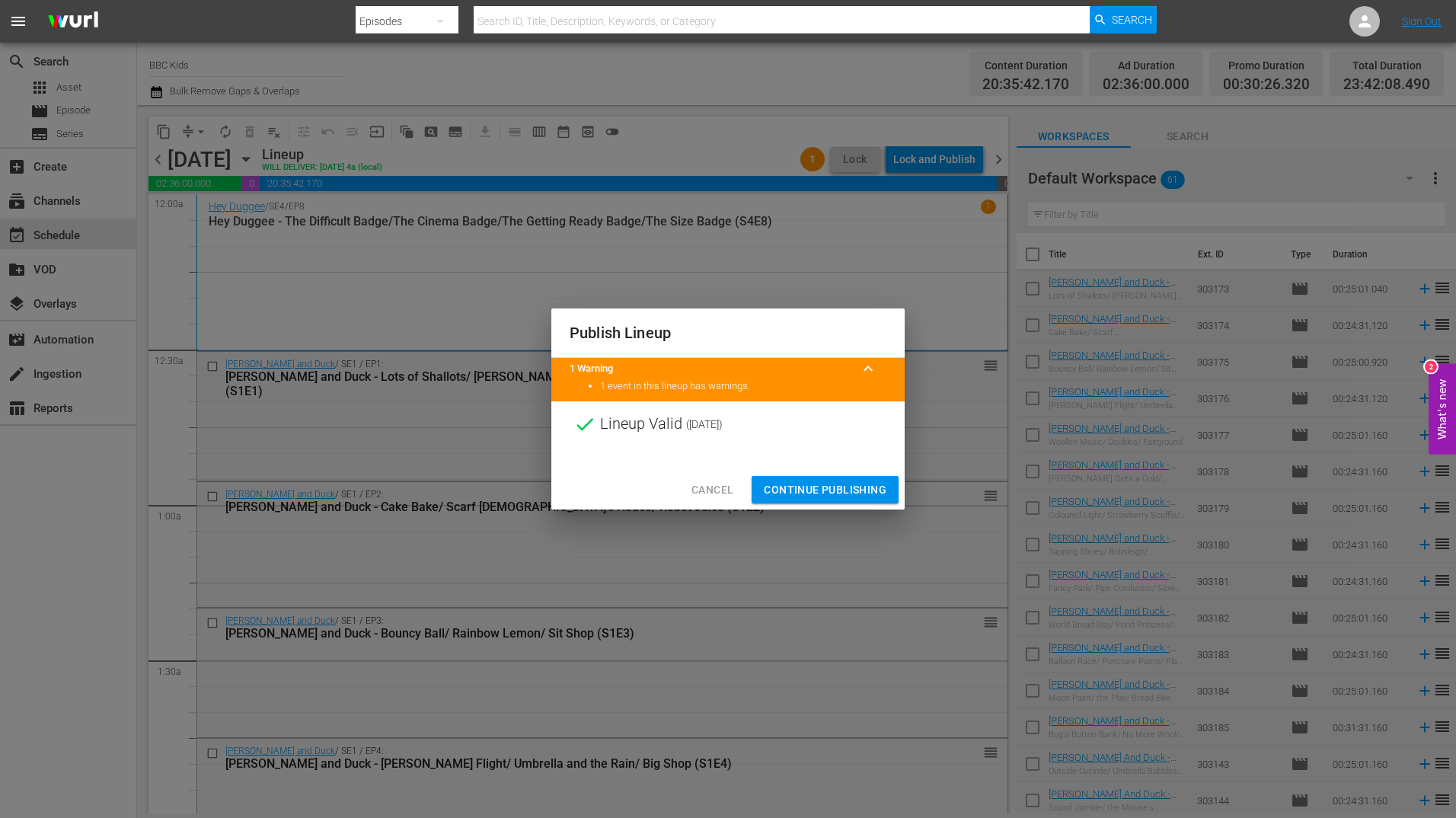
click at [840, 484] on span "Continue Publishing" at bounding box center [825, 490] width 122 height 19
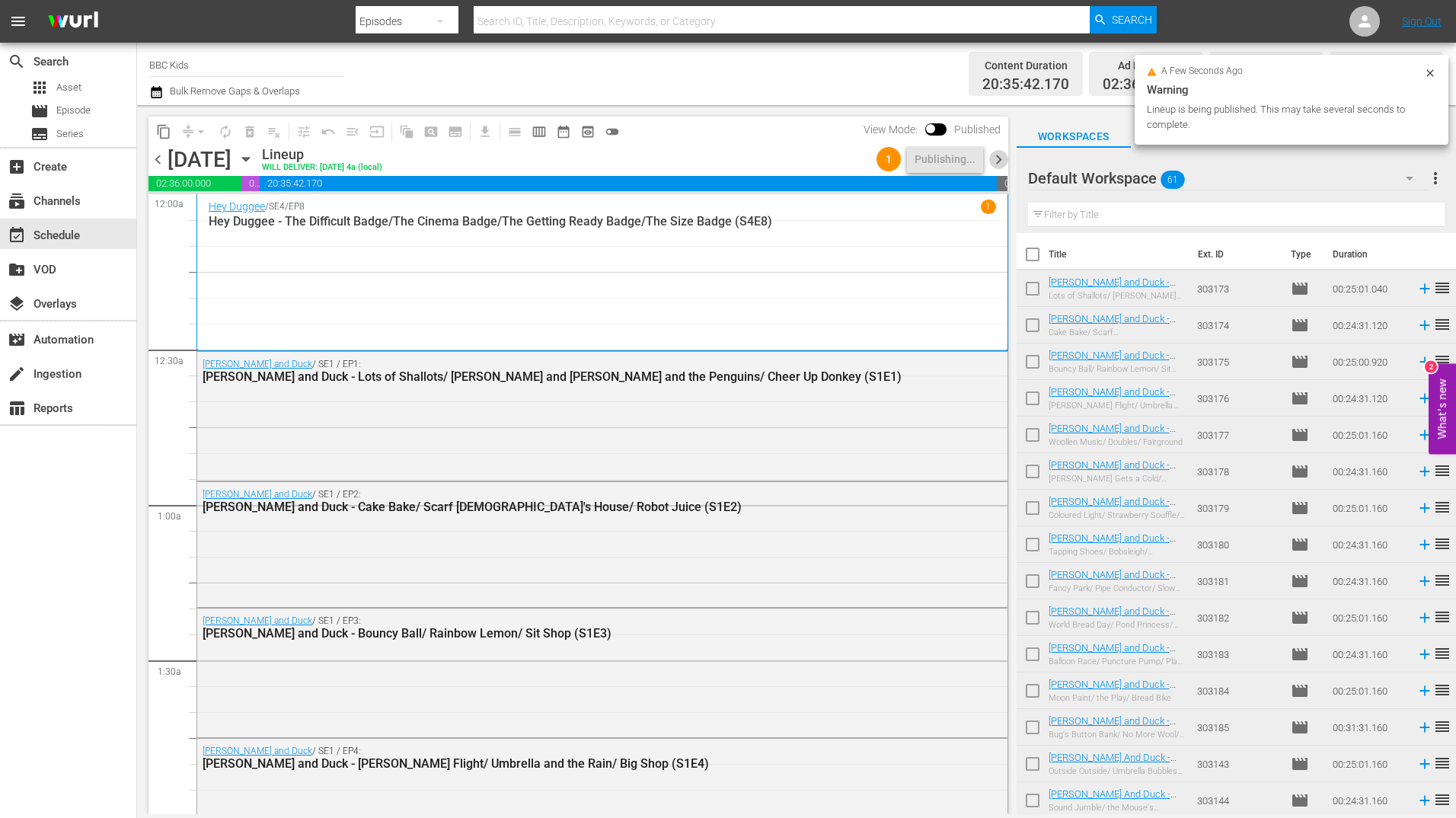
click at [999, 168] on span "chevron_right" at bounding box center [999, 159] width 19 height 19
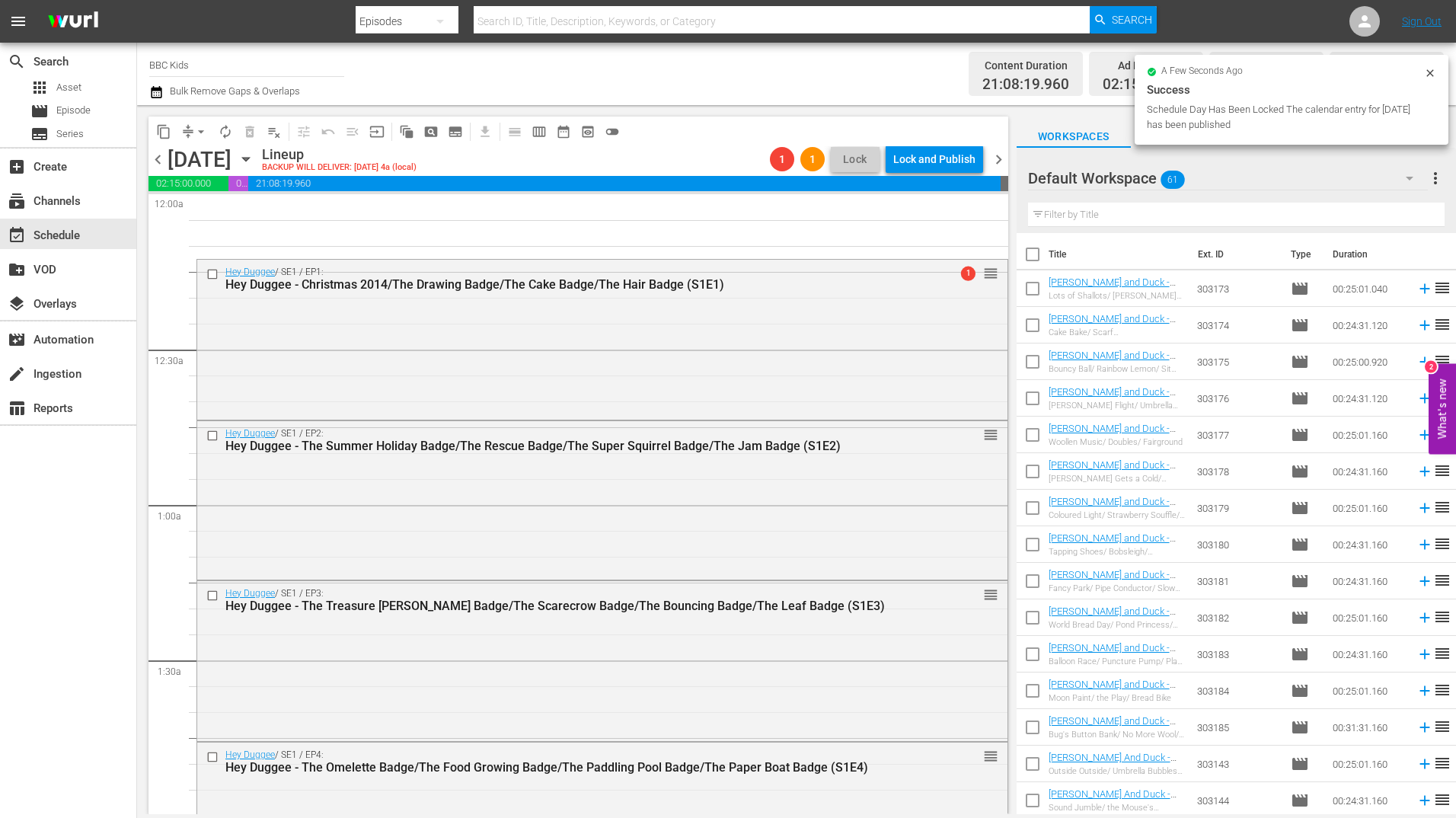
click at [943, 167] on div "Lock and Publish" at bounding box center [934, 159] width 82 height 27
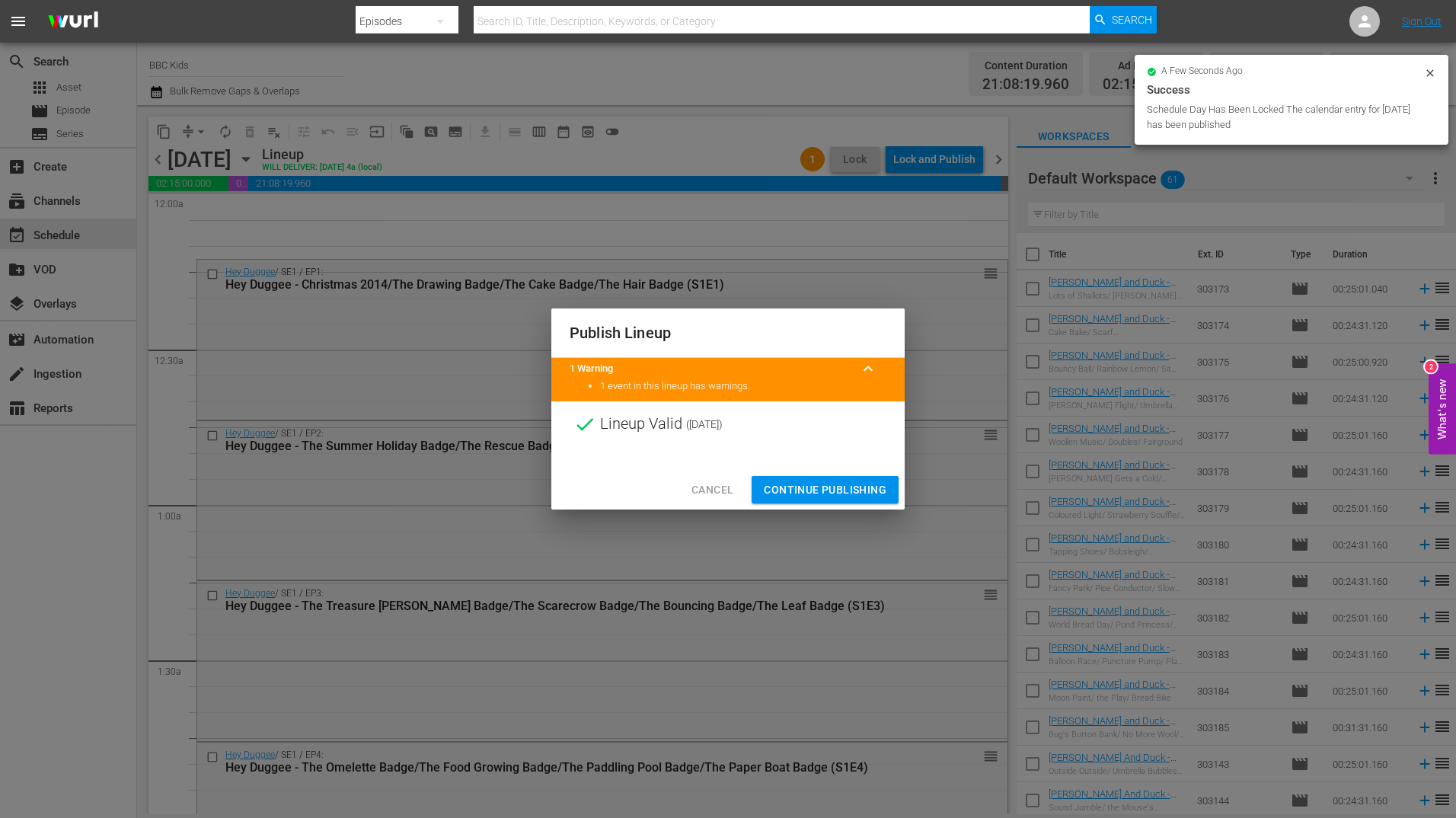
click at [850, 491] on span "Continue Publishing" at bounding box center [825, 490] width 122 height 19
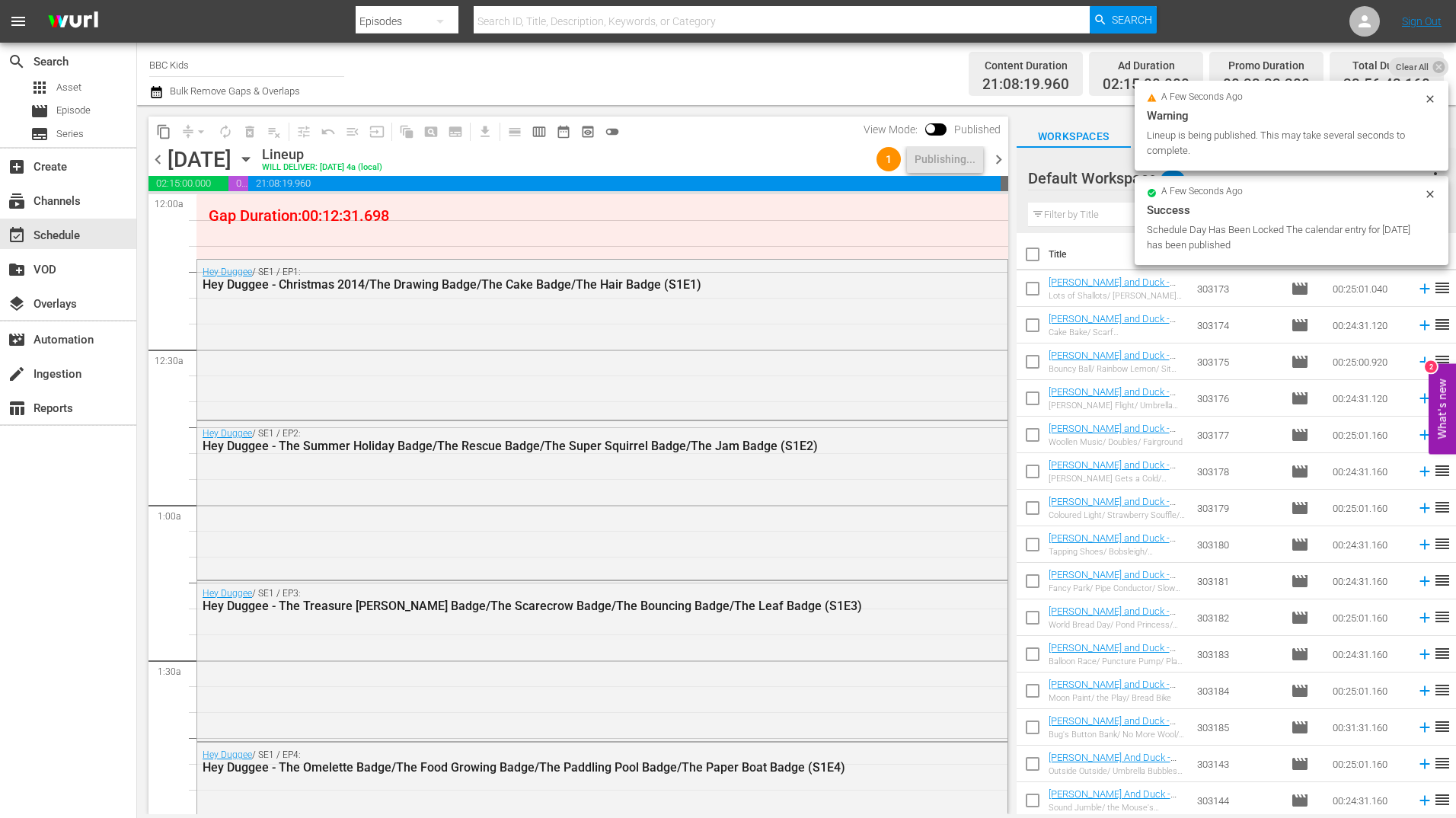
click at [1001, 166] on span "chevron_right" at bounding box center [999, 159] width 19 height 19
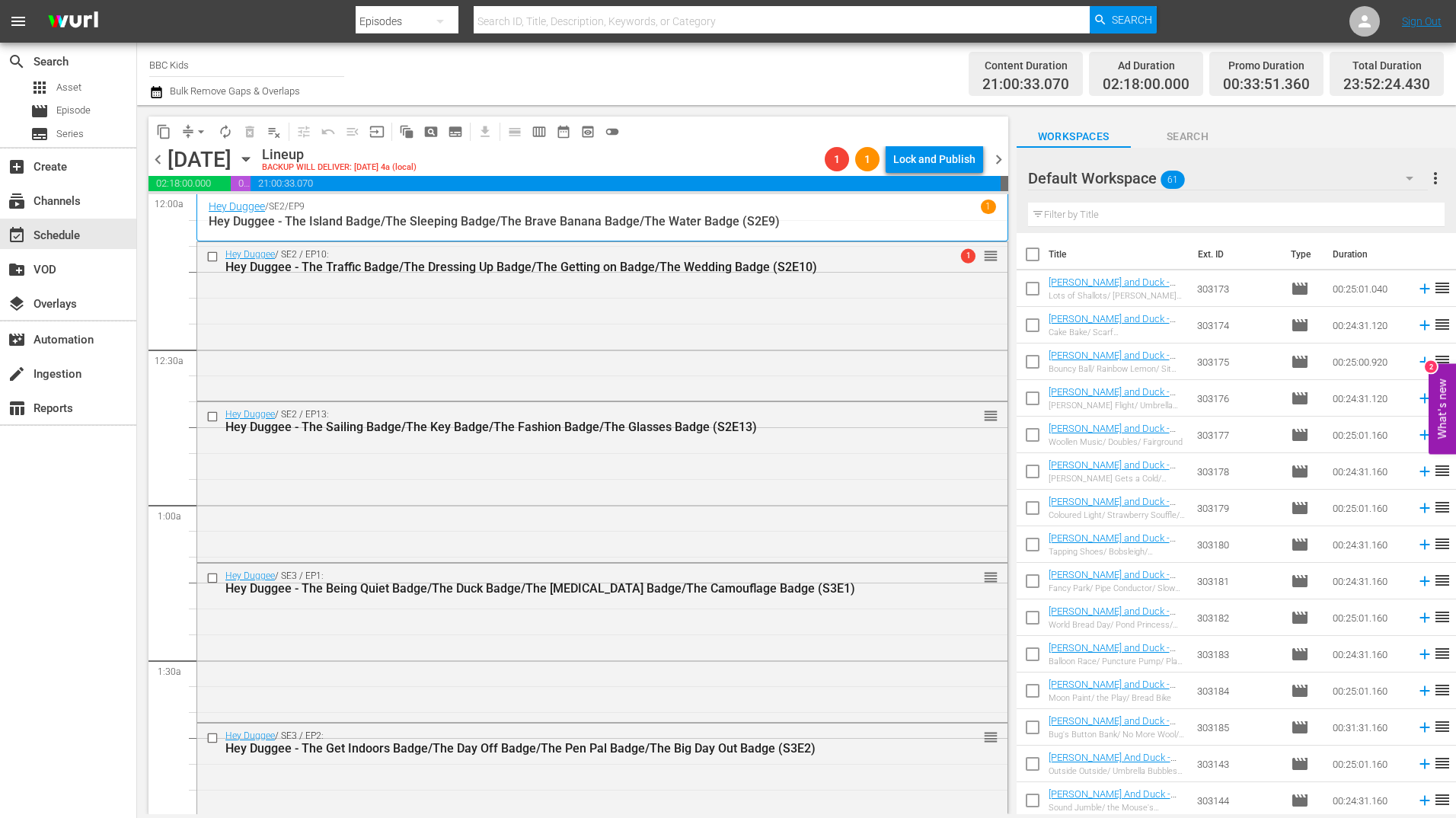
click at [958, 165] on div "Lock and Publish" at bounding box center [934, 159] width 82 height 27
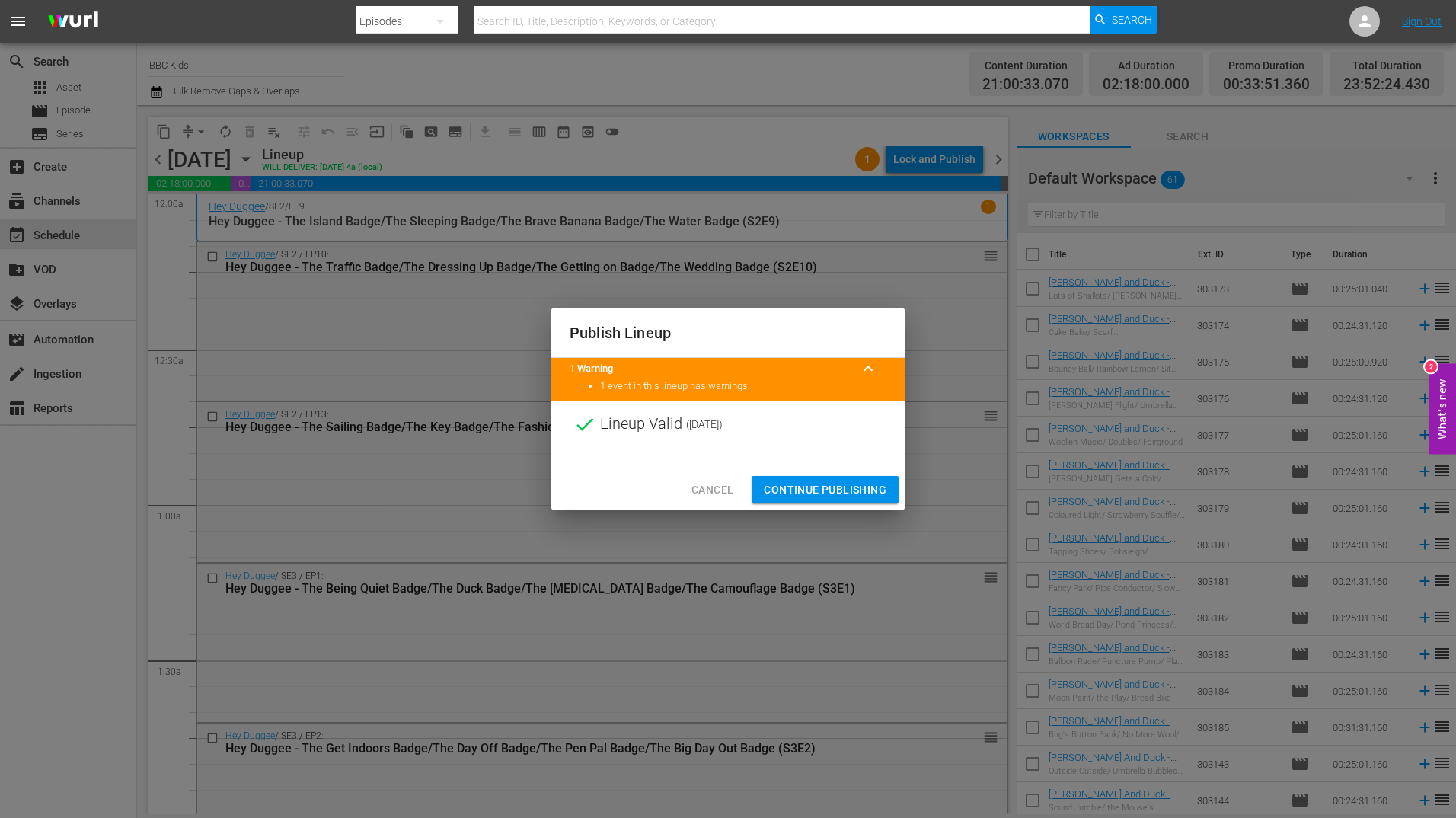
click at [837, 499] on span "Continue Publishing" at bounding box center [825, 490] width 122 height 19
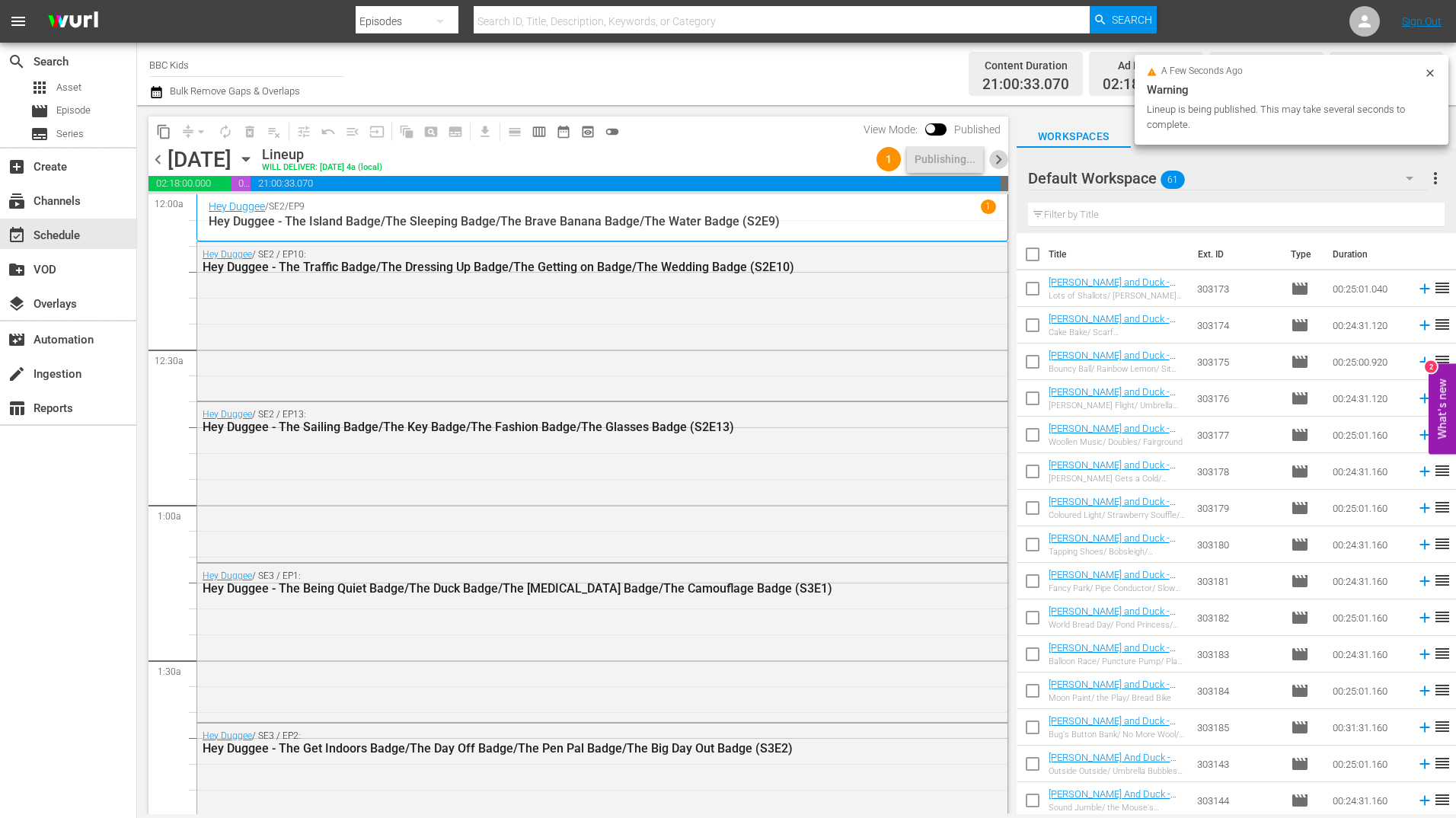
click at [1003, 164] on span "chevron_right" at bounding box center [999, 159] width 19 height 19
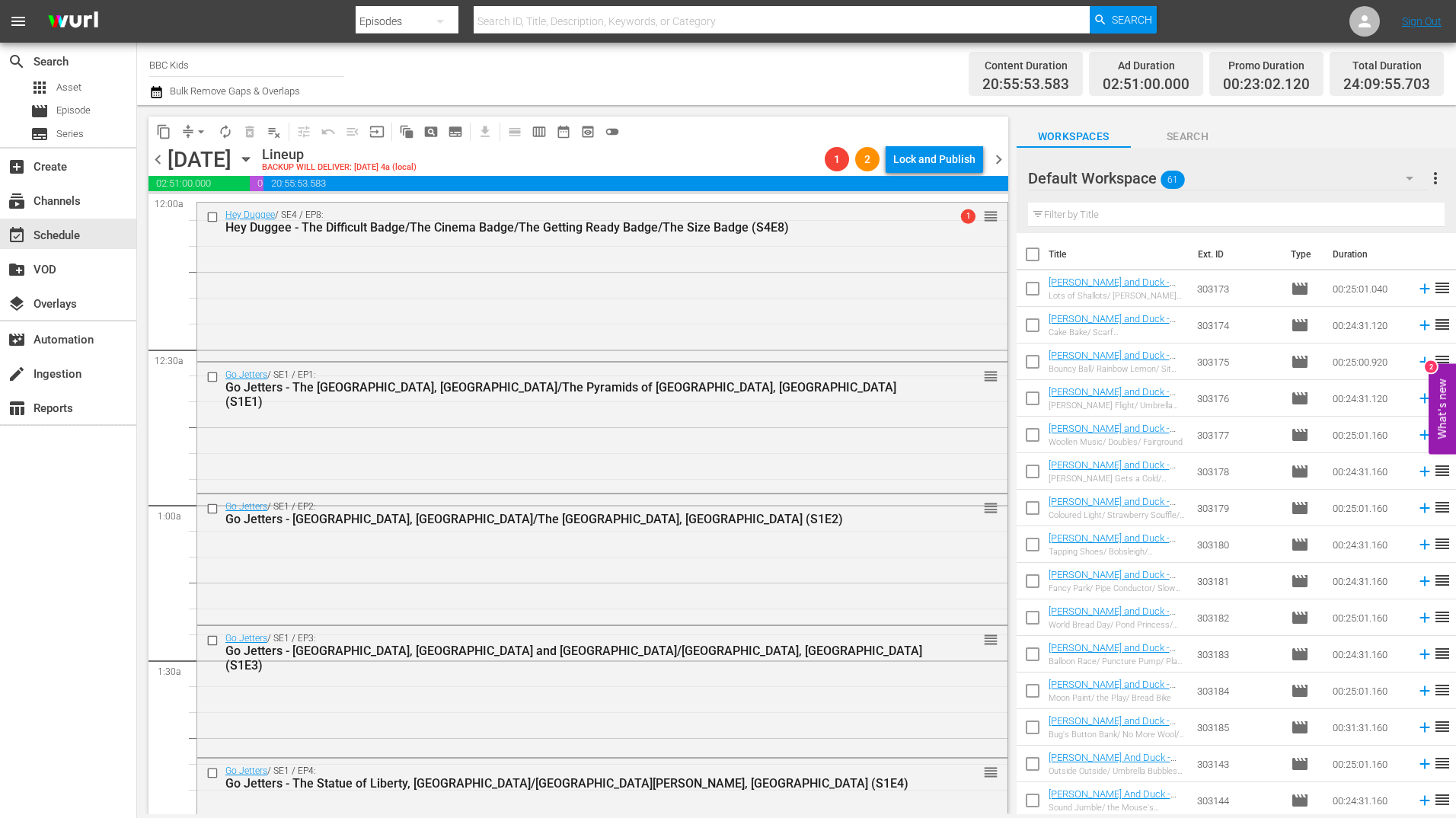
click at [931, 158] on div "Lock and Publish" at bounding box center [934, 159] width 82 height 27
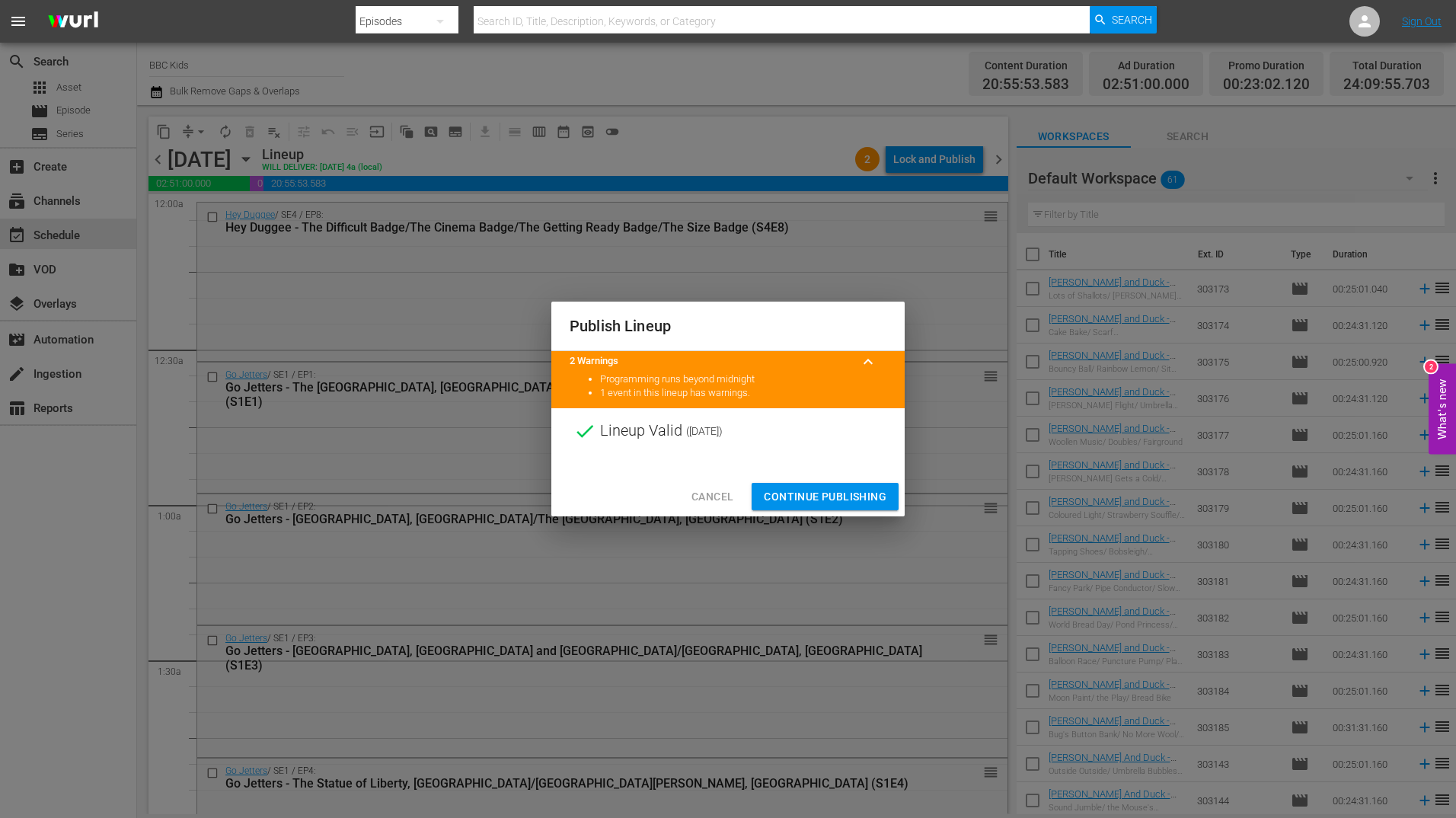
click at [839, 507] on button "Continue Publishing" at bounding box center [825, 497] width 147 height 28
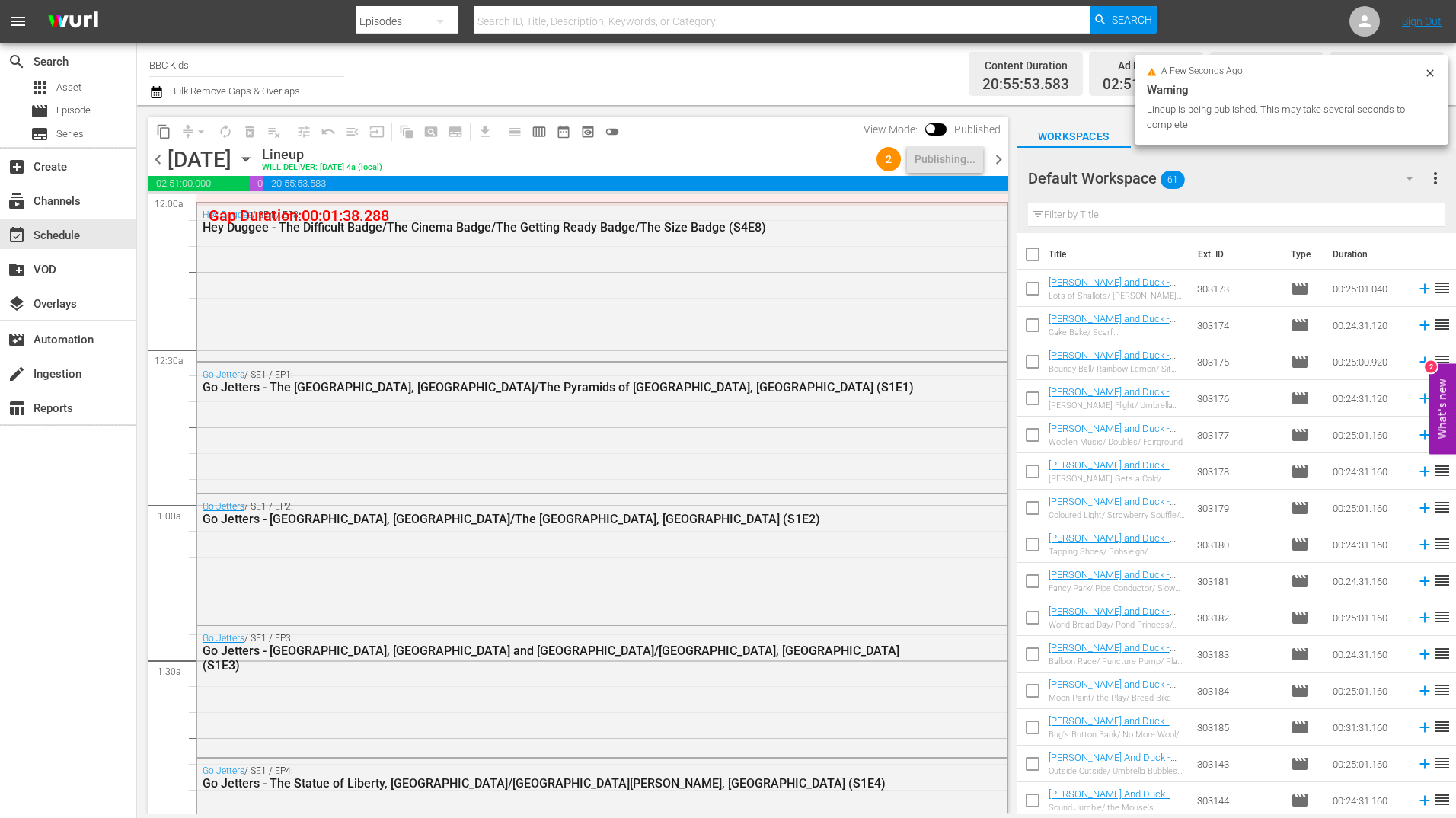
click at [1002, 160] on span "chevron_right" at bounding box center [999, 159] width 19 height 19
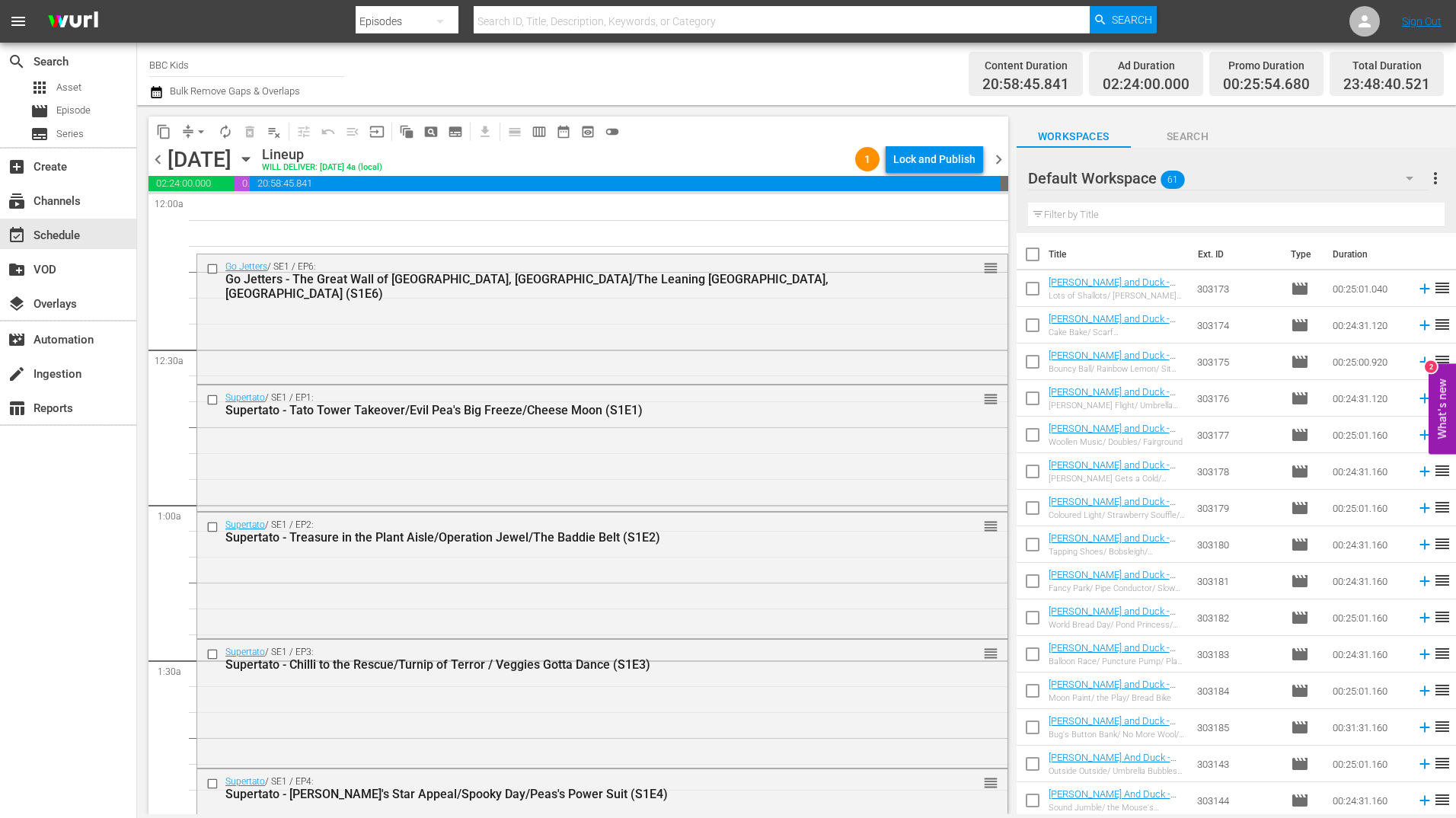
click at [944, 163] on div "Lock and Publish" at bounding box center [934, 159] width 82 height 27
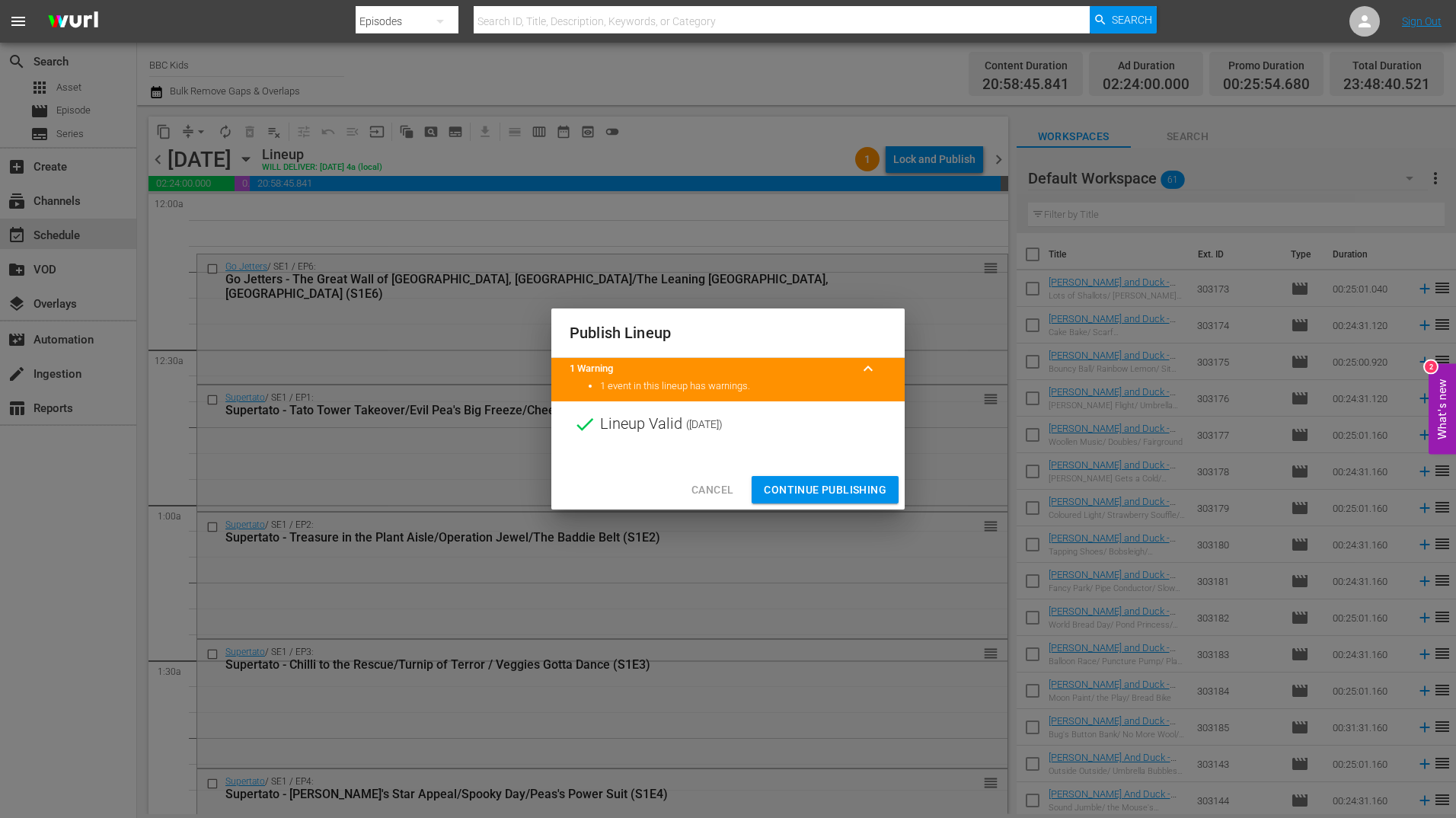
click at [847, 492] on span "Continue Publishing" at bounding box center [825, 490] width 122 height 19
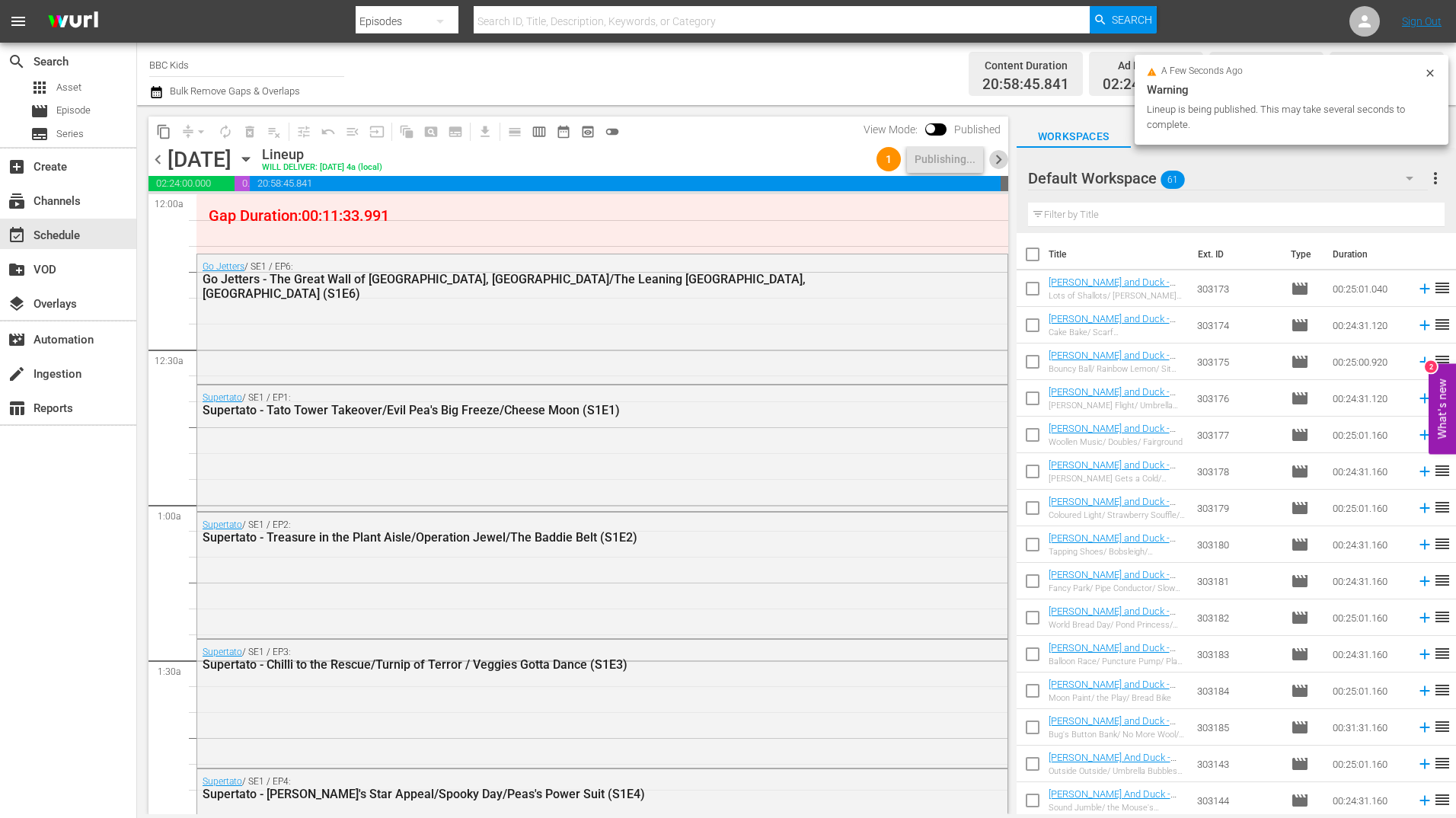
click at [1002, 161] on span "chevron_right" at bounding box center [999, 159] width 19 height 19
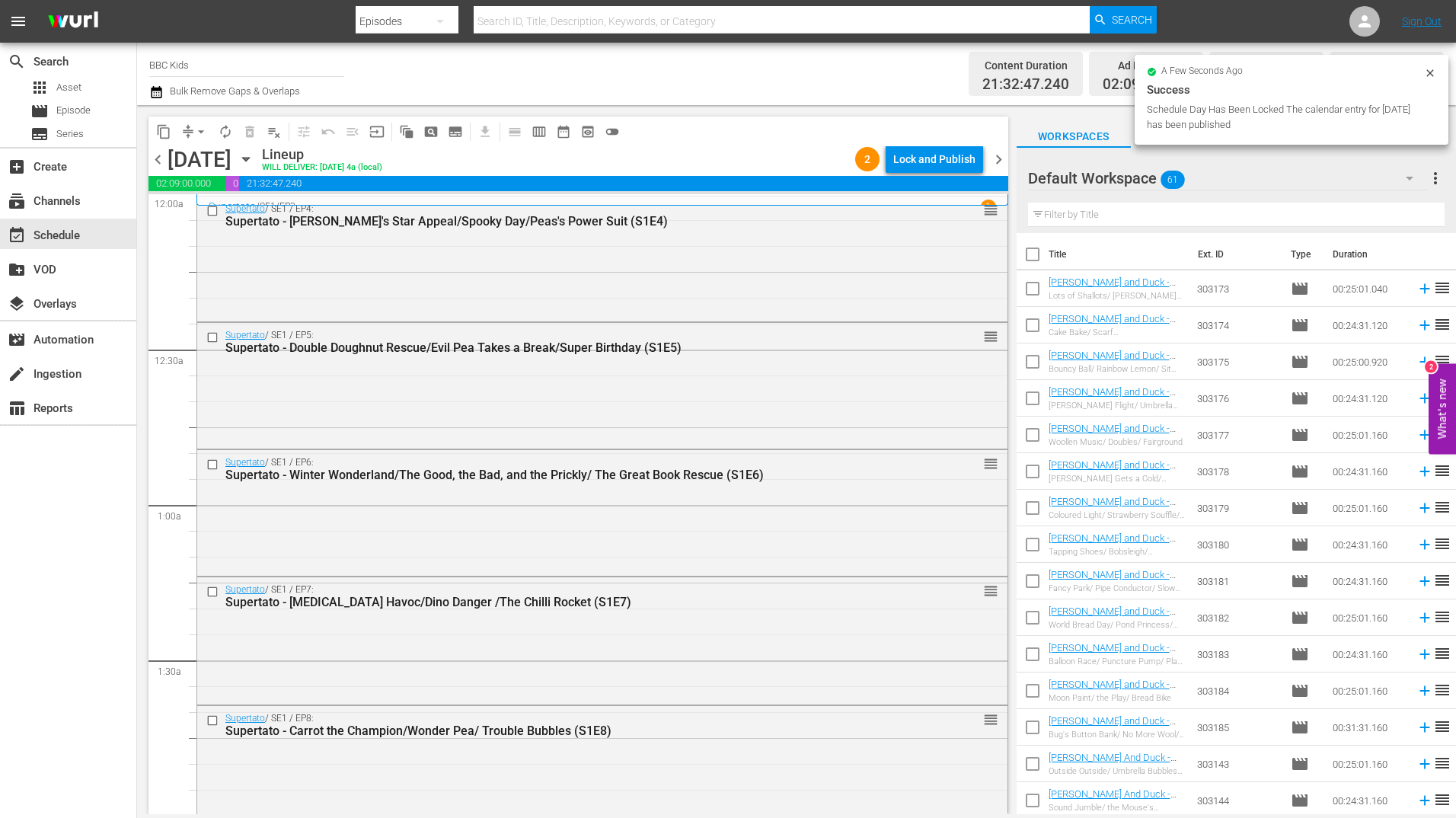
click at [944, 167] on div "Lock and Publish" at bounding box center [934, 159] width 82 height 27
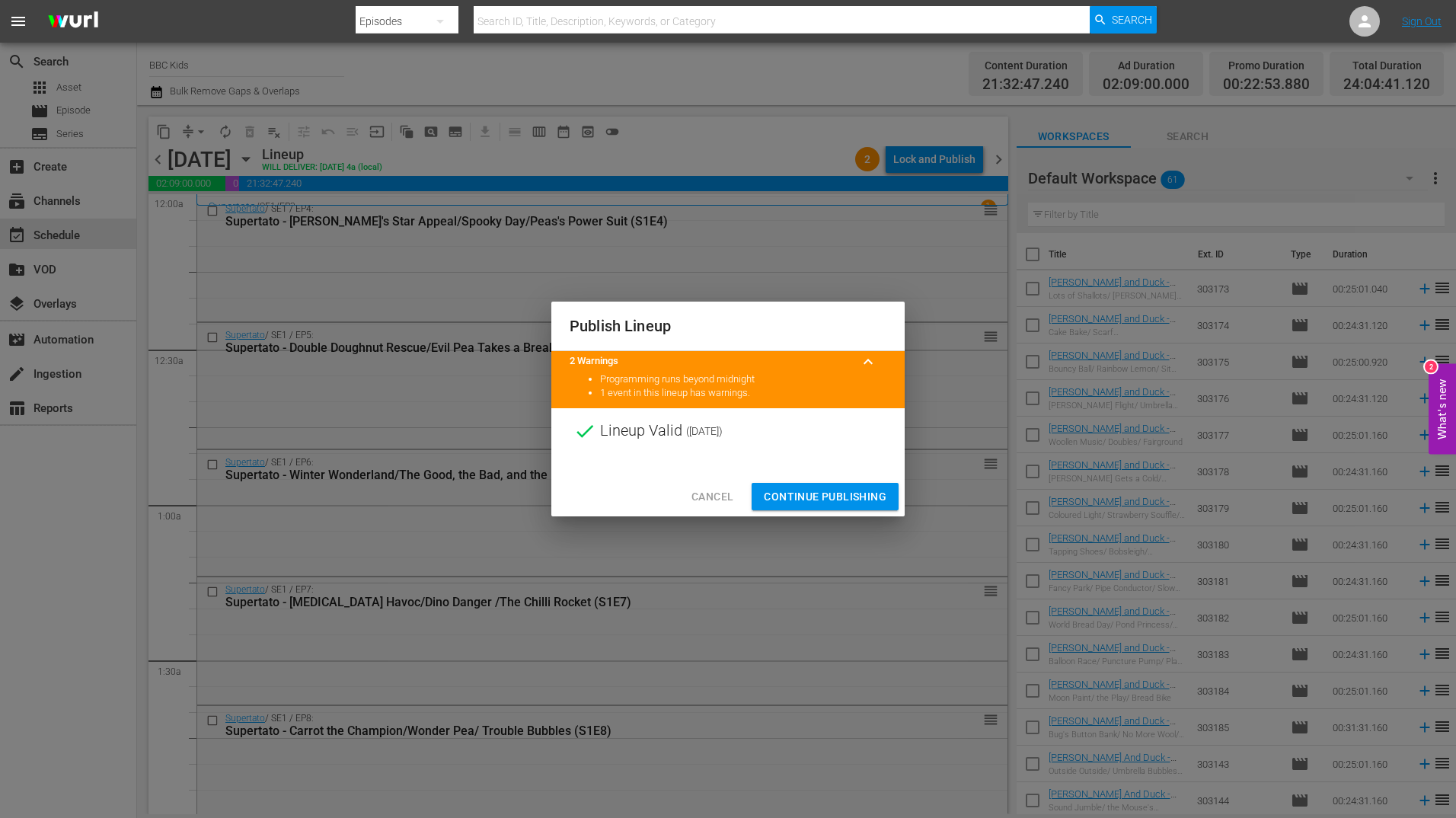
click at [837, 492] on span "Continue Publishing" at bounding box center [825, 497] width 122 height 19
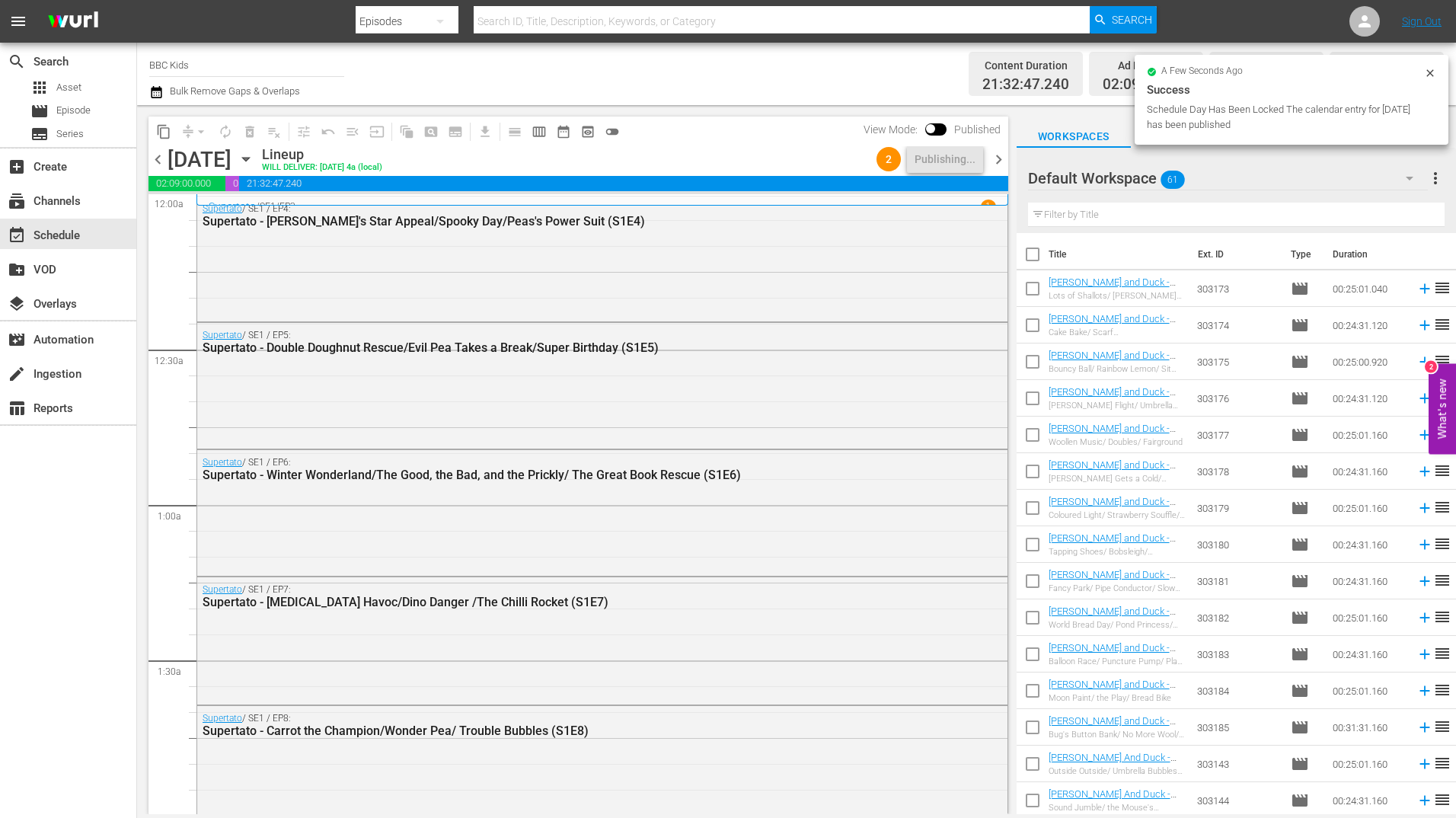
click at [1001, 162] on span "chevron_right" at bounding box center [999, 159] width 19 height 19
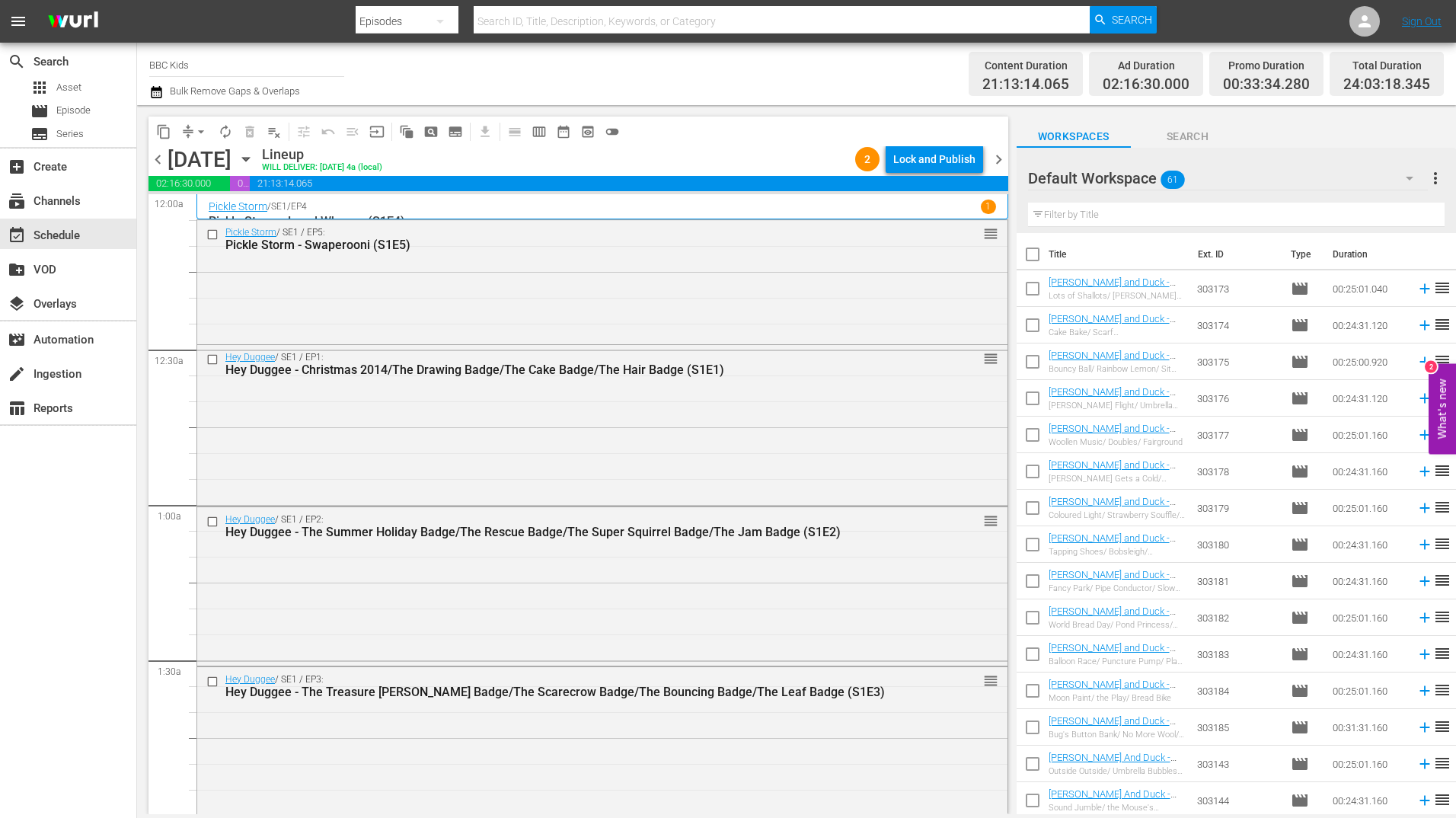
click at [946, 160] on div "Lock and Publish" at bounding box center [934, 159] width 82 height 27
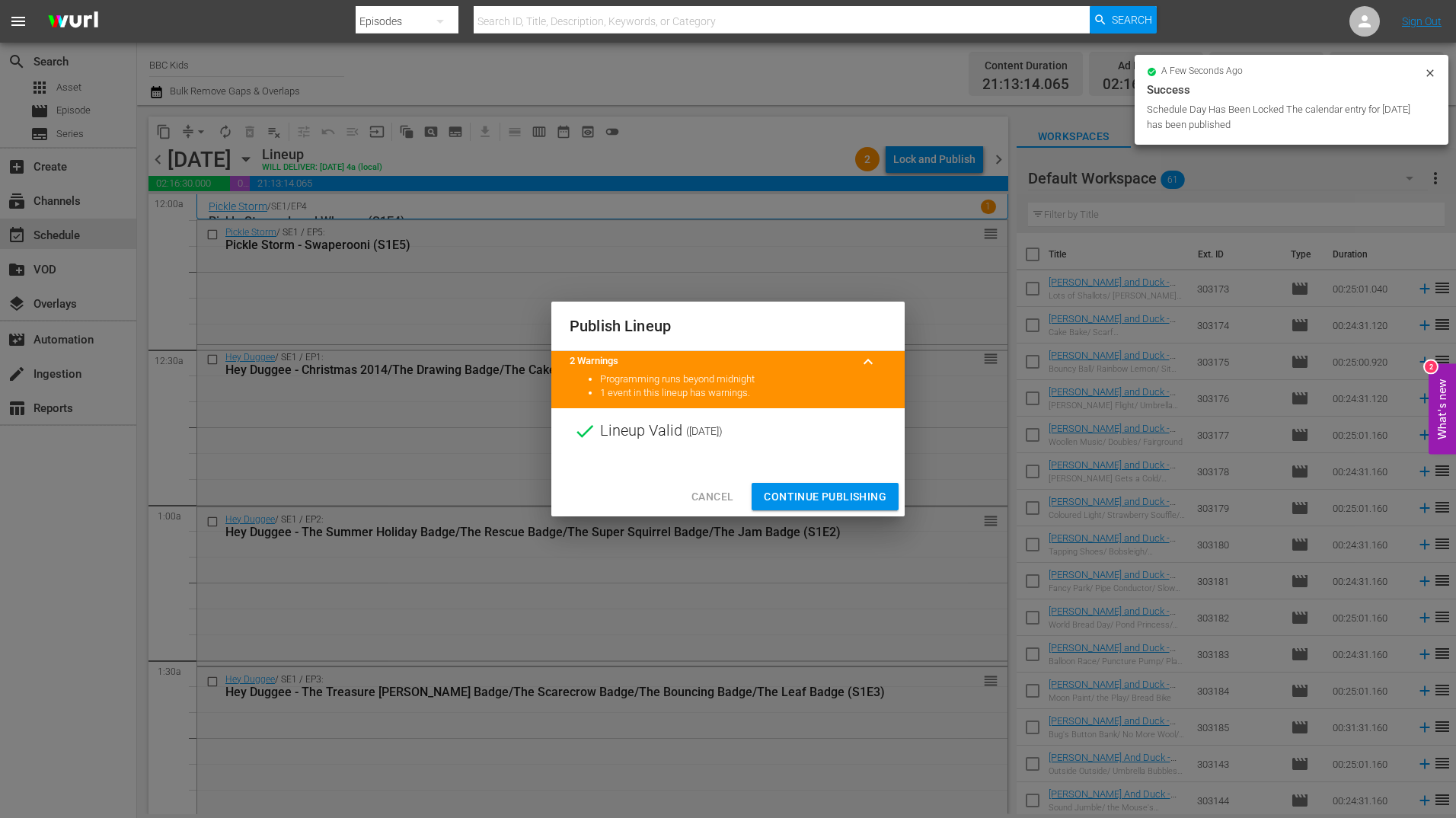
click at [840, 506] on span "Continue Publishing" at bounding box center [825, 497] width 122 height 19
